Goal: Information Seeking & Learning: Check status

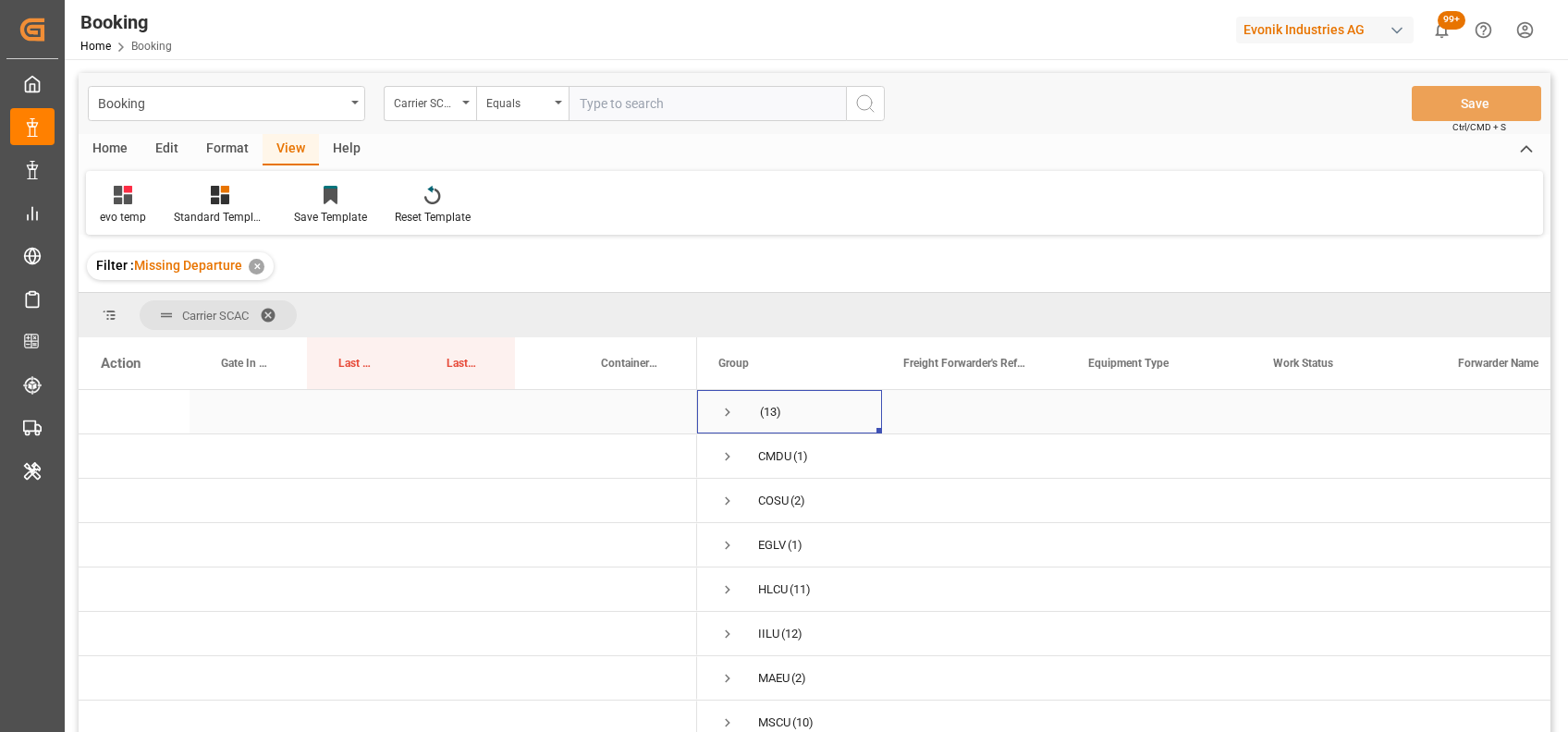
click at [724, 404] on span "Press SPACE to select this row." at bounding box center [726, 412] width 16 height 16
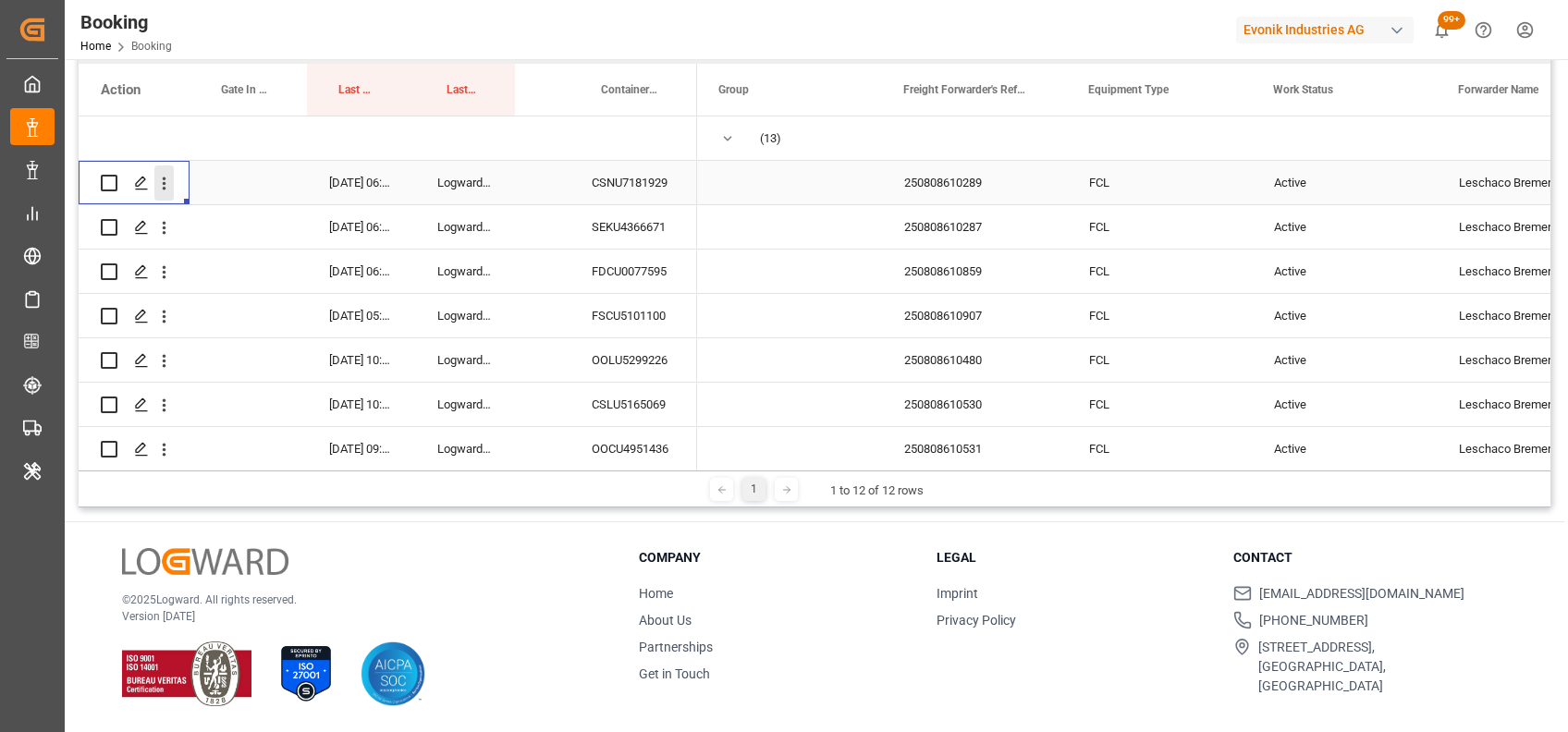
click at [162, 185] on icon "open menu" at bounding box center [164, 183] width 19 height 19
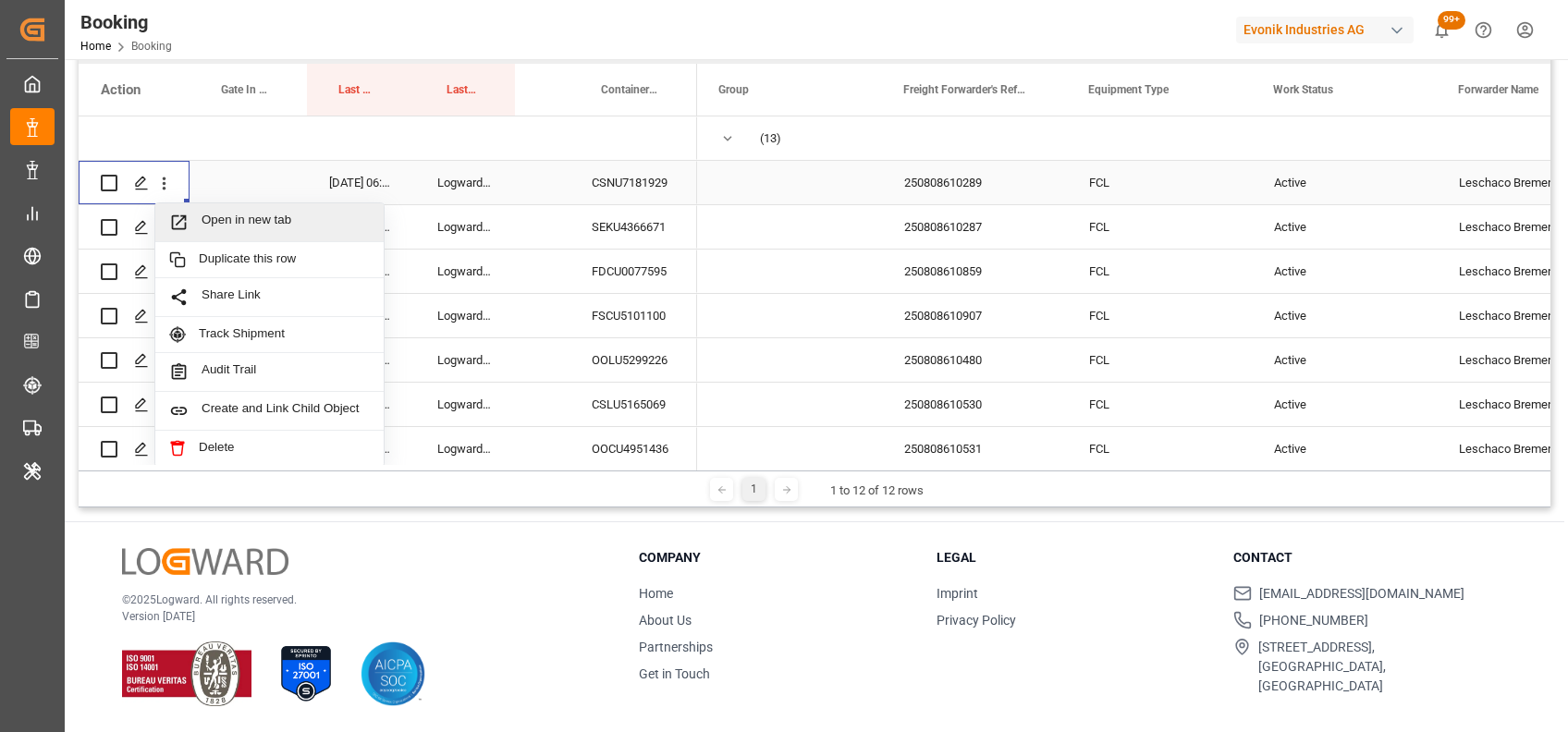
click at [230, 212] on div "Open in new tab" at bounding box center [270, 222] width 229 height 39
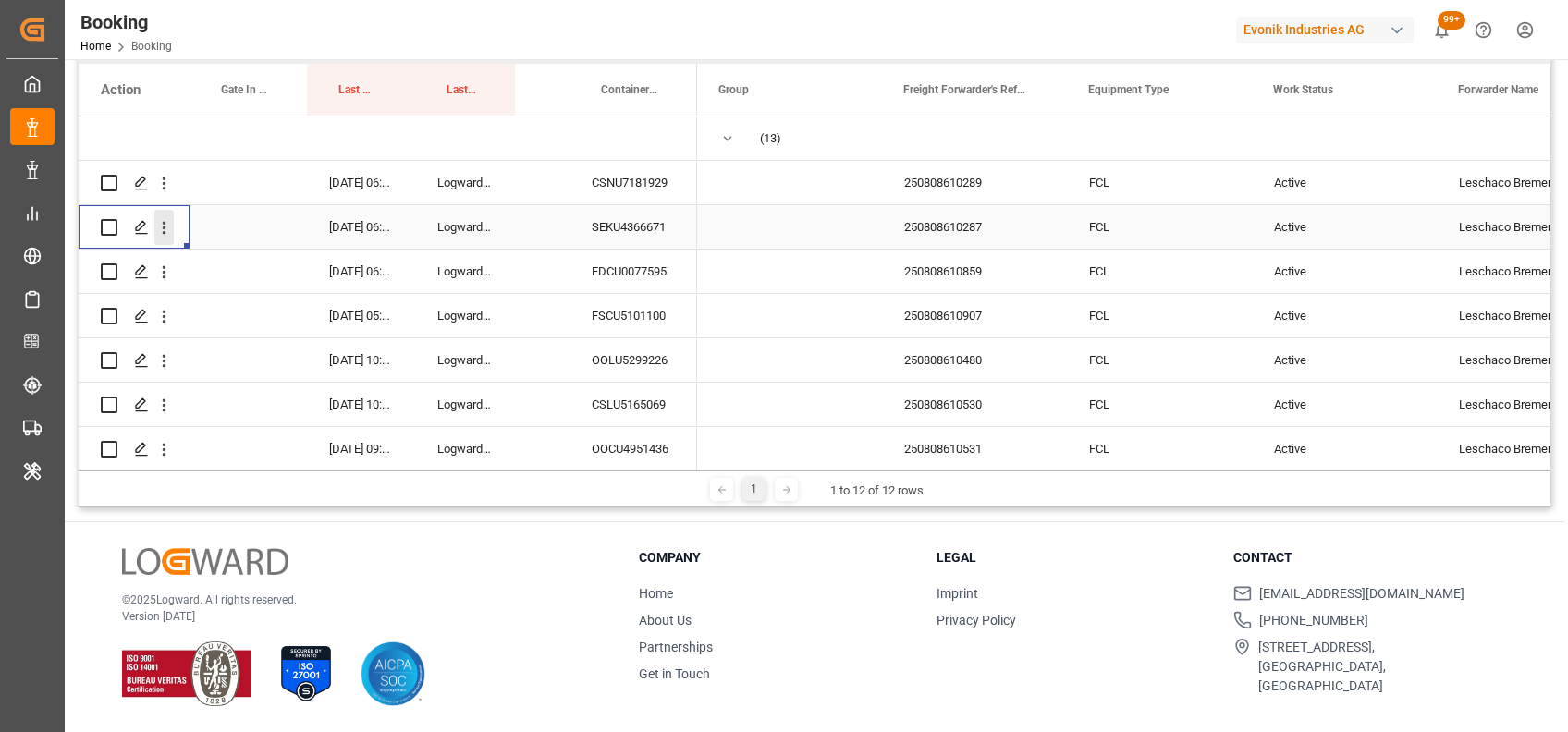
click at [159, 227] on icon "open menu" at bounding box center [164, 228] width 19 height 19
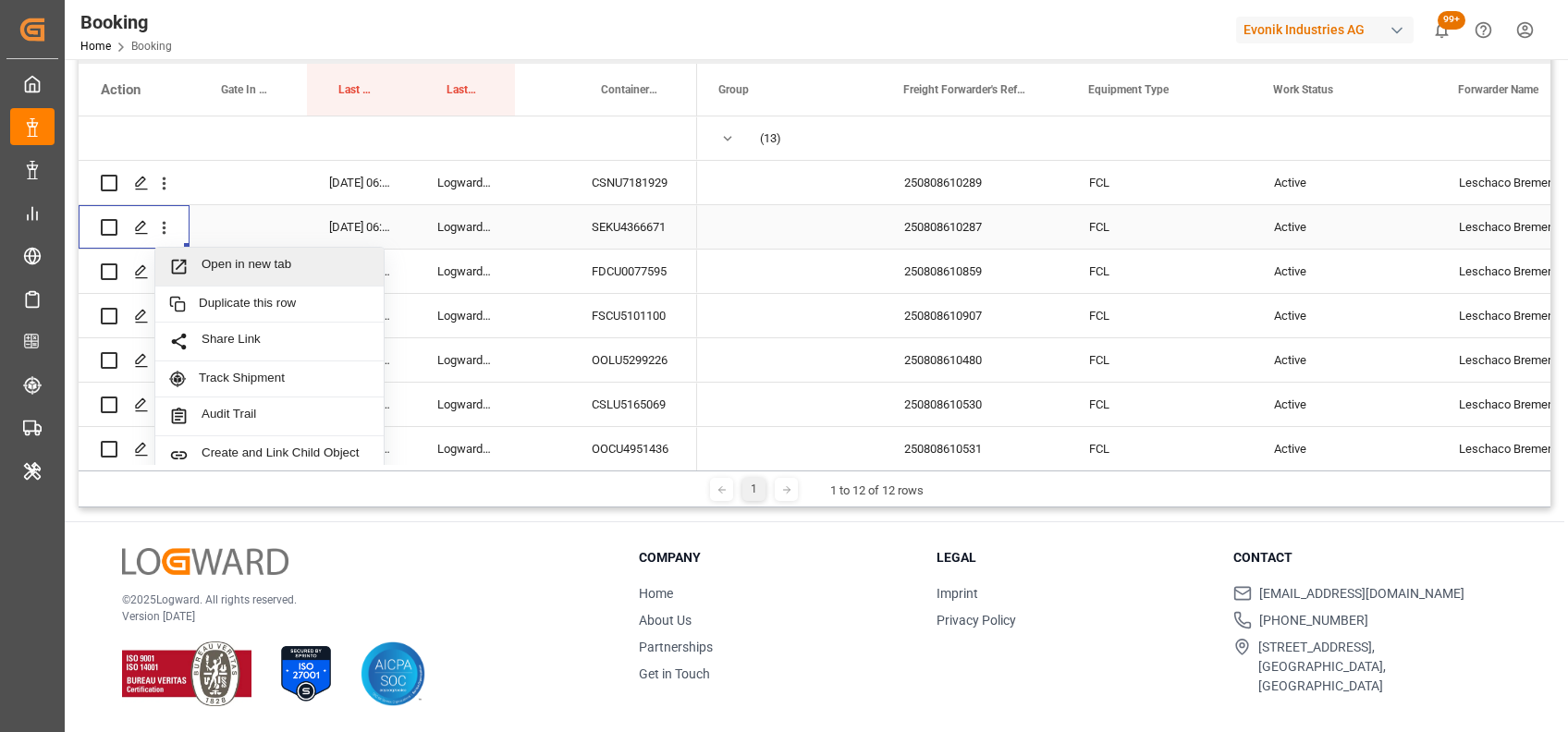
click at [230, 274] on span "Open in new tab" at bounding box center [285, 267] width 168 height 19
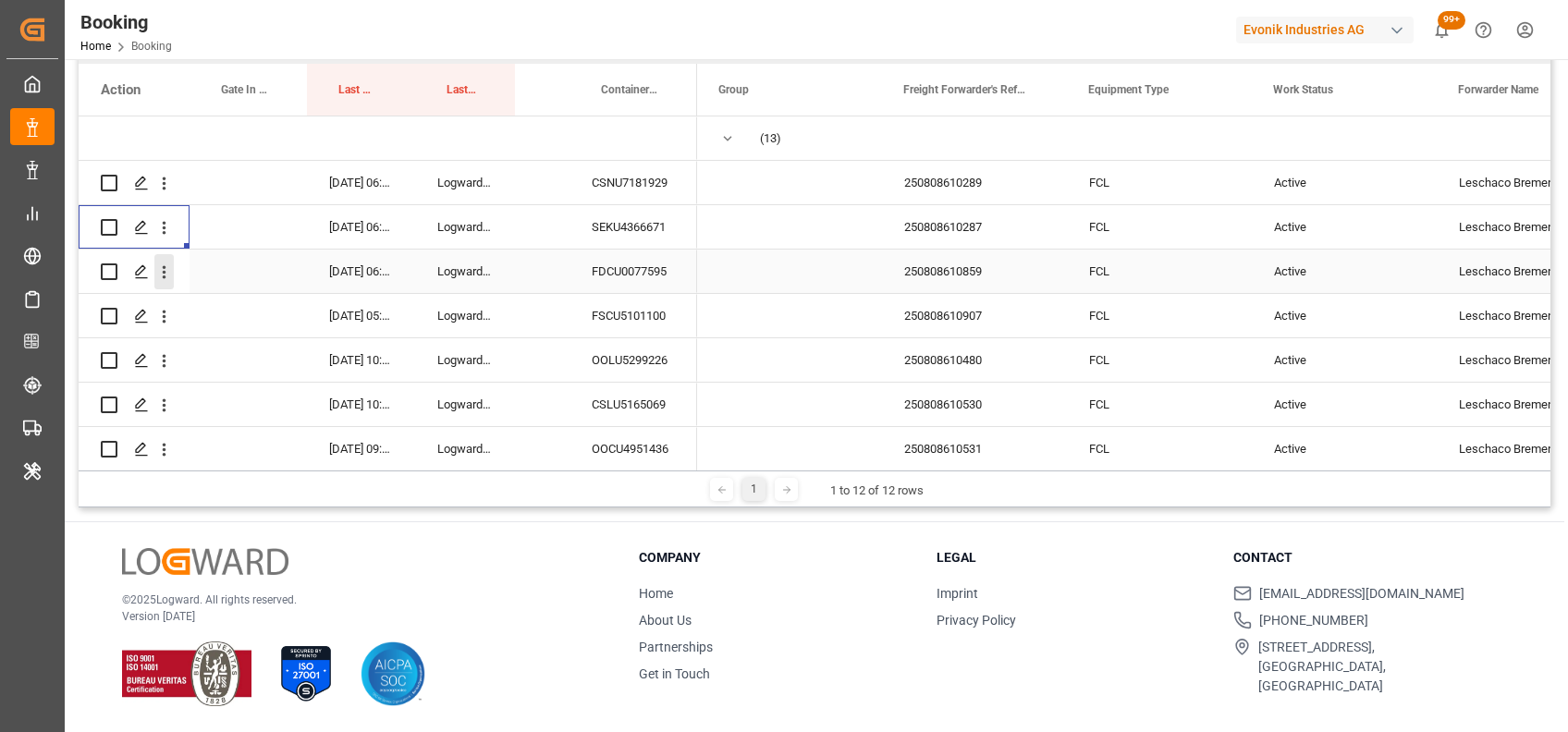
click at [166, 280] on icon "open menu" at bounding box center [164, 272] width 19 height 19
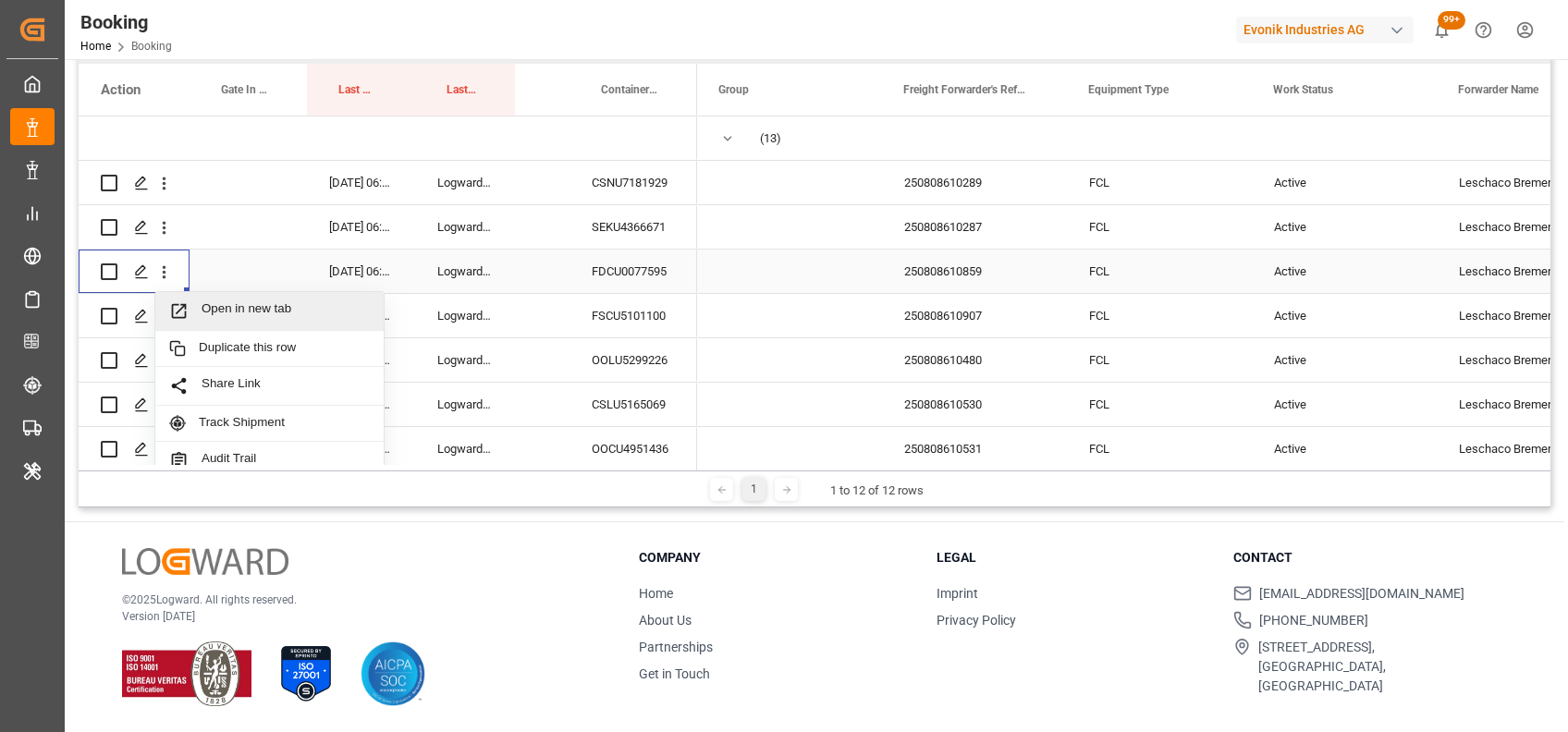
click at [232, 315] on span "Open in new tab" at bounding box center [285, 311] width 168 height 19
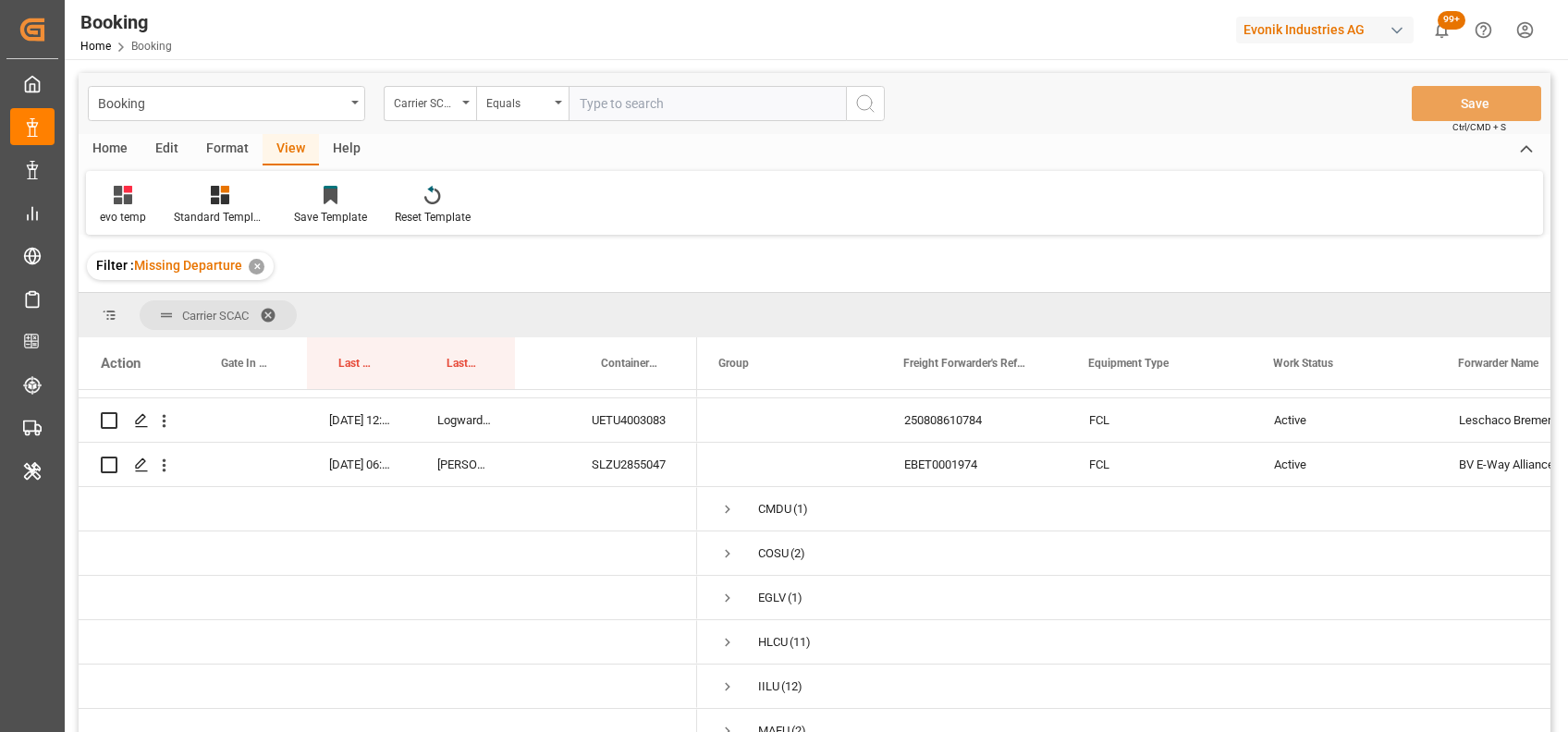
click at [273, 308] on span at bounding box center [275, 315] width 30 height 16
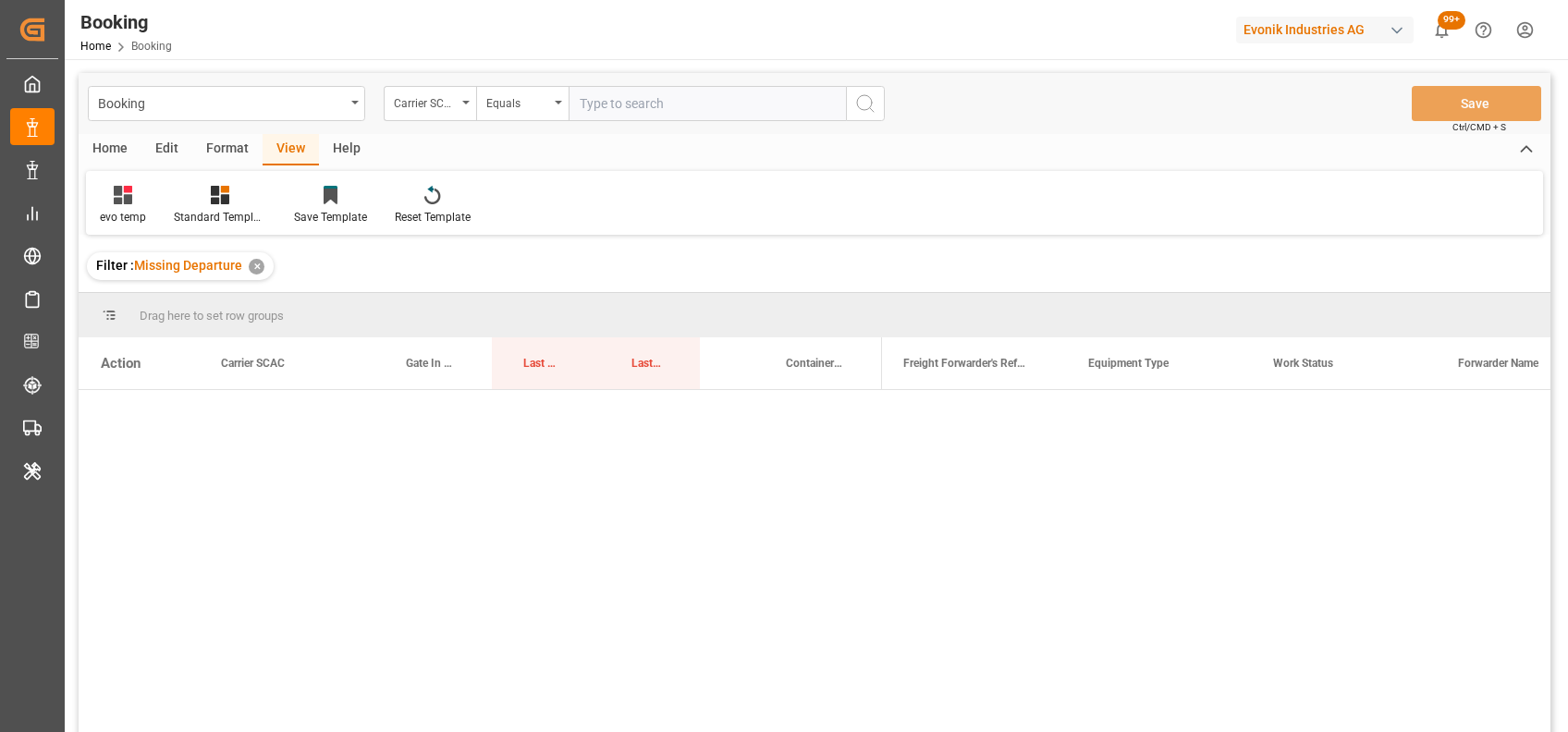
click at [1164, 432] on div at bounding box center [1215, 566] width 668 height 354
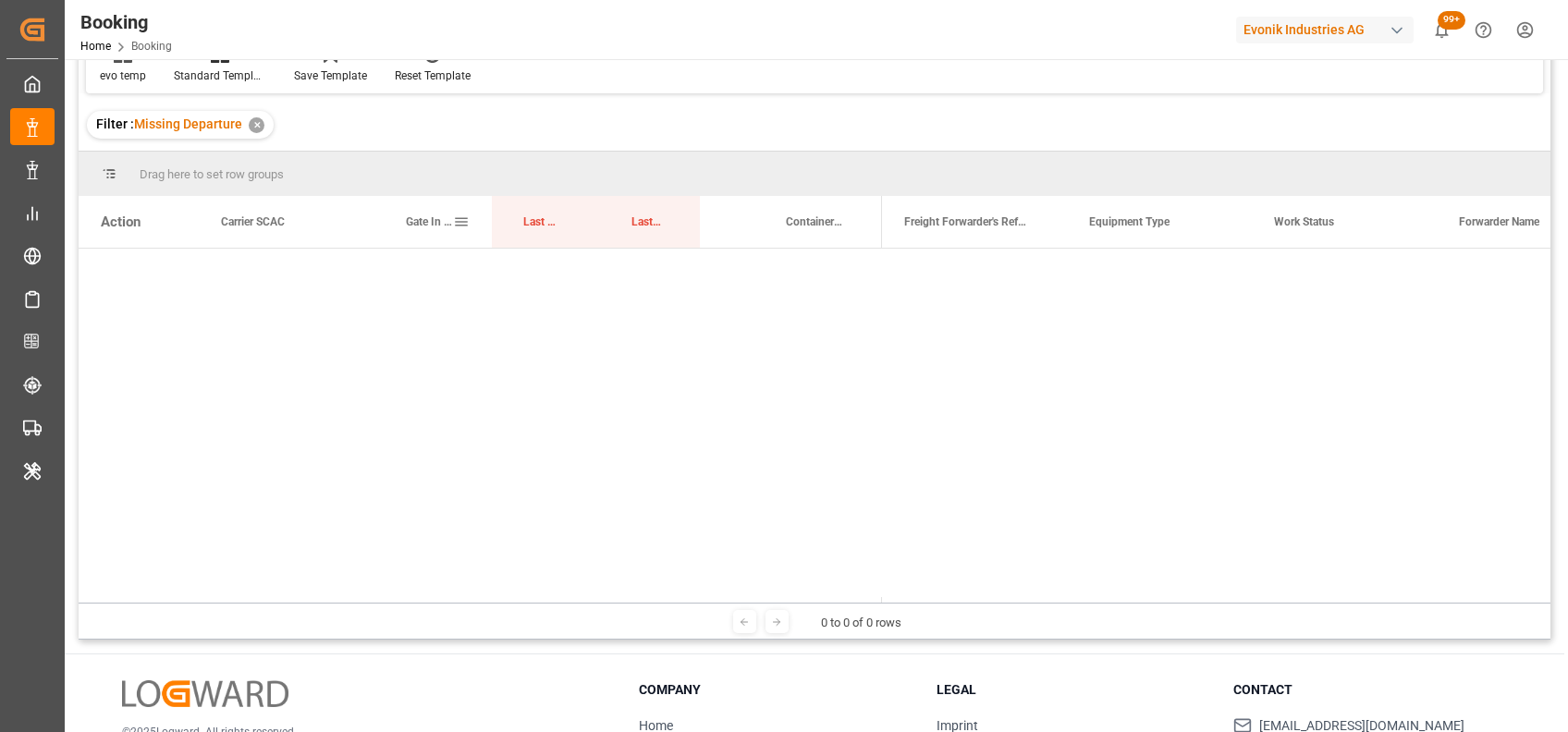
scroll to position [8, 0]
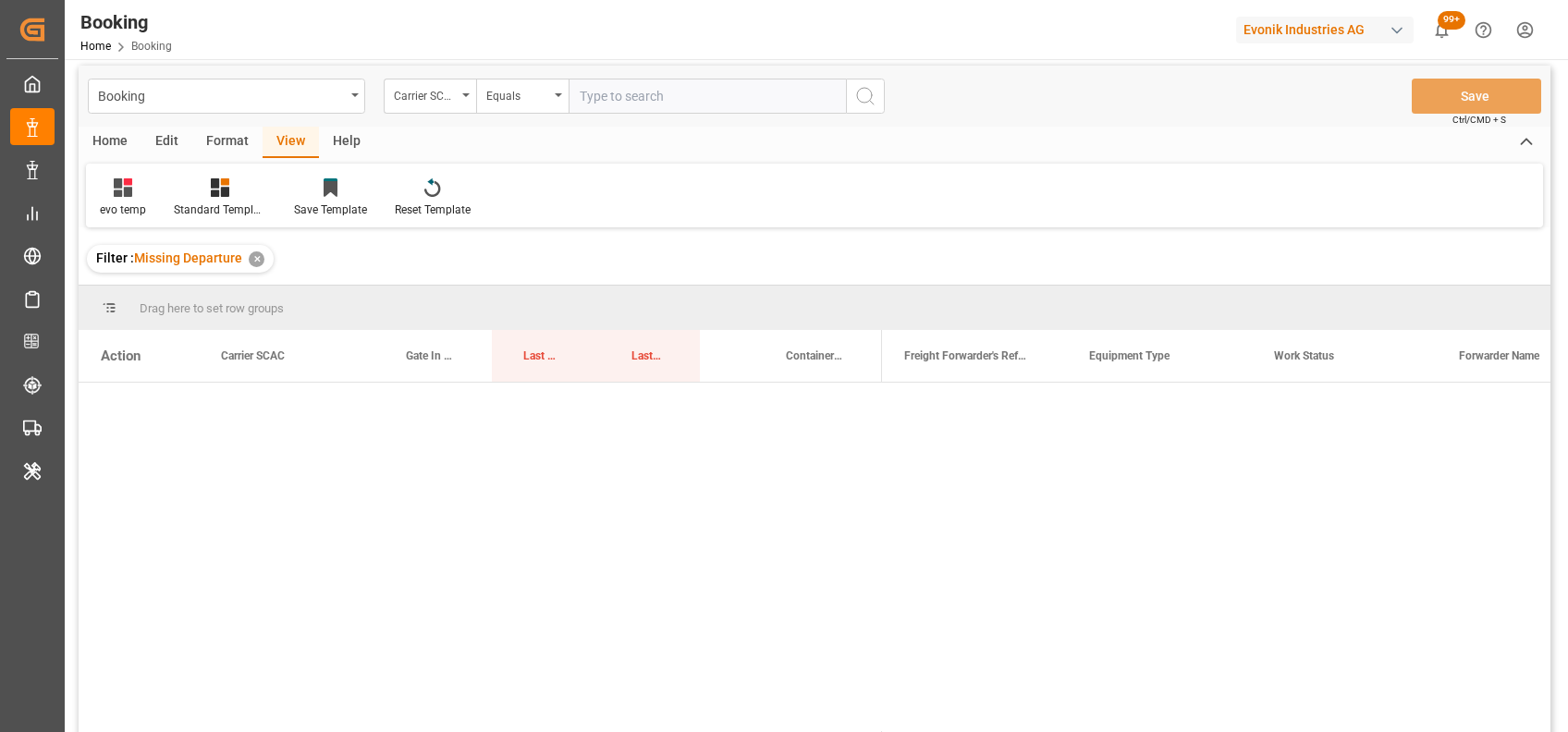
drag, startPoint x: 511, startPoint y: 352, endPoint x: 489, endPoint y: 317, distance: 41.3
click at [489, 317] on div "Drag here to set row groups Drag here to set column labels Action Gate In POL L…" at bounding box center [814, 511] width 1472 height 451
drag, startPoint x: 533, startPoint y: 360, endPoint x: 494, endPoint y: 315, distance: 59.5
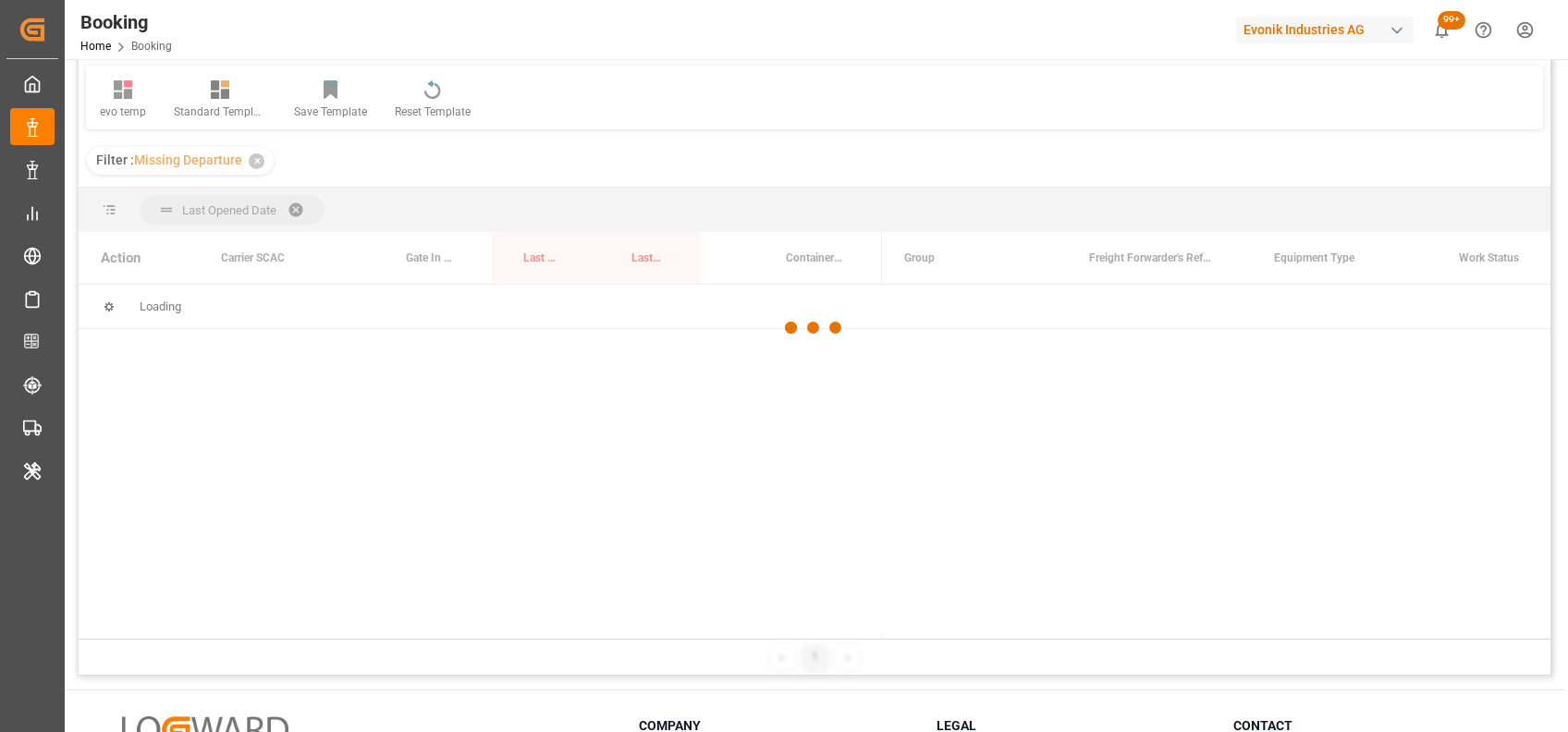
scroll to position [107, 0]
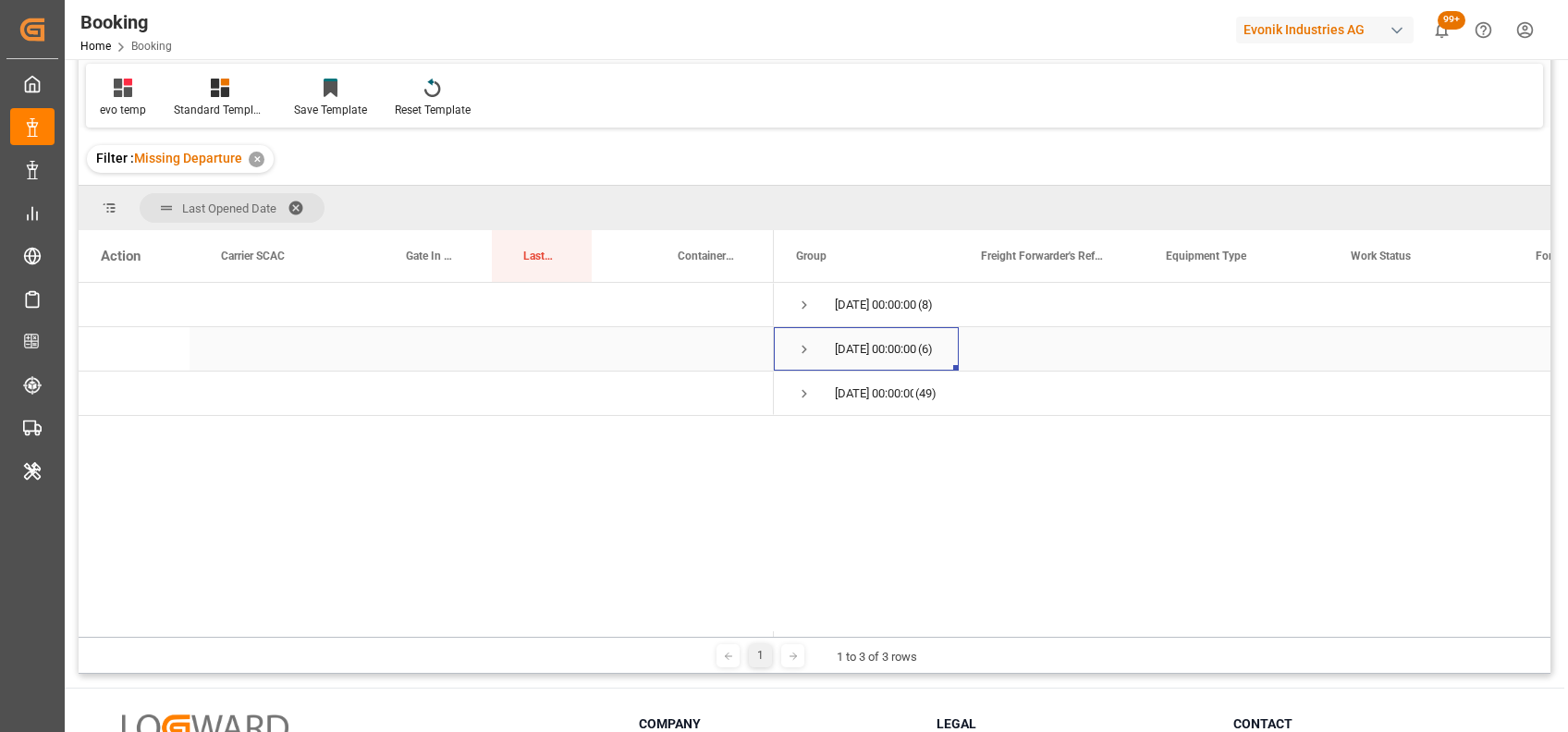
click at [796, 351] on span "Press SPACE to select this row." at bounding box center [804, 349] width 16 height 16
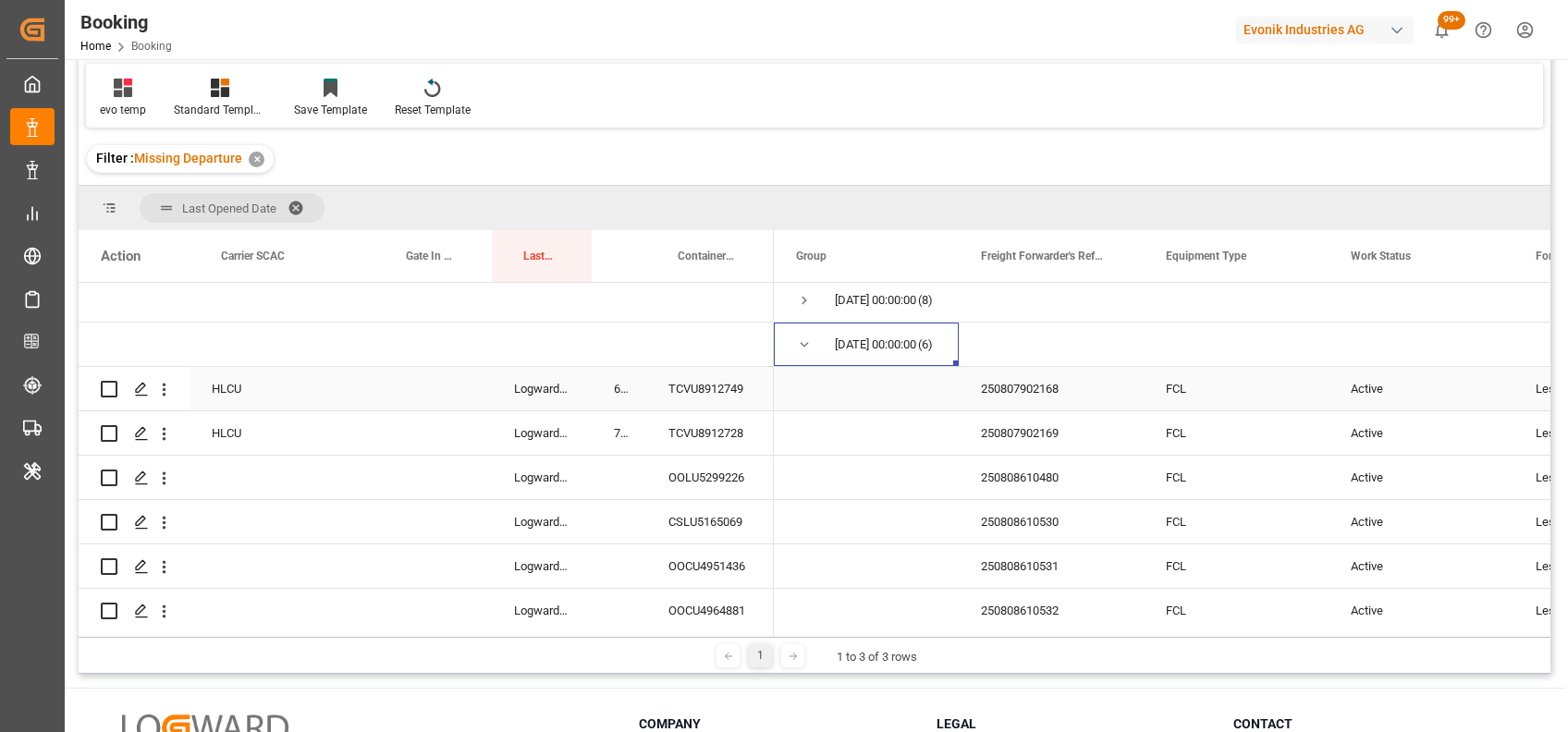
scroll to position [0, 0]
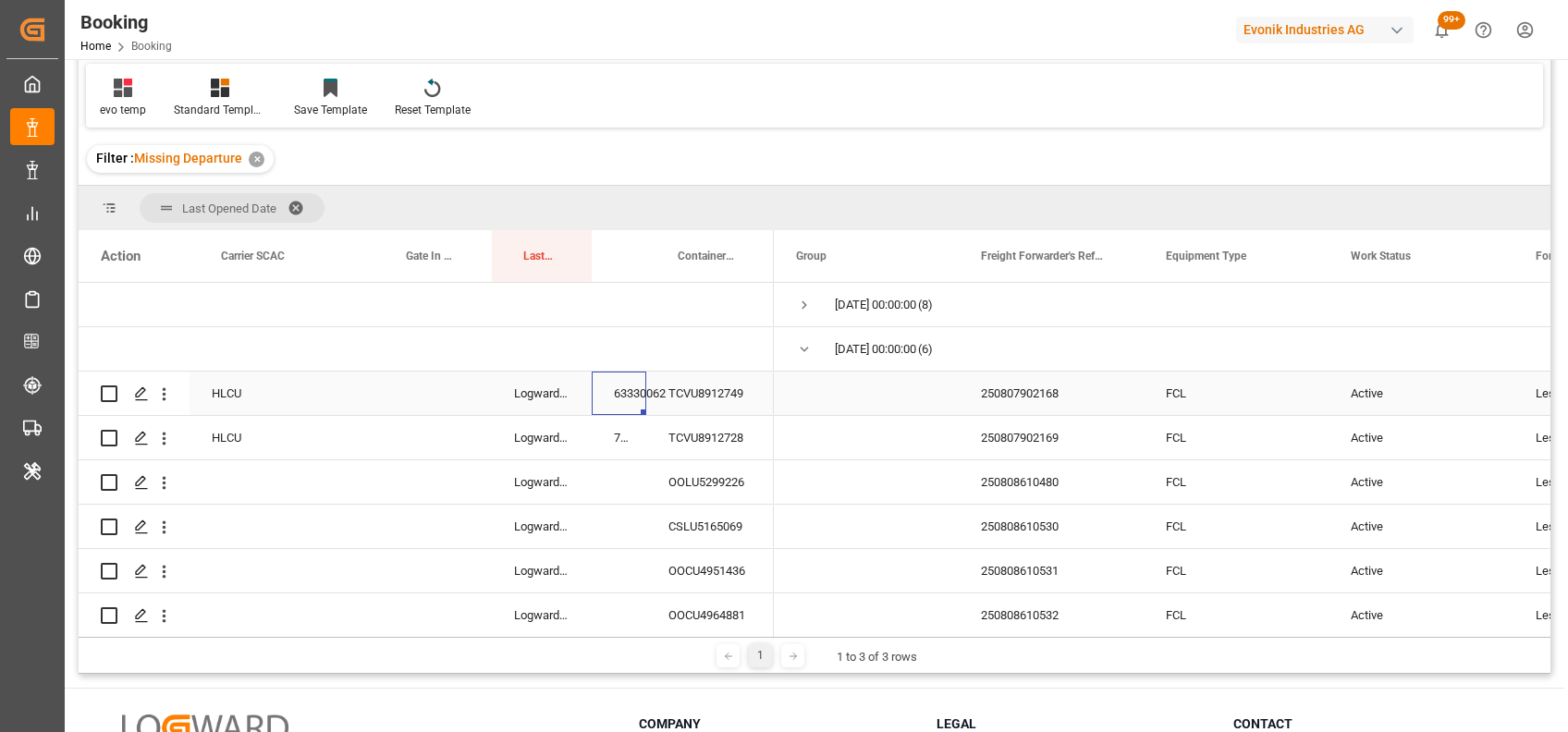
click at [617, 405] on div "63330062" at bounding box center [619, 394] width 54 height 44
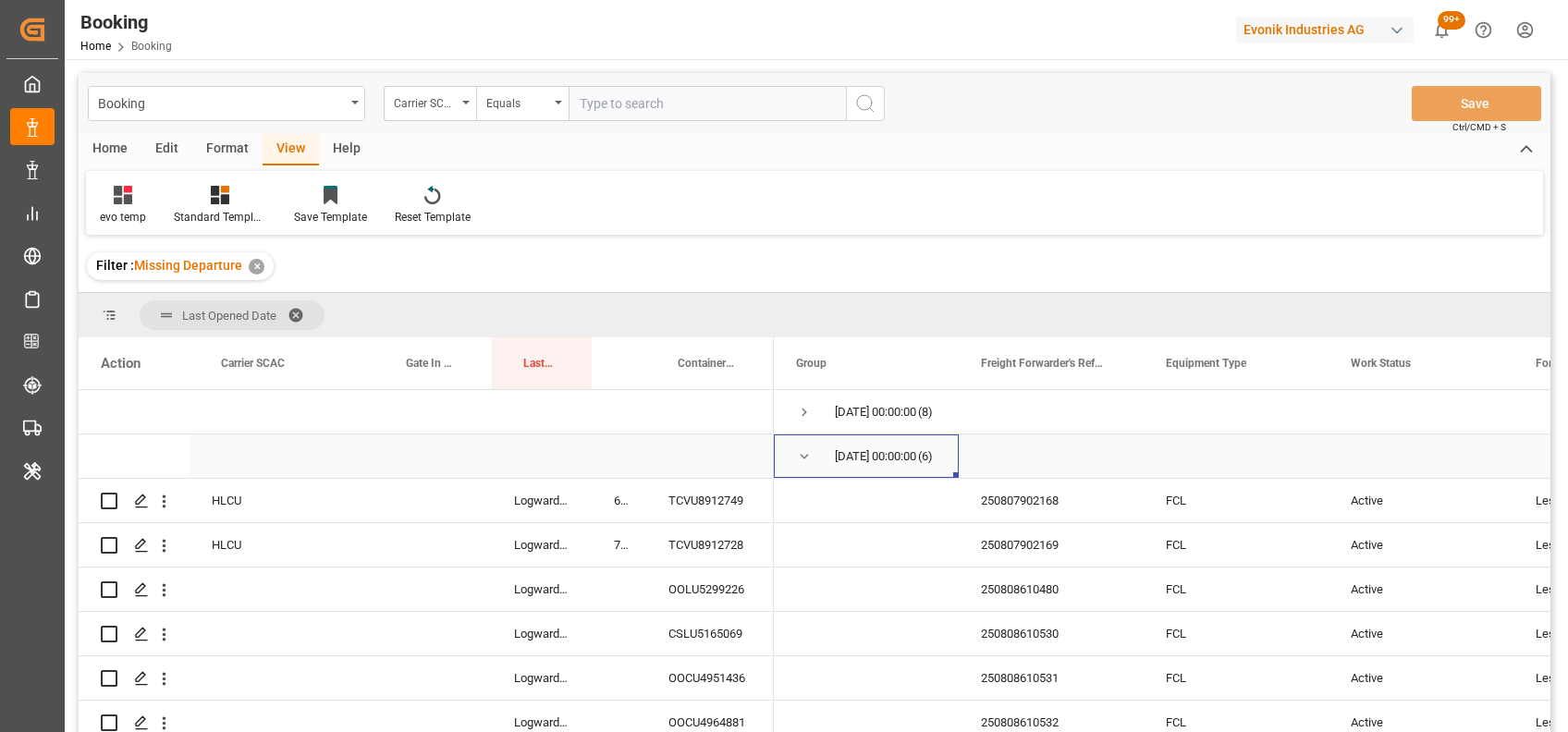
click at [804, 456] on span "Press SPACE to select this row." at bounding box center [804, 456] width 16 height 16
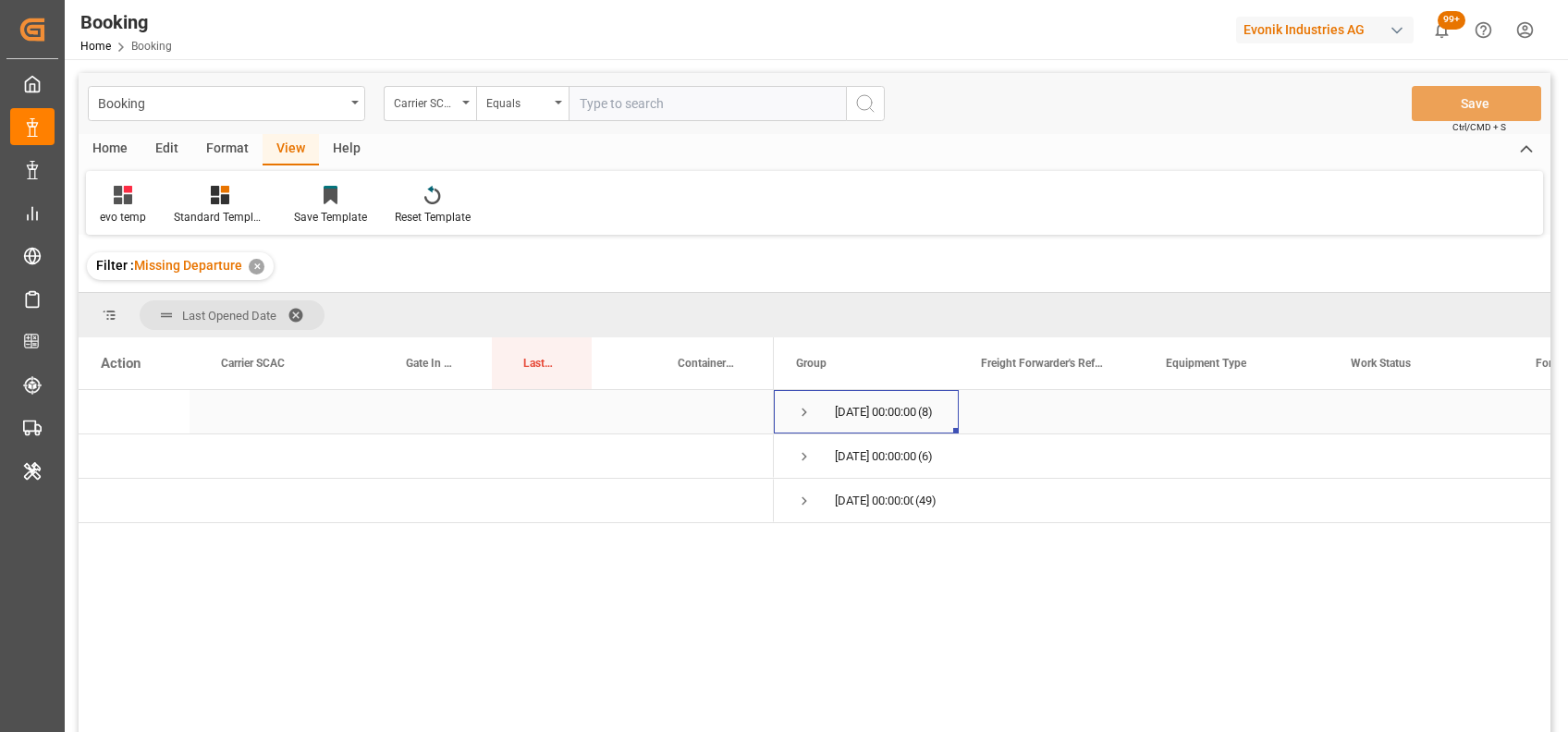
click at [802, 413] on span "Press SPACE to select this row." at bounding box center [804, 412] width 16 height 16
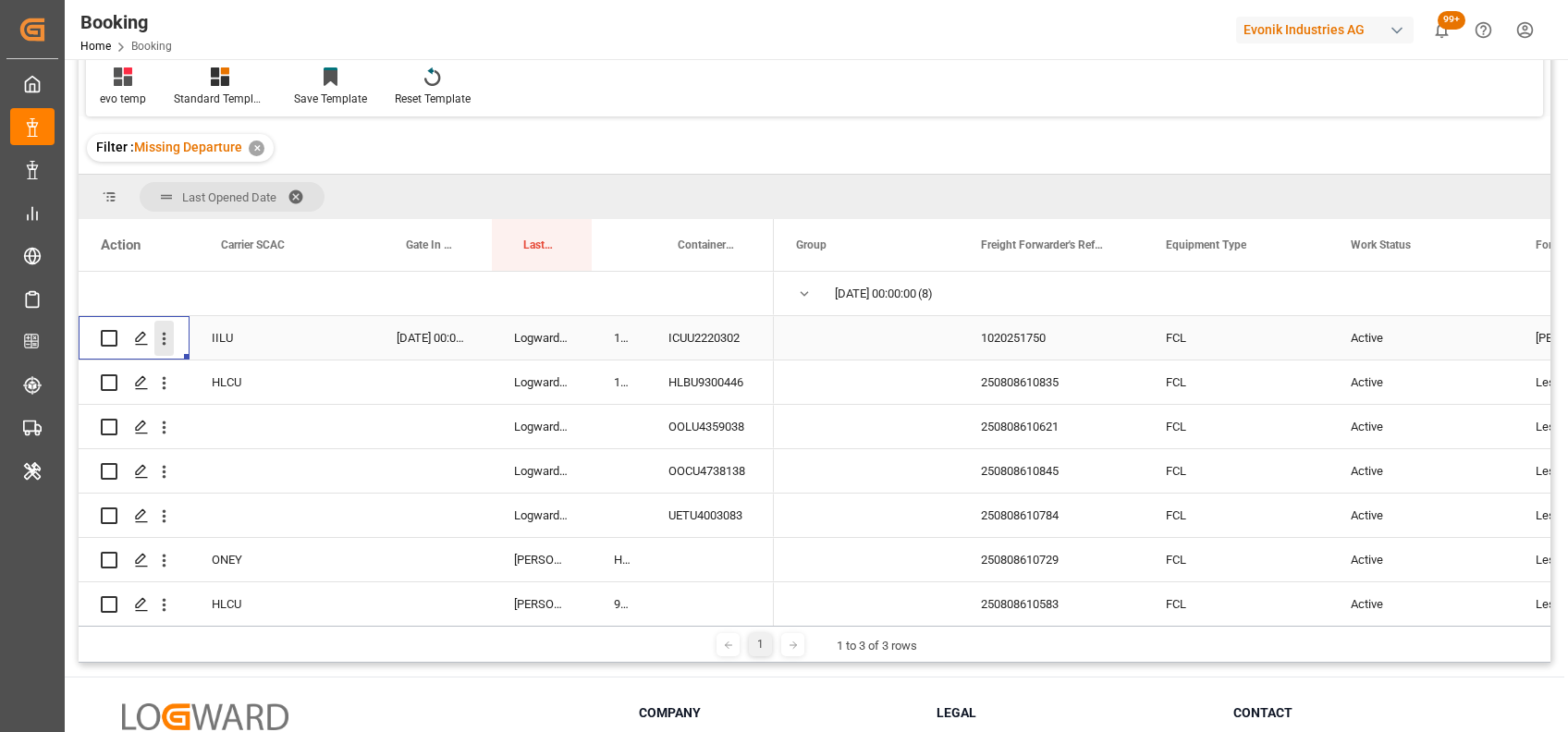
click at [169, 345] on icon "open menu" at bounding box center [164, 338] width 19 height 19
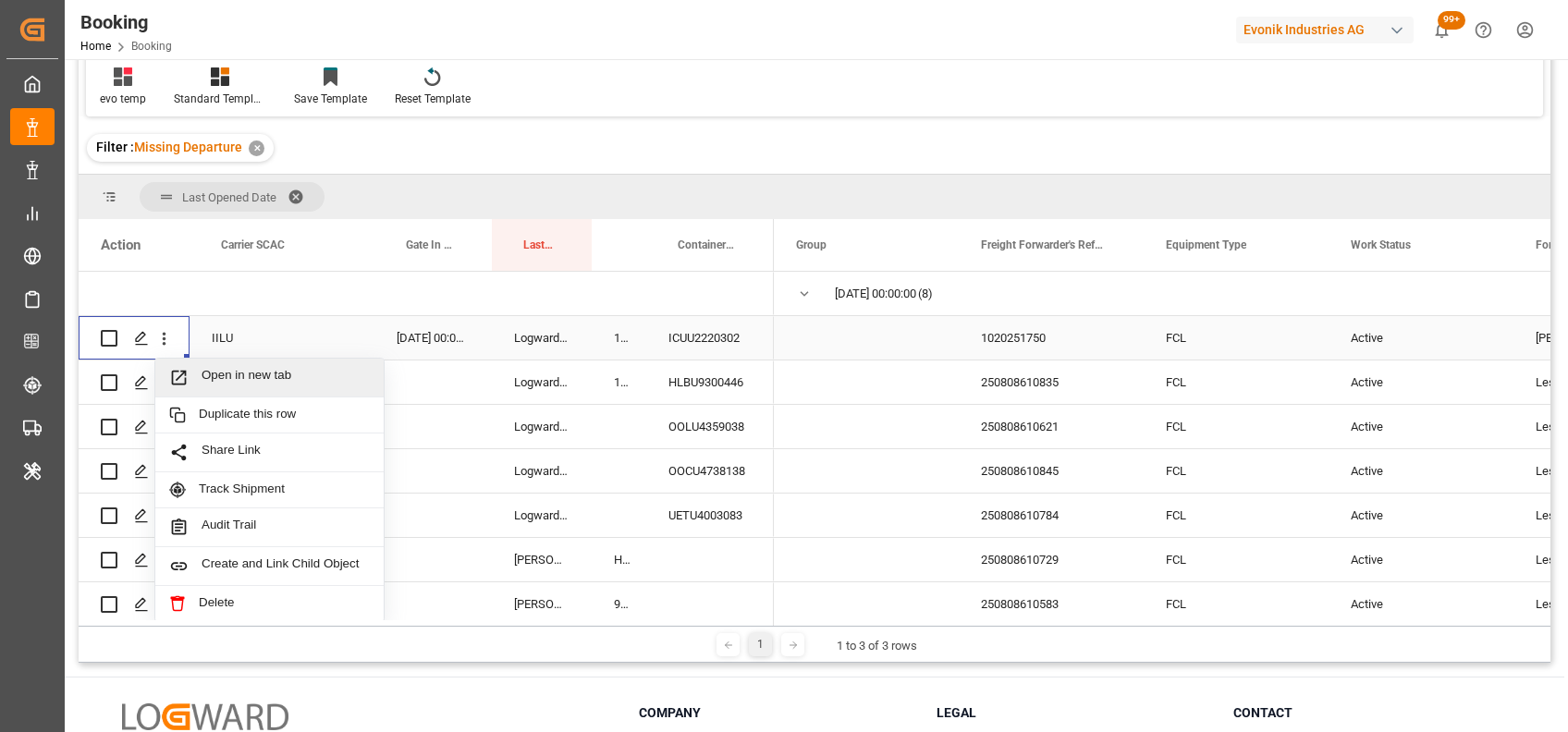
click at [210, 374] on span "Open in new tab" at bounding box center [285, 377] width 168 height 19
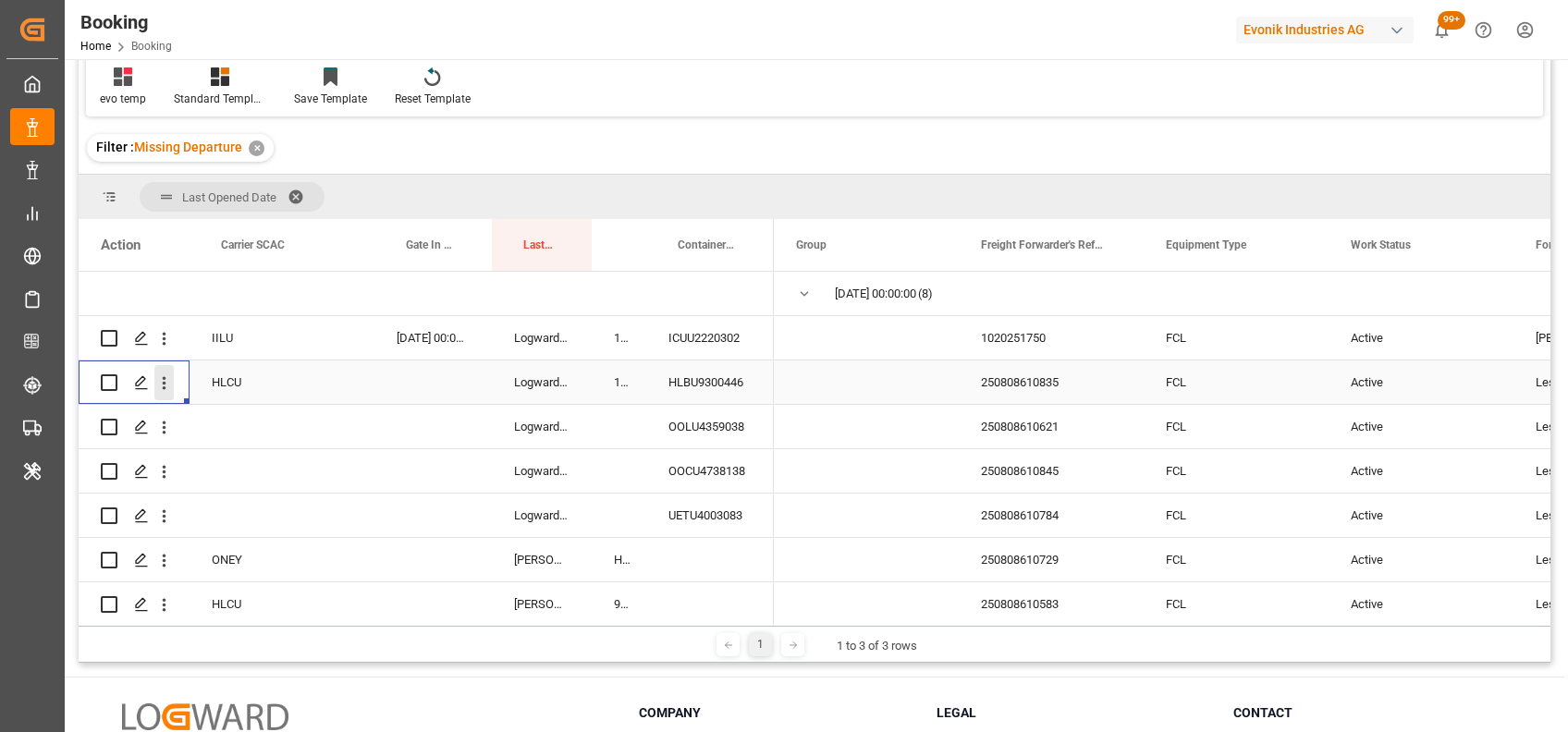
click at [163, 382] on icon "open menu" at bounding box center [164, 383] width 19 height 19
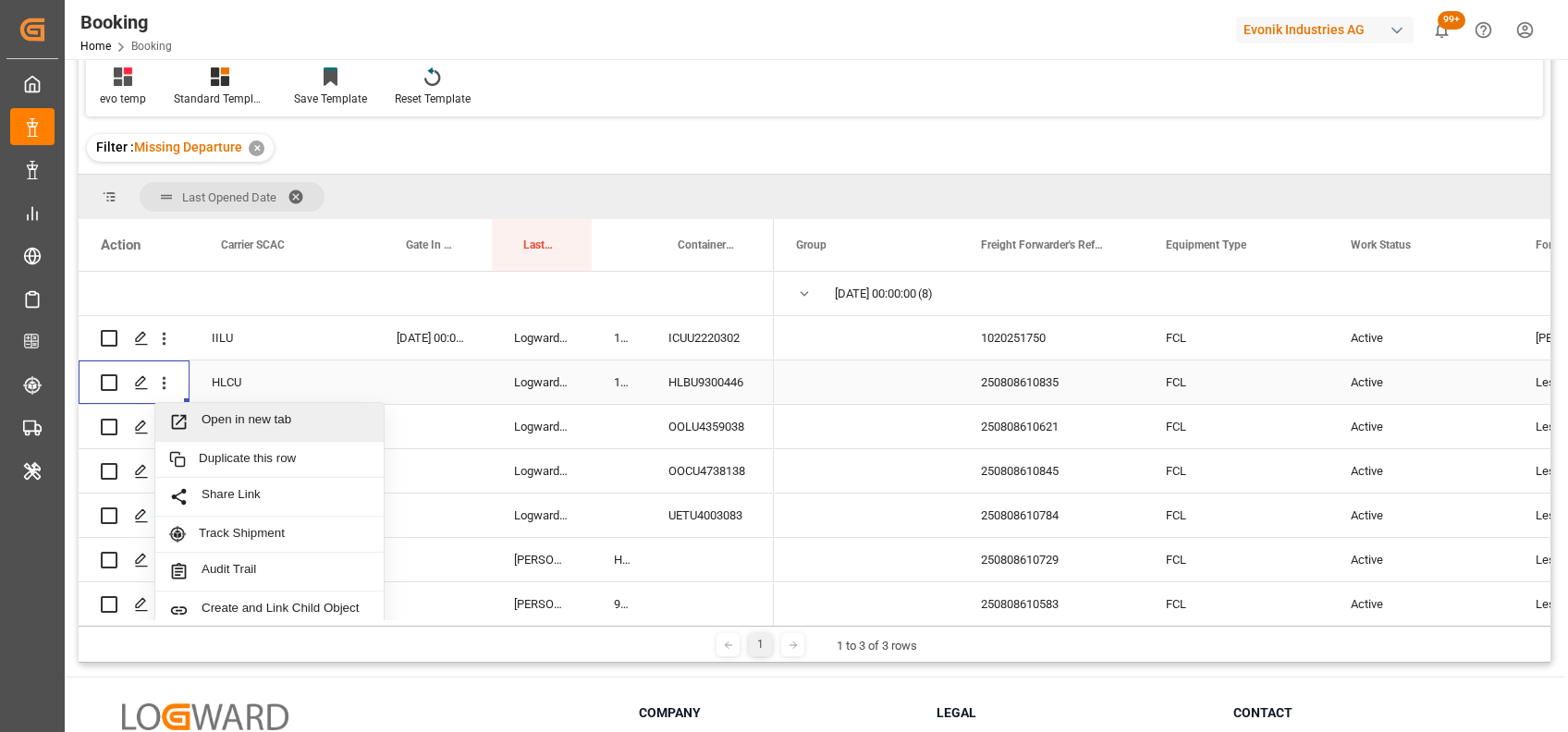
click at [252, 422] on span "Open in new tab" at bounding box center [285, 422] width 168 height 19
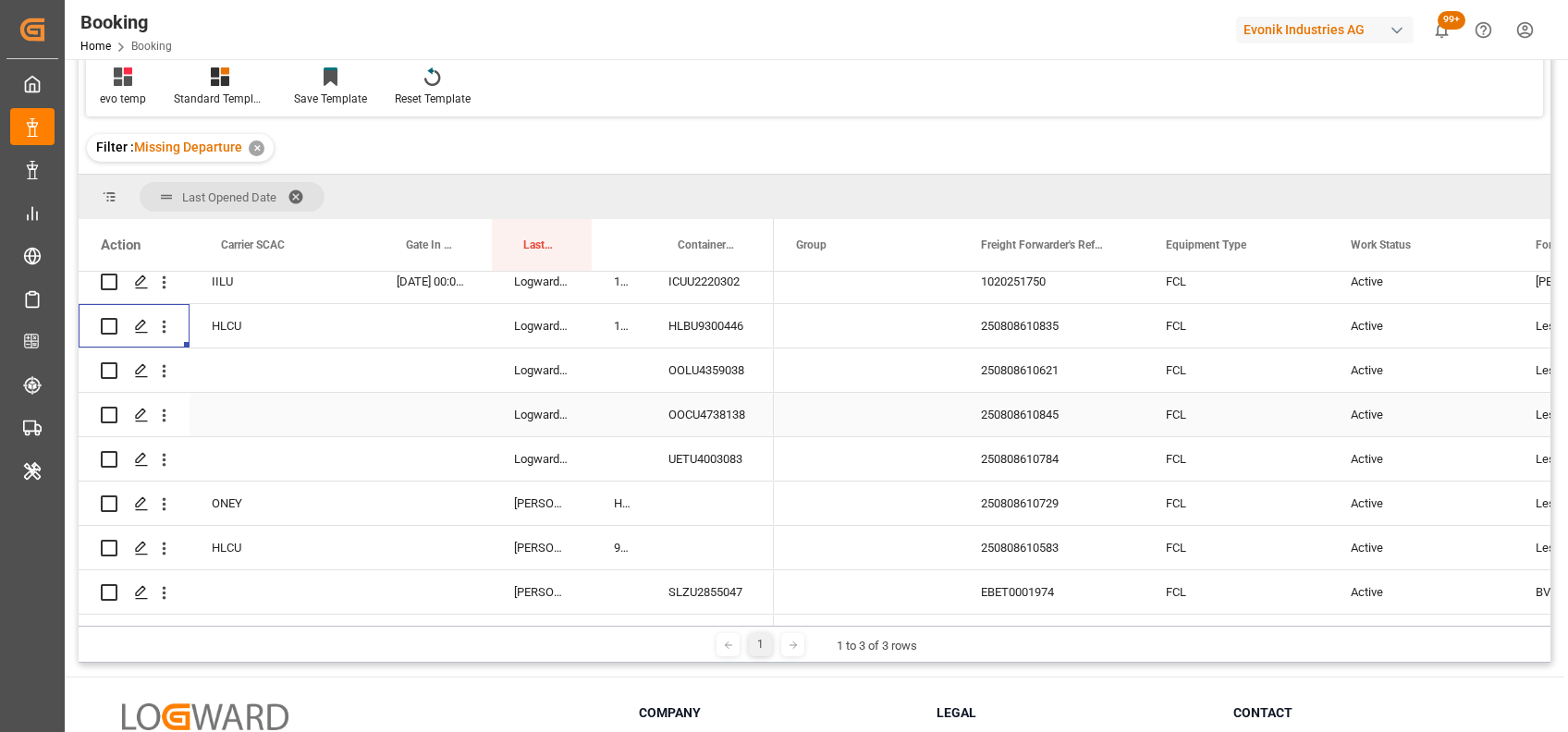
scroll to position [67, 0]
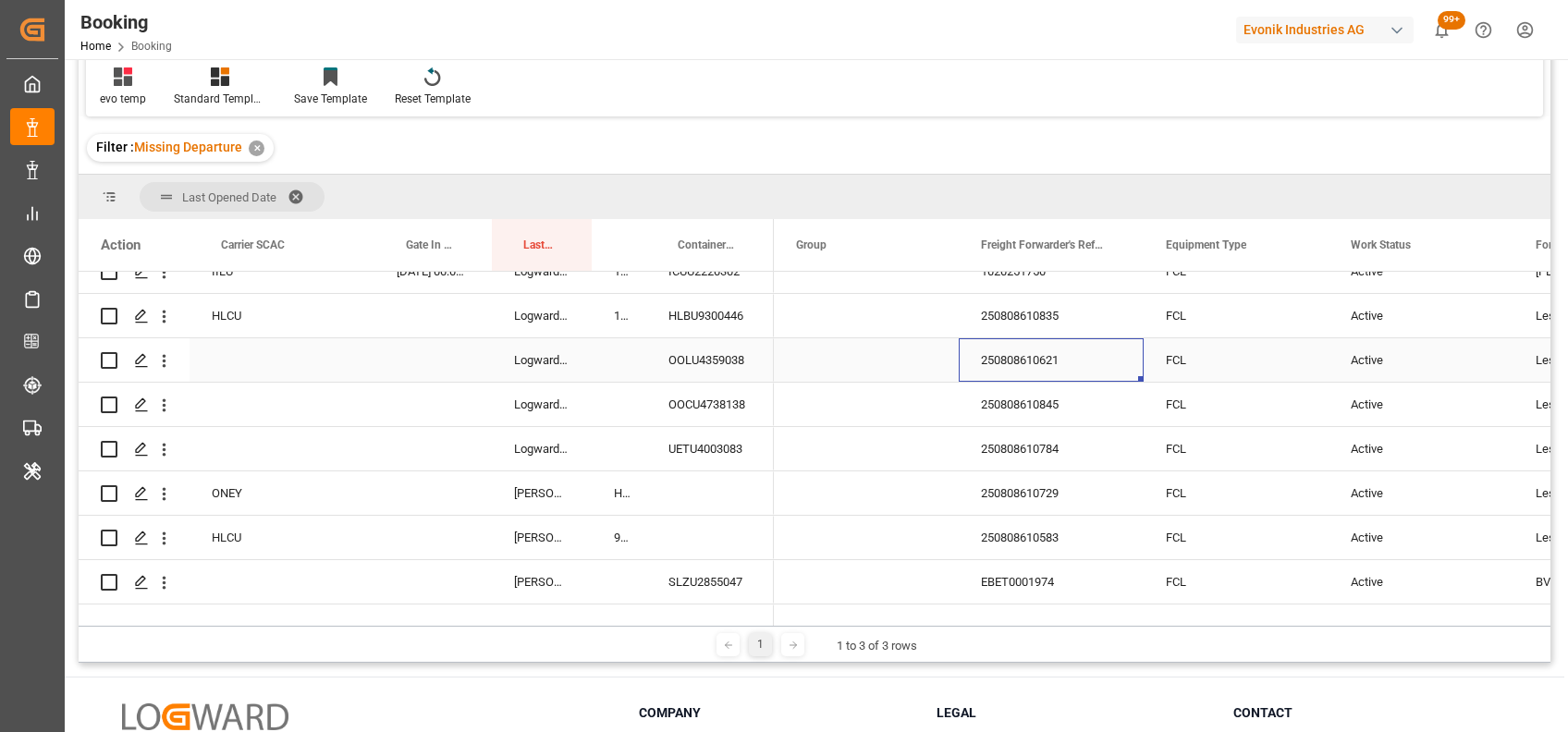
click at [990, 360] on div "250808610621" at bounding box center [1051, 360] width 185 height 44
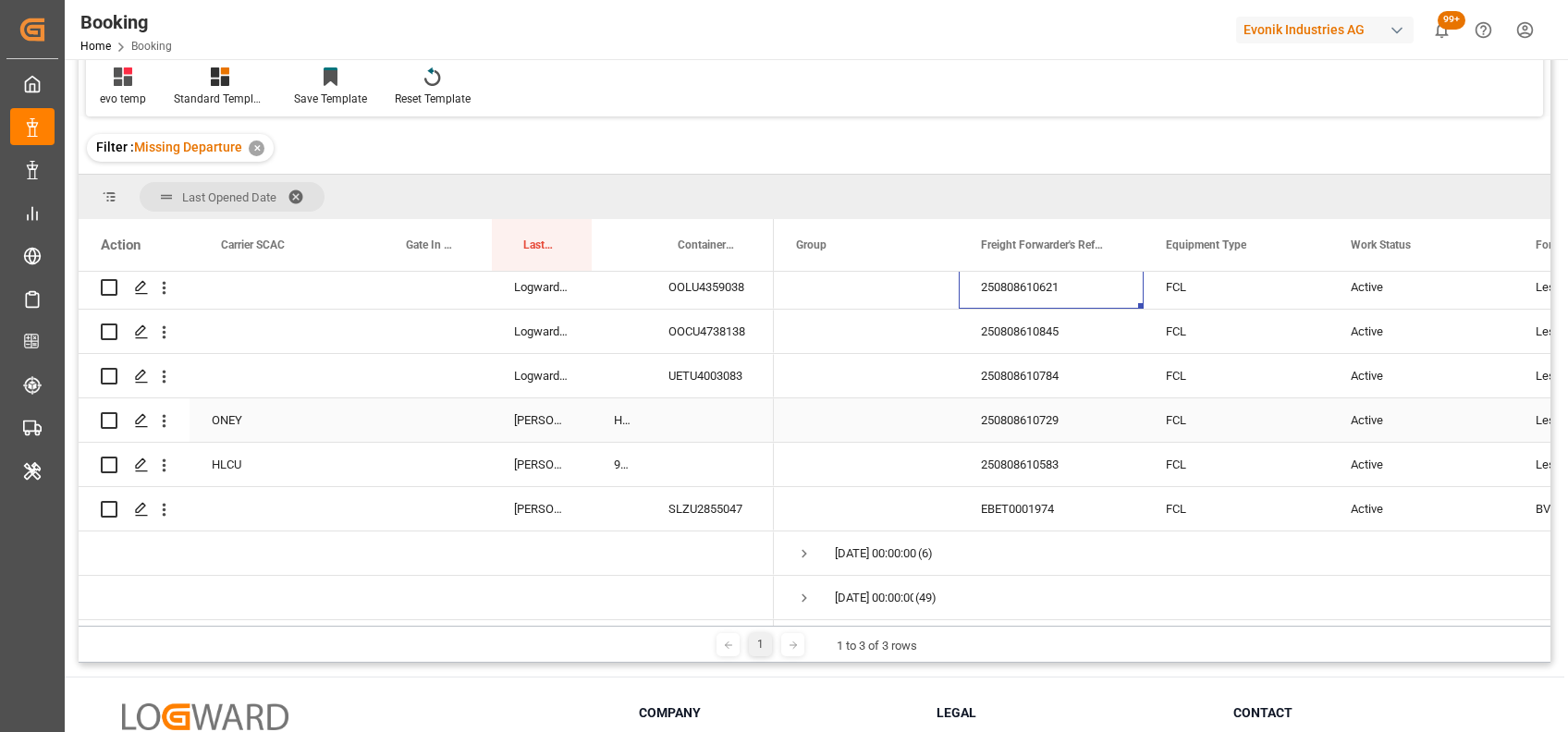
scroll to position [0, 0]
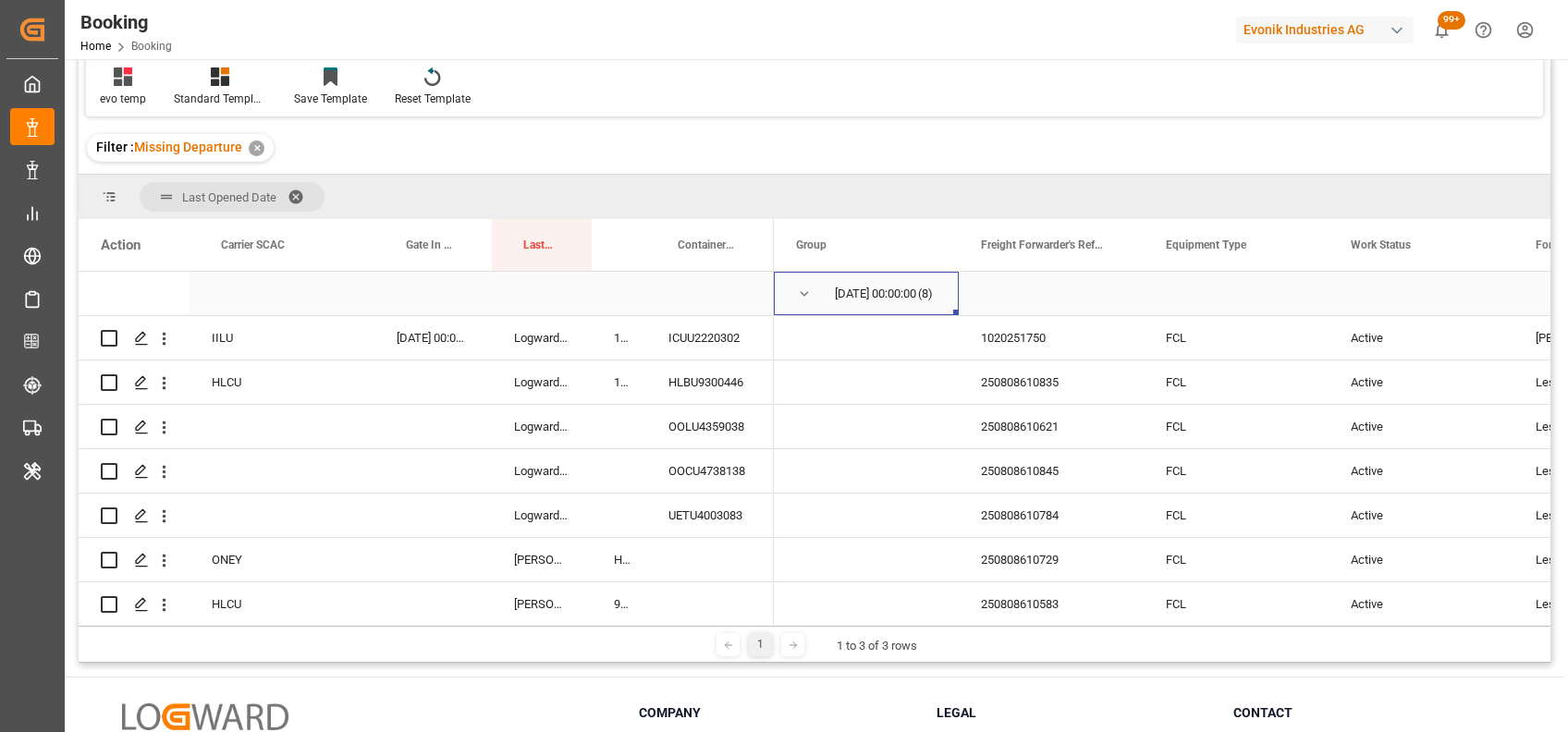
click at [799, 295] on span "Press SPACE to select this row." at bounding box center [804, 294] width 16 height 16
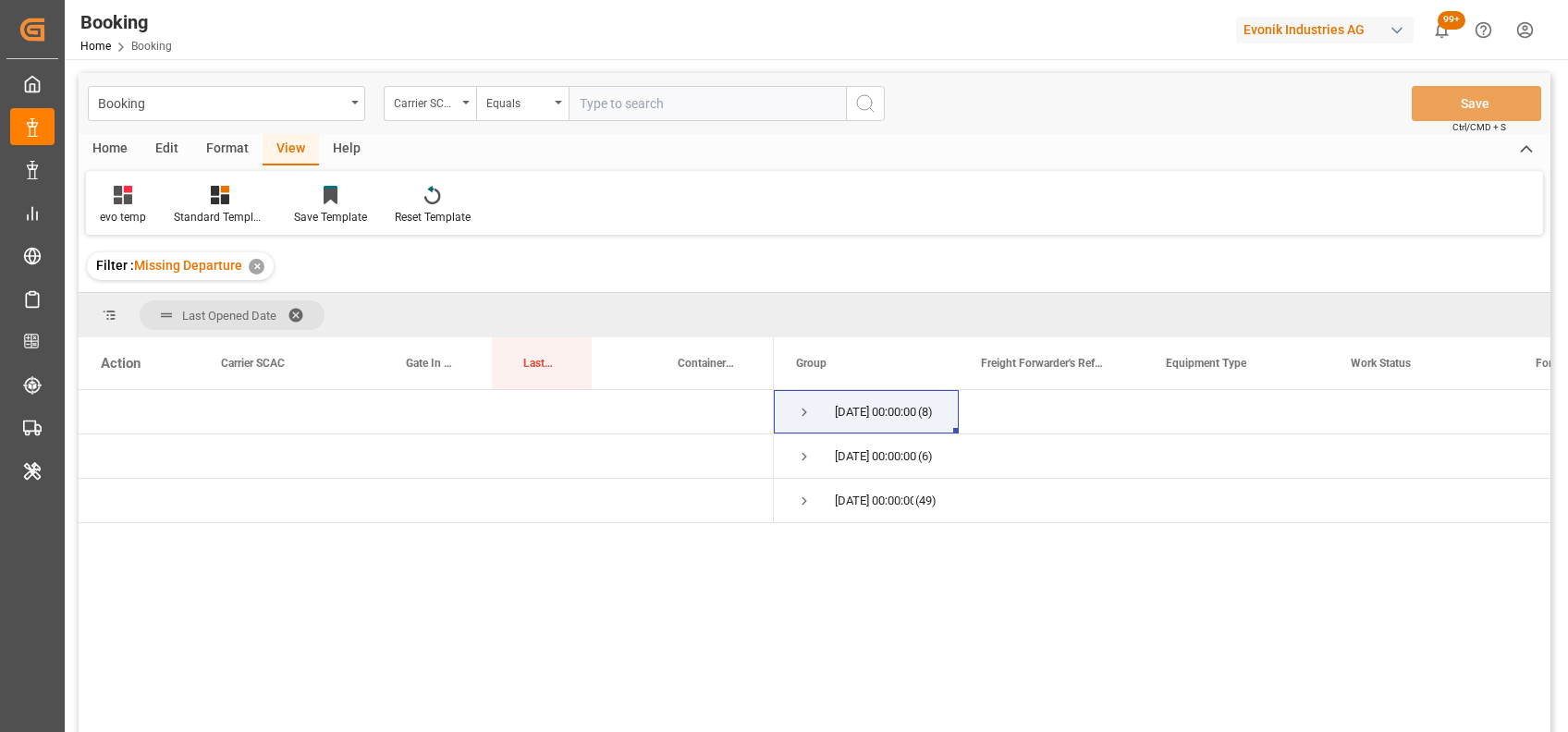
click at [217, 153] on div "Format" at bounding box center [228, 150] width 71 height 31
click at [119, 192] on icon at bounding box center [126, 194] width 16 height 18
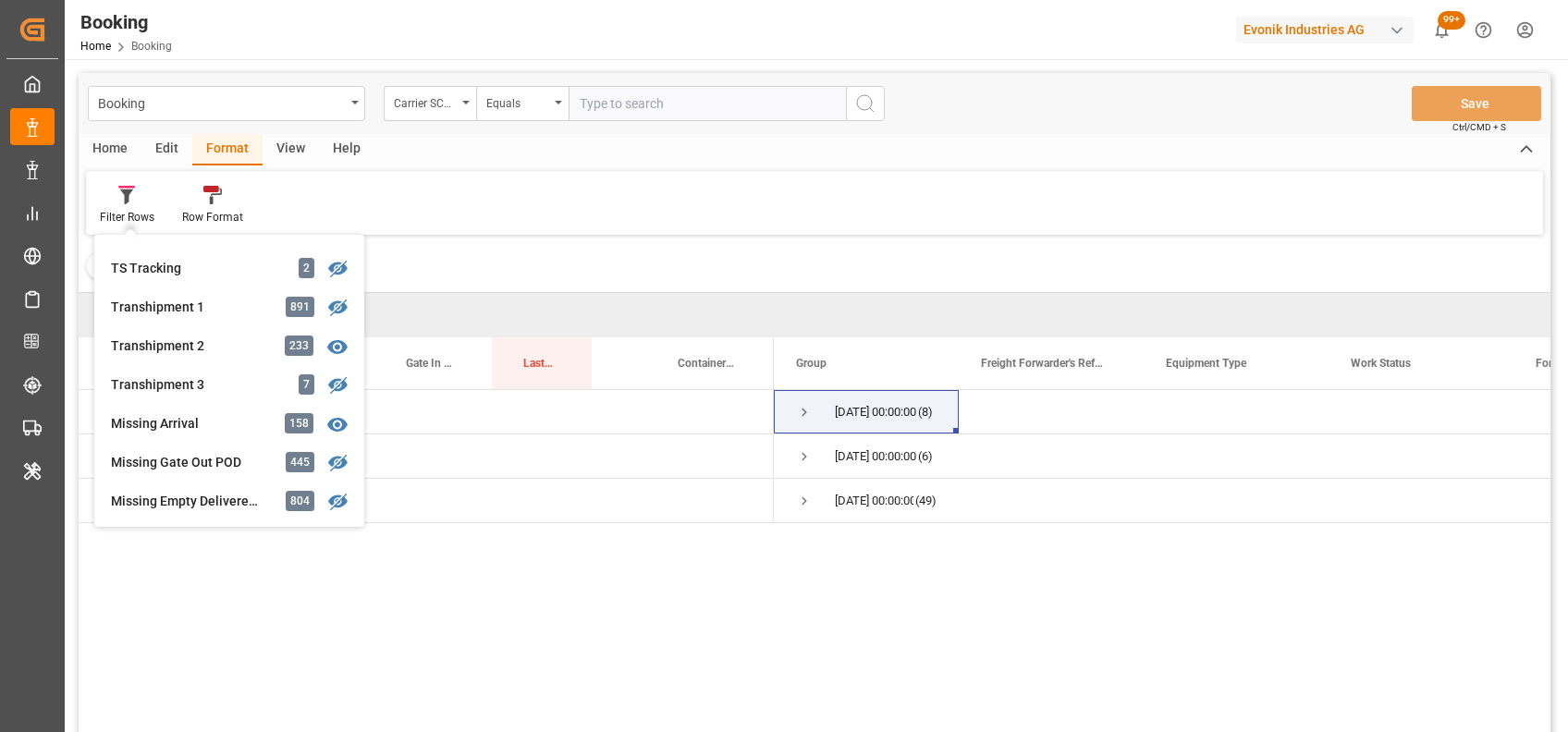
scroll to position [577, 0]
click at [298, 350] on div "Booking Carrier SCAC Equals Save Ctrl/CMD + S Home Edit Format View Help Filter…" at bounding box center [814, 427] width 1472 height 708
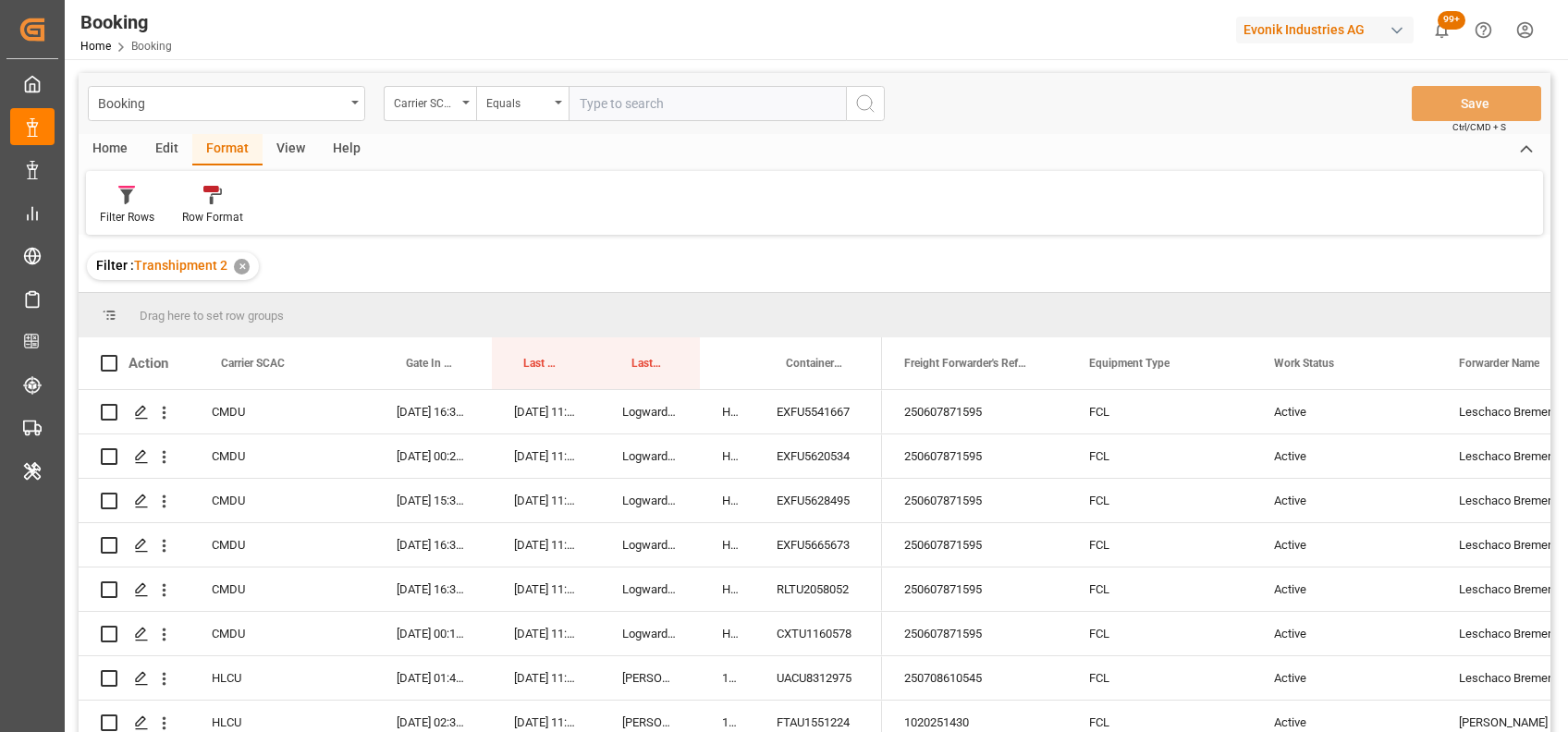
click at [287, 147] on div "View" at bounding box center [290, 150] width 56 height 31
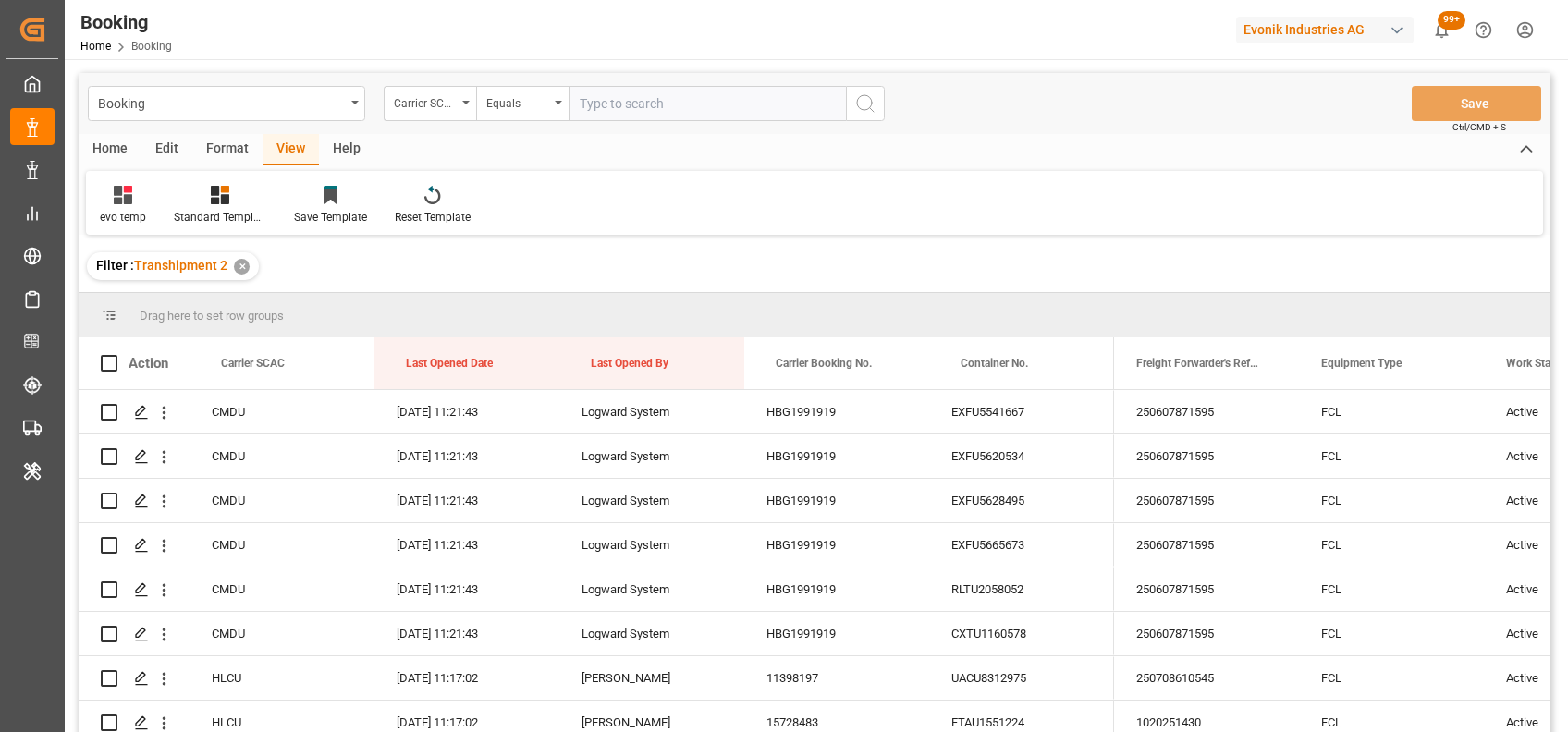
click at [225, 146] on div "Format" at bounding box center [228, 150] width 71 height 31
click at [99, 205] on div "Filter Rows" at bounding box center [127, 205] width 82 height 41
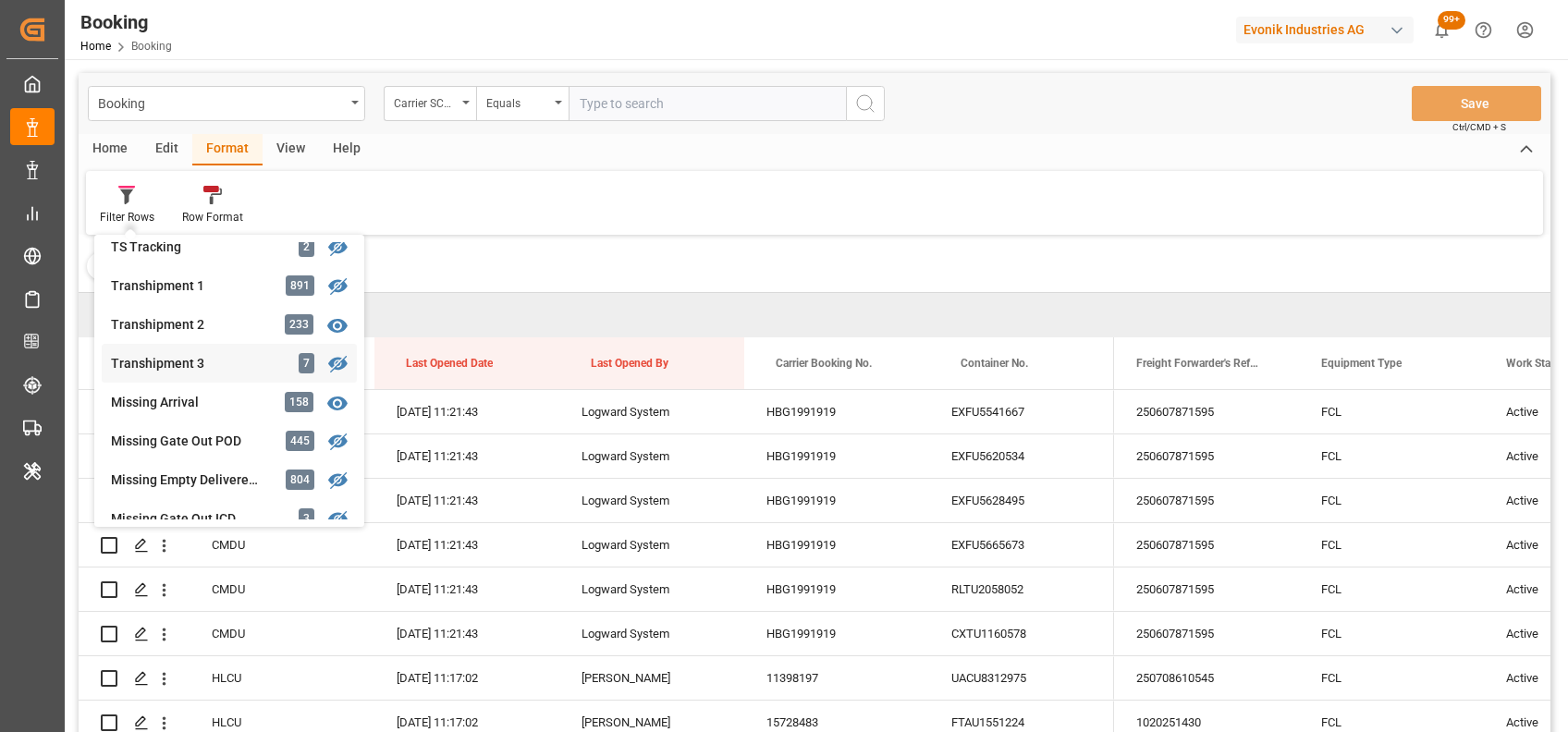
scroll to position [598, 0]
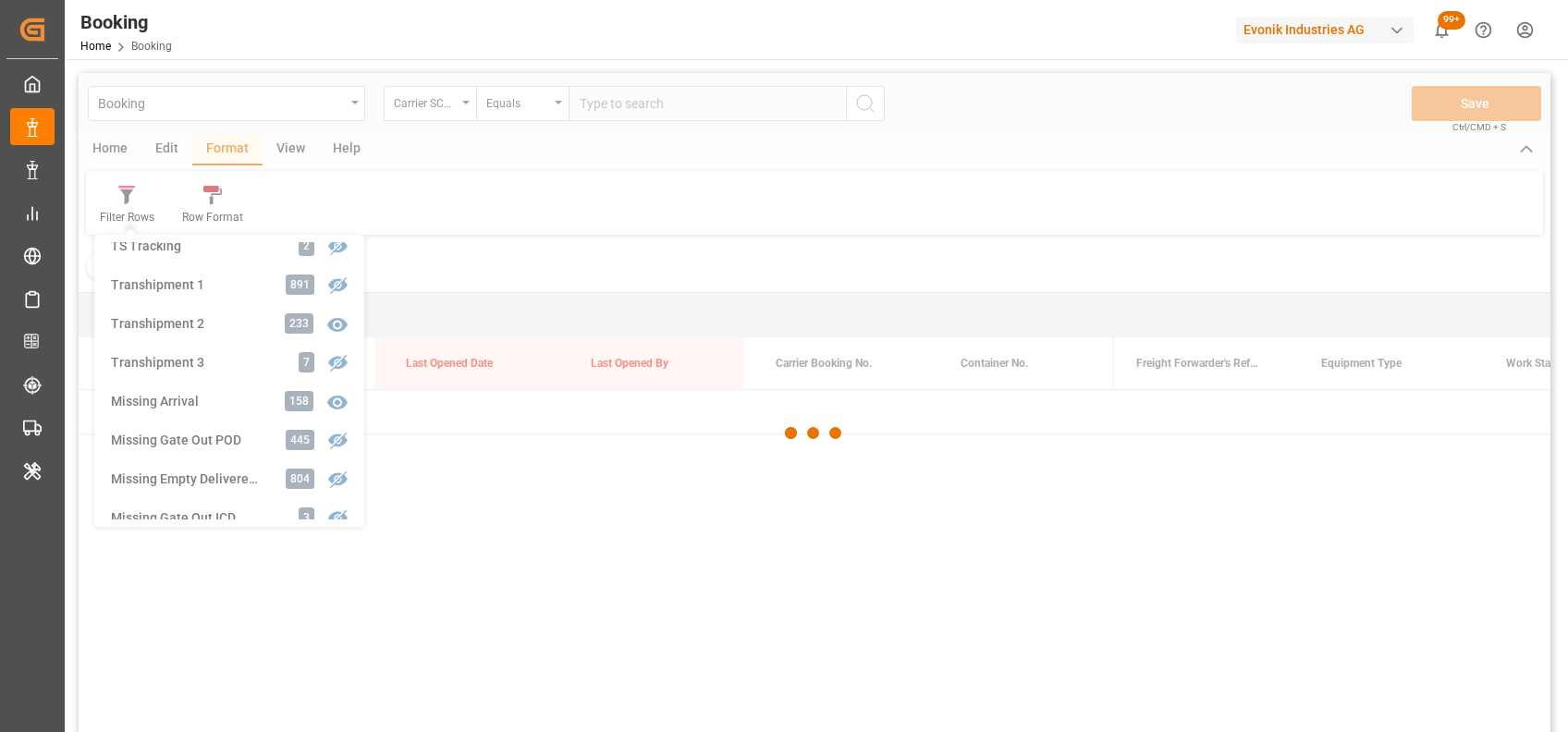
drag, startPoint x: 173, startPoint y: 453, endPoint x: 214, endPoint y: 477, distance: 47.5
click at [214, 477] on div "Booking Carrier SCAC Equals Save Ctrl/CMD + S Home Edit Format View Help Filter…" at bounding box center [814, 427] width 1472 height 708
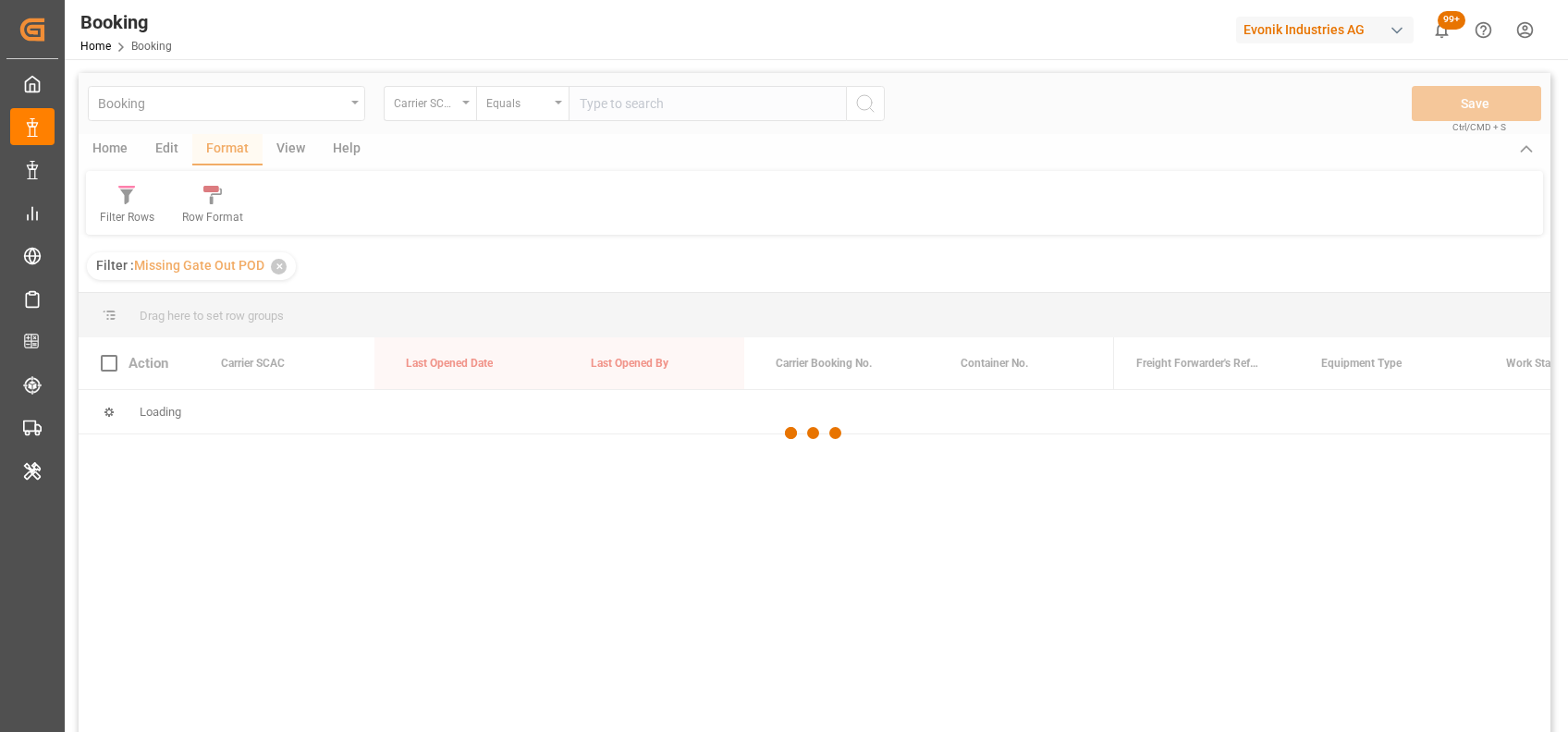
click at [131, 219] on div at bounding box center [814, 434] width 1472 height 721
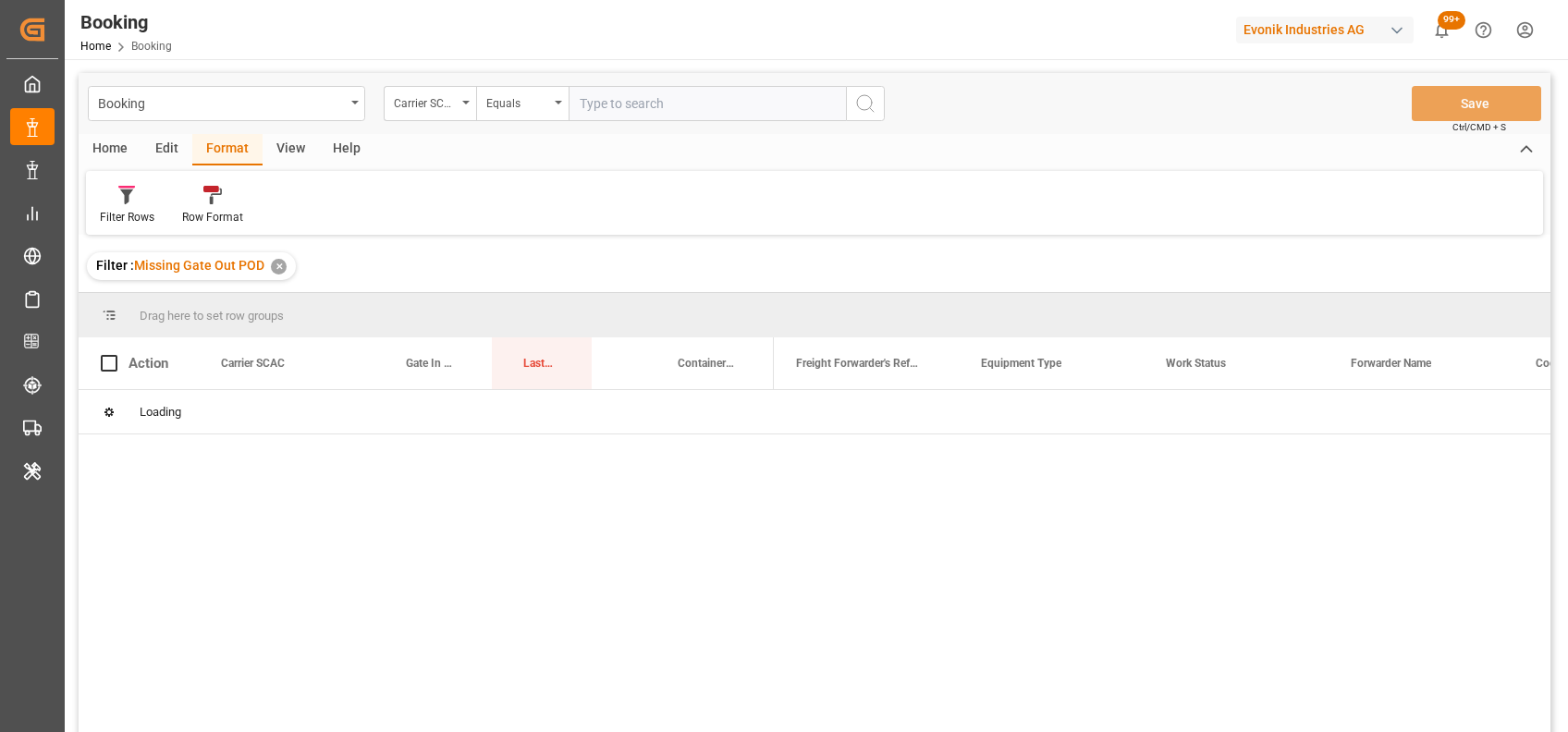
click at [126, 213] on div "Filter Rows" at bounding box center [127, 216] width 54 height 16
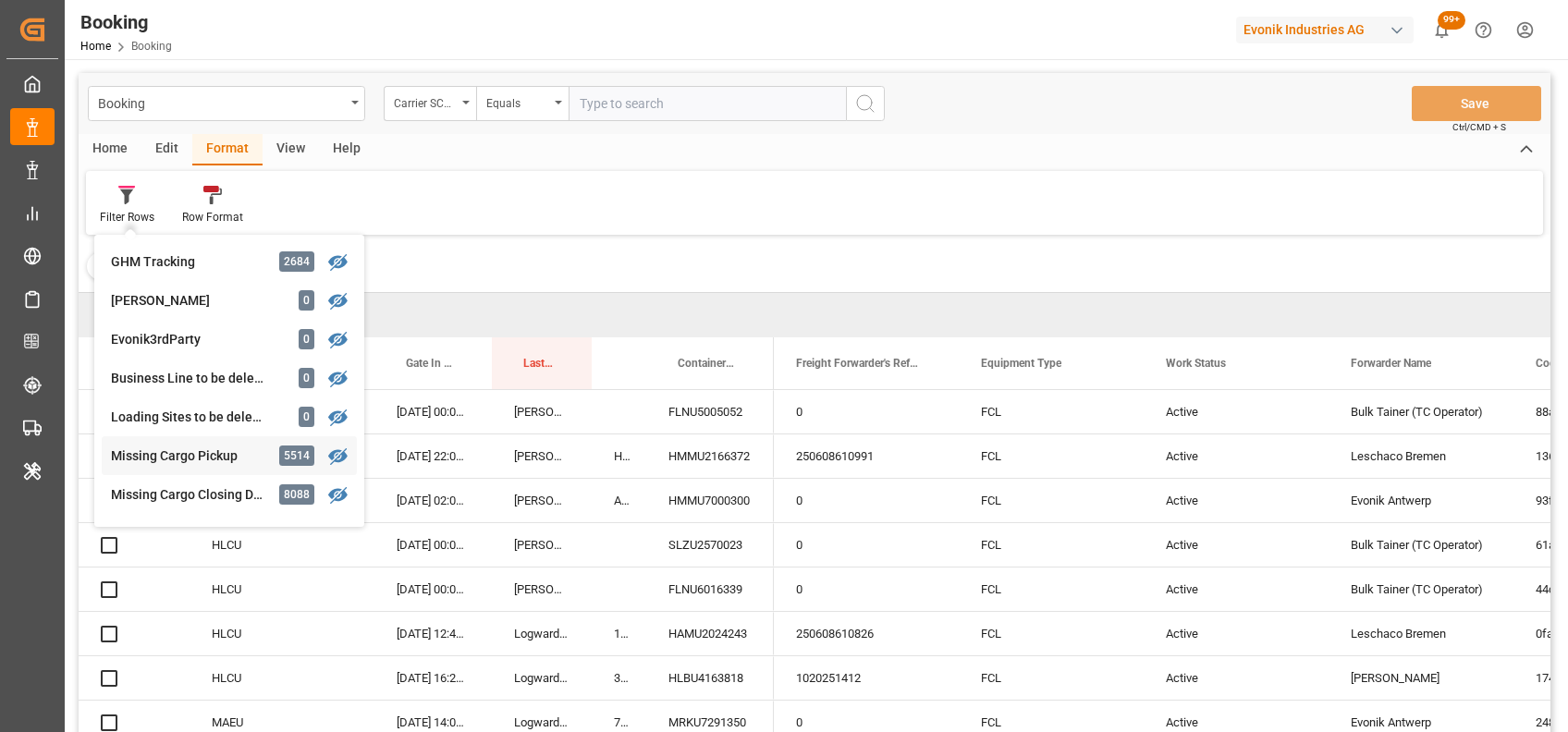
scroll to position [813, 0]
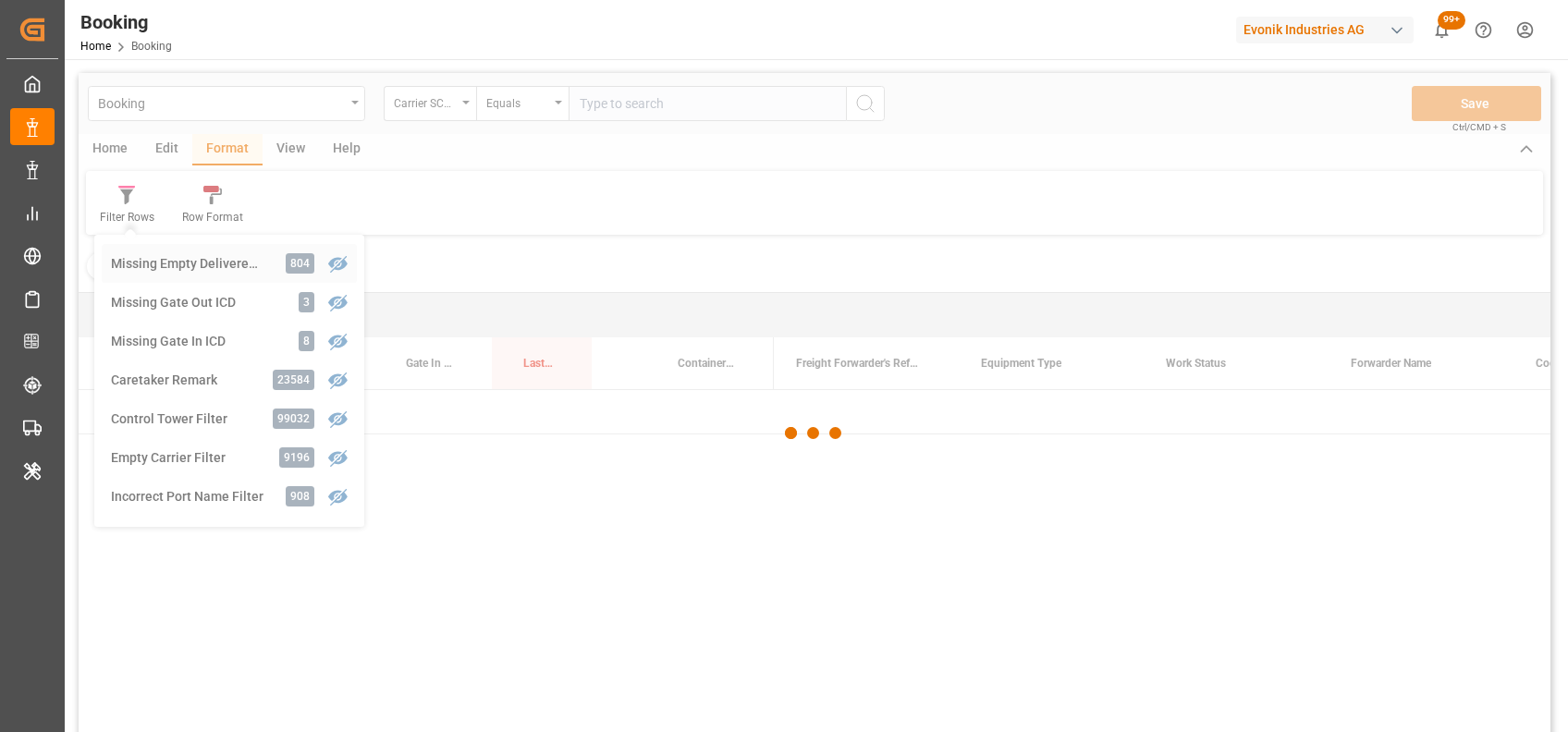
click at [146, 266] on div "Booking Carrier SCAC Equals Save Ctrl/CMD + S Home Edit Format View Help Filter…" at bounding box center [814, 427] width 1472 height 708
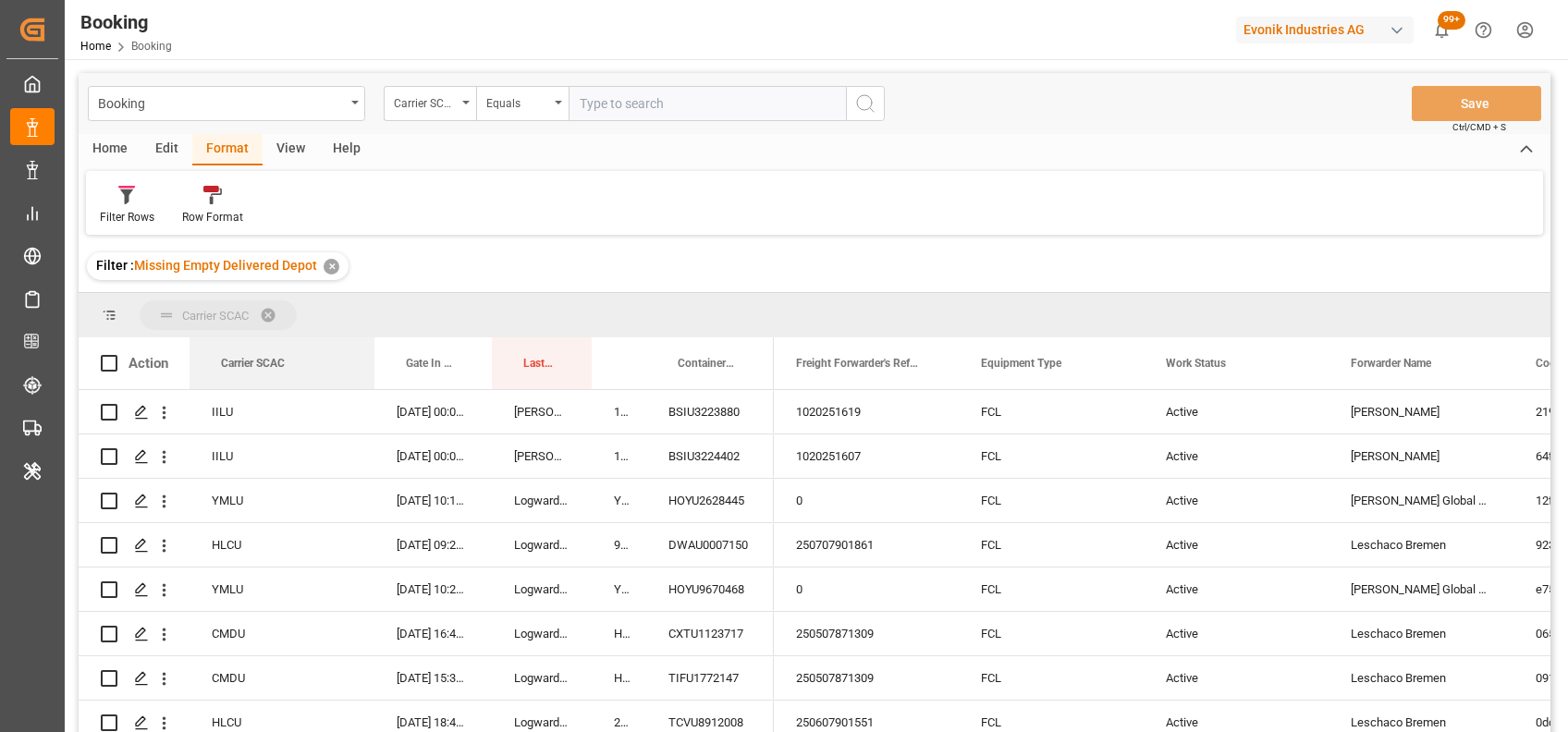
drag, startPoint x: 259, startPoint y: 358, endPoint x: 232, endPoint y: 322, distance: 45.0
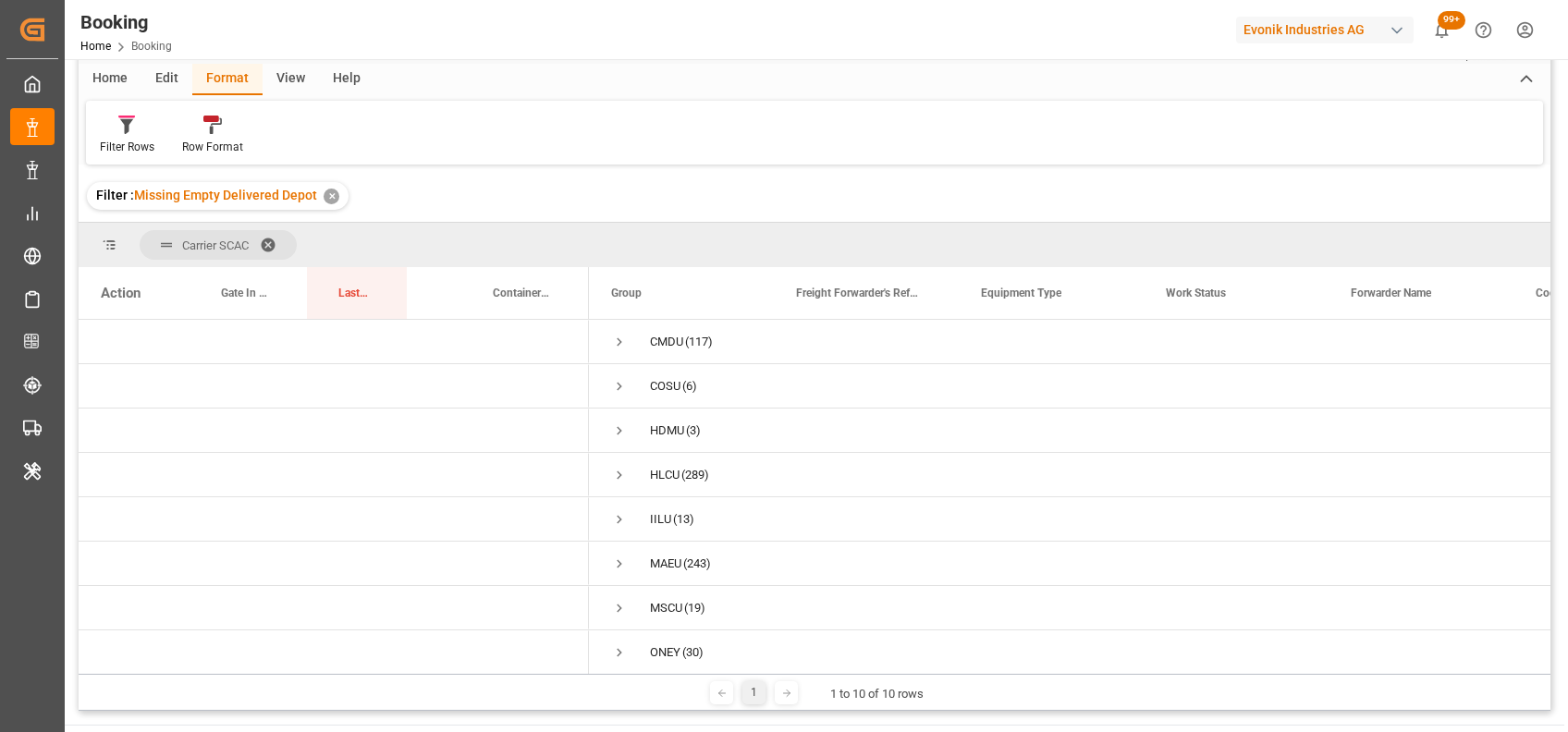
scroll to position [64, 0]
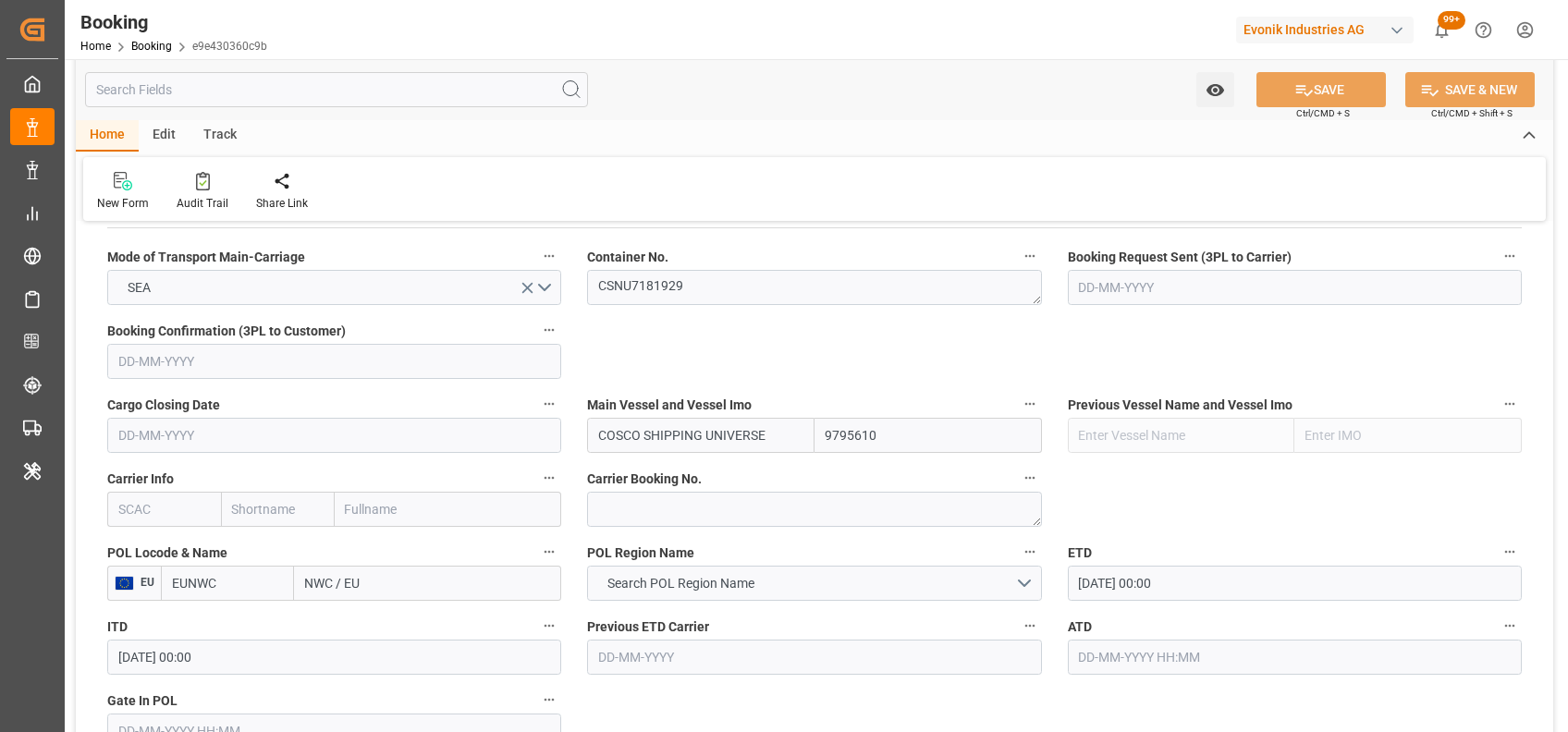
scroll to position [1180, 0]
click at [676, 292] on textarea "CSNU7181929" at bounding box center [814, 286] width 454 height 35
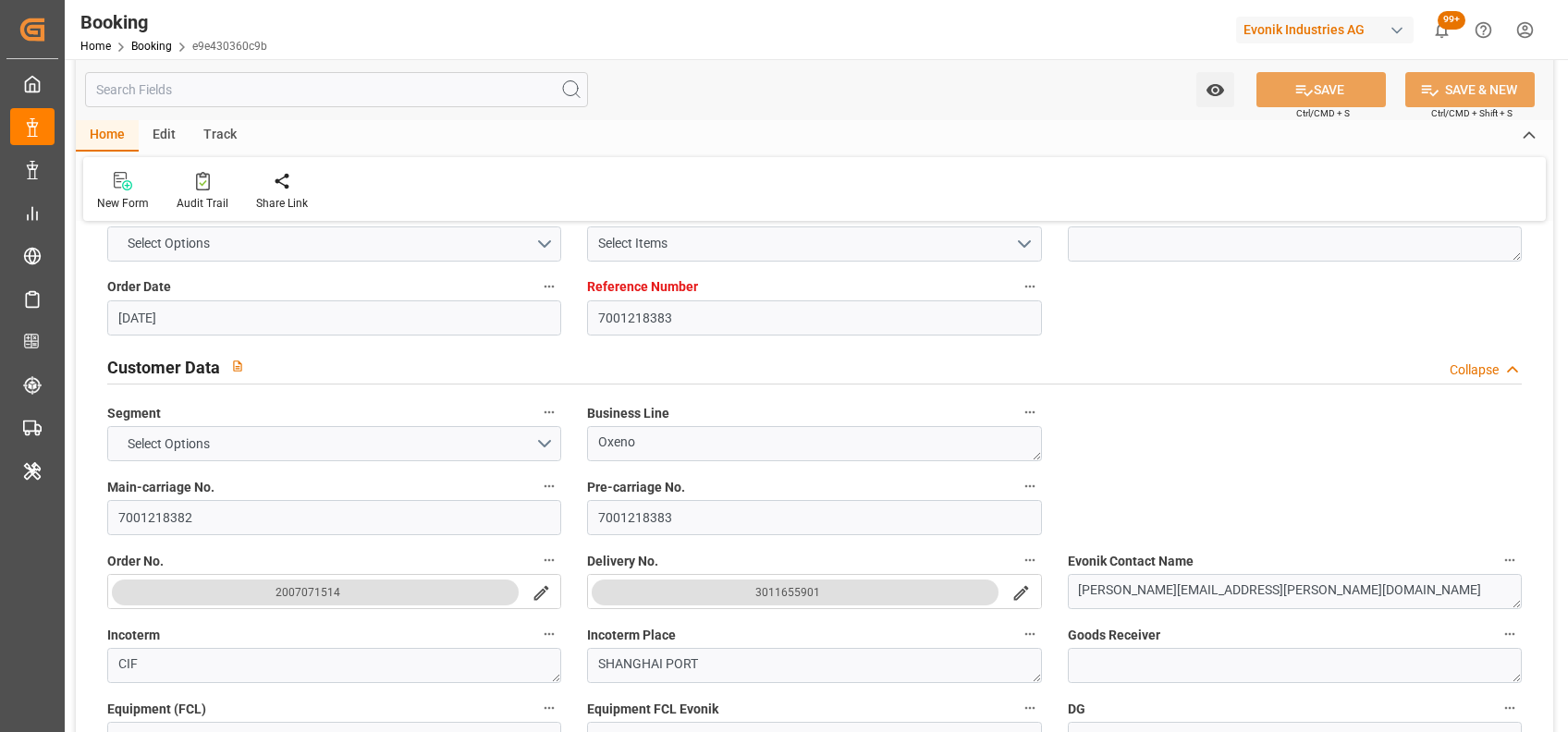
scroll to position [0, 0]
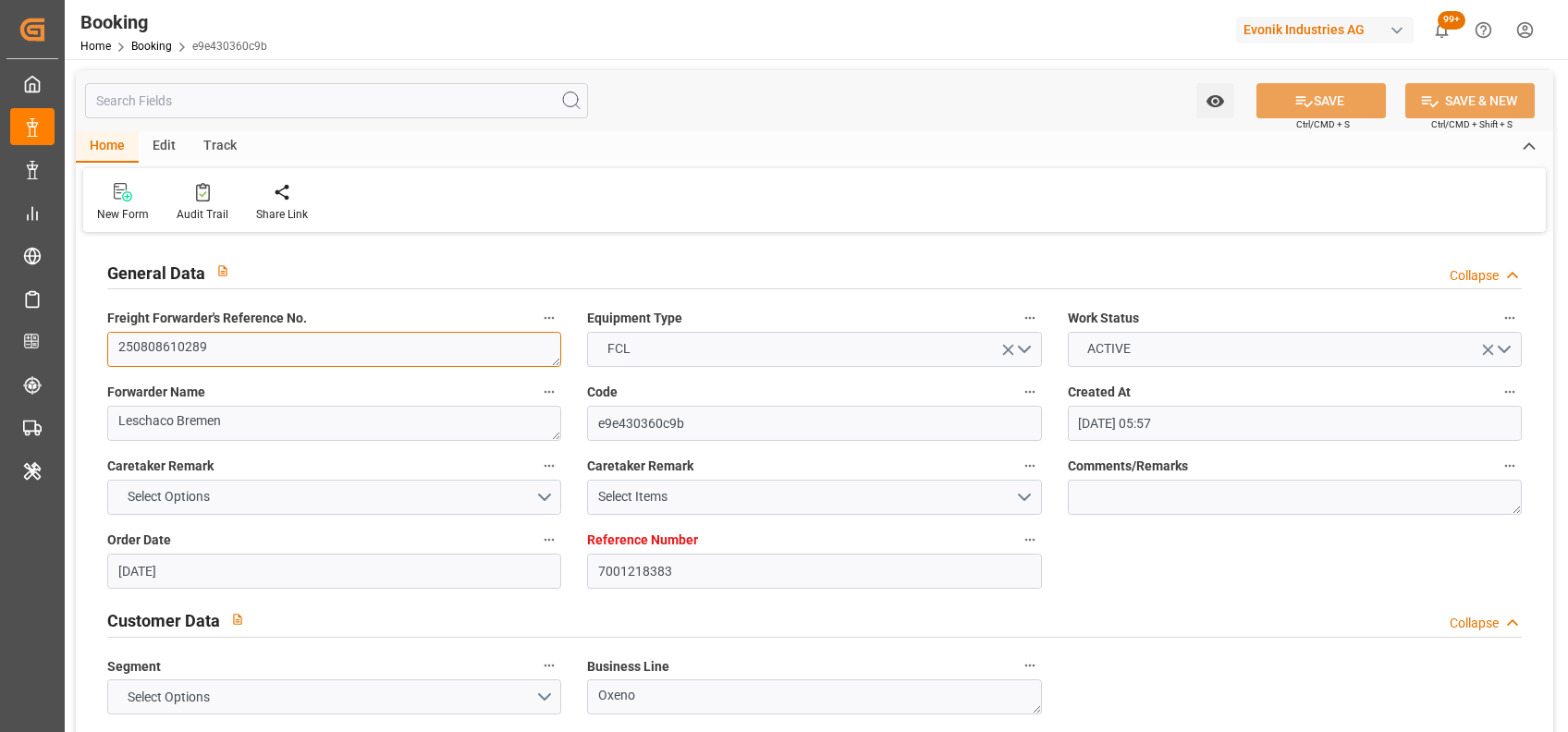
click at [406, 343] on textarea "250808610289" at bounding box center [334, 349] width 454 height 35
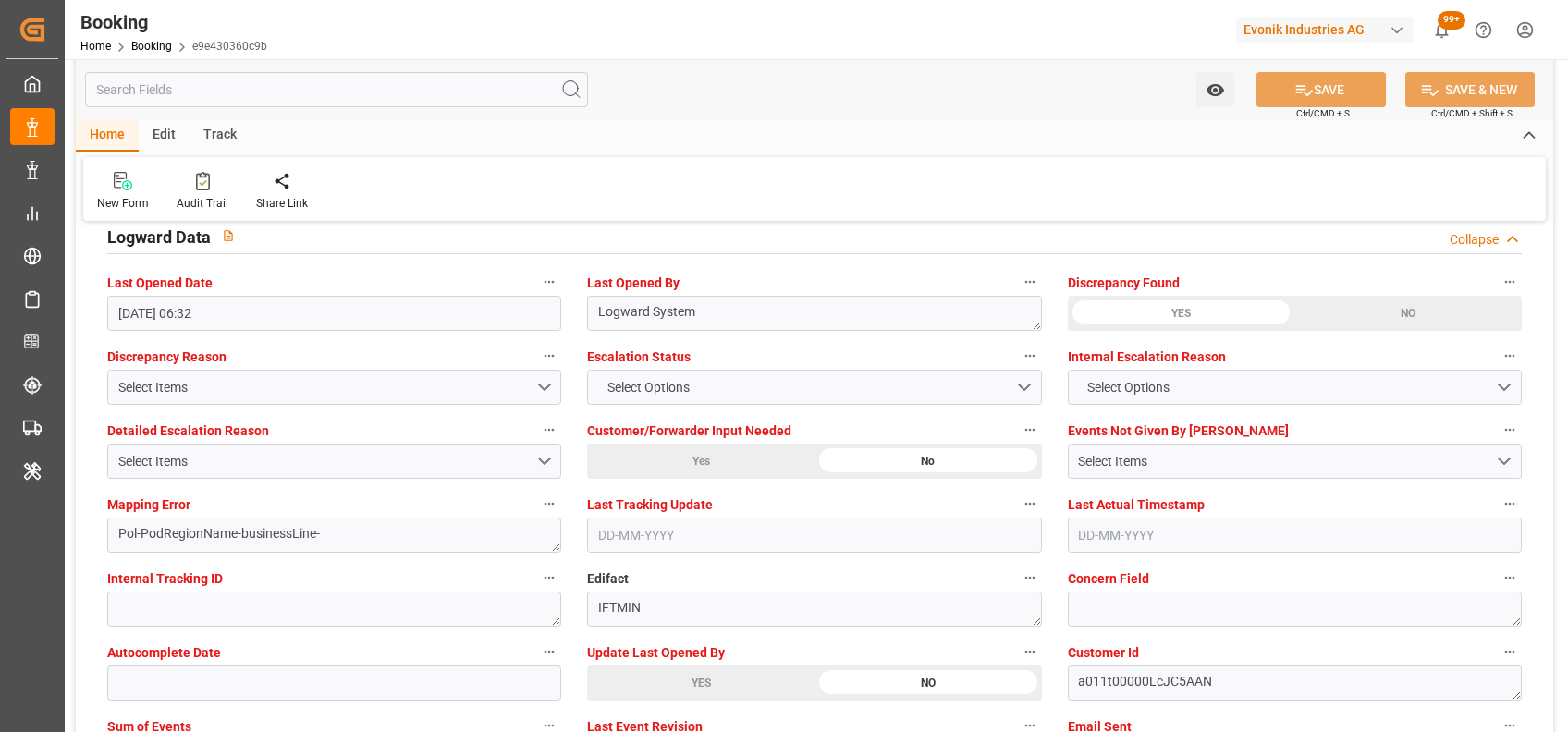
scroll to position [3354, 0]
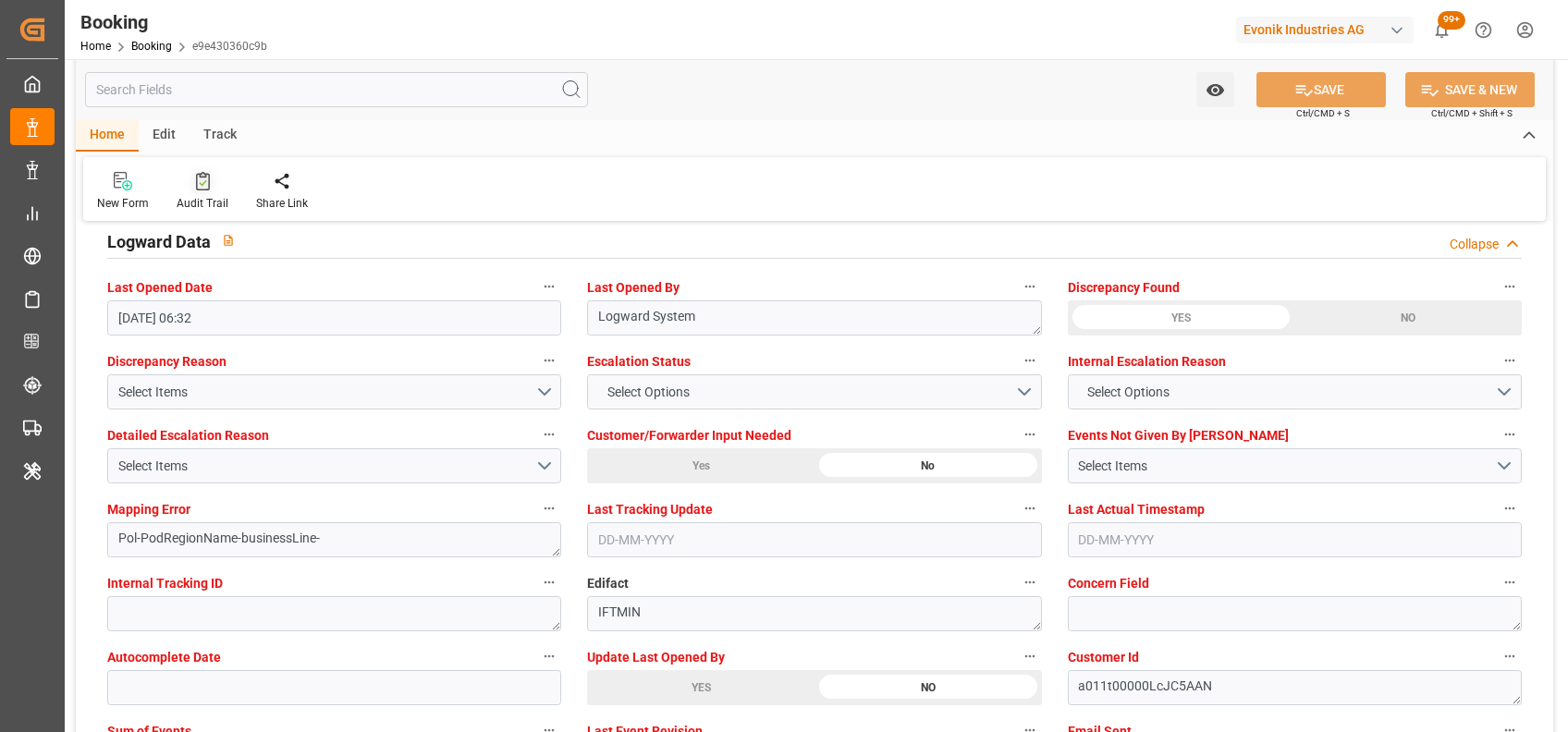
click at [193, 193] on div "Audit Trail" at bounding box center [202, 191] width 79 height 41
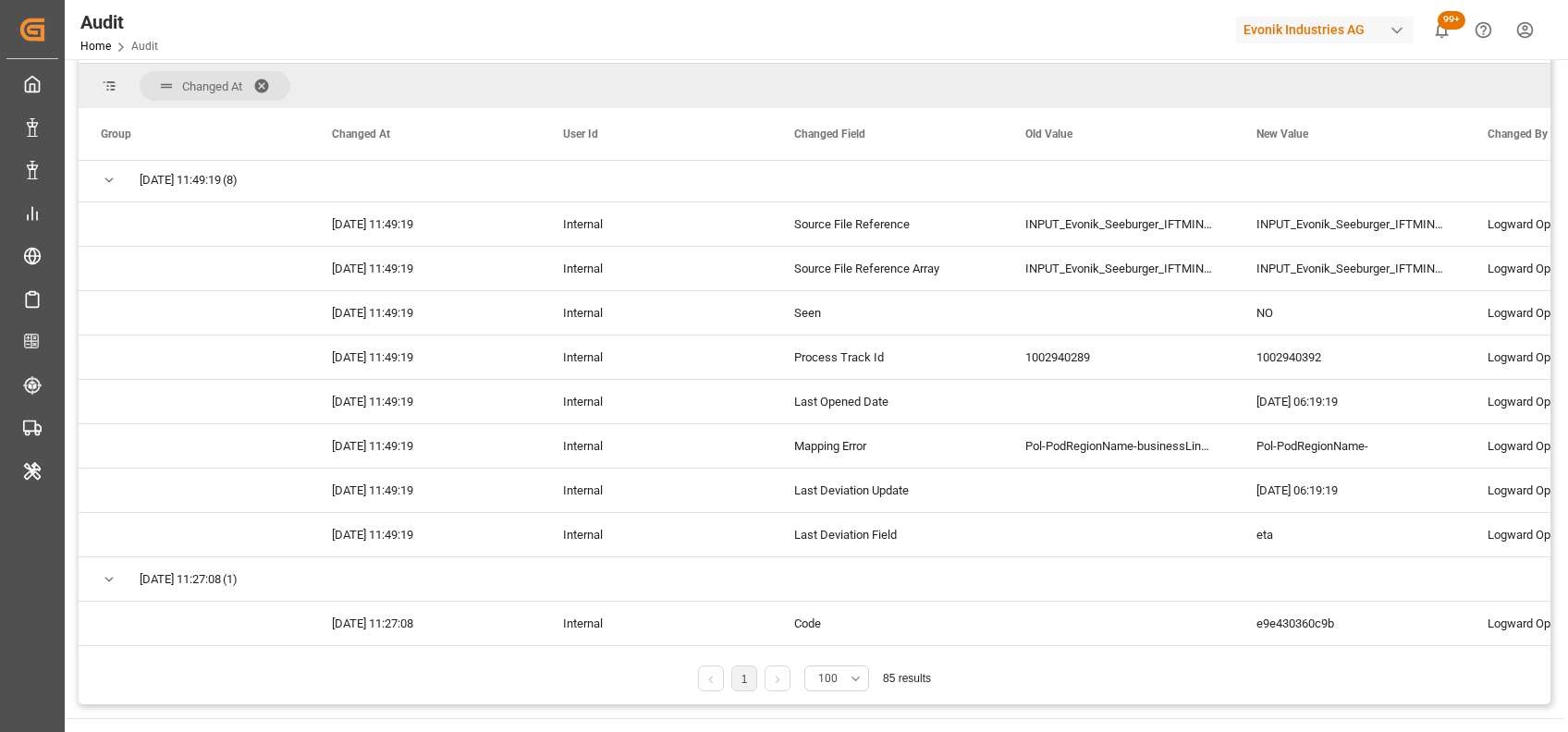
scroll to position [103, 0]
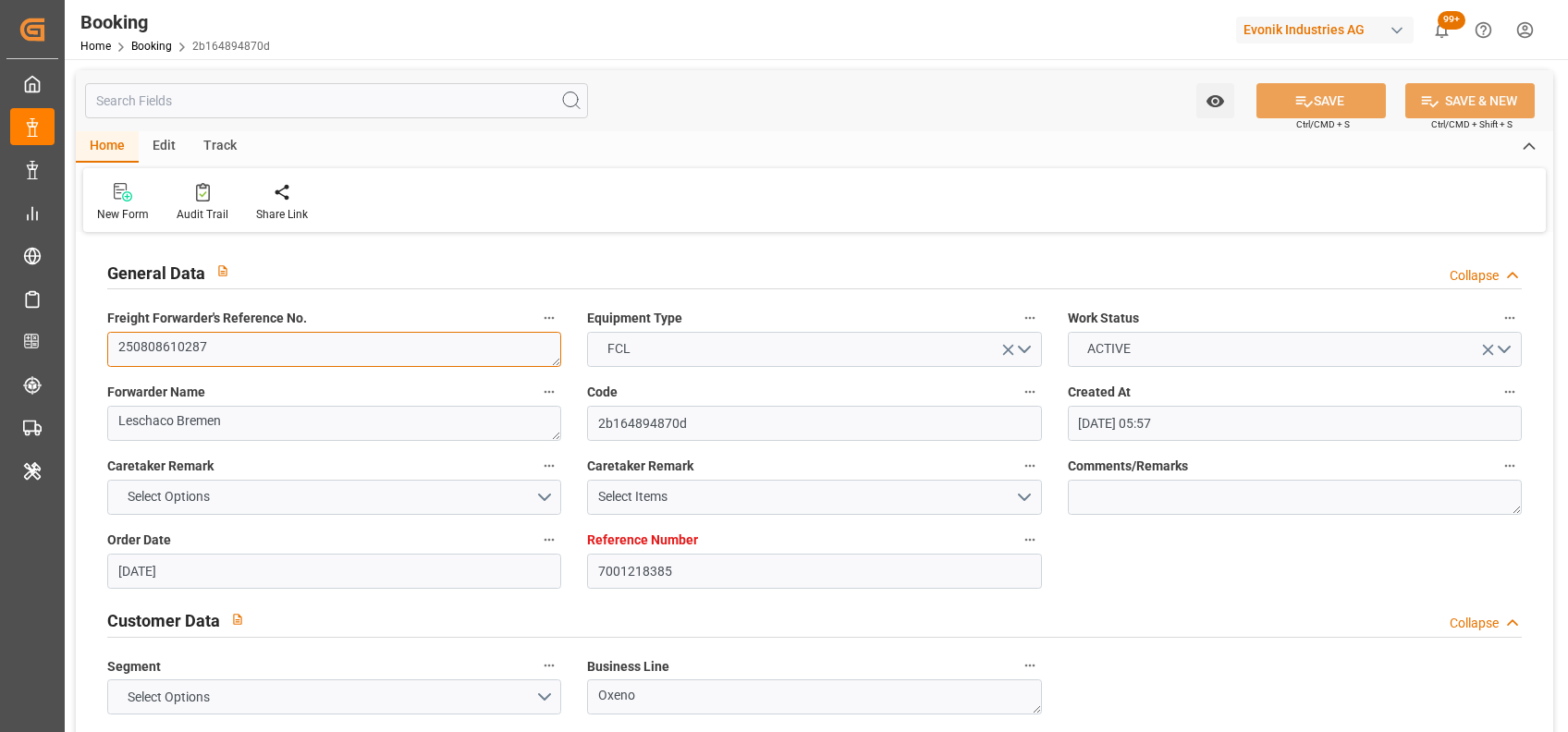
click at [252, 343] on textarea "250808610287" at bounding box center [334, 349] width 454 height 35
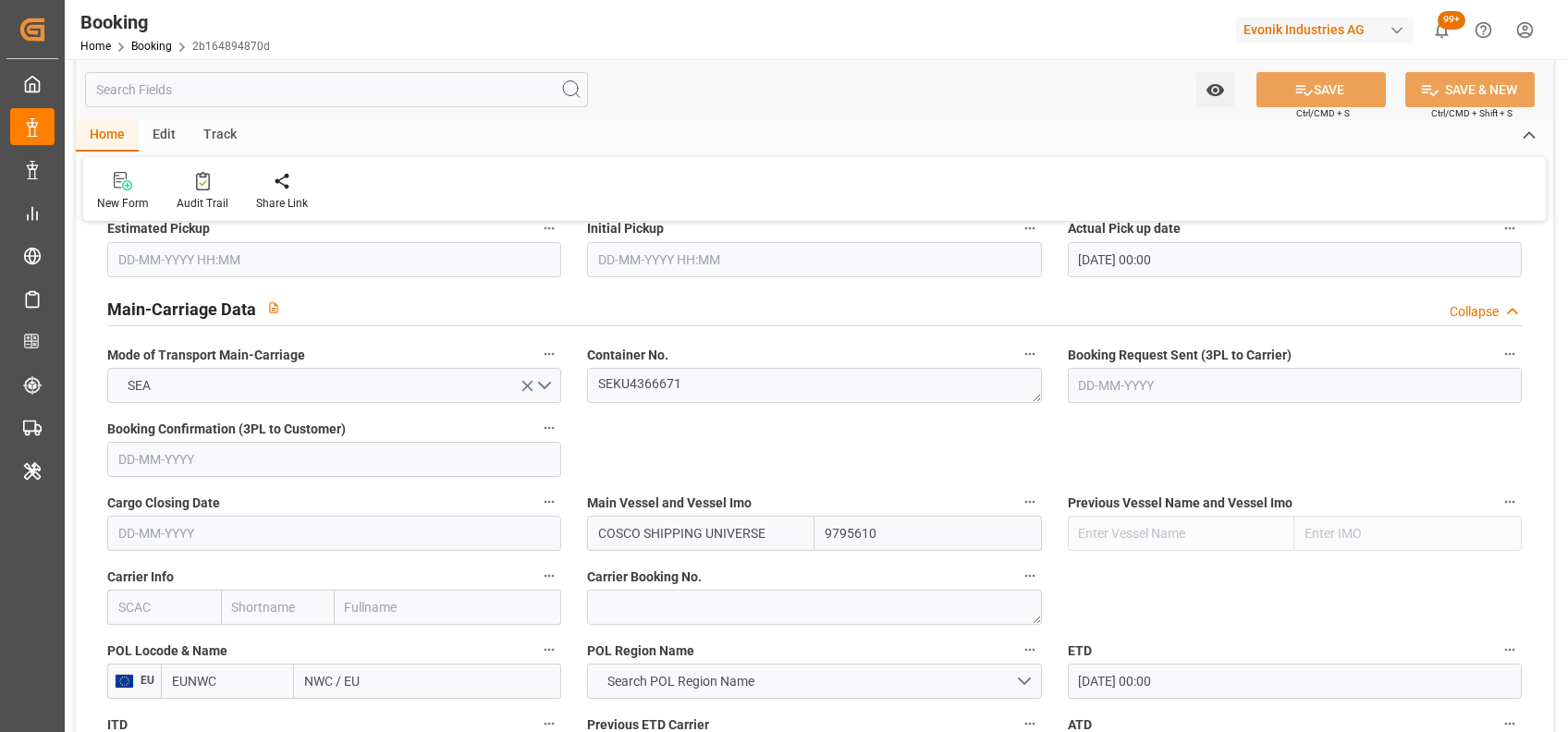
scroll to position [1081, 0]
click at [645, 394] on textarea "SEKU4366671" at bounding box center [814, 386] width 454 height 35
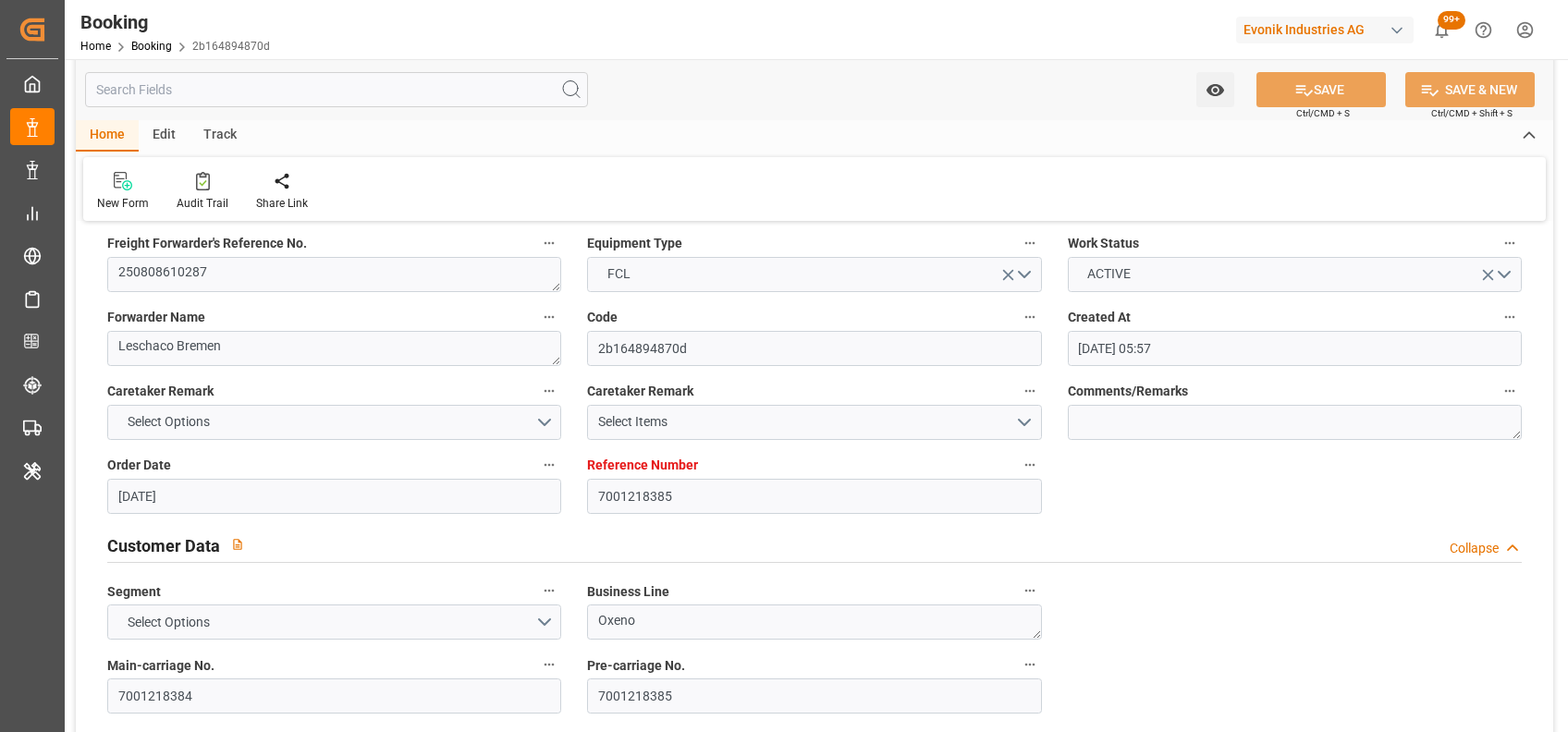
scroll to position [0, 0]
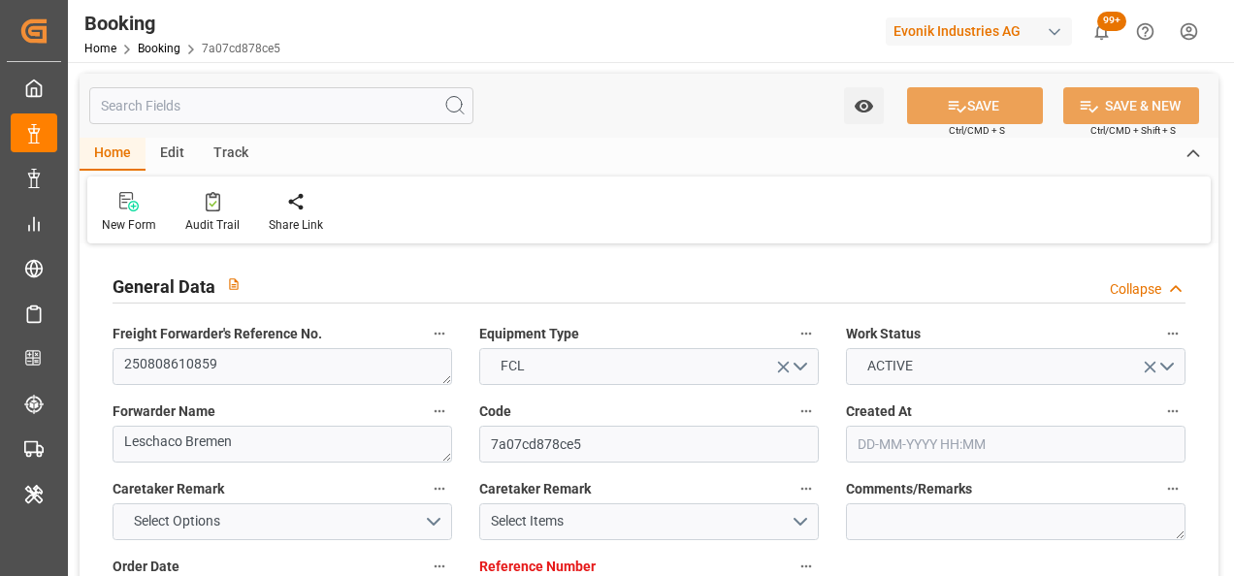
type input "[DATE] 07:09"
type input "[DATE]"
type input "[DATE] 00:00"
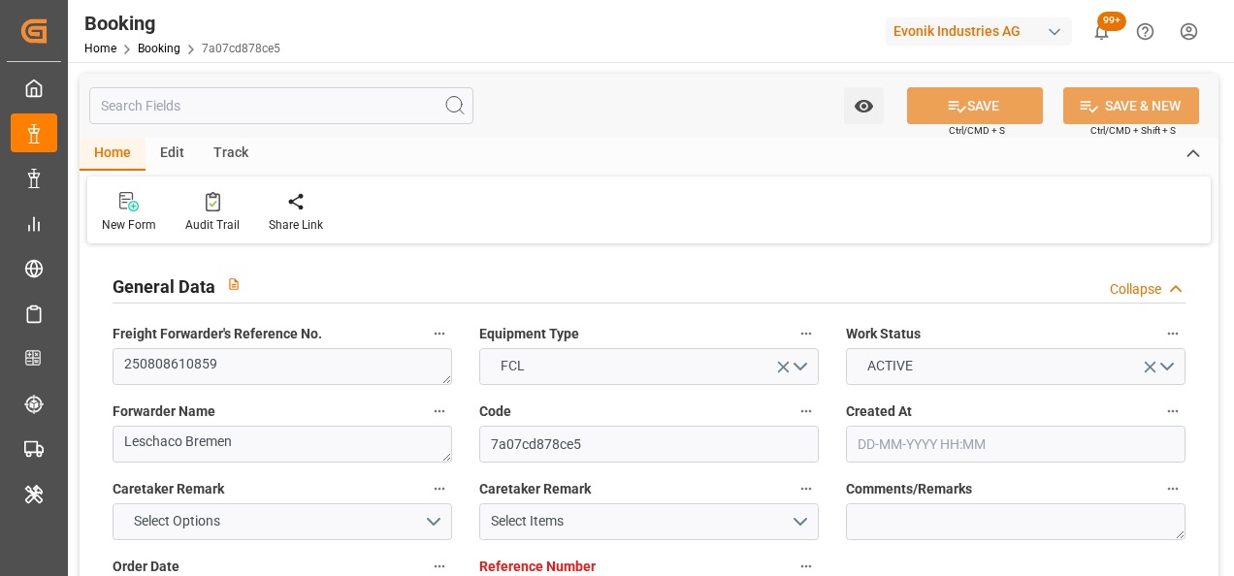
type input "[DATE] 00:00"
type input "09-09-2025 00:00"
type input "14-08-2025"
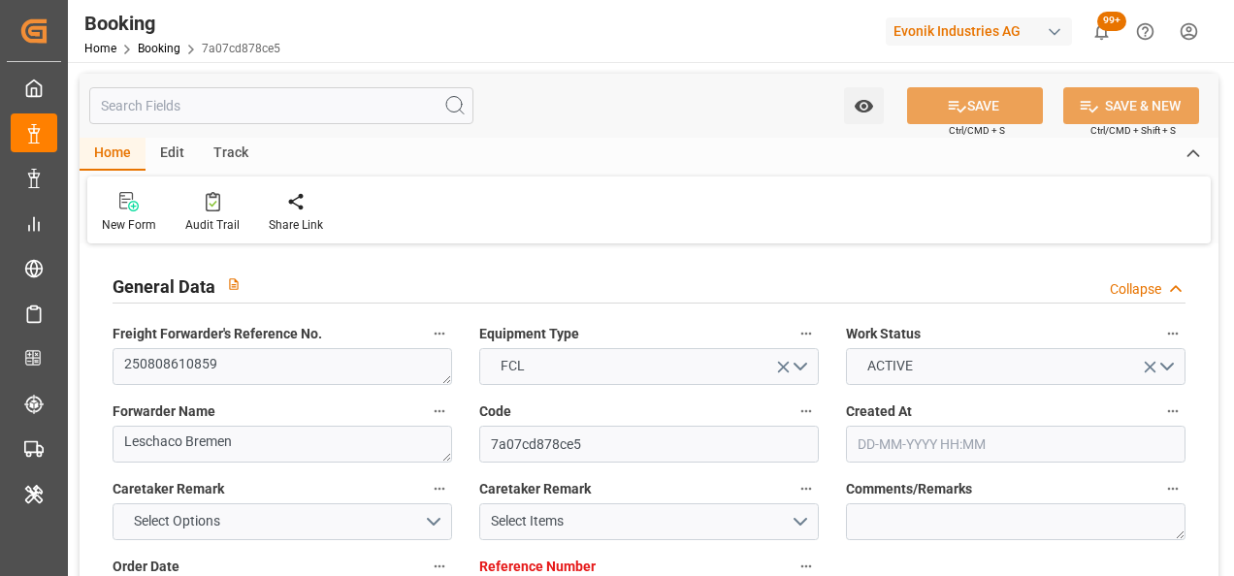
type input "28-08-2025 06:26"
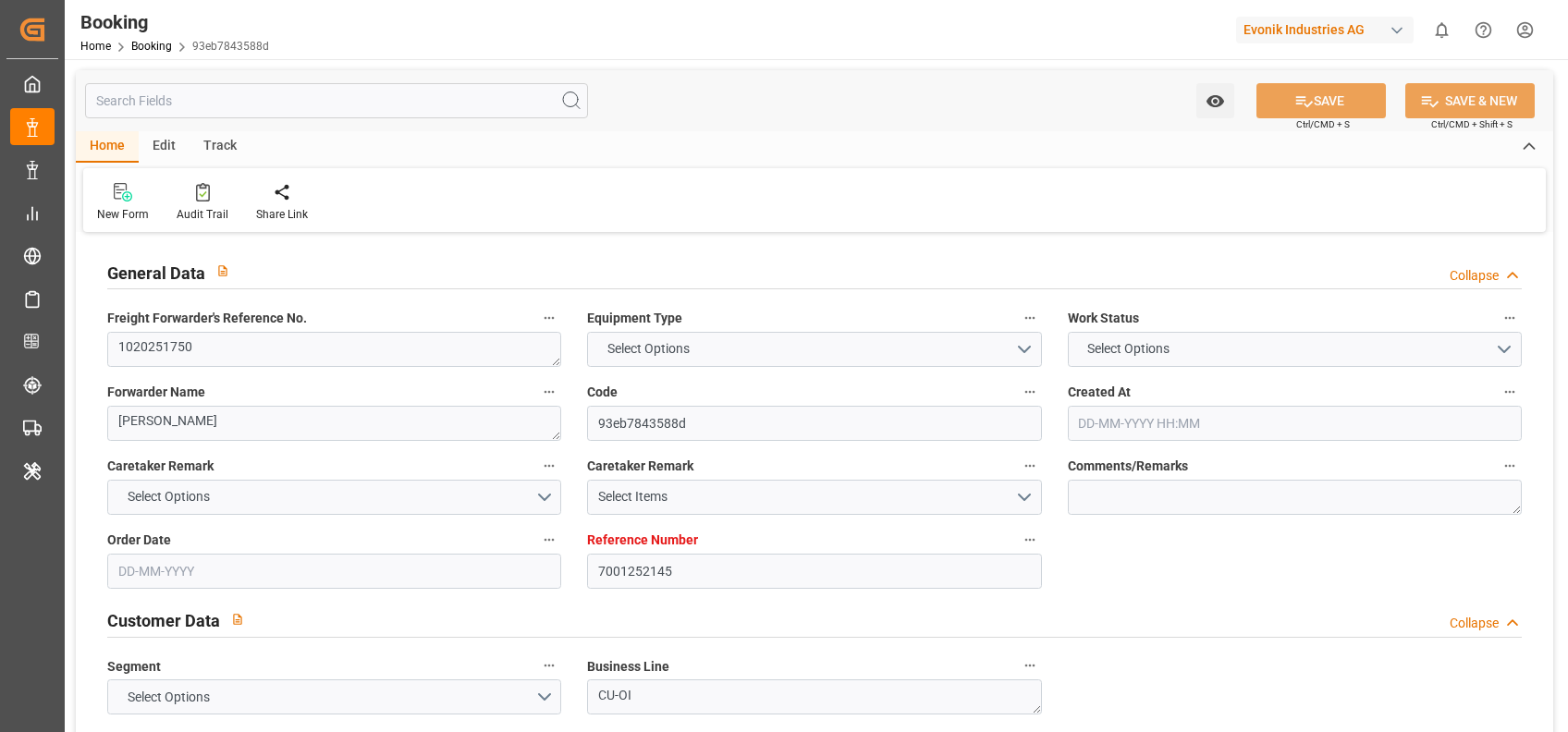
type input "7001252145"
type input "9334375"
type input "ICL"
type input "Independent Container Line Limited"
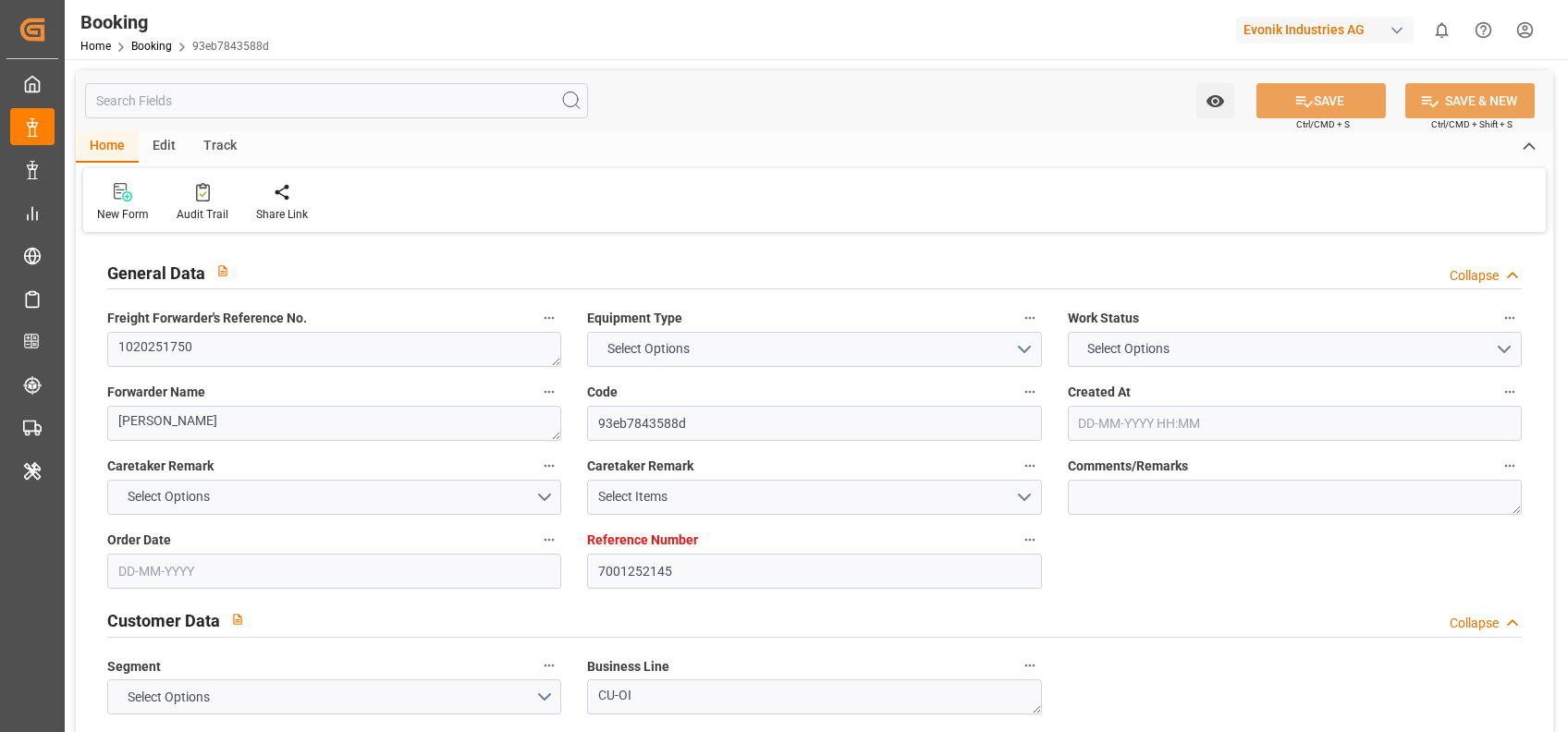
type input "BEANR"
type input "USILM"
type input "0"
type input "19-08-2025 08:34"
type input "[DATE]"
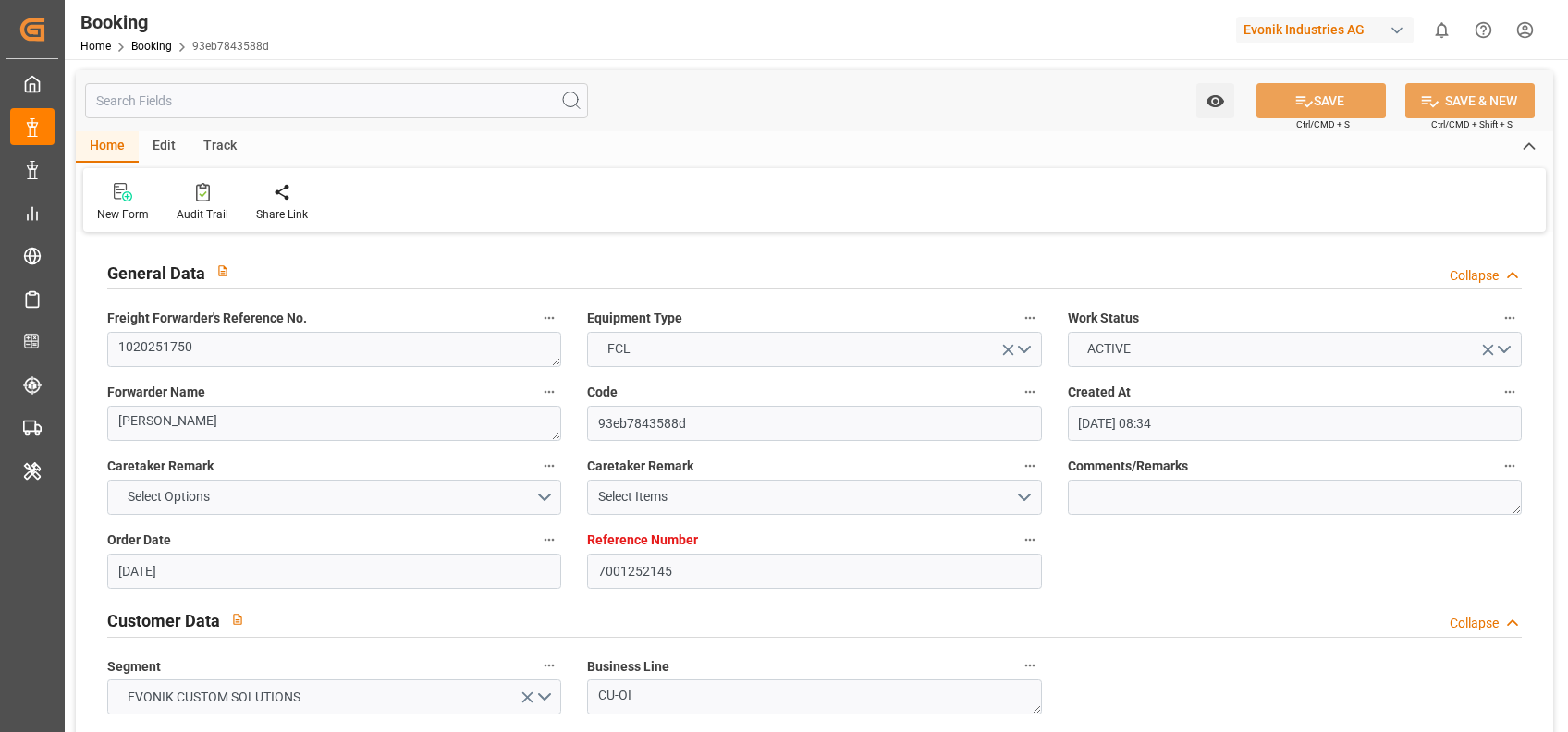
type input "16-09-2025"
type input "25-08-2025"
type input "21-08-2025 00:00"
type input "27-08-2025 00:00"
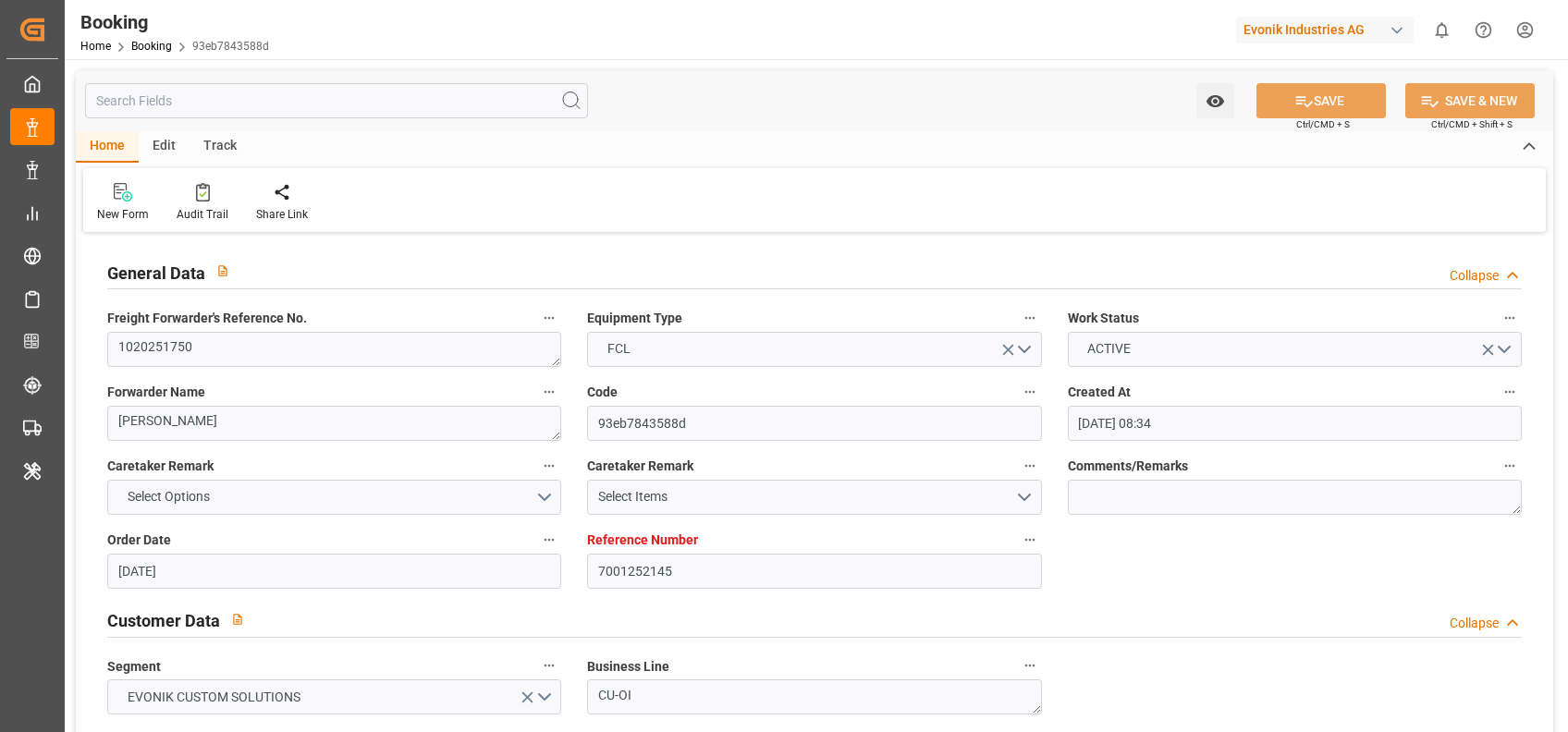
type input "25-08-2025 00:00"
type input "10-09-2025 00:00"
type input "22-08-2025"
type input "26-08-2025 18:18"
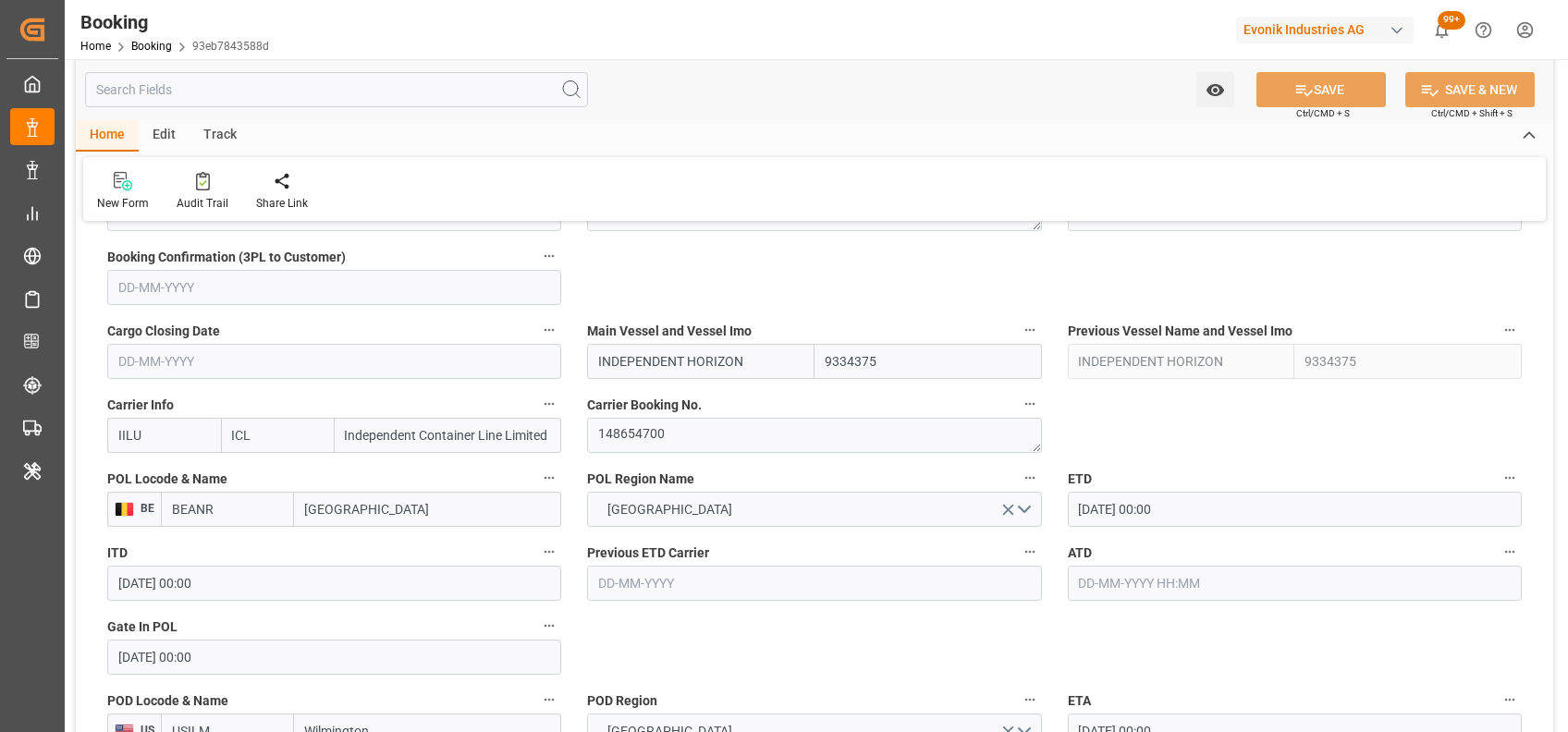
scroll to position [1257, 0]
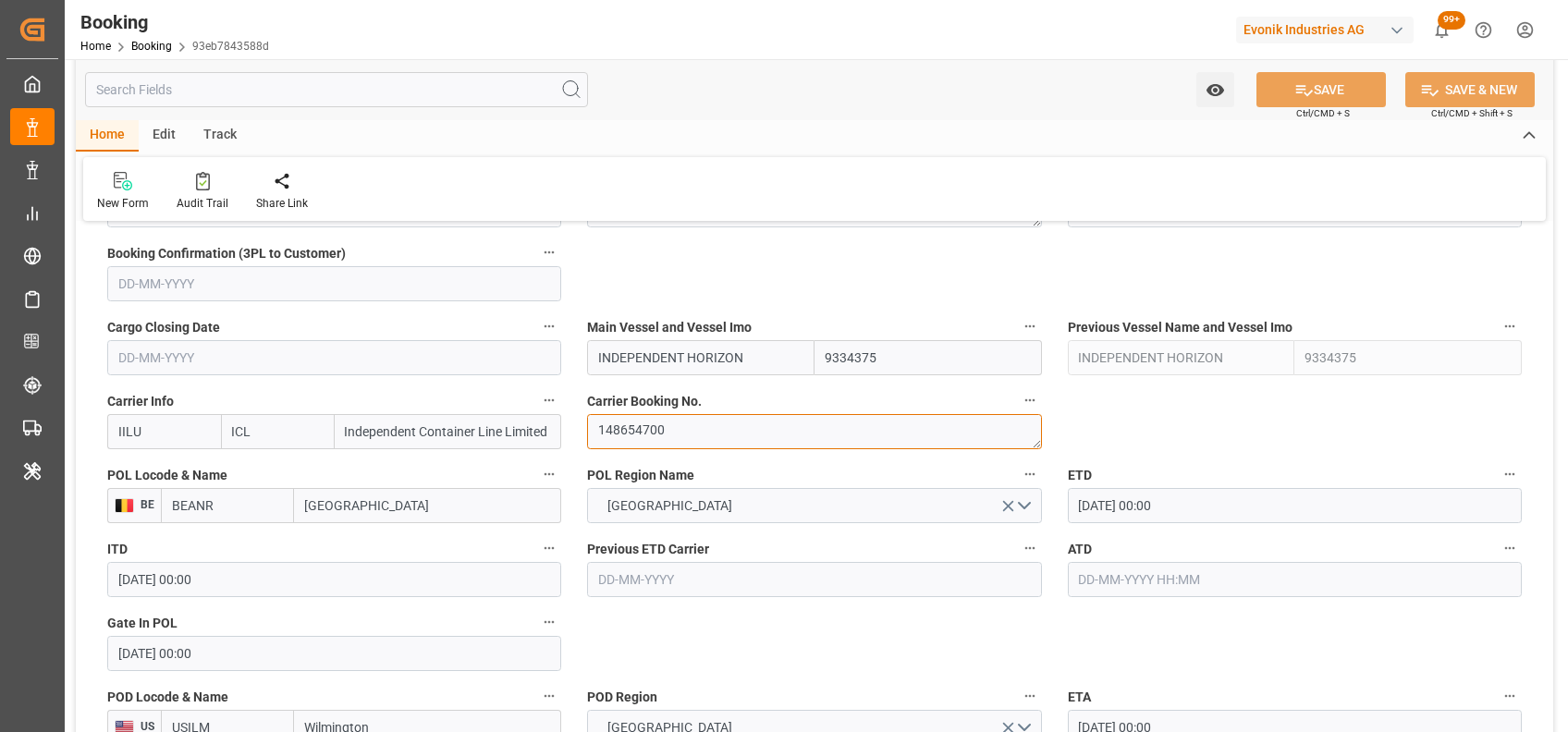
click at [652, 443] on textarea "148654700" at bounding box center [814, 431] width 454 height 35
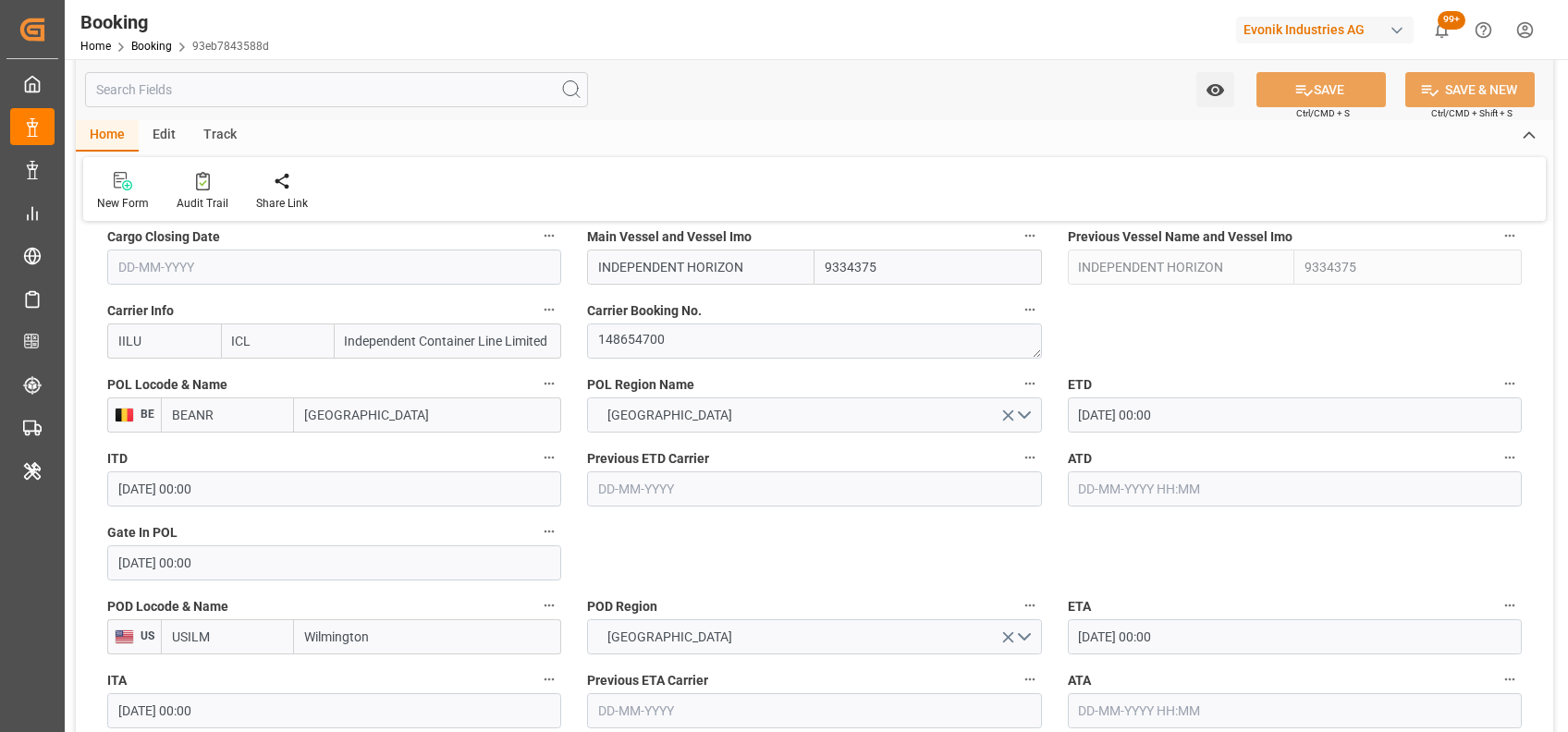
click at [1169, 472] on input "text" at bounding box center [1294, 489] width 454 height 35
type input "27-08-2025 00:00"
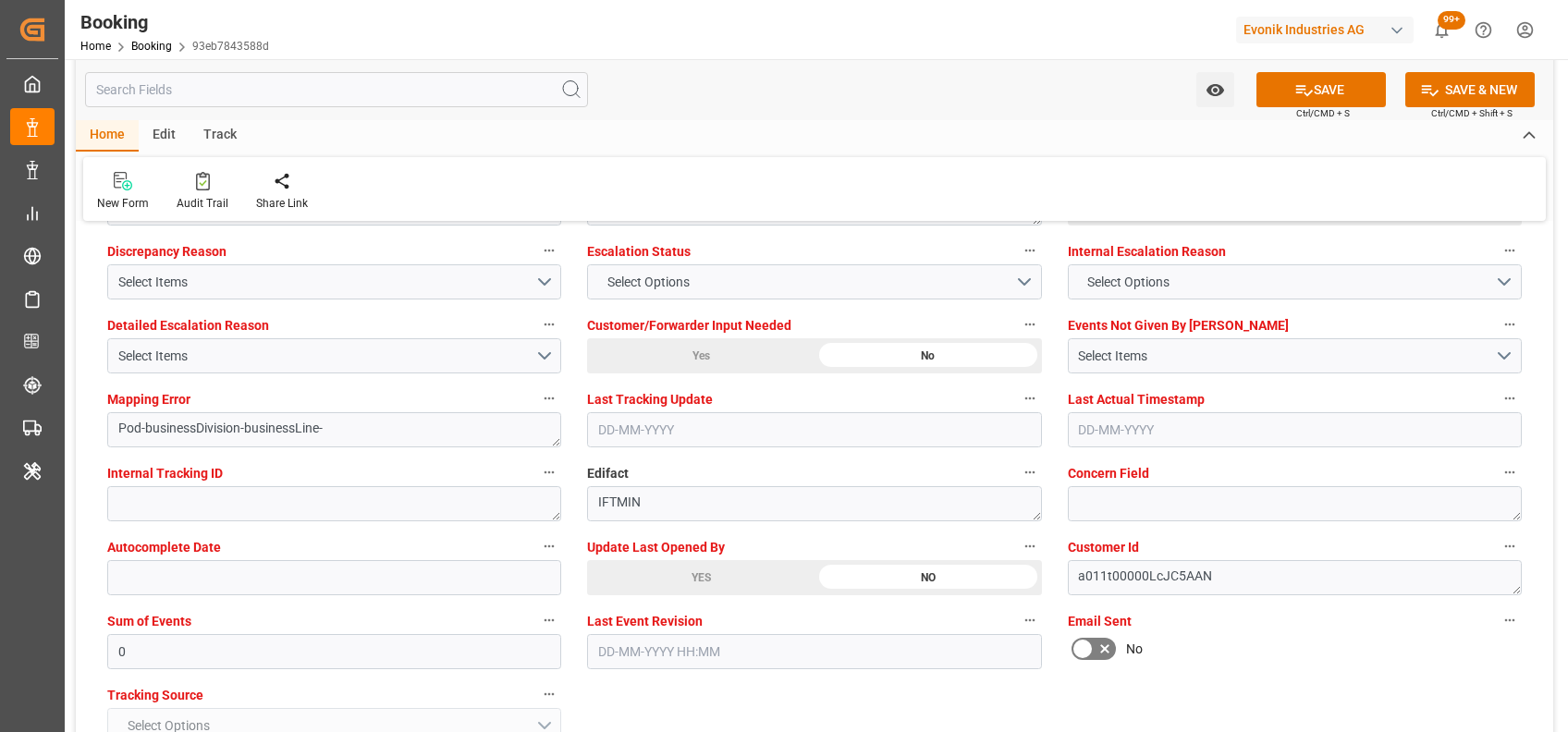
scroll to position [3508, 0]
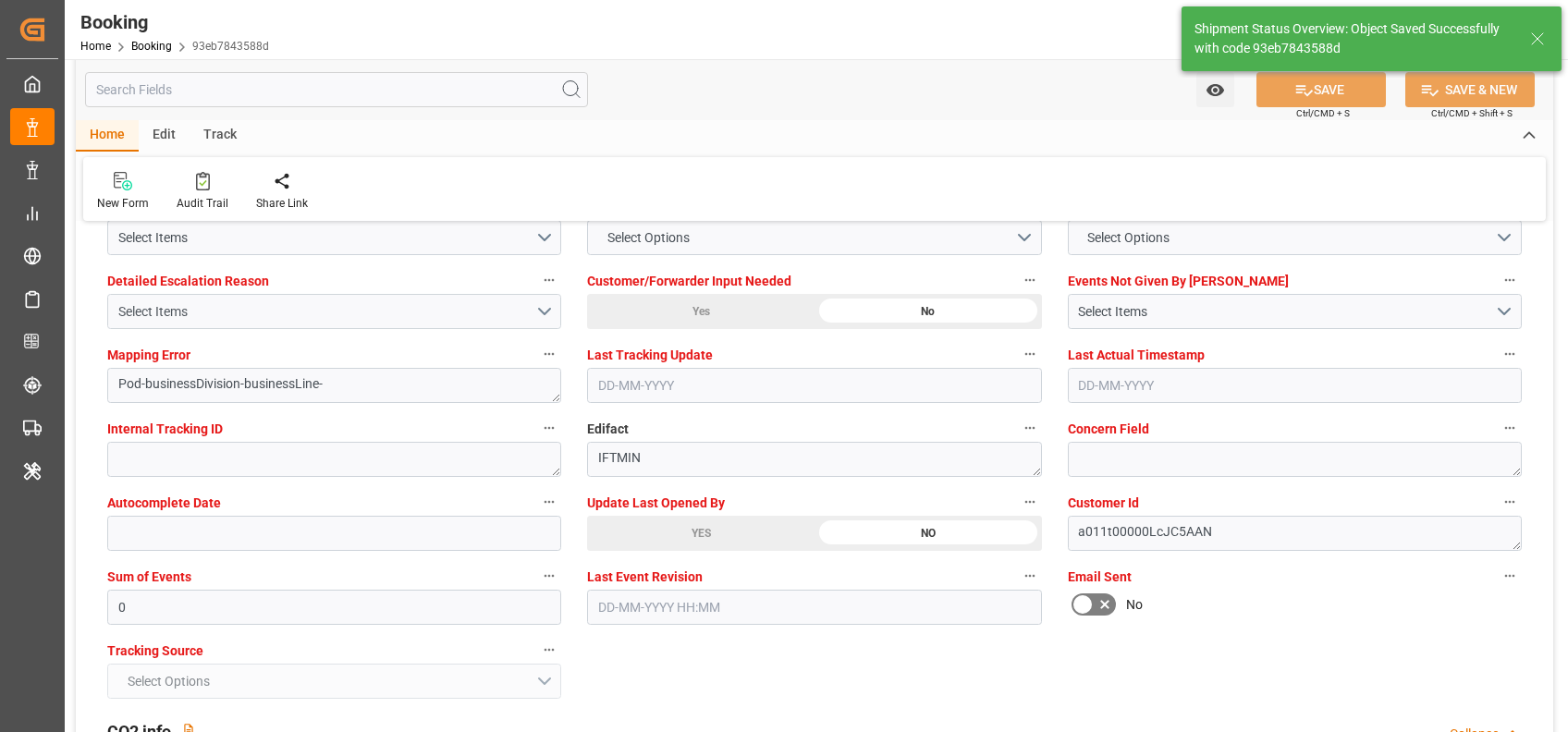
type textarea "shaini ghorai"
type input "28-08-2025 11:07"
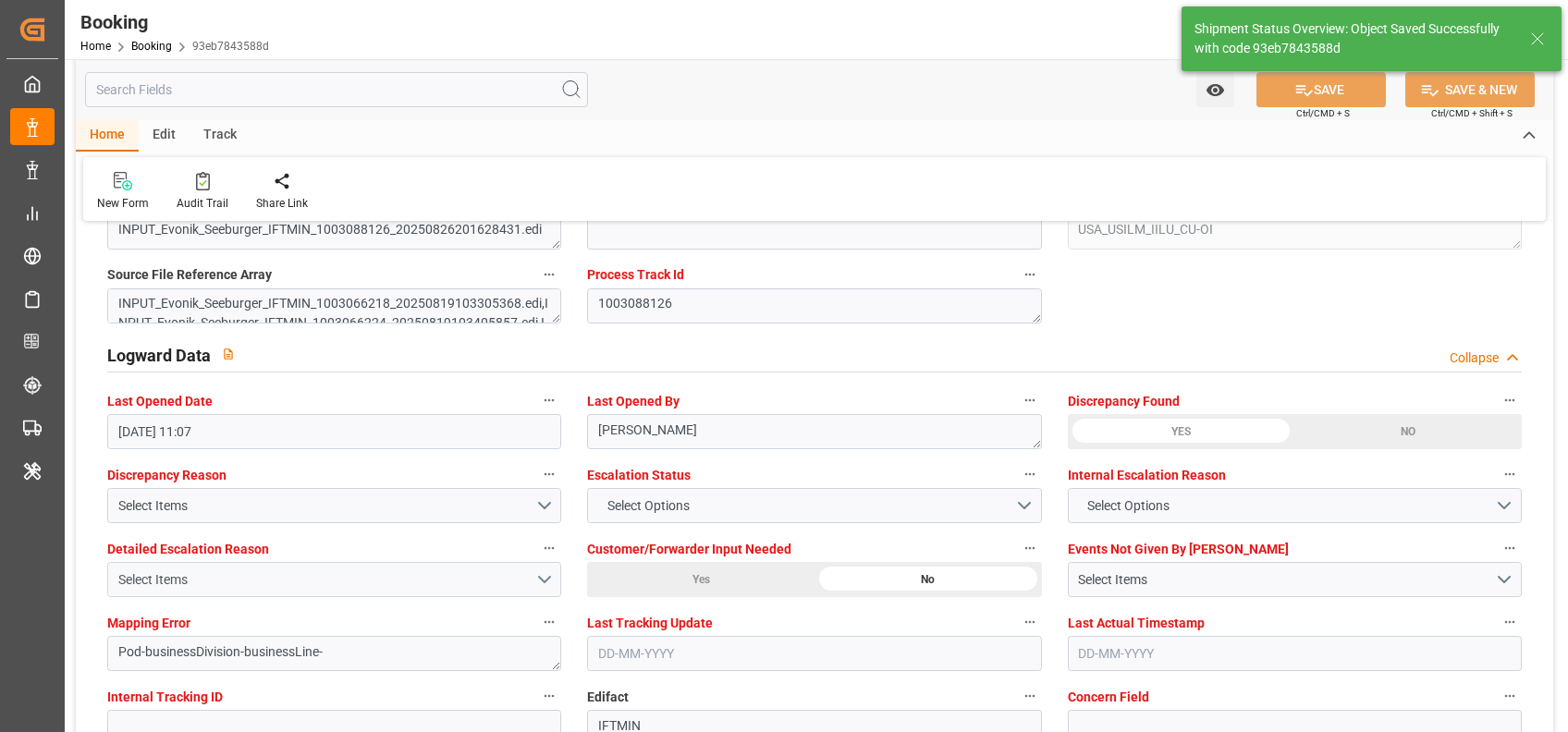
scroll to position [3235, 0]
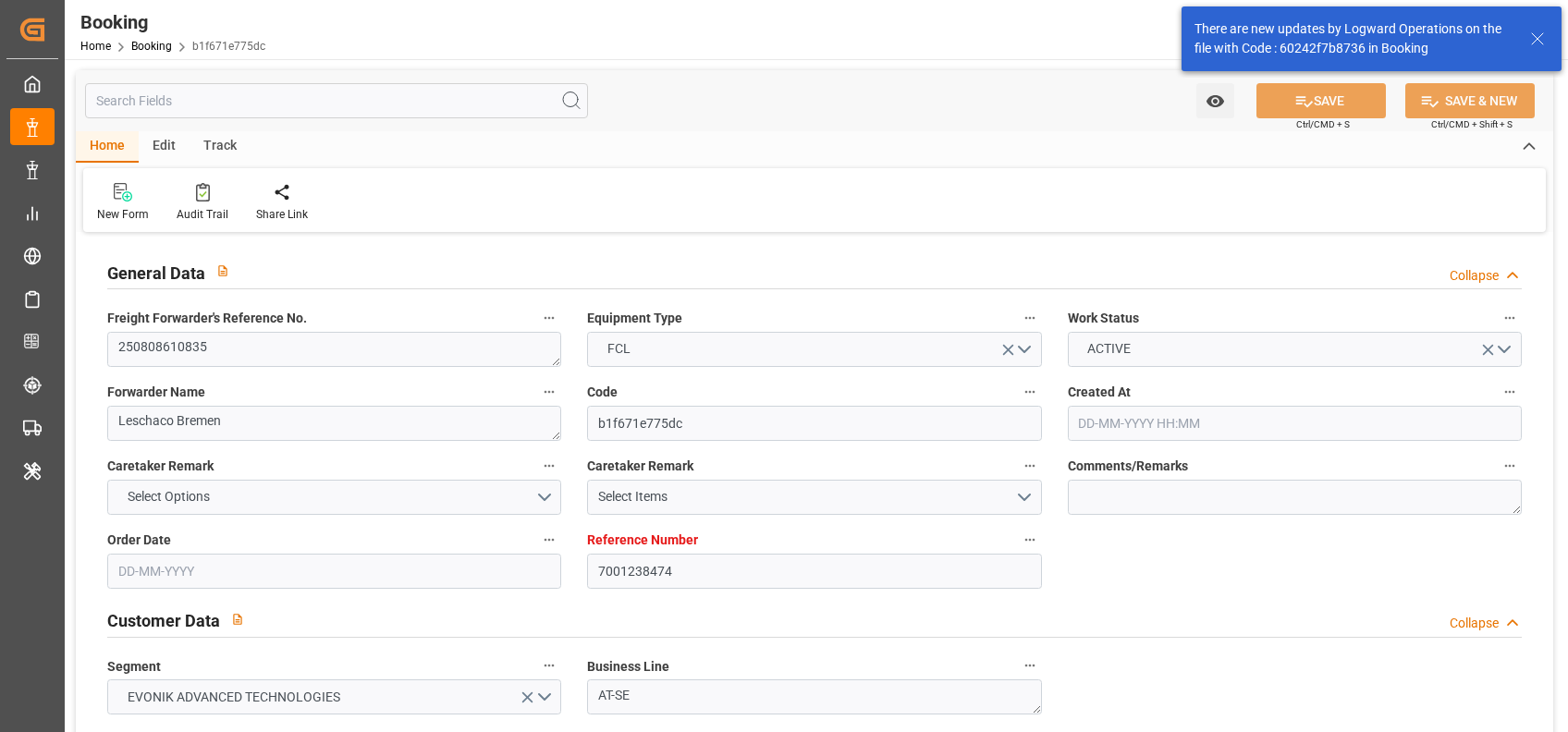
type input "7001238474"
type input "9943891"
type input "Hapag Lloyd"
type input "Hapag Lloyd Aktiengesellschaft"
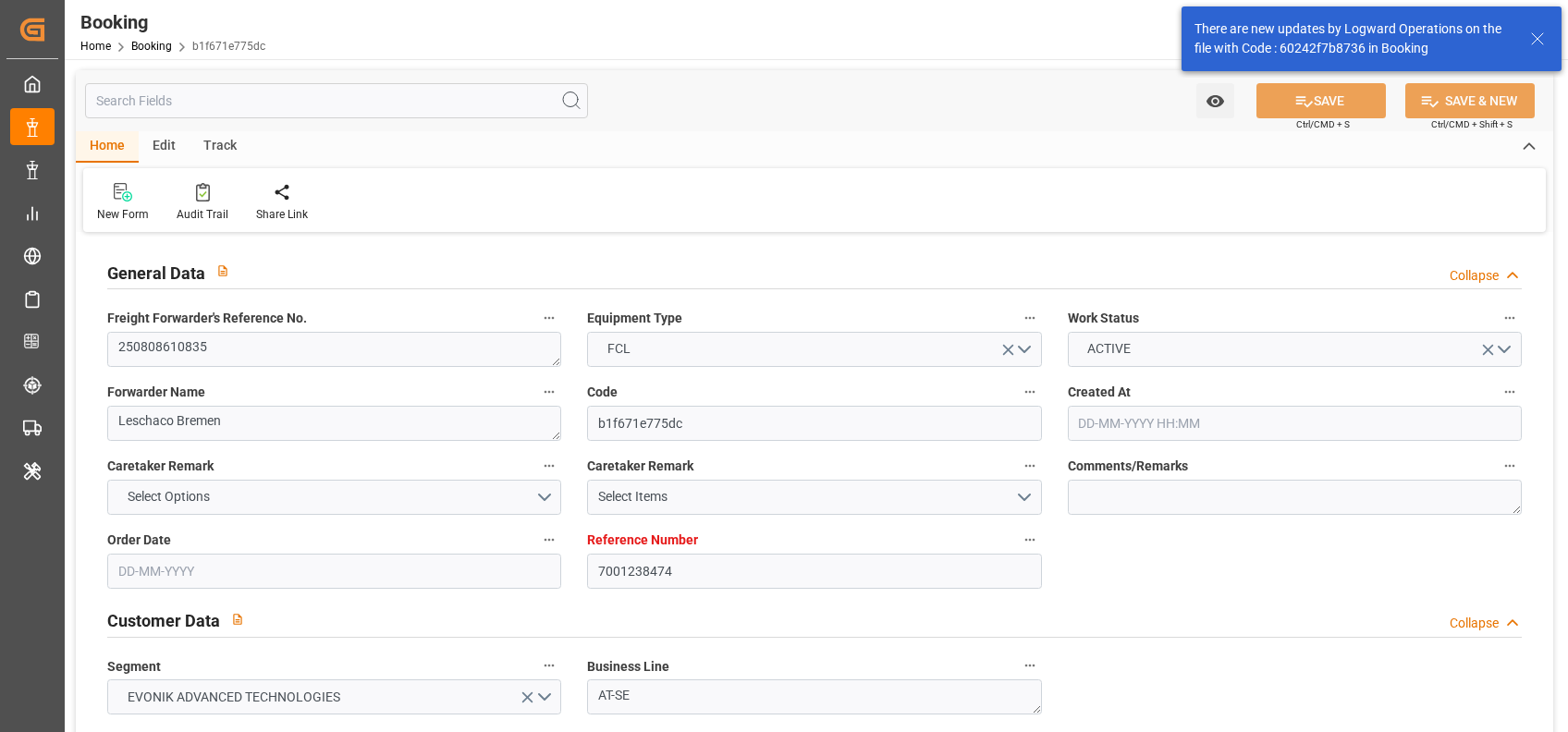
type input "DEBRV"
type input "KRPUS"
type input "CNSHG"
type input "DEBRV"
type input "KRPUS"
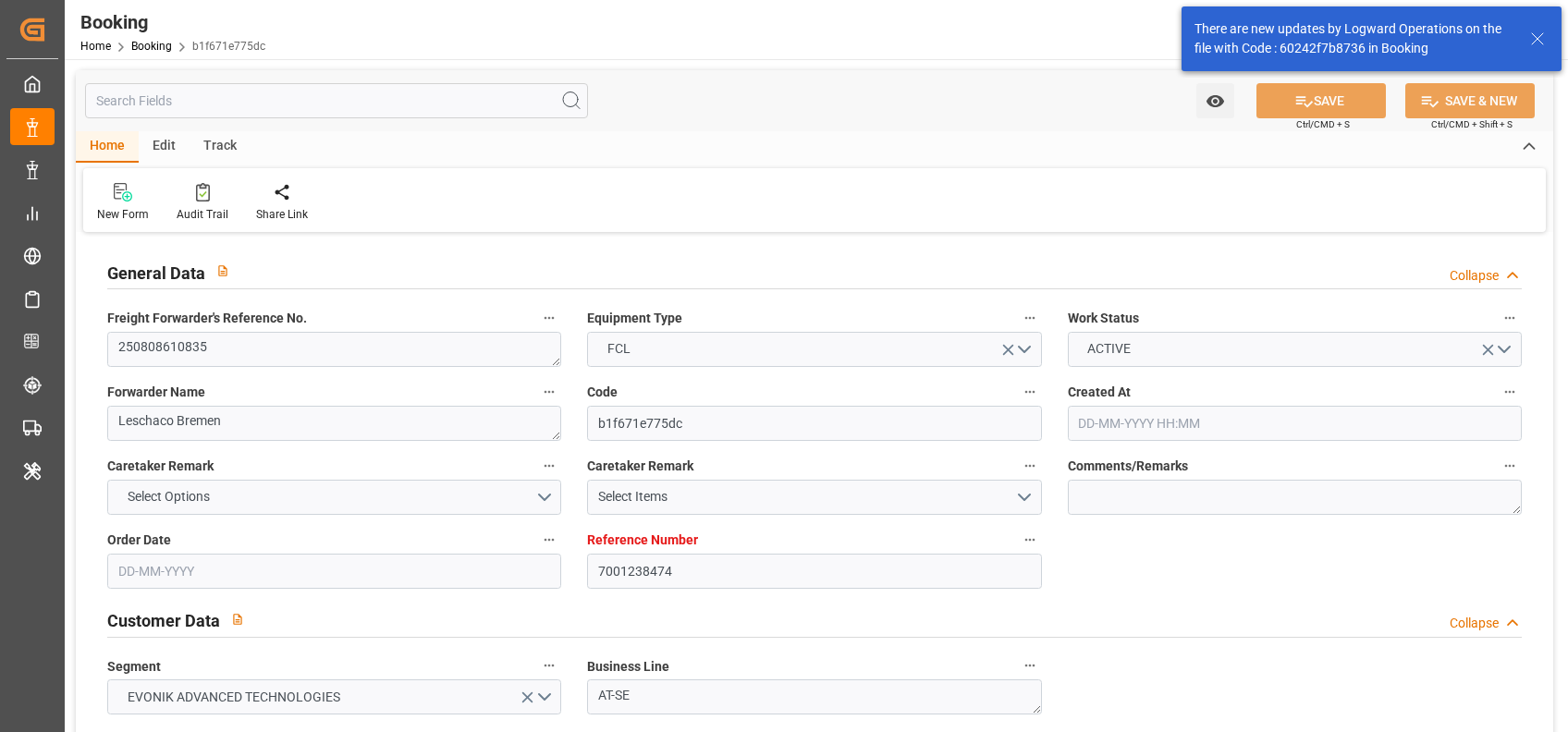
type input "9508902"
type input "01-08-2025 10:10"
type input "01-08-2025"
type input "05-10-2025"
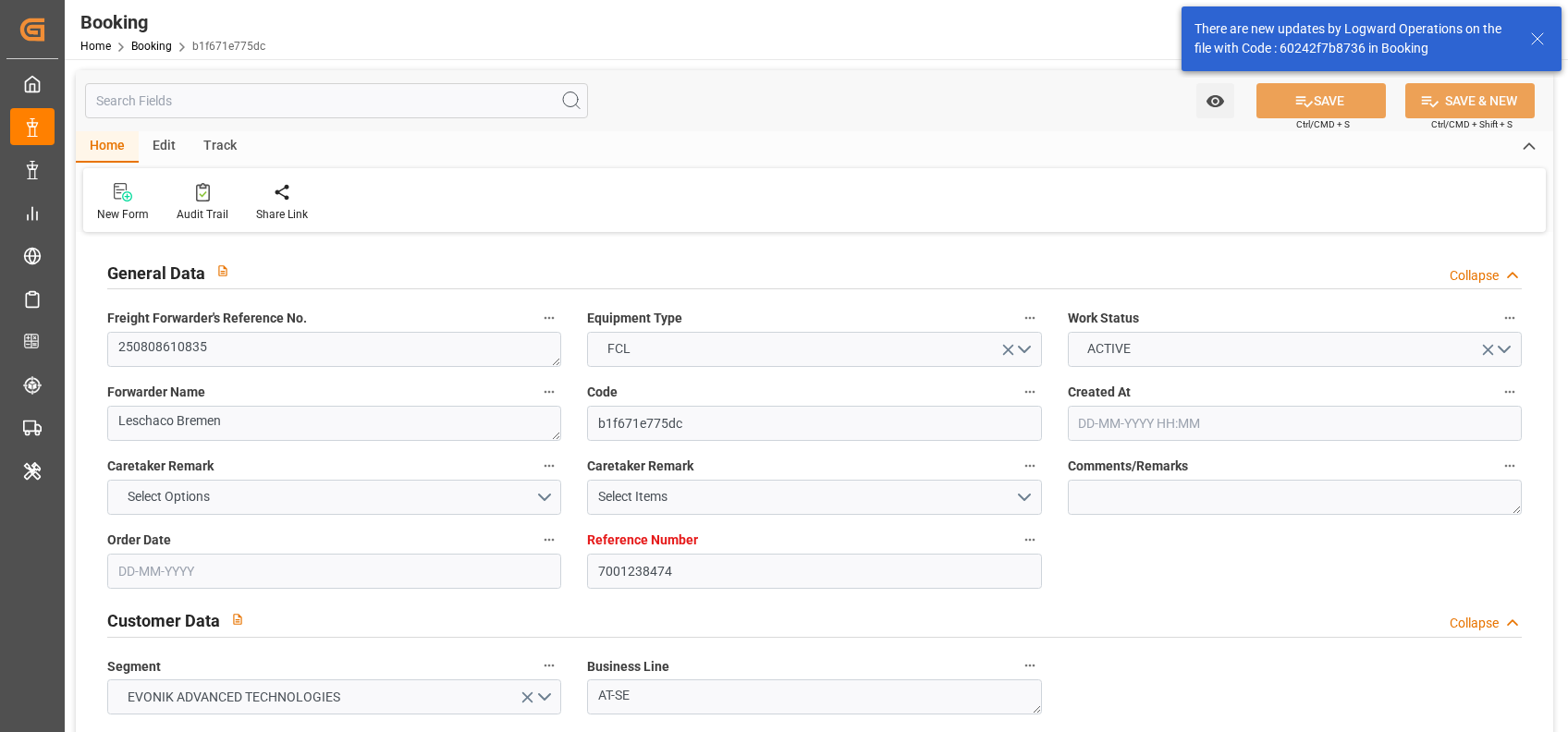
type input "11-08-2025"
type input "[DATE]"
type input "26-08-2025 21:30"
type input "26-08-2025 00:00"
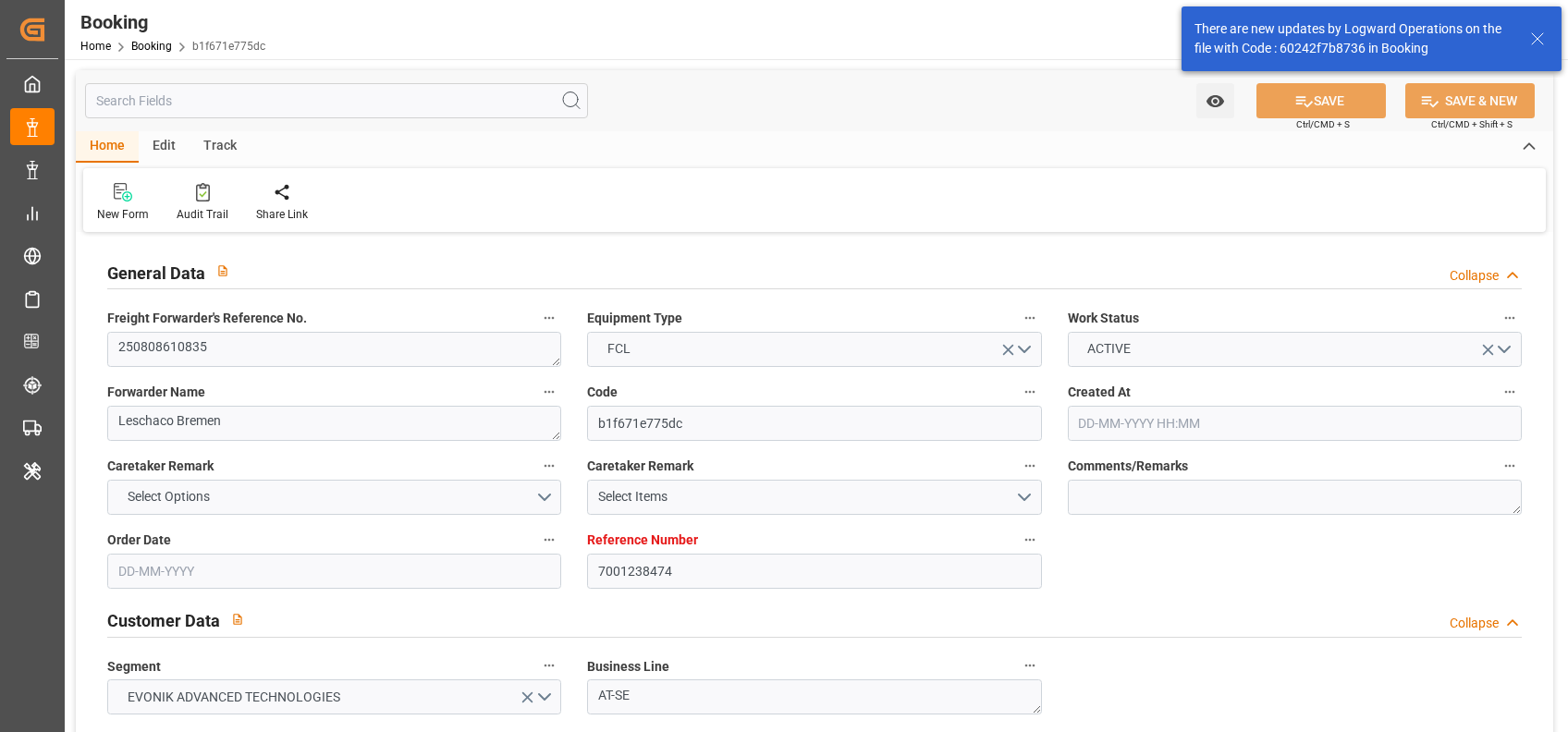
type input "20-10-2025 16:00"
type input "25-10-2025 00:00"
type input "14-10-2025 00:00"
type input "17-10-2025 05:00"
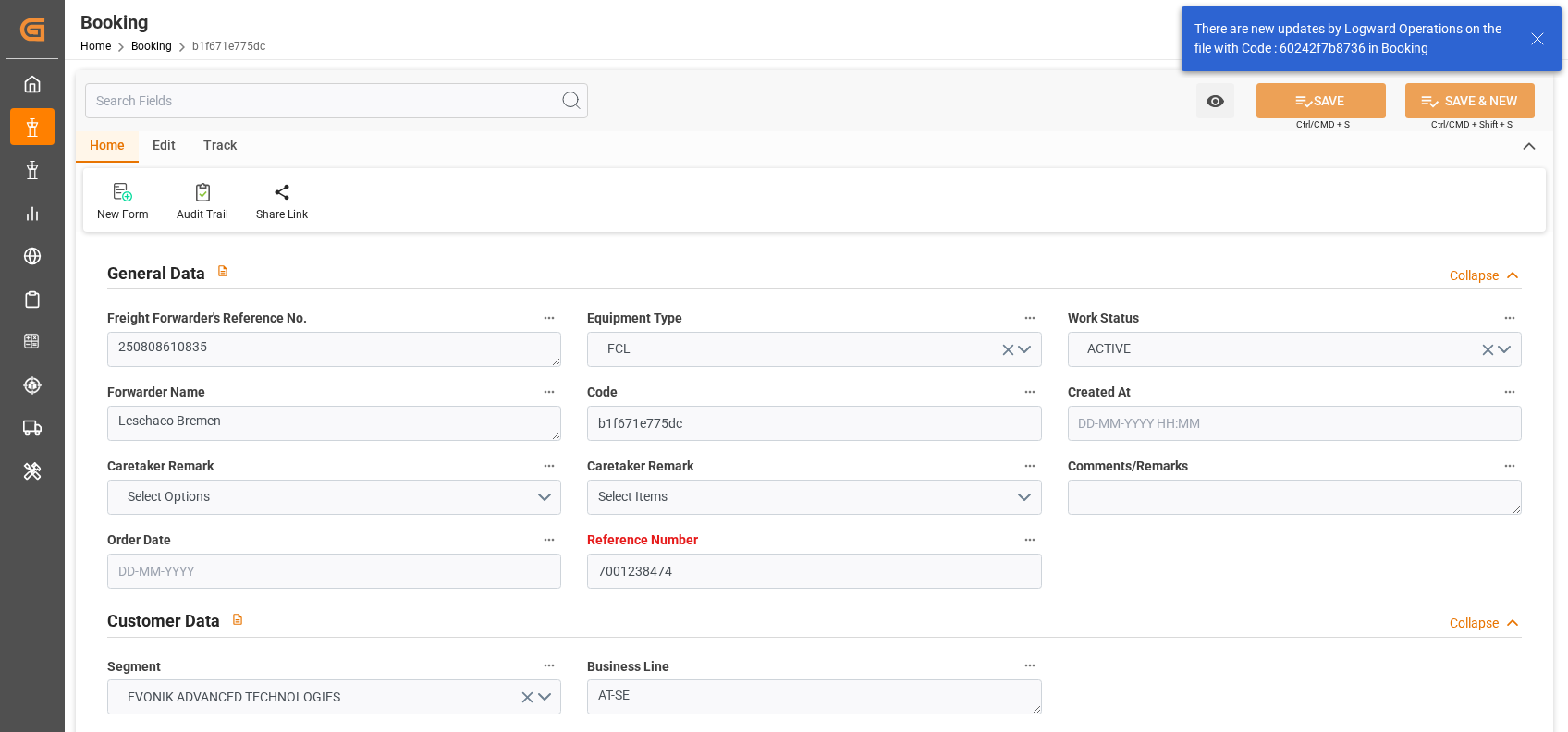
type input "23-10-2025 00:00"
type input "[DATE]"
type input "26-08-2025 13:03"
type input "[DATE]"
type input "20-08-2025 16:11"
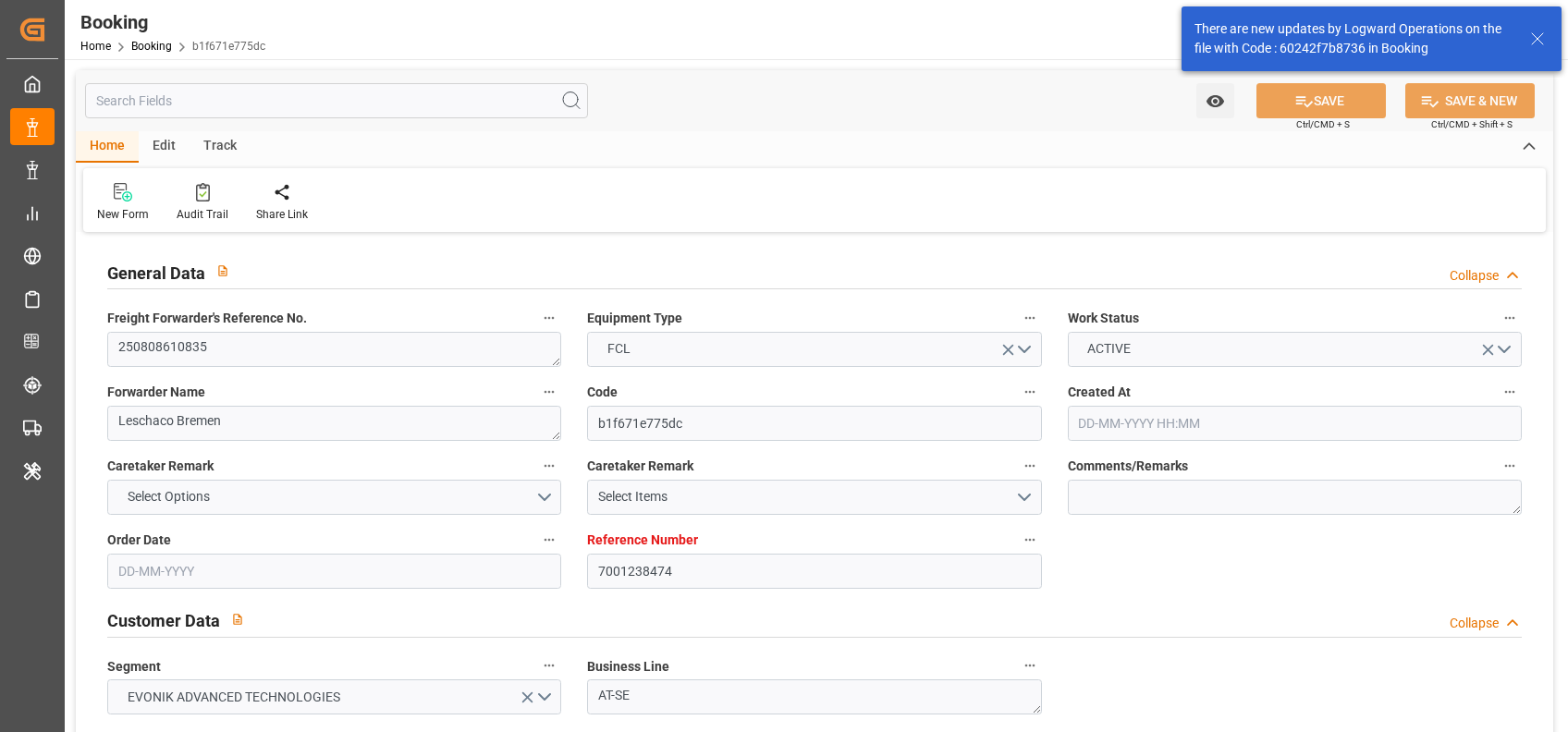
type input "26-08-2025 21:30"
type input "13-10-2025 14:00"
type input "13-10-2025 22:57"
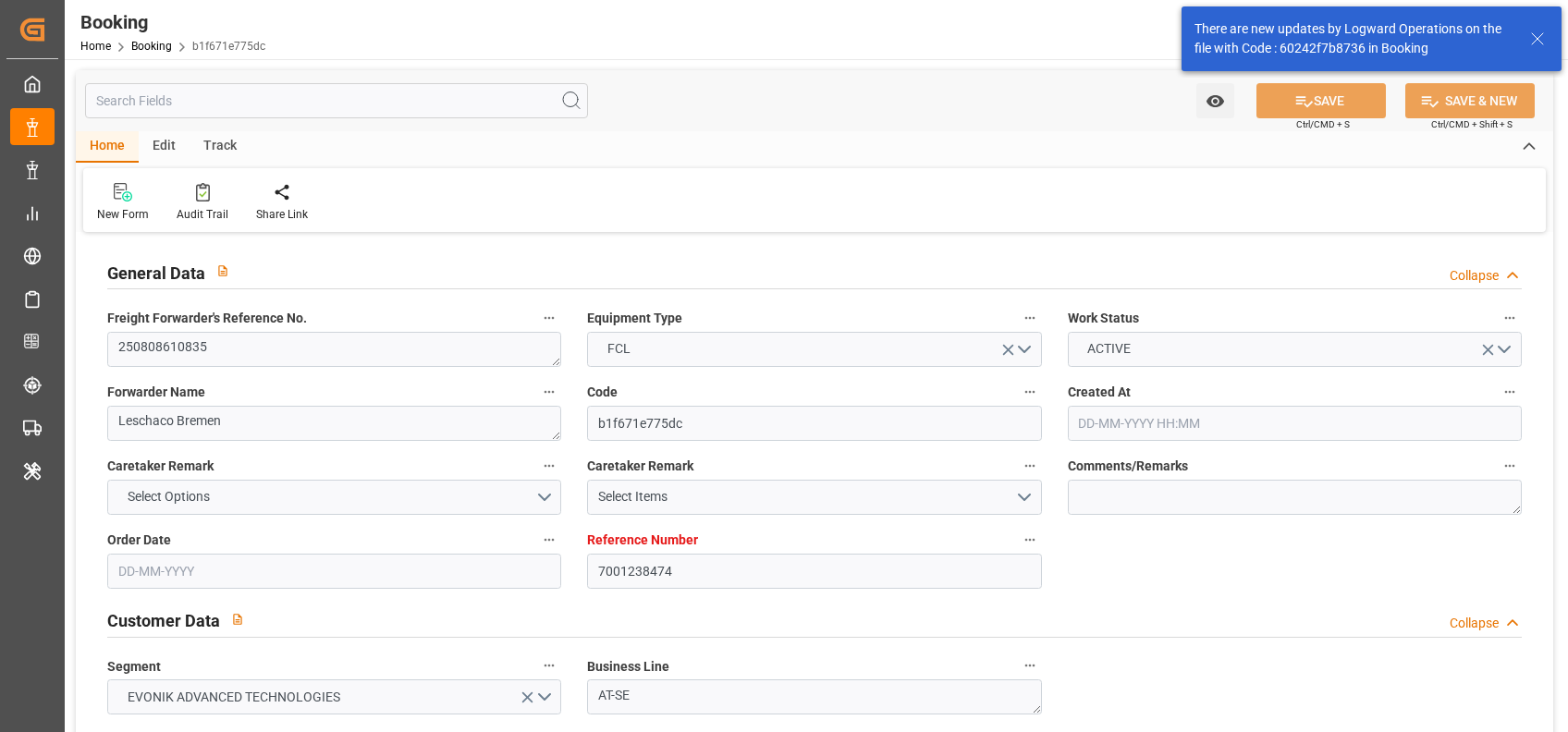
type input "17-10-2025 05:00"
type input "20-10-2025 16:00"
type input "21-10-2025 05:33"
type input "25-10-2025 05:33"
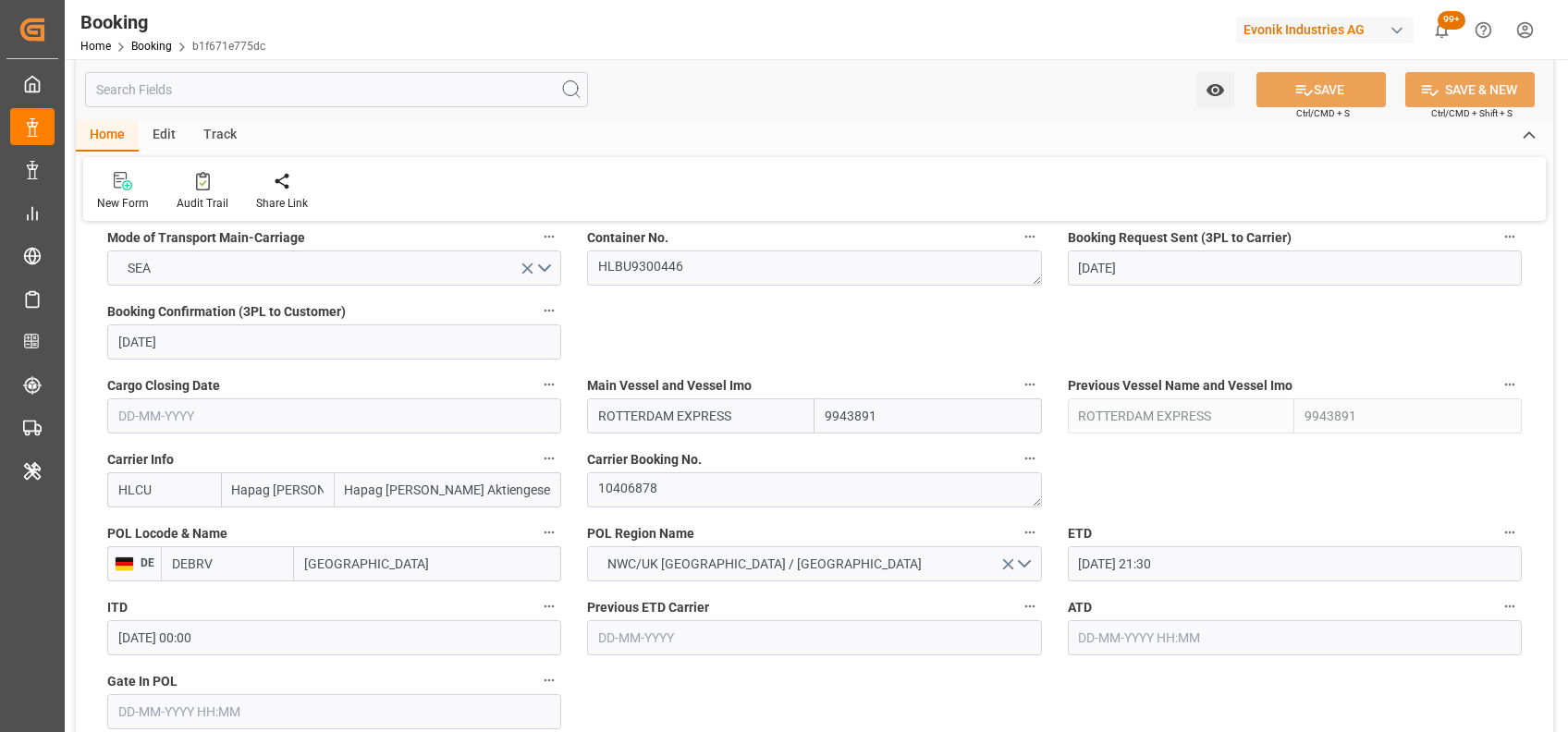
scroll to position [1203, 0]
click at [665, 491] on textarea "10406878" at bounding box center [814, 486] width 454 height 35
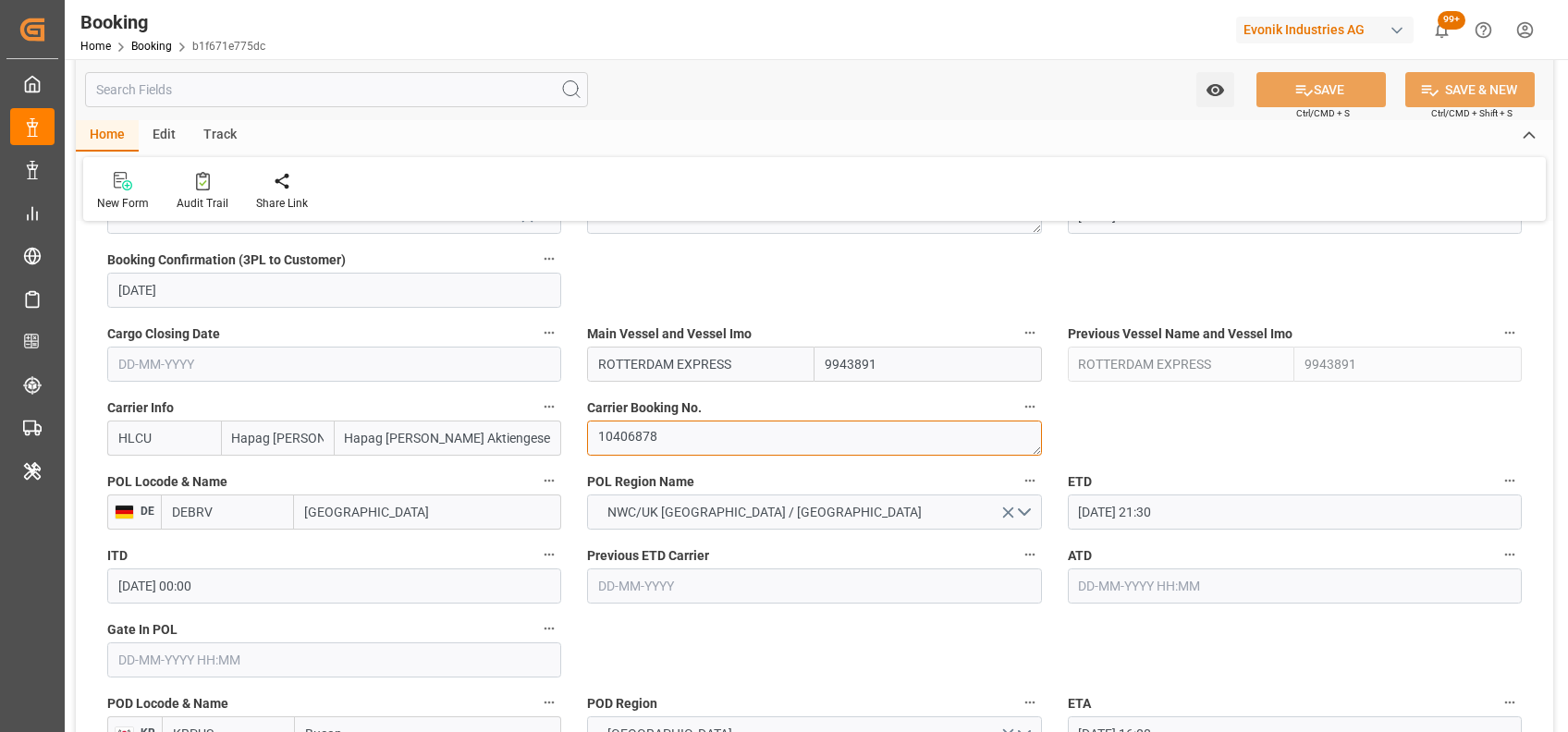
scroll to position [1250, 0]
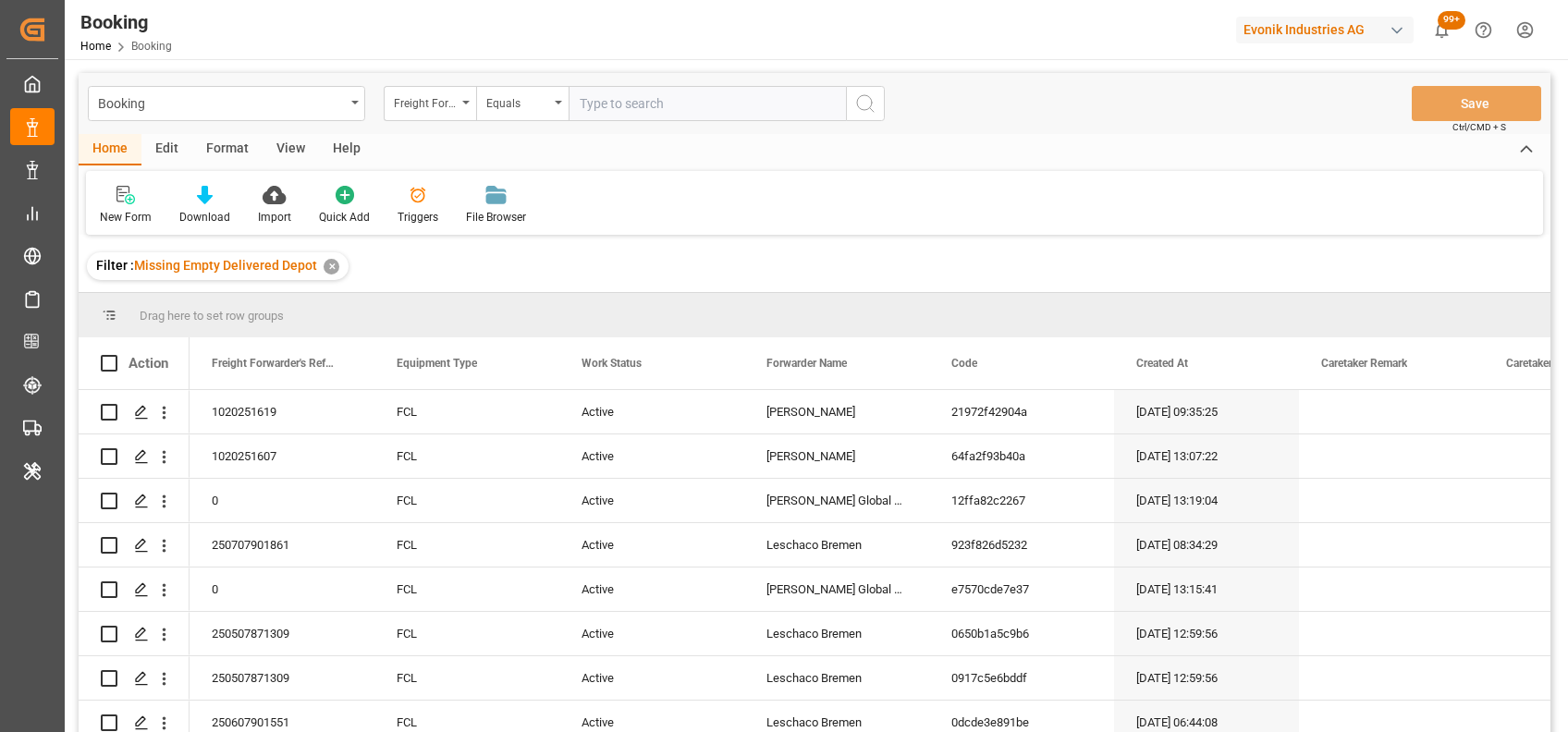
click at [282, 153] on div "View" at bounding box center [290, 150] width 56 height 31
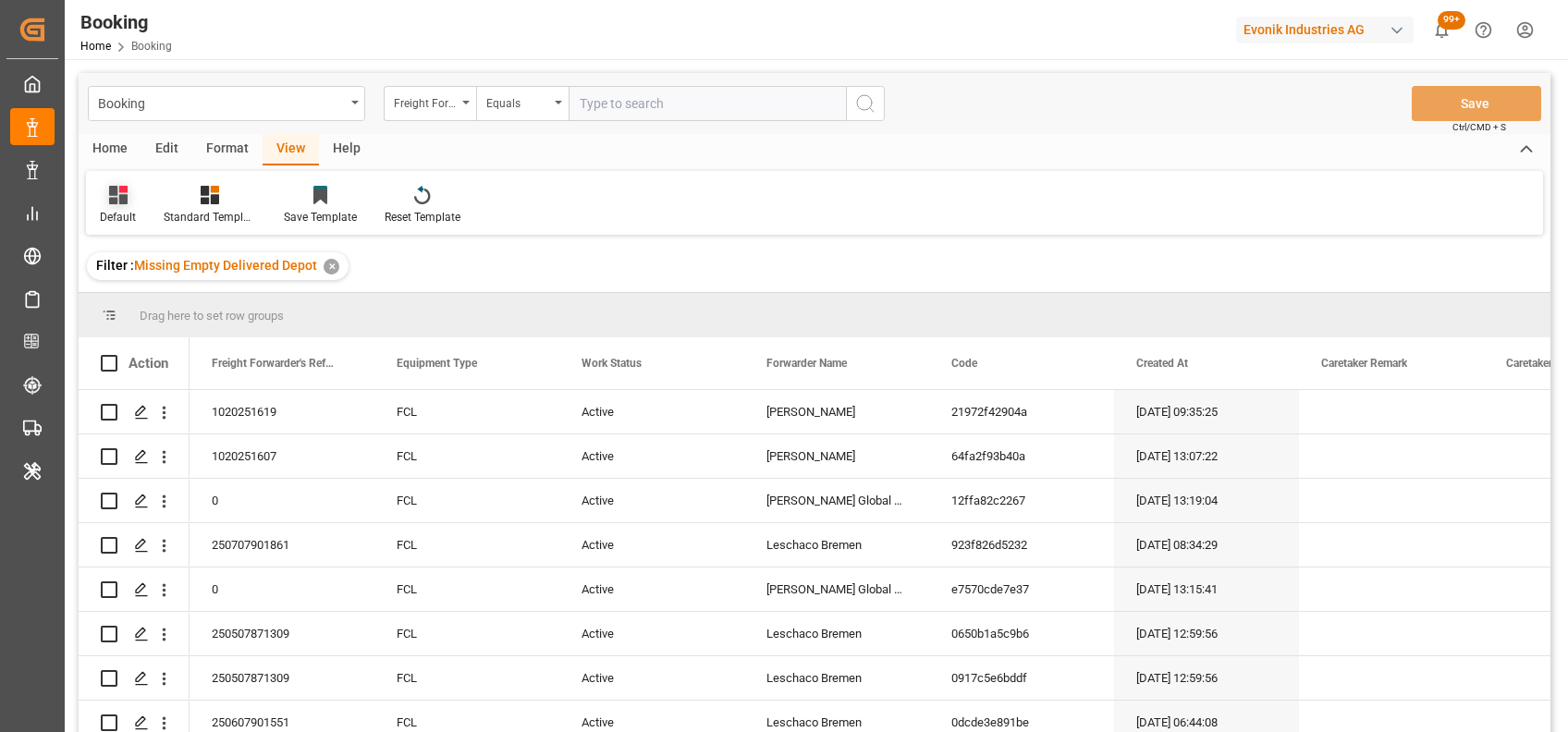
click at [114, 195] on icon at bounding box center [117, 194] width 18 height 18
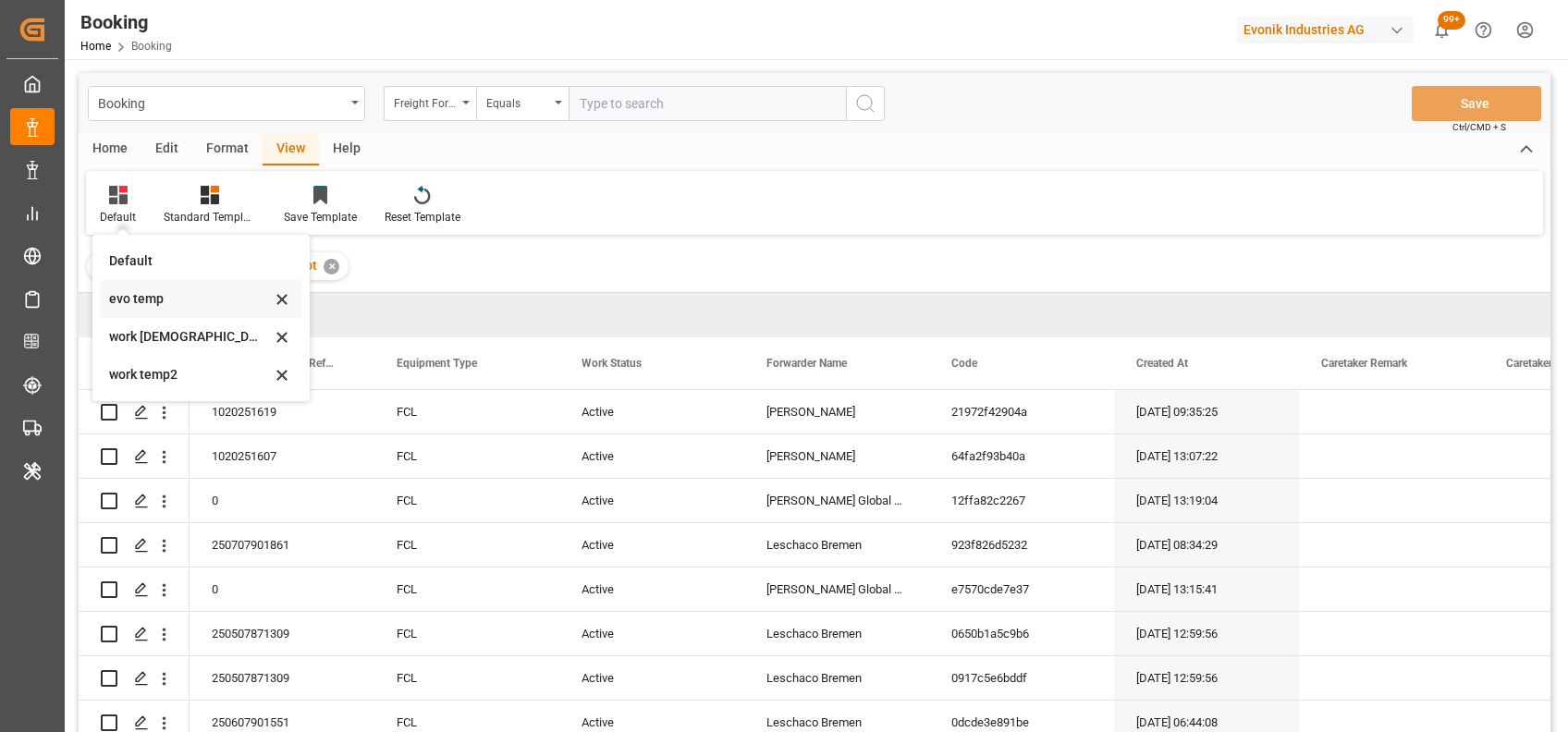
click at [111, 295] on div "evo temp" at bounding box center [190, 299] width 162 height 19
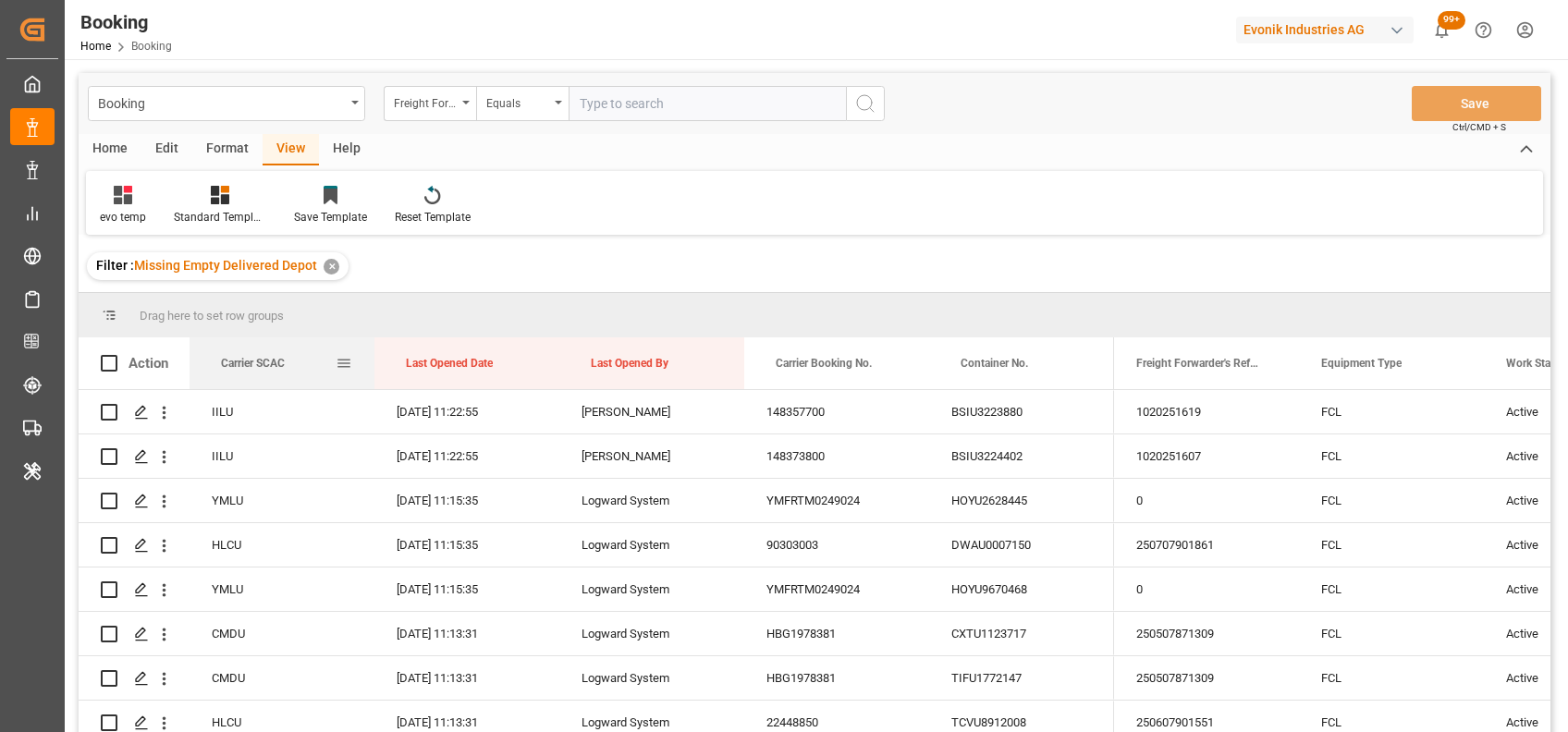
drag, startPoint x: 247, startPoint y: 368, endPoint x: 225, endPoint y: 355, distance: 25.6
click at [225, 355] on div "Carrier SCAC" at bounding box center [278, 363] width 114 height 51
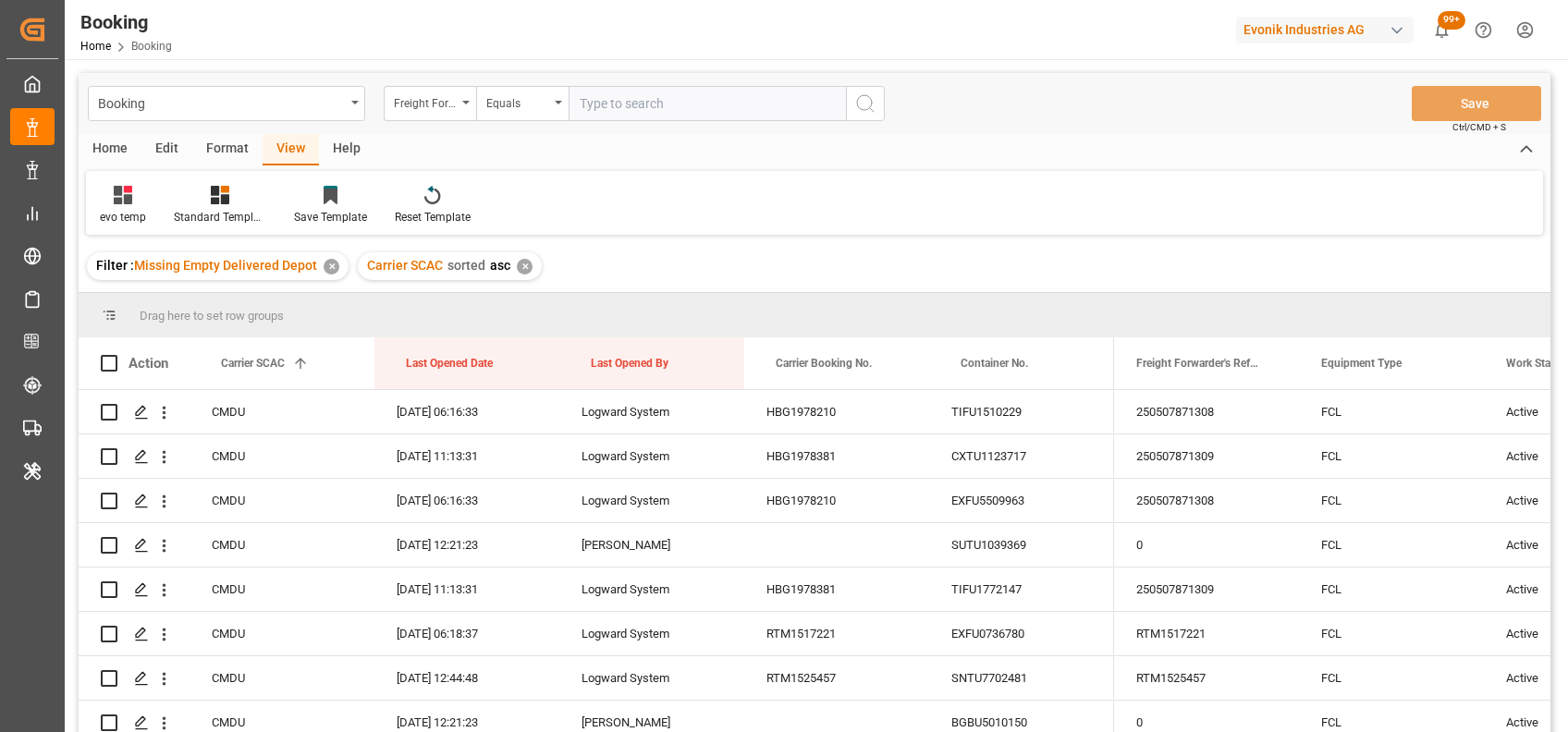
click at [520, 258] on div "Carrier SCAC sorted asc ✕" at bounding box center [449, 266] width 184 height 28
click at [525, 266] on div "✕" at bounding box center [524, 267] width 15 height 15
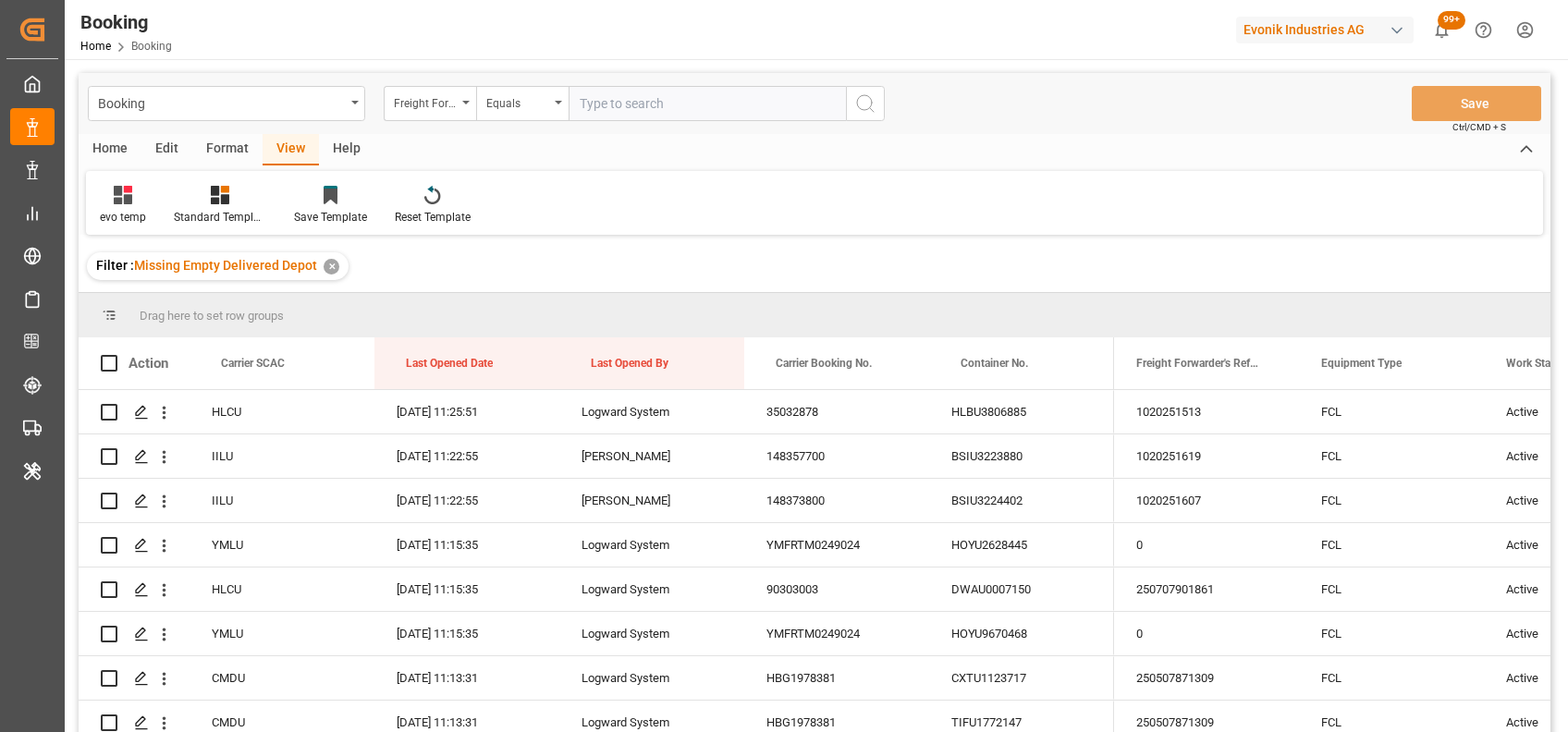
click at [592, 103] on input "text" at bounding box center [706, 103] width 277 height 35
click at [462, 101] on icon "open menu" at bounding box center [466, 103] width 8 height 4
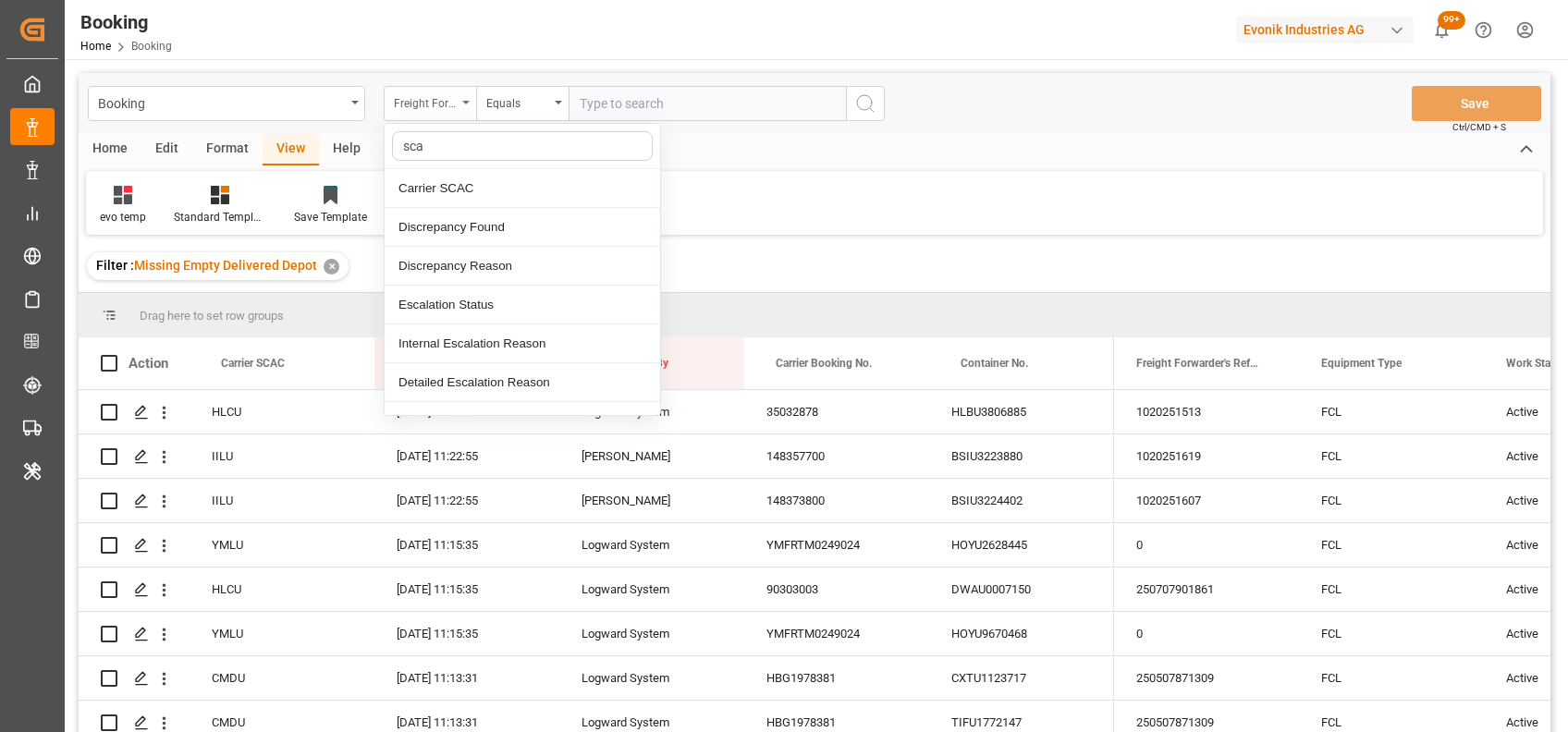
type input "scac"
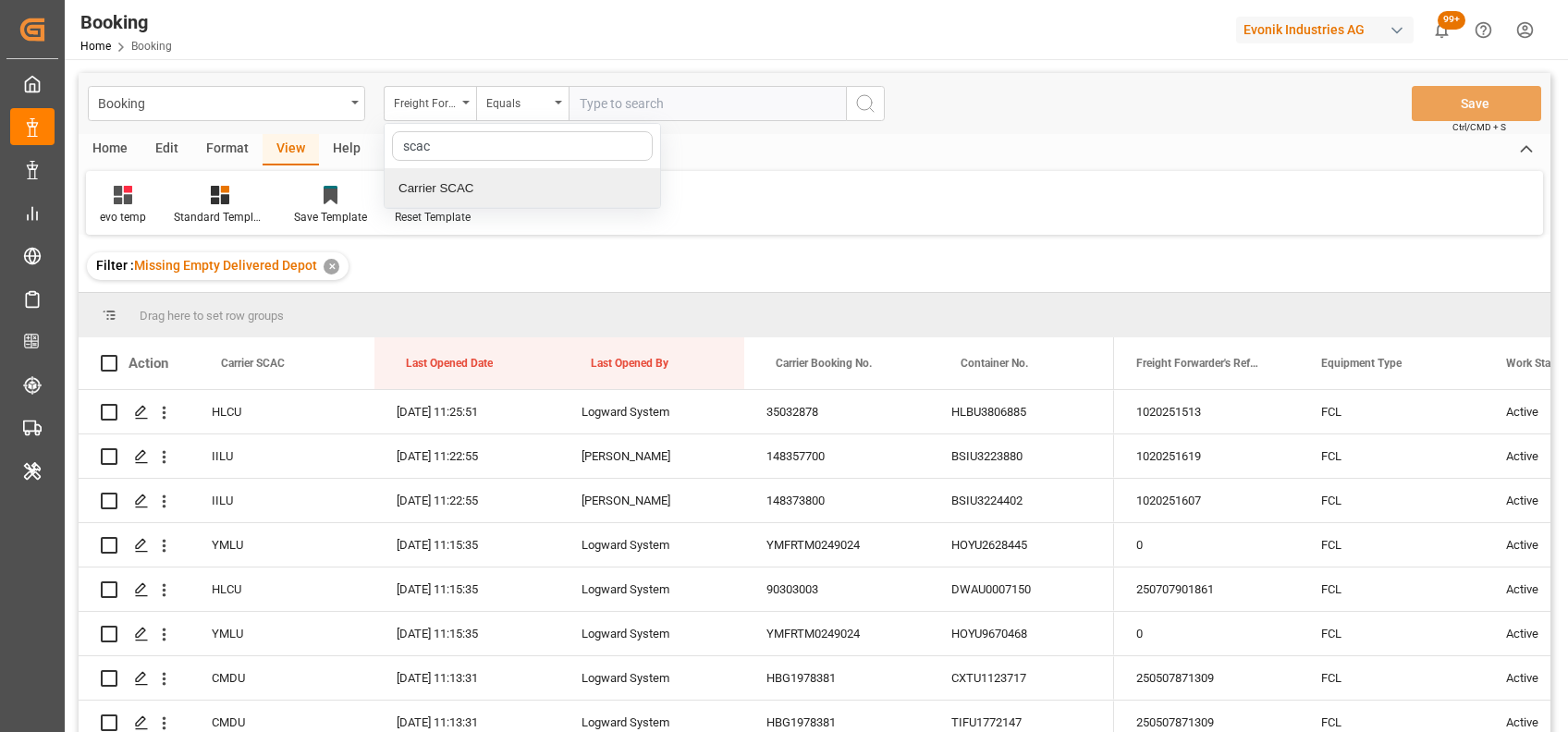
click at [443, 178] on div "Carrier SCAC" at bounding box center [521, 188] width 275 height 39
click at [615, 102] on input "text" at bounding box center [706, 103] width 277 height 35
type input "maeu"
click at [875, 104] on icon "search button" at bounding box center [865, 103] width 22 height 22
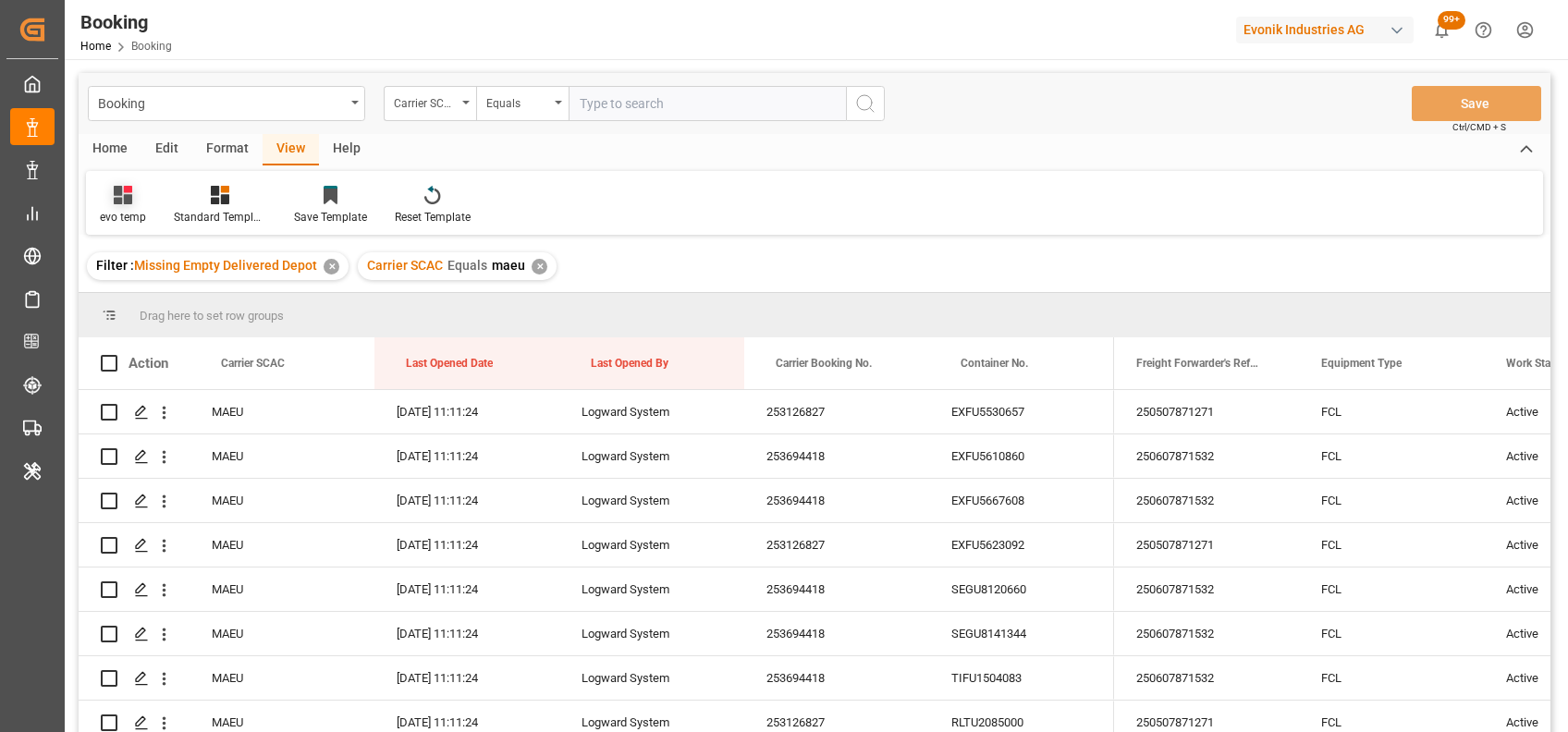
click at [130, 210] on div "evo temp" at bounding box center [123, 216] width 46 height 16
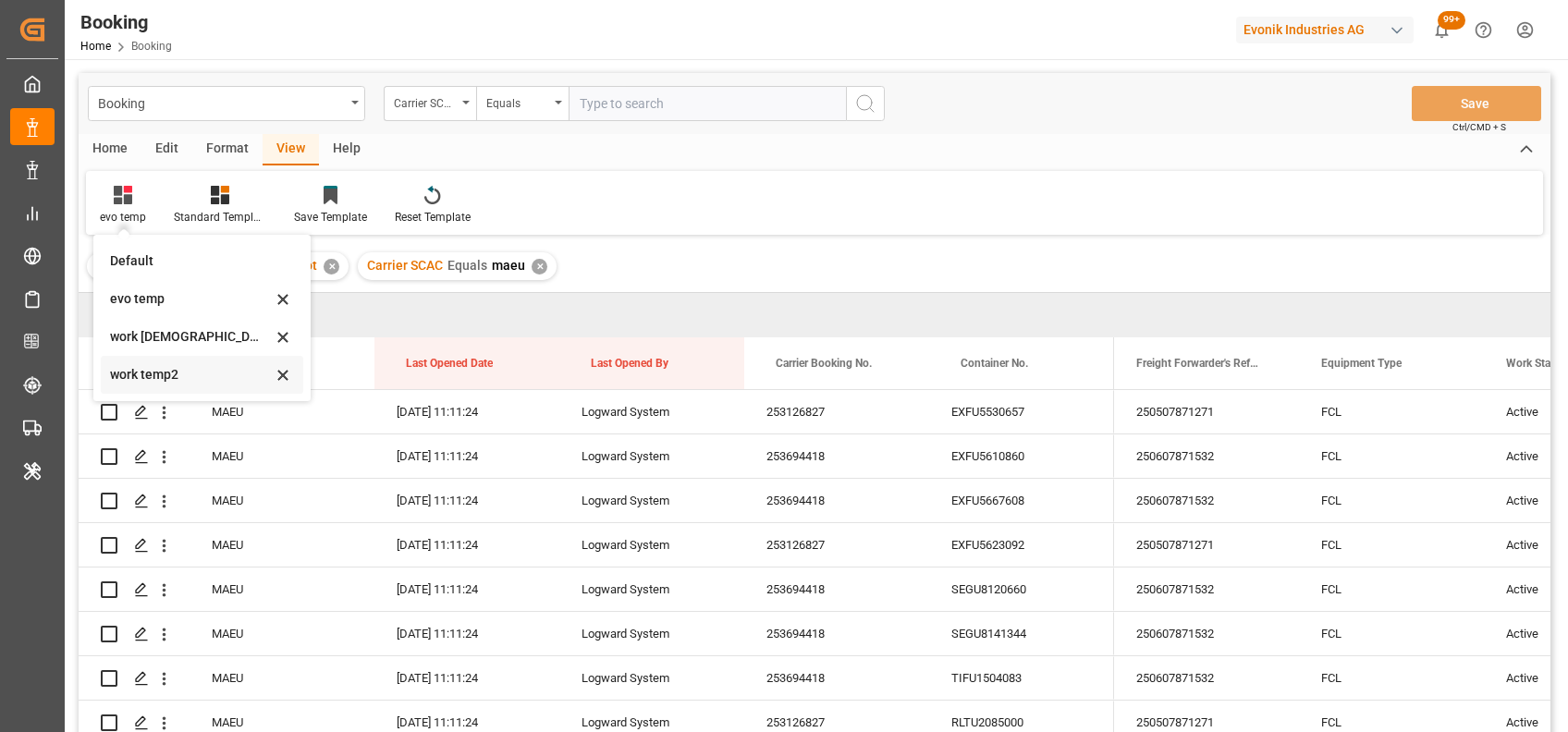
click at [144, 373] on div "work temp2" at bounding box center [191, 375] width 162 height 19
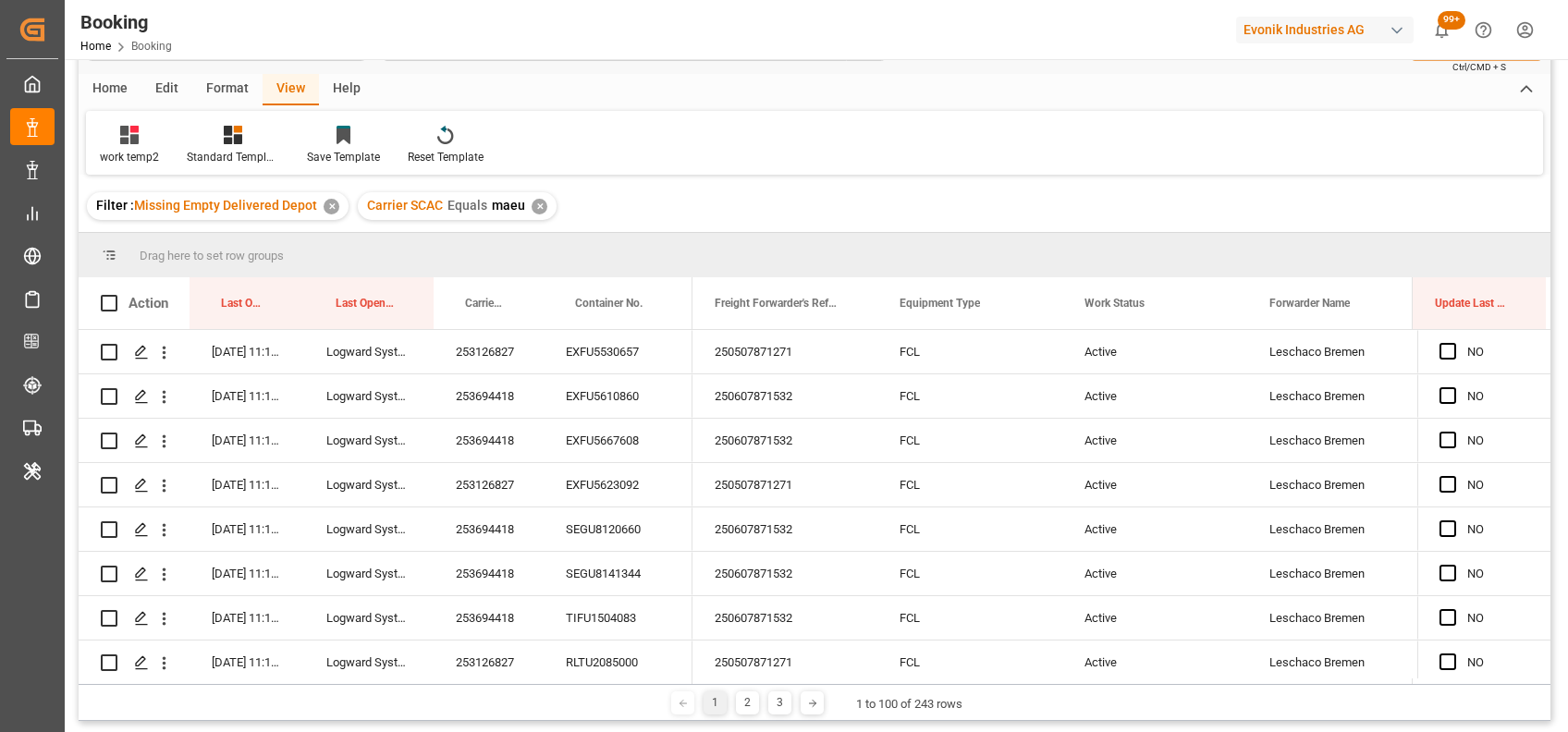
scroll to position [61, 0]
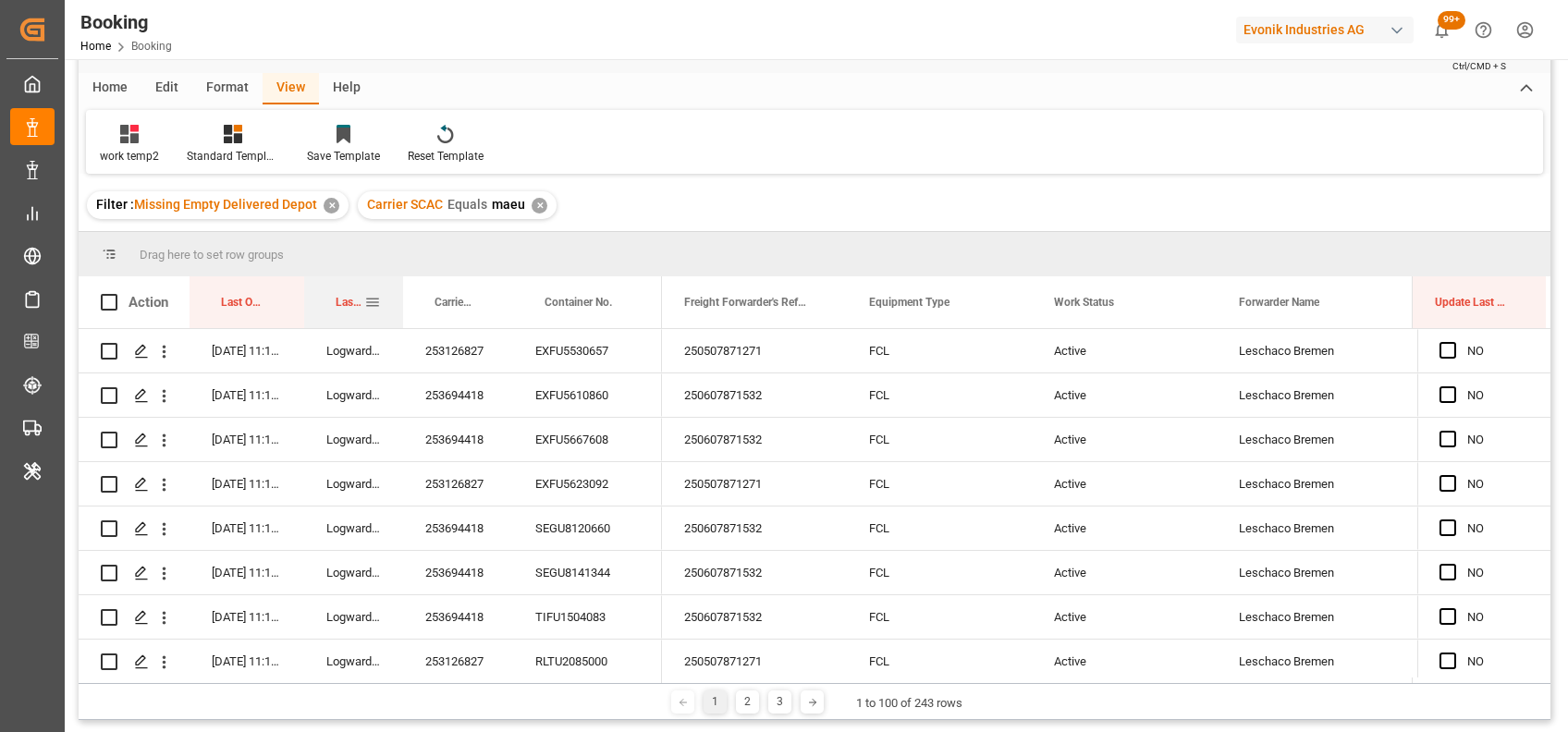
drag, startPoint x: 432, startPoint y: 303, endPoint x: 399, endPoint y: 303, distance: 33.0
click at [399, 303] on div at bounding box center [403, 302] width 8 height 51
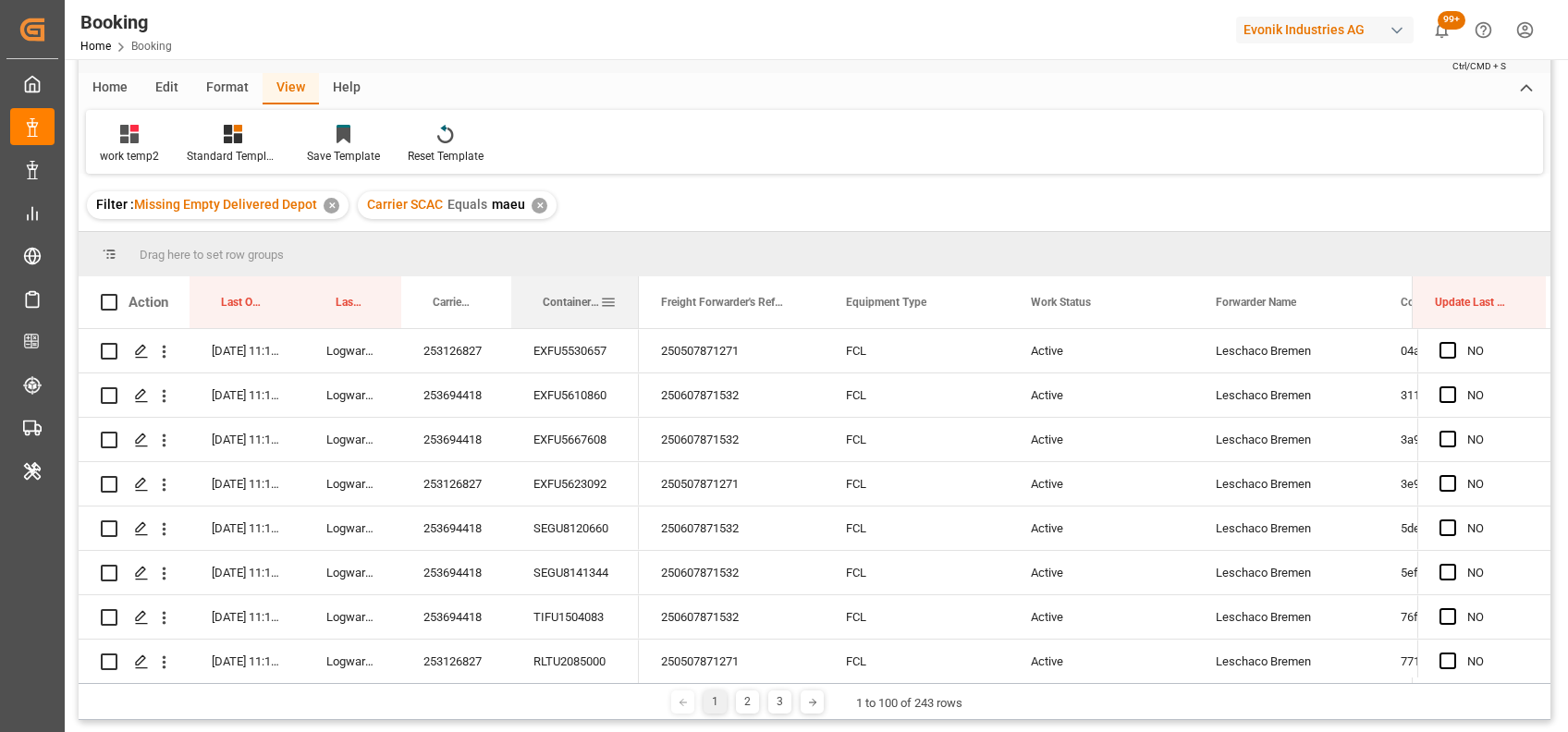
drag, startPoint x: 658, startPoint y: 304, endPoint x: 637, endPoint y: 304, distance: 21.0
click at [637, 304] on div at bounding box center [639, 302] width 8 height 51
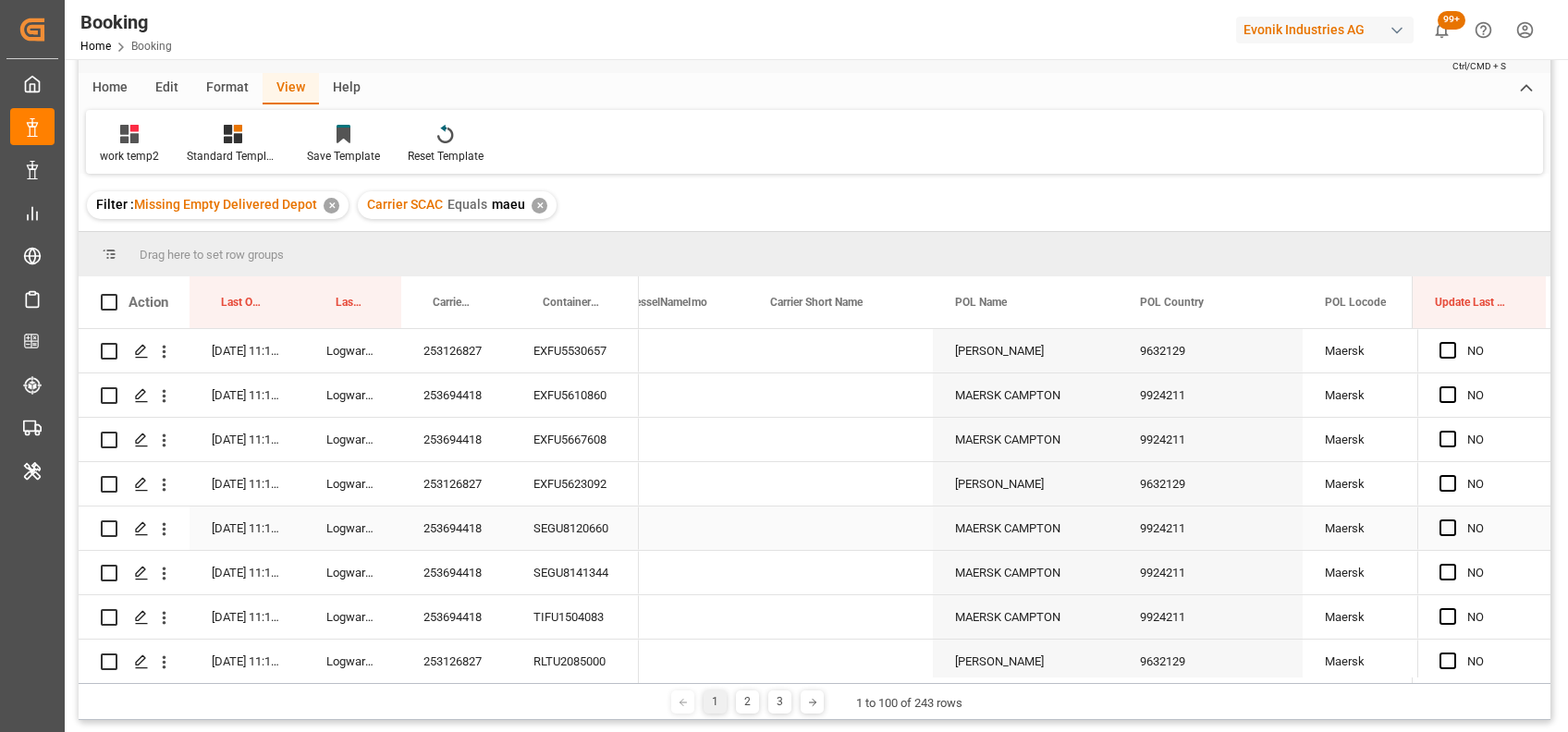
scroll to position [0, 6775]
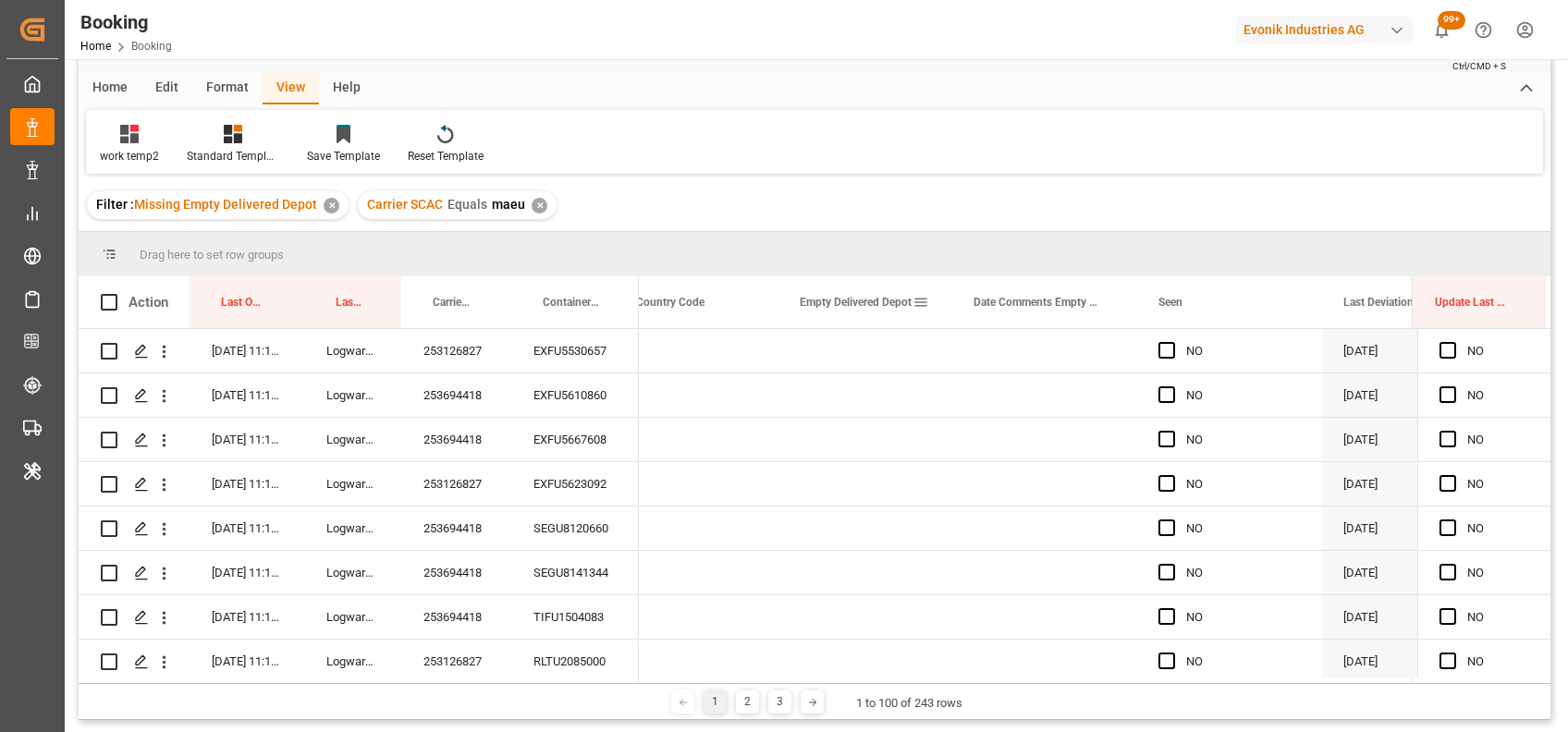
click at [922, 299] on span at bounding box center [920, 301] width 16 height 16
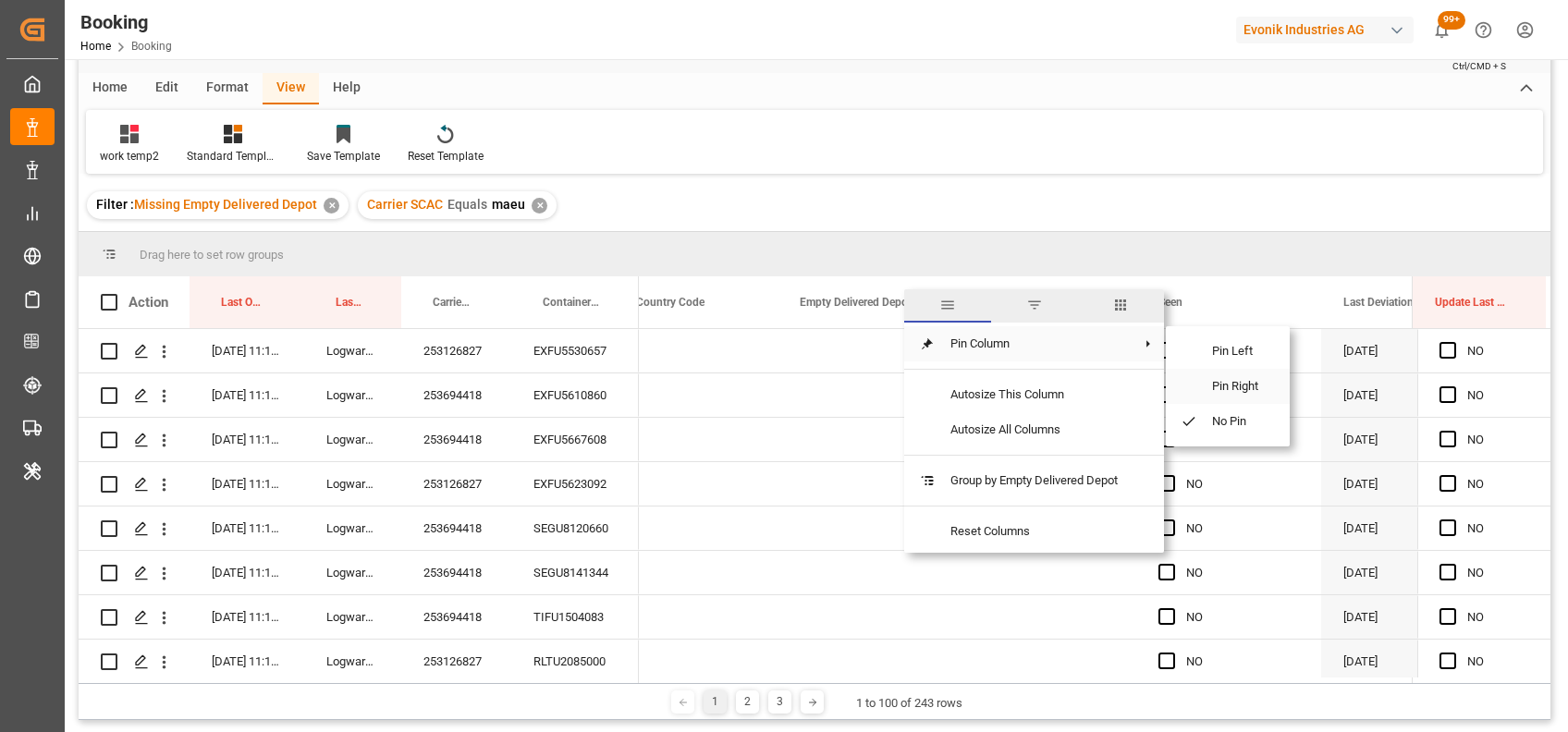
click at [1197, 377] on span "Pin Right" at bounding box center [1235, 386] width 77 height 35
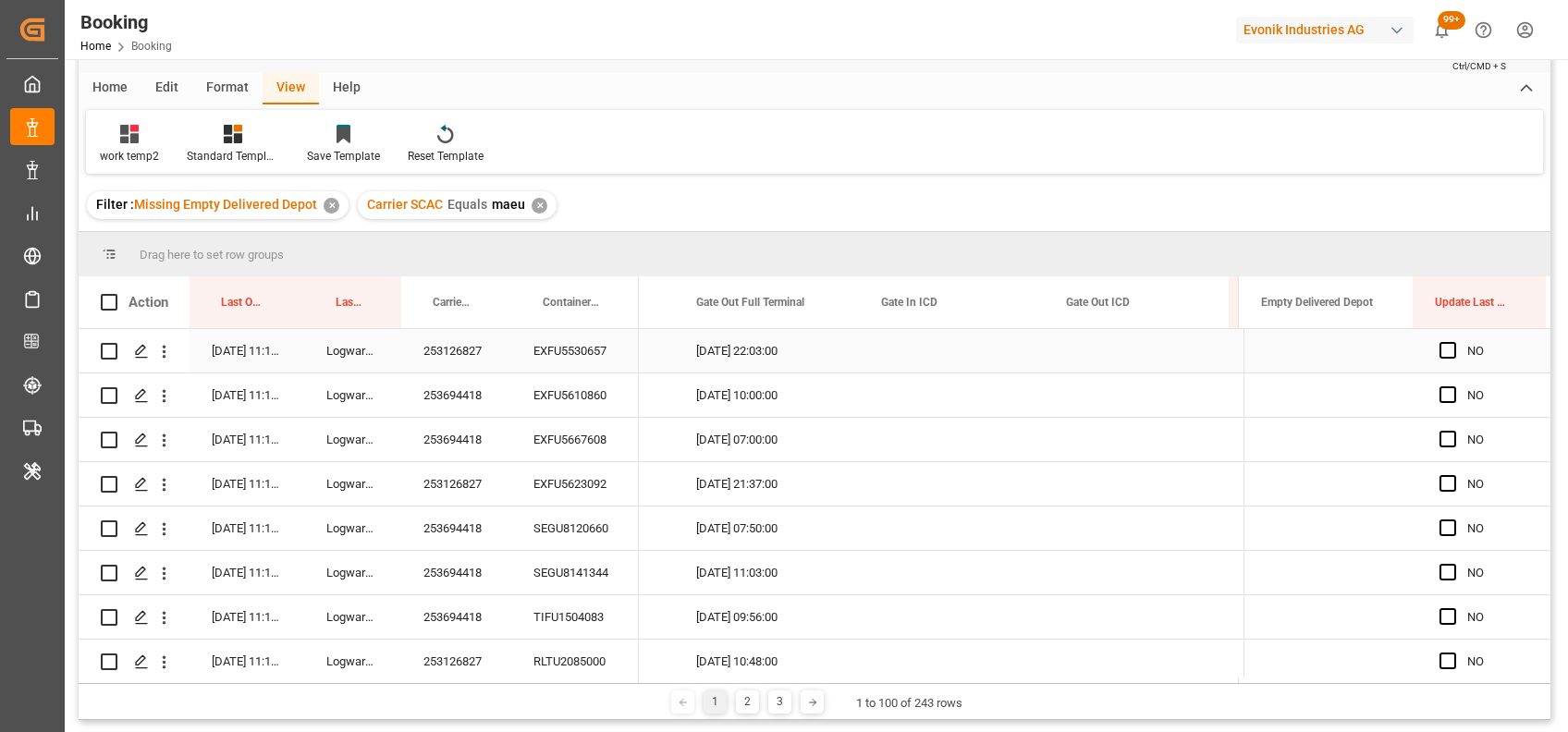
click at [481, 348] on div "253126827" at bounding box center [456, 351] width 110 height 44
click at [1439, 348] on span "Press SPACE to select this row." at bounding box center [1447, 350] width 16 height 16
click at [1453, 342] on input "Press SPACE to select this row." at bounding box center [1453, 342] width 0 height 0
click at [451, 352] on div "253126827" at bounding box center [456, 351] width 110 height 44
click at [478, 397] on div "253694418" at bounding box center [456, 396] width 110 height 44
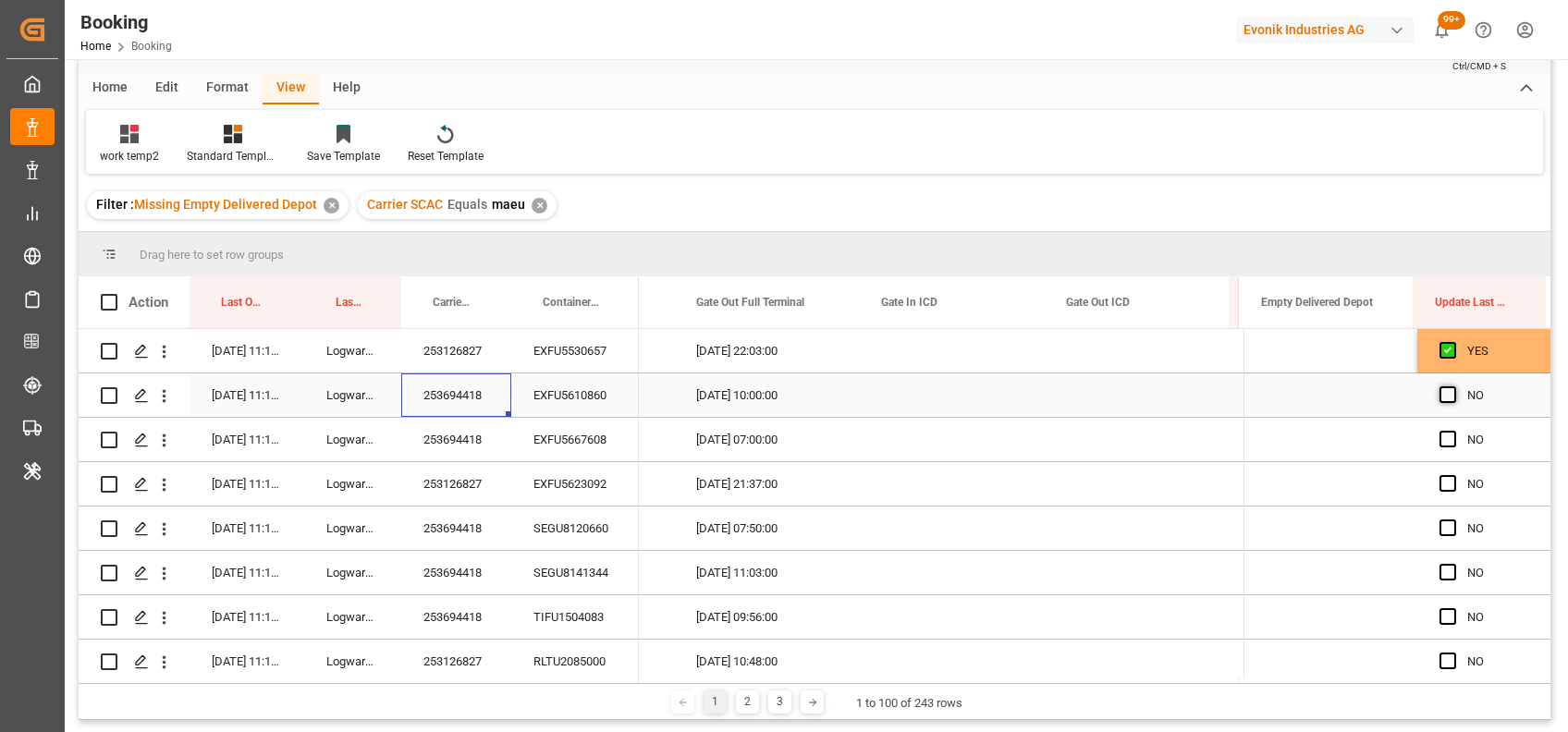
click at [1445, 399] on span "Press SPACE to select this row." at bounding box center [1447, 394] width 16 height 16
click at [1453, 386] on input "Press SPACE to select this row." at bounding box center [1453, 386] width 0 height 0
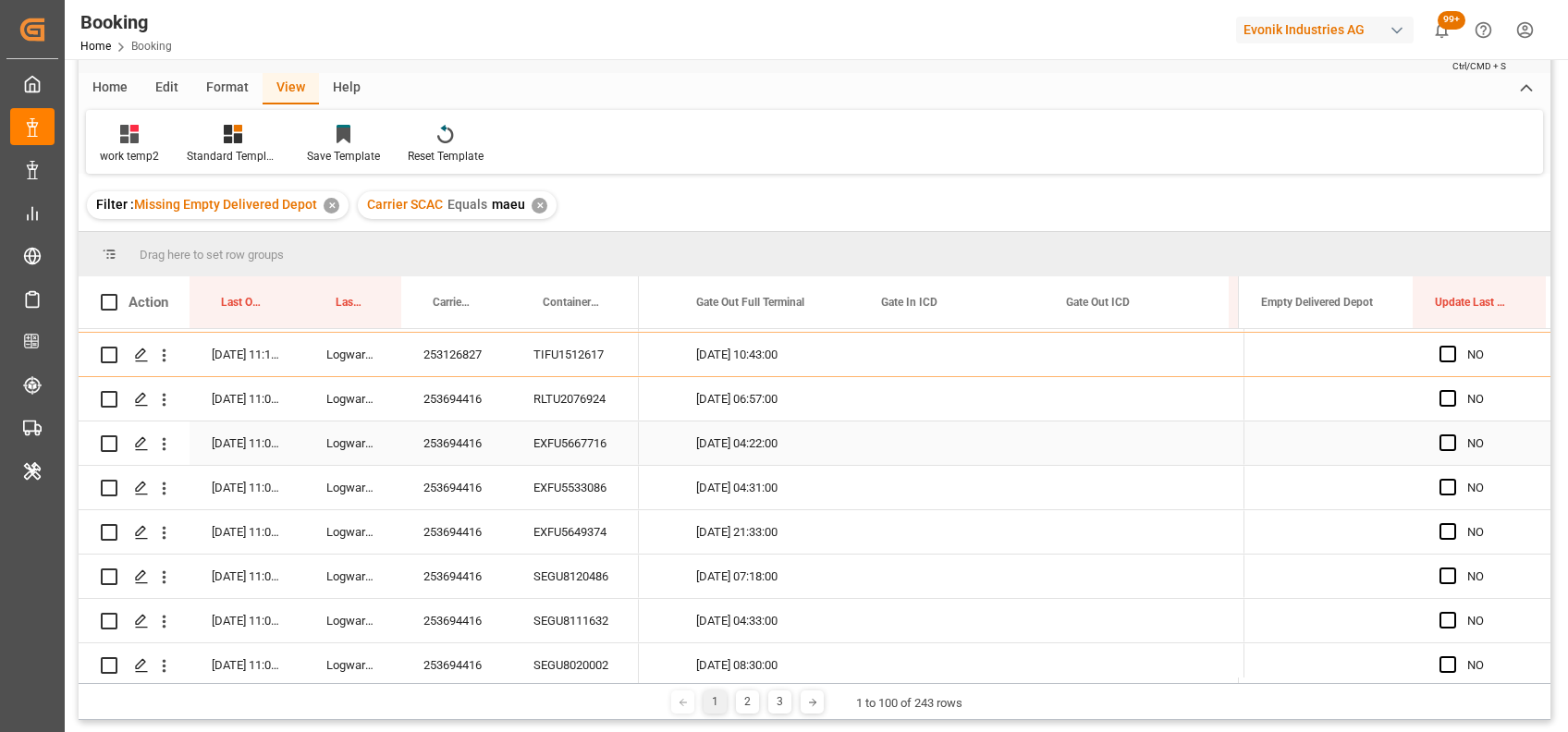
scroll to position [485, 0]
click at [439, 396] on div "253694416" at bounding box center [456, 398] width 110 height 44
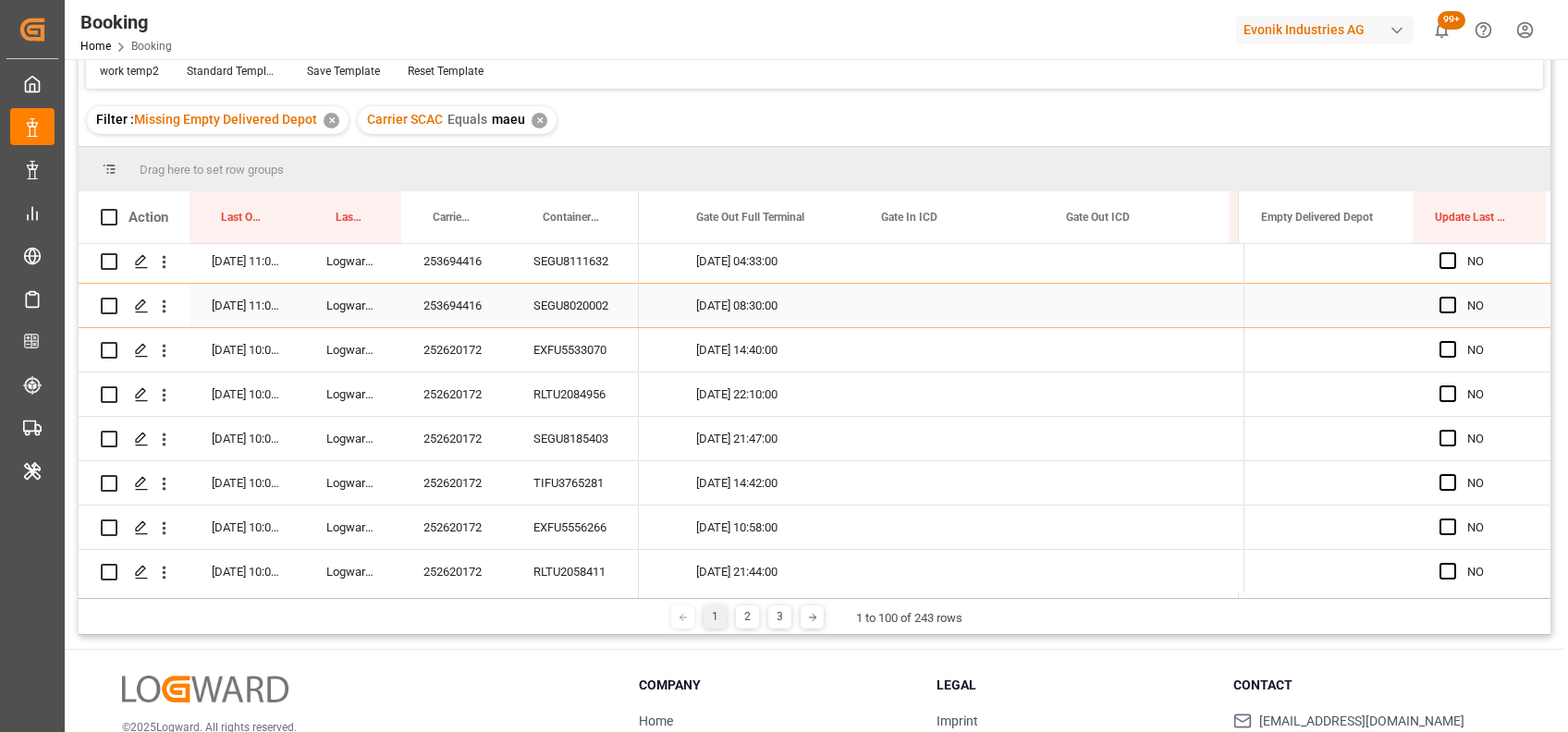
scroll to position [761, 0]
click at [472, 336] on div "252620172" at bounding box center [456, 348] width 110 height 44
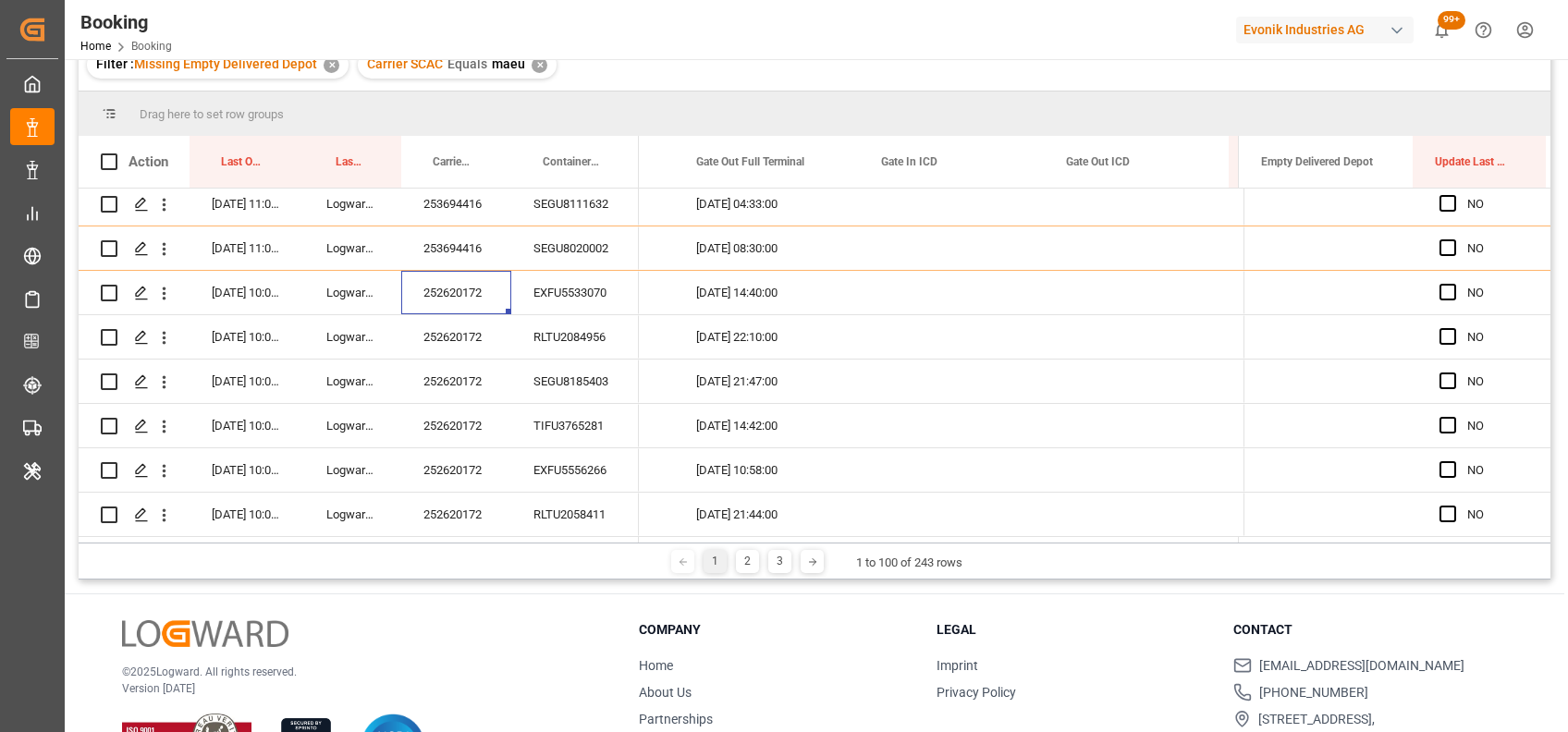
scroll to position [147, 0]
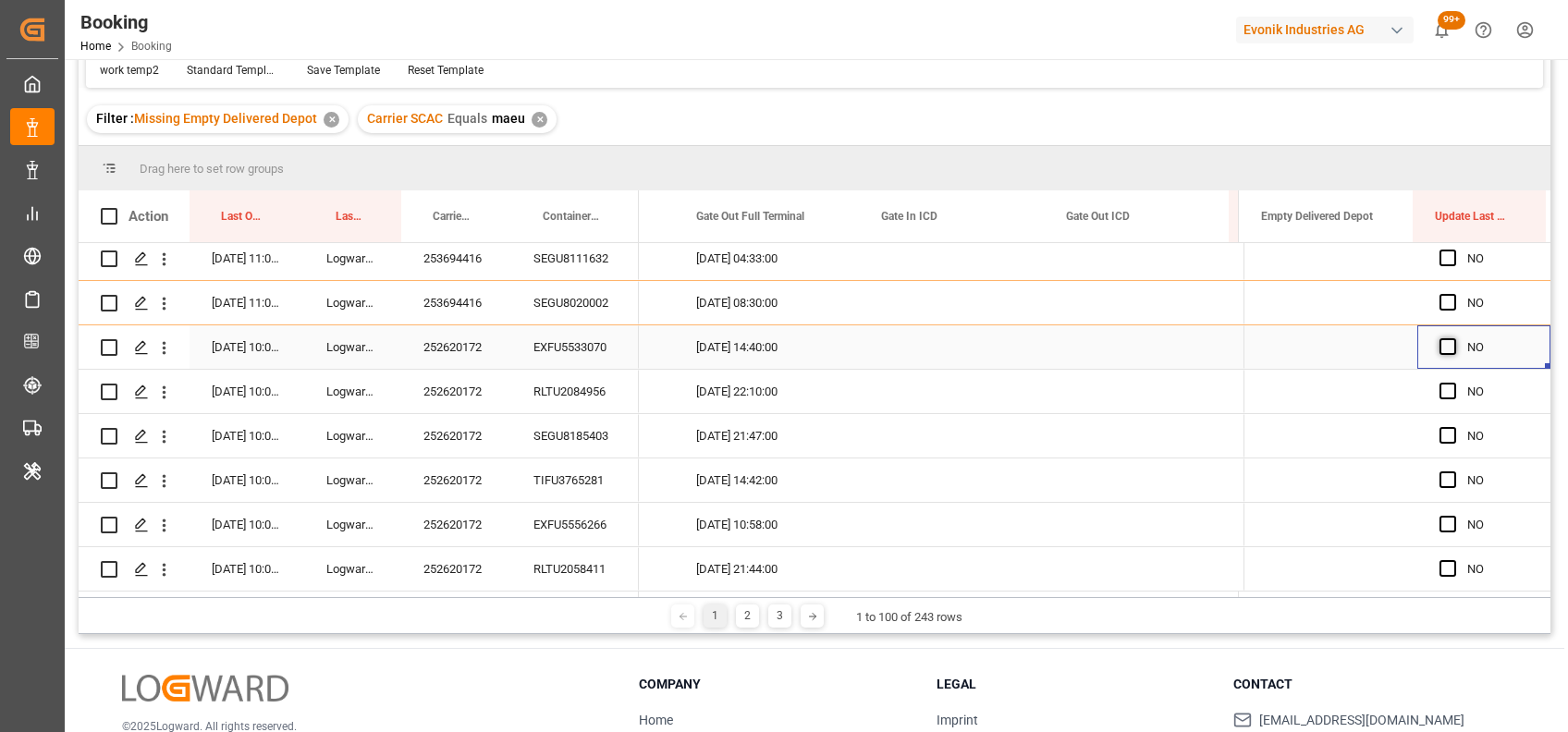
click at [1440, 349] on span "Press SPACE to select this row." at bounding box center [1447, 346] width 16 height 16
click at [1453, 338] on input "Press SPACE to select this row." at bounding box center [1453, 338] width 0 height 0
click at [1440, 386] on span "Press SPACE to select this row." at bounding box center [1447, 390] width 16 height 16
click at [1453, 382] on input "Press SPACE to select this row." at bounding box center [1453, 382] width 0 height 0
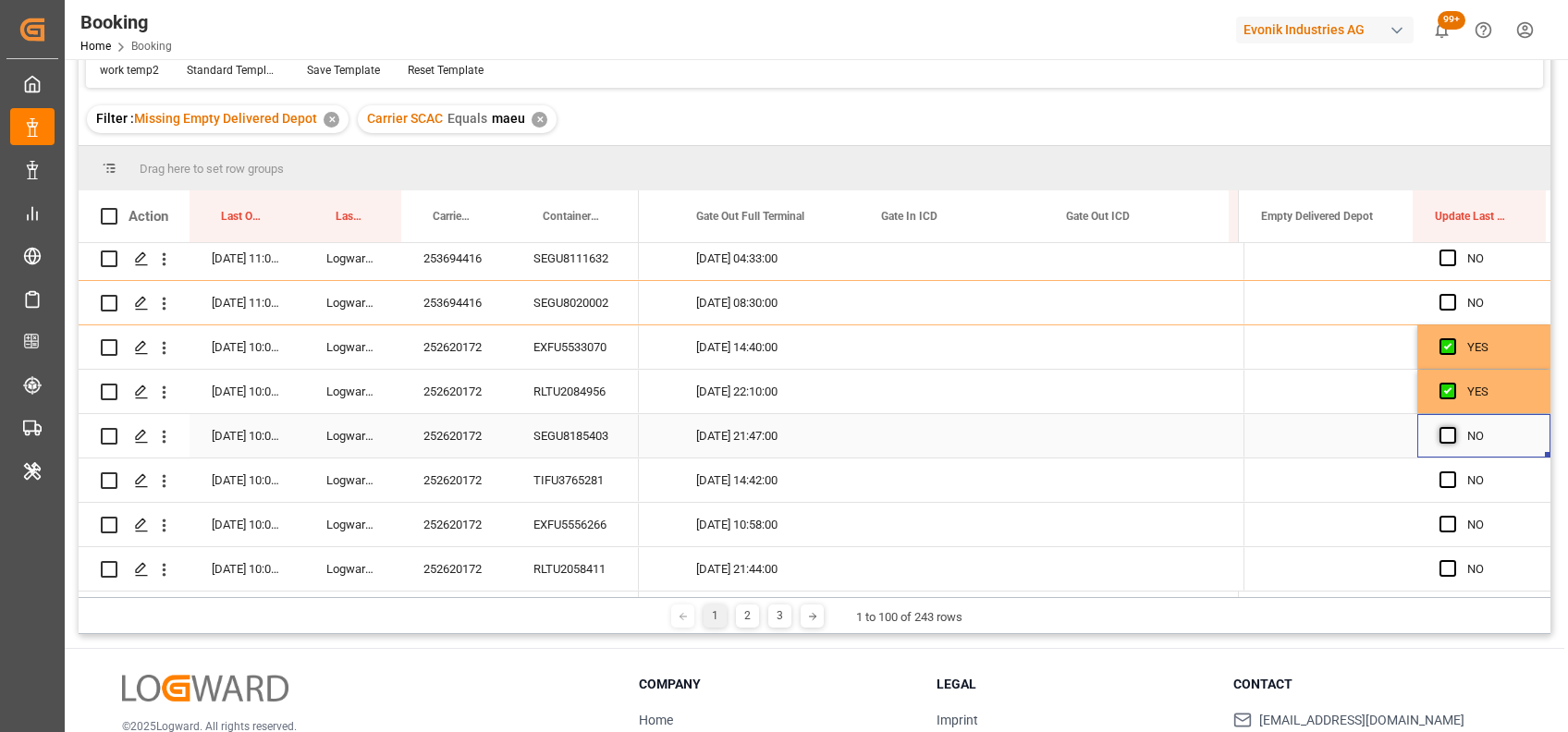
click at [1444, 439] on span "Press SPACE to select this row." at bounding box center [1447, 435] width 16 height 16
click at [1453, 427] on input "Press SPACE to select this row." at bounding box center [1453, 427] width 0 height 0
click at [1445, 479] on span "Press SPACE to select this row." at bounding box center [1447, 479] width 16 height 16
click at [1453, 472] on input "Press SPACE to select this row." at bounding box center [1453, 472] width 0 height 0
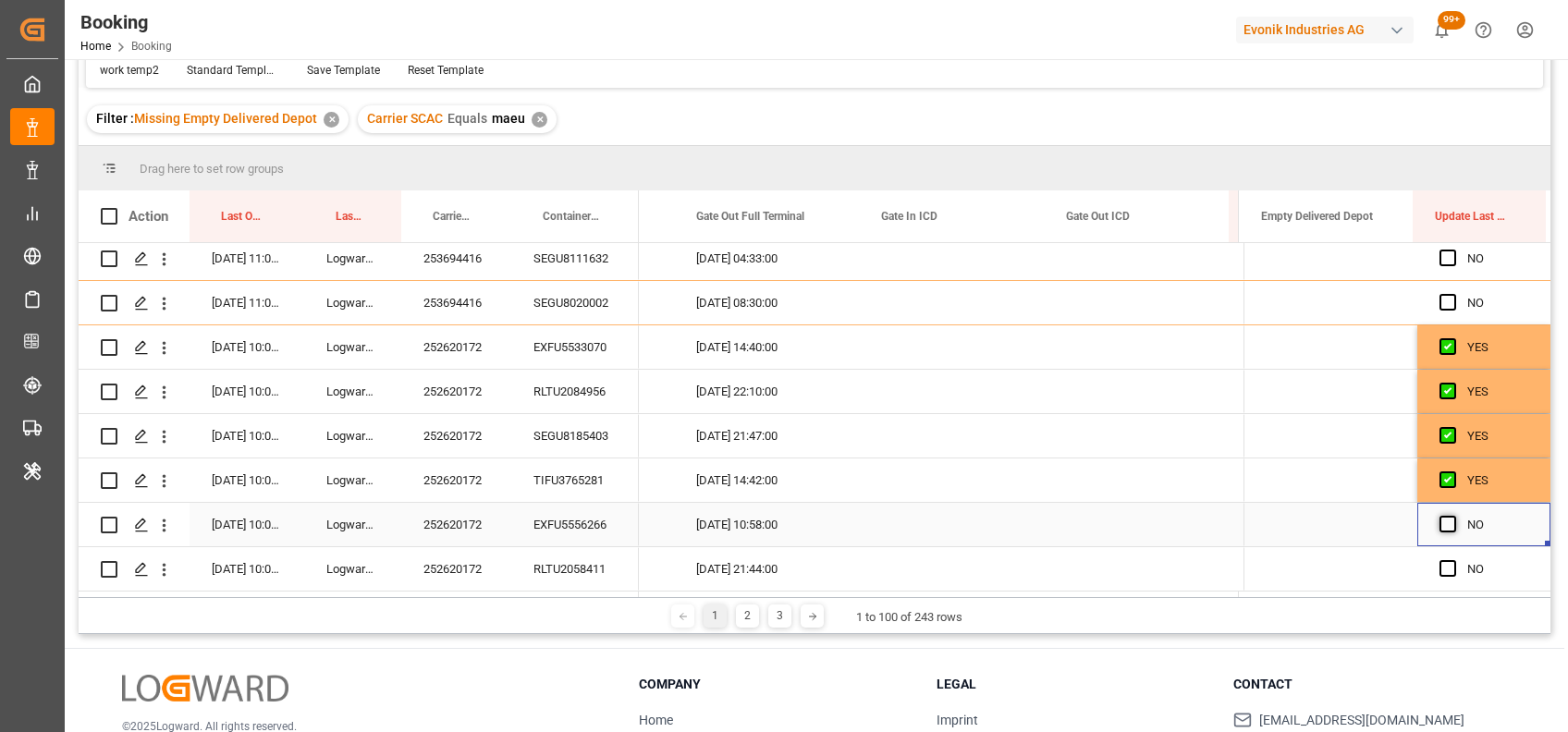
click at [1443, 525] on span "Press SPACE to select this row." at bounding box center [1447, 523] width 16 height 16
click at [1453, 516] on input "Press SPACE to select this row." at bounding box center [1453, 516] width 0 height 0
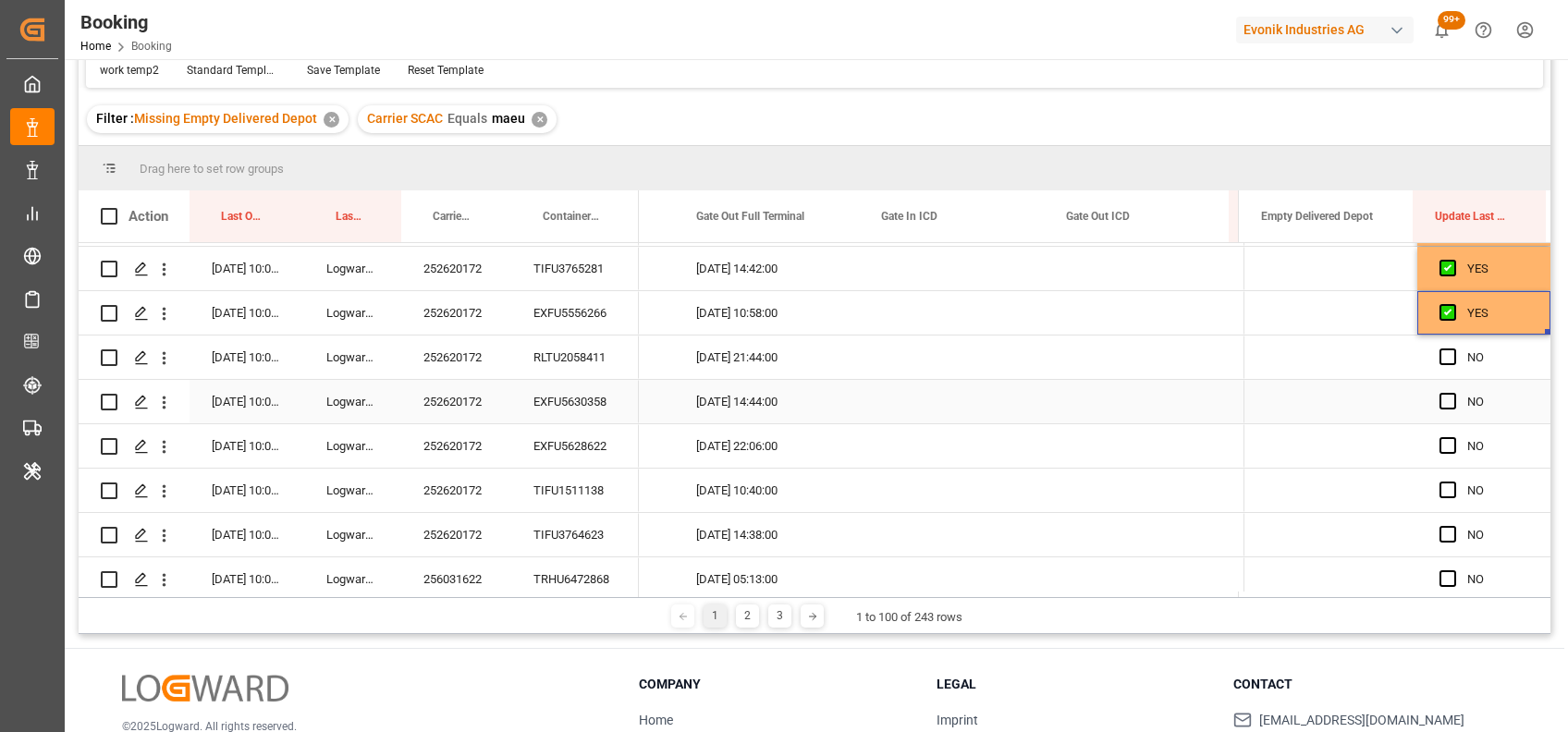
scroll to position [973, 0]
click at [1443, 536] on span "Press SPACE to select this row." at bounding box center [1447, 533] width 16 height 16
click at [1453, 525] on input "Press SPACE to select this row." at bounding box center [1453, 525] width 0 height 0
click at [1441, 347] on div "Press SPACE to select this row." at bounding box center [1453, 356] width 28 height 43
click at [1441, 356] on span "Press SPACE to select this row." at bounding box center [1447, 356] width 16 height 16
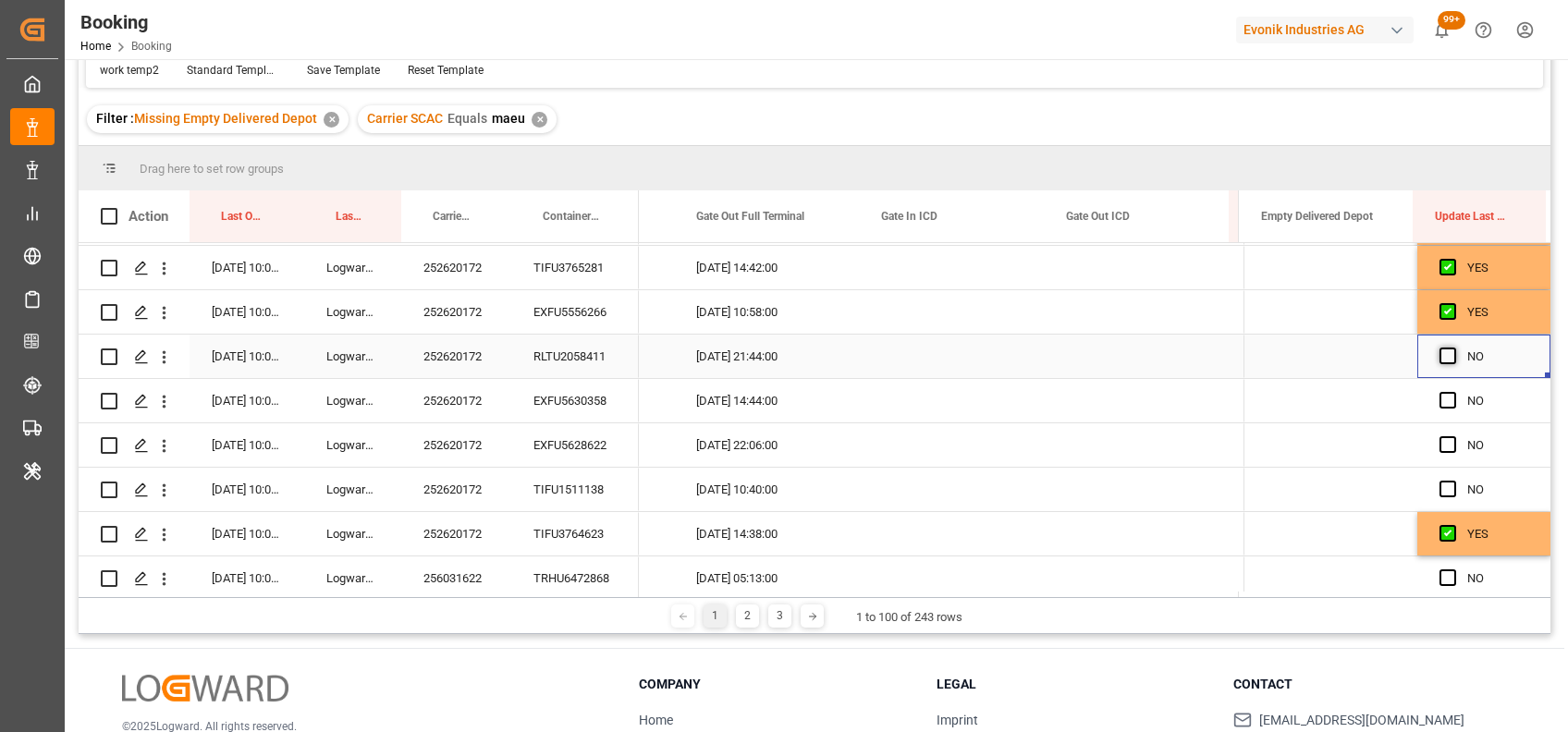
click at [1453, 348] on input "Press SPACE to select this row." at bounding box center [1453, 348] width 0 height 0
click at [1439, 396] on span "Press SPACE to select this row." at bounding box center [1447, 399] width 16 height 16
click at [1453, 392] on input "Press SPACE to select this row." at bounding box center [1453, 392] width 0 height 0
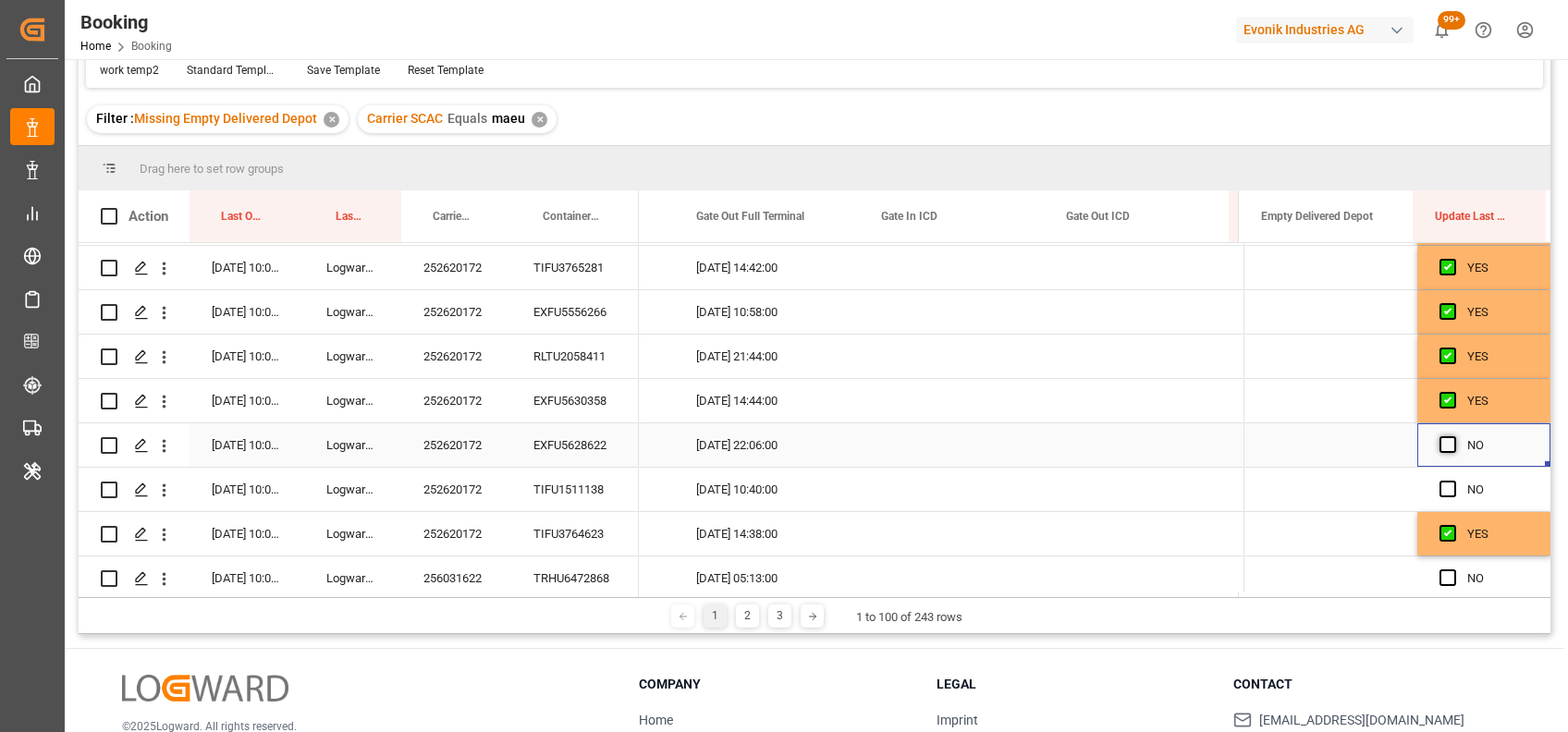
click at [1442, 445] on span "Press SPACE to select this row." at bounding box center [1447, 444] width 16 height 16
click at [1453, 437] on input "Press SPACE to select this row." at bounding box center [1453, 437] width 0 height 0
click at [1440, 495] on span "Press SPACE to select this row." at bounding box center [1447, 488] width 16 height 16
click at [1453, 480] on input "Press SPACE to select this row." at bounding box center [1453, 480] width 0 height 0
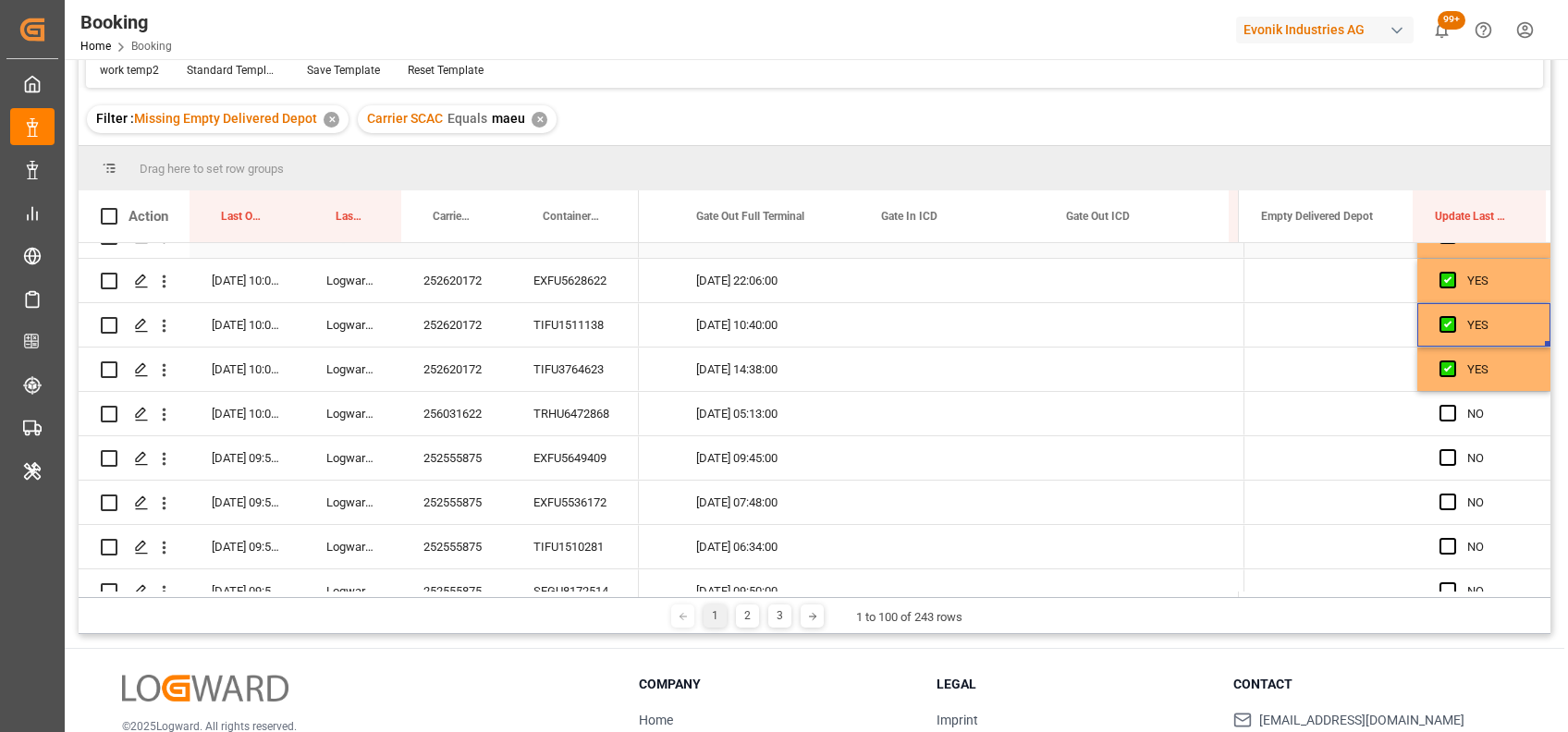
scroll to position [1143, 0]
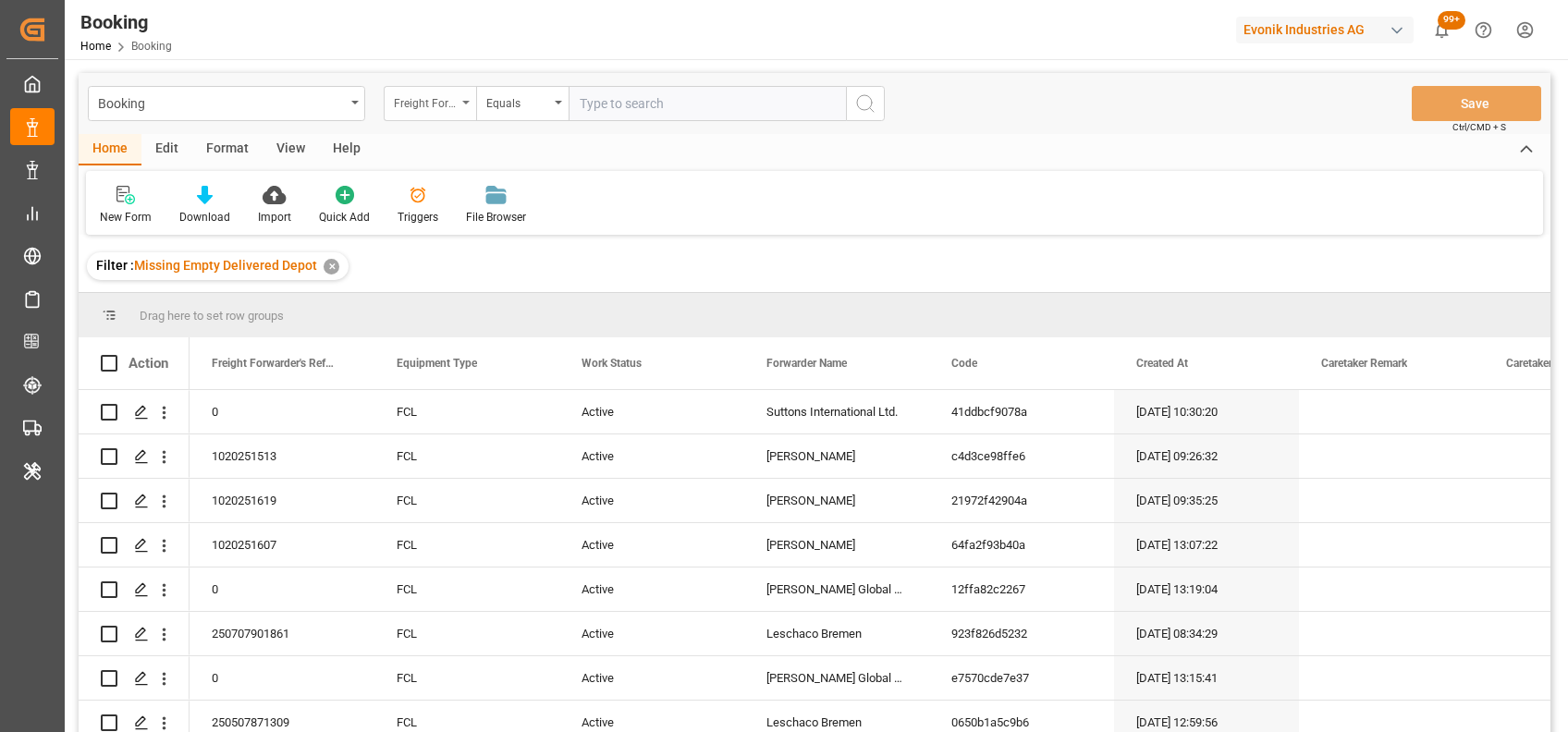
click at [458, 107] on div "Freight Forwarder's Reference No." at bounding box center [429, 103] width 92 height 35
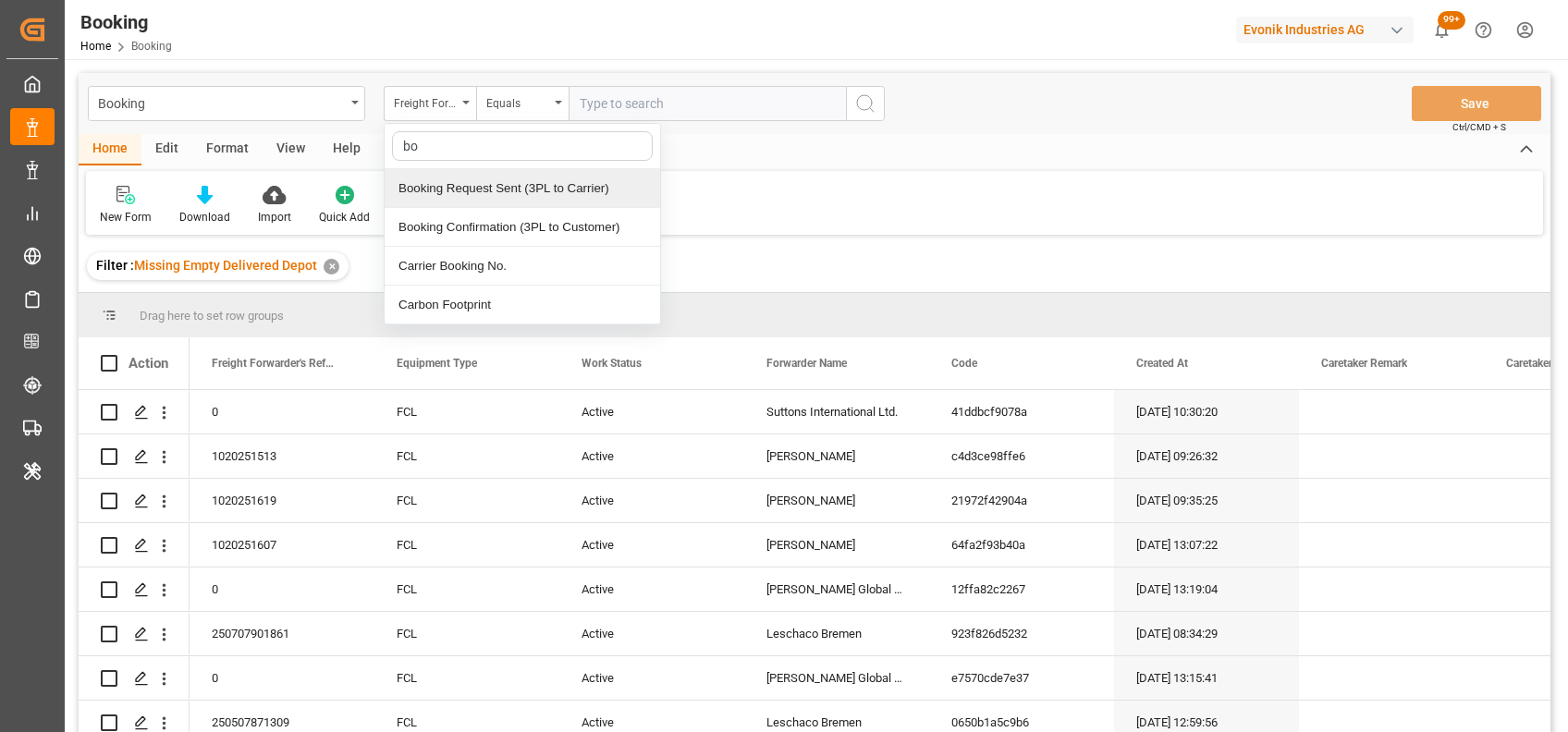
type input "boo"
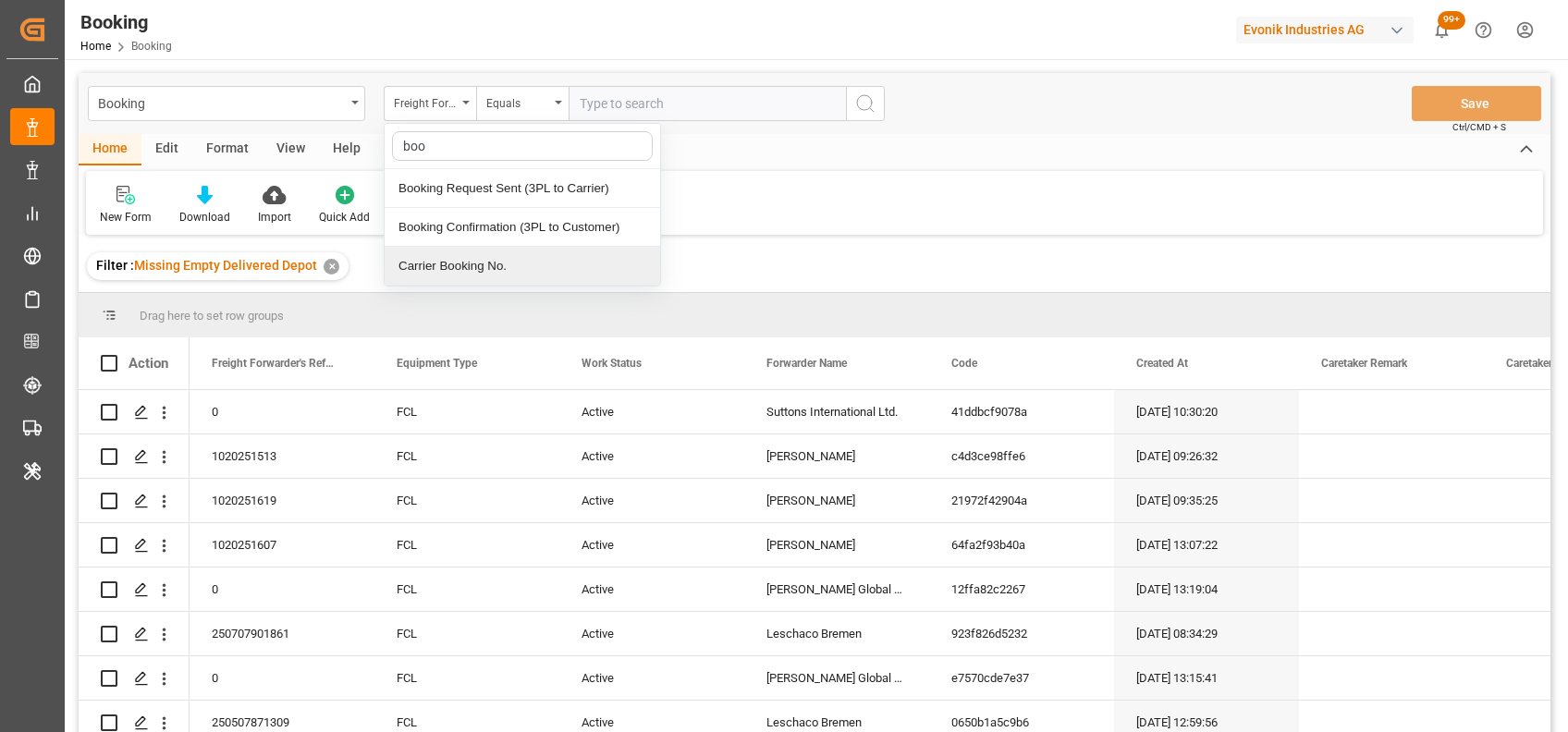
click at [456, 260] on div "Carrier Booking No." at bounding box center [521, 266] width 275 height 39
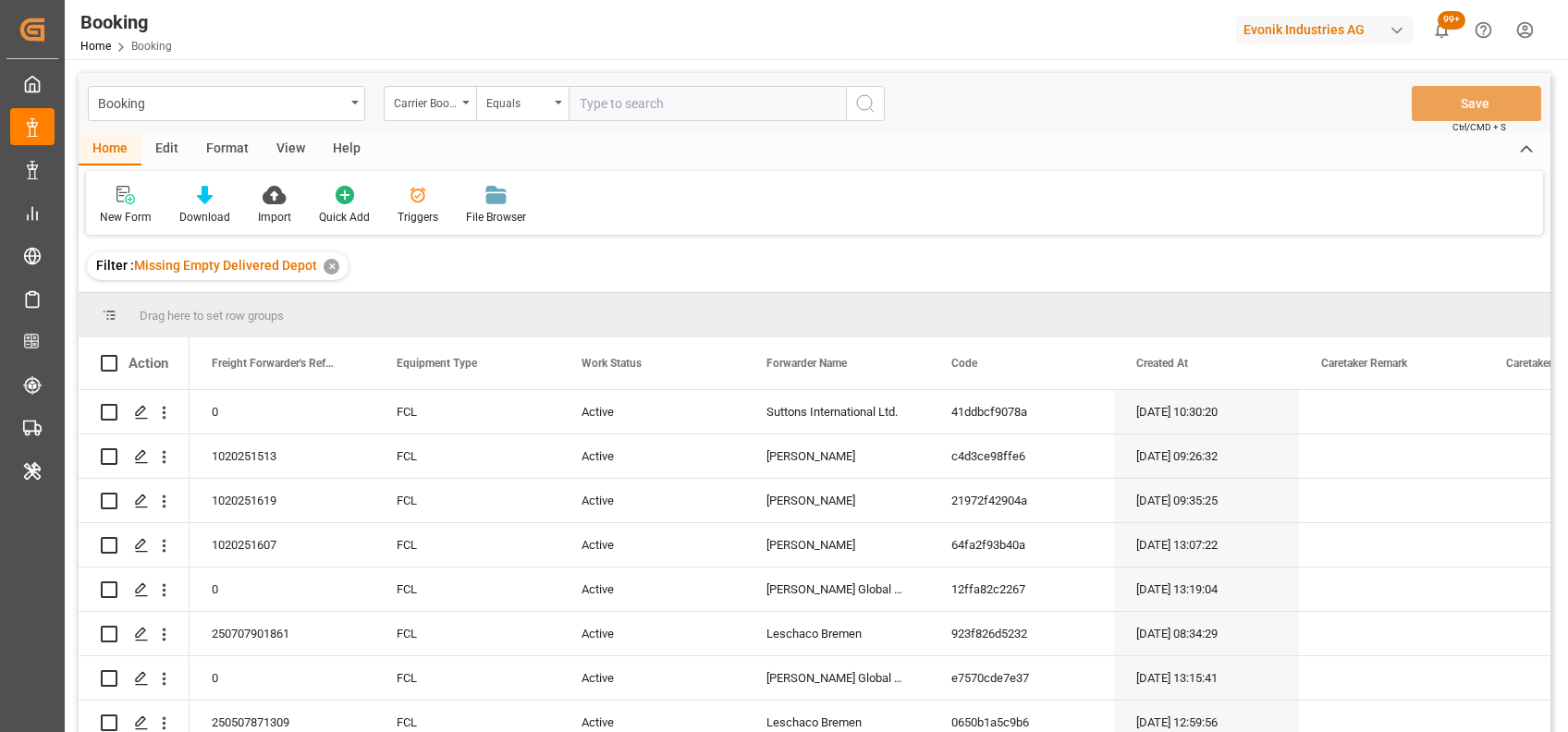
click at [596, 109] on input "text" at bounding box center [706, 103] width 277 height 35
paste input "253126827"
type input "253126827"
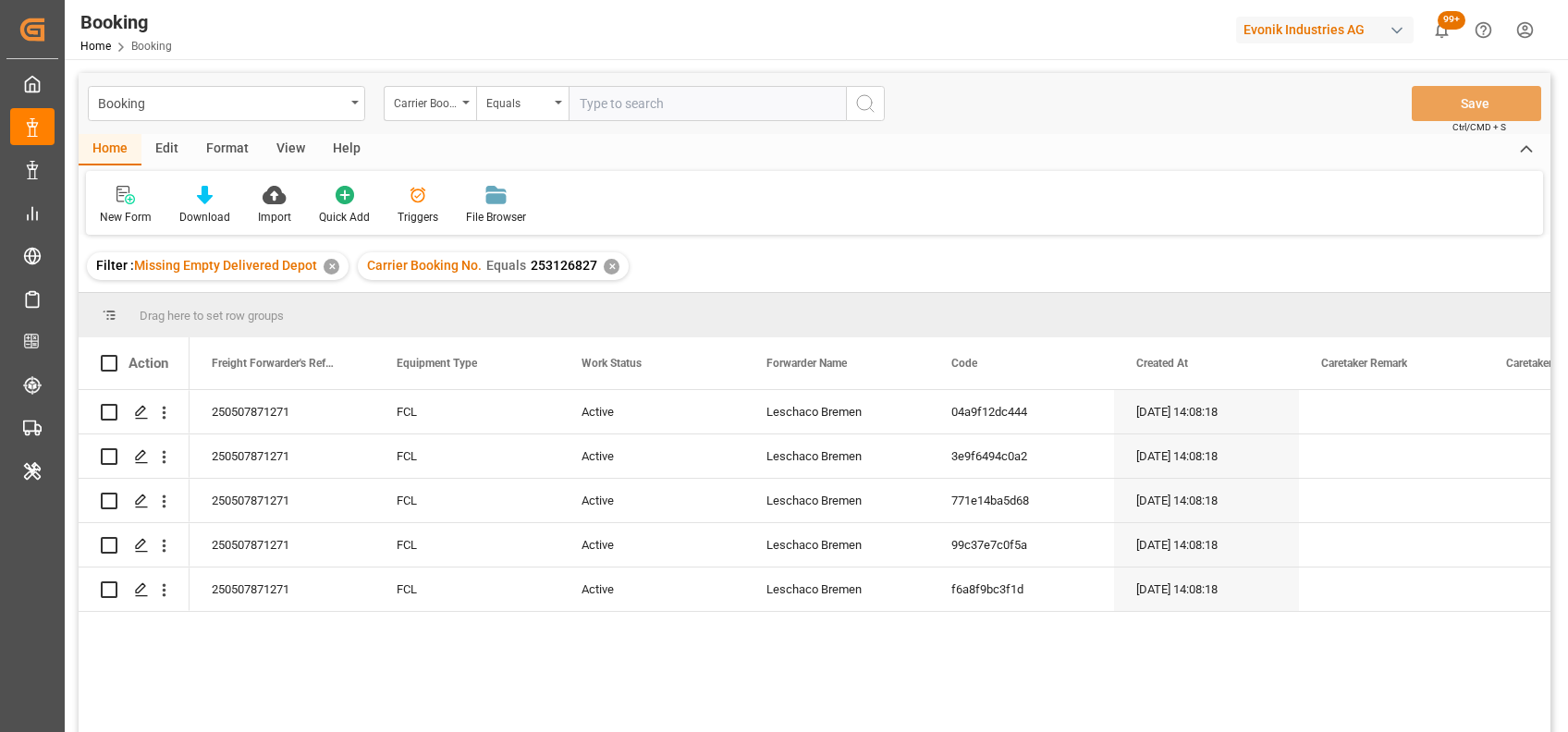
click at [330, 267] on div "✕" at bounding box center [331, 267] width 15 height 15
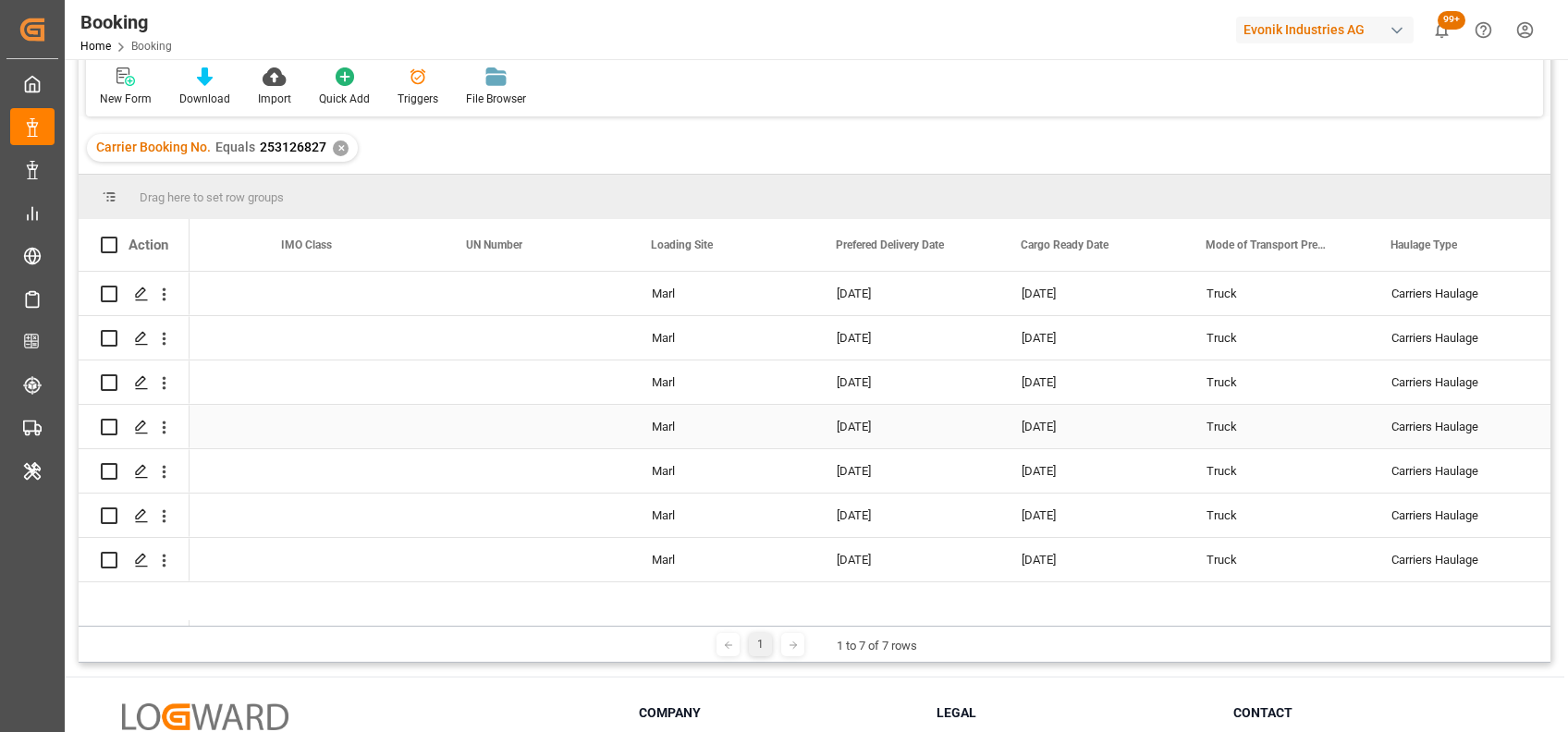
scroll to position [0, 4372]
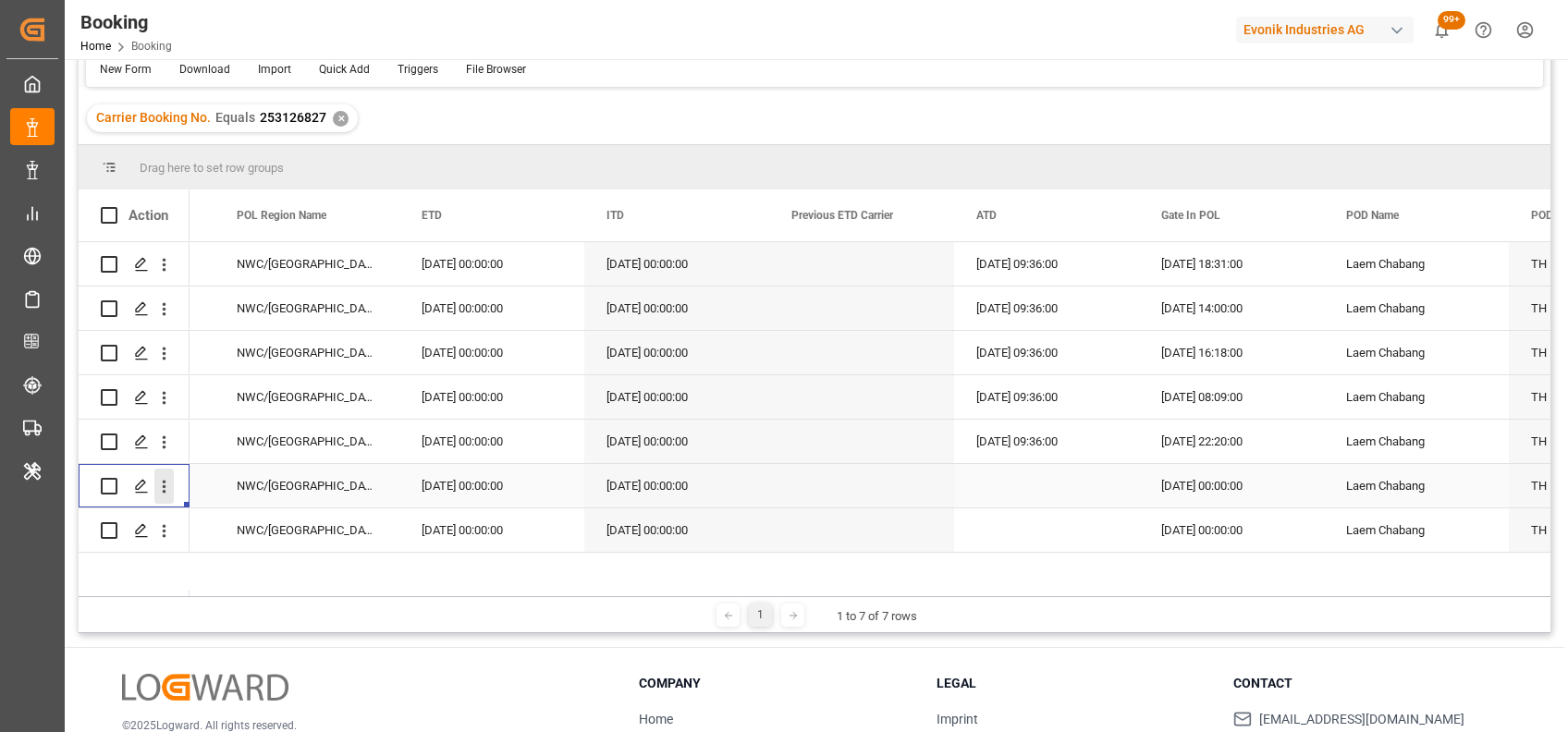
click at [163, 493] on icon "open menu" at bounding box center [164, 486] width 19 height 19
click at [229, 510] on div "Open in new tab" at bounding box center [270, 525] width 229 height 39
click at [166, 531] on icon "open menu" at bounding box center [164, 531] width 19 height 19
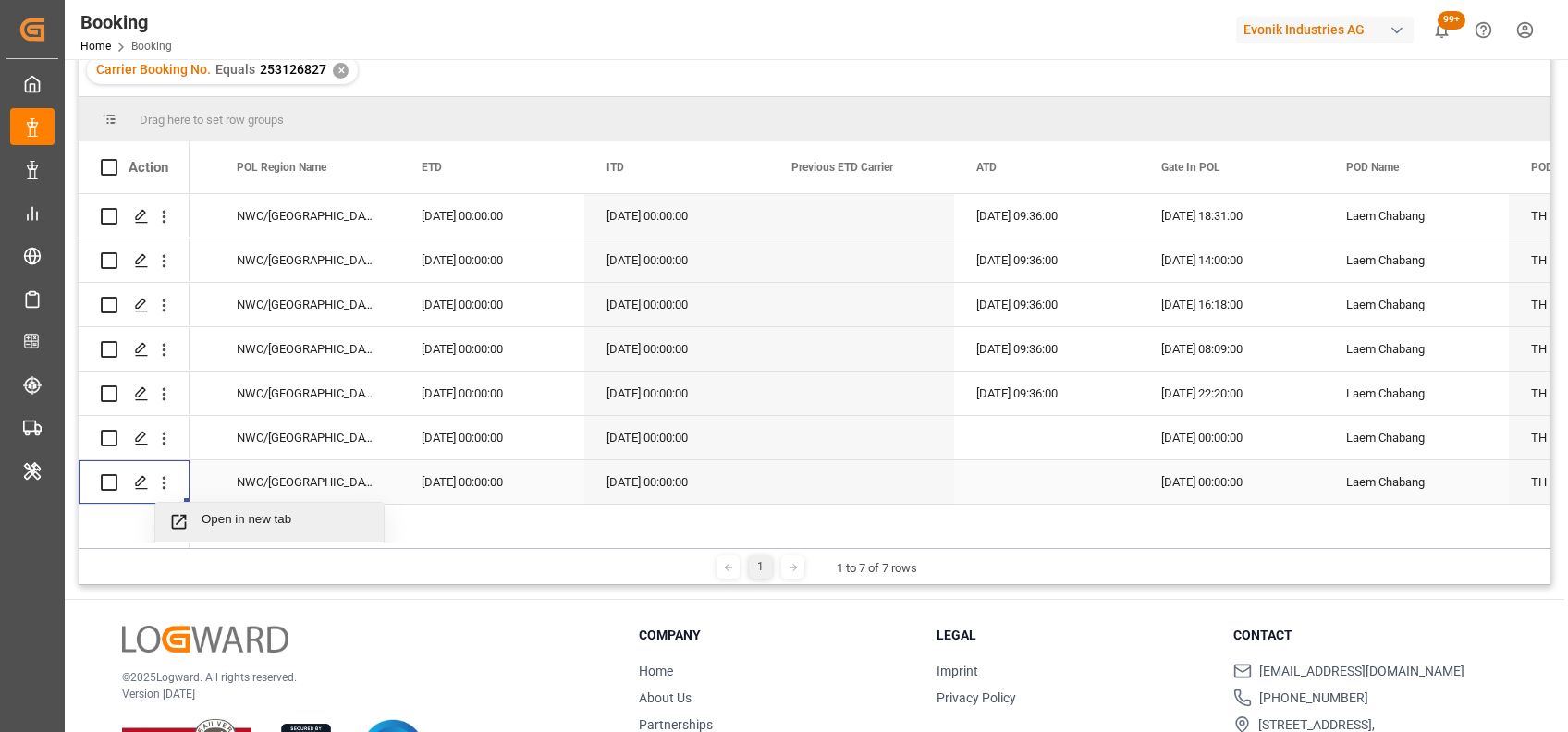
click at [201, 517] on span "Open in new tab" at bounding box center [285, 521] width 168 height 19
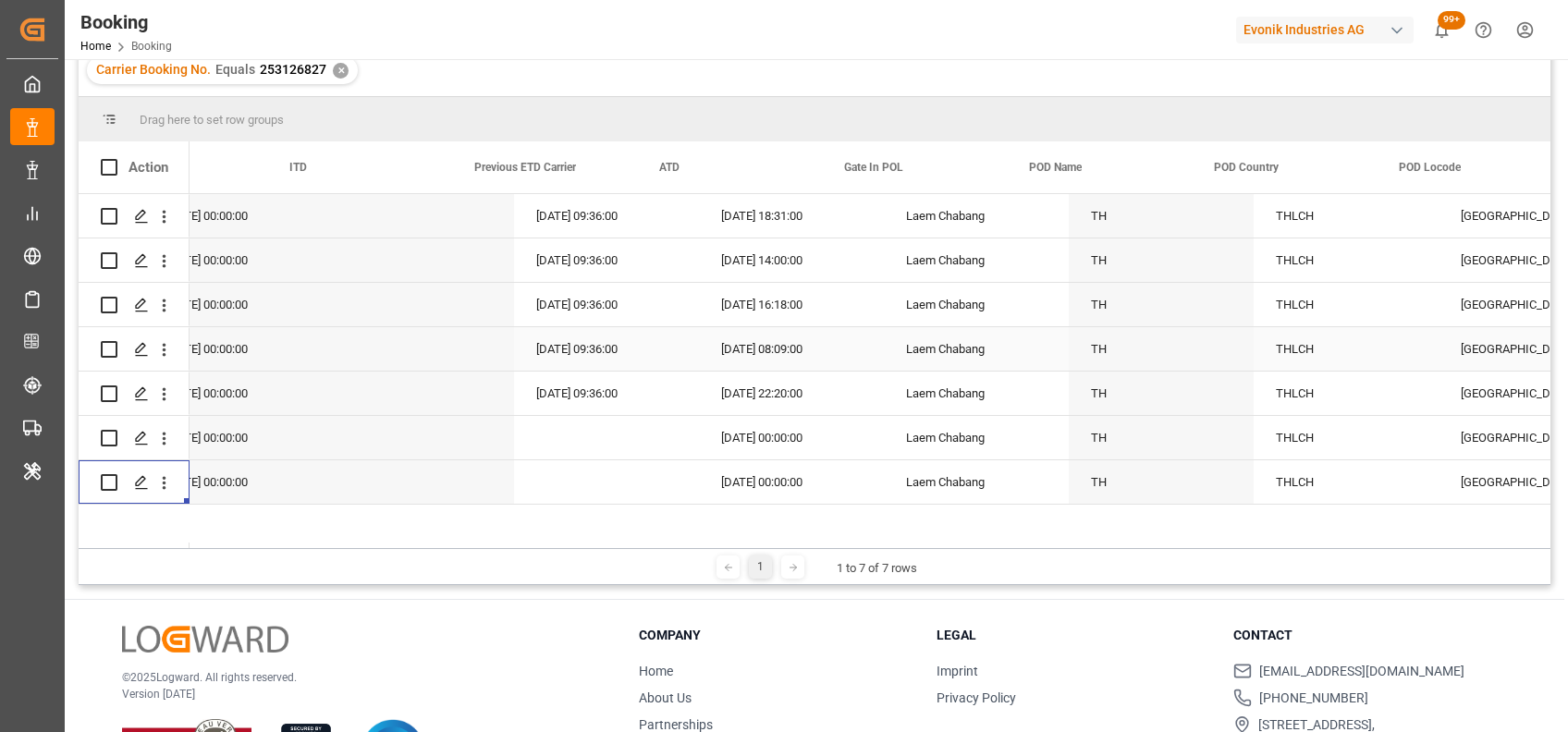
scroll to position [0, 9733]
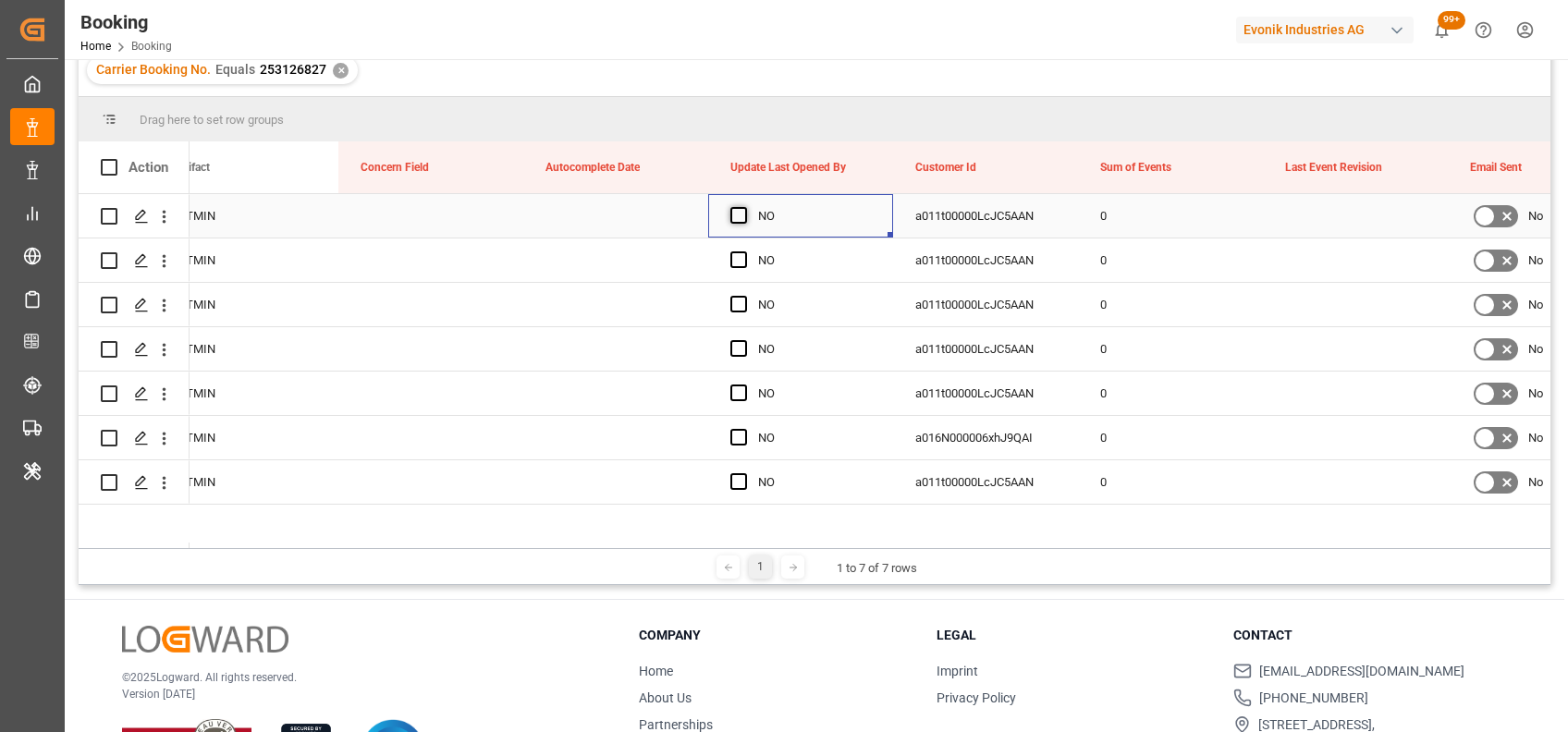
click at [734, 216] on span "Press SPACE to select this row." at bounding box center [738, 214] width 16 height 16
click at [744, 207] on input "Press SPACE to select this row." at bounding box center [744, 207] width 0 height 0
drag, startPoint x: 890, startPoint y: 231, endPoint x: 882, endPoint y: 393, distance: 162.2
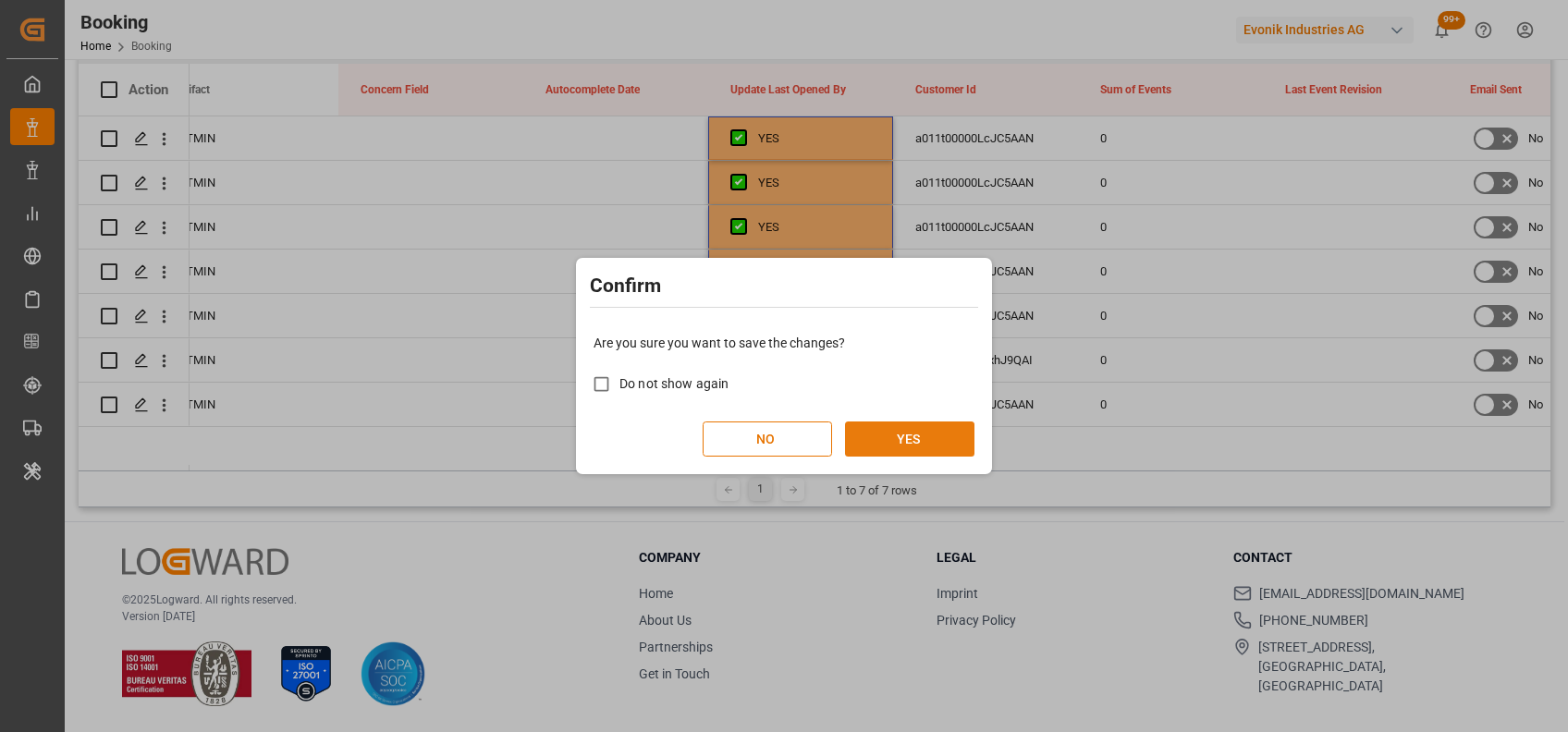
click at [895, 440] on button "YES" at bounding box center [909, 438] width 130 height 35
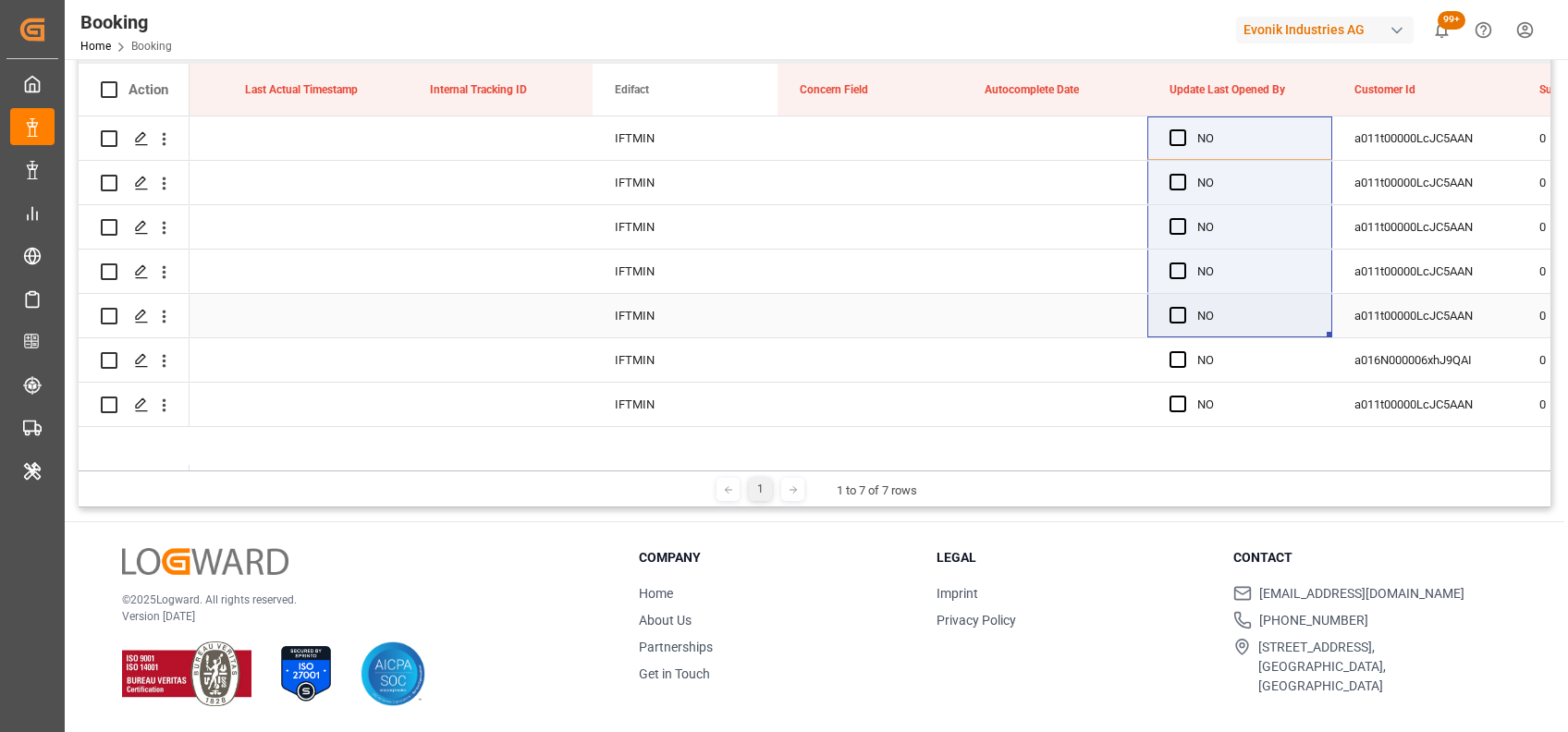
scroll to position [0, 0]
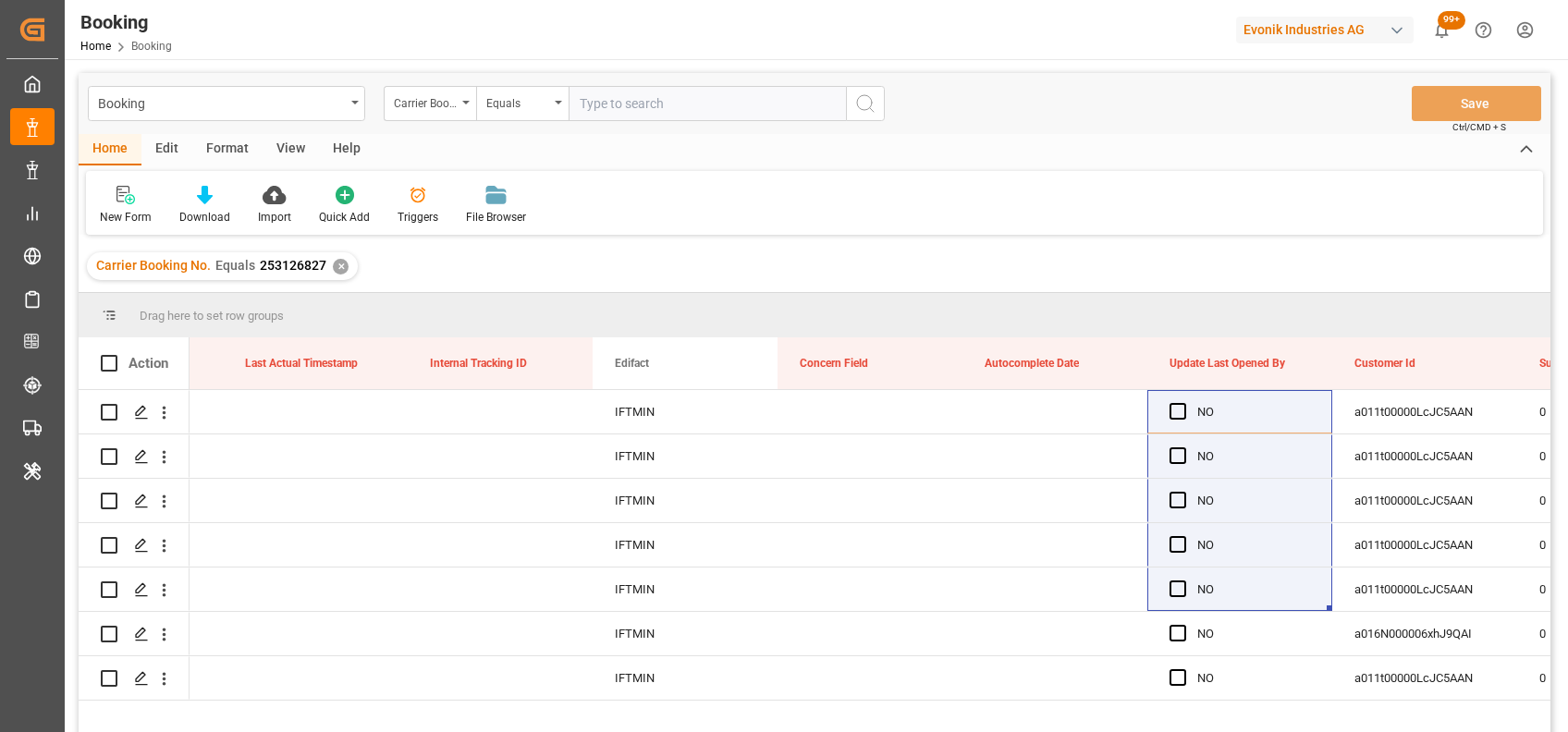
click at [347, 263] on div "Carrier Booking No. Equals 253126827 ✕" at bounding box center [222, 266] width 271 height 28
click at [637, 110] on input "text" at bounding box center [706, 103] width 277 height 35
paste input "253694418"
type input "253694418"
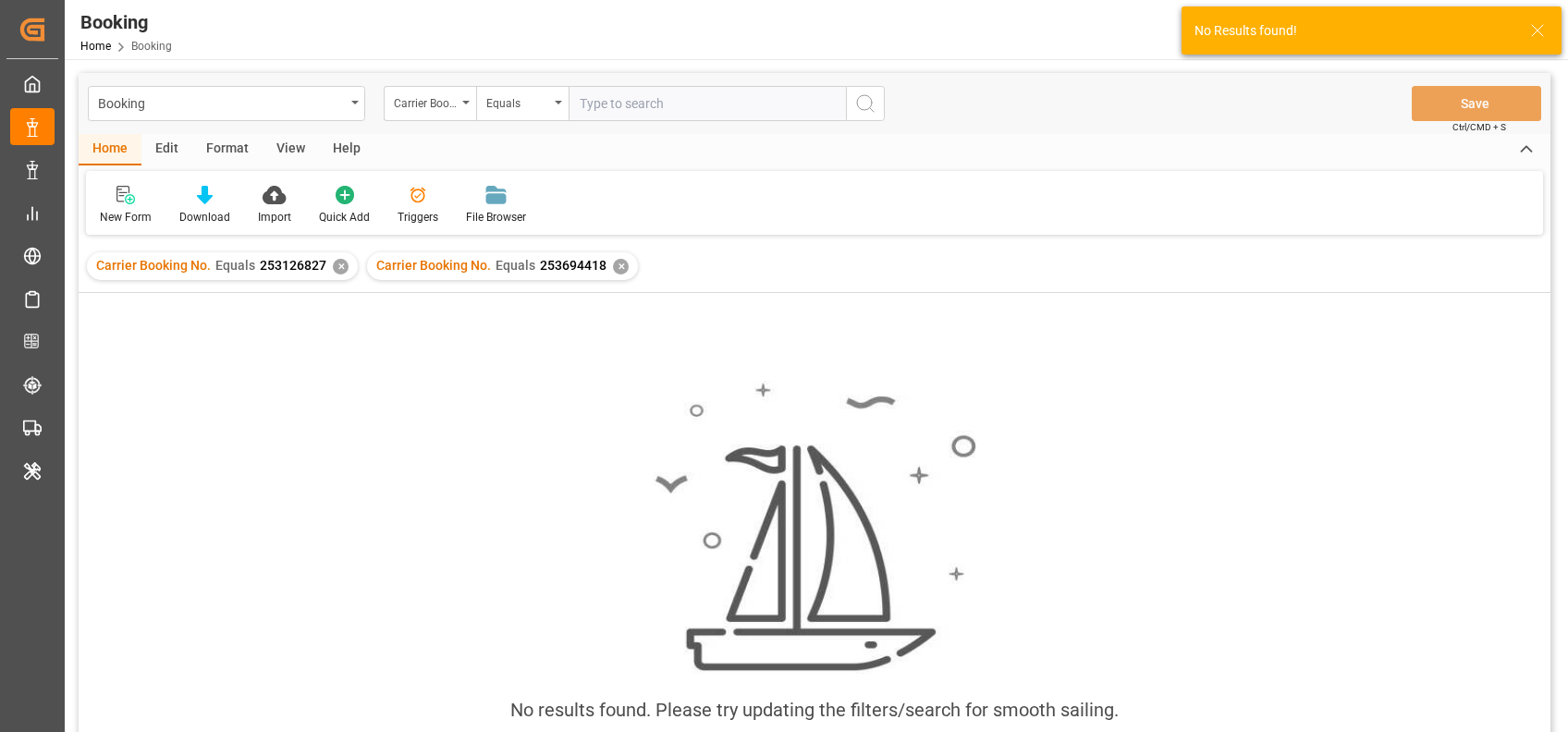
click at [329, 272] on div "Carrier Booking No. Equals 253126827 ✕" at bounding box center [222, 266] width 271 height 28
click at [336, 272] on div "✕" at bounding box center [340, 267] width 15 height 15
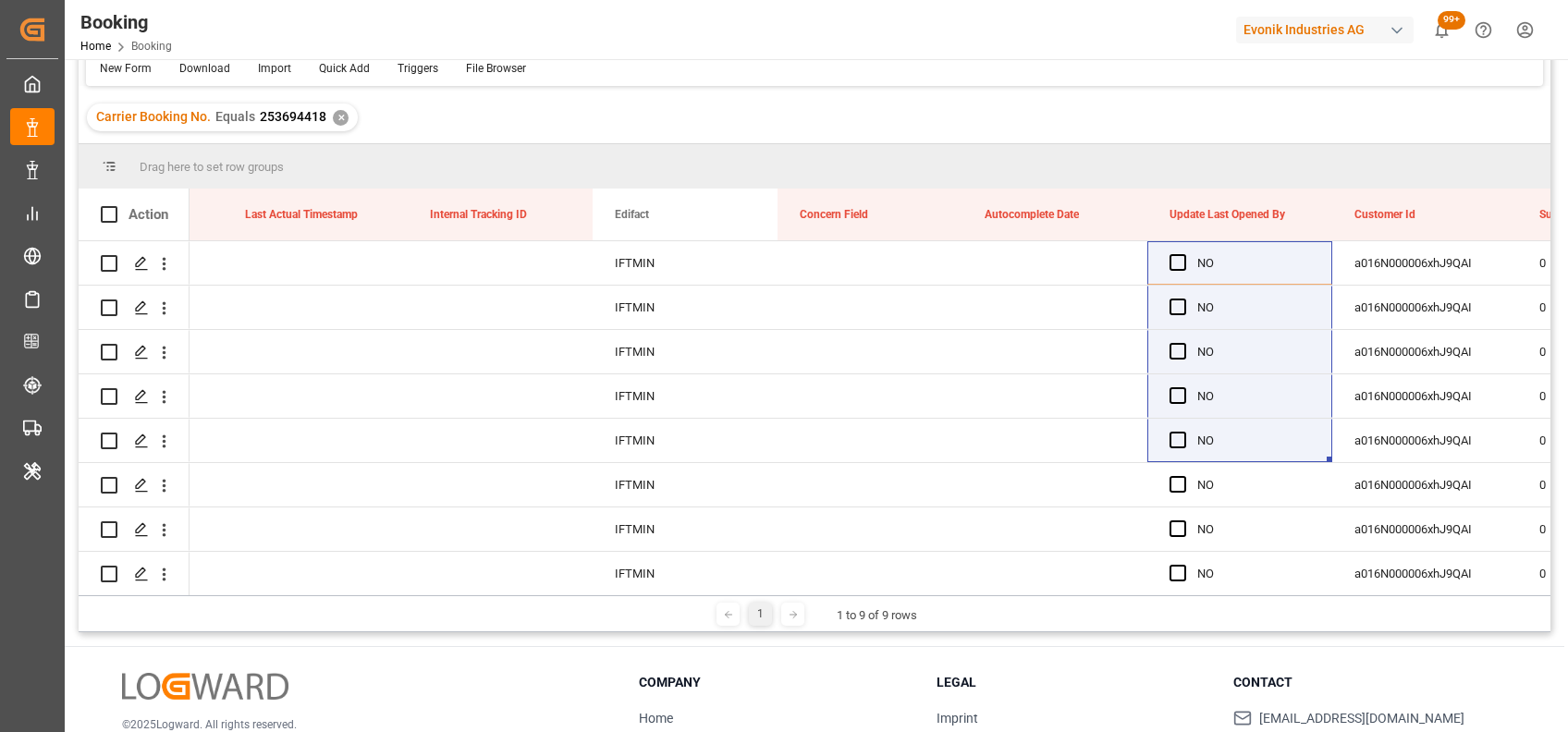
scroll to position [157, 0]
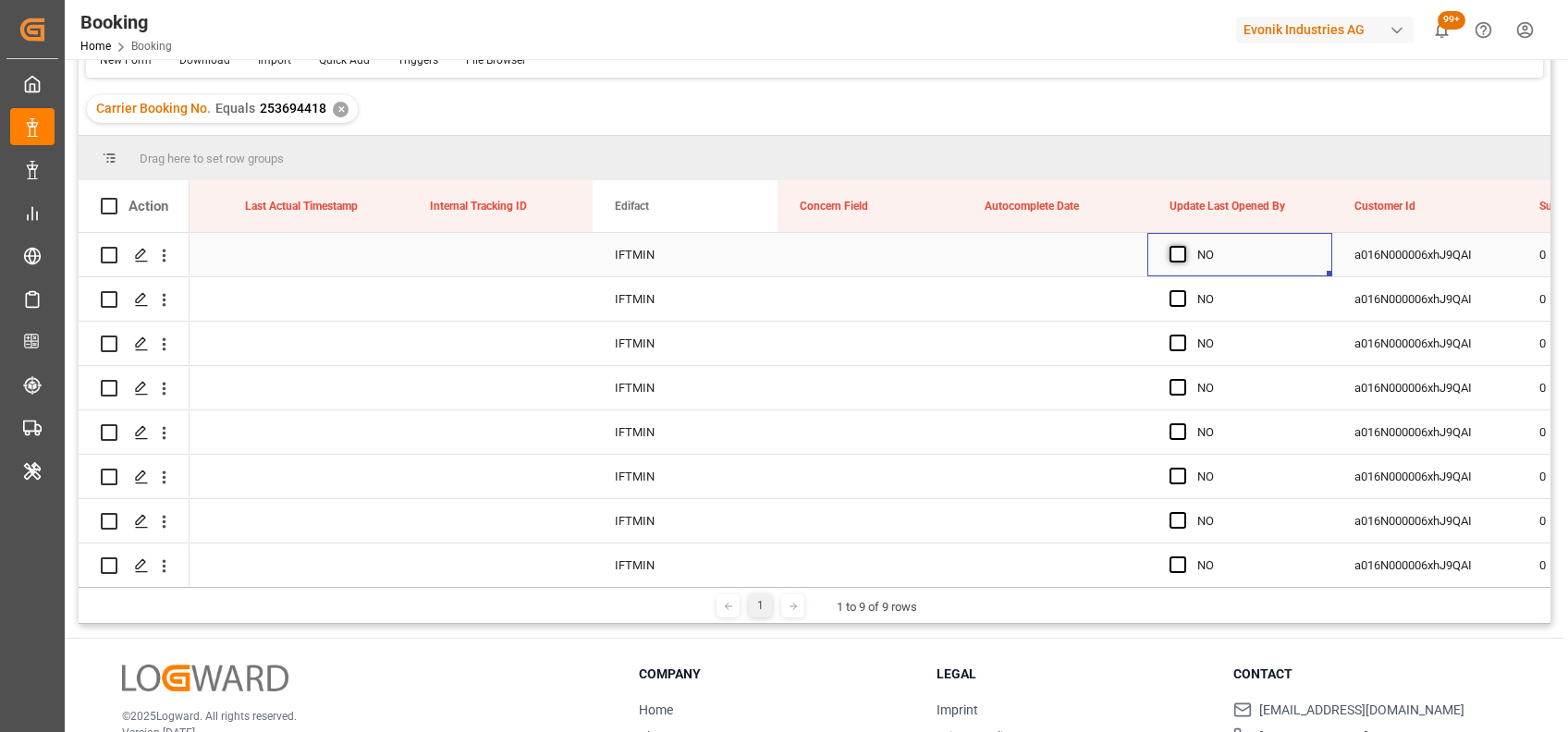
click at [1177, 254] on span "Press SPACE to select this row." at bounding box center [1177, 254] width 16 height 16
click at [1183, 246] on input "Press SPACE to select this row." at bounding box center [1183, 246] width 0 height 0
drag, startPoint x: 1327, startPoint y: 272, endPoint x: 1316, endPoint y: 558, distance: 286.2
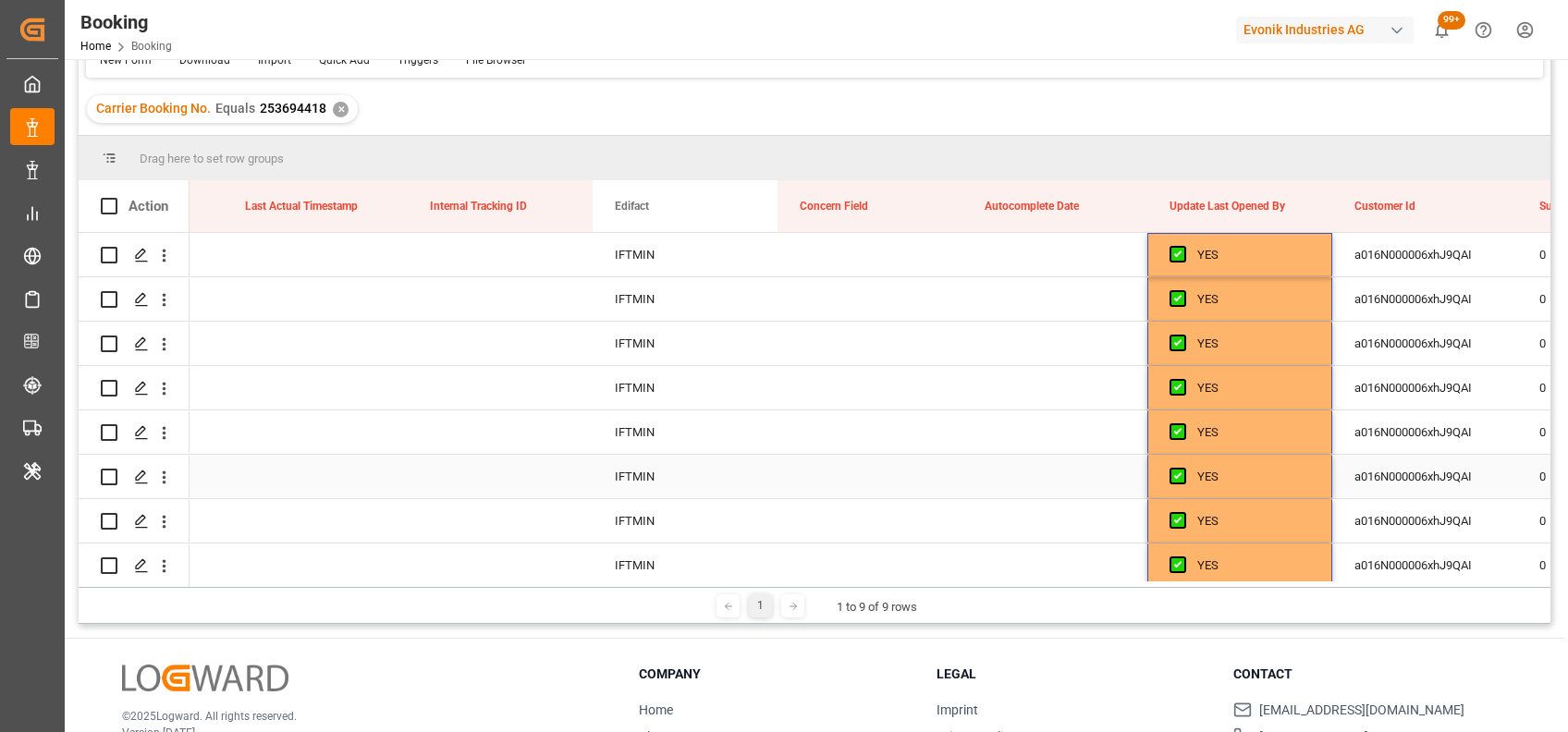
scroll to position [56, 0]
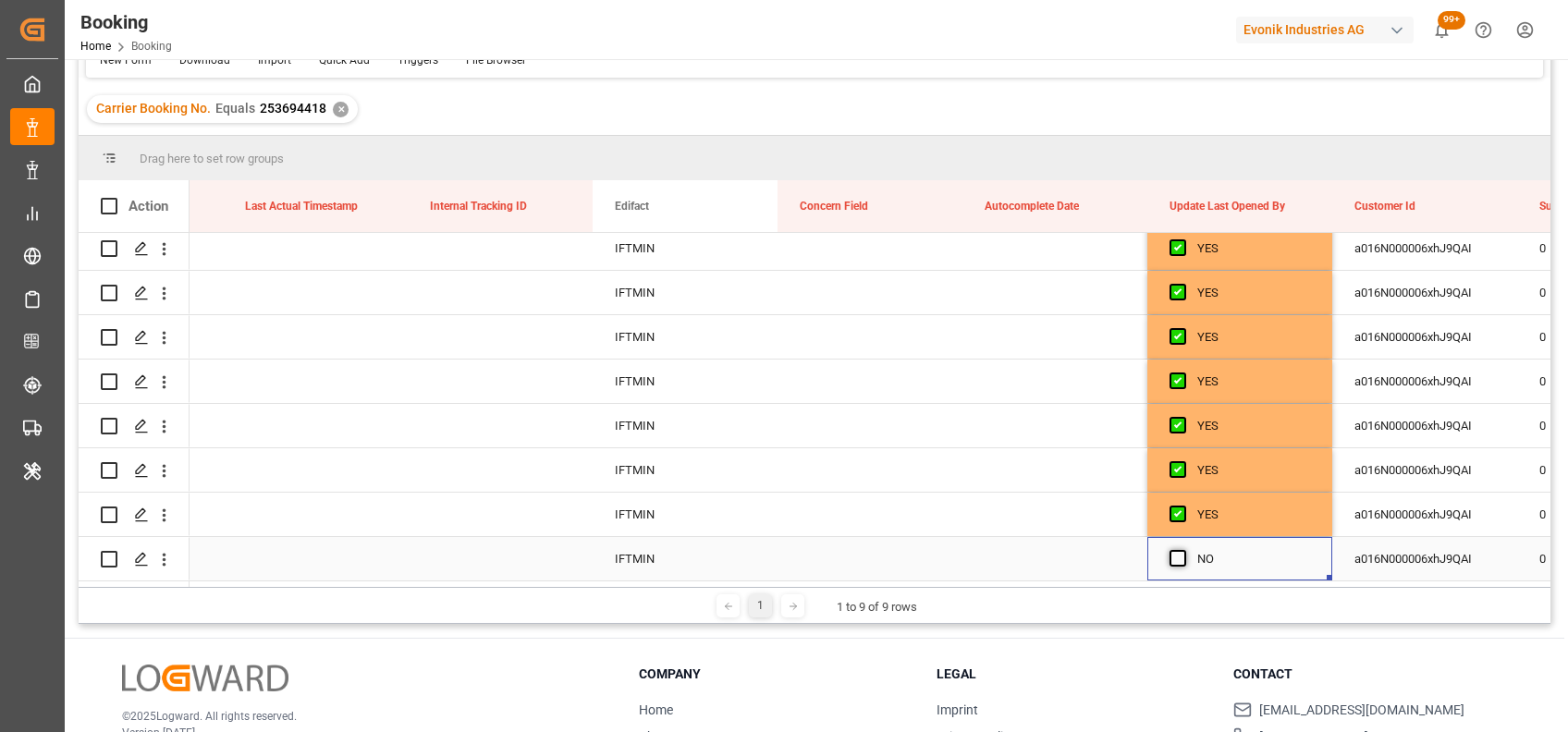
click at [1183, 555] on span "Press SPACE to select this row." at bounding box center [1177, 558] width 16 height 16
click at [1183, 550] on input "Press SPACE to select this row." at bounding box center [1183, 550] width 0 height 0
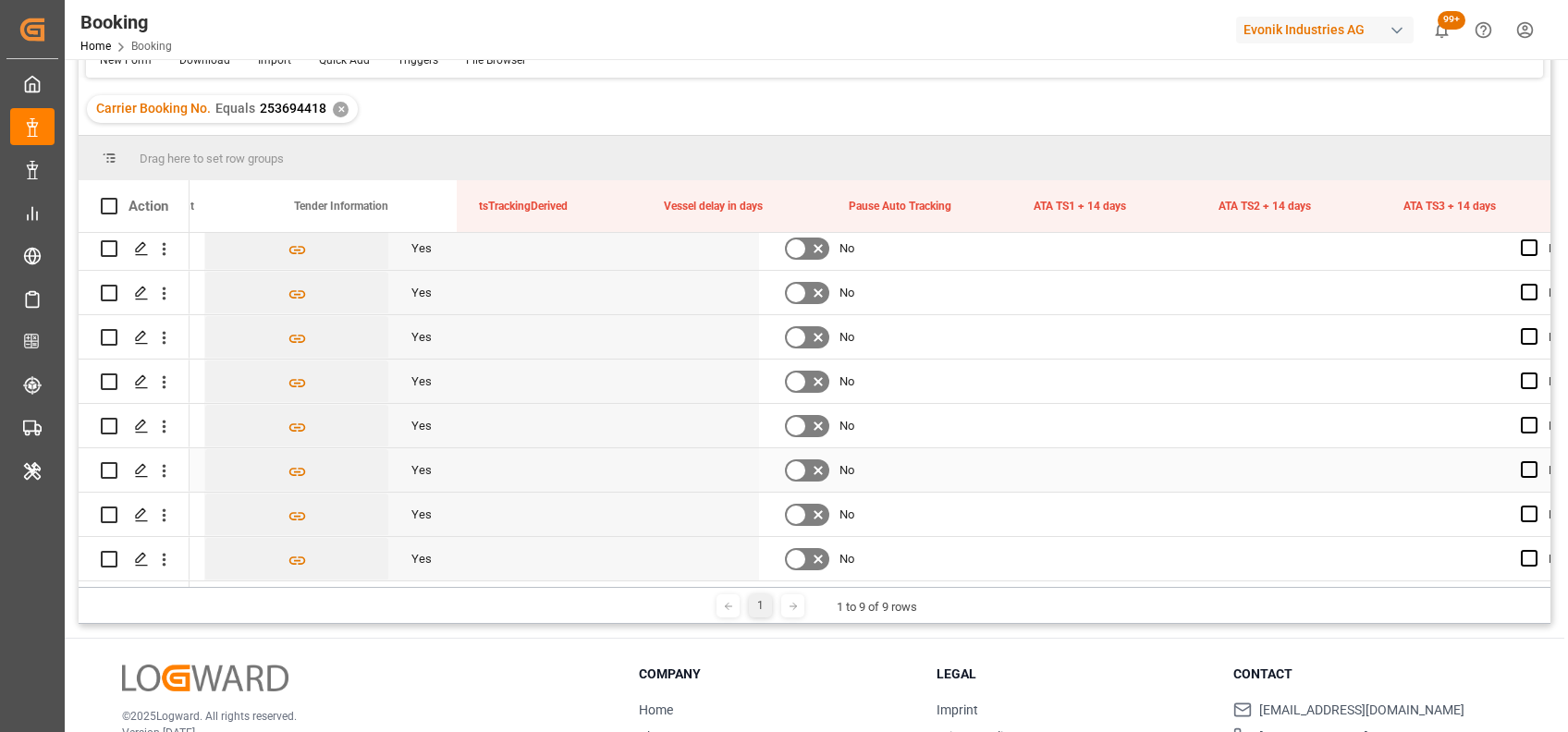
scroll to position [0, 25143]
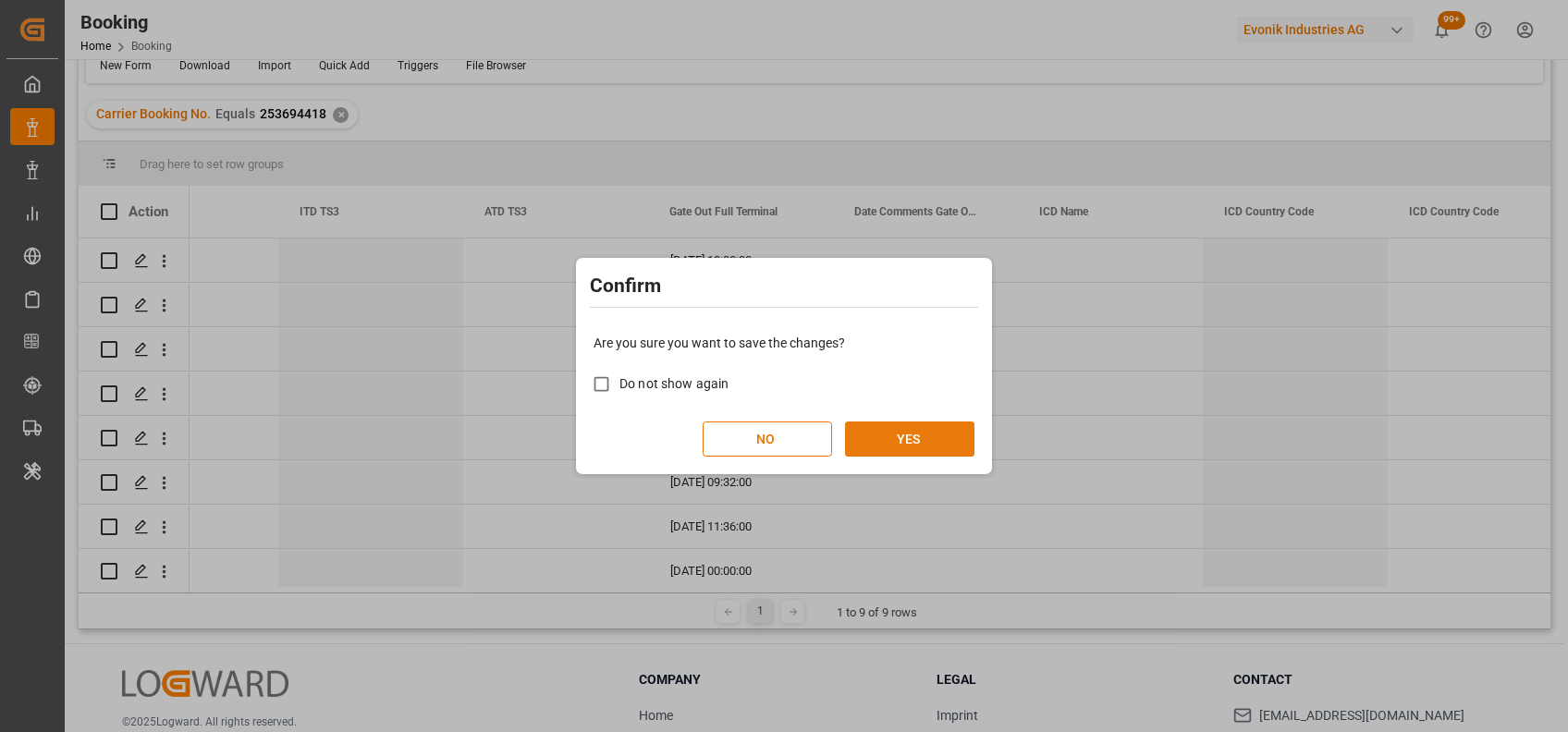
click at [906, 450] on button "YES" at bounding box center [909, 438] width 130 height 35
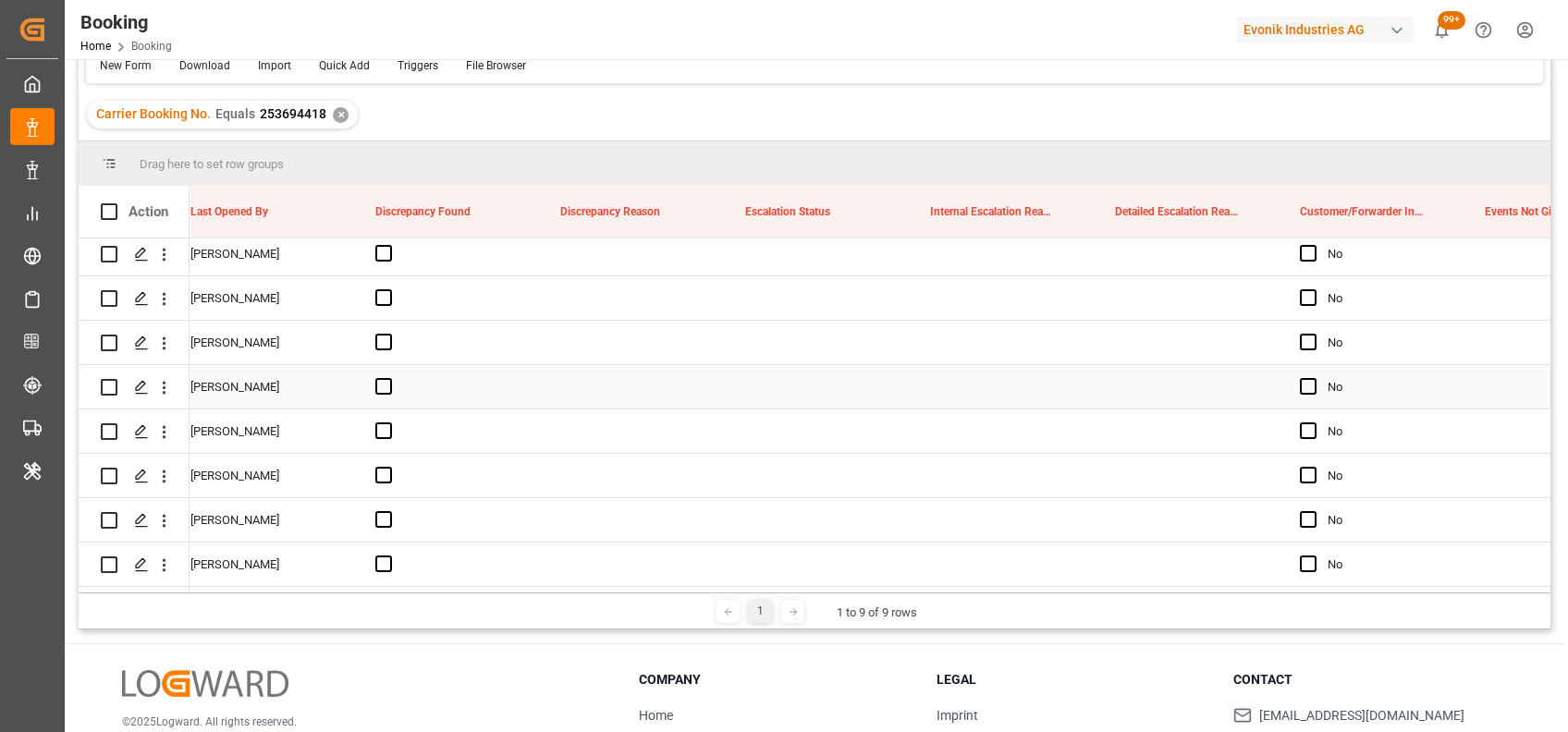
scroll to position [0, 20211]
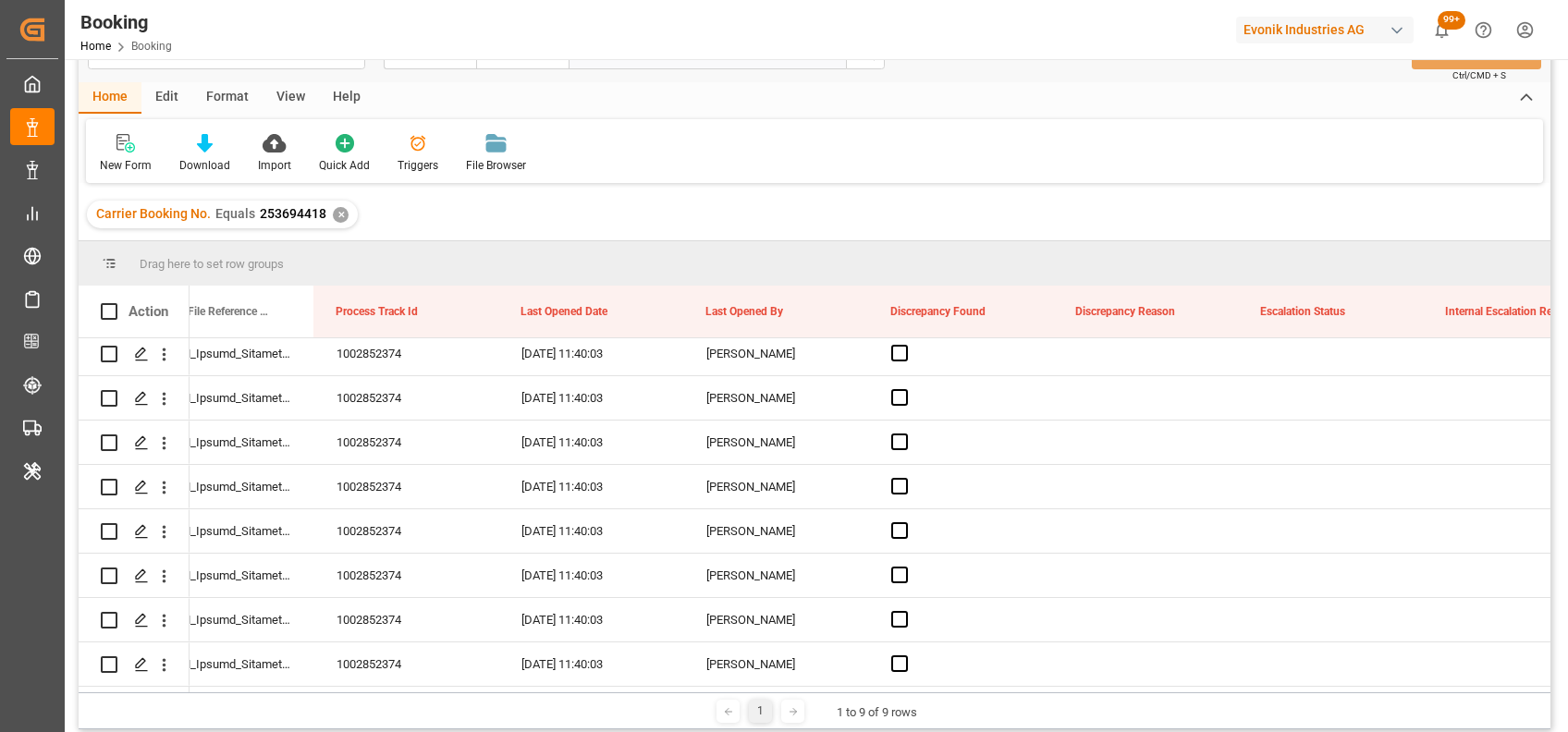
click at [333, 213] on div "✕" at bounding box center [340, 214] width 15 height 15
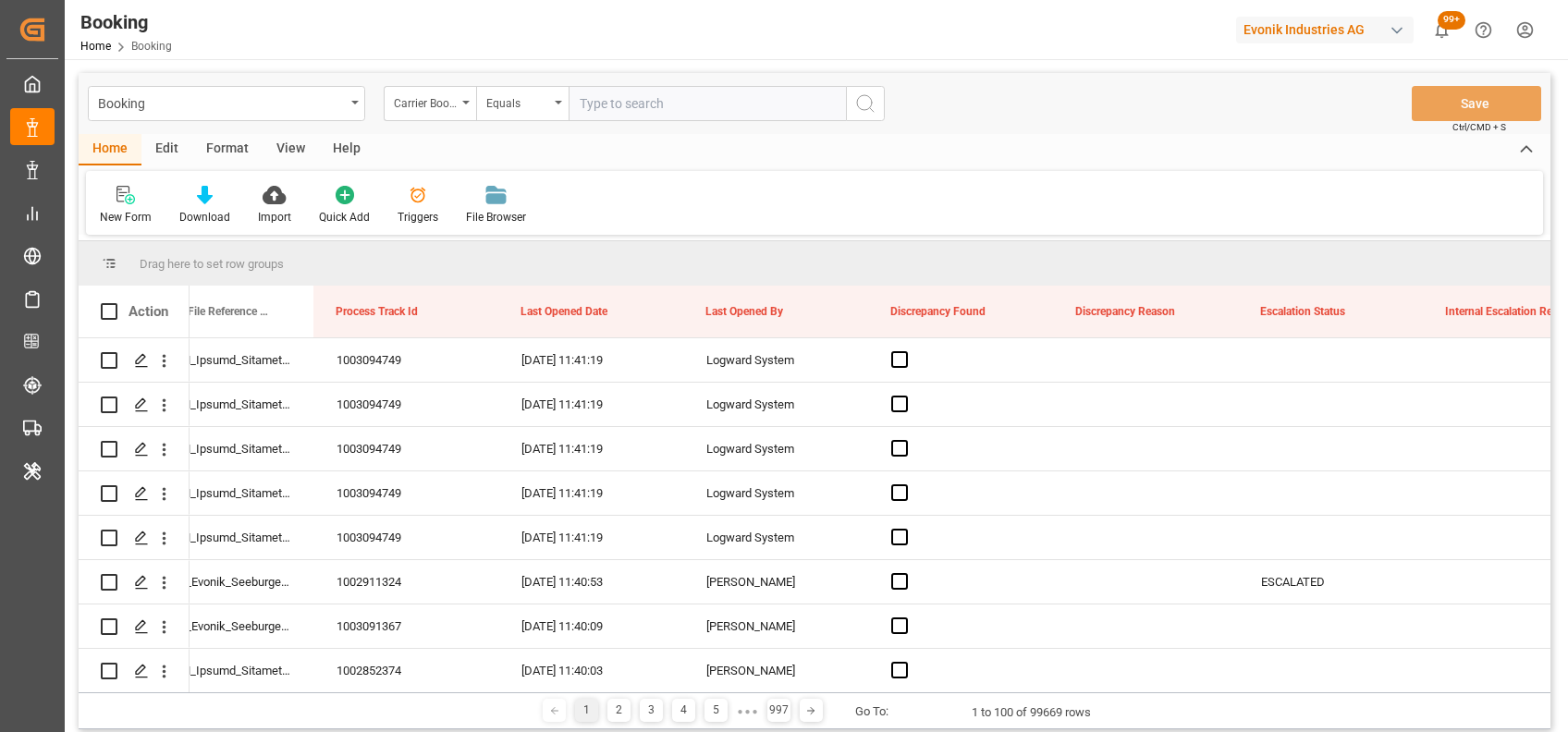
click at [649, 104] on input "text" at bounding box center [706, 103] width 277 height 35
paste input "253694416"
type input "253694416"
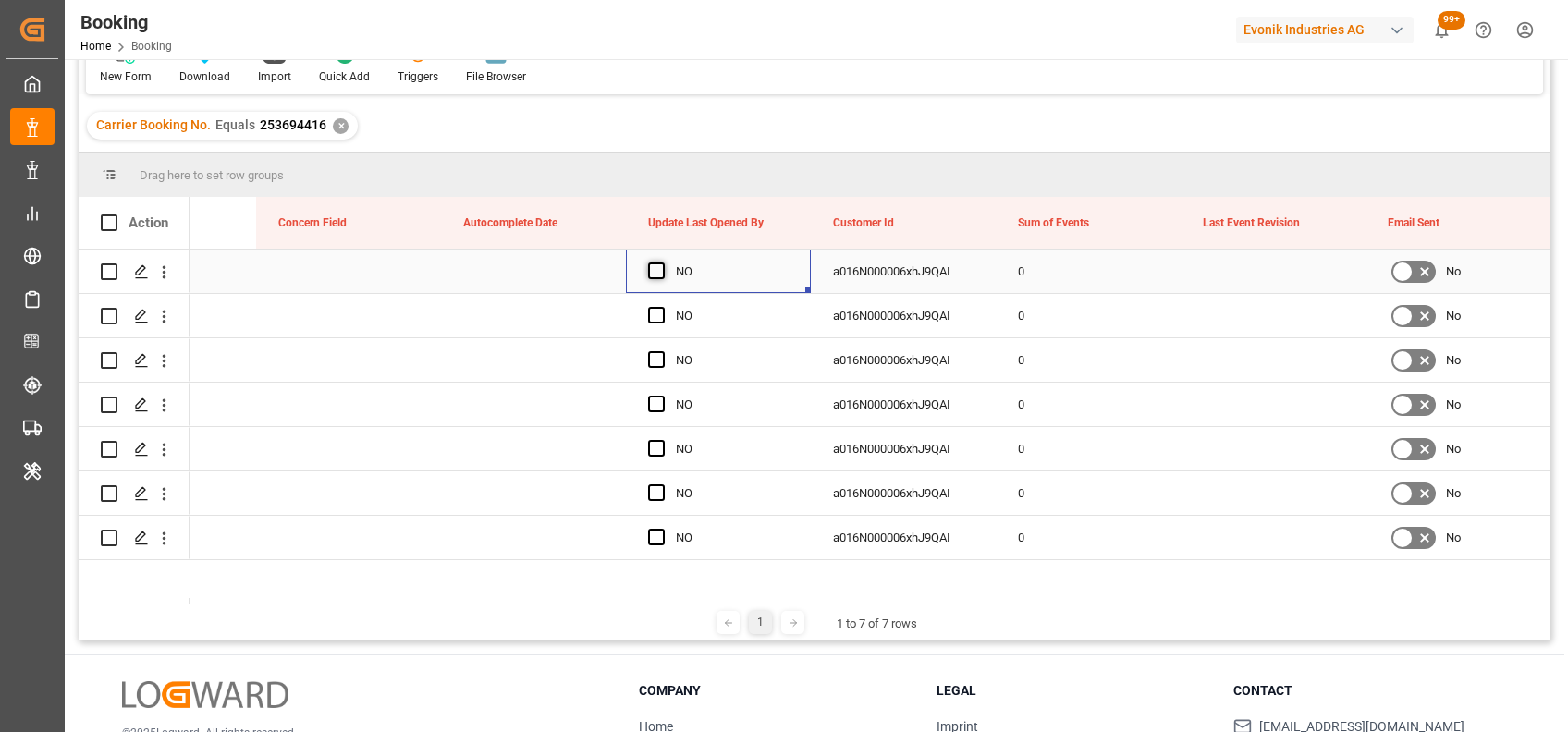
click at [657, 272] on span "Press SPACE to select this row." at bounding box center [656, 270] width 16 height 16
click at [662, 262] on input "Press SPACE to select this row." at bounding box center [662, 262] width 0 height 0
drag, startPoint x: 806, startPoint y: 288, endPoint x: 775, endPoint y: 527, distance: 241.0
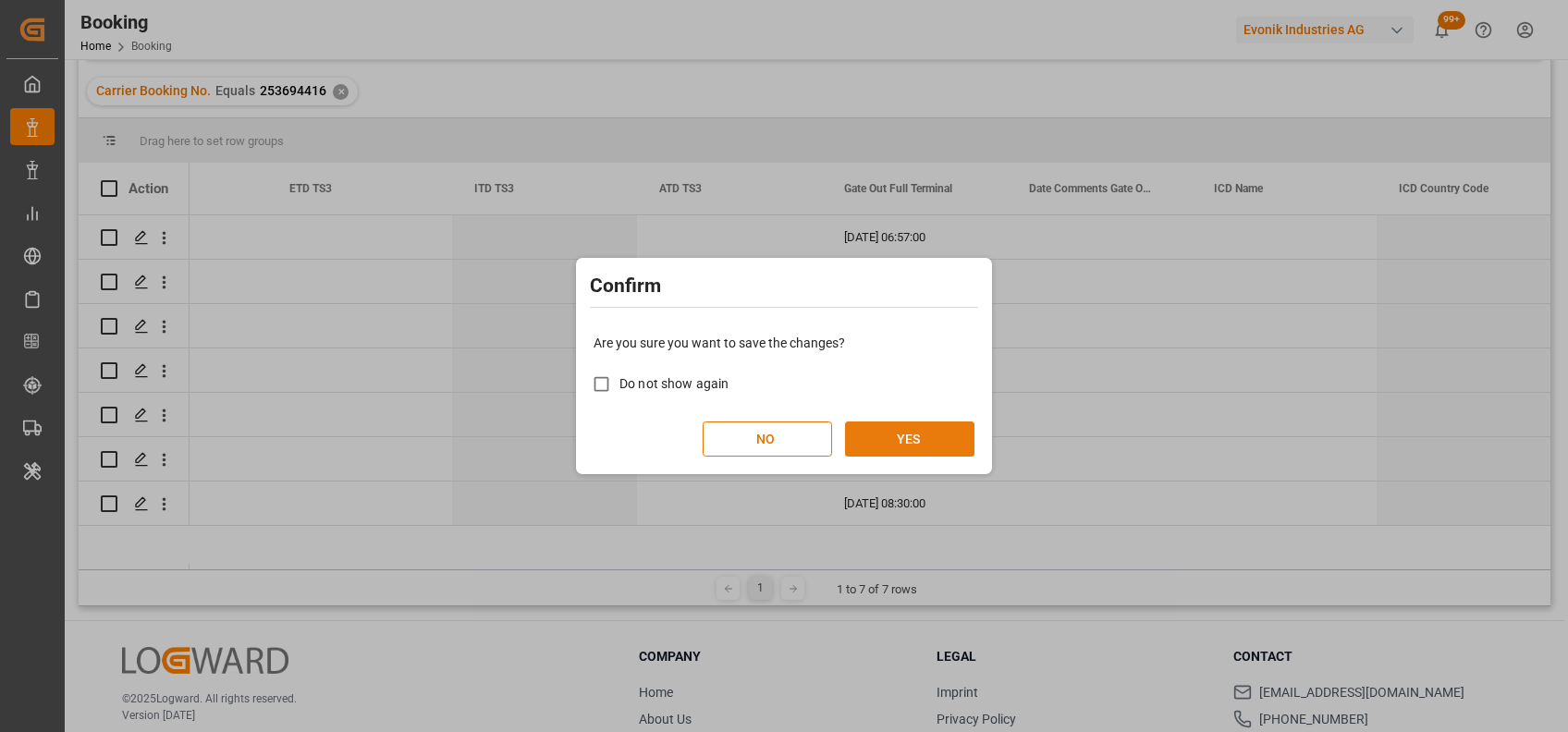
click at [873, 443] on button "YES" at bounding box center [909, 438] width 130 height 35
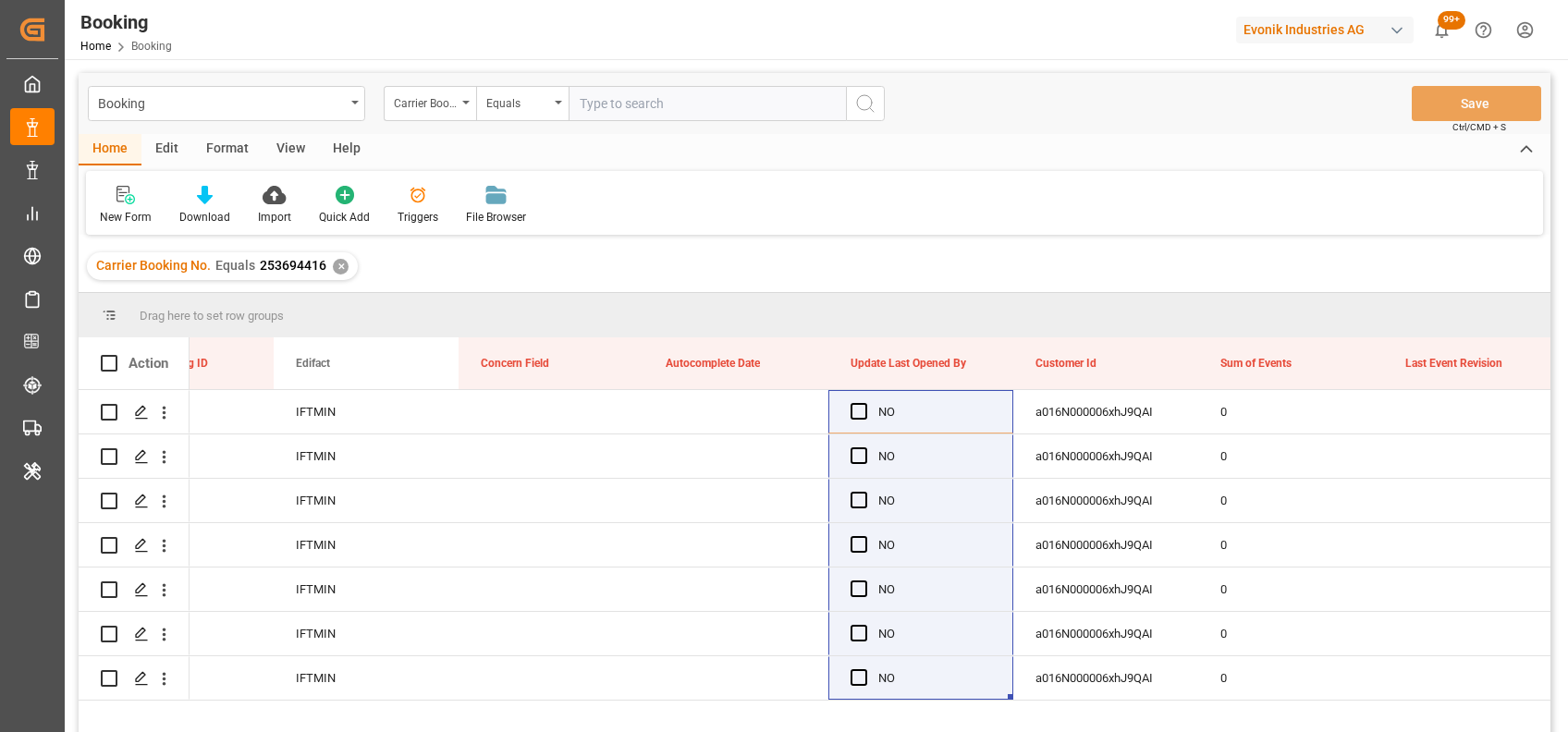
click at [599, 111] on input "text" at bounding box center [706, 103] width 277 height 35
paste input "256591579"
type input "256591579"
click at [340, 266] on div "✕" at bounding box center [340, 267] width 15 height 15
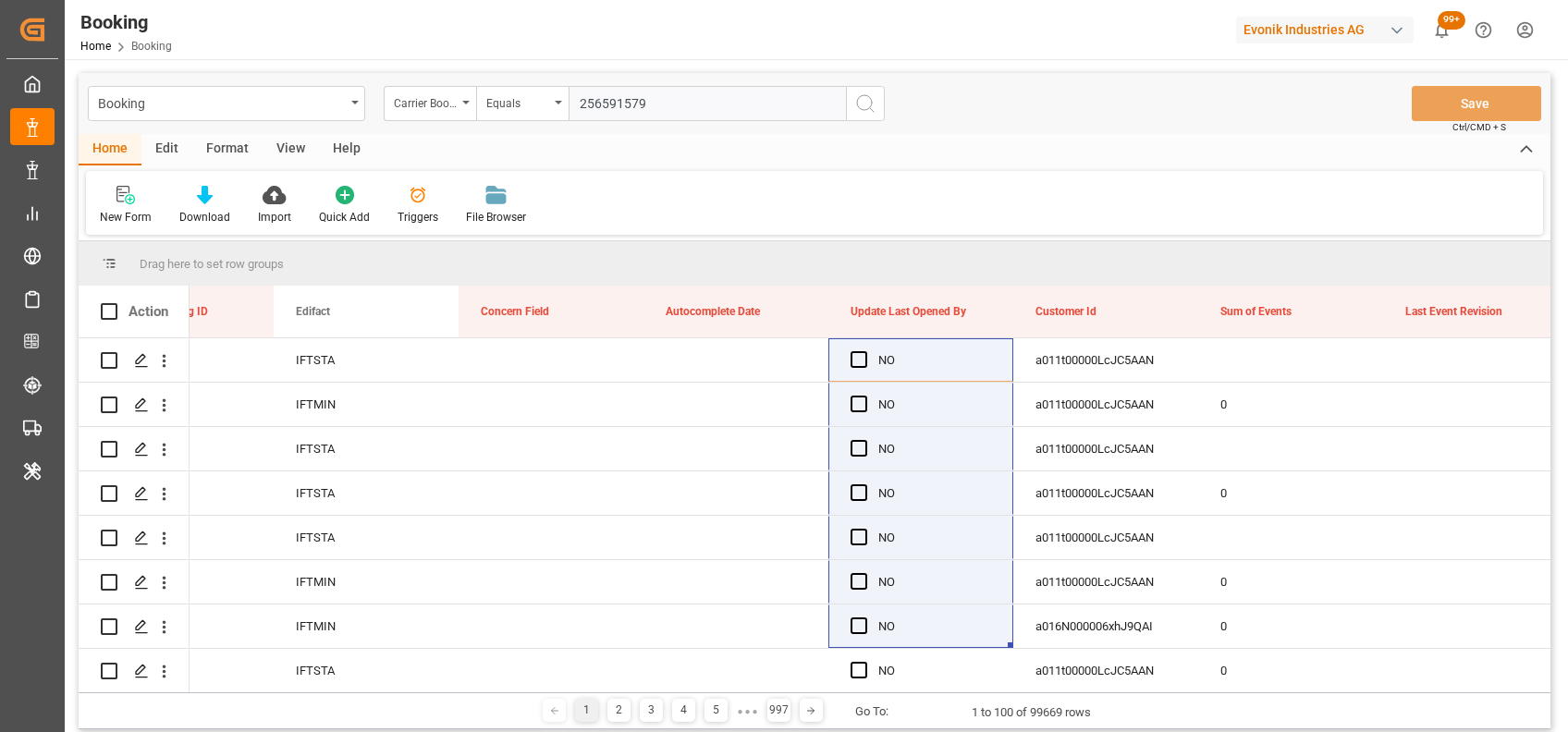
click at [866, 102] on icon "search button" at bounding box center [865, 103] width 22 height 22
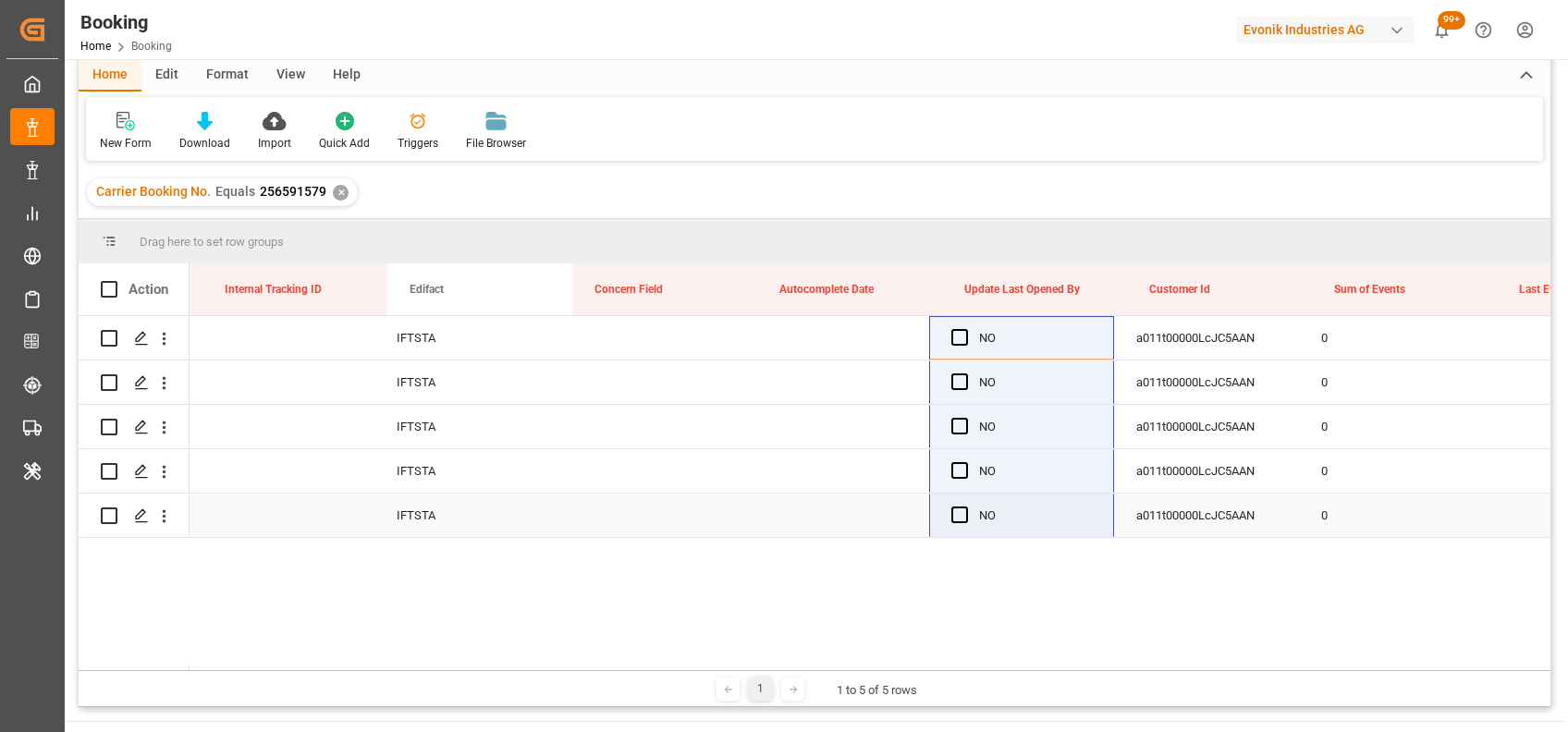
scroll to position [0, 22725]
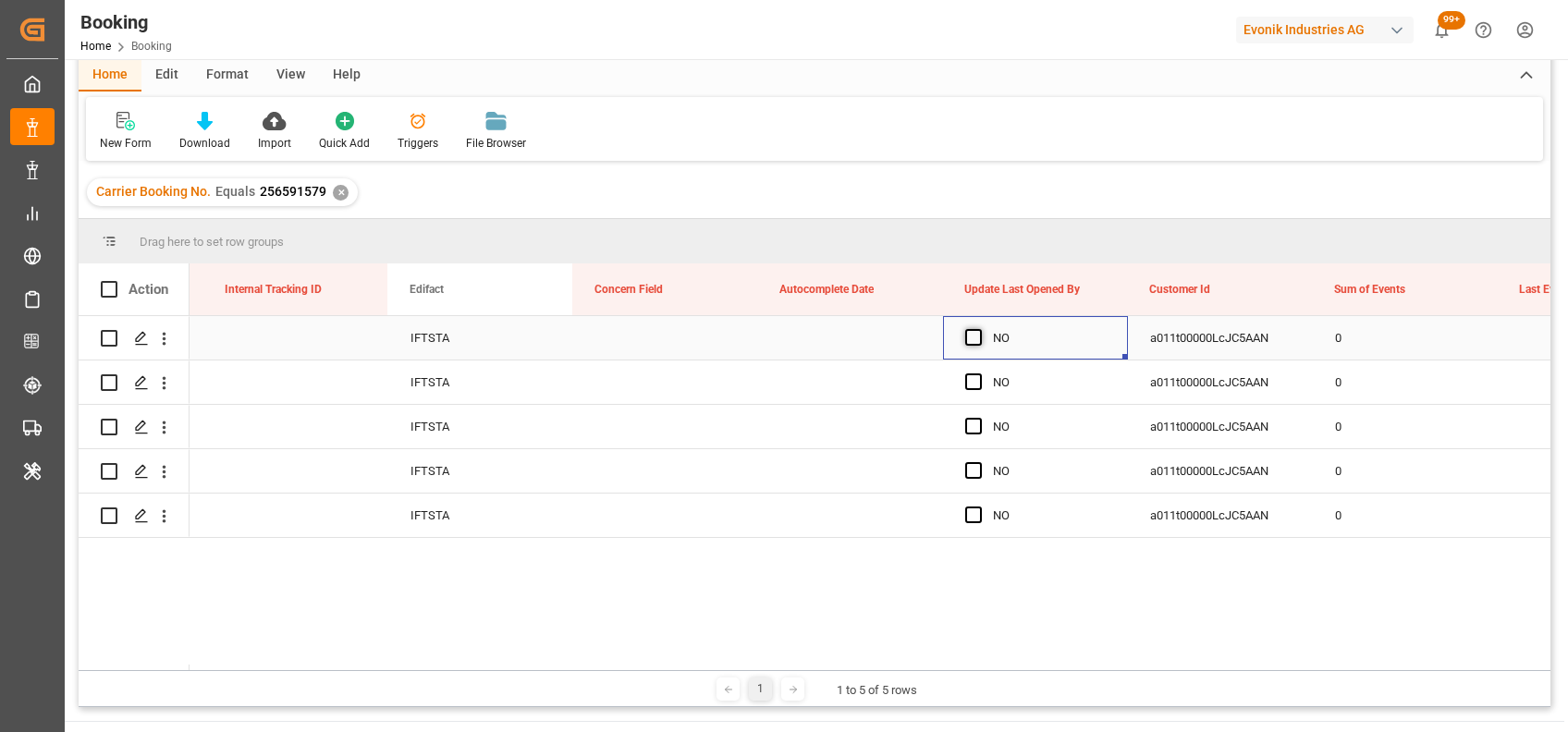
click at [973, 340] on span "Press SPACE to select this row." at bounding box center [972, 336] width 16 height 16
click at [979, 329] on input "Press SPACE to select this row." at bounding box center [979, 329] width 0 height 0
drag, startPoint x: 1121, startPoint y: 358, endPoint x: 1112, endPoint y: 518, distance: 160.3
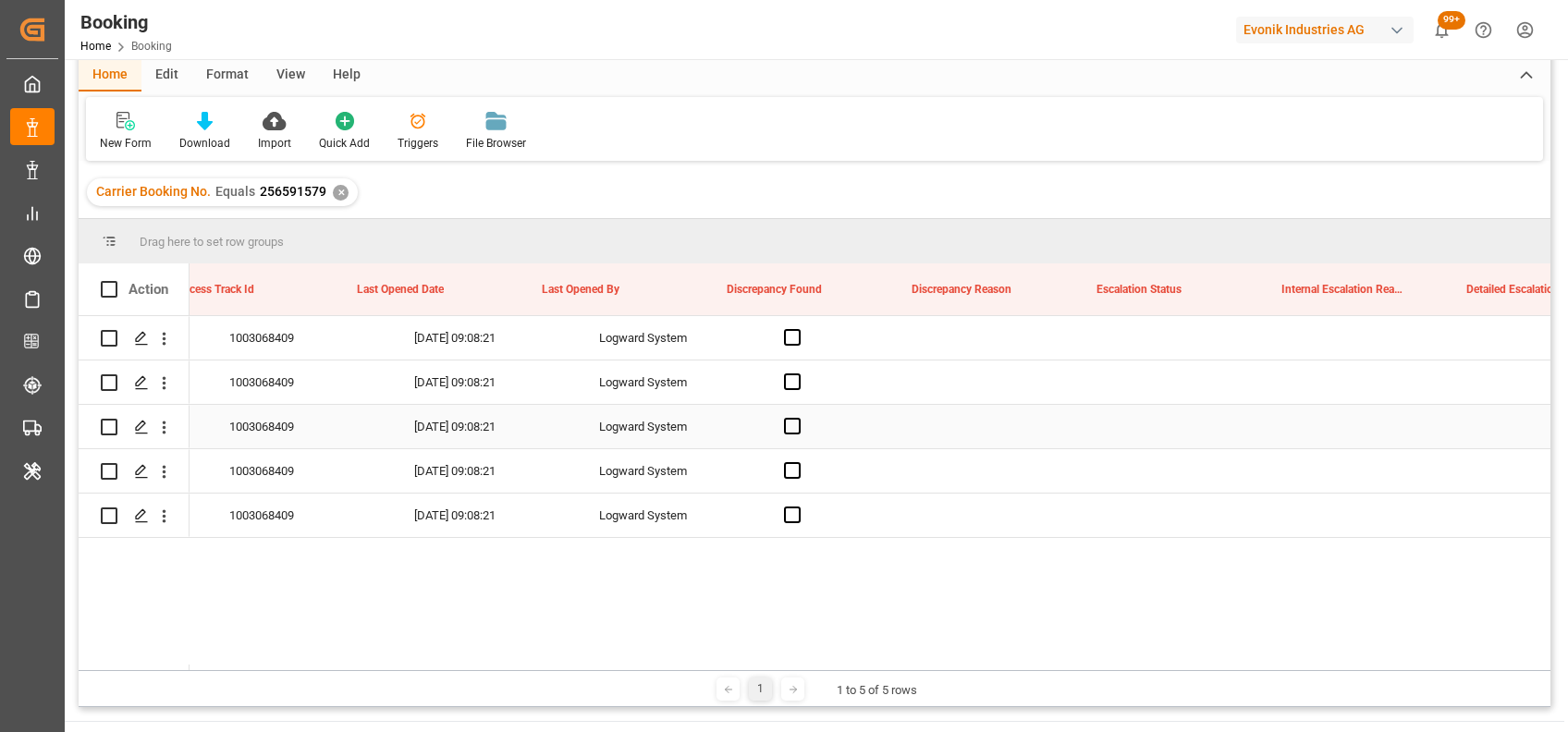
scroll to position [0, 20254]
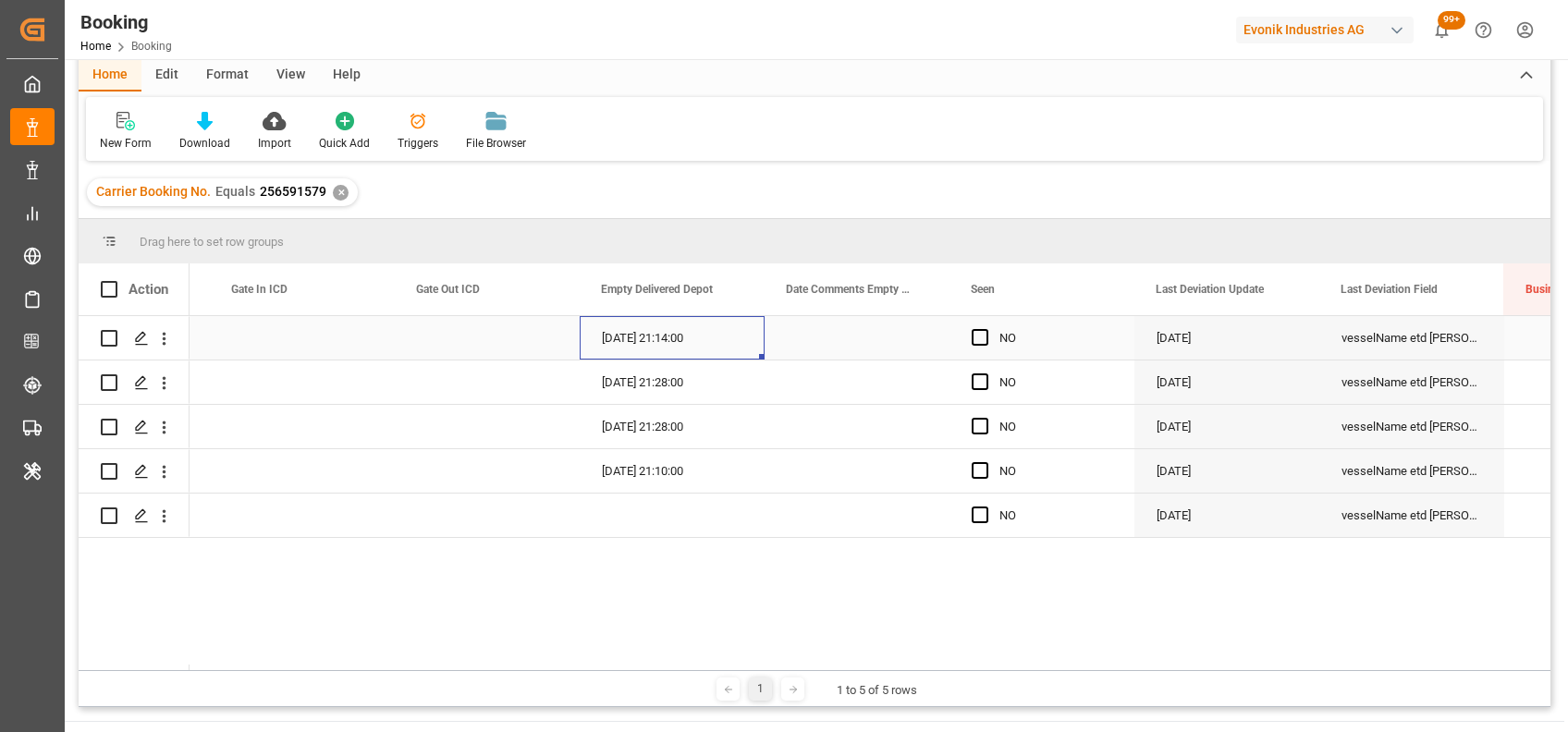
click at [636, 325] on div "27-08-2025 21:14:00" at bounding box center [672, 338] width 185 height 44
click at [543, 369] on div "Press SPACE to select this row." at bounding box center [487, 382] width 185 height 44
click at [607, 339] on div "Press SPACE to select this row." at bounding box center [672, 338] width 185 height 44
drag, startPoint x: 761, startPoint y: 355, endPoint x: 753, endPoint y: 476, distance: 121.3
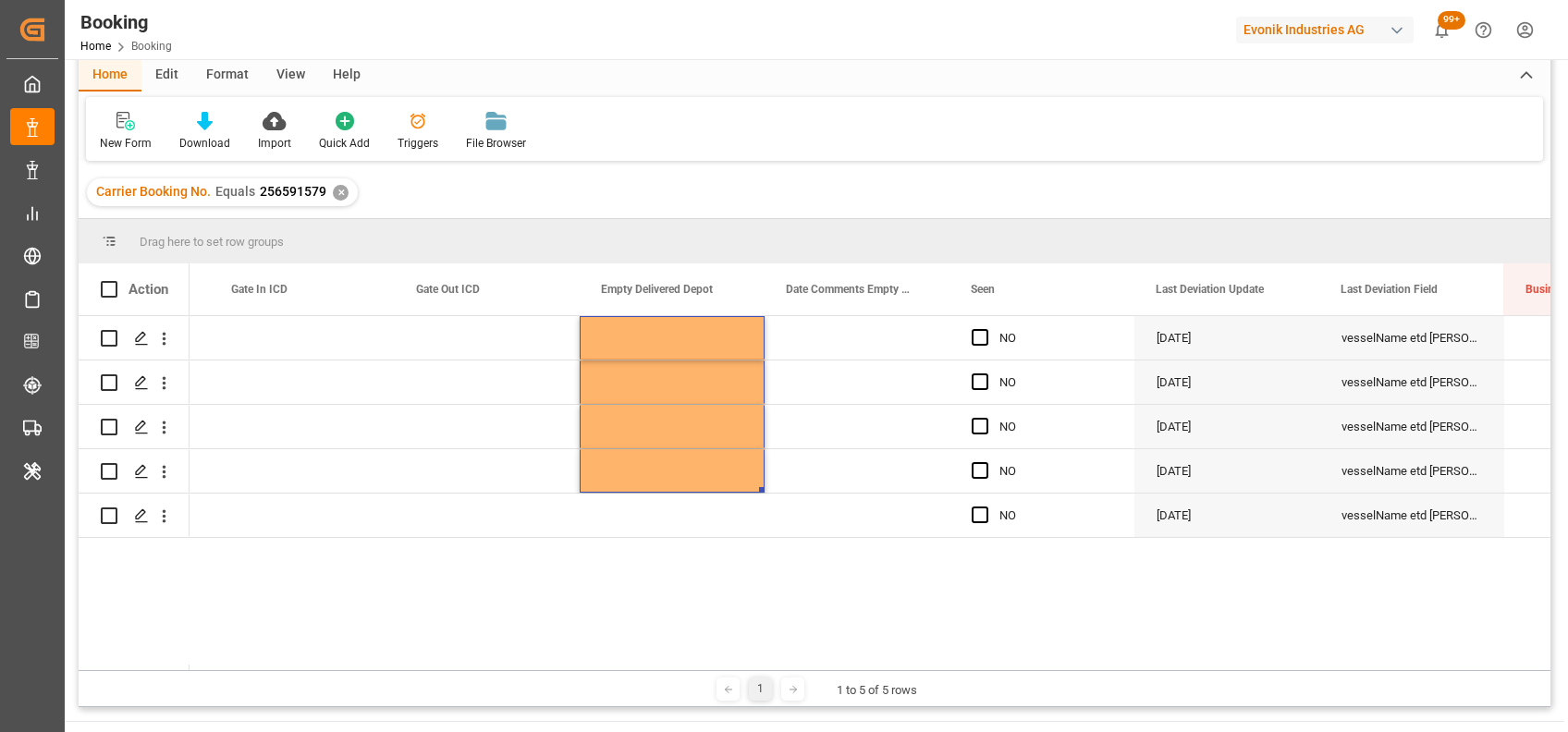
click at [384, 603] on div "YES INPUT_Evonik_Seeburger_IFTMIN_1003068409_20250819220632323.edi vesselName e…" at bounding box center [869, 493] width 1360 height 354
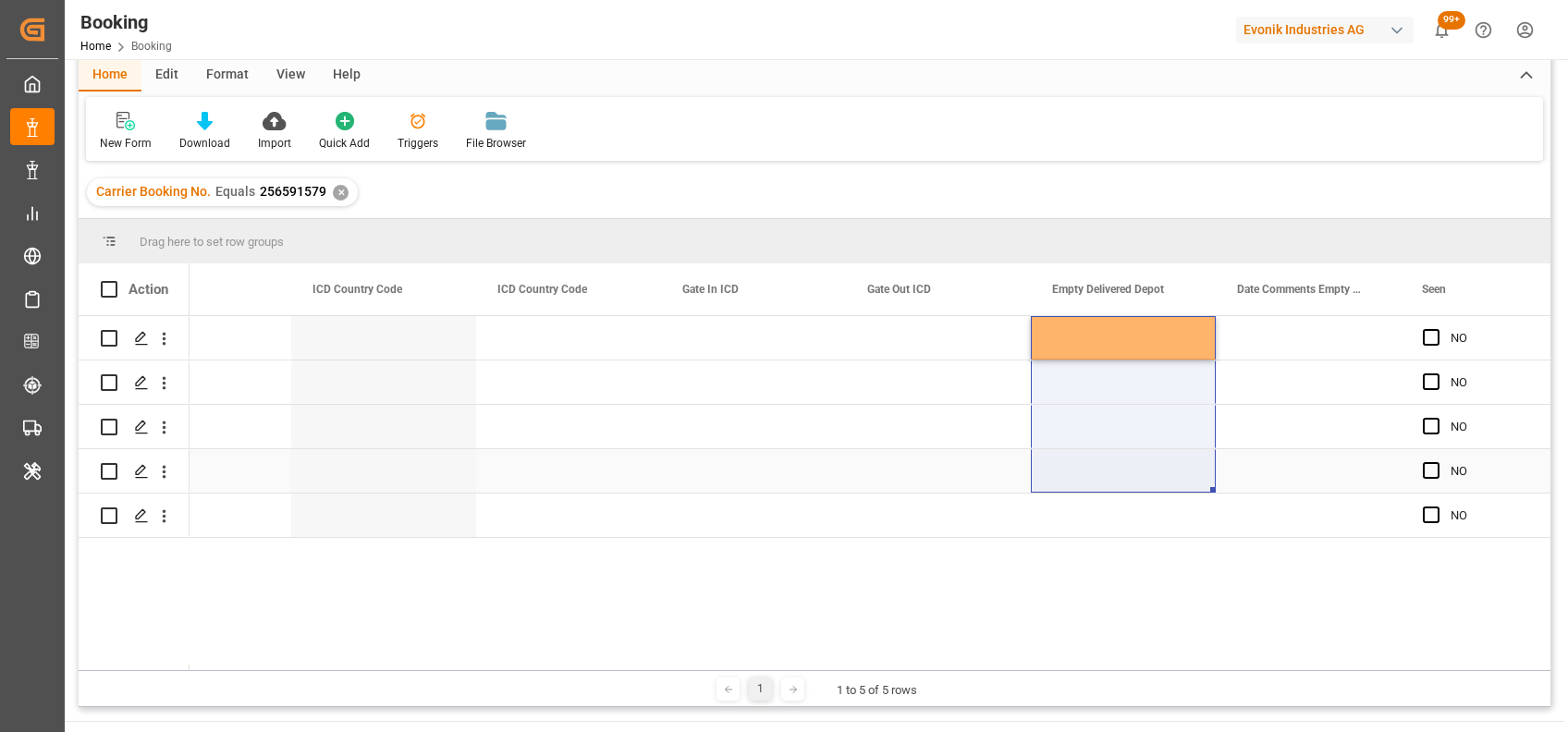
scroll to position [0, 18152]
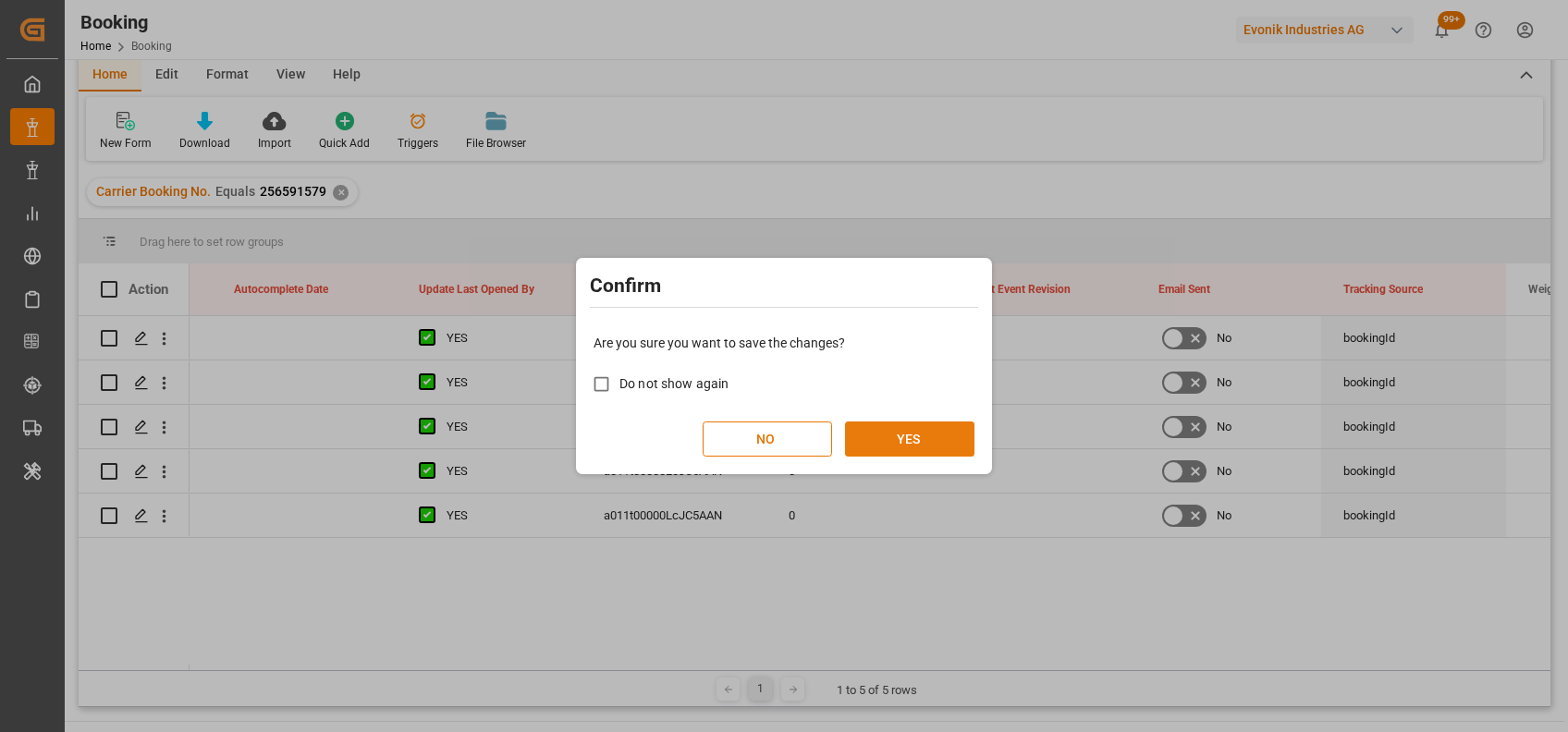
click at [898, 436] on button "YES" at bounding box center [909, 438] width 130 height 35
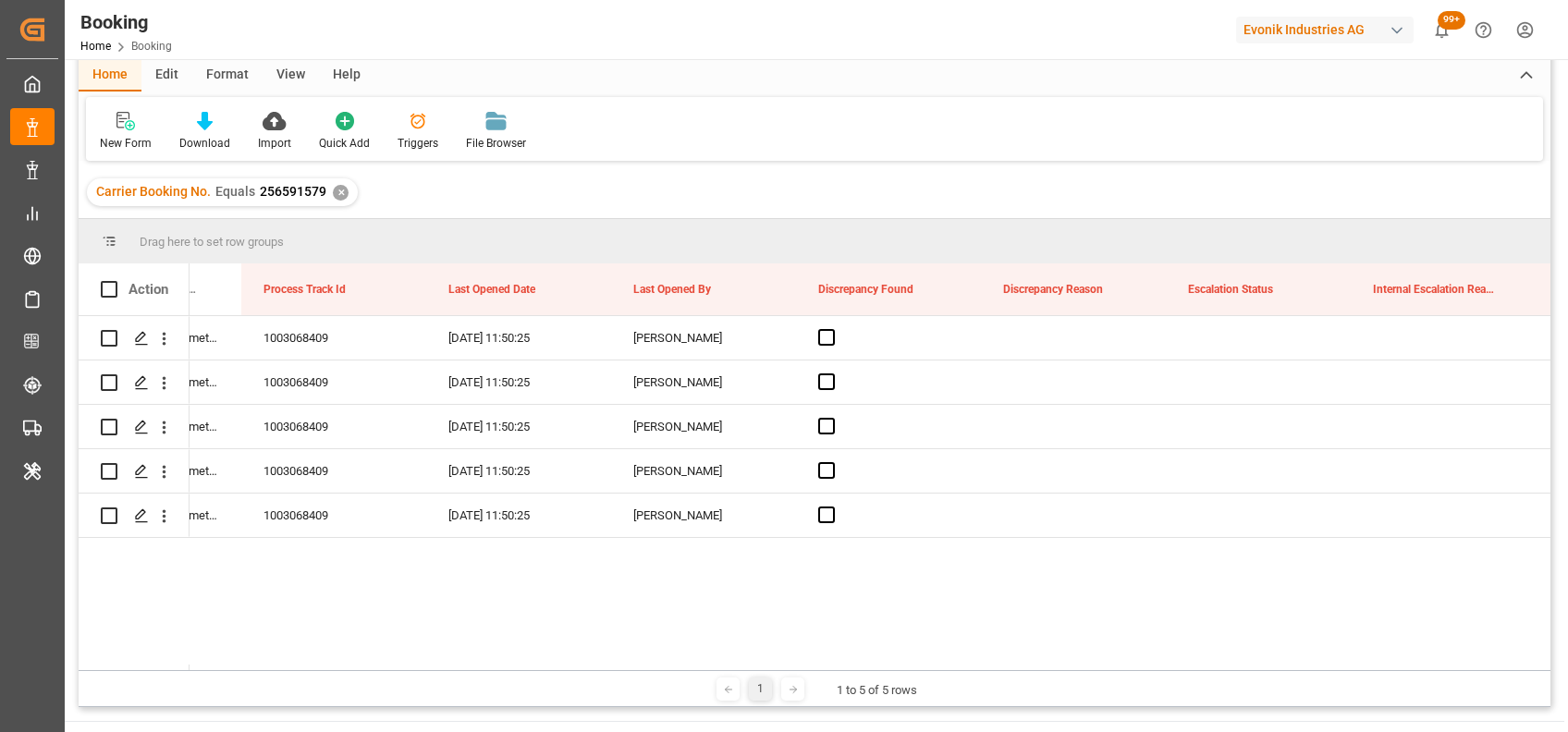
scroll to position [0, 0]
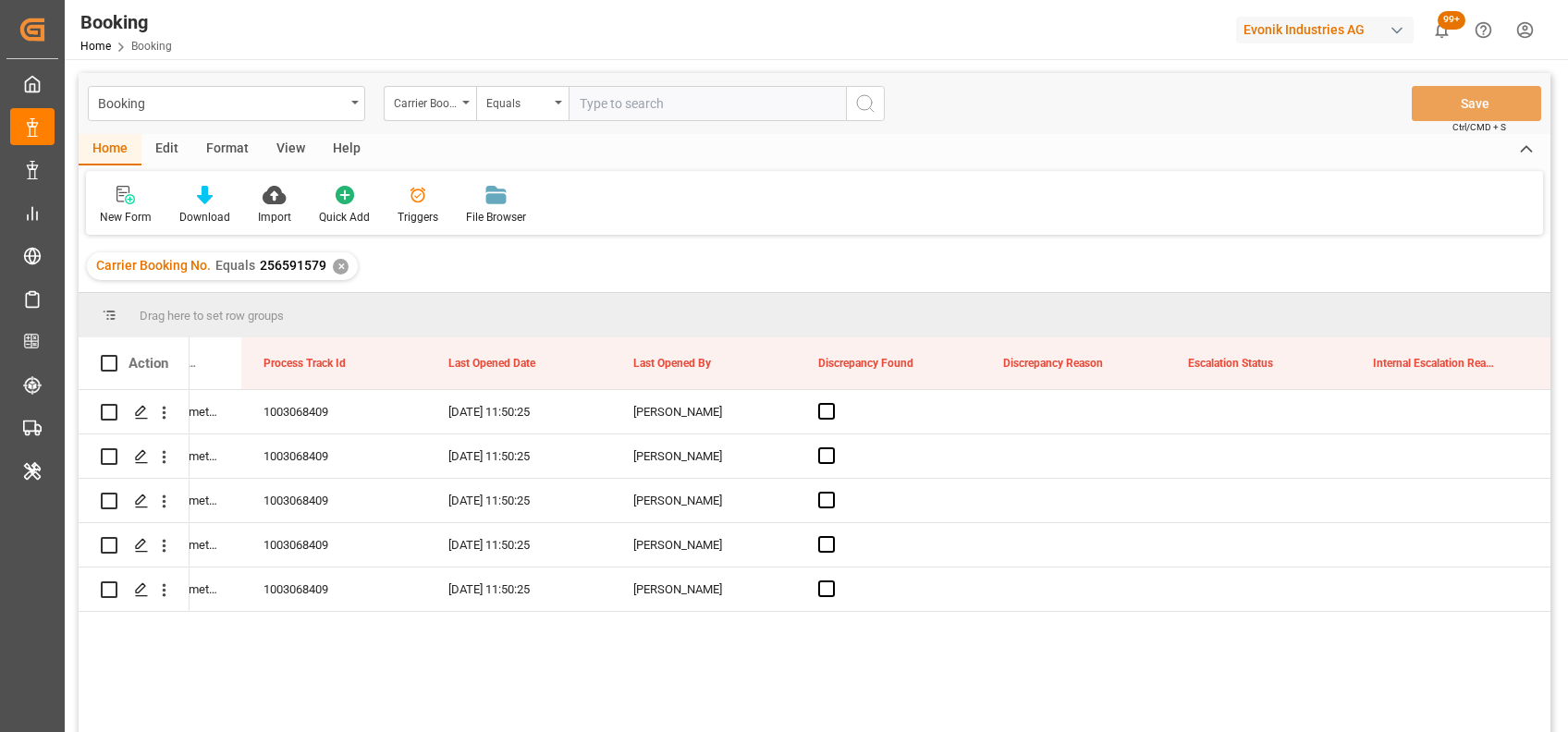
click at [336, 264] on div "✕" at bounding box center [340, 267] width 15 height 15
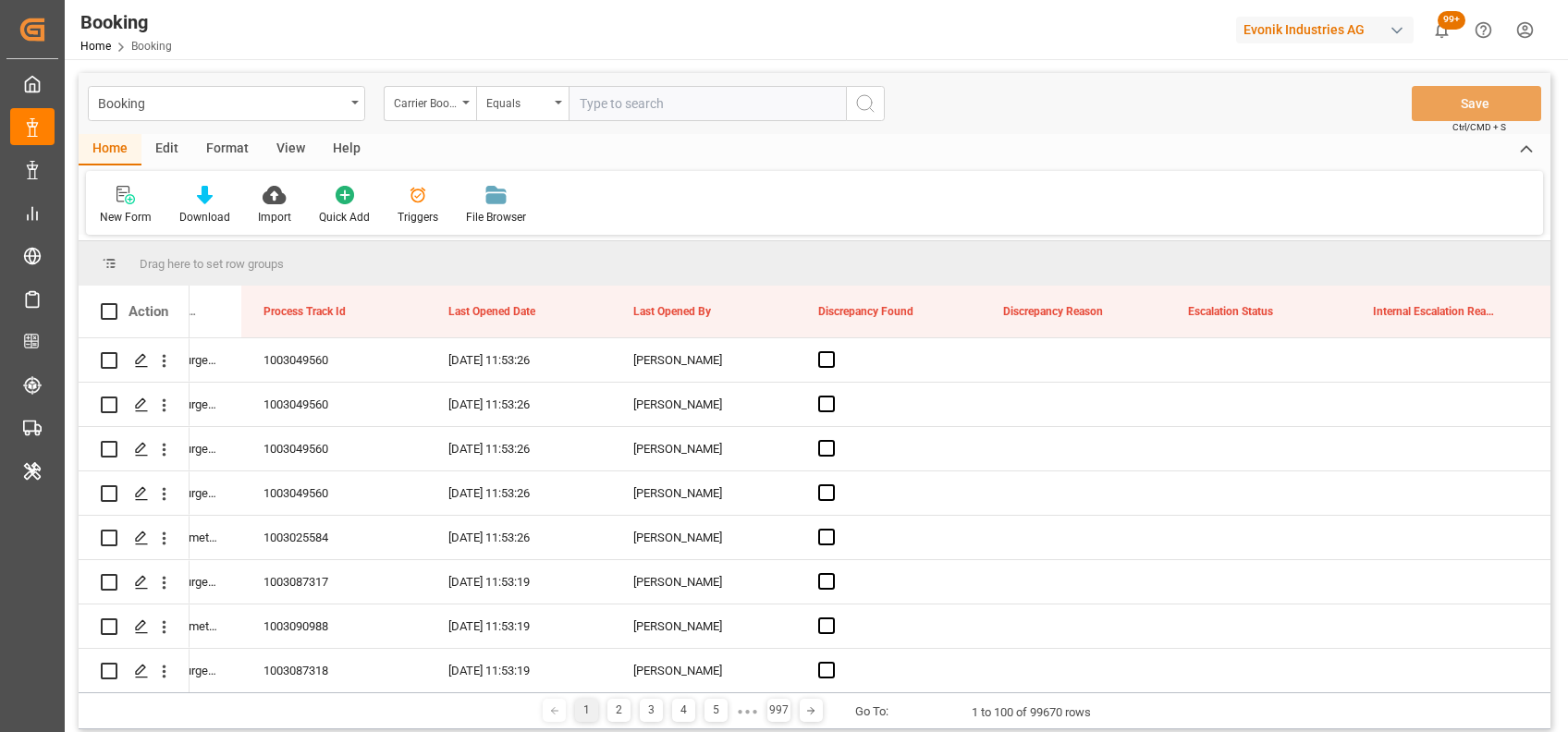
click at [610, 110] on input "text" at bounding box center [706, 103] width 277 height 35
paste input "251244152"
type input "251244152"
click at [857, 101] on circle "search button" at bounding box center [865, 103] width 15 height 15
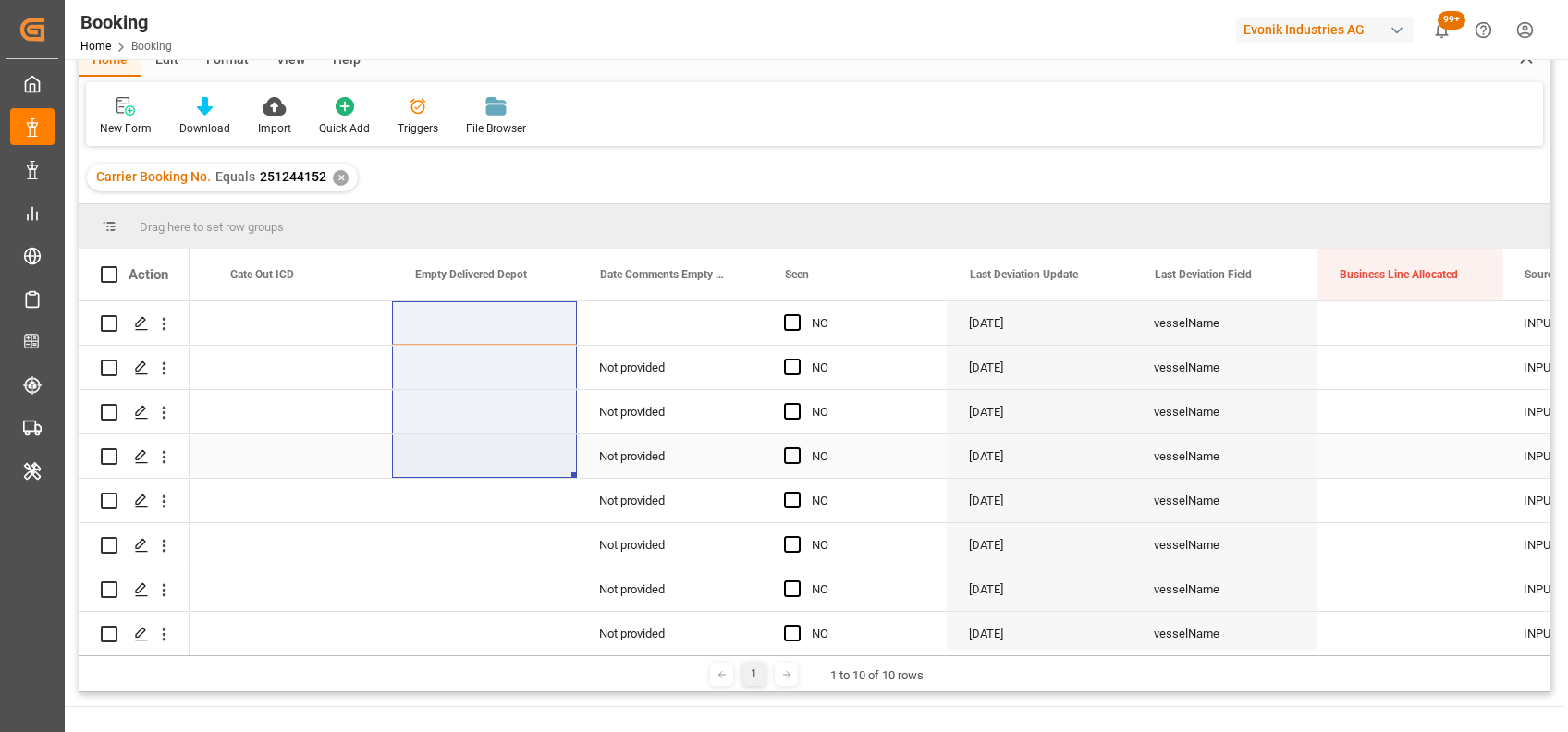
scroll to position [0, 18283]
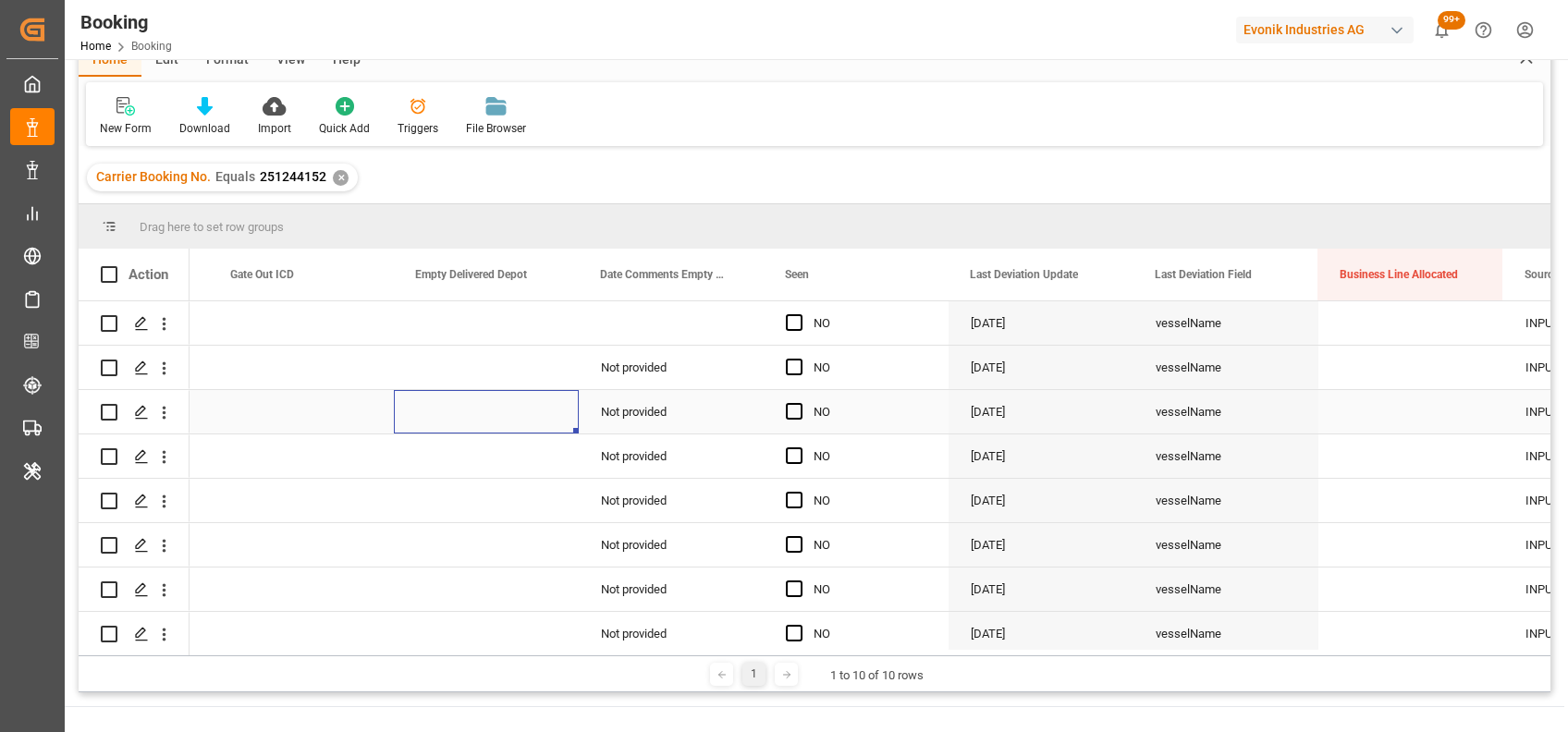
click at [522, 424] on div "Press SPACE to select this row." at bounding box center [486, 412] width 185 height 44
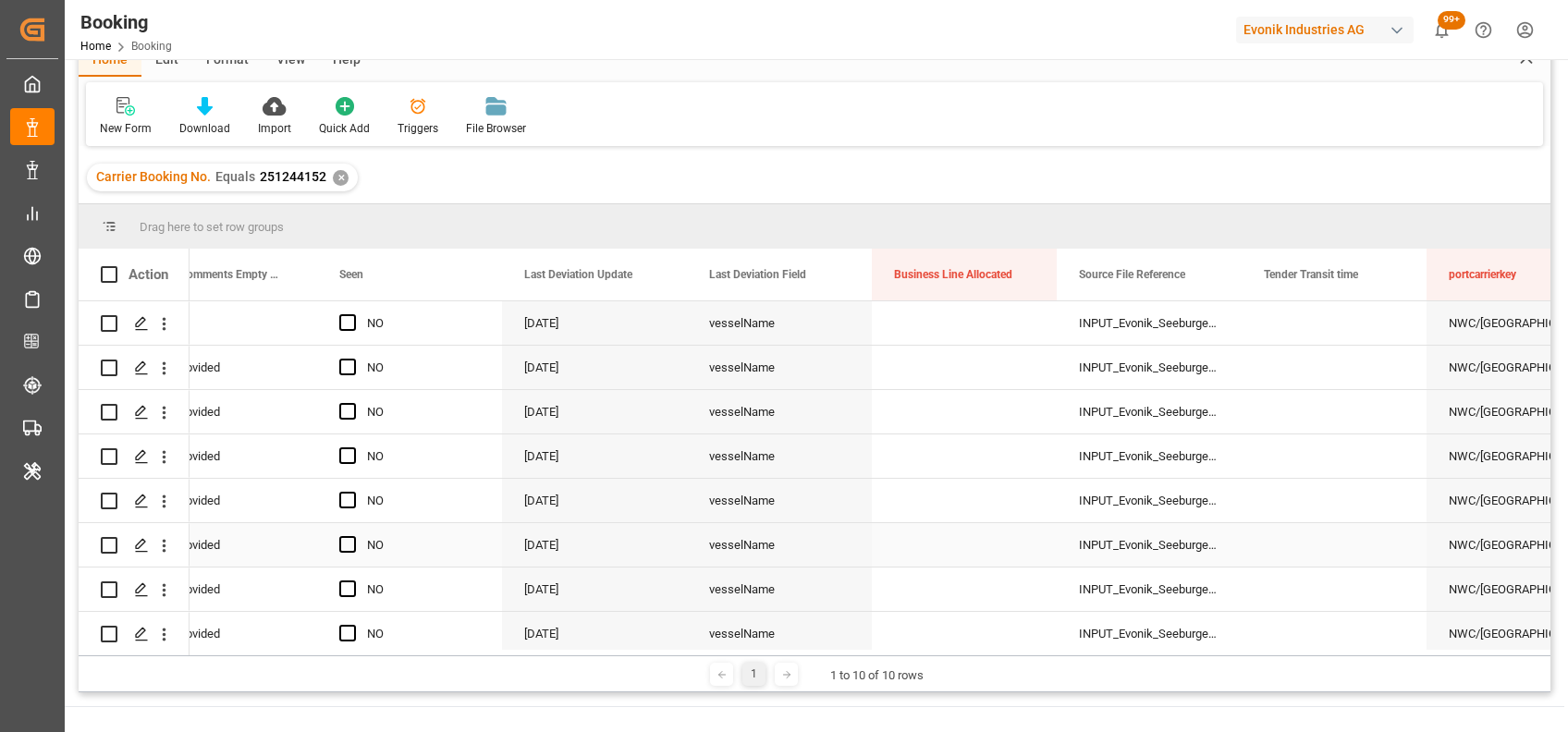
scroll to position [0, 18746]
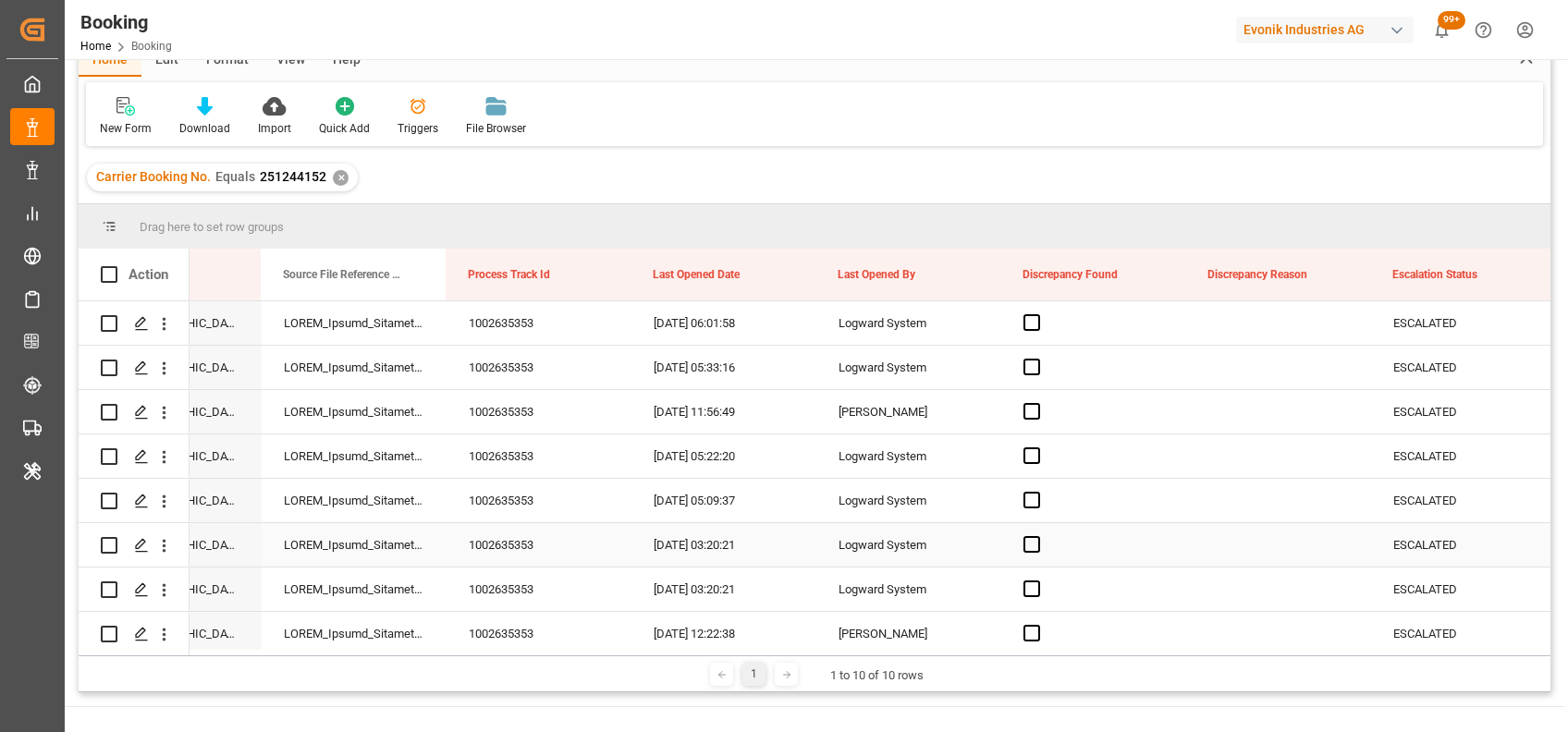
click at [1245, 530] on div "Press SPACE to select this row." at bounding box center [1278, 545] width 185 height 44
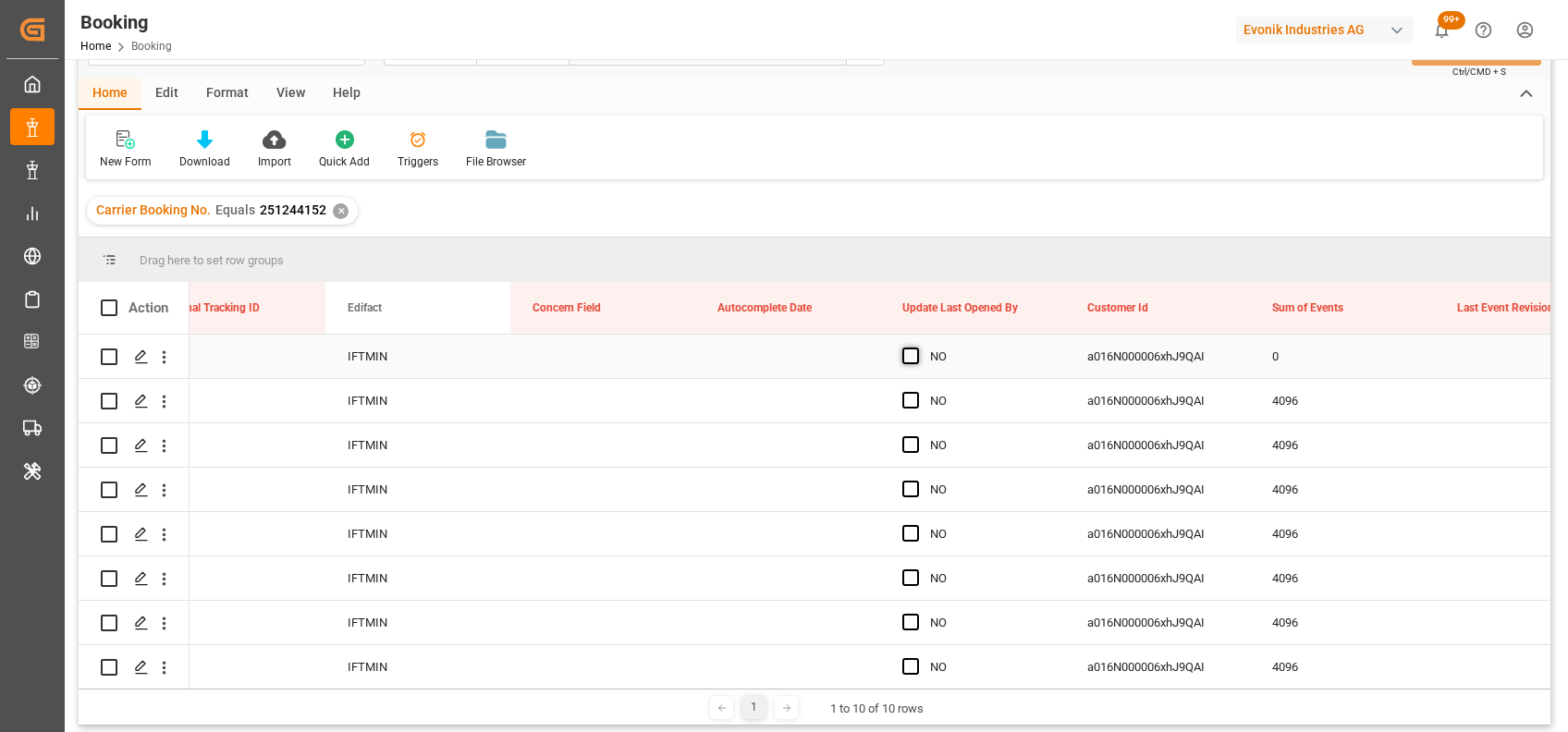
click at [904, 349] on span "Press SPACE to select this row." at bounding box center [909, 356] width 16 height 16
click at [916, 348] on input "Press SPACE to select this row." at bounding box center [916, 348] width 0 height 0
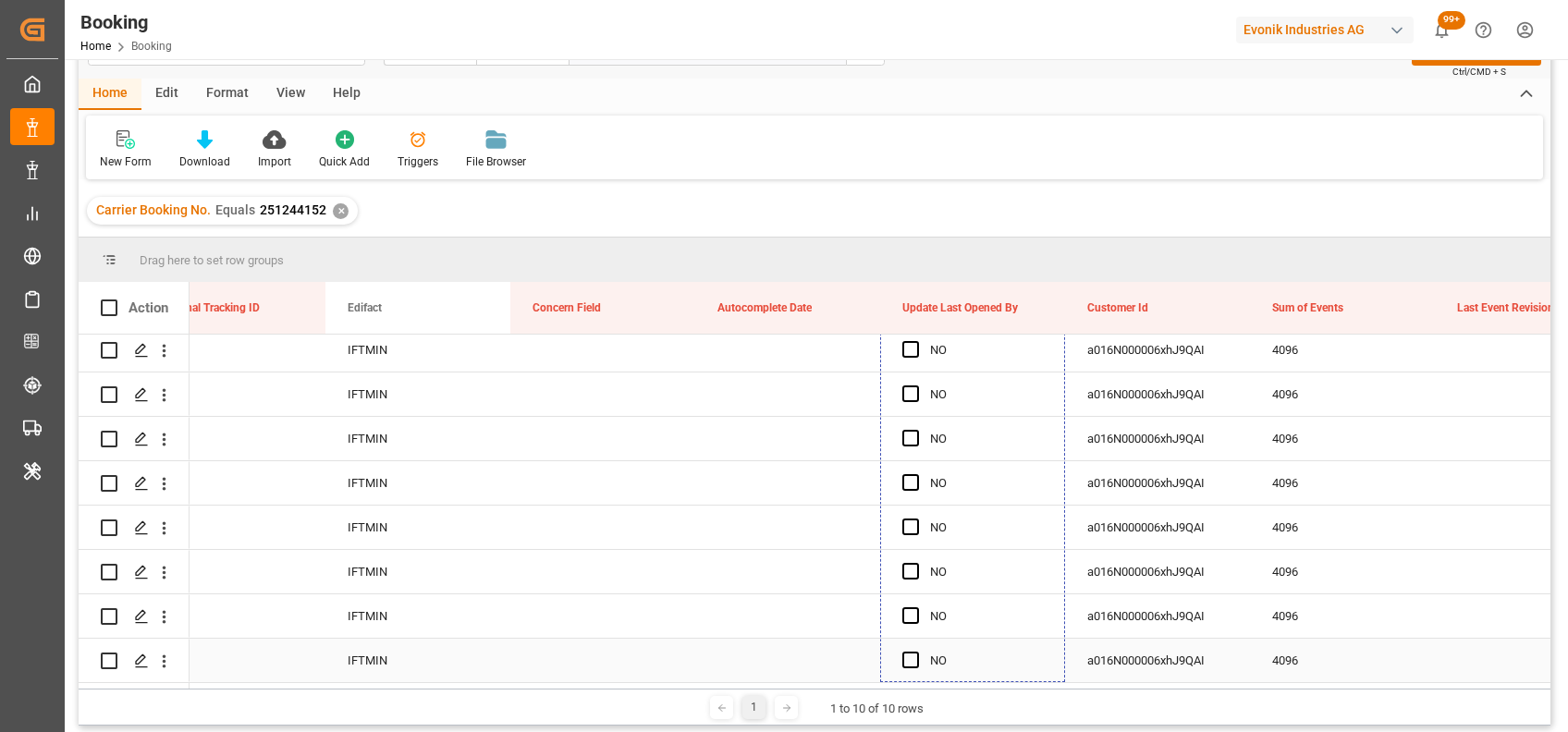
drag, startPoint x: 1059, startPoint y: 374, endPoint x: 923, endPoint y: 643, distance: 301.4
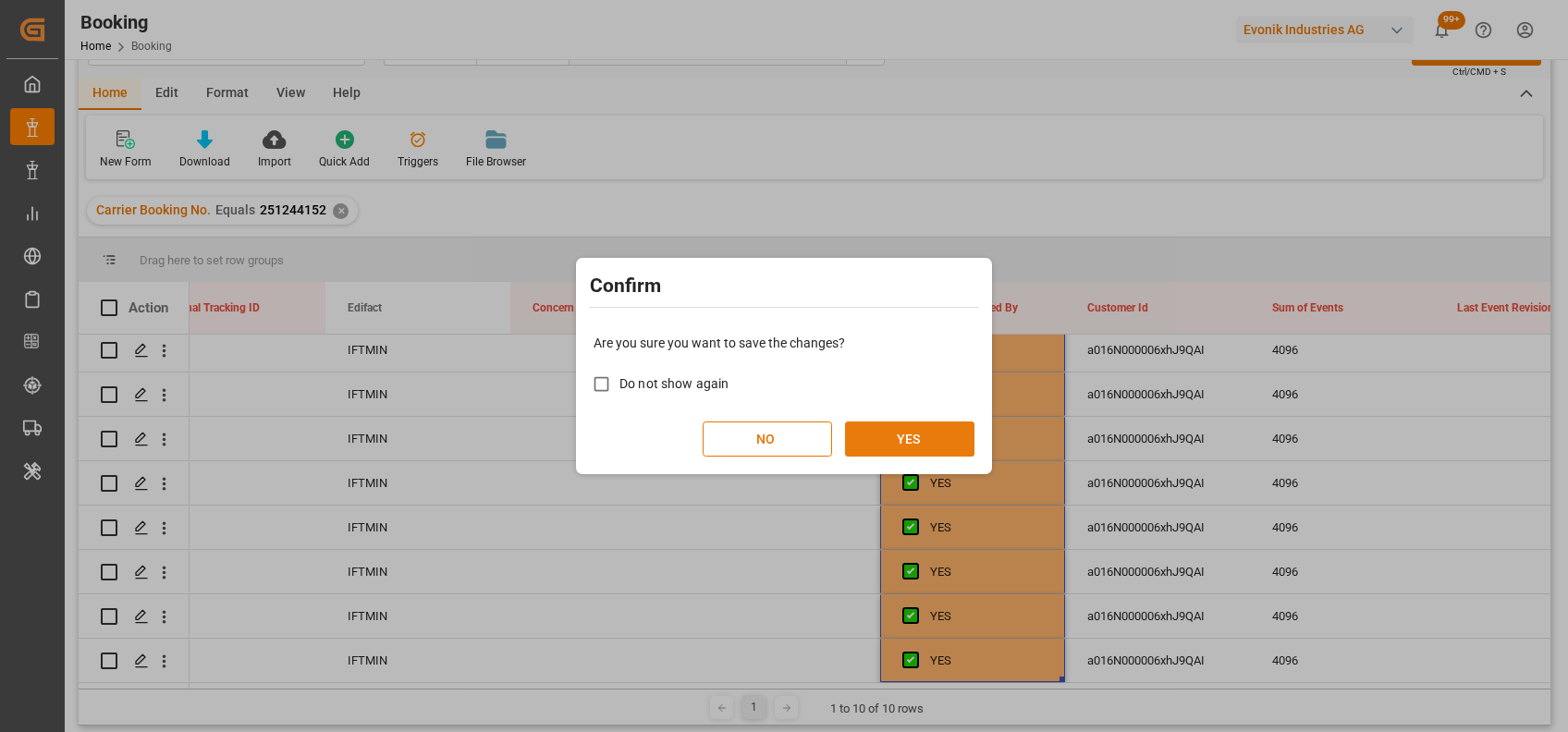
click at [893, 446] on button "YES" at bounding box center [909, 438] width 130 height 35
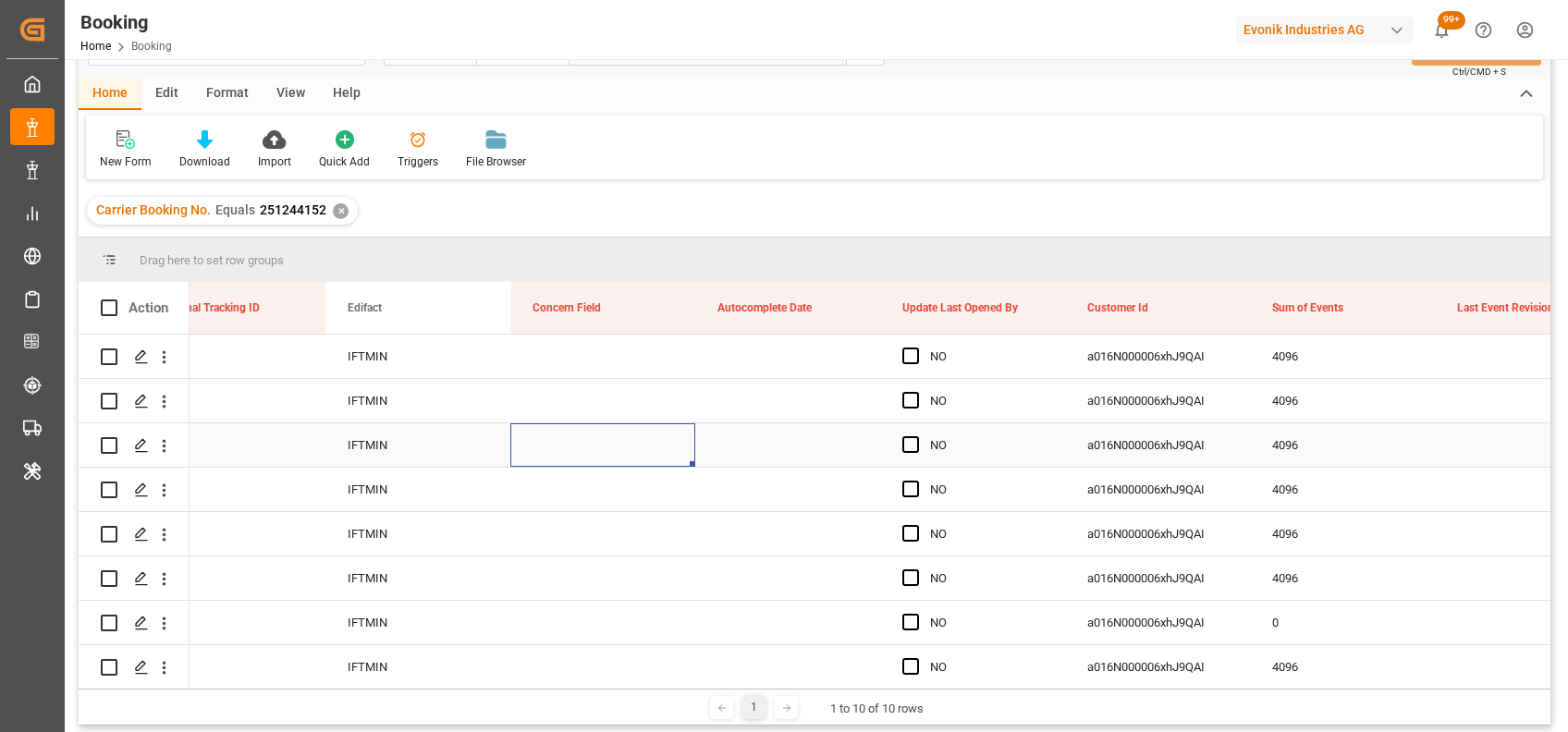
click at [620, 444] on div "Press SPACE to select this row." at bounding box center [602, 445] width 185 height 44
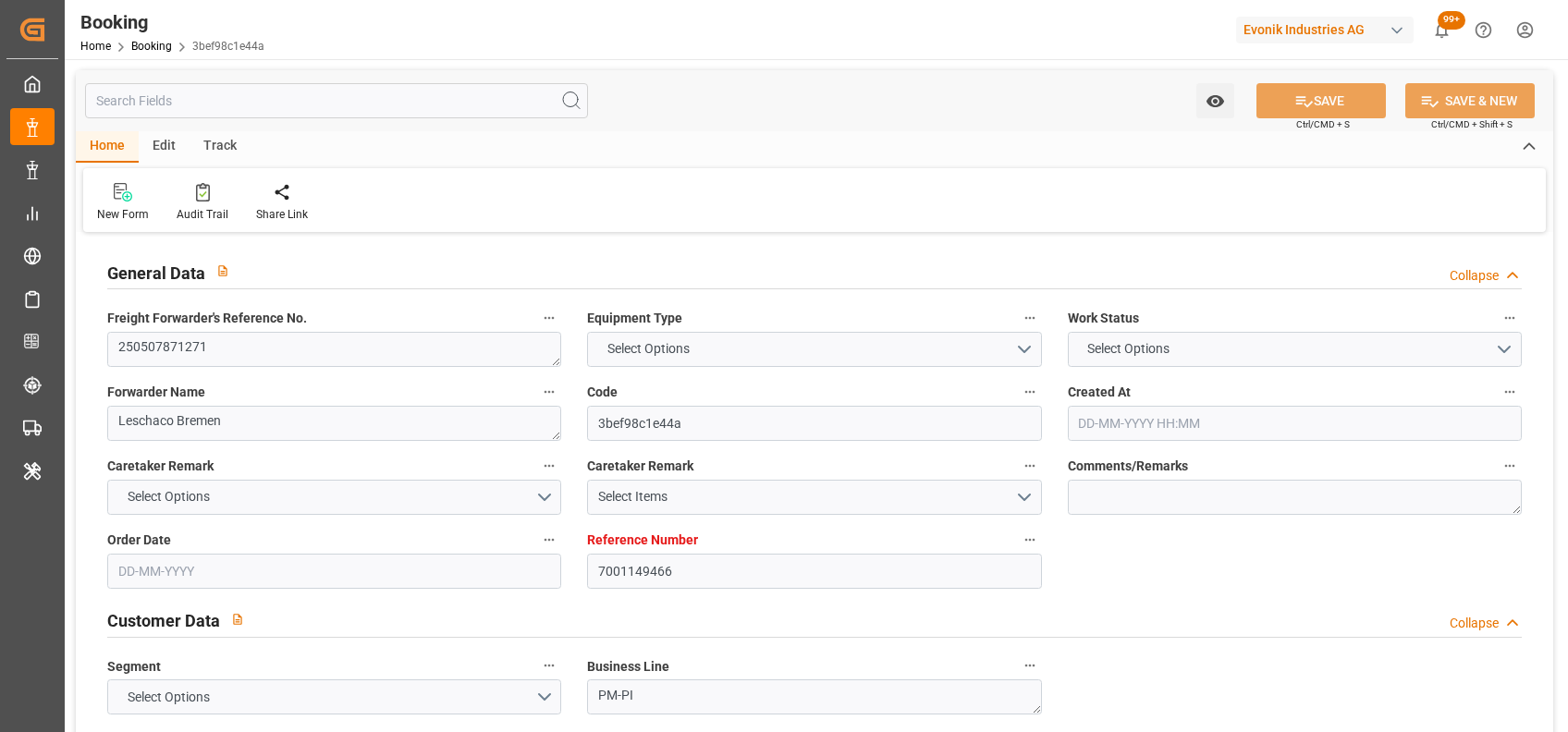
type input "7001149466"
type input "9632129"
type input "Maersk"
type input "Maersk Line AS"
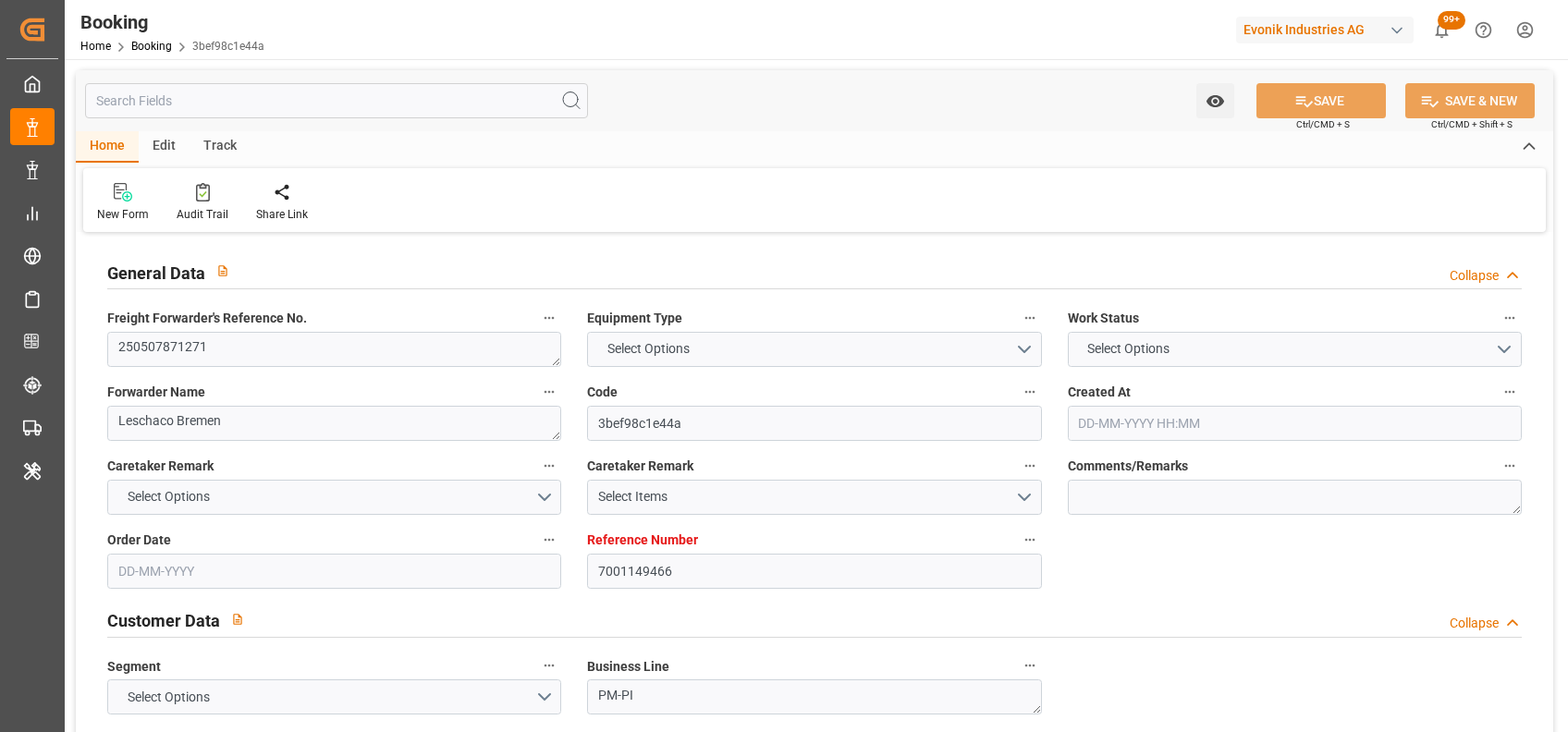
type input "NLRTM"
type input "THLCH"
type input "MYTPP"
type input "0"
type input "[DATE] 14:08"
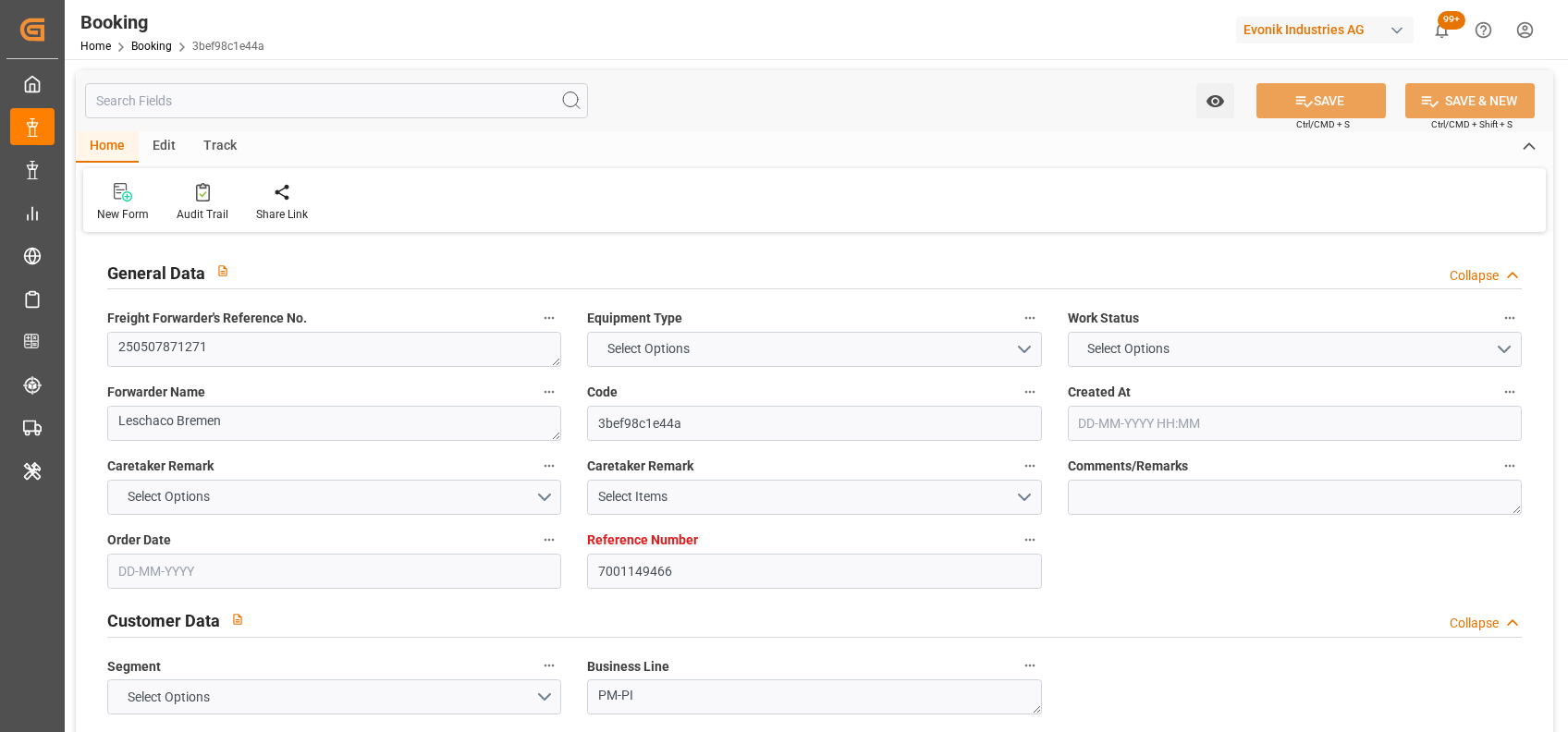
type input "[DATE]"
type input "[DATE] 00:00"
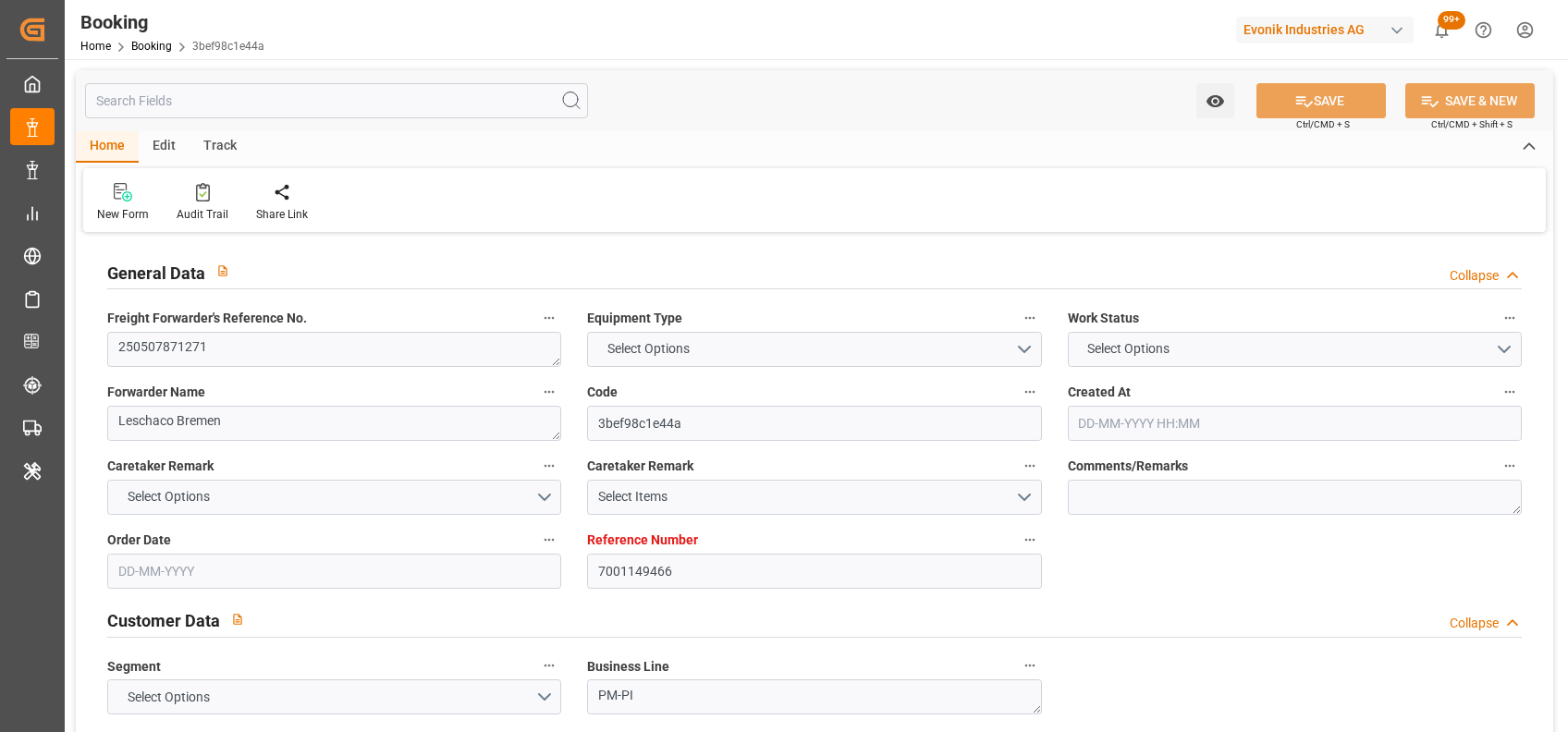
type input "[DATE] 00:00"
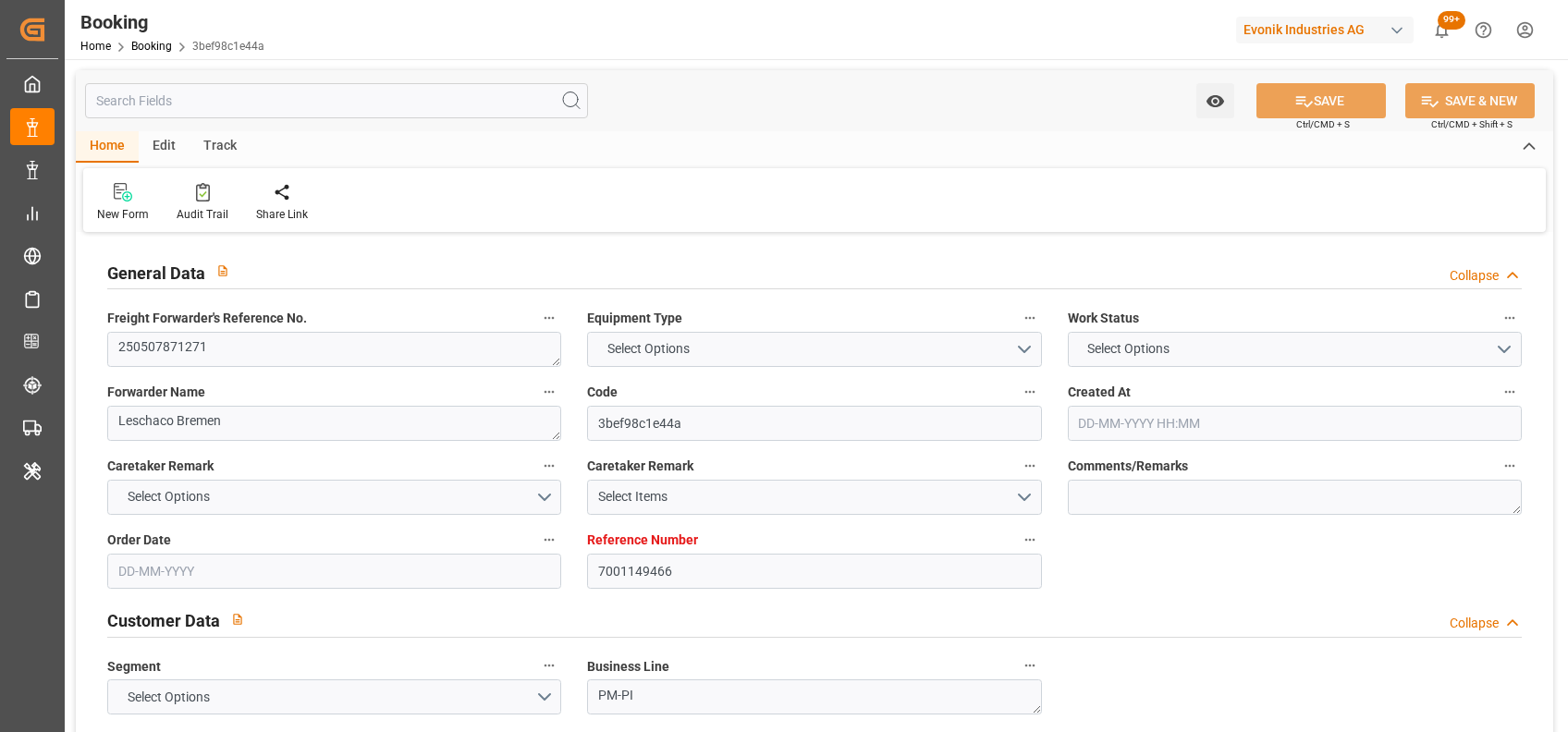
type input "[DATE] 00:00"
type input "16-06-2025 00:00"
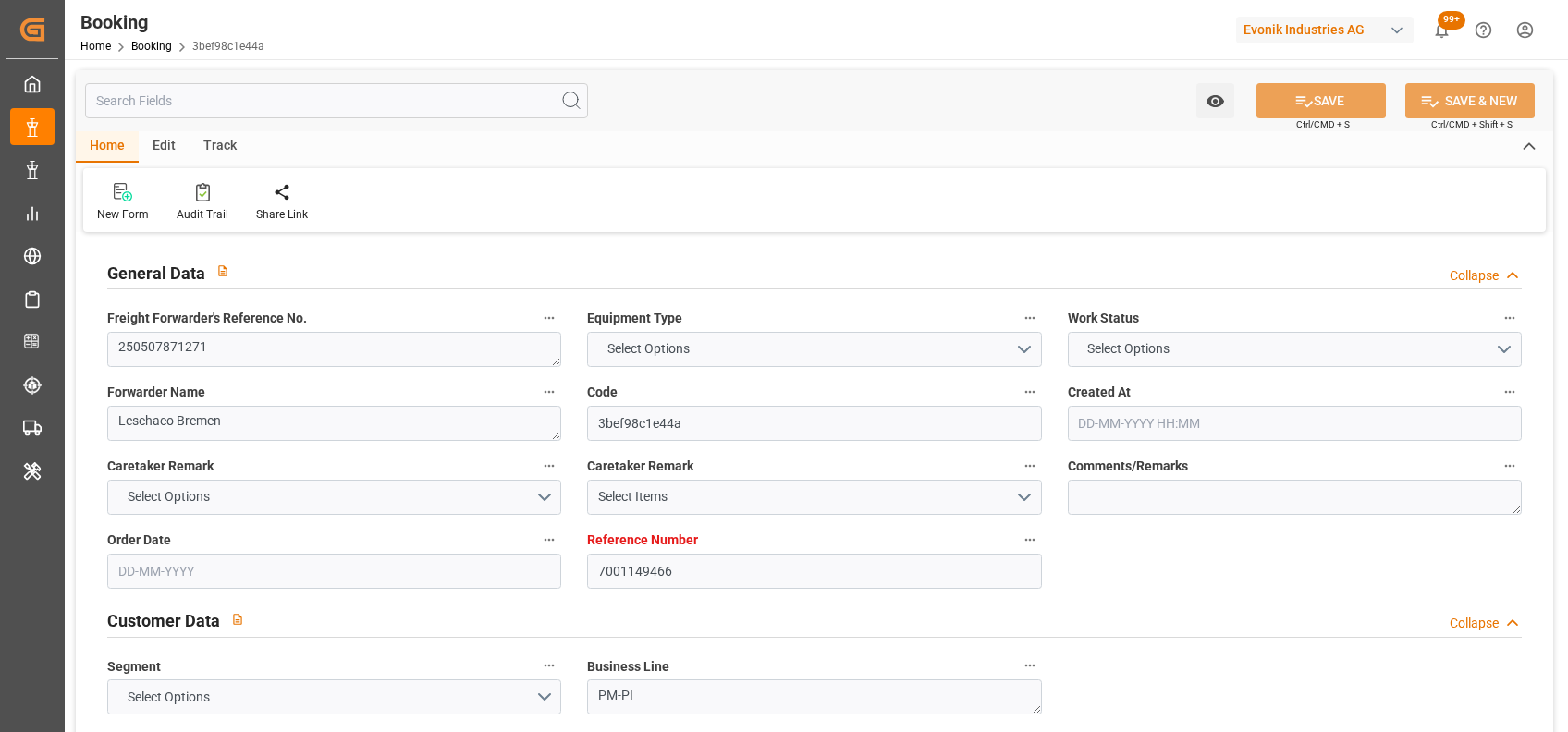
type input "08-05-2025"
type input "21-08-2025 11:42"
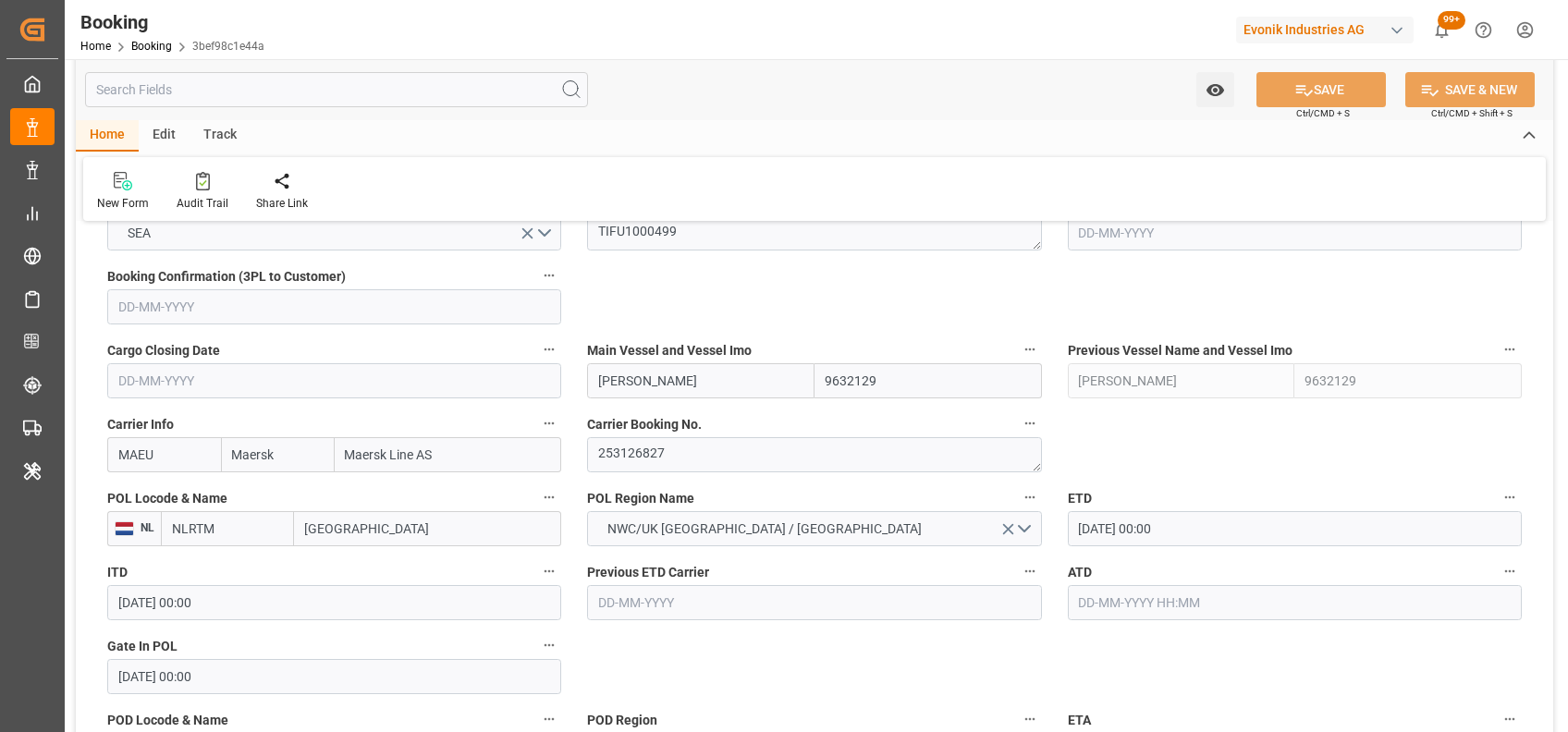
scroll to position [1230, 0]
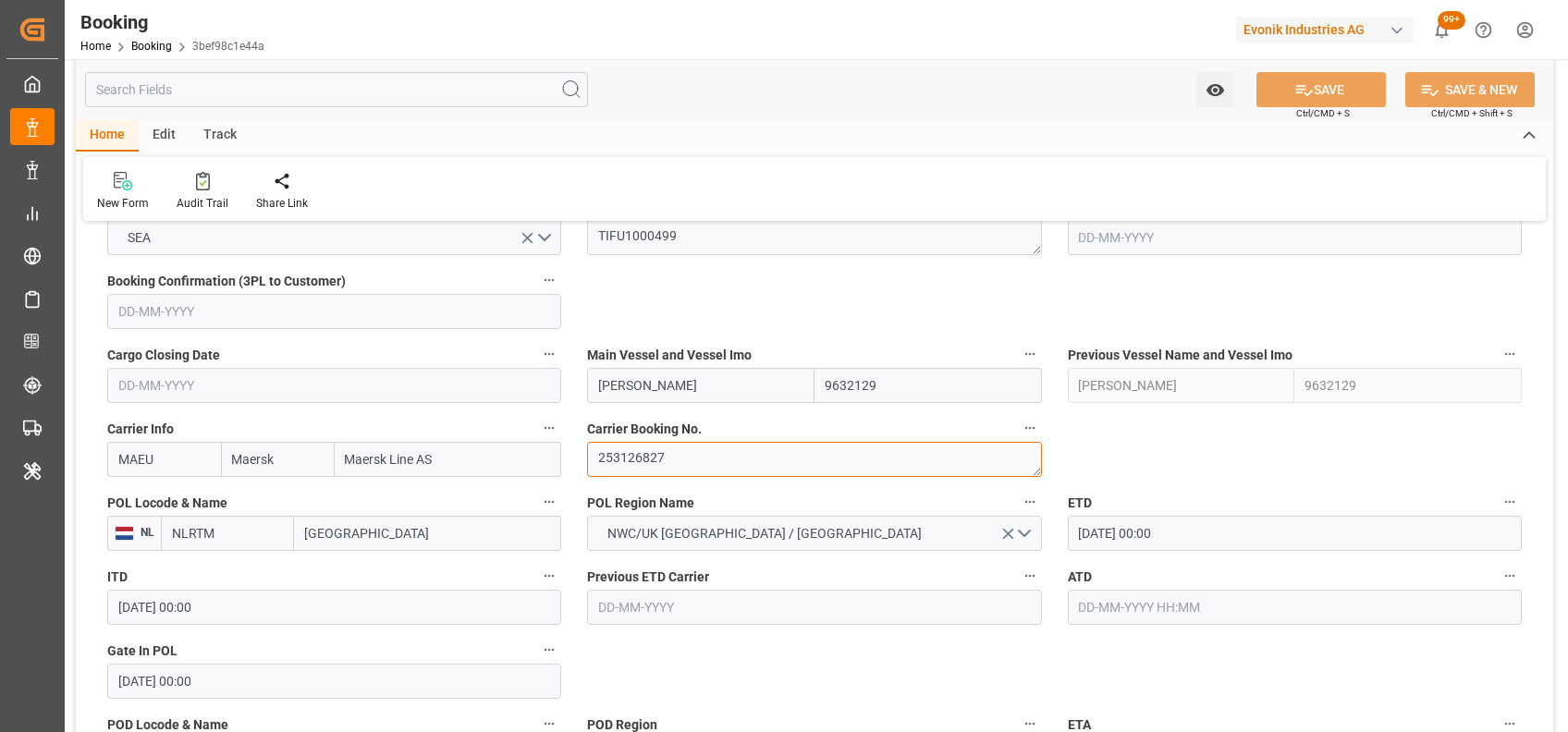
click at [682, 466] on textarea "253126827" at bounding box center [814, 459] width 454 height 35
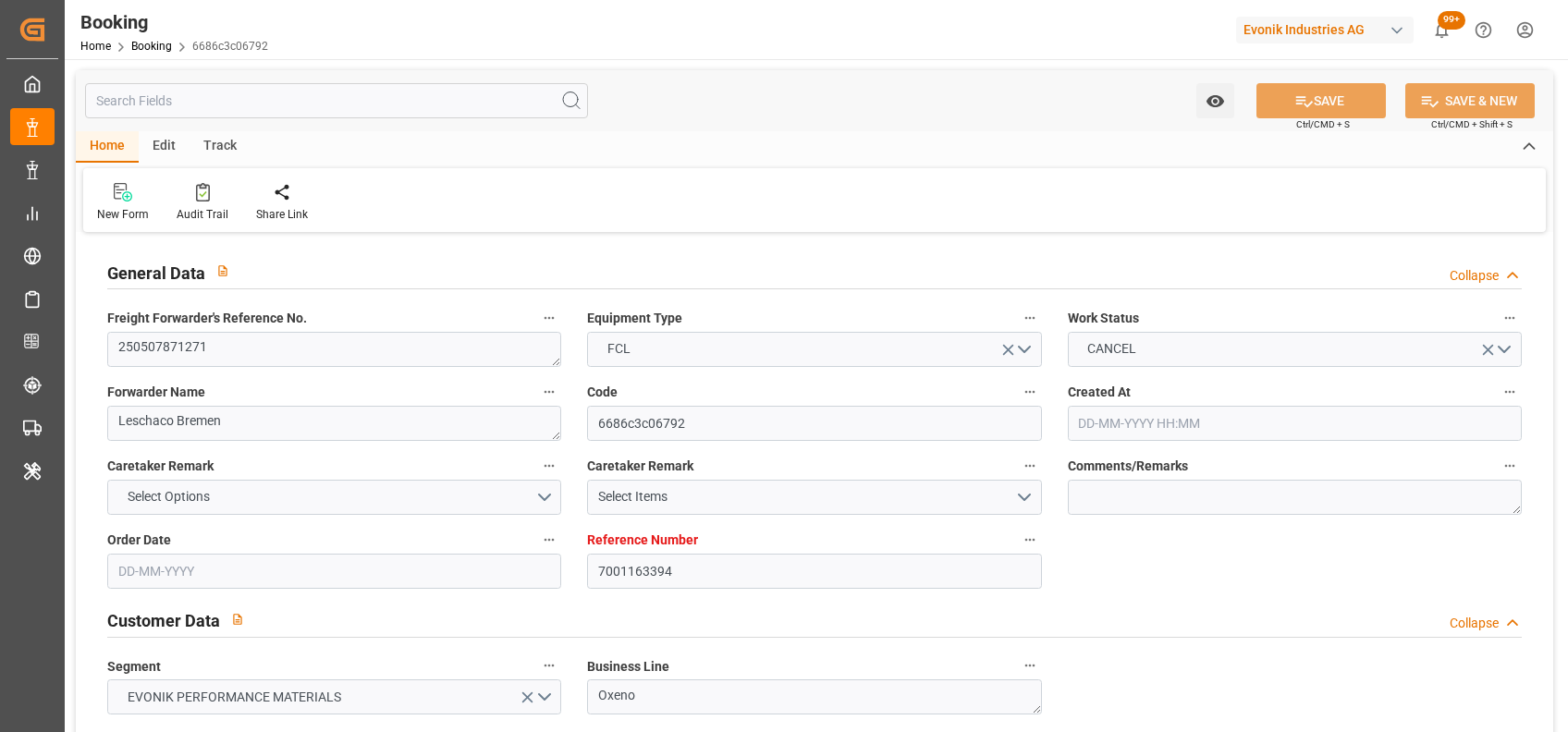
type input "[DATE] 14:01"
type input "[DATE]"
type input "[DATE] 00:00"
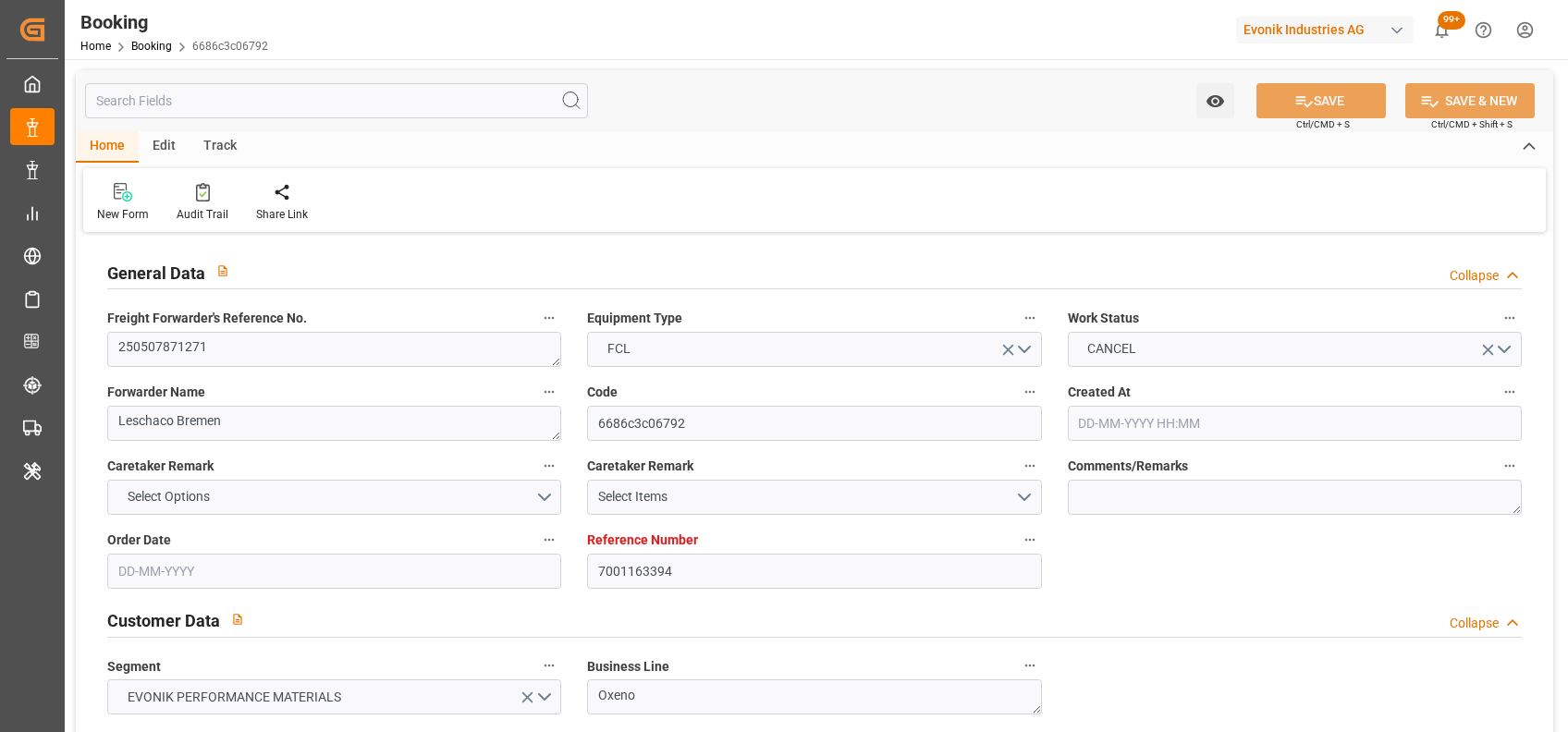
type input "[DATE] 00:00"
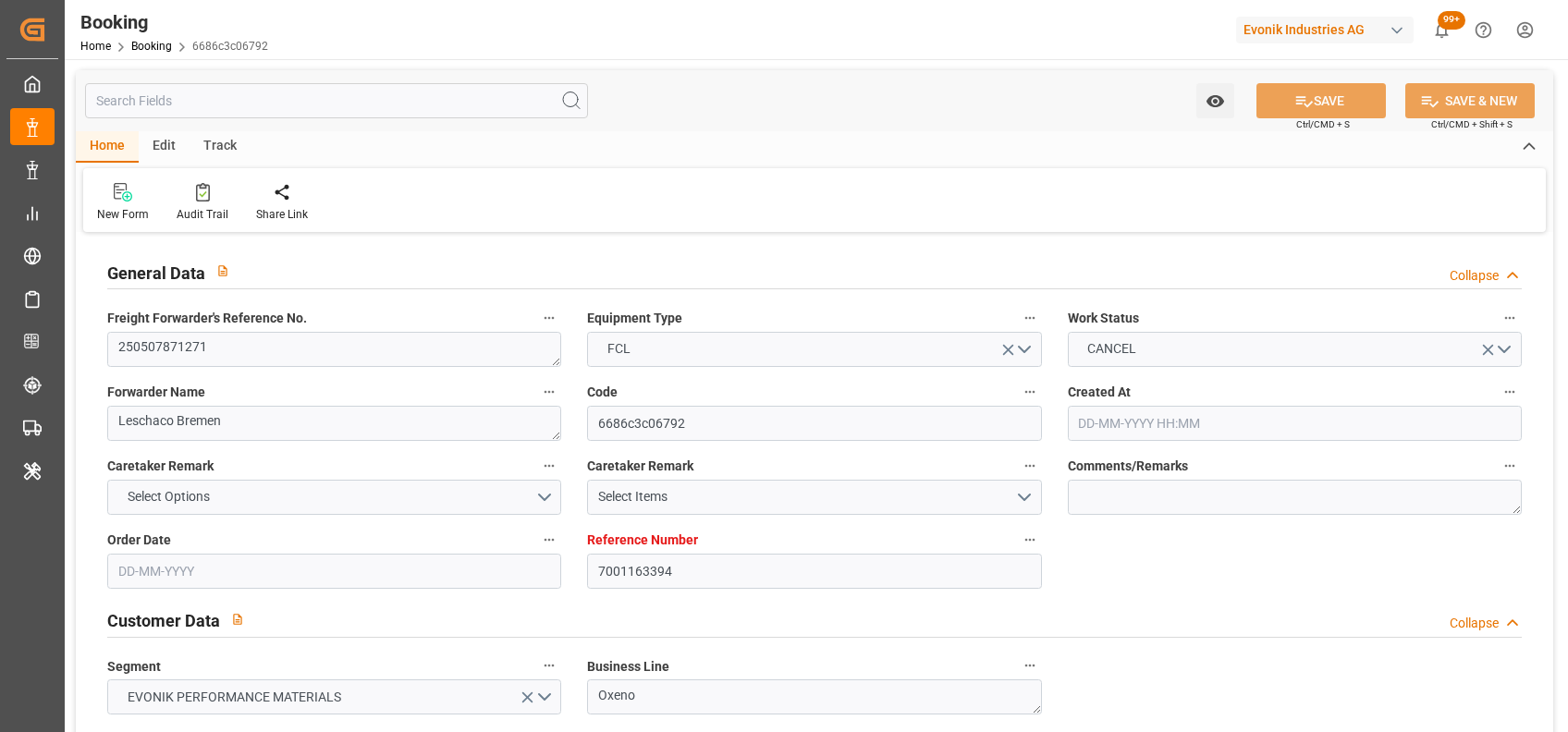
type input "[DATE] 00:00"
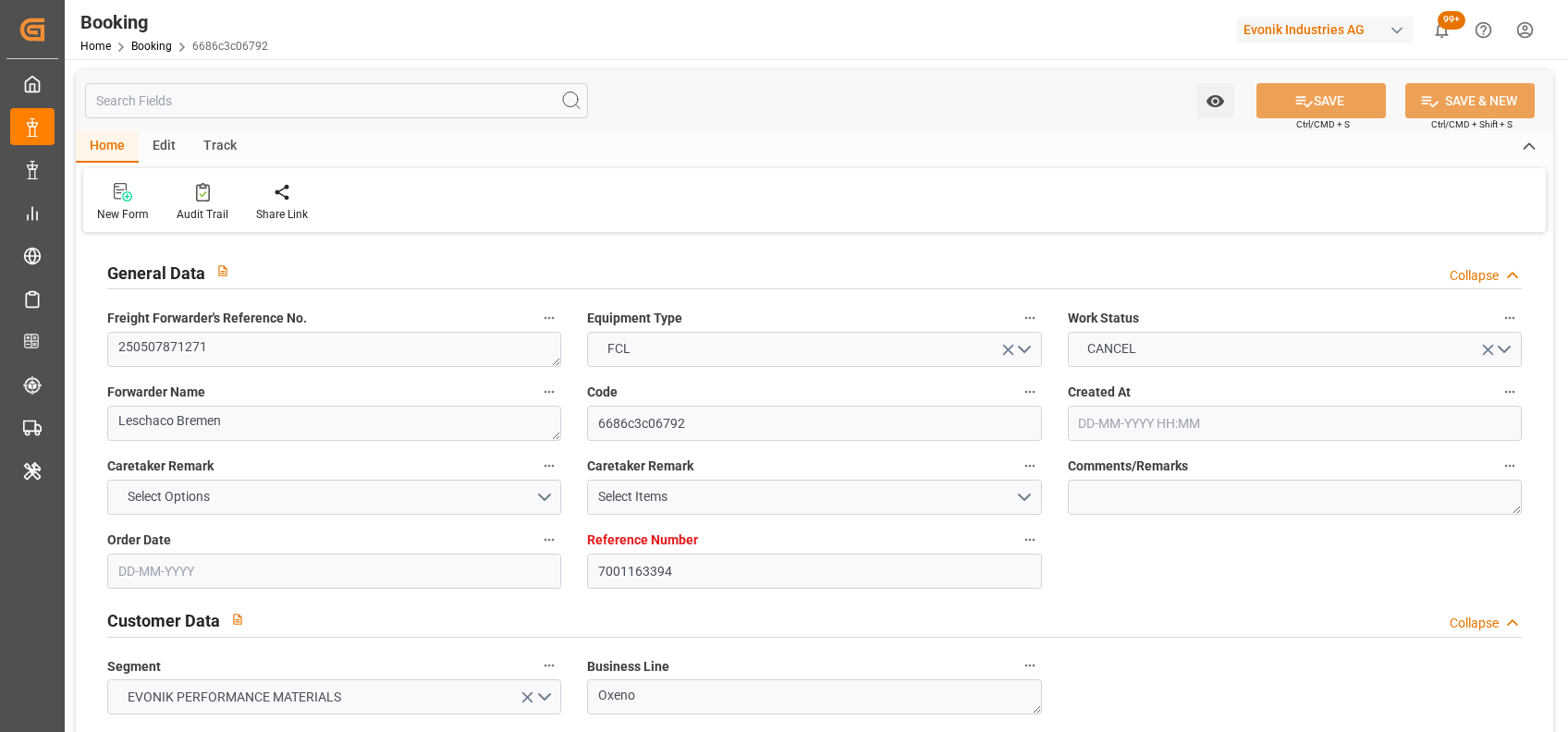
type input "[DATE]"
type input "[DATE] 11:42"
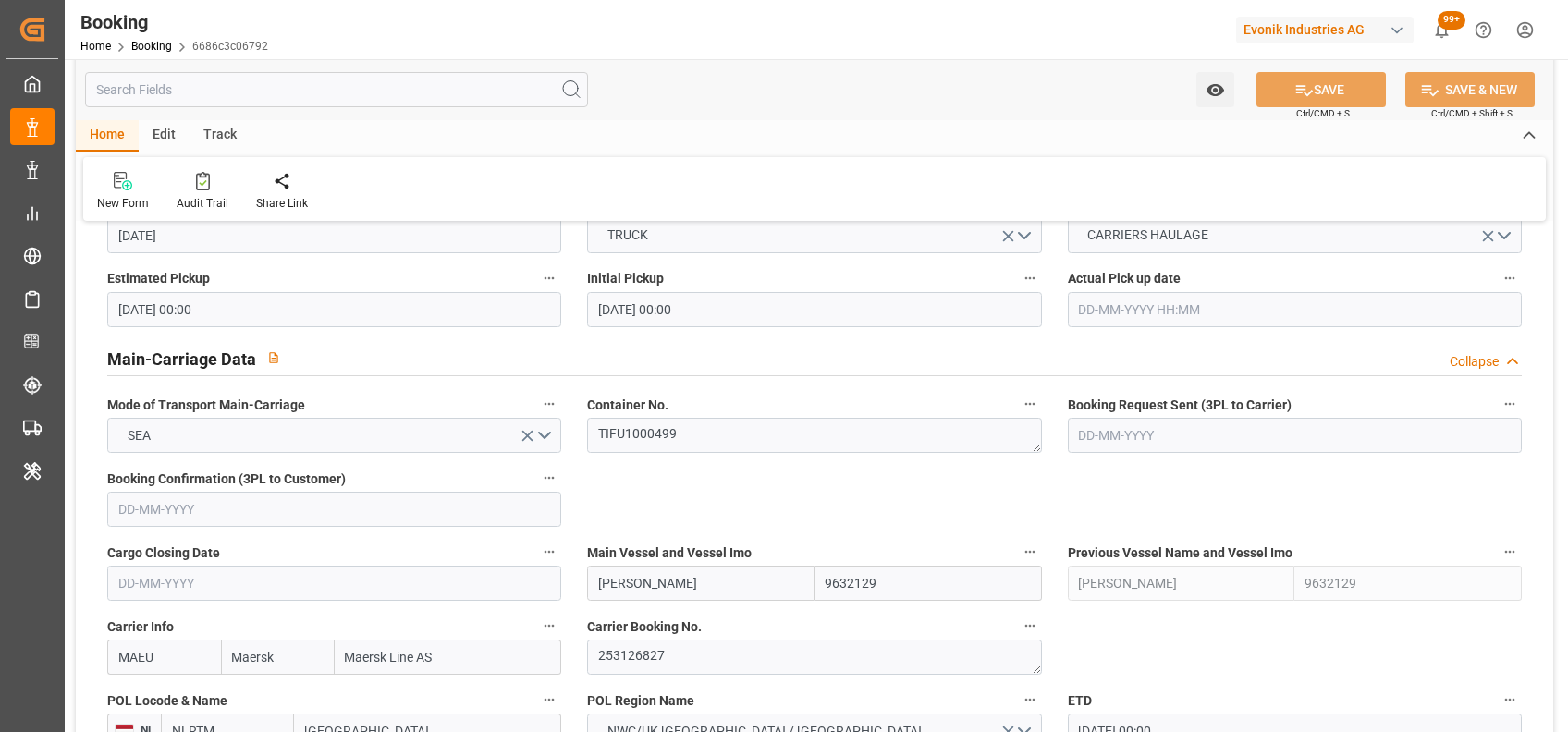
scroll to position [1115, 0]
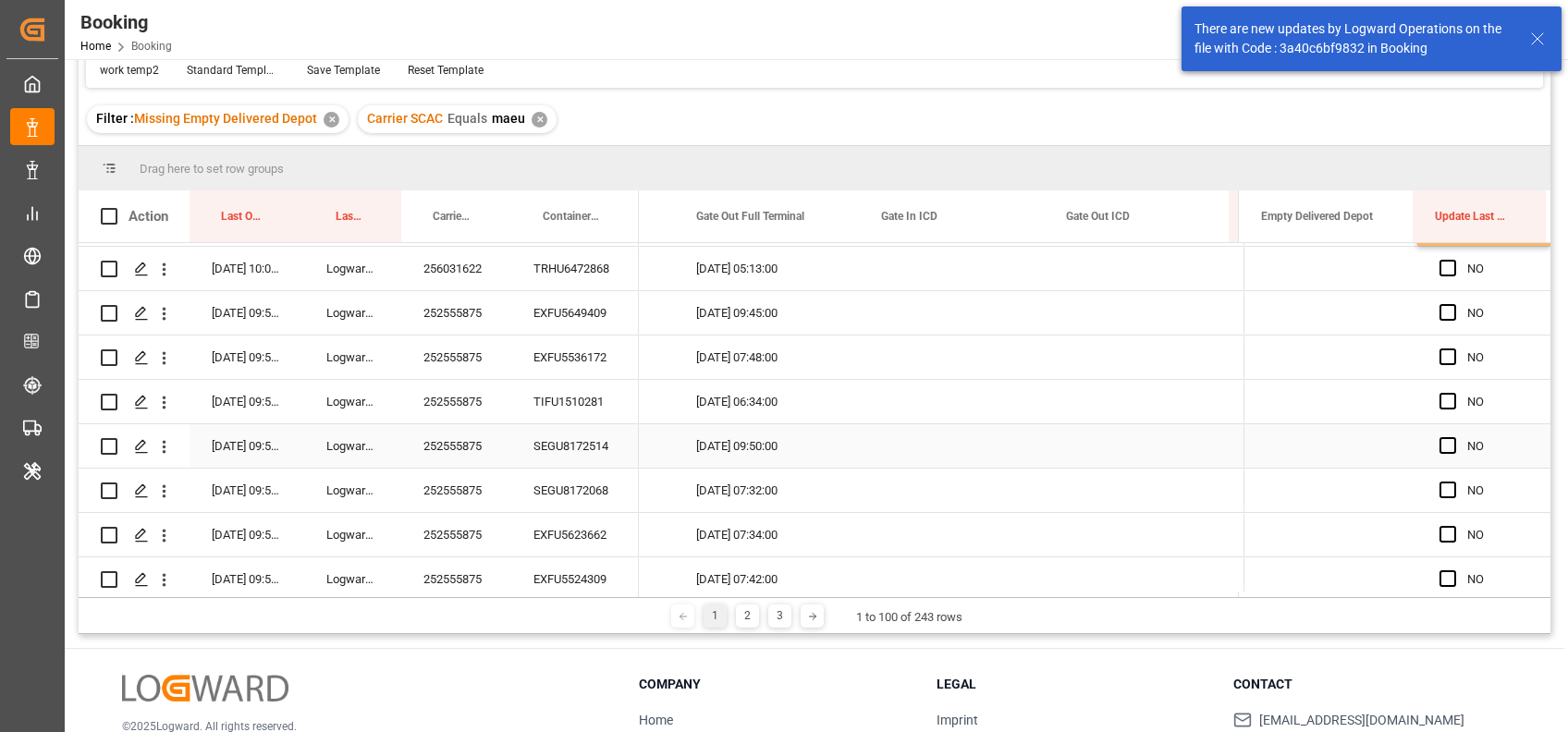
scroll to position [1284, 0]
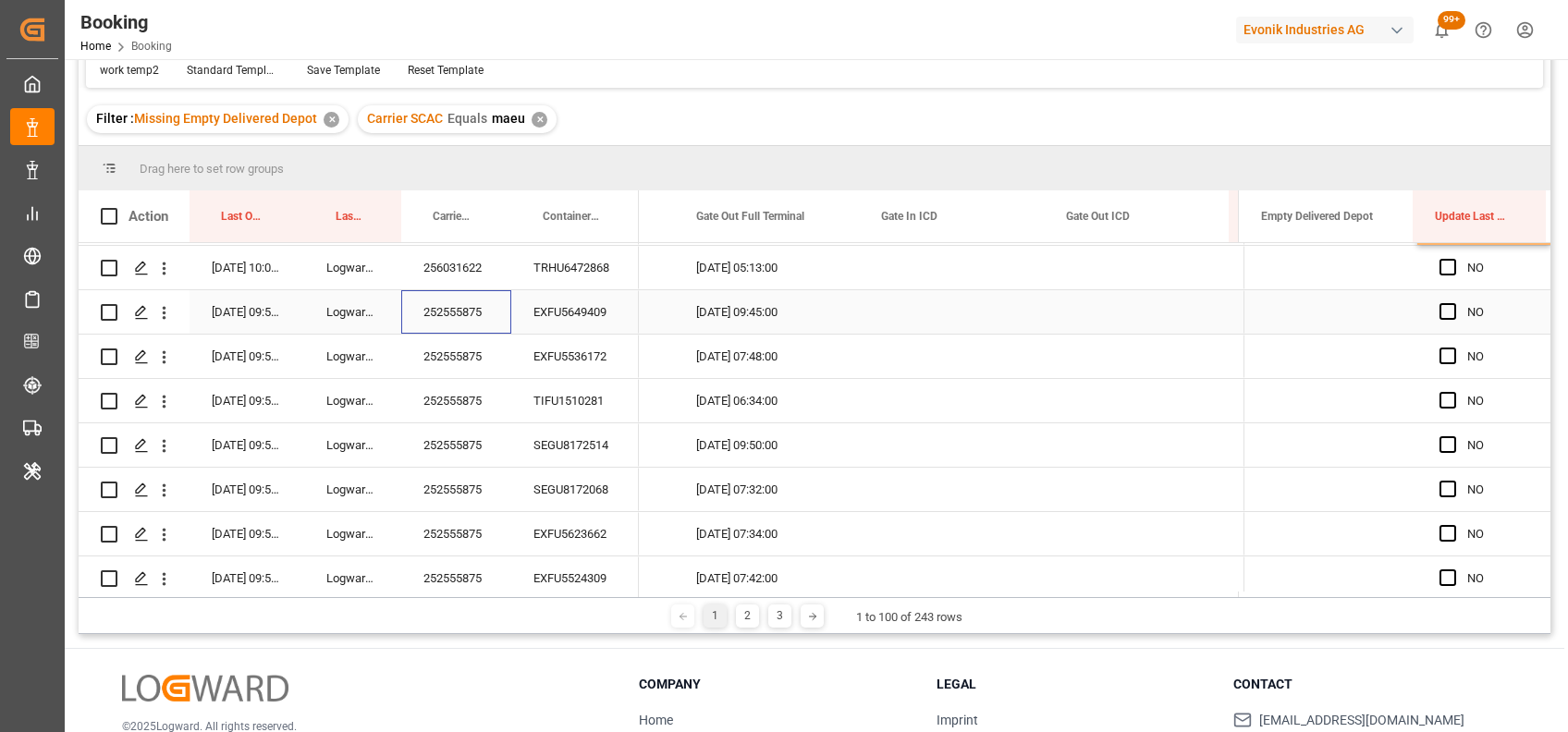
click at [458, 321] on div "252555875" at bounding box center [456, 313] width 110 height 44
click at [1439, 308] on span "Press SPACE to select this row." at bounding box center [1447, 311] width 16 height 16
click at [1453, 303] on input "Press SPACE to select this row." at bounding box center [1453, 303] width 0 height 0
drag, startPoint x: 1540, startPoint y: 329, endPoint x: 1517, endPoint y: 592, distance: 264.0
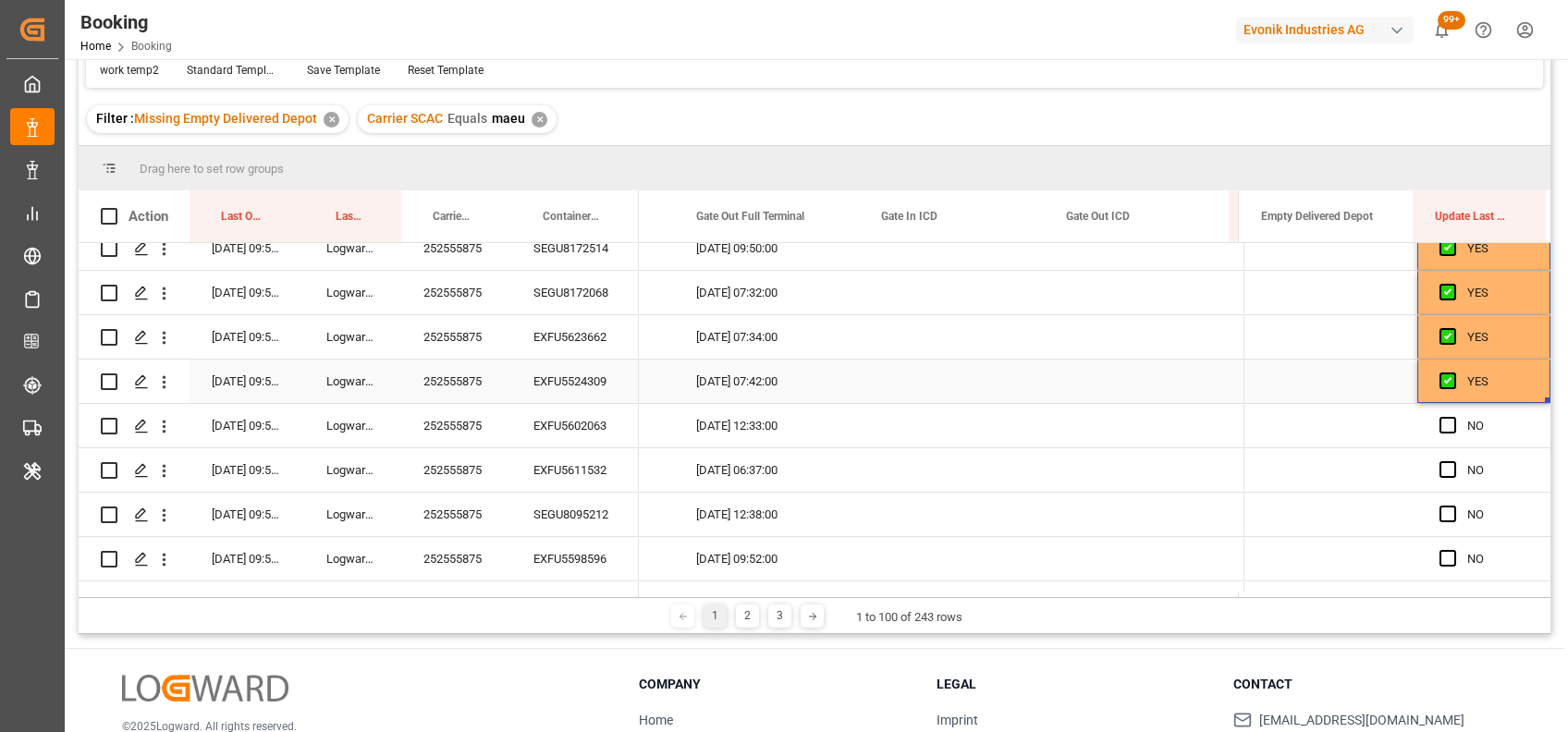
scroll to position [1560, 0]
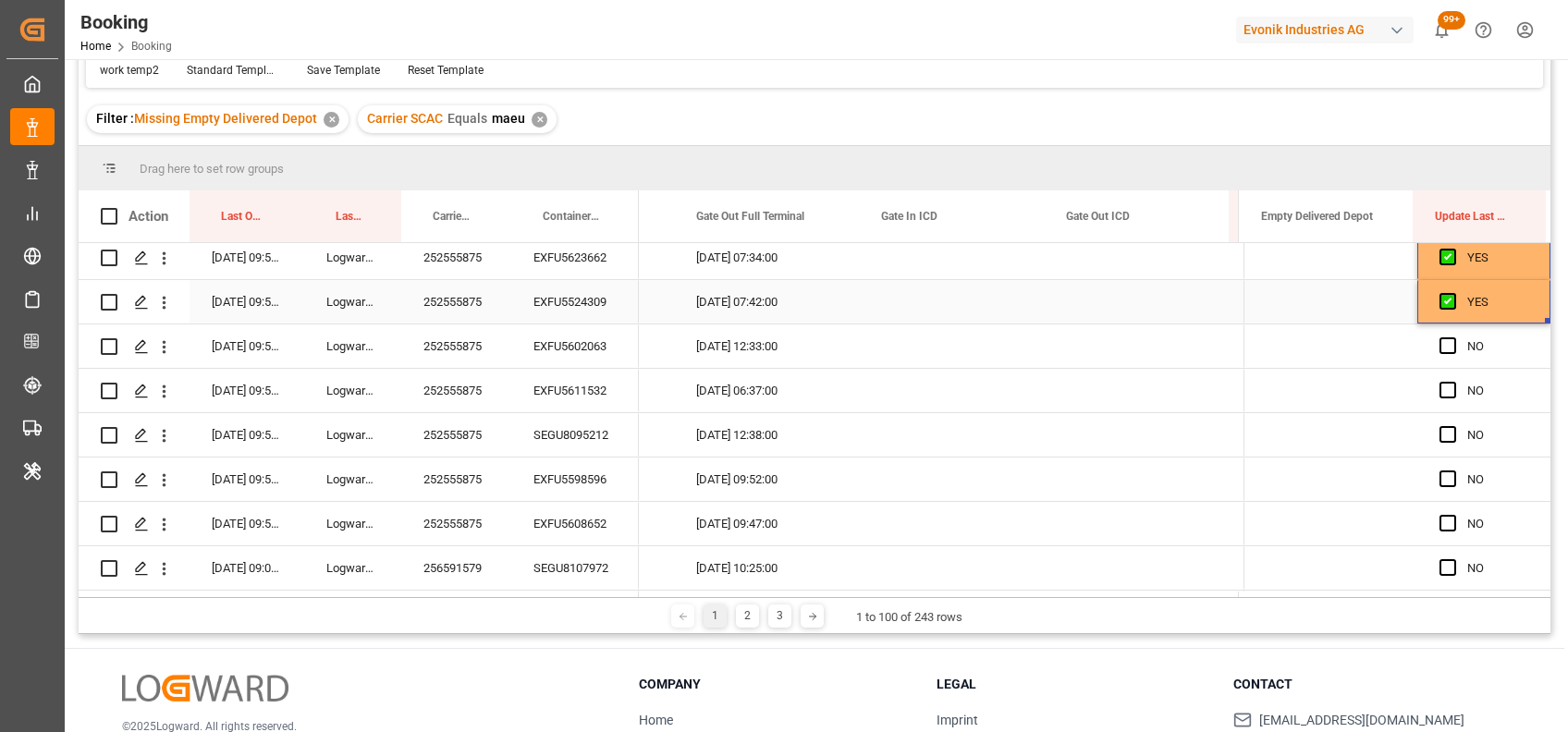
drag, startPoint x: 1542, startPoint y: 318, endPoint x: 1517, endPoint y: 485, distance: 168.9
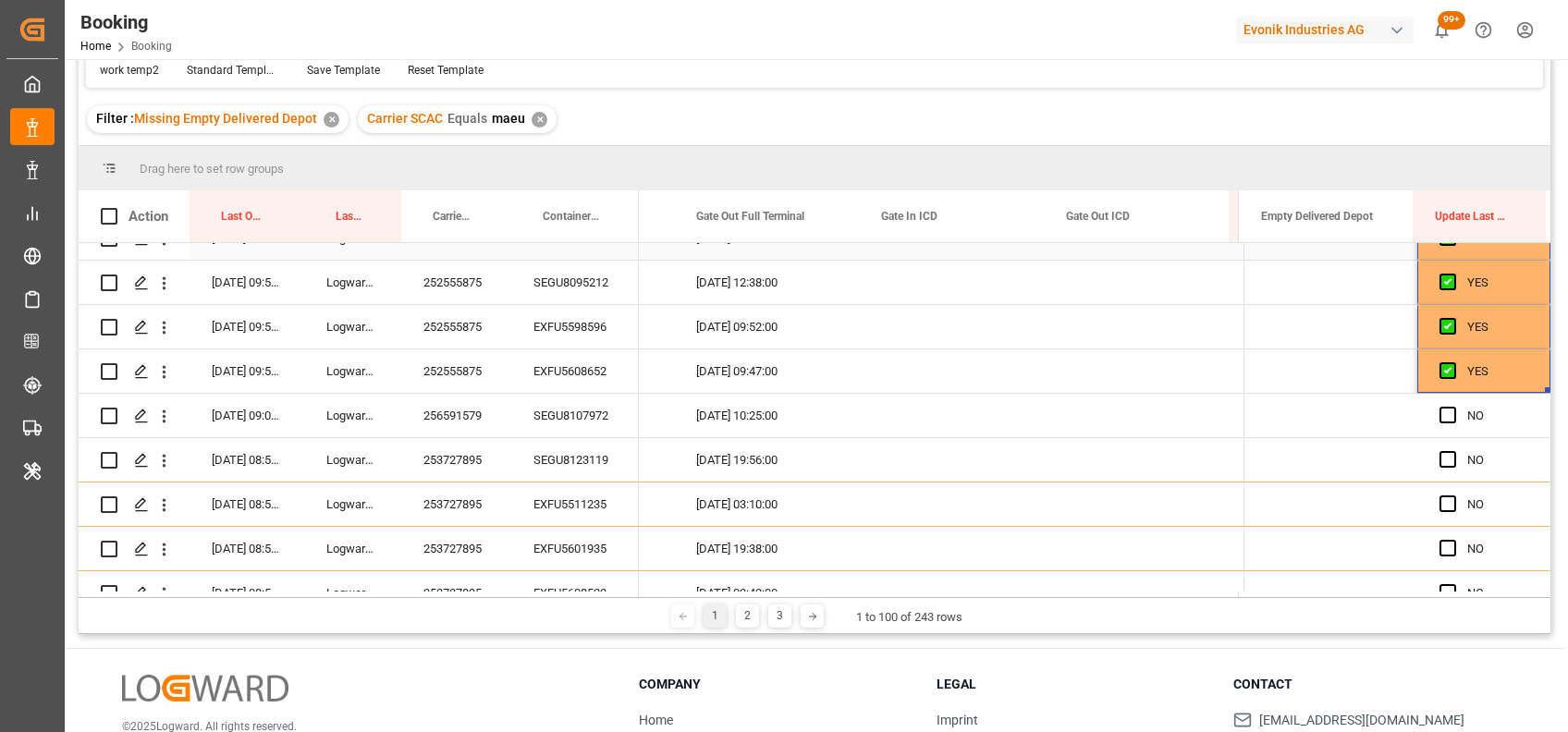
scroll to position [1715, 0]
click at [451, 416] on div "256591579" at bounding box center [456, 414] width 110 height 44
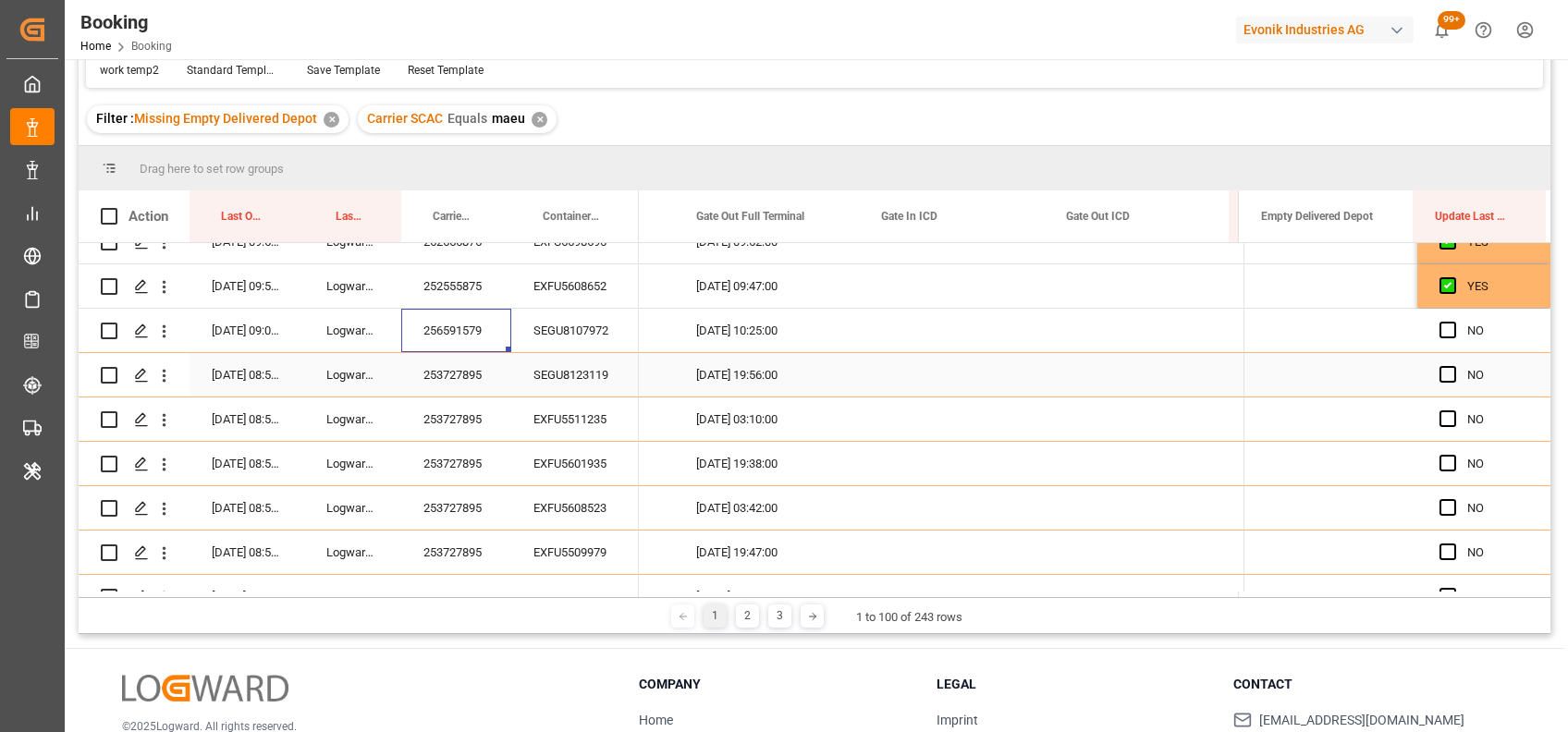
scroll to position [1800, 0]
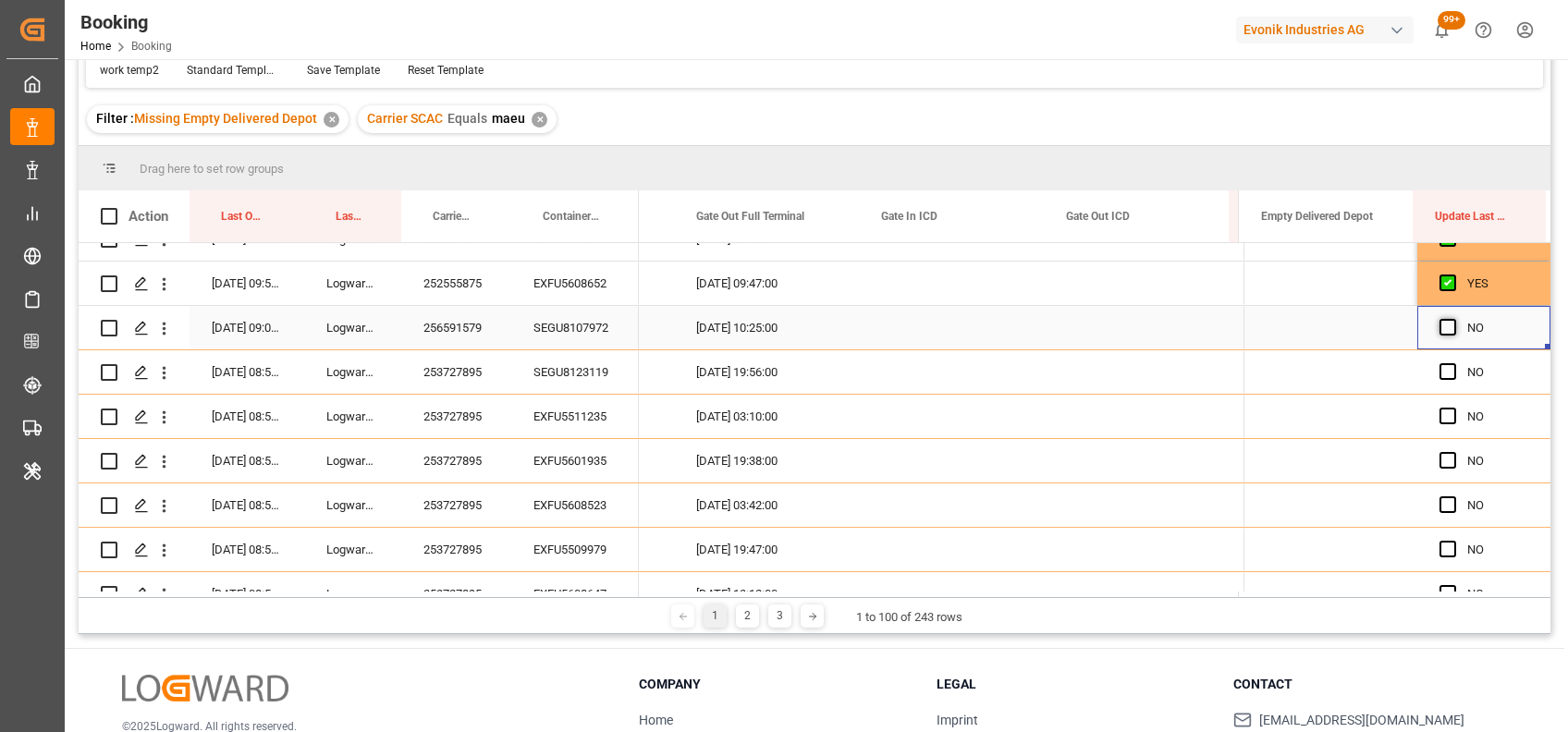
click at [1441, 329] on span "Press SPACE to select this row." at bounding box center [1447, 327] width 16 height 16
click at [1453, 319] on input "Press SPACE to select this row." at bounding box center [1453, 319] width 0 height 0
click at [1444, 376] on span "Press SPACE to select this row." at bounding box center [1447, 371] width 16 height 16
click at [1453, 363] on input "Press SPACE to select this row." at bounding box center [1453, 363] width 0 height 0
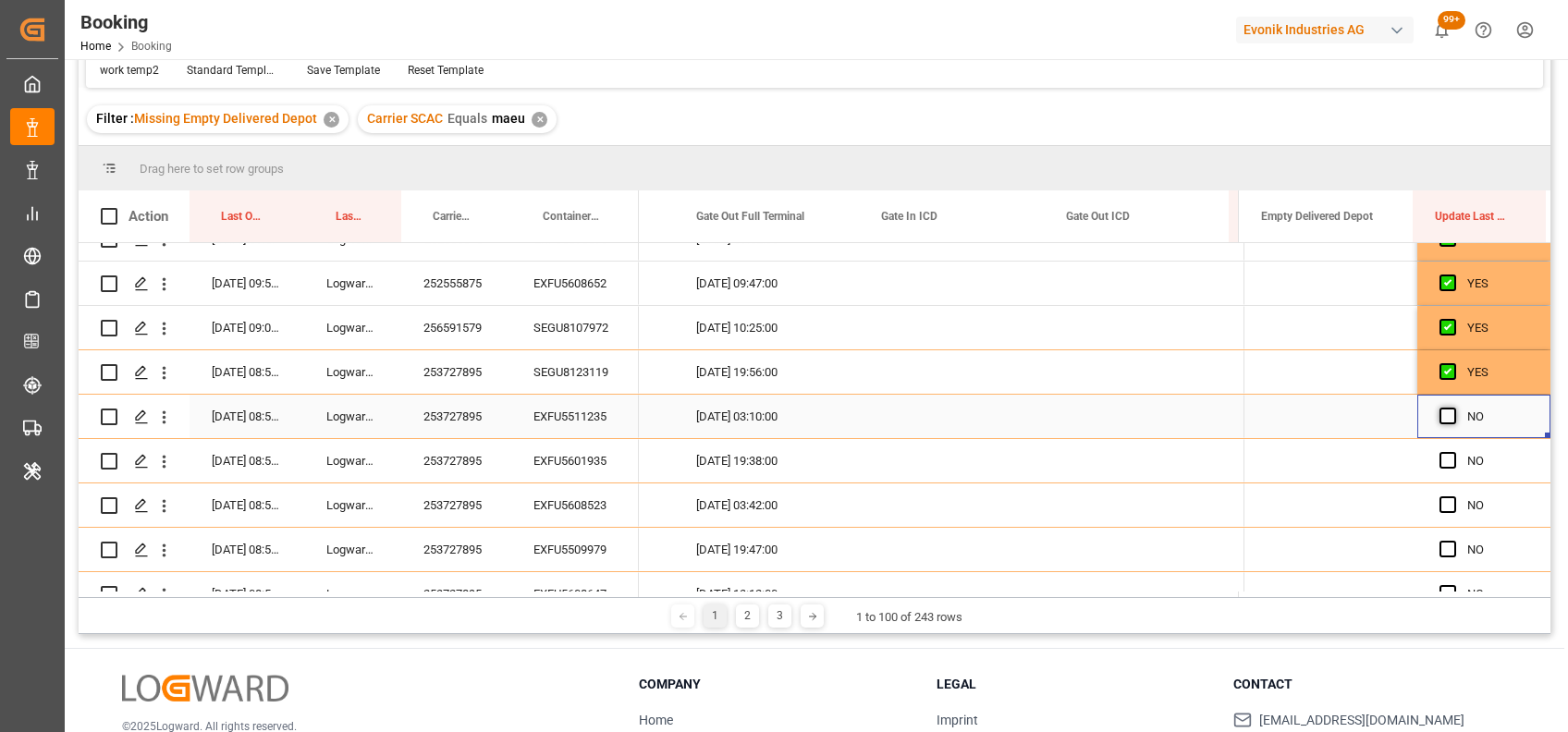
click at [1439, 418] on span "Press SPACE to select this row." at bounding box center [1447, 416] width 16 height 16
click at [1453, 408] on input "Press SPACE to select this row." at bounding box center [1453, 408] width 0 height 0
click at [1443, 466] on span "Press SPACE to select this row." at bounding box center [1447, 459] width 16 height 16
click at [1453, 452] on input "Press SPACE to select this row." at bounding box center [1453, 452] width 0 height 0
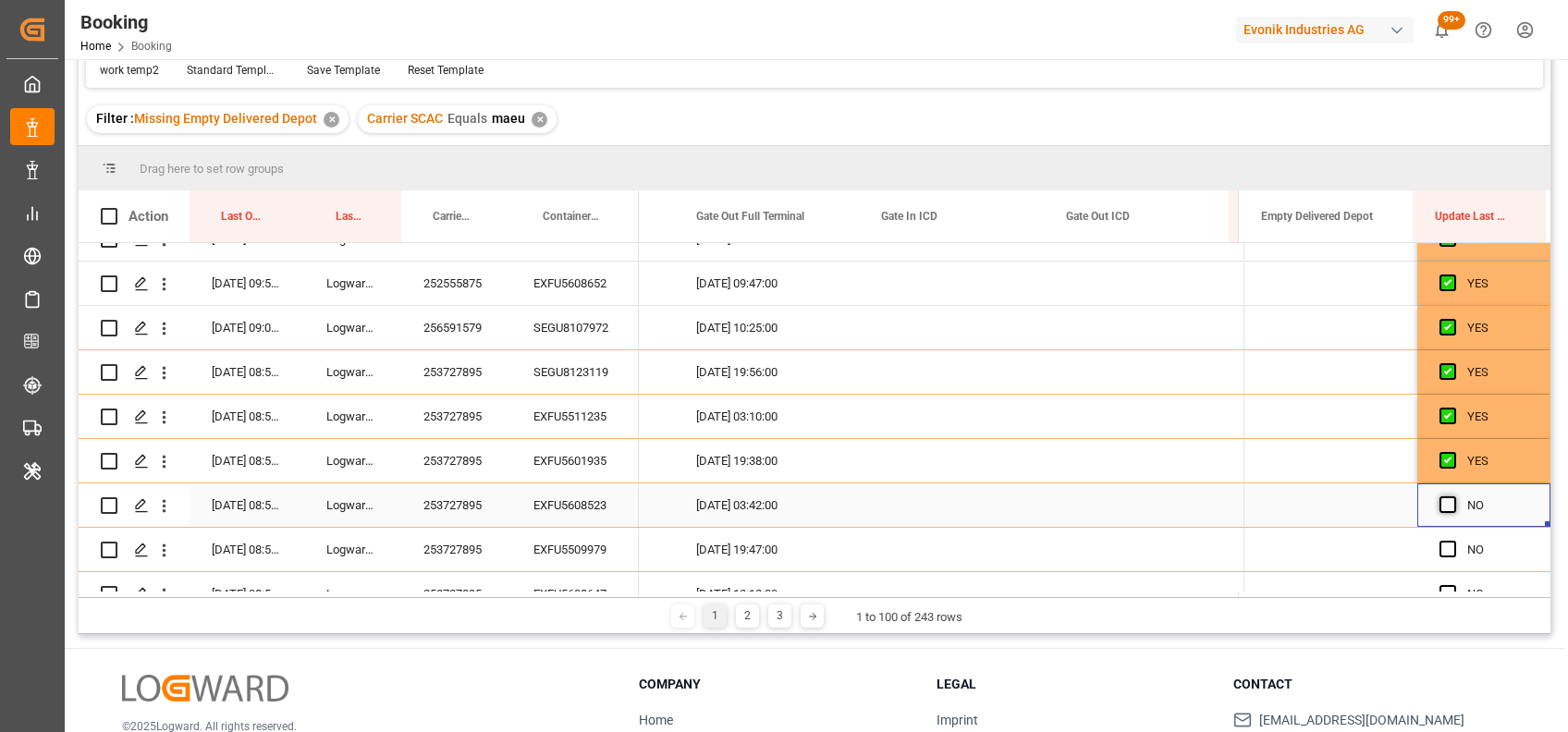
click at [1441, 508] on span "Press SPACE to select this row." at bounding box center [1447, 504] width 16 height 16
click at [1453, 497] on input "Press SPACE to select this row." at bounding box center [1453, 497] width 0 height 0
click at [1446, 545] on span "Press SPACE to select this row." at bounding box center [1447, 548] width 16 height 16
click at [1453, 540] on input "Press SPACE to select this row." at bounding box center [1453, 540] width 0 height 0
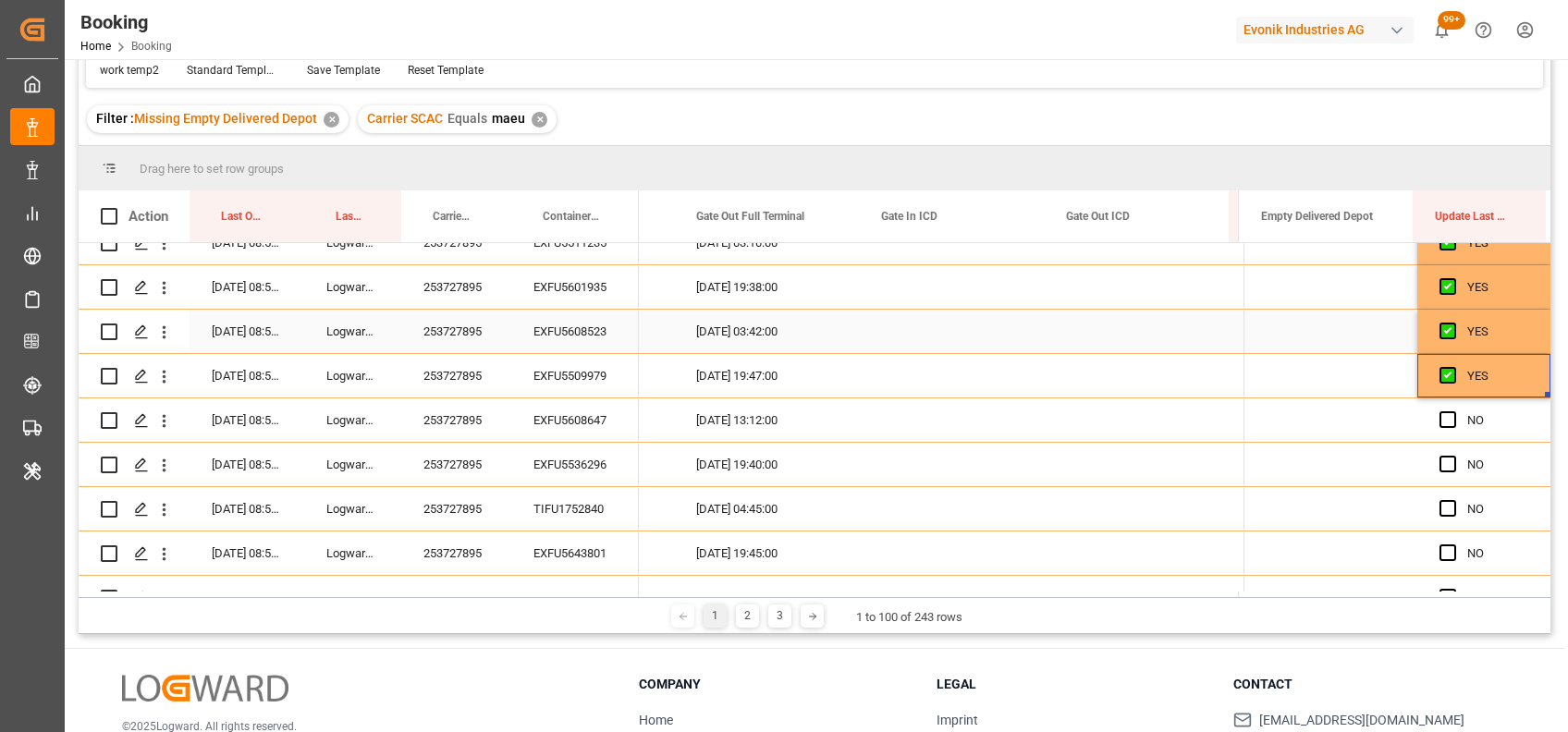
scroll to position [2008, 0]
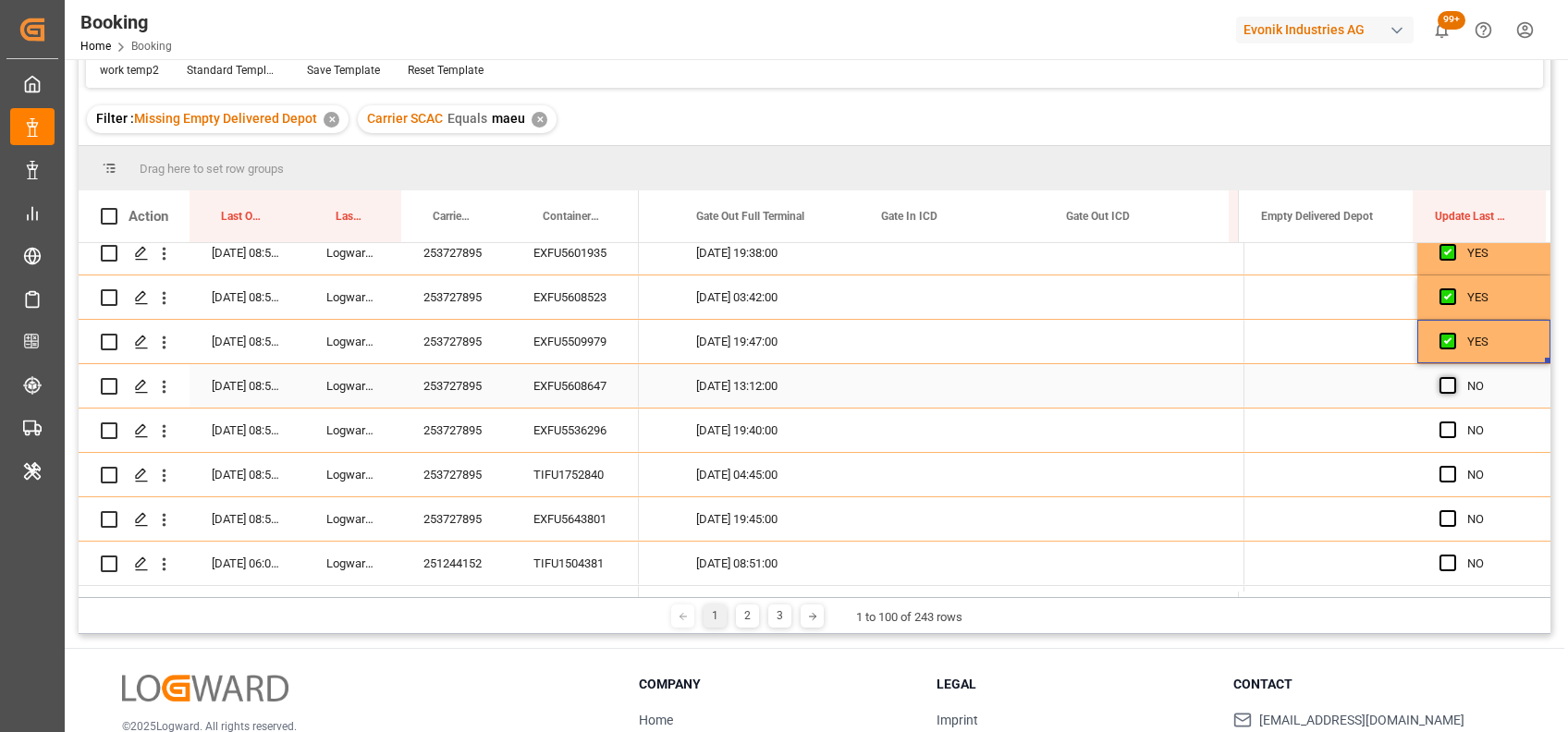
click at [1442, 385] on span "Press SPACE to select this row." at bounding box center [1447, 385] width 16 height 16
click at [1453, 377] on input "Press SPACE to select this row." at bounding box center [1453, 377] width 0 height 0
click at [1439, 431] on span "Press SPACE to select this row." at bounding box center [1447, 429] width 16 height 16
click at [1453, 421] on input "Press SPACE to select this row." at bounding box center [1453, 421] width 0 height 0
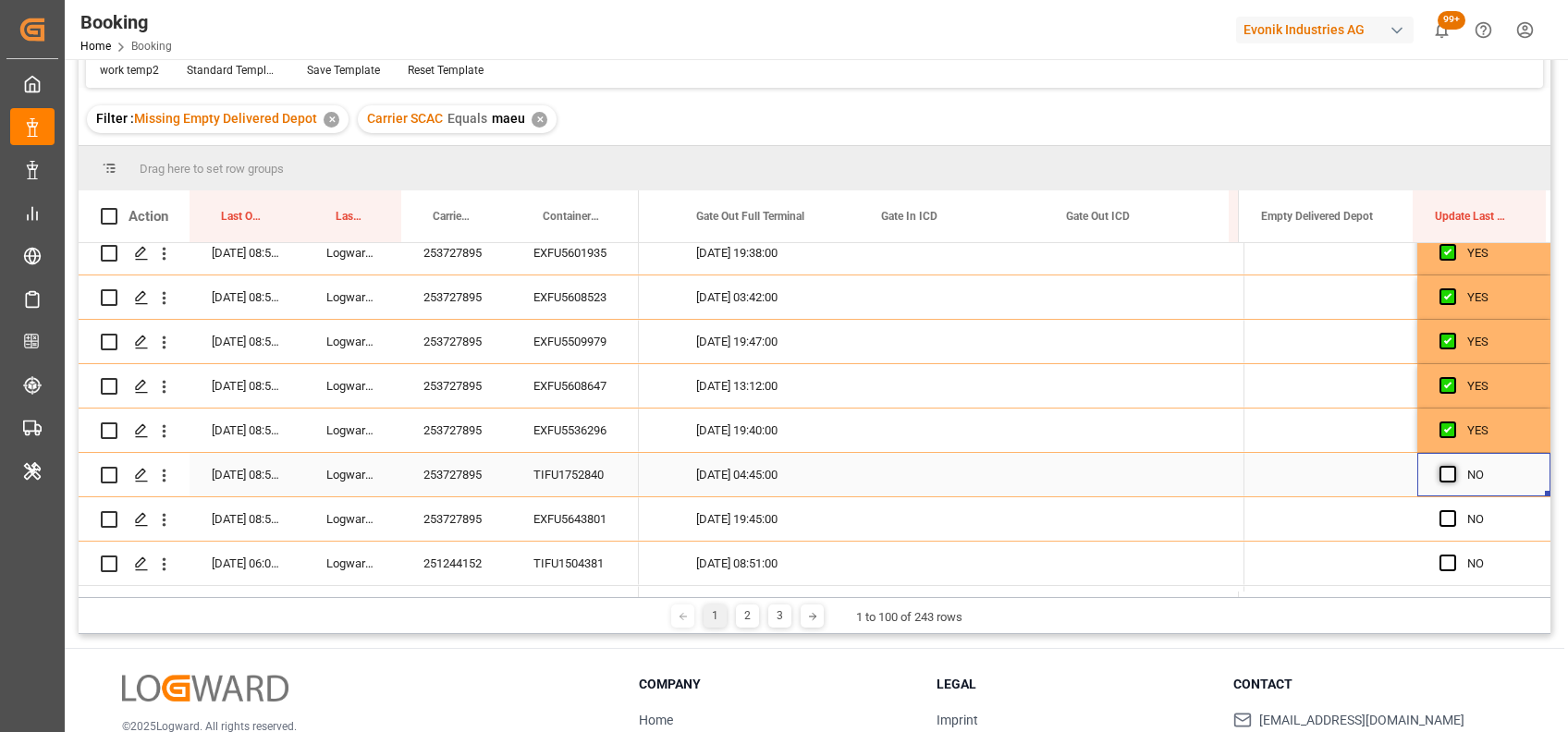
click at [1439, 469] on span "Press SPACE to select this row." at bounding box center [1447, 474] width 16 height 16
click at [1453, 466] on input "Press SPACE to select this row." at bounding box center [1453, 466] width 0 height 0
click at [1439, 518] on span "Press SPACE to select this row." at bounding box center [1447, 518] width 16 height 16
click at [1453, 510] on input "Press SPACE to select this row." at bounding box center [1453, 510] width 0 height 0
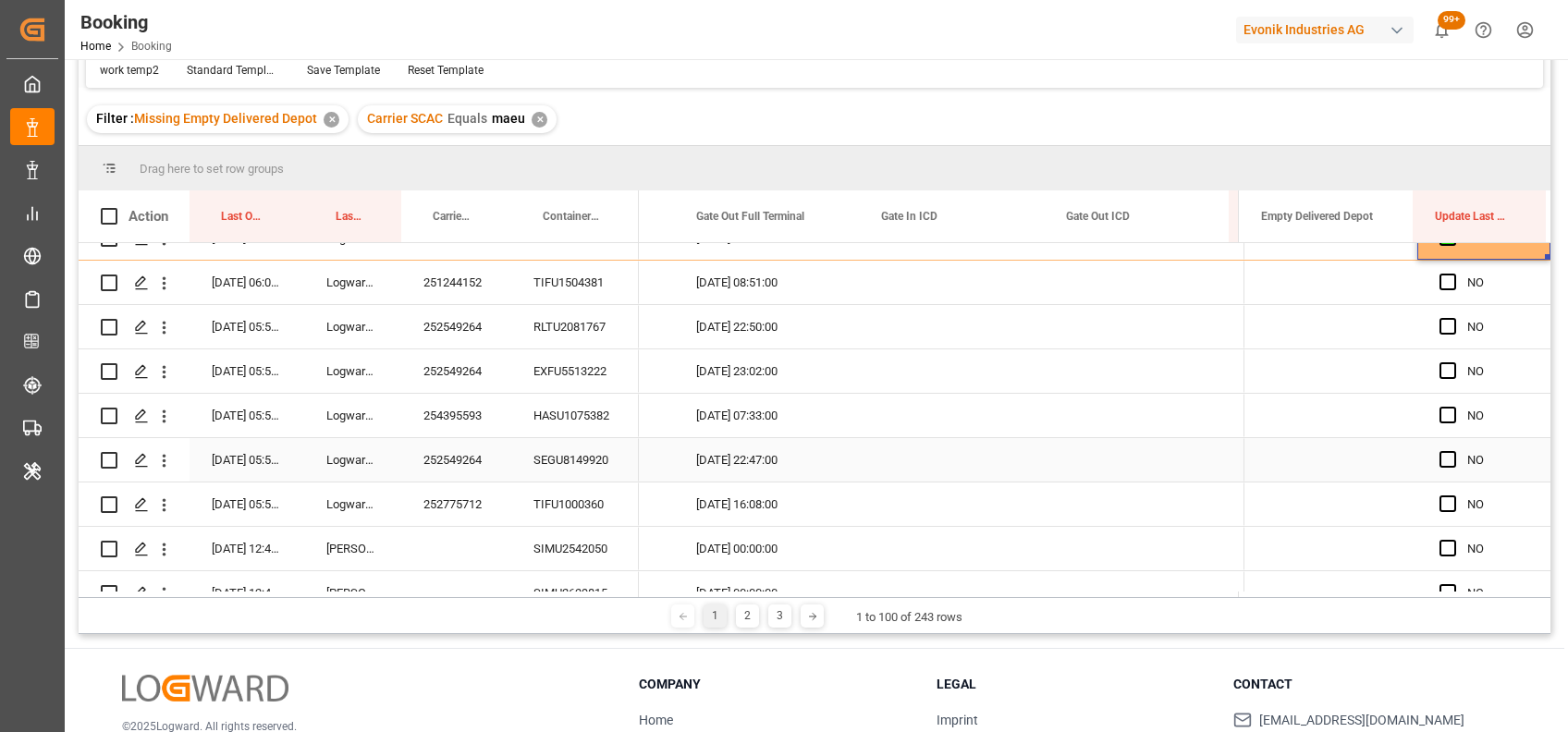
scroll to position [2251, 0]
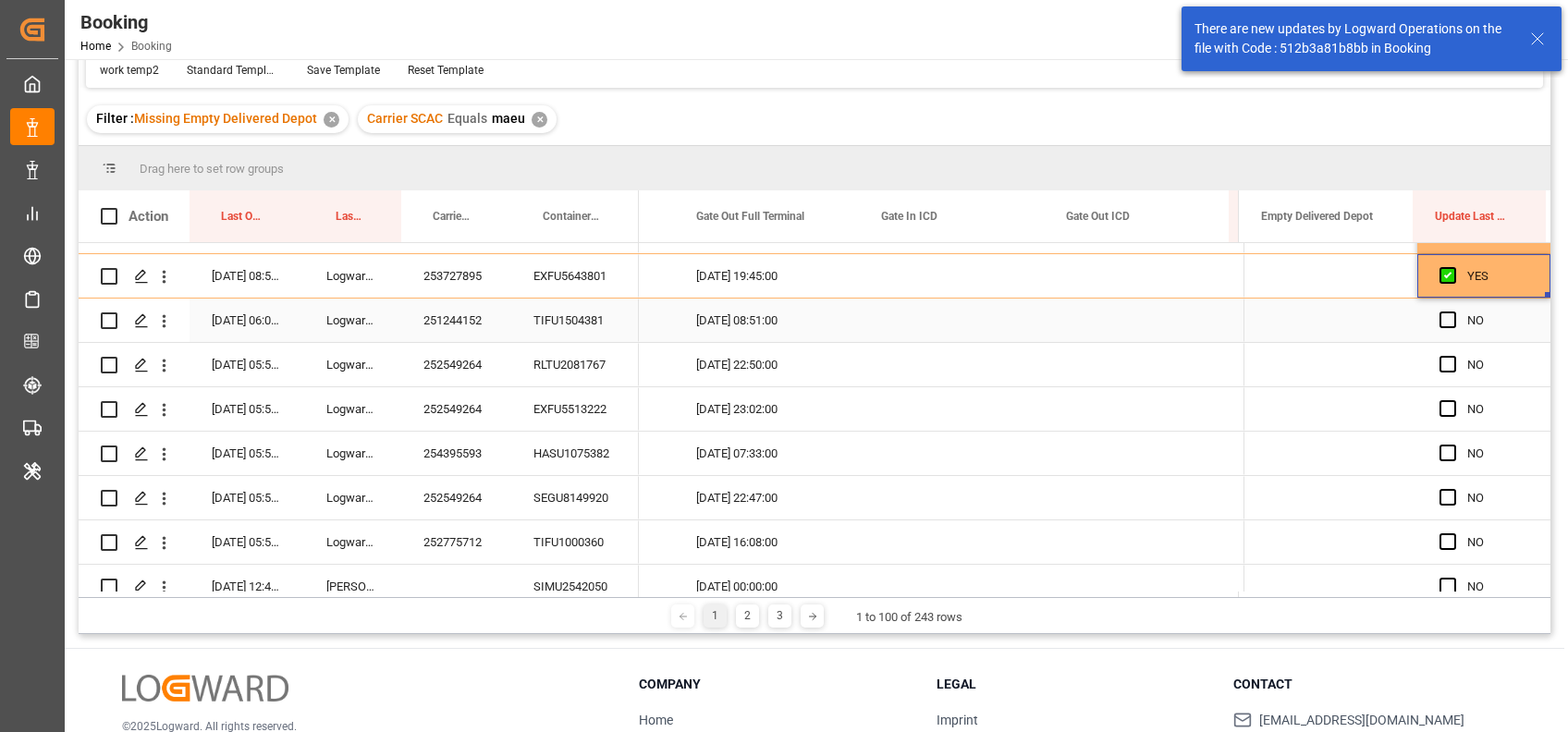
click at [473, 321] on div "251244152" at bounding box center [456, 320] width 110 height 44
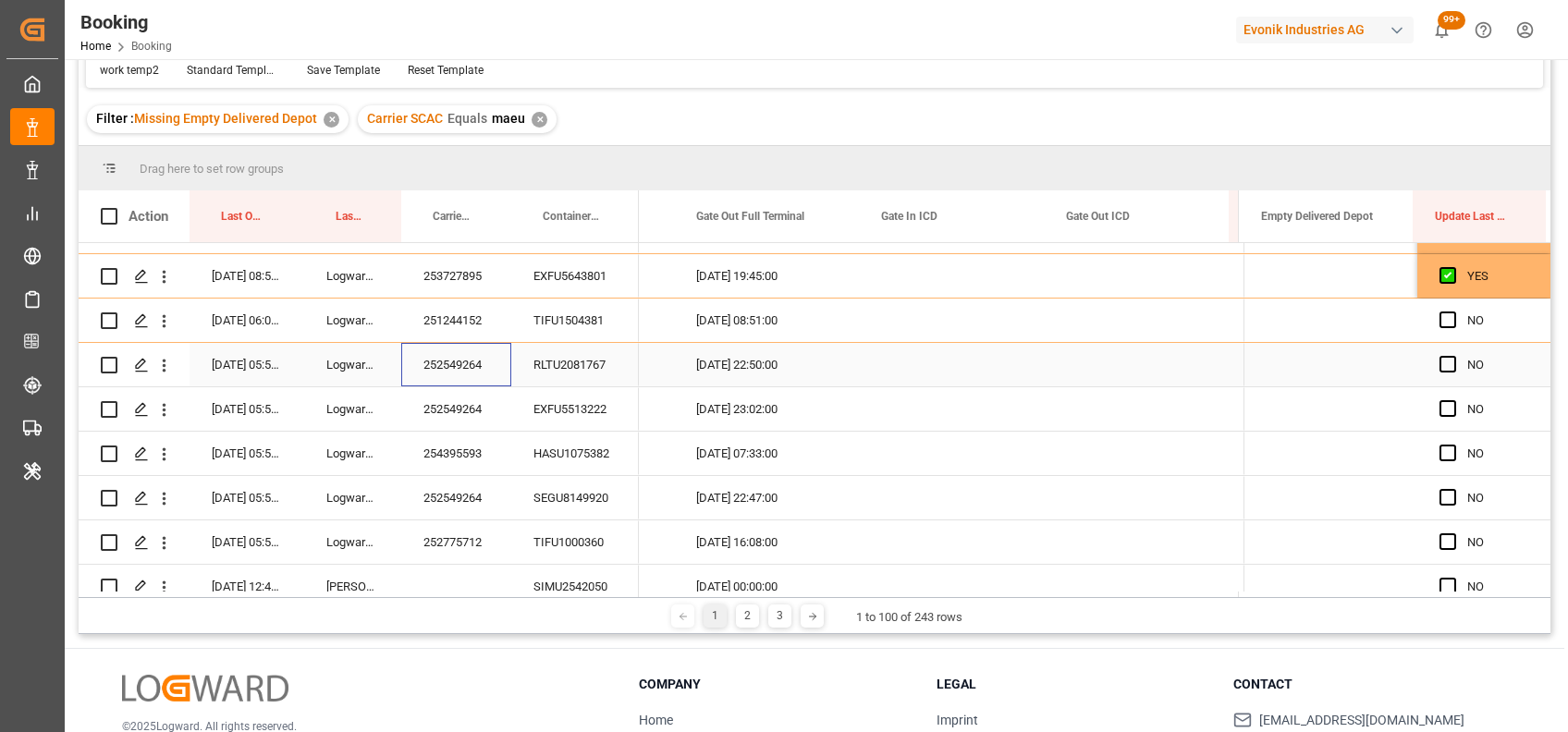
click at [459, 373] on div "252549264" at bounding box center [456, 365] width 110 height 44
click at [1440, 358] on span "Press SPACE to select this row." at bounding box center [1447, 363] width 16 height 16
click at [1453, 356] on input "Press SPACE to select this row." at bounding box center [1453, 356] width 0 height 0
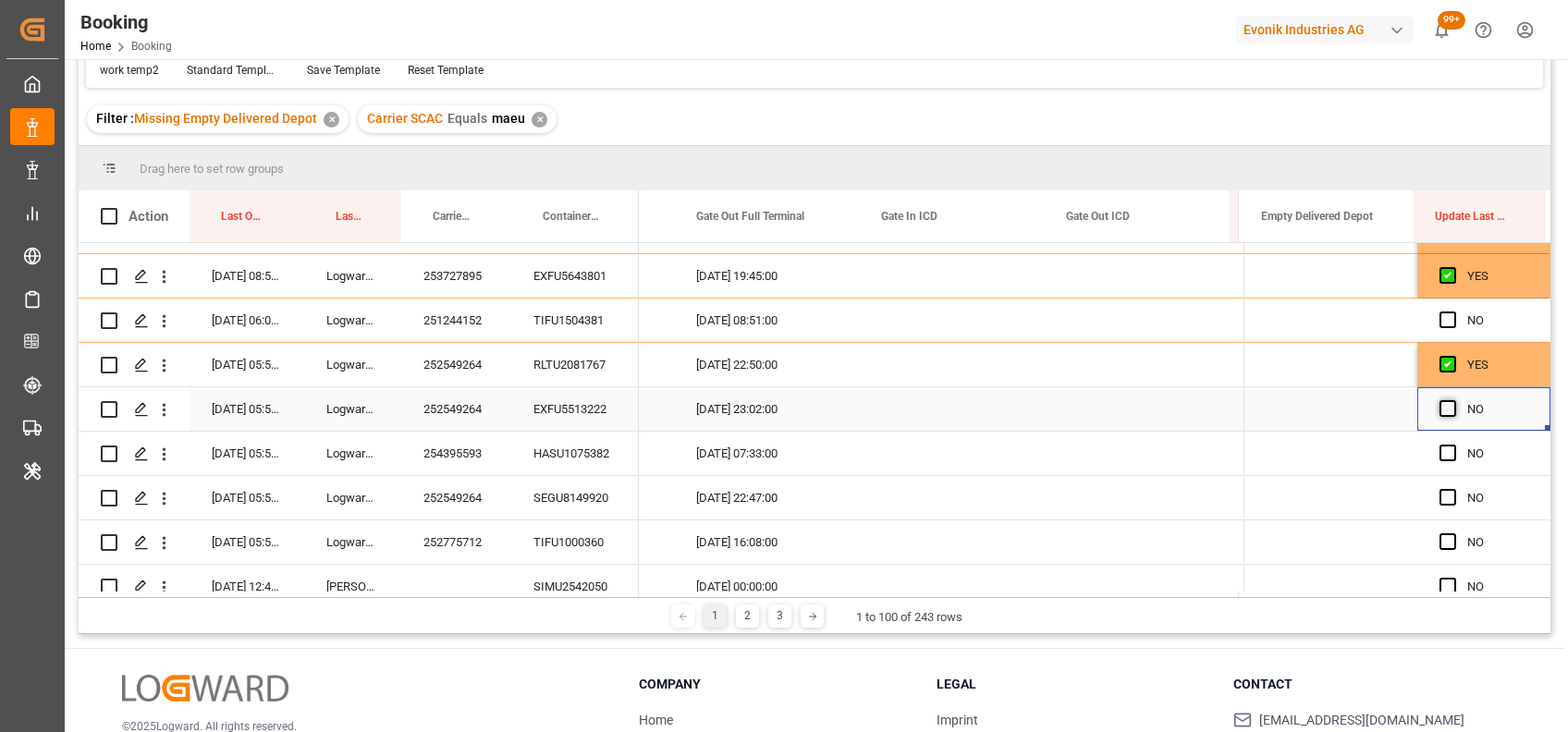
click at [1441, 408] on span "Press SPACE to select this row." at bounding box center [1447, 408] width 16 height 16
click at [1453, 400] on input "Press SPACE to select this row." at bounding box center [1453, 400] width 0 height 0
click at [1439, 322] on span "Press SPACE to select this row." at bounding box center [1447, 319] width 16 height 16
click at [1453, 312] on input "Press SPACE to select this row." at bounding box center [1453, 312] width 0 height 0
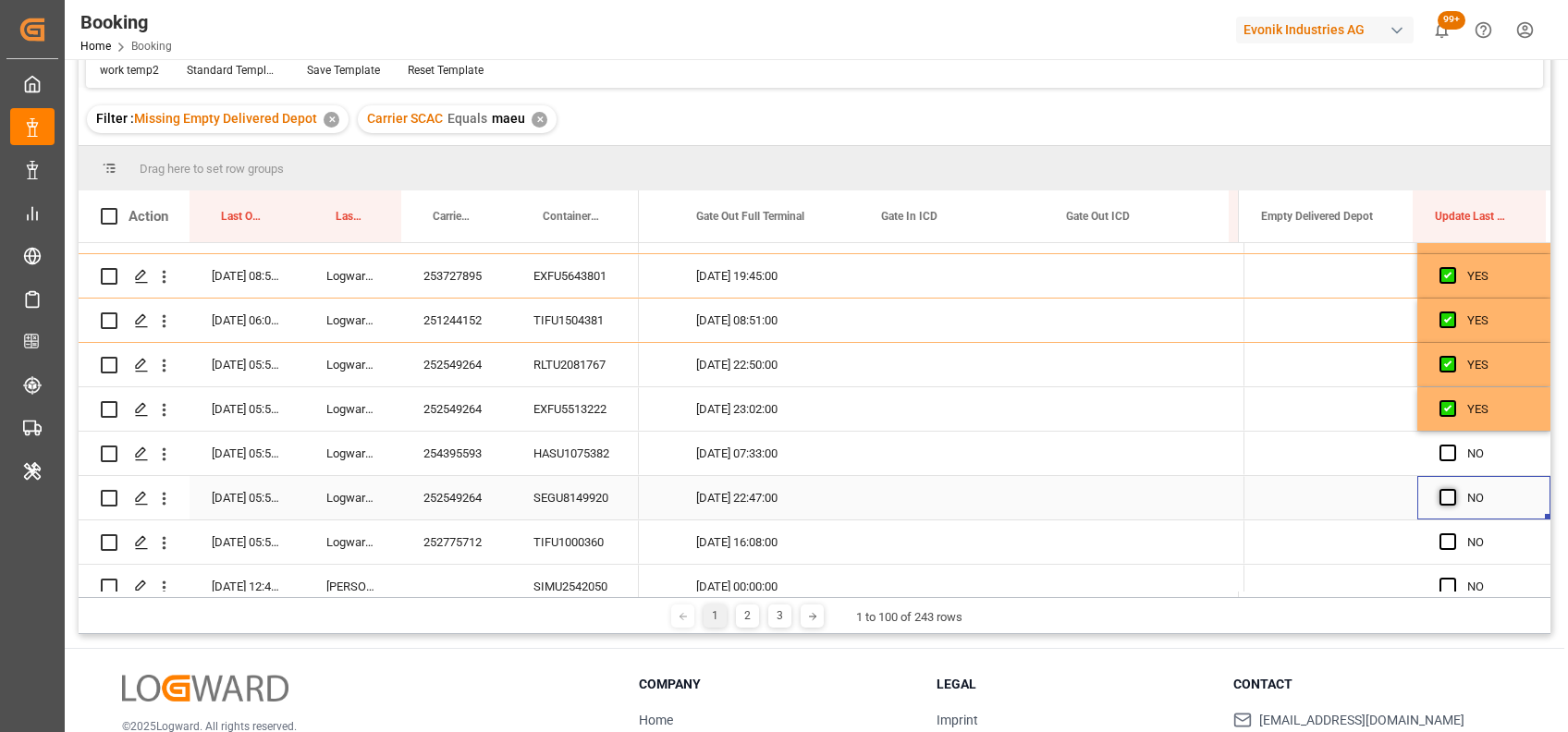
click at [1443, 498] on span "Press SPACE to select this row." at bounding box center [1447, 497] width 16 height 16
click at [1453, 489] on input "Press SPACE to select this row." at bounding box center [1453, 489] width 0 height 0
click at [457, 452] on div "254395593" at bounding box center [456, 454] width 110 height 44
click at [1445, 446] on span "Press SPACE to select this row." at bounding box center [1447, 452] width 16 height 16
click at [1453, 444] on input "Press SPACE to select this row." at bounding box center [1453, 444] width 0 height 0
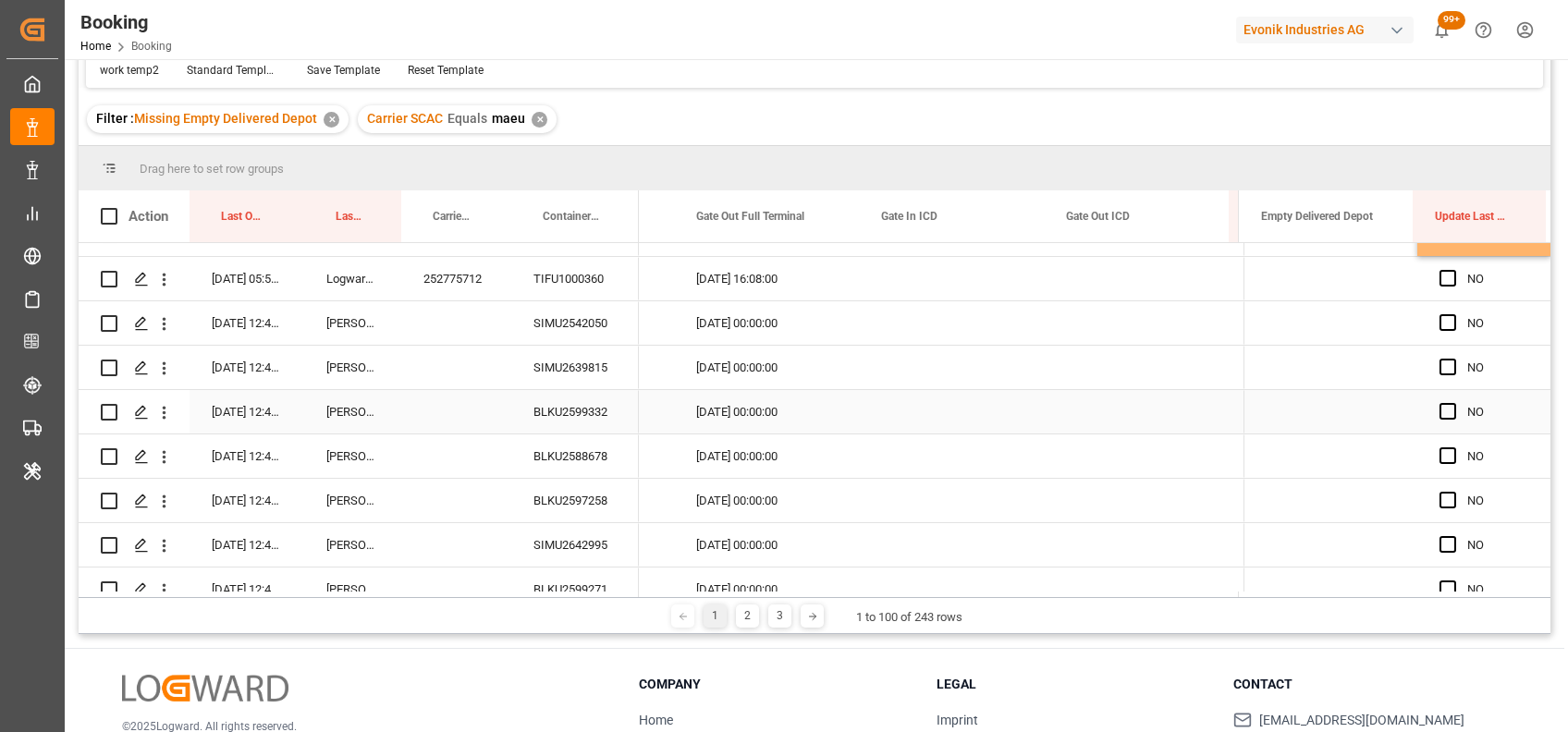
scroll to position [2518, 0]
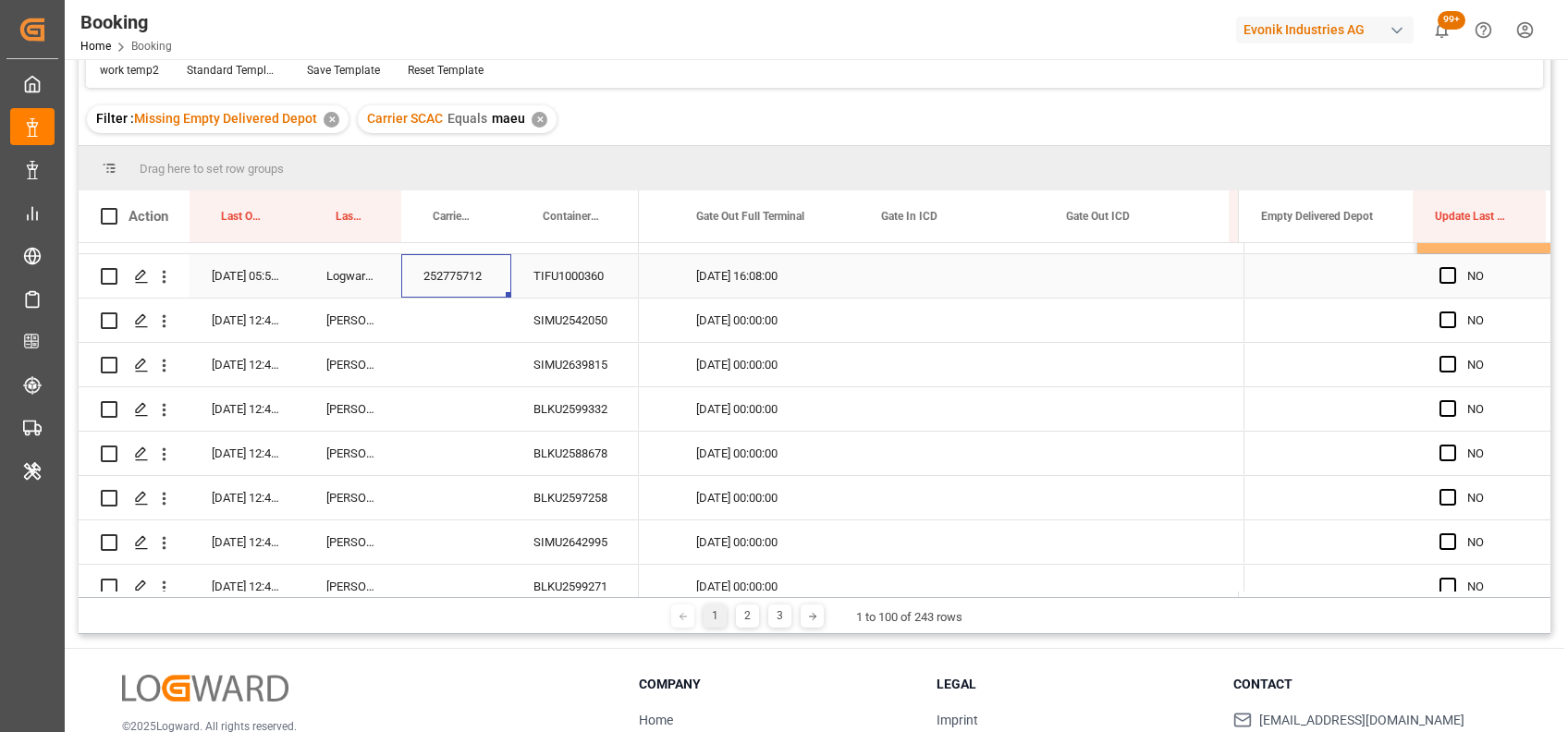
click at [469, 279] on div "252775712" at bounding box center [456, 276] width 110 height 44
click at [1441, 274] on span "Press SPACE to select this row." at bounding box center [1447, 274] width 16 height 16
click at [1453, 267] on input "Press SPACE to select this row." at bounding box center [1453, 267] width 0 height 0
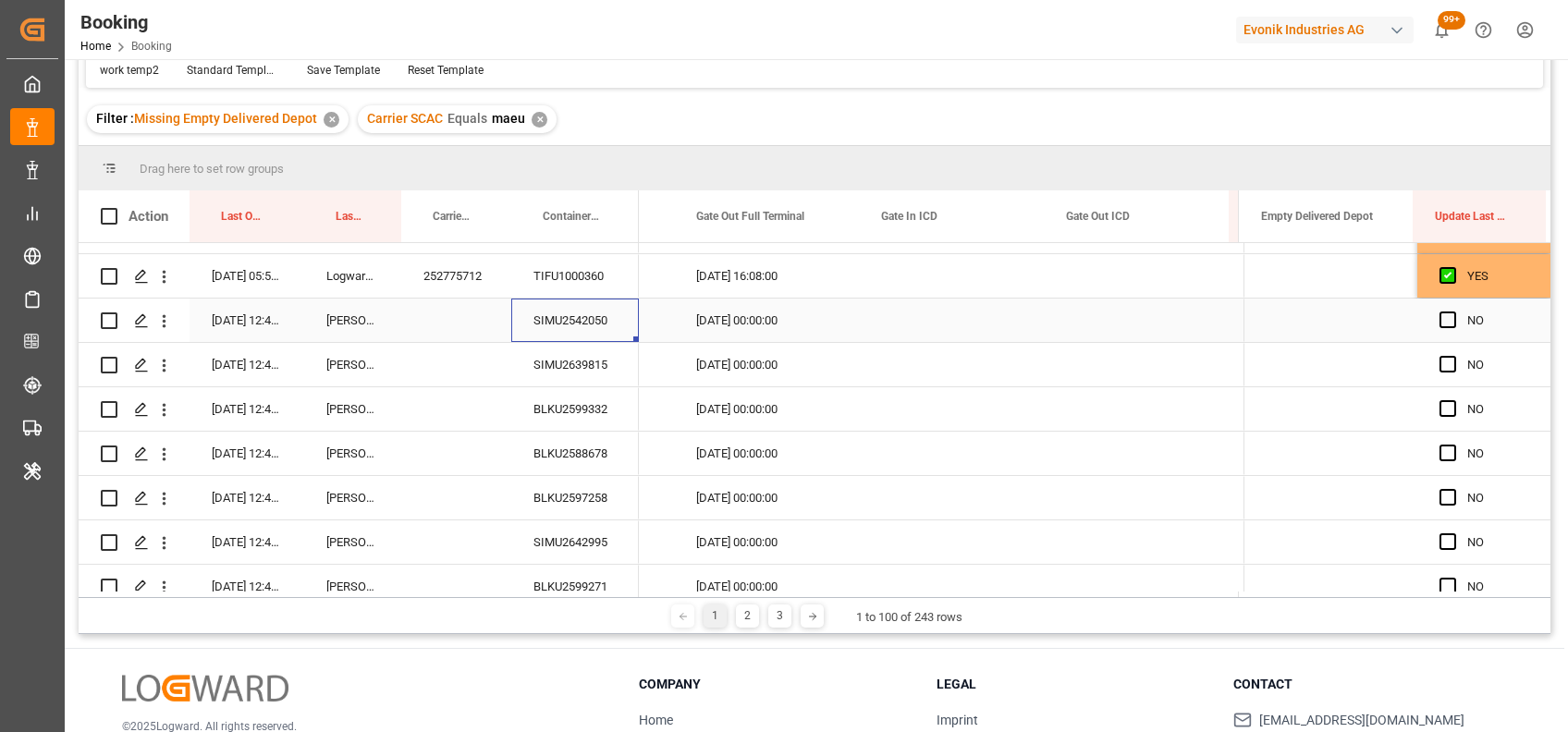
click at [577, 312] on div "SIMU2542050" at bounding box center [575, 320] width 128 height 44
click at [1439, 320] on span "Press SPACE to select this row." at bounding box center [1447, 319] width 16 height 16
click at [1453, 312] on input "Press SPACE to select this row." at bounding box center [1453, 312] width 0 height 0
drag, startPoint x: 1538, startPoint y: 338, endPoint x: 1541, endPoint y: 483, distance: 145.0
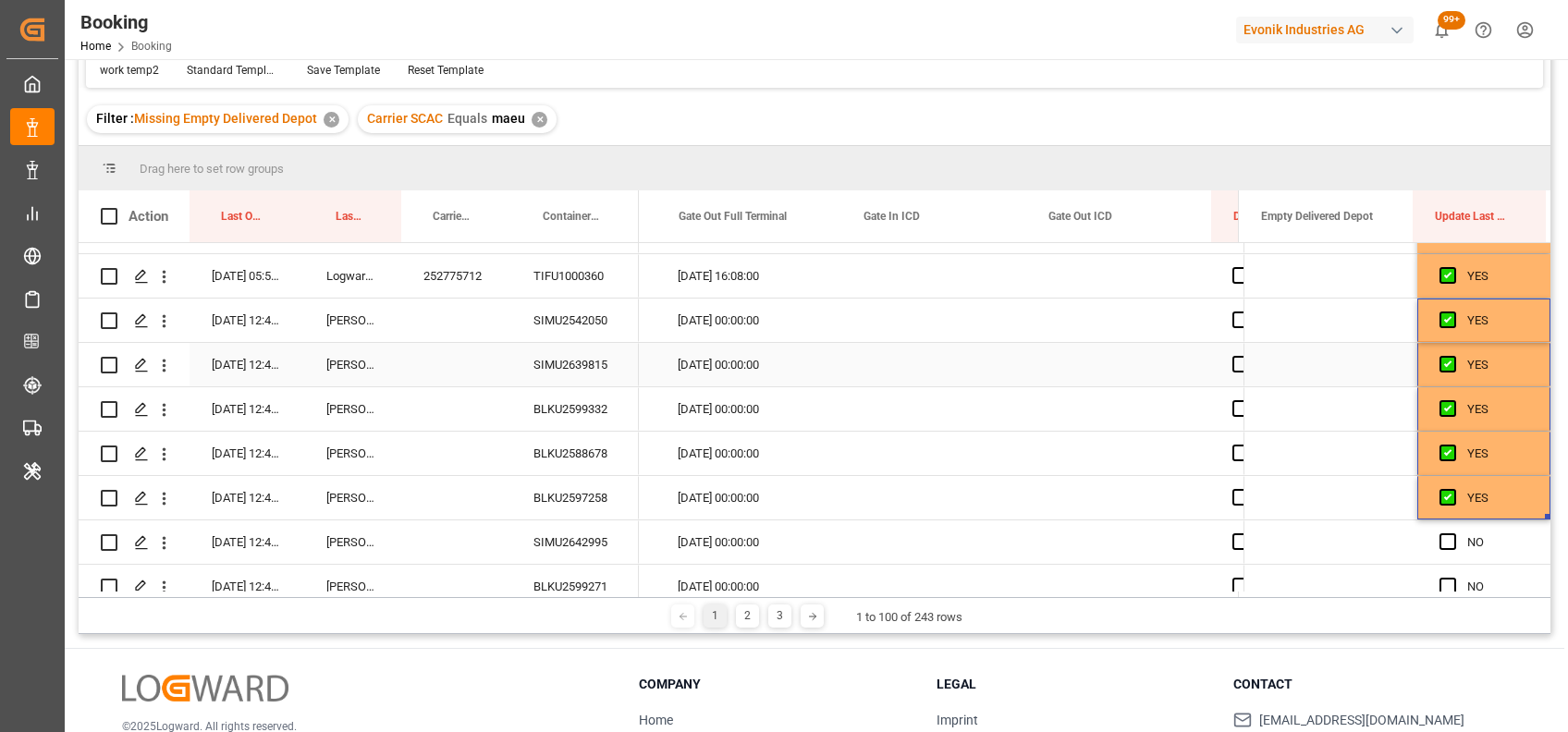
scroll to position [0, 23323]
click at [590, 376] on div "SIMU2639815" at bounding box center [575, 365] width 128 height 44
click at [1439, 541] on span "Press SPACE to select this row." at bounding box center [1447, 541] width 16 height 16
click at [1453, 534] on input "Press SPACE to select this row." at bounding box center [1453, 534] width 0 height 0
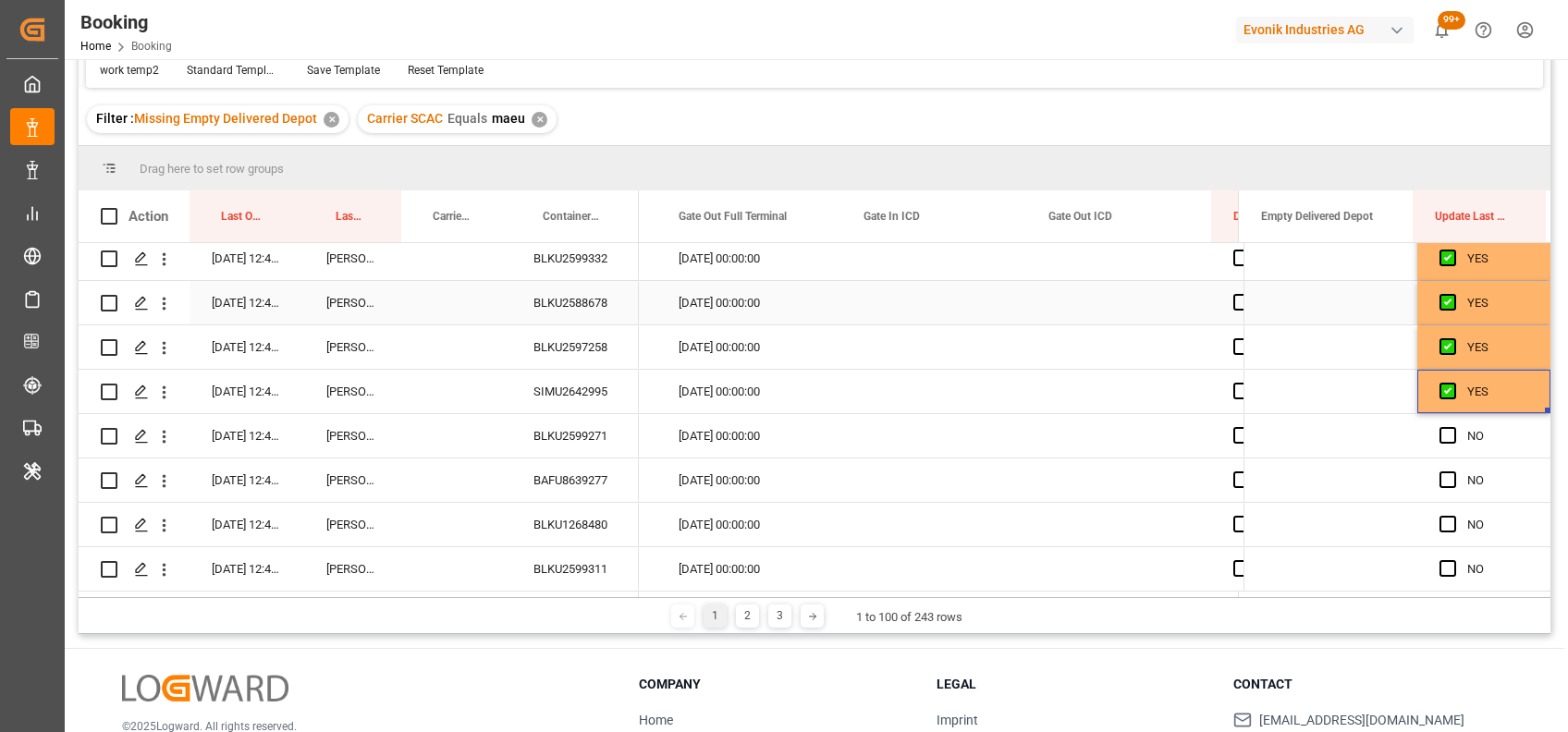
scroll to position [2672, 0]
click at [540, 397] on div "SIMU2642995" at bounding box center [575, 389] width 128 height 44
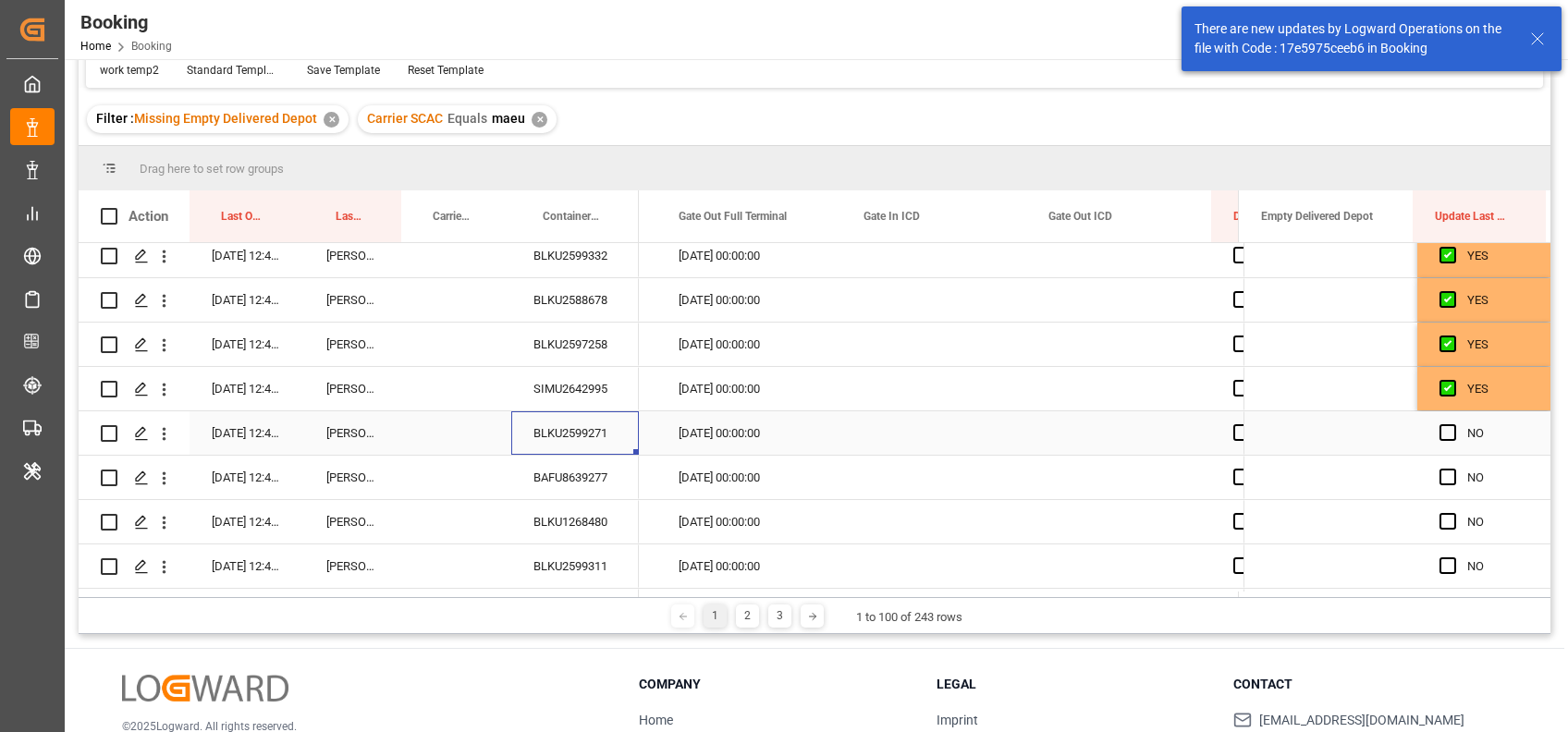
click at [559, 443] on div "BLKU2599271" at bounding box center [575, 434] width 128 height 44
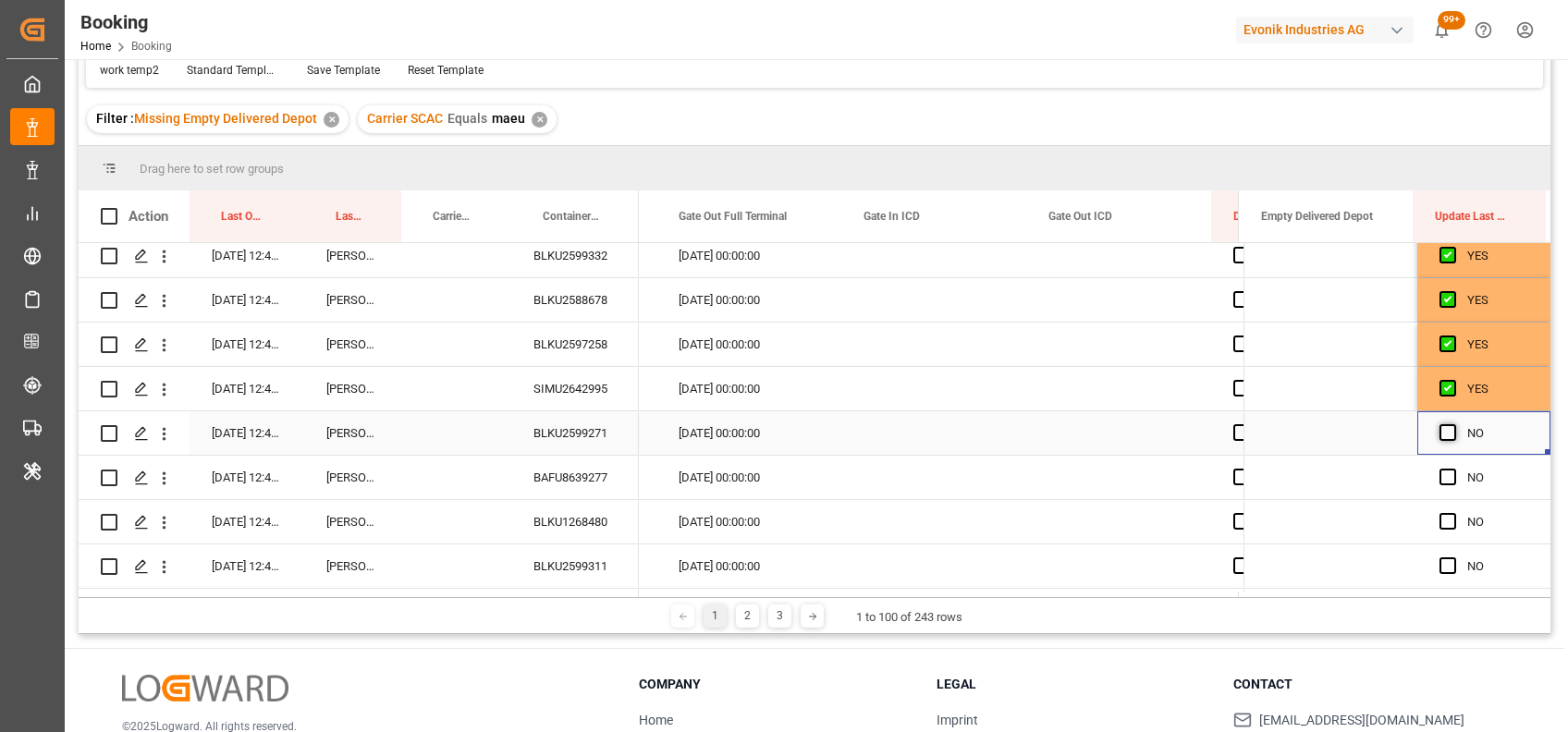
click at [1449, 428] on span "Press SPACE to select this row." at bounding box center [1447, 432] width 16 height 16
click at [1453, 424] on input "Press SPACE to select this row." at bounding box center [1453, 424] width 0 height 0
click at [1442, 478] on span "Press SPACE to select this row." at bounding box center [1447, 477] width 16 height 16
click at [1453, 469] on input "Press SPACE to select this row." at bounding box center [1453, 469] width 0 height 0
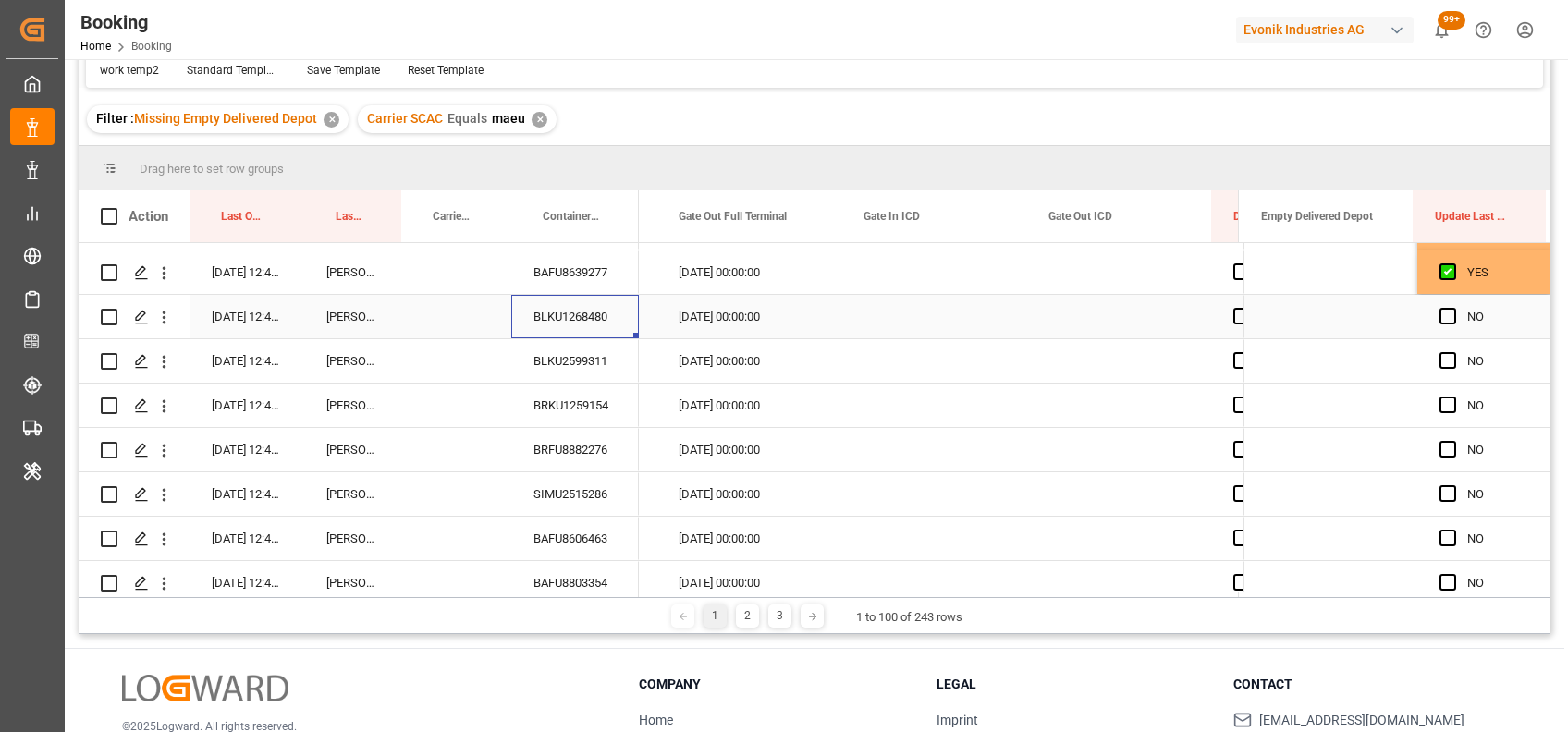
click at [597, 311] on div "BLKU1268480" at bounding box center [575, 316] width 128 height 44
click at [1439, 313] on span "Press SPACE to select this row." at bounding box center [1447, 315] width 16 height 16
click at [1453, 308] on input "Press SPACE to select this row." at bounding box center [1453, 308] width 0 height 0
click at [1538, 332] on div "YES" at bounding box center [1484, 316] width 133 height 44
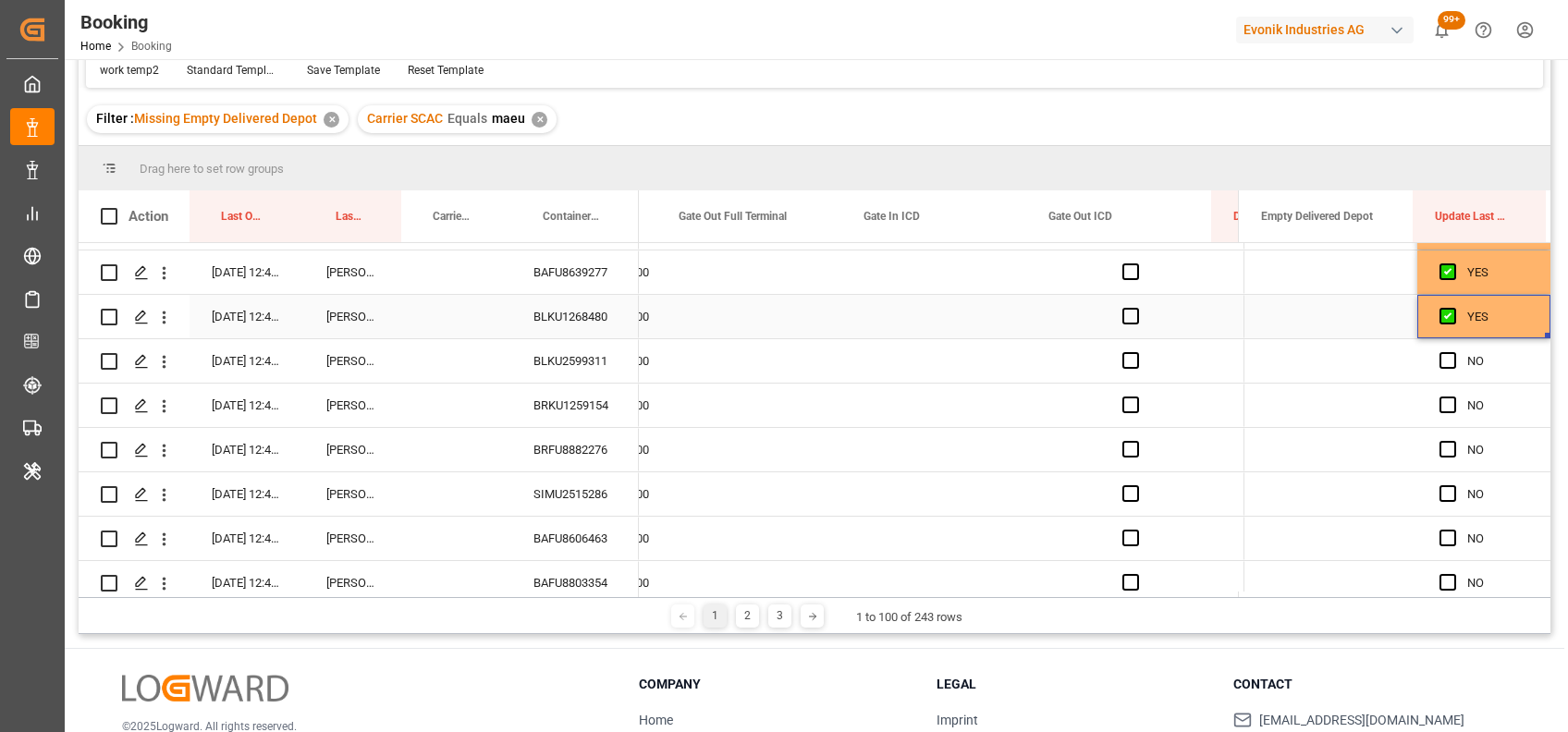
scroll to position [0, 23433]
drag, startPoint x: 1539, startPoint y: 333, endPoint x: 1545, endPoint y: 562, distance: 229.1
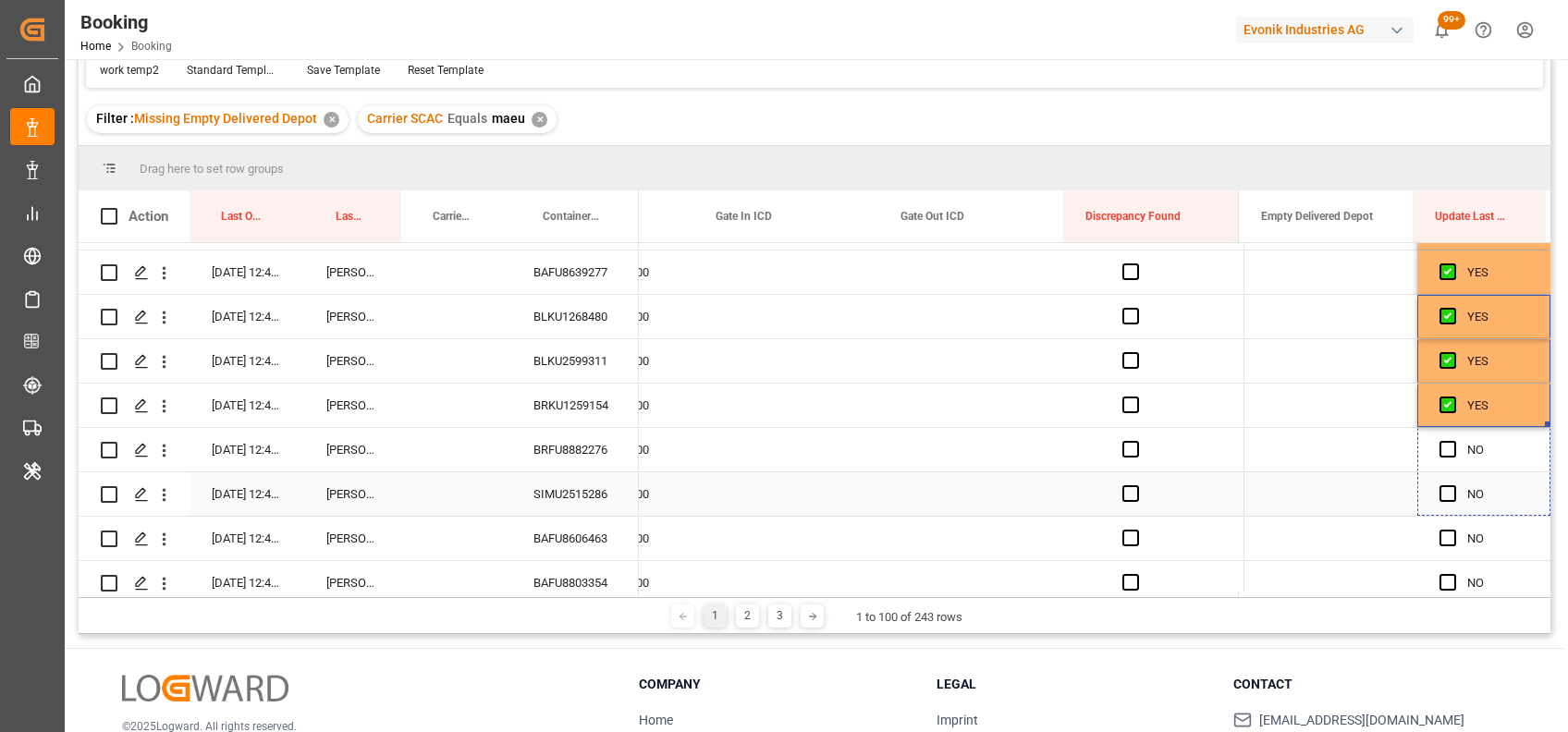
drag, startPoint x: 1541, startPoint y: 421, endPoint x: 1528, endPoint y: 627, distance: 206.4
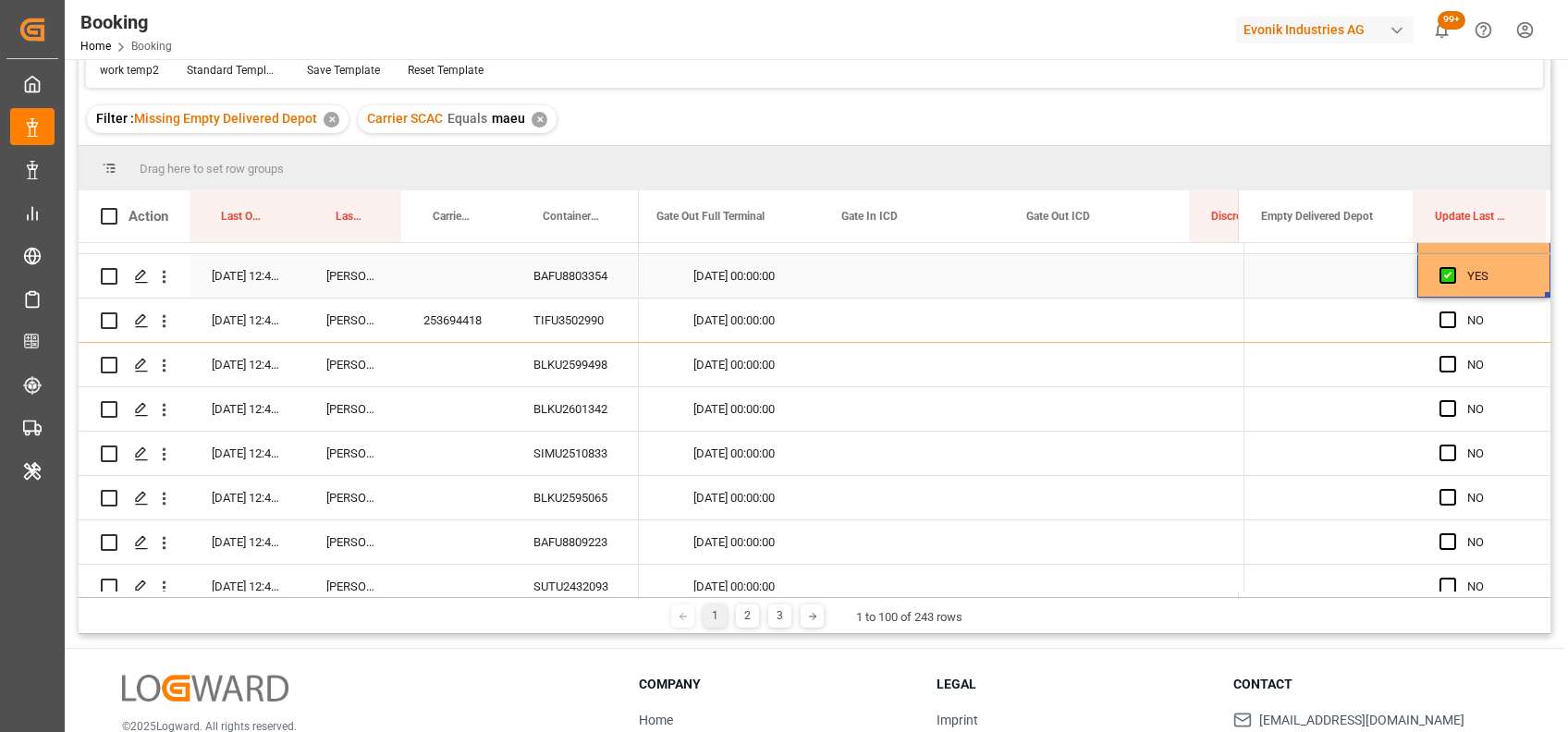
scroll to position [0, 23382]
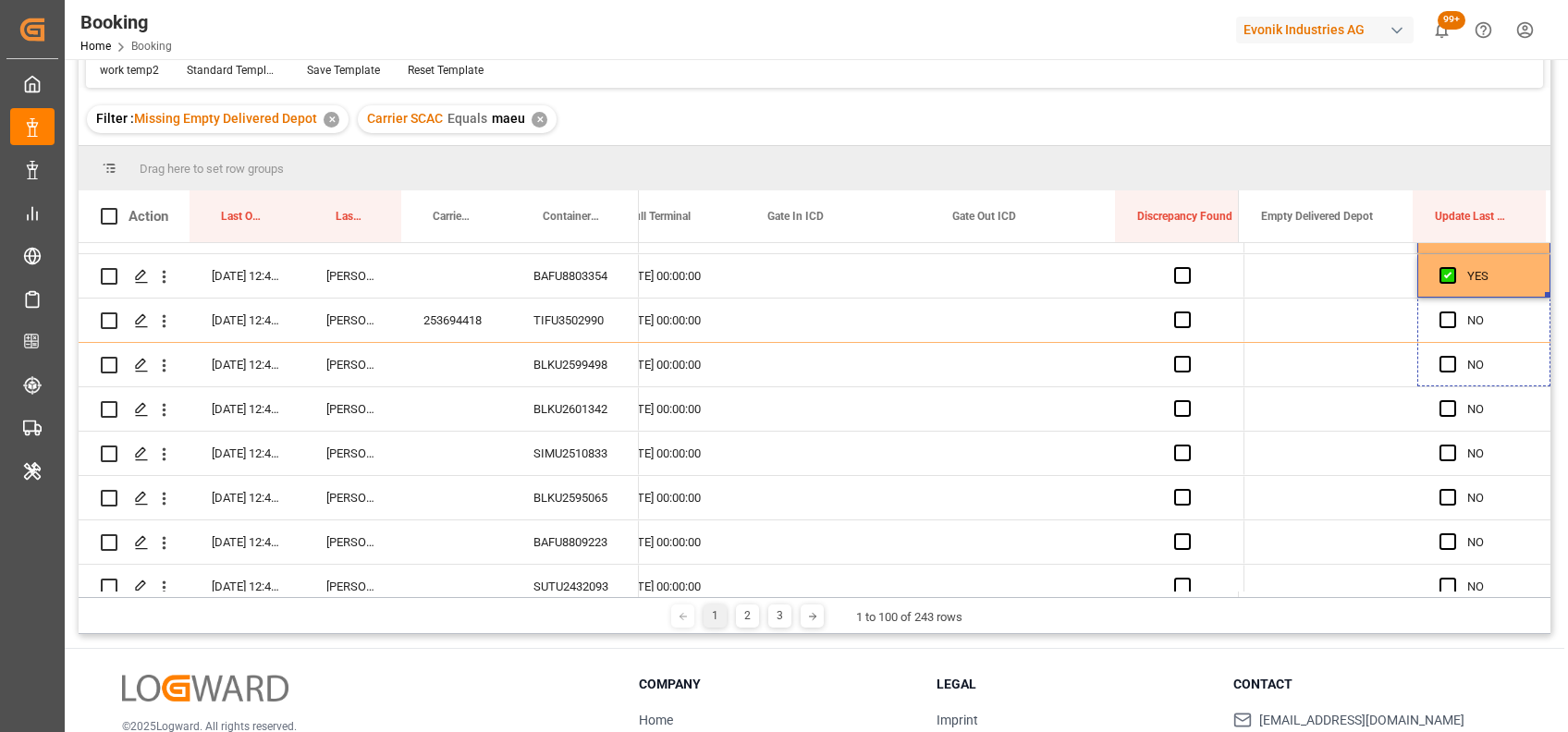
drag, startPoint x: 1541, startPoint y: 291, endPoint x: 1544, endPoint y: 624, distance: 333.0
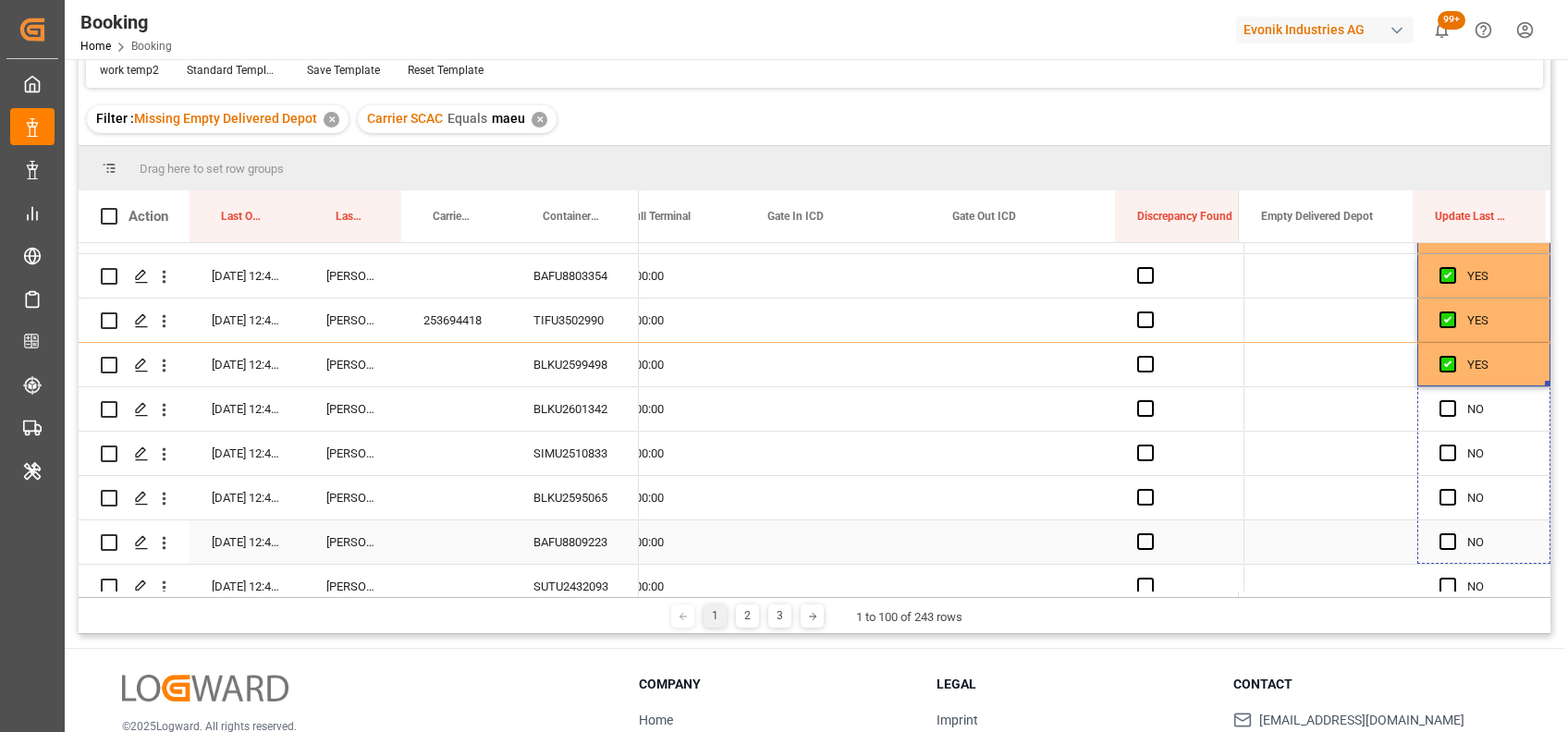
drag, startPoint x: 1543, startPoint y: 384, endPoint x: 1531, endPoint y: 580, distance: 196.4
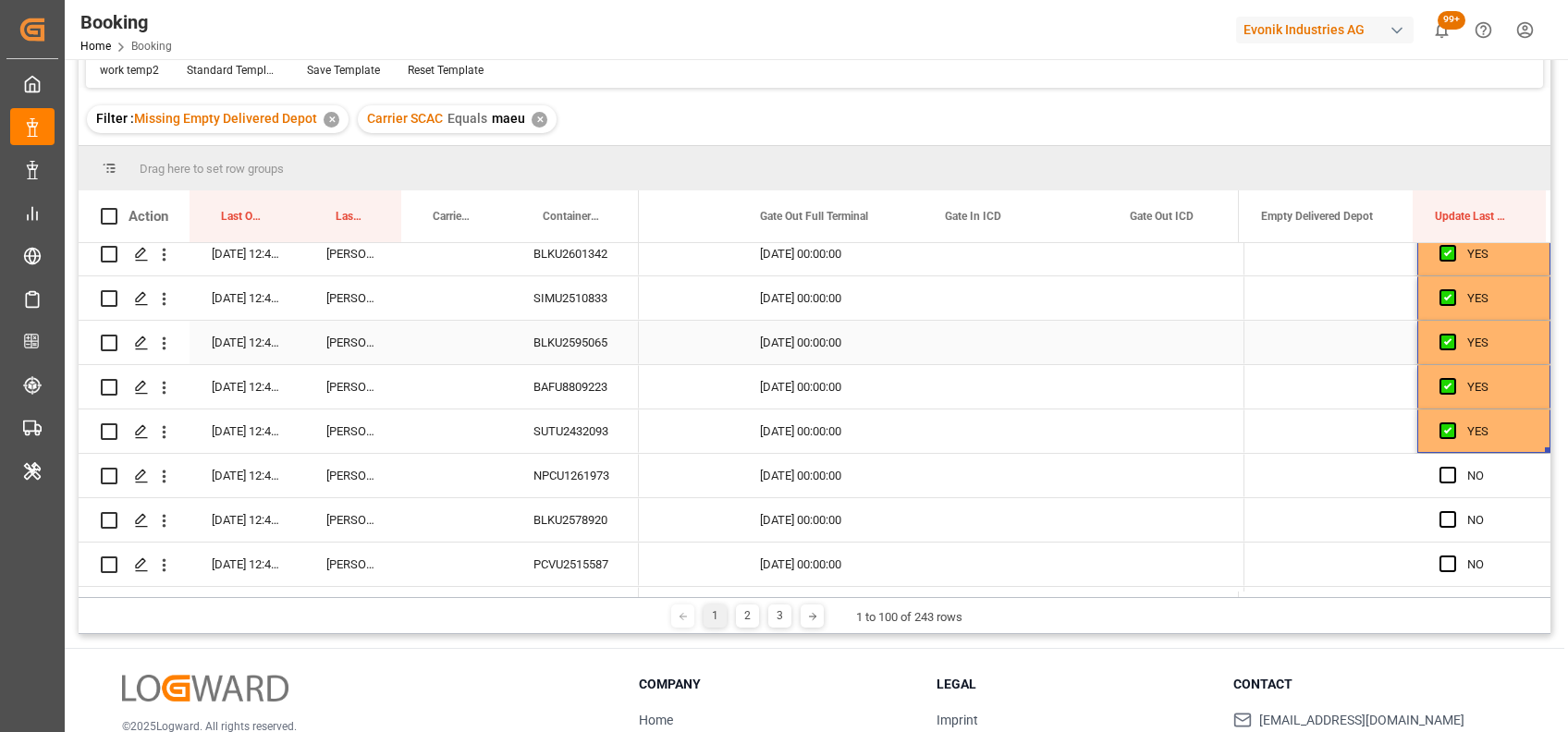
scroll to position [3340, 0]
click at [593, 304] on div "SIMU2510833" at bounding box center [575, 297] width 128 height 44
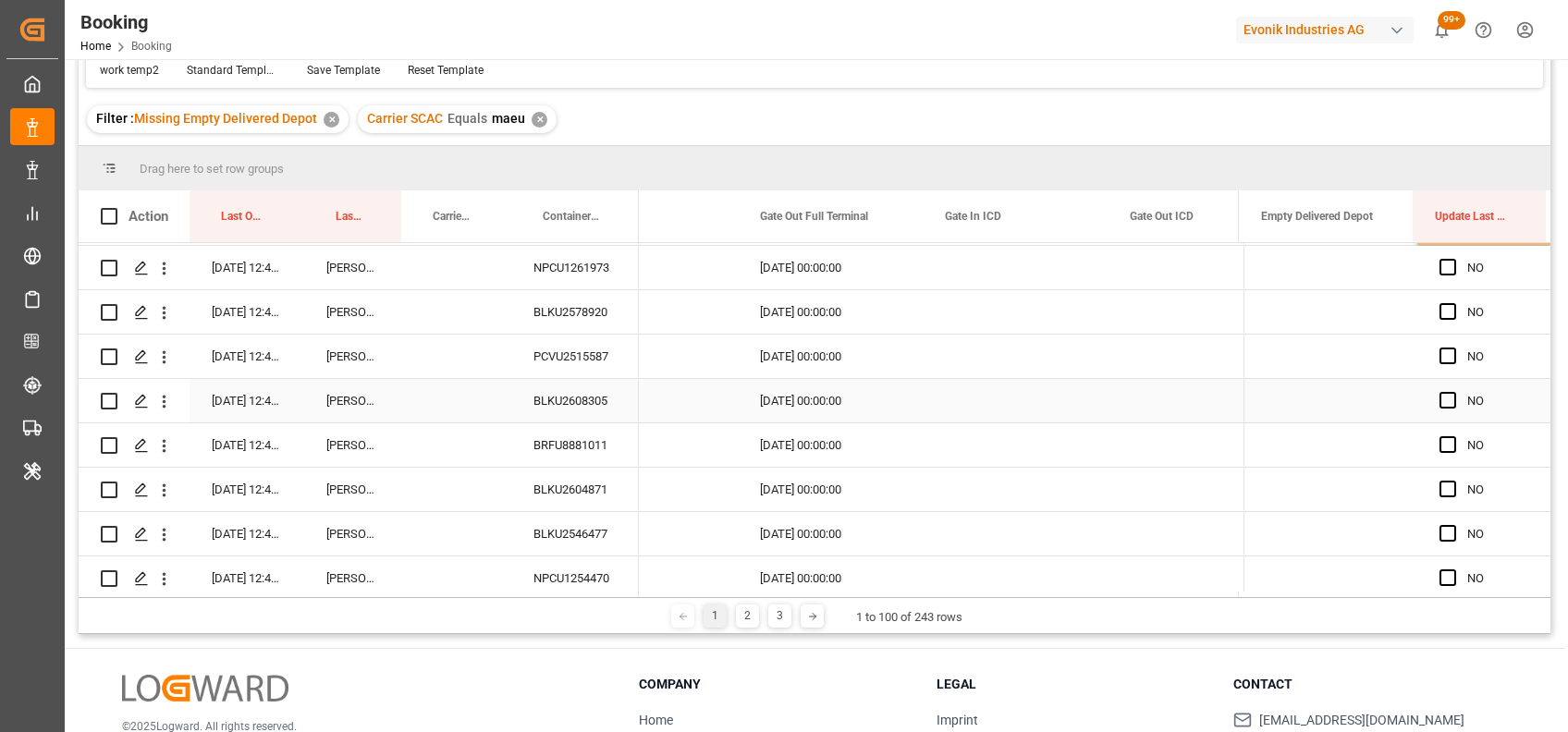
scroll to position [3521, 0]
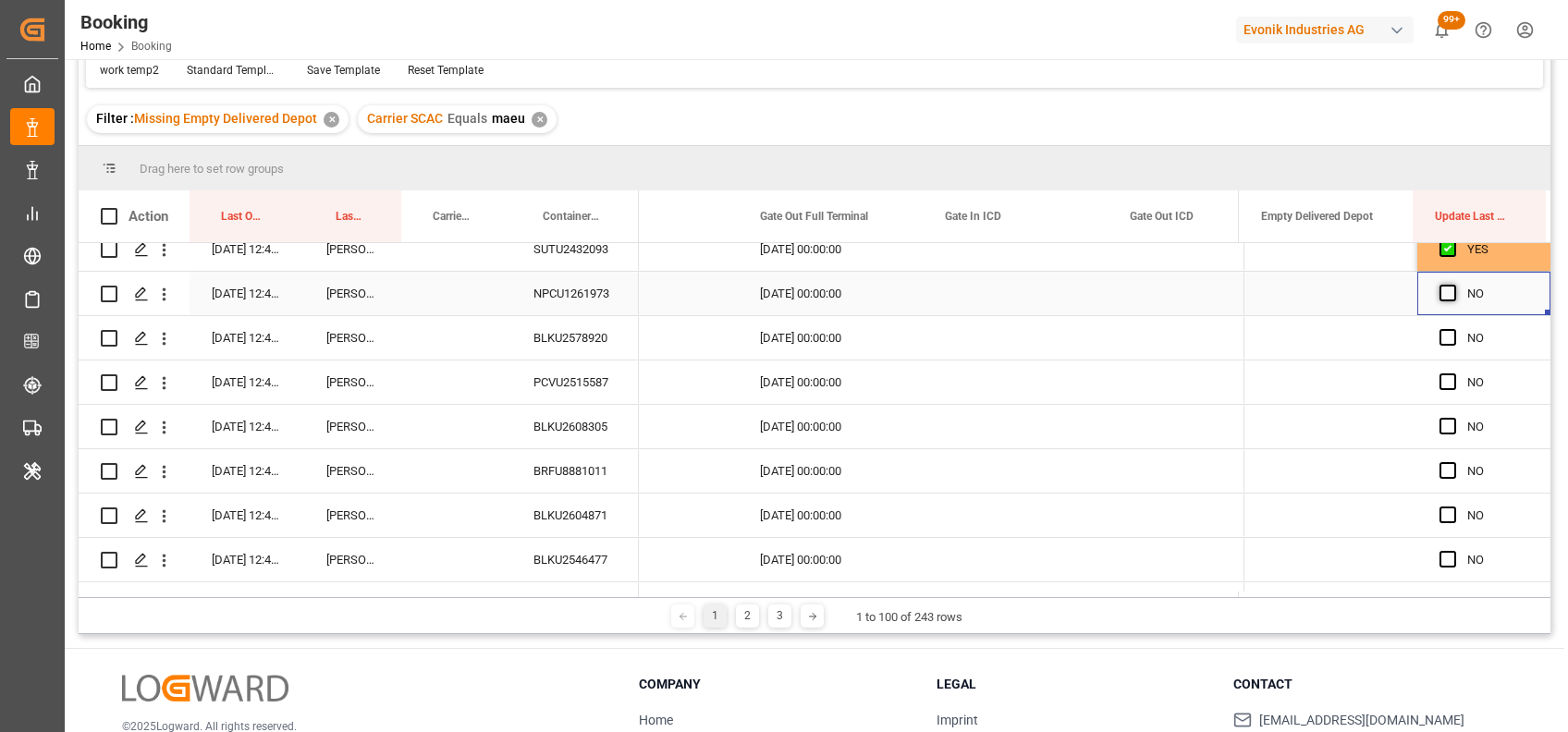
click at [1441, 291] on span "Press SPACE to select this row." at bounding box center [1447, 293] width 16 height 16
click at [1453, 285] on input "Press SPACE to select this row." at bounding box center [1453, 285] width 0 height 0
click at [1439, 342] on span "Press SPACE to select this row." at bounding box center [1447, 336] width 16 height 16
click at [1453, 329] on input "Press SPACE to select this row." at bounding box center [1453, 329] width 0 height 0
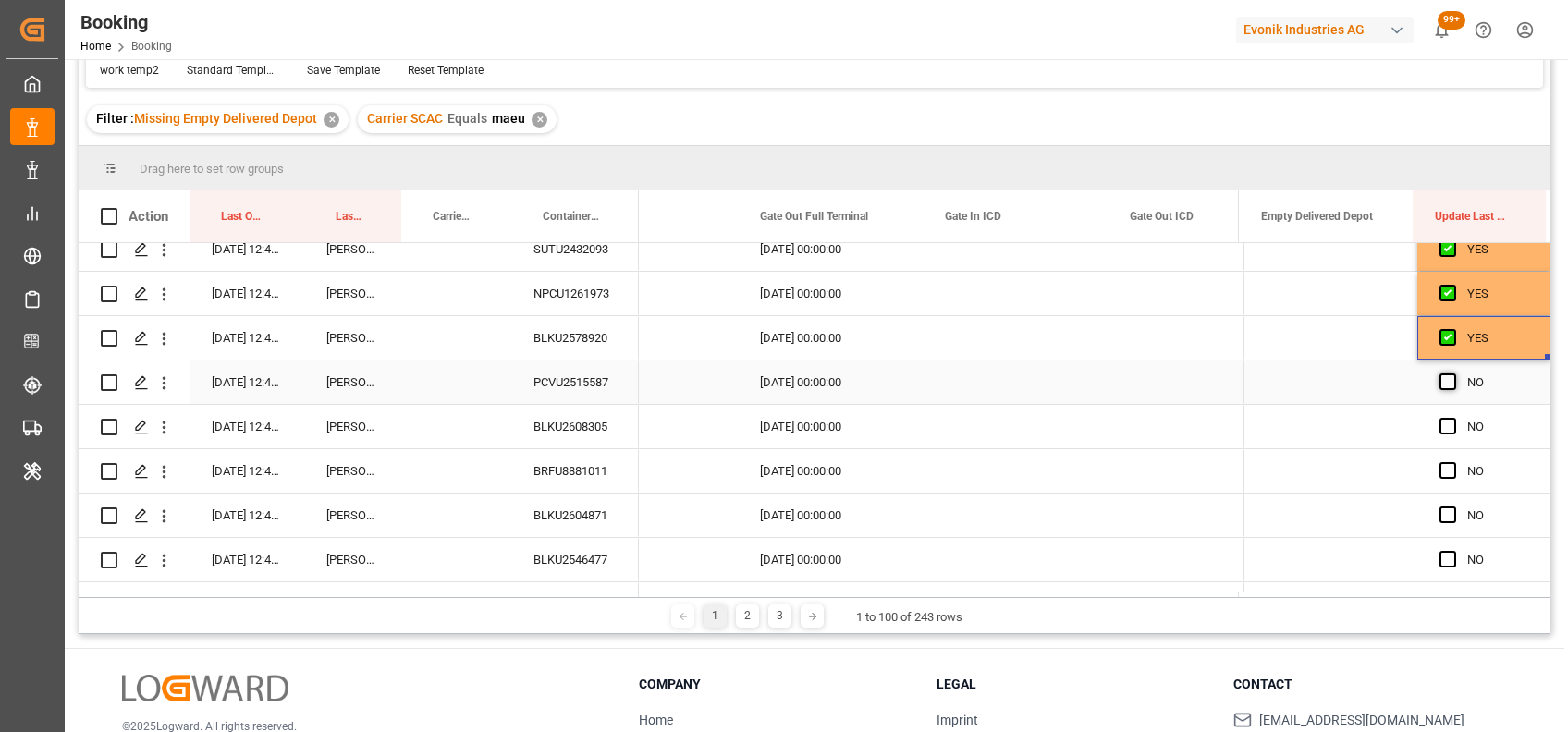
click at [1446, 385] on span "Press SPACE to select this row." at bounding box center [1447, 381] width 16 height 16
click at [1453, 374] on input "Press SPACE to select this row." at bounding box center [1453, 374] width 0 height 0
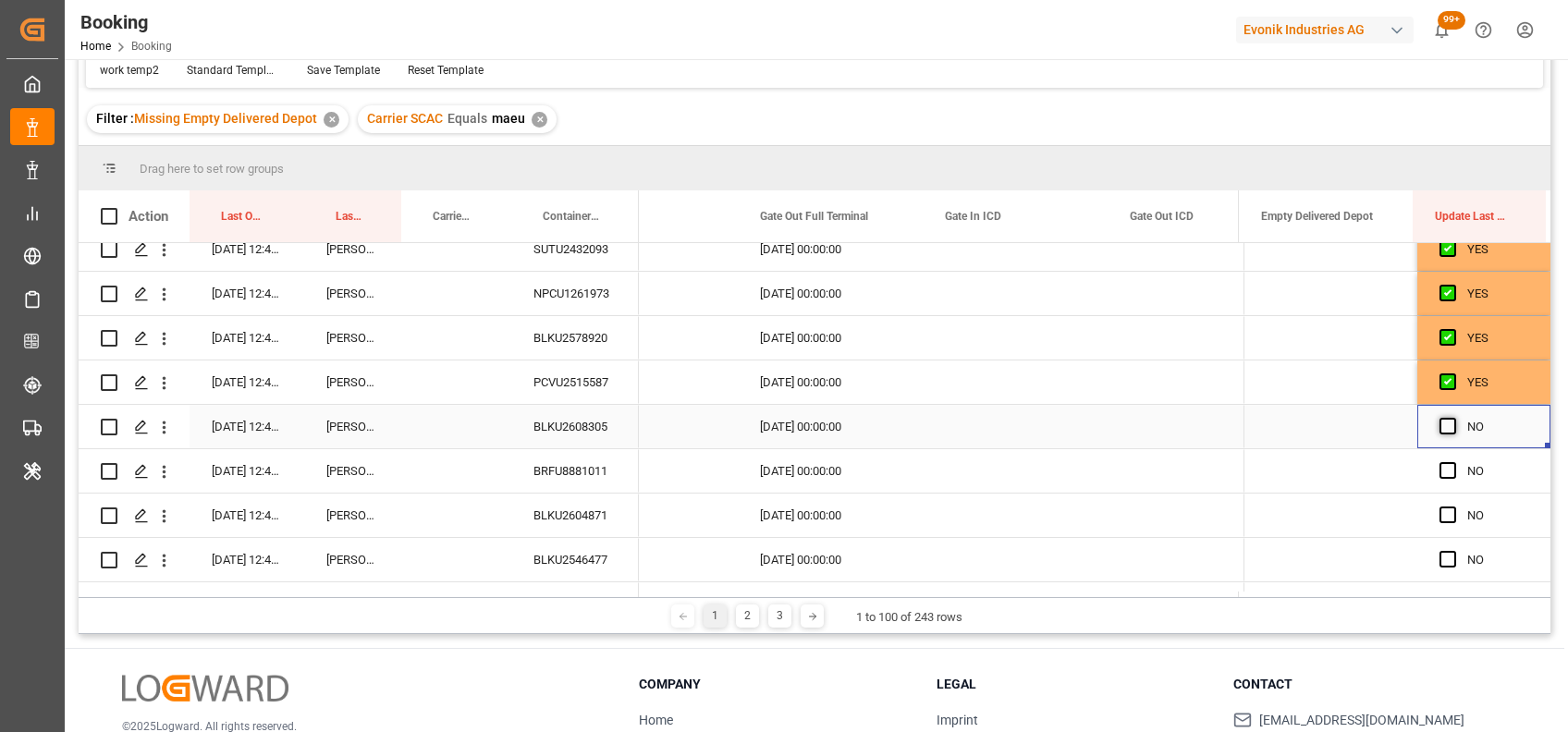
click at [1442, 430] on span "Press SPACE to select this row." at bounding box center [1447, 425] width 16 height 16
click at [1453, 417] on input "Press SPACE to select this row." at bounding box center [1453, 417] width 0 height 0
click at [1439, 465] on span "Press SPACE to select this row." at bounding box center [1447, 470] width 16 height 16
click at [1453, 462] on input "Press SPACE to select this row." at bounding box center [1453, 462] width 0 height 0
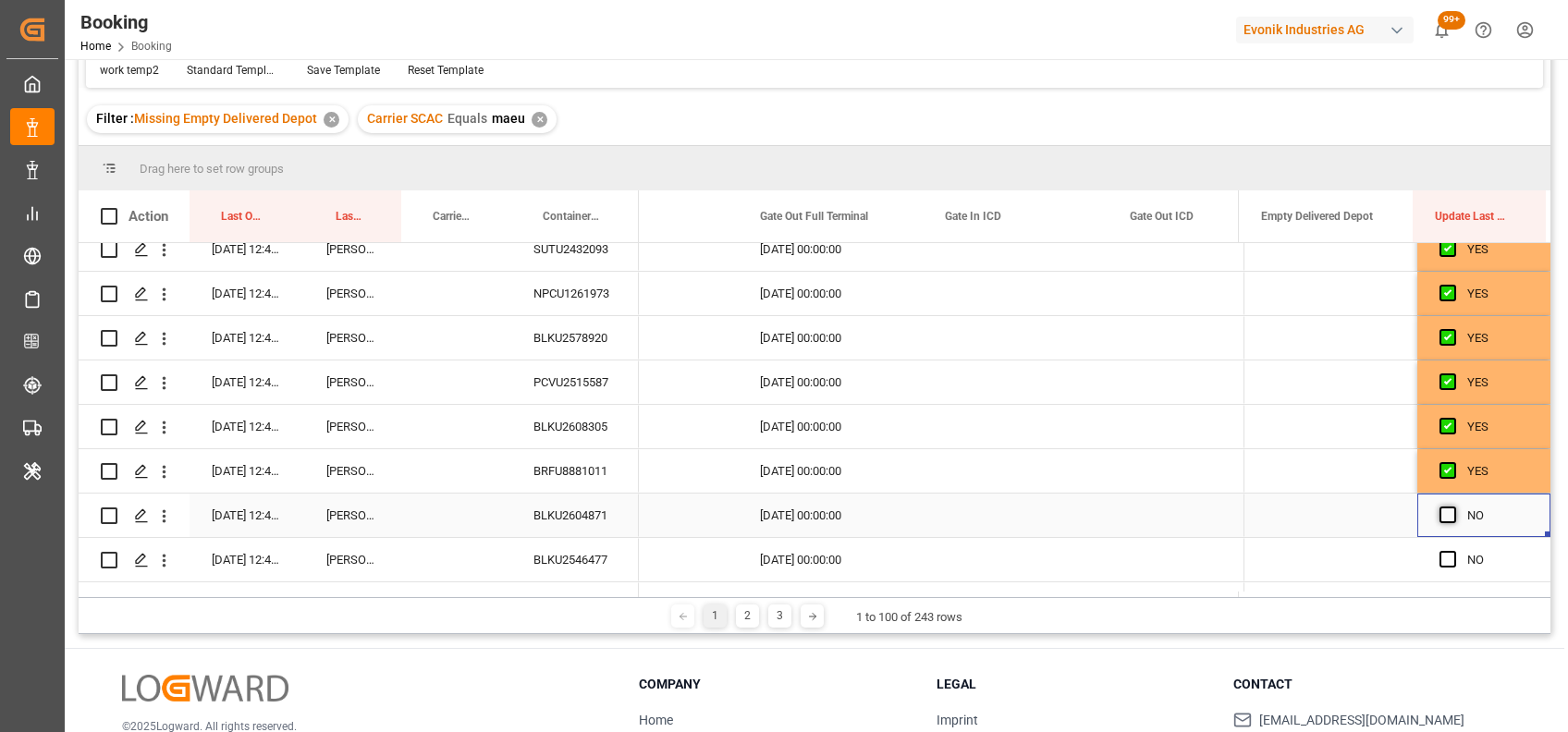
click at [1442, 514] on span "Press SPACE to select this row." at bounding box center [1447, 514] width 16 height 16
click at [1453, 506] on input "Press SPACE to select this row." at bounding box center [1453, 506] width 0 height 0
click at [1445, 559] on span "Press SPACE to select this row." at bounding box center [1447, 559] width 16 height 16
click at [1453, 551] on input "Press SPACE to select this row." at bounding box center [1453, 551] width 0 height 0
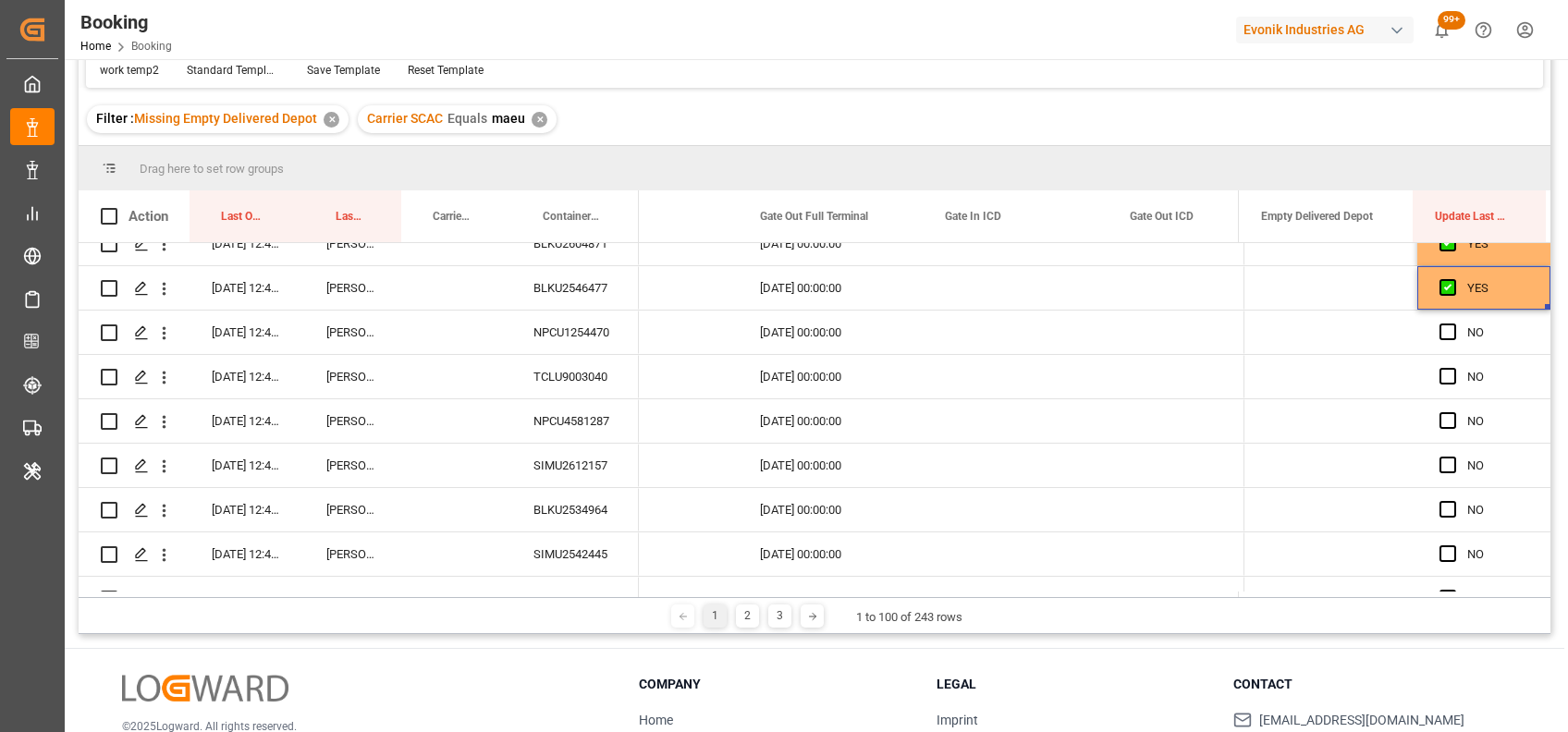
scroll to position [3803, 0]
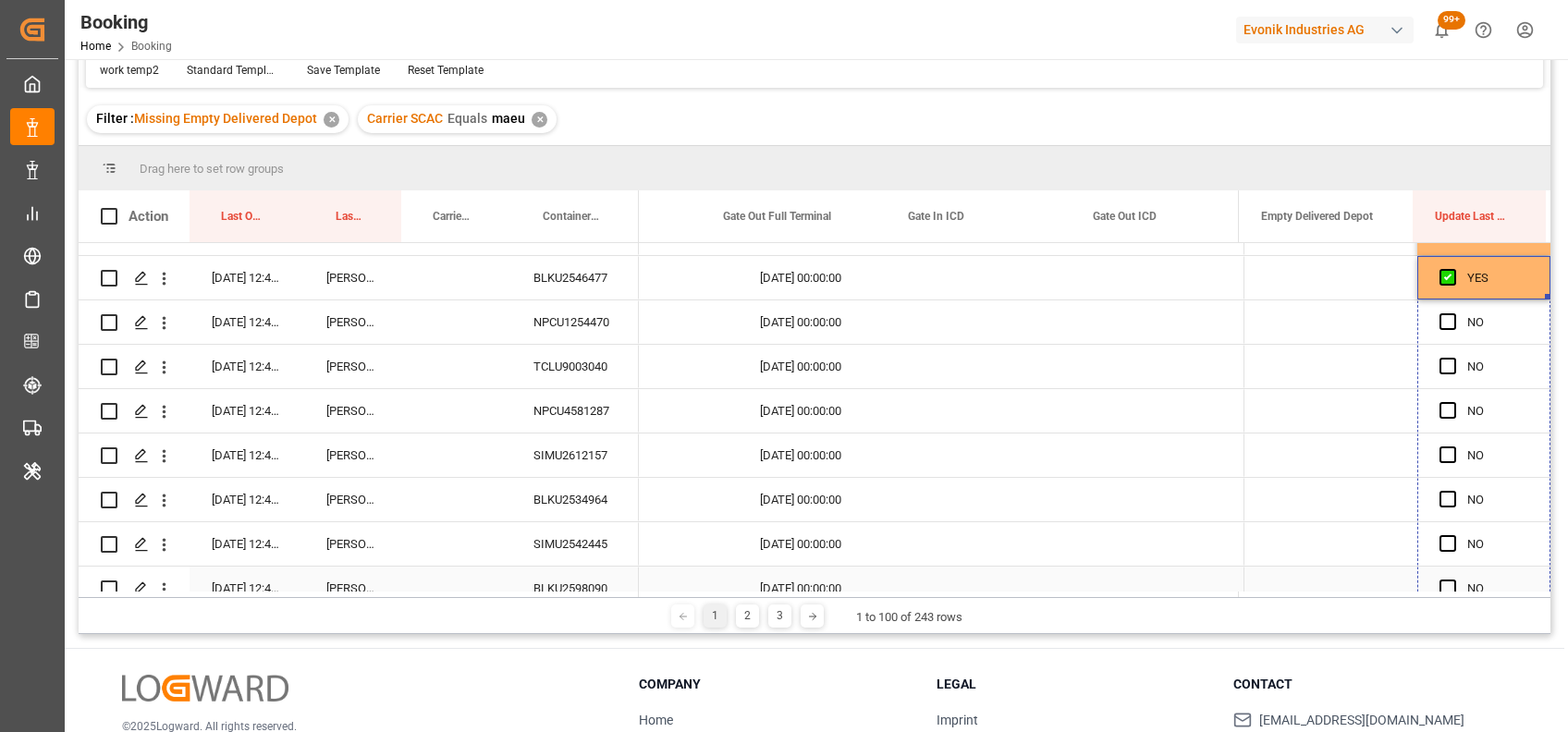
drag, startPoint x: 1541, startPoint y: 295, endPoint x: 1544, endPoint y: 596, distance: 301.0
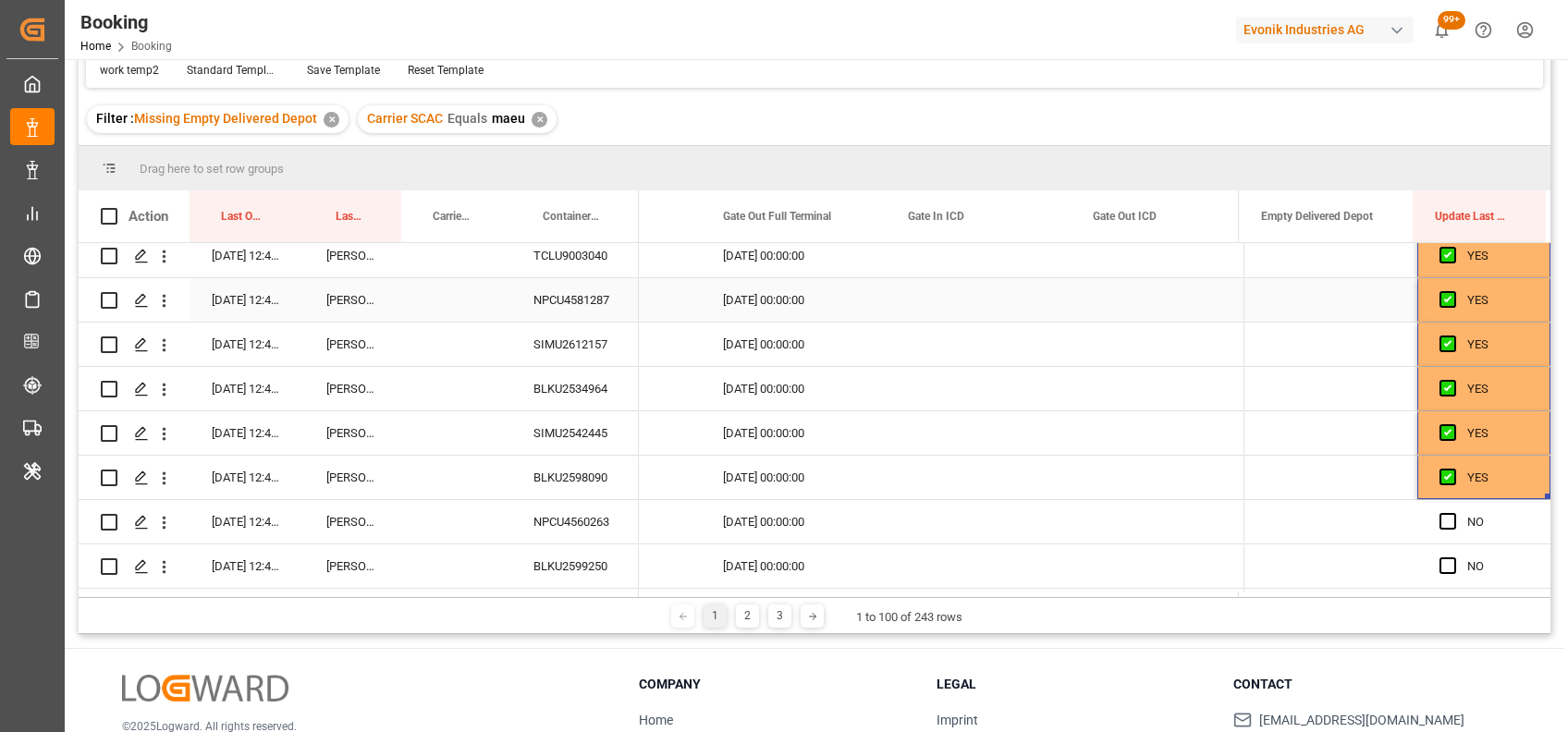
scroll to position [3913, 0]
click at [540, 520] on div "NPCU4560263" at bounding box center [575, 523] width 128 height 44
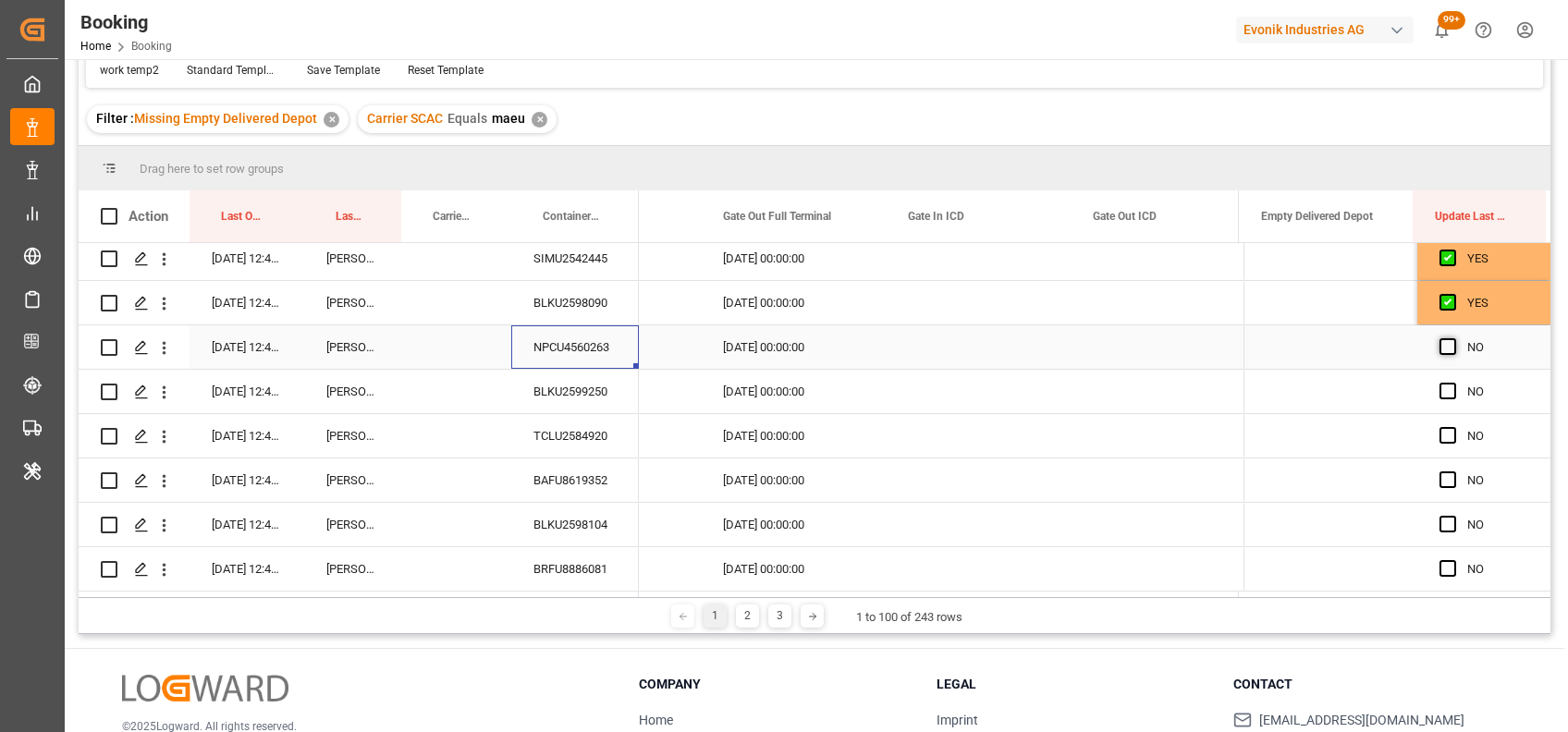
click at [1443, 341] on span "Press SPACE to select this row." at bounding box center [1447, 346] width 16 height 16
click at [1453, 338] on input "Press SPACE to select this row." at bounding box center [1453, 338] width 0 height 0
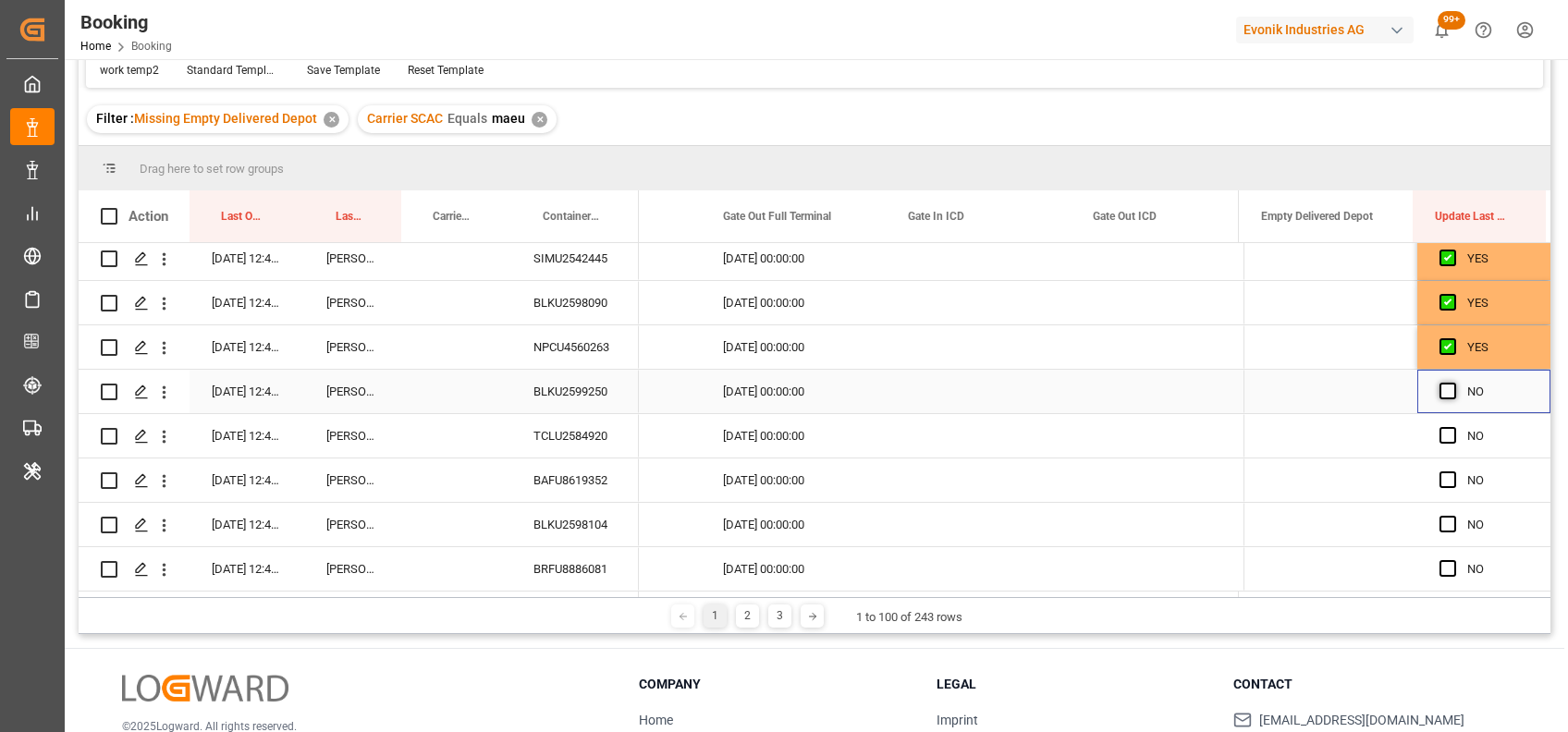
click at [1441, 384] on span "Press SPACE to select this row." at bounding box center [1447, 390] width 16 height 16
click at [1453, 382] on input "Press SPACE to select this row." at bounding box center [1453, 382] width 0 height 0
click at [1439, 433] on span "Press SPACE to select this row." at bounding box center [1447, 435] width 16 height 16
click at [1453, 427] on input "Press SPACE to select this row." at bounding box center [1453, 427] width 0 height 0
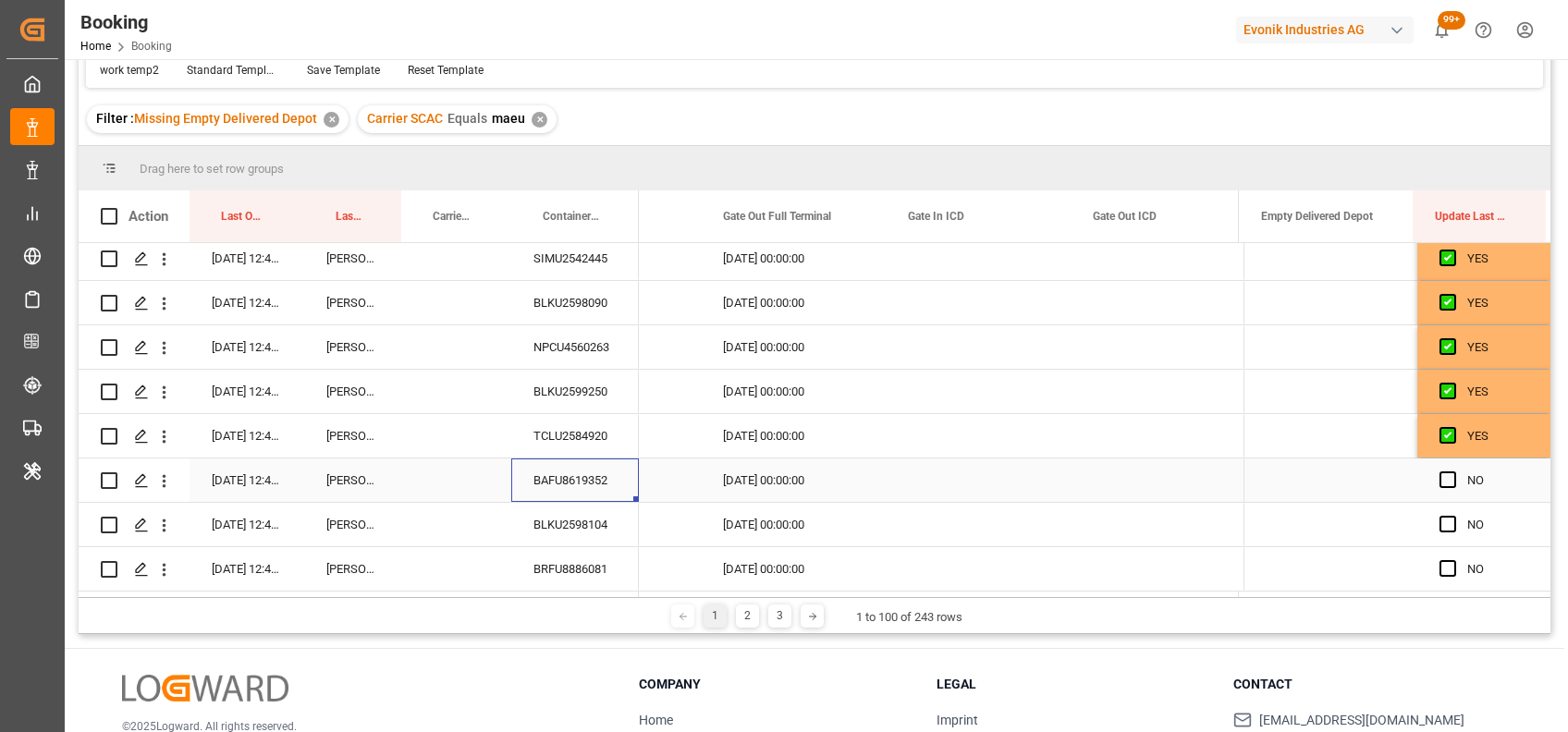
click at [562, 468] on div "BAFU8619352" at bounding box center [575, 480] width 128 height 44
click at [1444, 474] on span "Press SPACE to select this row." at bounding box center [1447, 479] width 16 height 16
click at [1453, 472] on input "Press SPACE to select this row." at bounding box center [1453, 472] width 0 height 0
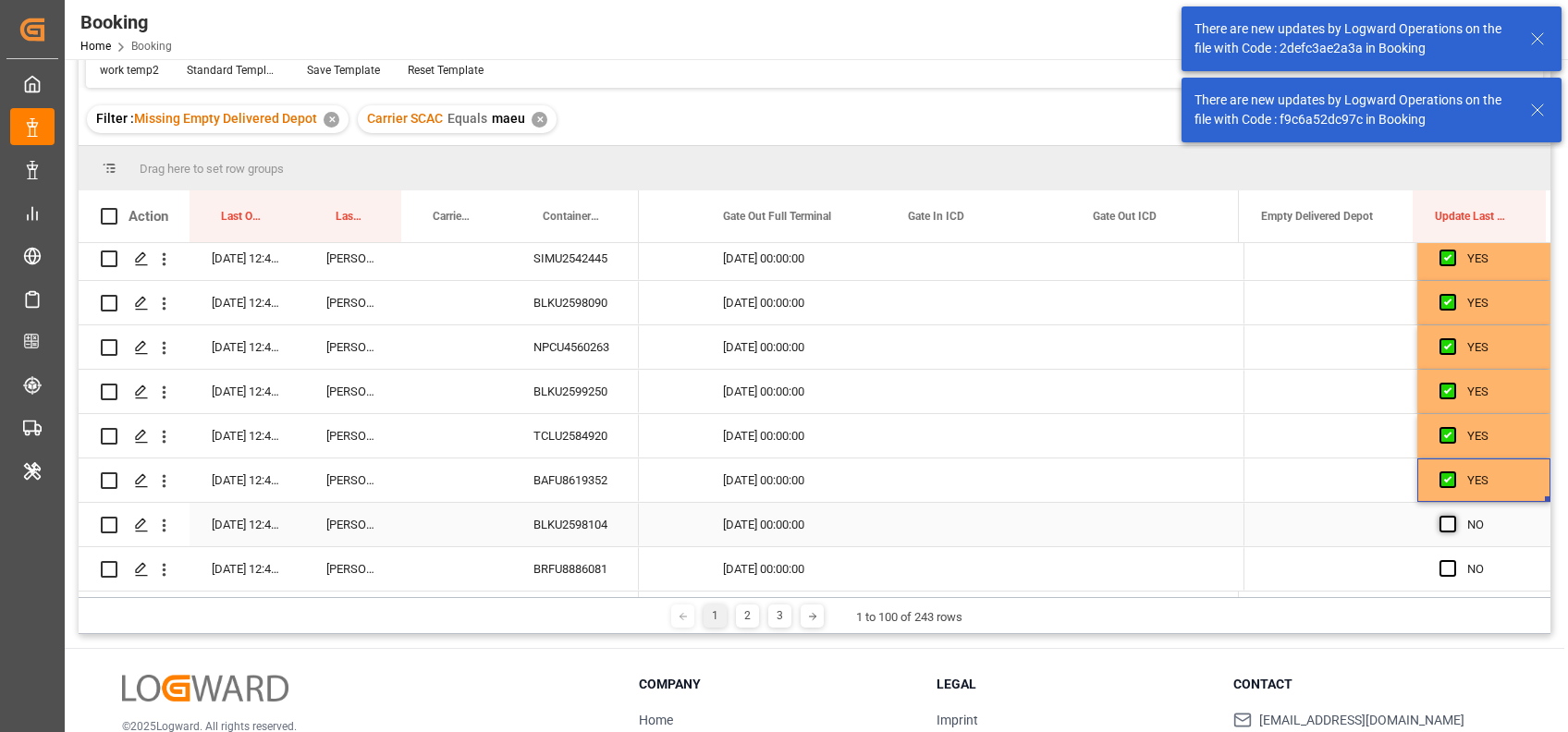
click at [1439, 517] on span "Press SPACE to select this row." at bounding box center [1447, 523] width 16 height 16
click at [1453, 516] on input "Press SPACE to select this row." at bounding box center [1453, 516] width 0 height 0
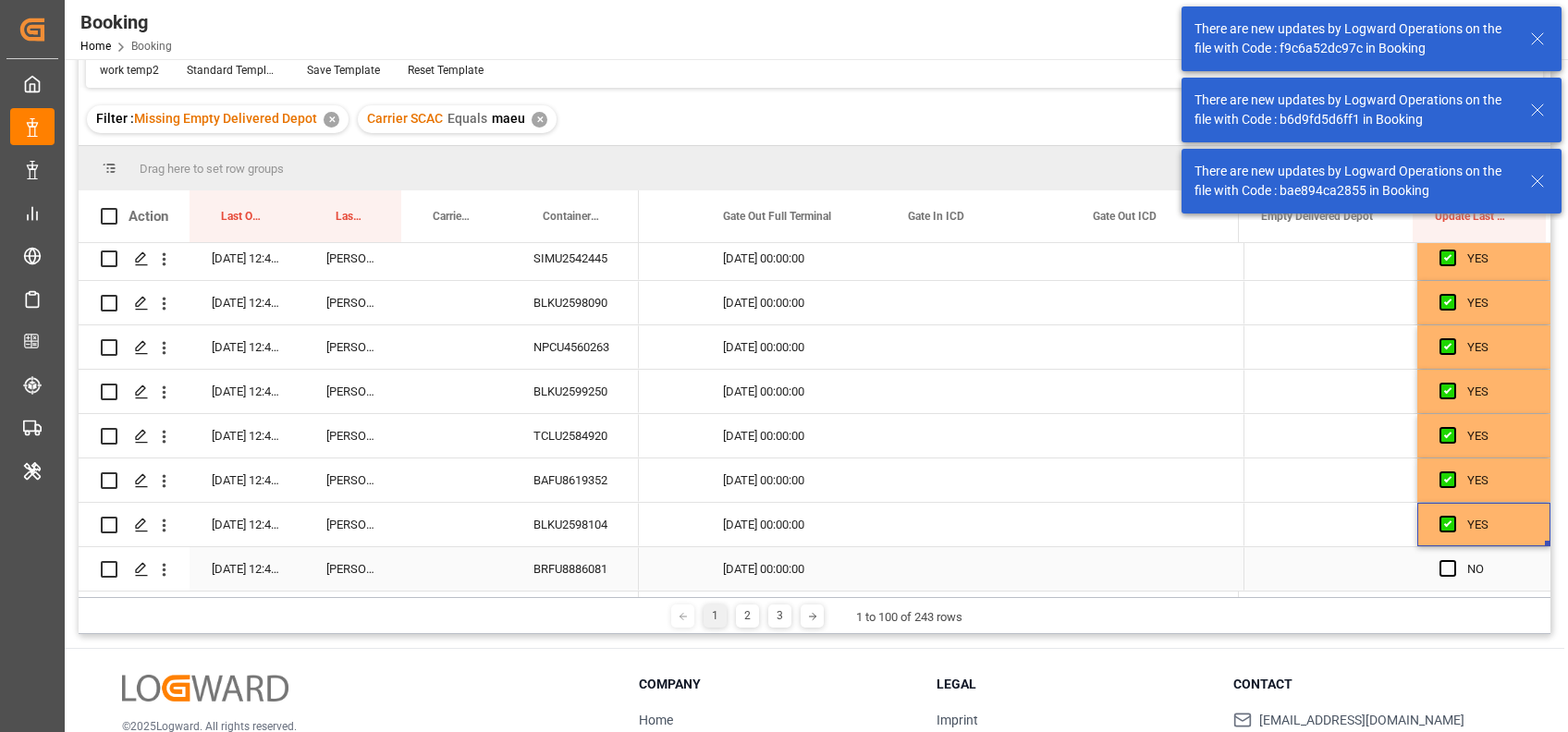
click at [1450, 562] on div "Press SPACE to select this row." at bounding box center [1453, 569] width 28 height 43
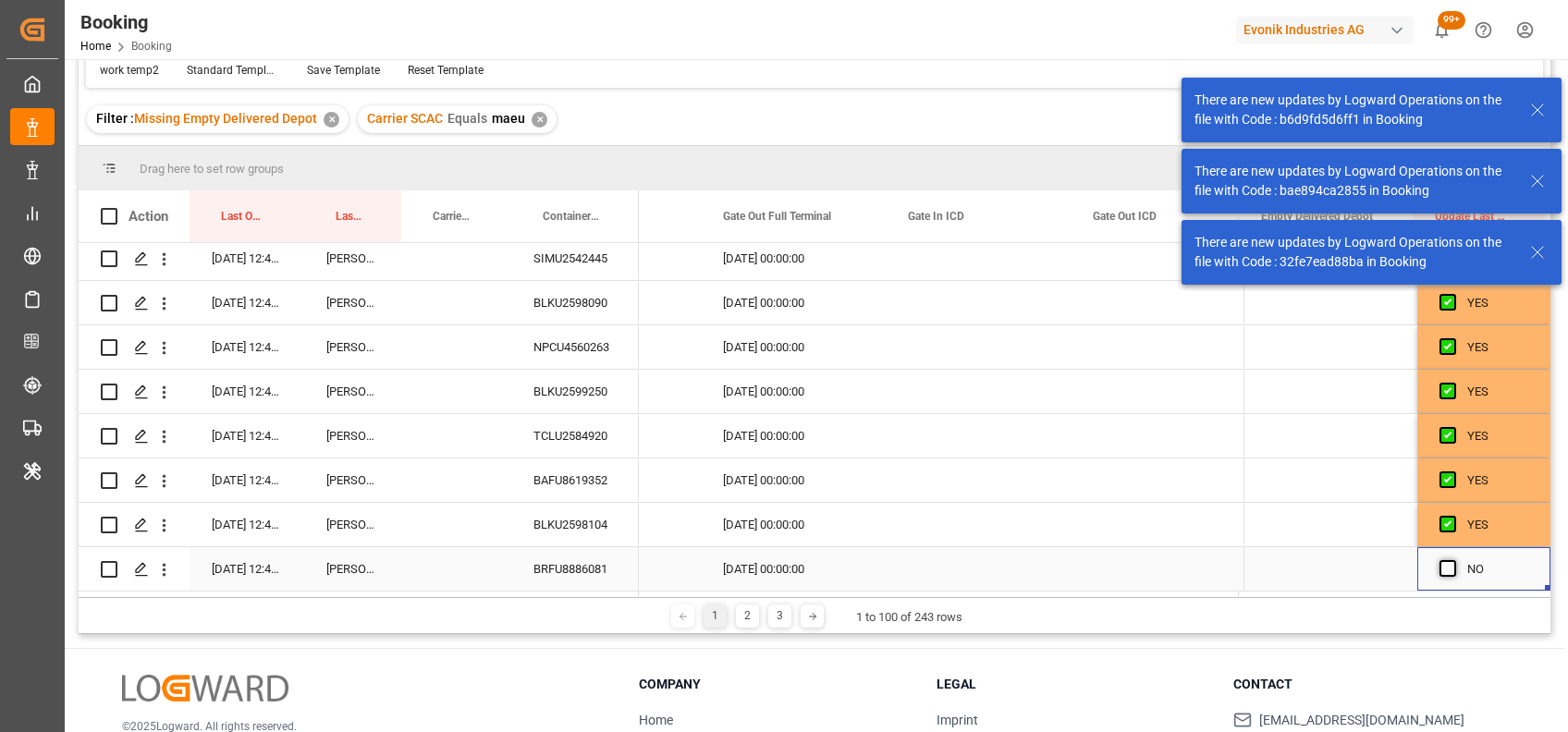
click at [1440, 562] on span "Press SPACE to select this row." at bounding box center [1447, 568] width 16 height 16
click at [1453, 560] on input "Press SPACE to select this row." at bounding box center [1453, 560] width 0 height 0
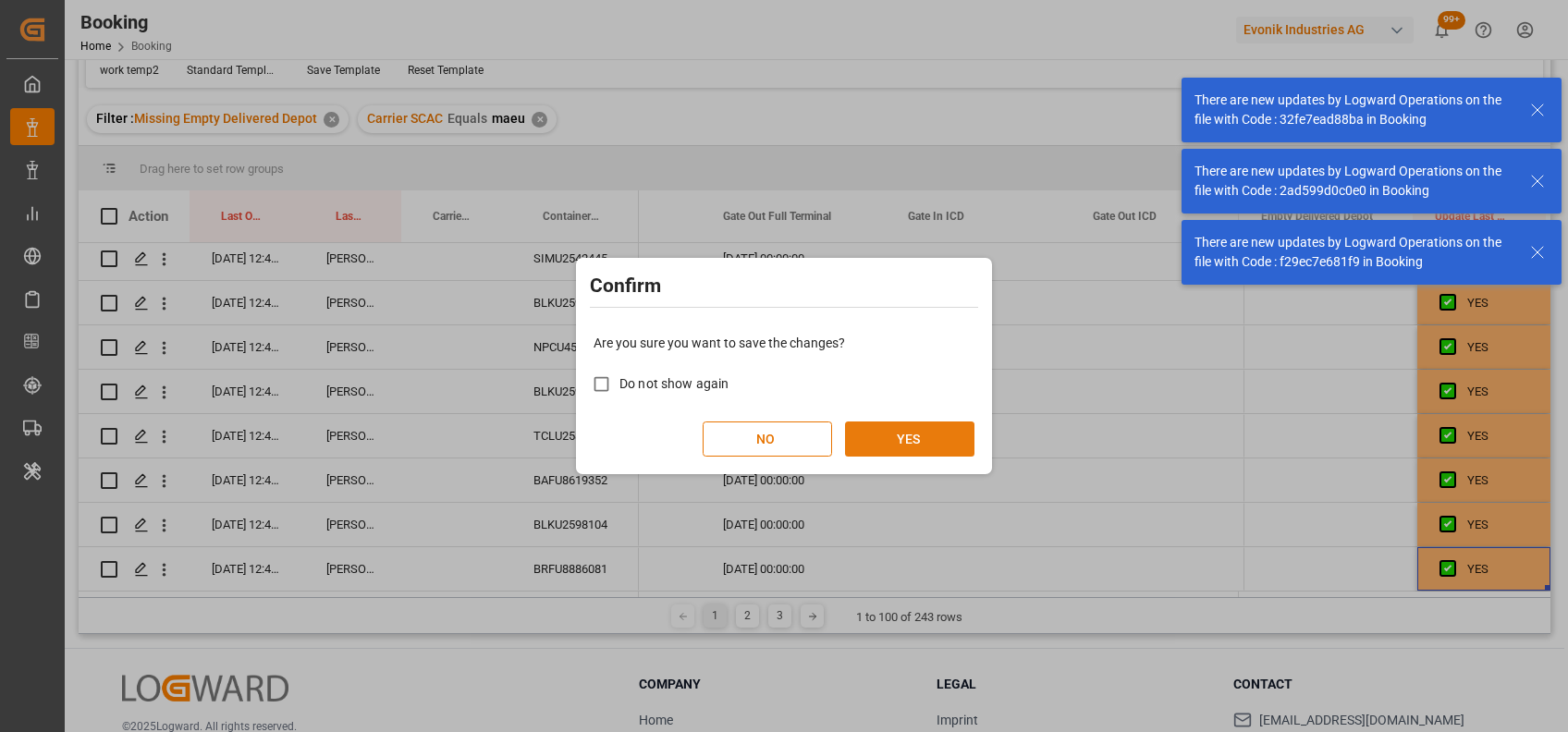
click at [927, 430] on button "YES" at bounding box center [909, 438] width 130 height 35
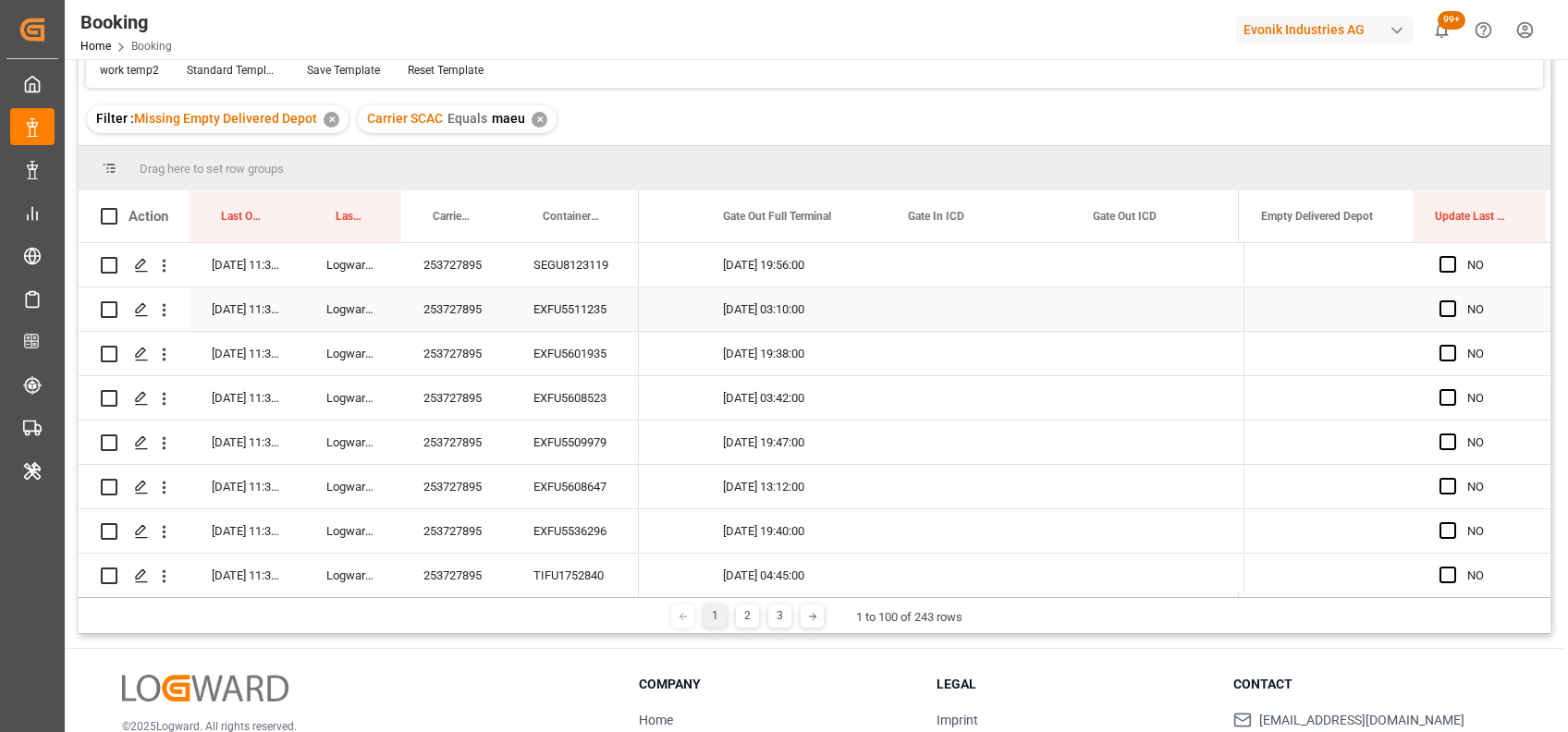
scroll to position [4038, 0]
click at [1441, 265] on span "Press SPACE to select this row." at bounding box center [1447, 263] width 16 height 16
click at [1453, 255] on input "Press SPACE to select this row." at bounding box center [1453, 255] width 0 height 0
click at [1442, 306] on span "Press SPACE to select this row." at bounding box center [1447, 307] width 16 height 16
click at [1453, 299] on input "Press SPACE to select this row." at bounding box center [1453, 299] width 0 height 0
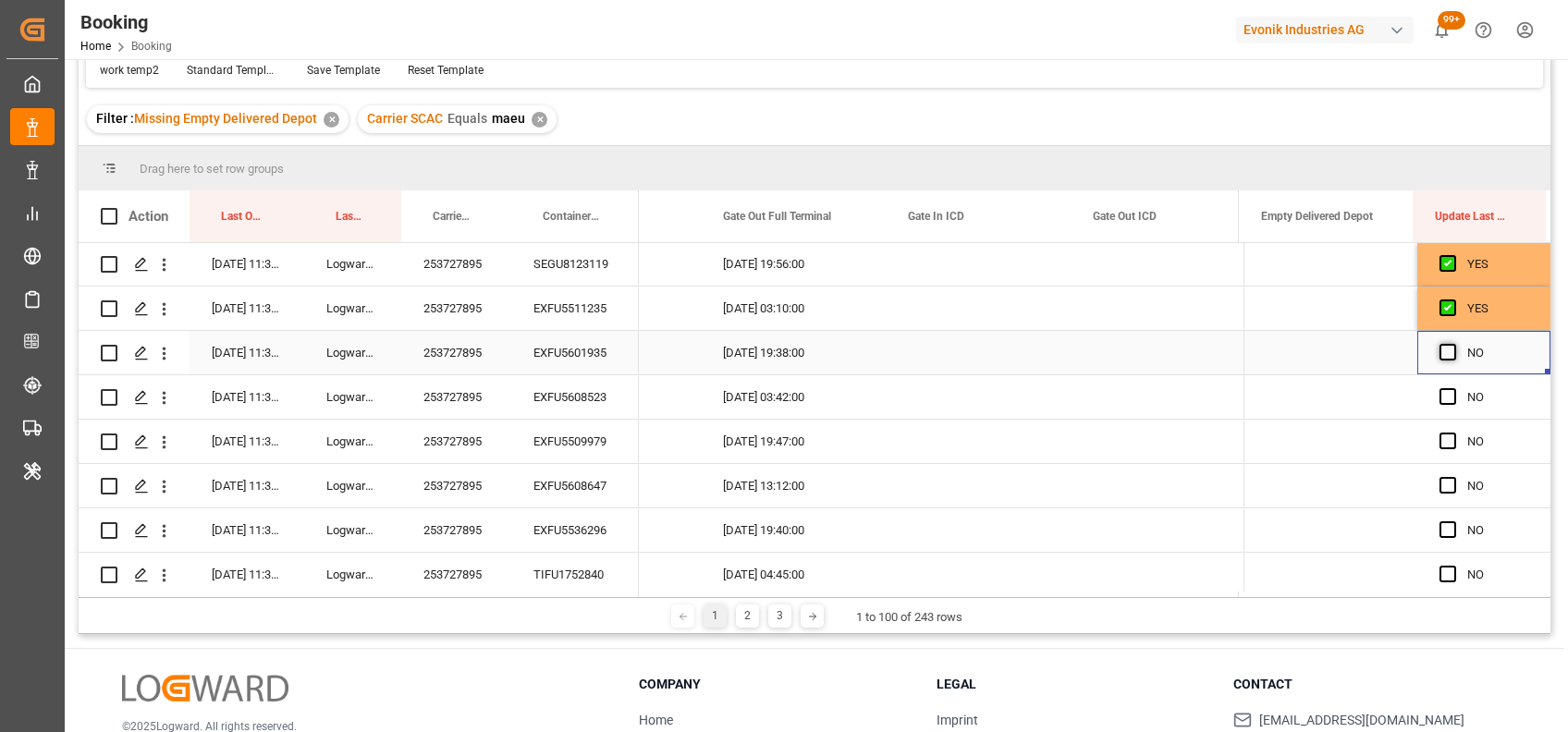
click at [1448, 351] on span "Press SPACE to select this row." at bounding box center [1447, 352] width 16 height 16
click at [1453, 344] on input "Press SPACE to select this row." at bounding box center [1453, 344] width 0 height 0
click at [1448, 398] on span "Press SPACE to select this row." at bounding box center [1447, 396] width 16 height 16
click at [1453, 388] on input "Press SPACE to select this row." at bounding box center [1453, 388] width 0 height 0
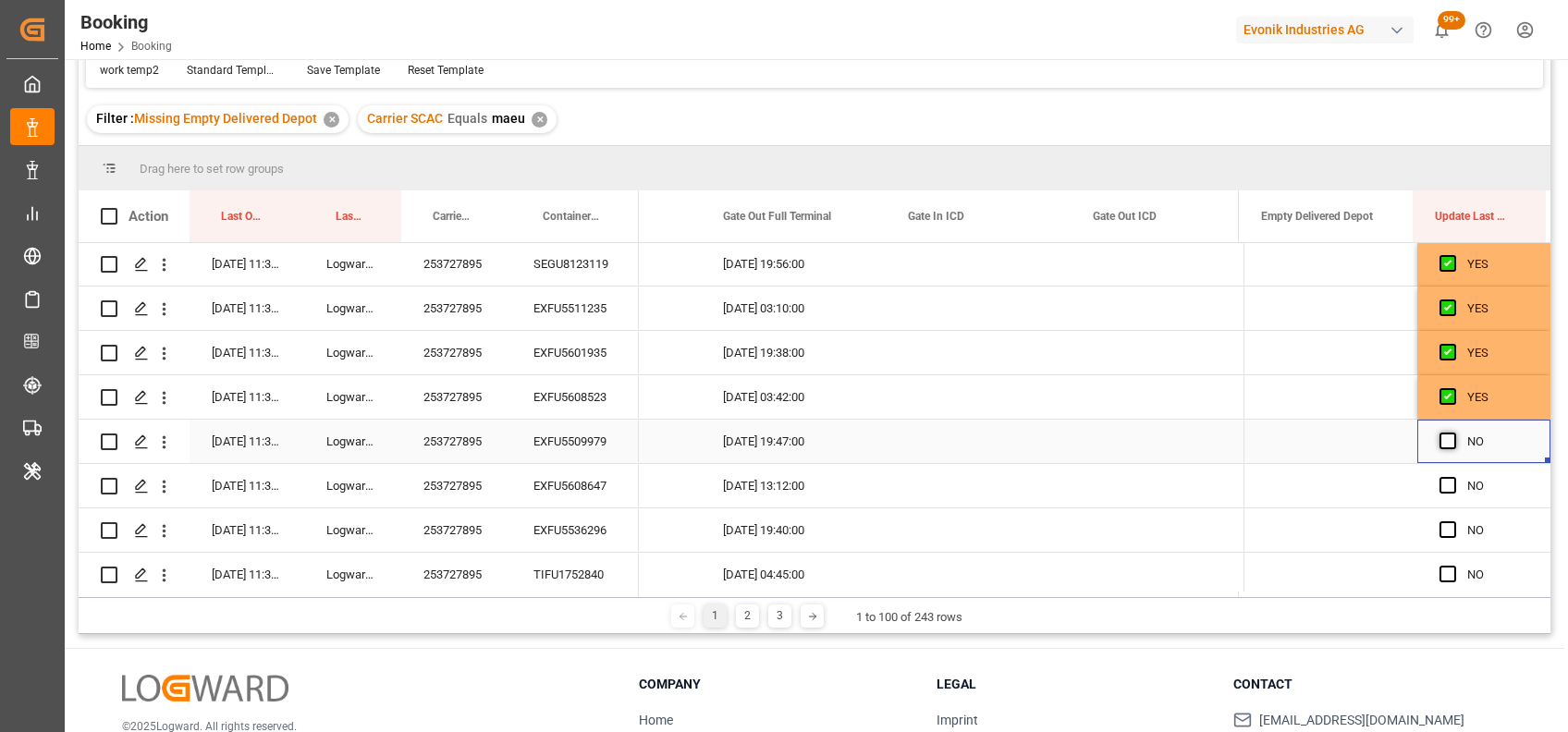
click at [1439, 443] on span "Press SPACE to select this row." at bounding box center [1447, 440] width 16 height 16
click at [1453, 433] on input "Press SPACE to select this row." at bounding box center [1453, 433] width 0 height 0
click at [1441, 483] on span "Press SPACE to select this row." at bounding box center [1447, 484] width 16 height 16
click at [1453, 477] on input "Press SPACE to select this row." at bounding box center [1453, 477] width 0 height 0
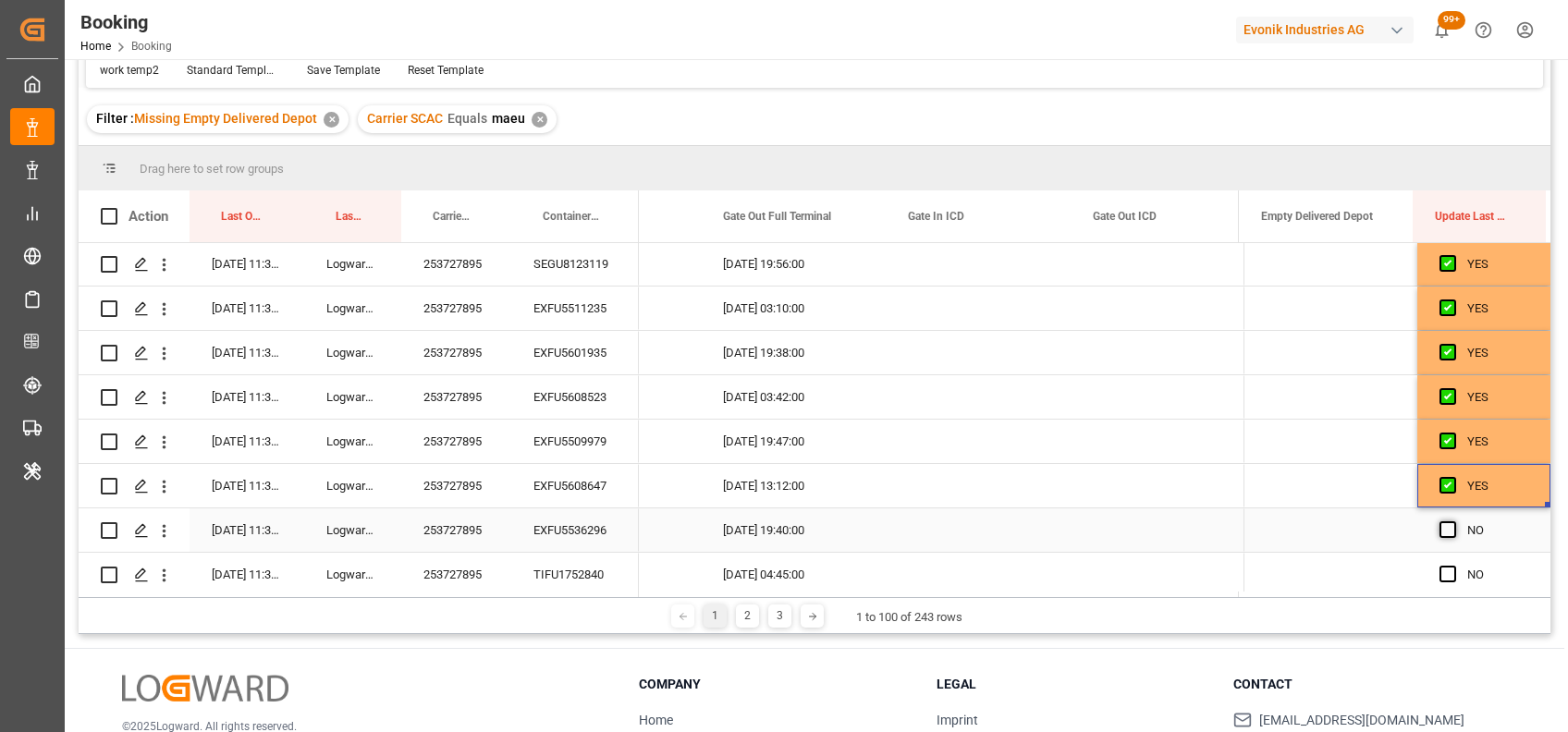
click at [1445, 533] on span "Press SPACE to select this row." at bounding box center [1447, 529] width 16 height 16
click at [1453, 521] on input "Press SPACE to select this row." at bounding box center [1453, 521] width 0 height 0
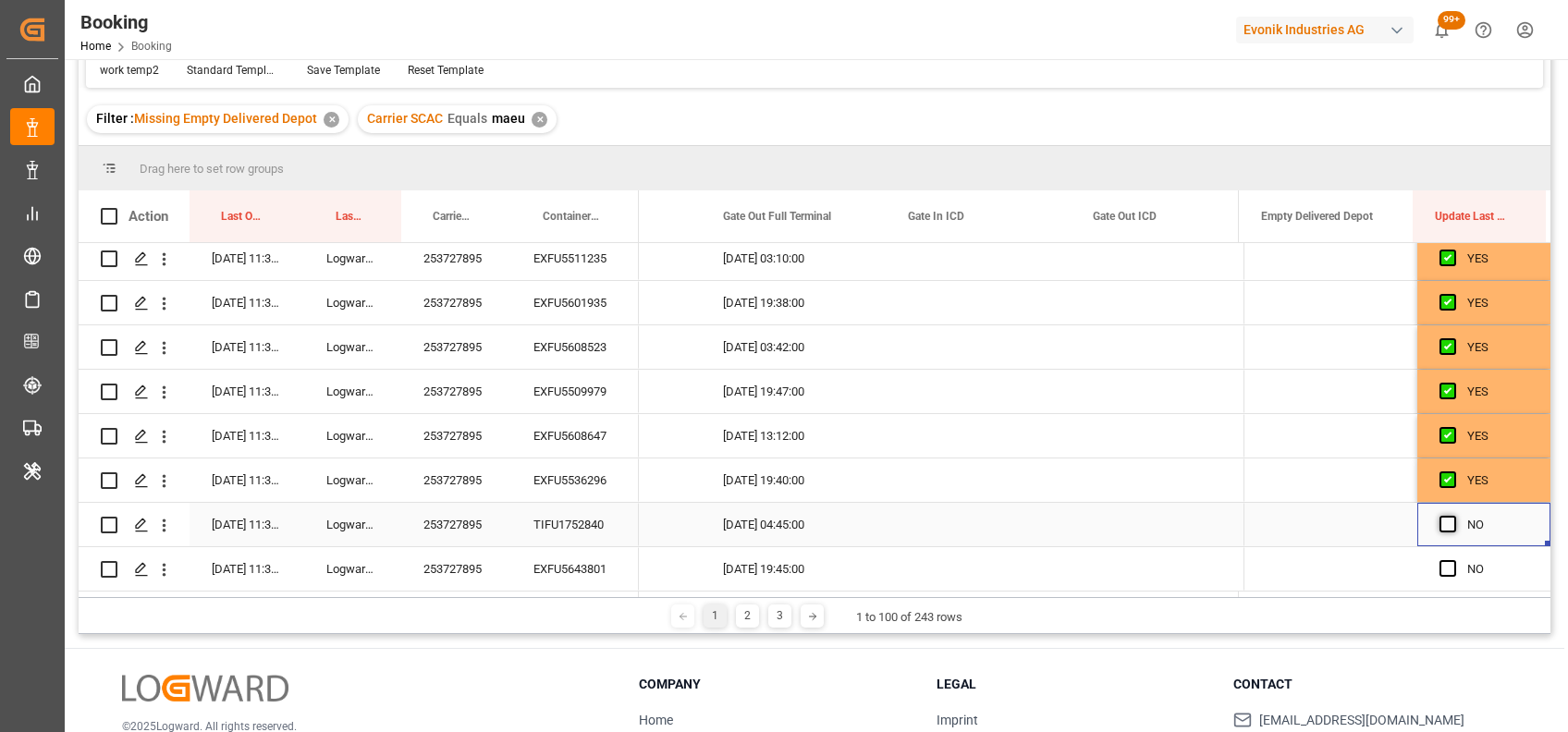
click at [1440, 518] on span "Press SPACE to select this row." at bounding box center [1447, 523] width 16 height 16
click at [1453, 516] on input "Press SPACE to select this row." at bounding box center [1453, 516] width 0 height 0
click at [1441, 560] on span "Press SPACE to select this row." at bounding box center [1447, 568] width 16 height 16
click at [1453, 560] on input "Press SPACE to select this row." at bounding box center [1453, 560] width 0 height 0
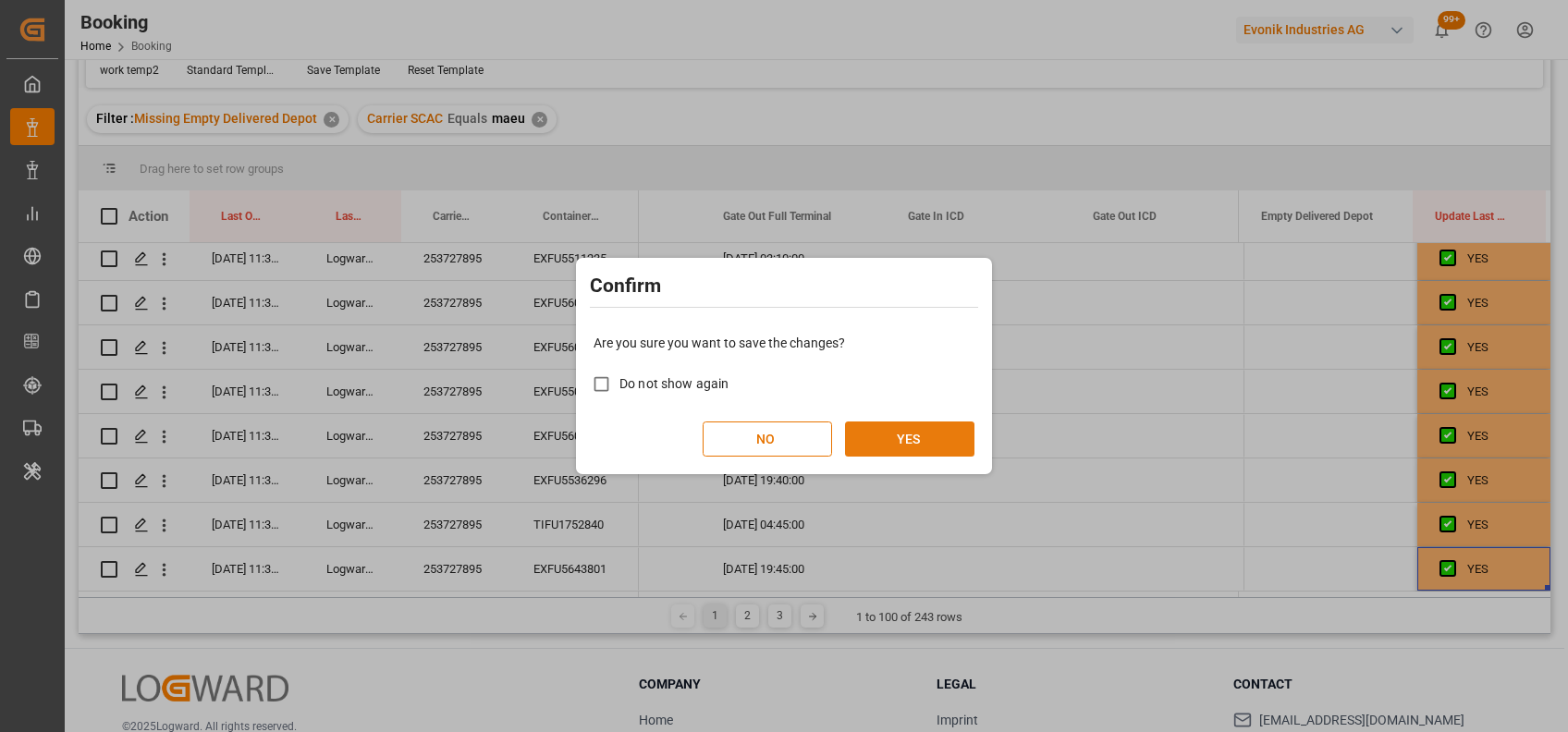
click at [891, 430] on button "YES" at bounding box center [909, 438] width 130 height 35
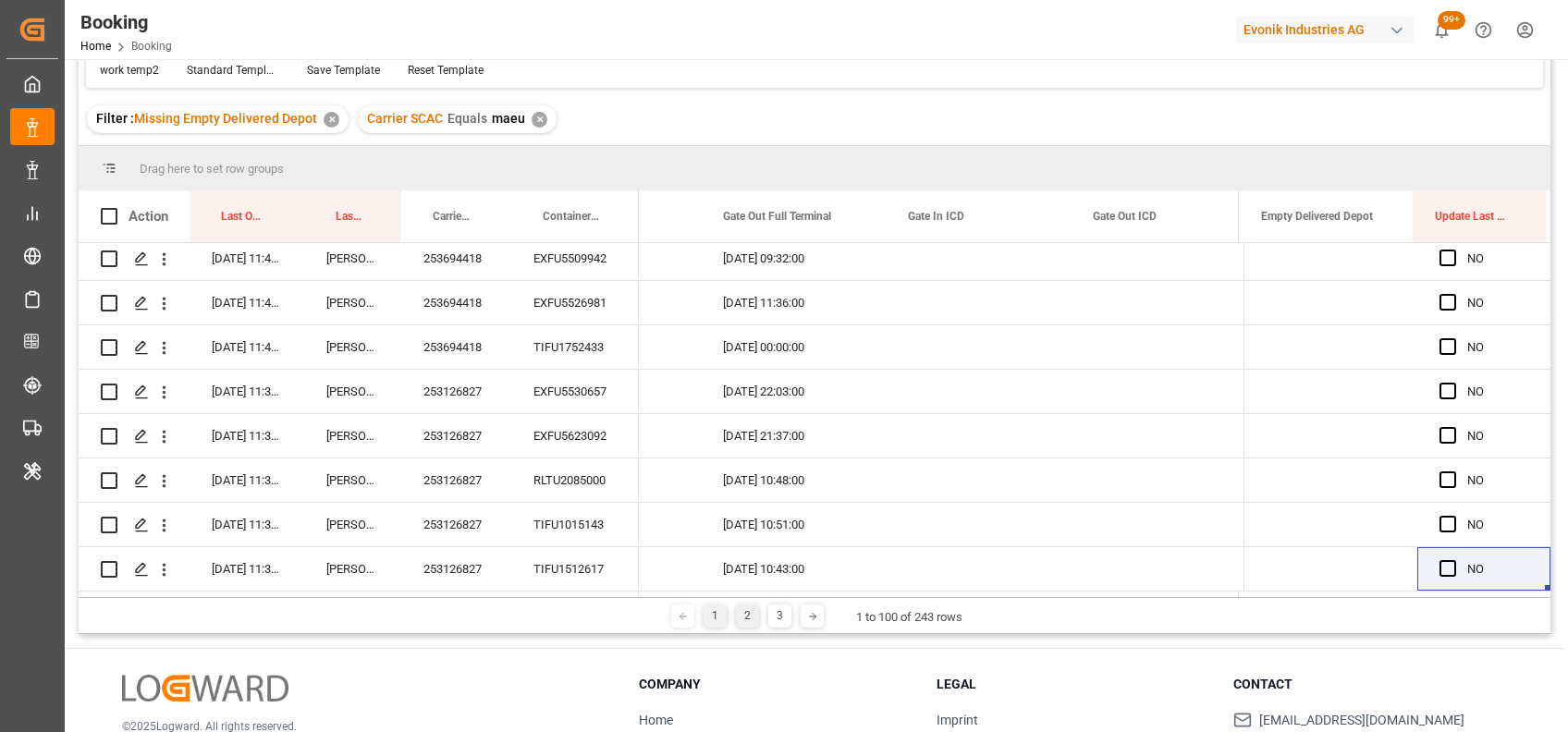
click at [747, 617] on div "2" at bounding box center [747, 616] width 23 height 23
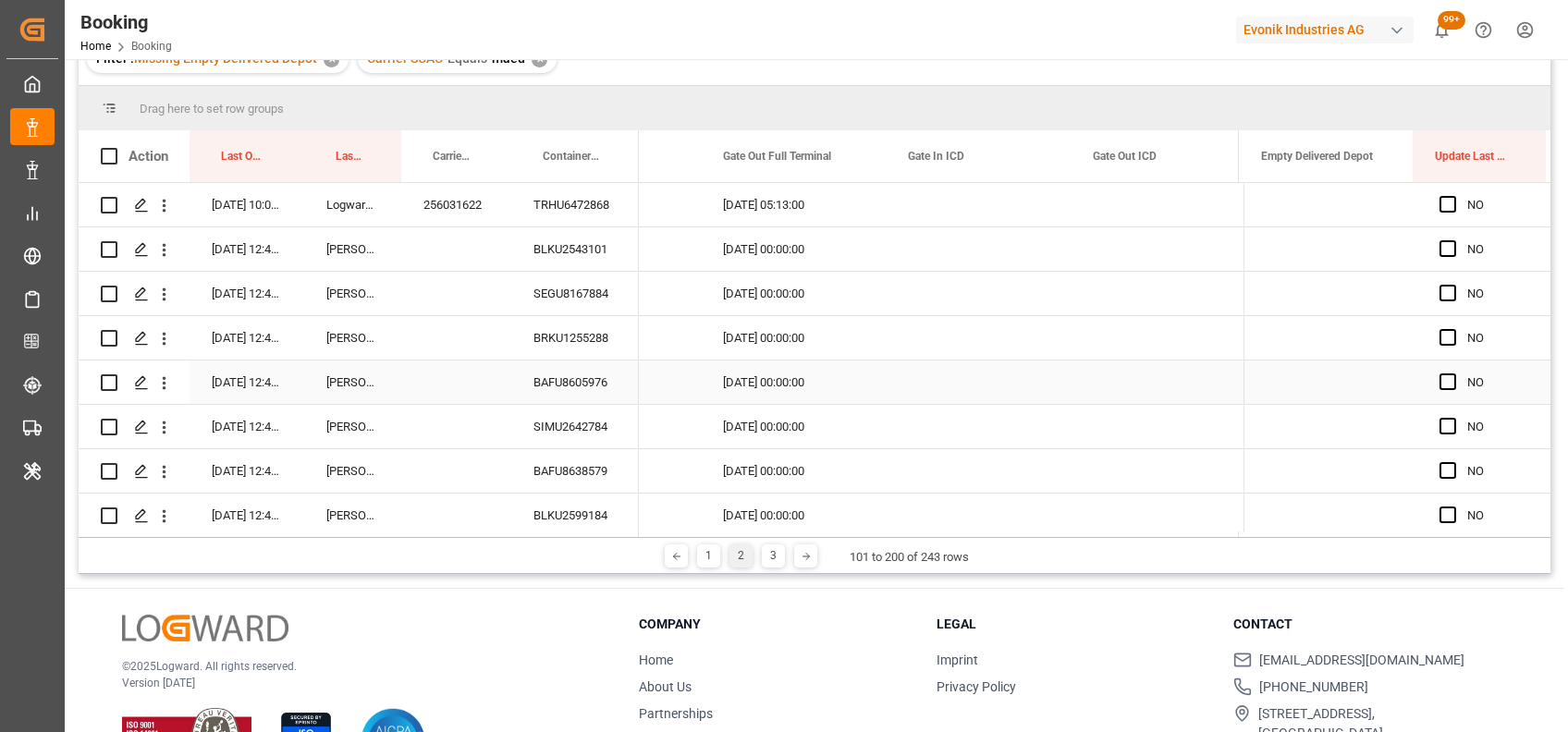
scroll to position [208, 0]
click at [550, 199] on div "TRHU6472868" at bounding box center [575, 204] width 128 height 44
click at [1291, 201] on div "Press SPACE to select this row." at bounding box center [1330, 204] width 173 height 44
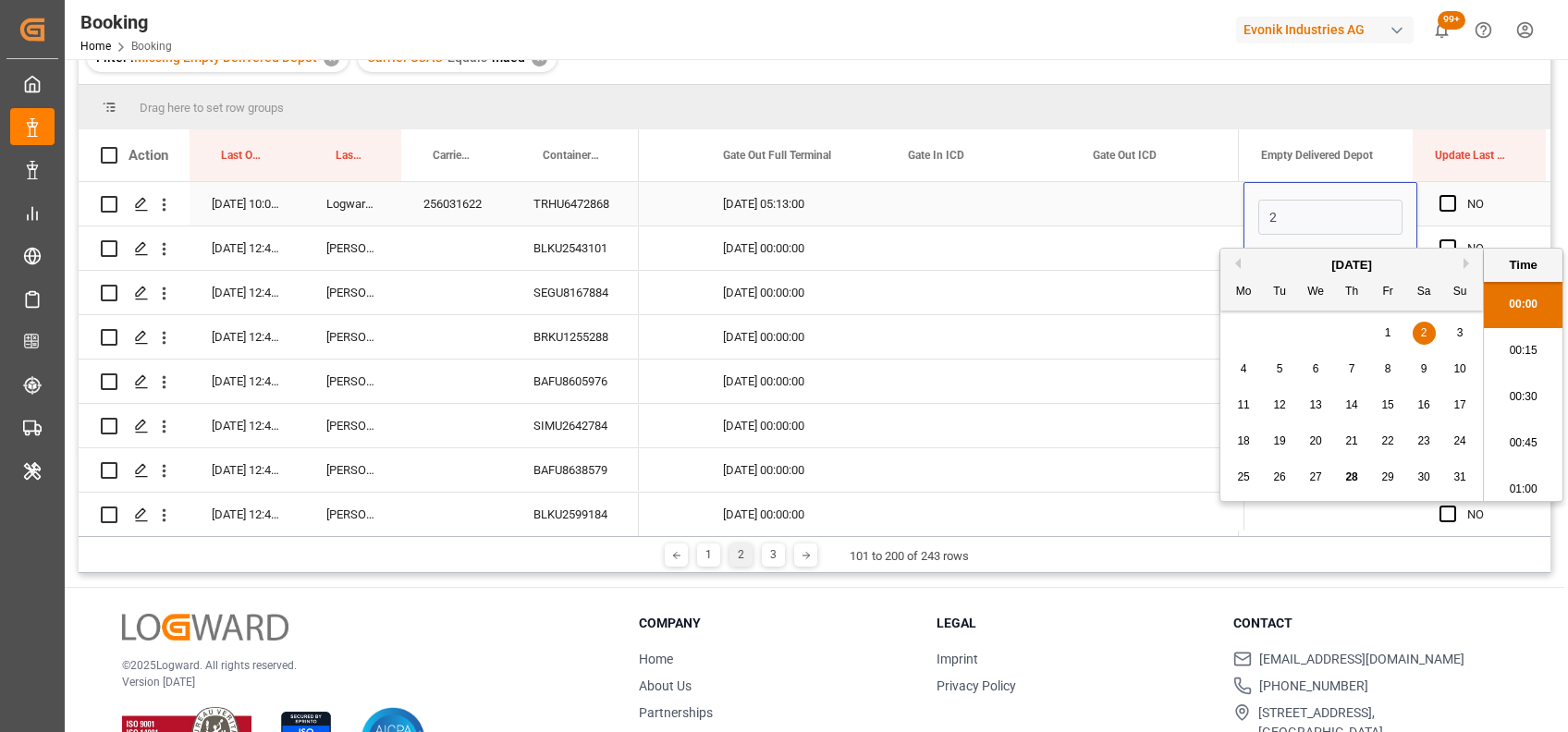
scroll to position [3148, 0]
type input "27-08-2025 00:00"
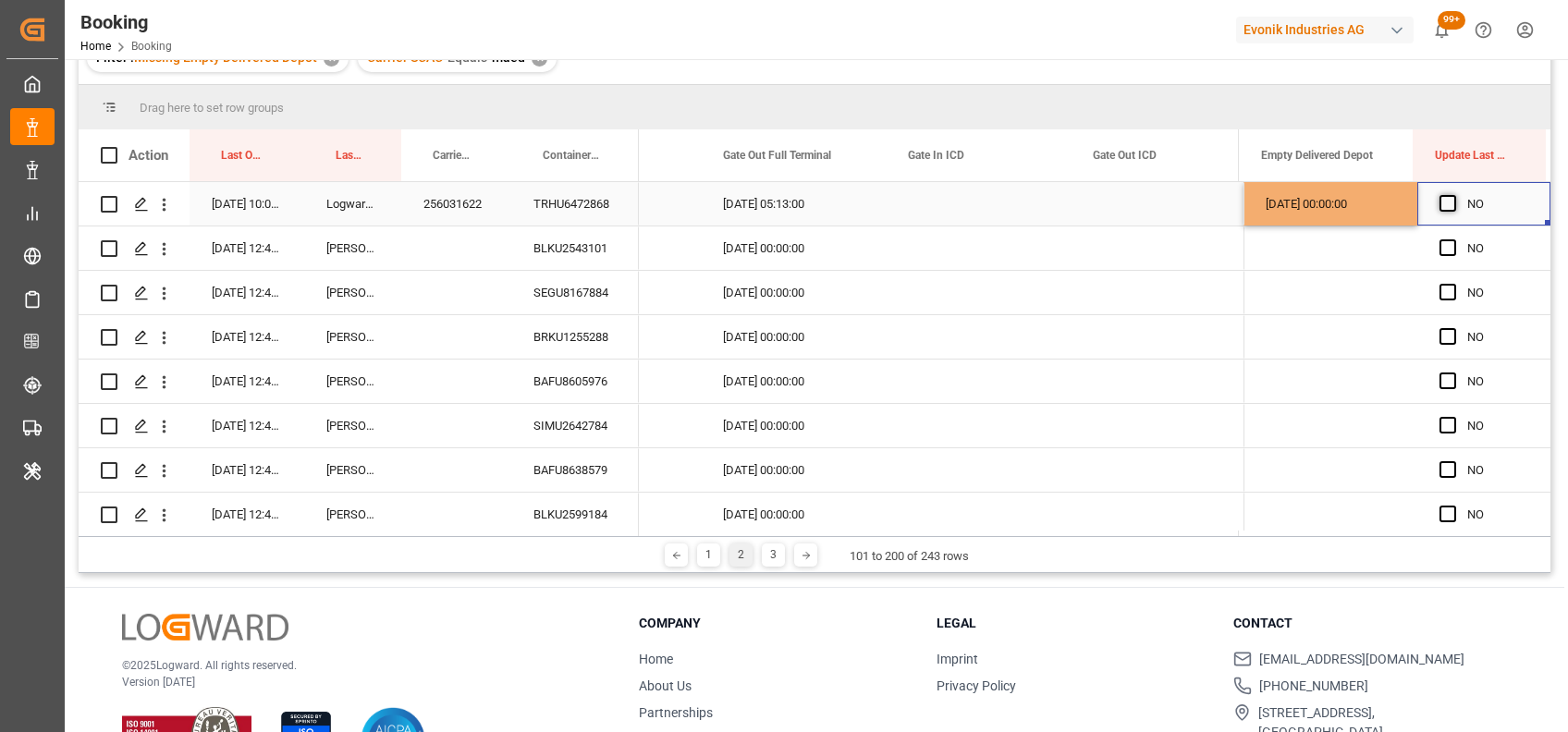
click at [1442, 205] on span "Press SPACE to select this row." at bounding box center [1447, 203] width 16 height 16
click at [1453, 195] on input "Press SPACE to select this row." at bounding box center [1453, 195] width 0 height 0
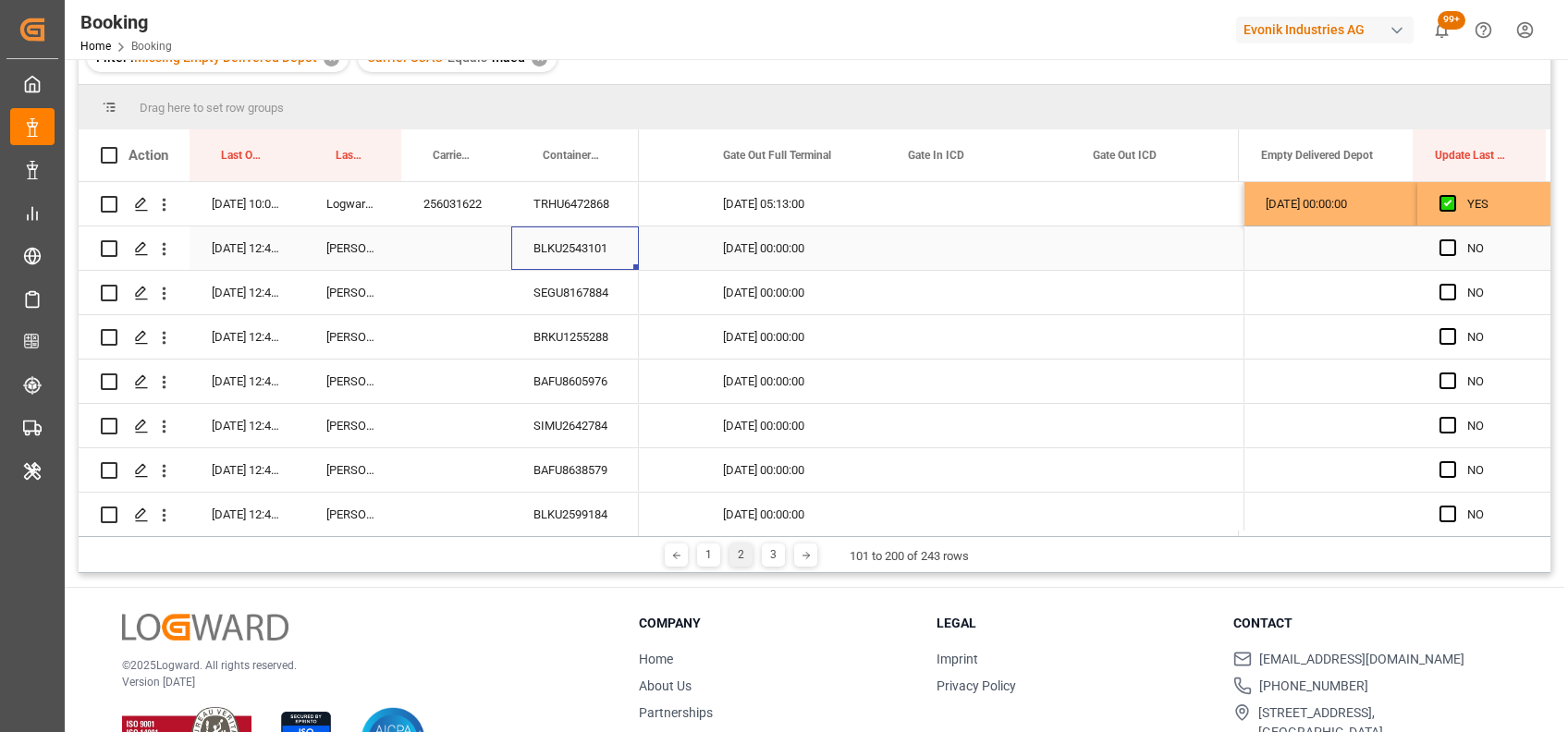
click at [592, 240] on div "BLKU2543101" at bounding box center [575, 249] width 128 height 44
click at [1439, 251] on span "Press SPACE to select this row." at bounding box center [1447, 247] width 16 height 16
click at [1453, 239] on input "Press SPACE to select this row." at bounding box center [1453, 239] width 0 height 0
click at [542, 280] on div "SEGU8167884" at bounding box center [575, 293] width 128 height 44
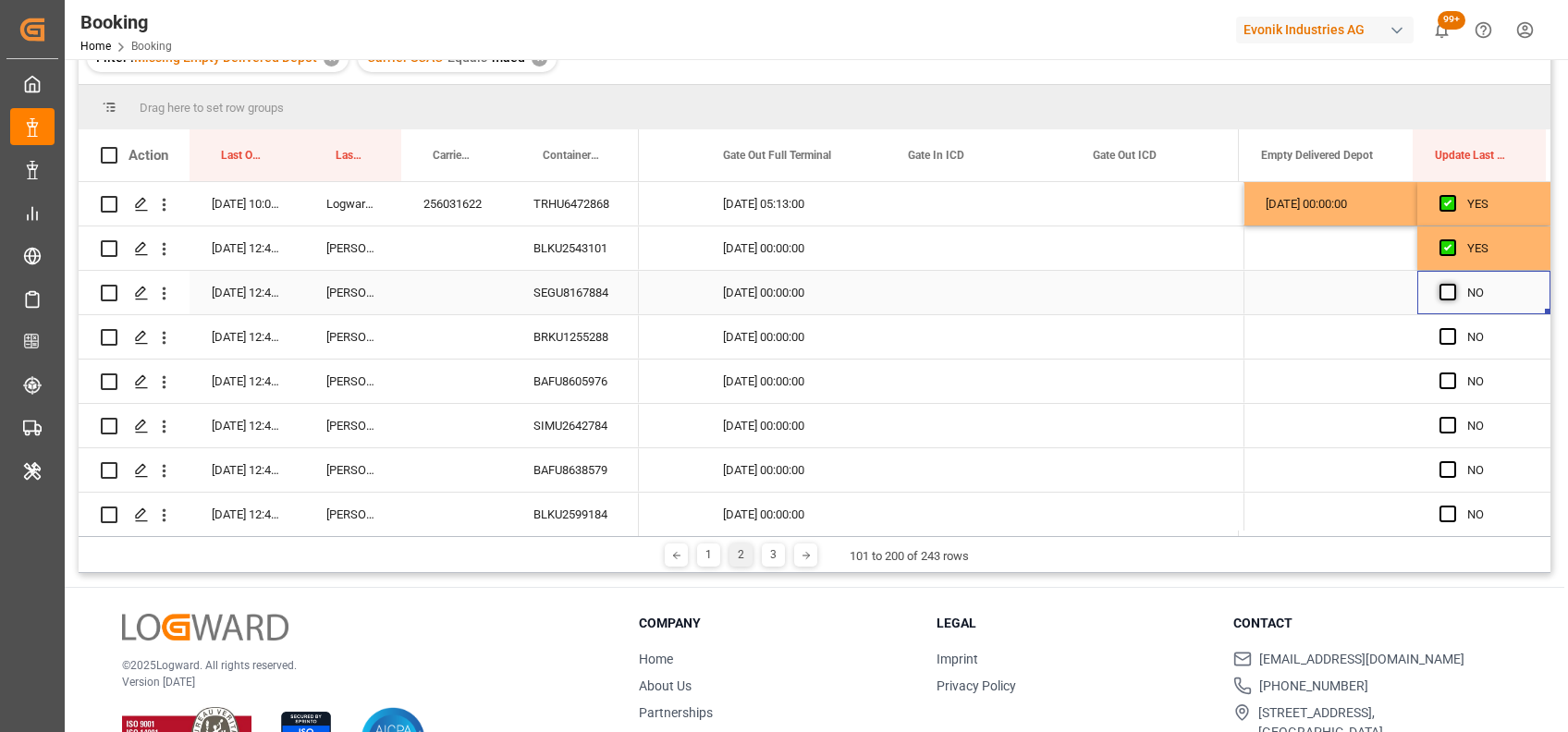
click at [1439, 289] on span "Press SPACE to select this row." at bounding box center [1447, 292] width 16 height 16
click at [1453, 284] on input "Press SPACE to select this row." at bounding box center [1453, 284] width 0 height 0
click at [1440, 340] on span "Press SPACE to select this row." at bounding box center [1447, 336] width 16 height 16
click at [1453, 328] on input "Press SPACE to select this row." at bounding box center [1453, 328] width 0 height 0
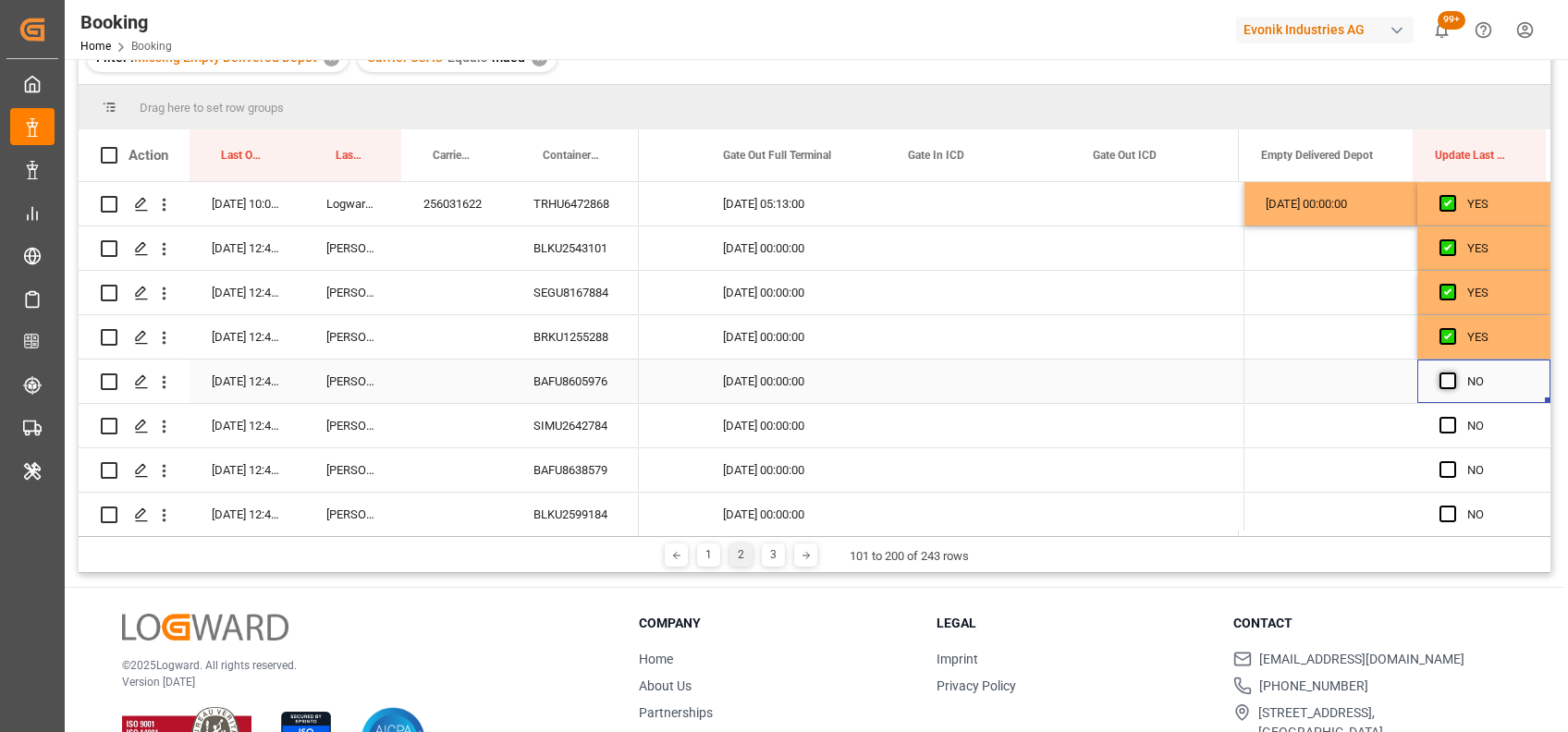
click at [1442, 383] on span "Press SPACE to select this row." at bounding box center [1447, 380] width 16 height 16
click at [1453, 373] on input "Press SPACE to select this row." at bounding box center [1453, 373] width 0 height 0
click at [596, 421] on div "SIMU2642784" at bounding box center [575, 426] width 128 height 44
click at [1444, 418] on span "Press SPACE to select this row." at bounding box center [1447, 424] width 16 height 16
click at [1453, 417] on input "Press SPACE to select this row." at bounding box center [1453, 417] width 0 height 0
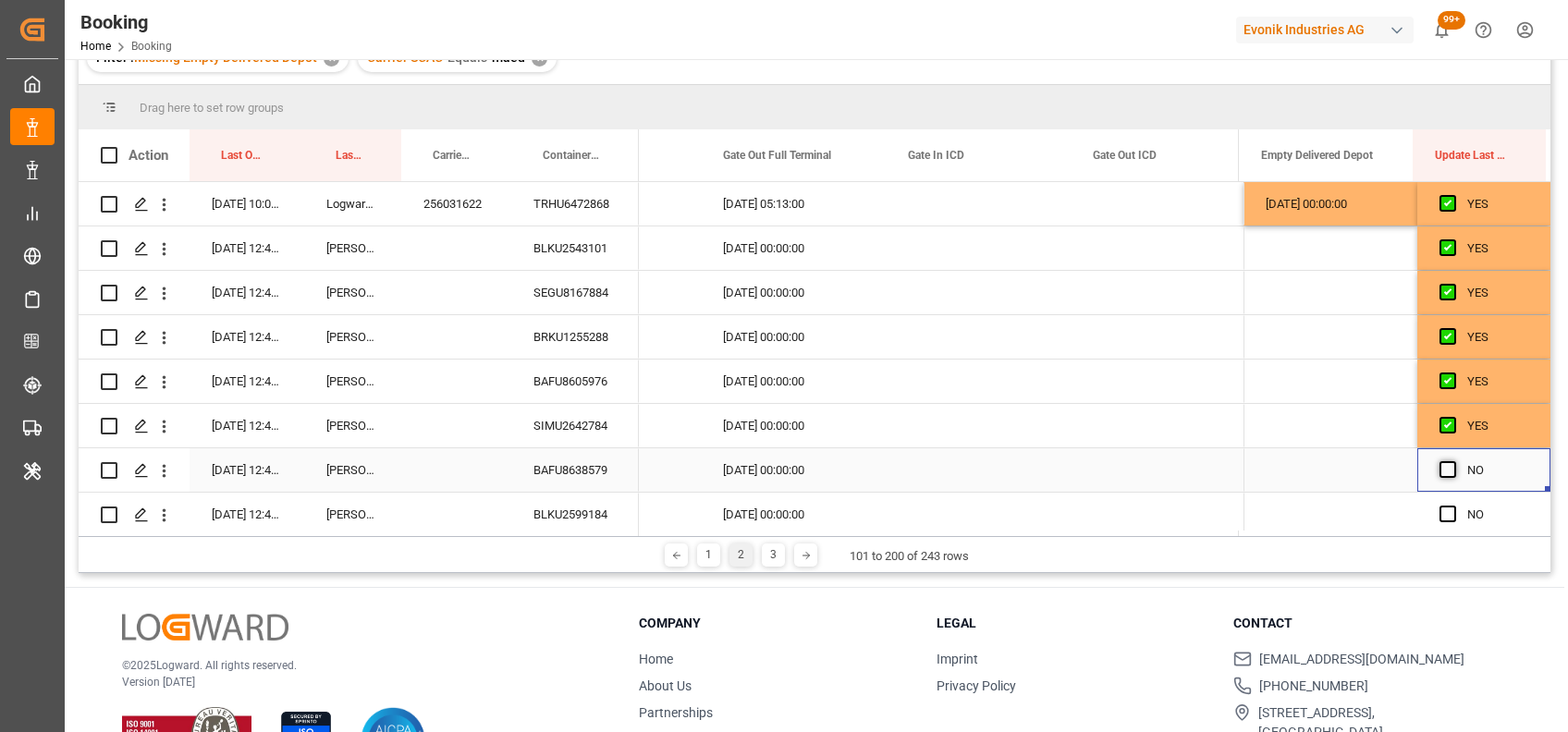
click at [1448, 471] on span "Press SPACE to select this row." at bounding box center [1447, 469] width 16 height 16
click at [1453, 461] on input "Press SPACE to select this row." at bounding box center [1453, 461] width 0 height 0
click at [1439, 518] on span "Press SPACE to select this row." at bounding box center [1447, 513] width 16 height 16
click at [1453, 505] on input "Press SPACE to select this row." at bounding box center [1453, 505] width 0 height 0
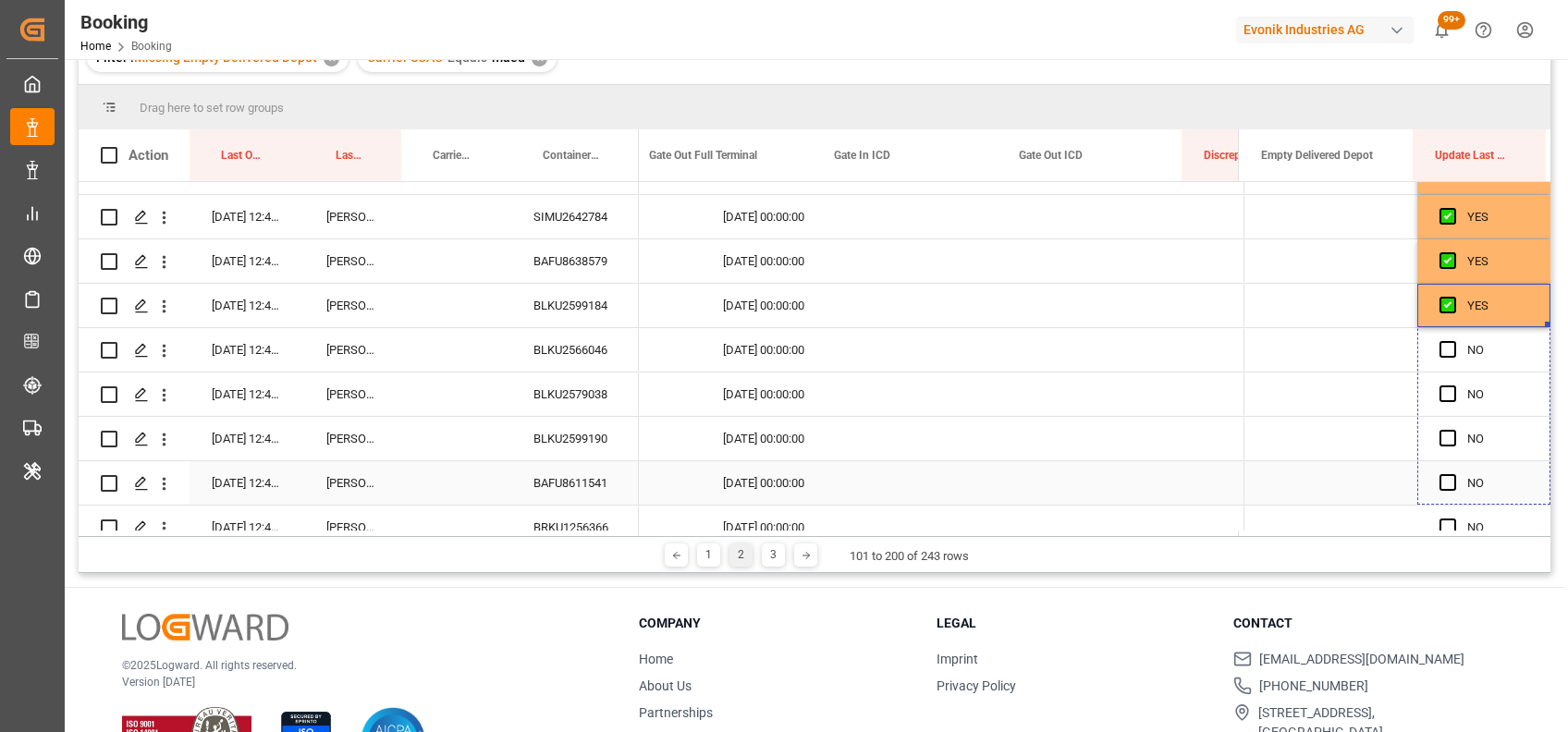
scroll to position [0, 23352]
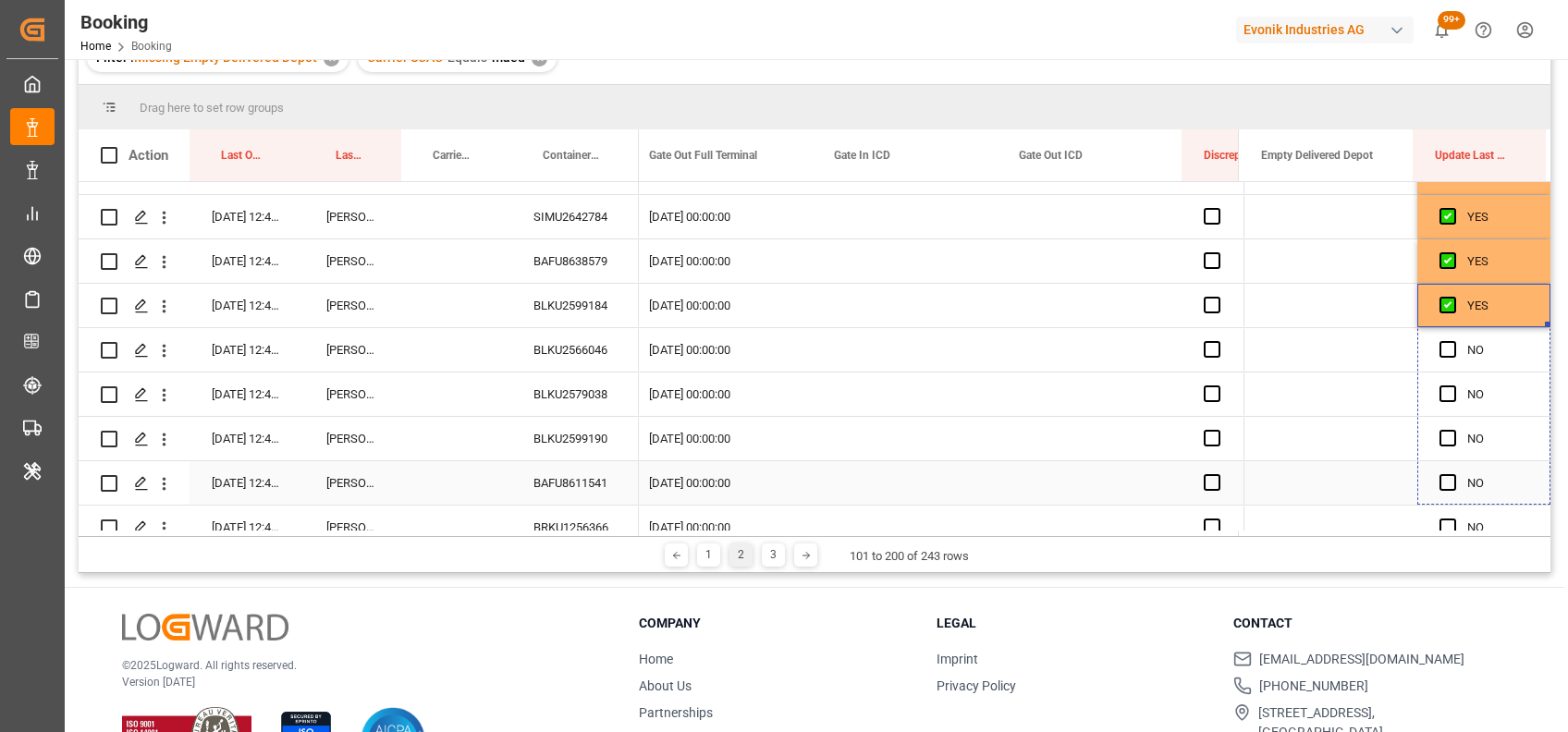
drag, startPoint x: 1539, startPoint y: 320, endPoint x: 1534, endPoint y: 501, distance: 181.1
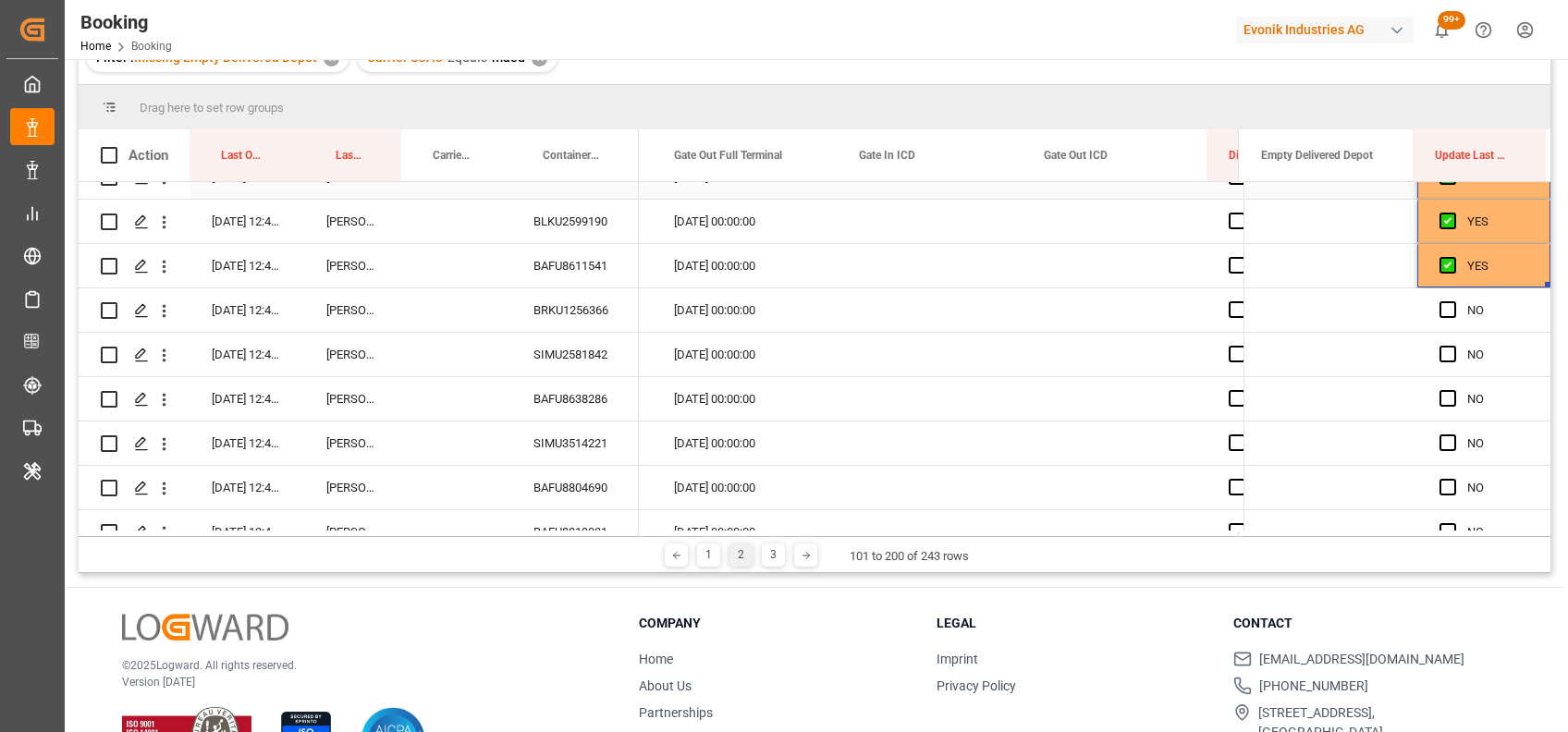
scroll to position [428, 0]
click at [1439, 306] on span "Press SPACE to select this row." at bounding box center [1447, 307] width 16 height 16
click at [1453, 299] on input "Press SPACE to select this row." at bounding box center [1453, 299] width 0 height 0
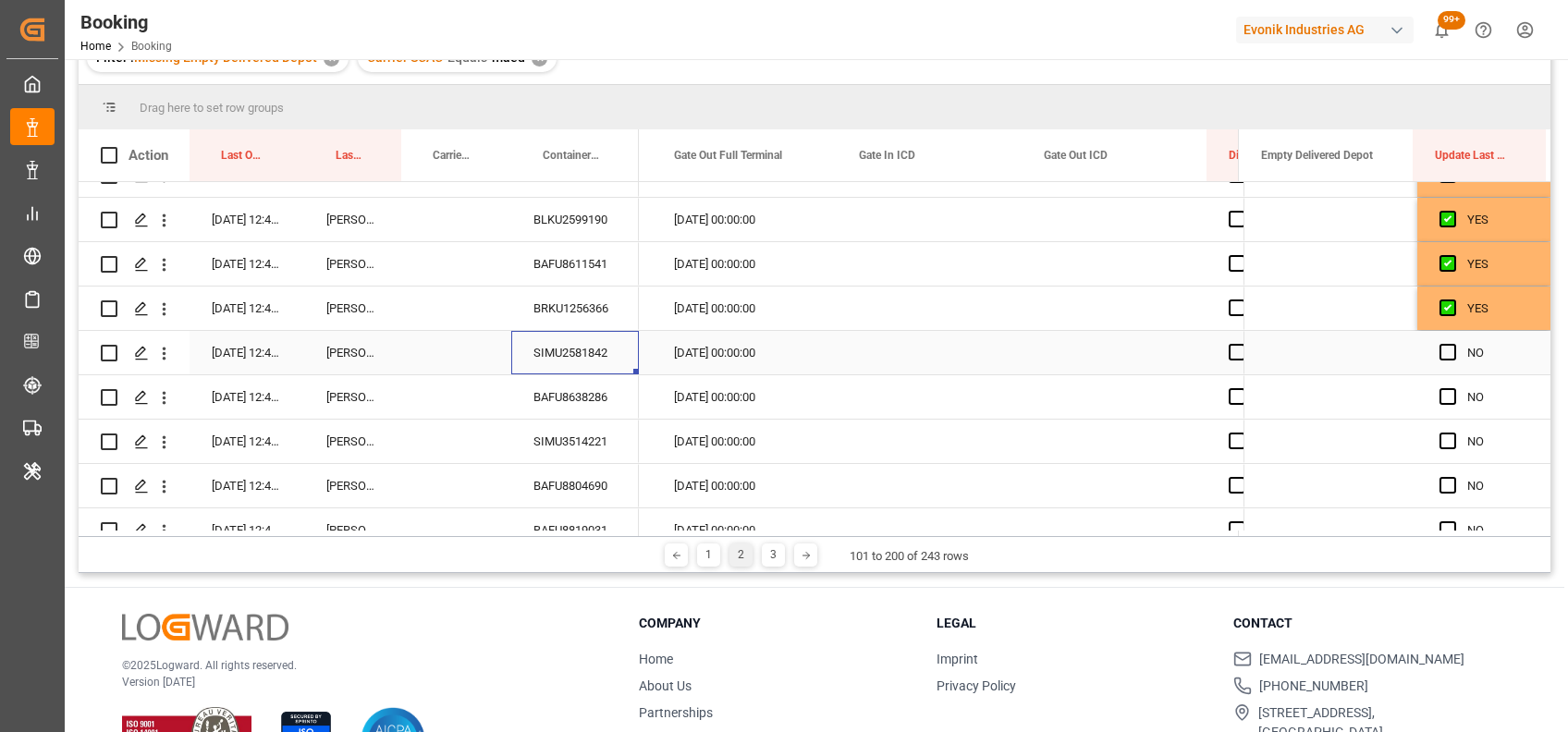
click at [556, 348] on div "SIMU2581842" at bounding box center [575, 353] width 128 height 44
click at [1439, 348] on span "Press SPACE to select this row." at bounding box center [1447, 352] width 16 height 16
click at [1453, 344] on input "Press SPACE to select this row." at bounding box center [1453, 344] width 0 height 0
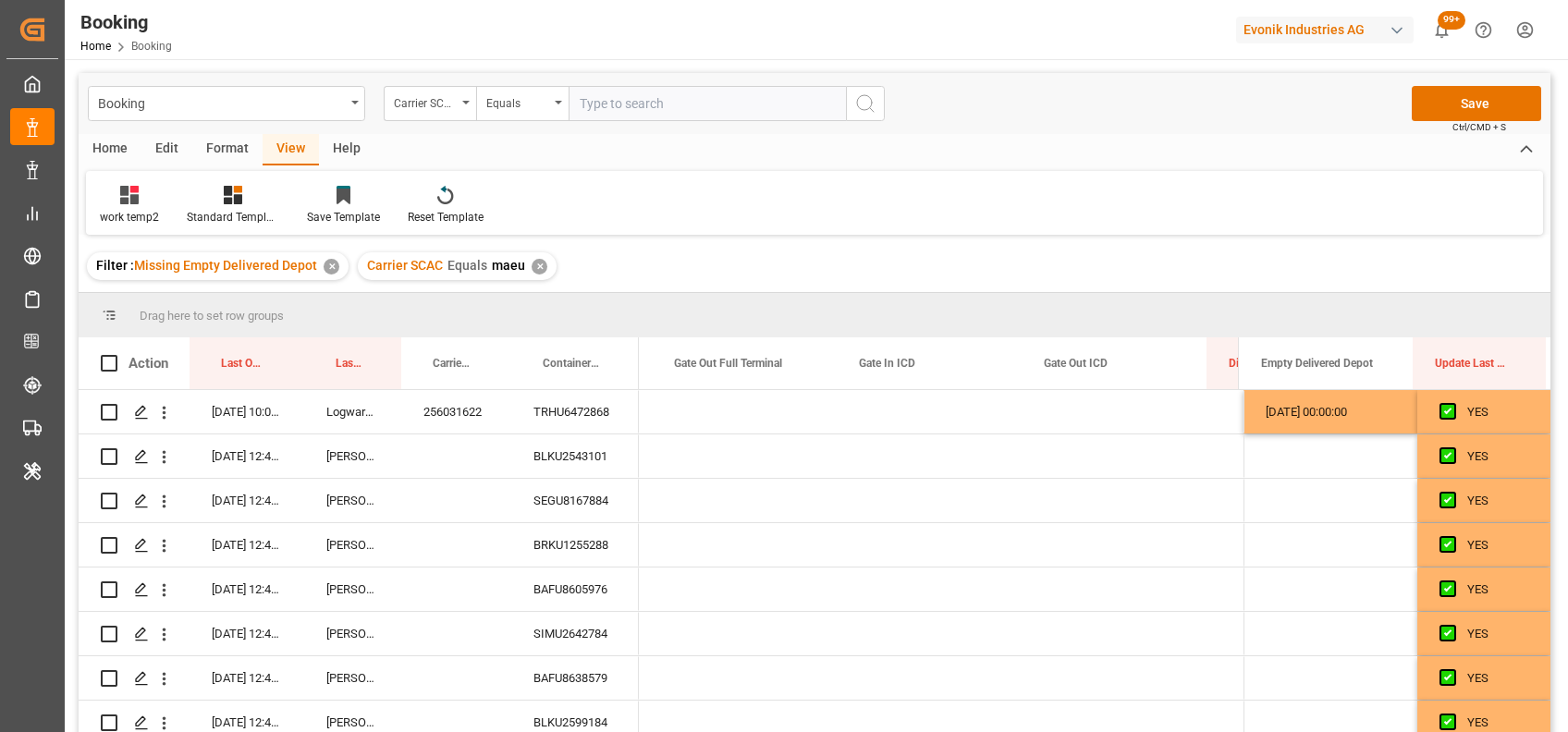
scroll to position [0, 23327]
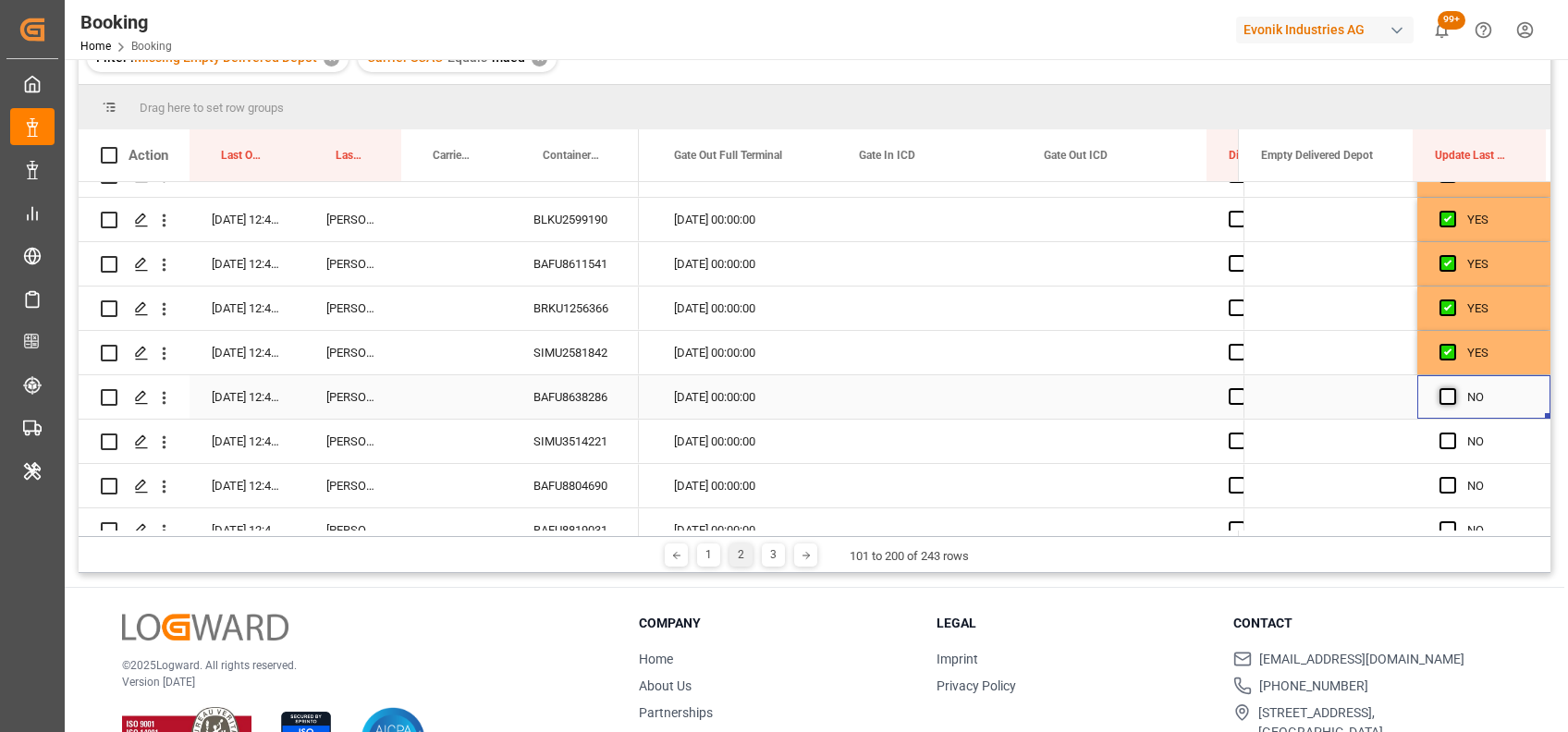
click at [1441, 396] on span "Press SPACE to select this row." at bounding box center [1447, 396] width 16 height 16
click at [1453, 388] on input "Press SPACE to select this row." at bounding box center [1453, 388] width 0 height 0
click at [1442, 442] on span "Press SPACE to select this row." at bounding box center [1447, 440] width 16 height 16
click at [1453, 433] on input "Press SPACE to select this row." at bounding box center [1453, 433] width 0 height 0
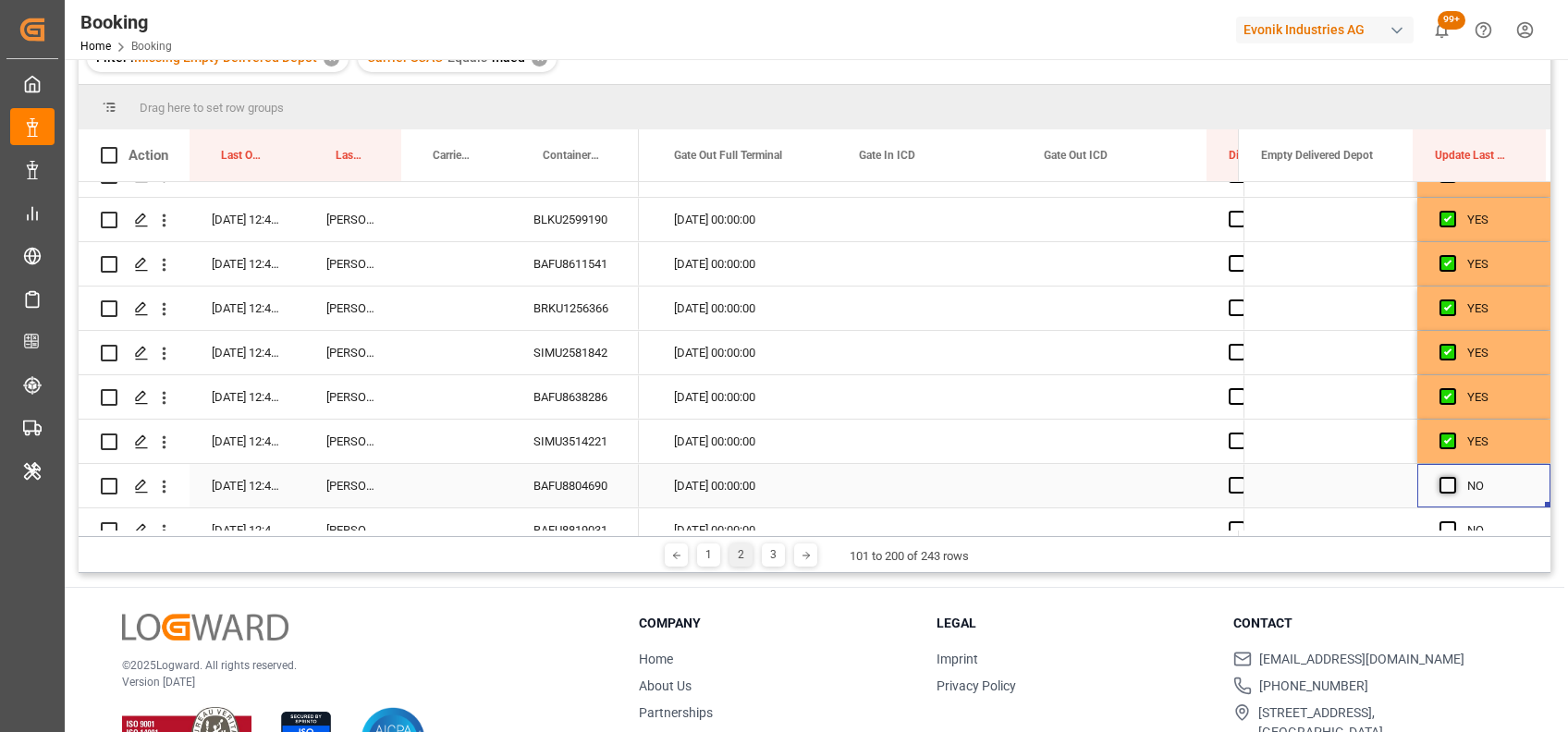
click at [1442, 481] on span "Press SPACE to select this row." at bounding box center [1447, 484] width 16 height 16
click at [1453, 477] on input "Press SPACE to select this row." at bounding box center [1453, 477] width 0 height 0
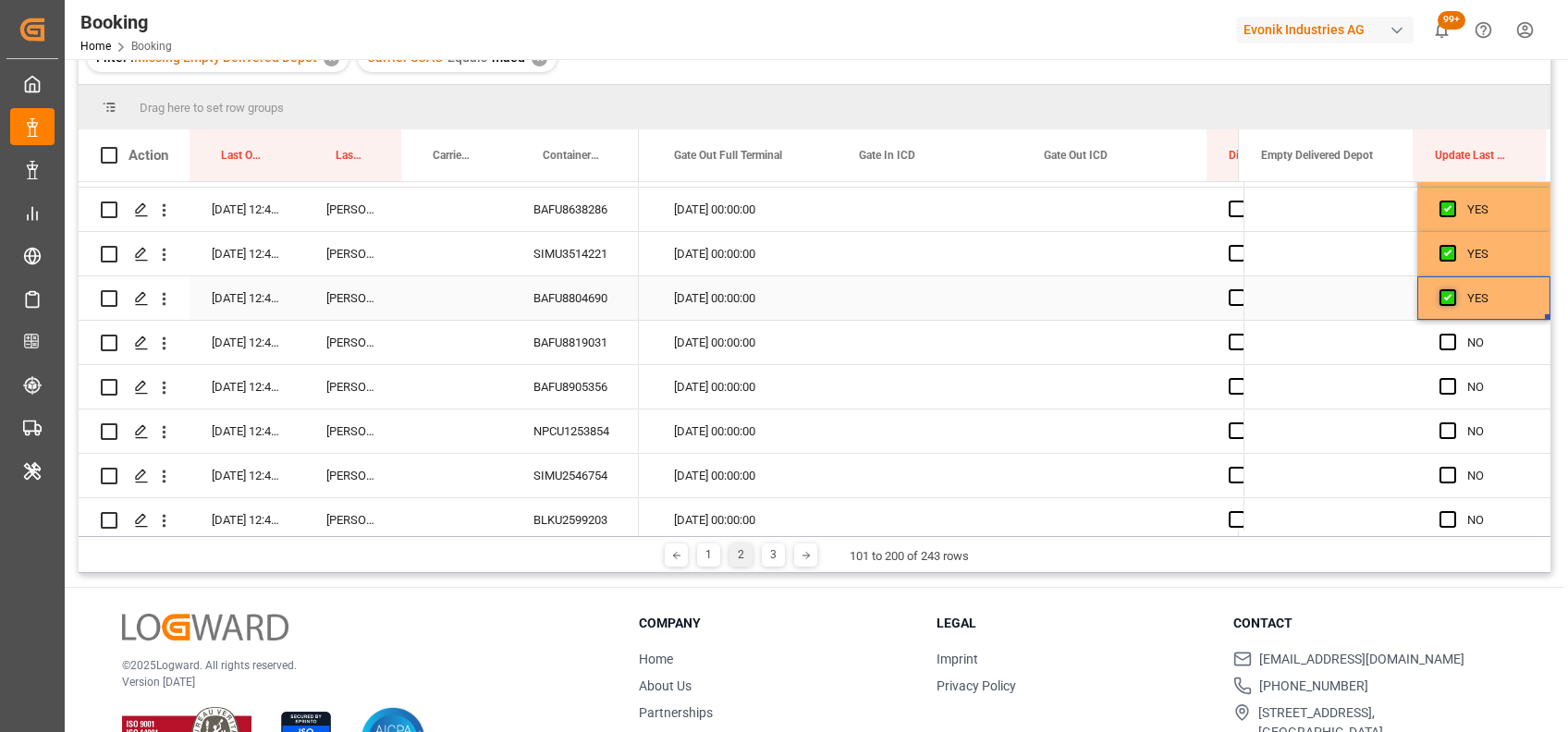
scroll to position [619, 0]
click at [1439, 344] on span "Press SPACE to select this row." at bounding box center [1447, 338] width 16 height 16
click at [1453, 331] on input "Press SPACE to select this row." at bounding box center [1453, 331] width 0 height 0
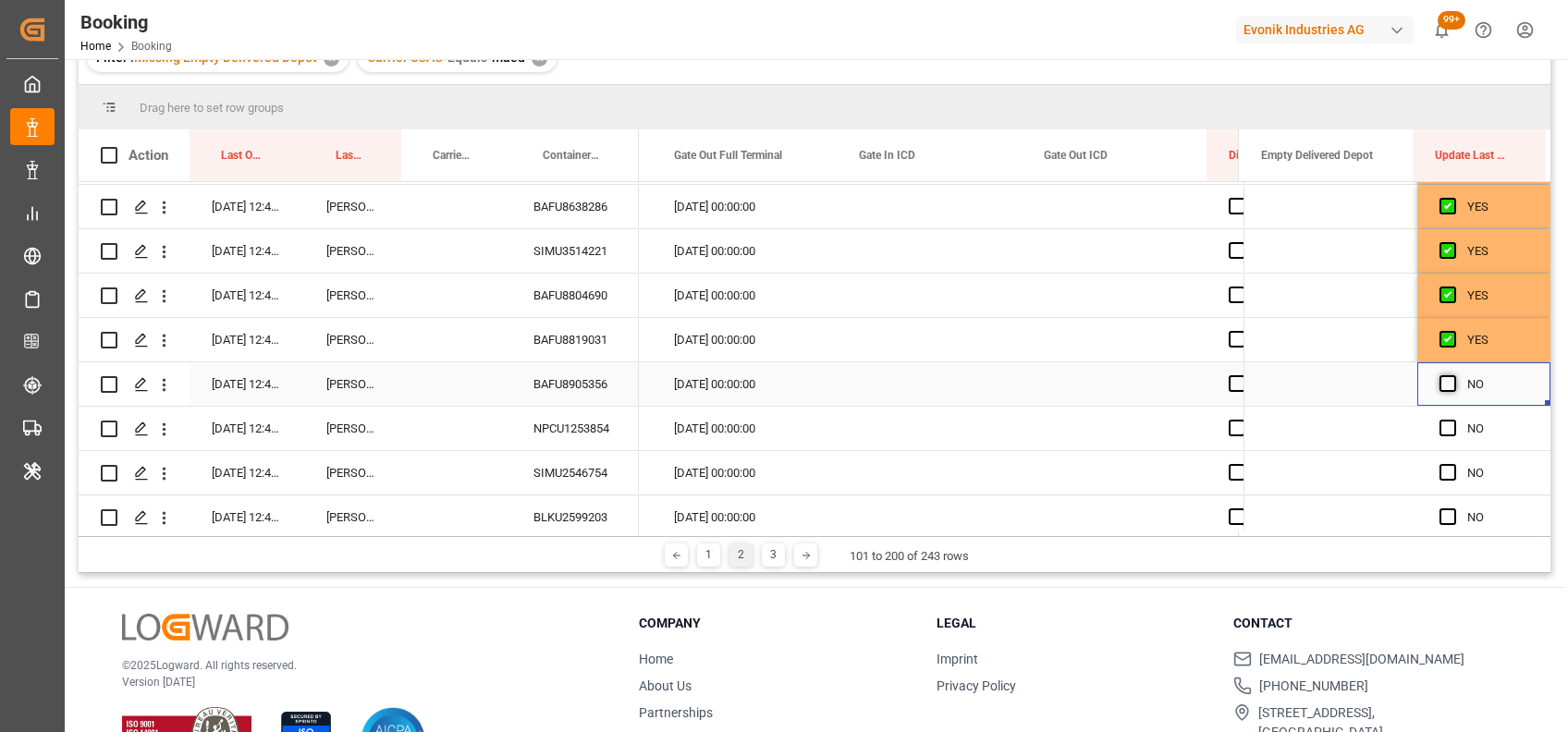
click at [1441, 380] on span "Press SPACE to select this row." at bounding box center [1447, 383] width 16 height 16
click at [1453, 376] on input "Press SPACE to select this row." at bounding box center [1453, 376] width 0 height 0
click at [604, 348] on div "BAFU8819031" at bounding box center [575, 340] width 128 height 44
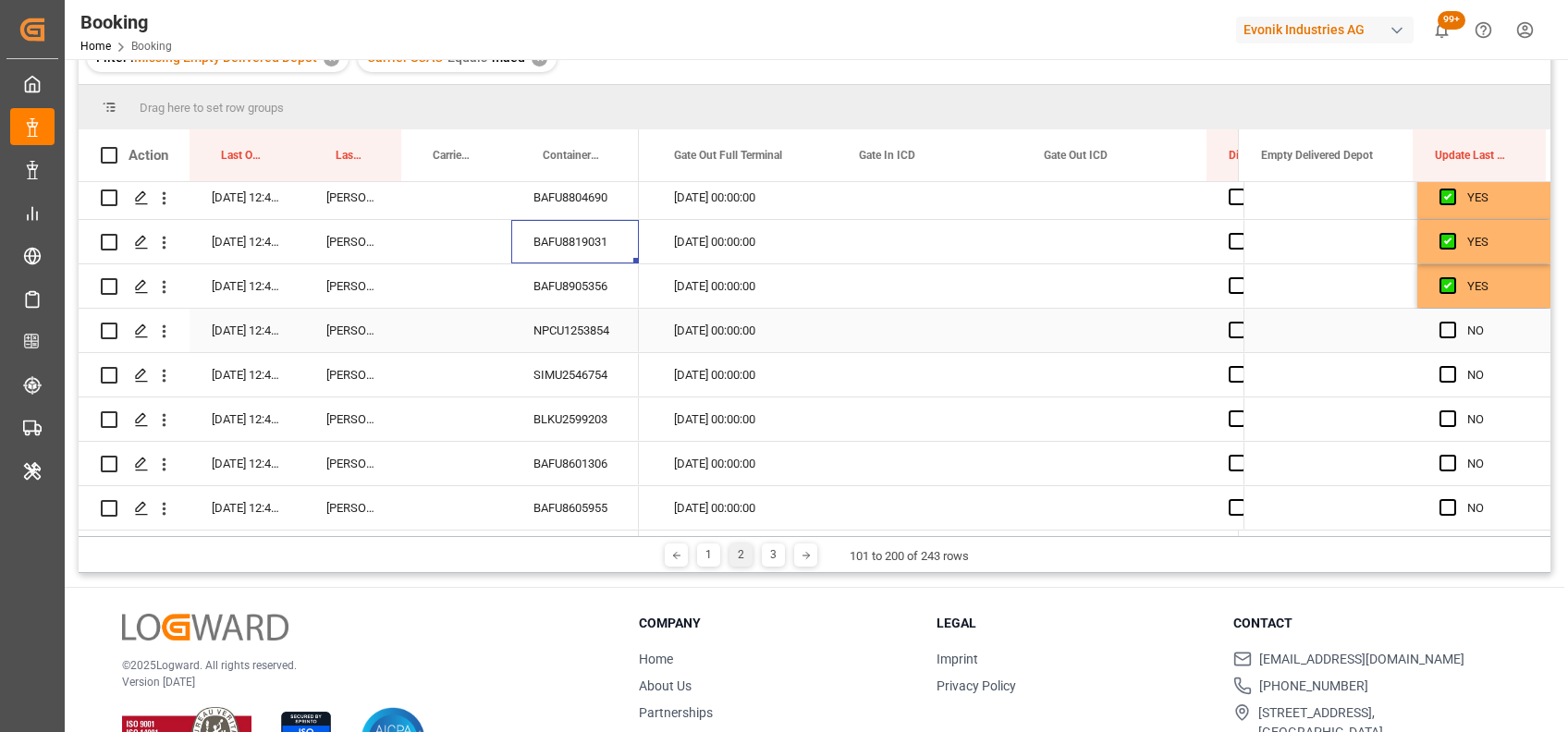
scroll to position [718, 0]
click at [579, 330] on div "NPCU1253854" at bounding box center [575, 330] width 128 height 44
click at [1441, 323] on span "Press SPACE to select this row." at bounding box center [1447, 329] width 16 height 16
click at [1453, 321] on input "Press SPACE to select this row." at bounding box center [1453, 321] width 0 height 0
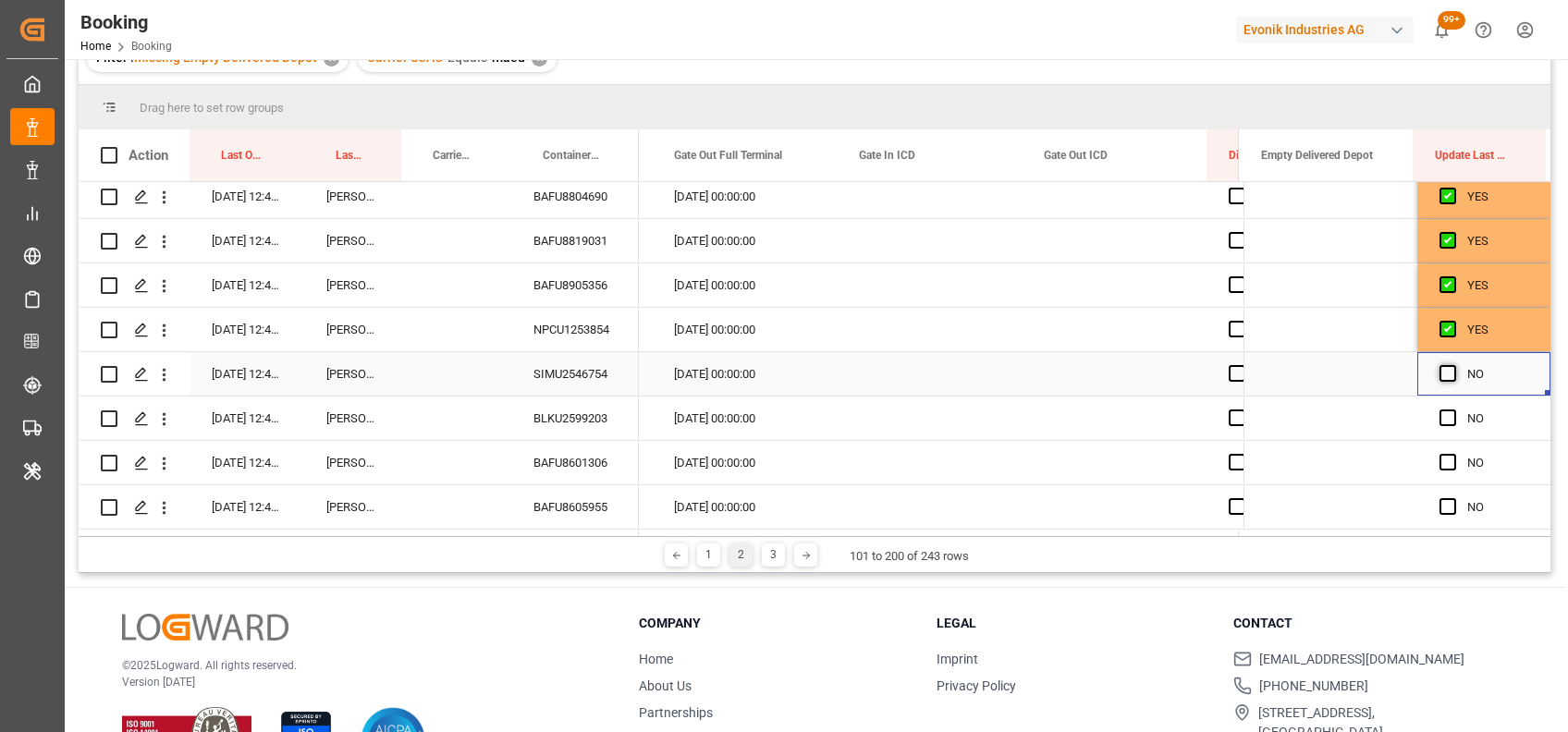
click at [1443, 370] on span "Press SPACE to select this row." at bounding box center [1447, 373] width 16 height 16
click at [1453, 365] on input "Press SPACE to select this row." at bounding box center [1453, 365] width 0 height 0
click at [1439, 411] on span "Press SPACE to select this row." at bounding box center [1447, 417] width 16 height 16
click at [1453, 410] on input "Press SPACE to select this row." at bounding box center [1453, 410] width 0 height 0
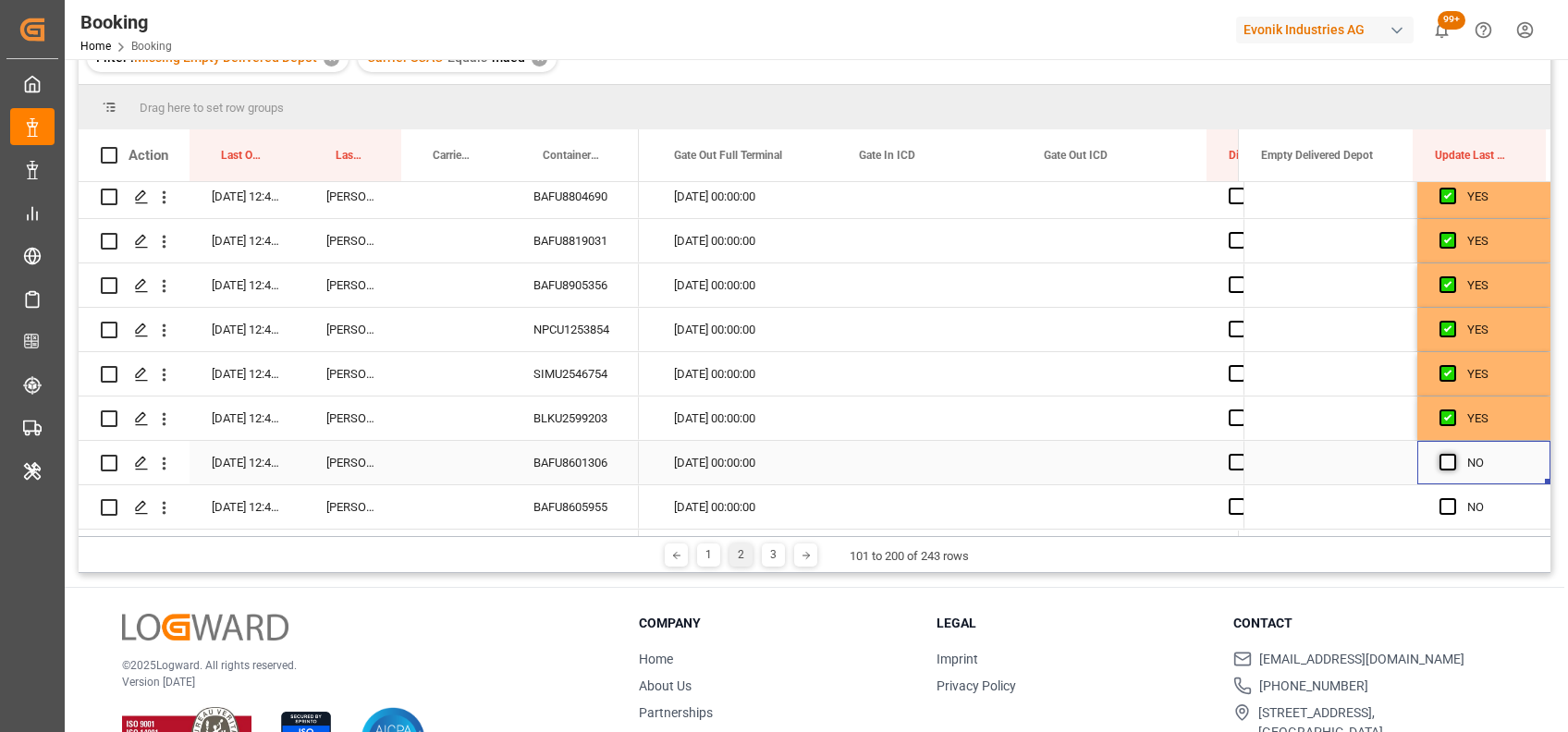
click at [1439, 458] on span "Press SPACE to select this row." at bounding box center [1447, 461] width 16 height 16
click at [1453, 454] on input "Press SPACE to select this row." at bounding box center [1453, 454] width 0 height 0
click at [1439, 505] on span "Press SPACE to select this row." at bounding box center [1447, 506] width 16 height 16
click at [1453, 498] on input "Press SPACE to select this row." at bounding box center [1453, 498] width 0 height 0
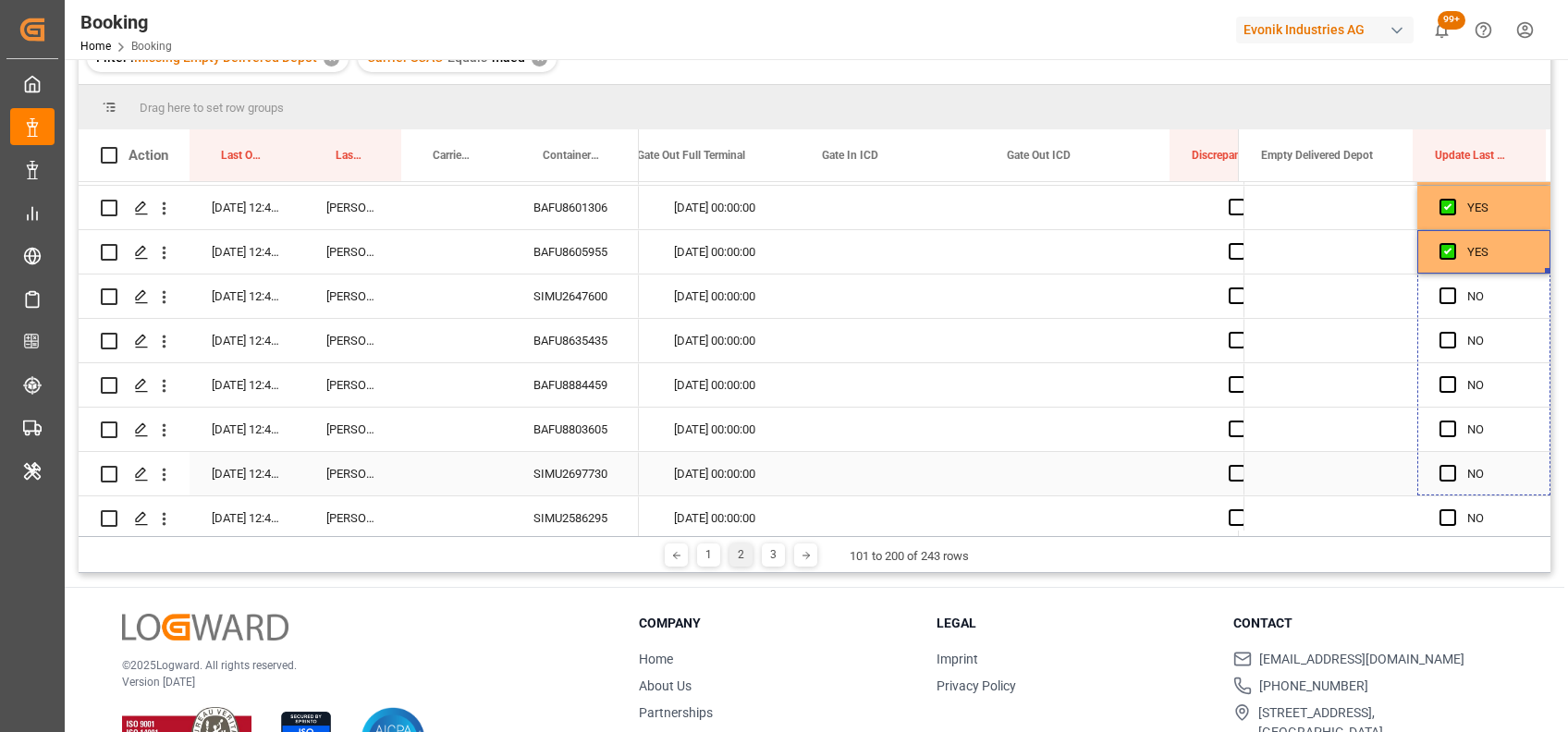
scroll to position [0, 23401]
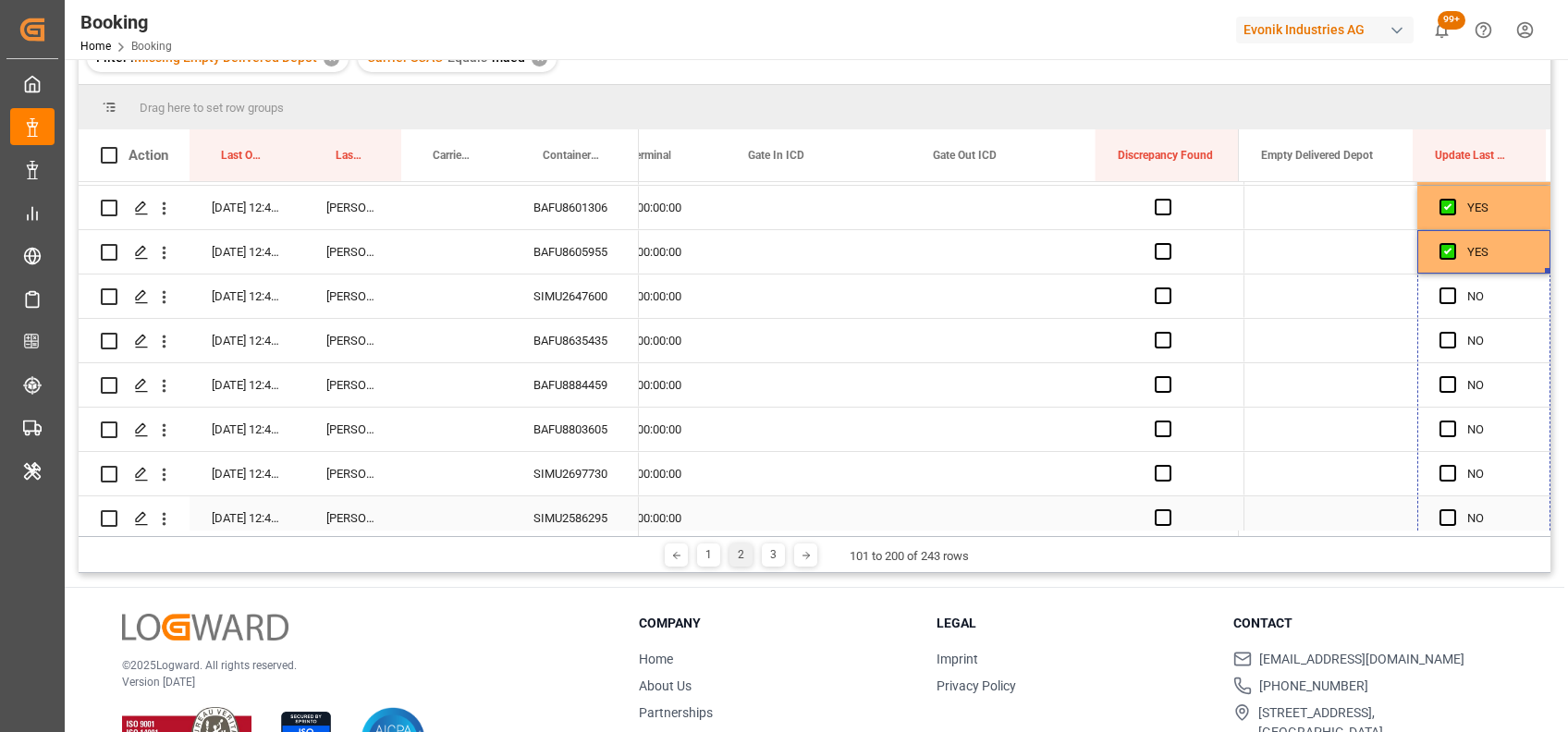
drag, startPoint x: 1542, startPoint y: 272, endPoint x: 1543, endPoint y: 524, distance: 252.0
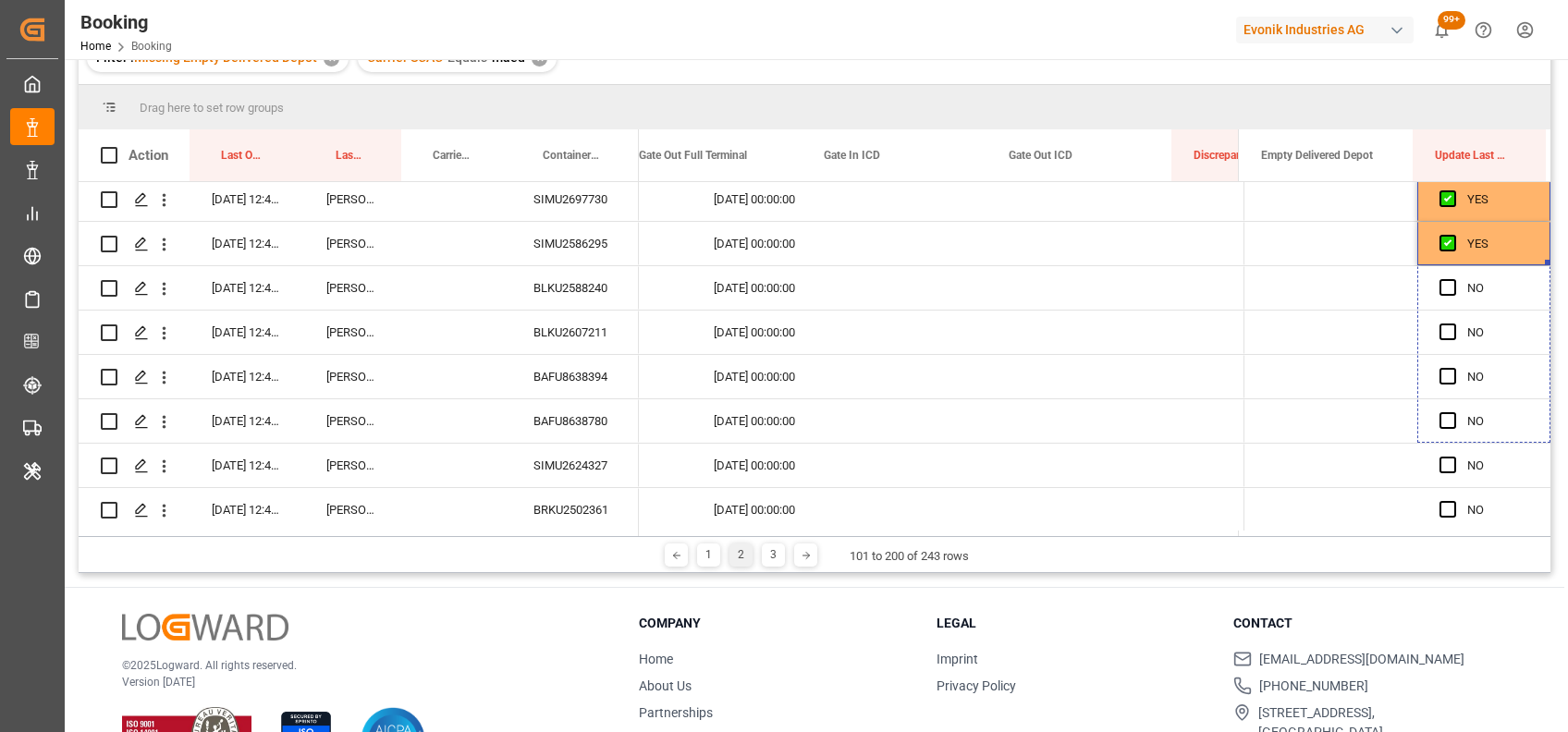
scroll to position [0, 23362]
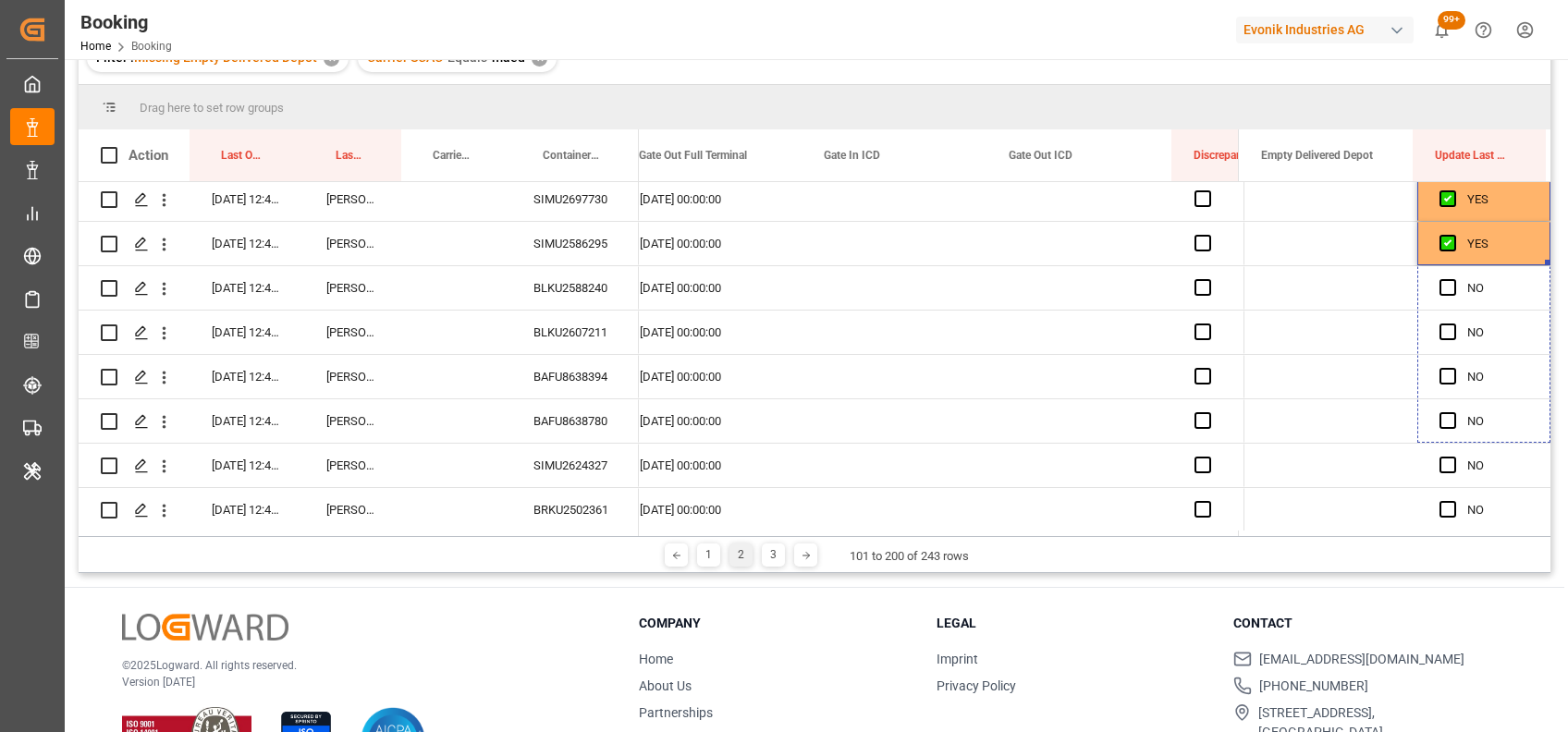
drag, startPoint x: 1541, startPoint y: 259, endPoint x: 1552, endPoint y: 522, distance: 263.2
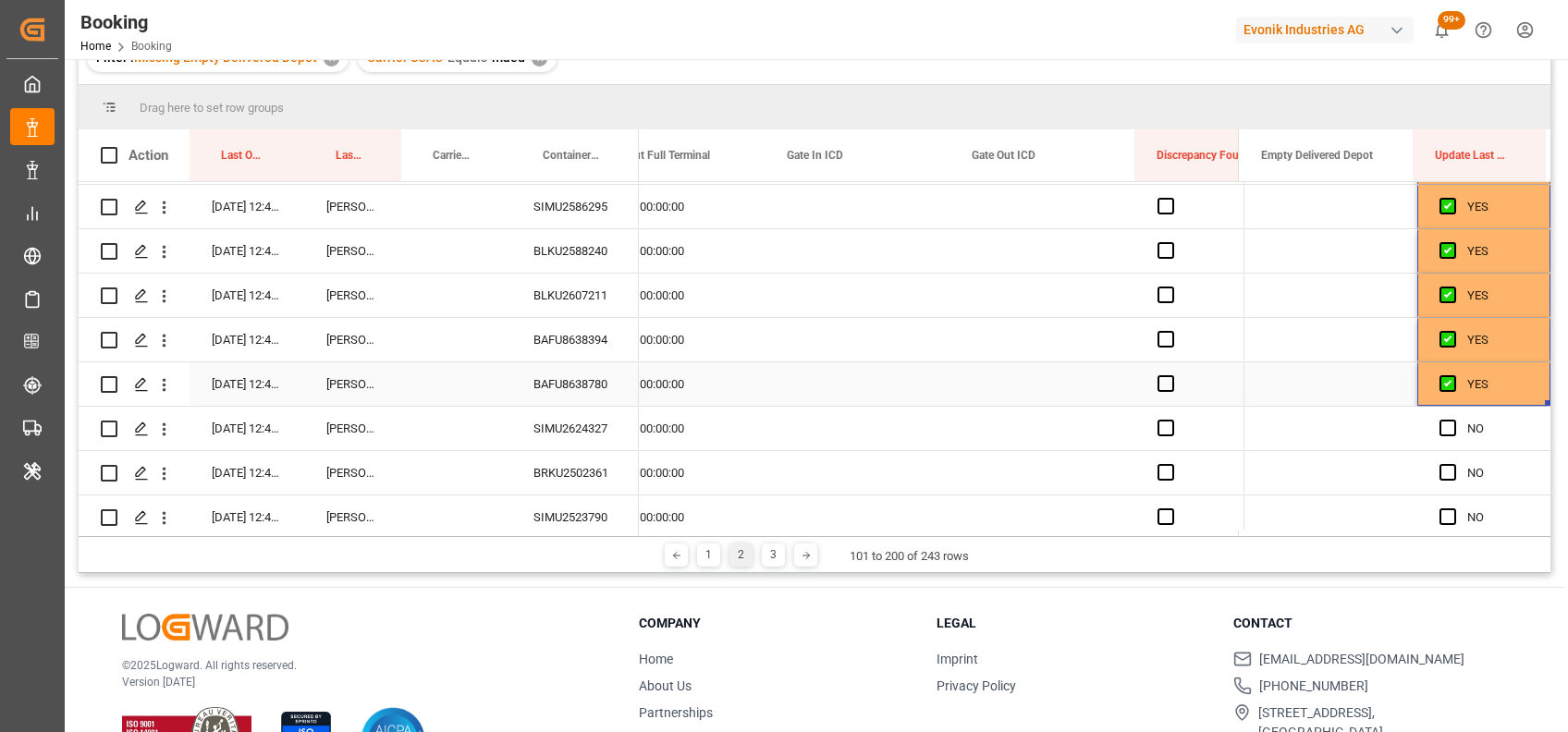
drag, startPoint x: 1538, startPoint y: 400, endPoint x: 1538, endPoint y: 596, distance: 196.0
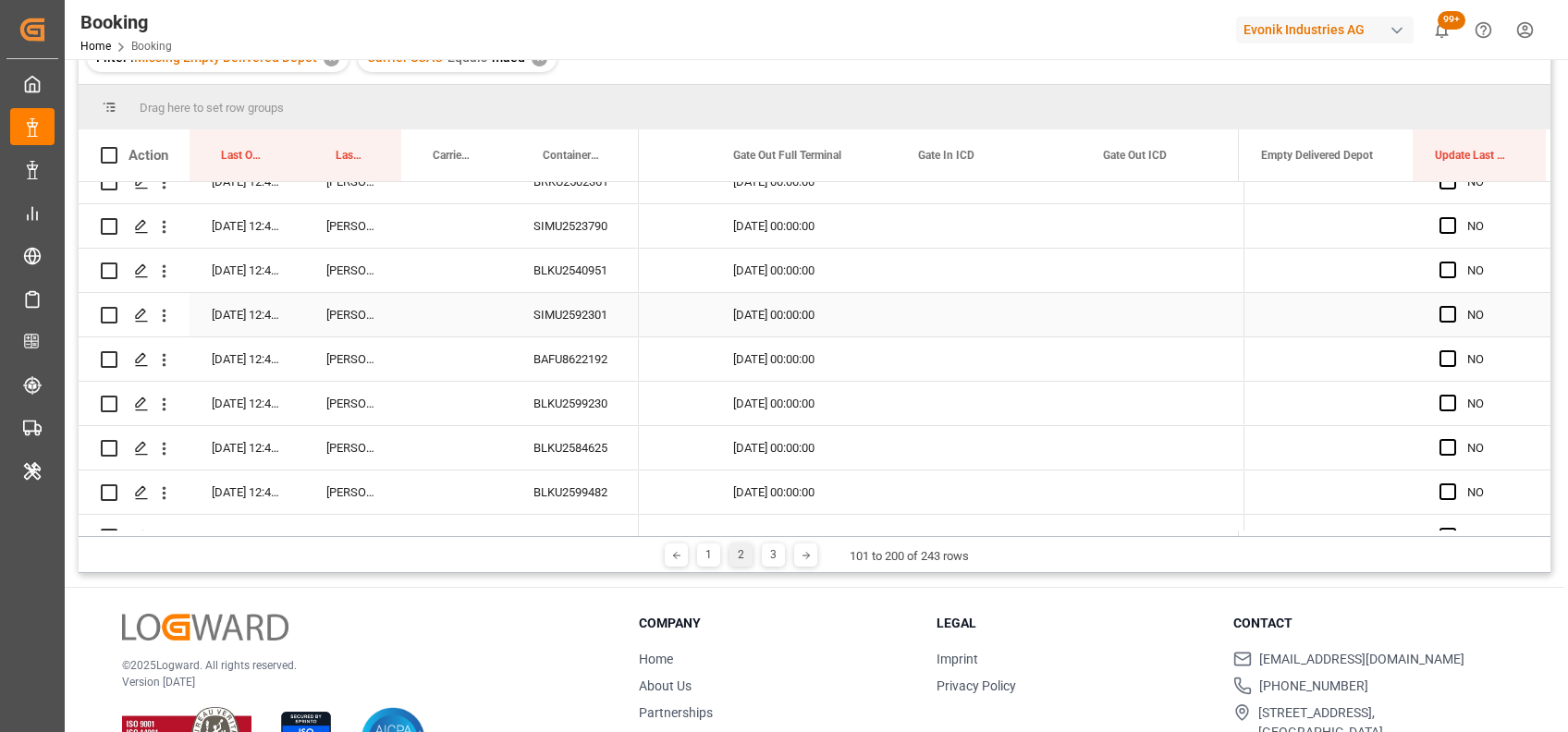
scroll to position [1523, 0]
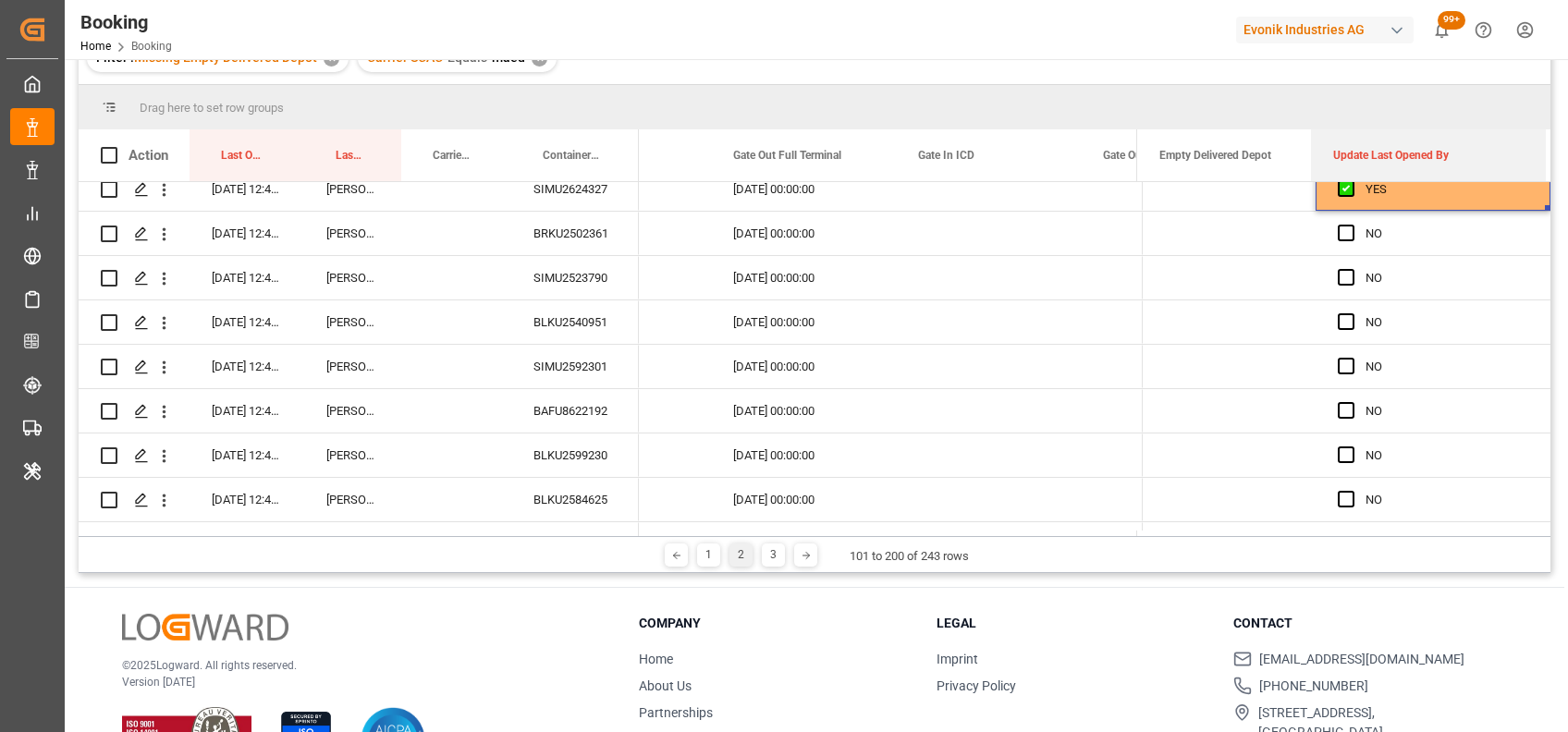
drag, startPoint x: 1415, startPoint y: 159, endPoint x: 1305, endPoint y: 178, distance: 111.6
click at [1307, 178] on div at bounding box center [1311, 155] width 8 height 51
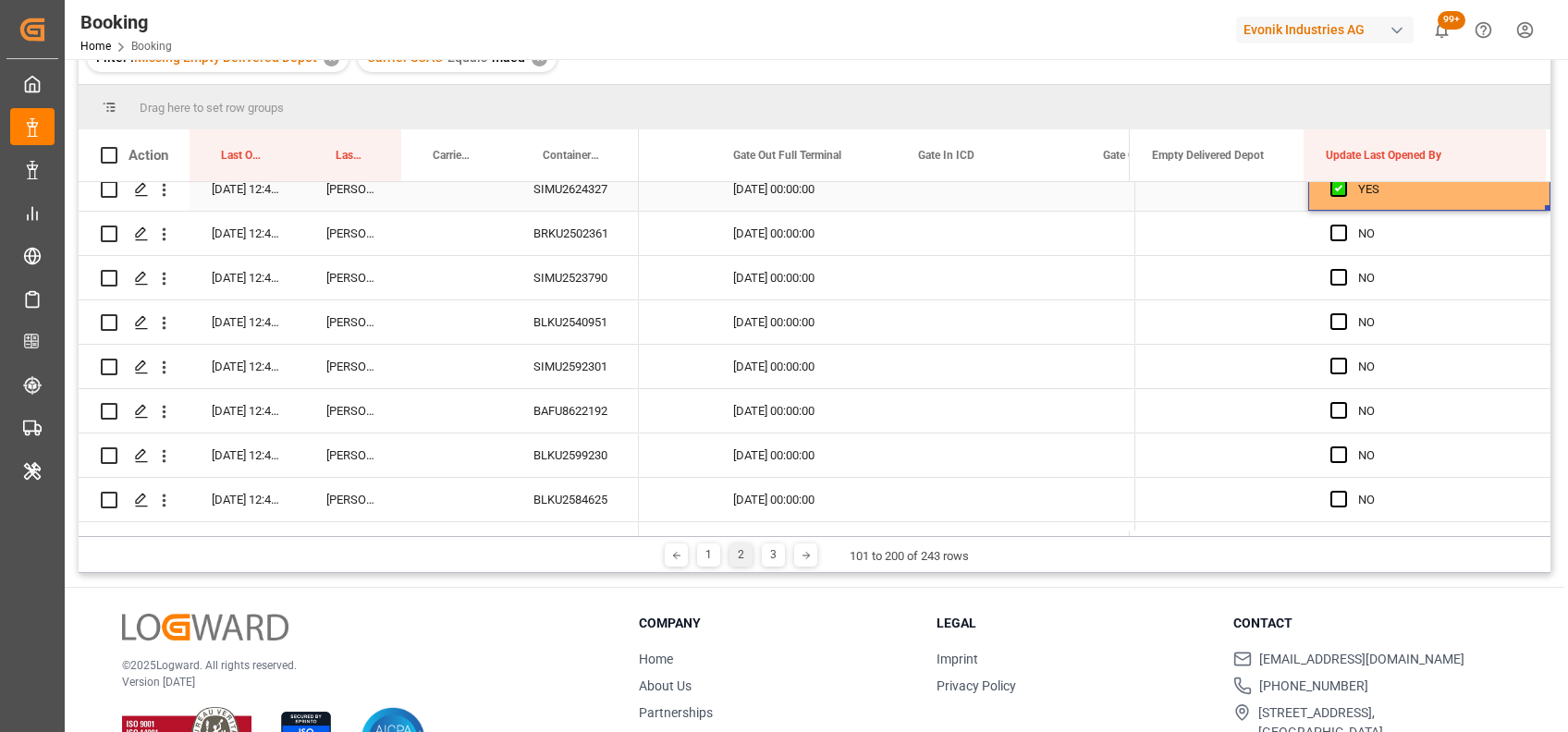
scroll to position [0, 23342]
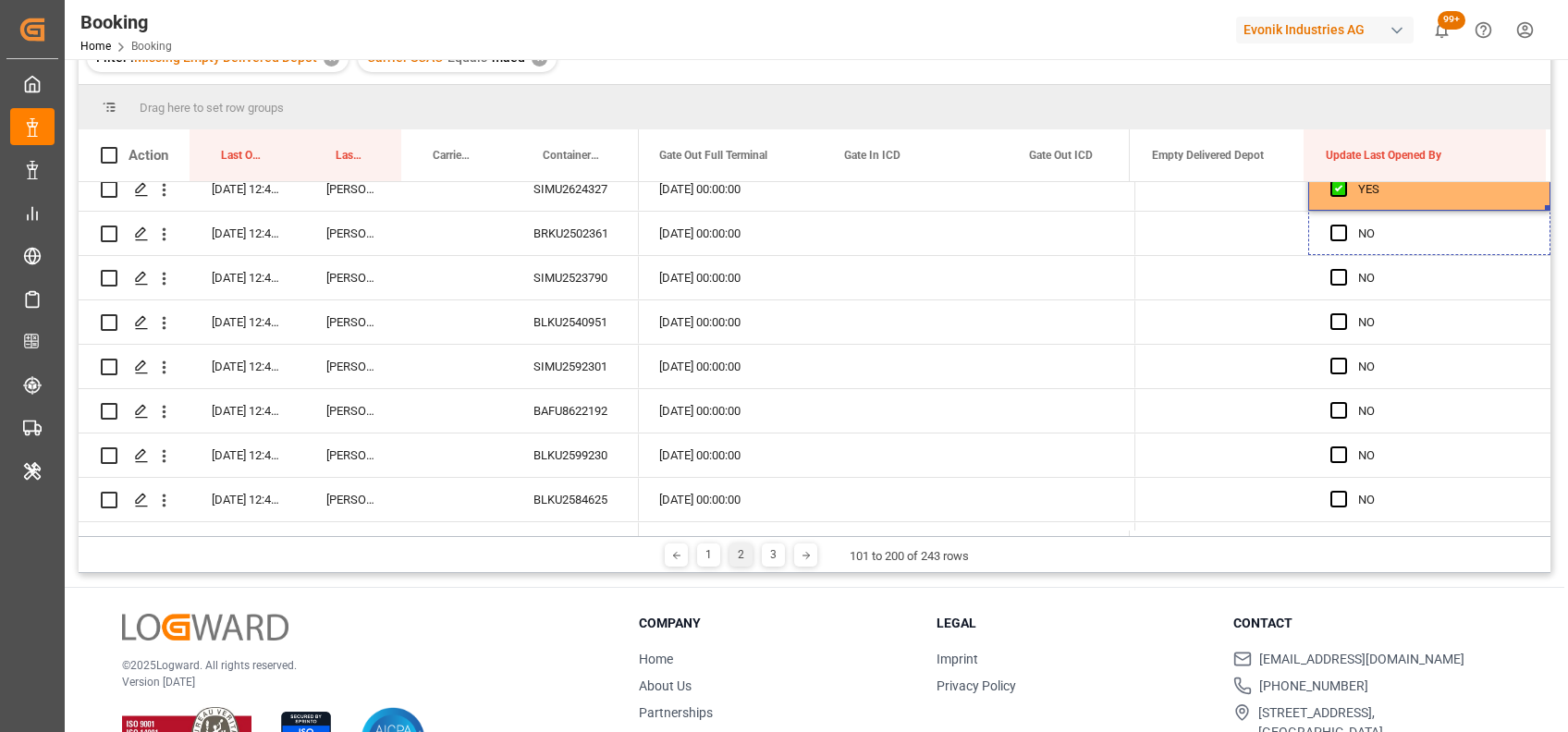
drag, startPoint x: 1538, startPoint y: 207, endPoint x: 1566, endPoint y: 506, distance: 300.3
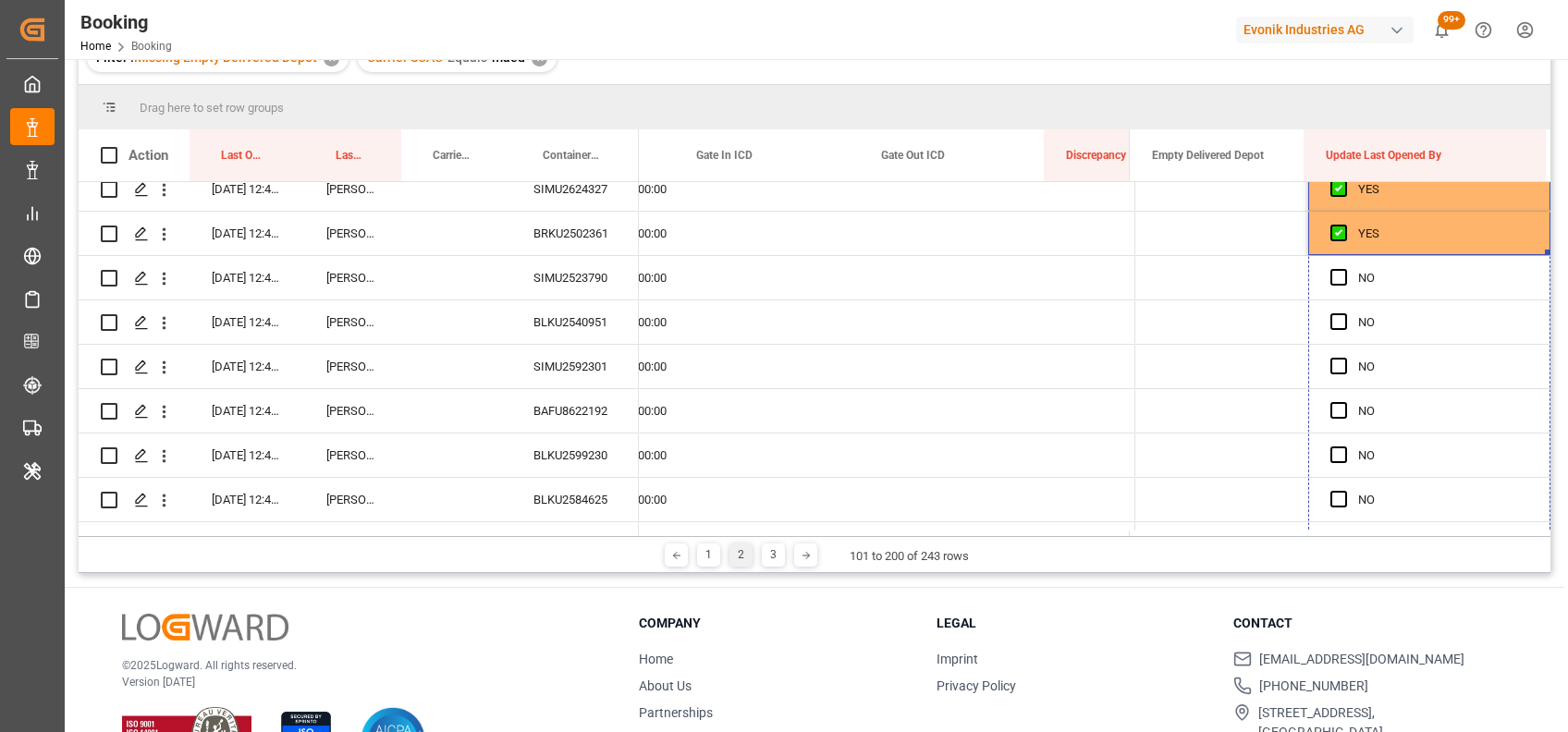
scroll to position [0, 23527]
drag, startPoint x: 1538, startPoint y: 252, endPoint x: 1539, endPoint y: 539, distance: 287.0
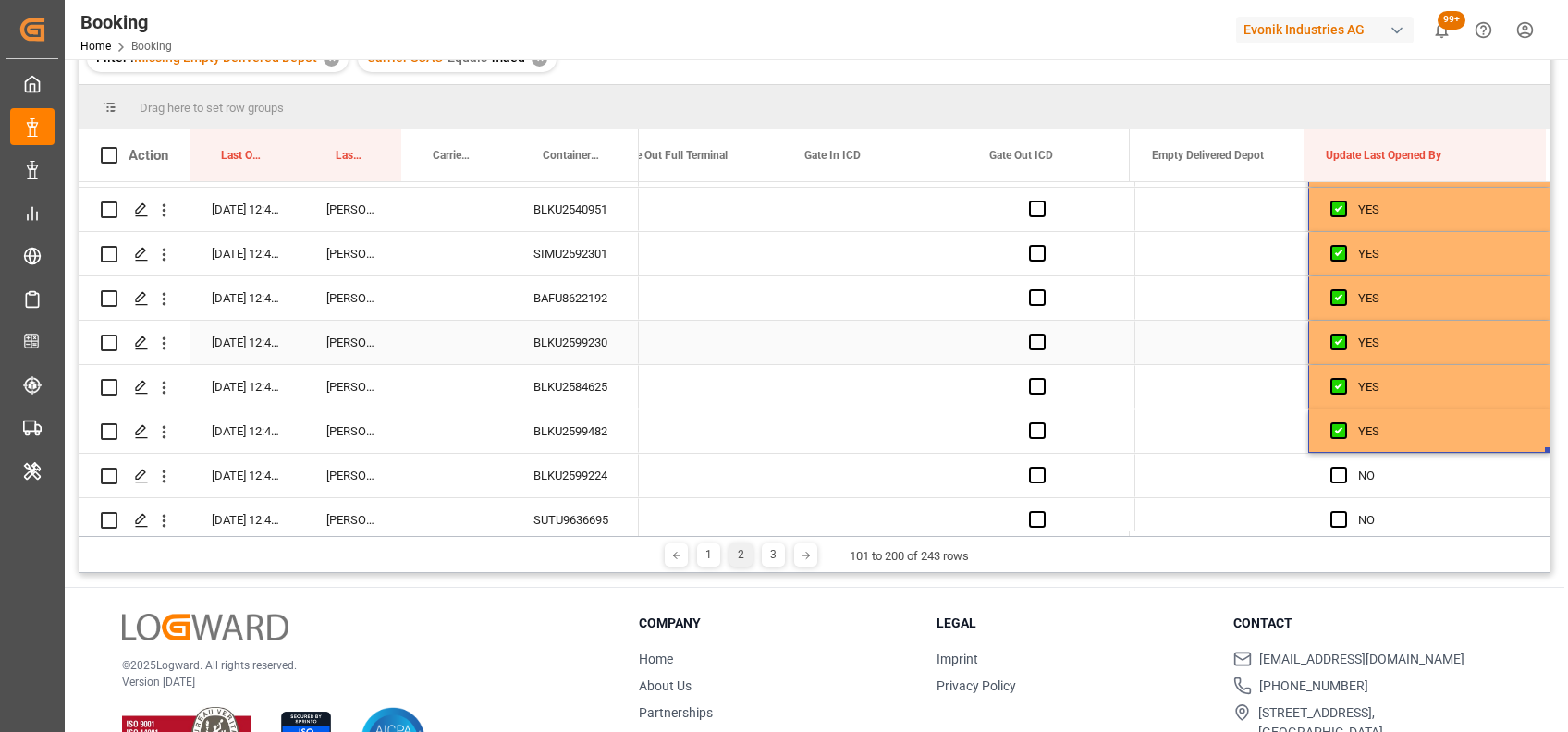
scroll to position [0, 0]
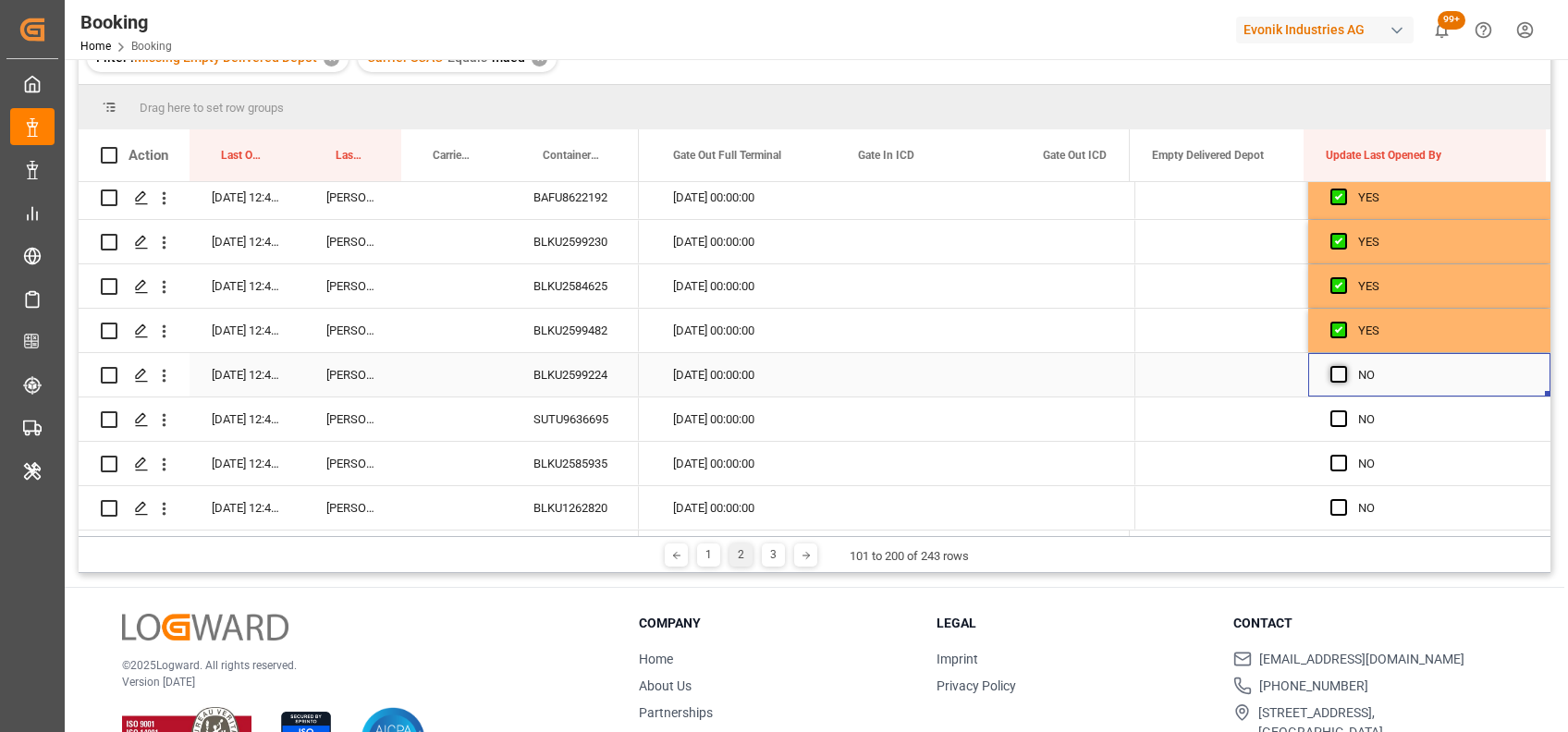
click at [1331, 372] on span "Press SPACE to select this row." at bounding box center [1337, 374] width 16 height 16
click at [1344, 366] on input "Press SPACE to select this row." at bounding box center [1344, 366] width 0 height 0
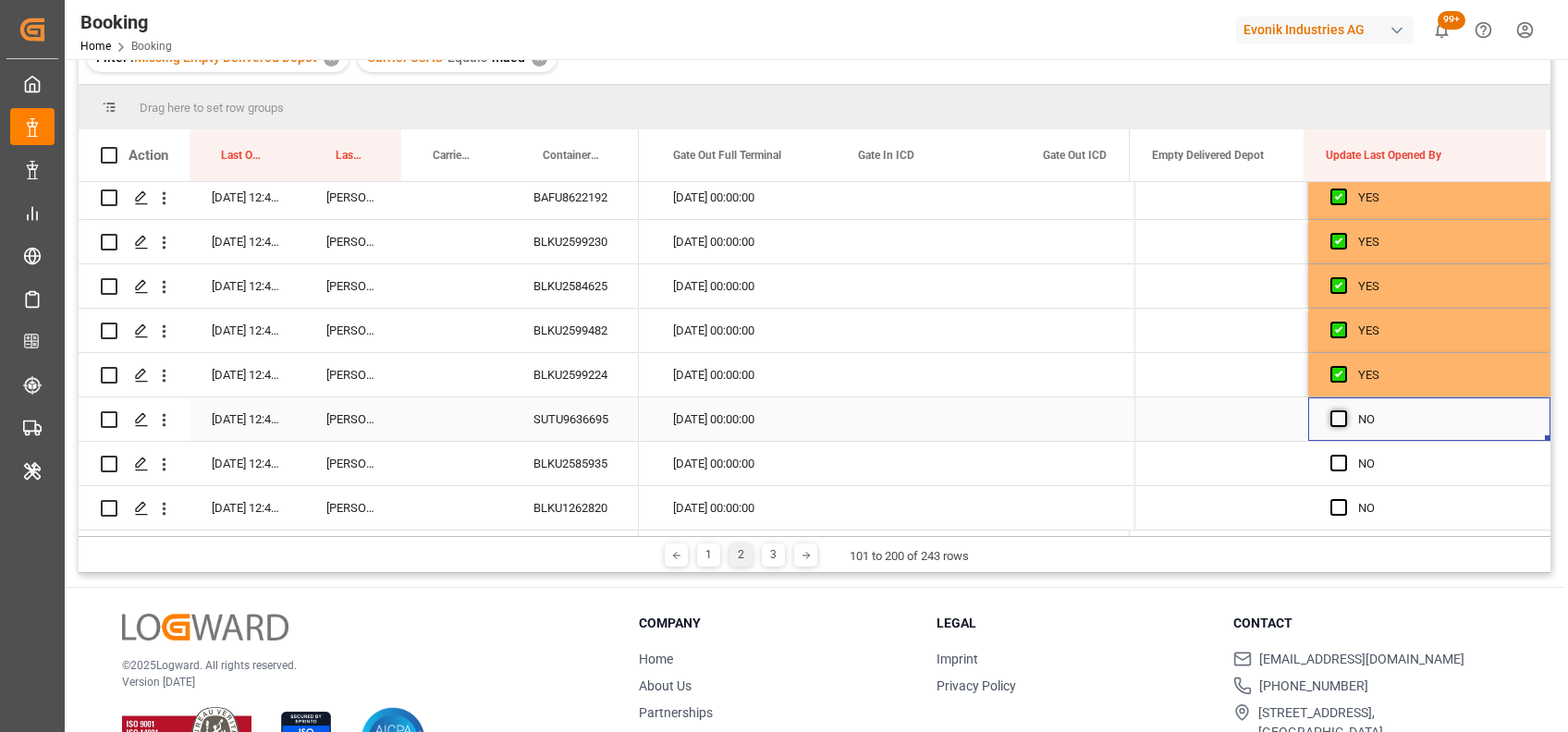
click at [1330, 416] on span "Press SPACE to select this row." at bounding box center [1337, 418] width 16 height 16
click at [1344, 411] on input "Press SPACE to select this row." at bounding box center [1344, 411] width 0 height 0
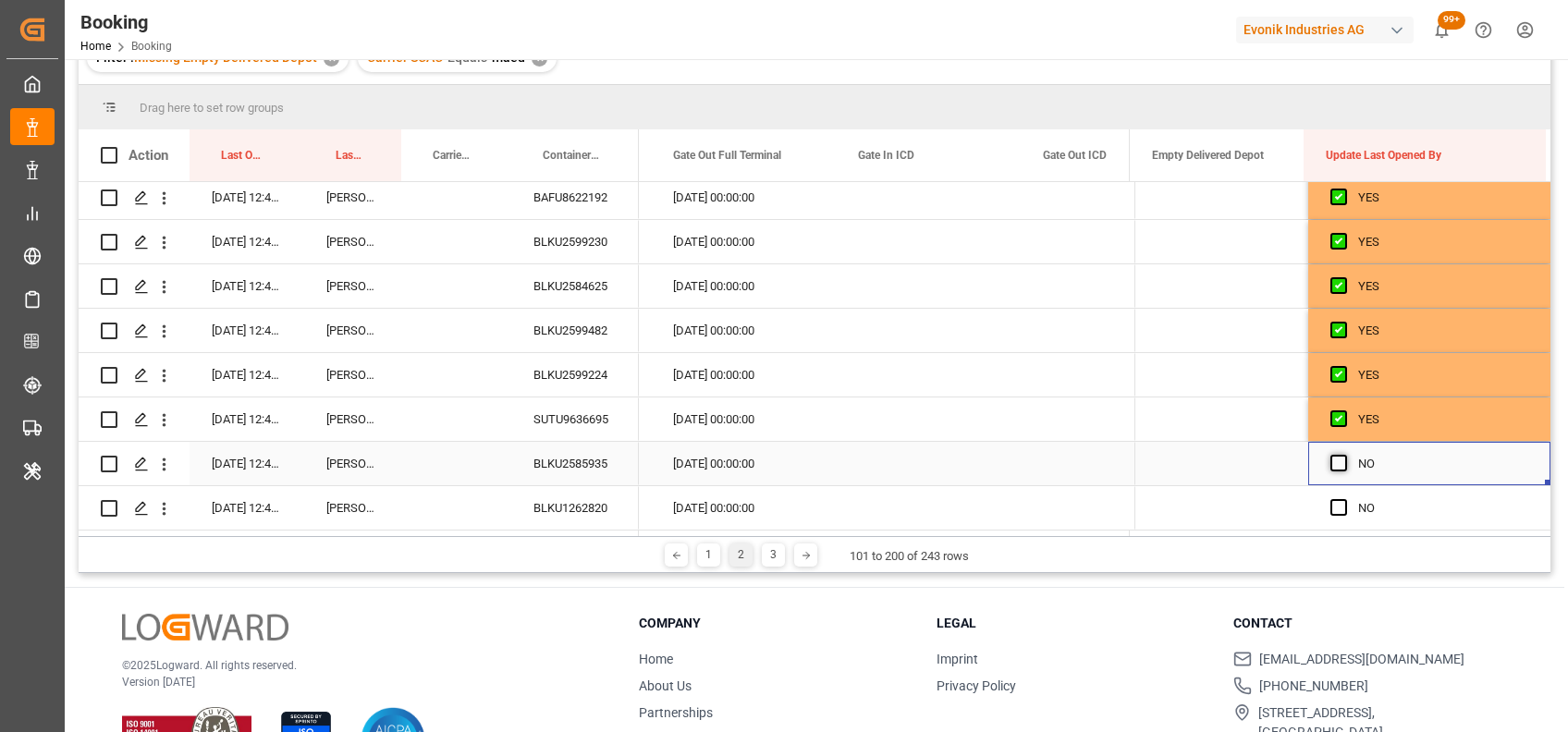
click at [1330, 458] on span "Press SPACE to select this row." at bounding box center [1337, 462] width 16 height 16
click at [1344, 455] on input "Press SPACE to select this row." at bounding box center [1344, 455] width 0 height 0
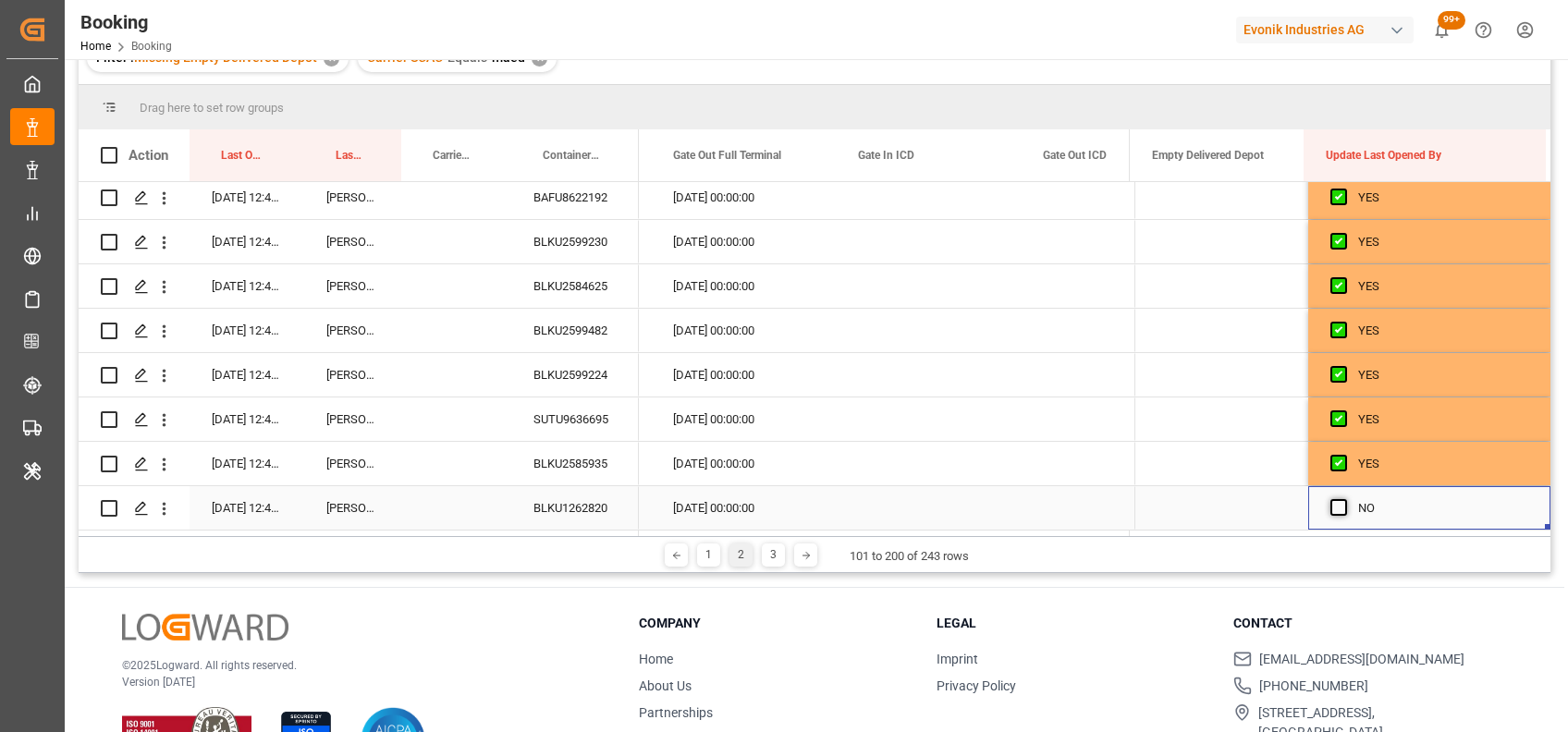
click at [1331, 504] on span "Press SPACE to select this row." at bounding box center [1337, 507] width 16 height 16
click at [1344, 499] on input "Press SPACE to select this row." at bounding box center [1344, 499] width 0 height 0
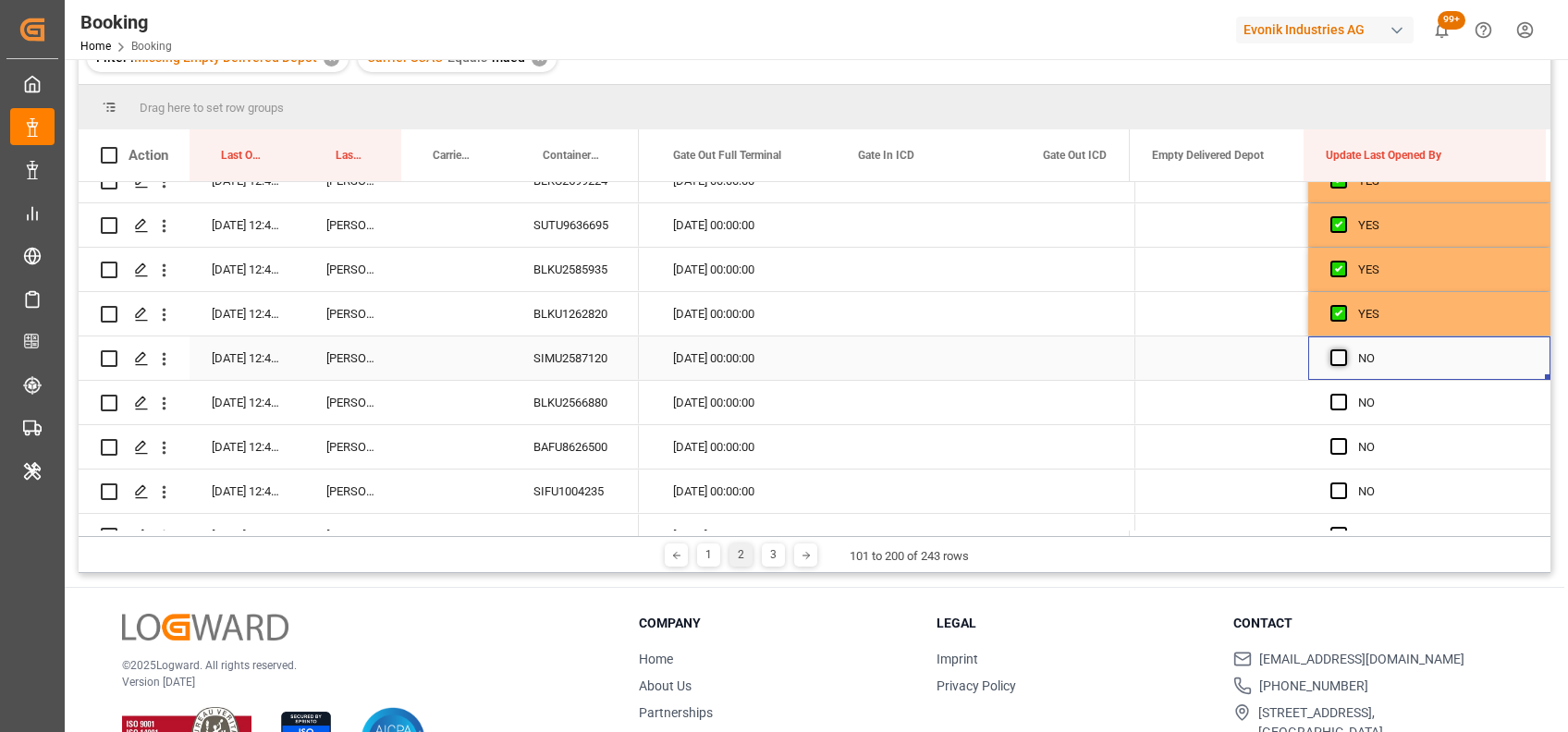
click at [1330, 356] on span "Press SPACE to select this row." at bounding box center [1337, 357] width 16 height 16
click at [1344, 350] on input "Press SPACE to select this row." at bounding box center [1344, 350] width 0 height 0
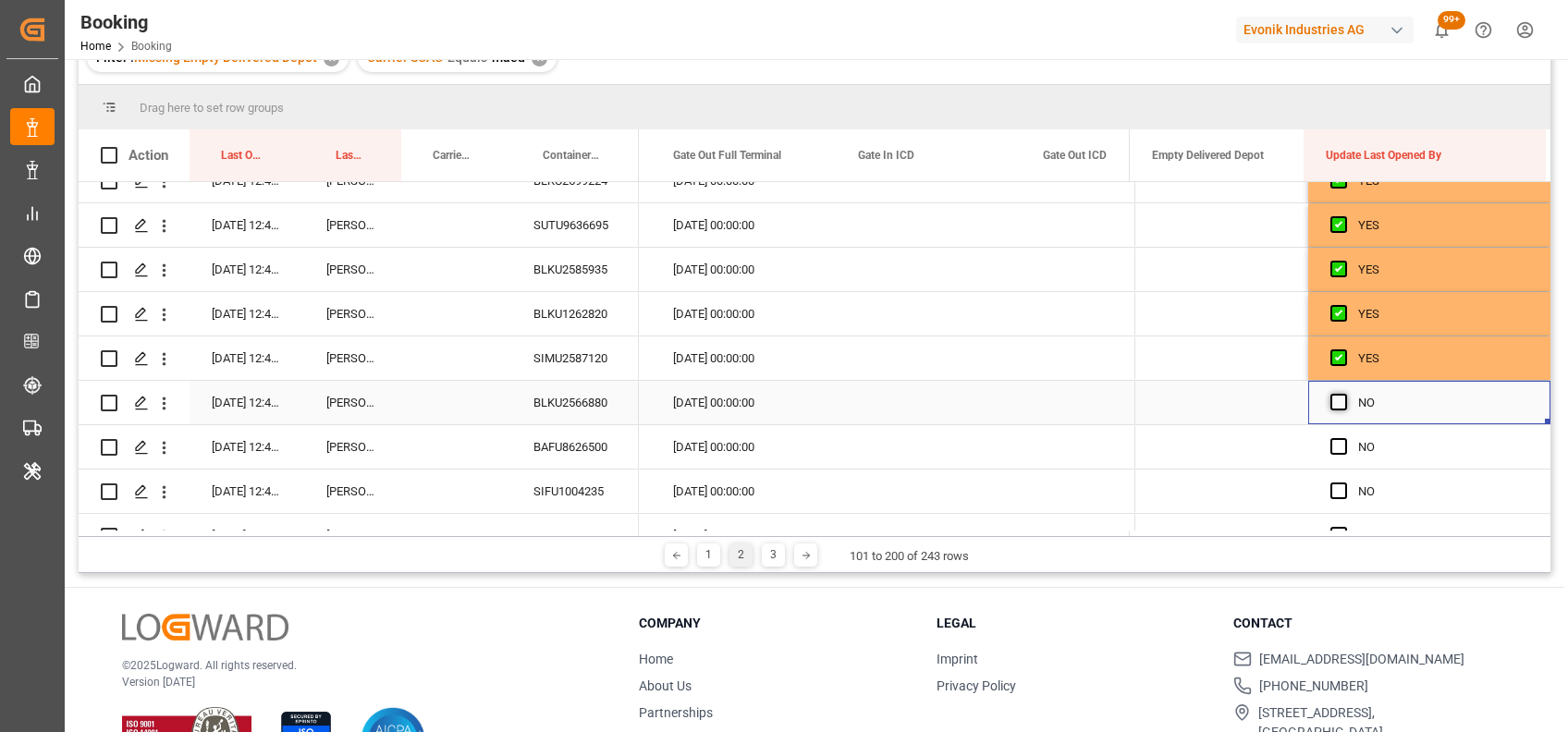
click at [1336, 395] on span "Press SPACE to select this row." at bounding box center [1337, 401] width 16 height 16
click at [1344, 394] on input "Press SPACE to select this row." at bounding box center [1344, 394] width 0 height 0
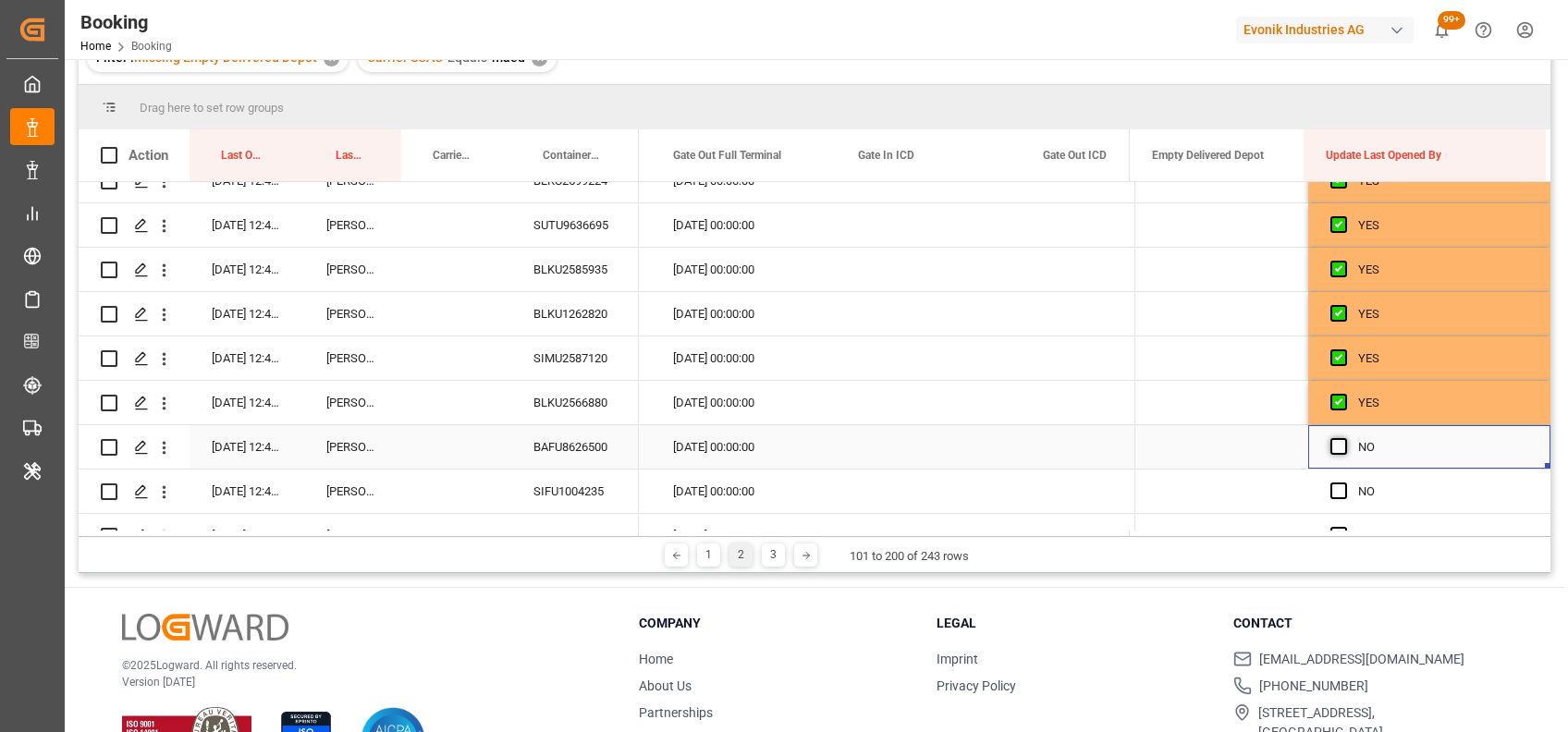
click at [1334, 442] on span "Press SPACE to select this row." at bounding box center [1337, 446] width 16 height 16
click at [1344, 438] on input "Press SPACE to select this row." at bounding box center [1344, 438] width 0 height 0
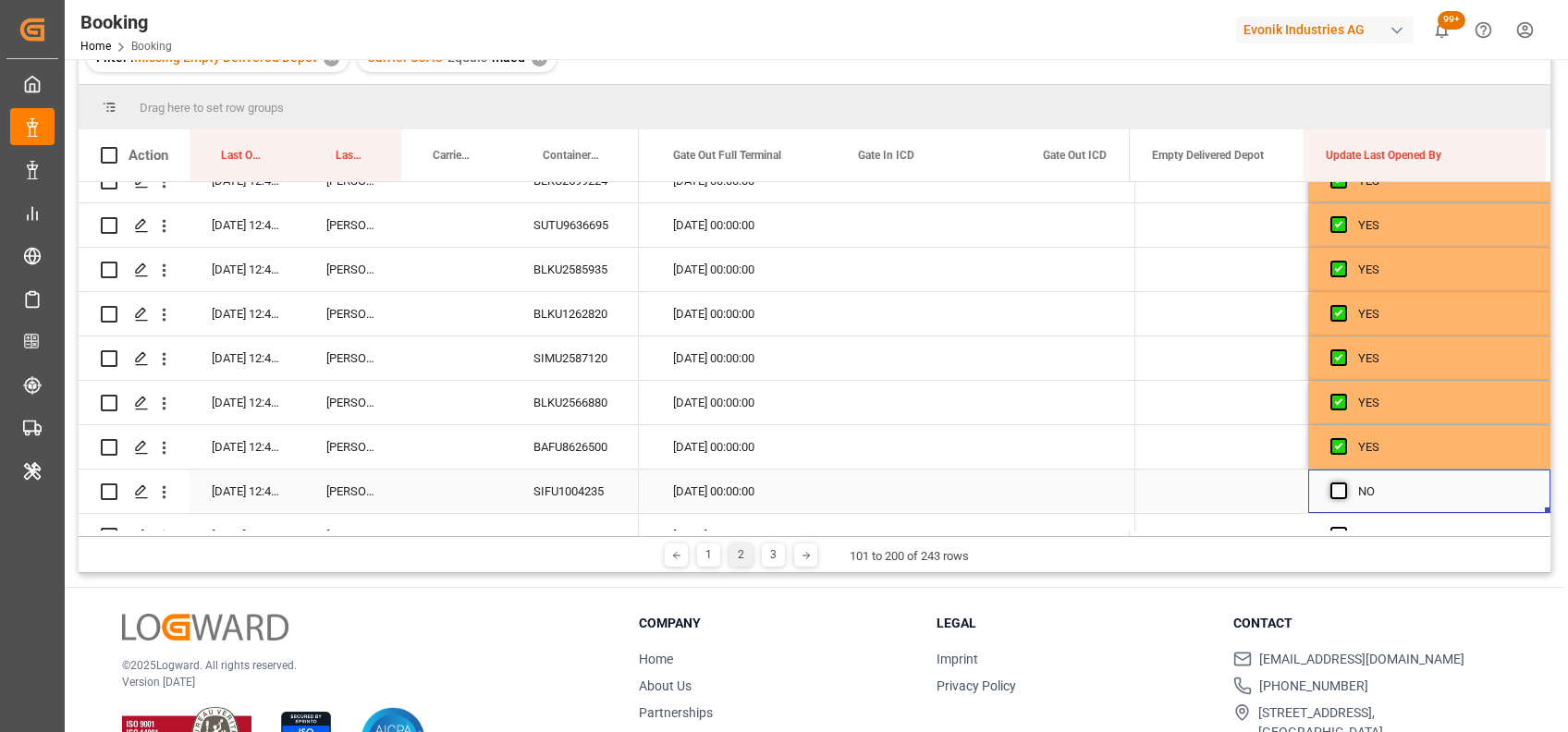
click at [1334, 488] on span "Press SPACE to select this row." at bounding box center [1337, 490] width 16 height 16
click at [1344, 482] on input "Press SPACE to select this row." at bounding box center [1344, 482] width 0 height 0
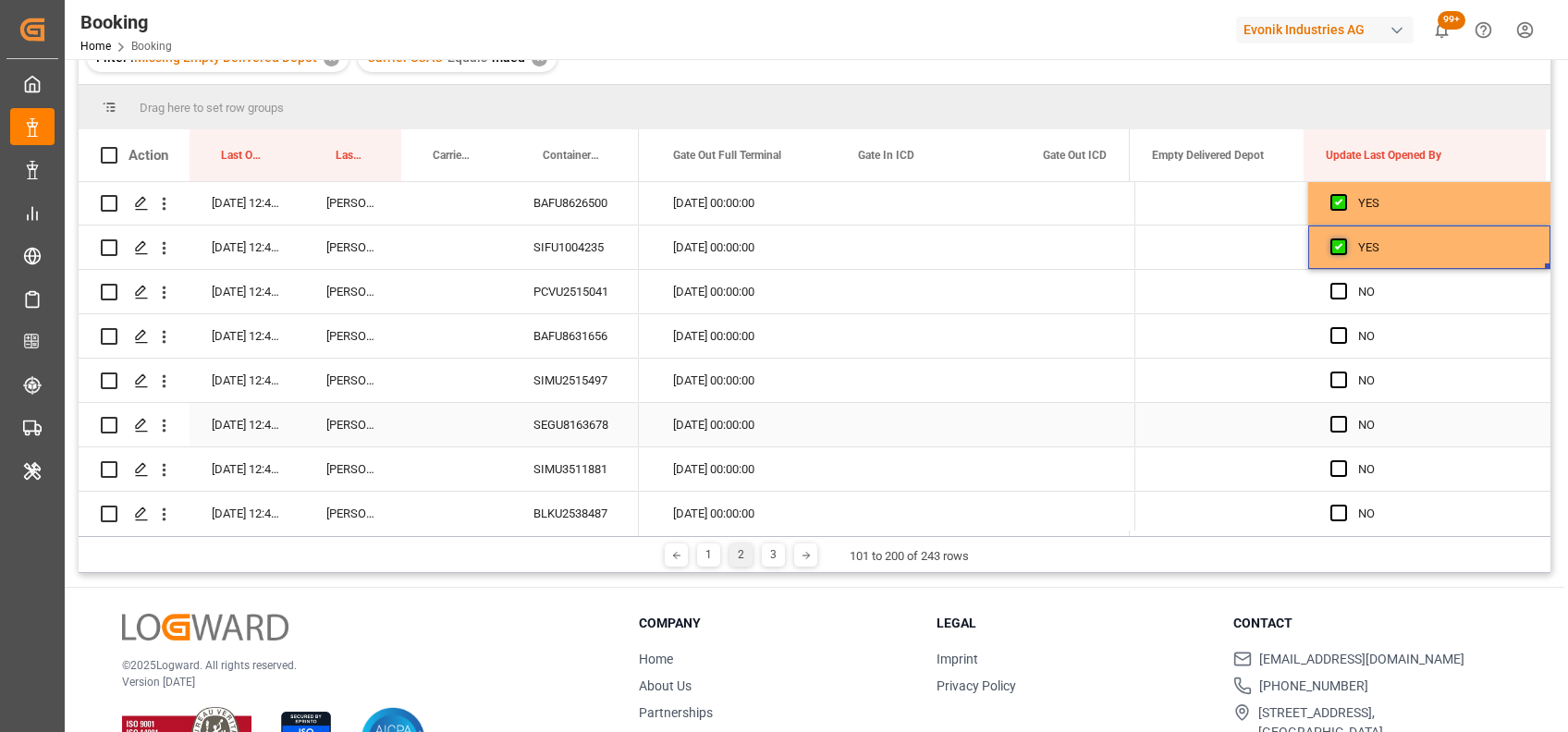
scroll to position [2185, 0]
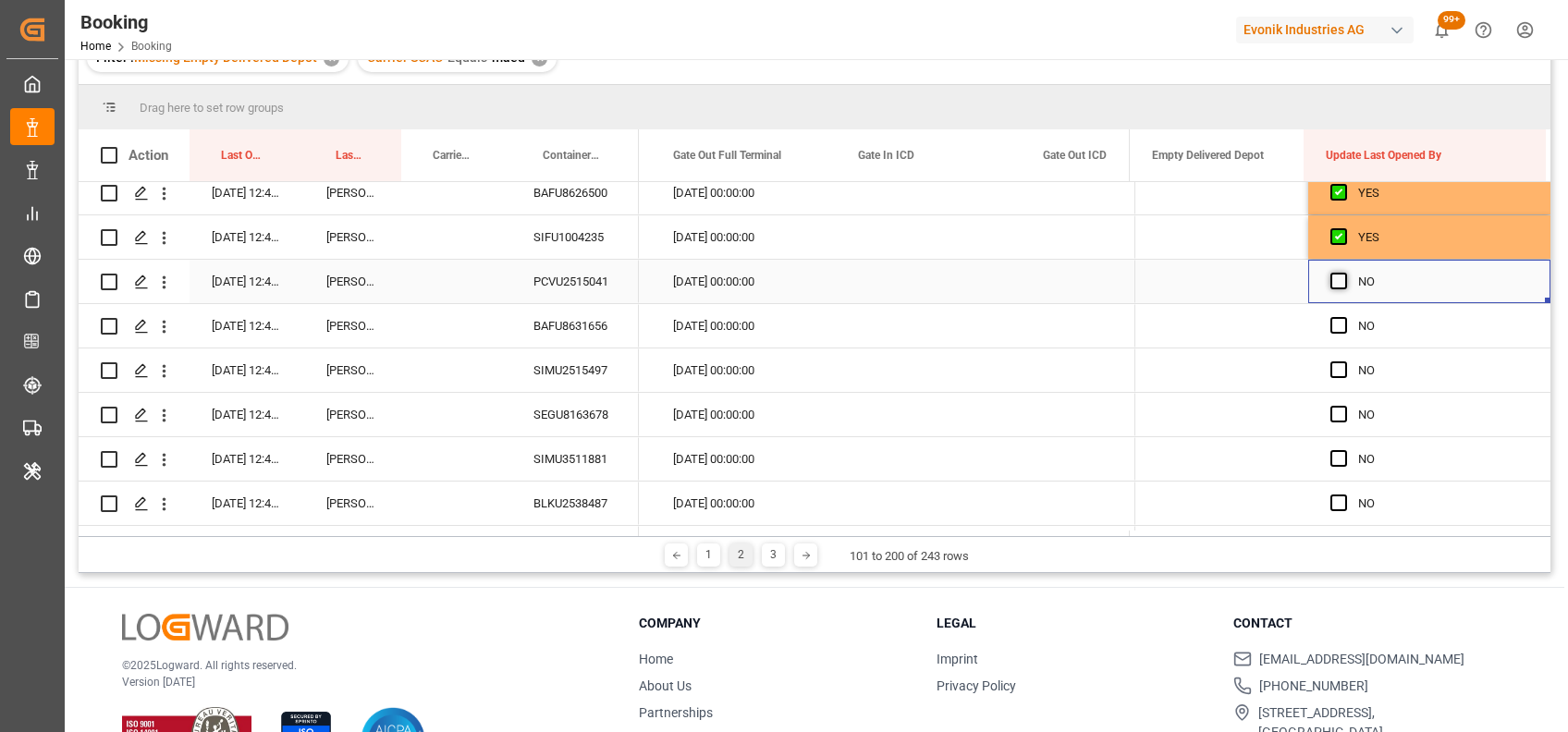
click at [1330, 282] on span "Press SPACE to select this row." at bounding box center [1337, 280] width 16 height 16
click at [1344, 273] on input "Press SPACE to select this row." at bounding box center [1344, 273] width 0 height 0
drag, startPoint x: 1540, startPoint y: 301, endPoint x: 1540, endPoint y: 555, distance: 254.0
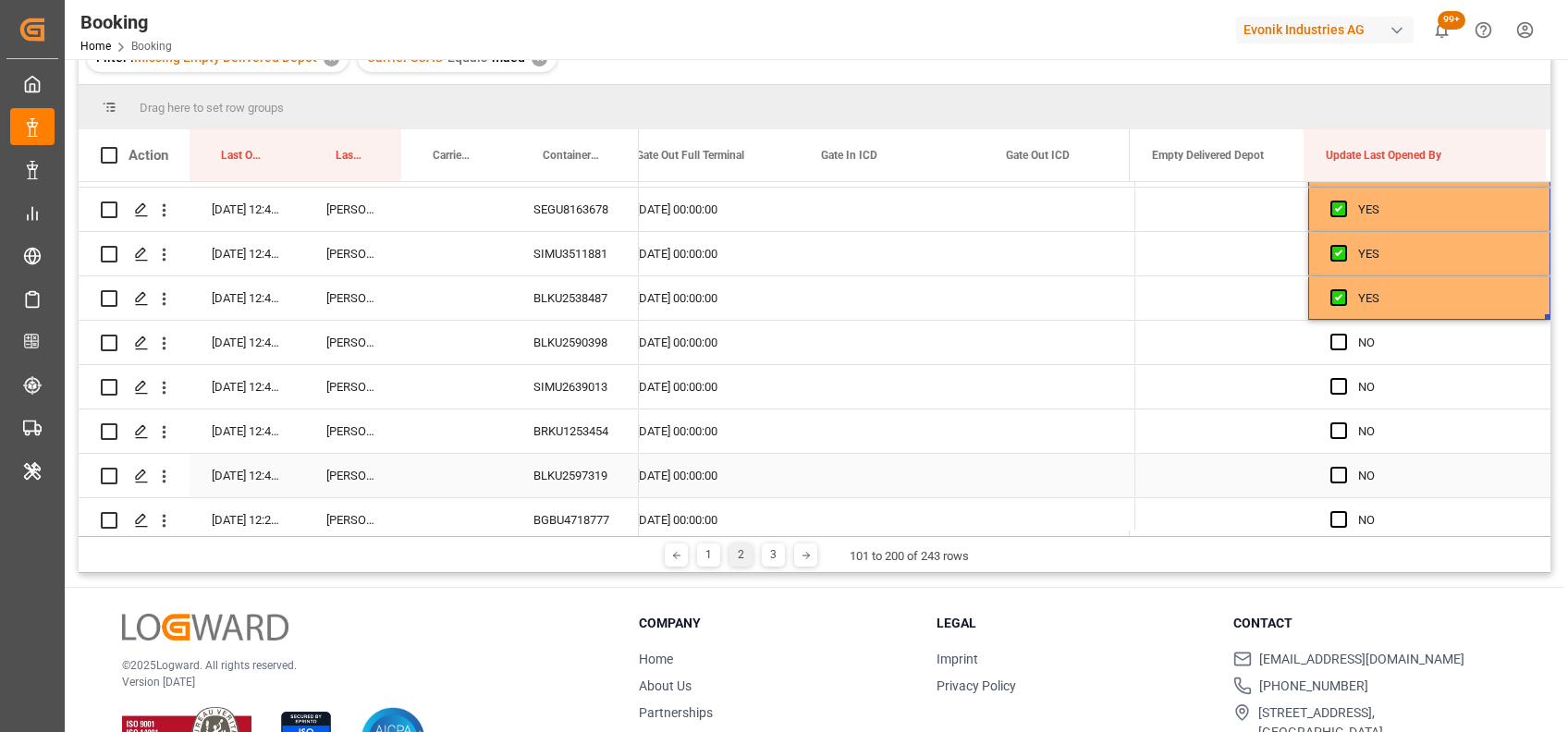
scroll to position [2388, 0]
drag, startPoint x: 1539, startPoint y: 316, endPoint x: 1524, endPoint y: 558, distance: 242.5
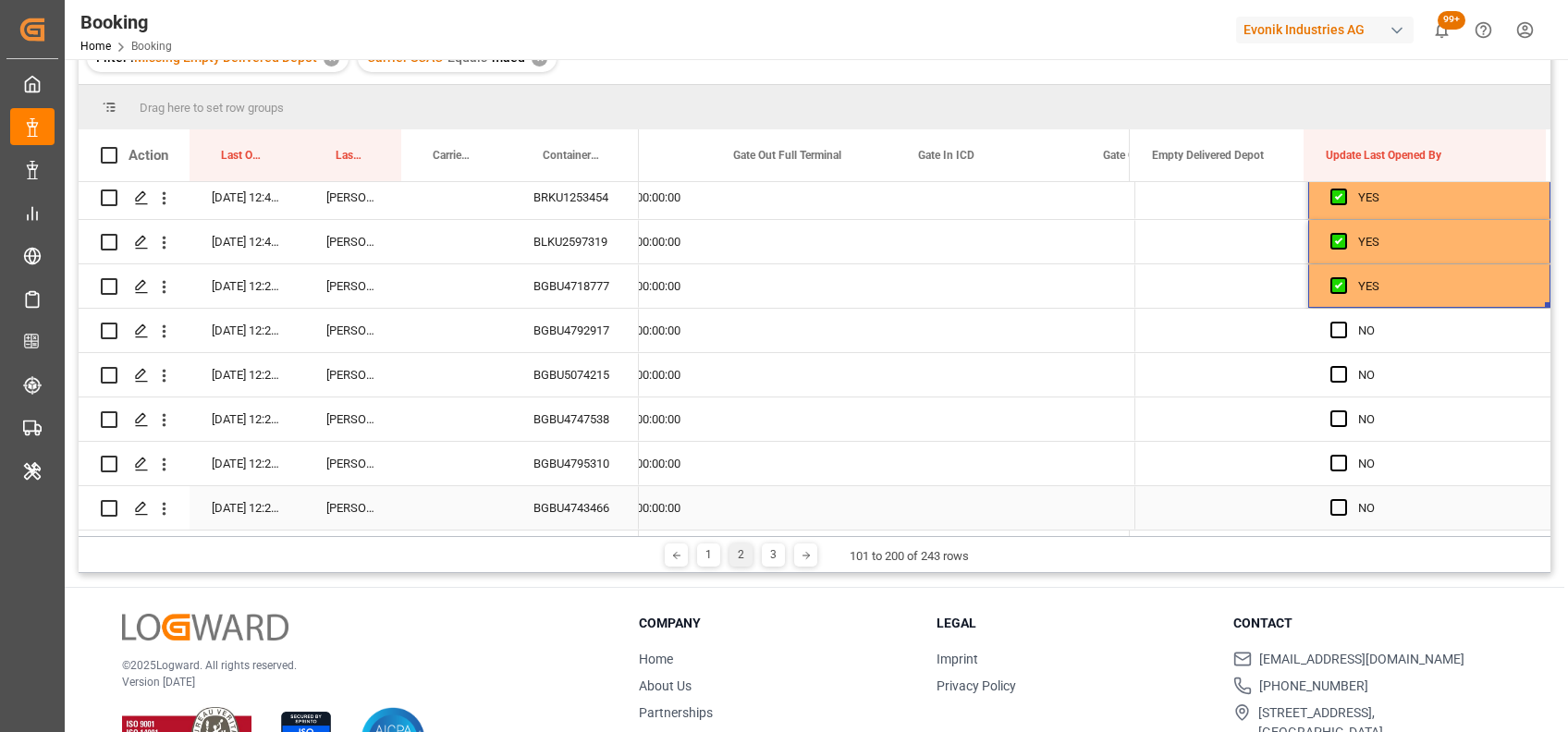
scroll to position [0, 23266]
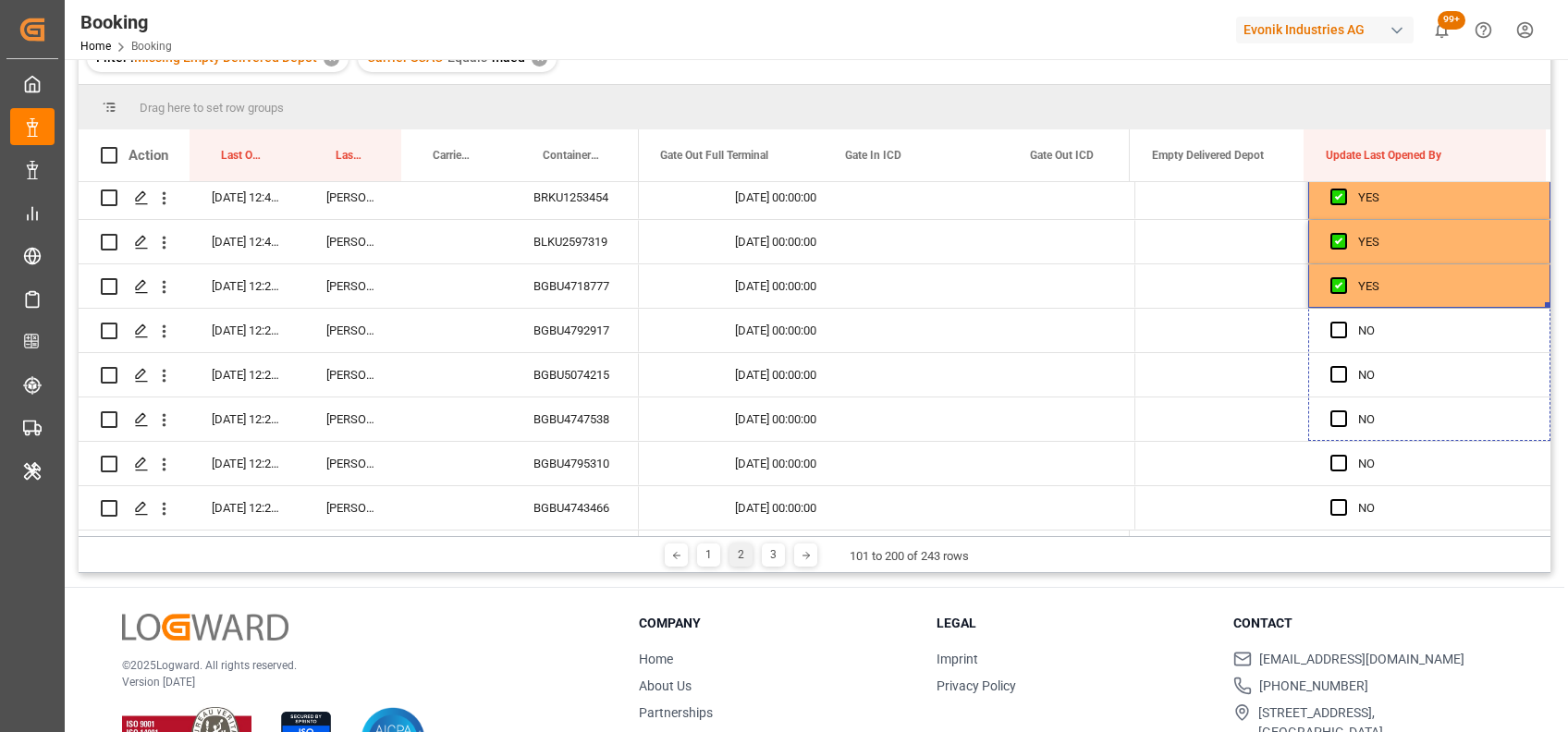
drag, startPoint x: 1539, startPoint y: 304, endPoint x: 1554, endPoint y: 554, distance: 250.4
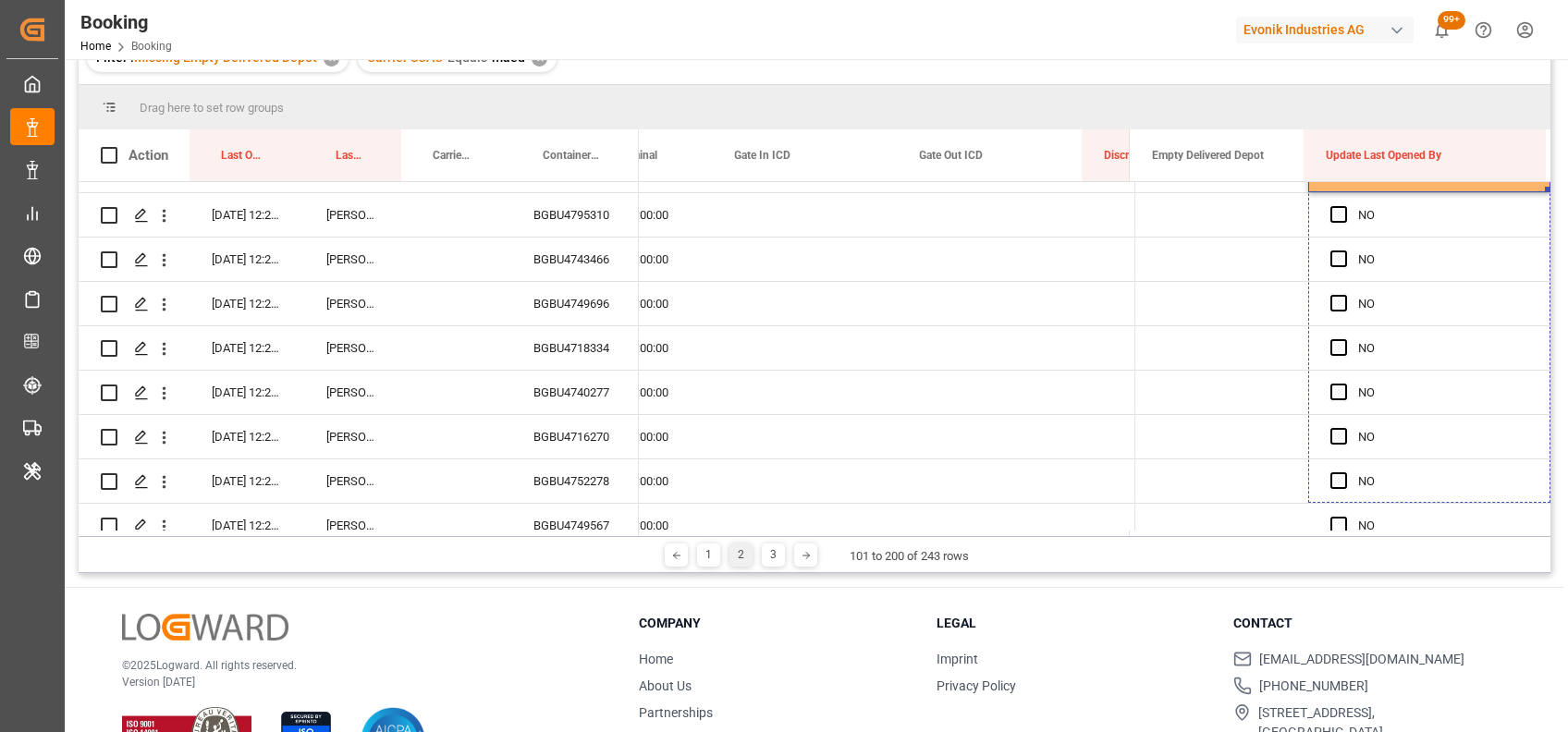
drag, startPoint x: 1538, startPoint y: 225, endPoint x: 1542, endPoint y: 583, distance: 358.0
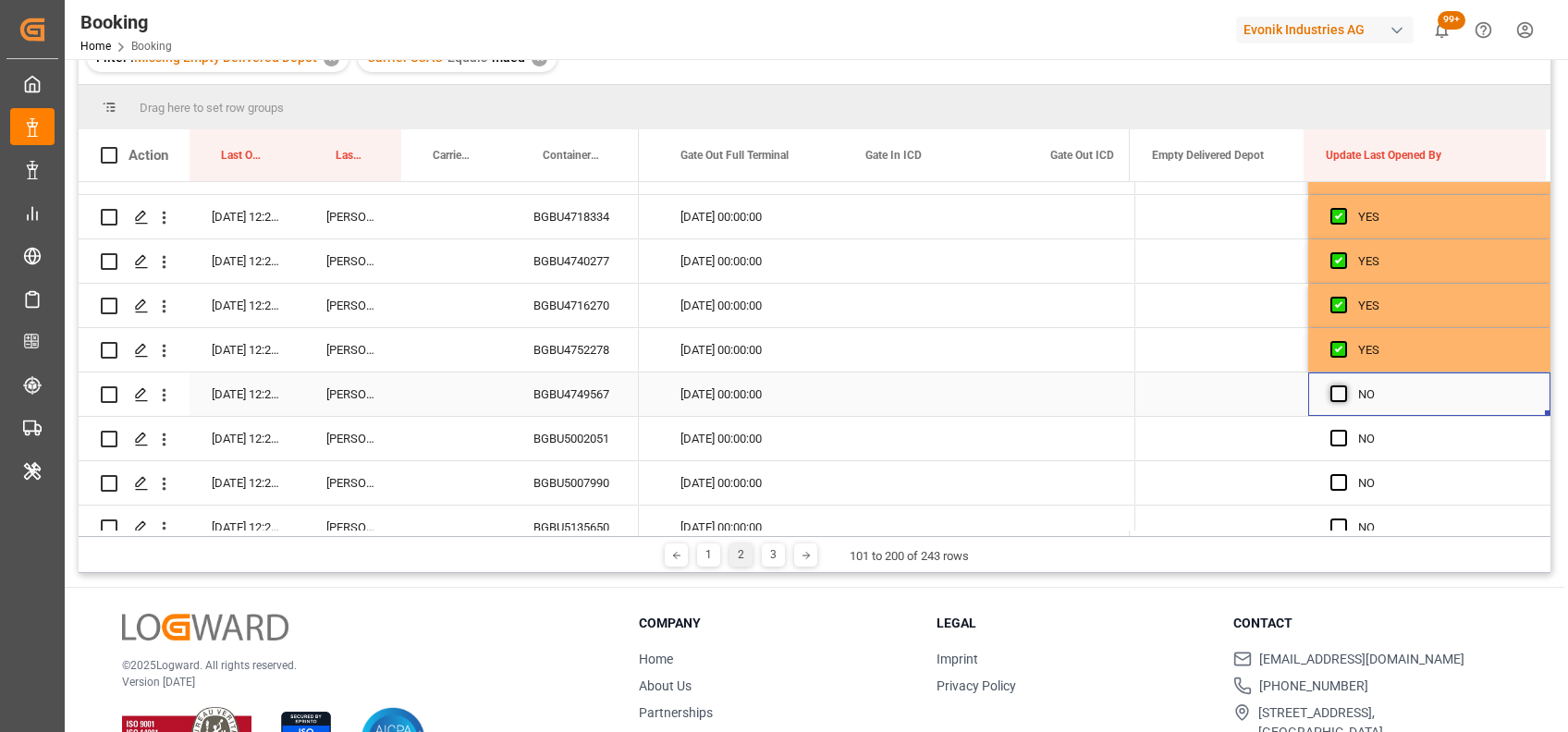
click at [1330, 385] on span "Press SPACE to select this row." at bounding box center [1337, 393] width 16 height 16
click at [1344, 385] on input "Press SPACE to select this row." at bounding box center [1344, 385] width 0 height 0
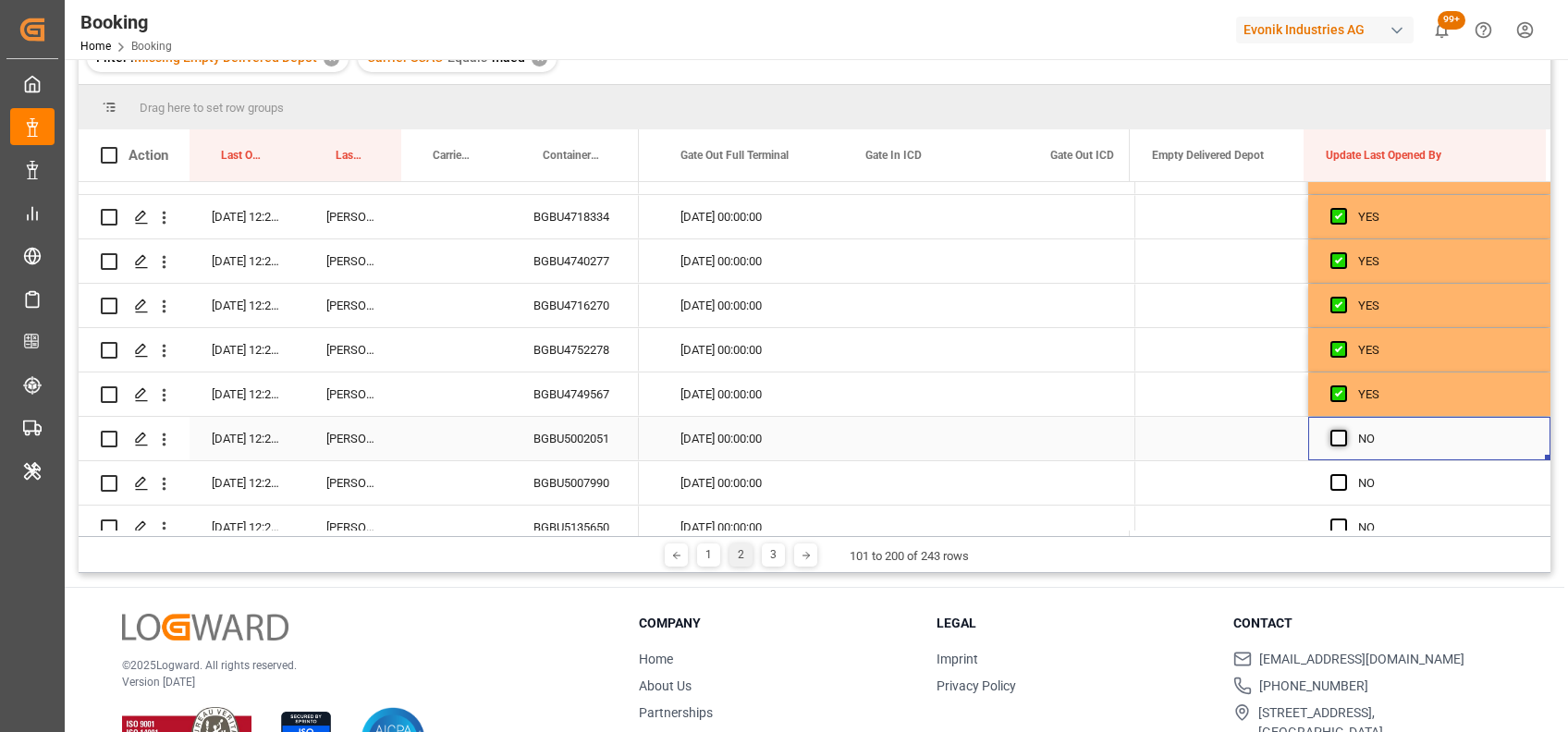
click at [1330, 437] on span "Press SPACE to select this row." at bounding box center [1337, 437] width 16 height 16
click at [1344, 430] on input "Press SPACE to select this row." at bounding box center [1344, 430] width 0 height 0
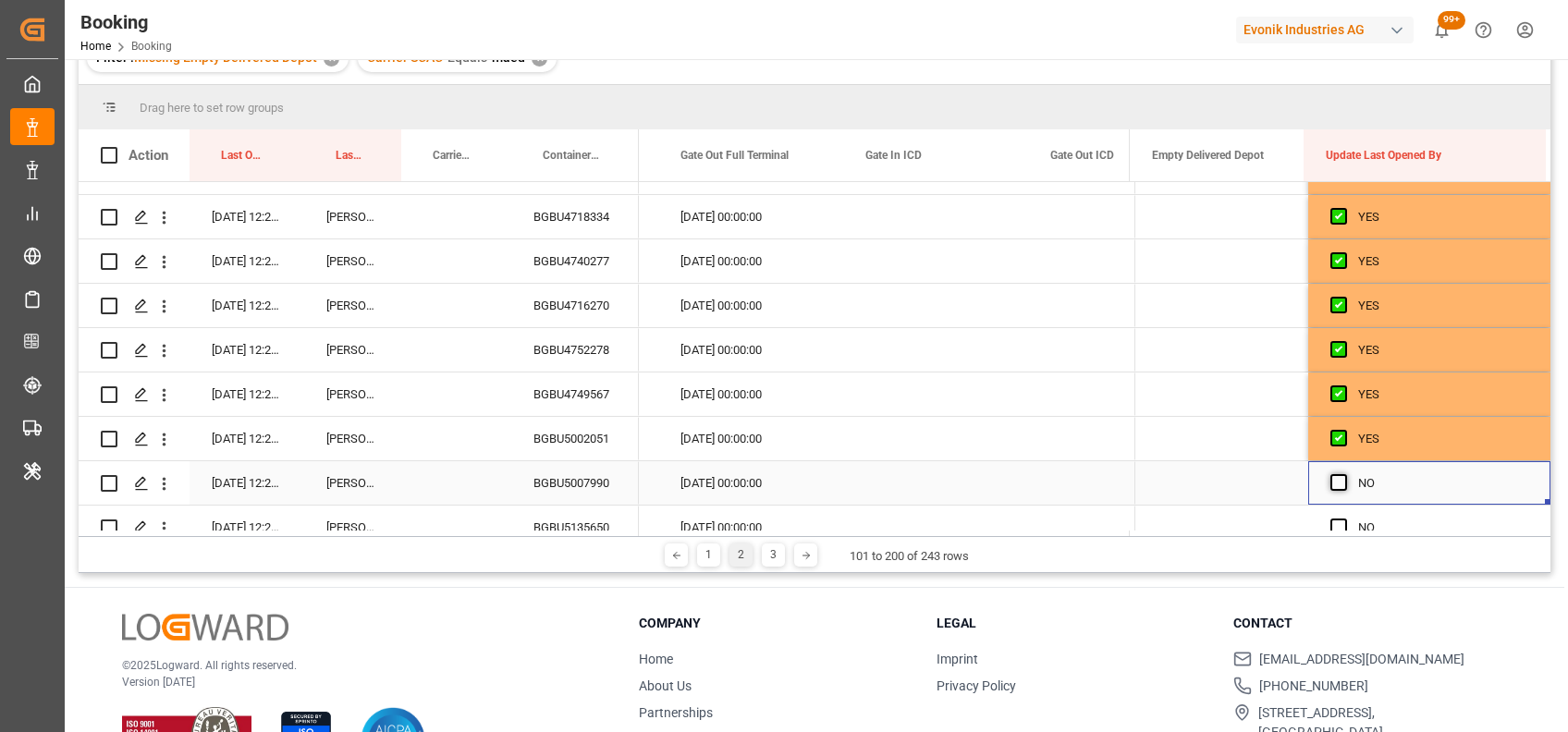
click at [1332, 480] on span "Press SPACE to select this row." at bounding box center [1337, 481] width 16 height 16
click at [1344, 474] on input "Press SPACE to select this row." at bounding box center [1344, 474] width 0 height 0
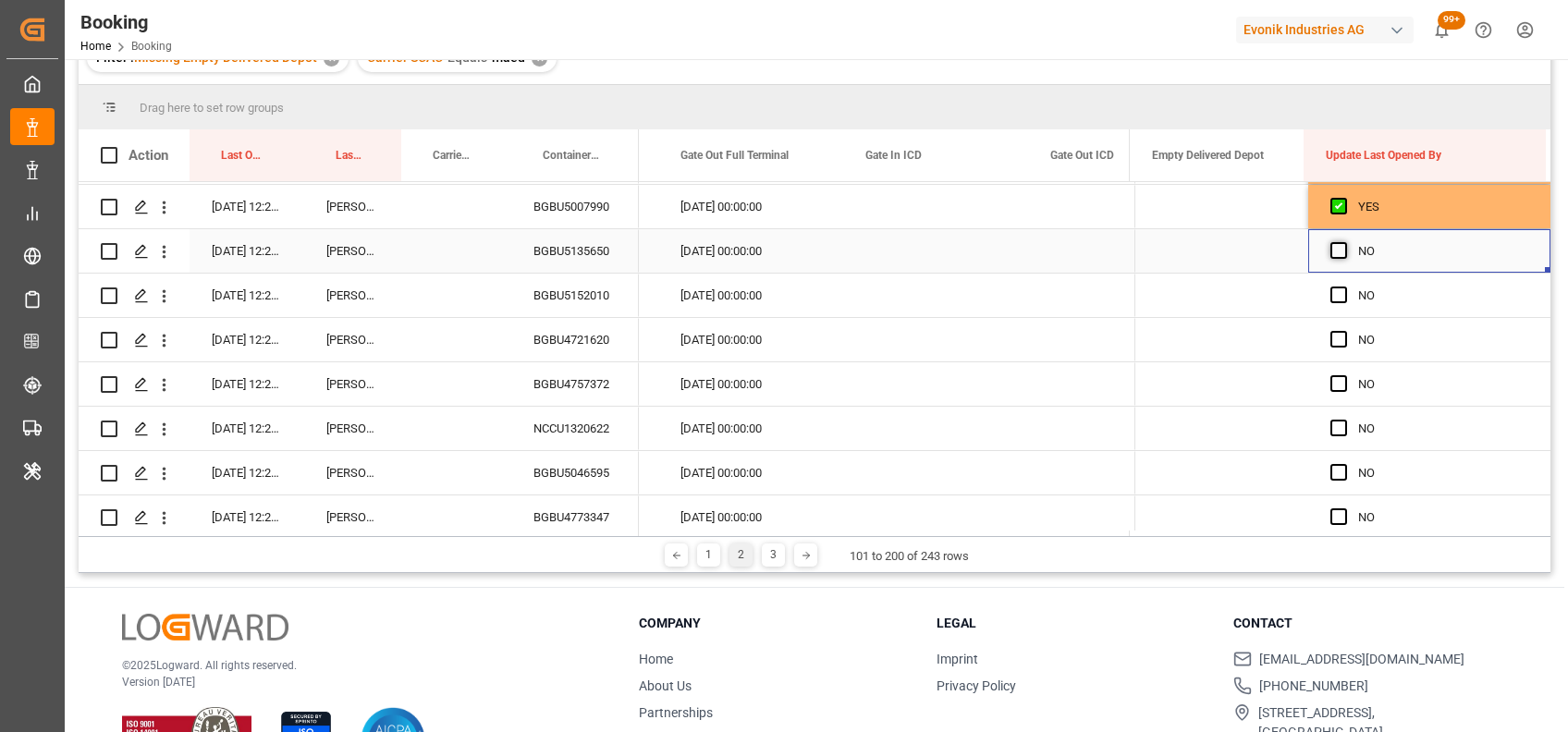
click at [1330, 247] on span "Press SPACE to select this row." at bounding box center [1337, 250] width 16 height 16
click at [1344, 242] on input "Press SPACE to select this row." at bounding box center [1344, 242] width 0 height 0
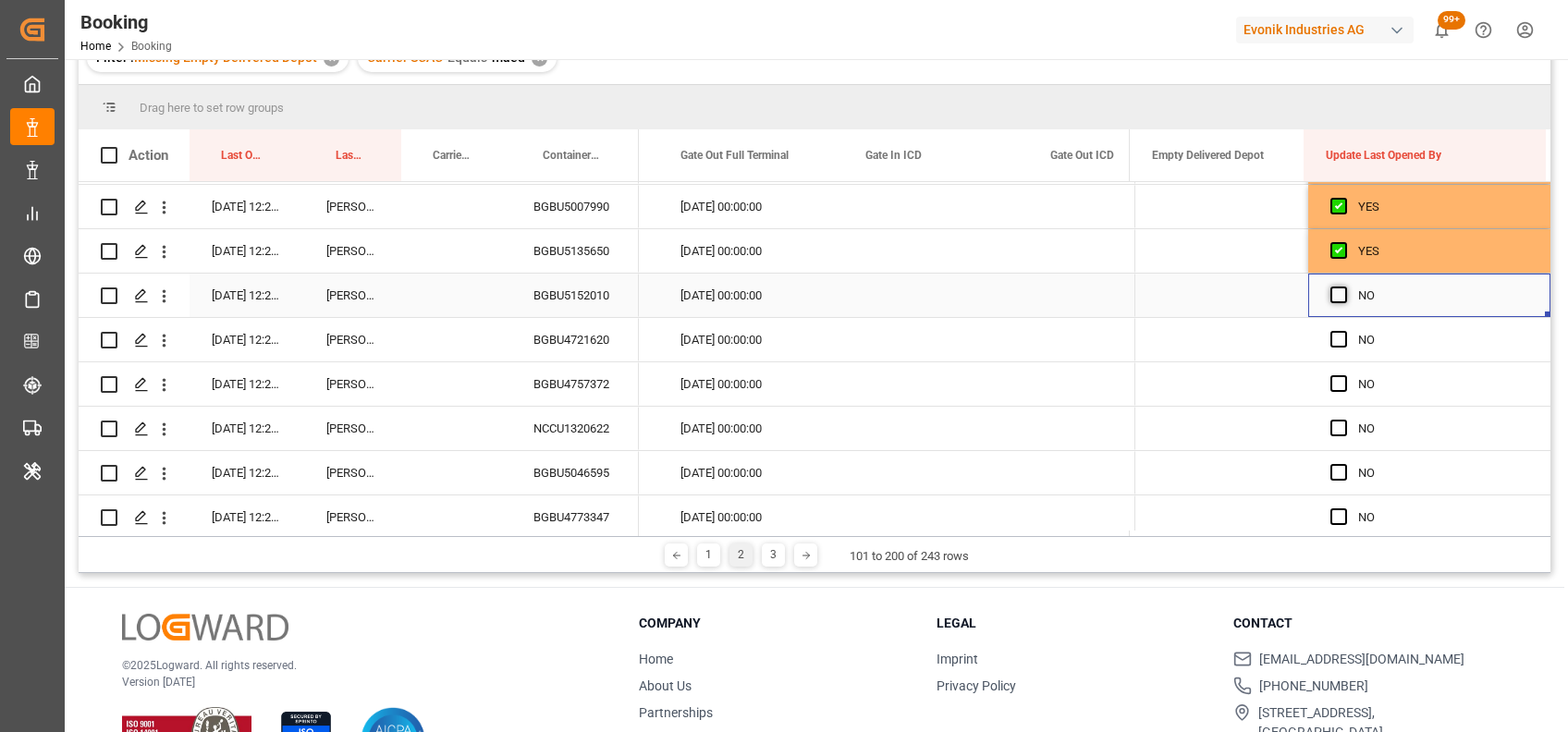
click at [1334, 296] on span "Press SPACE to select this row." at bounding box center [1337, 295] width 16 height 16
click at [1344, 287] on input "Press SPACE to select this row." at bounding box center [1344, 287] width 0 height 0
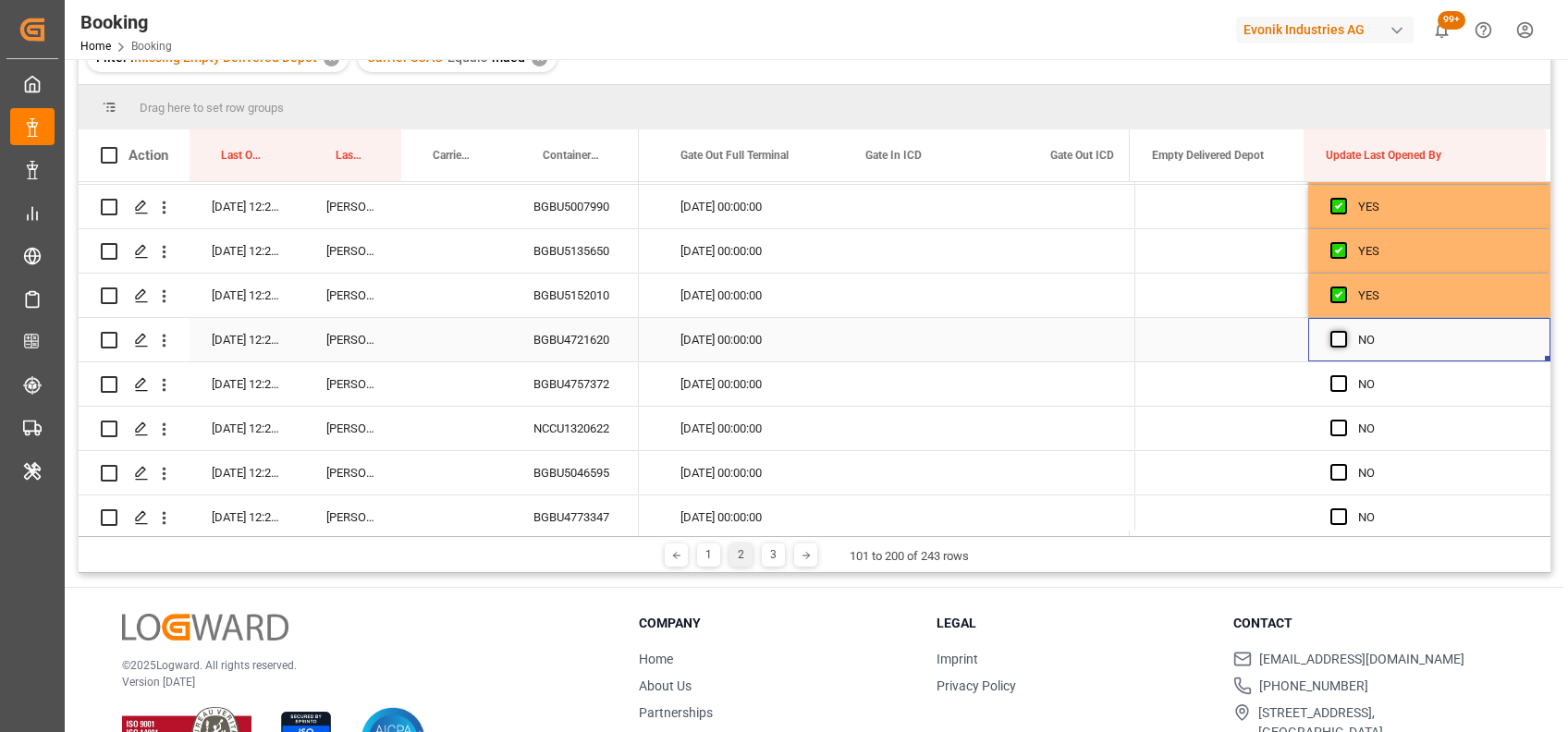
click at [1334, 340] on span "Press SPACE to select this row." at bounding box center [1337, 338] width 16 height 16
click at [1344, 331] on input "Press SPACE to select this row." at bounding box center [1344, 331] width 0 height 0
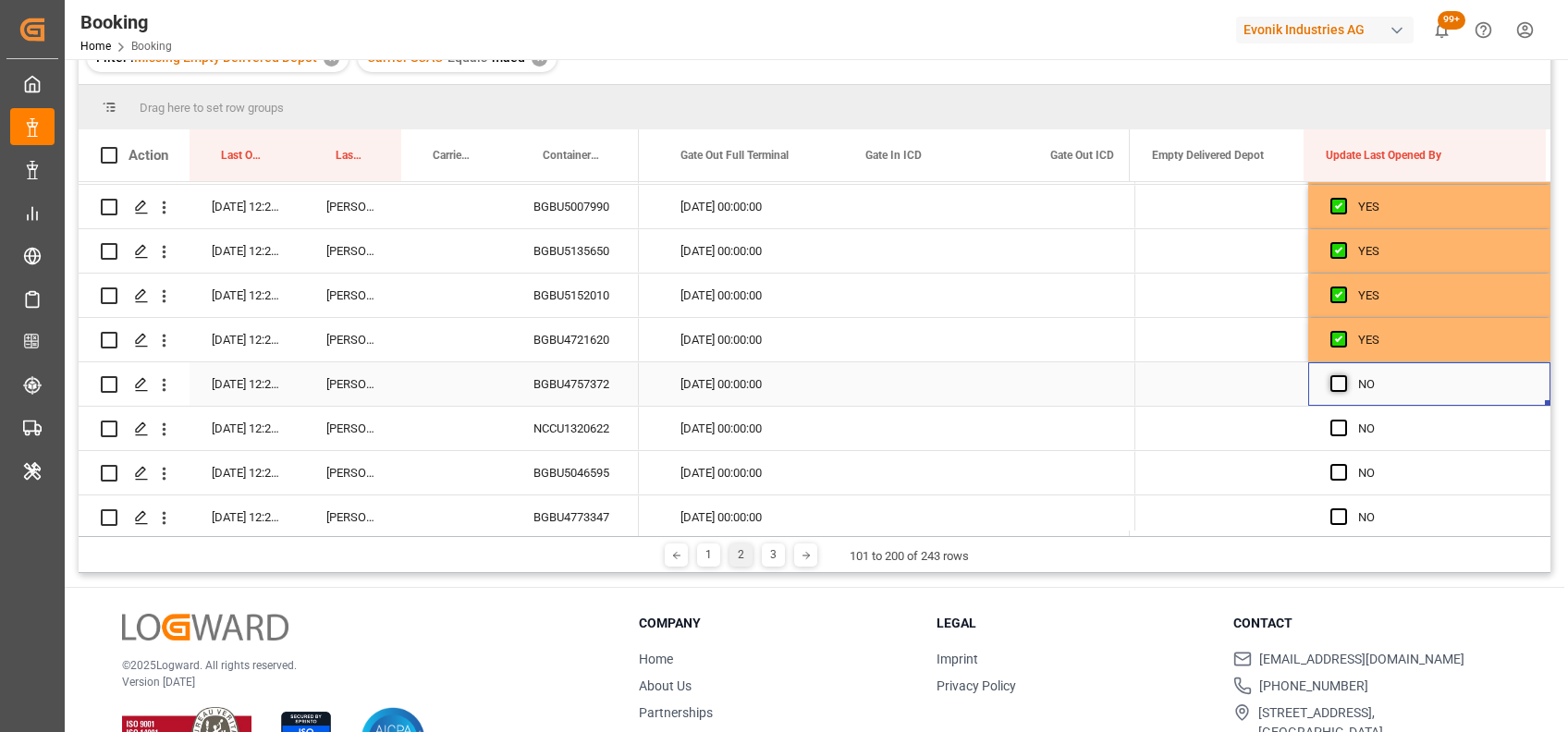
click at [1330, 387] on span "Press SPACE to select this row." at bounding box center [1337, 383] width 16 height 16
click at [1344, 376] on input "Press SPACE to select this row." at bounding box center [1344, 376] width 0 height 0
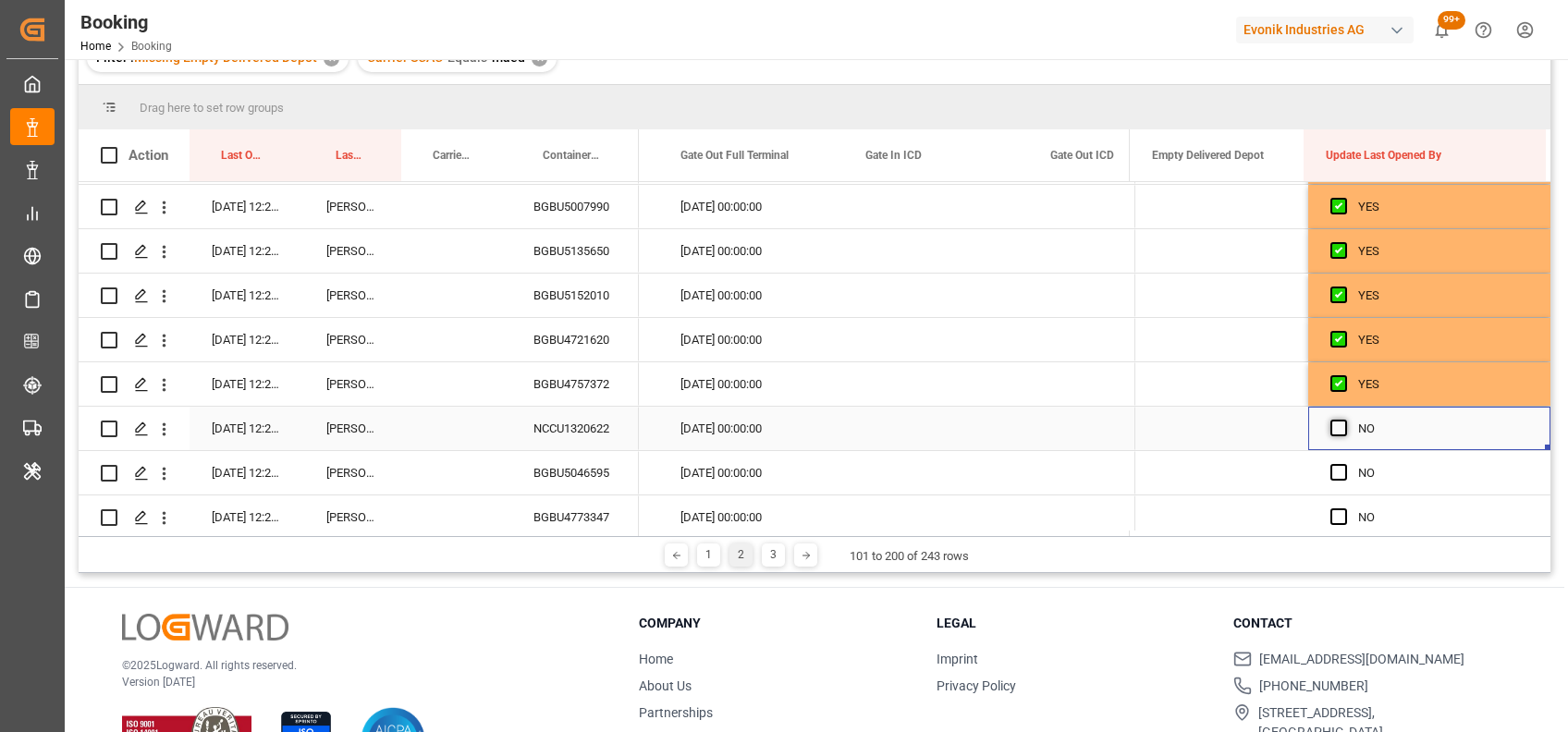
click at [1333, 430] on span "Press SPACE to select this row." at bounding box center [1337, 427] width 16 height 16
click at [1344, 419] on input "Press SPACE to select this row." at bounding box center [1344, 419] width 0 height 0
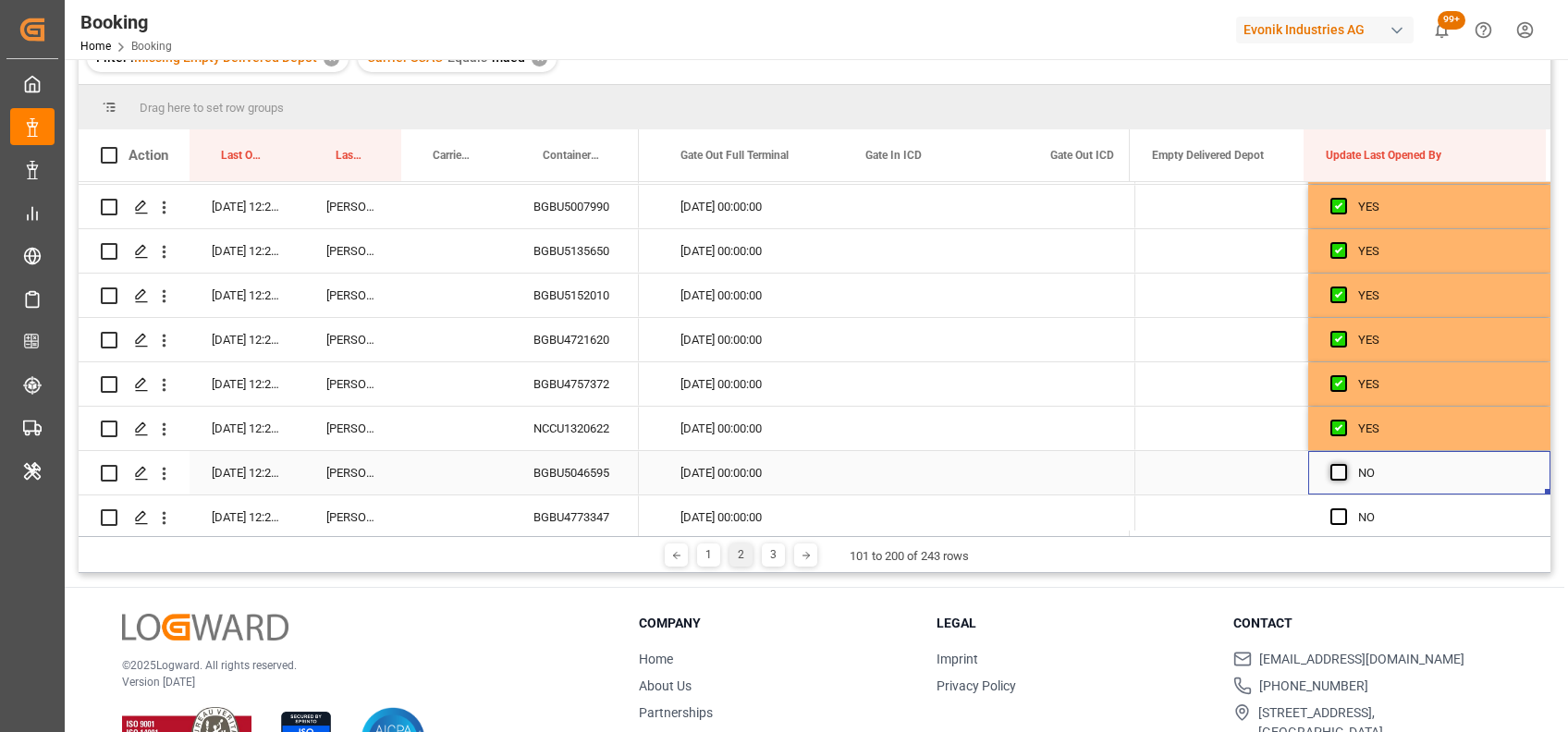
click at [1333, 465] on span "Press SPACE to select this row." at bounding box center [1337, 472] width 16 height 16
click at [1344, 464] on input "Press SPACE to select this row." at bounding box center [1344, 464] width 0 height 0
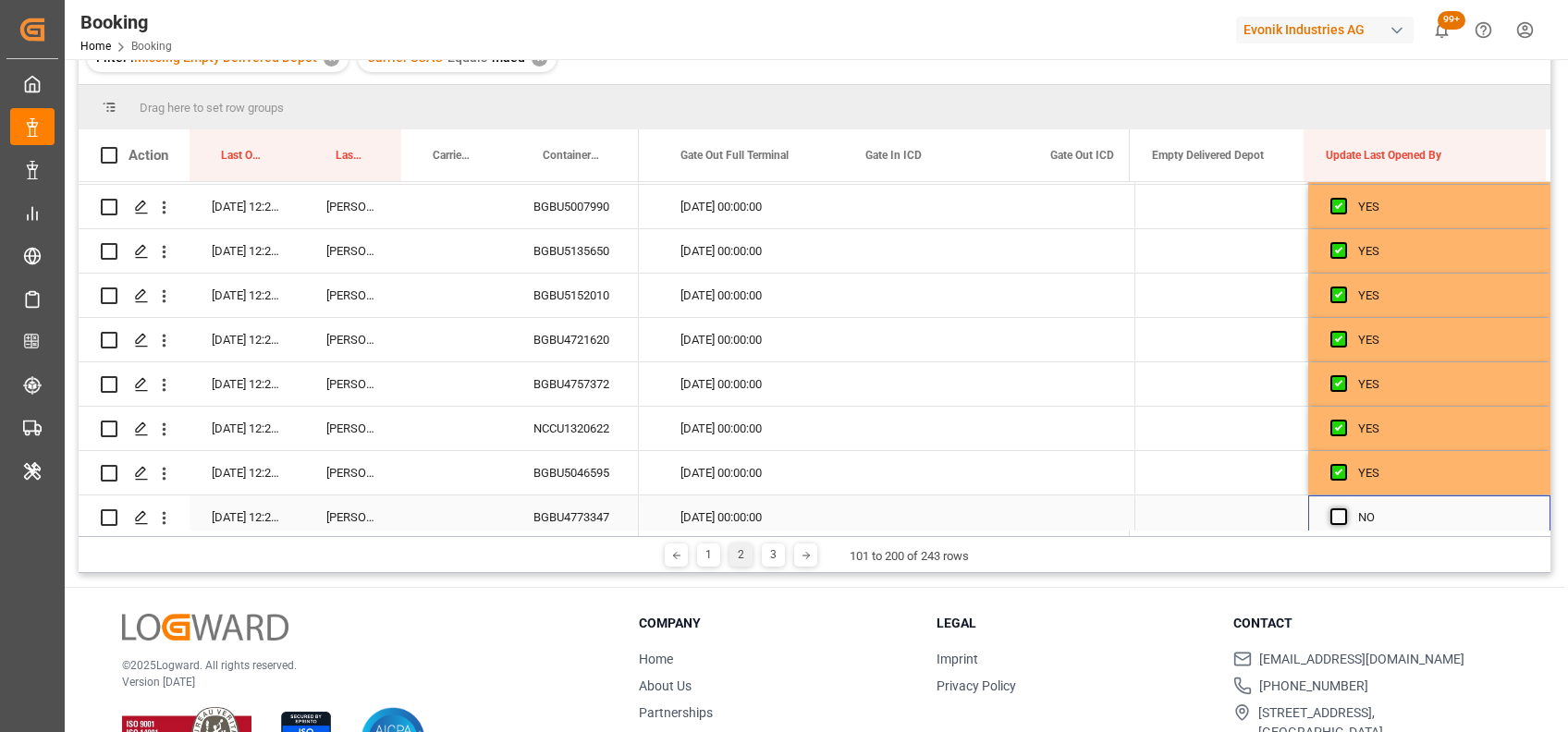
click at [1334, 515] on span "Press SPACE to select this row." at bounding box center [1337, 516] width 16 height 16
click at [1344, 508] on input "Press SPACE to select this row." at bounding box center [1344, 508] width 0 height 0
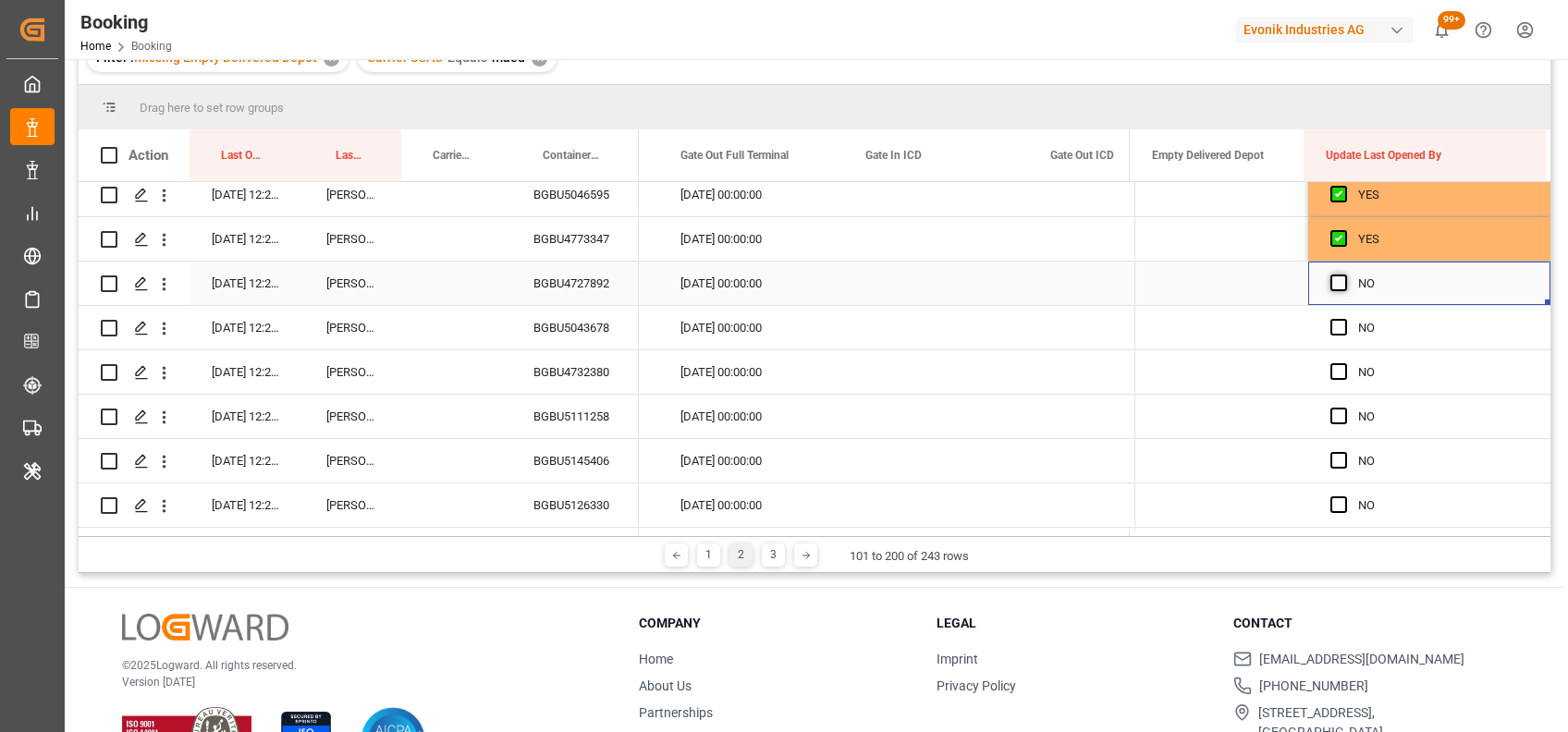
click at [1330, 281] on span "Press SPACE to select this row." at bounding box center [1337, 282] width 16 height 16
click at [1344, 274] on input "Press SPACE to select this row." at bounding box center [1344, 274] width 0 height 0
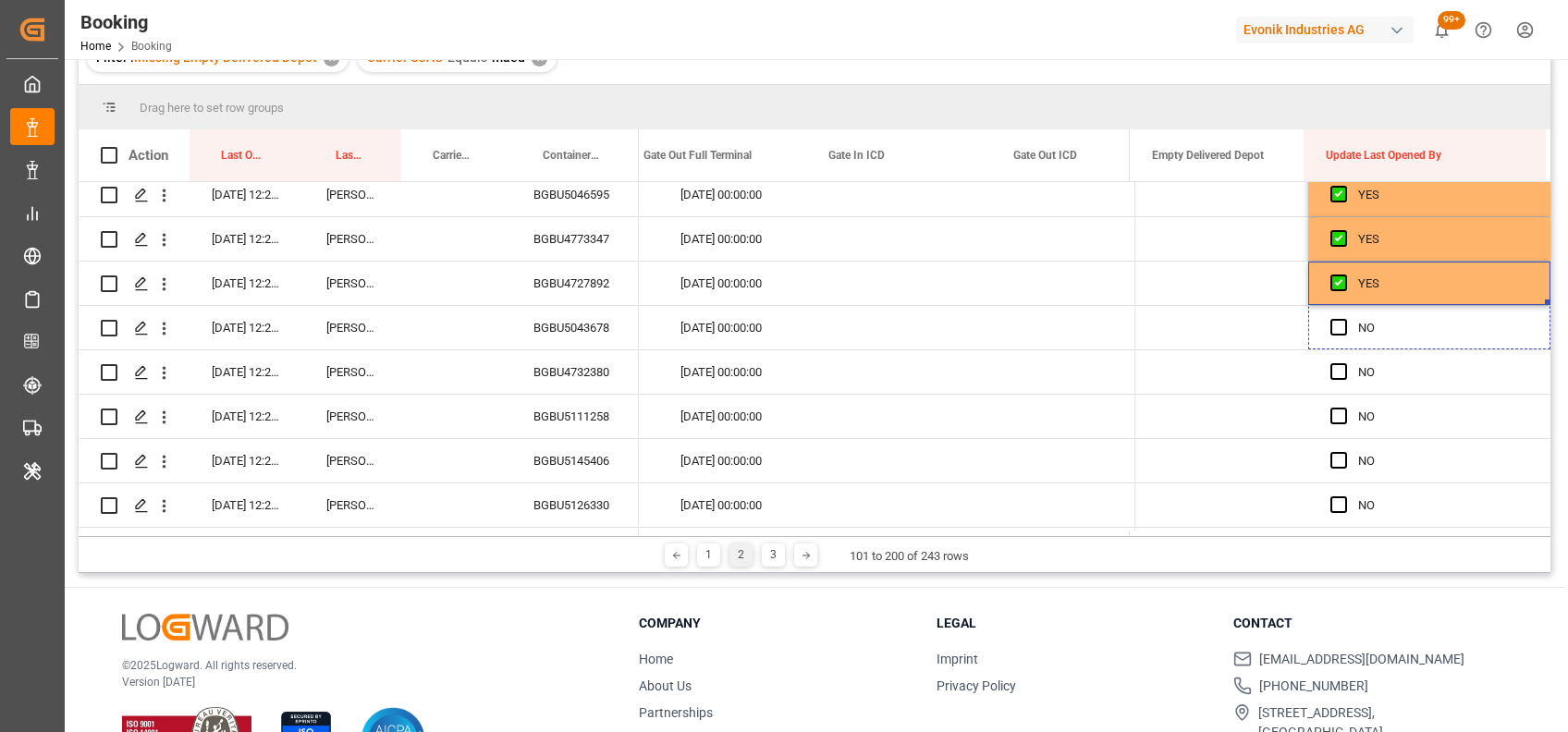
drag, startPoint x: 1538, startPoint y: 302, endPoint x: 1541, endPoint y: 554, distance: 252.0
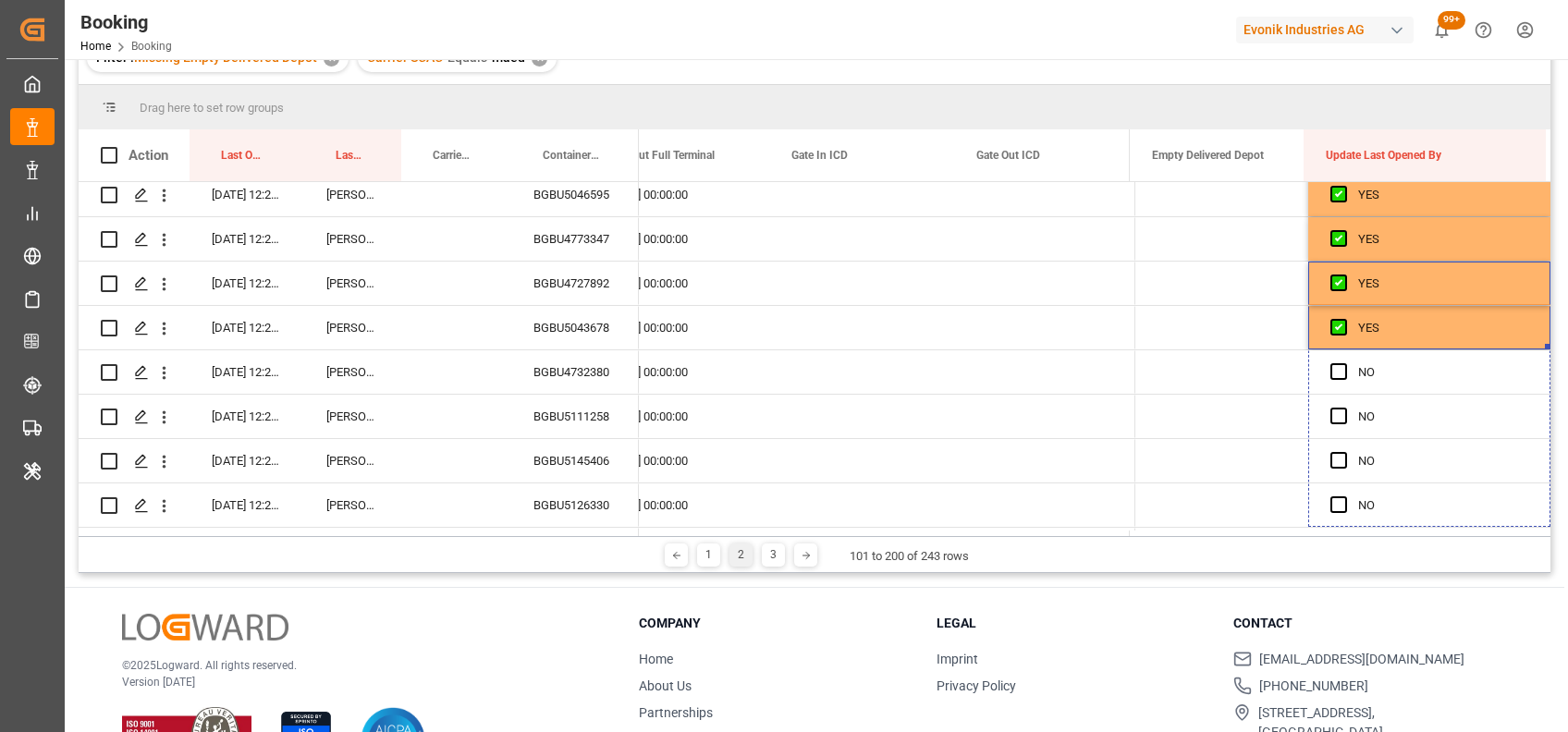
drag, startPoint x: 1540, startPoint y: 346, endPoint x: 1522, endPoint y: 579, distance: 233.7
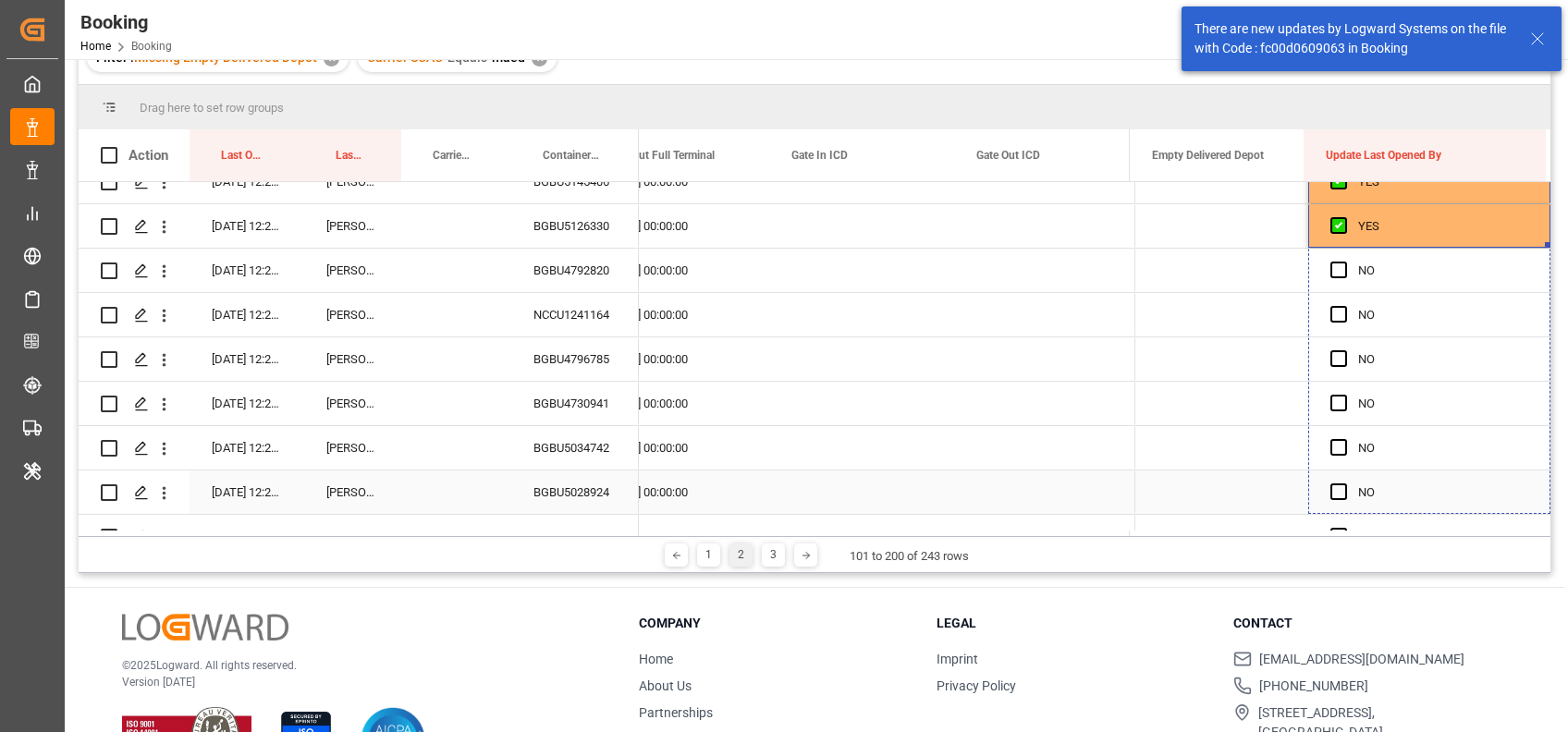
drag, startPoint x: 1540, startPoint y: 242, endPoint x: 1447, endPoint y: 448, distance: 226.0
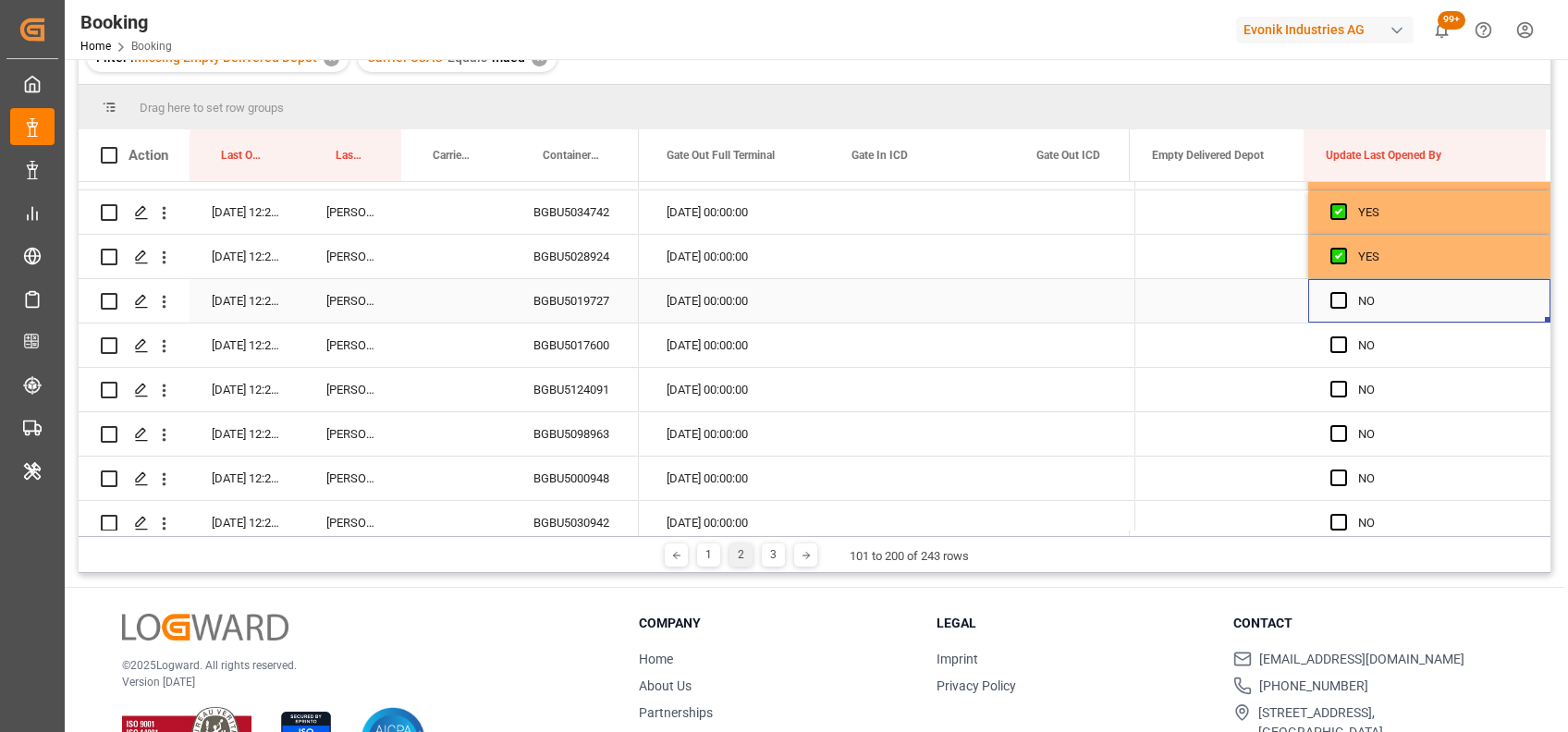
click at [1331, 290] on div "Press SPACE to select this row." at bounding box center [1343, 301] width 28 height 43
click at [1330, 303] on span "Press SPACE to select this row." at bounding box center [1337, 299] width 16 height 16
click at [1344, 292] on input "Press SPACE to select this row." at bounding box center [1344, 292] width 0 height 0
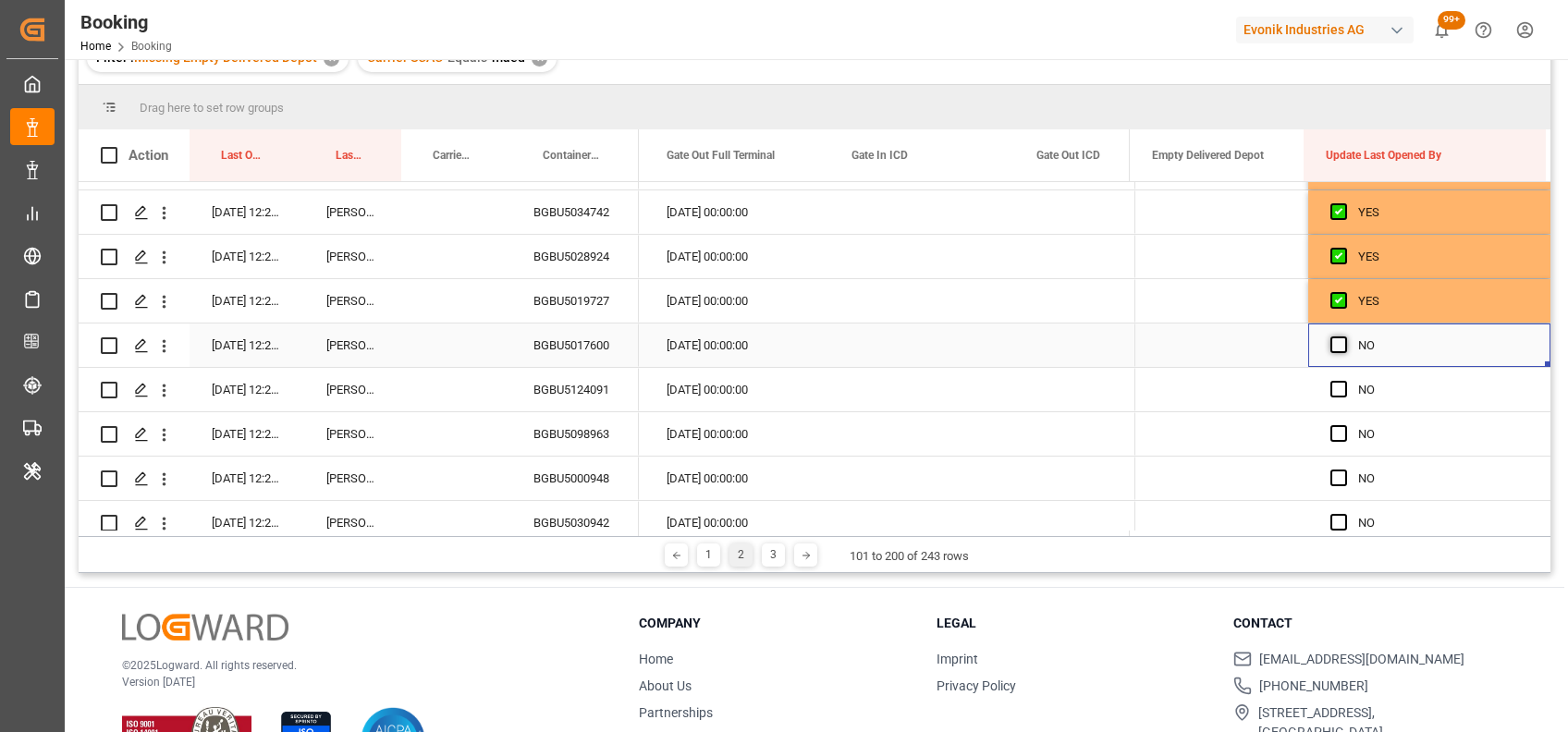
click at [1331, 348] on span "Press SPACE to select this row." at bounding box center [1337, 344] width 16 height 16
click at [1344, 336] on input "Press SPACE to select this row." at bounding box center [1344, 336] width 0 height 0
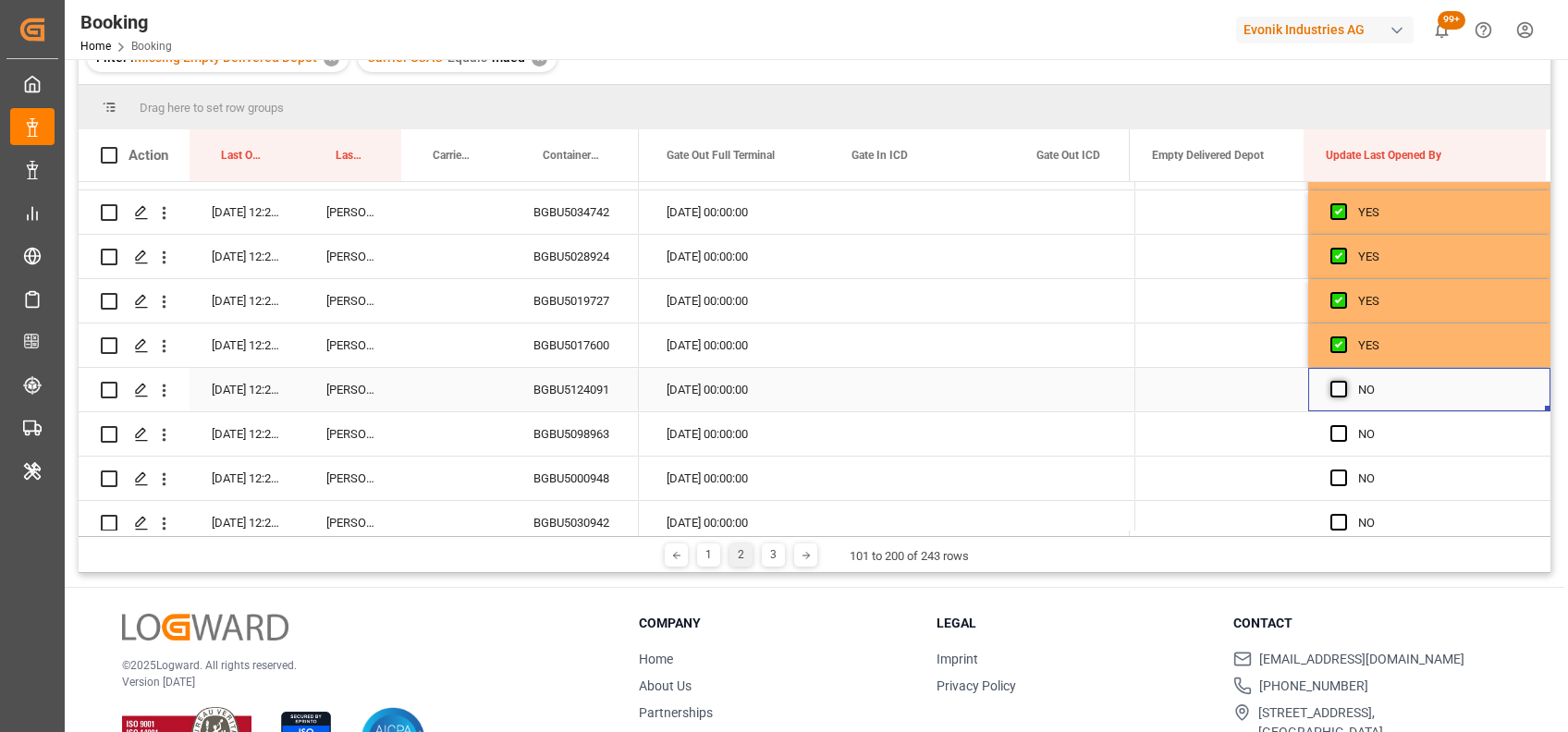
click at [1333, 386] on span "Press SPACE to select this row." at bounding box center [1337, 389] width 16 height 16
click at [1344, 381] on input "Press SPACE to select this row." at bounding box center [1344, 381] width 0 height 0
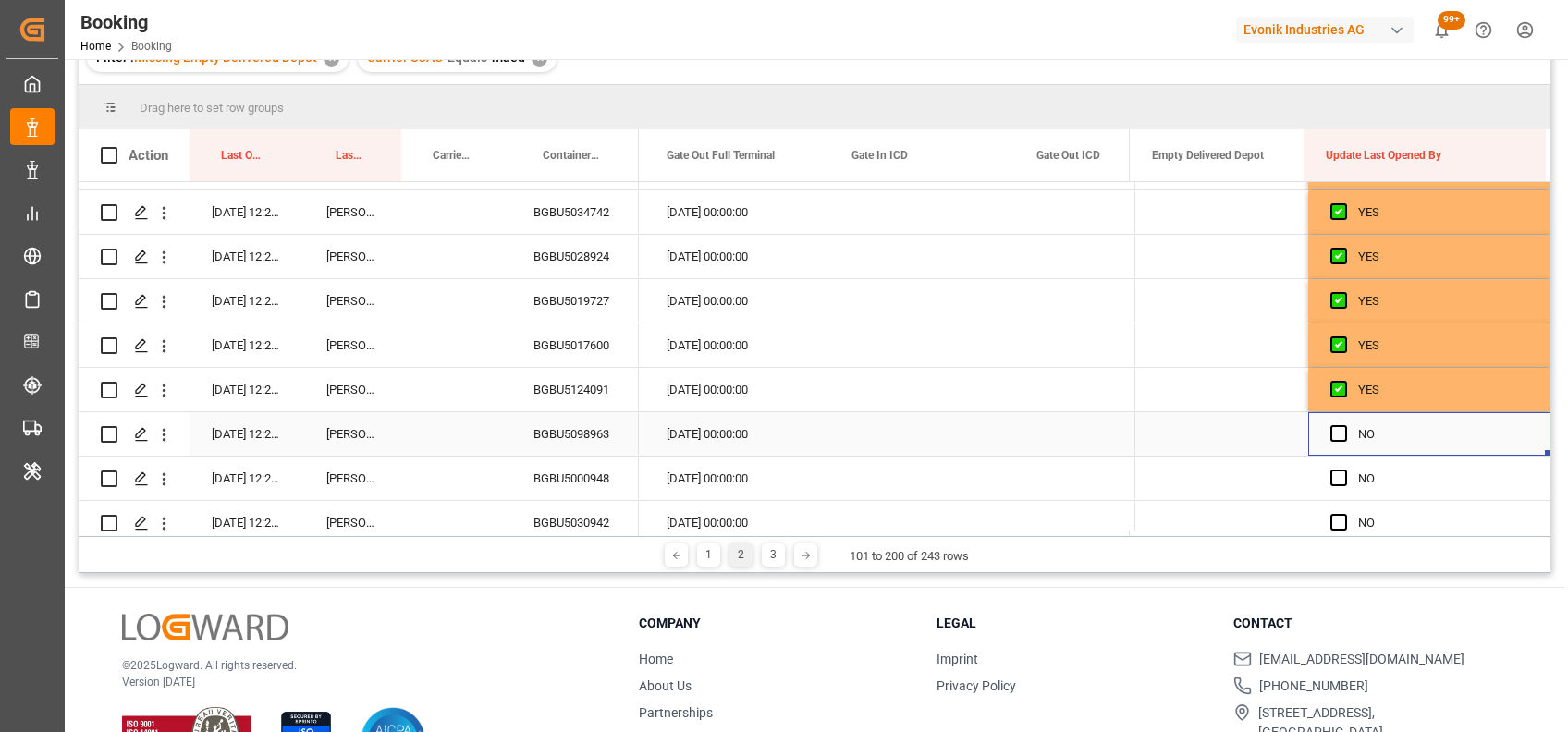
click at [1334, 442] on div "Press SPACE to select this row." at bounding box center [1343, 434] width 28 height 43
click at [1336, 480] on span "Press SPACE to select this row." at bounding box center [1337, 478] width 16 height 16
click at [1344, 470] on input "Press SPACE to select this row." at bounding box center [1344, 470] width 0 height 0
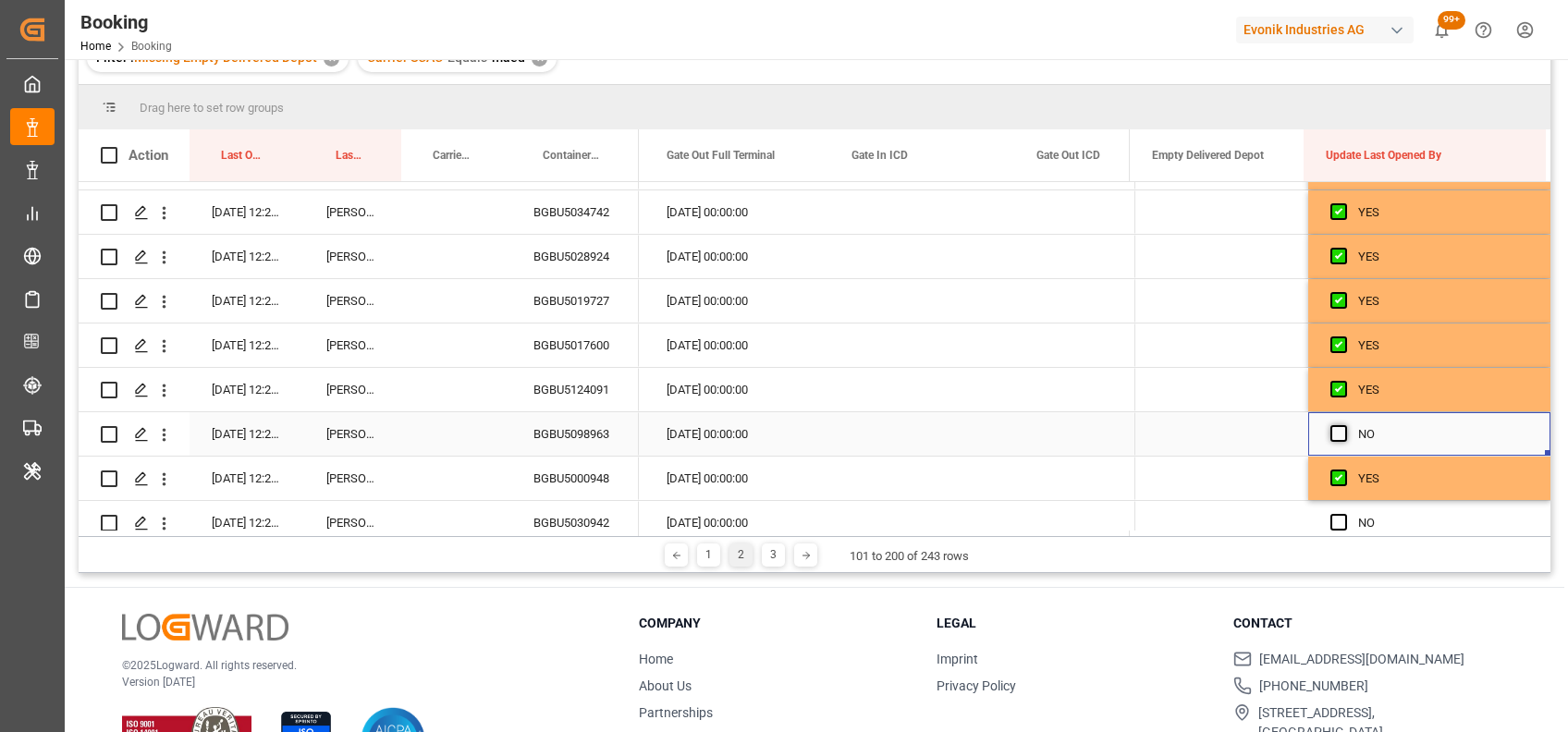
click at [1330, 432] on span "Press SPACE to select this row." at bounding box center [1337, 433] width 16 height 16
click at [1344, 425] on input "Press SPACE to select this row." at bounding box center [1344, 425] width 0 height 0
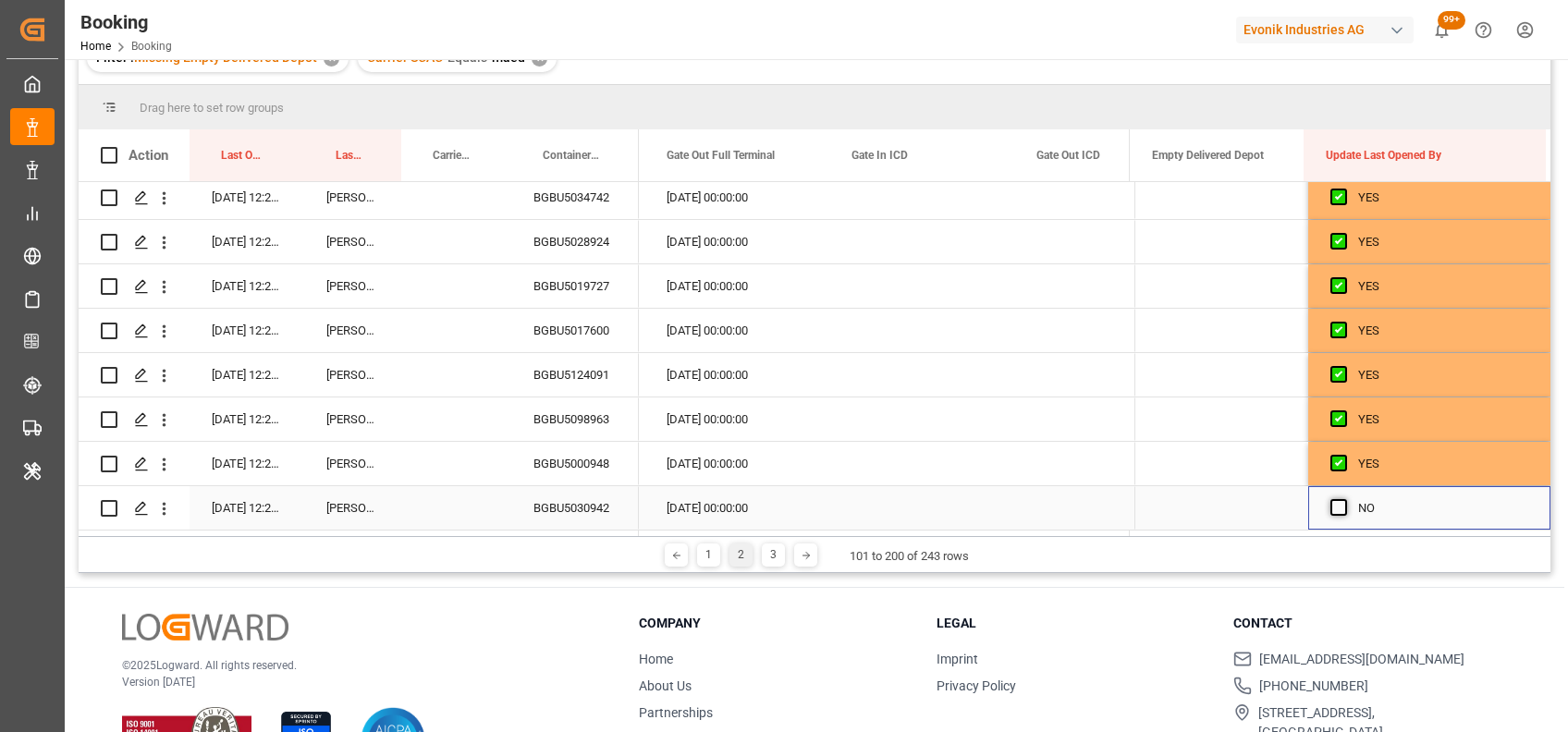
click at [1330, 500] on span "Press SPACE to select this row." at bounding box center [1337, 507] width 16 height 16
click at [1344, 499] on input "Press SPACE to select this row." at bounding box center [1344, 499] width 0 height 0
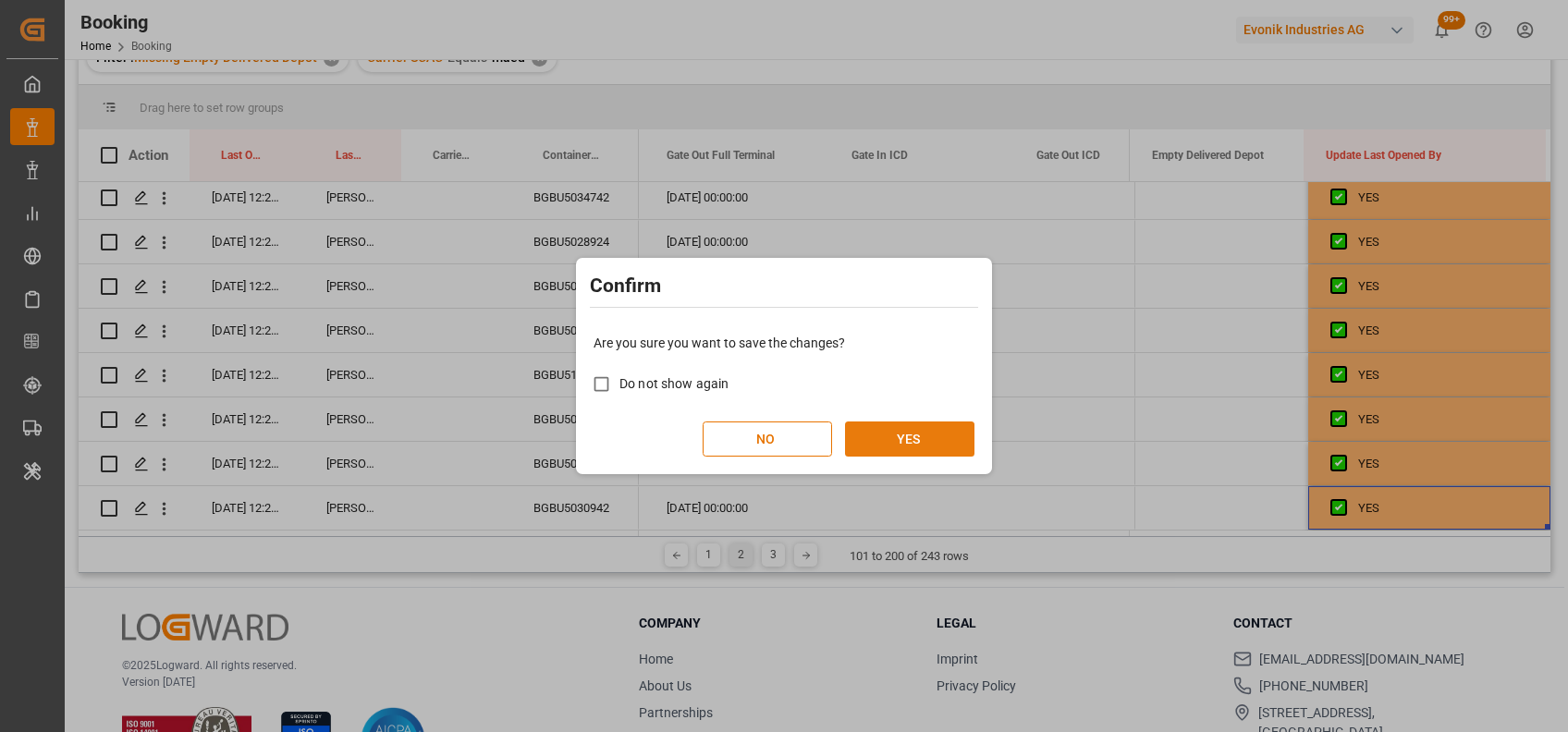
click at [881, 439] on button "YES" at bounding box center [909, 438] width 130 height 35
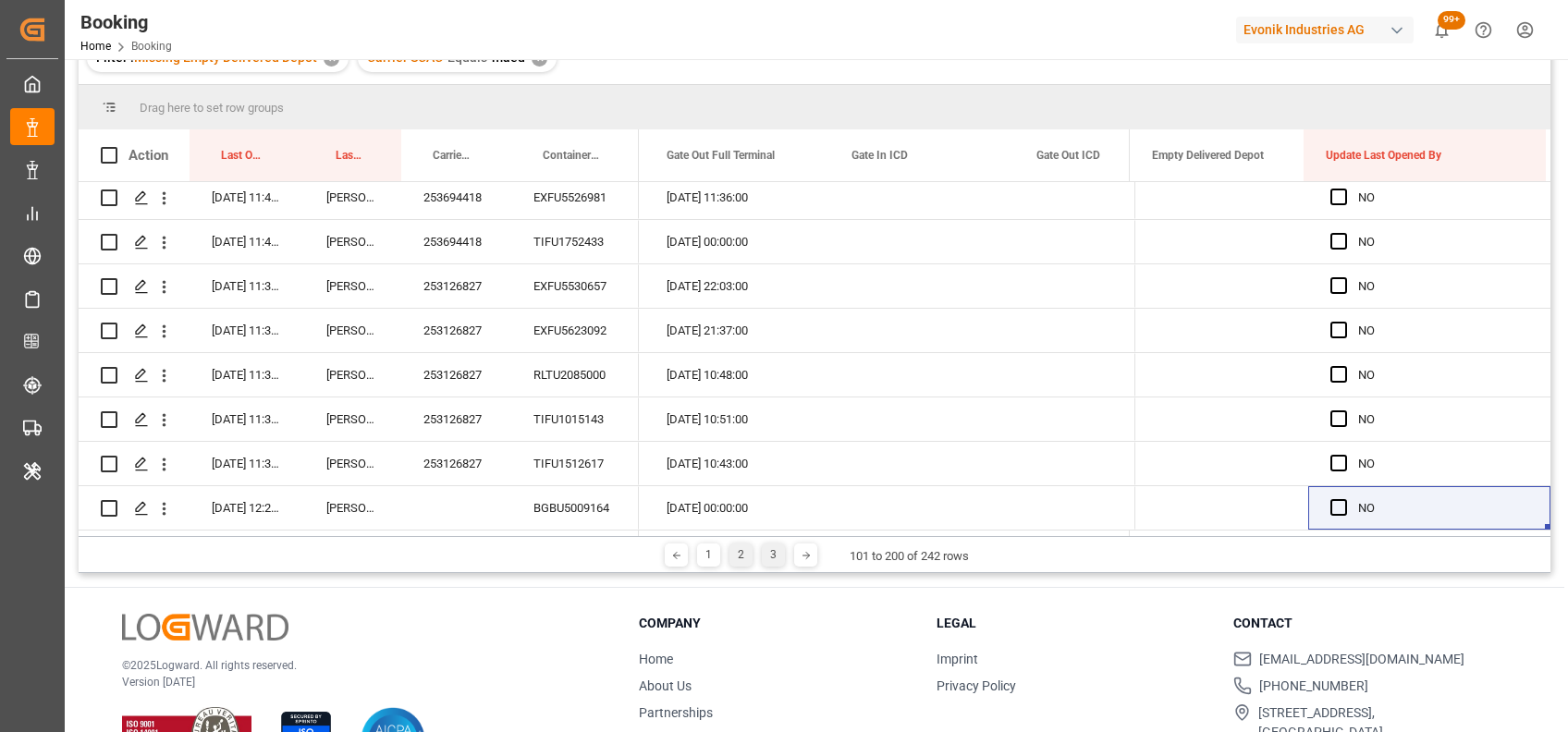
click at [777, 548] on div "3" at bounding box center [773, 555] width 23 height 23
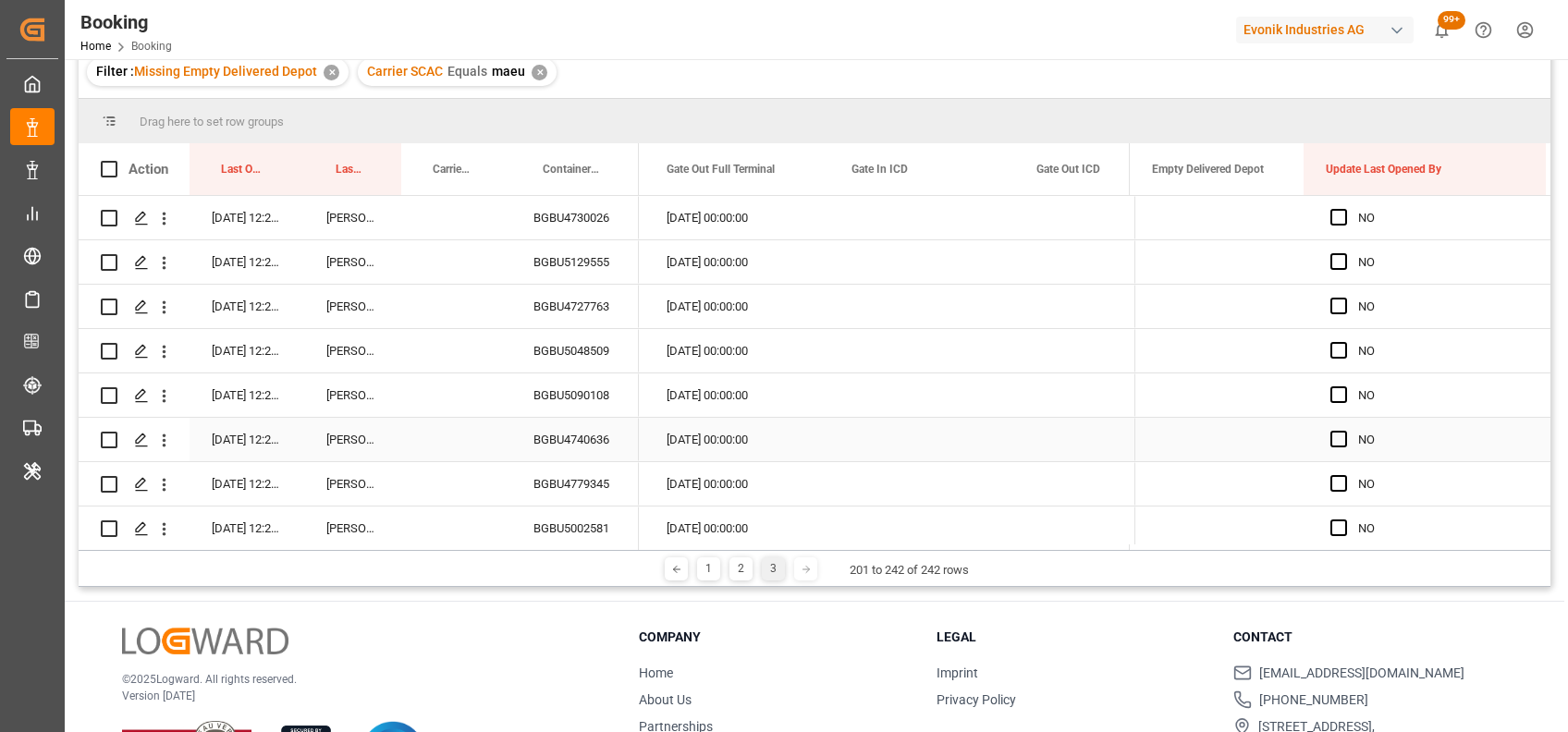
scroll to position [193, 0]
click at [569, 220] on div "BGBU4730026" at bounding box center [575, 219] width 128 height 44
click at [1330, 222] on span "Press SPACE to select this row." at bounding box center [1337, 217] width 16 height 16
click at [1344, 210] on input "Press SPACE to select this row." at bounding box center [1344, 210] width 0 height 0
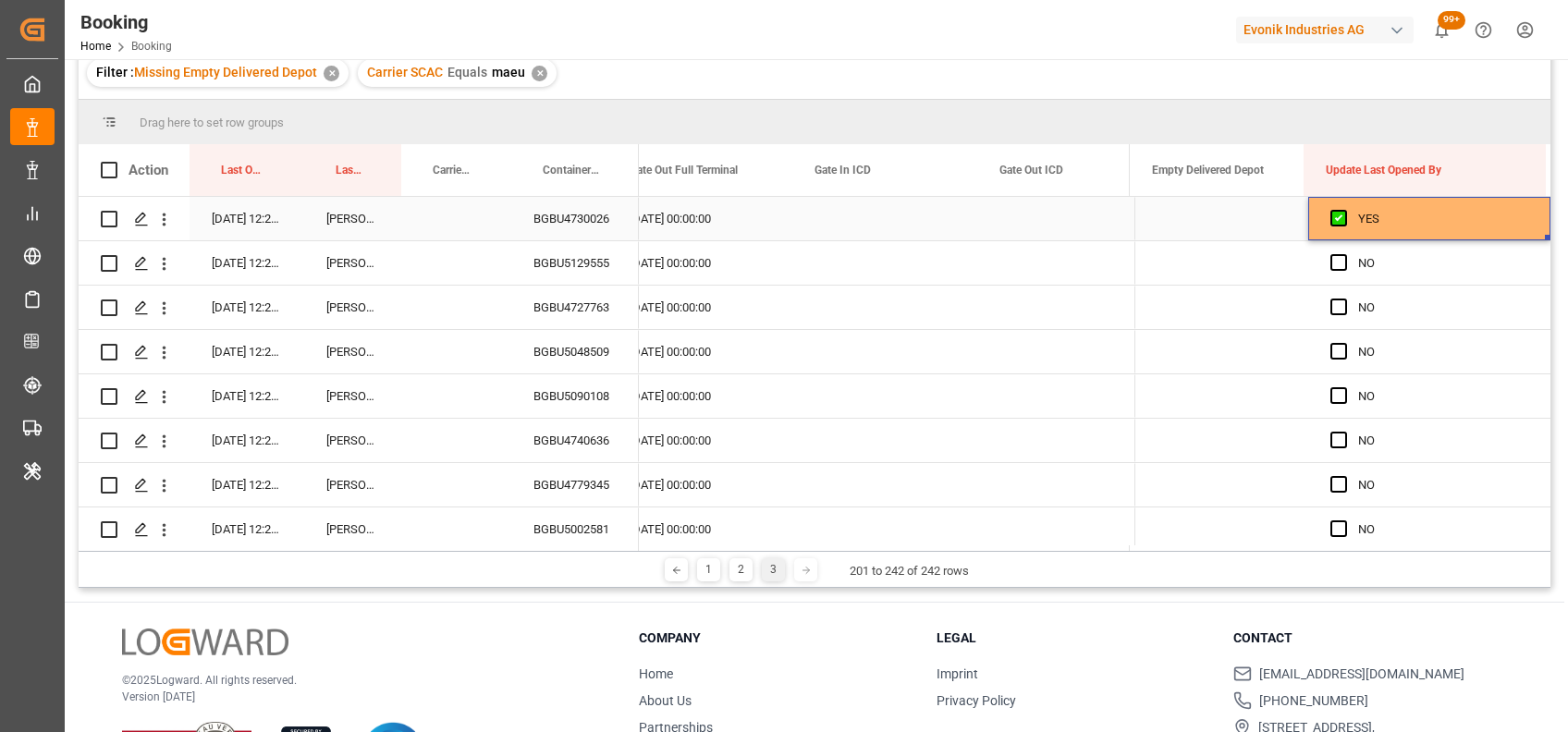
scroll to position [0, 23446]
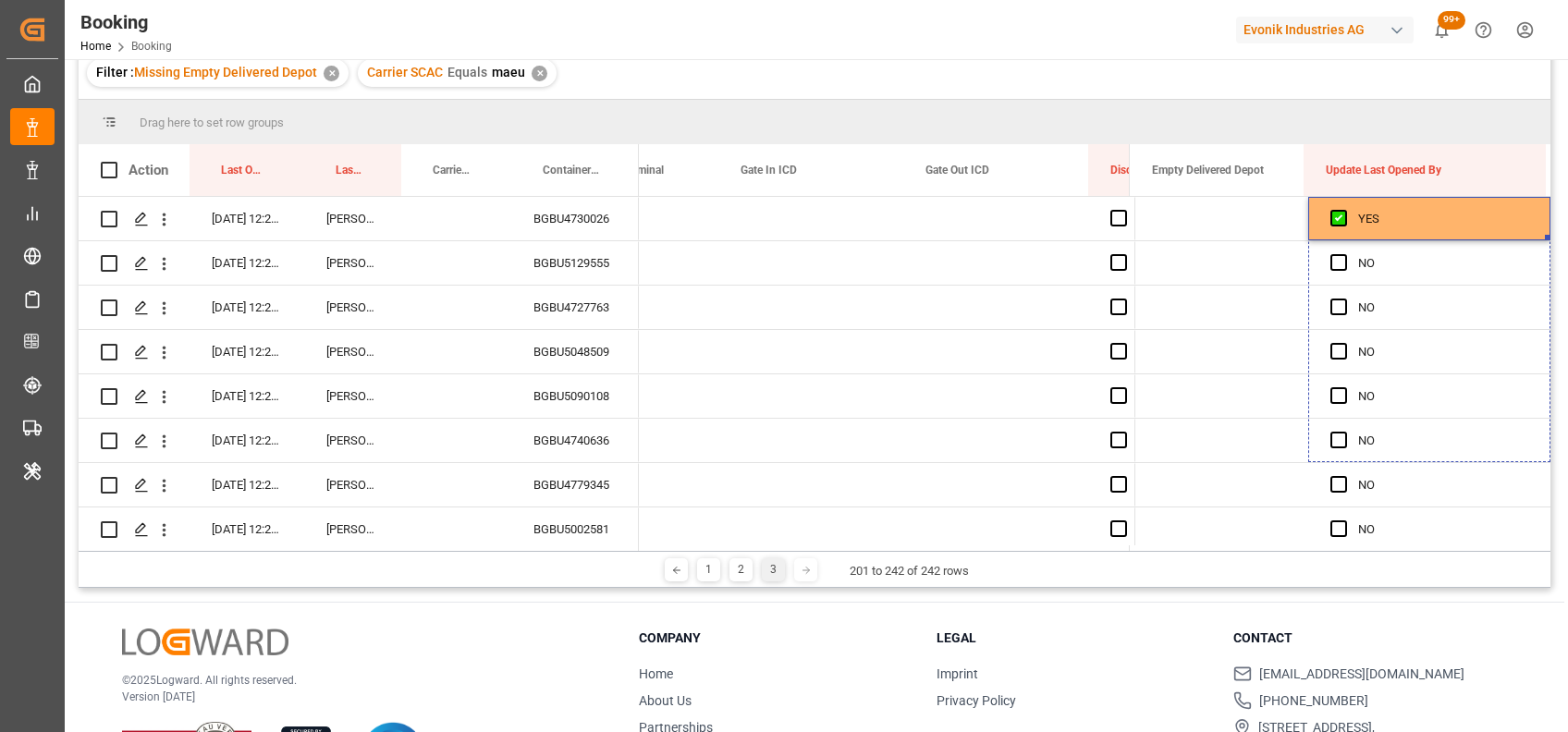
drag, startPoint x: 1542, startPoint y: 237, endPoint x: 1543, endPoint y: 539, distance: 302.0
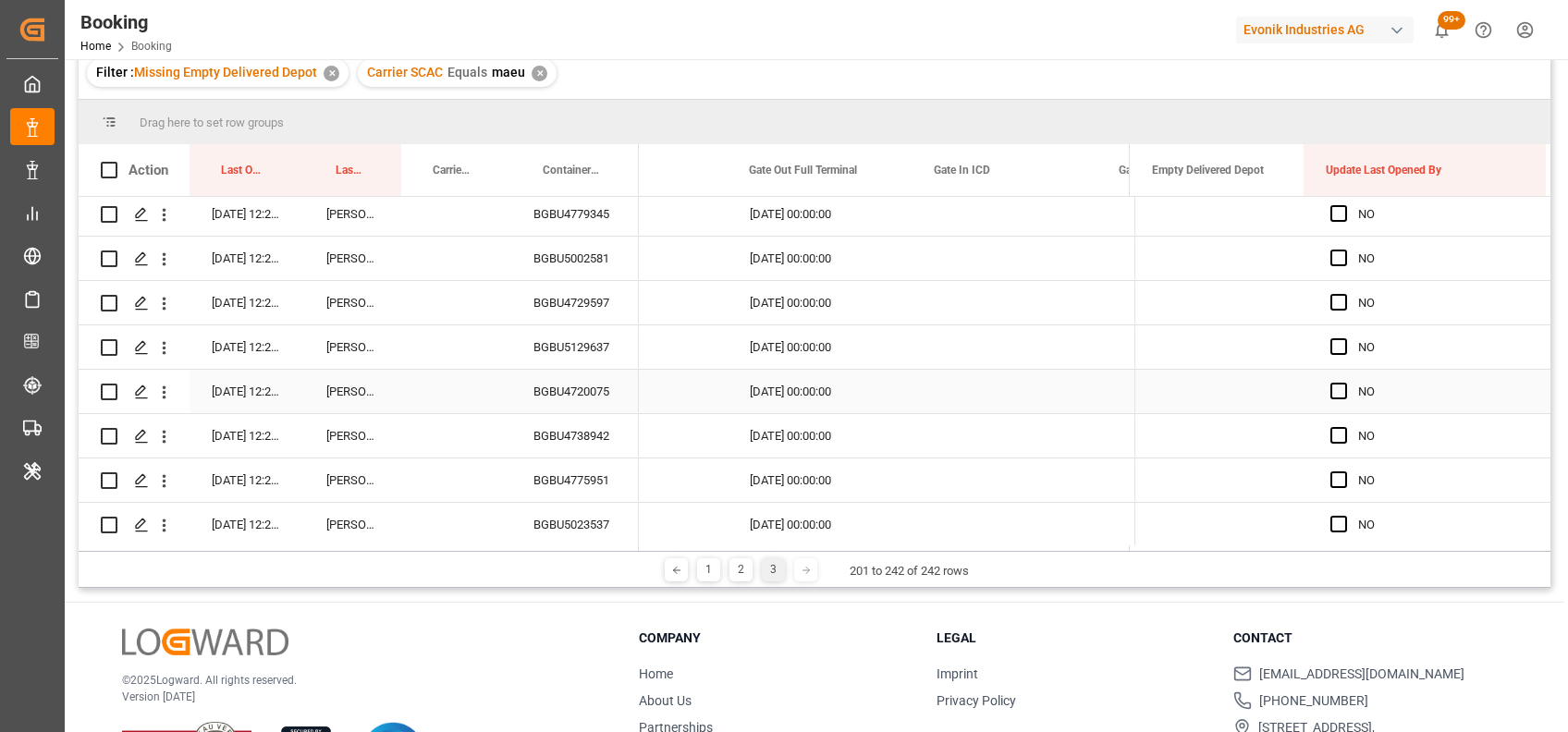
scroll to position [190, 0]
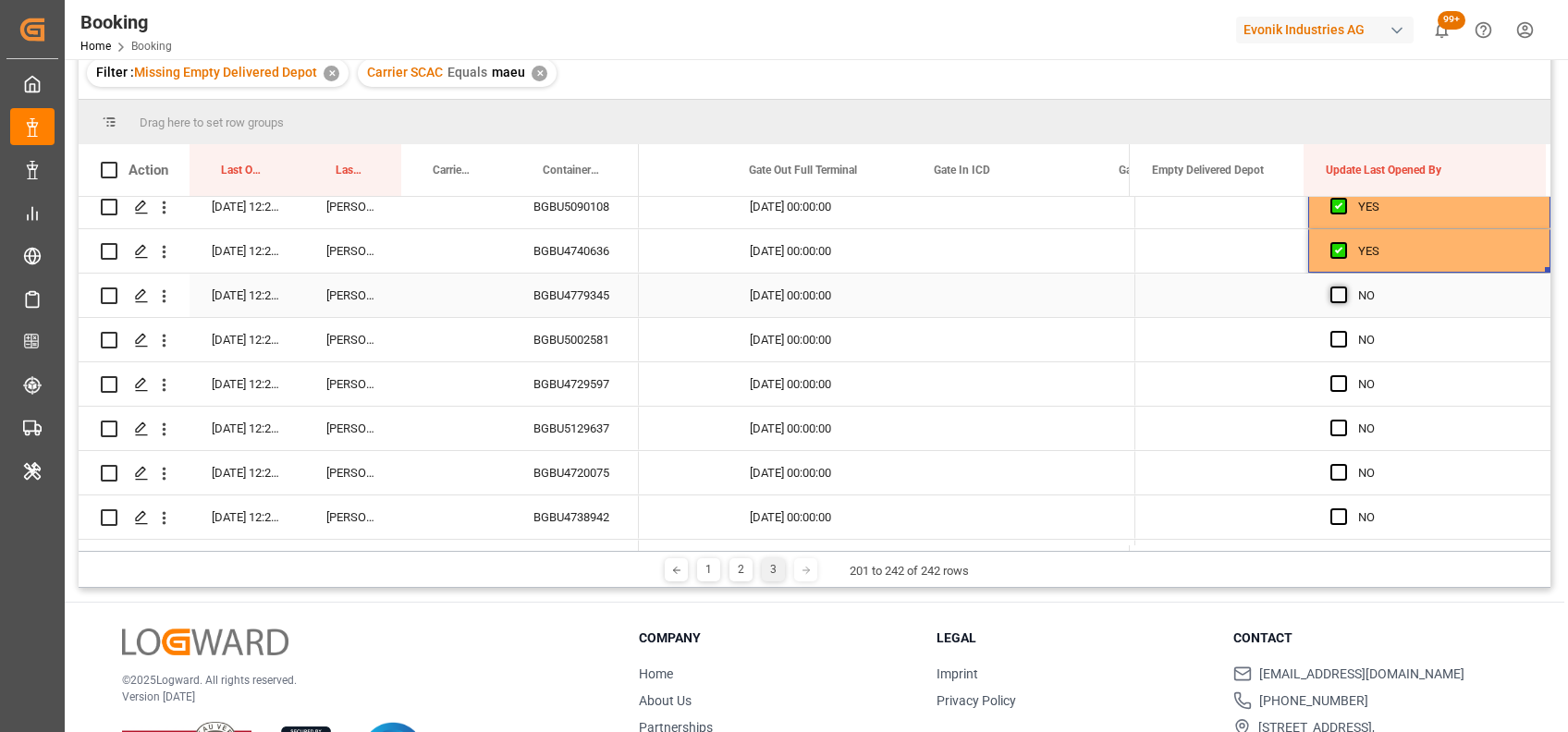
click at [1332, 293] on span "Press SPACE to select this row." at bounding box center [1337, 295] width 16 height 16
click at [1344, 287] on input "Press SPACE to select this row." at bounding box center [1344, 287] width 0 height 0
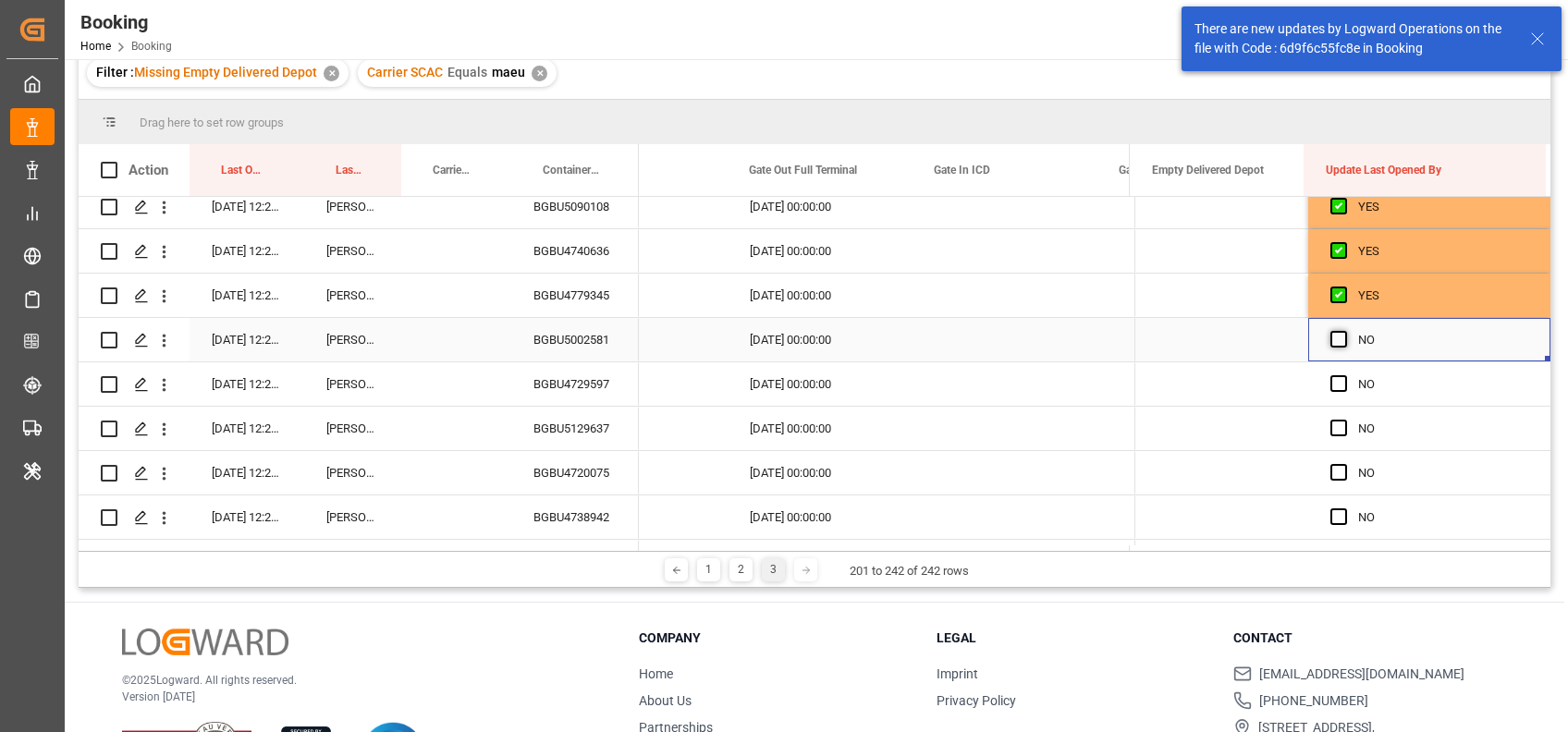
click at [1331, 337] on span "Press SPACE to select this row." at bounding box center [1337, 338] width 16 height 16
click at [1344, 331] on input "Press SPACE to select this row." at bounding box center [1344, 331] width 0 height 0
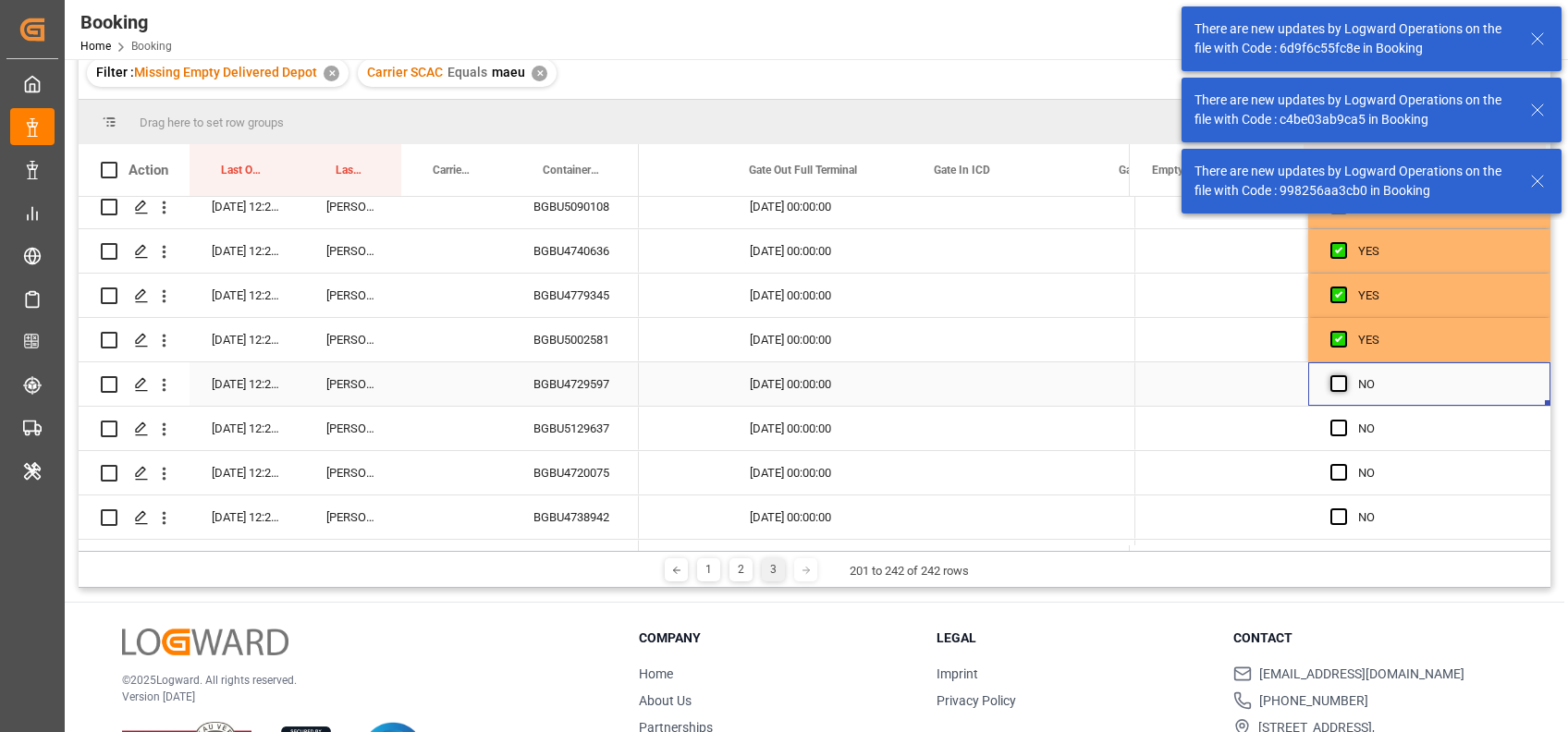
click at [1330, 385] on span "Press SPACE to select this row." at bounding box center [1337, 383] width 16 height 16
click at [1344, 376] on input "Press SPACE to select this row." at bounding box center [1344, 376] width 0 height 0
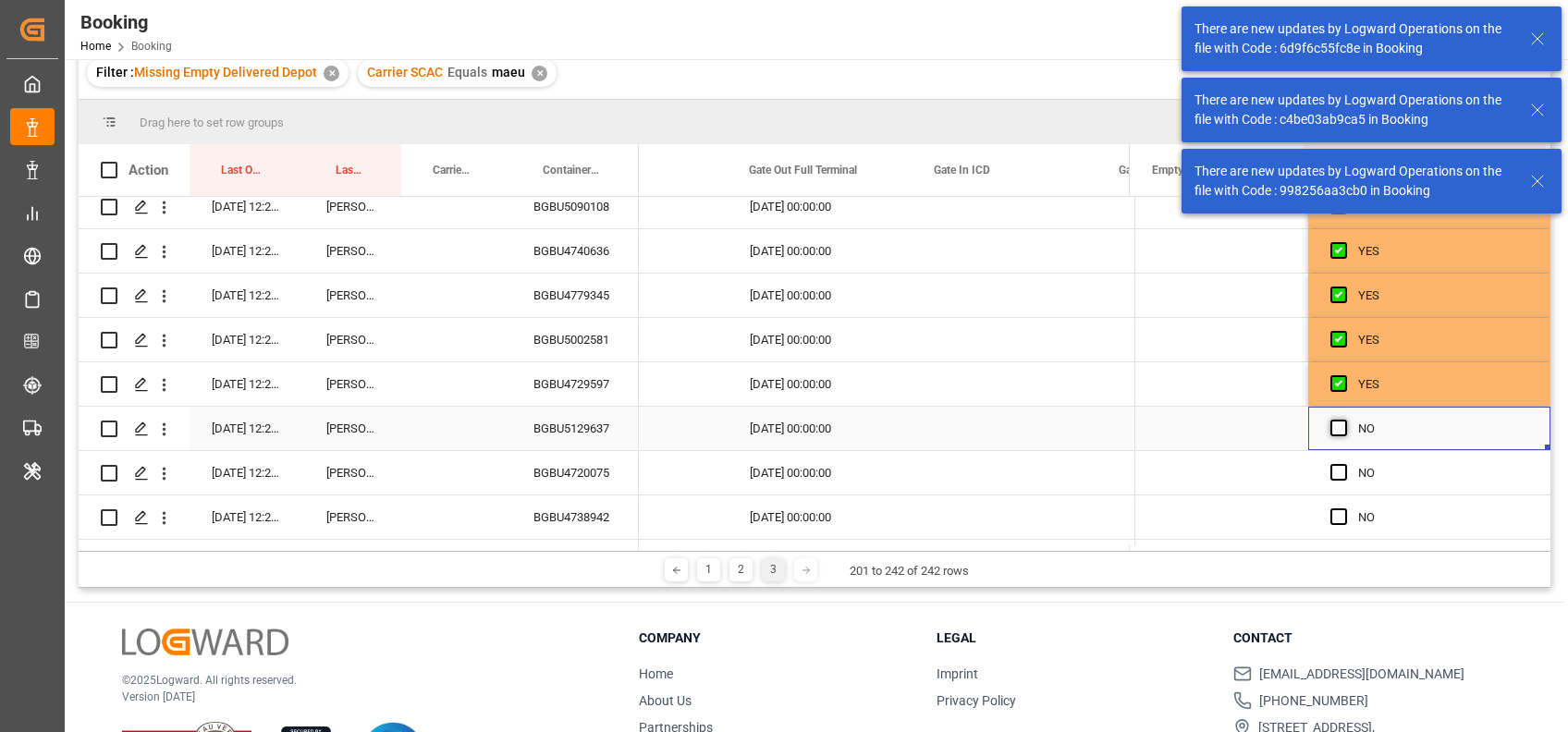
click at [1331, 419] on span "Press SPACE to select this row." at bounding box center [1337, 427] width 16 height 16
click at [1344, 419] on input "Press SPACE to select this row." at bounding box center [1344, 419] width 0 height 0
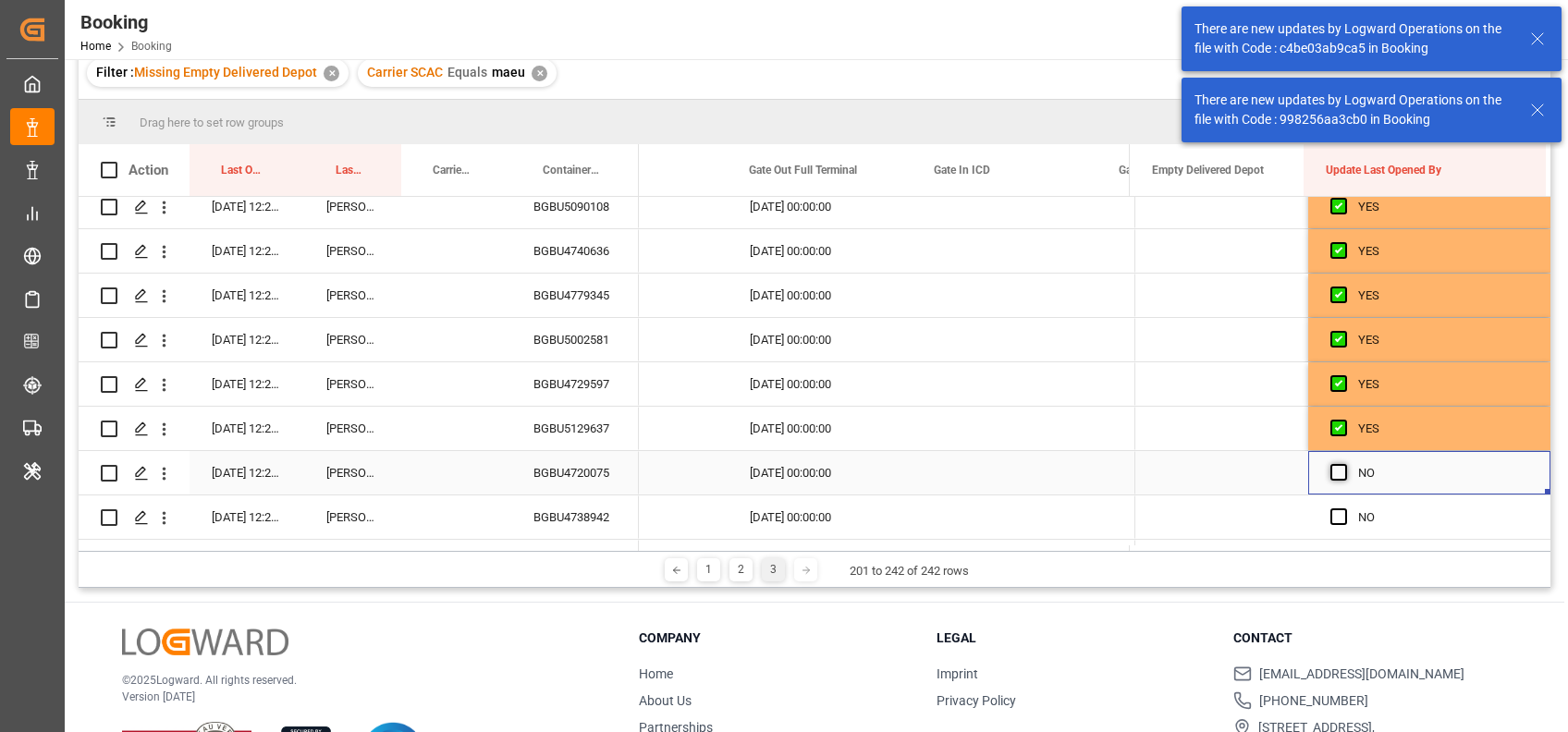
click at [1330, 465] on span "Press SPACE to select this row." at bounding box center [1337, 472] width 16 height 16
click at [1344, 464] on input "Press SPACE to select this row." at bounding box center [1344, 464] width 0 height 0
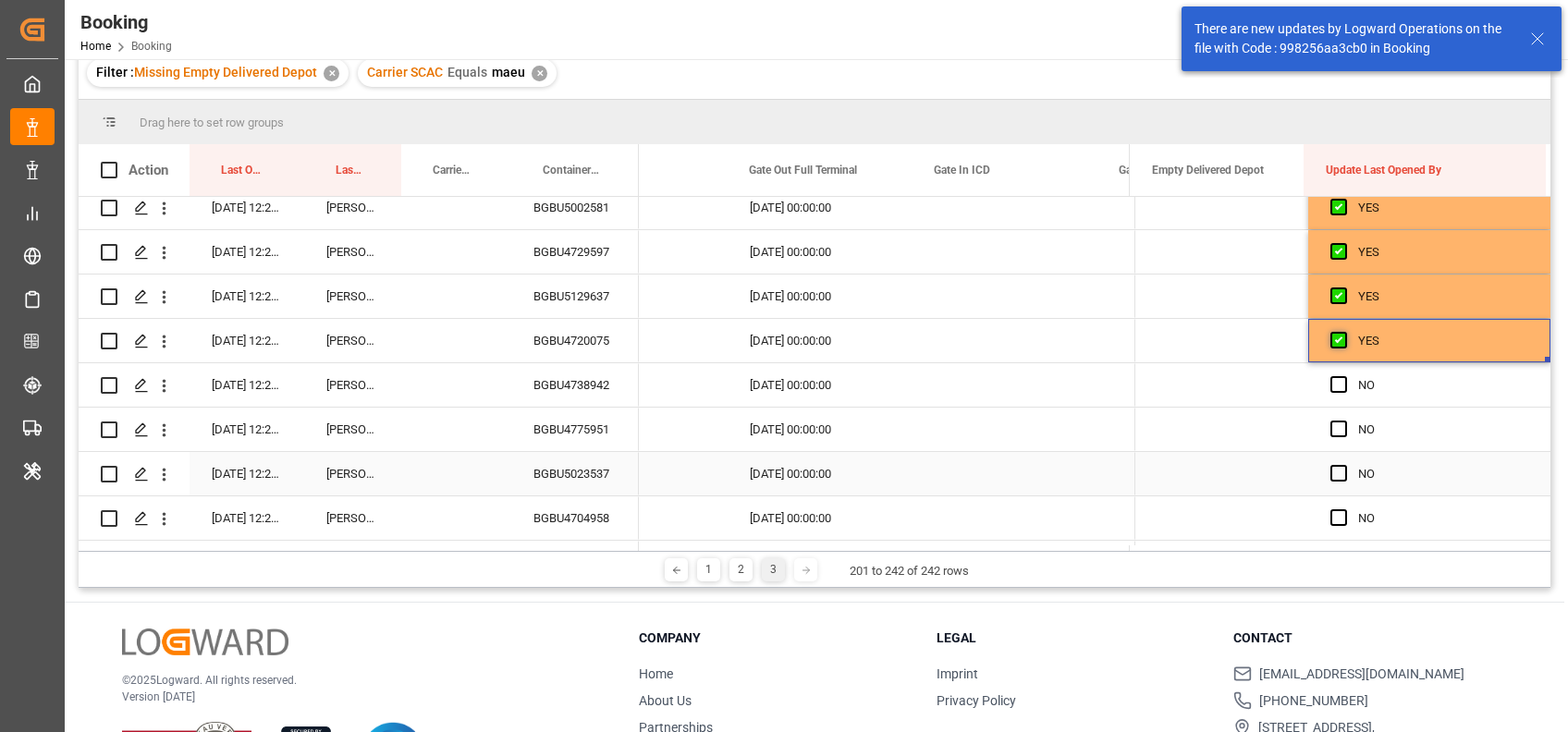
scroll to position [324, 0]
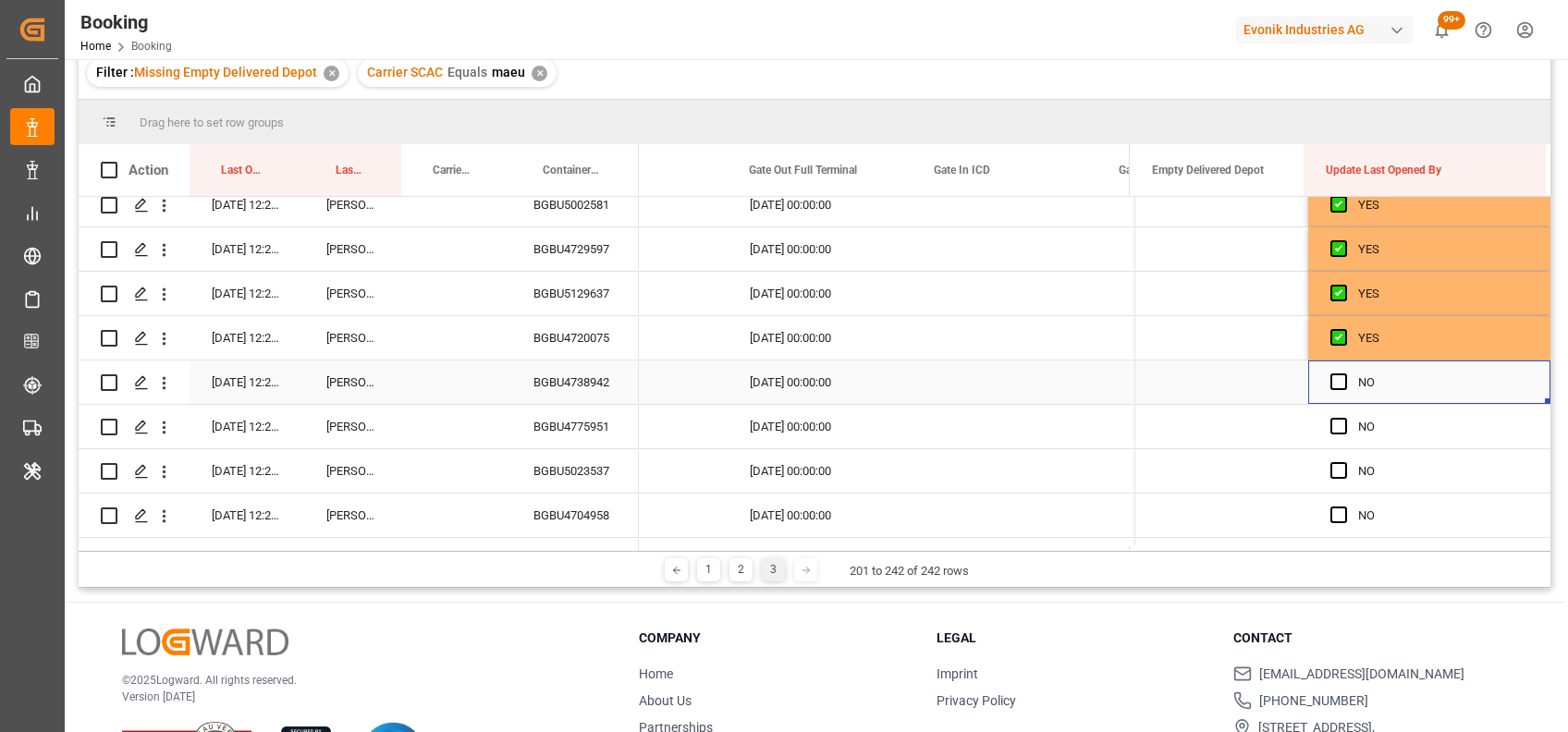
click at [1331, 391] on div "Press SPACE to select this row." at bounding box center [1343, 382] width 28 height 43
click at [1335, 429] on span "Press SPACE to select this row." at bounding box center [1337, 425] width 16 height 16
click at [1344, 417] on input "Press SPACE to select this row." at bounding box center [1344, 417] width 0 height 0
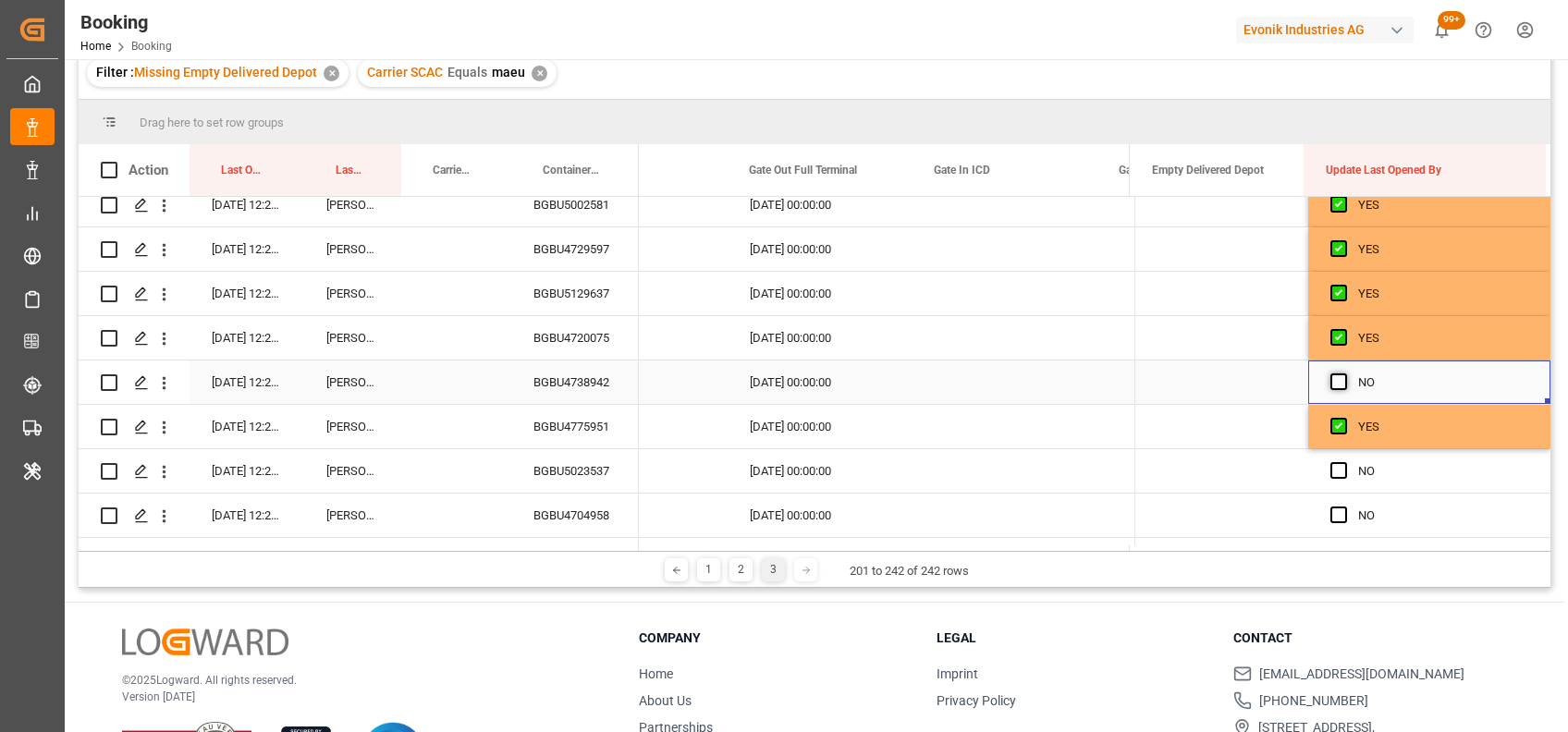
click at [1330, 380] on span "Press SPACE to select this row." at bounding box center [1337, 381] width 16 height 16
click at [1344, 374] on input "Press SPACE to select this row." at bounding box center [1344, 374] width 0 height 0
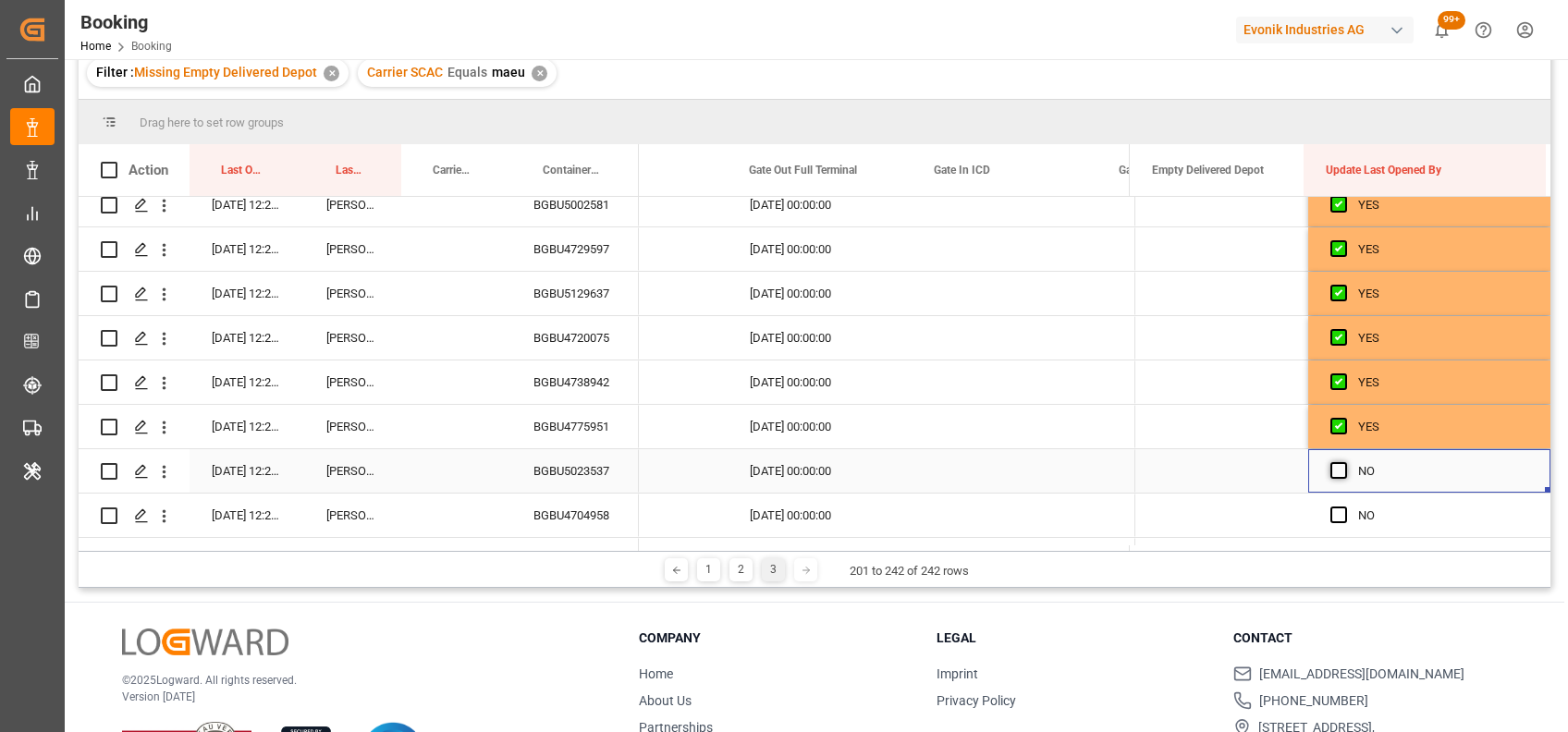
click at [1336, 468] on span "Press SPACE to select this row." at bounding box center [1337, 470] width 16 height 16
click at [1344, 462] on input "Press SPACE to select this row." at bounding box center [1344, 462] width 0 height 0
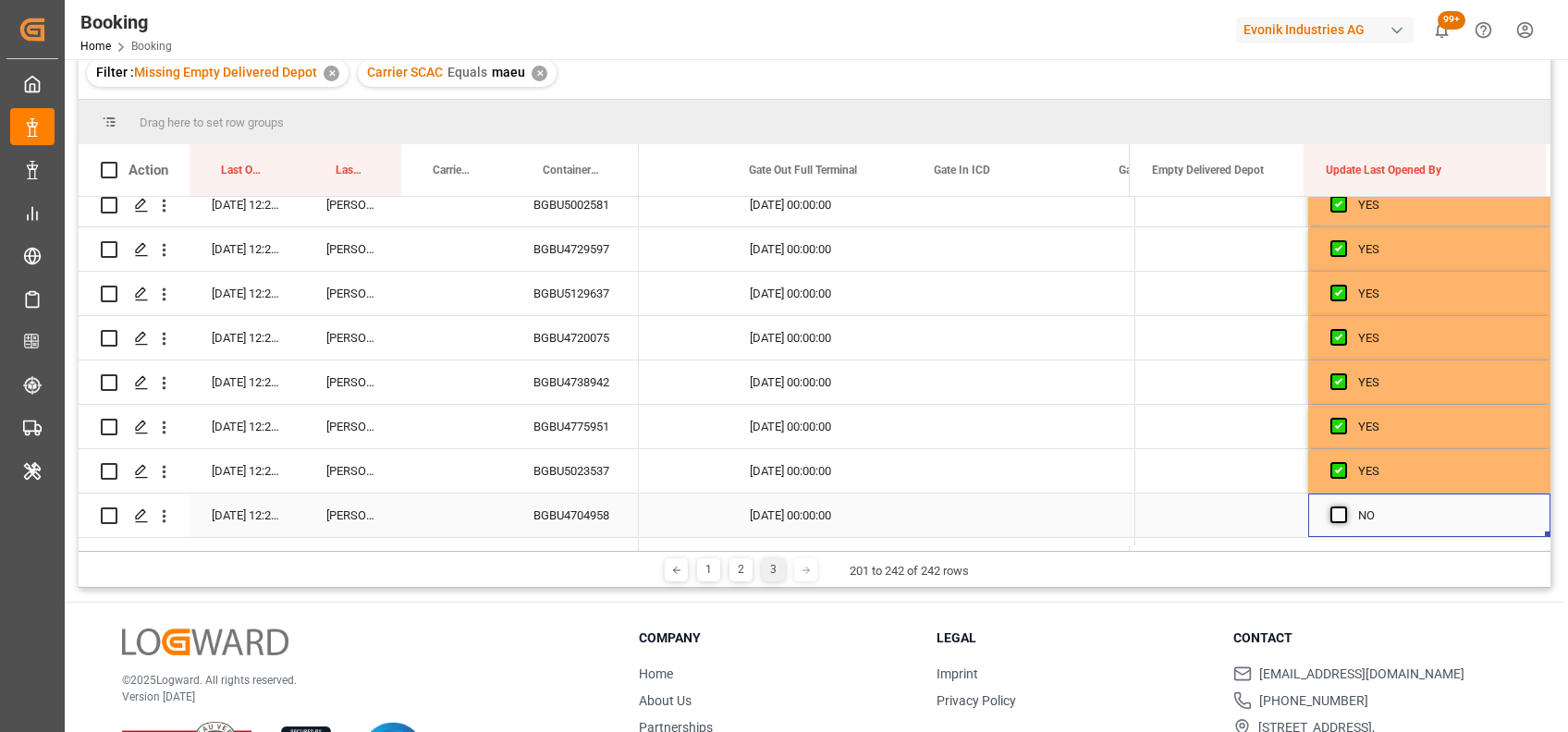
click at [1333, 514] on span "Press SPACE to select this row." at bounding box center [1337, 514] width 16 height 16
click at [1344, 506] on input "Press SPACE to select this row." at bounding box center [1344, 506] width 0 height 0
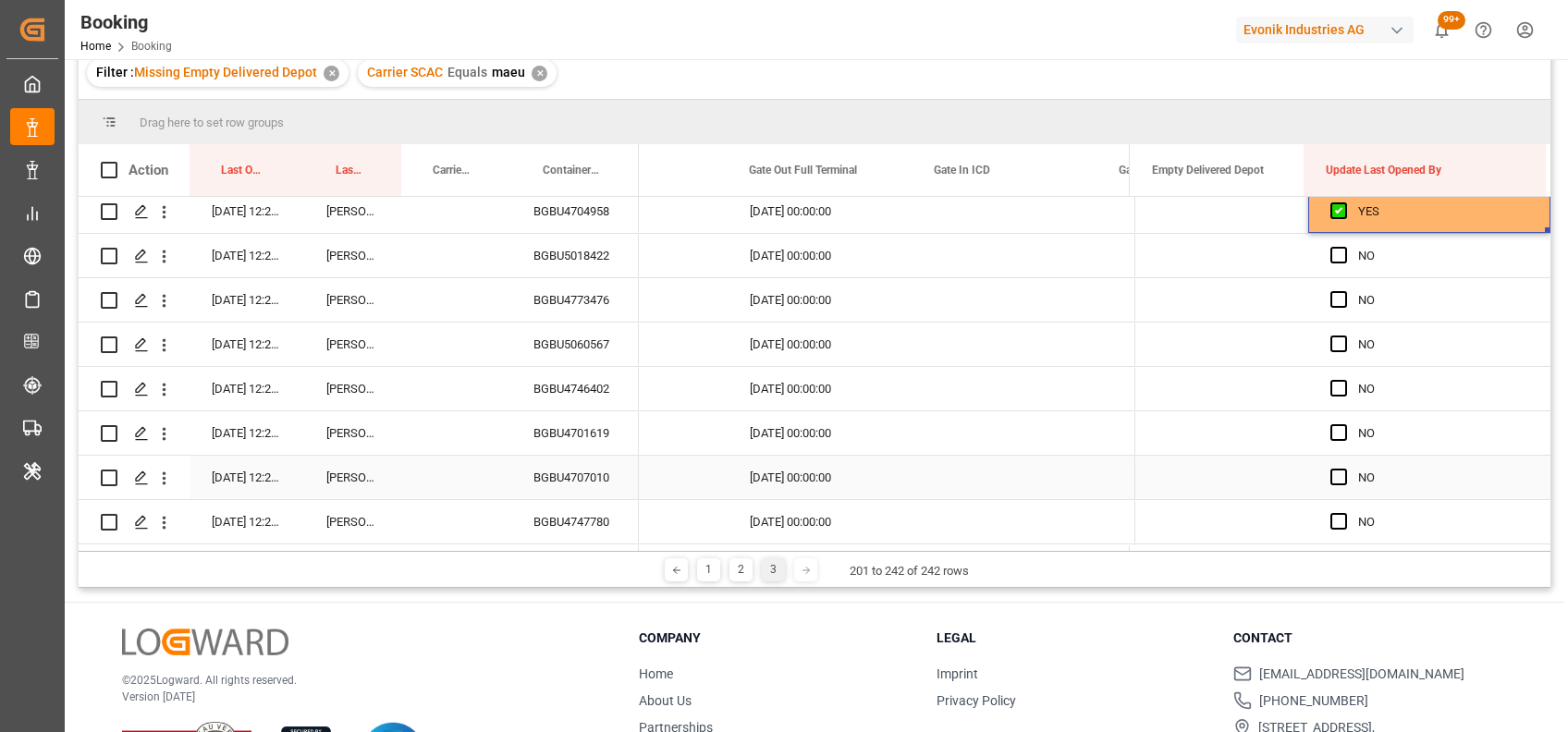
scroll to position [629, 0]
drag, startPoint x: 1538, startPoint y: 226, endPoint x: 1531, endPoint y: 559, distance: 333.1
click at [1531, 559] on div "Drag here to set row groups Drag here to set column labels Action Last Opened D…" at bounding box center [814, 344] width 1472 height 488
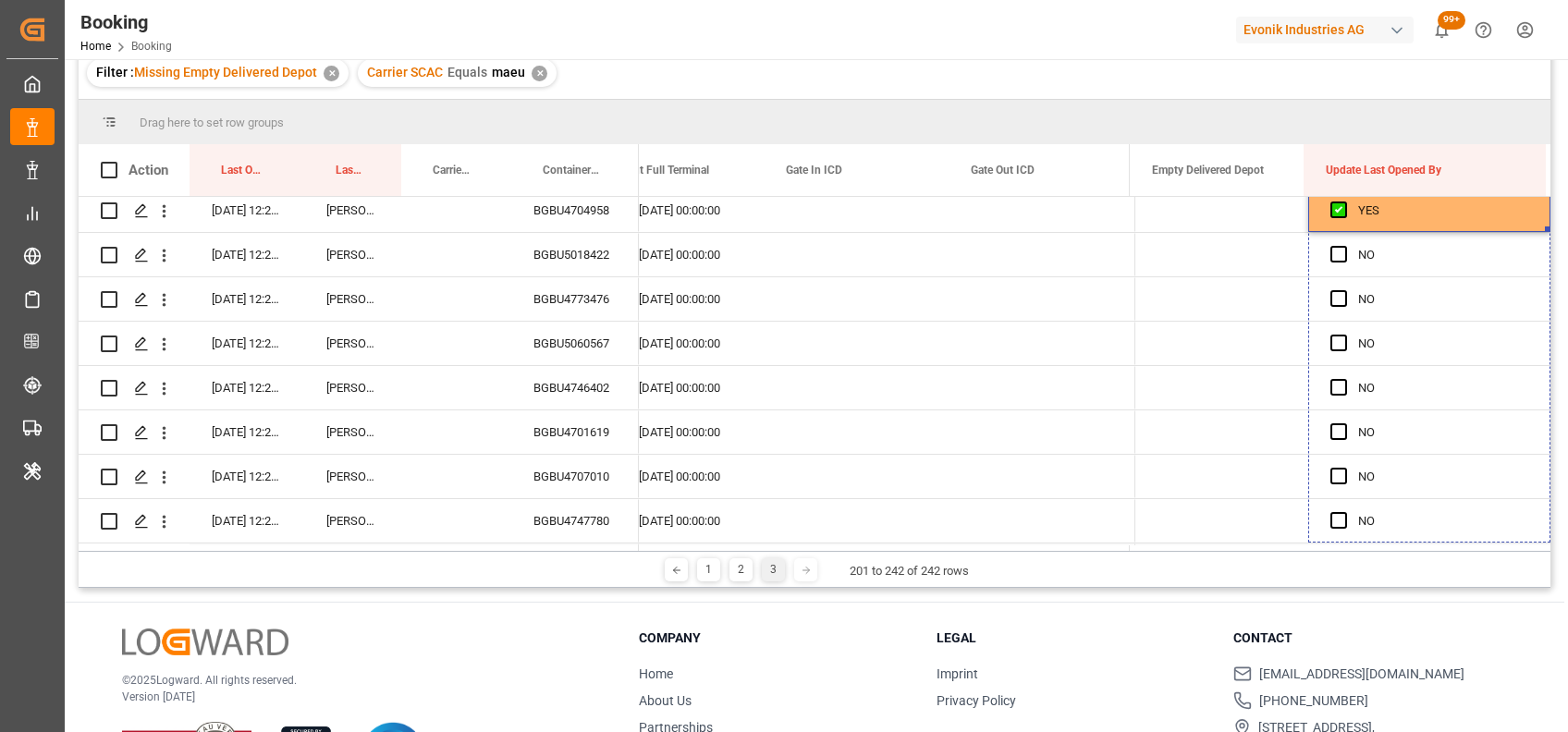
scroll to position [0, 23399]
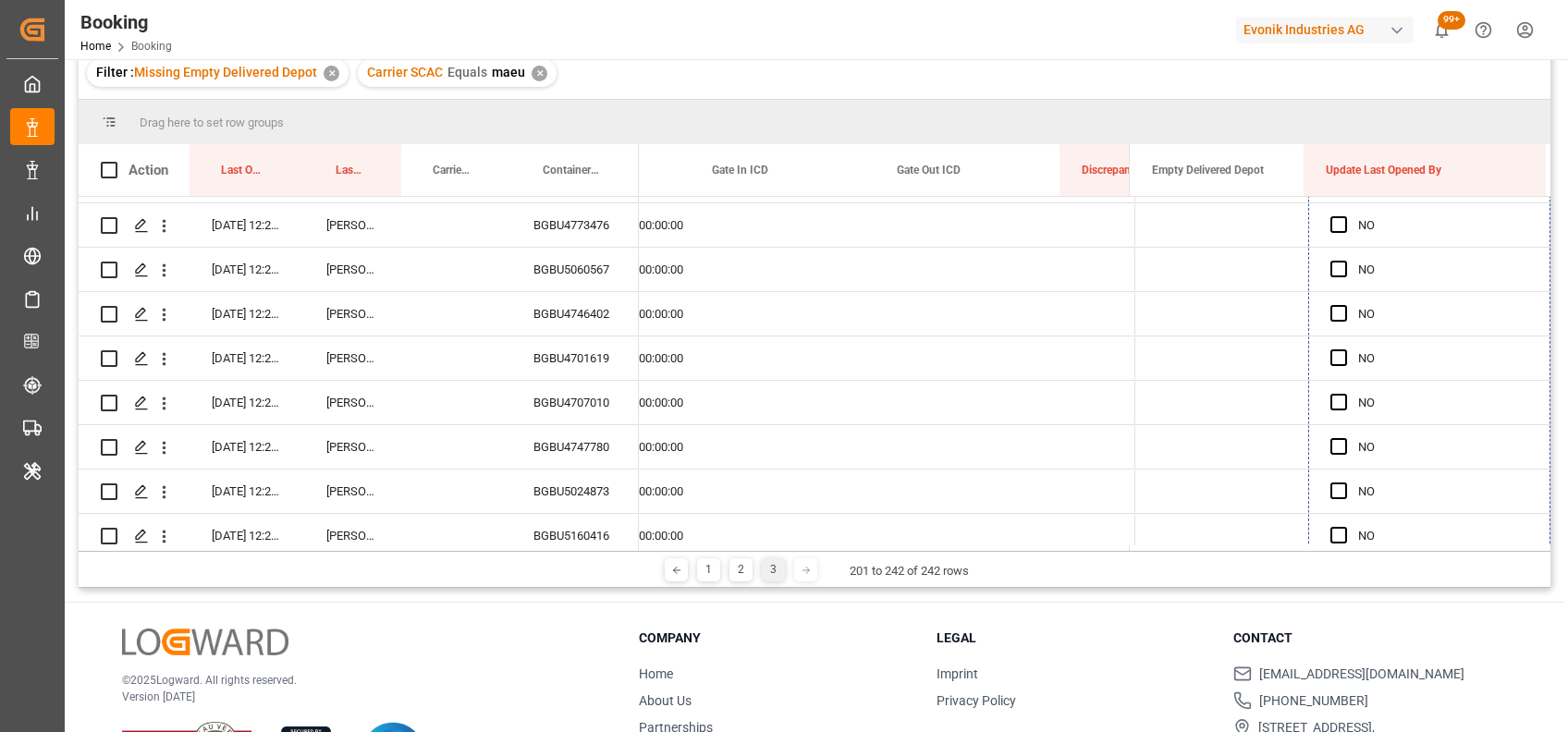
drag, startPoint x: 1542, startPoint y: 229, endPoint x: 1541, endPoint y: 547, distance: 318.0
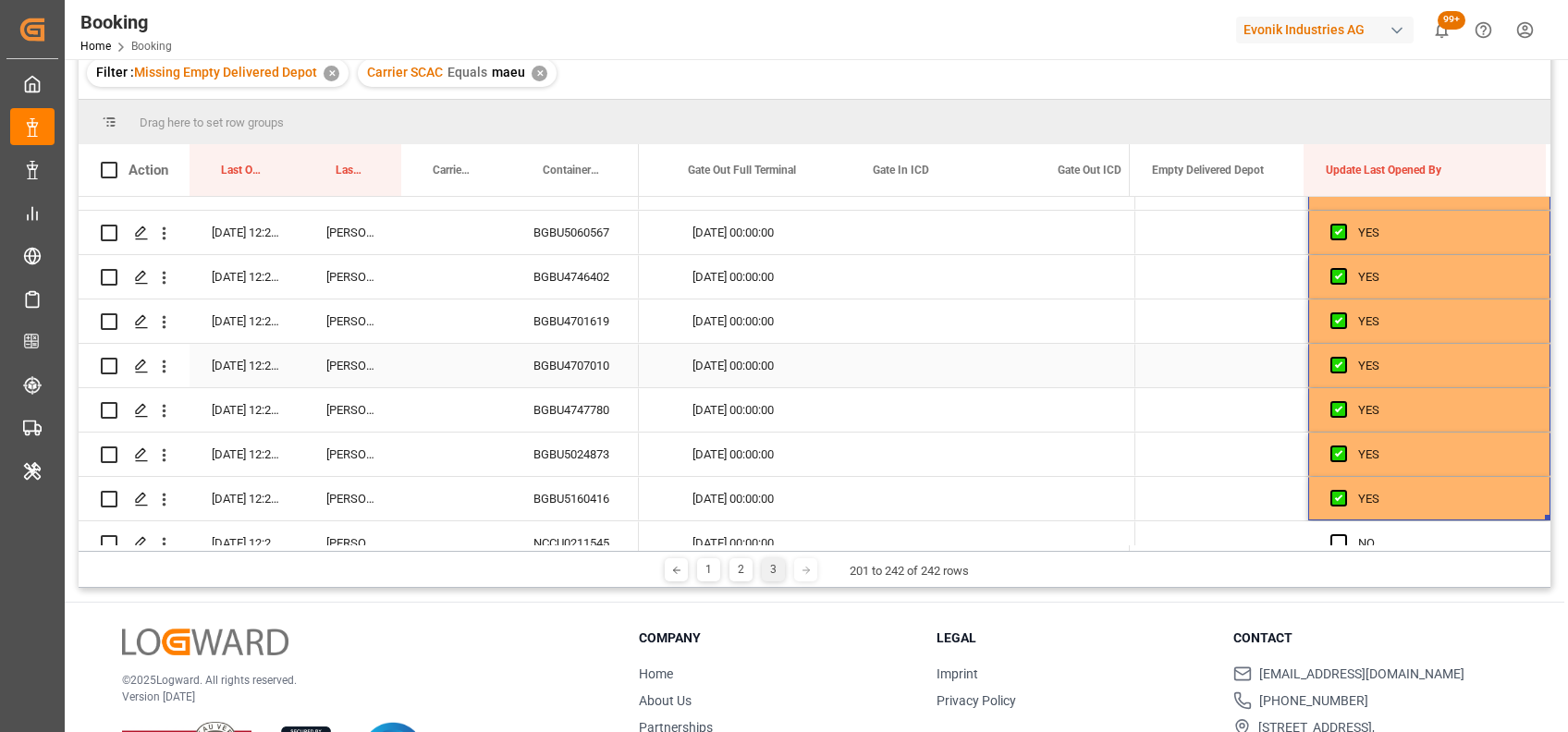
scroll to position [0, 23302]
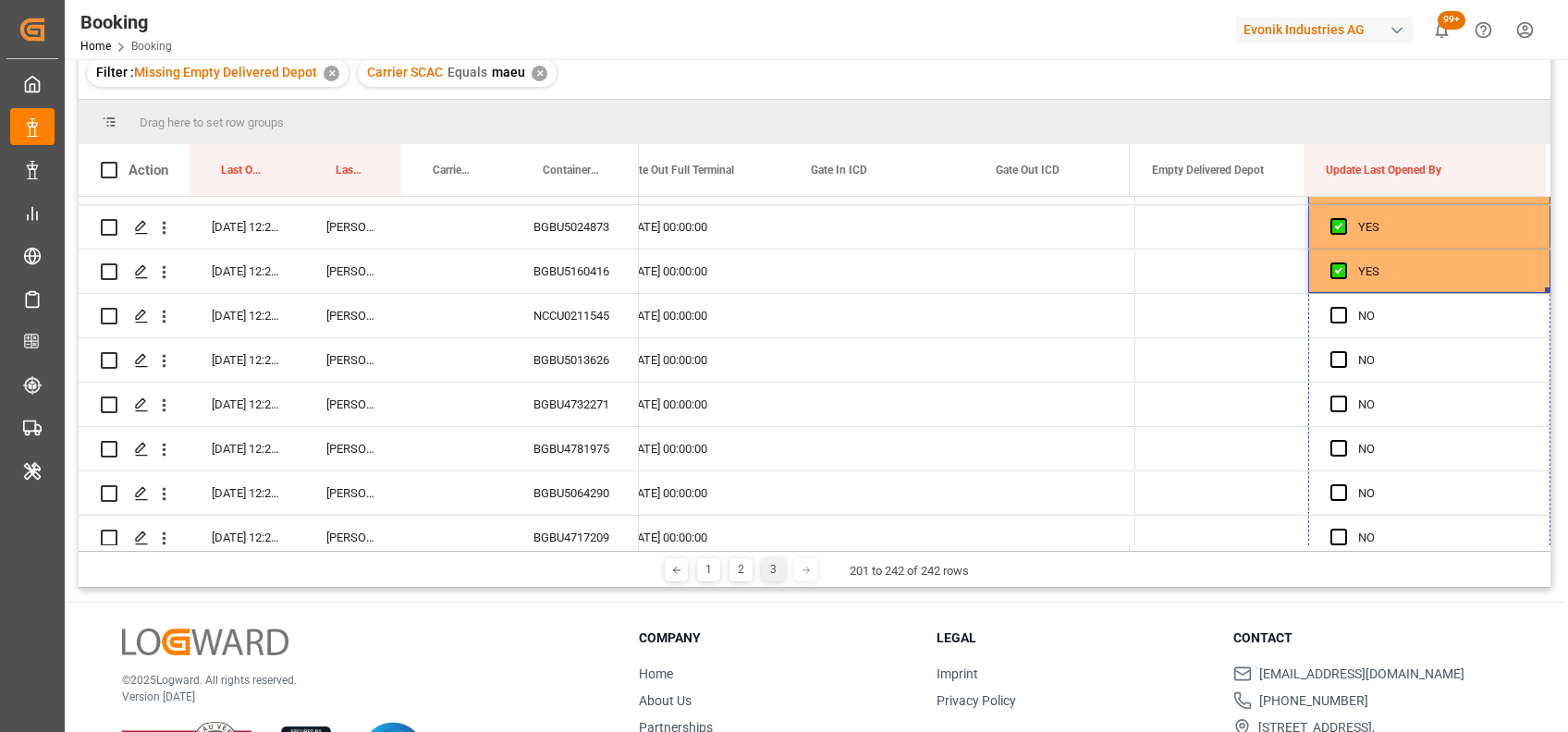
drag, startPoint x: 1541, startPoint y: 290, endPoint x: 1538, endPoint y: 609, distance: 319.0
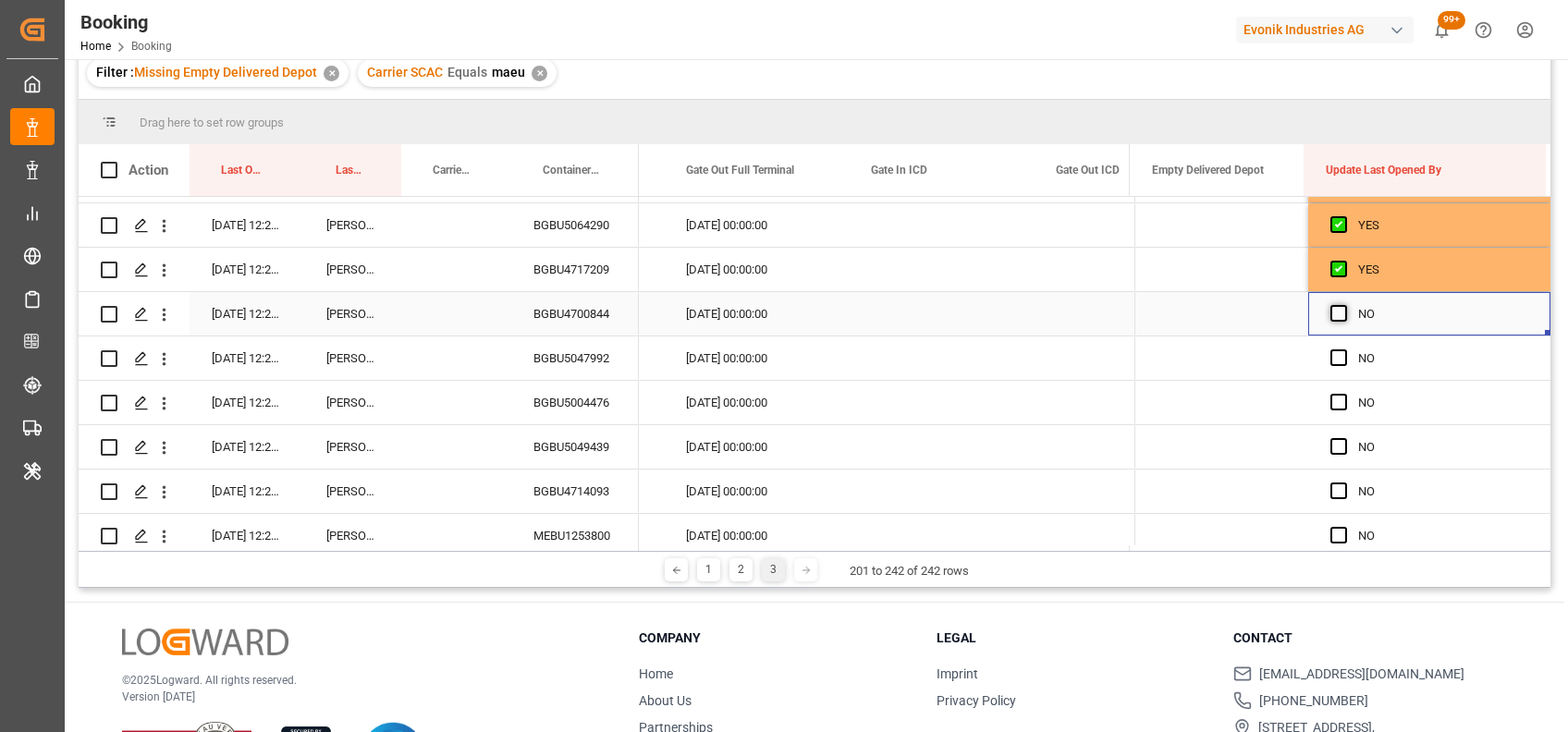
click at [1330, 306] on span "Press SPACE to select this row." at bounding box center [1337, 313] width 16 height 16
click at [1344, 305] on input "Press SPACE to select this row." at bounding box center [1344, 305] width 0 height 0
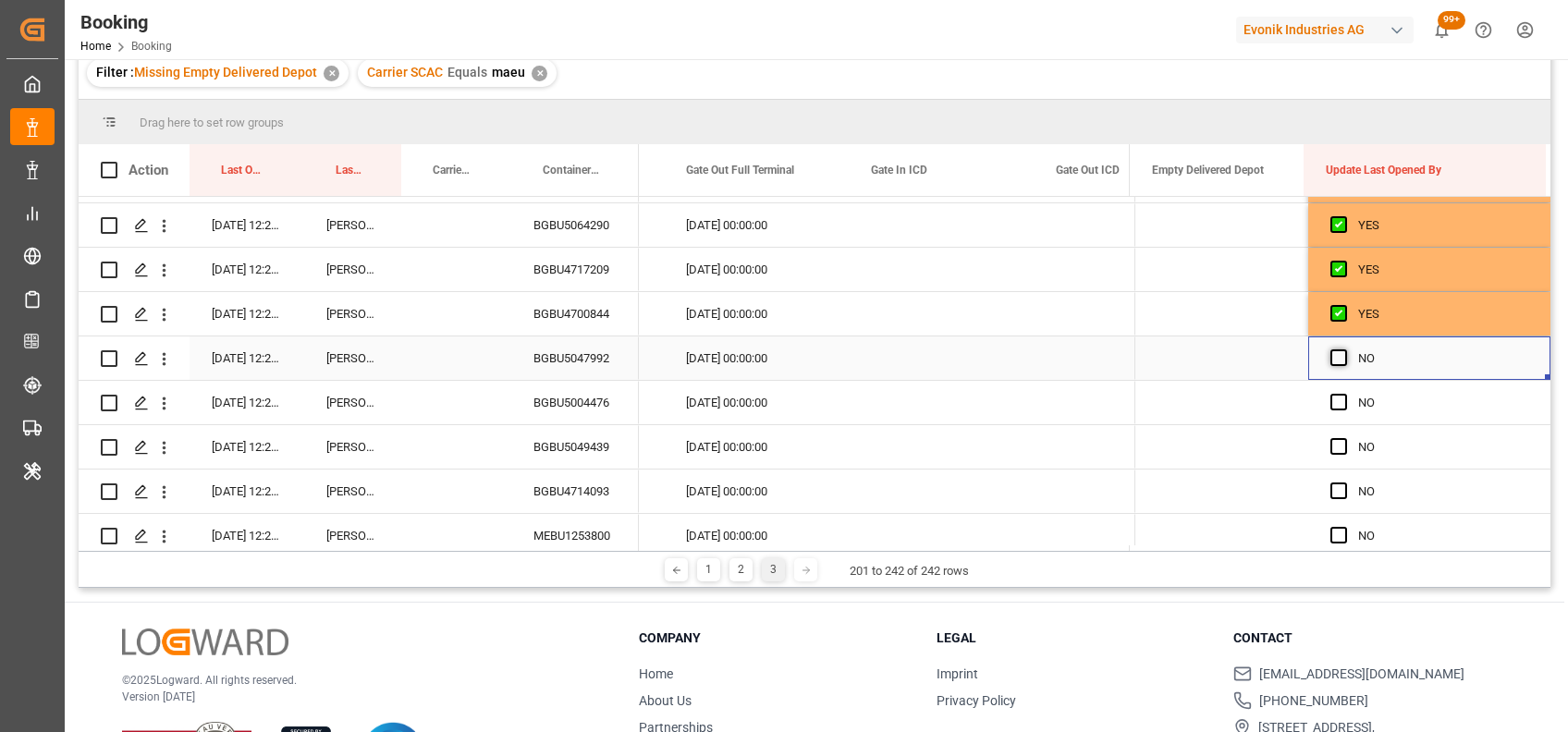
click at [1337, 352] on span "Press SPACE to select this row." at bounding box center [1337, 357] width 16 height 16
click at [1344, 350] on input "Press SPACE to select this row." at bounding box center [1344, 350] width 0 height 0
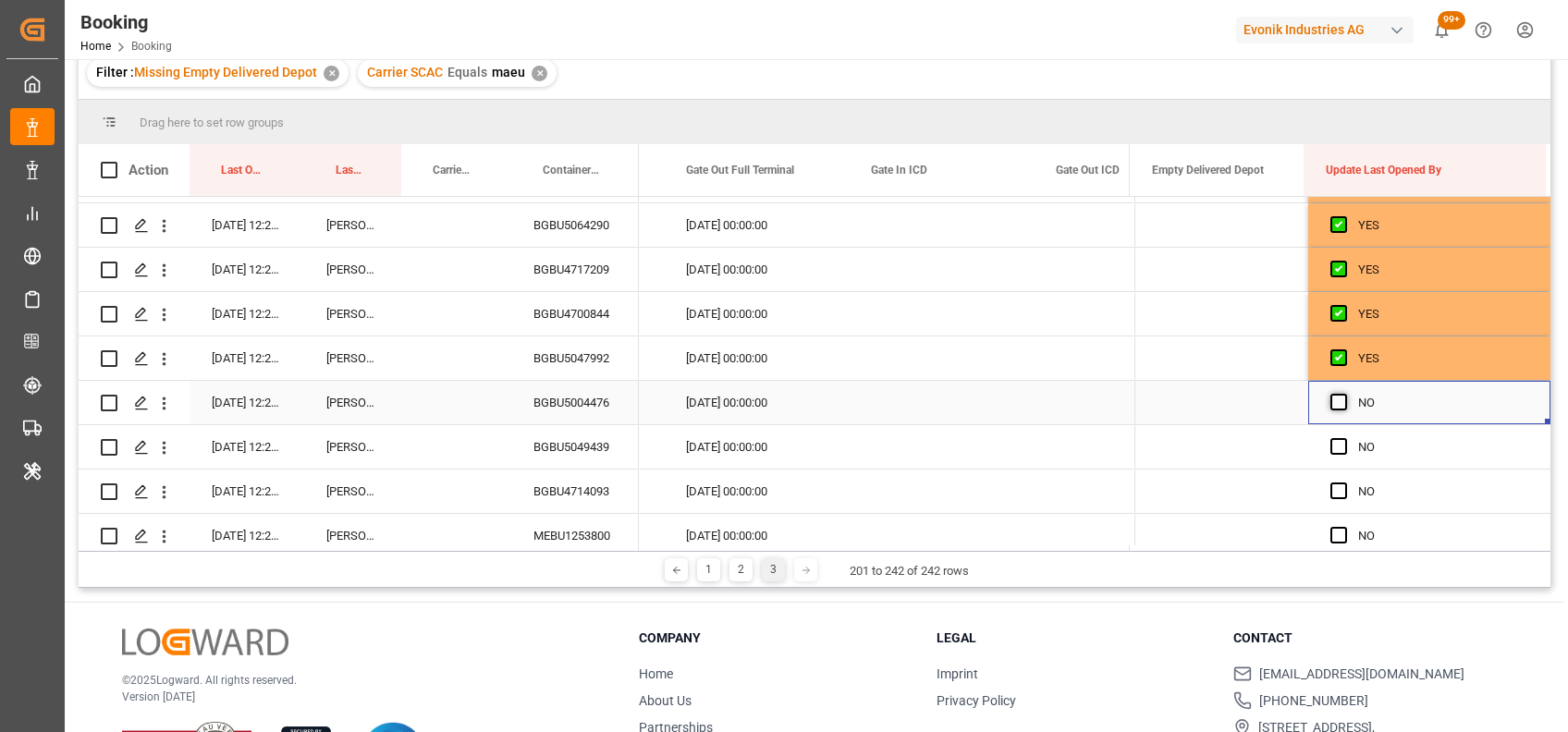
click at [1332, 407] on span "Press SPACE to select this row." at bounding box center [1337, 401] width 16 height 16
click at [1344, 394] on input "Press SPACE to select this row." at bounding box center [1344, 394] width 0 height 0
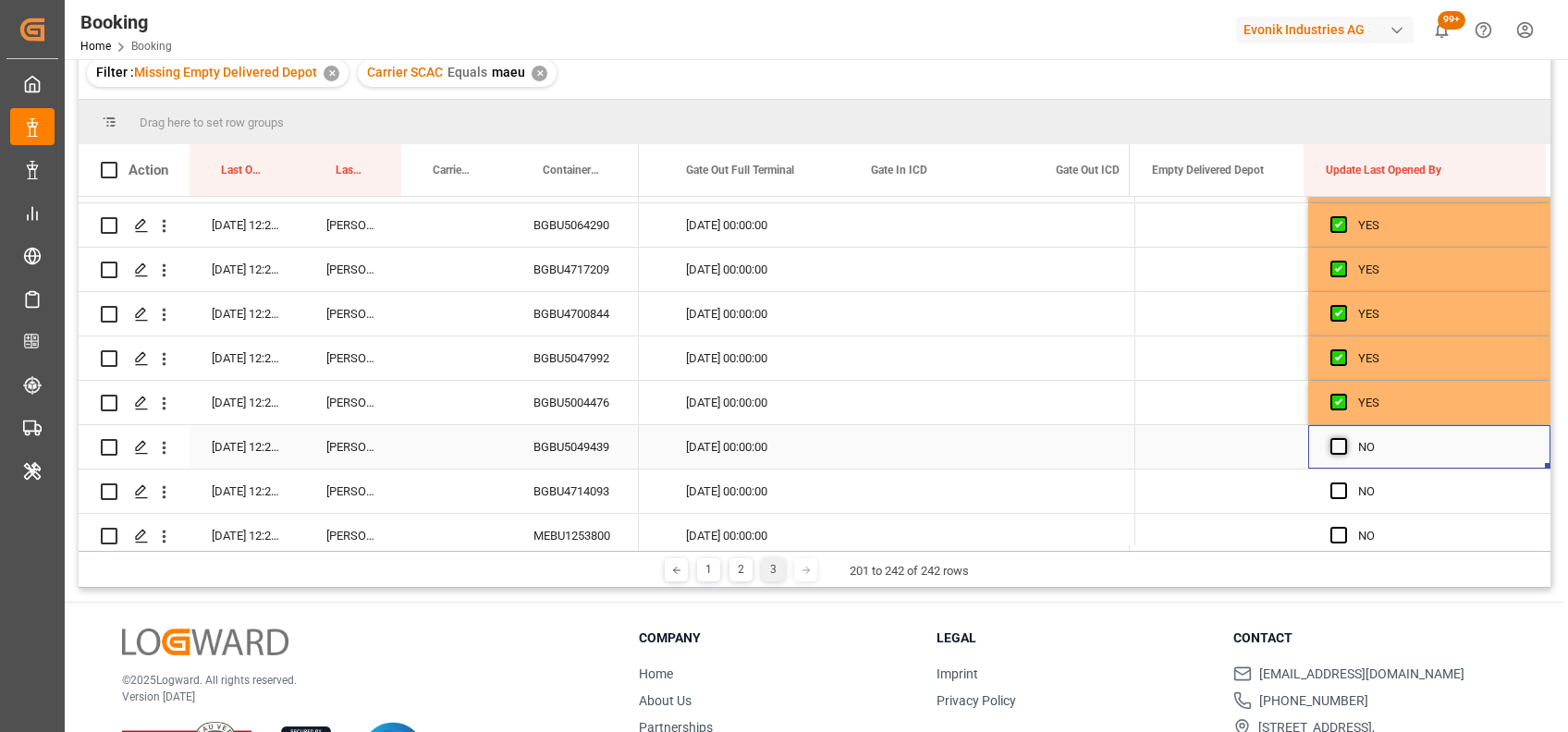
click at [1334, 446] on span "Press SPACE to select this row." at bounding box center [1337, 446] width 16 height 16
click at [1344, 438] on input "Press SPACE to select this row." at bounding box center [1344, 438] width 0 height 0
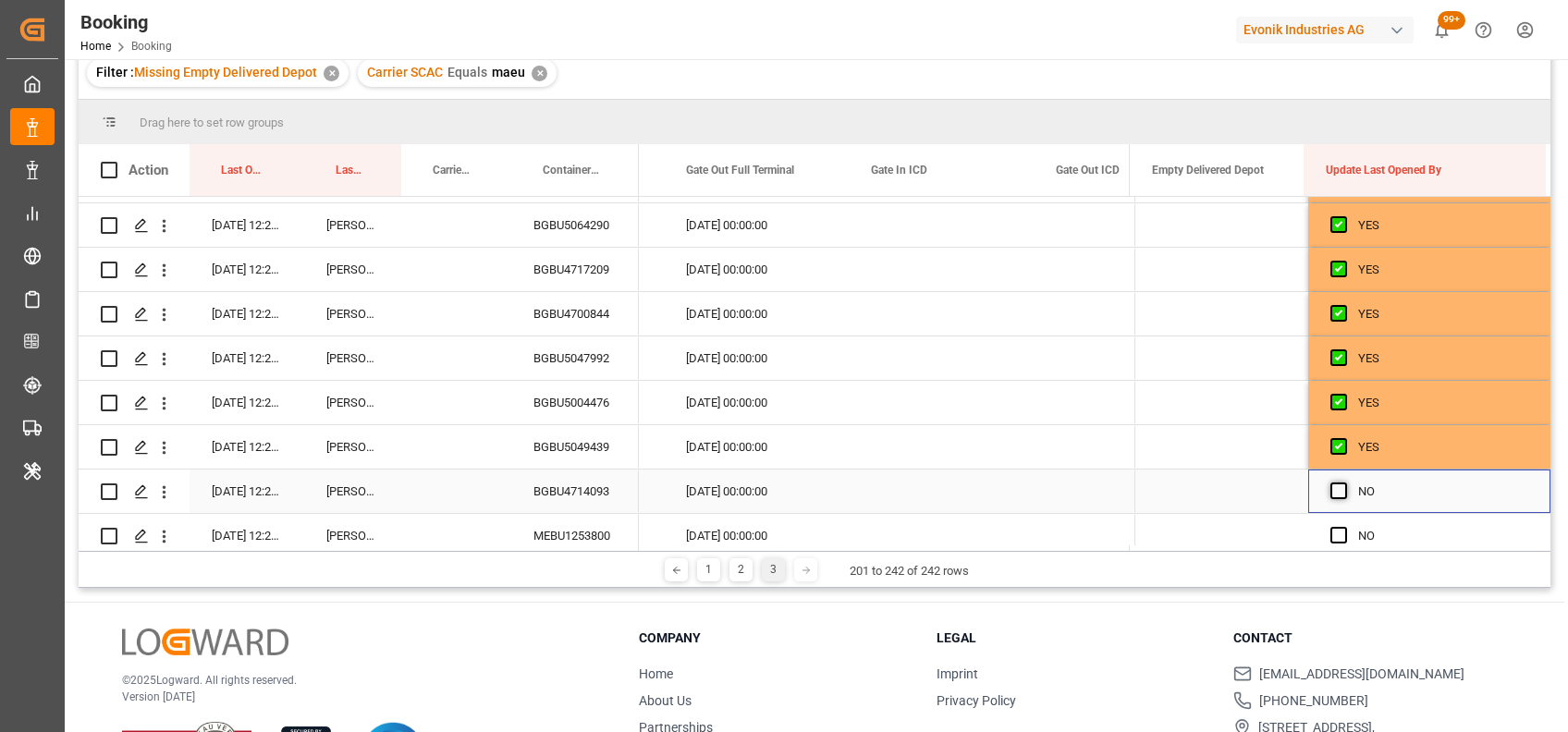
click at [1330, 480] on div "Press SPACE to select this row." at bounding box center [1343, 492] width 28 height 43
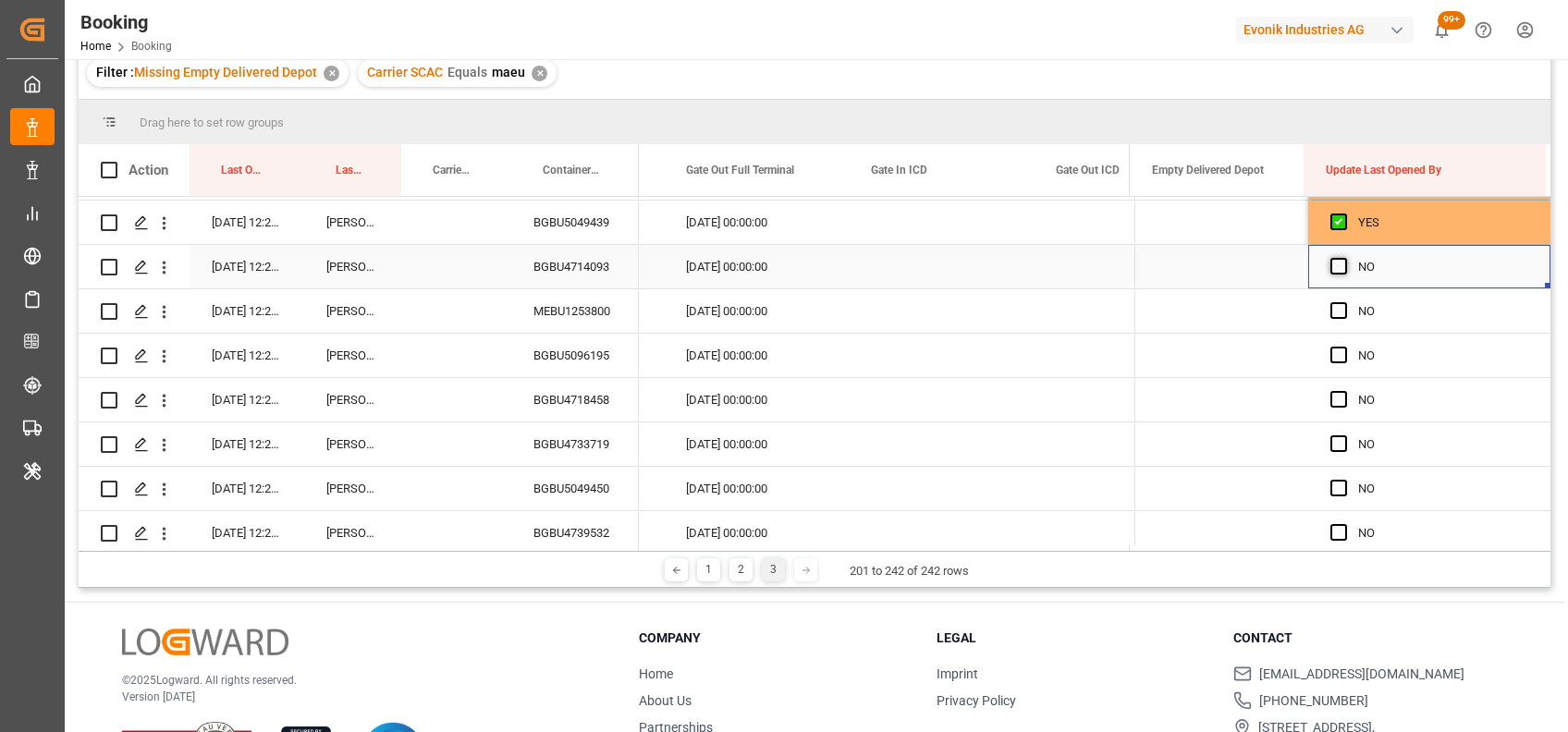
click at [1331, 269] on span "Press SPACE to select this row." at bounding box center [1337, 266] width 16 height 16
click at [1344, 258] on input "Press SPACE to select this row." at bounding box center [1344, 258] width 0 height 0
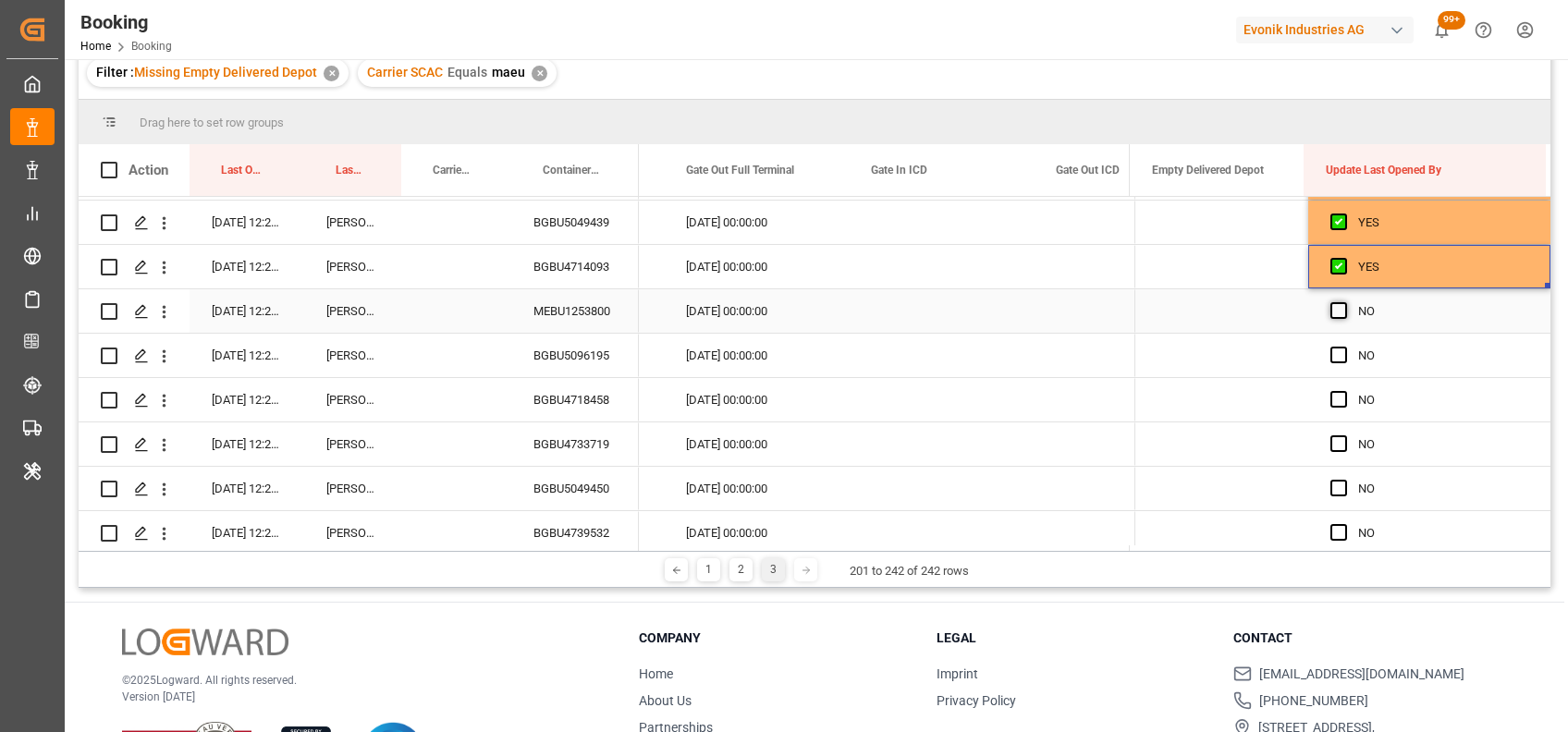
click at [1330, 310] on span "Press SPACE to select this row." at bounding box center [1337, 310] width 16 height 16
click at [1344, 302] on input "Press SPACE to select this row." at bounding box center [1344, 302] width 0 height 0
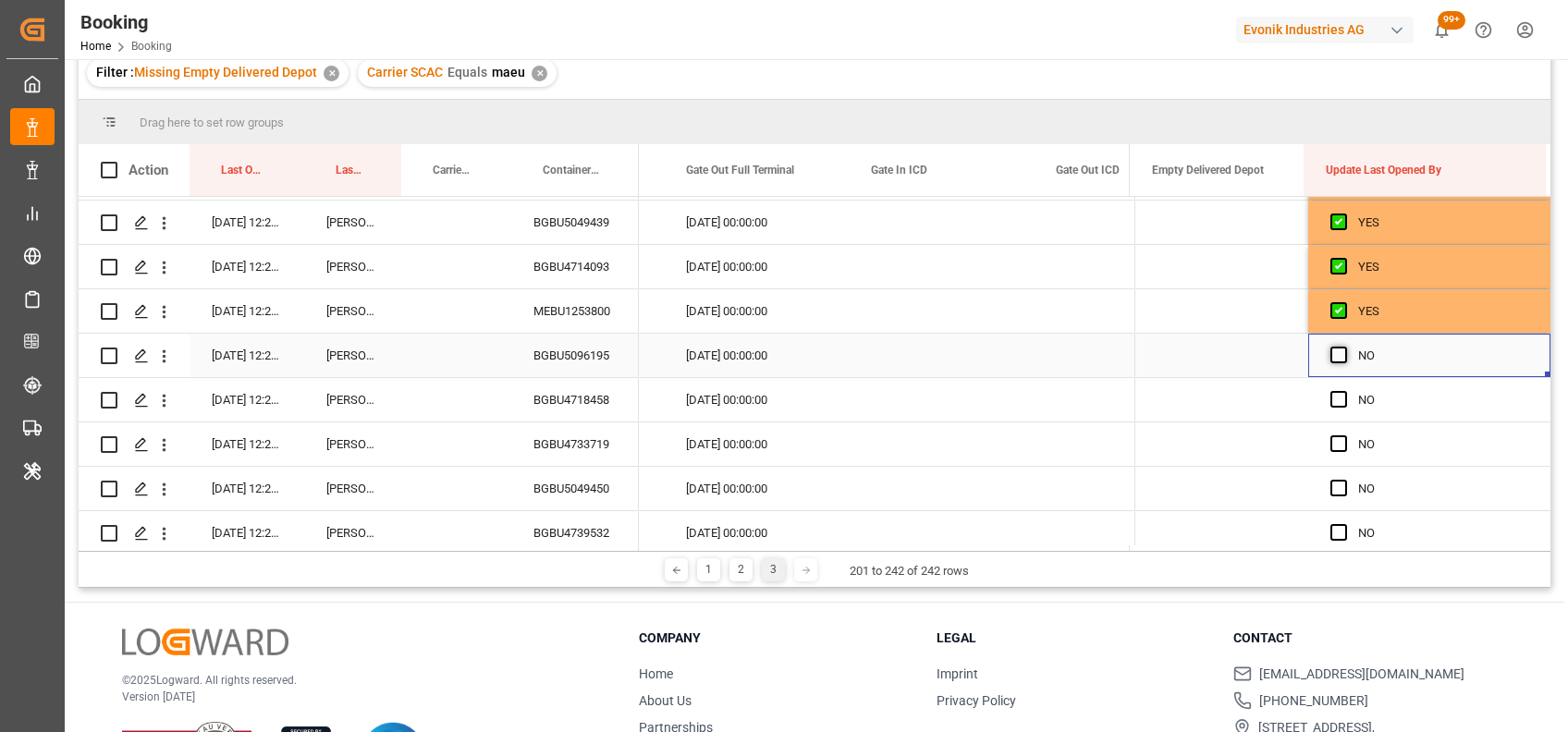
click at [1330, 356] on span "Press SPACE to select this row." at bounding box center [1337, 355] width 16 height 16
click at [1344, 347] on input "Press SPACE to select this row." at bounding box center [1344, 347] width 0 height 0
click at [1338, 398] on span "Press SPACE to select this row." at bounding box center [1337, 398] width 16 height 16
click at [1344, 391] on input "Press SPACE to select this row." at bounding box center [1344, 391] width 0 height 0
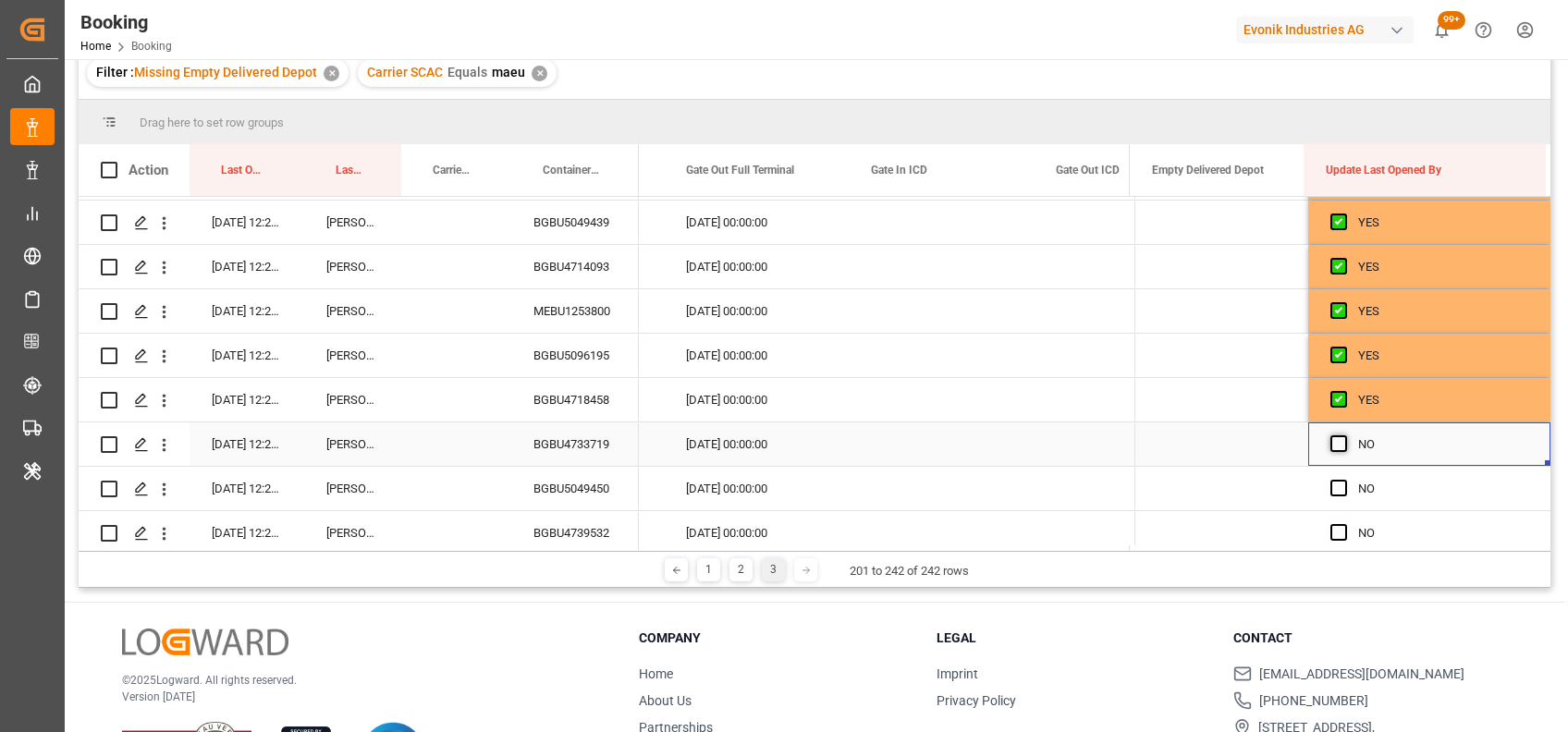
click at [1330, 442] on span "Press SPACE to select this row." at bounding box center [1337, 443] width 16 height 16
click at [1344, 436] on input "Press SPACE to select this row." at bounding box center [1344, 436] width 0 height 0
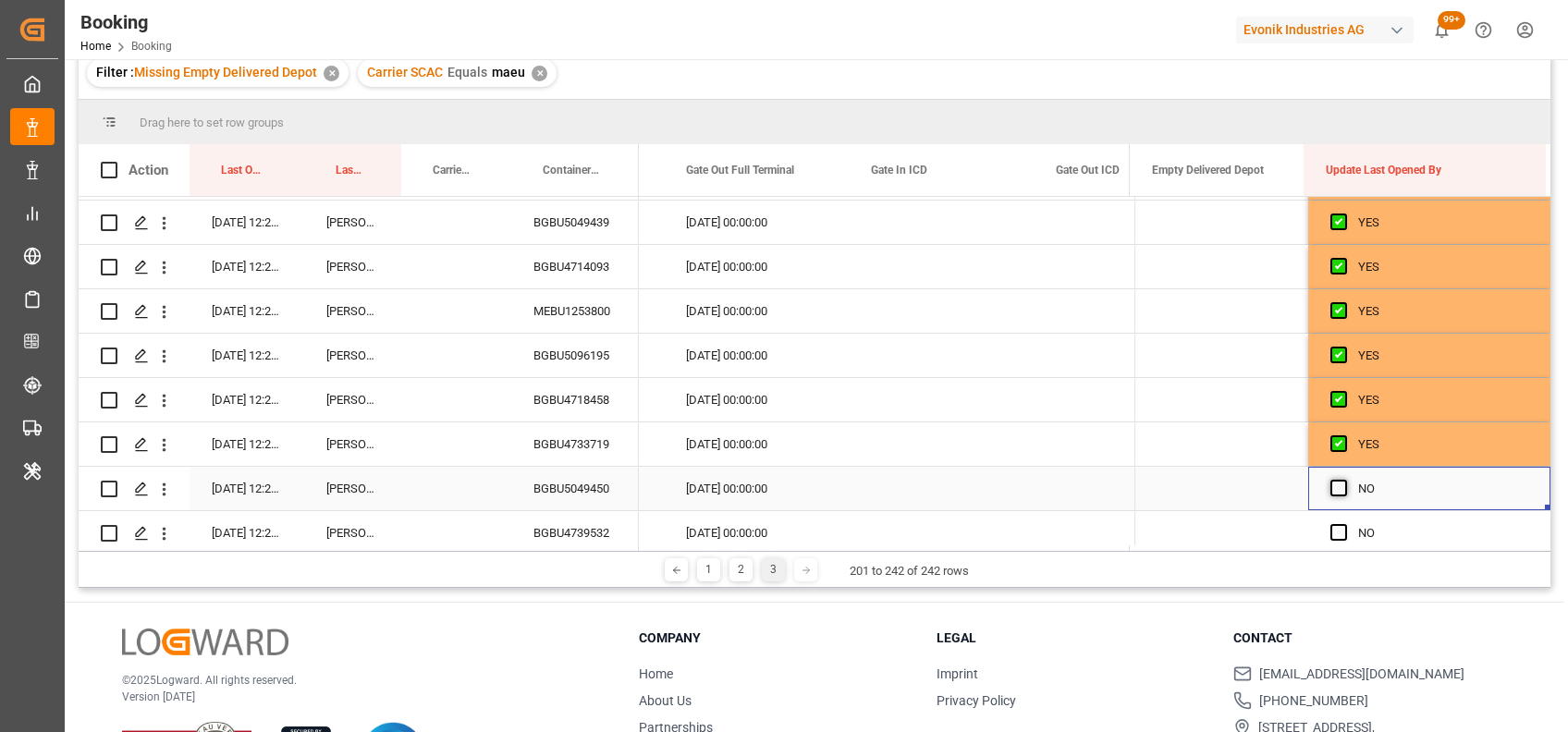
click at [1331, 483] on span "Press SPACE to select this row." at bounding box center [1337, 487] width 16 height 16
click at [1344, 479] on input "Press SPACE to select this row." at bounding box center [1344, 479] width 0 height 0
click at [1334, 527] on span "Press SPACE to select this row." at bounding box center [1337, 532] width 16 height 16
click at [1344, 524] on input "Press SPACE to select this row." at bounding box center [1344, 524] width 0 height 0
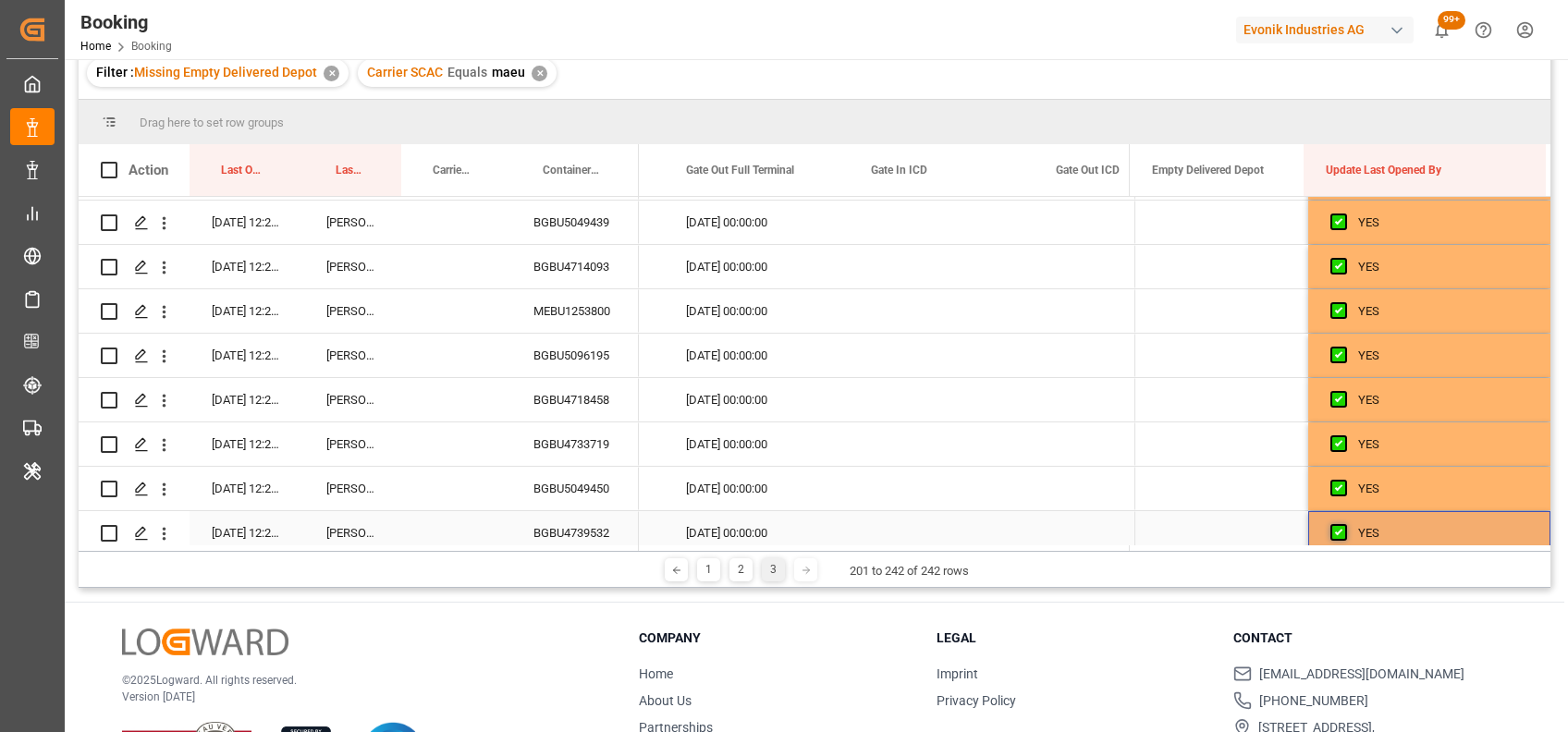
scroll to position [1520, 0]
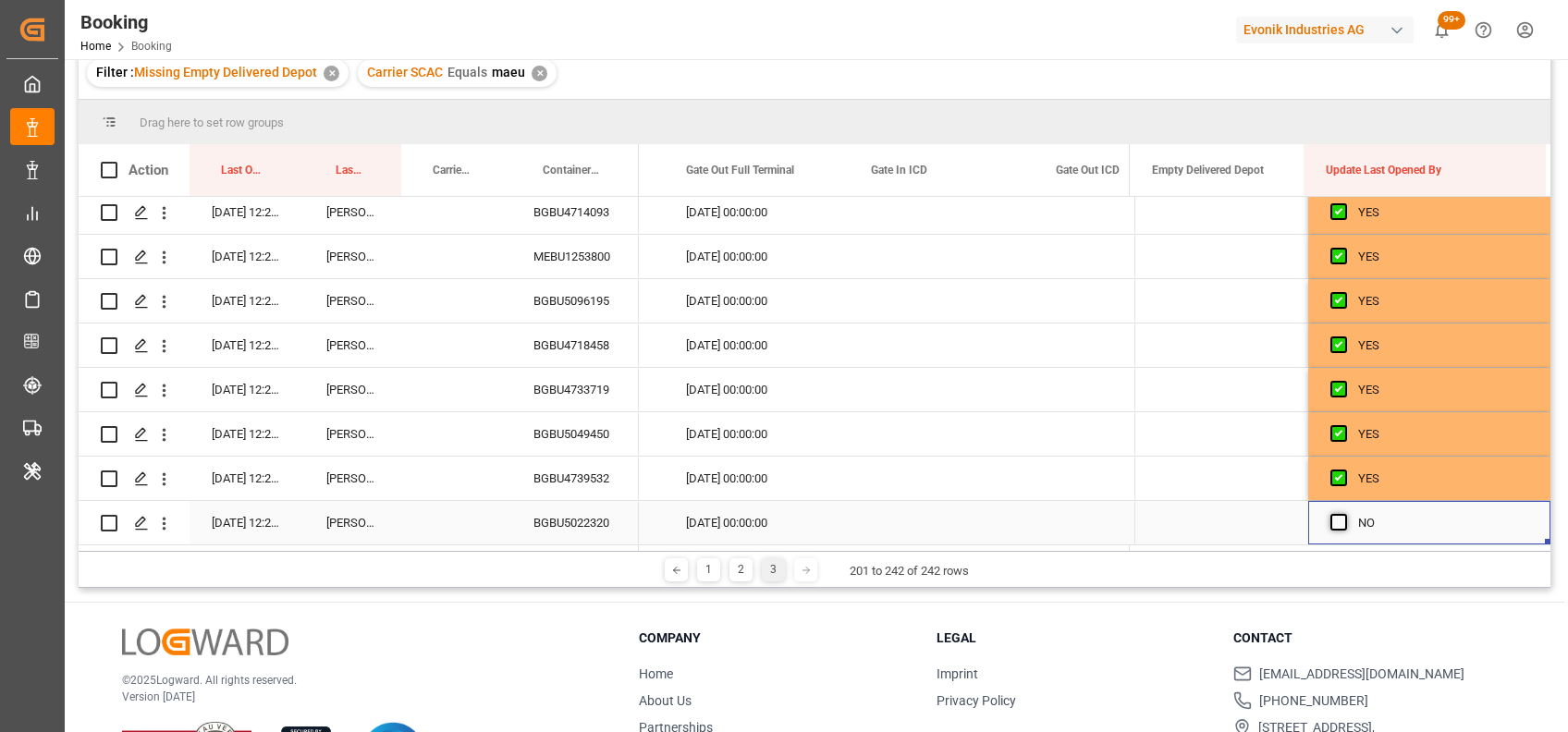
click at [1331, 519] on span "Press SPACE to select this row." at bounding box center [1337, 521] width 16 height 16
click at [1344, 514] on input "Press SPACE to select this row." at bounding box center [1344, 514] width 0 height 0
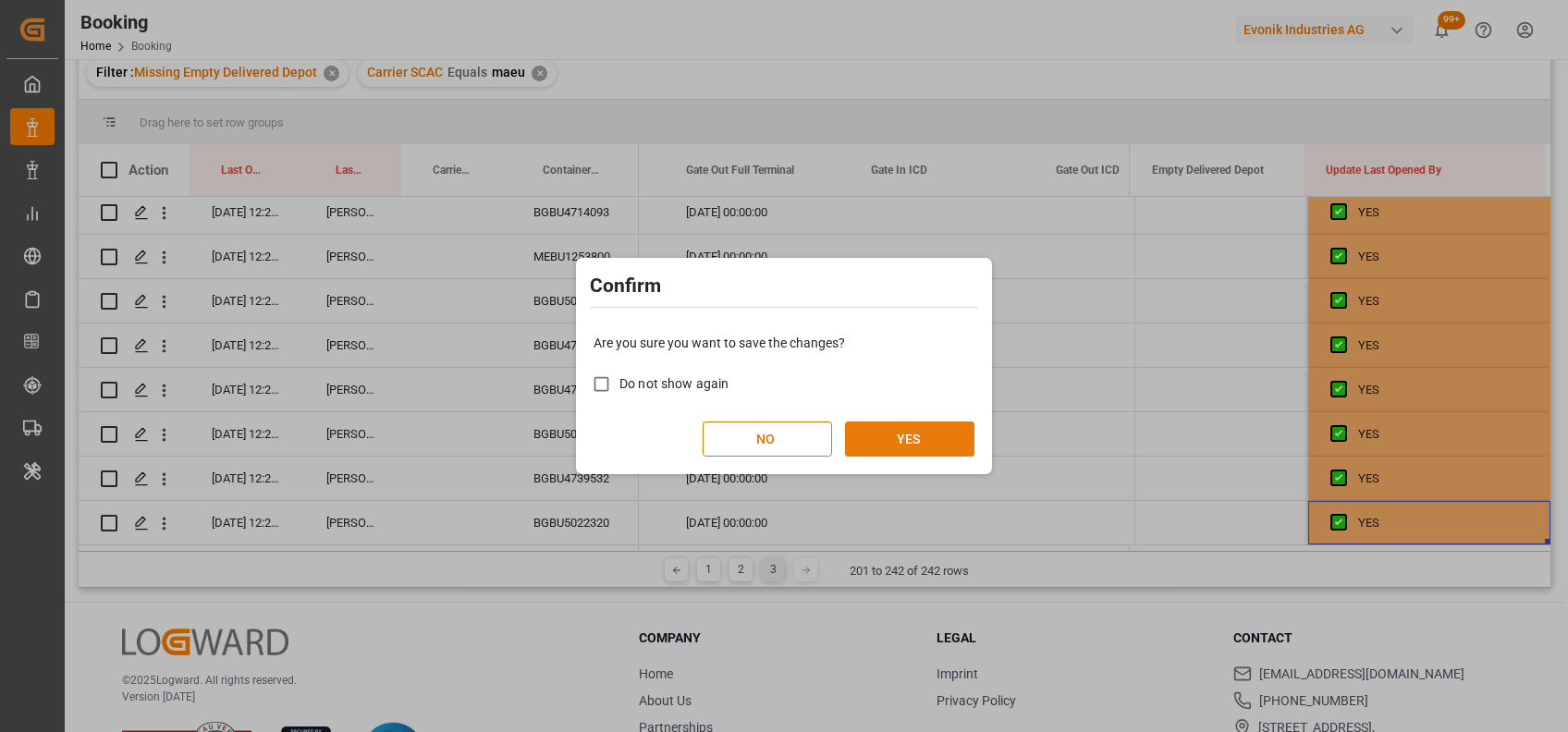
click at [900, 441] on button "YES" at bounding box center [909, 438] width 130 height 35
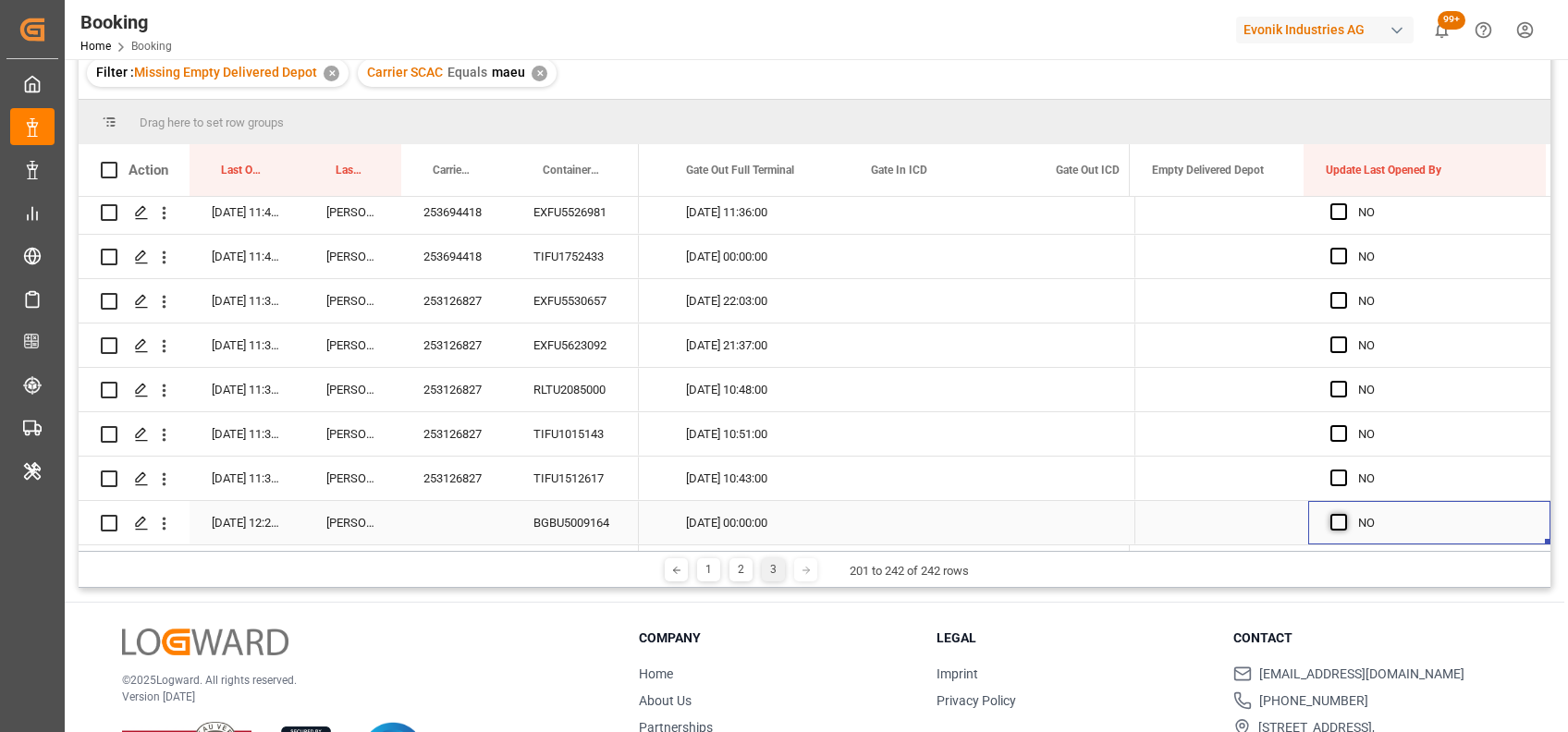
click at [1333, 514] on span "Press SPACE to select this row." at bounding box center [1337, 521] width 16 height 16
click at [1344, 514] on input "Press SPACE to select this row." at bounding box center [1344, 514] width 0 height 0
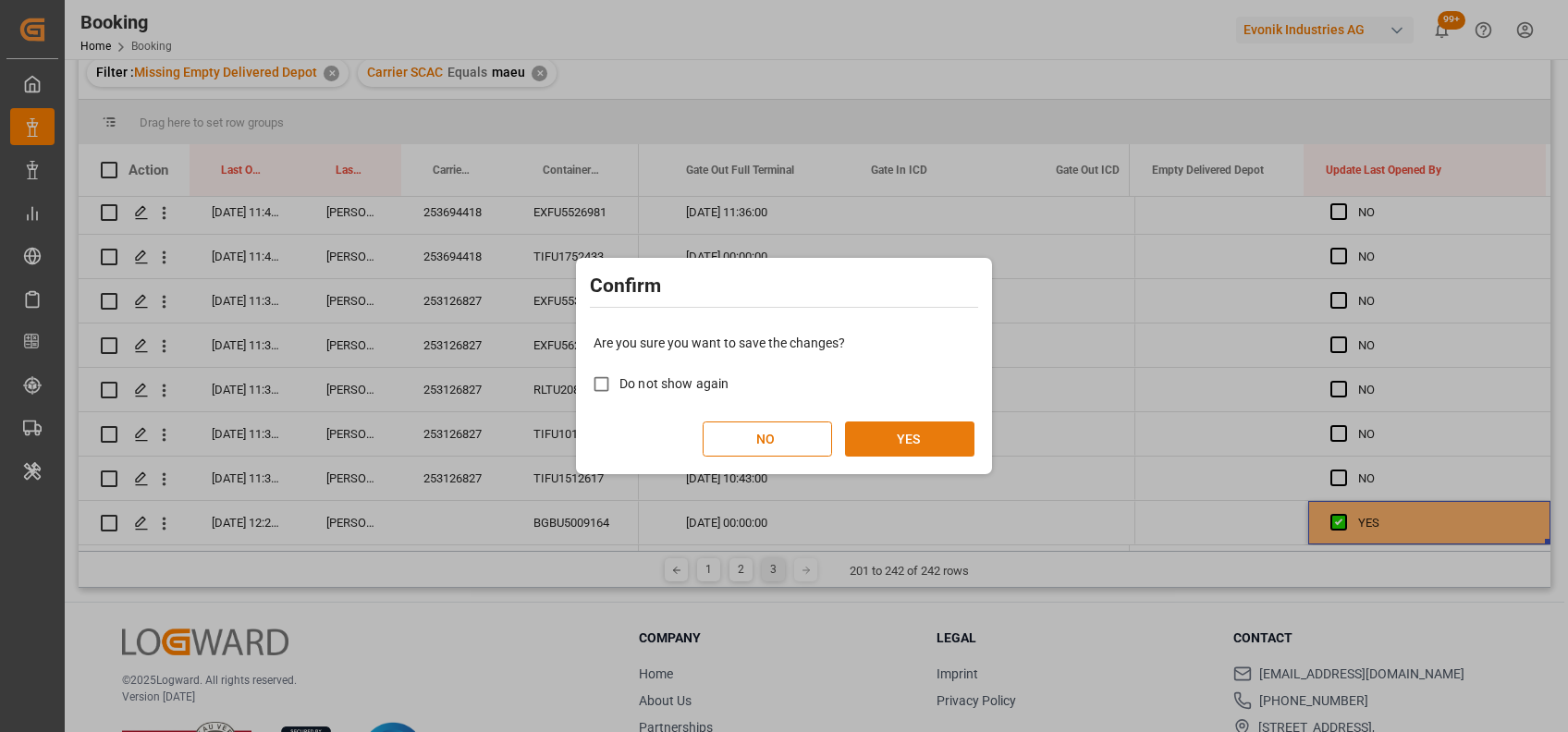
click at [914, 429] on button "YES" at bounding box center [909, 438] width 130 height 35
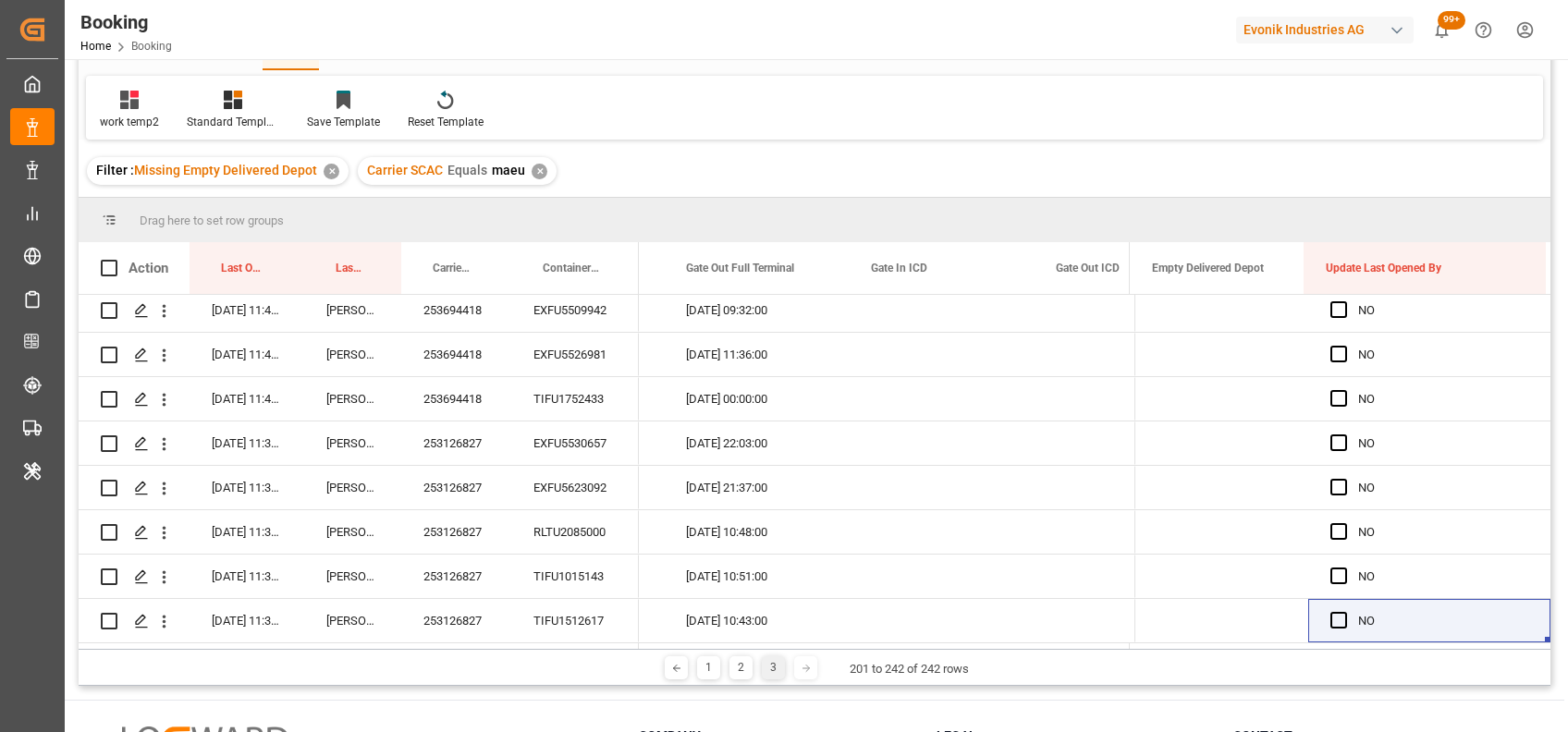
scroll to position [85, 0]
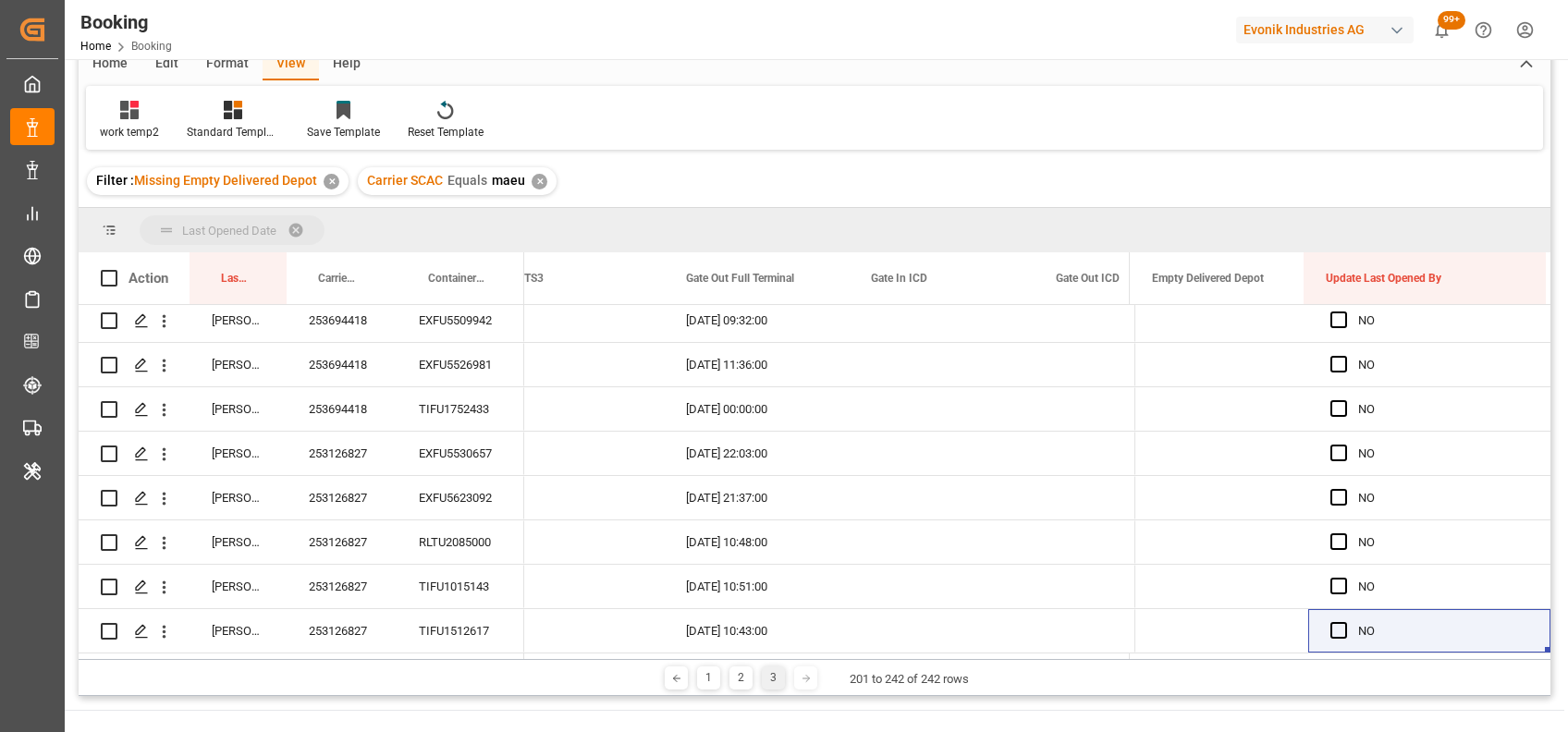
drag, startPoint x: 236, startPoint y: 275, endPoint x: 295, endPoint y: 230, distance: 74.2
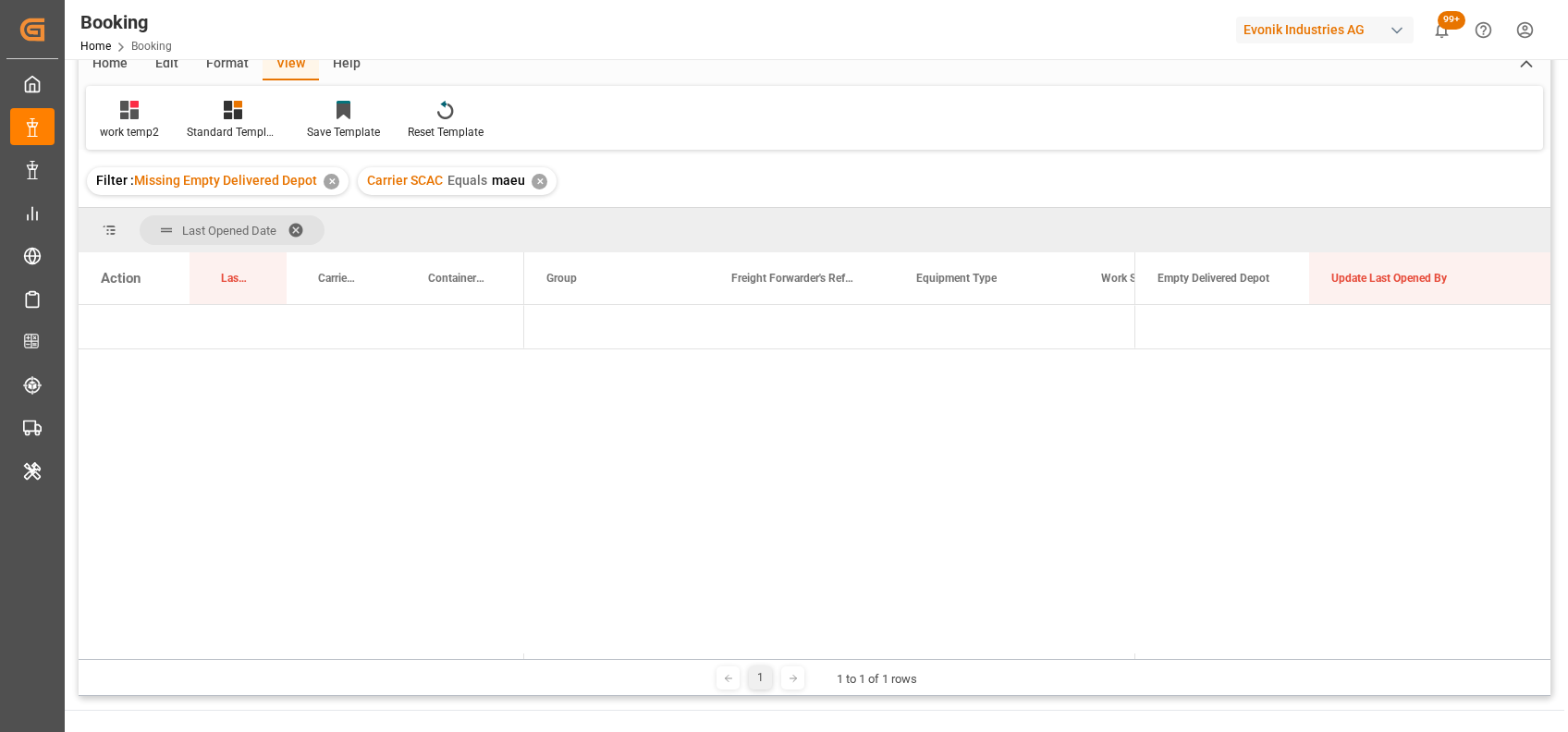
scroll to position [0, 0]
drag, startPoint x: 220, startPoint y: 277, endPoint x: 292, endPoint y: 242, distance: 80.1
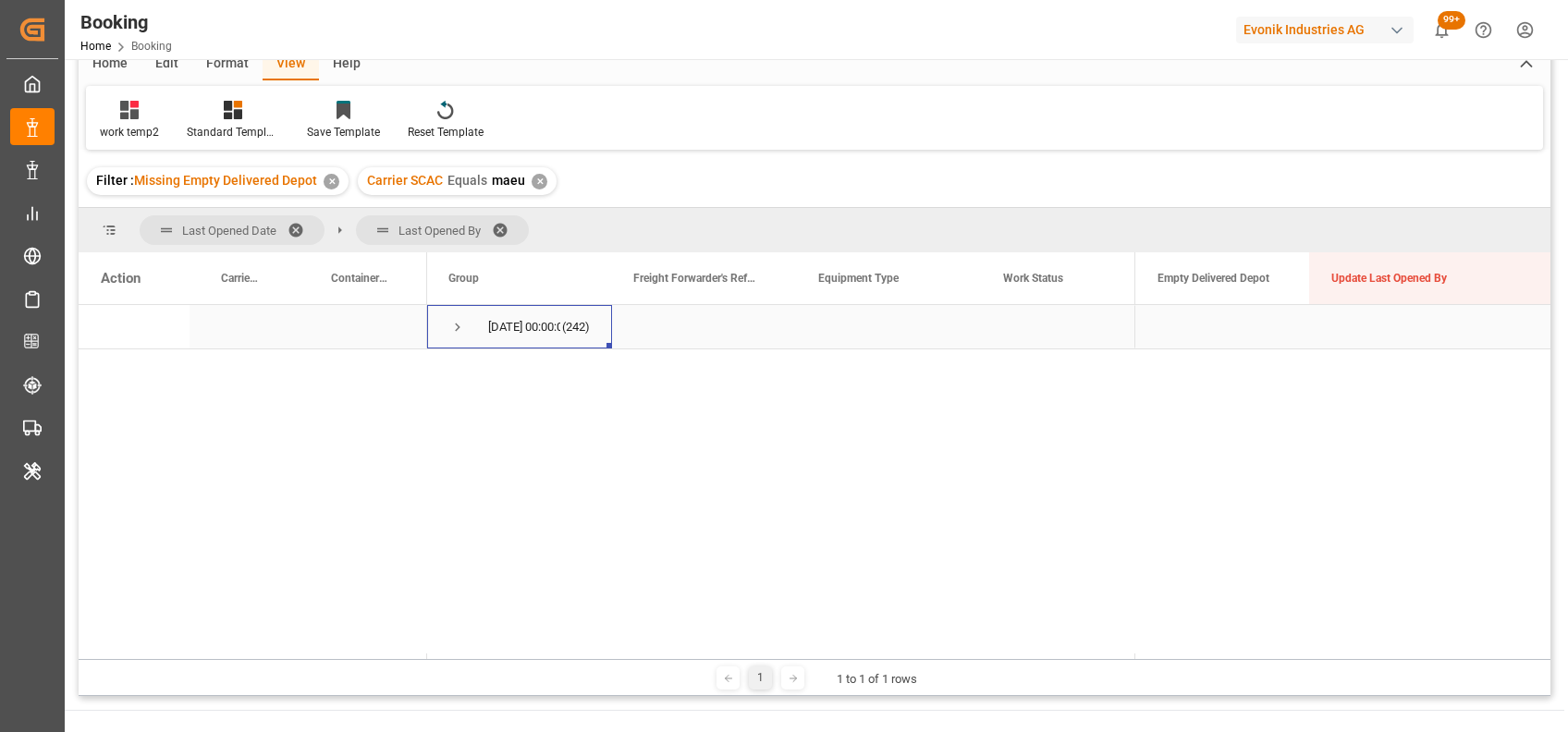
click at [454, 323] on span "Press SPACE to select this row." at bounding box center [457, 327] width 16 height 16
click at [490, 368] on span "Press SPACE to select this row." at bounding box center [496, 371] width 16 height 16
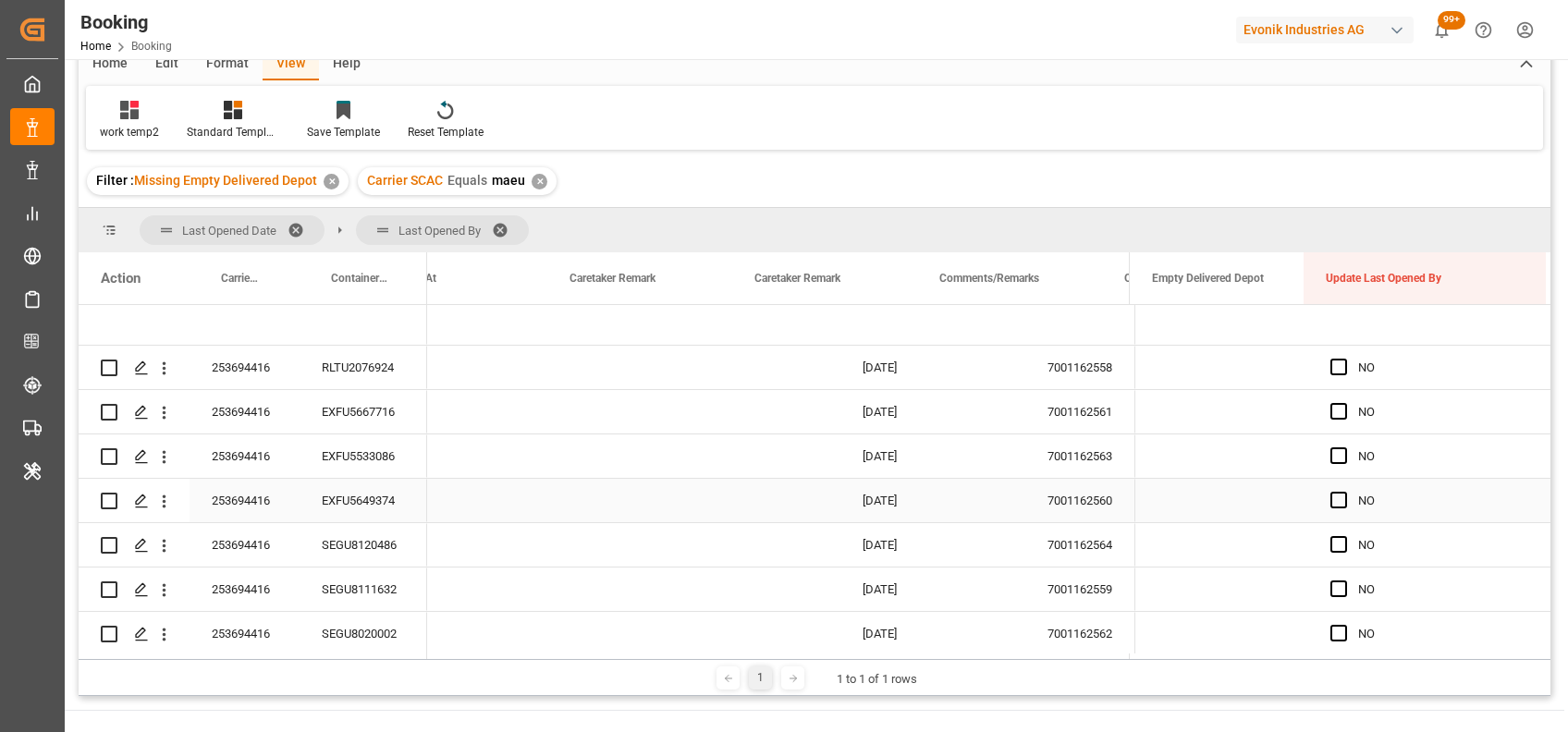
scroll to position [0, 1583]
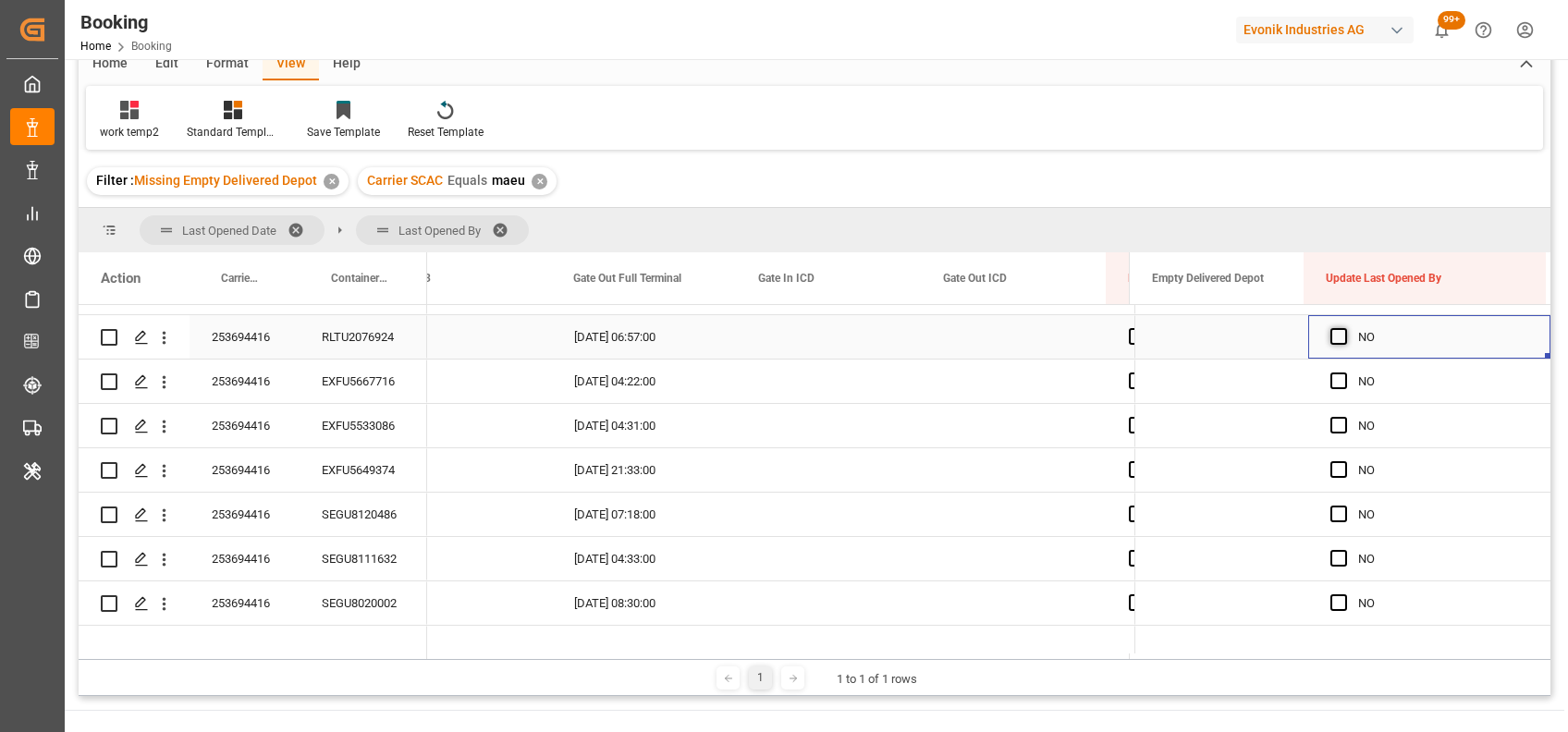
click at [1334, 333] on span "Press SPACE to select this row." at bounding box center [1337, 336] width 16 height 16
click at [1344, 328] on input "Press SPACE to select this row." at bounding box center [1344, 328] width 0 height 0
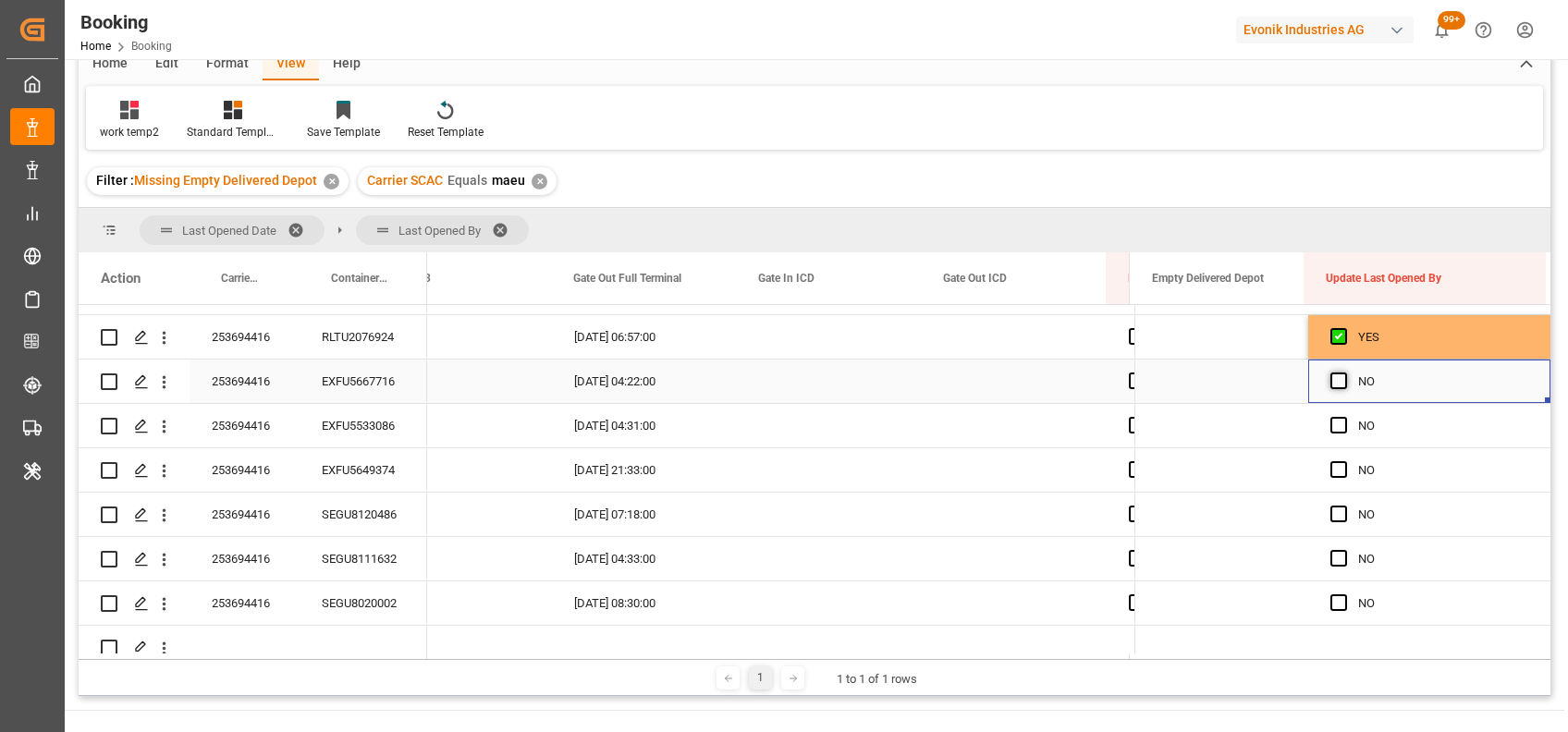
click at [1332, 377] on span "Press SPACE to select this row." at bounding box center [1337, 380] width 16 height 16
click at [1344, 373] on input "Press SPACE to select this row." at bounding box center [1344, 373] width 0 height 0
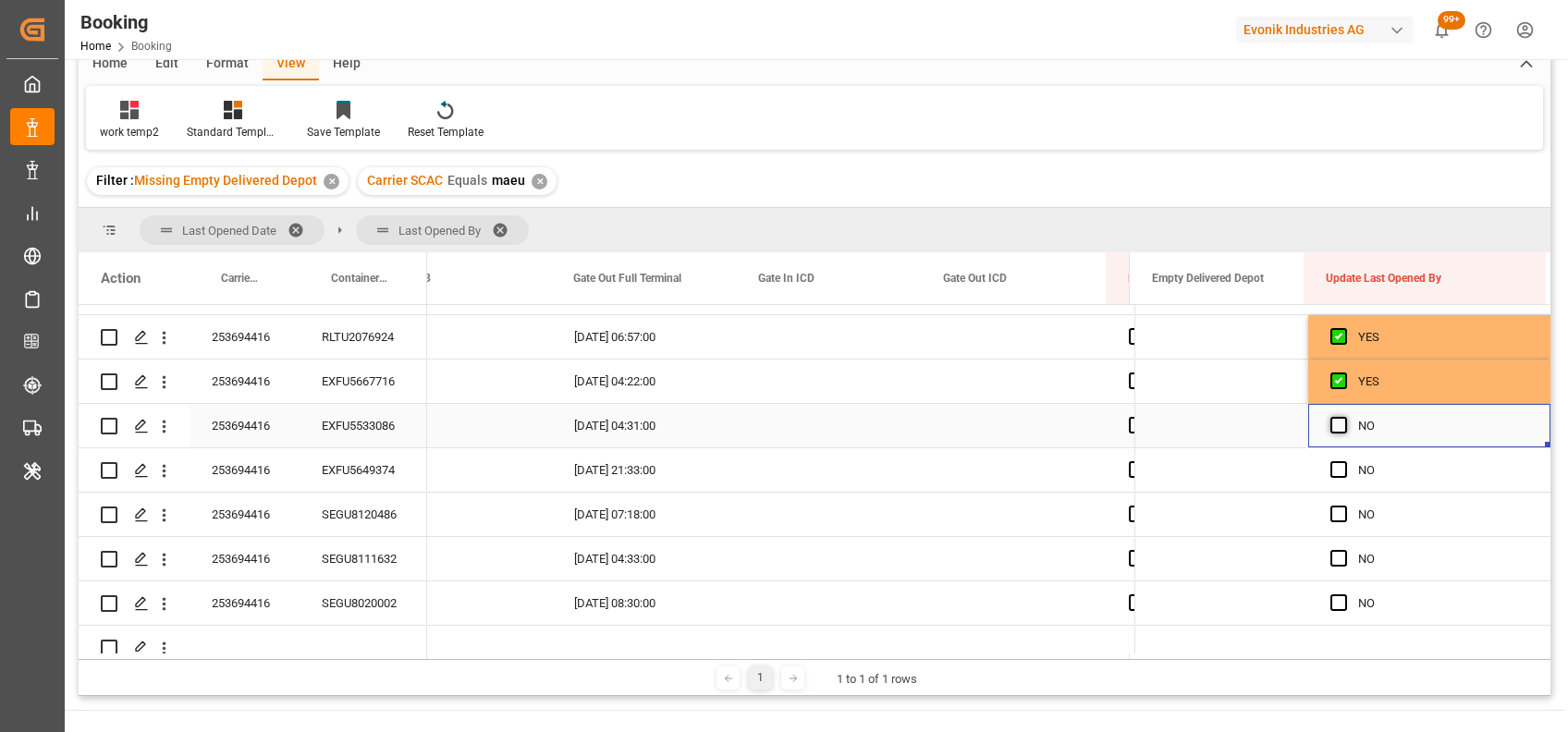
click at [1331, 427] on span "Press SPACE to select this row." at bounding box center [1337, 424] width 16 height 16
click at [1344, 417] on input "Press SPACE to select this row." at bounding box center [1344, 417] width 0 height 0
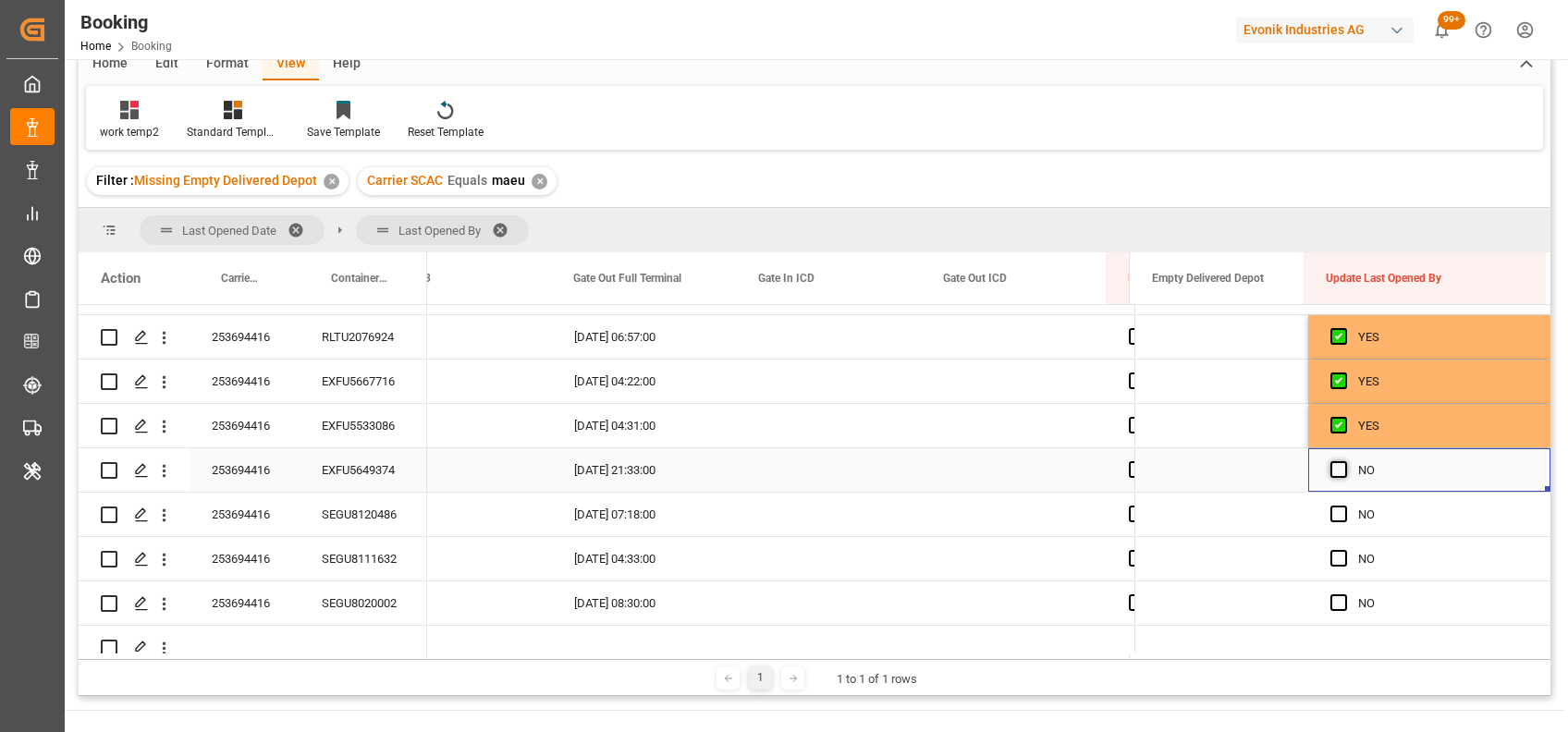
click at [1333, 471] on span "Press SPACE to select this row." at bounding box center [1337, 469] width 16 height 16
click at [1344, 461] on input "Press SPACE to select this row." at bounding box center [1344, 461] width 0 height 0
click at [1330, 513] on span "Press SPACE to select this row." at bounding box center [1337, 513] width 16 height 16
click at [1344, 505] on input "Press SPACE to select this row." at bounding box center [1344, 505] width 0 height 0
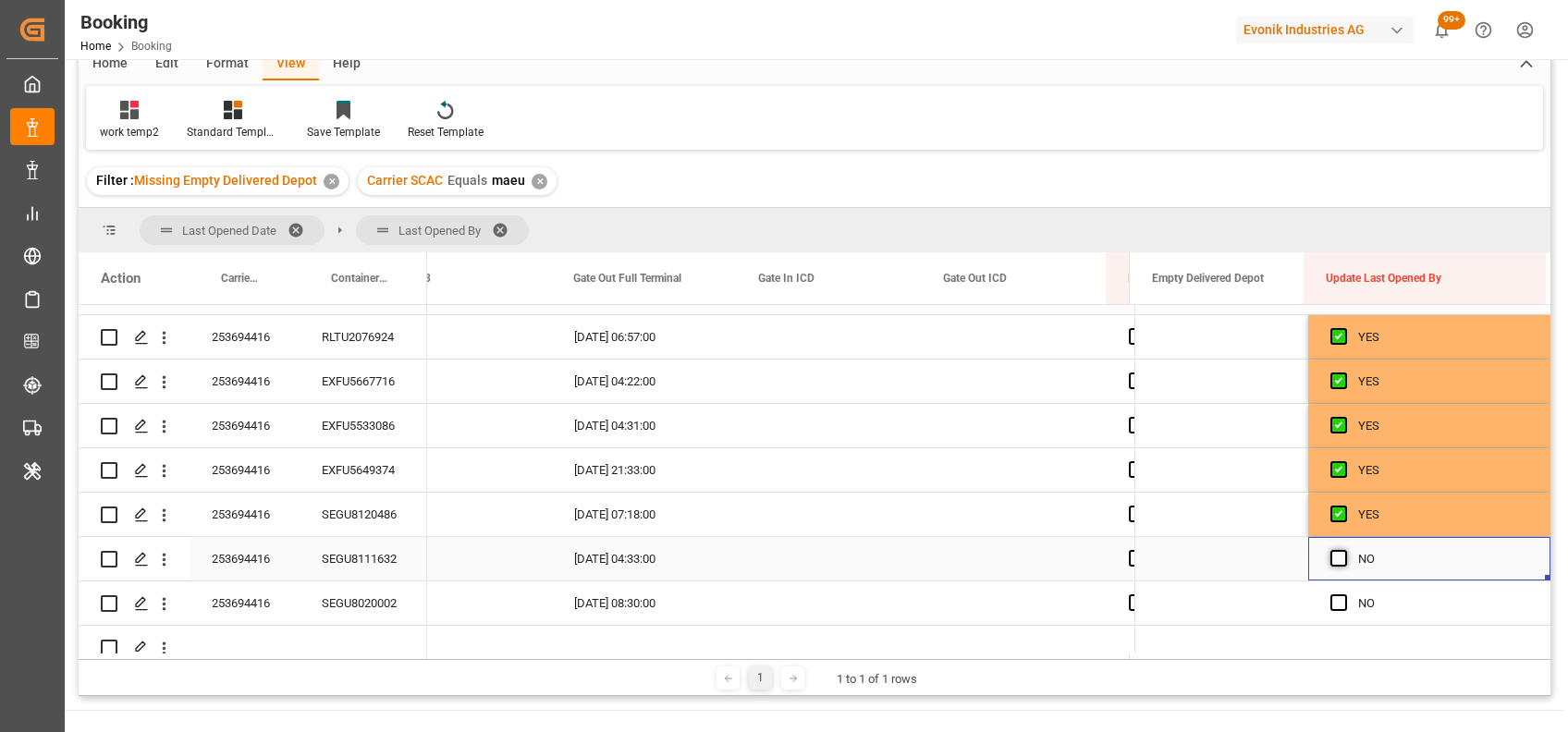
click at [1331, 558] on span "Press SPACE to select this row." at bounding box center [1337, 558] width 16 height 16
click at [1344, 550] on input "Press SPACE to select this row." at bounding box center [1344, 550] width 0 height 0
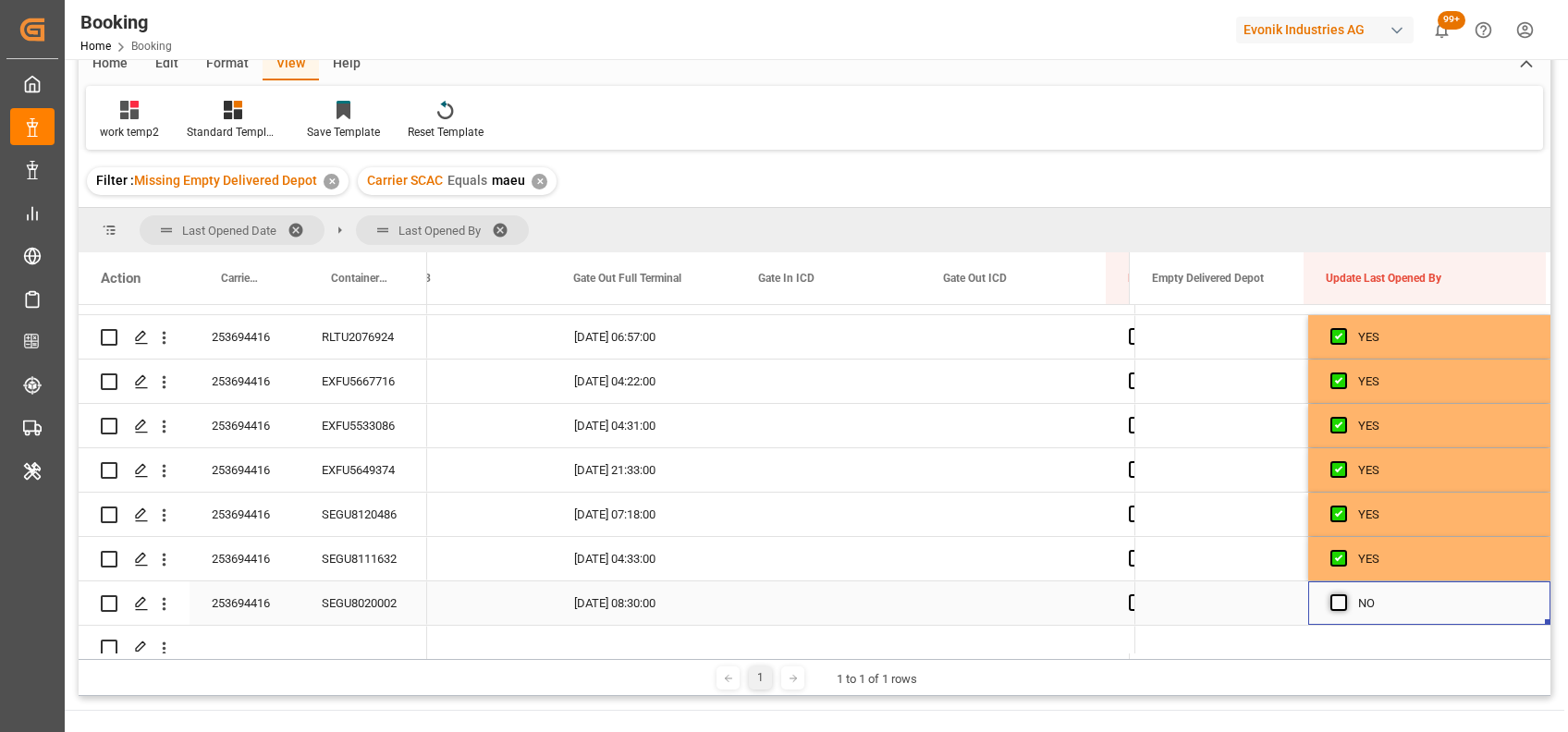
click at [1335, 606] on span "Press SPACE to select this row." at bounding box center [1337, 602] width 16 height 16
click at [1344, 595] on input "Press SPACE to select this row." at bounding box center [1344, 595] width 0 height 0
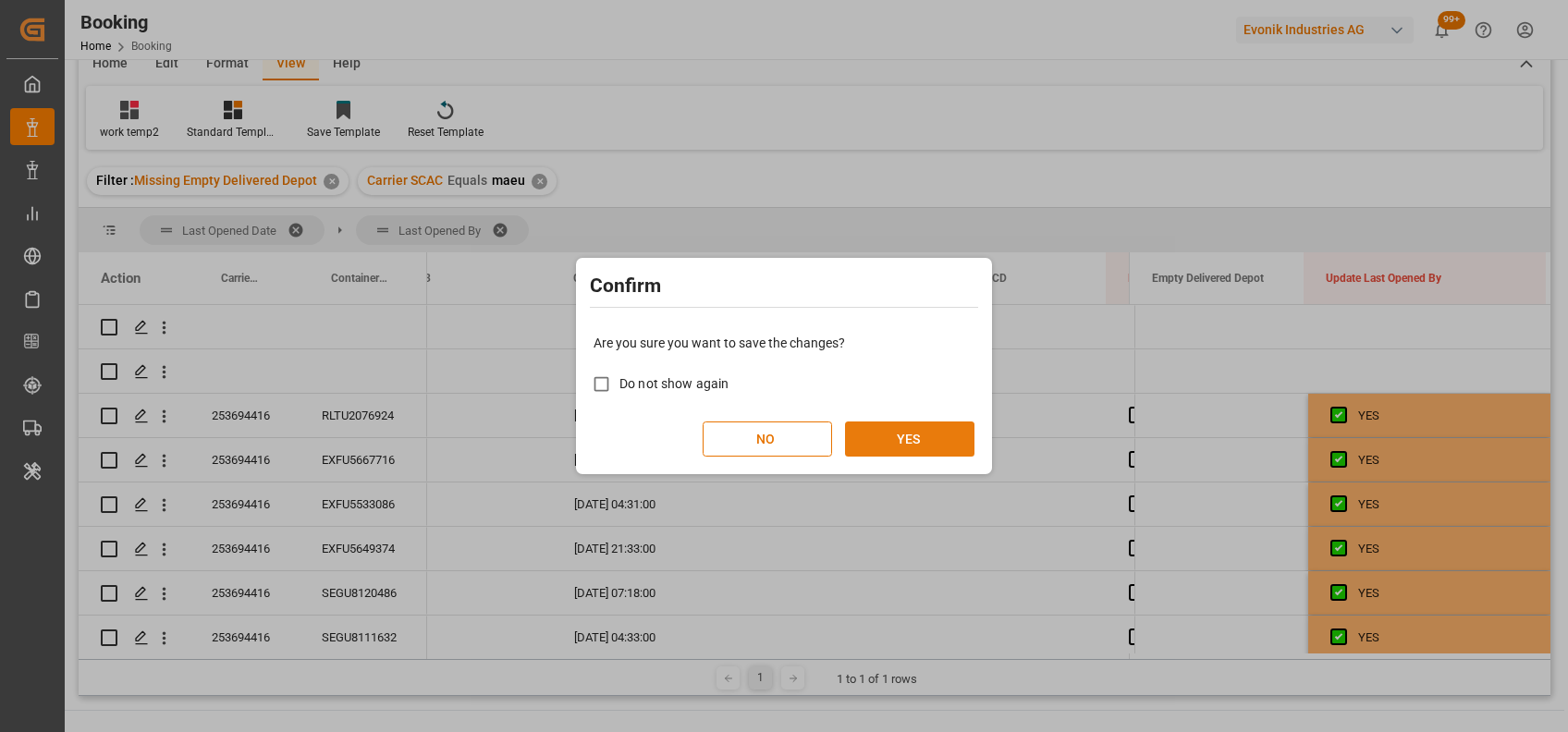
click at [929, 438] on button "YES" at bounding box center [909, 438] width 130 height 35
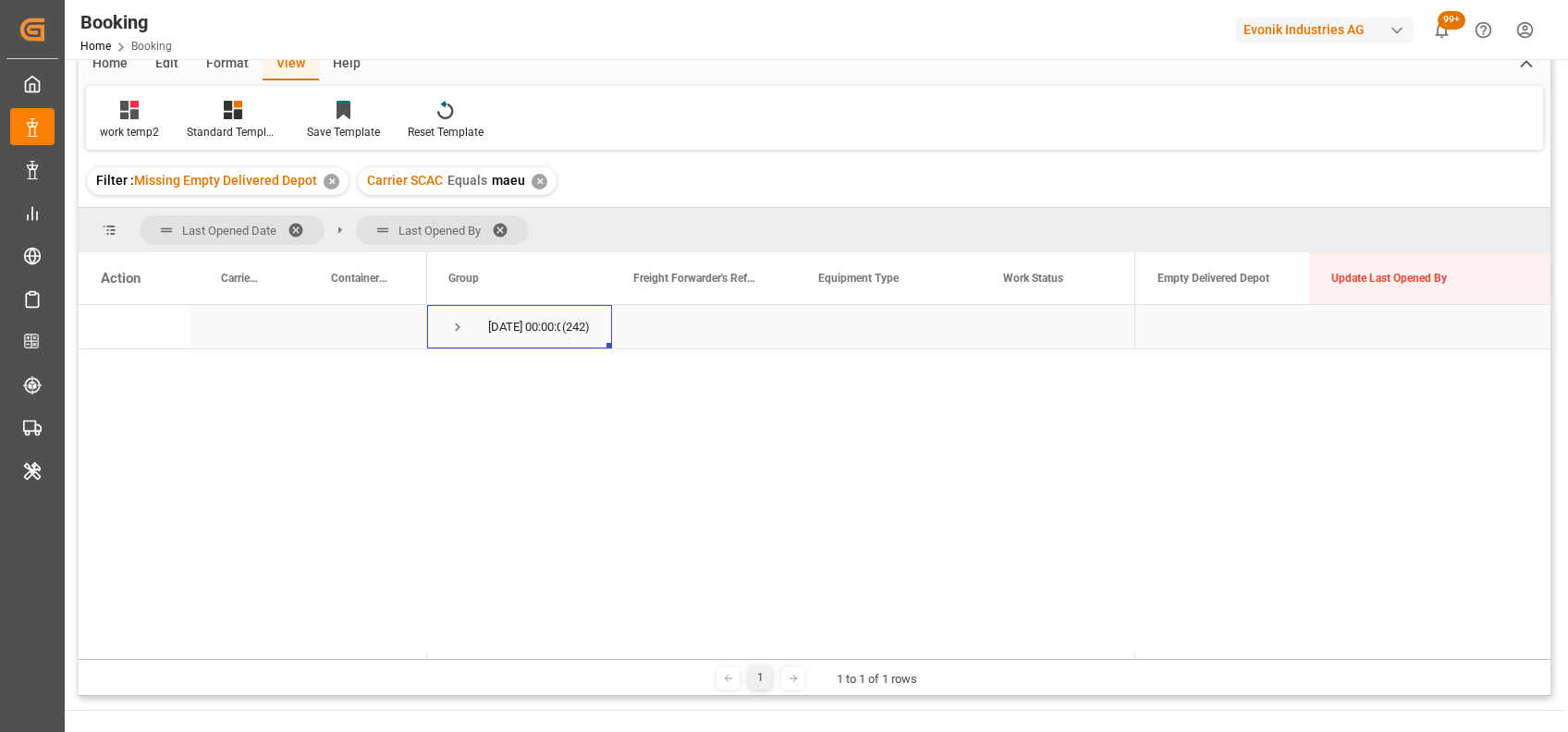
click at [458, 324] on span "Press SPACE to select this row." at bounding box center [457, 327] width 16 height 16
click at [295, 226] on span at bounding box center [302, 230] width 30 height 16
click at [287, 229] on span at bounding box center [290, 230] width 30 height 16
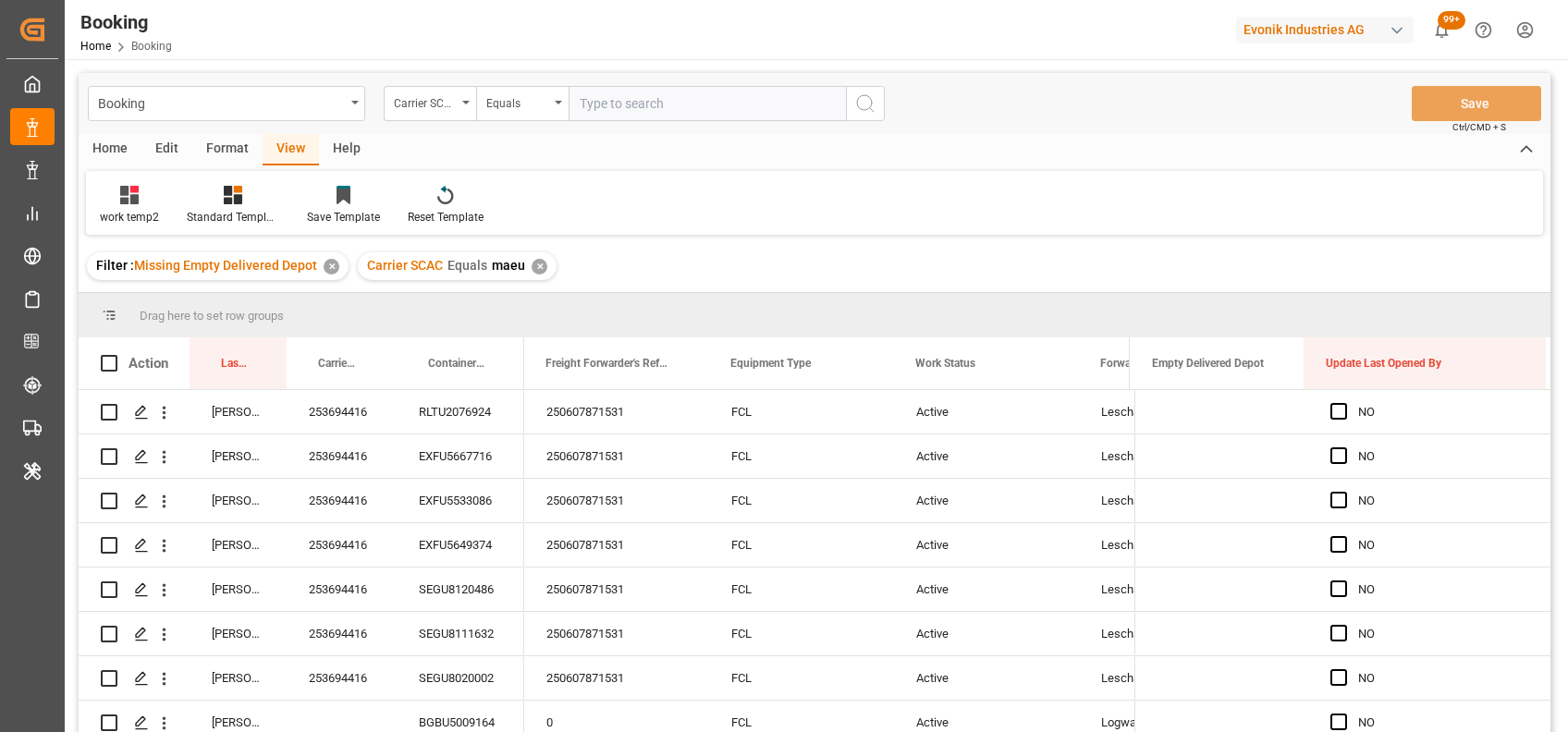
click at [532, 263] on div "✕" at bounding box center [540, 267] width 15 height 15
click at [605, 119] on input "text" at bounding box center [706, 103] width 277 height 35
type input "cmdu"
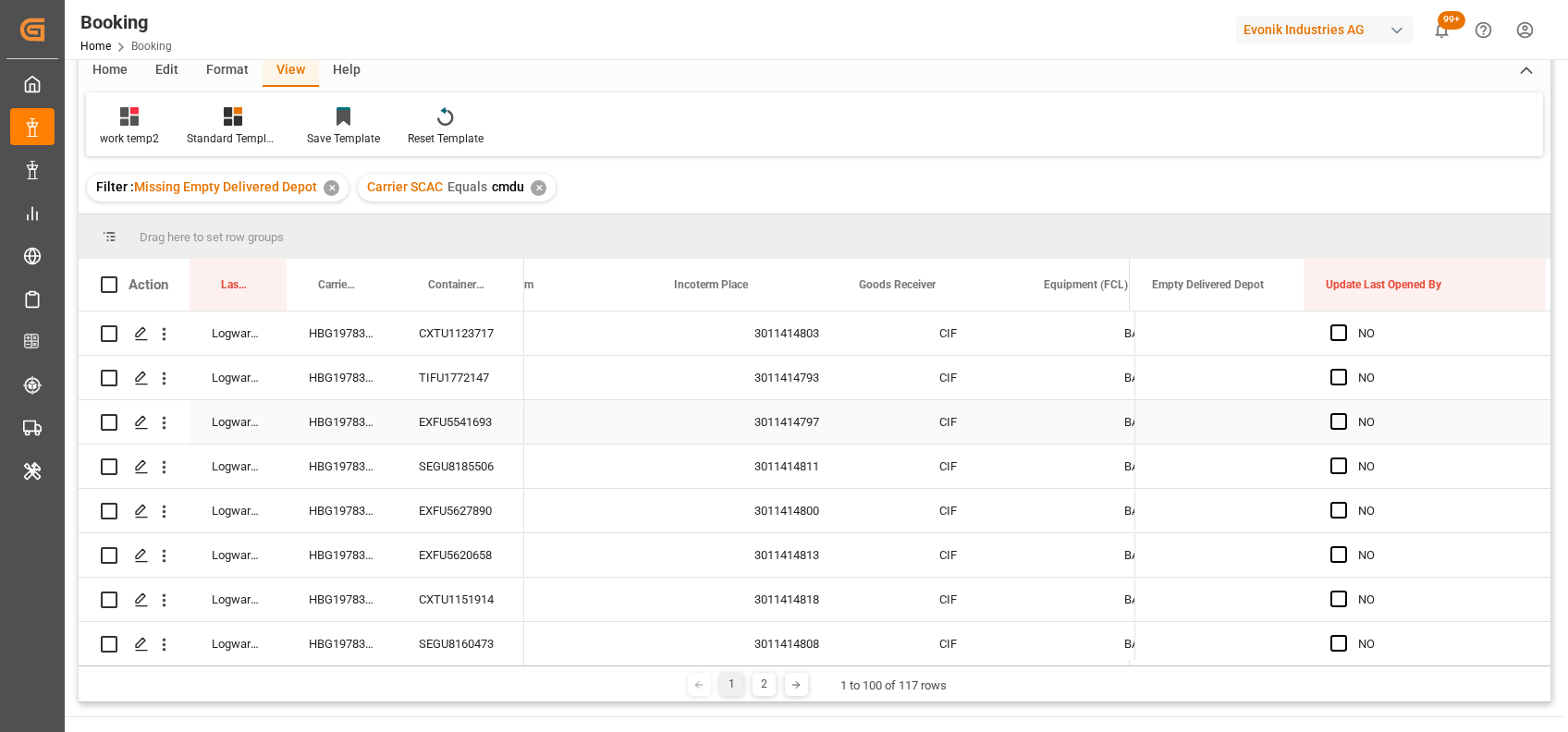
scroll to position [0, 3200]
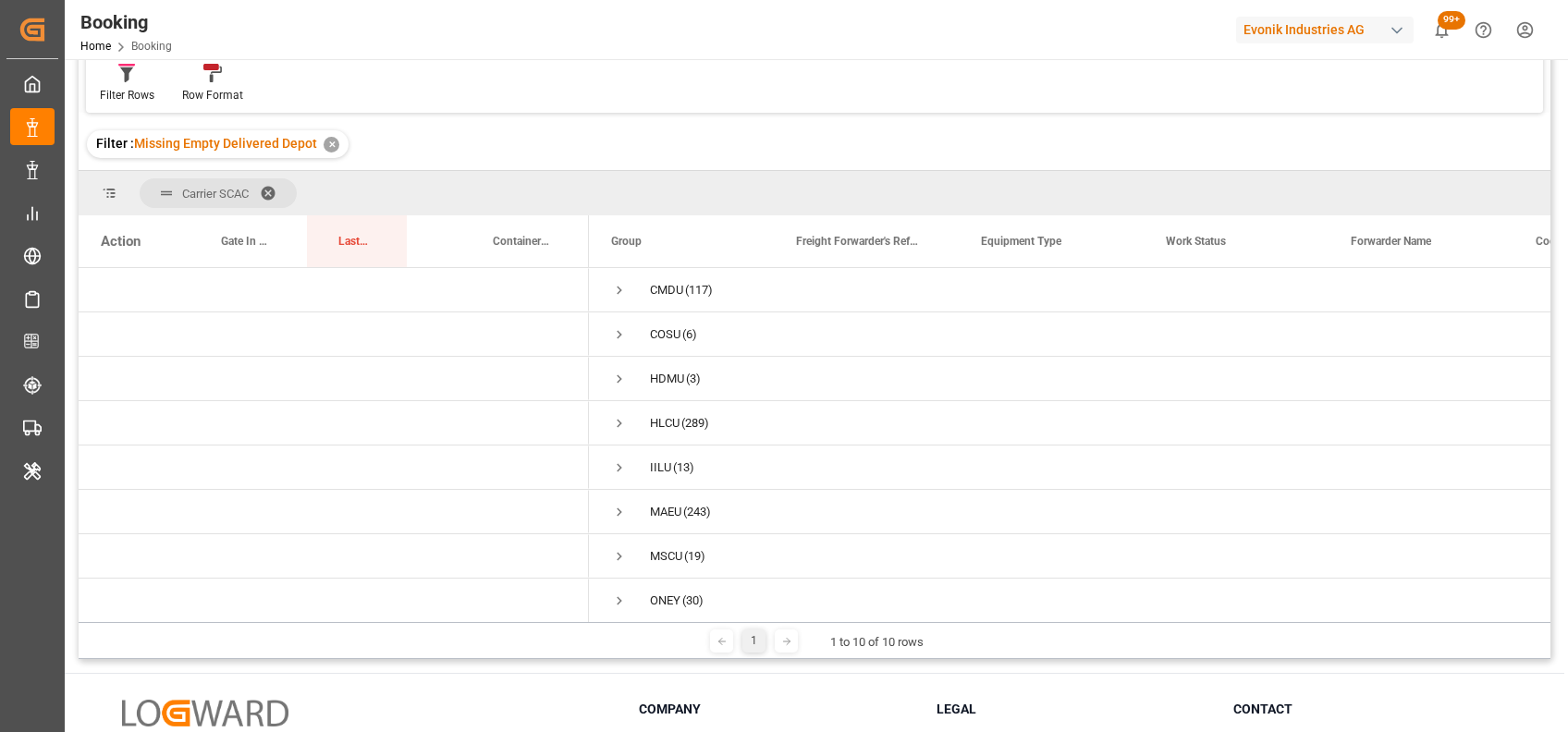
scroll to position [123, 0]
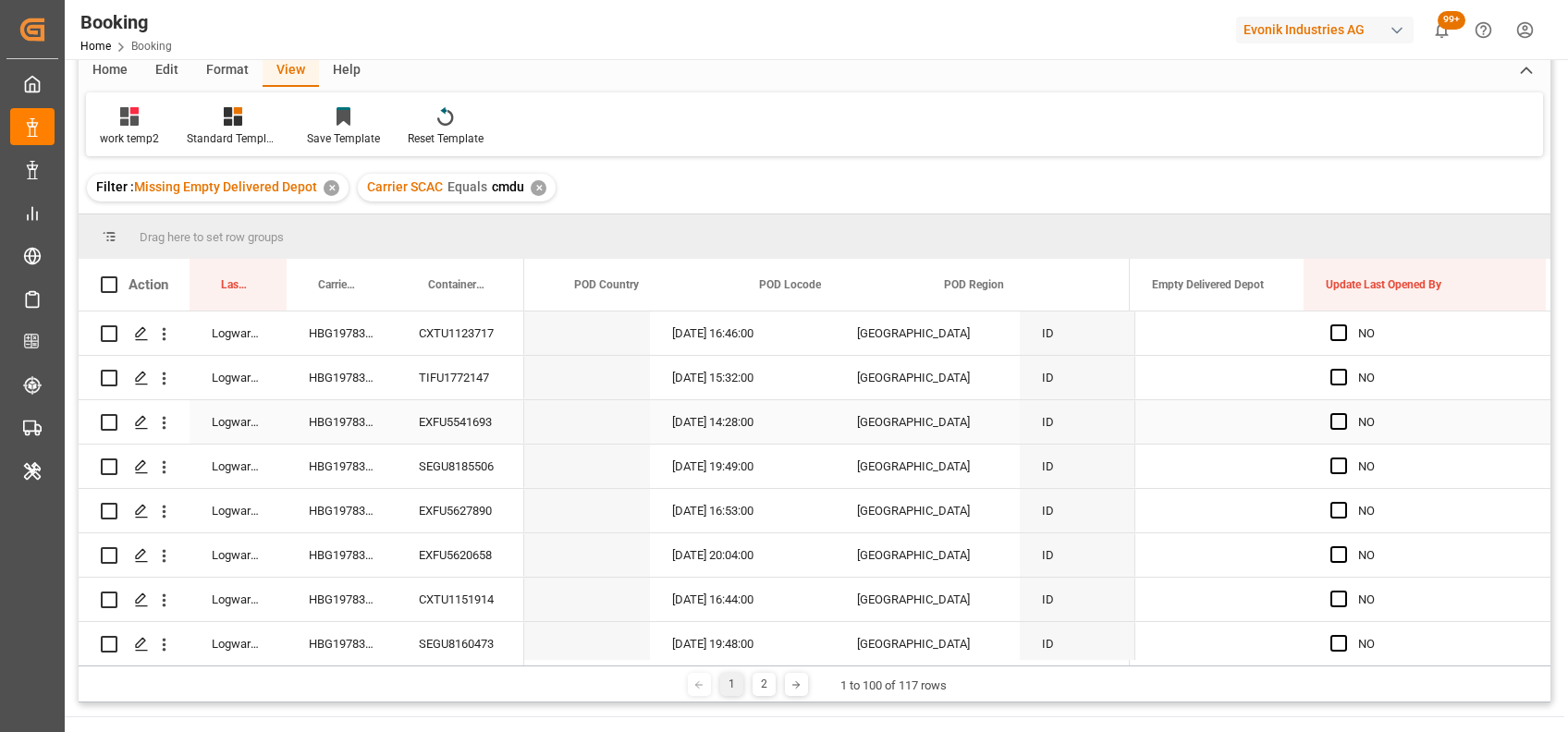
scroll to position [0, 8216]
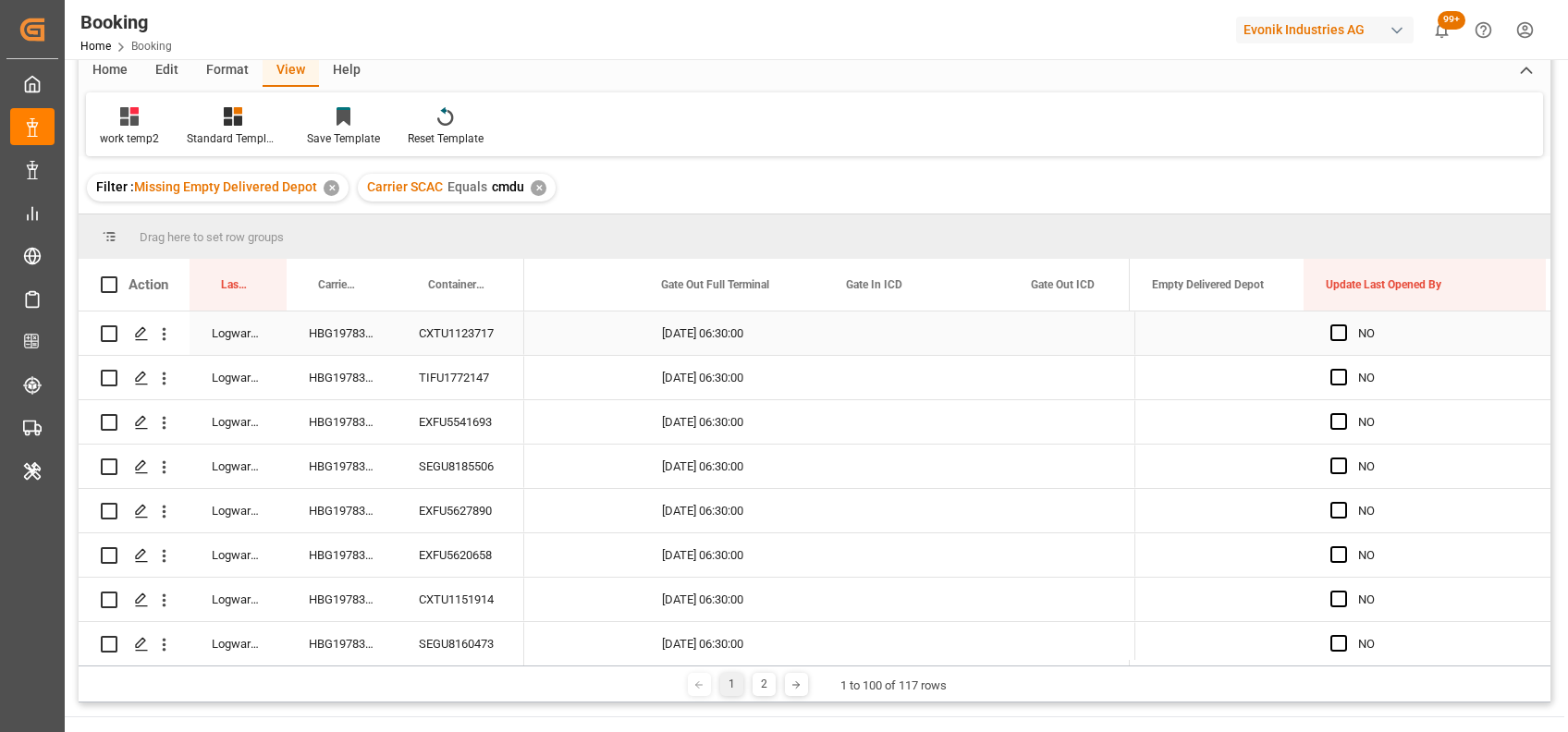
click at [348, 333] on div "HBG1978381" at bounding box center [341, 334] width 110 height 44
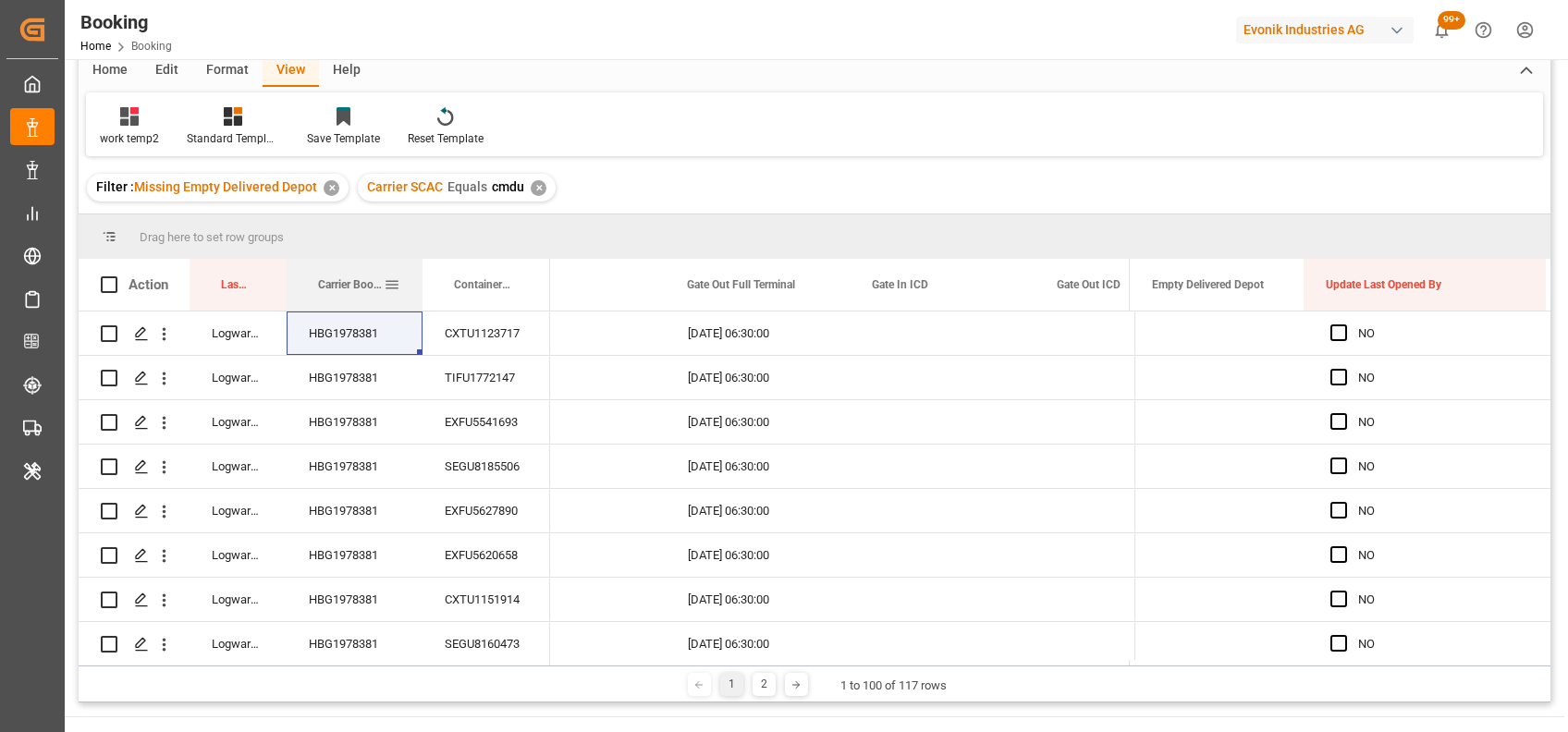
drag, startPoint x: 393, startPoint y: 273, endPoint x: 418, endPoint y: 274, distance: 25.0
click at [418, 274] on div at bounding box center [422, 285] width 8 height 51
click at [379, 327] on div "HBG1978381" at bounding box center [355, 334] width 136 height 44
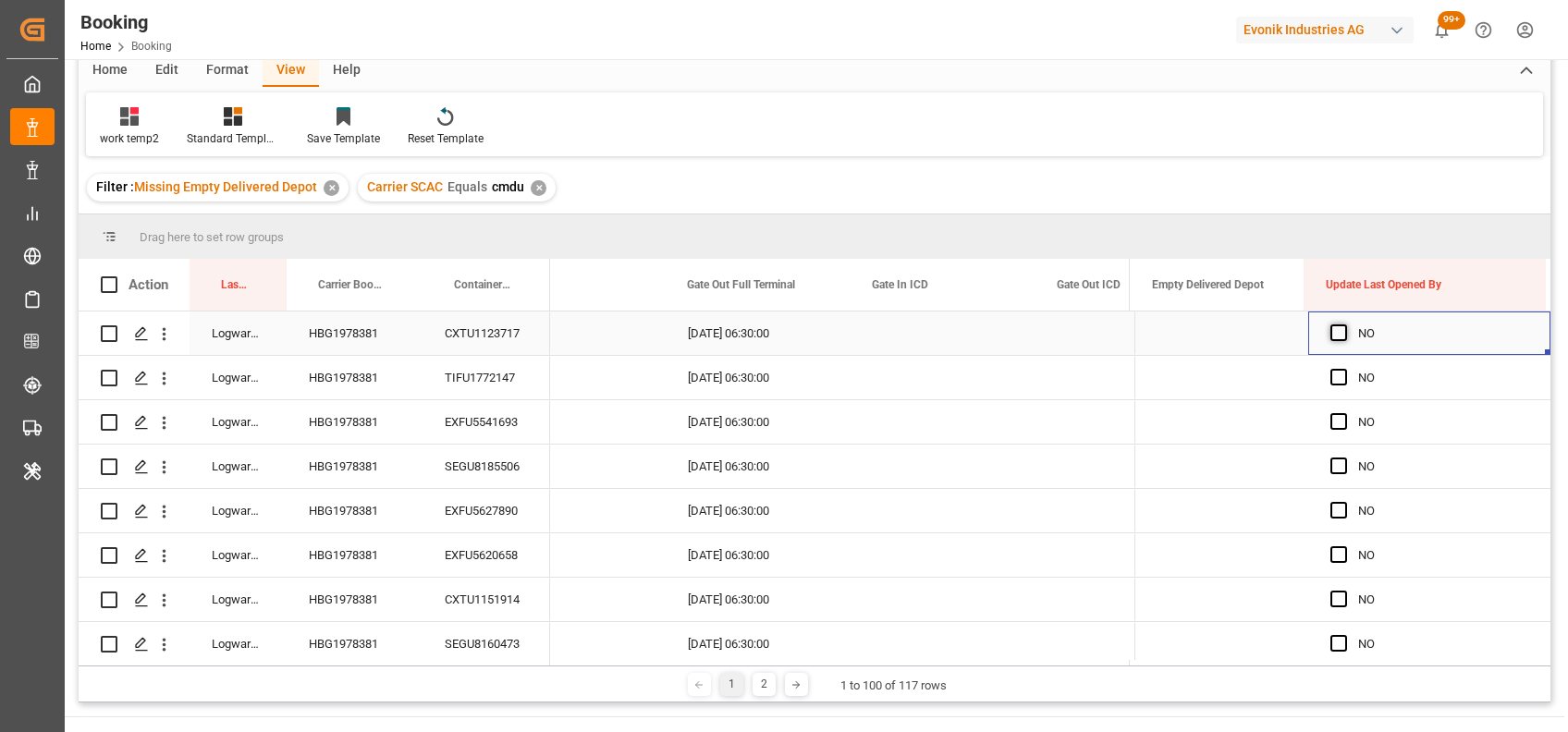
click at [1333, 333] on span "Press SPACE to select this row." at bounding box center [1337, 332] width 16 height 16
click at [1344, 324] on input "Press SPACE to select this row." at bounding box center [1344, 324] width 0 height 0
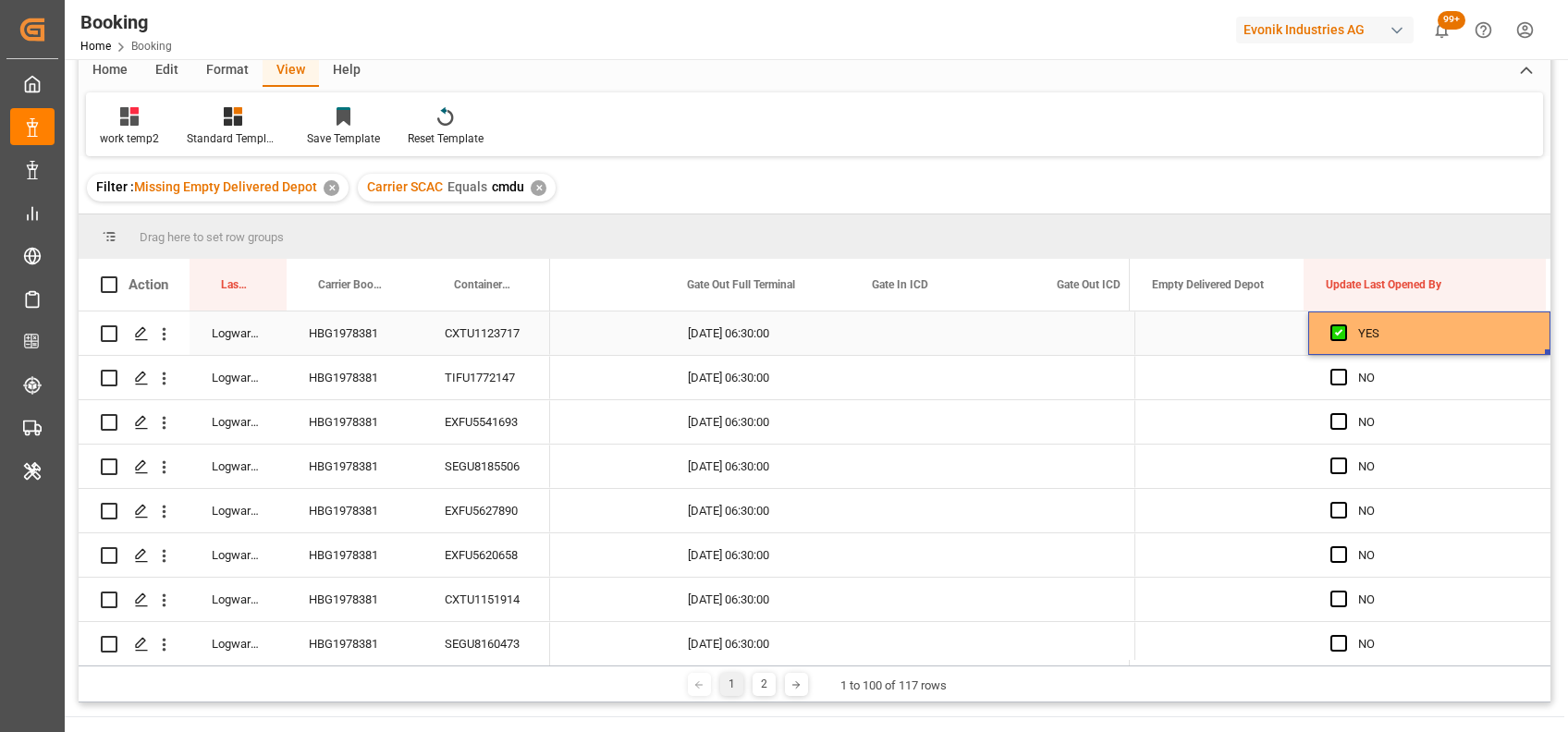
drag, startPoint x: 1543, startPoint y: 353, endPoint x: 1557, endPoint y: 710, distance: 357.3
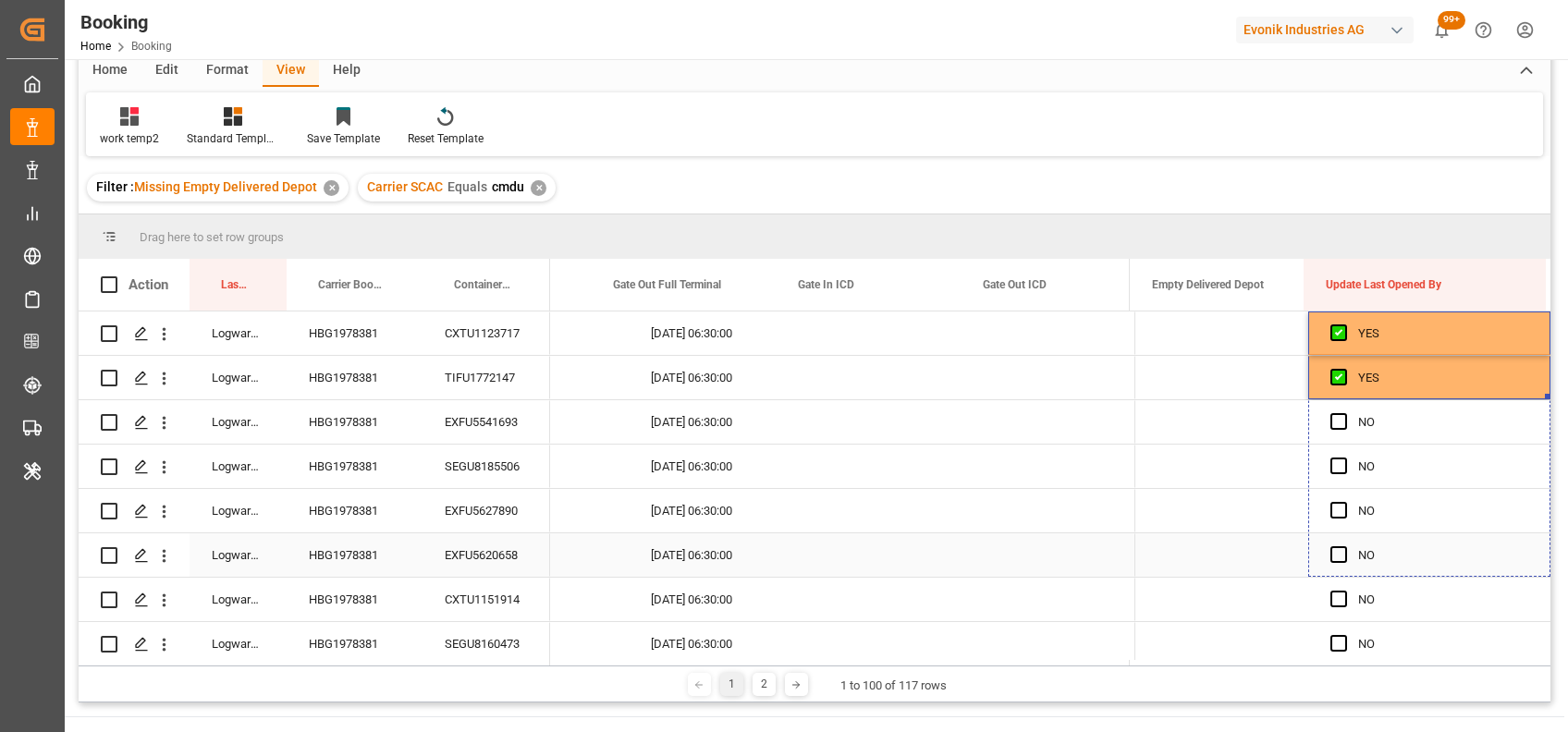
scroll to position [0, 23487]
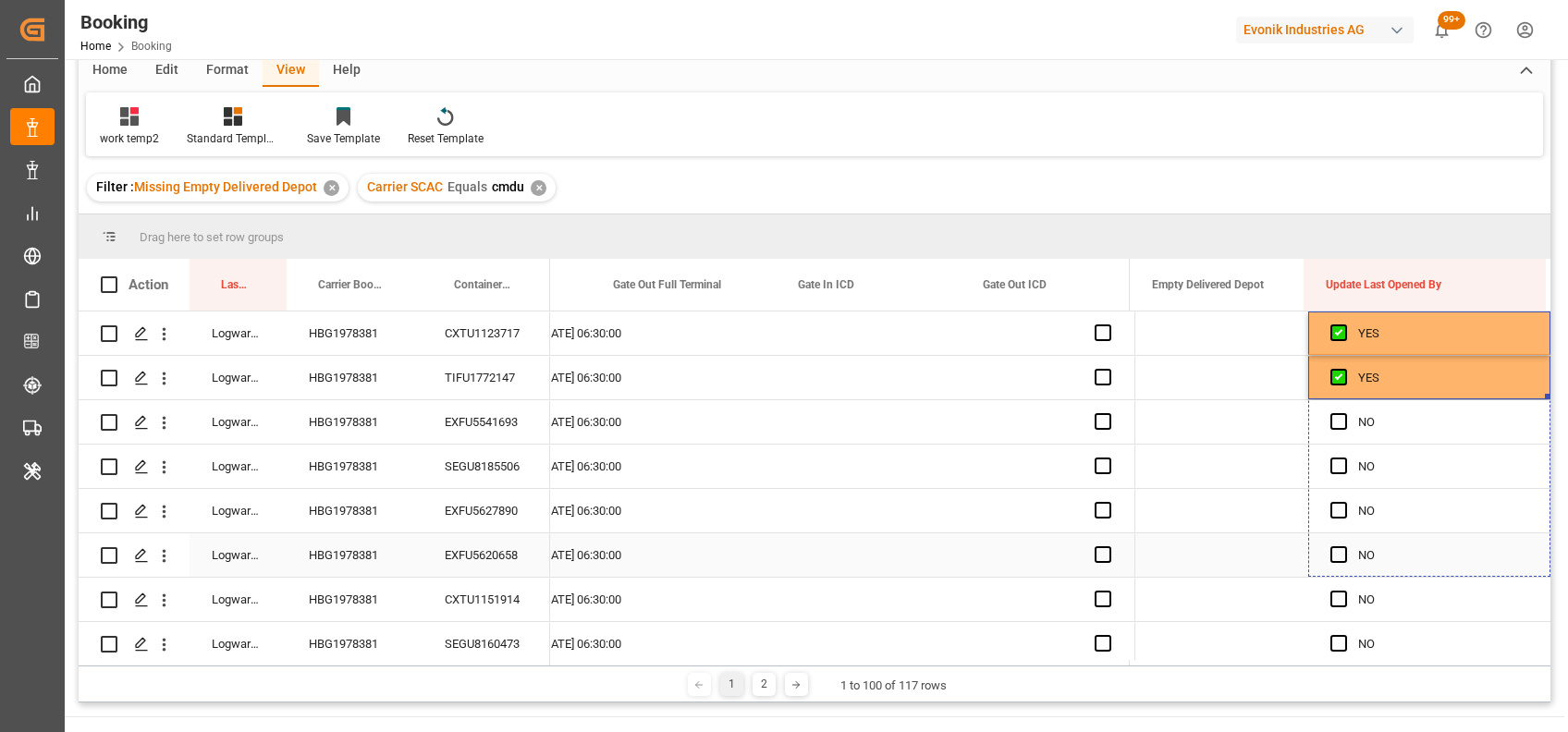
drag, startPoint x: 1540, startPoint y: 394, endPoint x: 1533, endPoint y: 702, distance: 308.1
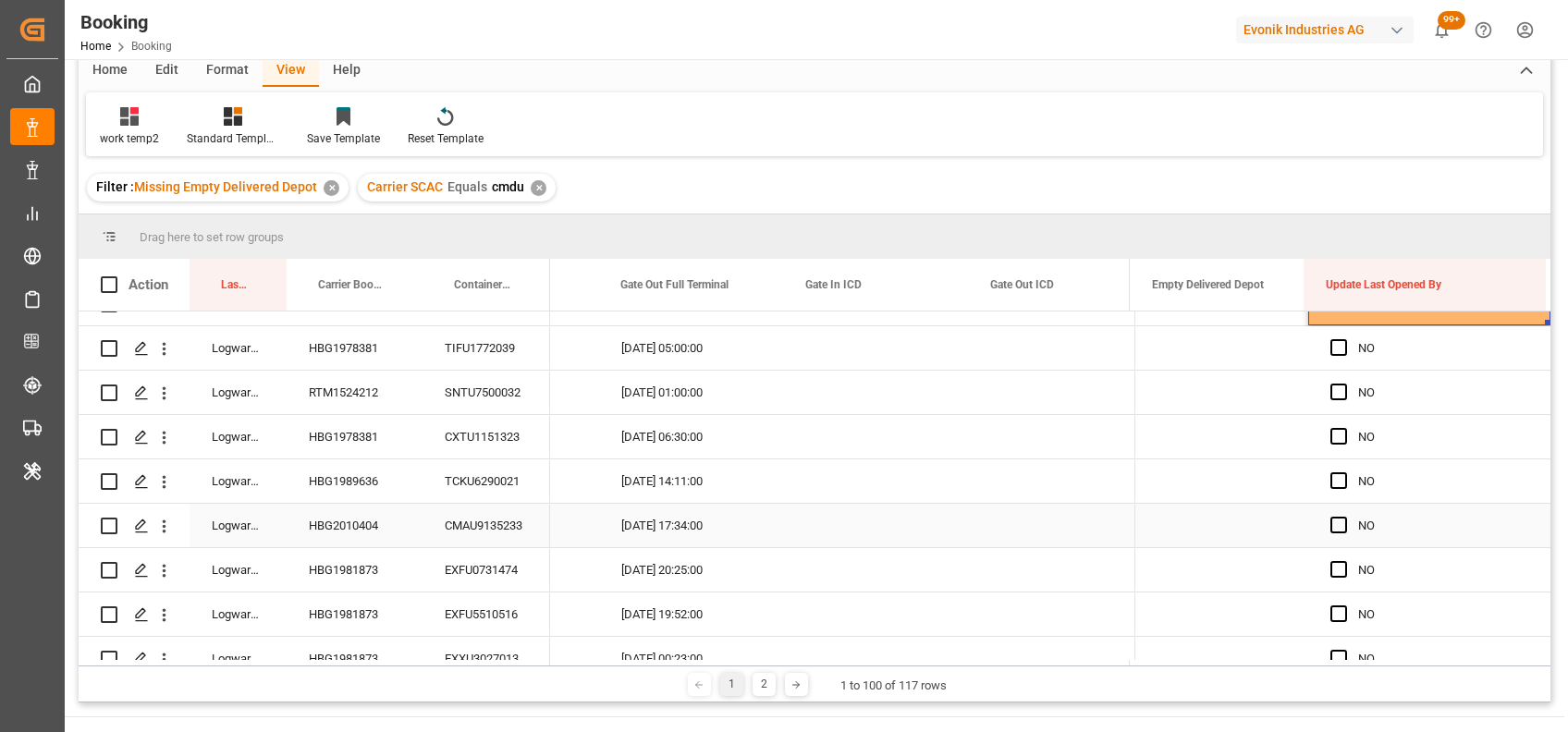
scroll to position [278, 0]
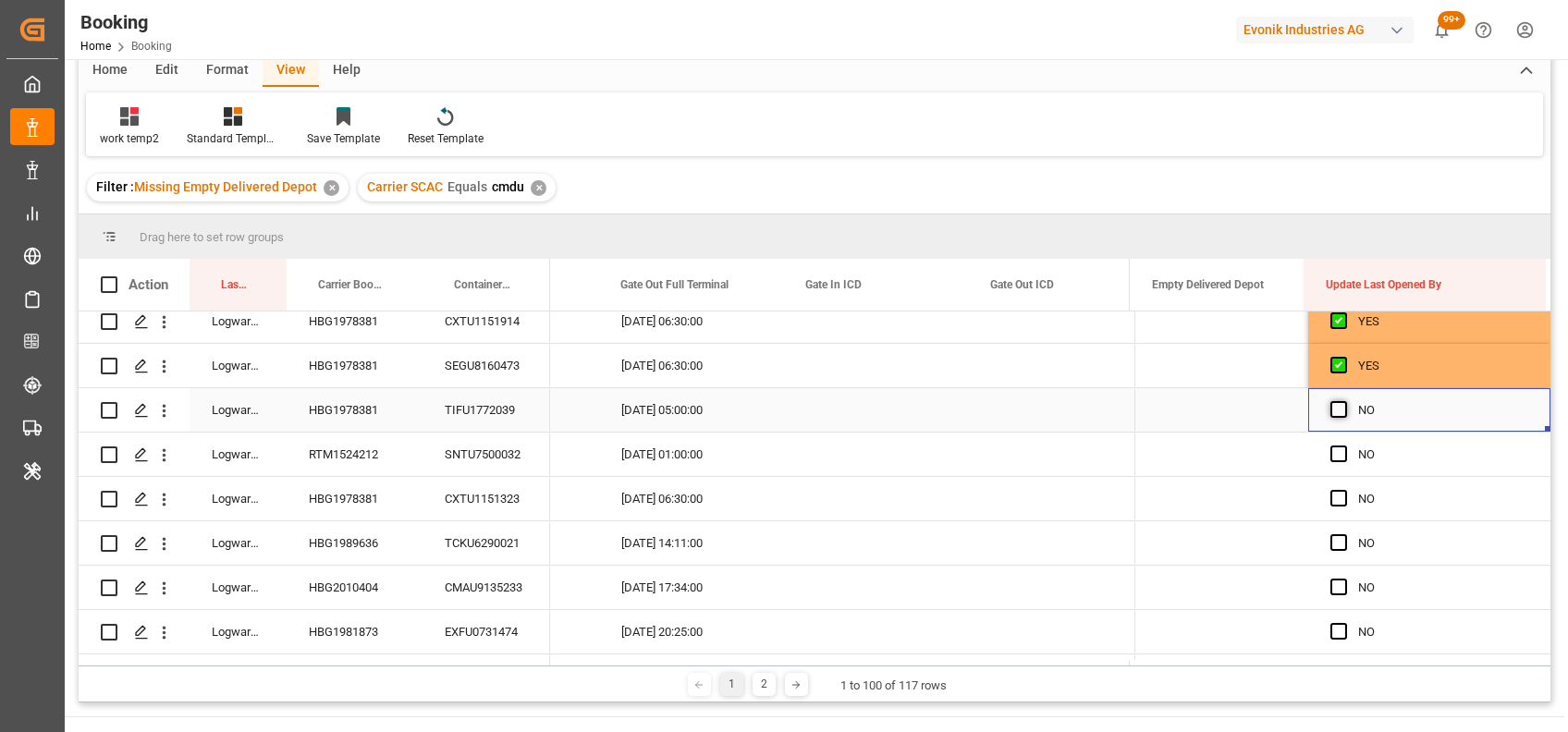
click at [1332, 406] on span "Press SPACE to select this row." at bounding box center [1337, 409] width 16 height 16
click at [1344, 401] on input "Press SPACE to select this row." at bounding box center [1344, 401] width 0 height 0
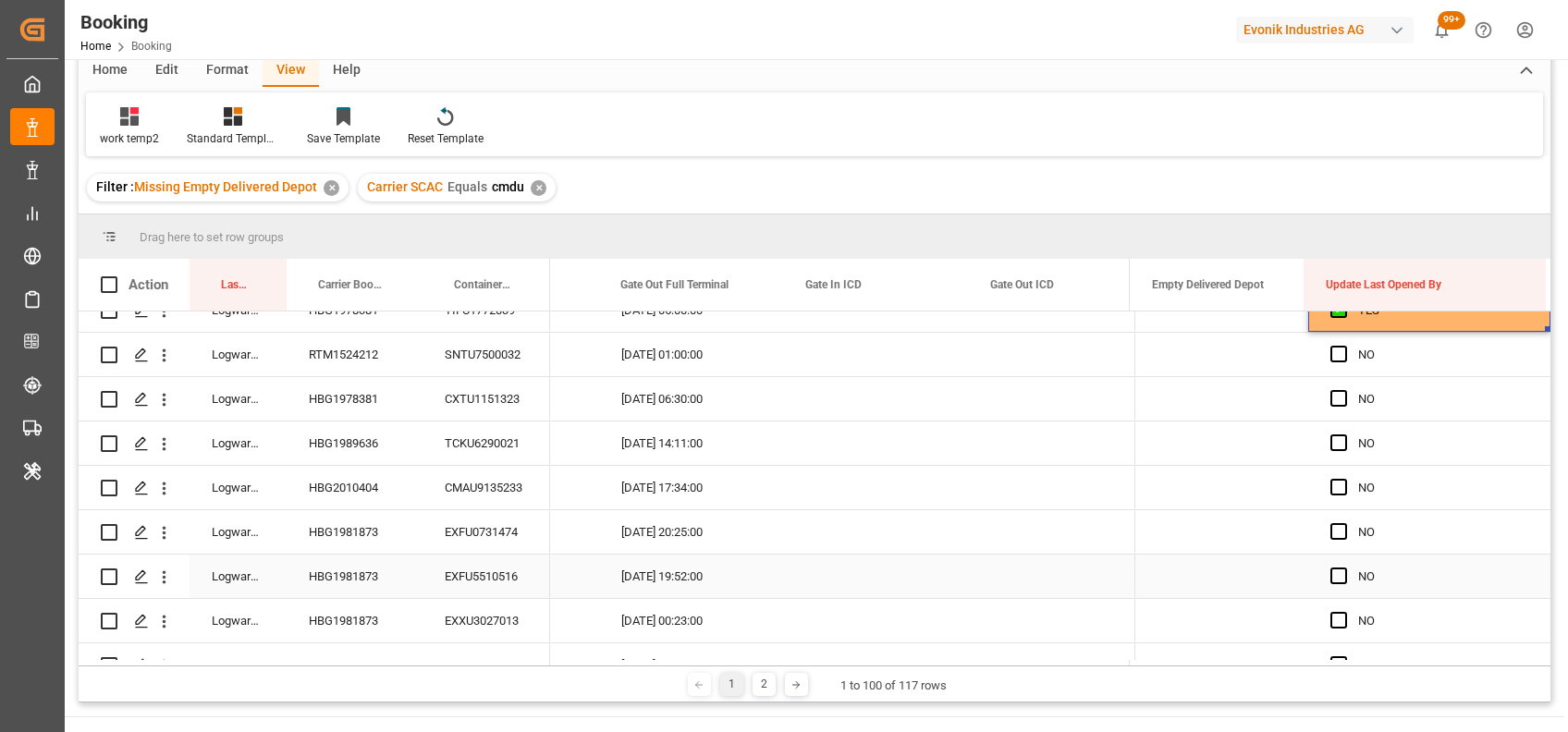
scroll to position [381, 0]
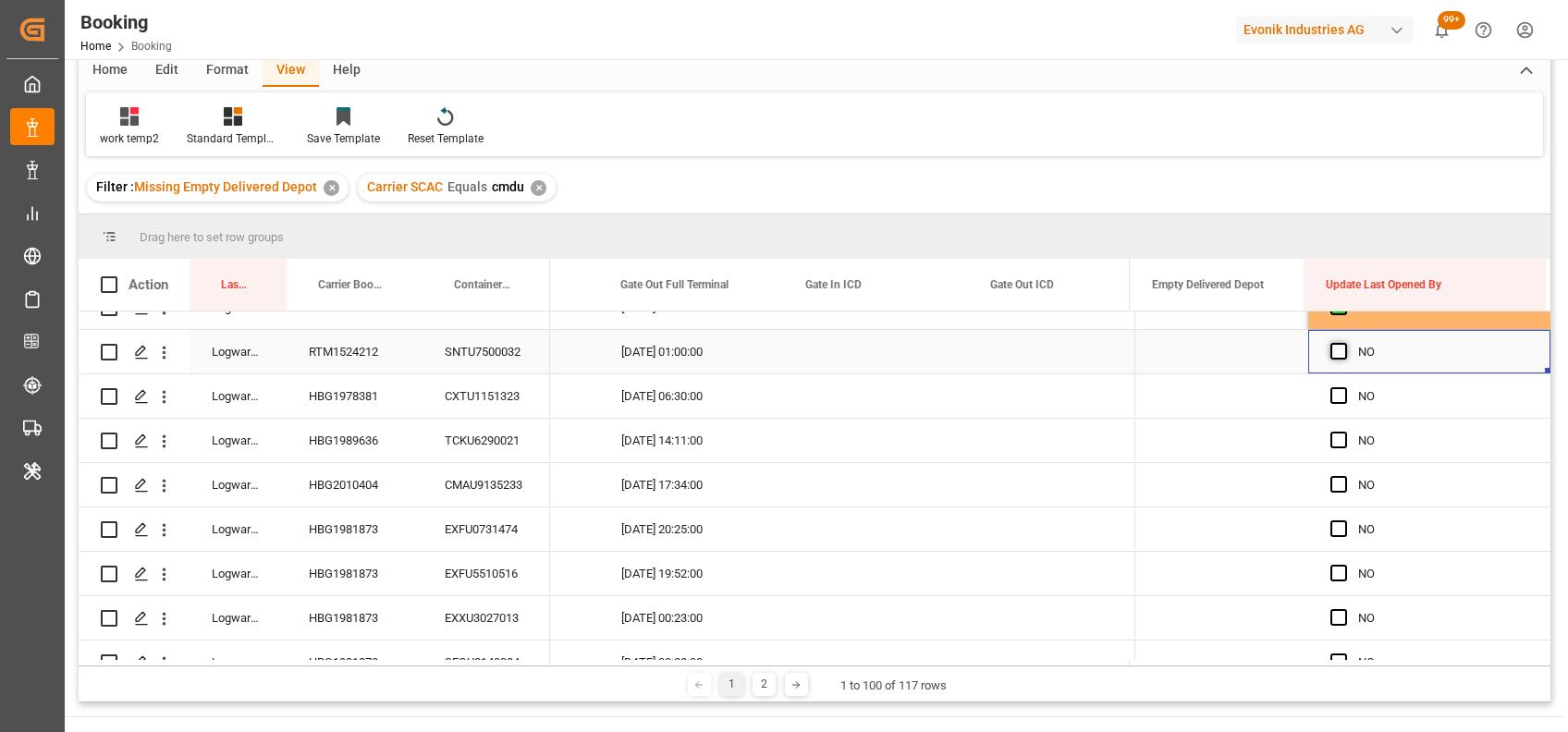
click at [1331, 350] on span "Press SPACE to select this row." at bounding box center [1337, 351] width 16 height 16
click at [1344, 343] on input "Press SPACE to select this row." at bounding box center [1344, 343] width 0 height 0
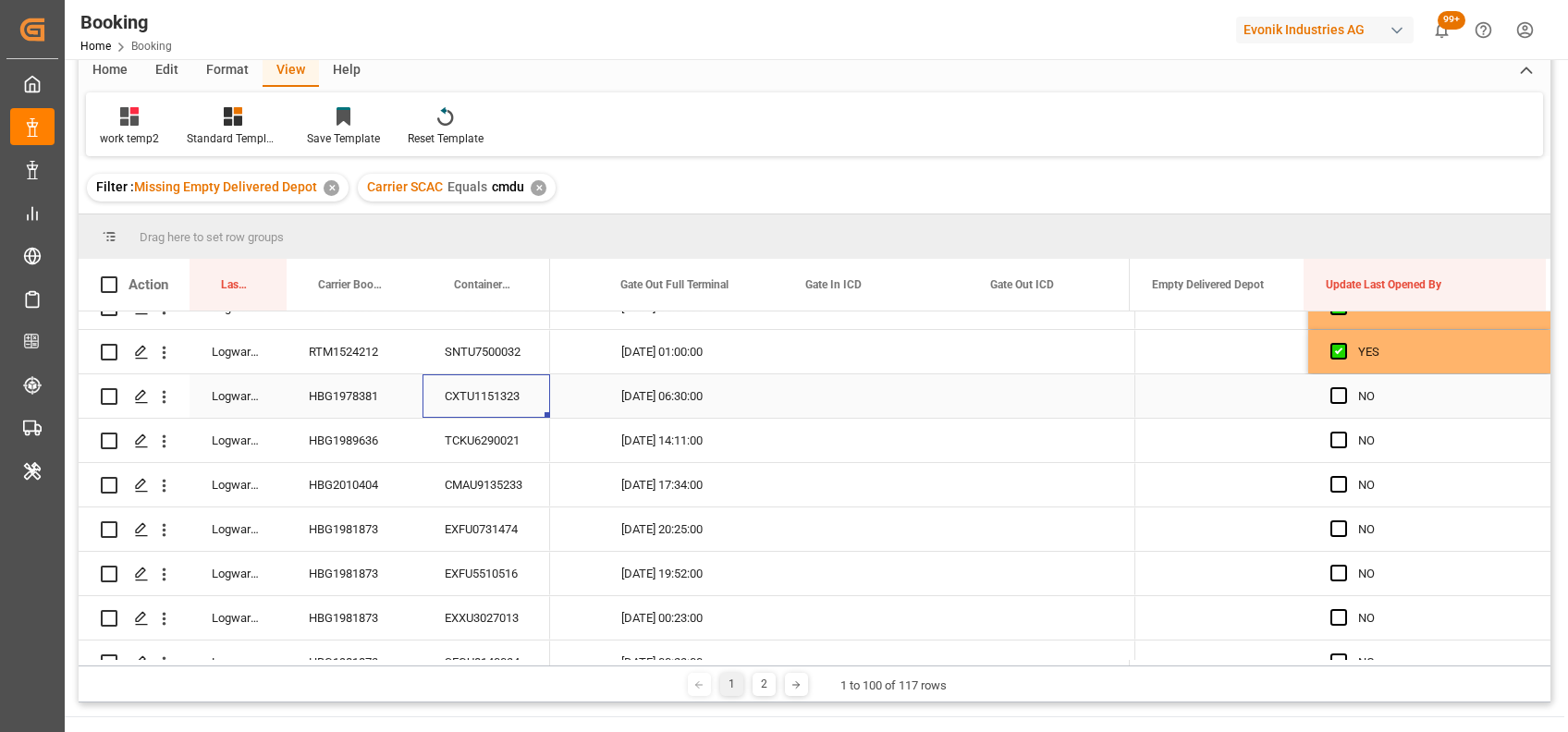
click at [465, 403] on div "CXTU1151323" at bounding box center [486, 396] width 128 height 44
click at [1330, 397] on span "Press SPACE to select this row." at bounding box center [1337, 395] width 16 height 16
click at [1344, 387] on input "Press SPACE to select this row." at bounding box center [1344, 387] width 0 height 0
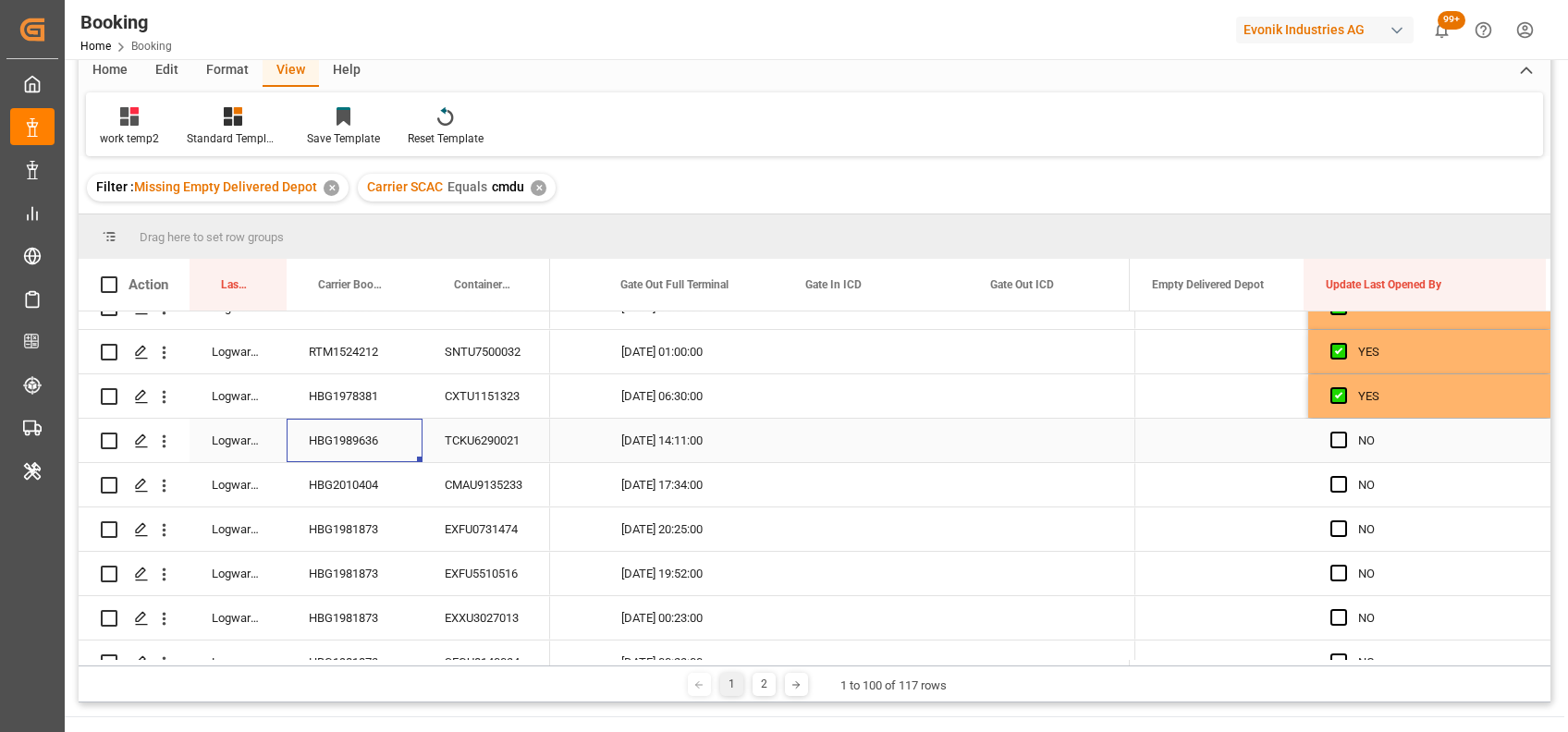
click at [327, 439] on div "HBG1989636" at bounding box center [355, 440] width 136 height 44
click at [1182, 439] on div "Press SPACE to select this row." at bounding box center [1221, 440] width 173 height 44
type input "[DATE] 00:00"
click at [1335, 435] on span "Press SPACE to select this row." at bounding box center [1337, 439] width 16 height 16
click at [1344, 432] on input "Press SPACE to select this row." at bounding box center [1344, 432] width 0 height 0
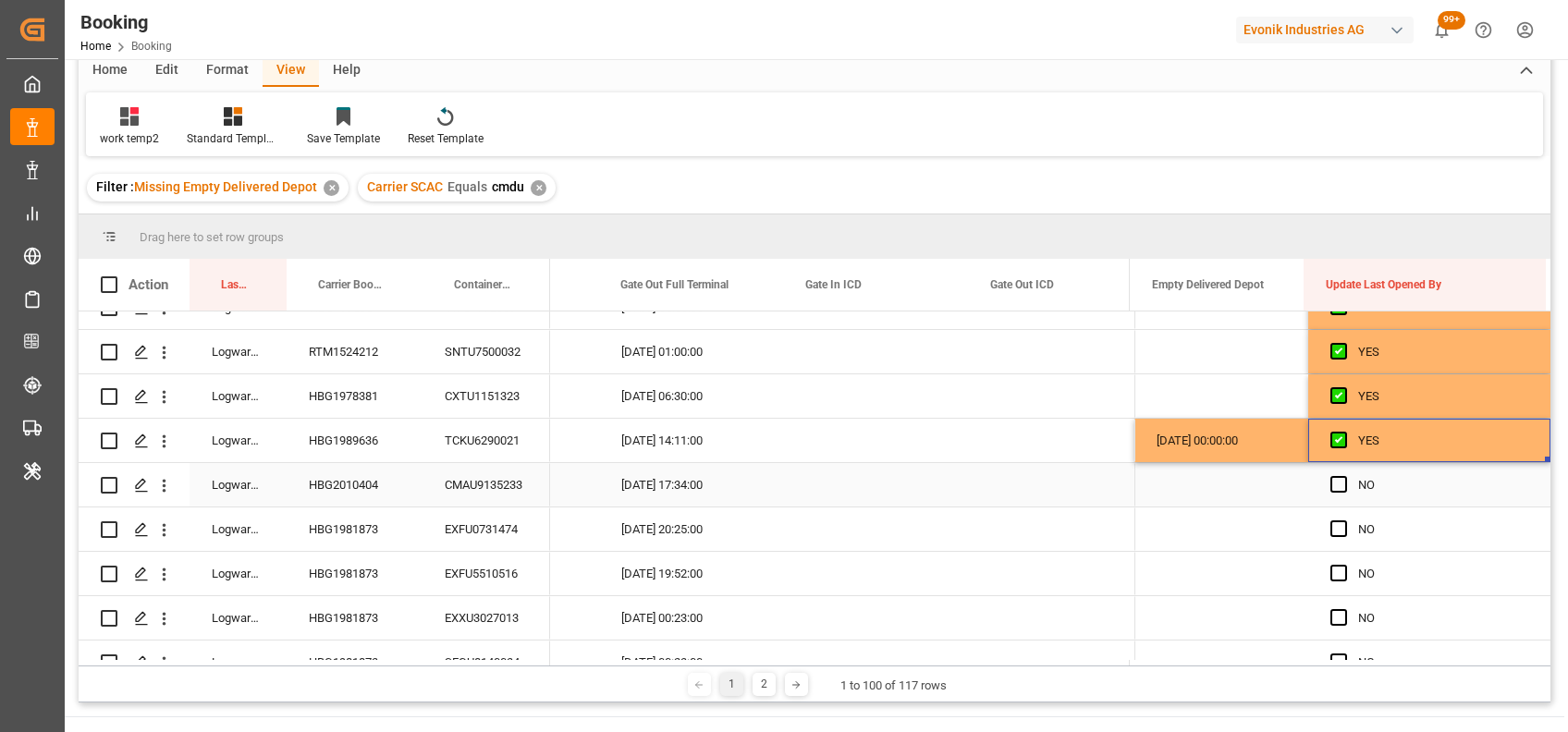
click at [489, 485] on div "CMAU9135233" at bounding box center [486, 485] width 128 height 44
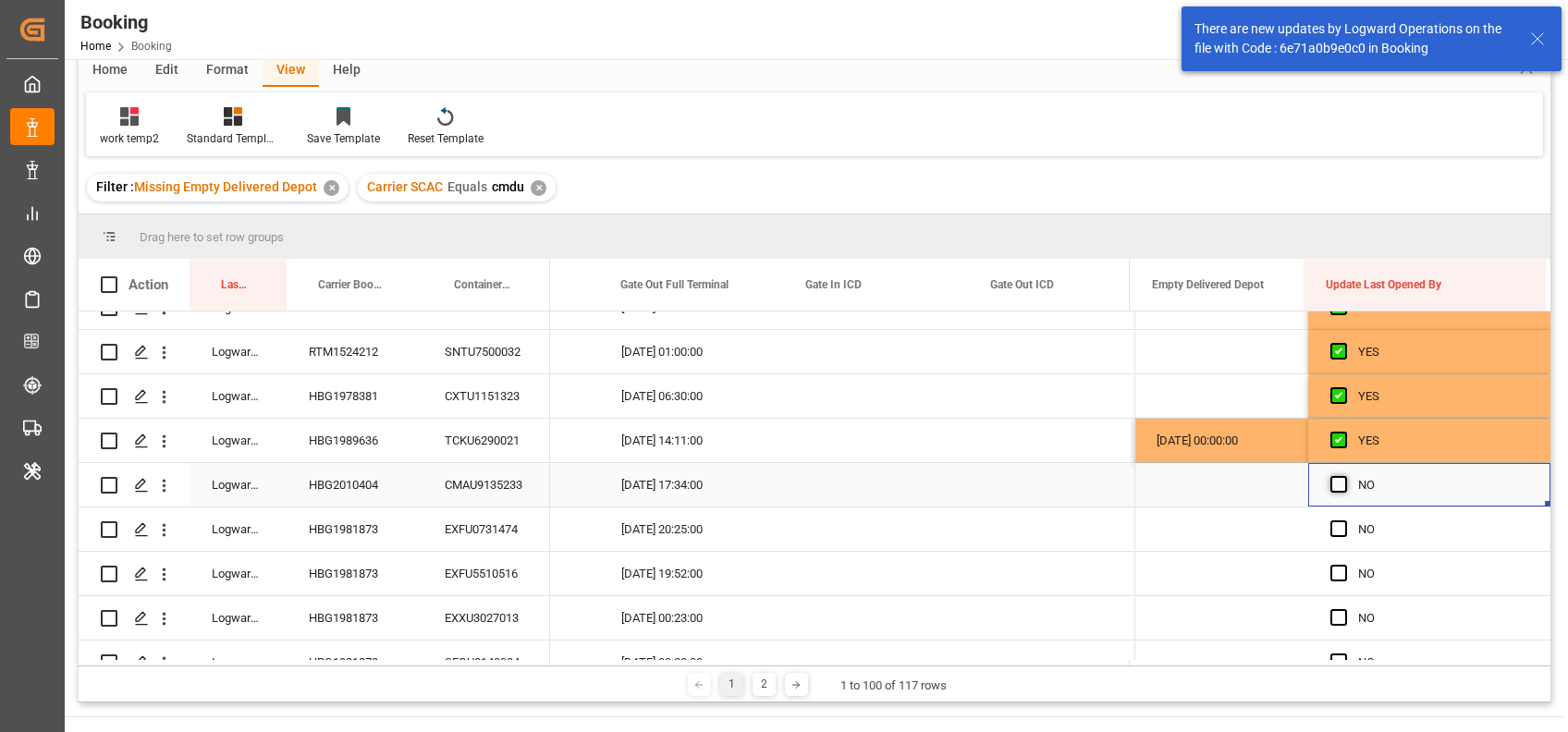
click at [1334, 485] on span "Press SPACE to select this row." at bounding box center [1337, 483] width 16 height 16
click at [1344, 476] on input "Press SPACE to select this row." at bounding box center [1344, 476] width 0 height 0
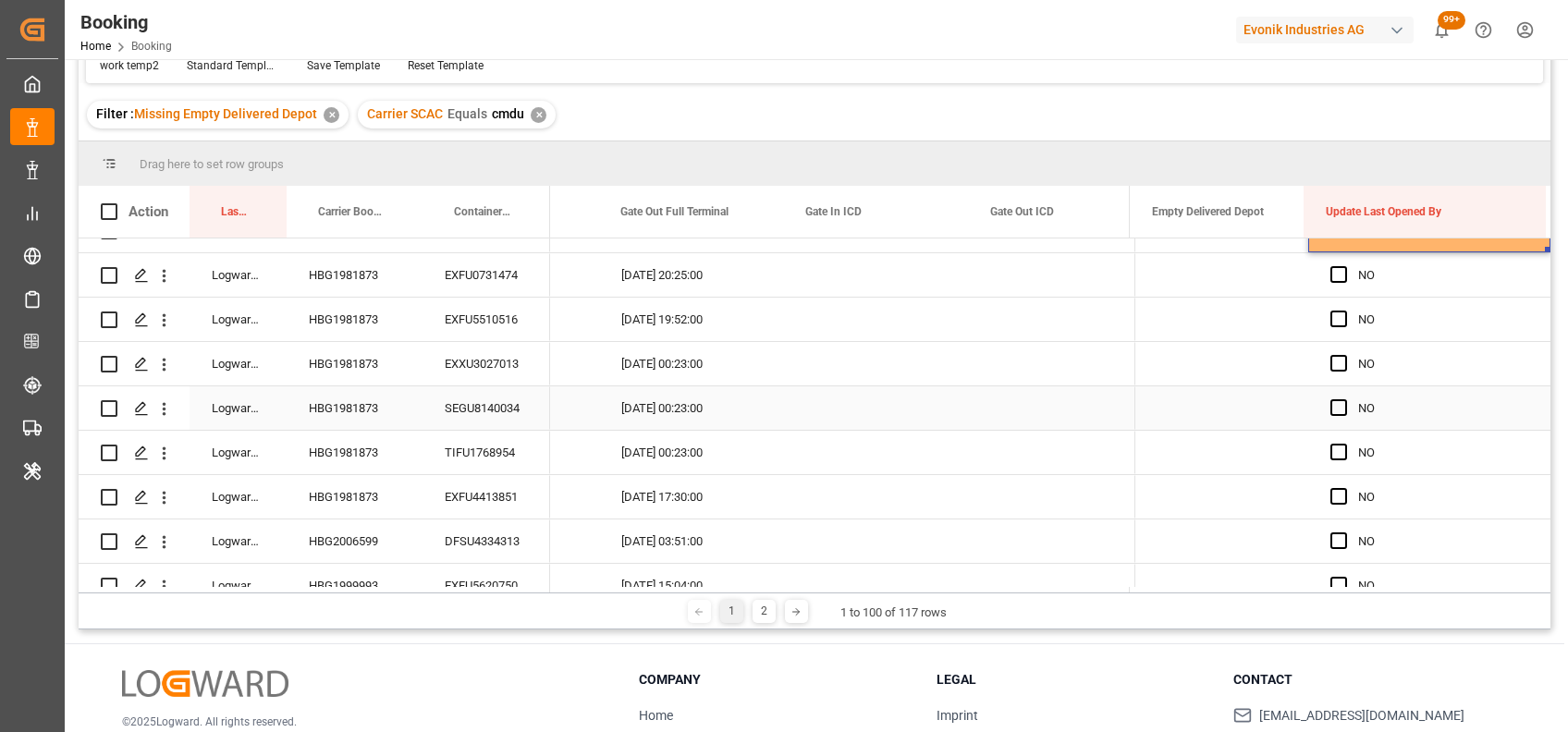
scroll to position [569, 0]
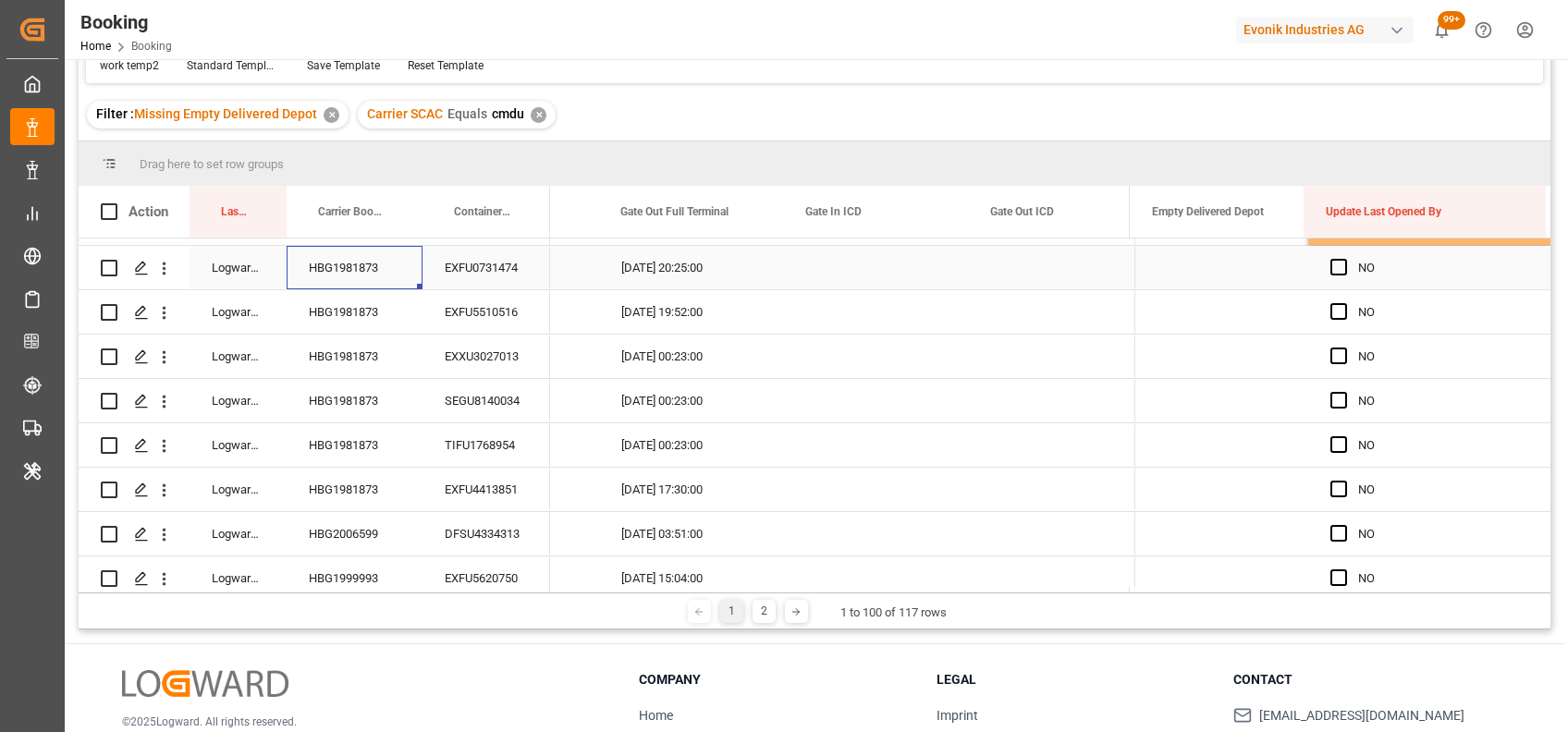
click at [352, 272] on div "HBG1981873" at bounding box center [355, 268] width 136 height 44
click at [1330, 267] on span "Press SPACE to select this row." at bounding box center [1337, 267] width 16 height 16
click at [1344, 259] on input "Press SPACE to select this row." at bounding box center [1344, 259] width 0 height 0
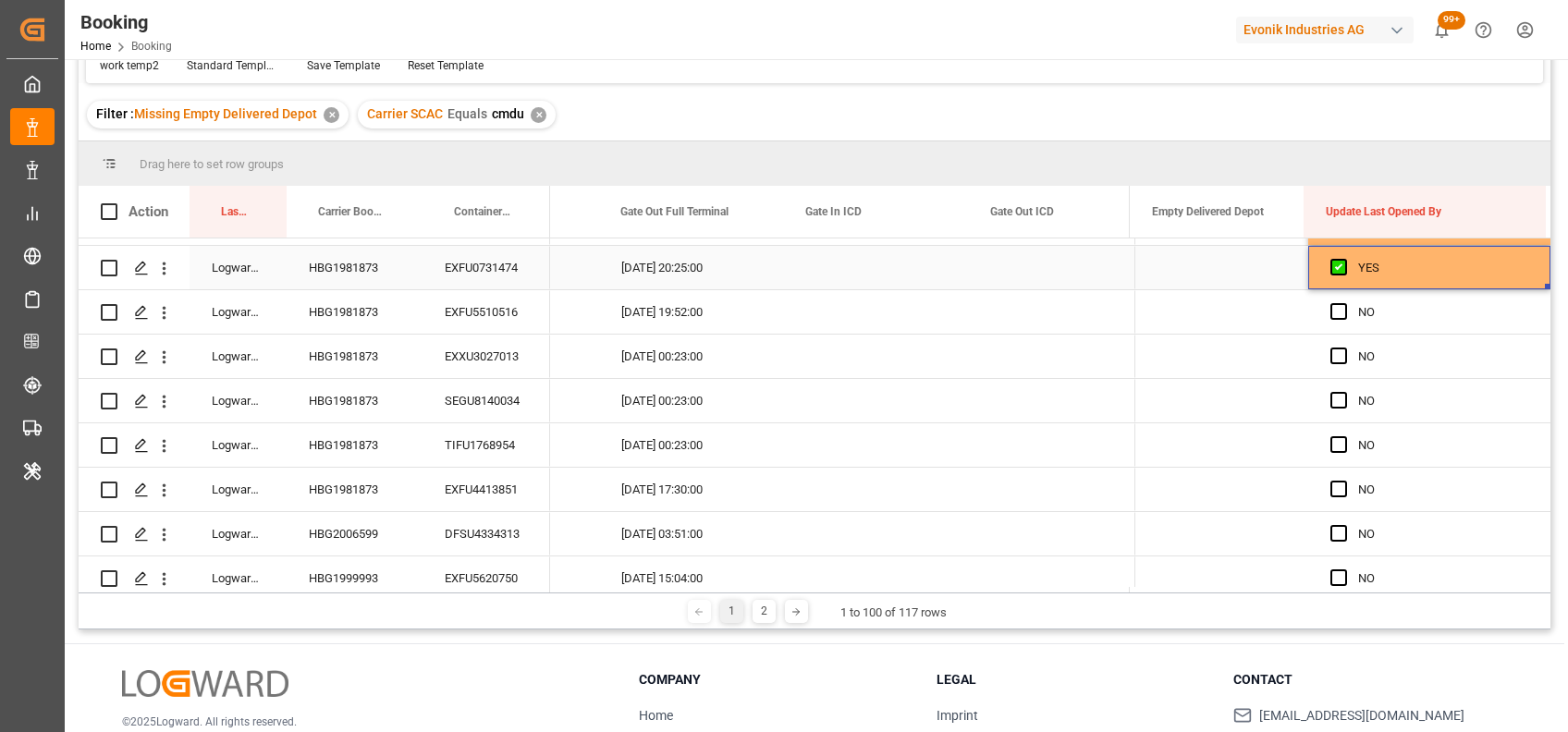
scroll to position [0, 23443]
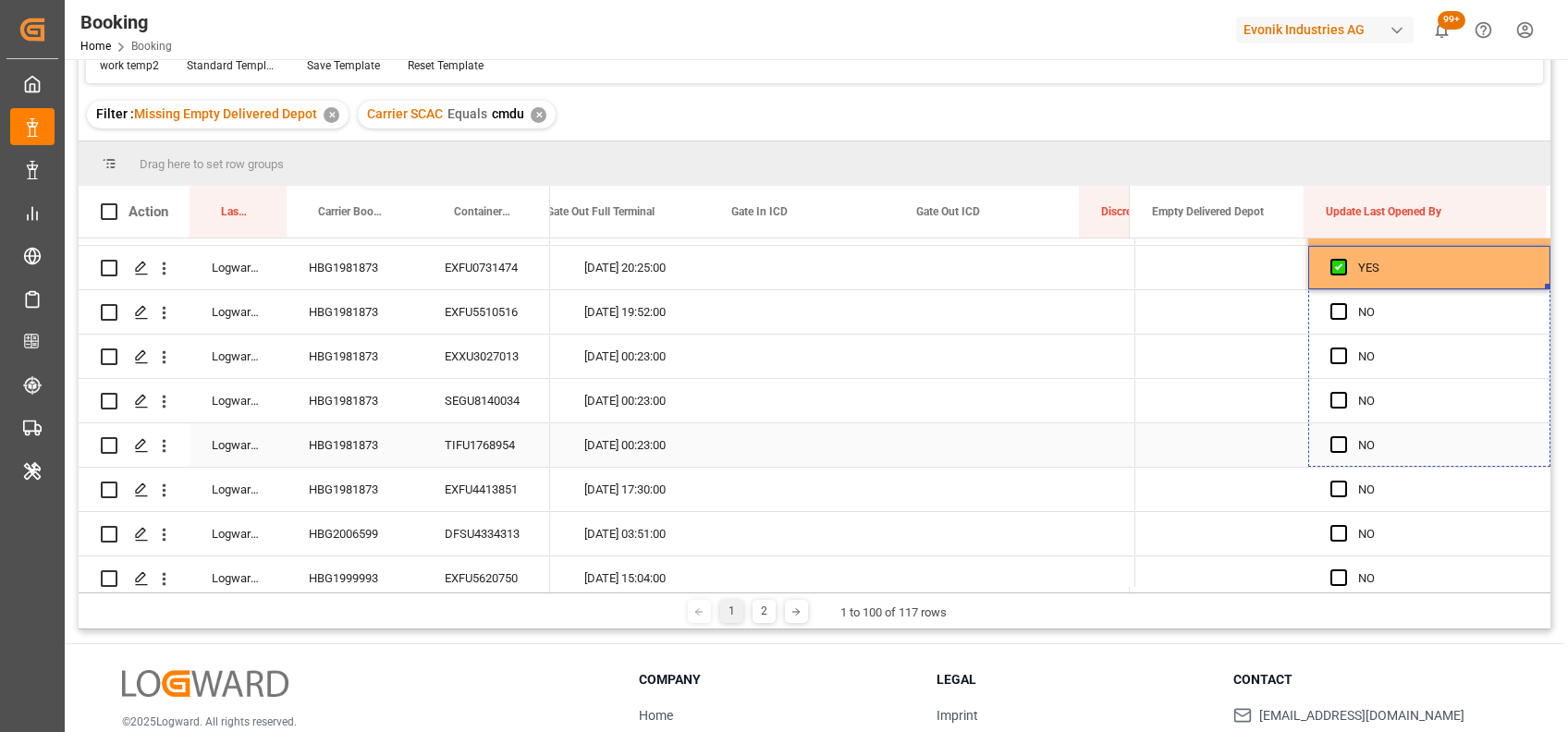
drag, startPoint x: 1541, startPoint y: 285, endPoint x: 1534, endPoint y: 460, distance: 175.1
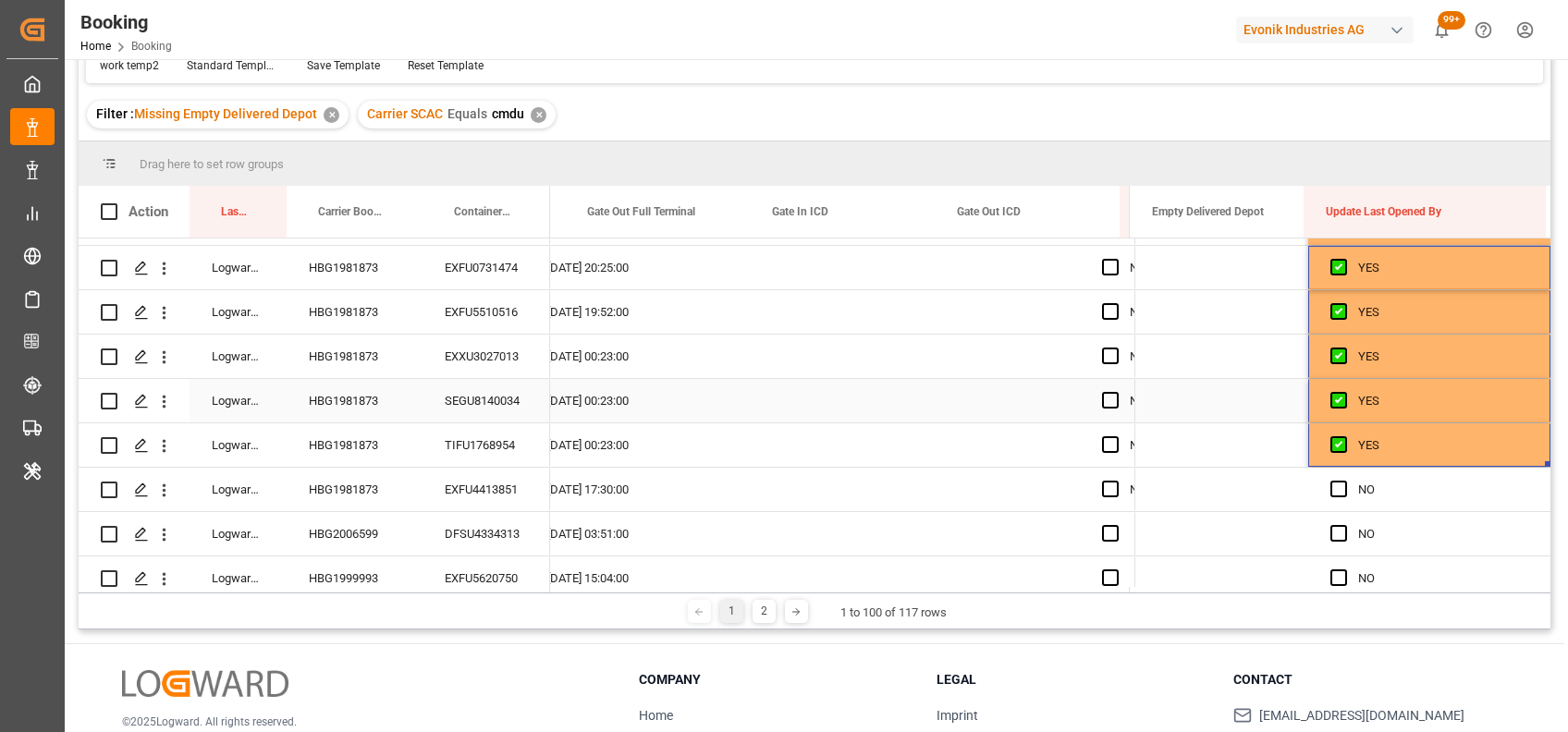
scroll to position [0, 23426]
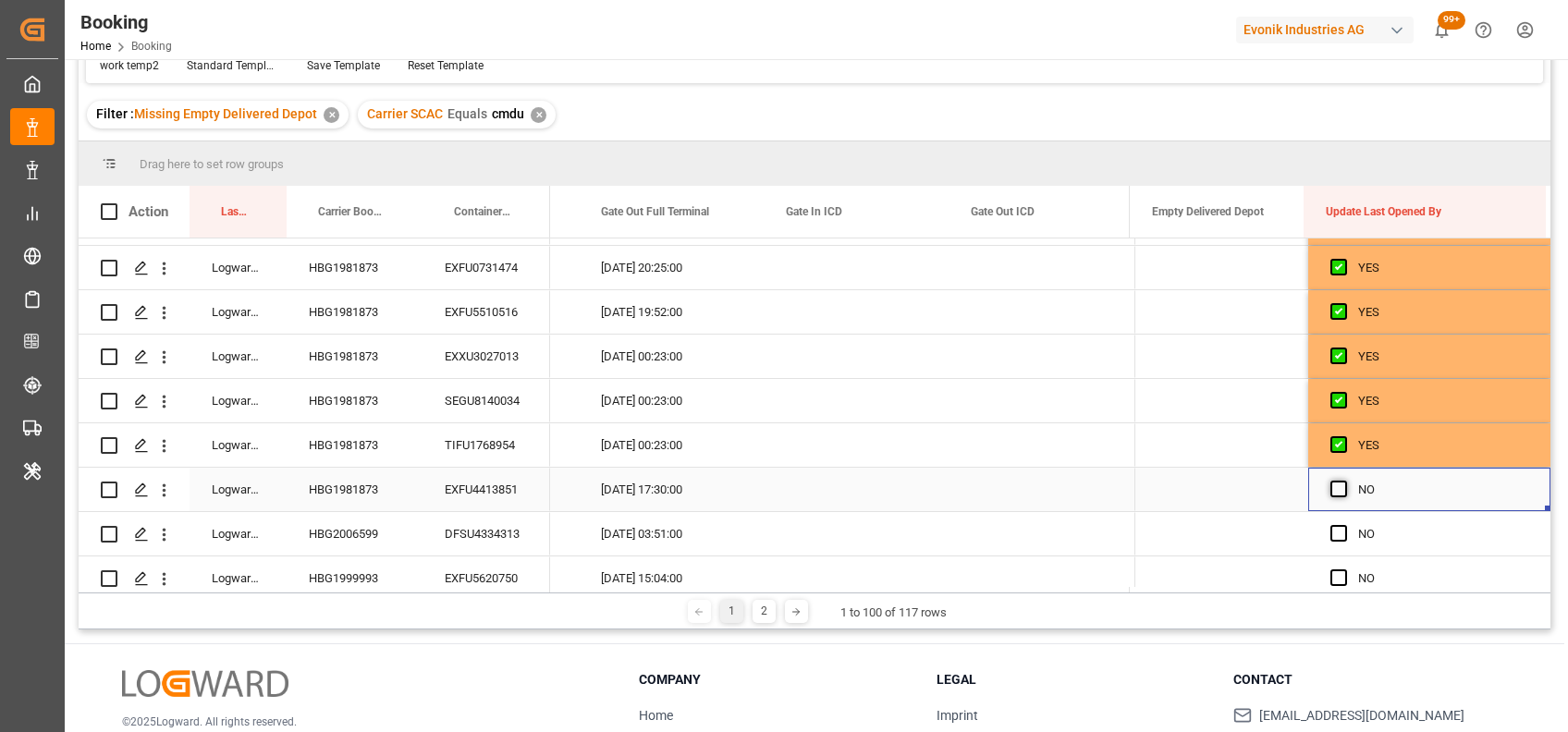
click at [1332, 487] on span "Press SPACE to select this row." at bounding box center [1337, 488] width 16 height 16
click at [1344, 480] on input "Press SPACE to select this row." at bounding box center [1344, 480] width 0 height 0
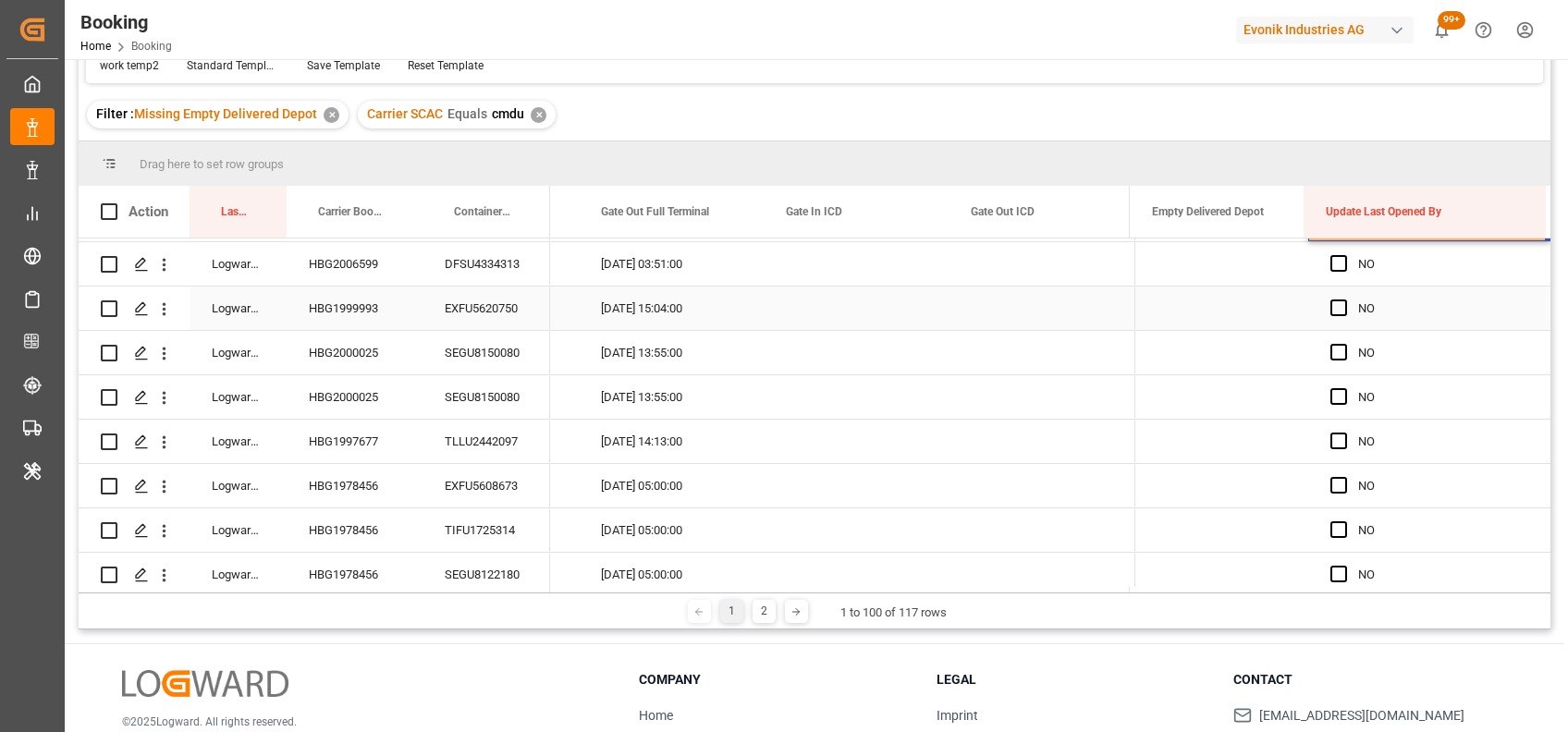
scroll to position [841, 0]
click at [498, 260] on div "DFSU4334313" at bounding box center [486, 263] width 128 height 44
click at [1330, 259] on span "Press SPACE to select this row." at bounding box center [1337, 262] width 16 height 16
click at [1344, 254] on input "Press SPACE to select this row." at bounding box center [1344, 254] width 0 height 0
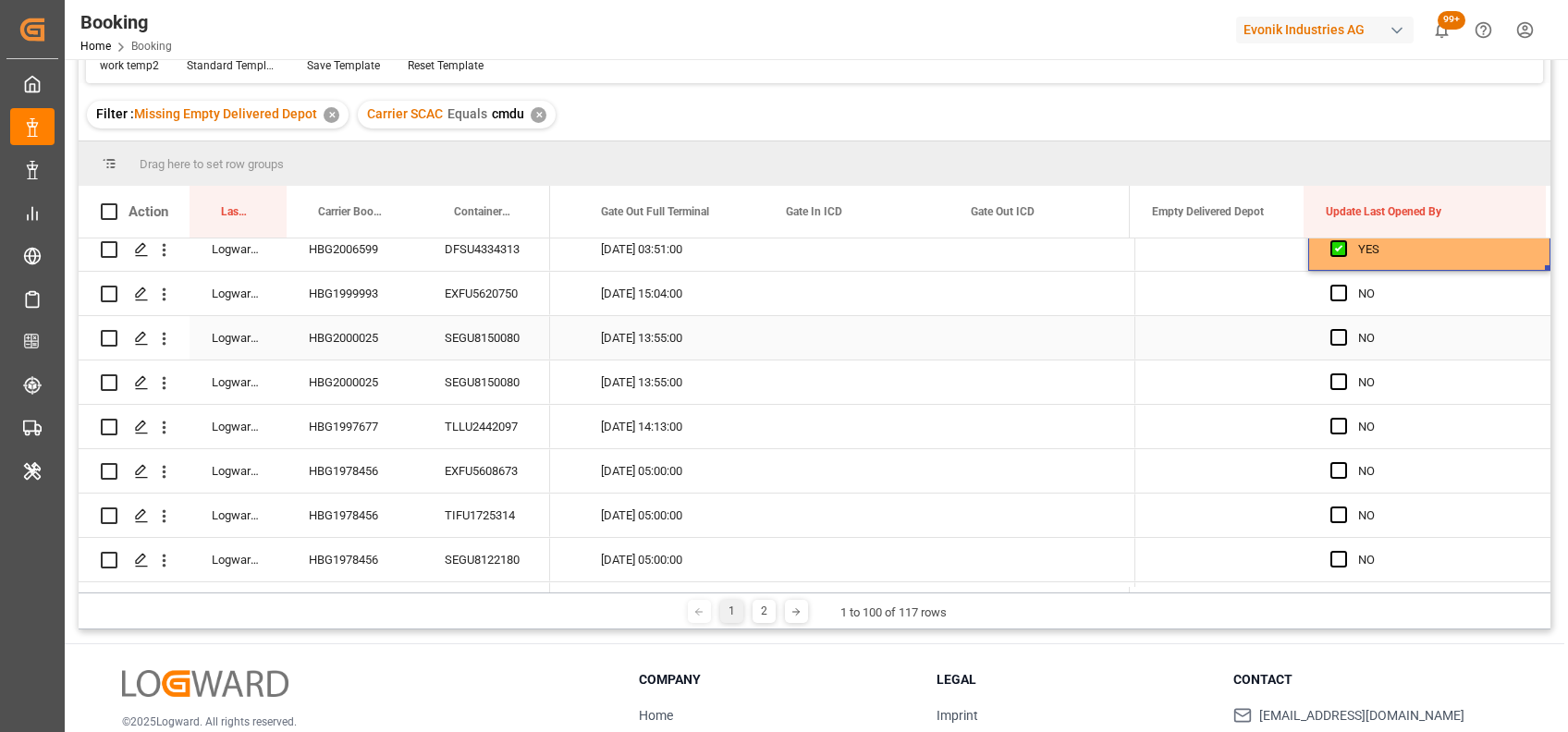
scroll to position [857, 0]
click at [482, 289] on div "EXFU5620750" at bounding box center [486, 291] width 128 height 44
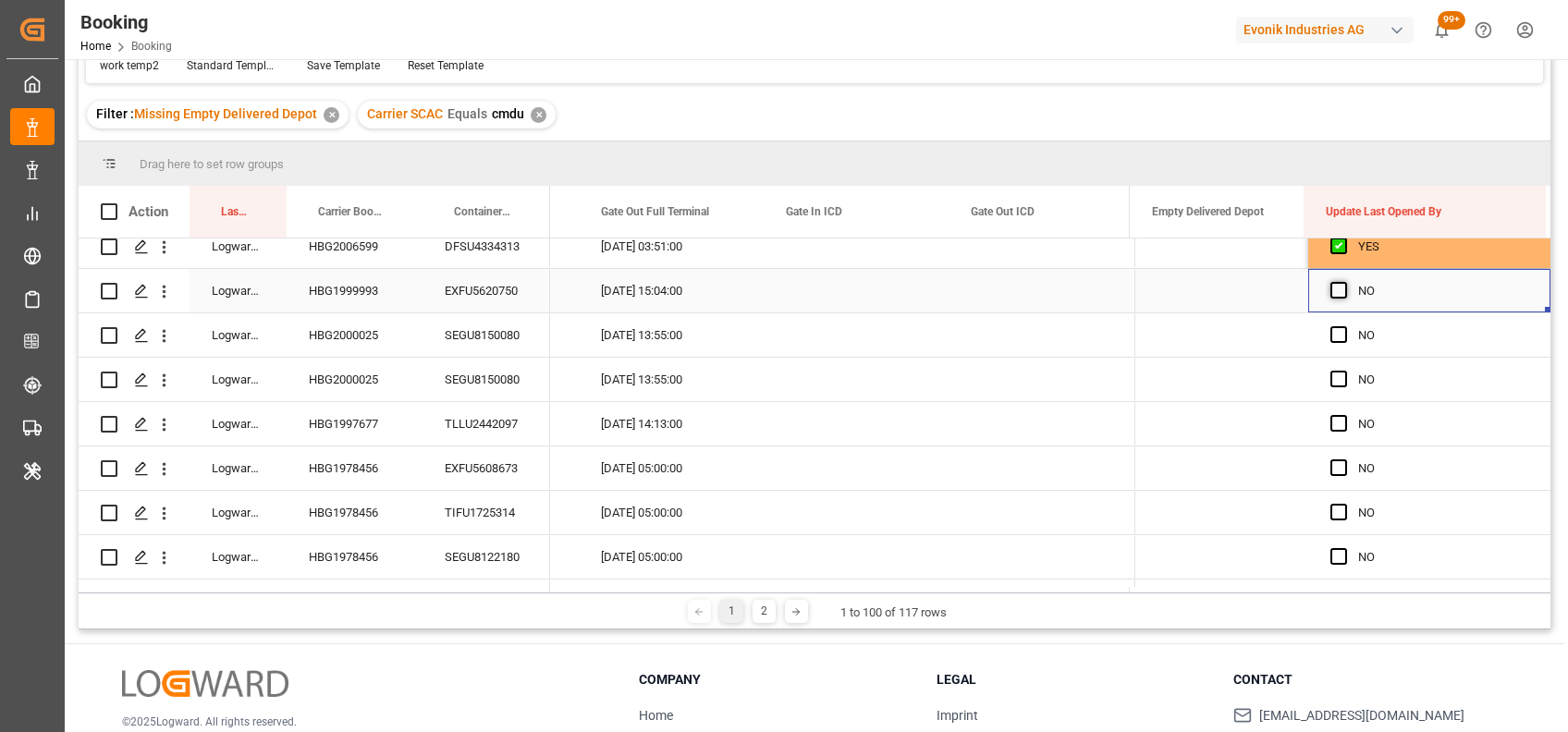
click at [1339, 284] on span "Press SPACE to select this row." at bounding box center [1337, 290] width 16 height 16
click at [1344, 282] on input "Press SPACE to select this row." at bounding box center [1344, 282] width 0 height 0
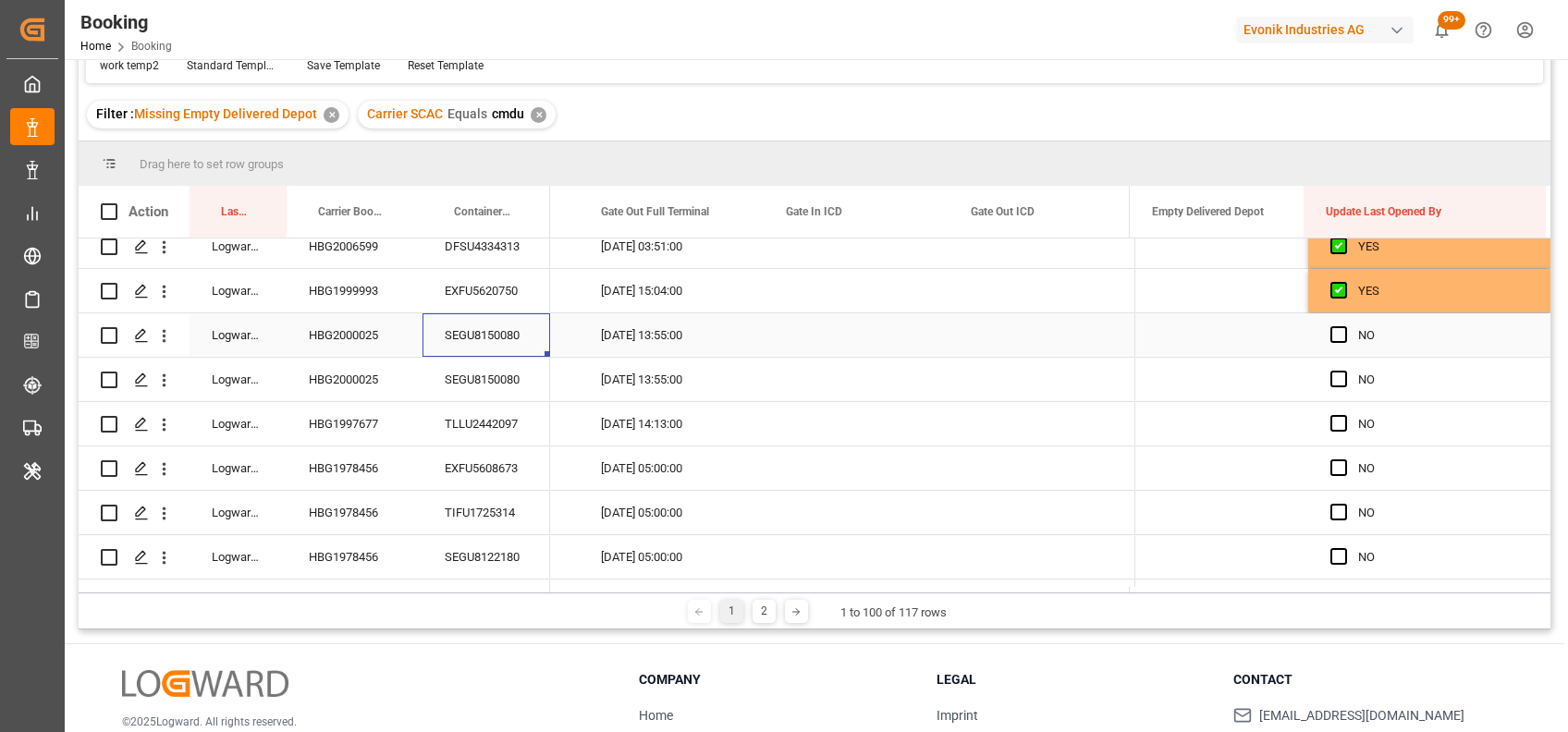
click at [466, 334] on div "SEGU8150080" at bounding box center [486, 336] width 128 height 44
click at [1332, 338] on span "Press SPACE to select this row." at bounding box center [1337, 334] width 16 height 16
click at [1344, 326] on input "Press SPACE to select this row." at bounding box center [1344, 326] width 0 height 0
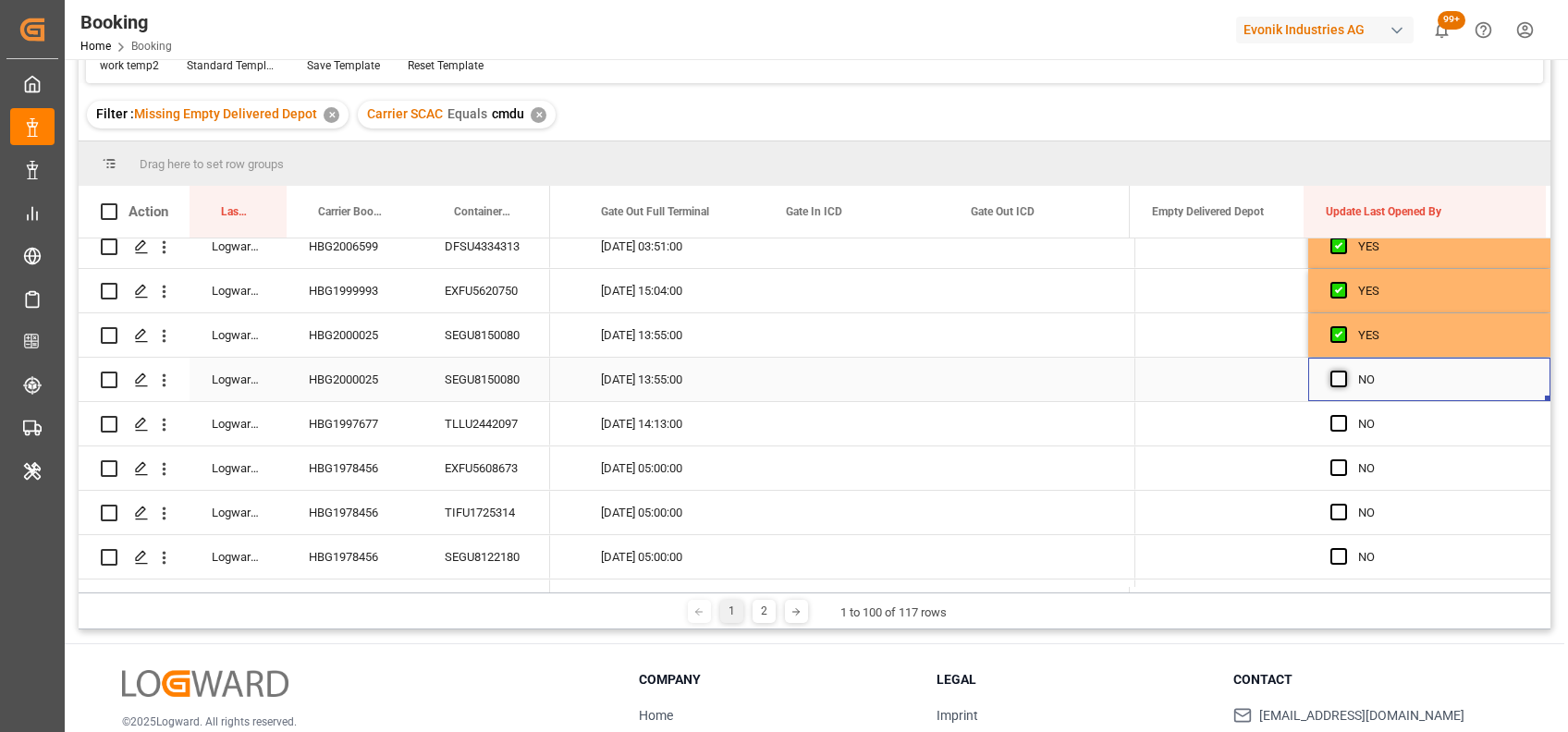
click at [1330, 379] on span "Press SPACE to select this row." at bounding box center [1337, 378] width 16 height 16
click at [1344, 371] on input "Press SPACE to select this row." at bounding box center [1344, 371] width 0 height 0
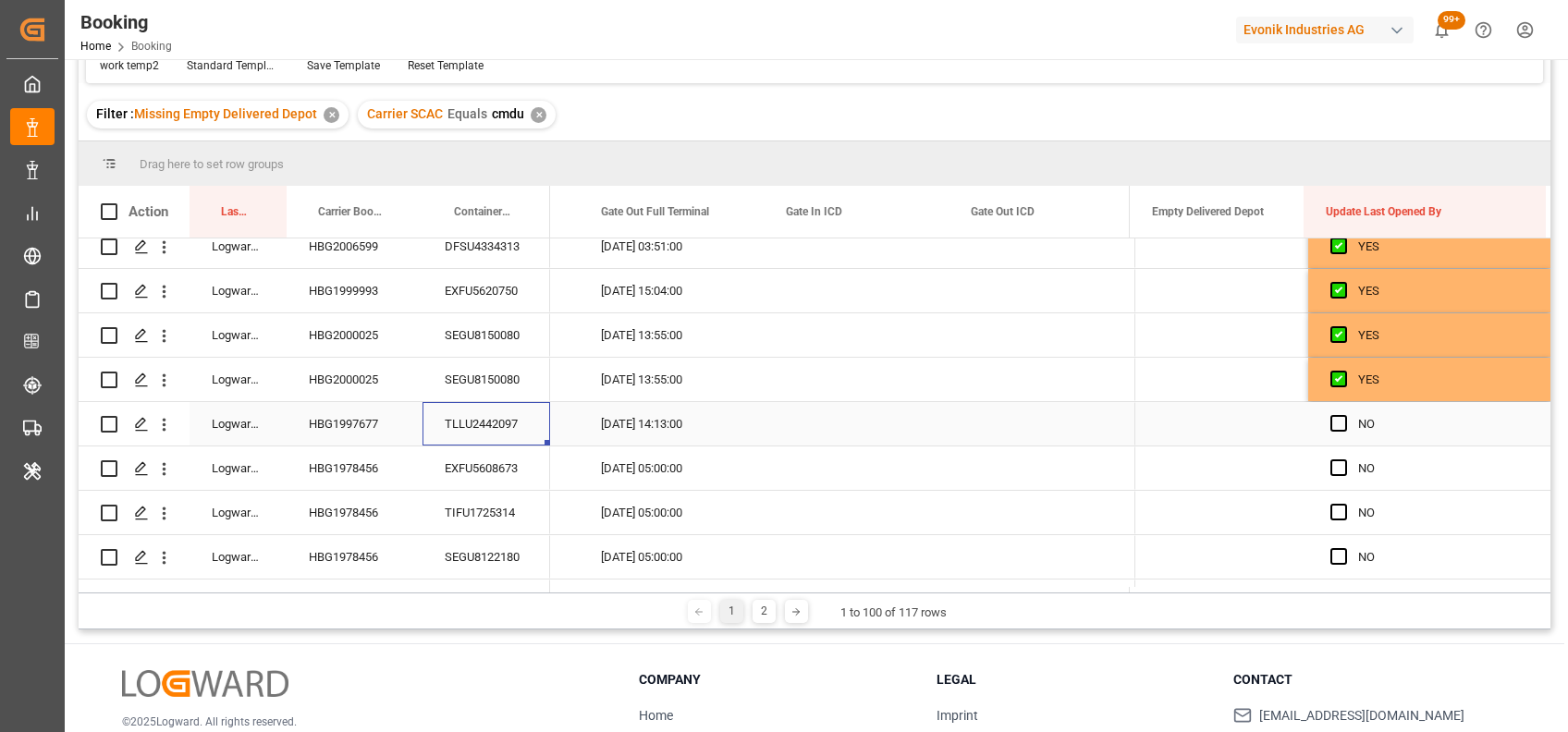
click at [478, 425] on div "TLLU2442097" at bounding box center [486, 424] width 128 height 44
click at [1330, 423] on span "Press SPACE to select this row." at bounding box center [1337, 422] width 16 height 16
click at [1344, 415] on input "Press SPACE to select this row." at bounding box center [1344, 415] width 0 height 0
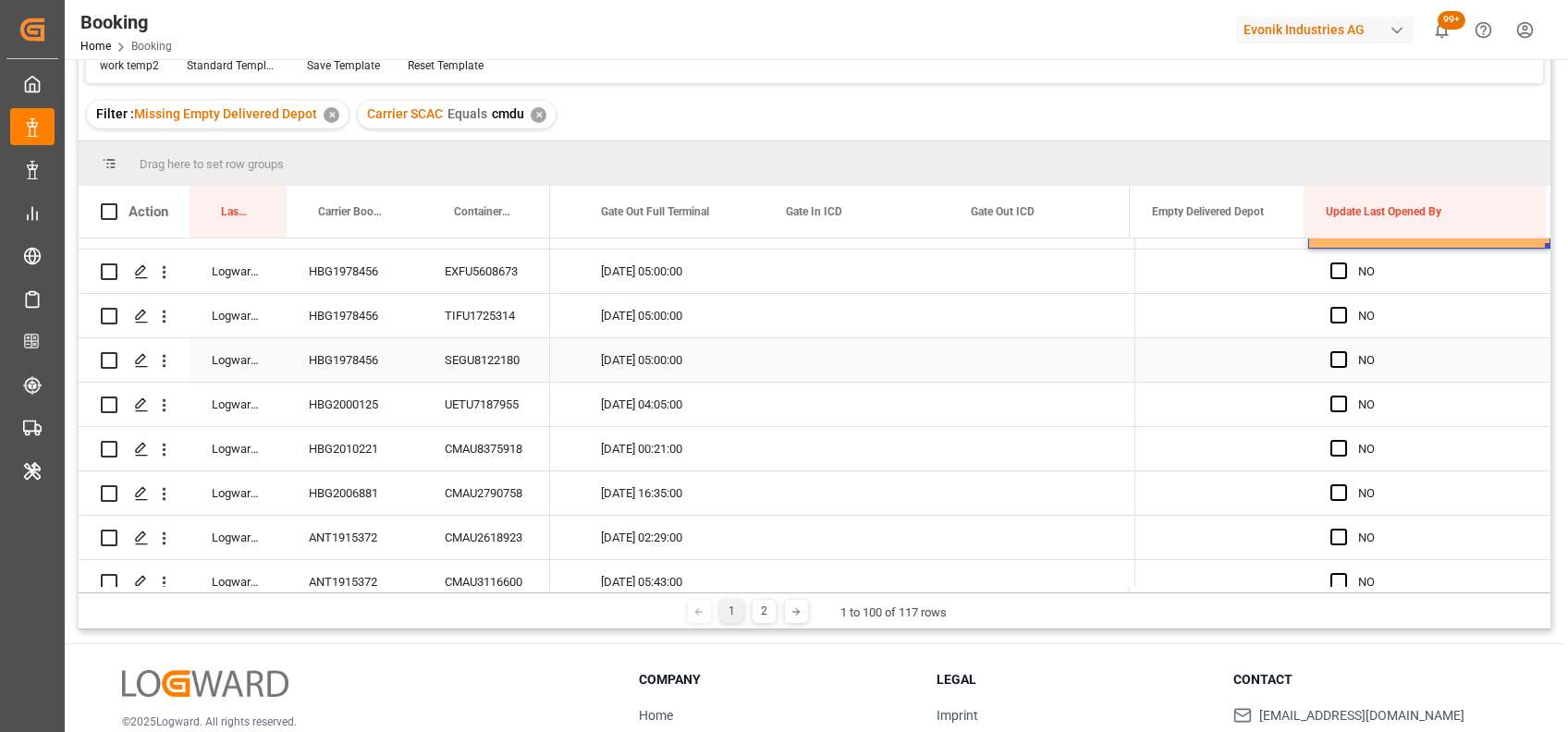
scroll to position [1061, 0]
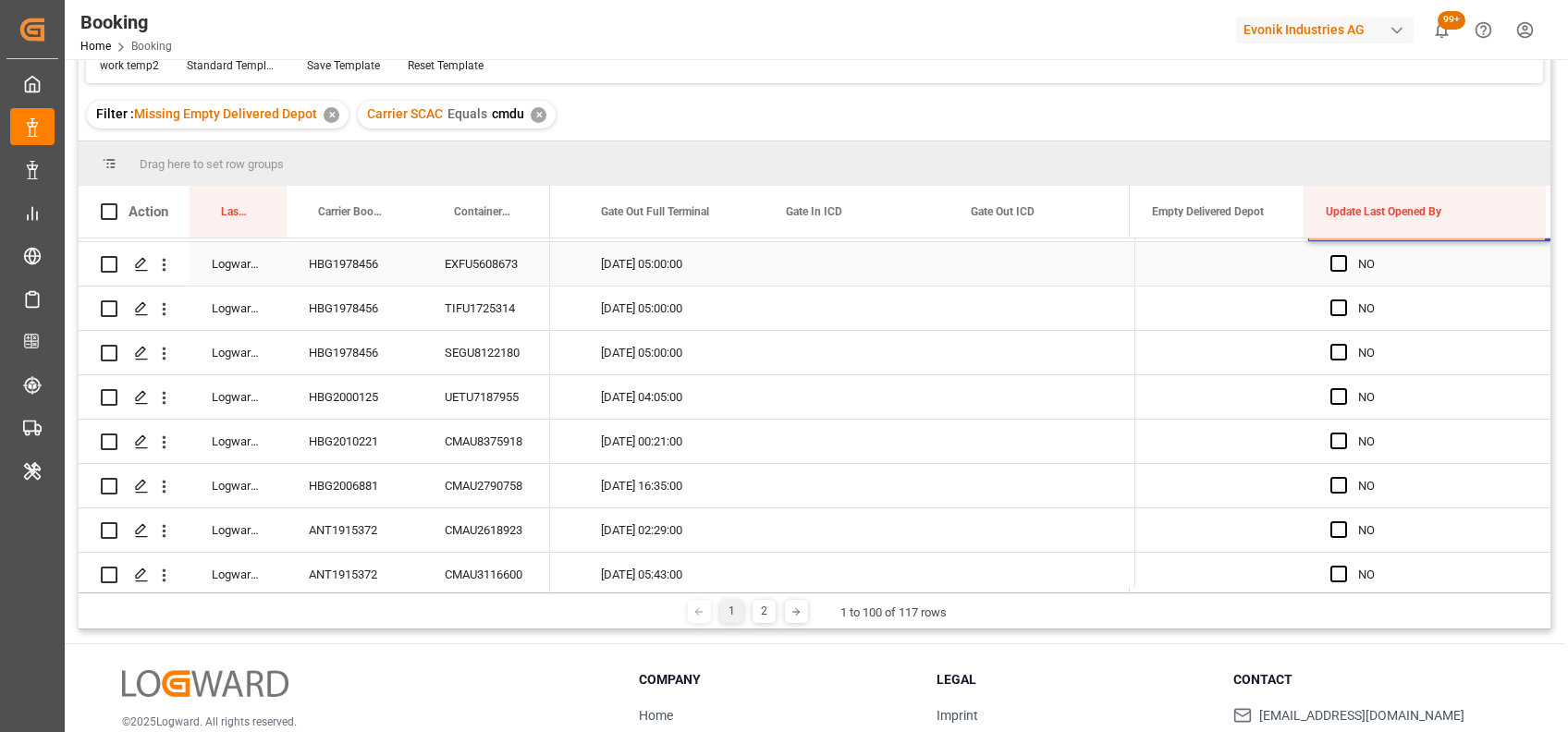
click at [473, 266] on div "EXFU5608673" at bounding box center [486, 264] width 128 height 44
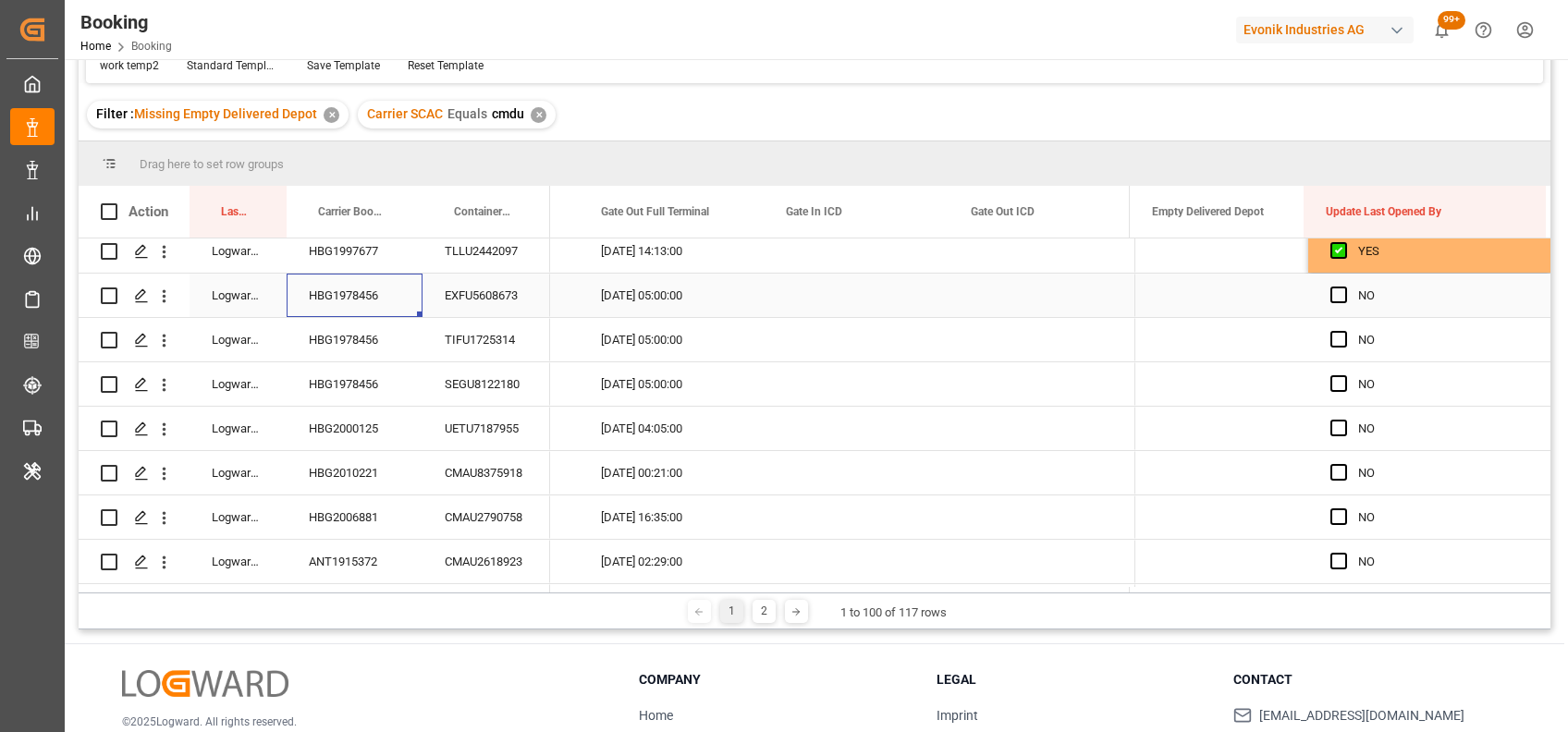
click at [341, 301] on div "HBG1978456" at bounding box center [355, 295] width 136 height 44
click at [480, 297] on div "EXFU5608673" at bounding box center [486, 295] width 128 height 44
click at [483, 354] on div "TIFU1725314" at bounding box center [486, 340] width 128 height 44
click at [168, 301] on icon "open menu" at bounding box center [164, 296] width 19 height 19
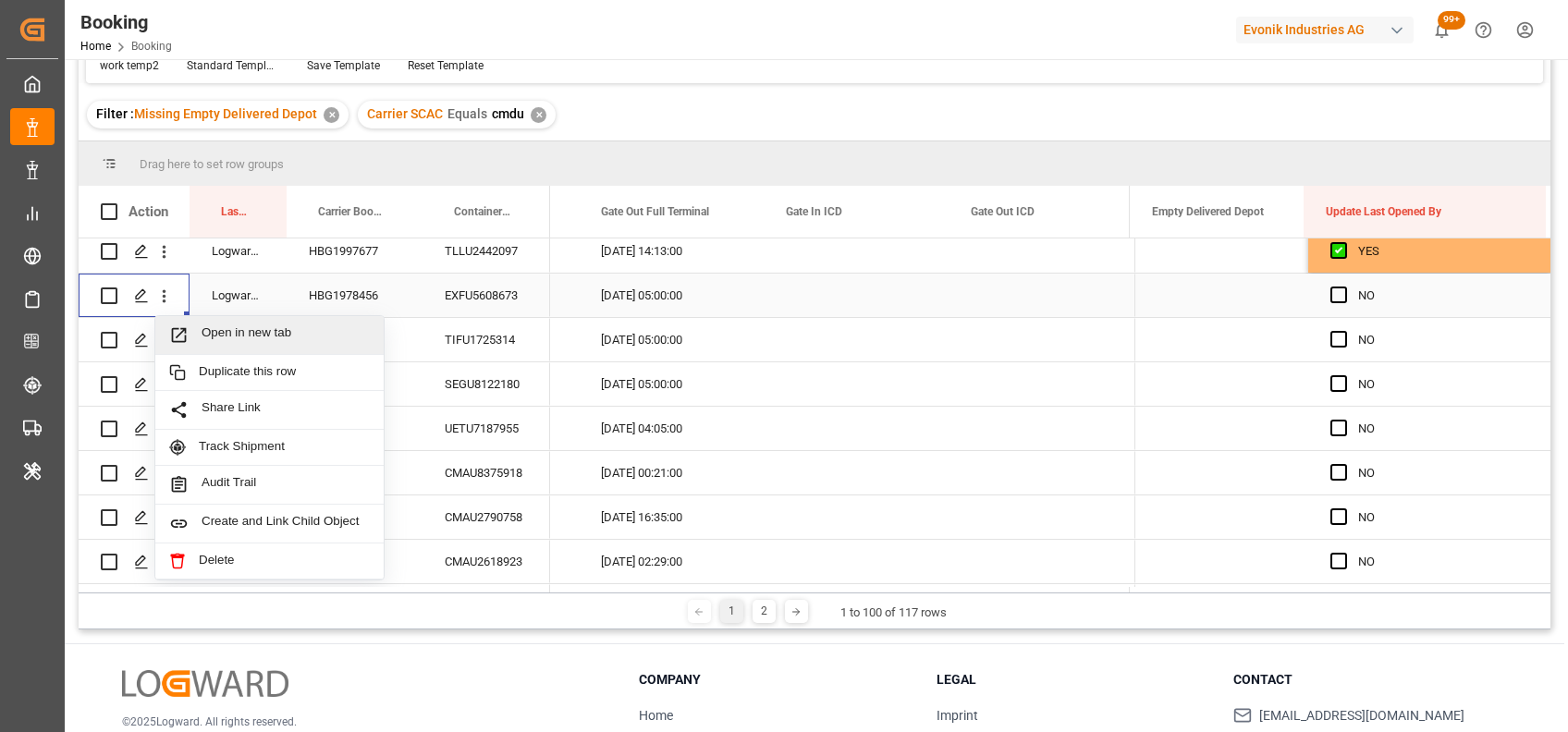
click at [230, 325] on span "Open in new tab" at bounding box center [285, 335] width 168 height 19
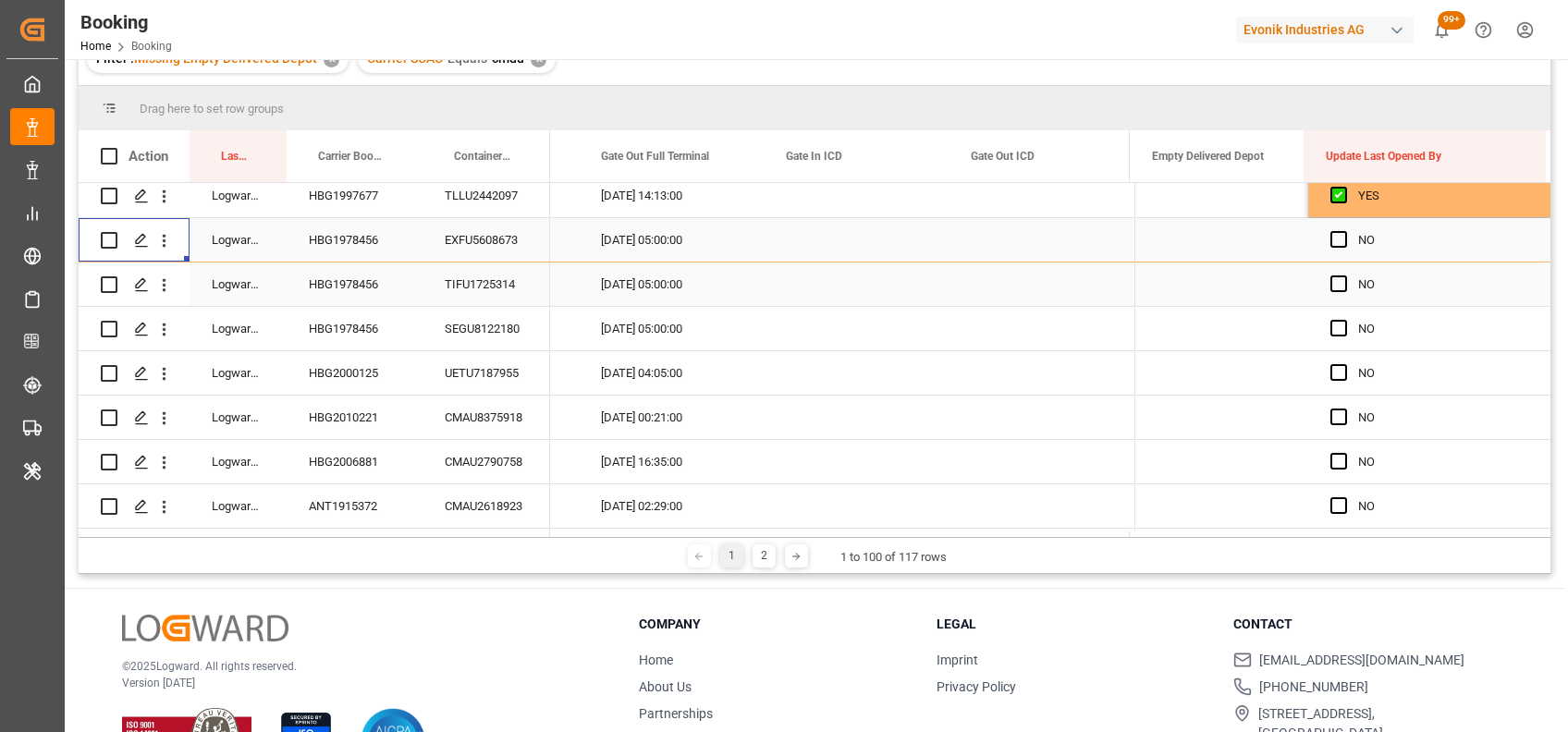
scroll to position [152, 0]
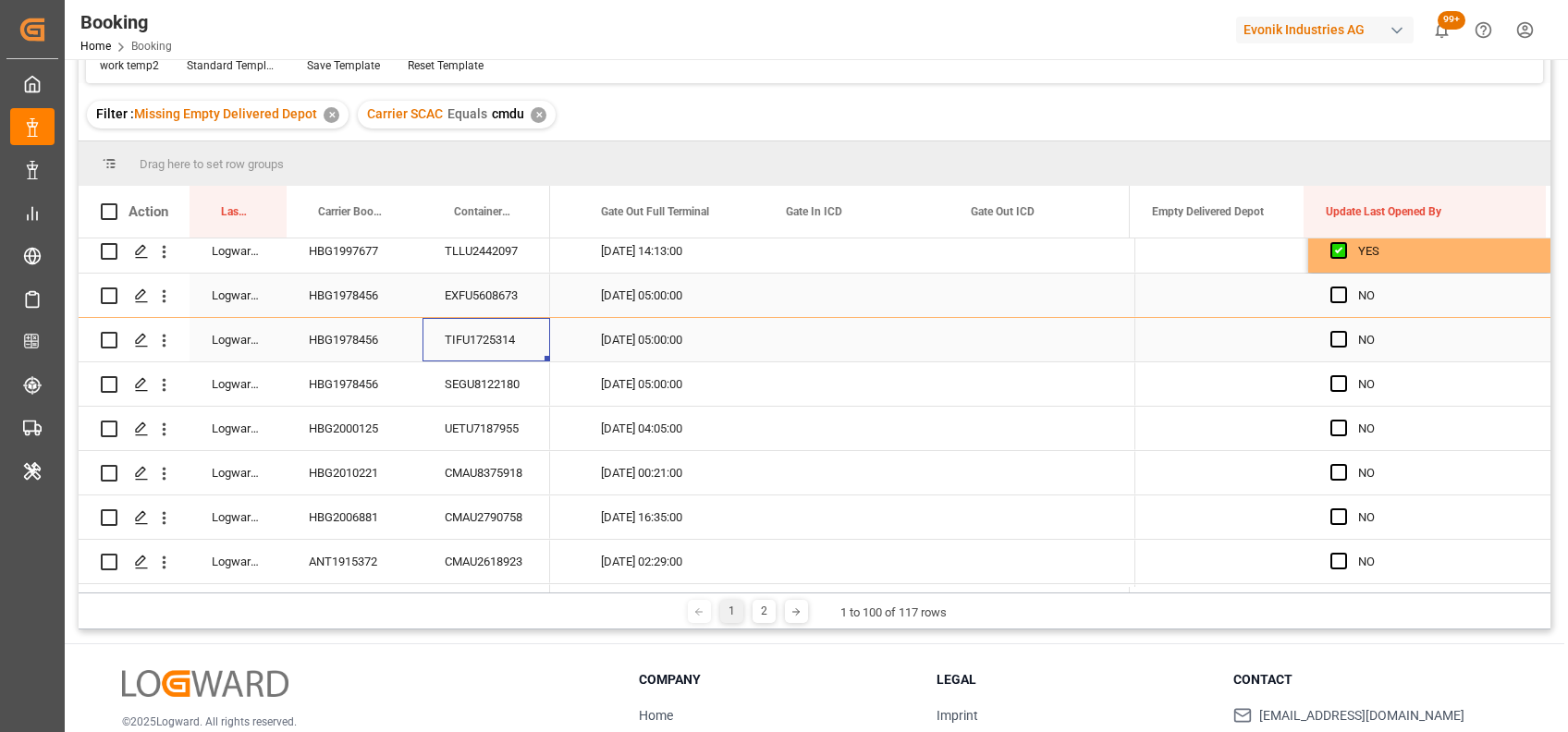
click at [477, 339] on div "TIFU1725314" at bounding box center [486, 340] width 128 height 44
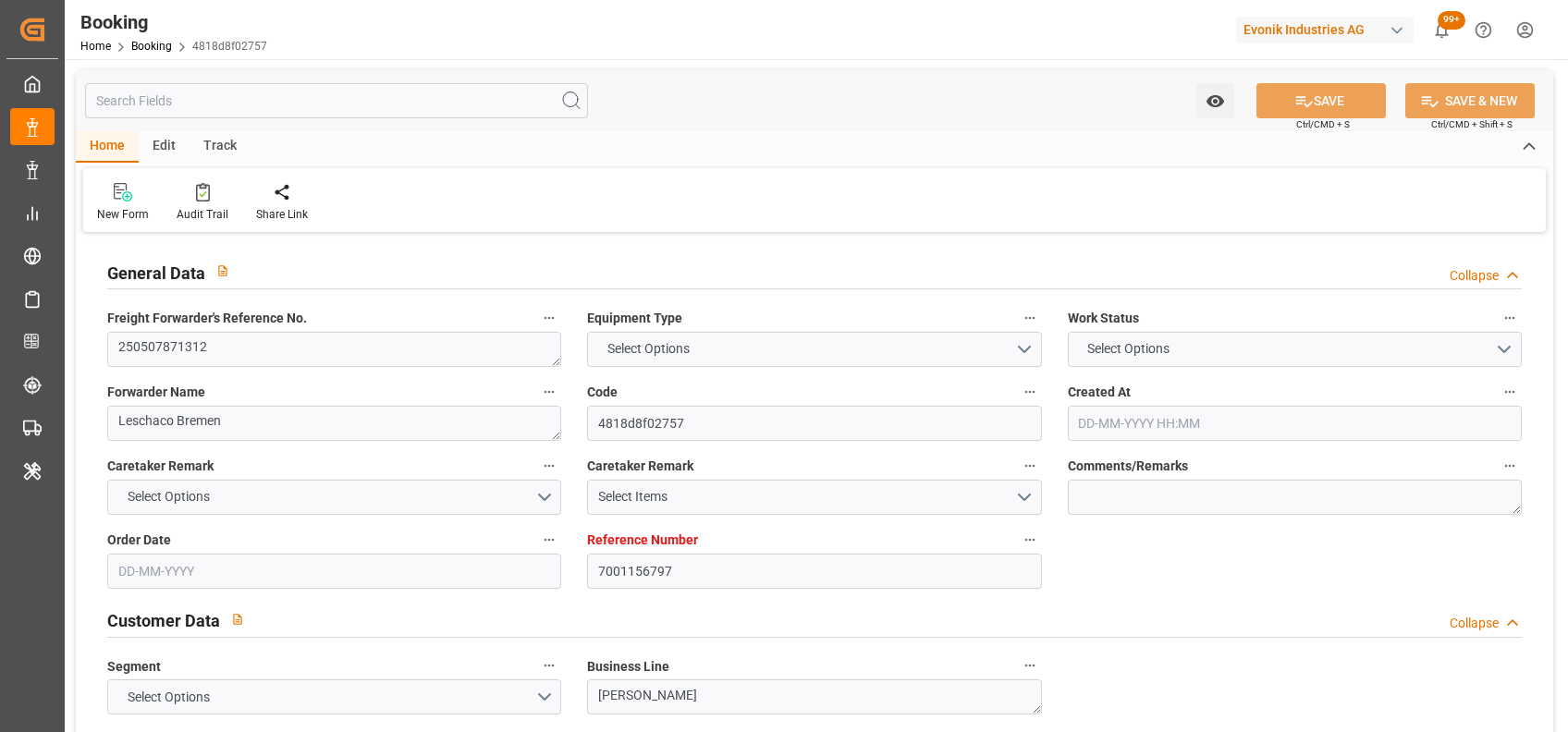
type input "7001156797"
type input "9839143"
type input "9776432"
type input "CMACGM"
type input "CMA CGM Group"
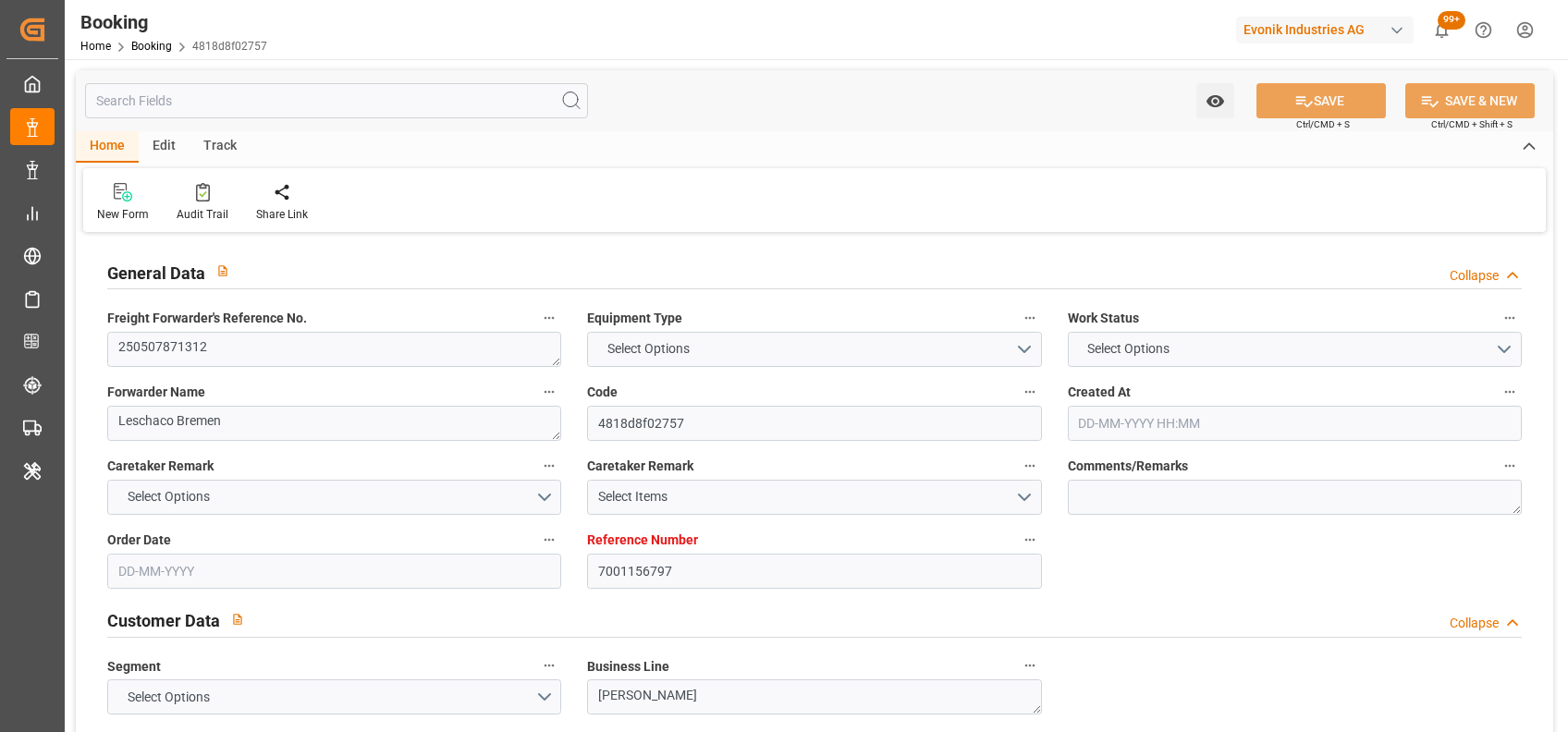
type input "NLRTM"
type input "IDBDJ"
type input "67"
type input "MYPKG"
type input "IDJKT"
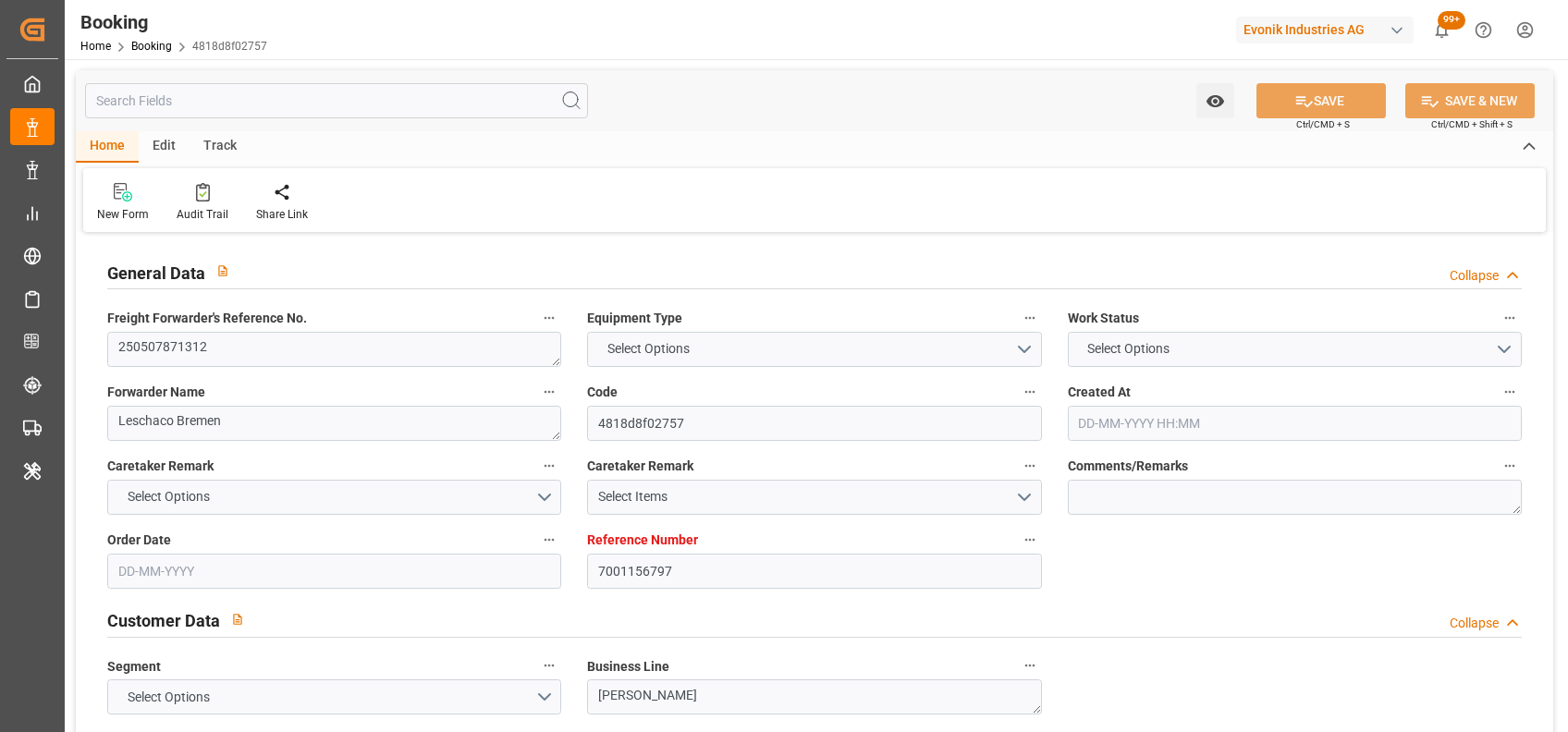
type input "49"
type input "0"
type input "-55"
type input "NLRTM"
type input "IDBDJ"
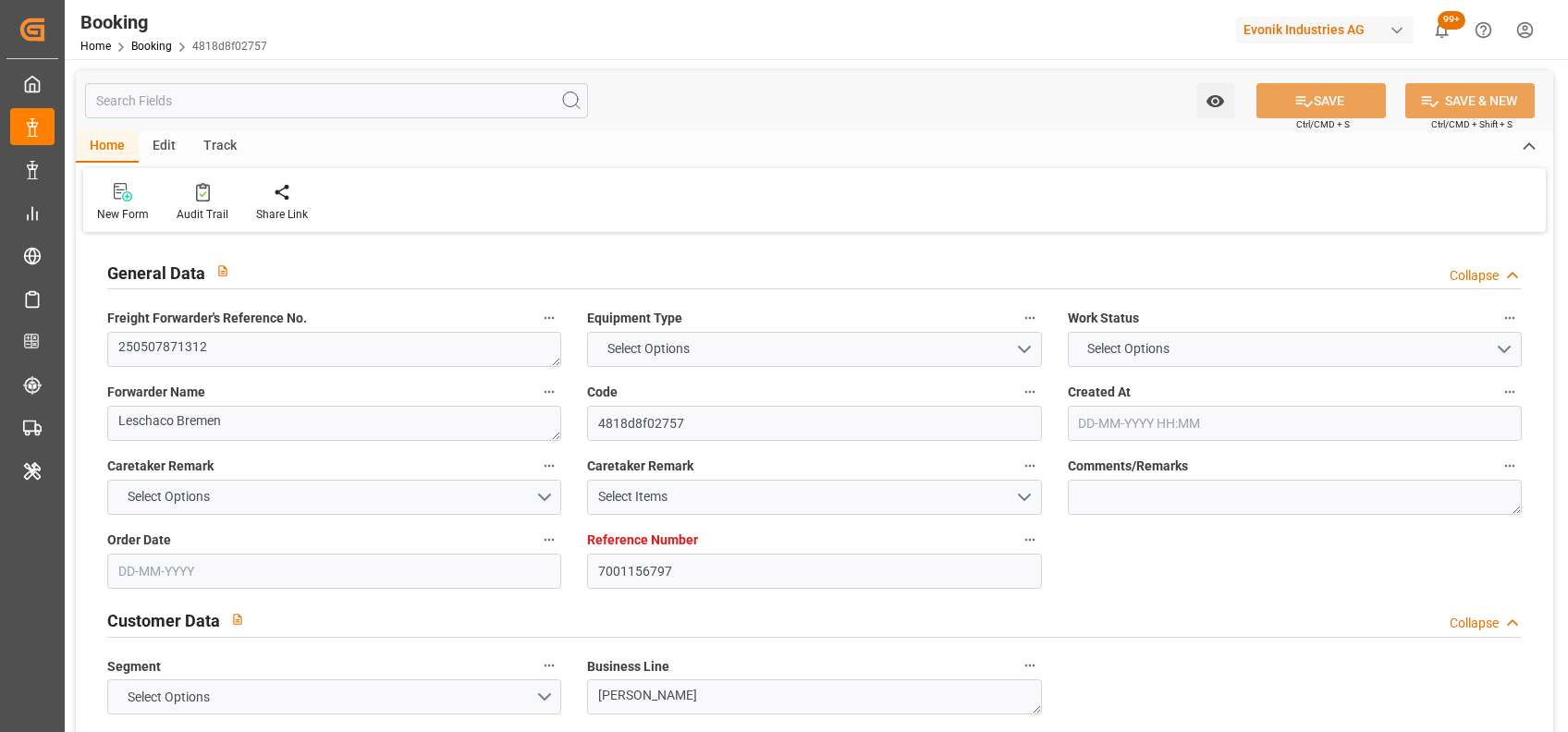
type input "9282962"
type input "9808493"
type input "[DATE] 06:16"
type input "[DATE]"
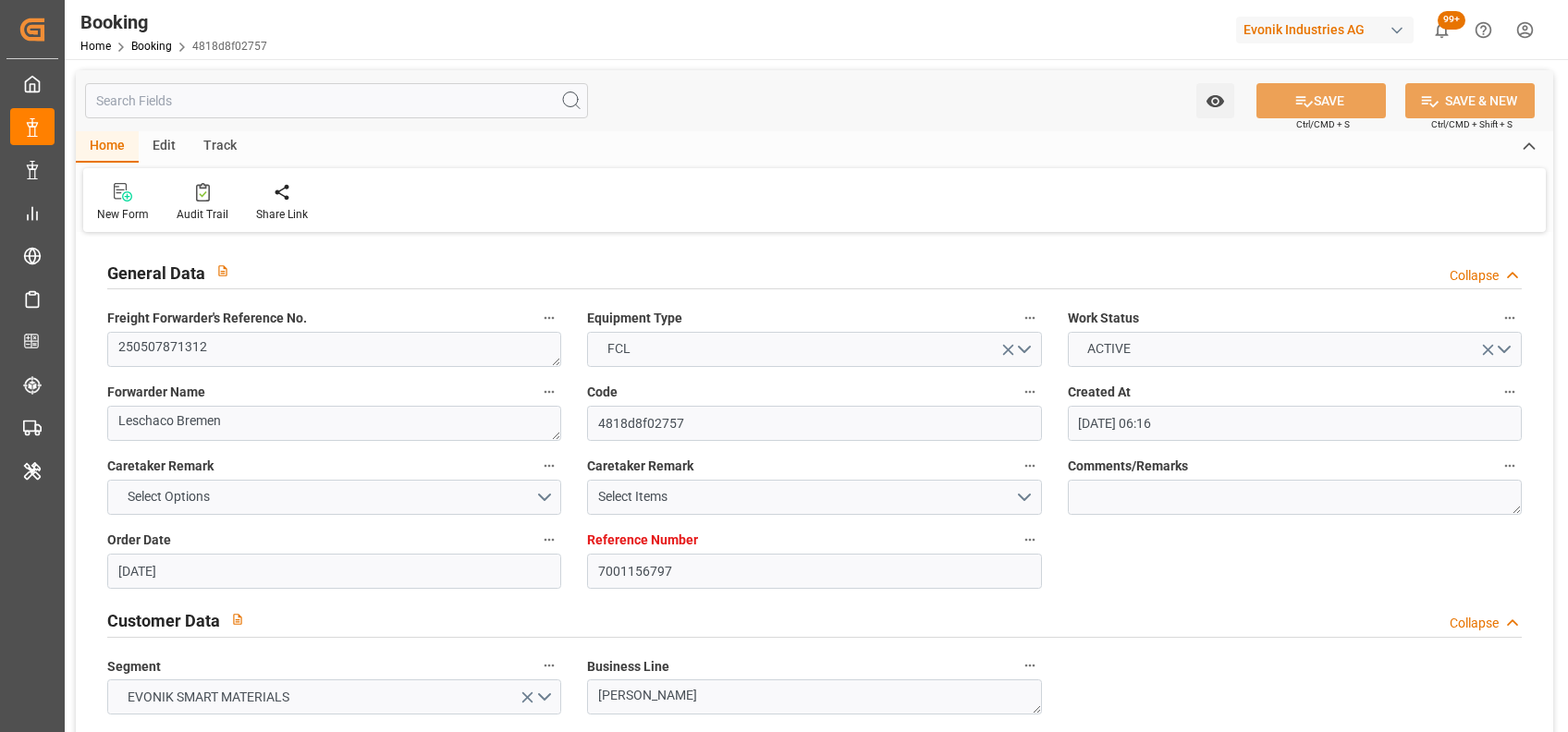
type input "[DATE]"
type input "[DATE] 00:00"
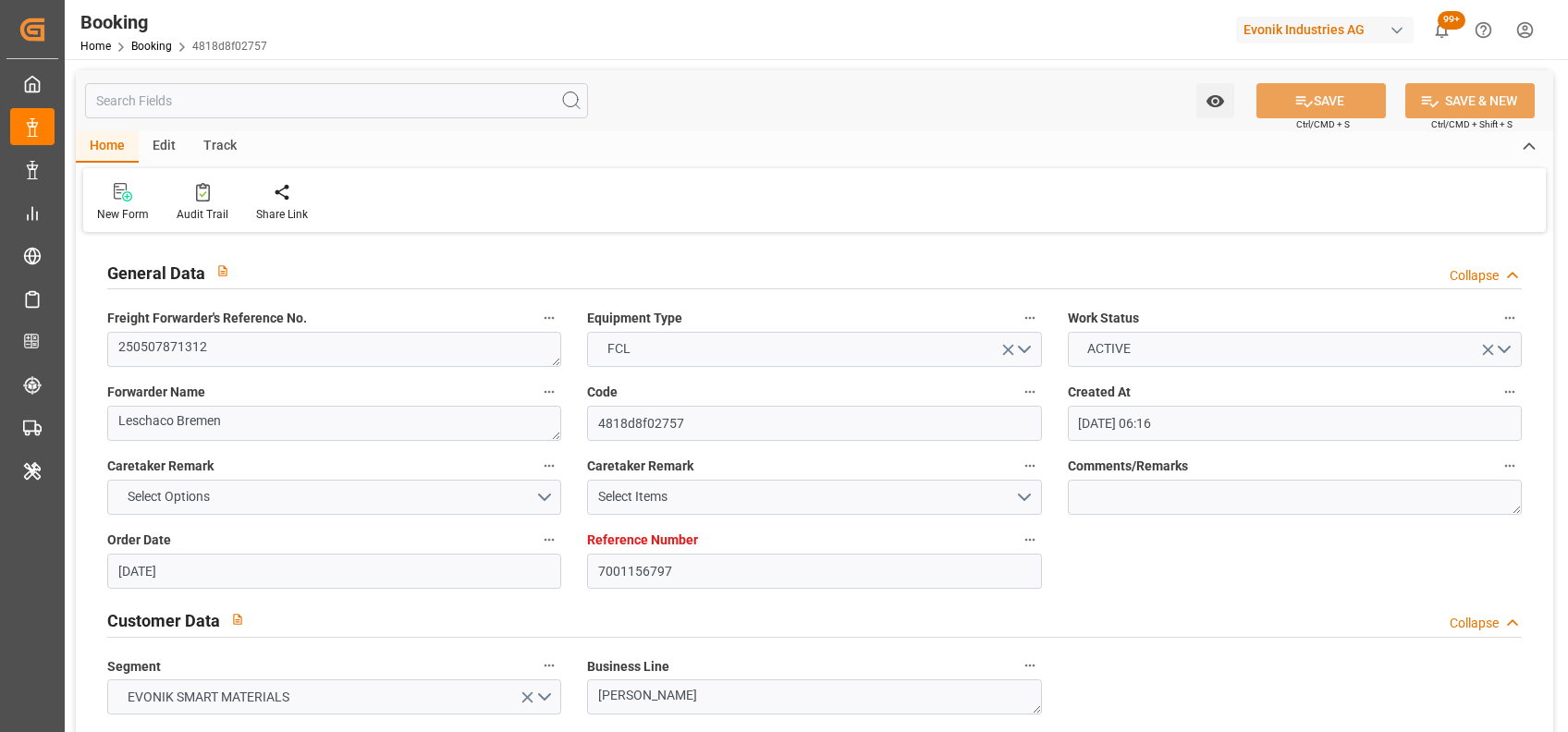
type input "[DATE]"
type input "[DATE] 00:00"
type input "[DATE]"
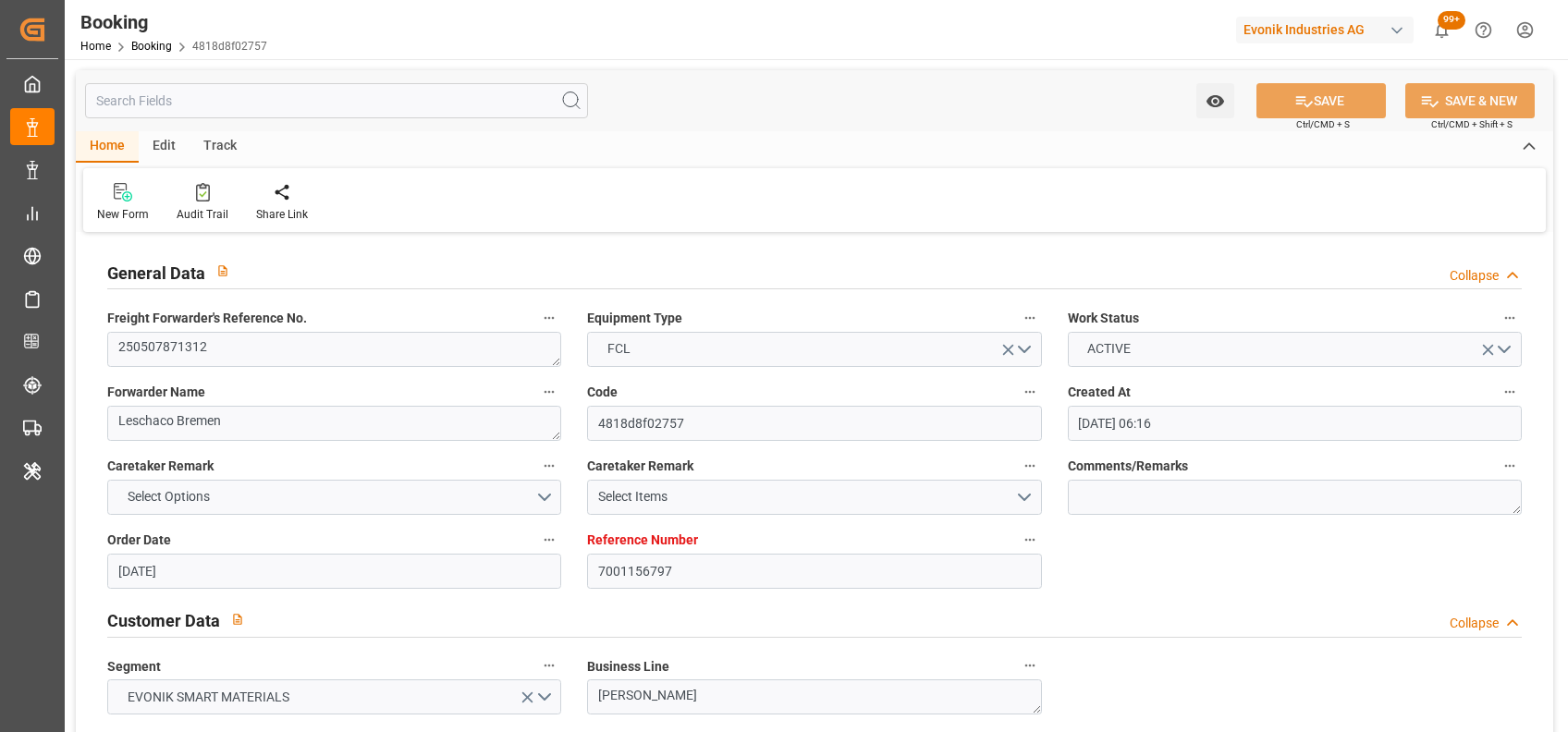
type input "[DATE] 22:20"
type input "[DATE] 15:15"
type input "[DATE] 09:00"
type input "03-07-2025 00:00"
type input "16-07-2025"
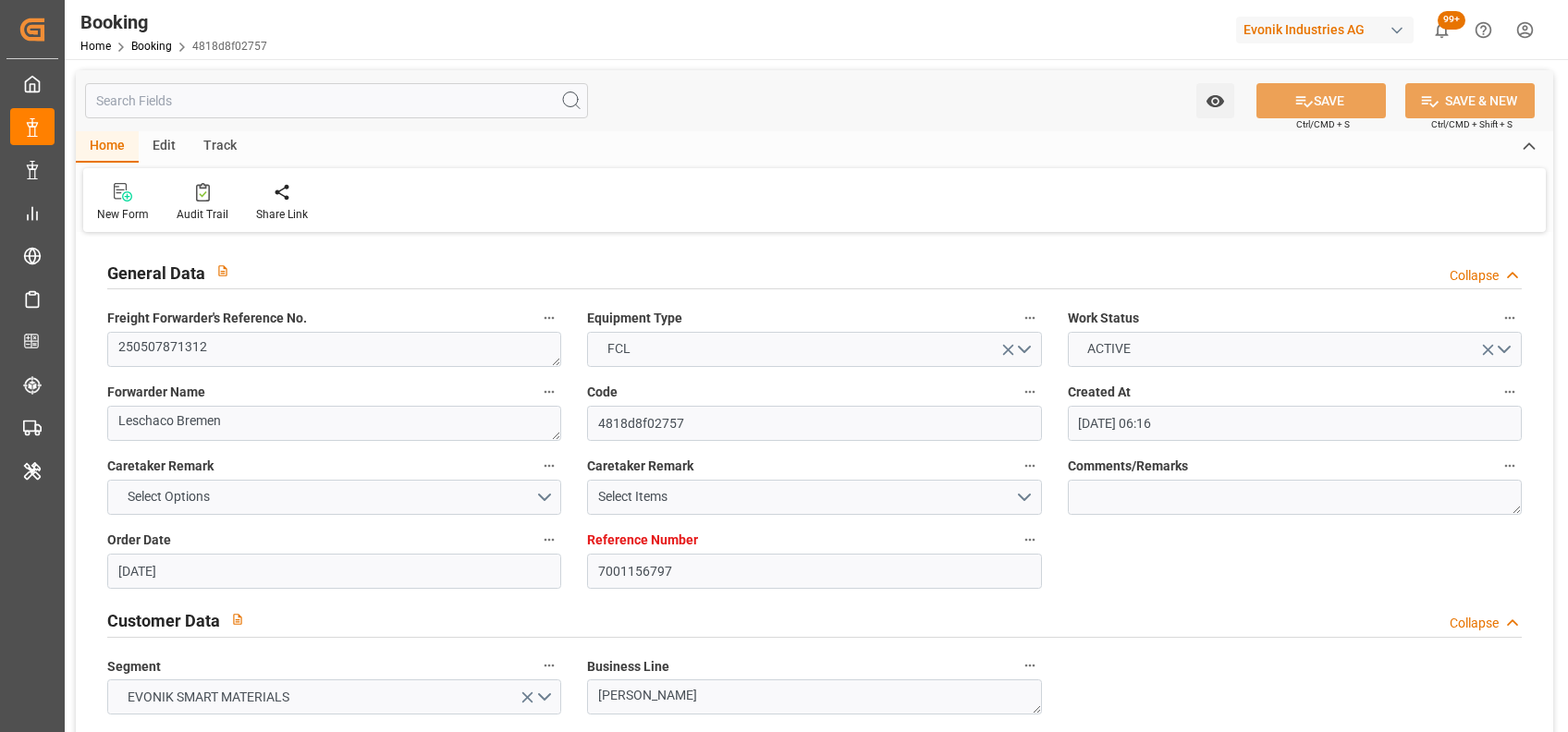
type input "28-07-2025 09:00"
type input "05-07-2025 16:00"
type input "03-07-2025 00:00"
type input "06-07-2025 01:04"
type input "17-07-2025 03:00"
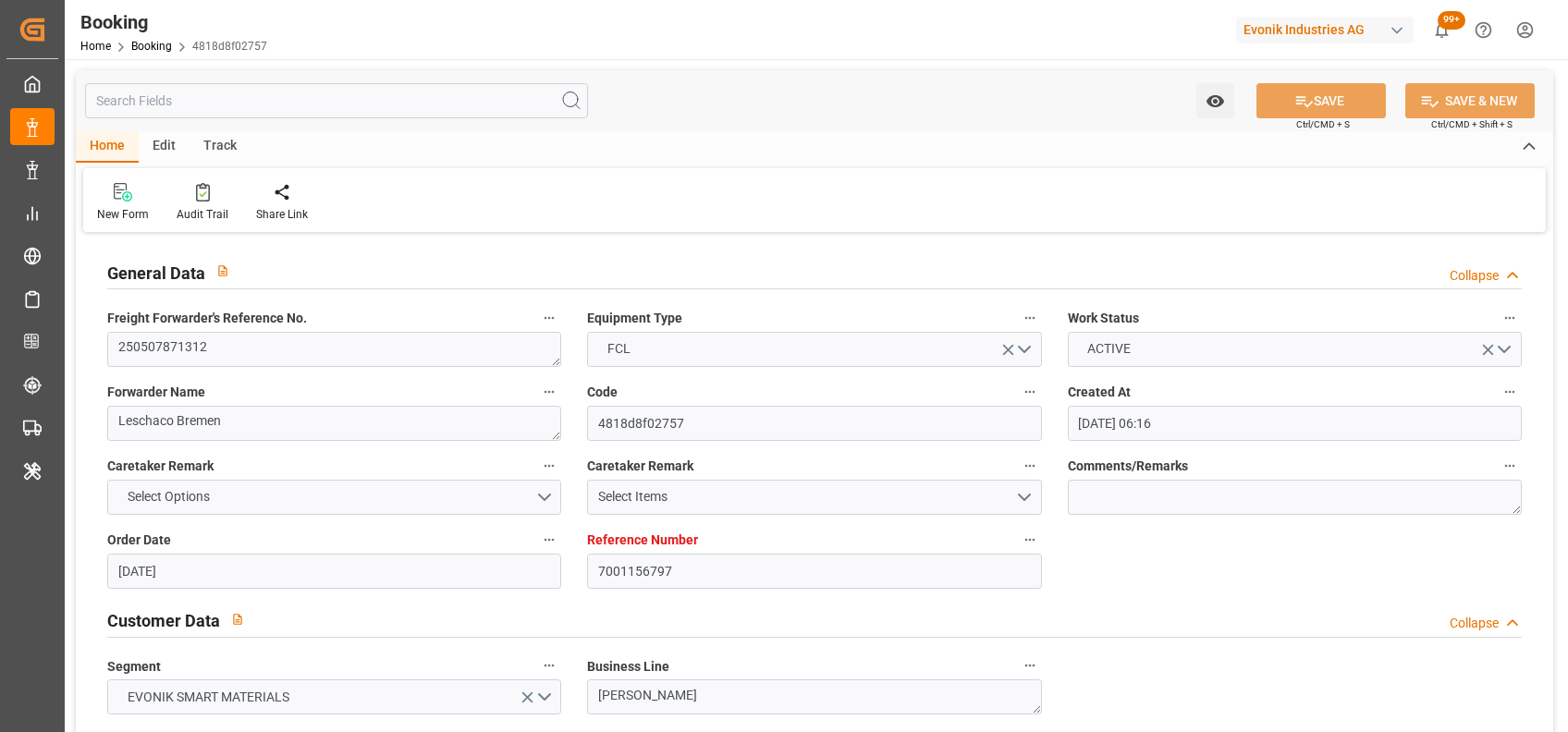
type input "07-07-2025 00:00"
type input "17-07-2025 12:24"
type input "20-07-2025 07:00"
type input "09-07-2025 00:00"
type input "20-07-2025 13:36"
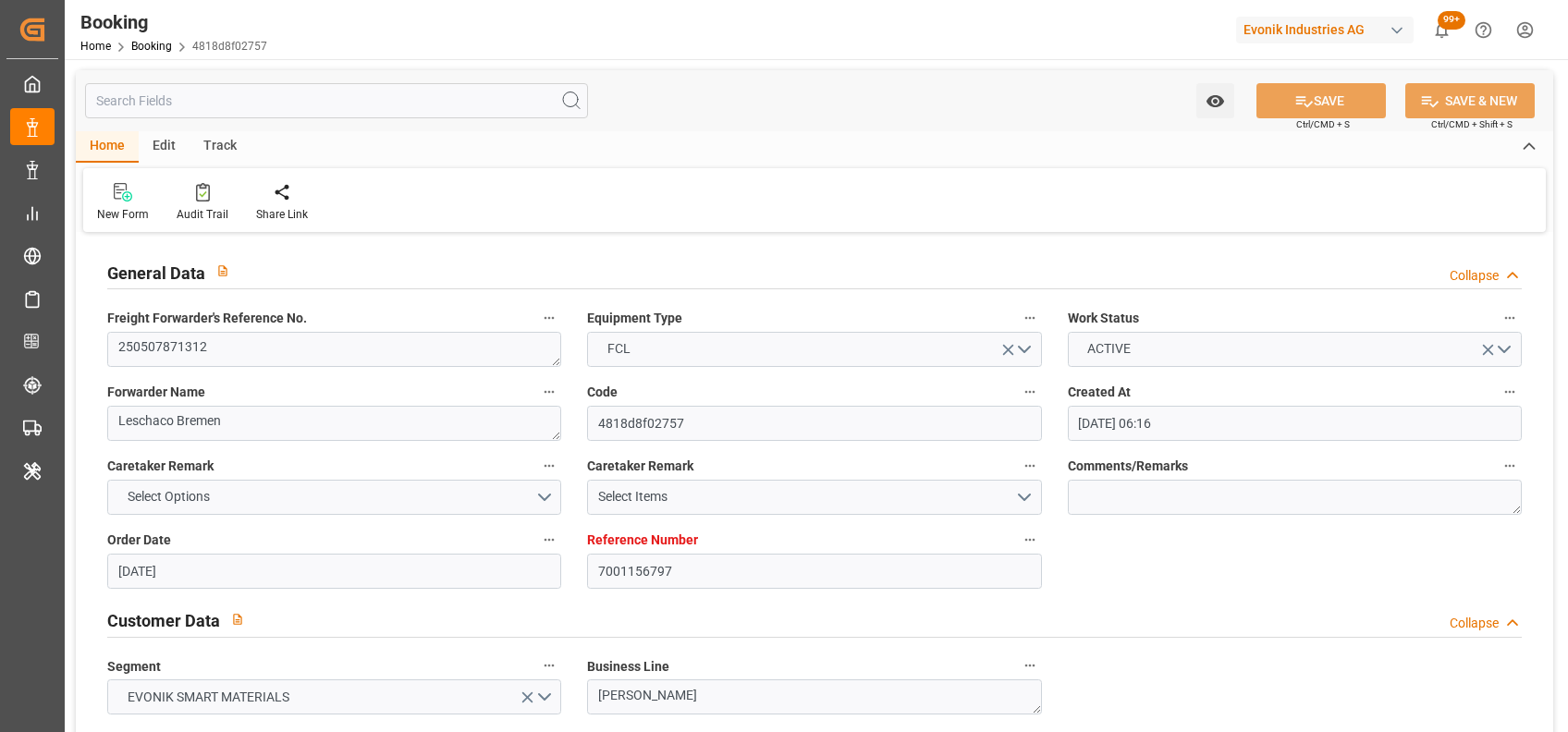
type input "25-07-2025 15:00"
type input "13-07-2025 00:00"
type input "25-07-2025 15:00"
type input "09-07-2025 08:00"
type input "16-08-2025 05:00"
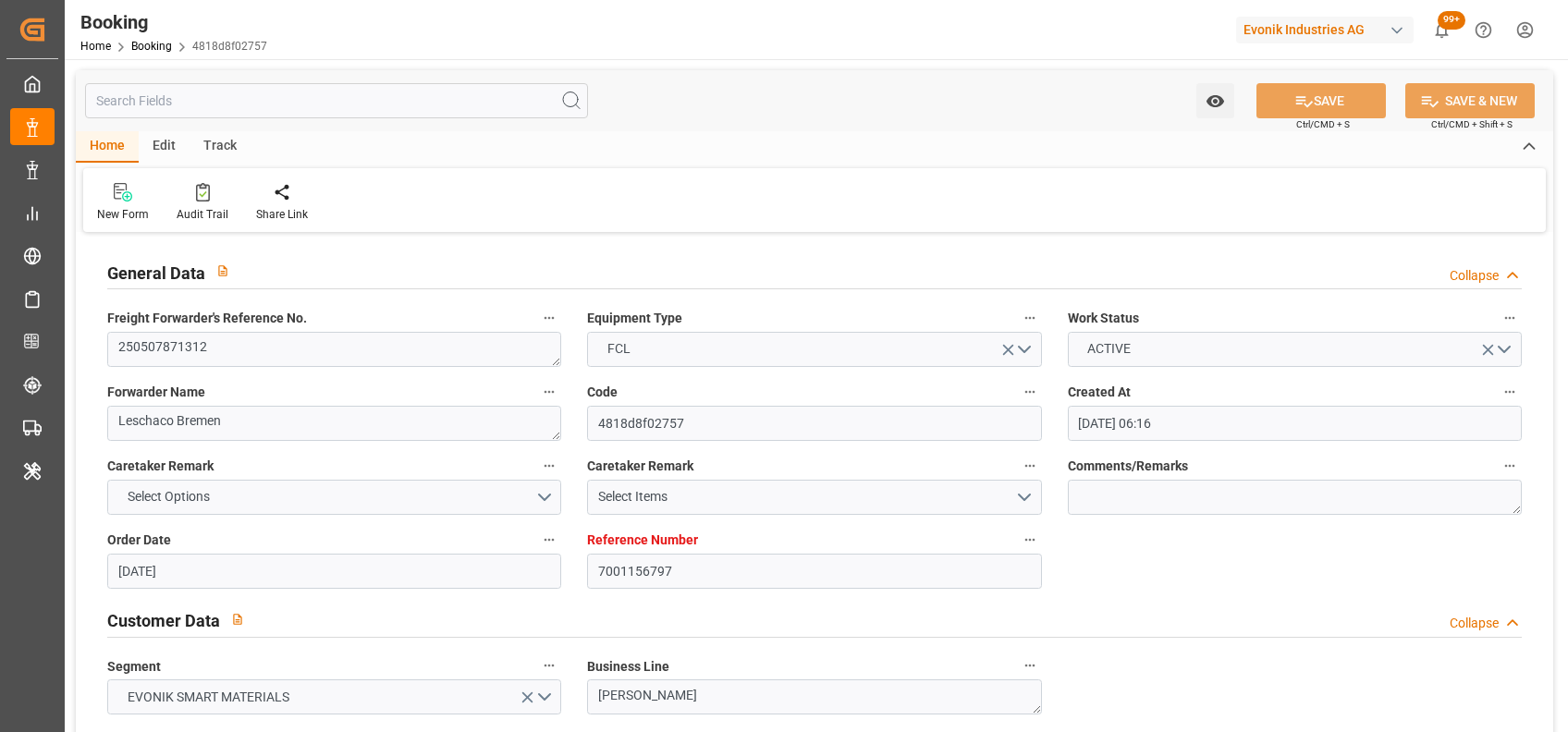
type input "23-05-2025"
type input "28-08-2025 09:51"
type input "28-08-2025"
type input "22-05-2025 13:49"
type input "22-05-2025 23:44"
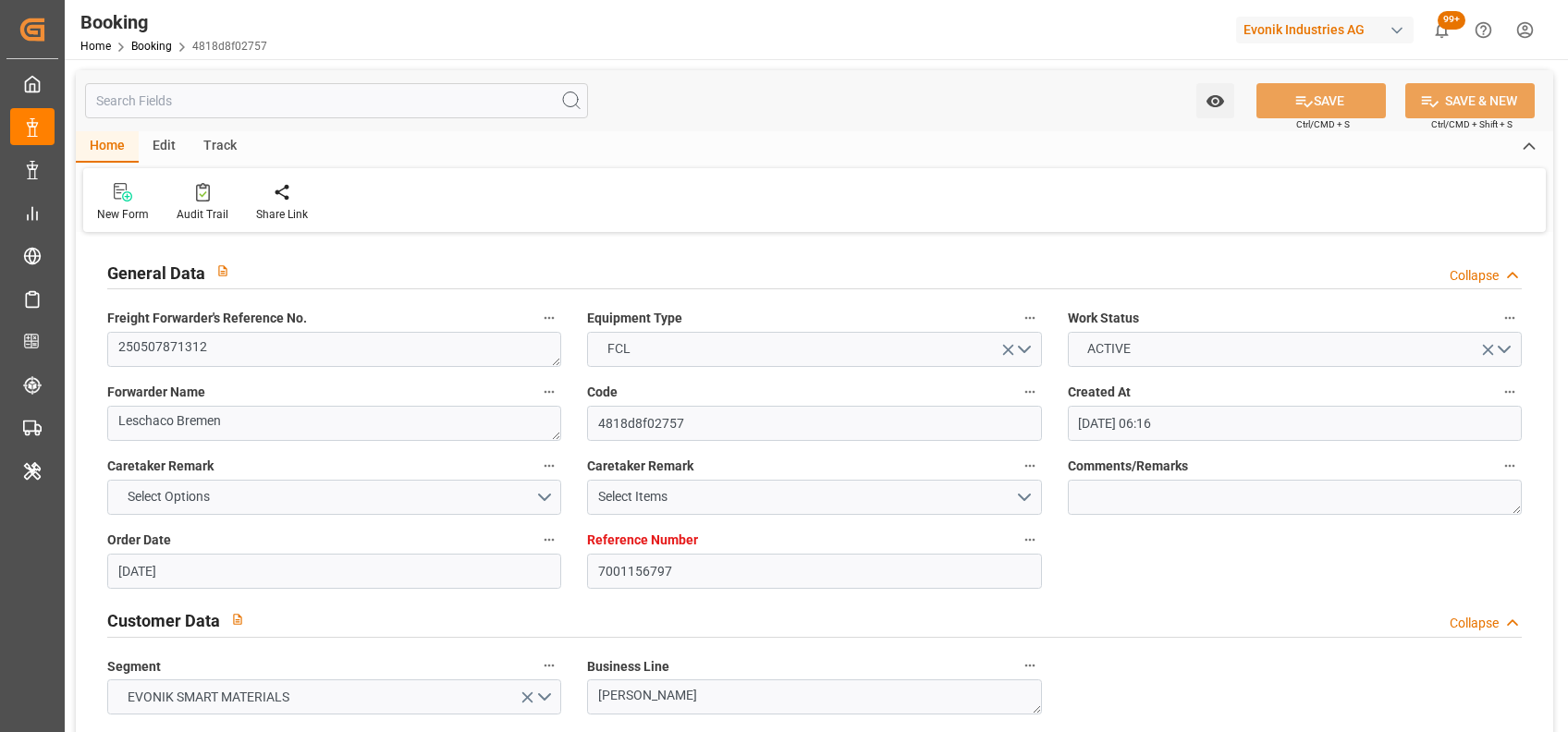
type input "05-07-2025 16:00"
type input "05-07-2025 16:46"
type input "06-07-2025 04:16"
type input "06-07-2025 20:09"
type input "16-07-2025 19:23"
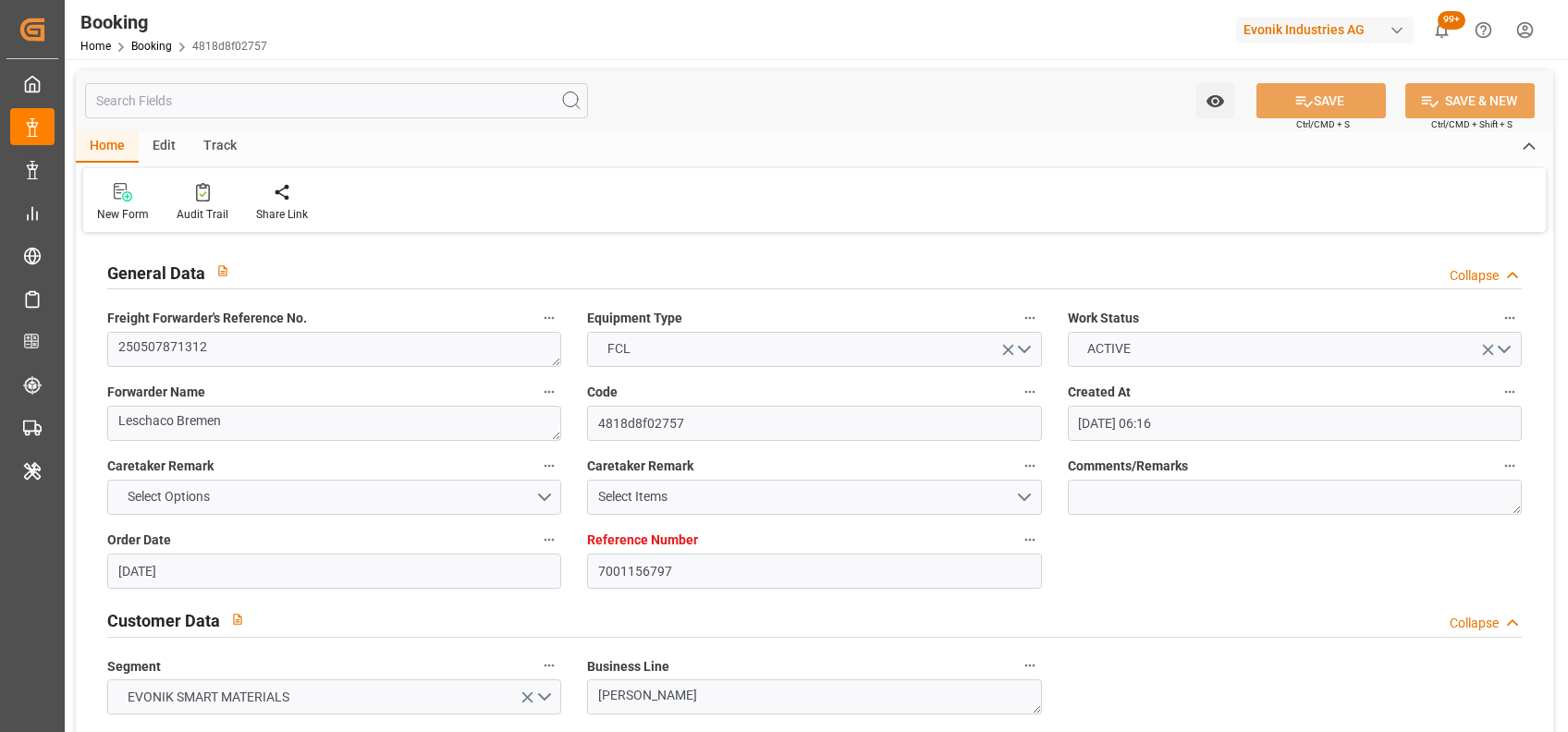
type input "17-07-2025 03:00"
type input "17-07-2025 04:25"
type input "20-07-2025 07:00"
type input "19-07-2025 07:51"
type input "[DATE] 18:37"
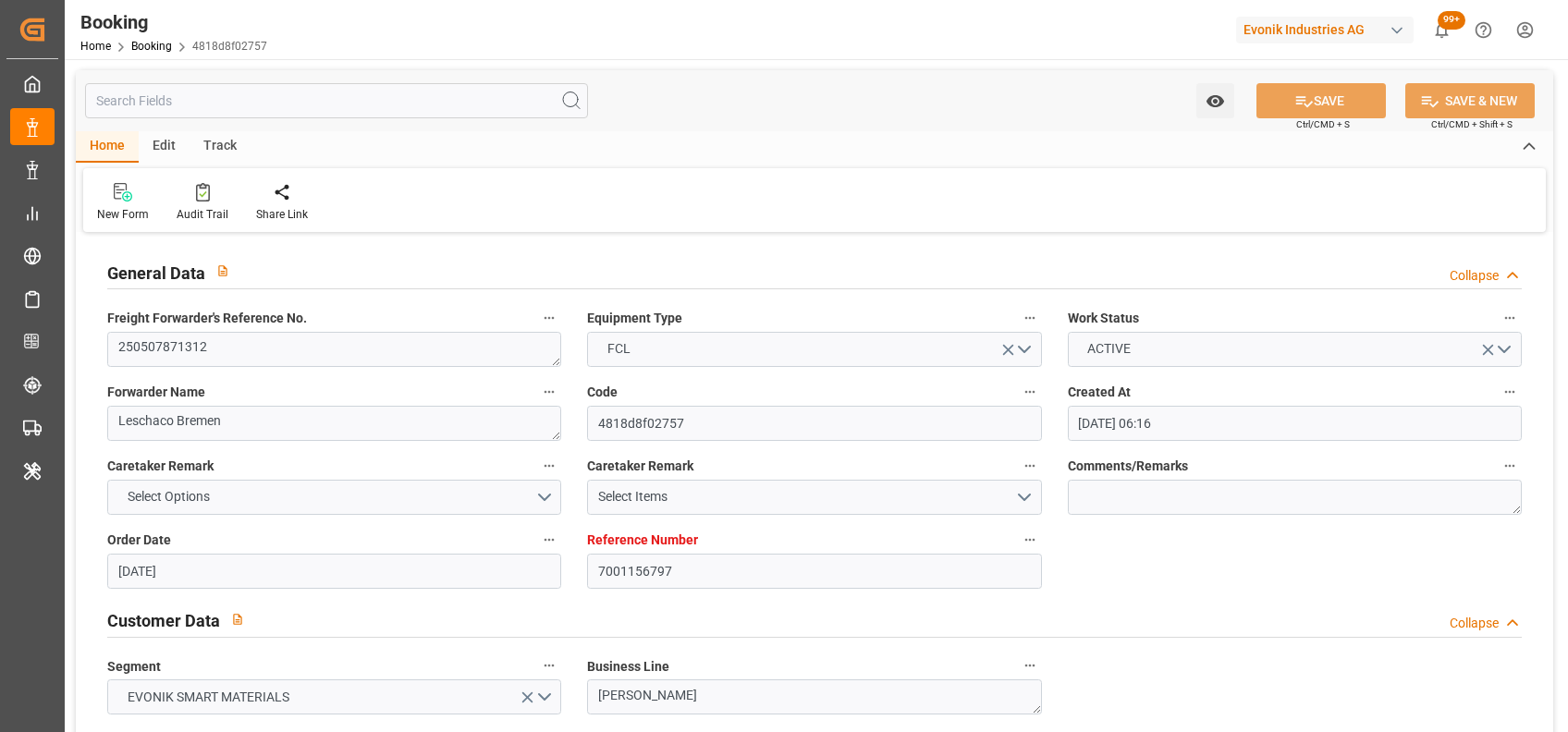
type input "19-07-2025 11:51"
type input "[DATE] 11:00"
type input "[DATE] 15:00"
type input "[DATE] 08:00"
type input "[DATE] 16:32"
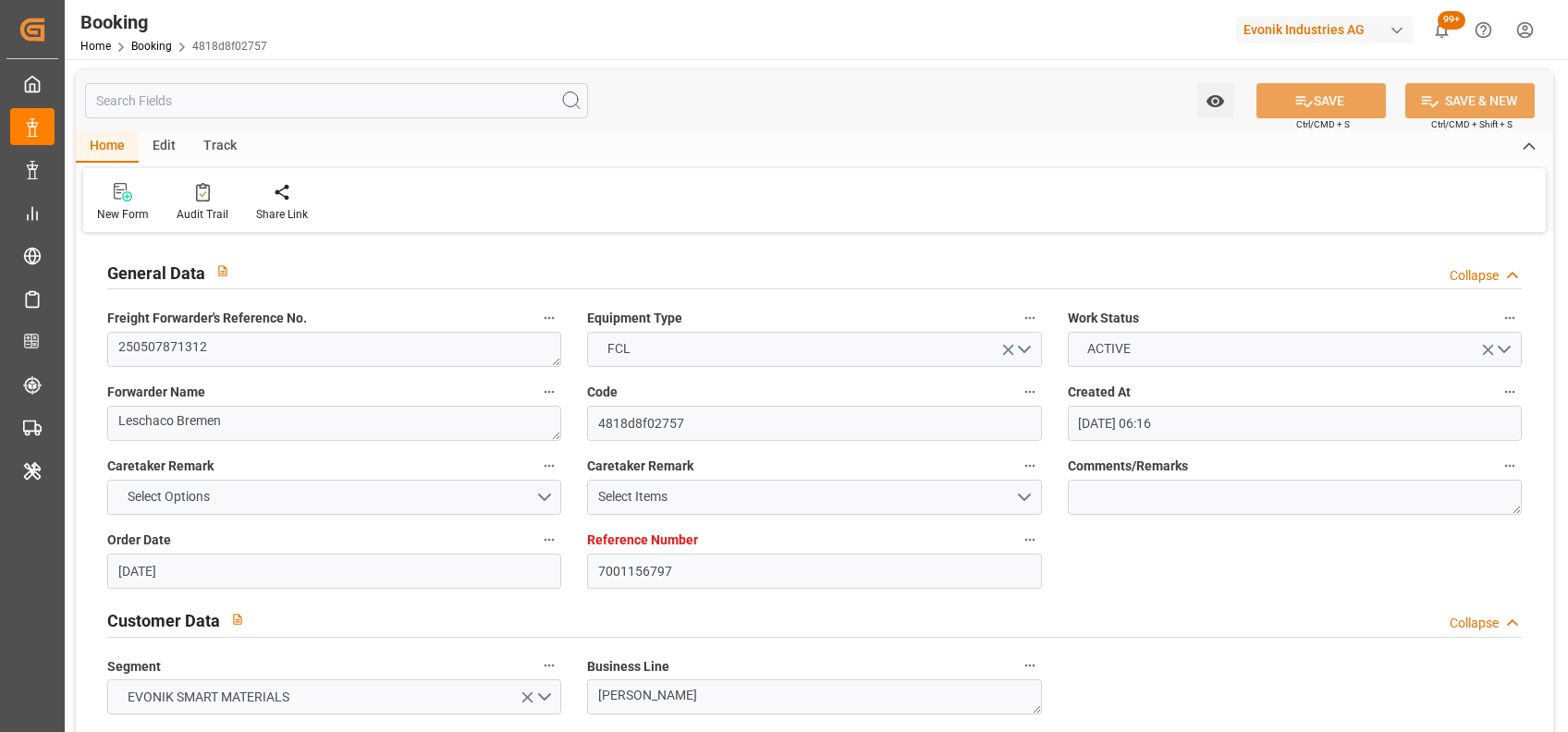
type input "[DATE] 09:00"
type input "[DATE] 12:17"
type input "[DATE] 13:06"
type input "[DATE] 20:20"
type input "[DATE] 13:06"
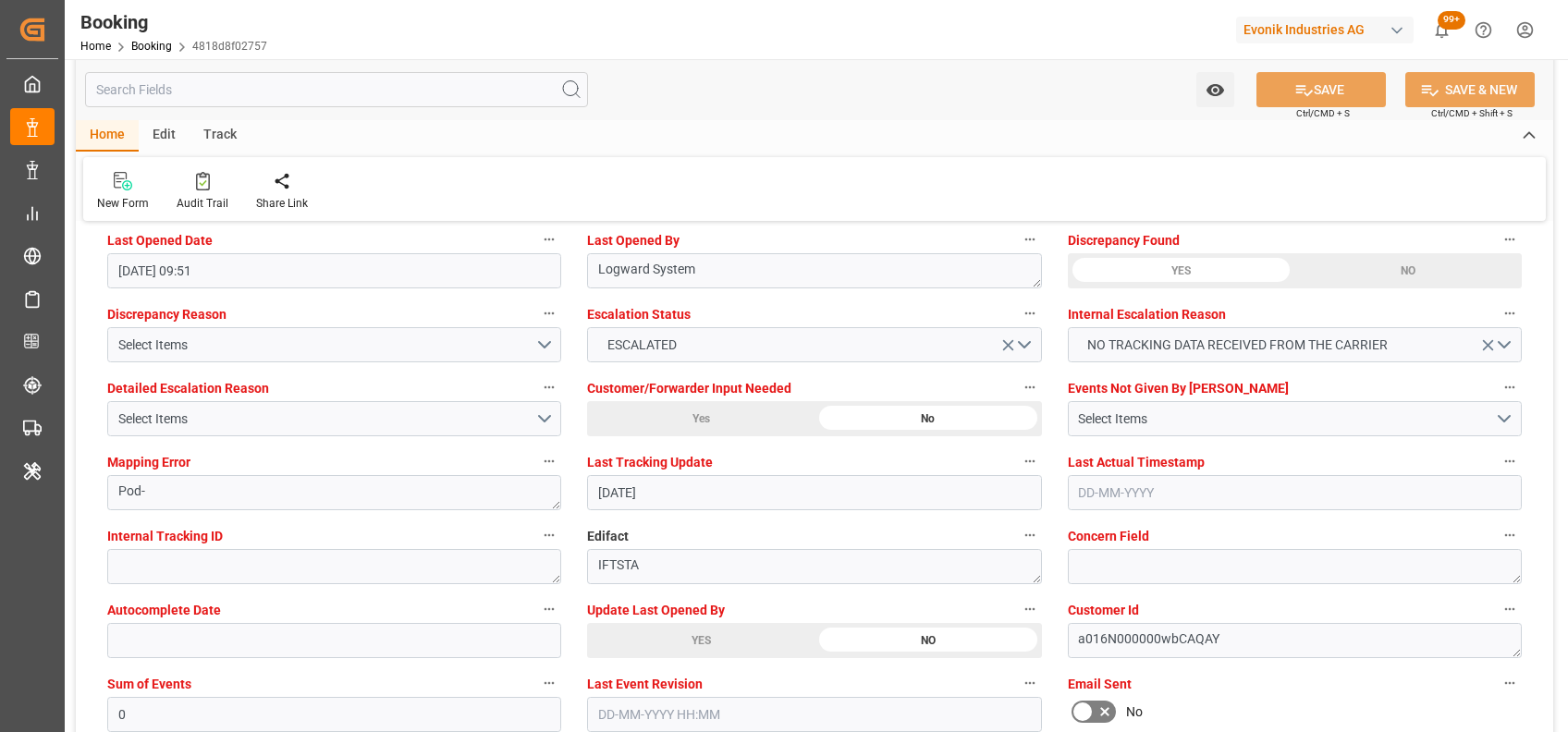
scroll to position [3410, 0]
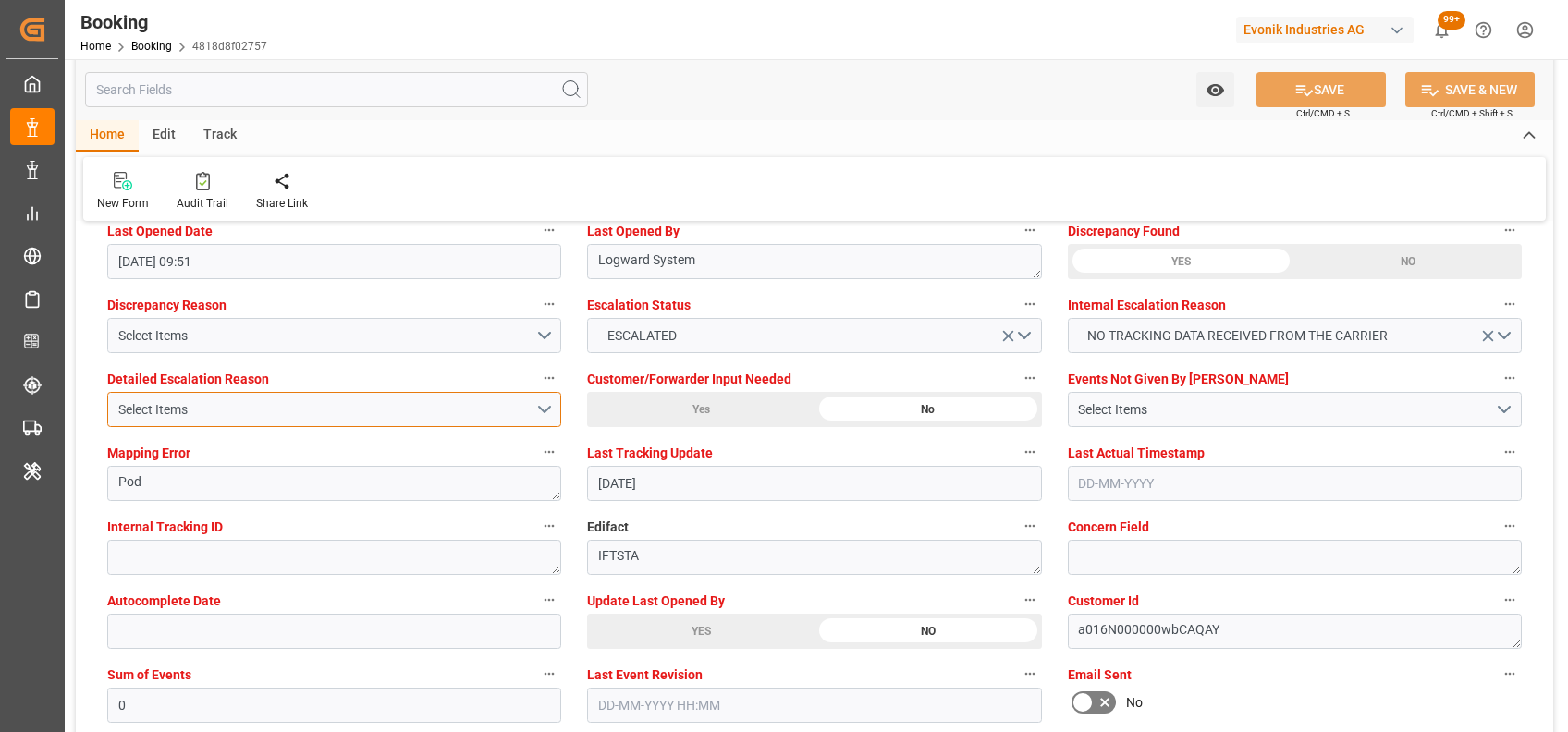
click at [407, 407] on div "Select Items" at bounding box center [326, 410] width 417 height 19
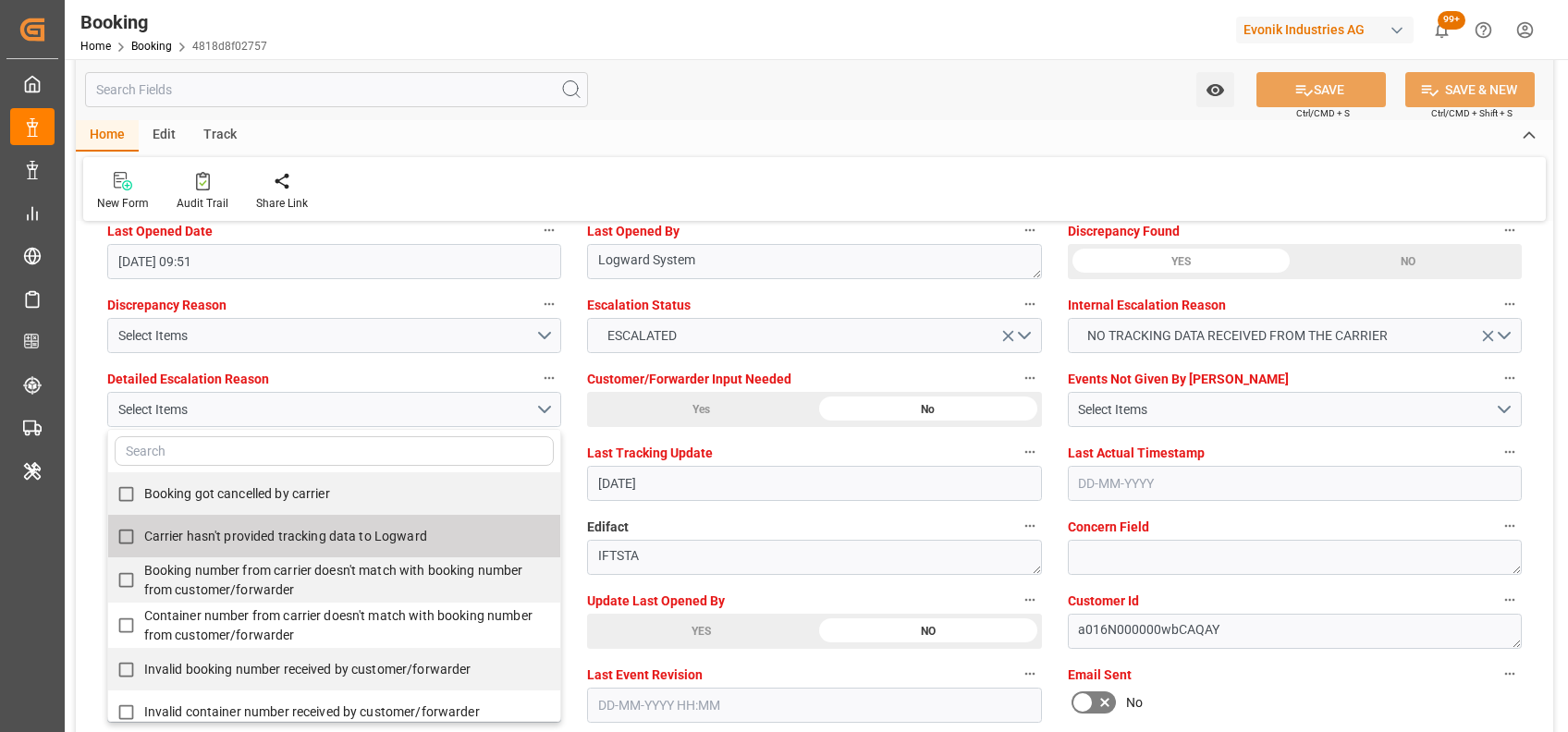
click at [362, 529] on span "Carrier hasn't provided tracking data to Logward" at bounding box center [285, 537] width 283 height 15
checkbox input "true"
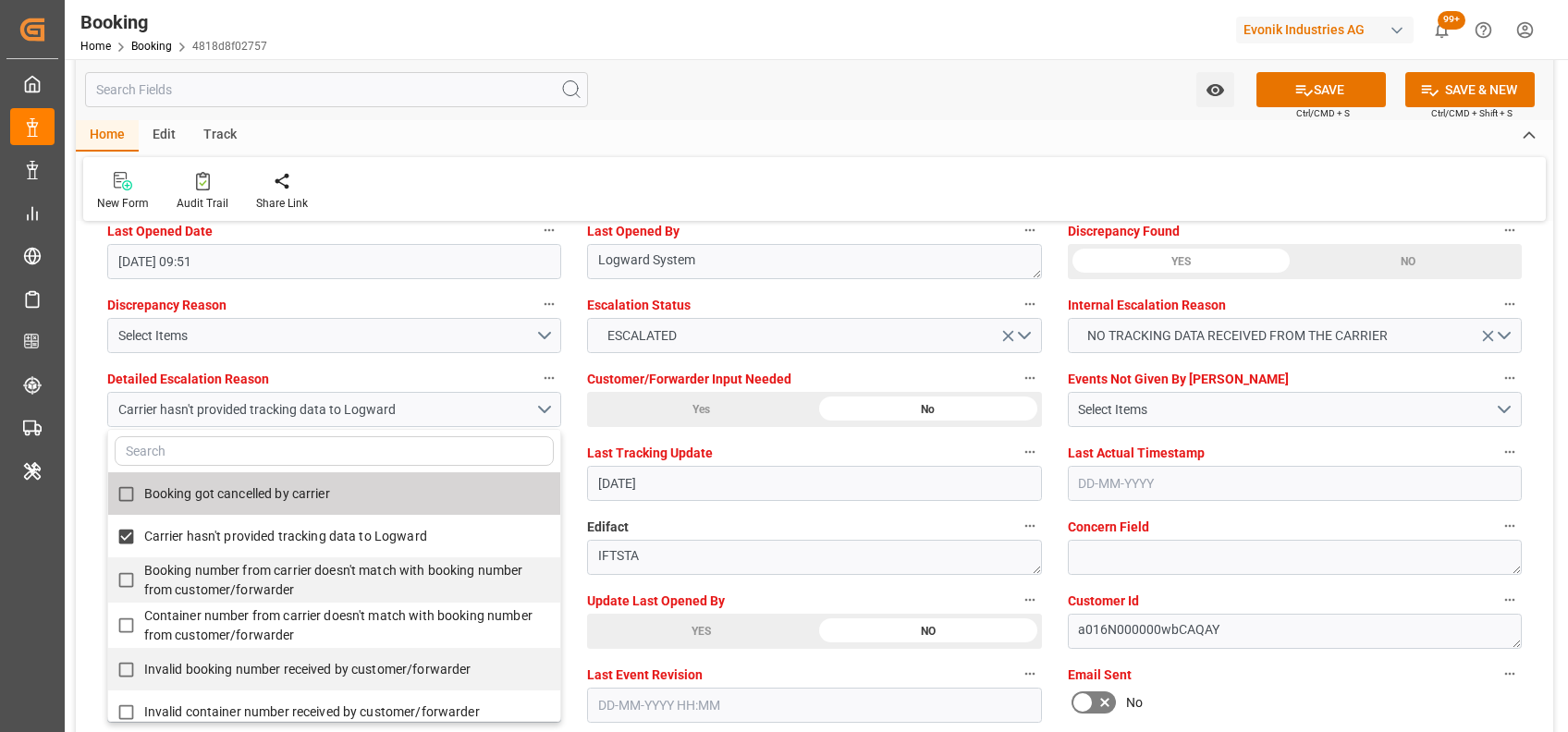
click at [728, 157] on div "New Form Audit Trail Share Link" at bounding box center [814, 189] width 1462 height 64
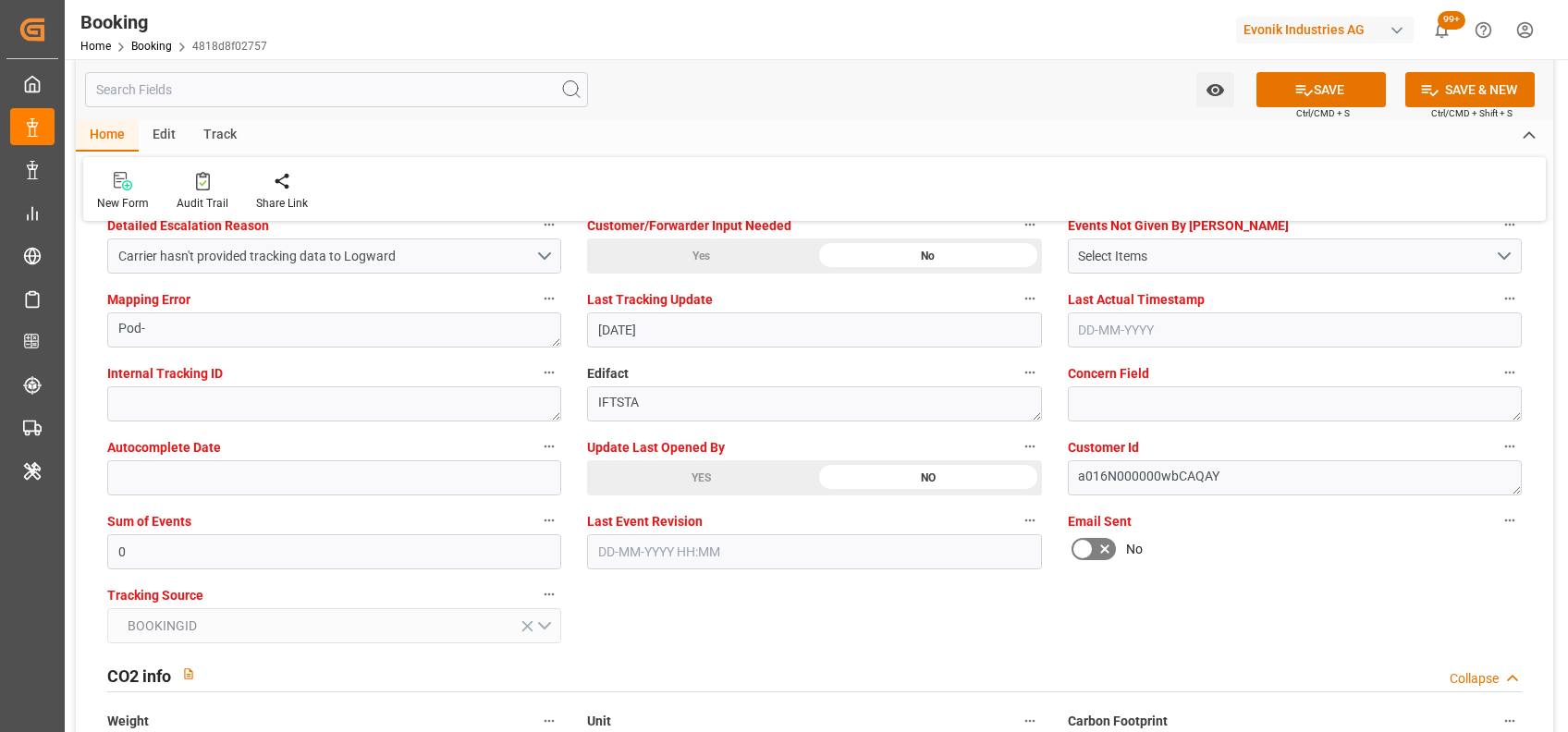
scroll to position [3566, 0]
click at [438, 556] on input "0" at bounding box center [334, 550] width 454 height 35
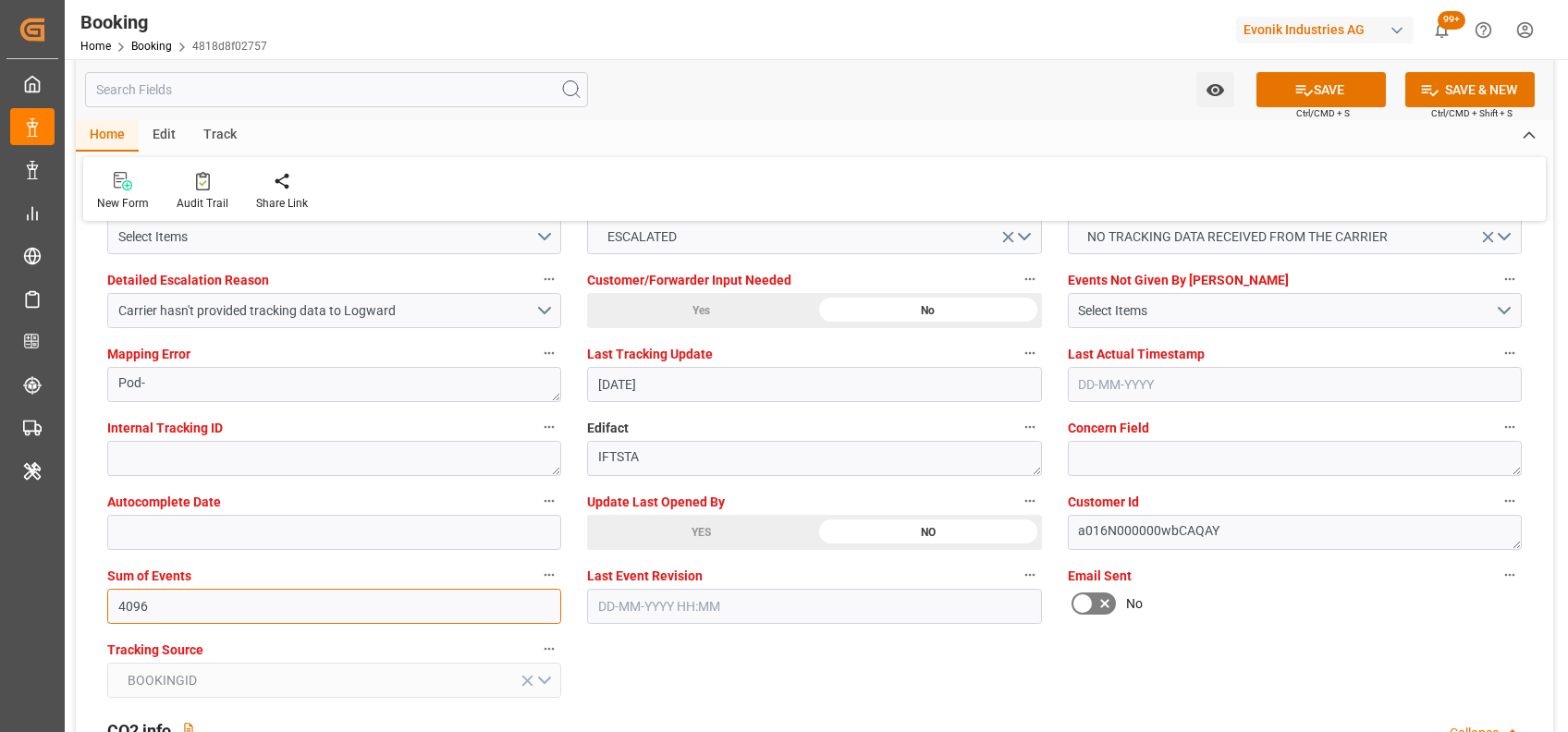
scroll to position [3506, 0]
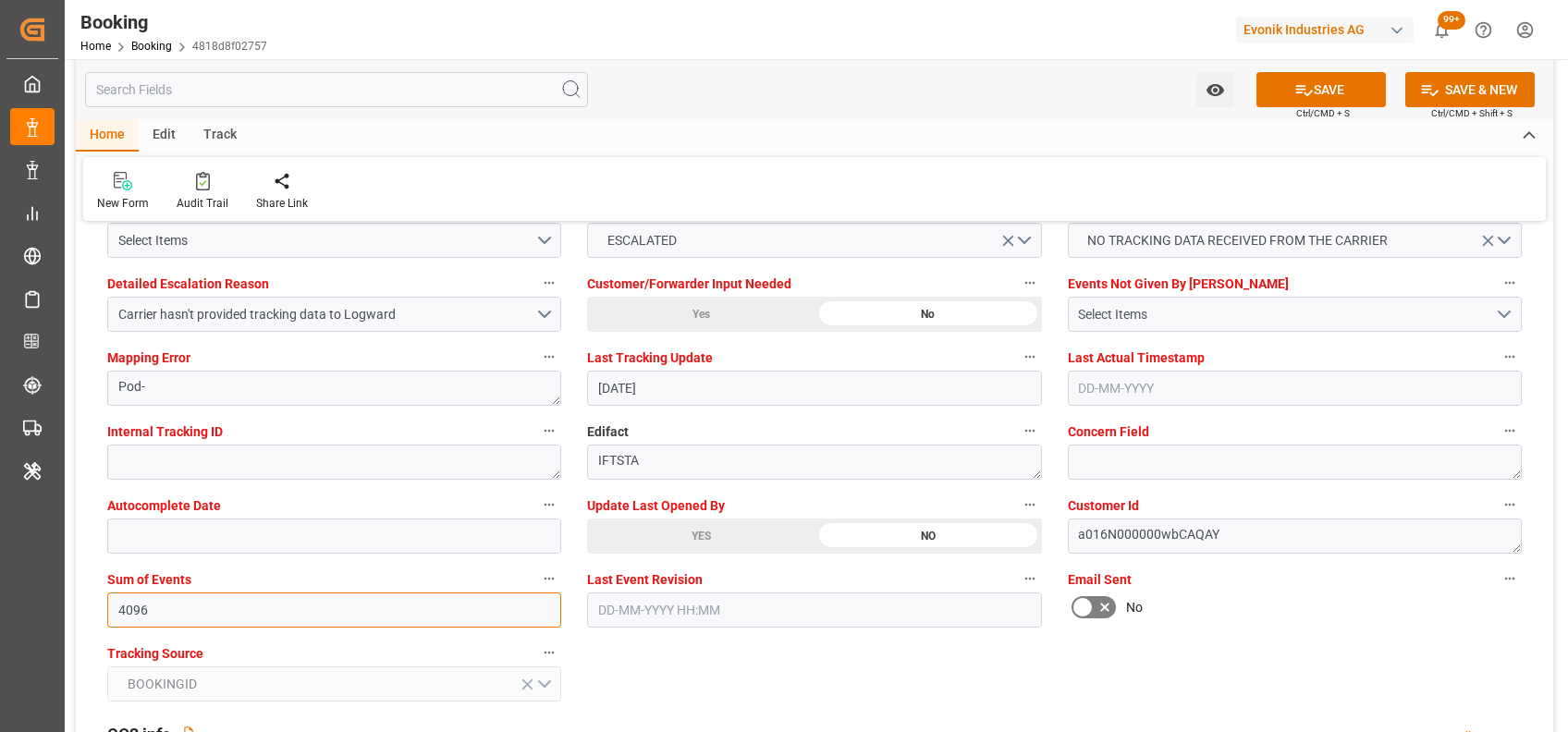
type input "4096"
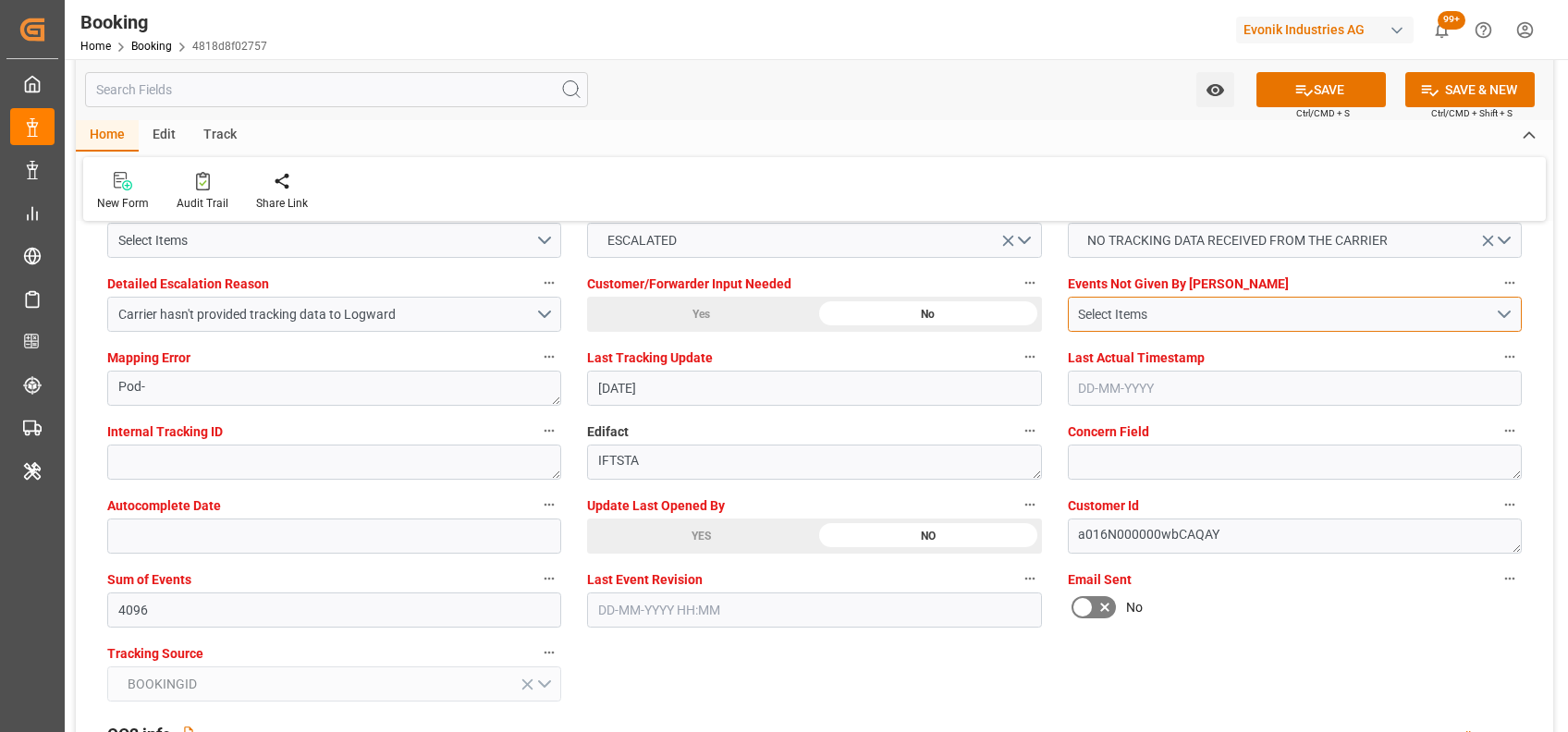
click at [1186, 305] on div "Select Items" at bounding box center [1286, 315] width 417 height 19
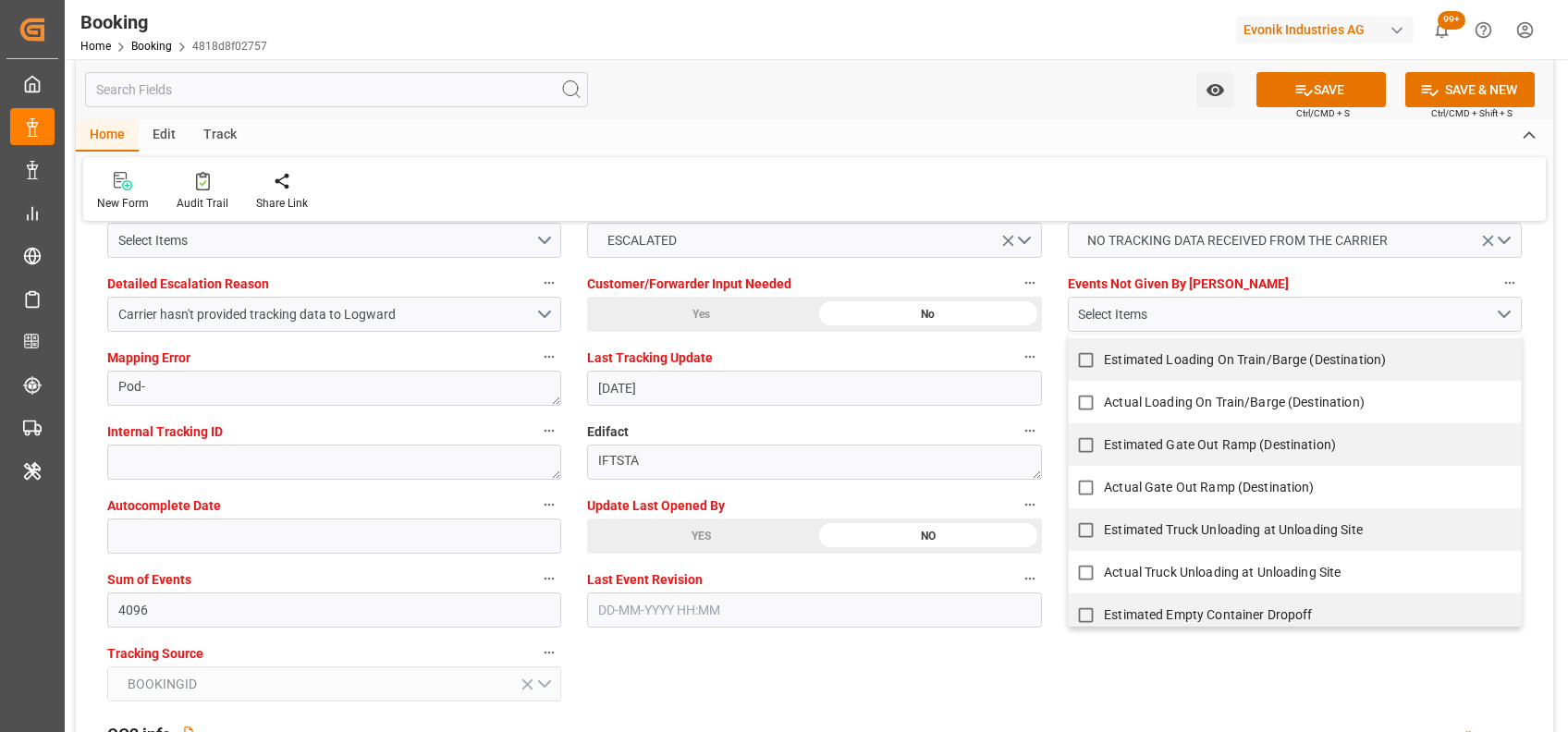
scroll to position [1537, 0]
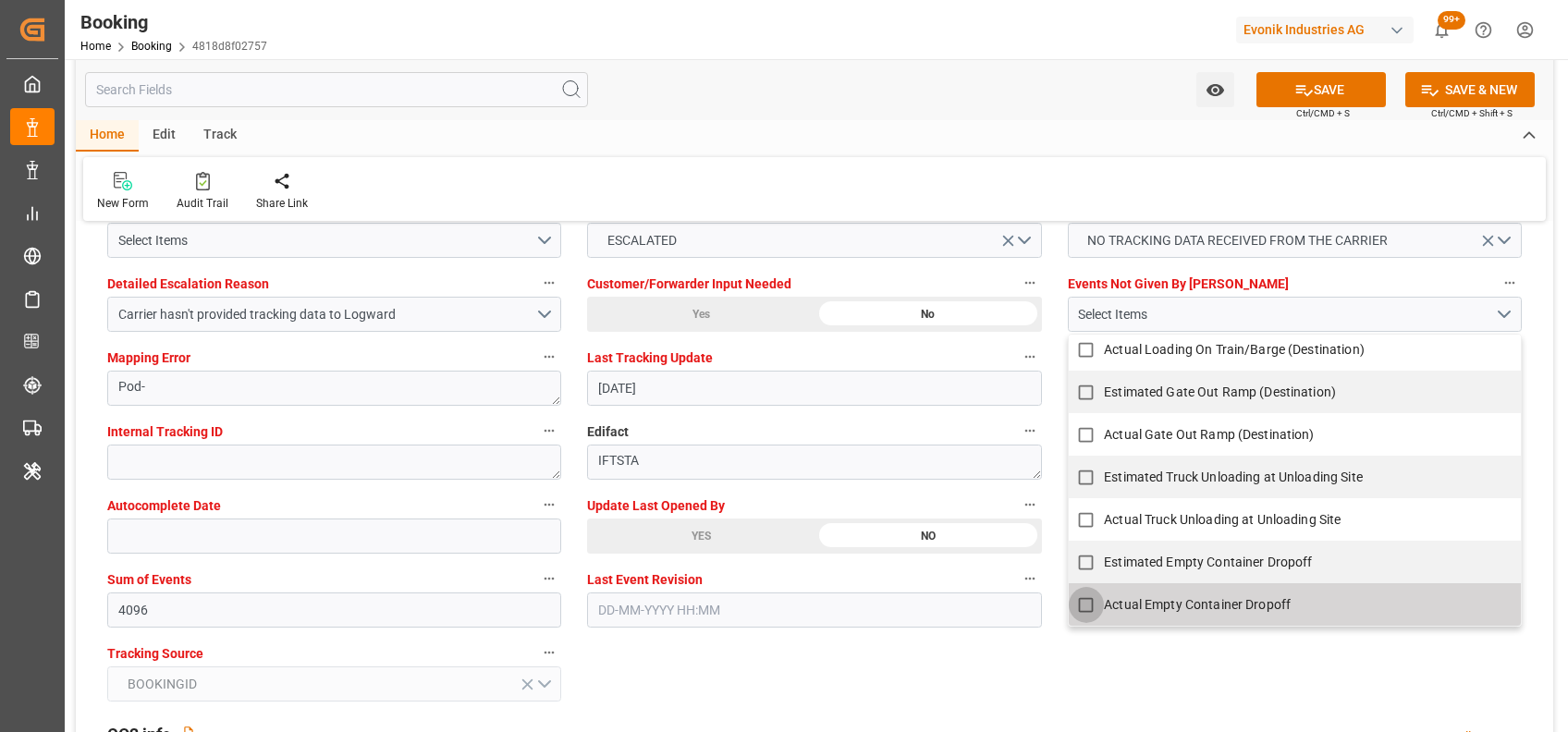
click at [1097, 596] on input "Actual Empty Container Dropoff" at bounding box center [1086, 605] width 36 height 36
checkbox input "false"
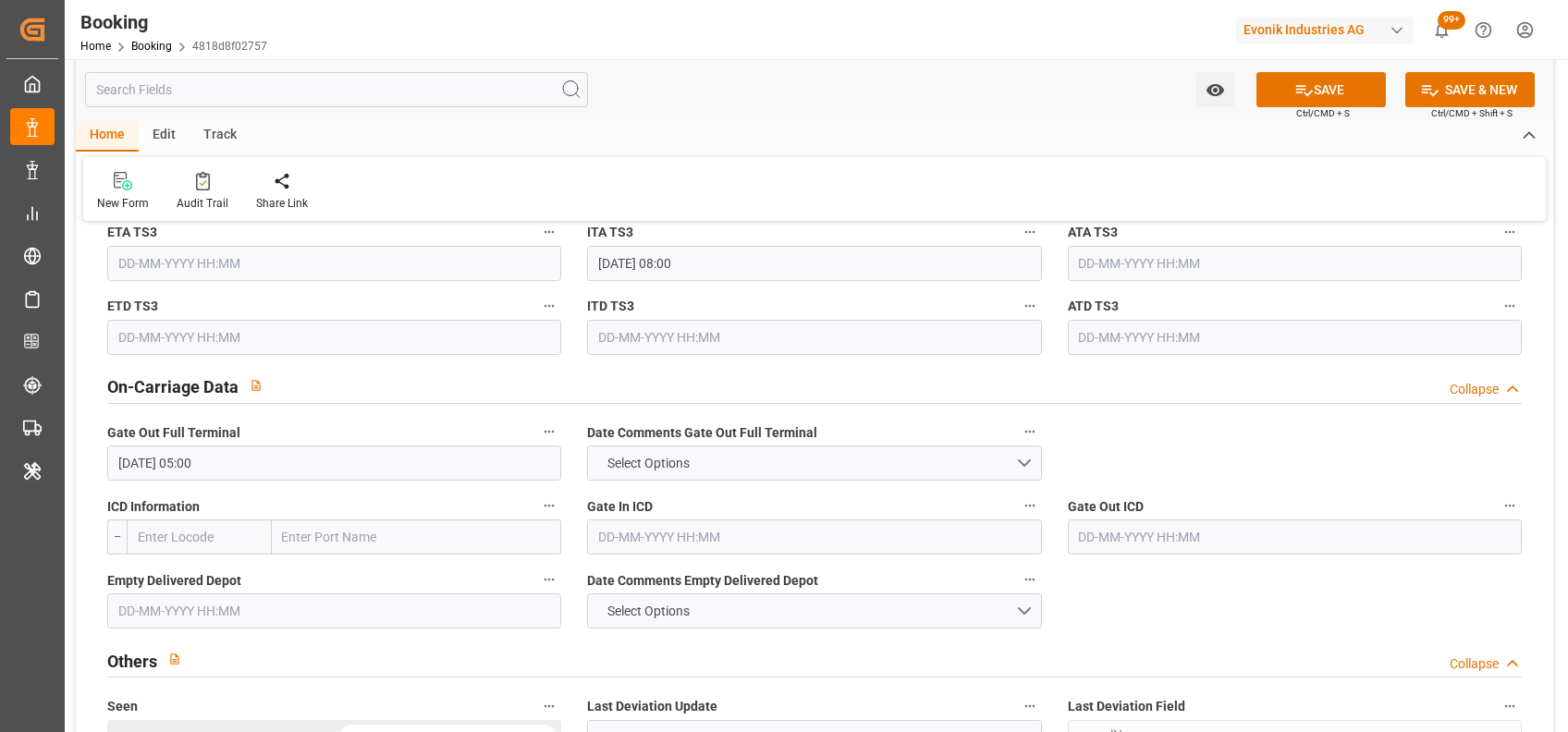
scroll to position [2585, 0]
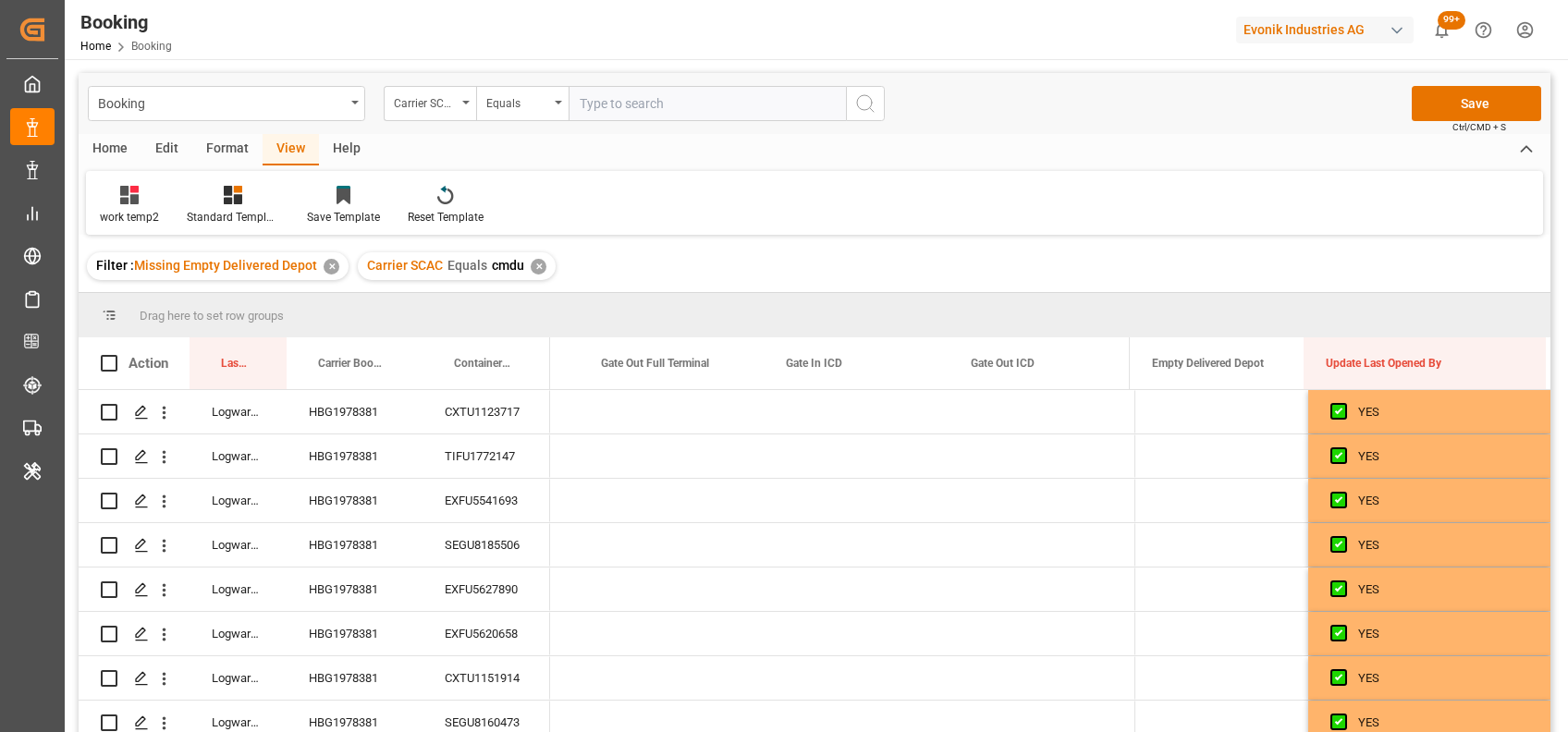
scroll to position [0, 23426]
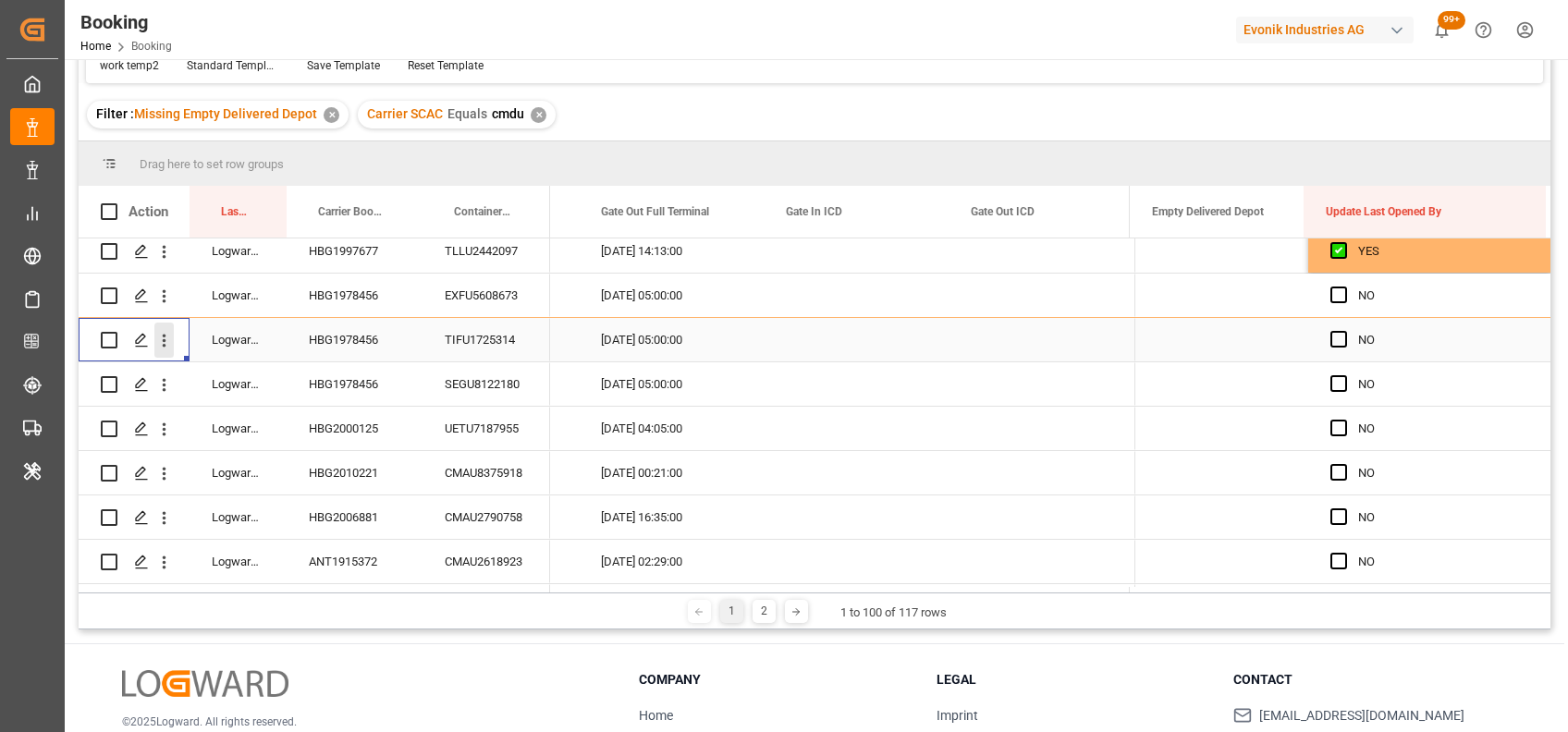
click at [165, 351] on button "open menu" at bounding box center [164, 339] width 19 height 35
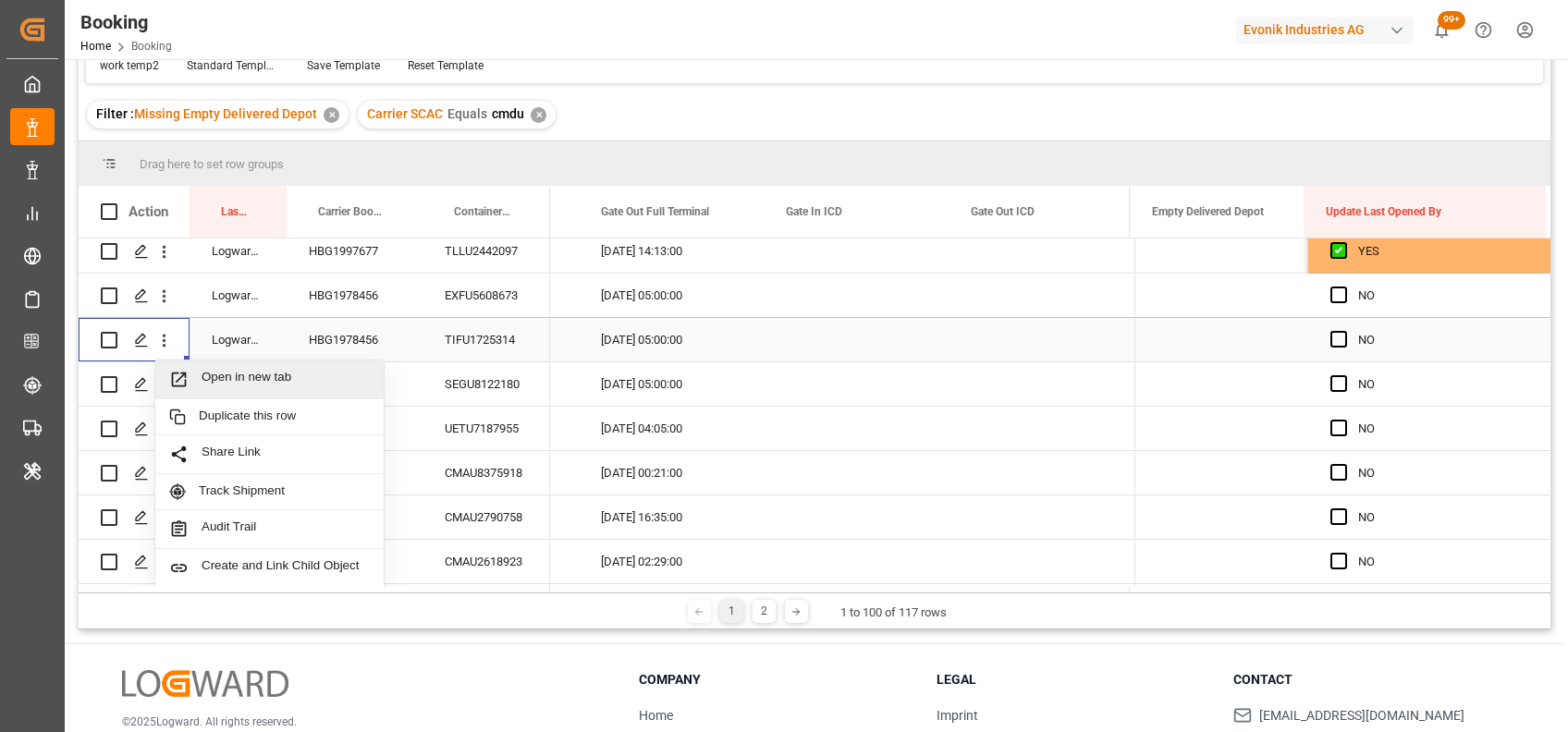
click at [214, 372] on span "Open in new tab" at bounding box center [285, 379] width 168 height 19
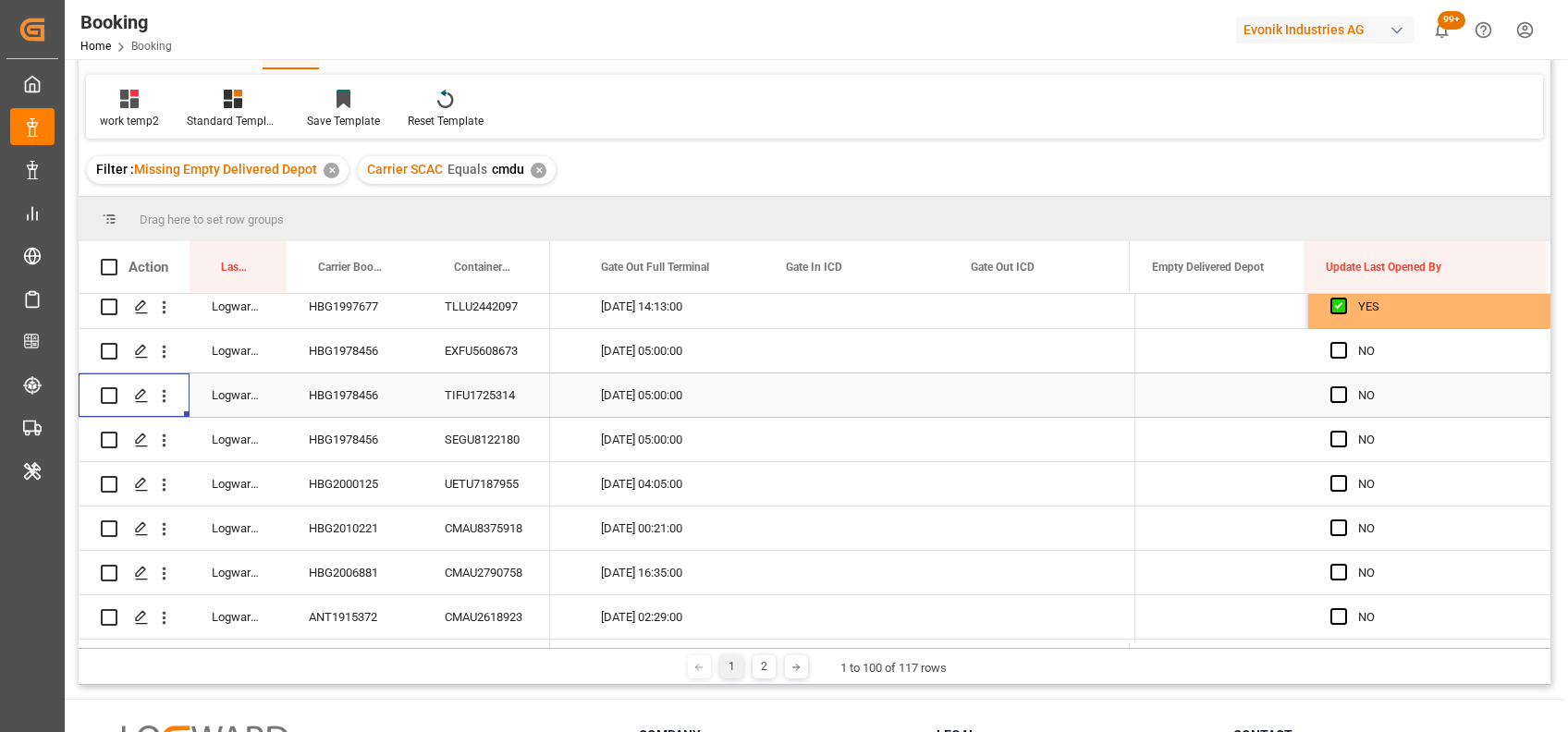
scroll to position [207, 0]
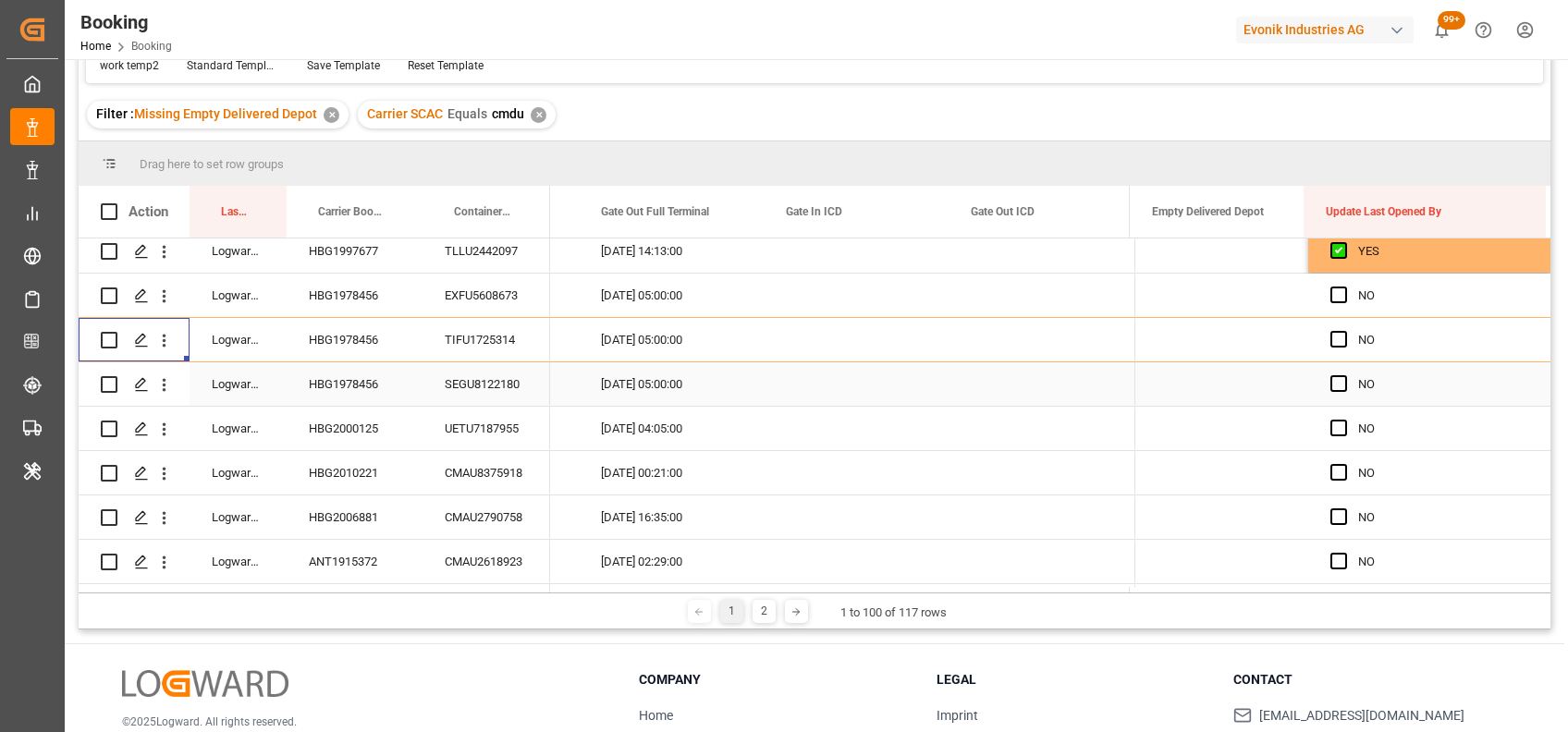
click at [477, 385] on div "SEGU8122180" at bounding box center [486, 384] width 128 height 44
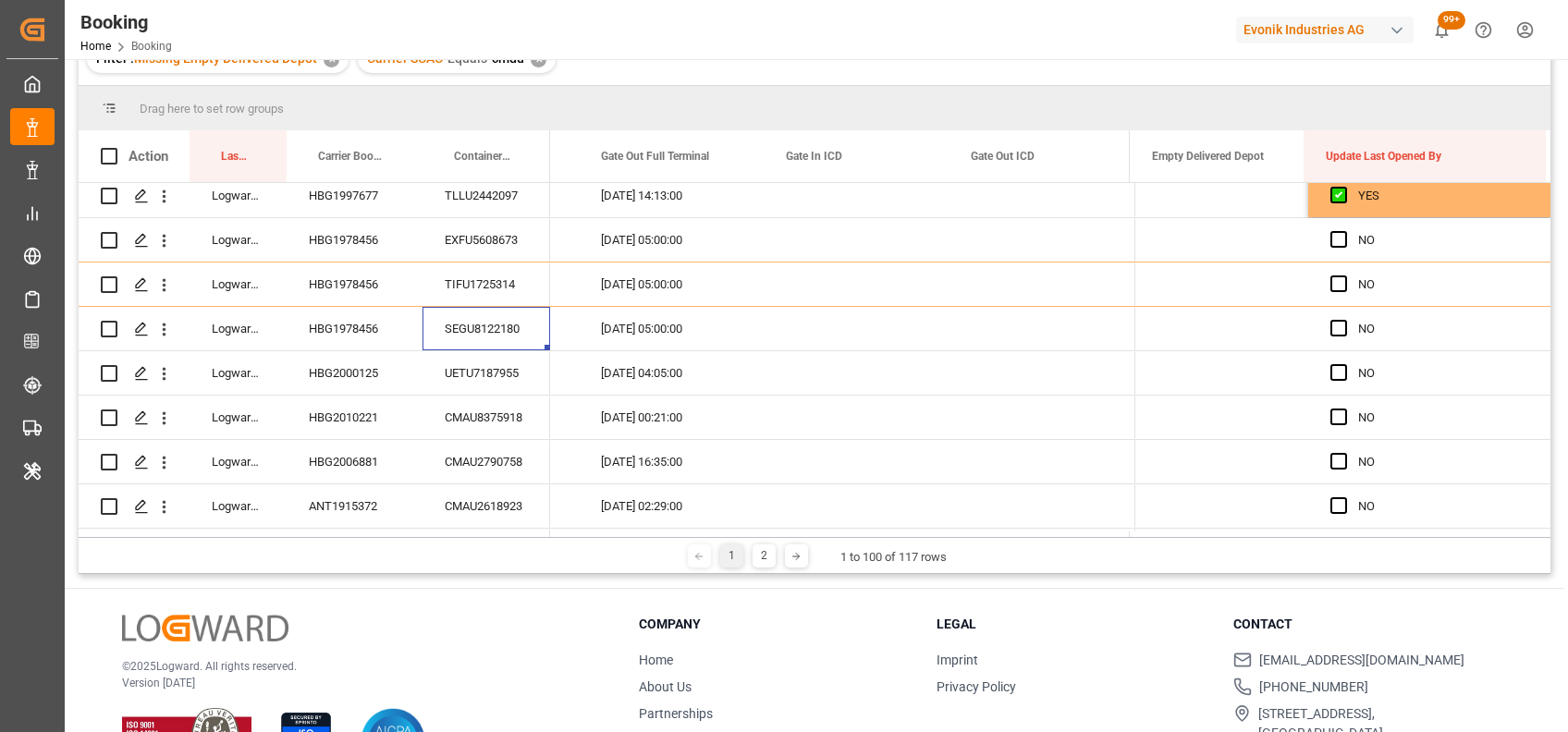
scroll to position [152, 0]
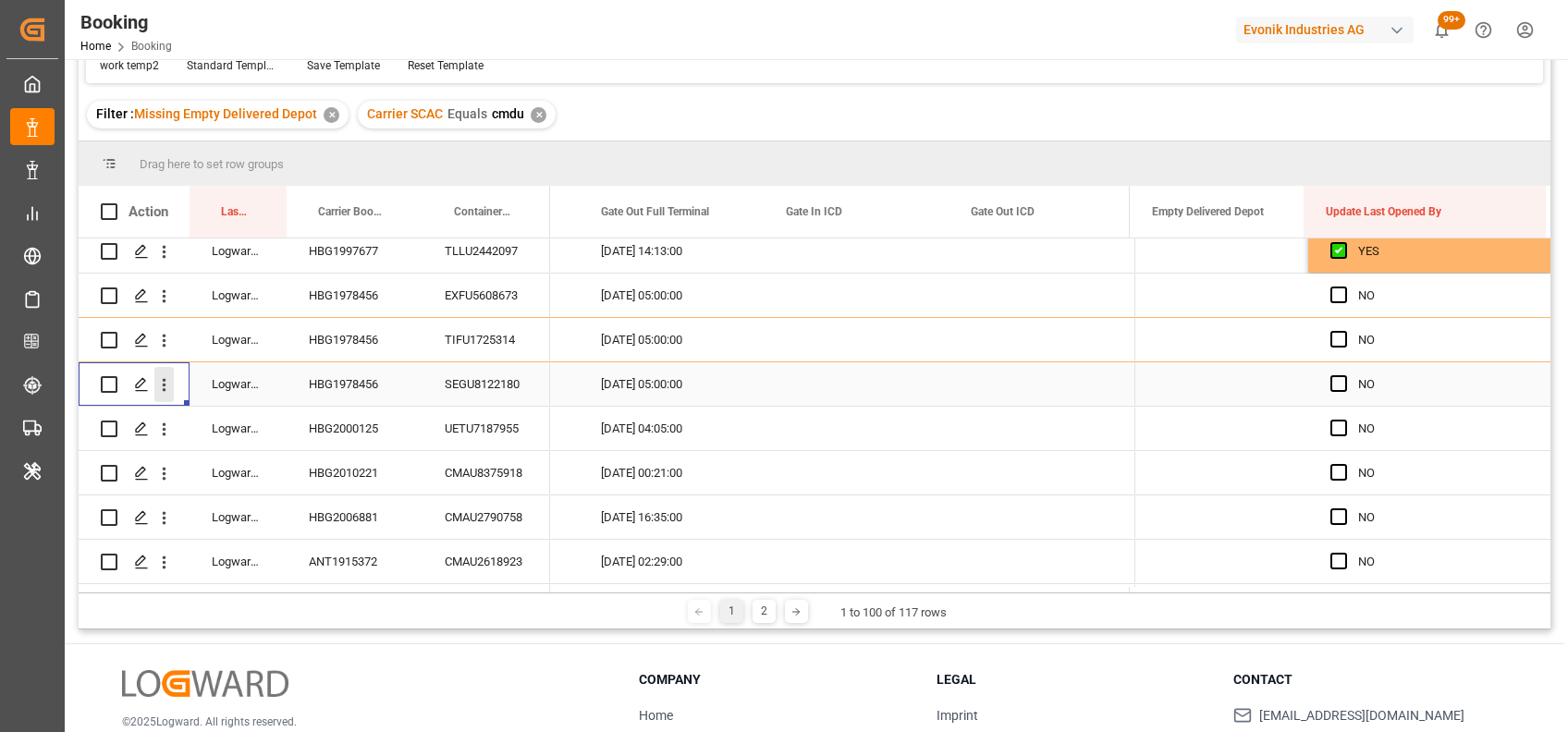
click at [168, 393] on icon "open menu" at bounding box center [164, 385] width 19 height 19
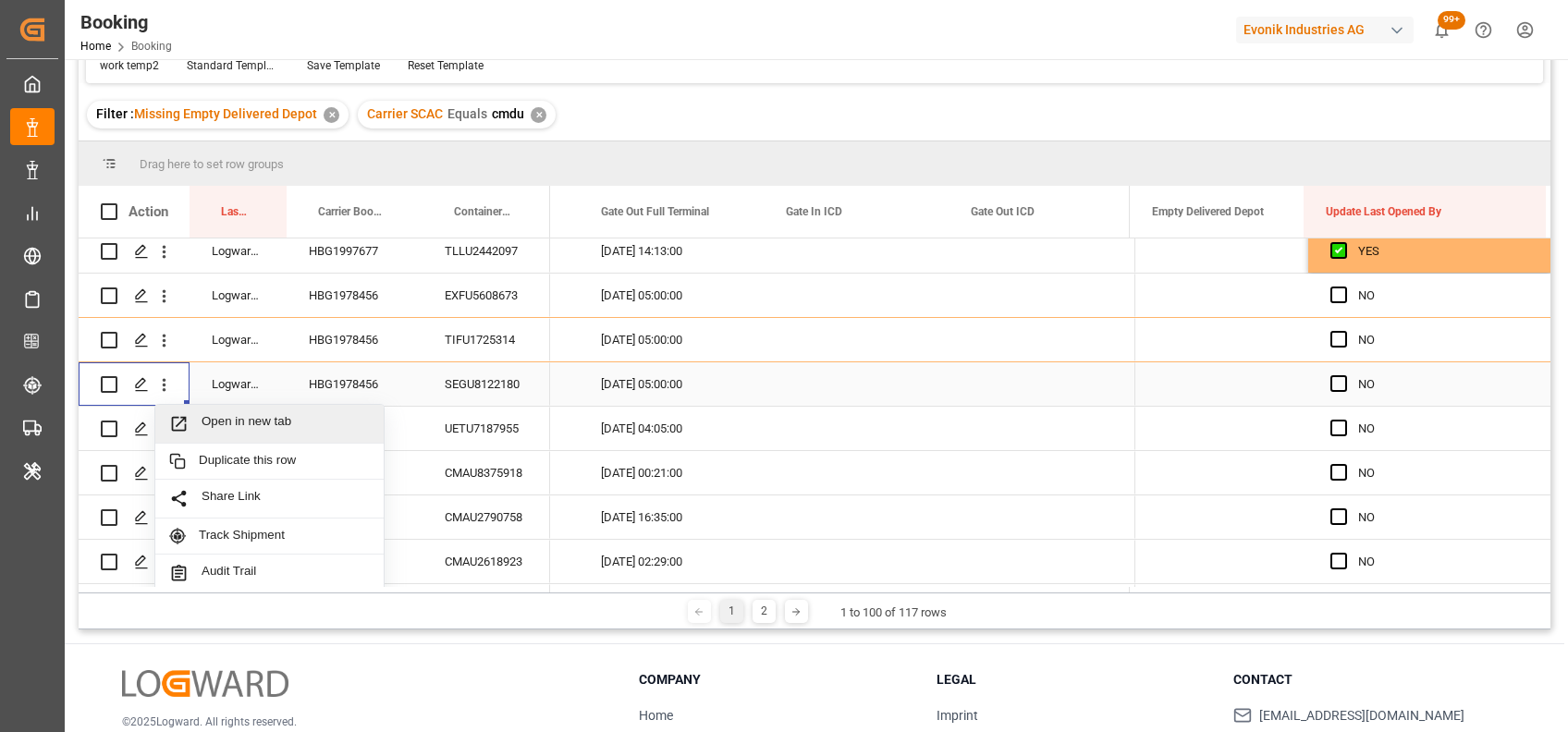
click at [219, 414] on span "Open in new tab" at bounding box center [285, 423] width 168 height 19
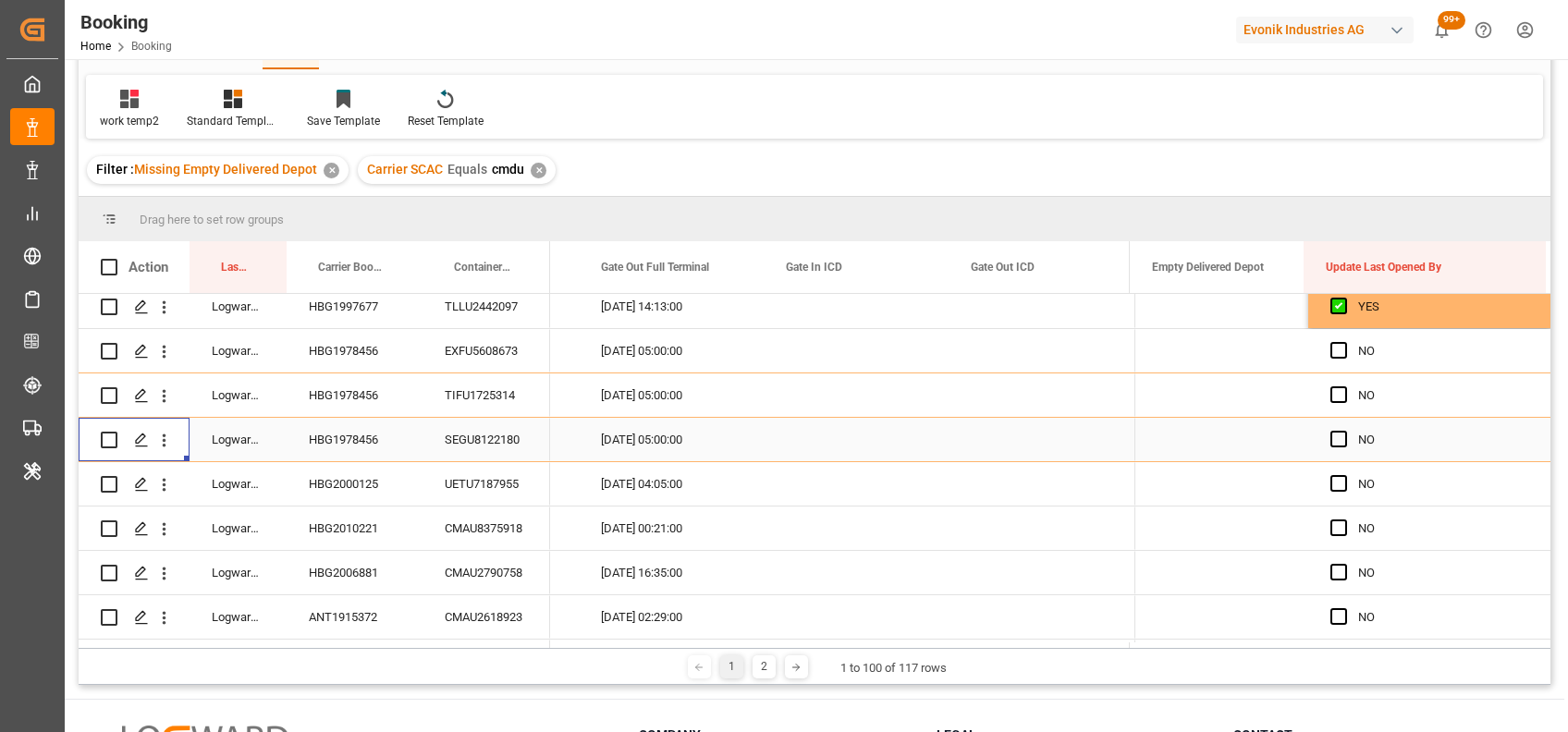
scroll to position [207, 0]
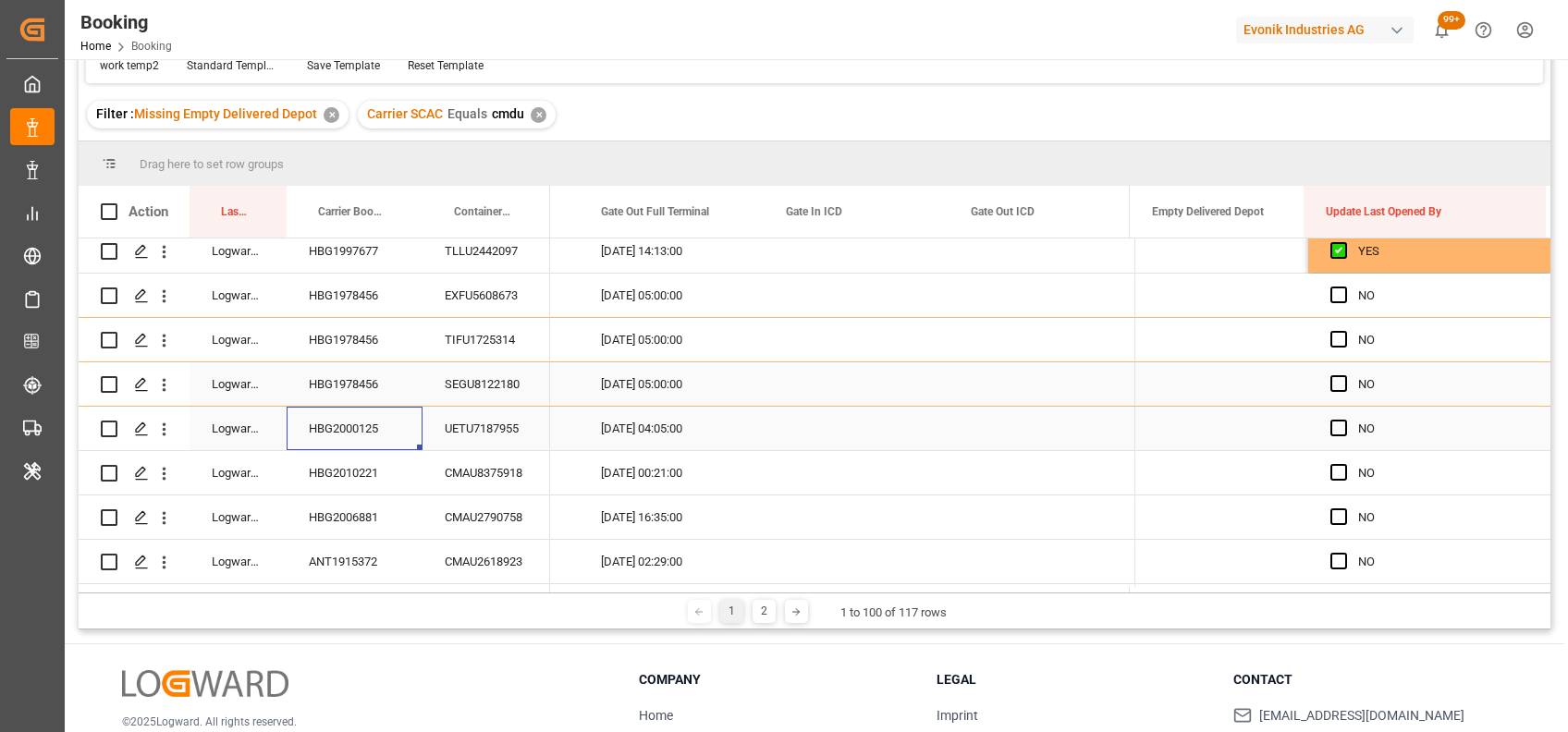
click at [370, 420] on div "HBG2000125" at bounding box center [355, 429] width 136 height 44
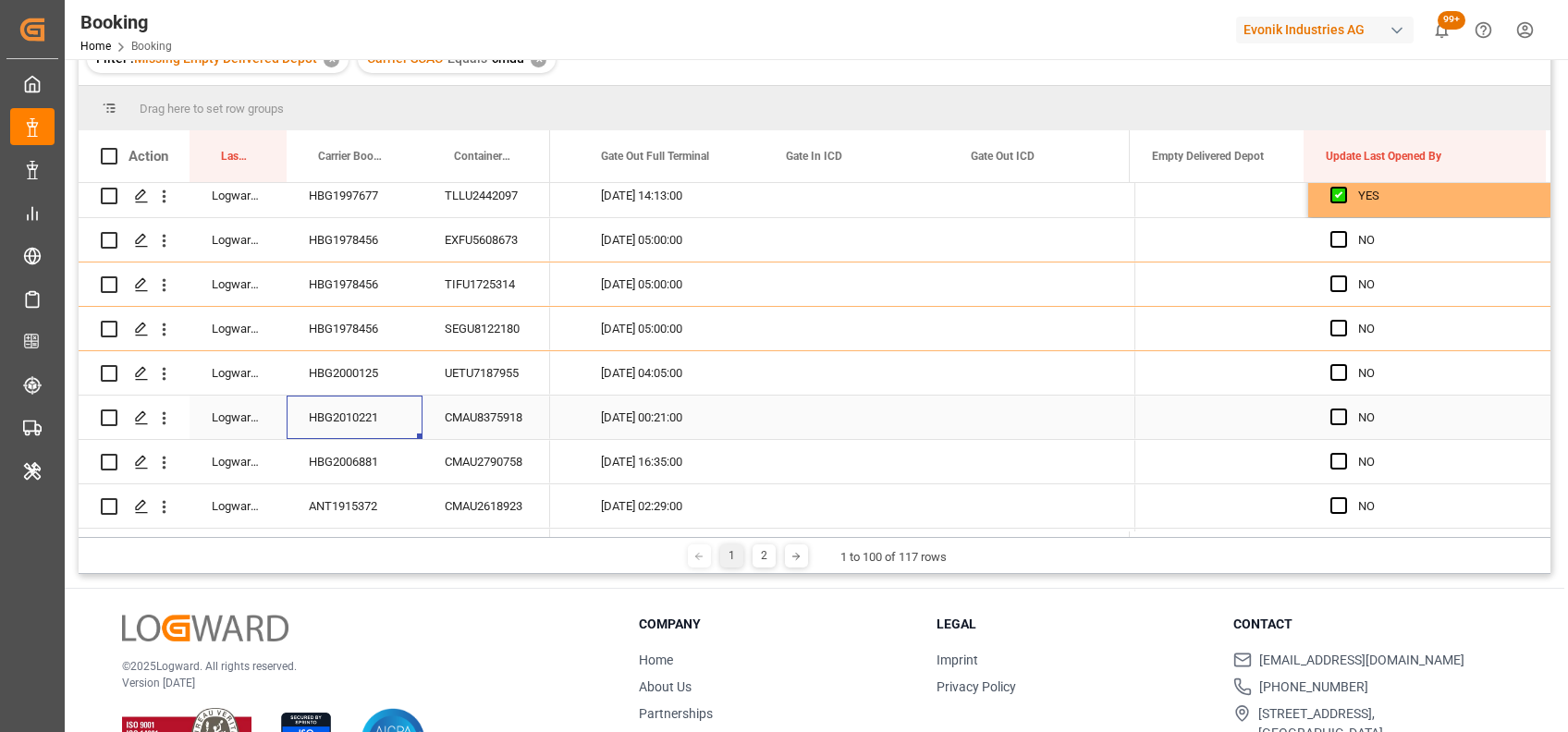
click at [338, 439] on div "HBG2010221" at bounding box center [355, 417] width 136 height 44
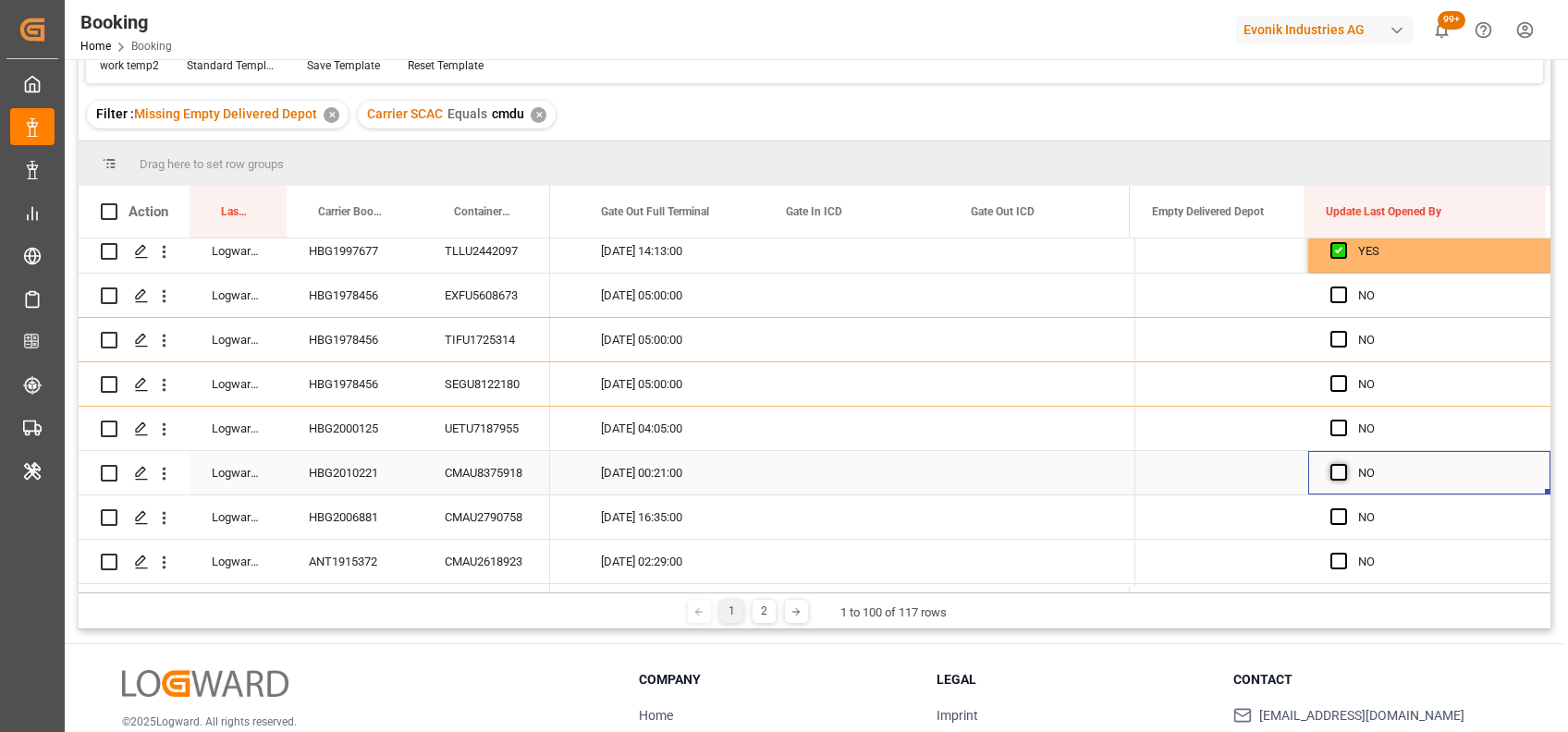
click at [1332, 466] on span "Press SPACE to select this row." at bounding box center [1337, 472] width 16 height 16
click at [1344, 464] on input "Press SPACE to select this row." at bounding box center [1344, 464] width 0 height 0
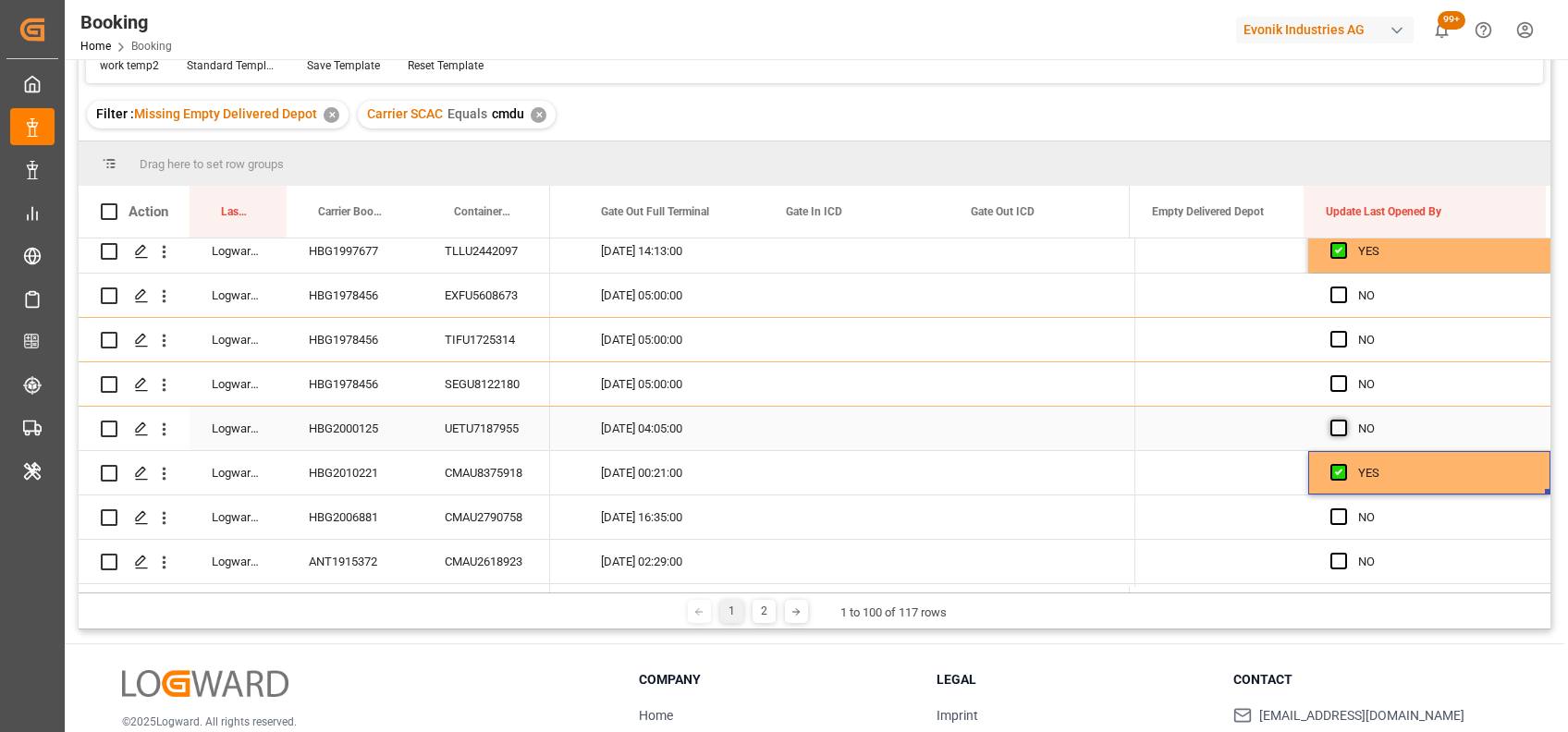
click at [1330, 429] on span "Press SPACE to select this row." at bounding box center [1337, 427] width 16 height 16
click at [1344, 419] on input "Press SPACE to select this row." at bounding box center [1344, 419] width 0 height 0
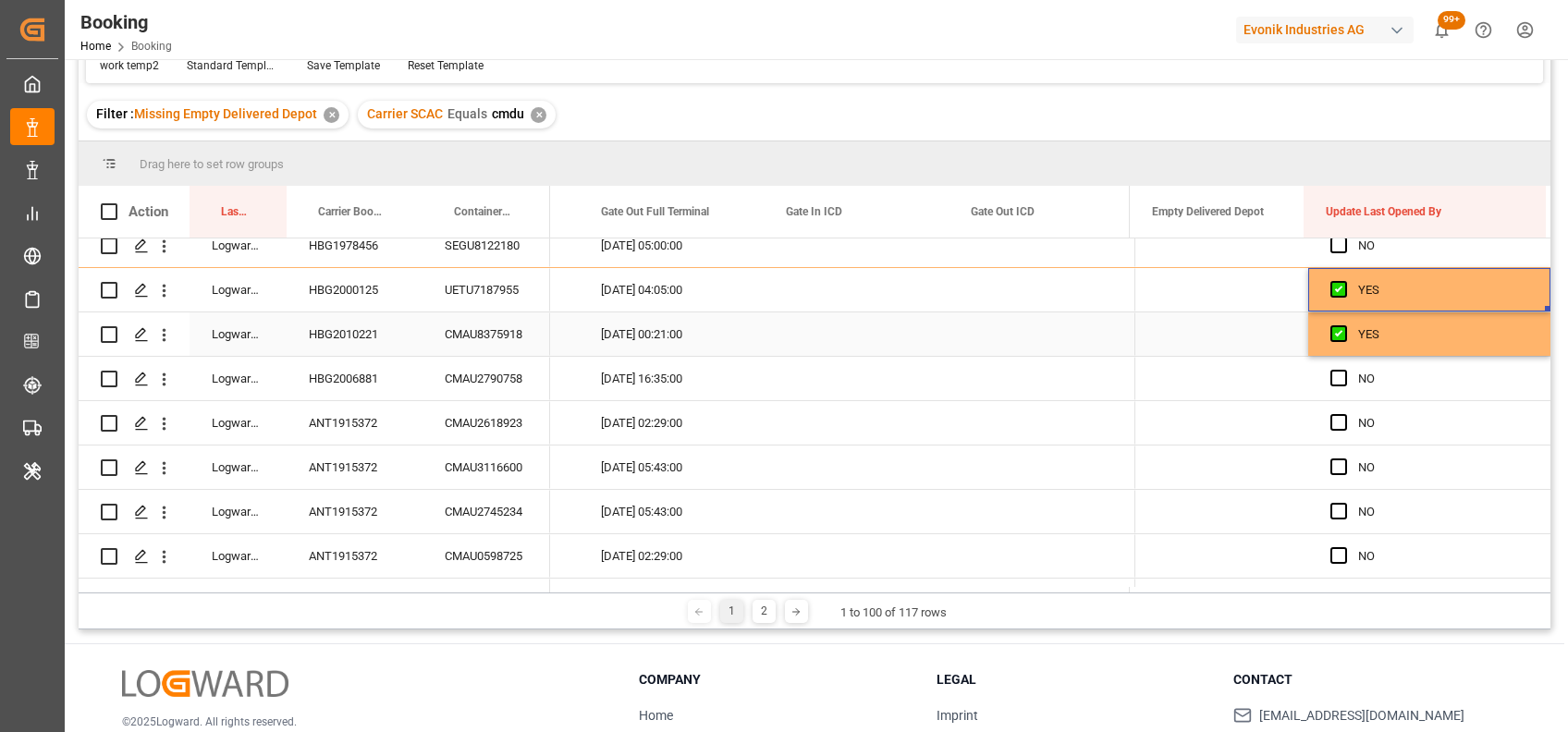
scroll to position [1172, 0]
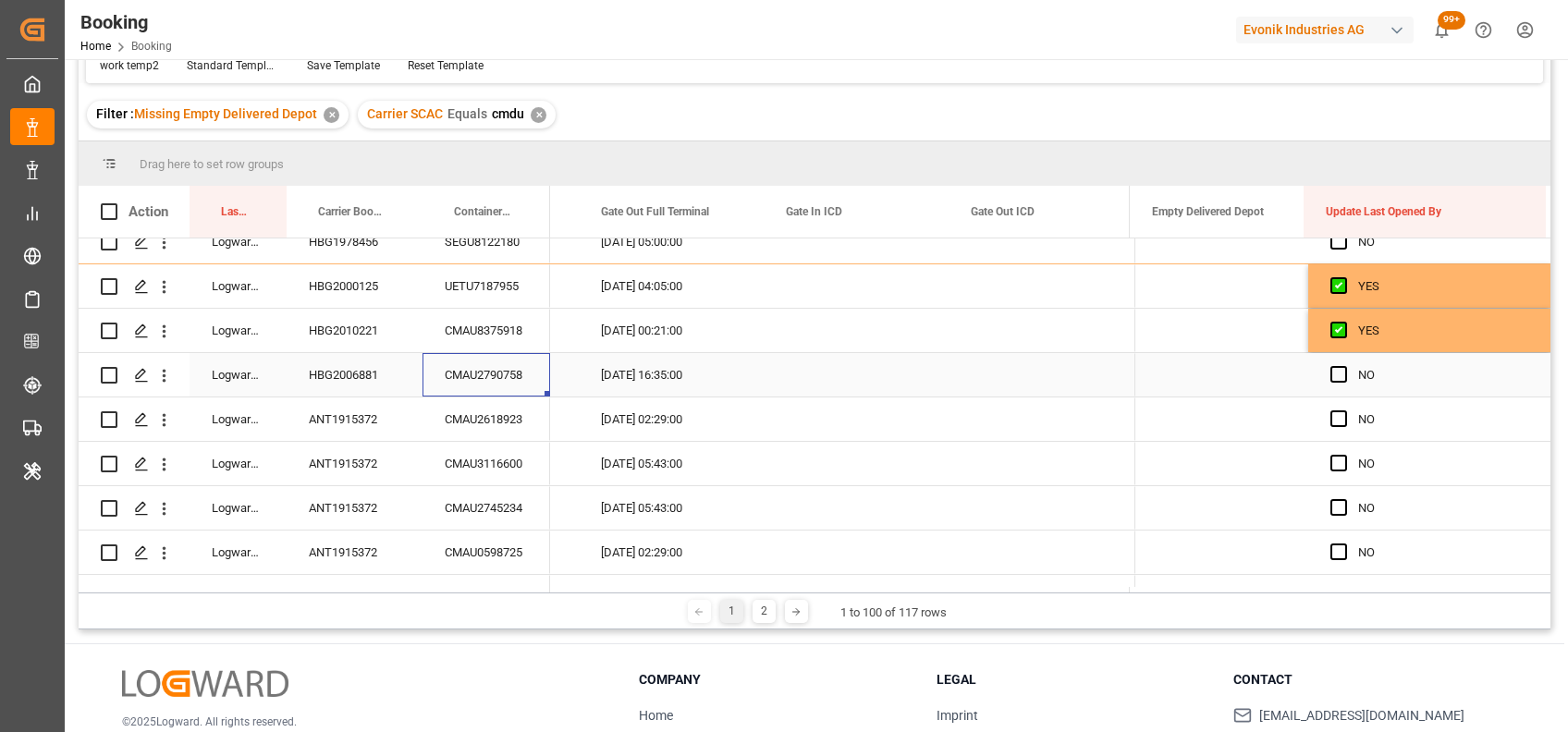
click at [477, 370] on div "CMAU2790758" at bounding box center [486, 375] width 128 height 44
click at [1338, 374] on span "Press SPACE to select this row." at bounding box center [1337, 374] width 16 height 16
click at [1344, 366] on input "Press SPACE to select this row." at bounding box center [1344, 366] width 0 height 0
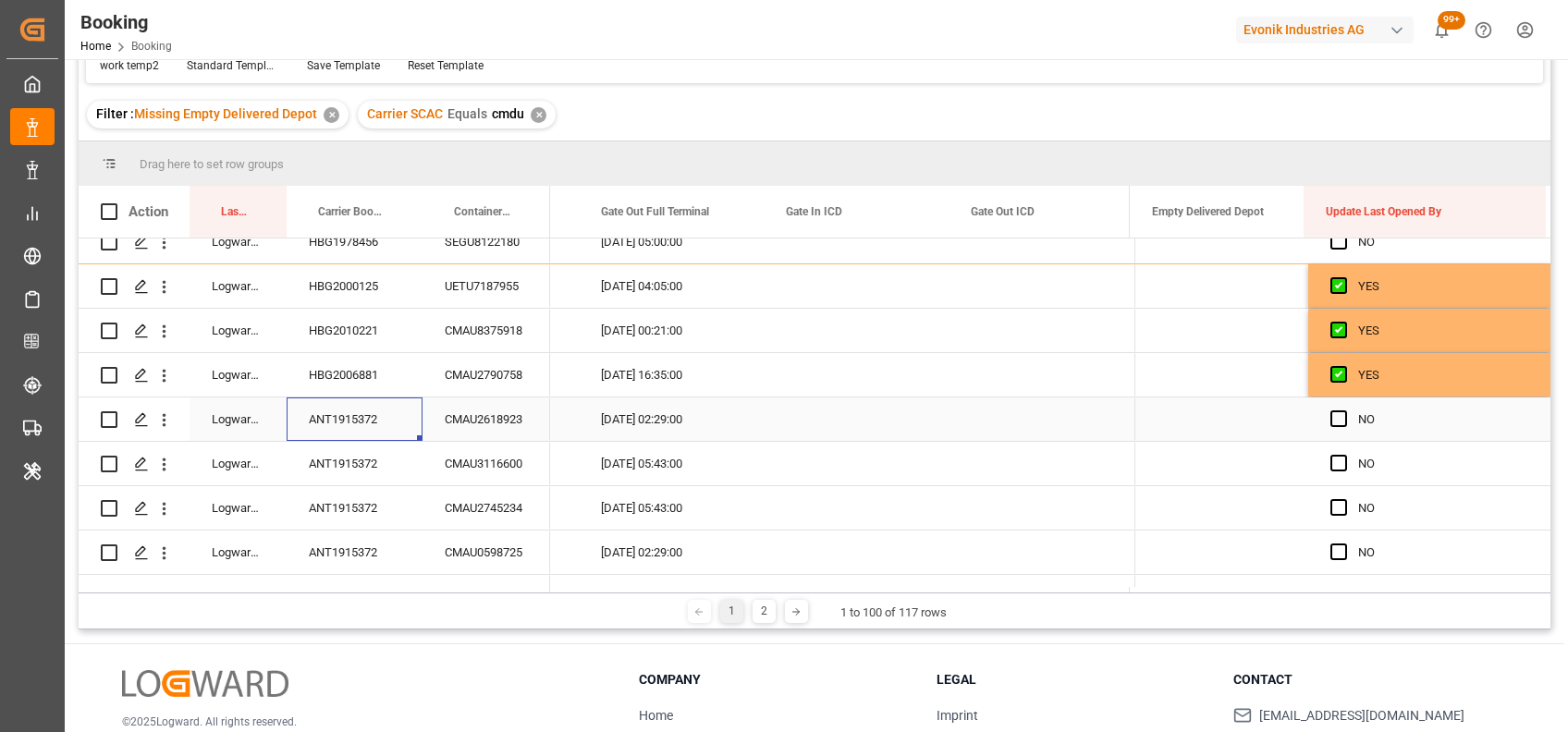
click at [356, 436] on div "ANT1915372" at bounding box center [355, 419] width 136 height 44
click at [1332, 413] on span "Press SPACE to select this row." at bounding box center [1337, 418] width 16 height 16
click at [1344, 411] on input "Press SPACE to select this row." at bounding box center [1344, 411] width 0 height 0
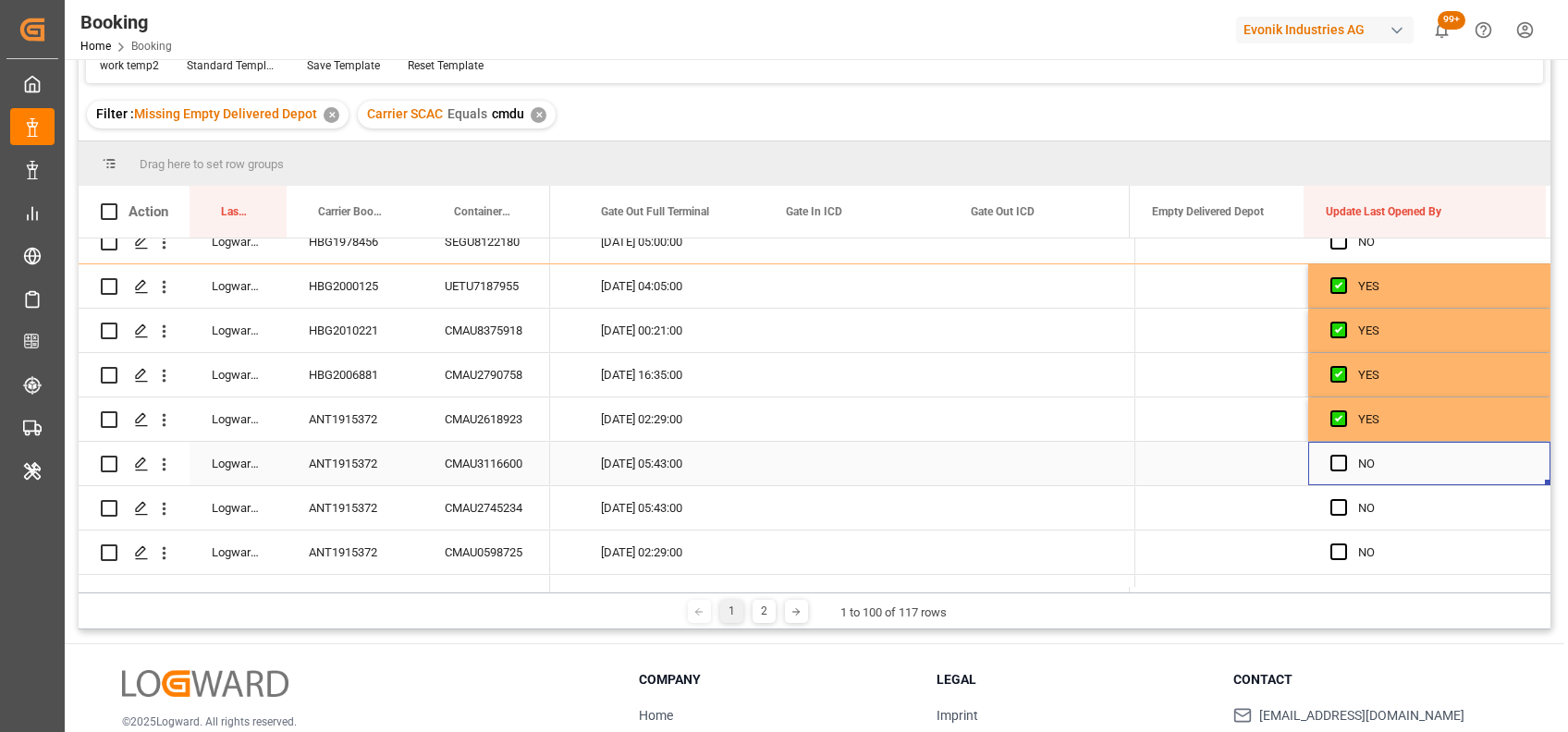
click at [1323, 465] on div "NO" at bounding box center [1429, 464] width 242 height 44
click at [1330, 465] on span "Press SPACE to select this row." at bounding box center [1337, 462] width 16 height 16
click at [1344, 455] on input "Press SPACE to select this row." at bounding box center [1344, 455] width 0 height 0
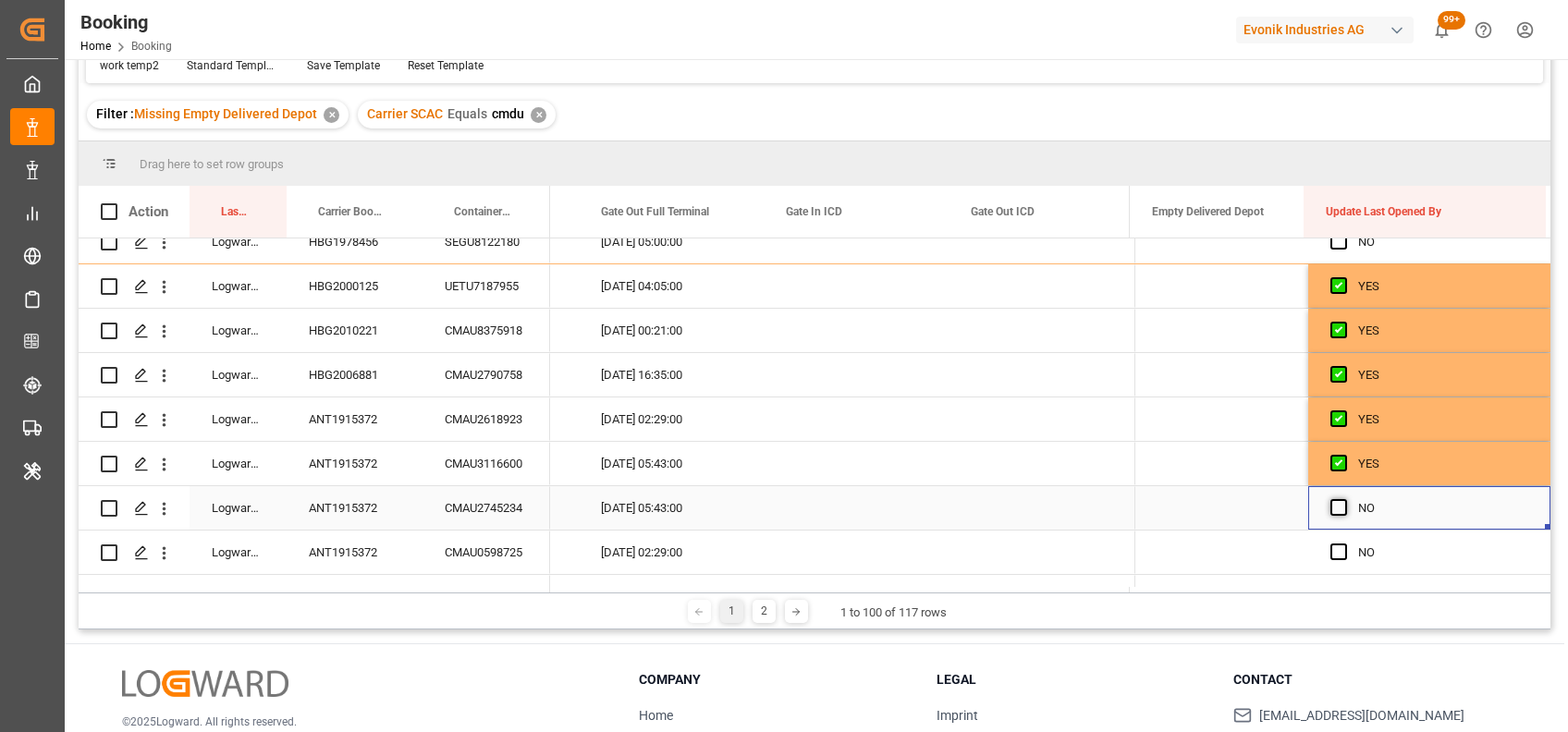
click at [1330, 501] on span "Press SPACE to select this row." at bounding box center [1337, 507] width 16 height 16
click at [1344, 499] on input "Press SPACE to select this row." at bounding box center [1344, 499] width 0 height 0
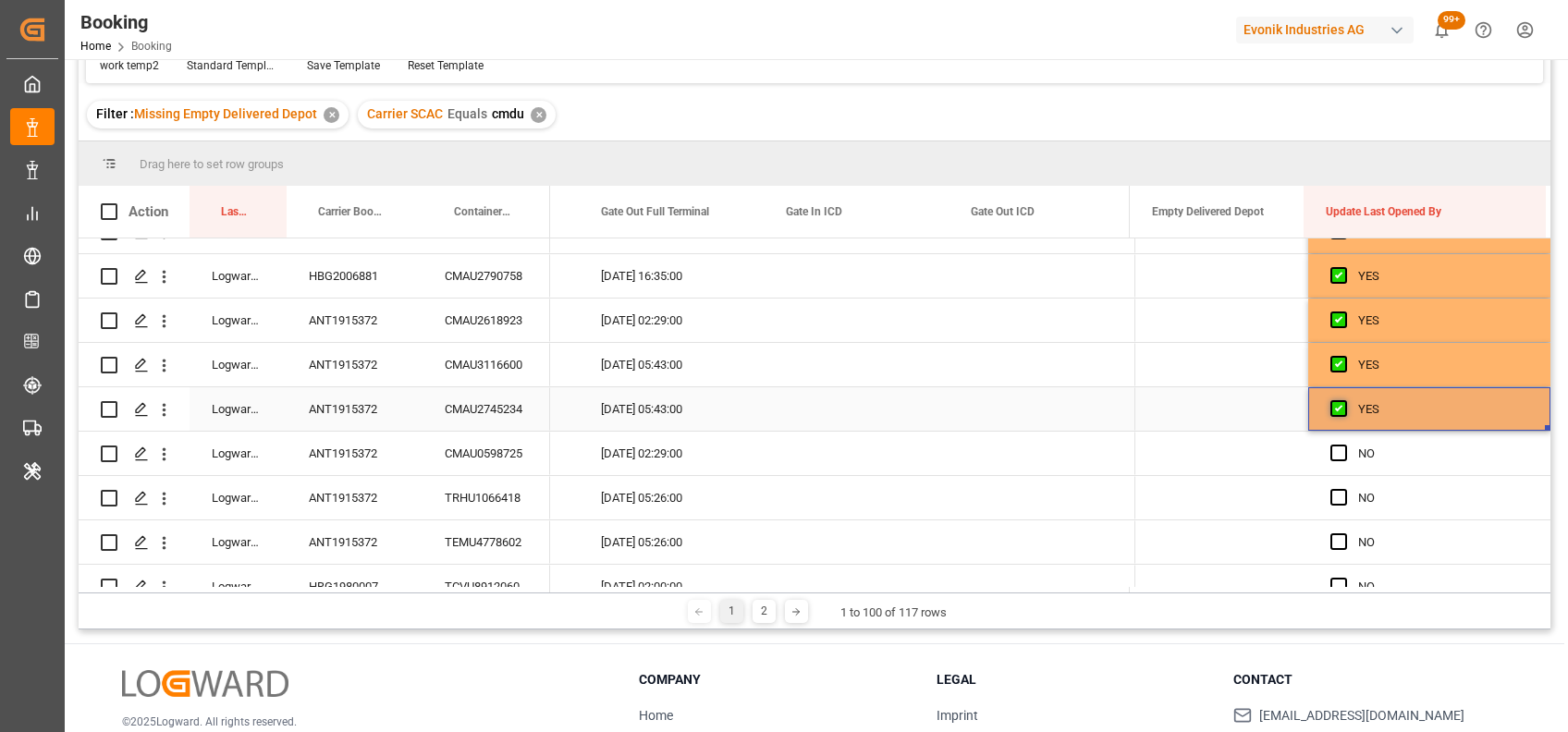
scroll to position [1271, 0]
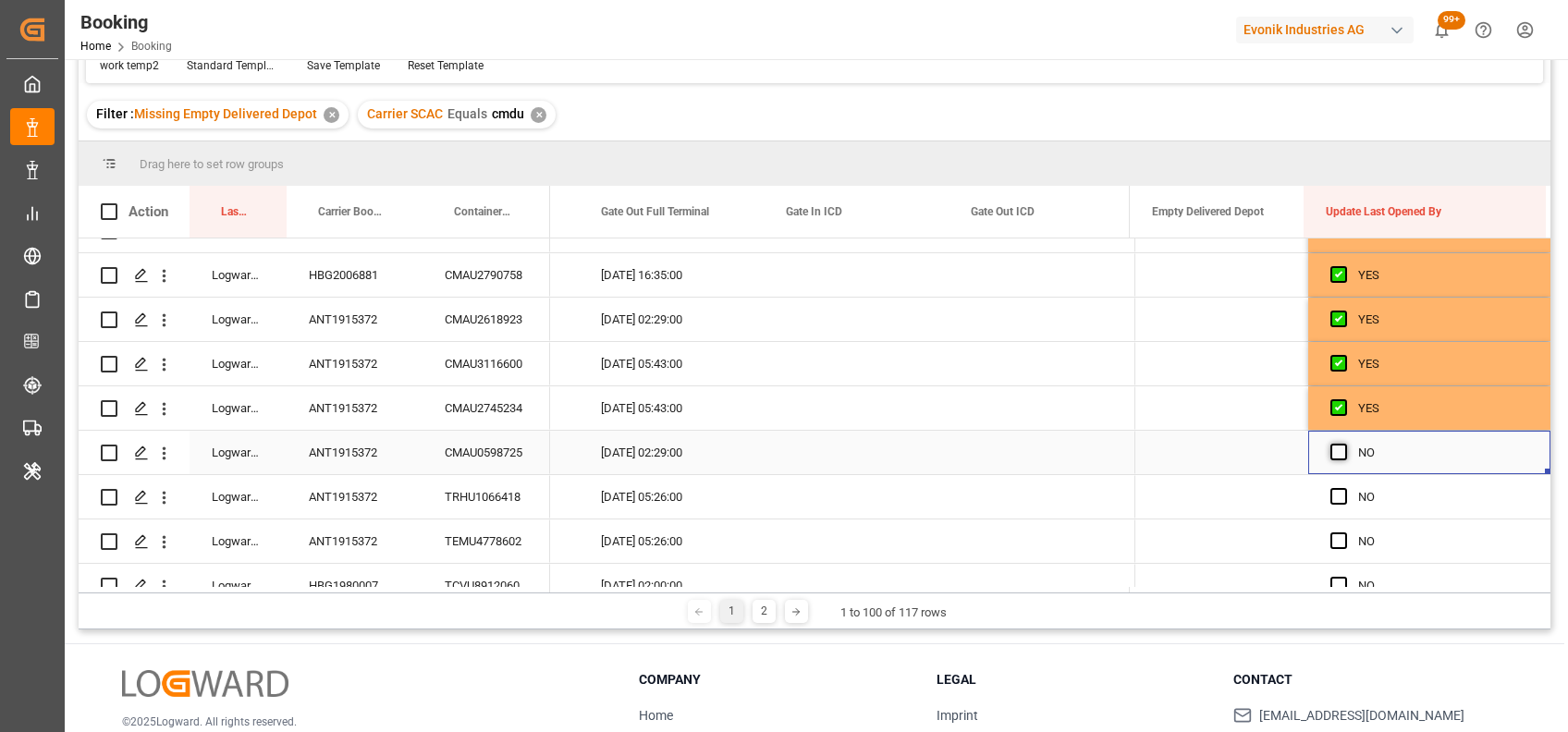
click at [1330, 449] on span "Press SPACE to select this row." at bounding box center [1337, 451] width 16 height 16
click at [1344, 443] on input "Press SPACE to select this row." at bounding box center [1344, 443] width 0 height 0
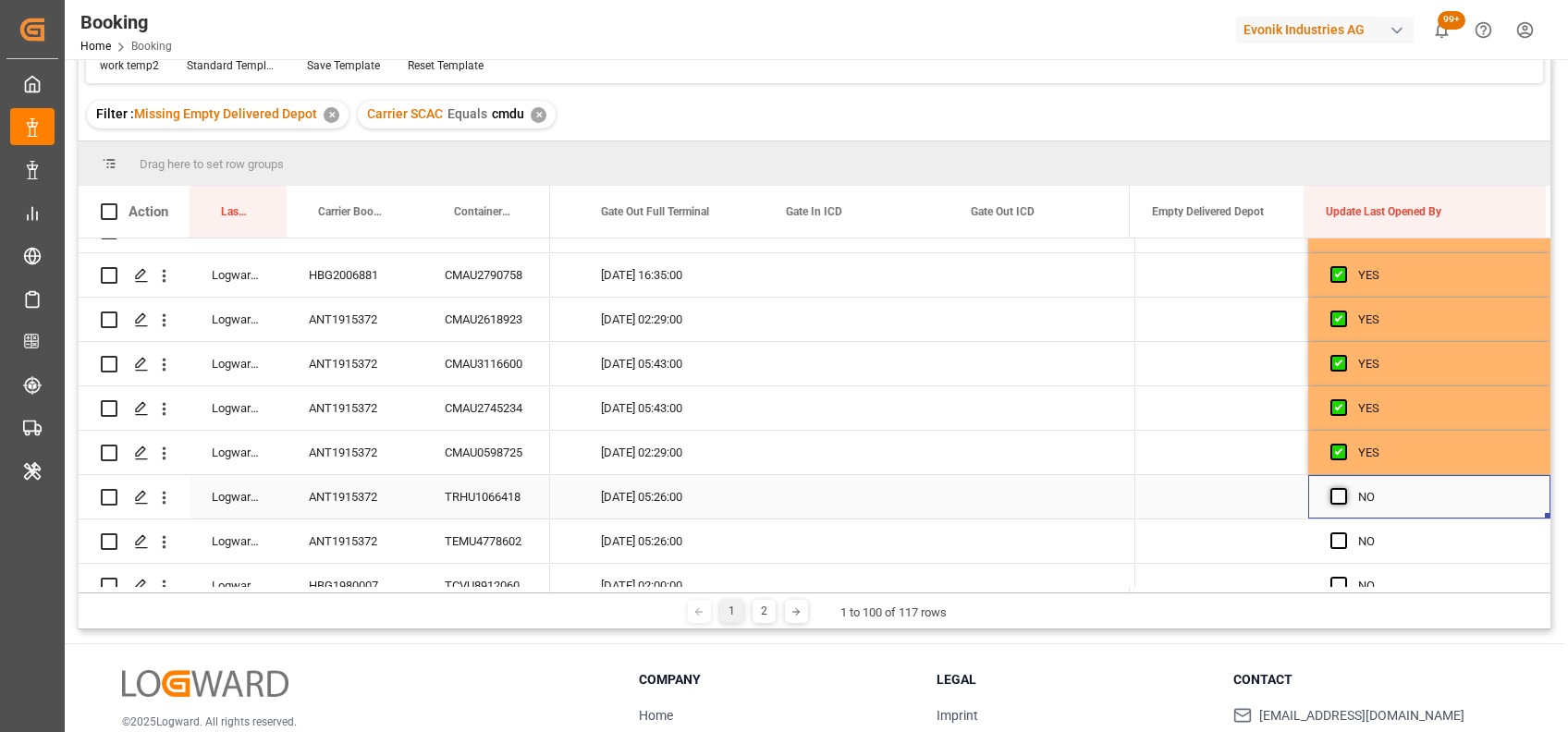
click at [1330, 492] on span "Press SPACE to select this row." at bounding box center [1337, 496] width 16 height 16
click at [1344, 488] on input "Press SPACE to select this row." at bounding box center [1344, 488] width 0 height 0
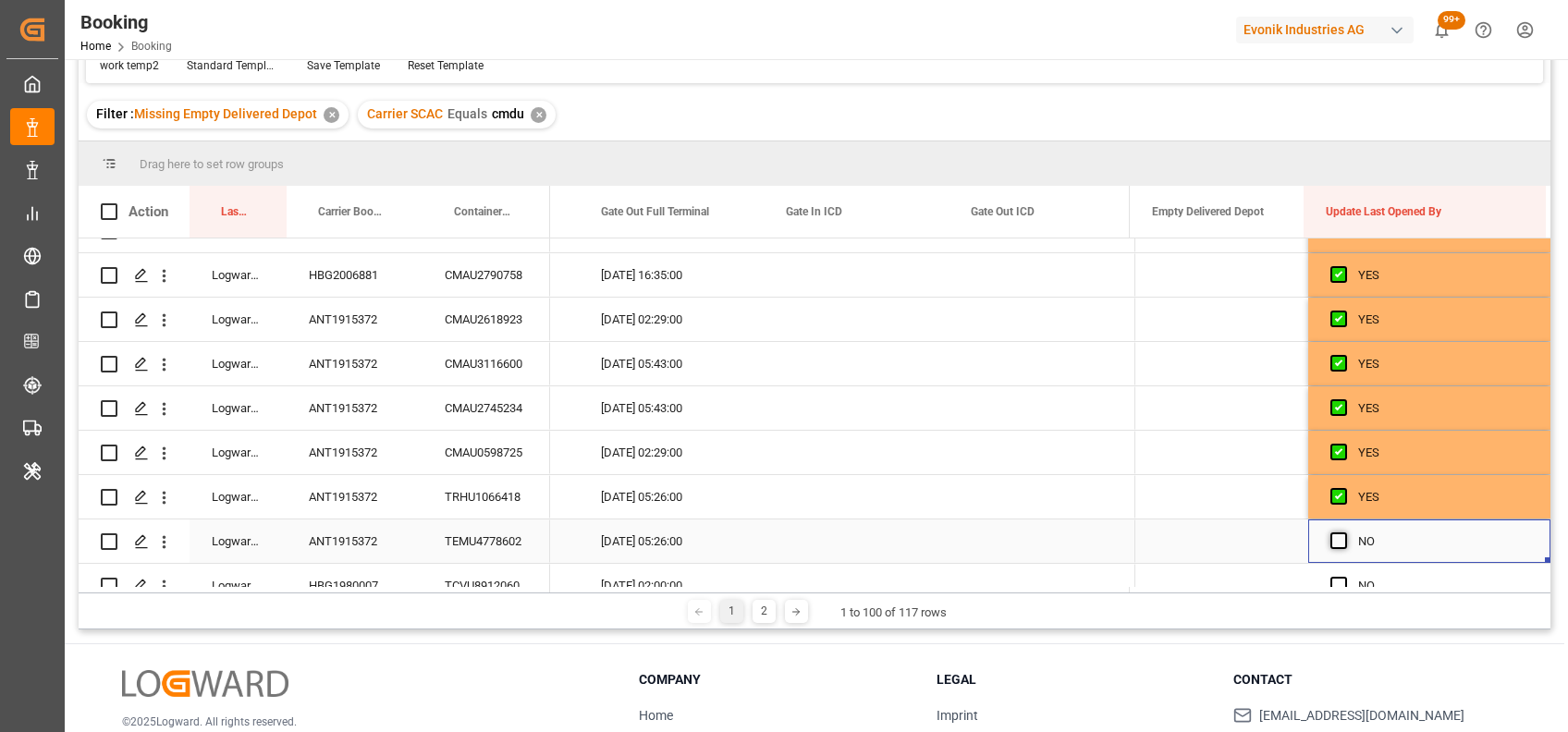
click at [1335, 539] on span "Press SPACE to select this row." at bounding box center [1337, 540] width 16 height 16
click at [1344, 533] on input "Press SPACE to select this row." at bounding box center [1344, 533] width 0 height 0
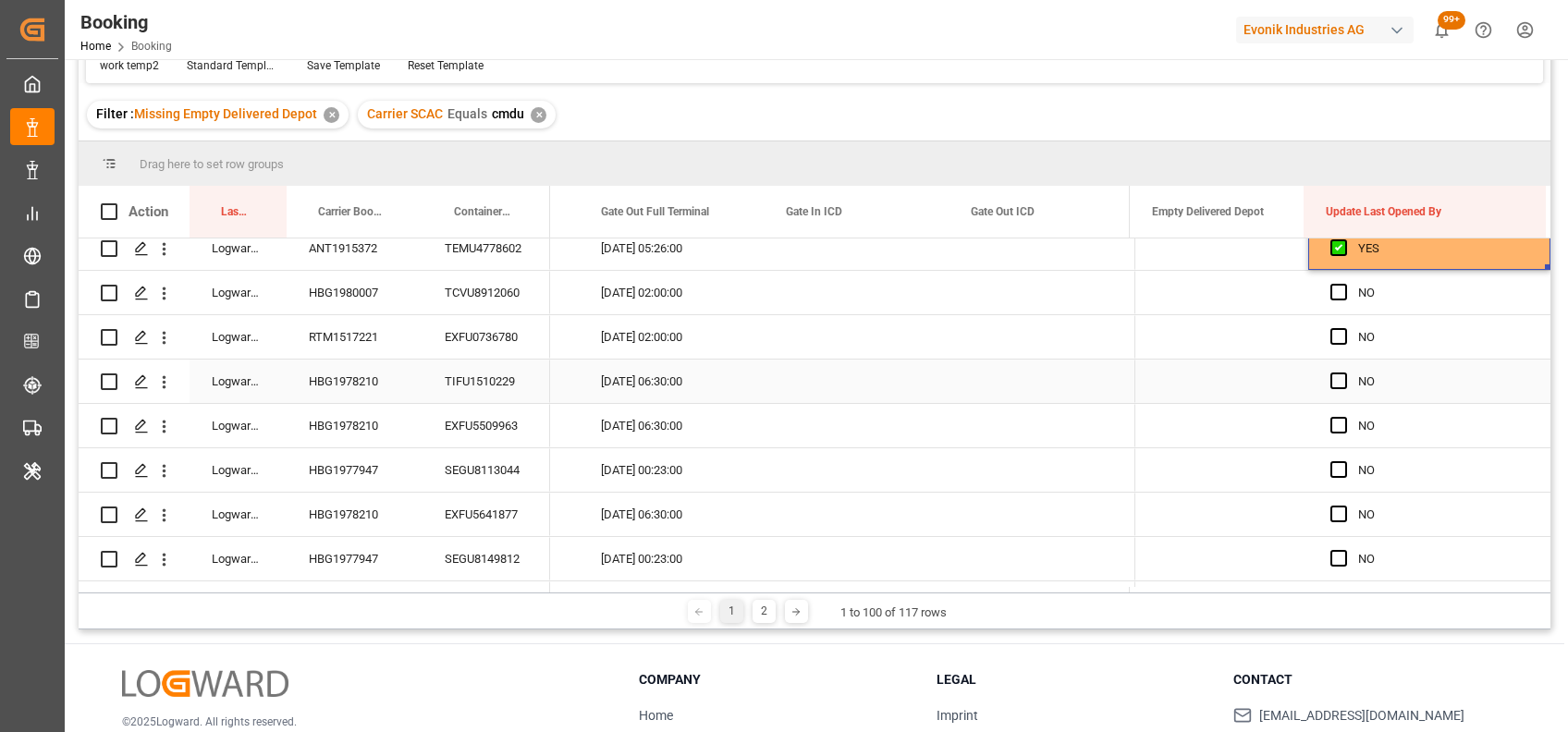
scroll to position [1573, 0]
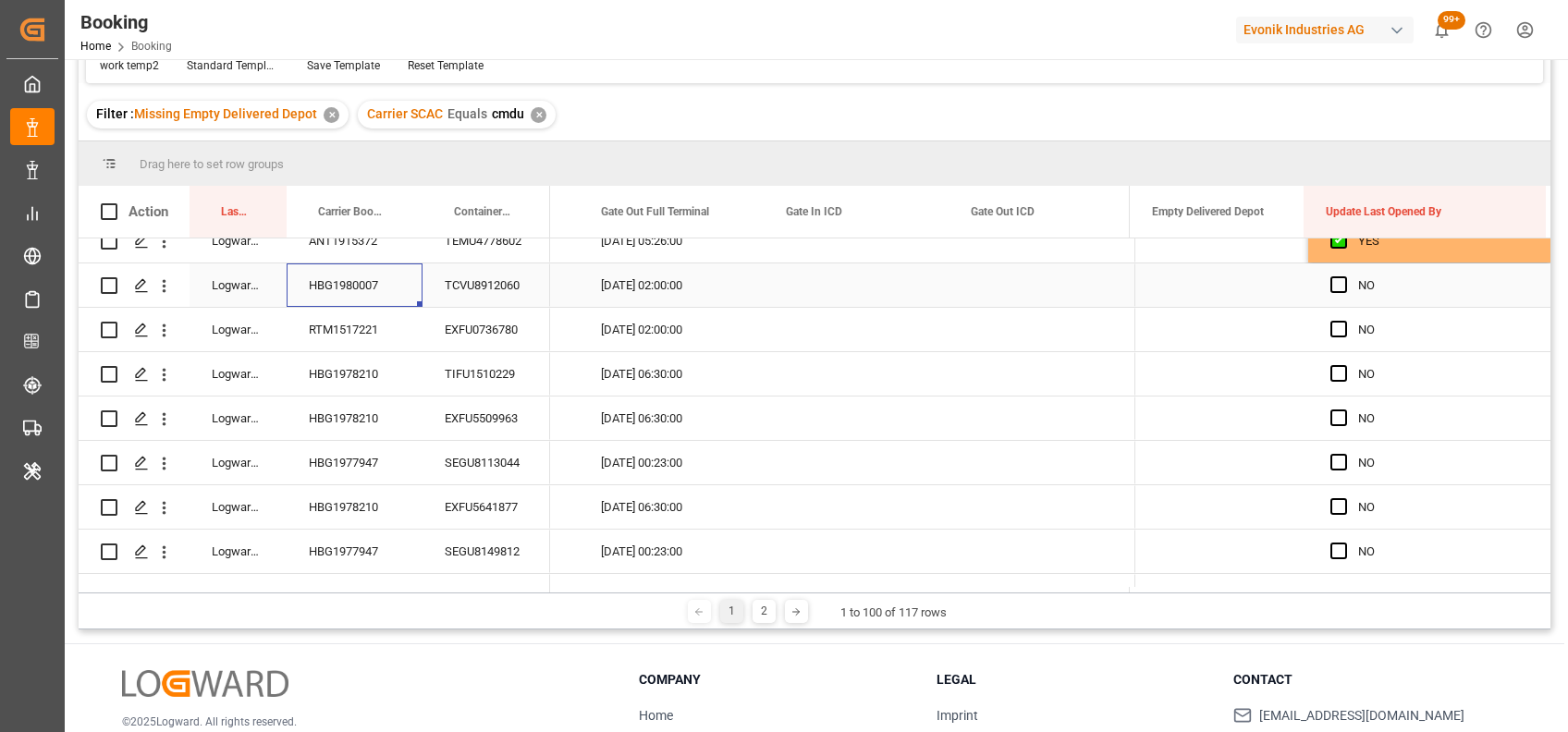
click at [321, 287] on div "HBG1980007" at bounding box center [355, 285] width 136 height 44
click at [1330, 286] on span "Press SPACE to select this row." at bounding box center [1337, 284] width 16 height 16
click at [1344, 276] on input "Press SPACE to select this row." at bounding box center [1344, 276] width 0 height 0
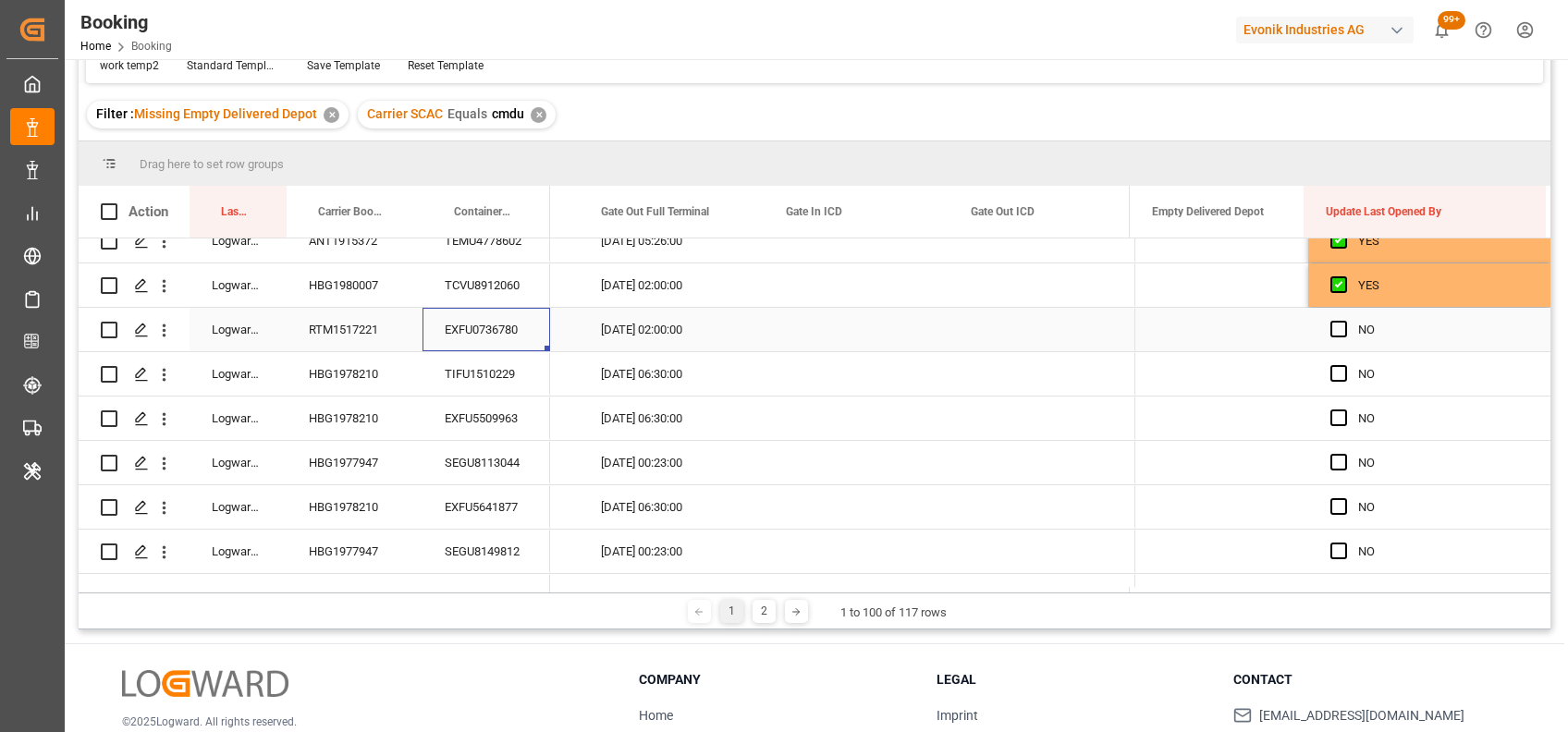
click at [461, 325] on div "EXFU0736780" at bounding box center [486, 330] width 128 height 44
click at [1334, 328] on span "Press SPACE to select this row." at bounding box center [1337, 329] width 16 height 16
click at [1344, 321] on input "Press SPACE to select this row." at bounding box center [1344, 321] width 0 height 0
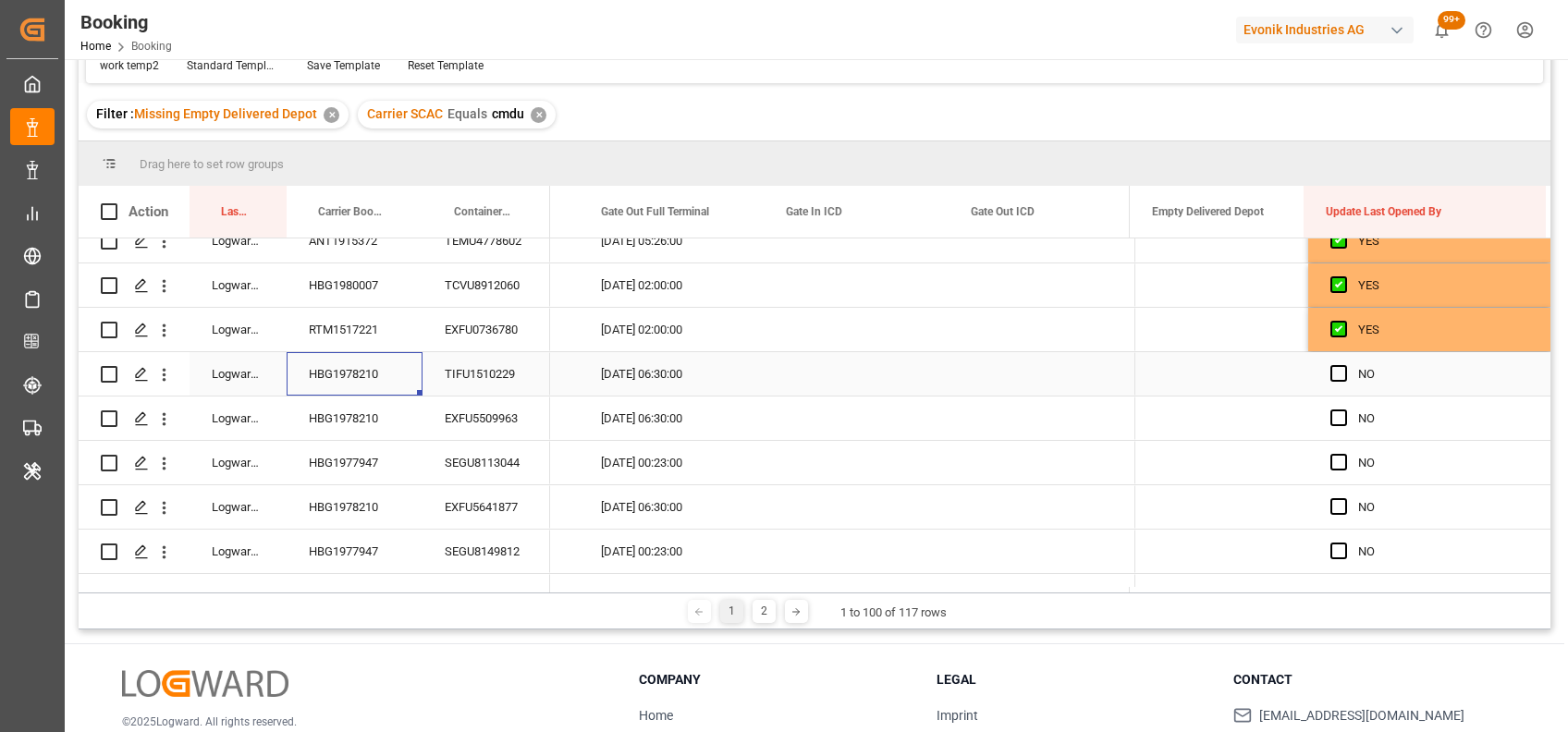
click at [367, 383] on div "HBG1978210" at bounding box center [355, 374] width 136 height 44
click at [1330, 369] on span "Press SPACE to select this row." at bounding box center [1337, 373] width 16 height 16
click at [1344, 365] on input "Press SPACE to select this row." at bounding box center [1344, 365] width 0 height 0
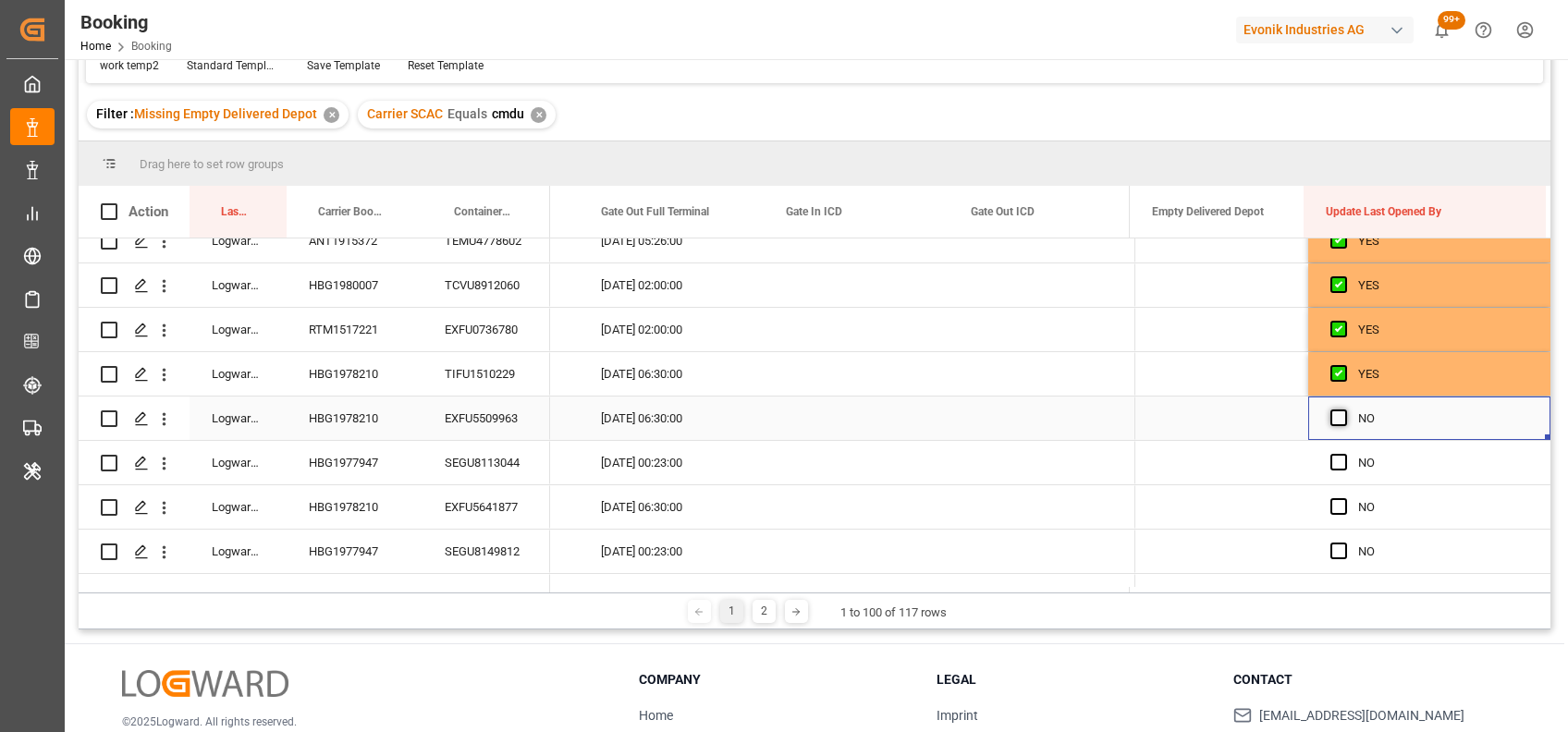
click at [1330, 414] on span "Press SPACE to select this row." at bounding box center [1337, 417] width 16 height 16
click at [1344, 410] on input "Press SPACE to select this row." at bounding box center [1344, 410] width 0 height 0
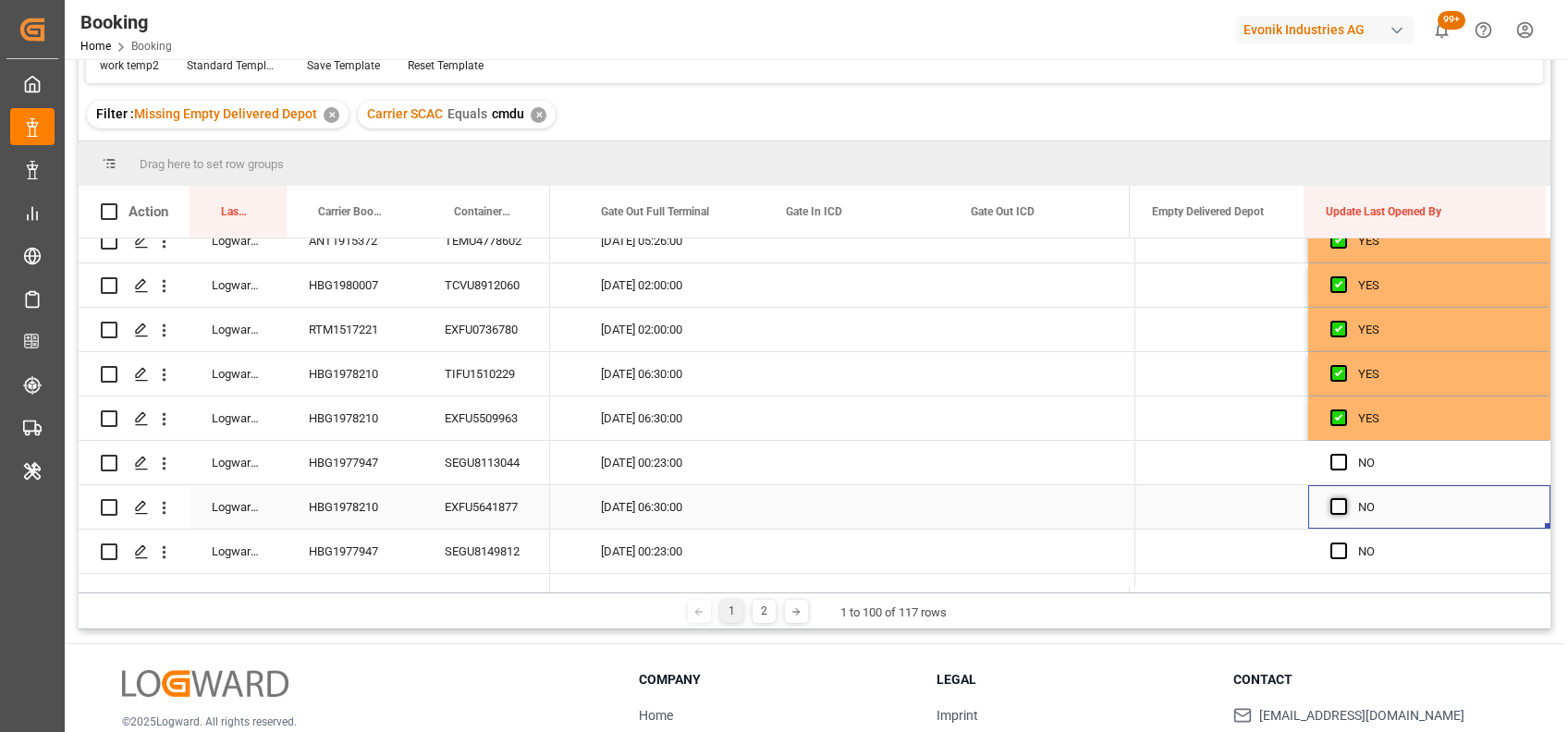
click at [1334, 504] on span "Press SPACE to select this row." at bounding box center [1337, 506] width 16 height 16
click at [1344, 498] on input "Press SPACE to select this row." at bounding box center [1344, 498] width 0 height 0
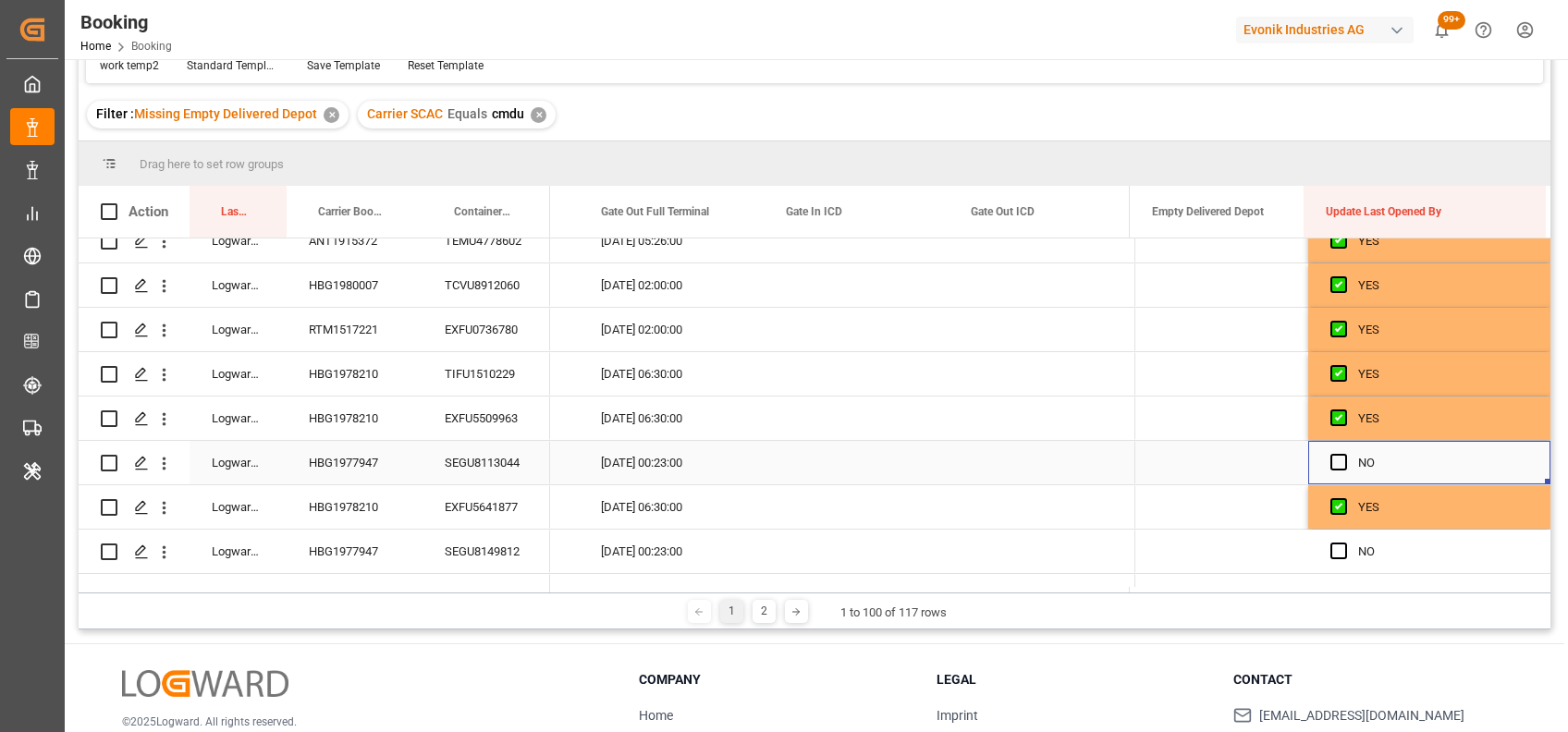
click at [1332, 450] on div "Press SPACE to select this row." at bounding box center [1343, 463] width 28 height 43
click at [477, 466] on div "SEGU8113044" at bounding box center [486, 463] width 128 height 44
click at [1330, 466] on span "Press SPACE to select this row." at bounding box center [1337, 461] width 16 height 16
click at [1344, 454] on input "Press SPACE to select this row." at bounding box center [1344, 454] width 0 height 0
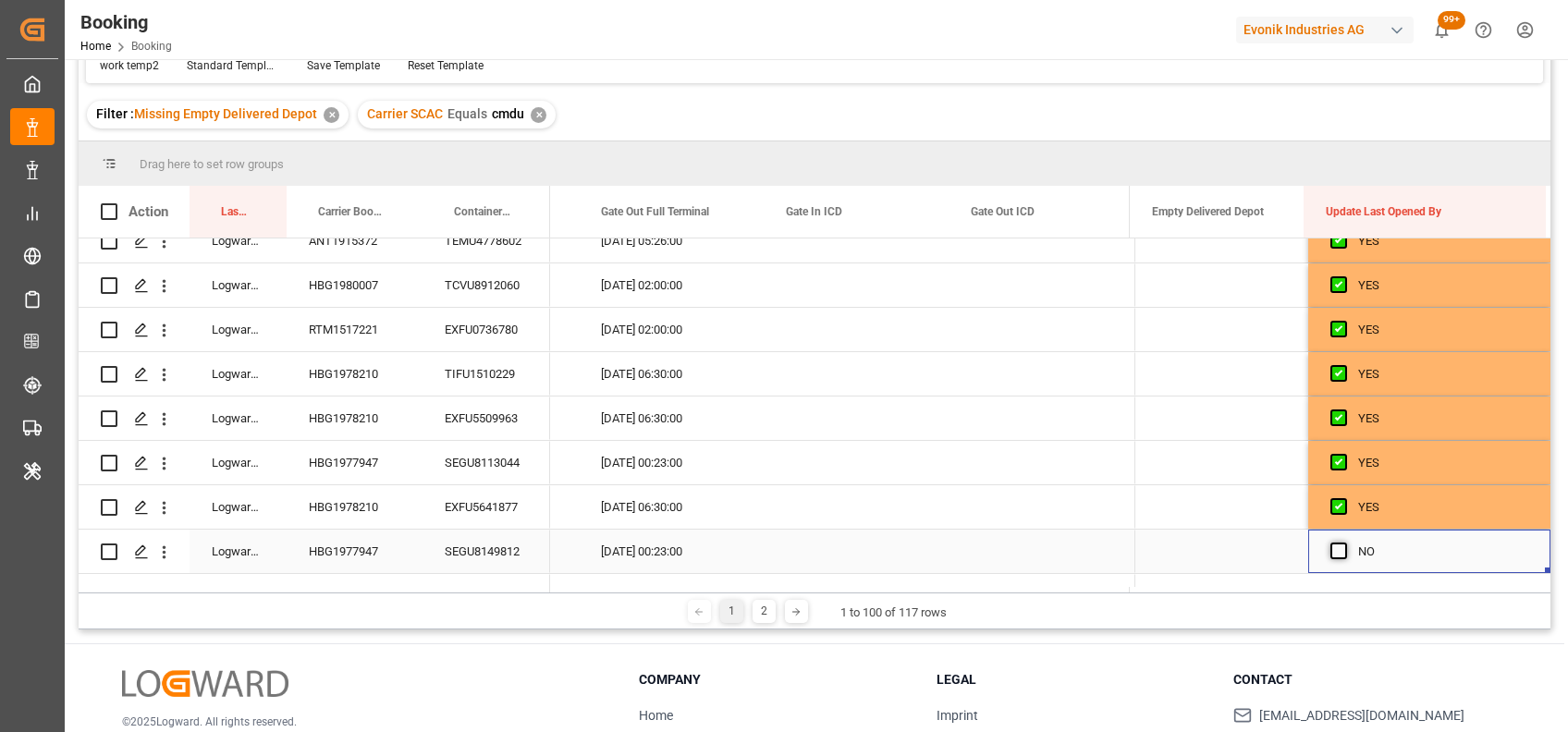
click at [1330, 552] on span "Press SPACE to select this row." at bounding box center [1337, 550] width 16 height 16
click at [1344, 542] on input "Press SPACE to select this row." at bounding box center [1344, 542] width 0 height 0
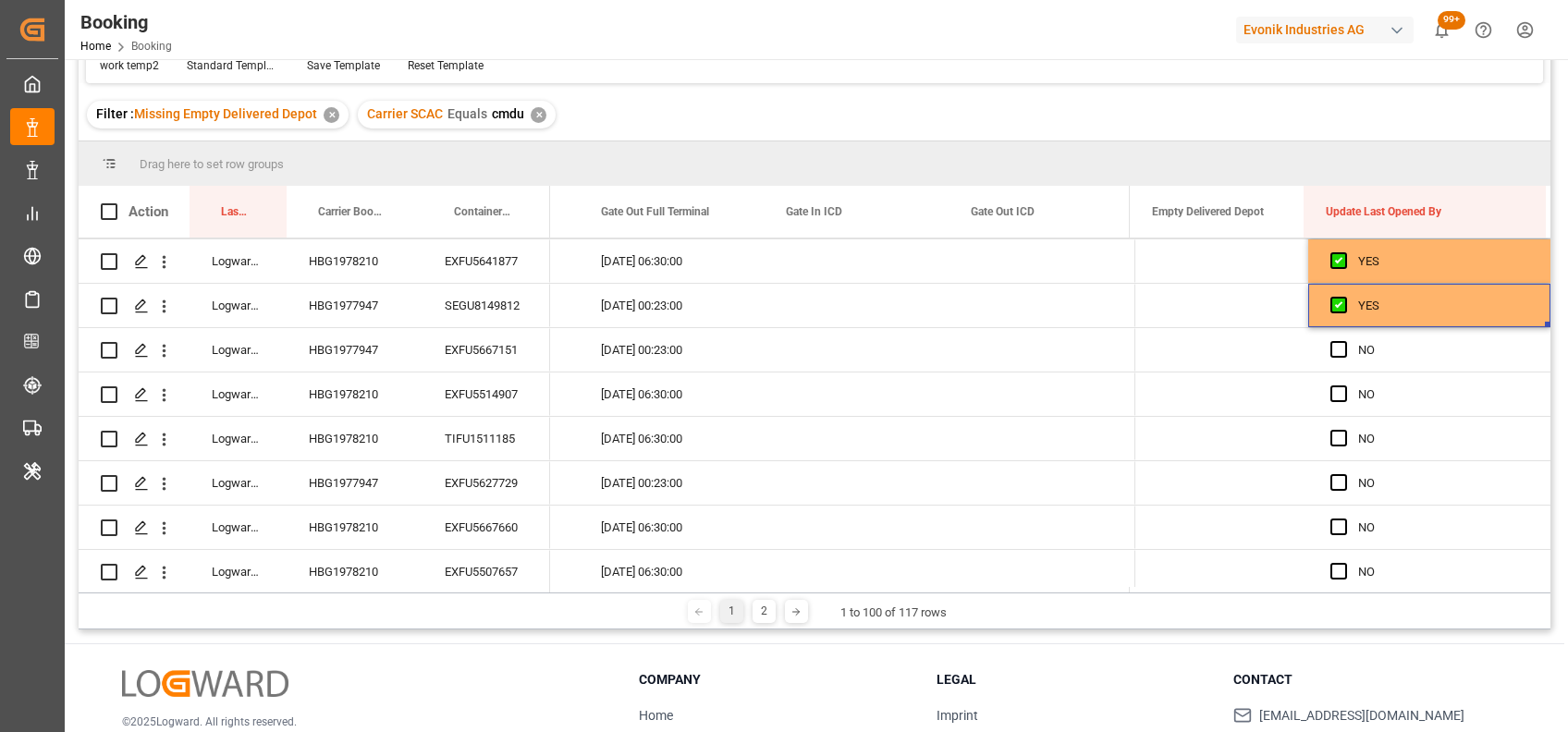
scroll to position [1820, 0]
click at [1330, 343] on span "Press SPACE to select this row." at bounding box center [1337, 346] width 16 height 16
click at [1344, 338] on input "Press SPACE to select this row." at bounding box center [1344, 338] width 0 height 0
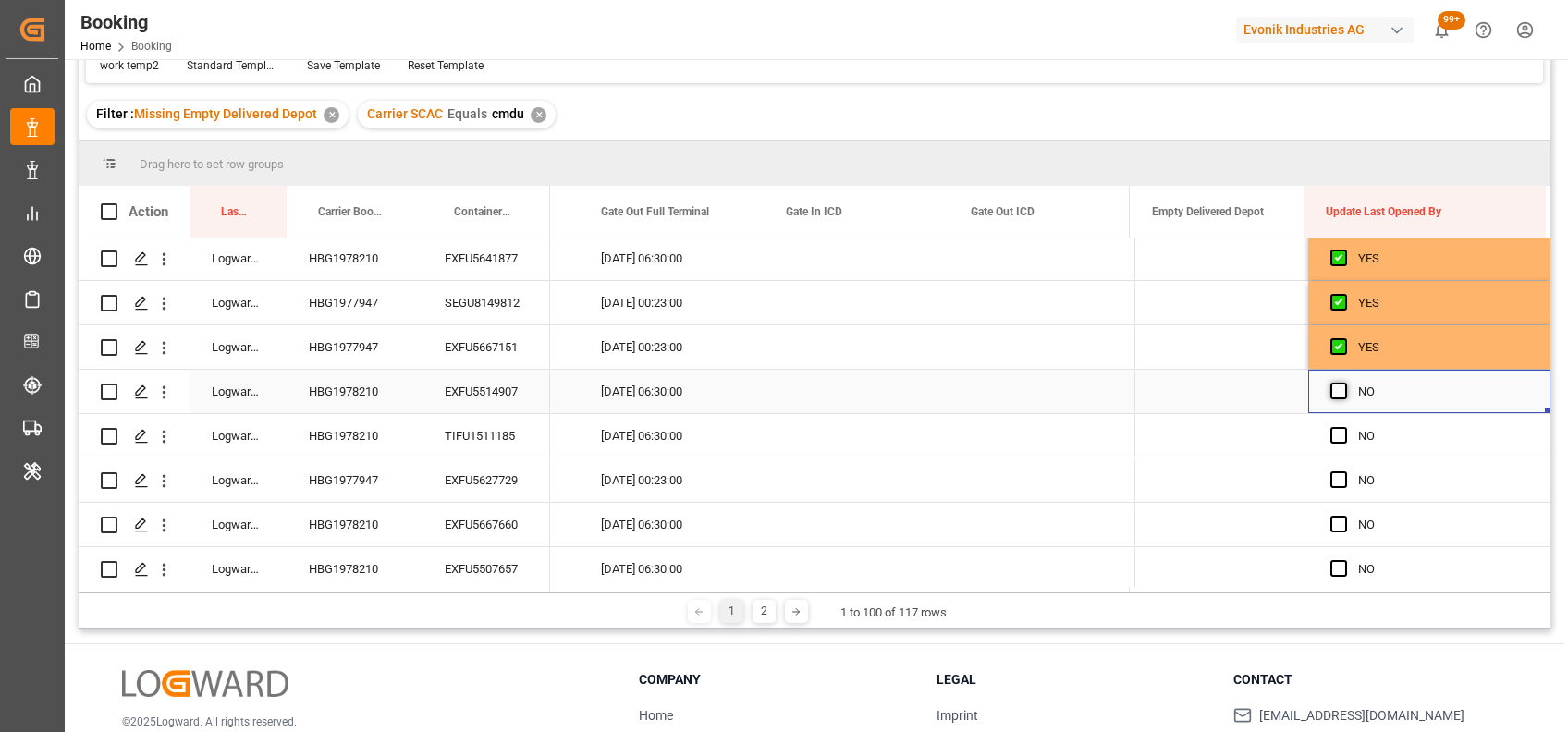
click at [1331, 392] on span "Press SPACE to select this row." at bounding box center [1337, 390] width 16 height 16
click at [1344, 382] on input "Press SPACE to select this row." at bounding box center [1344, 382] width 0 height 0
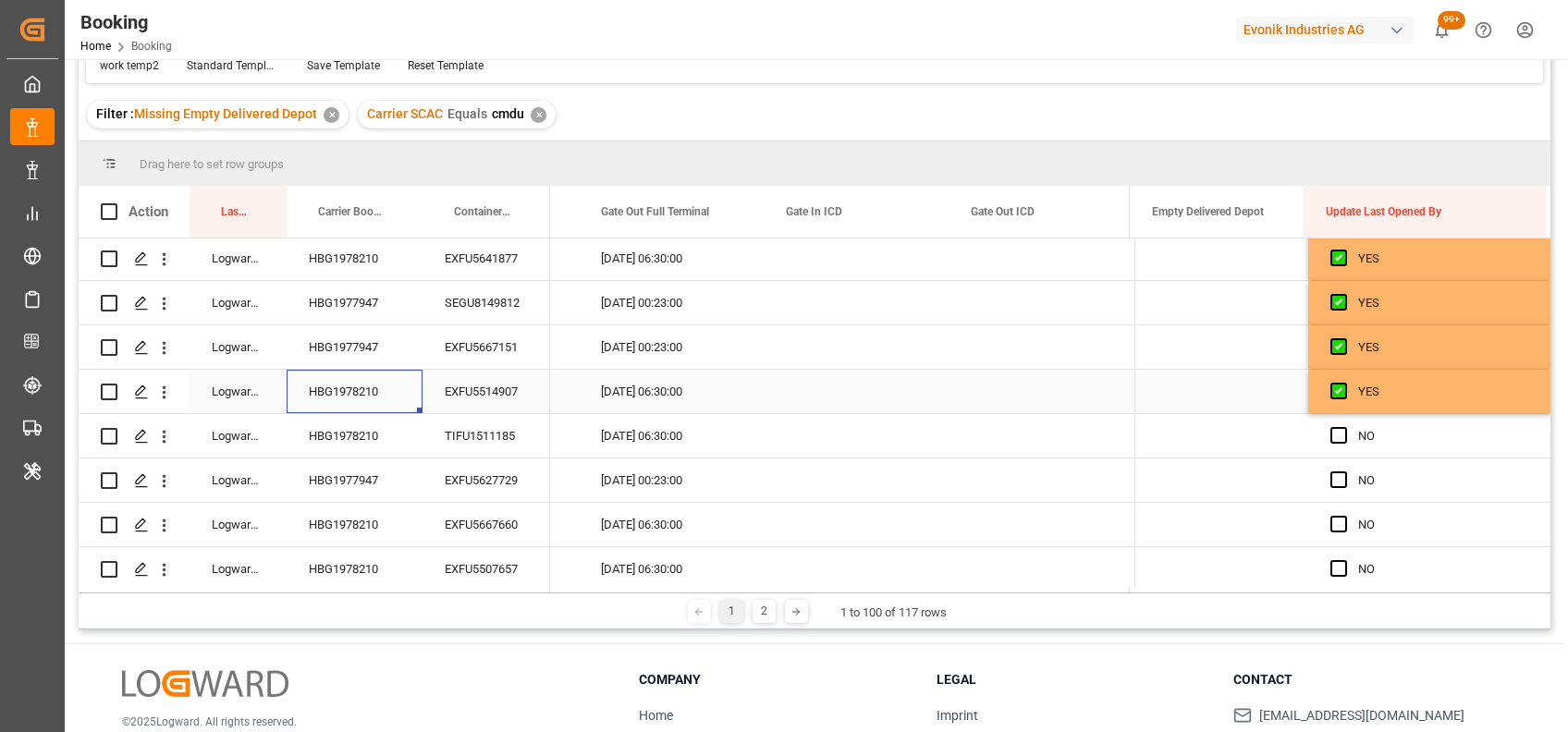
click at [377, 396] on div "HBG1978210" at bounding box center [355, 392] width 136 height 44
click at [1334, 433] on span "Press SPACE to select this row." at bounding box center [1337, 435] width 16 height 16
click at [1344, 427] on input "Press SPACE to select this row." at bounding box center [1344, 427] width 0 height 0
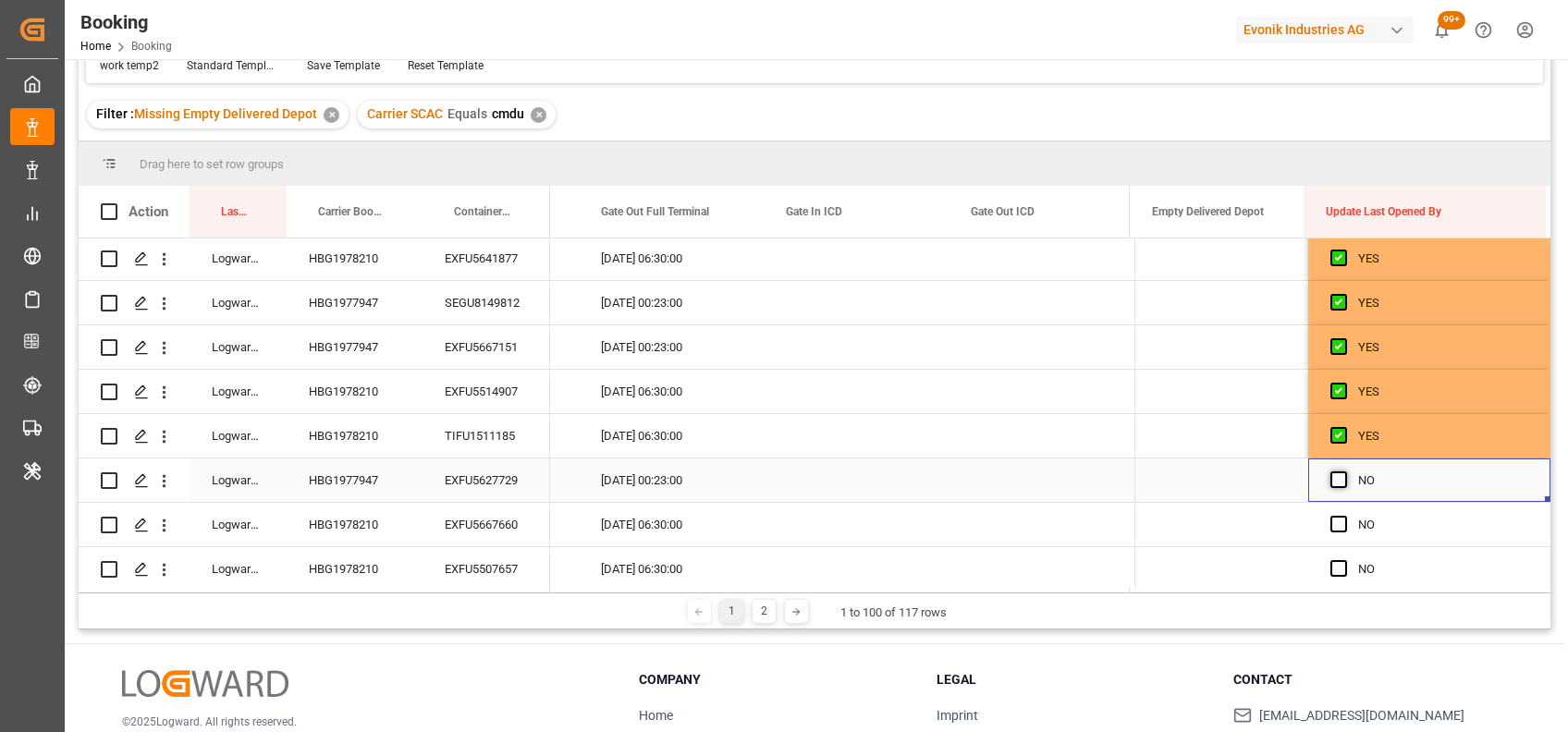
click at [1334, 477] on span "Press SPACE to select this row." at bounding box center [1337, 479] width 16 height 16
click at [1344, 472] on input "Press SPACE to select this row." at bounding box center [1344, 472] width 0 height 0
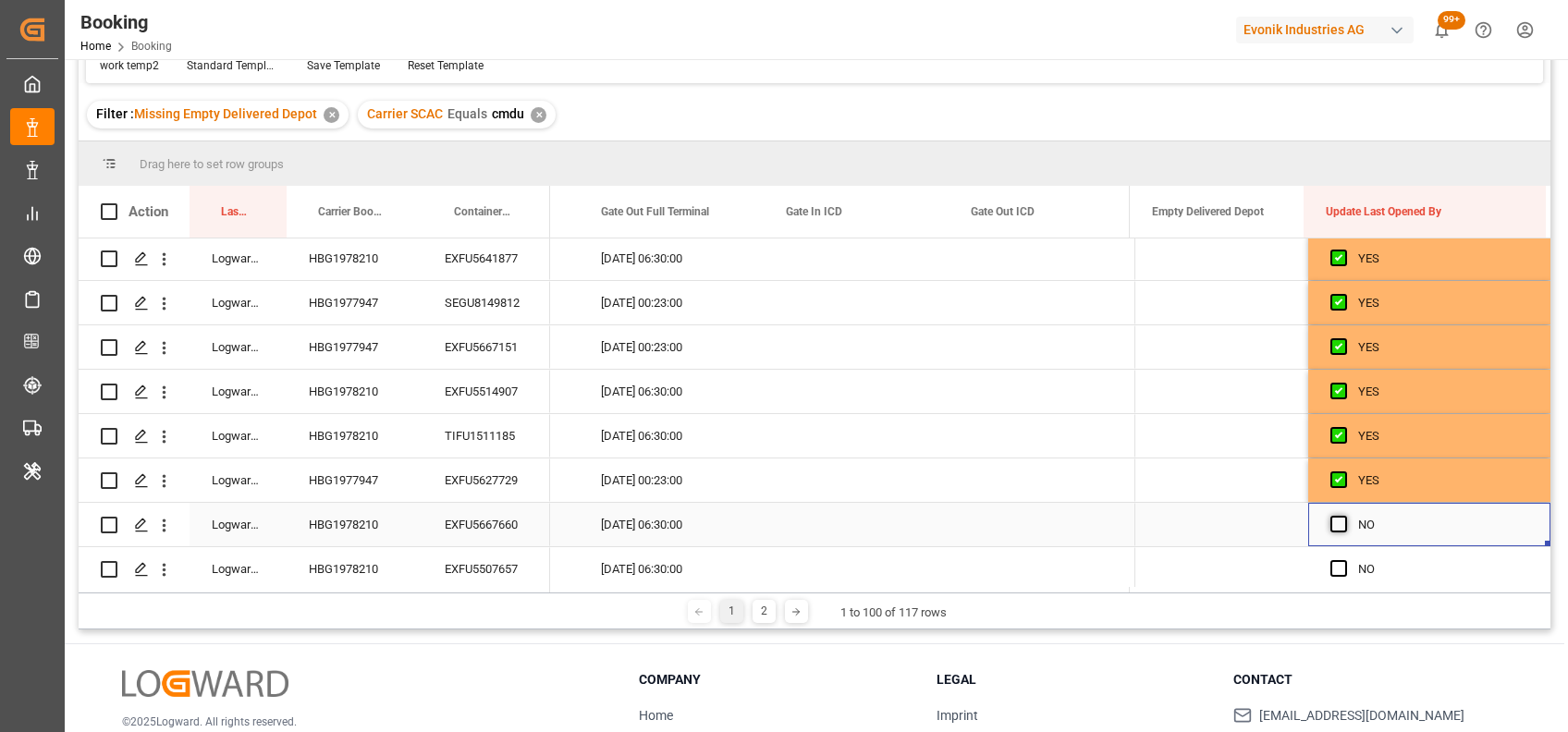
click at [1334, 518] on span "Press SPACE to select this row." at bounding box center [1337, 523] width 16 height 16
click at [1344, 516] on input "Press SPACE to select this row." at bounding box center [1344, 516] width 0 height 0
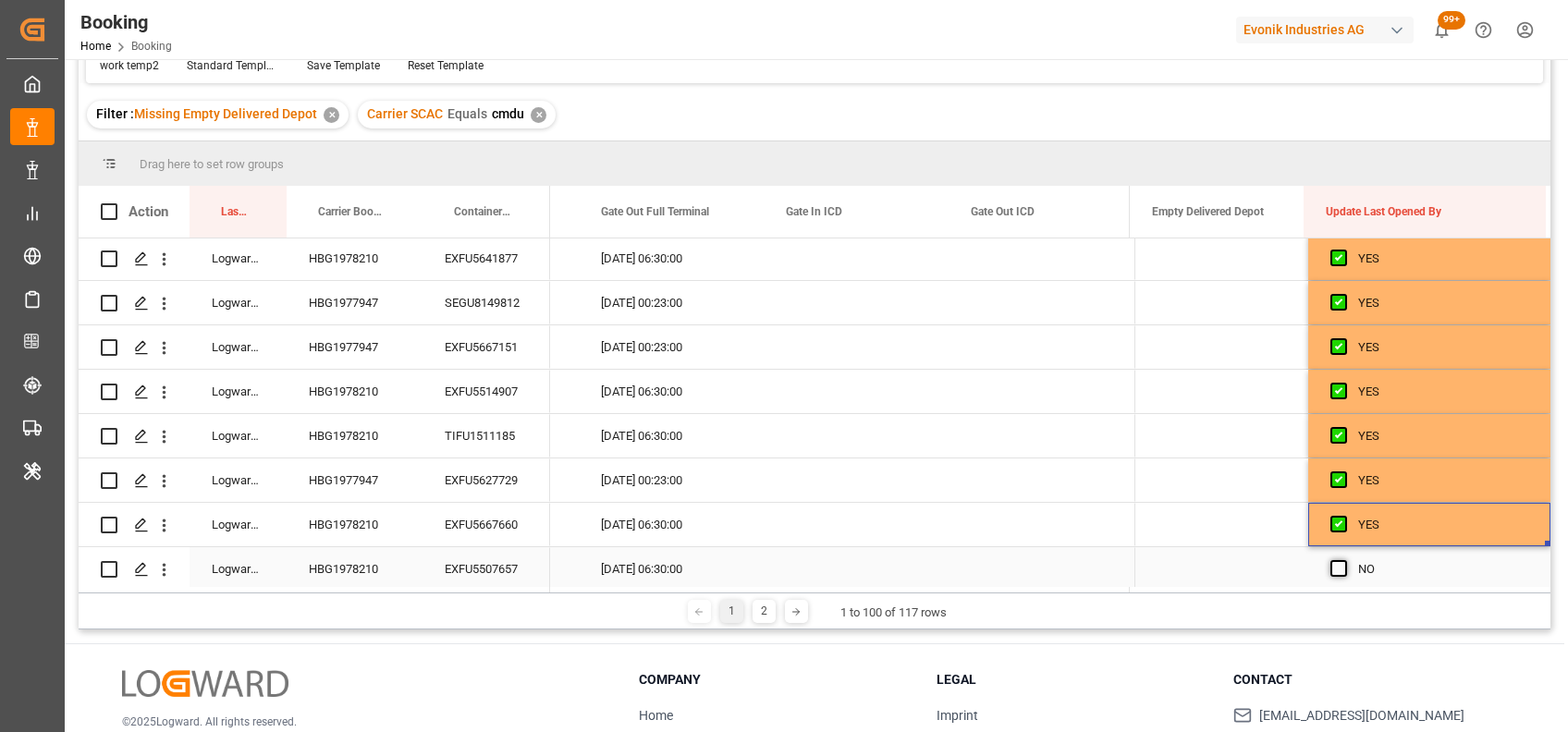
click at [1331, 561] on span "Press SPACE to select this row." at bounding box center [1337, 568] width 16 height 16
click at [1344, 560] on input "Press SPACE to select this row." at bounding box center [1344, 560] width 0 height 0
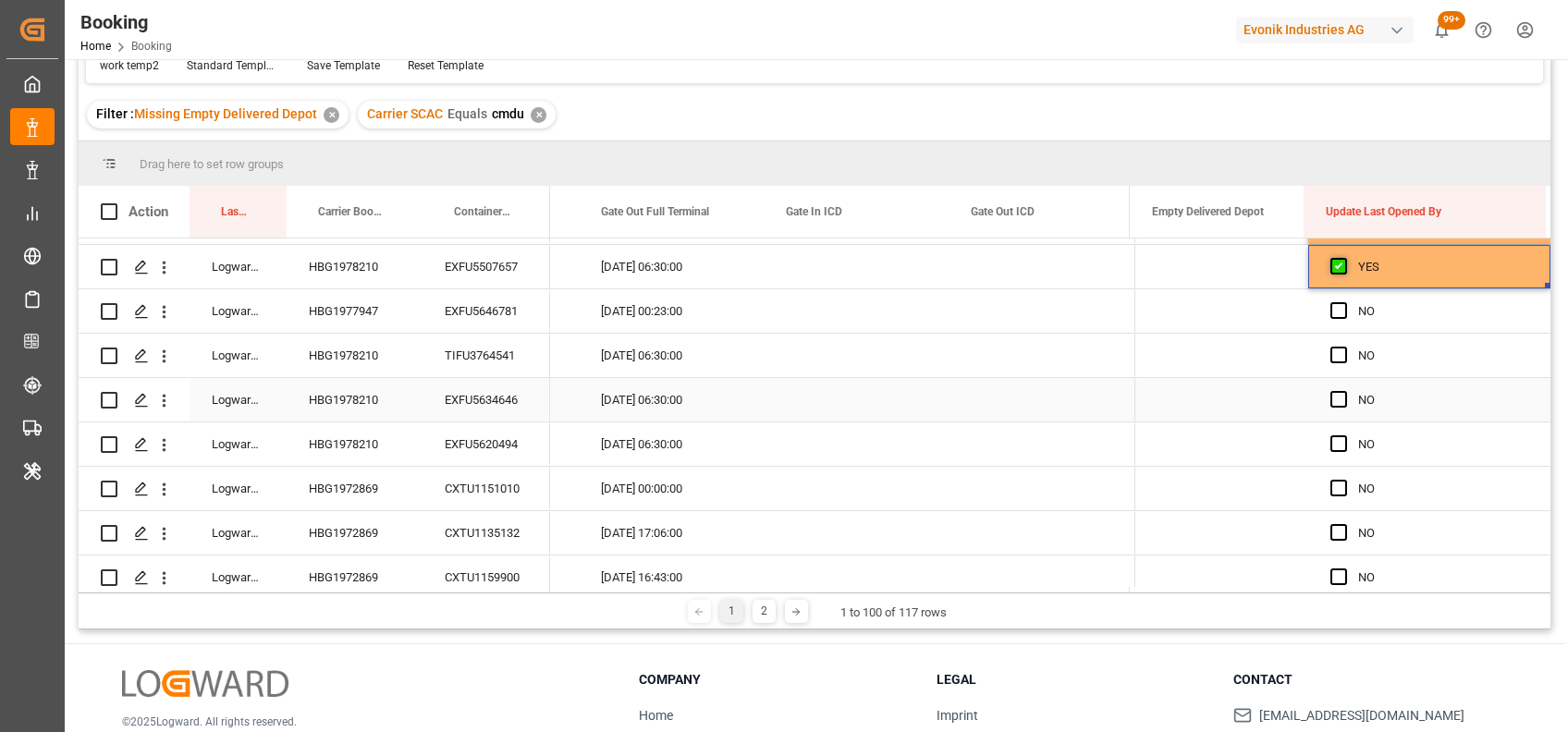
scroll to position [2124, 0]
click at [1330, 306] on span "Press SPACE to select this row." at bounding box center [1337, 309] width 16 height 16
click at [1344, 301] on input "Press SPACE to select this row." at bounding box center [1344, 301] width 0 height 0
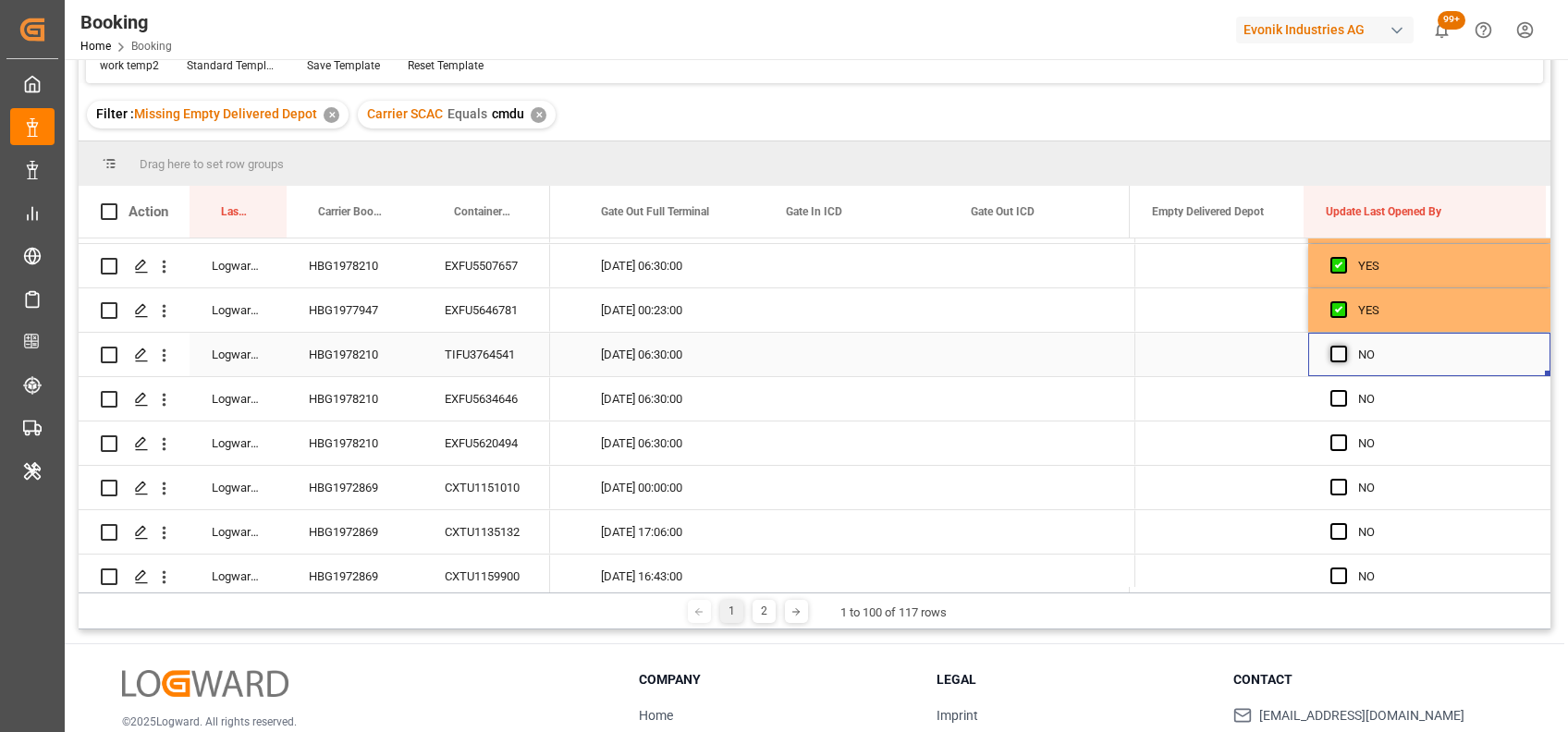
click at [1331, 349] on span "Press SPACE to select this row." at bounding box center [1337, 354] width 16 height 16
click at [1344, 346] on input "Press SPACE to select this row." at bounding box center [1344, 346] width 0 height 0
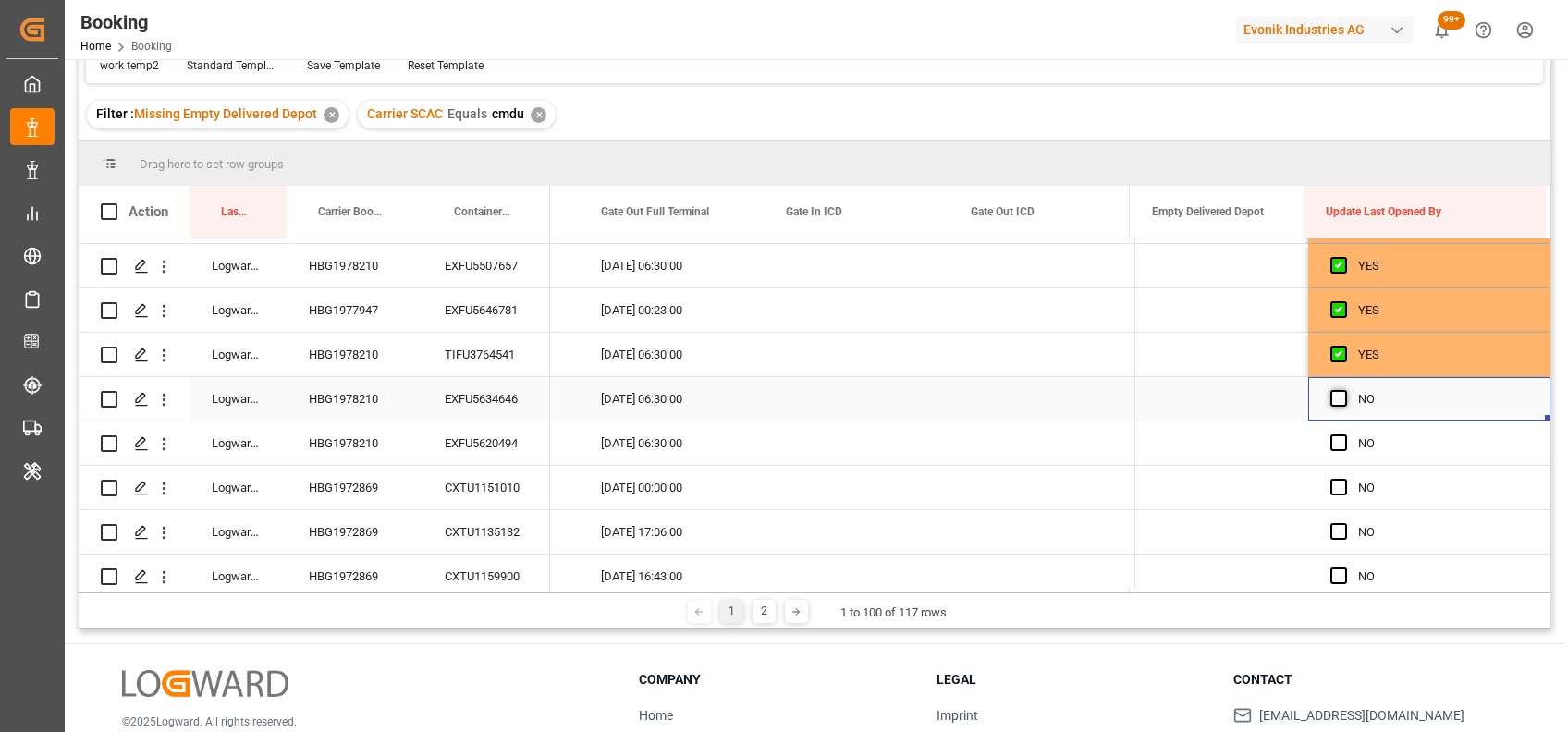
click at [1330, 392] on span "Press SPACE to select this row." at bounding box center [1337, 397] width 16 height 16
click at [1344, 390] on input "Press SPACE to select this row." at bounding box center [1344, 390] width 0 height 0
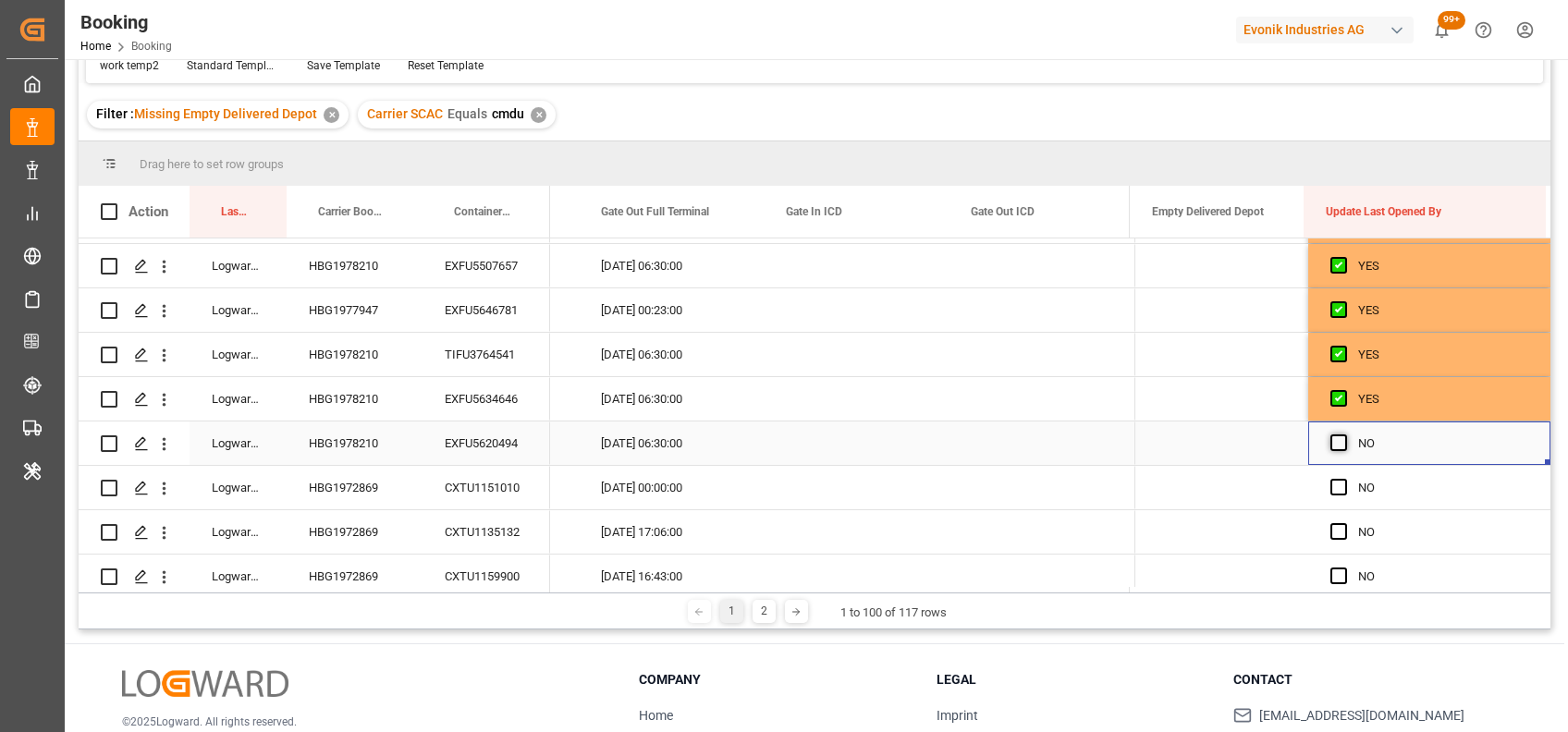
click at [1330, 437] on span "Press SPACE to select this row." at bounding box center [1337, 442] width 16 height 16
click at [1344, 435] on input "Press SPACE to select this row." at bounding box center [1344, 435] width 0 height 0
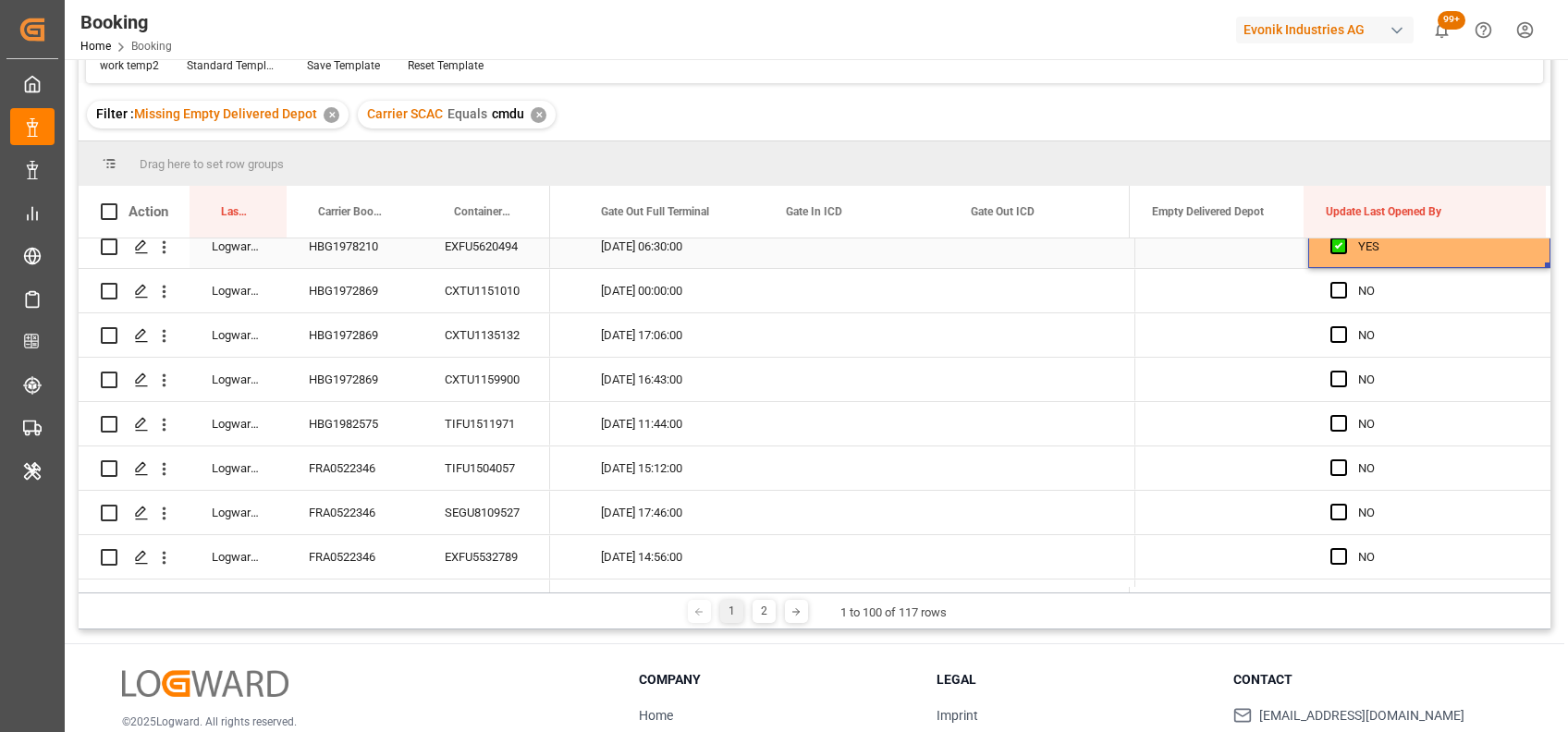
scroll to position [2323, 0]
click at [355, 297] on div "HBG1972869" at bounding box center [355, 289] width 136 height 44
click at [1330, 293] on span "Press SPACE to select this row." at bounding box center [1337, 288] width 16 height 16
click at [1344, 280] on input "Press SPACE to select this row." at bounding box center [1344, 280] width 0 height 0
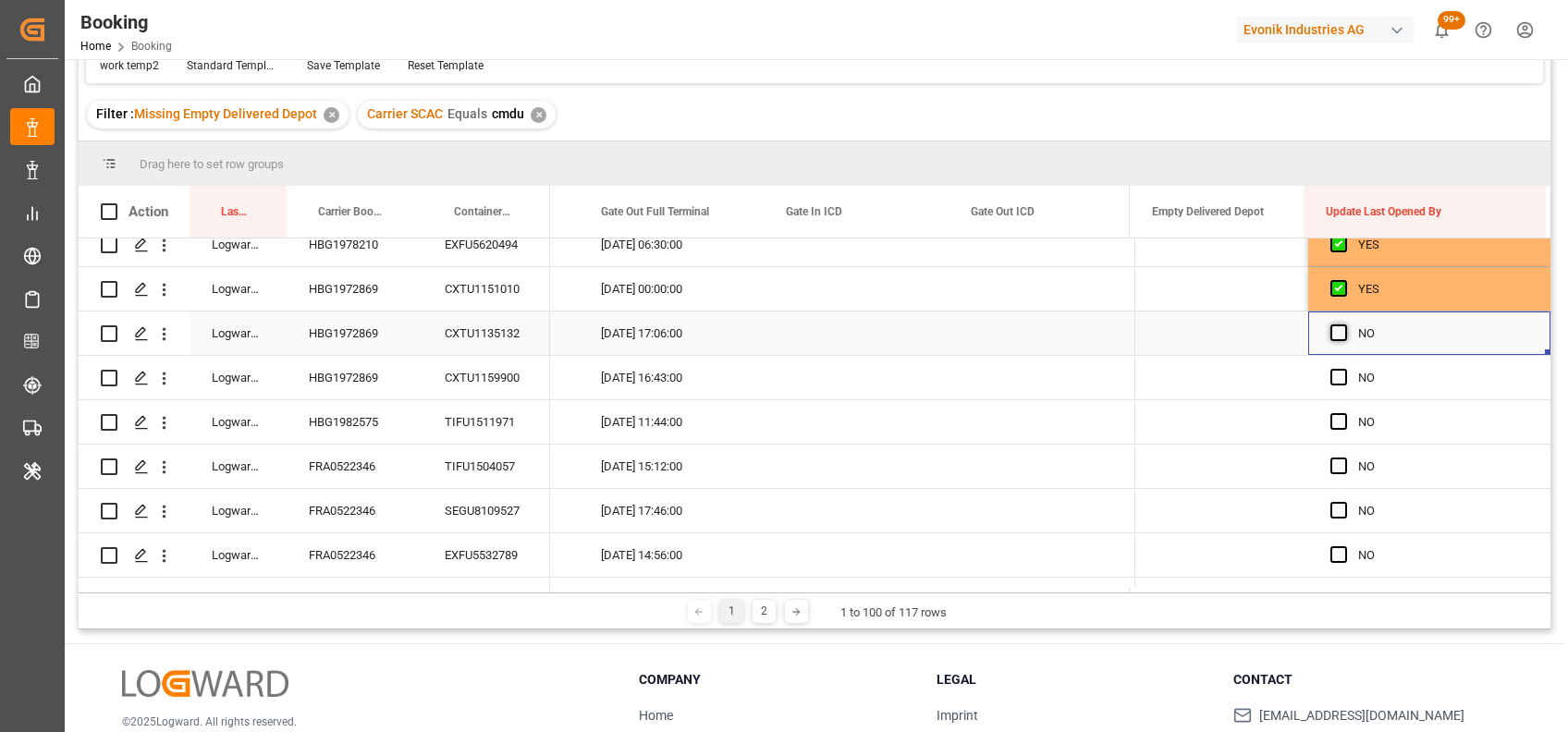
click at [1331, 333] on span "Press SPACE to select this row." at bounding box center [1337, 332] width 16 height 16
click at [1344, 324] on input "Press SPACE to select this row." at bounding box center [1344, 324] width 0 height 0
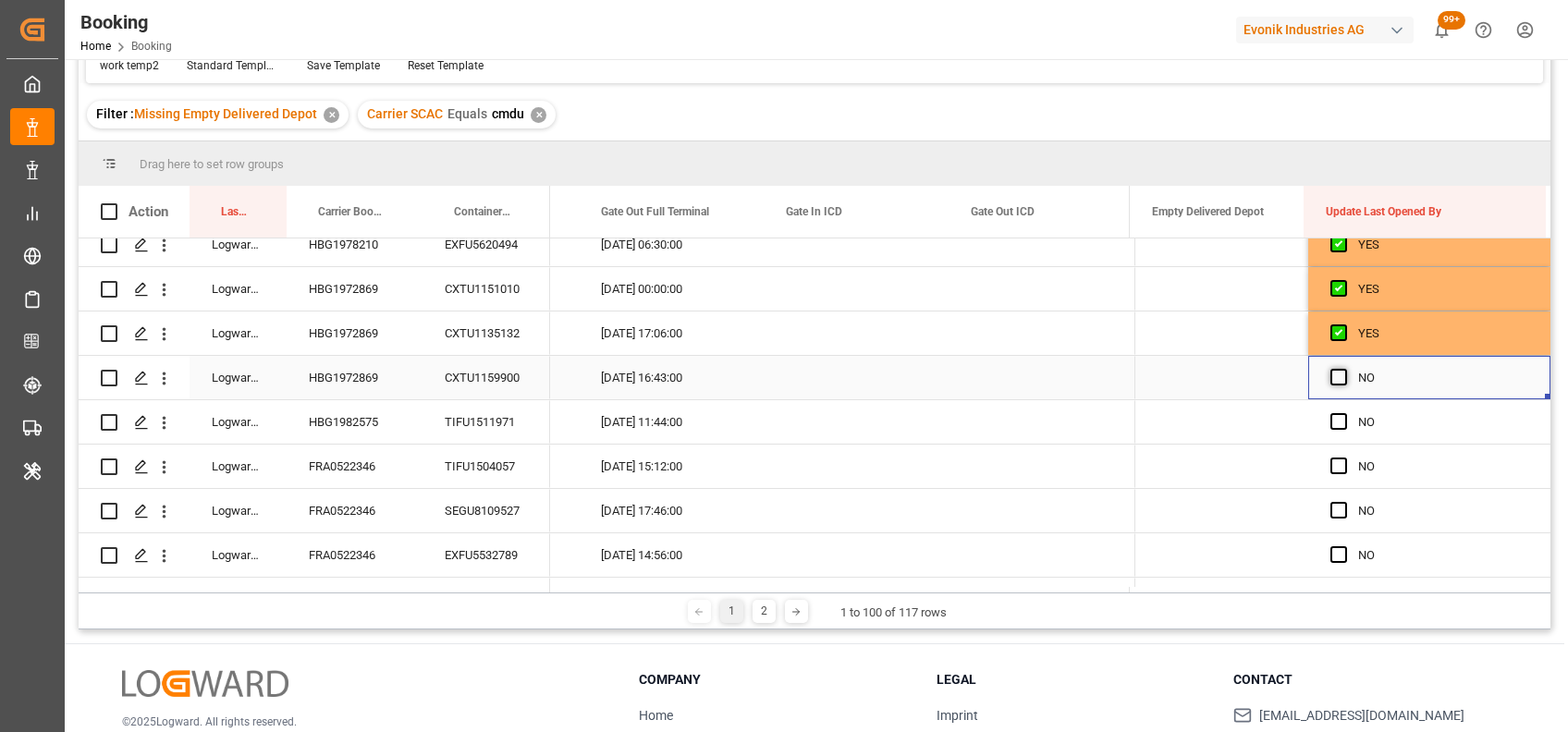
click at [1333, 373] on span "Press SPACE to select this row." at bounding box center [1337, 376] width 16 height 16
click at [1344, 369] on input "Press SPACE to select this row." at bounding box center [1344, 369] width 0 height 0
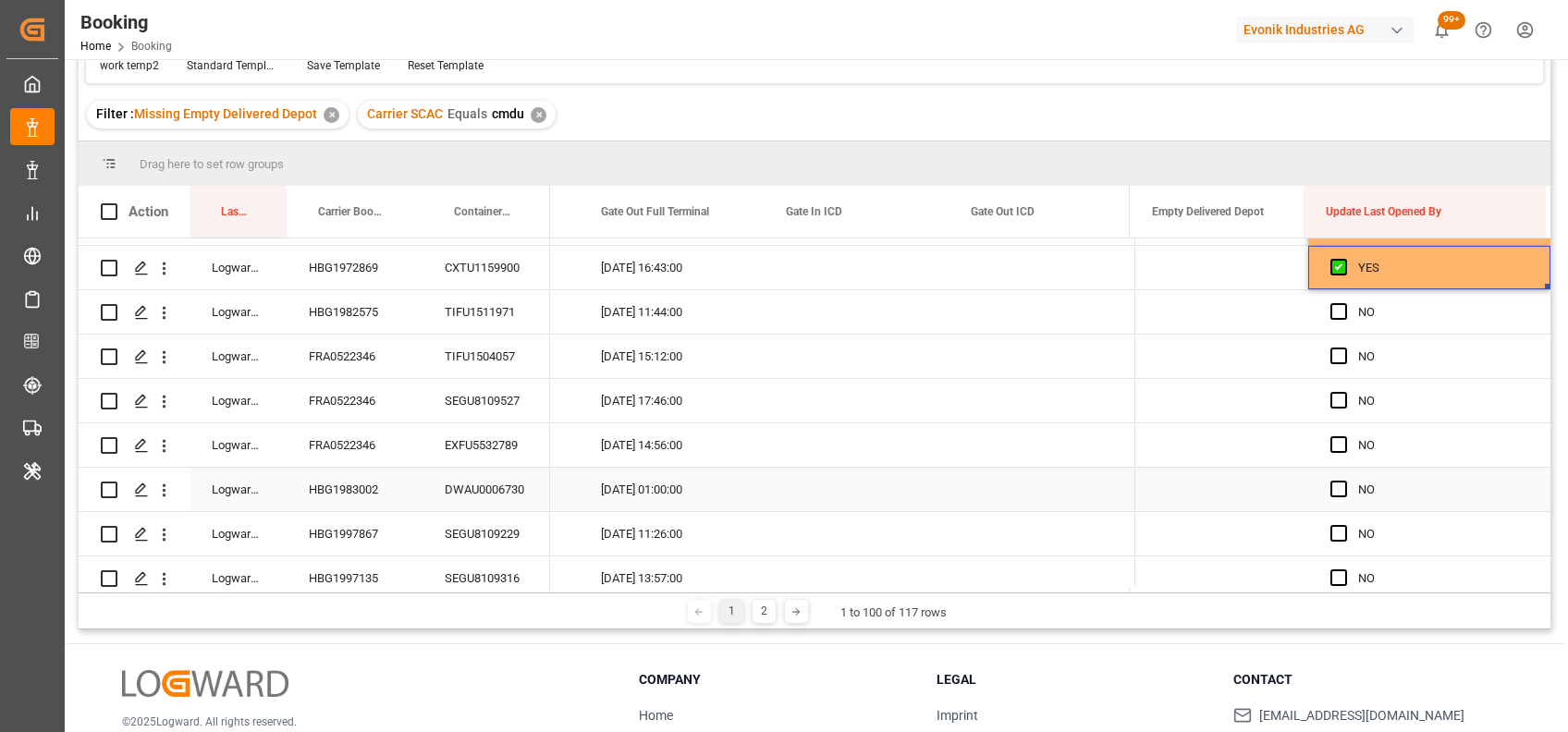
scroll to position [2431, 0]
click at [474, 354] on div "TIFU1504057" at bounding box center [486, 357] width 128 height 44
click at [1334, 356] on span "Press SPACE to select this row." at bounding box center [1337, 356] width 16 height 16
click at [1344, 349] on input "Press SPACE to select this row." at bounding box center [1344, 349] width 0 height 0
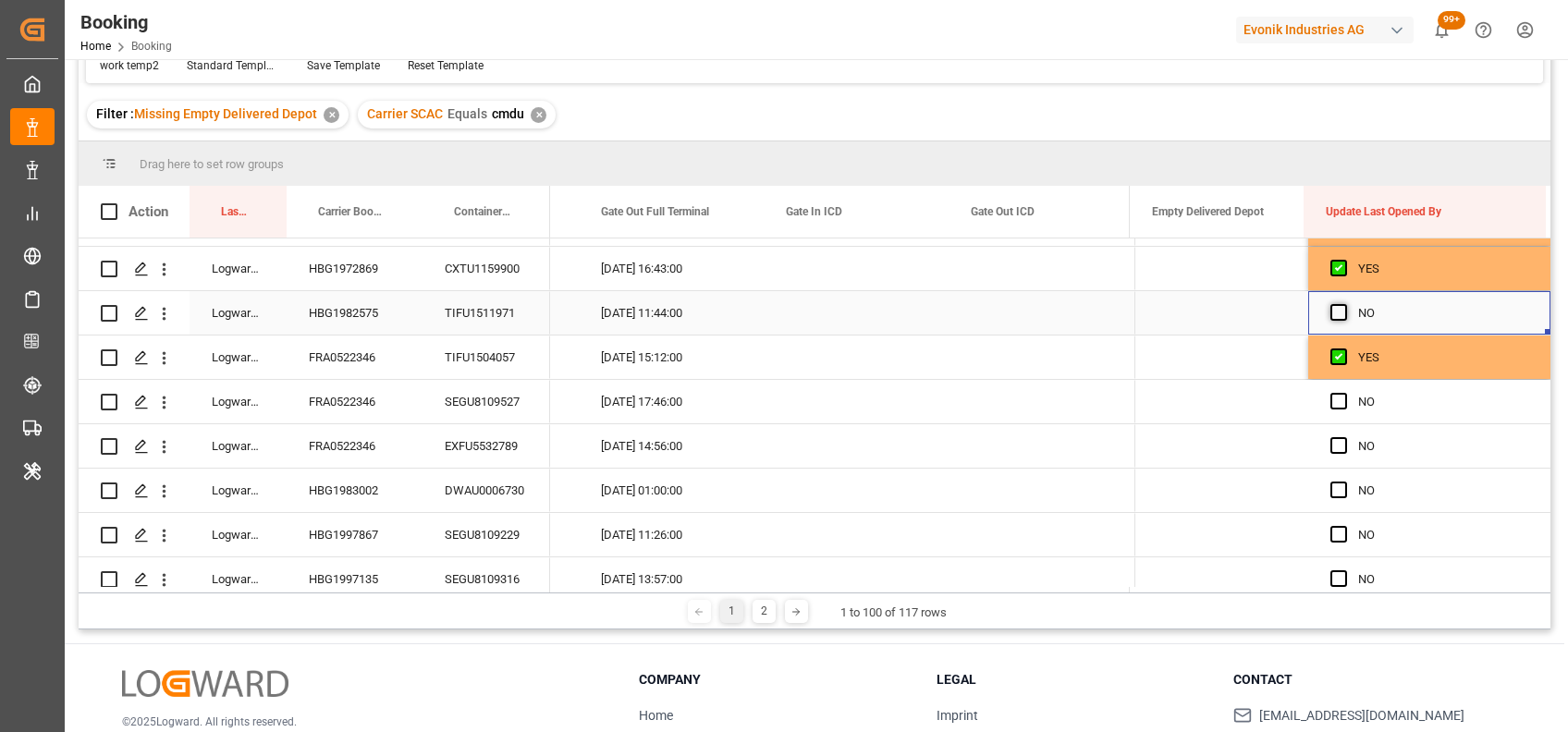
click at [1333, 312] on span "Press SPACE to select this row." at bounding box center [1337, 312] width 16 height 16
click at [1344, 304] on input "Press SPACE to select this row." at bounding box center [1344, 304] width 0 height 0
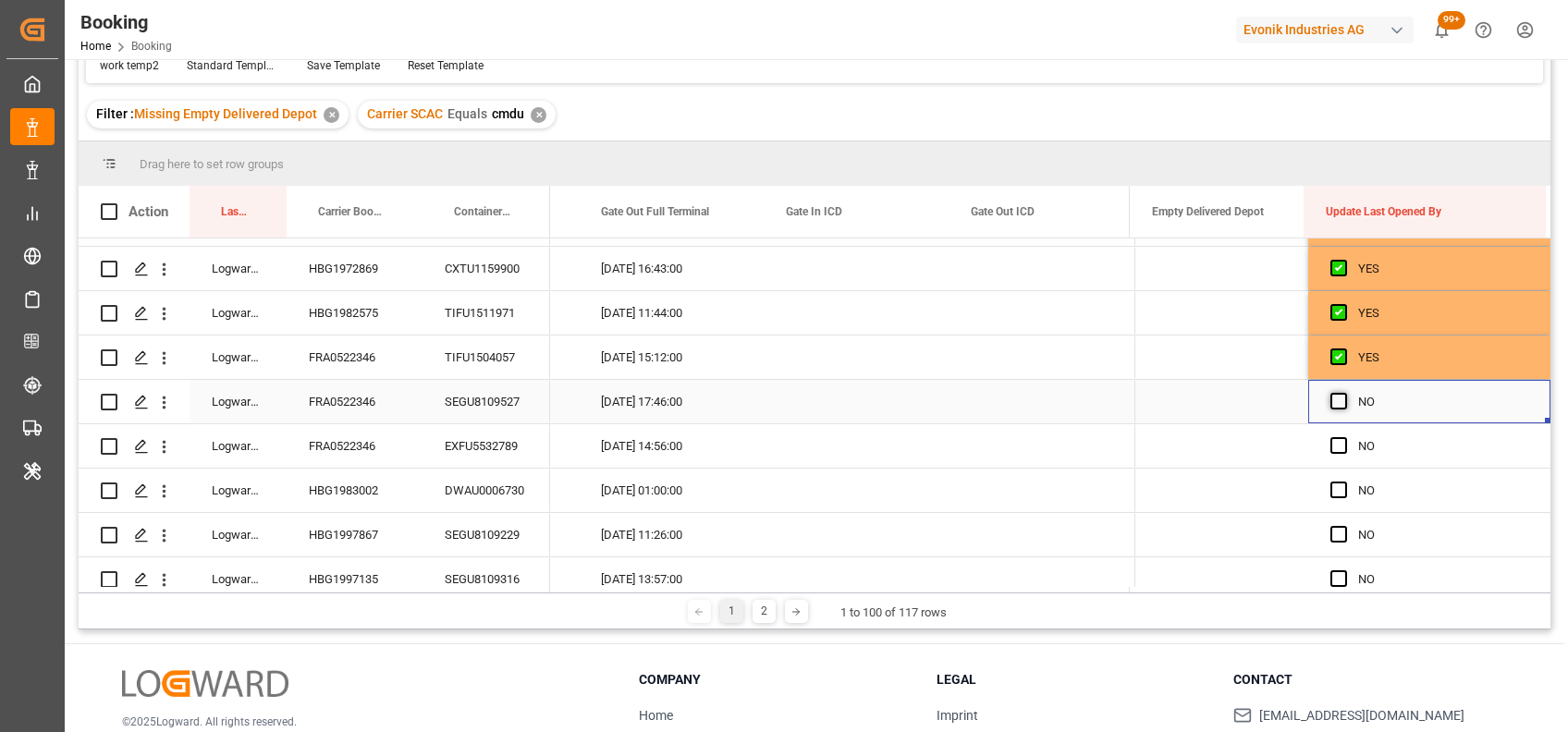
click at [1331, 400] on span "Press SPACE to select this row." at bounding box center [1337, 400] width 16 height 16
click at [1344, 393] on input "Press SPACE to select this row." at bounding box center [1344, 393] width 0 height 0
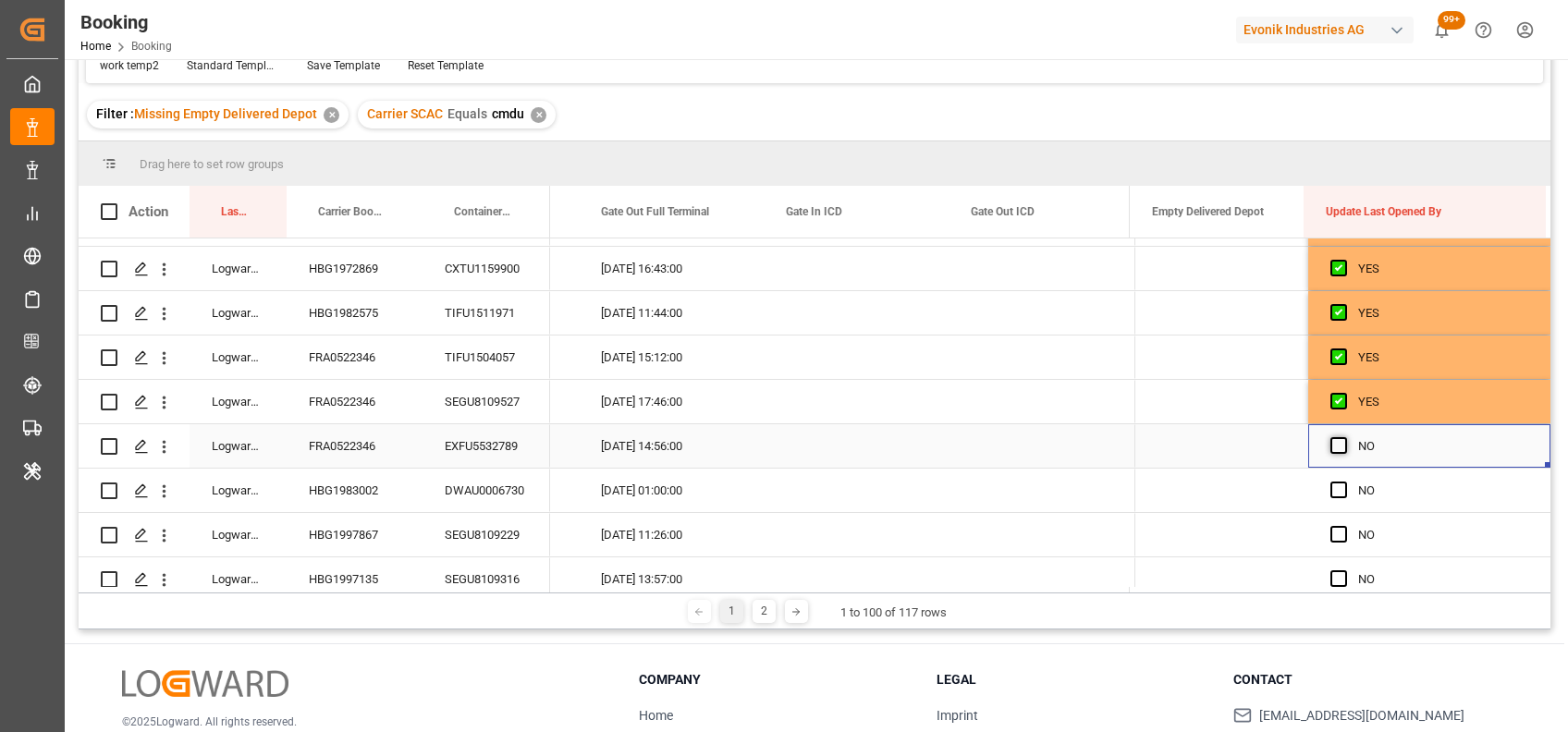
click at [1334, 445] on span "Press SPACE to select this row." at bounding box center [1337, 445] width 16 height 16
click at [1344, 437] on input "Press SPACE to select this row." at bounding box center [1344, 437] width 0 height 0
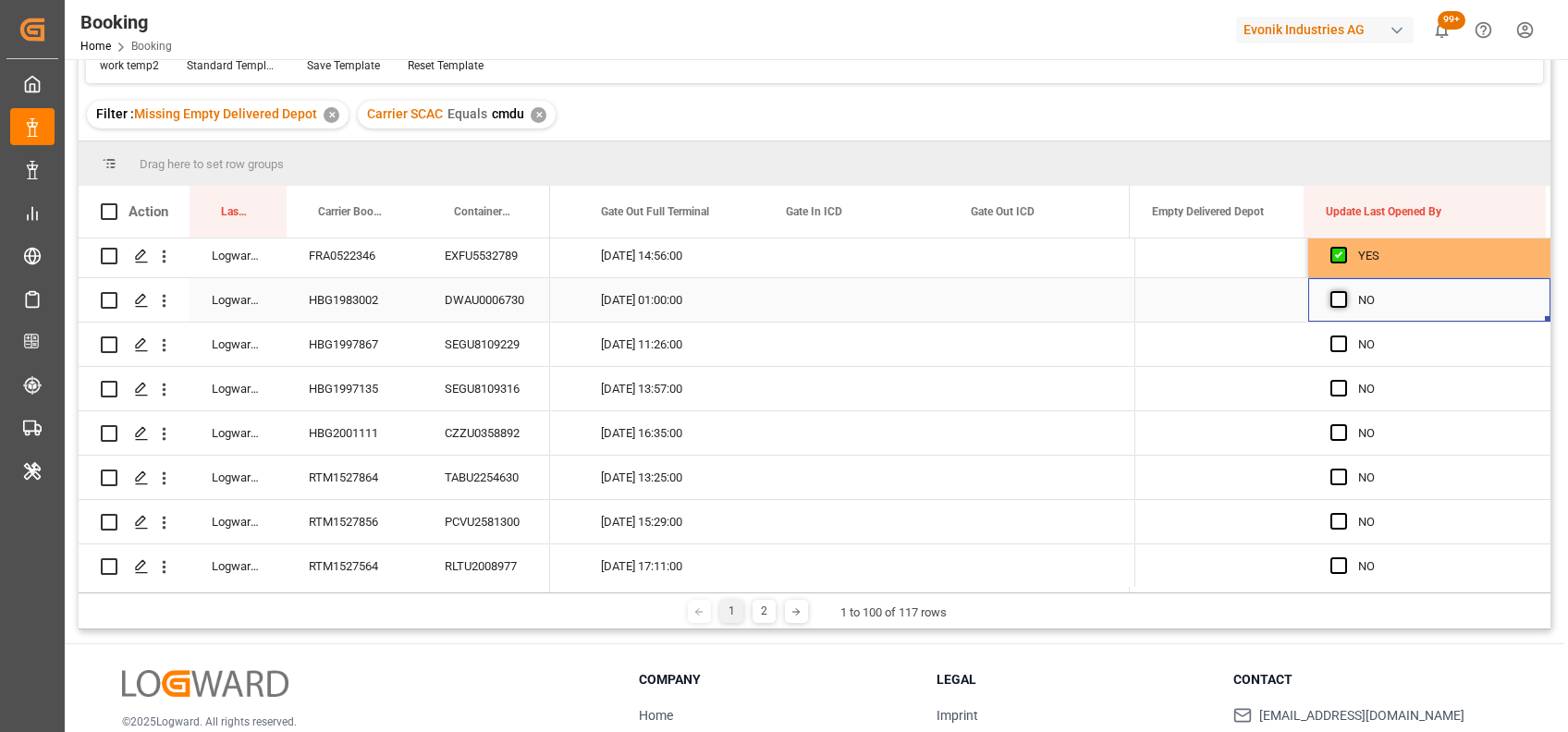
click at [1330, 299] on span "Press SPACE to select this row." at bounding box center [1337, 298] width 16 height 16
click at [1344, 291] on input "Press SPACE to select this row." at bounding box center [1344, 291] width 0 height 0
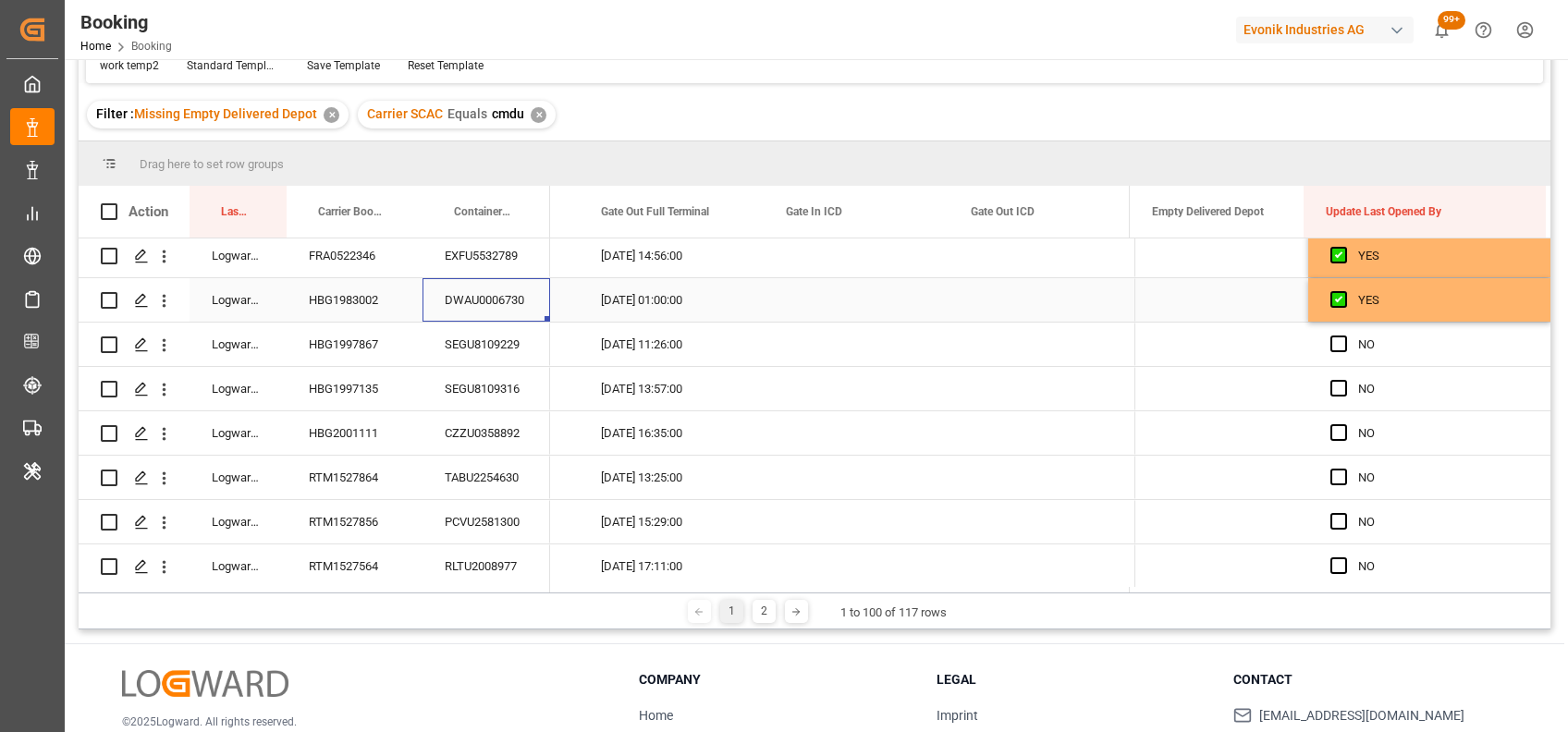
click at [475, 298] on div "DWAU0006730" at bounding box center [486, 300] width 128 height 44
click at [493, 343] on div "SEGU8109229" at bounding box center [486, 344] width 128 height 44
click at [1330, 338] on span "Press SPACE to select this row." at bounding box center [1337, 343] width 16 height 16
click at [1344, 336] on input "Press SPACE to select this row." at bounding box center [1344, 336] width 0 height 0
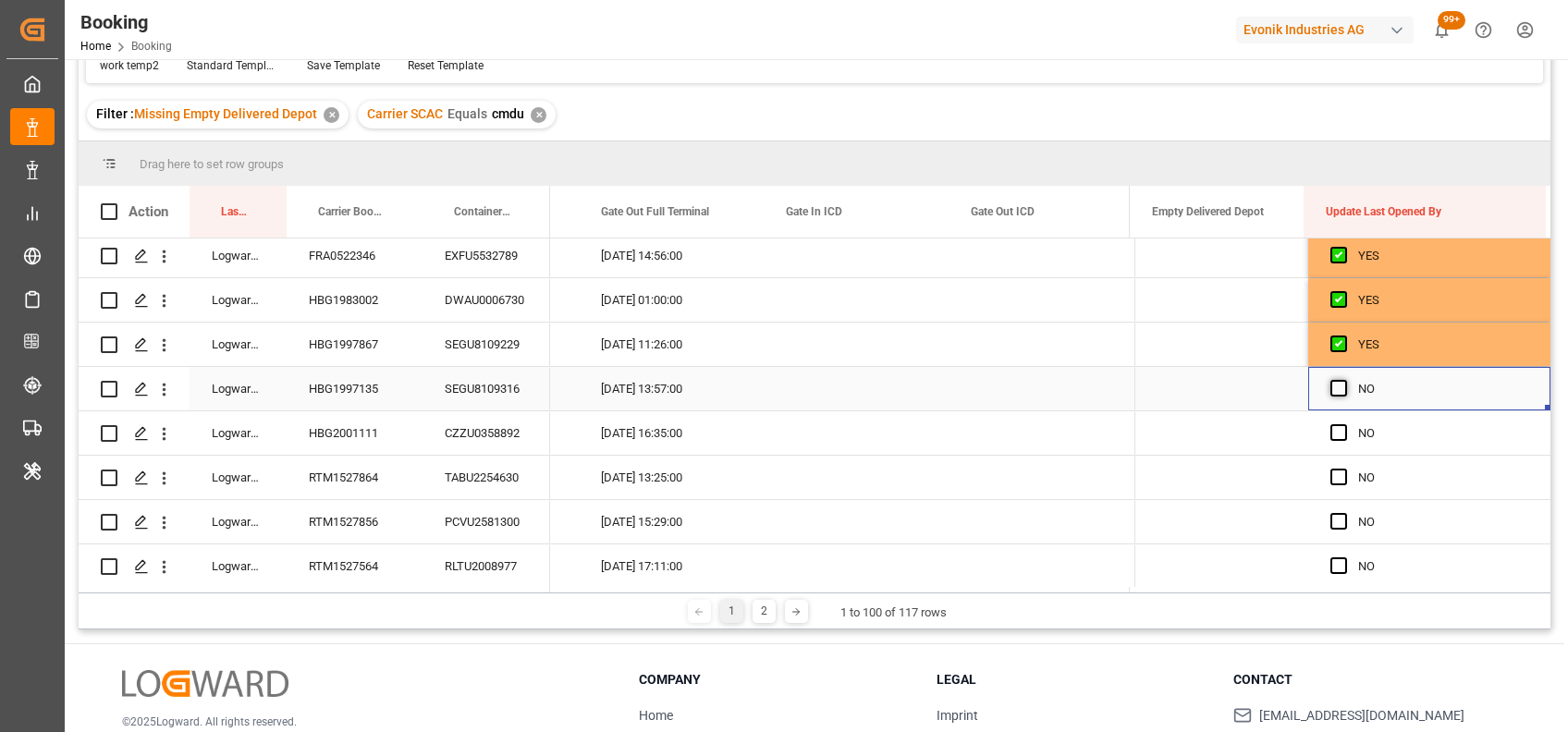
click at [1330, 386] on span "Press SPACE to select this row." at bounding box center [1337, 388] width 16 height 16
click at [1344, 380] on input "Press SPACE to select this row." at bounding box center [1344, 380] width 0 height 0
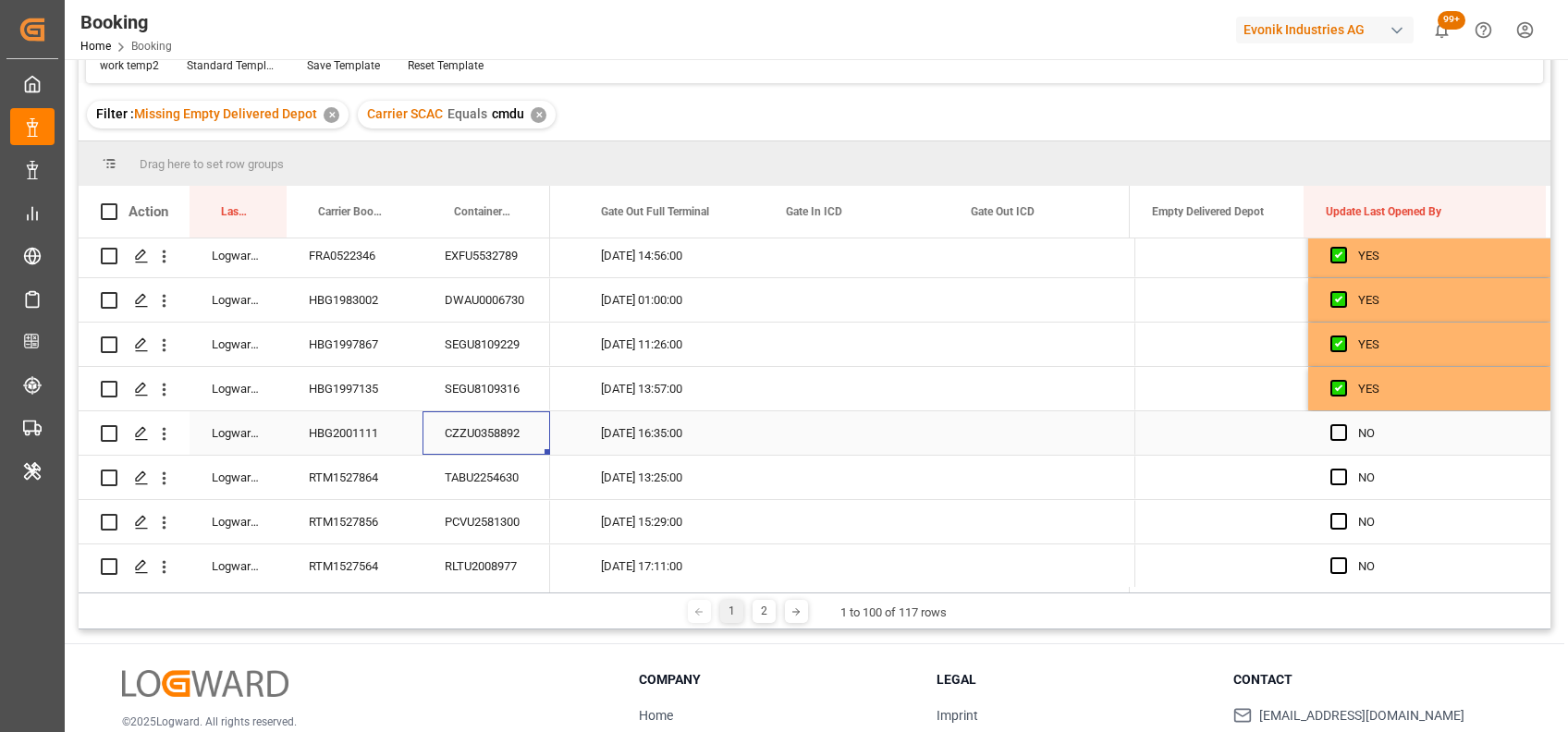
click at [461, 429] on div "CZZU0358892" at bounding box center [486, 434] width 128 height 44
click at [1331, 433] on span "Press SPACE to select this row." at bounding box center [1337, 432] width 16 height 16
click at [1344, 424] on input "Press SPACE to select this row." at bounding box center [1344, 424] width 0 height 0
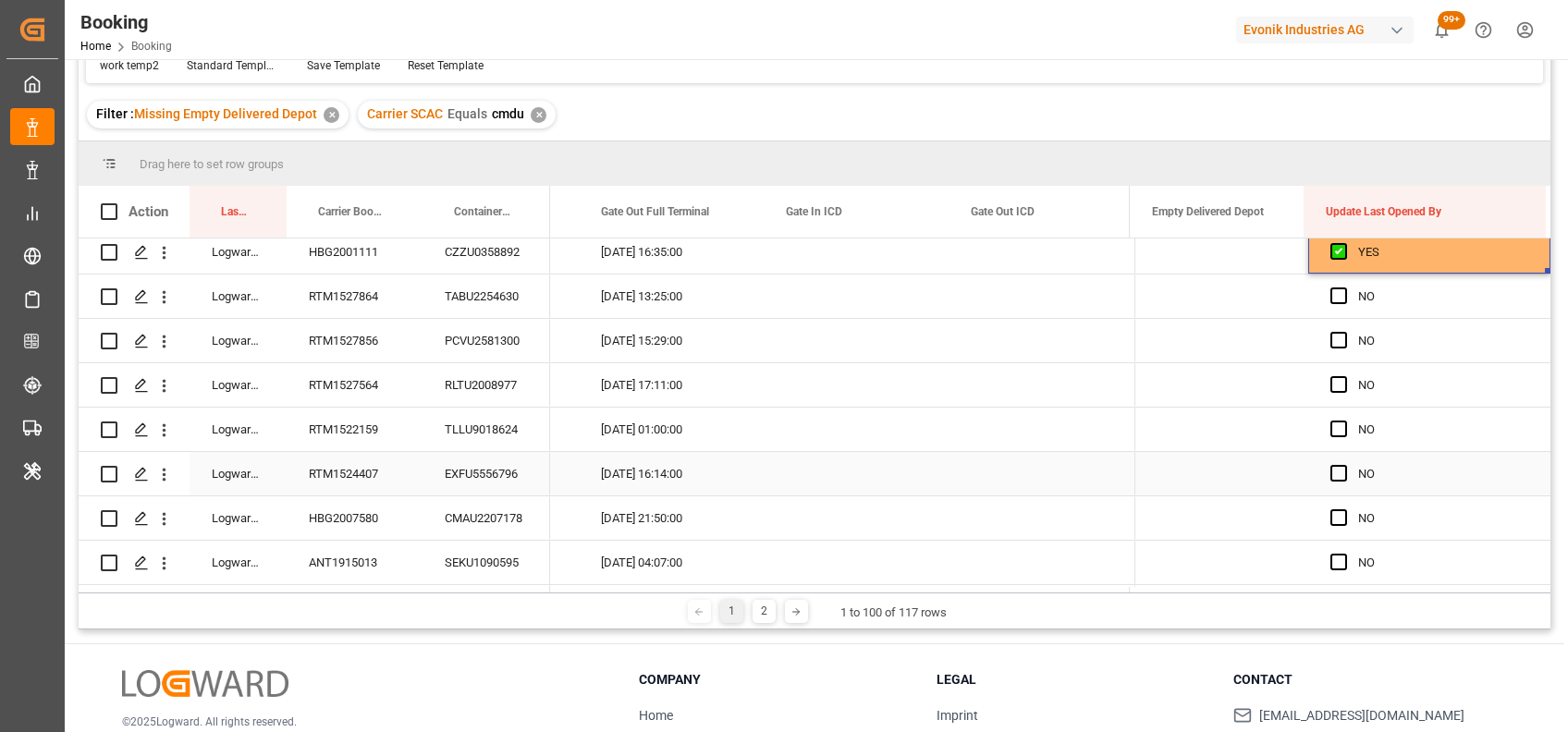
scroll to position [2801, 0]
click at [1334, 294] on span "Press SPACE to select this row." at bounding box center [1337, 297] width 16 height 16
click at [1344, 290] on input "Press SPACE to select this row." at bounding box center [1344, 290] width 0 height 0
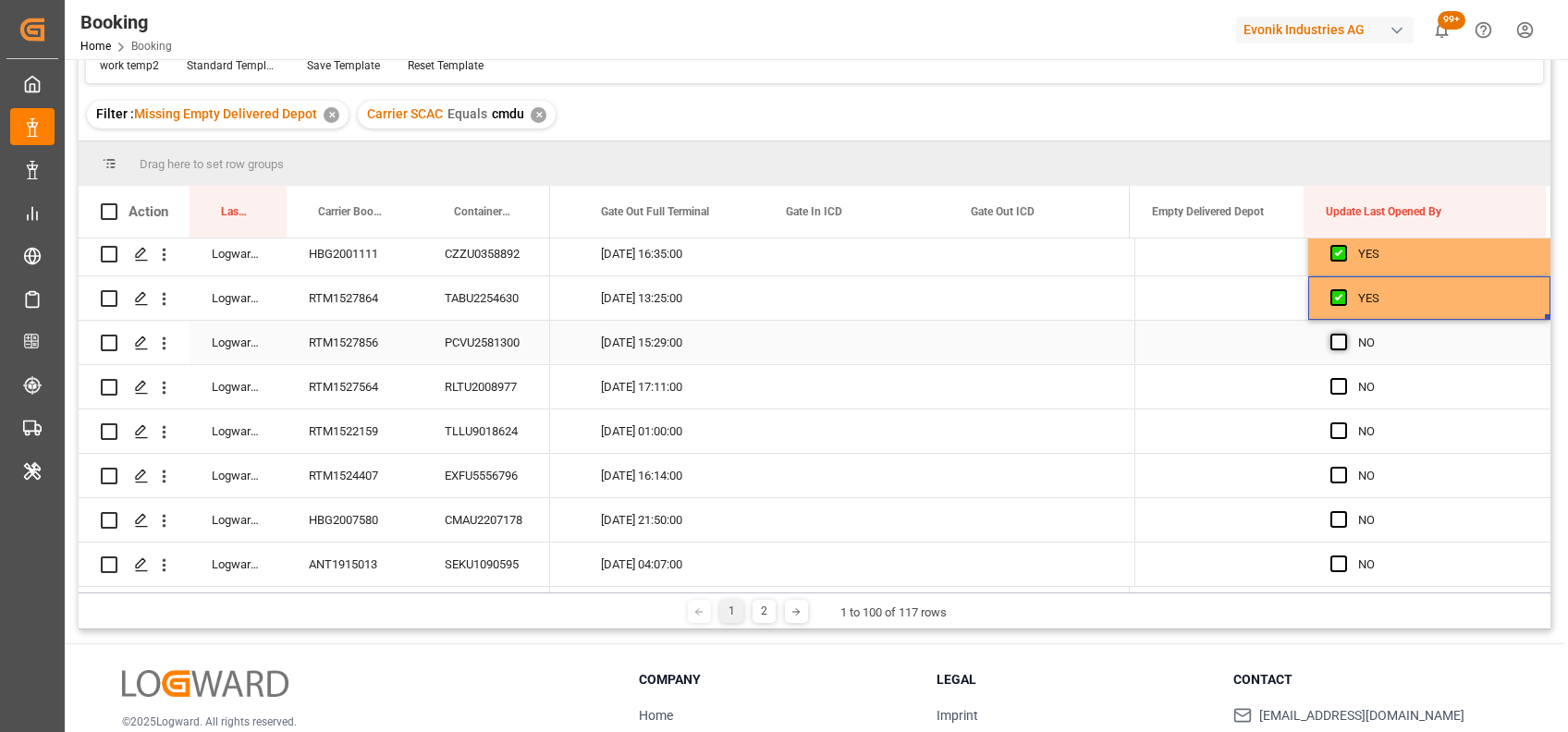
click at [1330, 340] on span "Press SPACE to select this row." at bounding box center [1337, 341] width 16 height 16
click at [1344, 334] on input "Press SPACE to select this row." at bounding box center [1344, 334] width 0 height 0
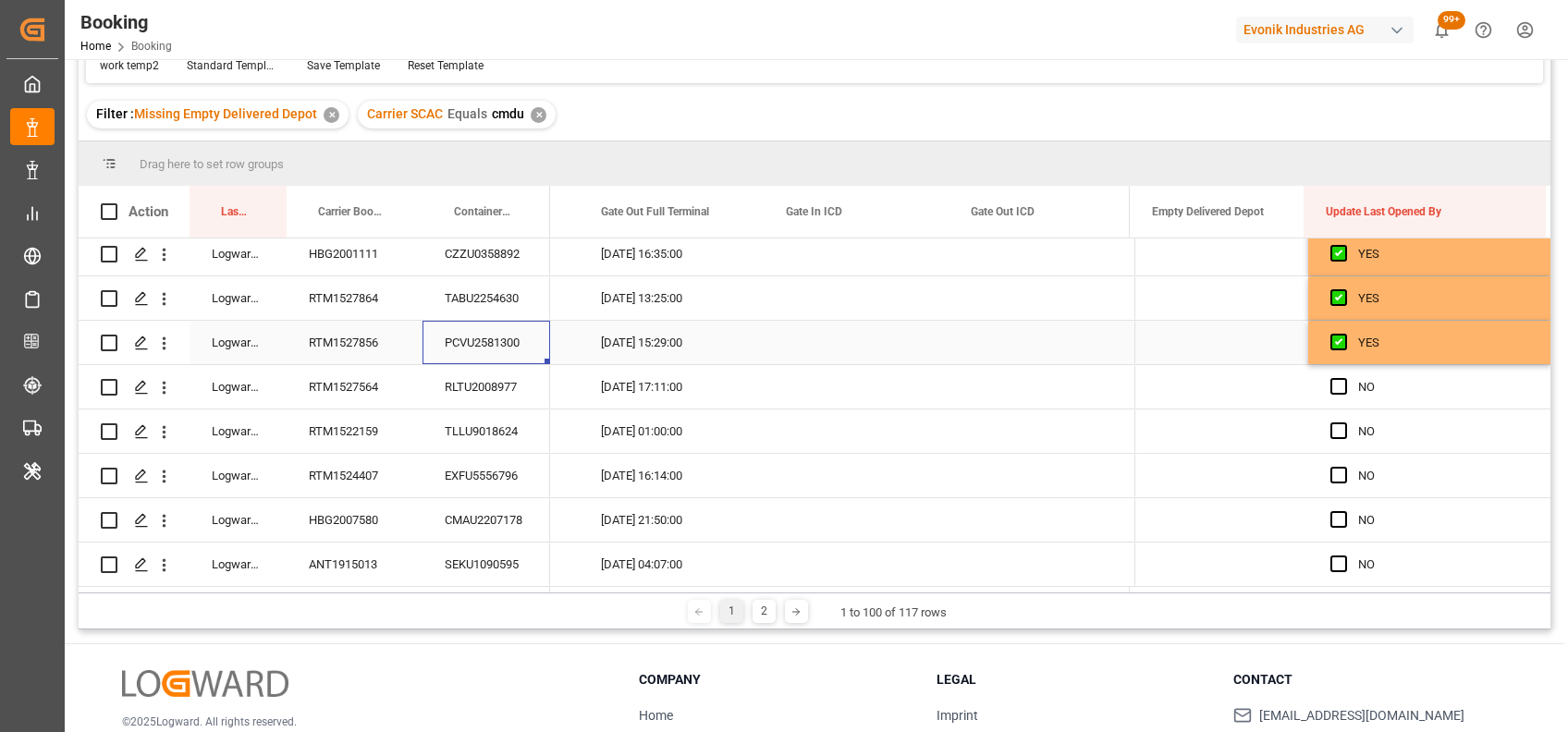
click at [471, 340] on div "PCVU2581300" at bounding box center [486, 343] width 128 height 44
click at [1330, 382] on span "Press SPACE to select this row." at bounding box center [1337, 386] width 16 height 16
click at [1344, 378] on input "Press SPACE to select this row." at bounding box center [1344, 378] width 0 height 0
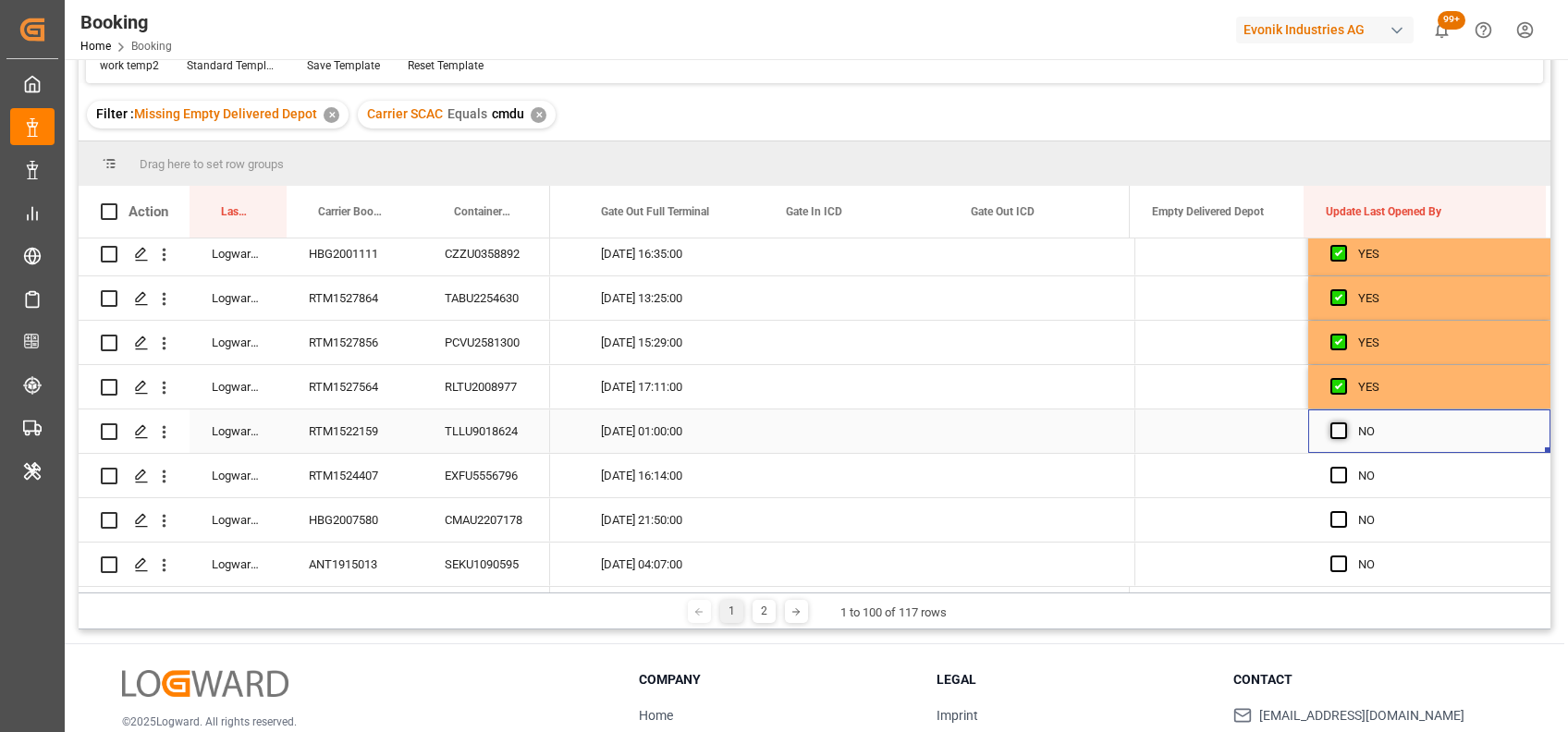
click at [1333, 427] on span "Press SPACE to select this row." at bounding box center [1337, 430] width 16 height 16
click at [1344, 422] on input "Press SPACE to select this row." at bounding box center [1344, 422] width 0 height 0
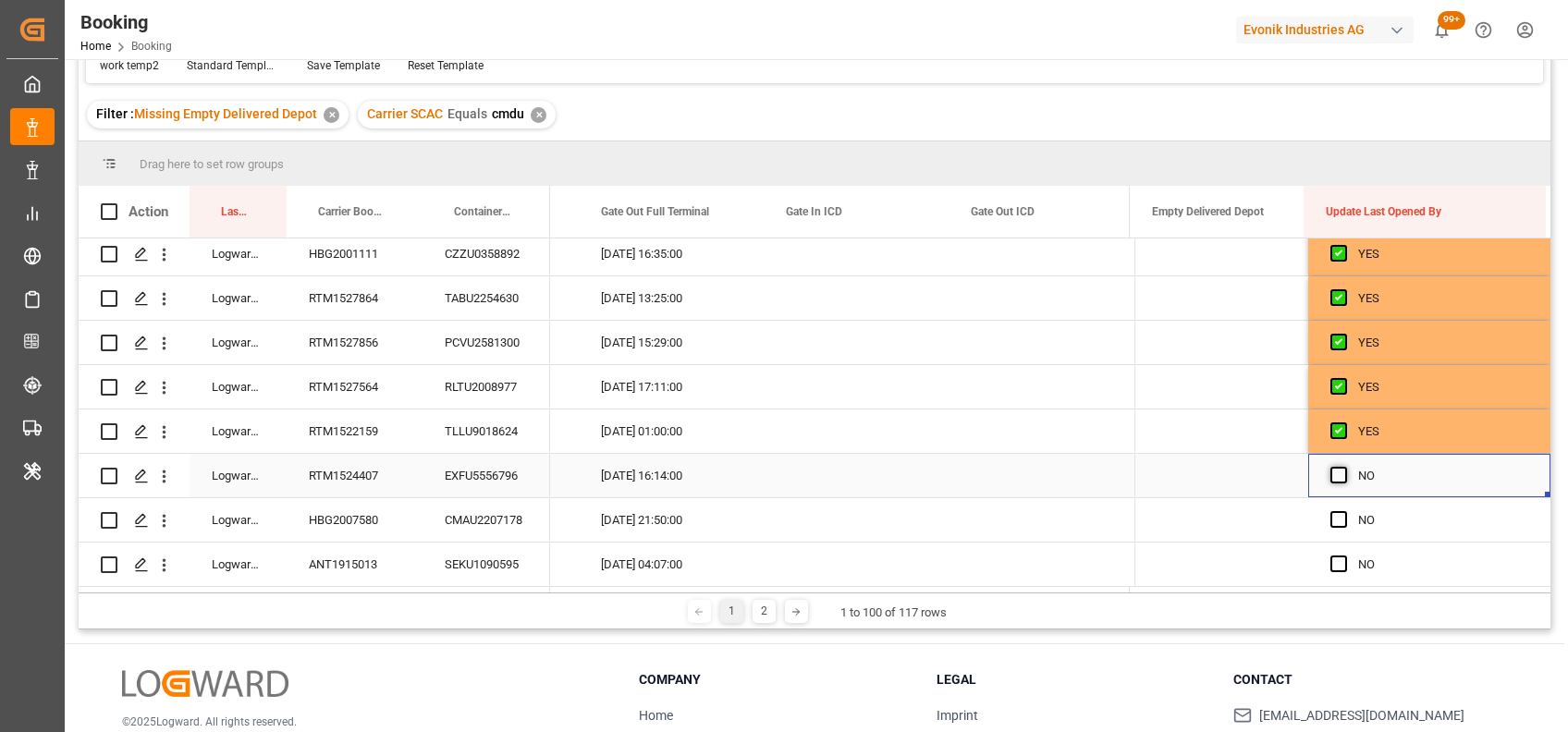
click at [1331, 473] on span "Press SPACE to select this row." at bounding box center [1337, 475] width 16 height 16
click at [1344, 467] on input "Press SPACE to select this row." at bounding box center [1344, 467] width 0 height 0
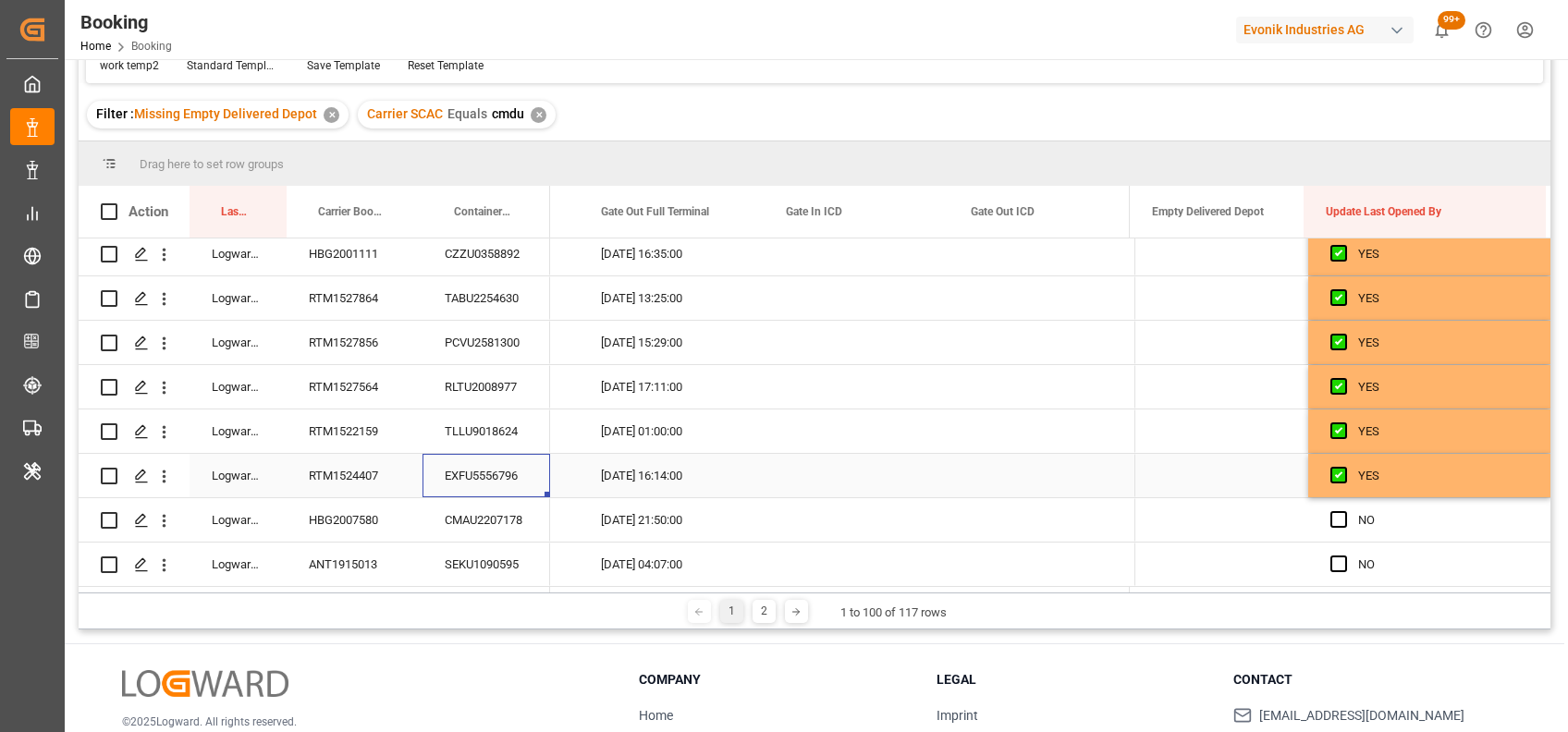
click at [482, 470] on div "EXFU5556796" at bounding box center [486, 476] width 128 height 44
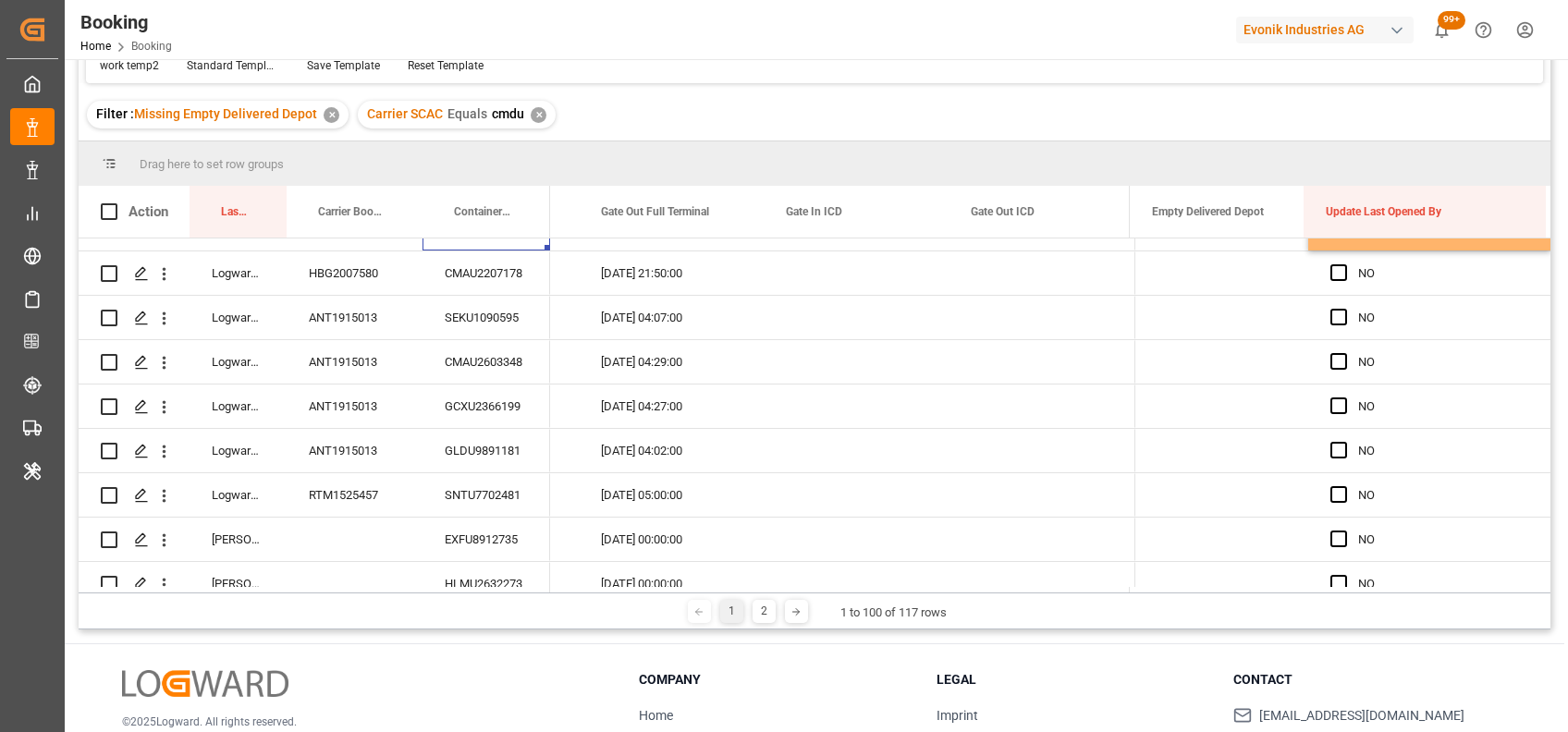
scroll to position [3023, 0]
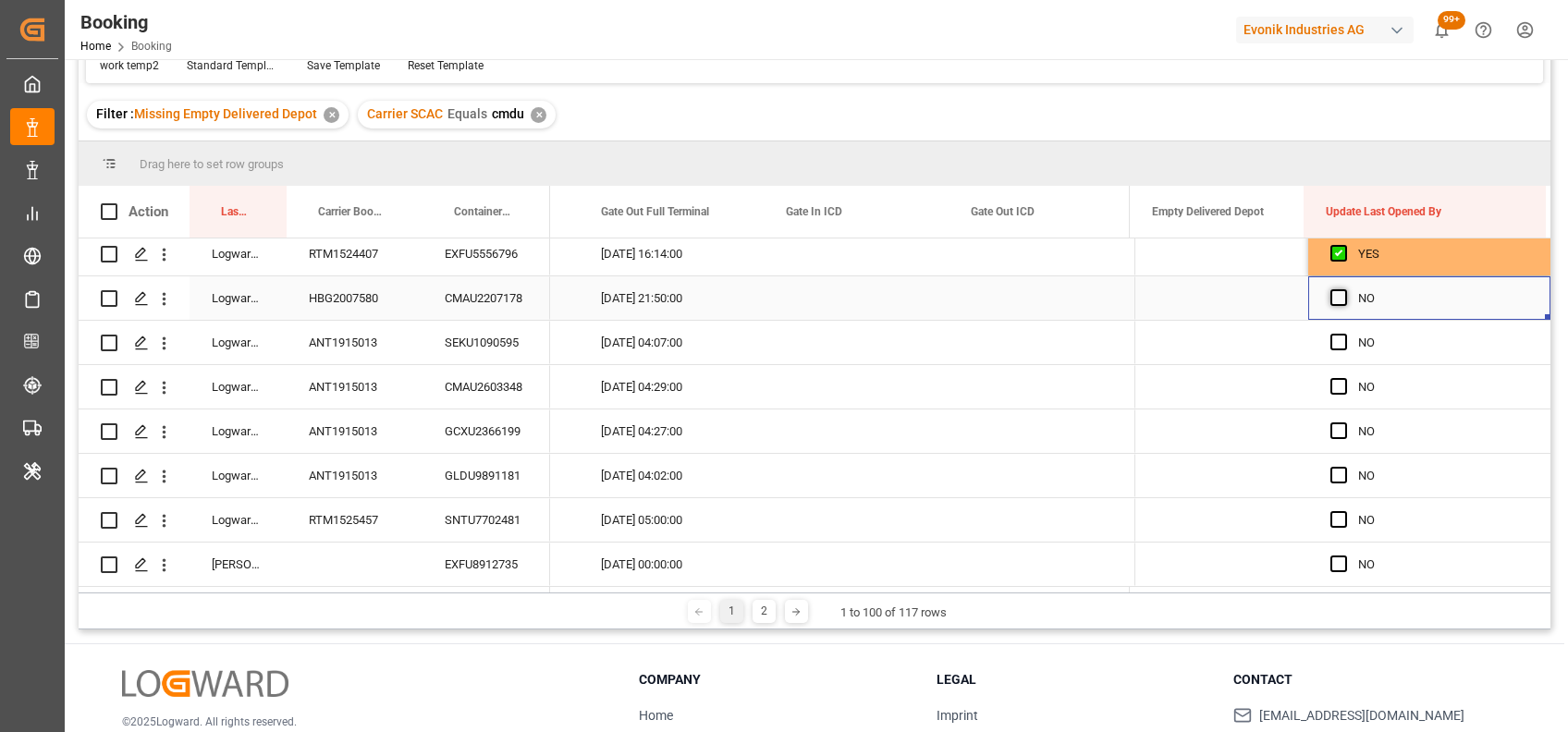
click at [1337, 293] on span "Press SPACE to select this row." at bounding box center [1337, 297] width 16 height 16
click at [1344, 290] on input "Press SPACE to select this row." at bounding box center [1344, 290] width 0 height 0
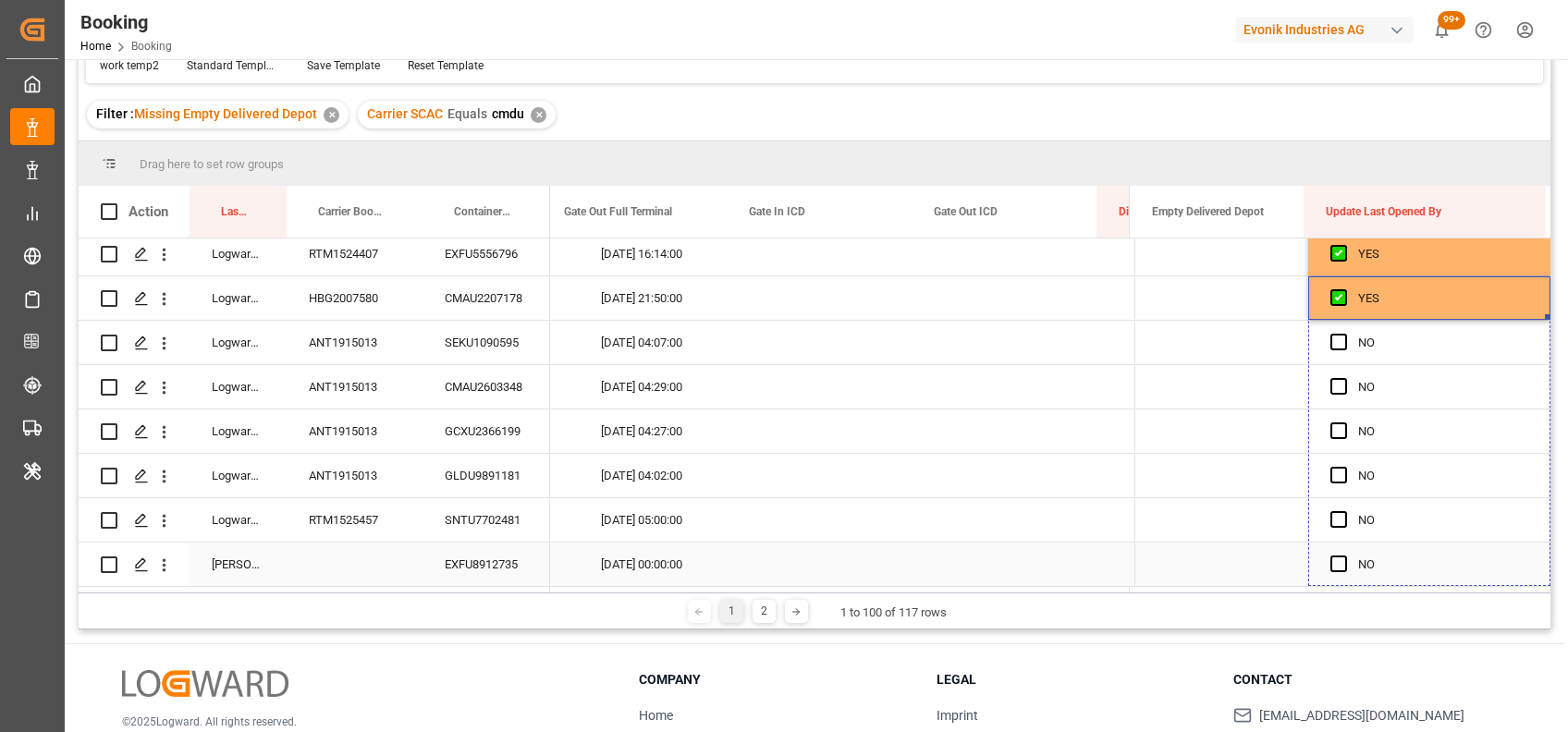
drag, startPoint x: 1539, startPoint y: 314, endPoint x: 1503, endPoint y: 584, distance: 272.4
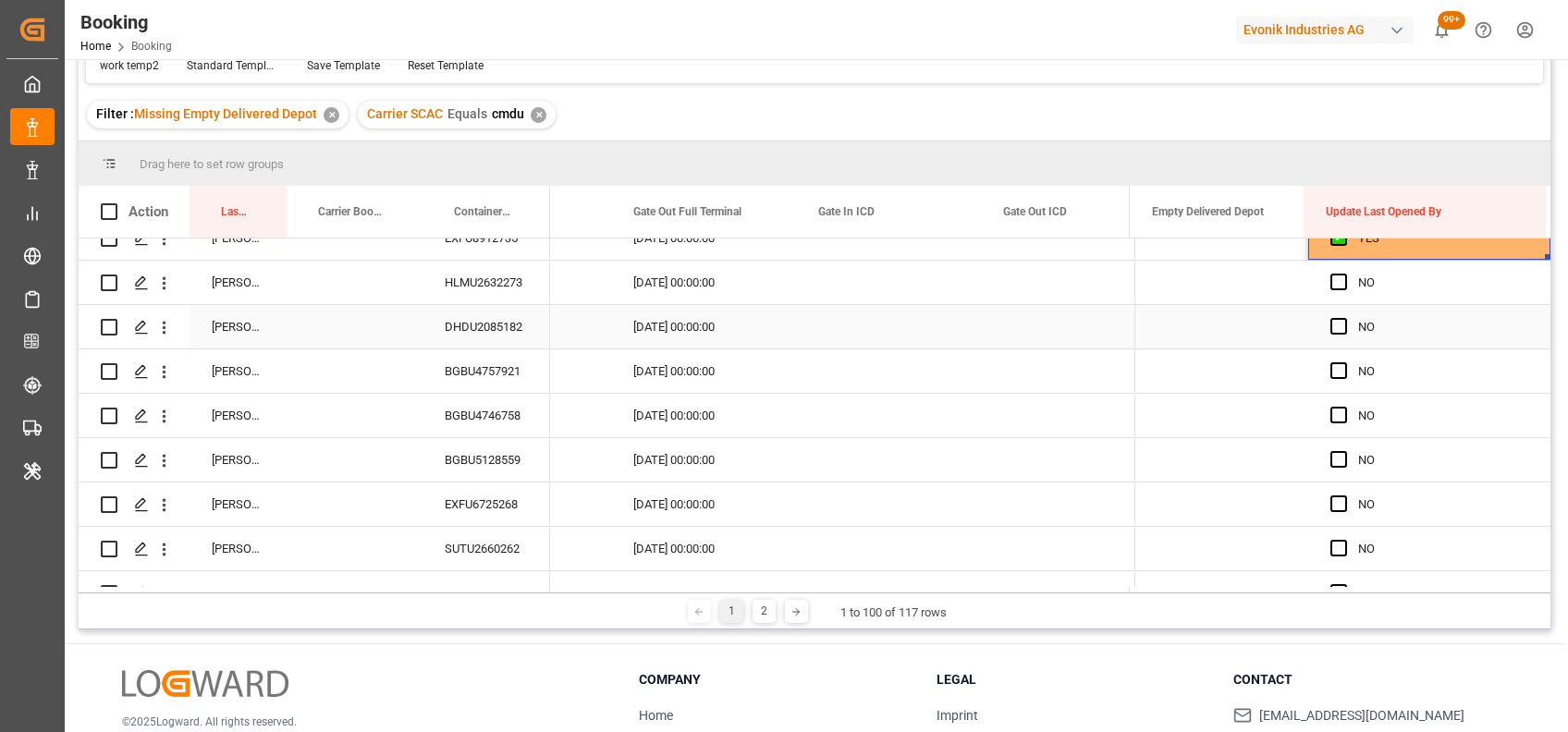
scroll to position [3353, 0]
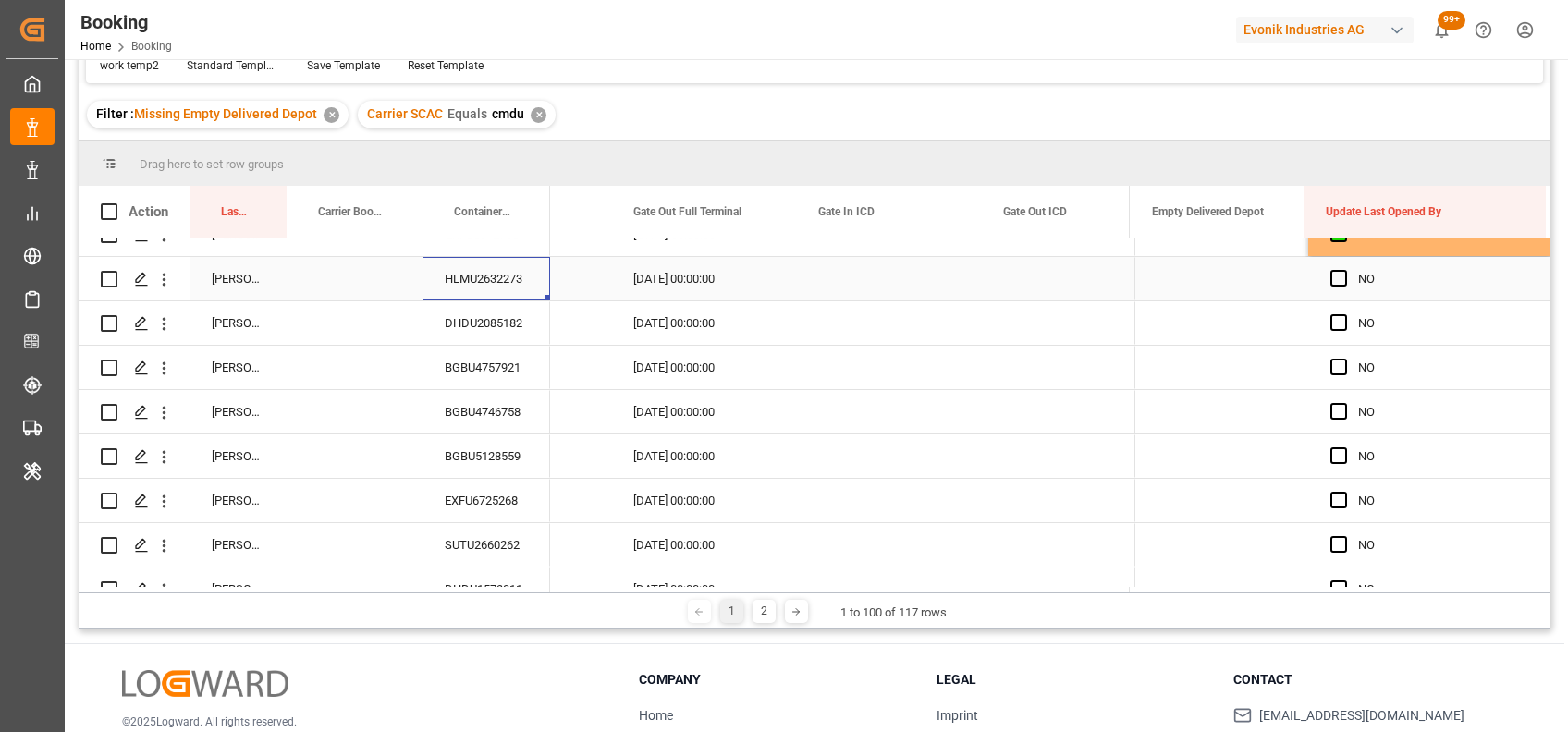
click at [493, 278] on div "HLMU2632273" at bounding box center [486, 279] width 128 height 44
click at [1330, 278] on span "Press SPACE to select this row." at bounding box center [1337, 277] width 16 height 16
click at [1344, 270] on input "Press SPACE to select this row." at bounding box center [1344, 270] width 0 height 0
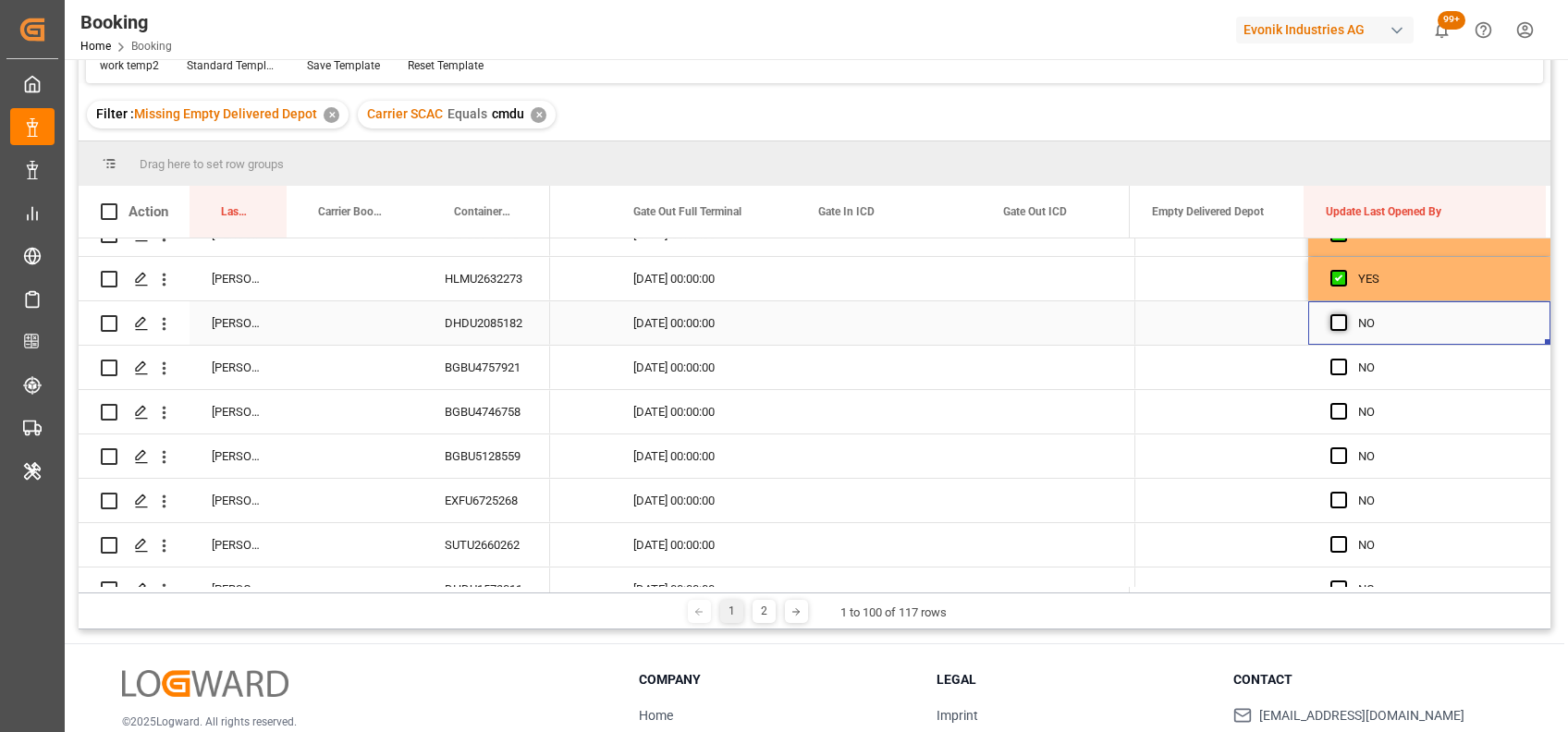
click at [1330, 326] on span "Press SPACE to select this row." at bounding box center [1337, 322] width 16 height 16
click at [1344, 315] on input "Press SPACE to select this row." at bounding box center [1344, 315] width 0 height 0
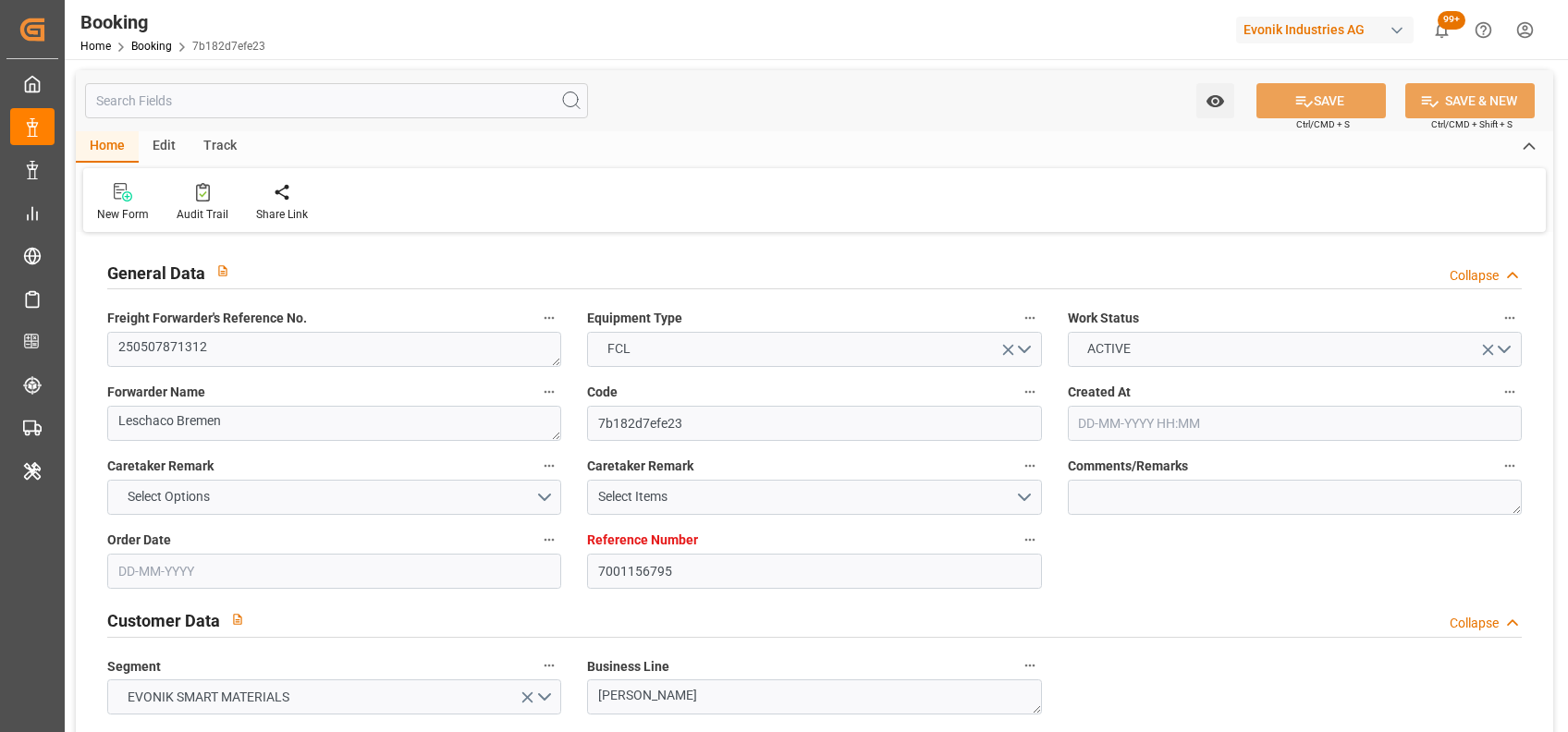
type input "7001156795"
type input "9839143"
type input "9776432"
type input "CMACGM"
type input "CMA CGM Group"
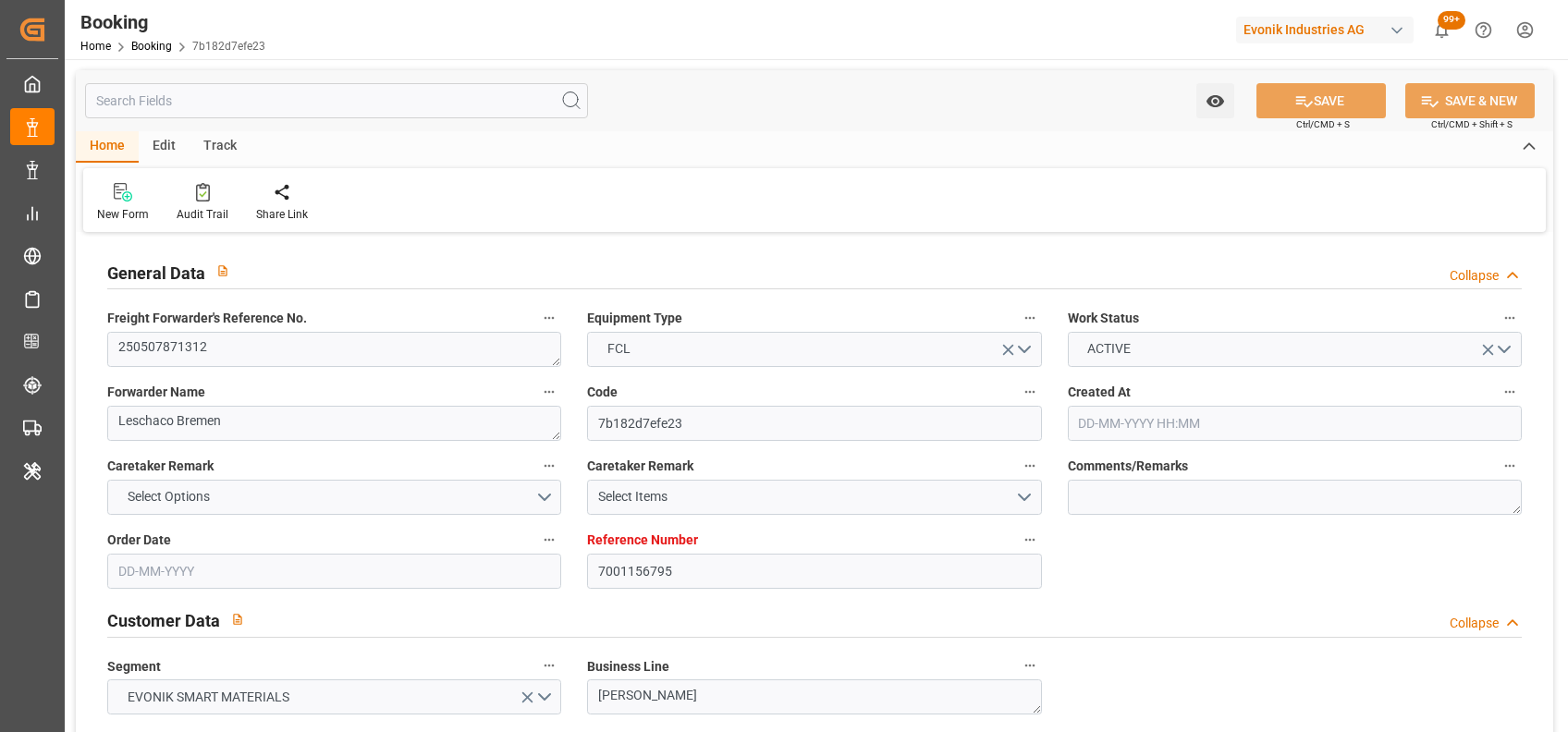
type input "NLRTM"
type input "IDBDJ"
type input "67"
type input "MYPKG"
type input "IDJKT"
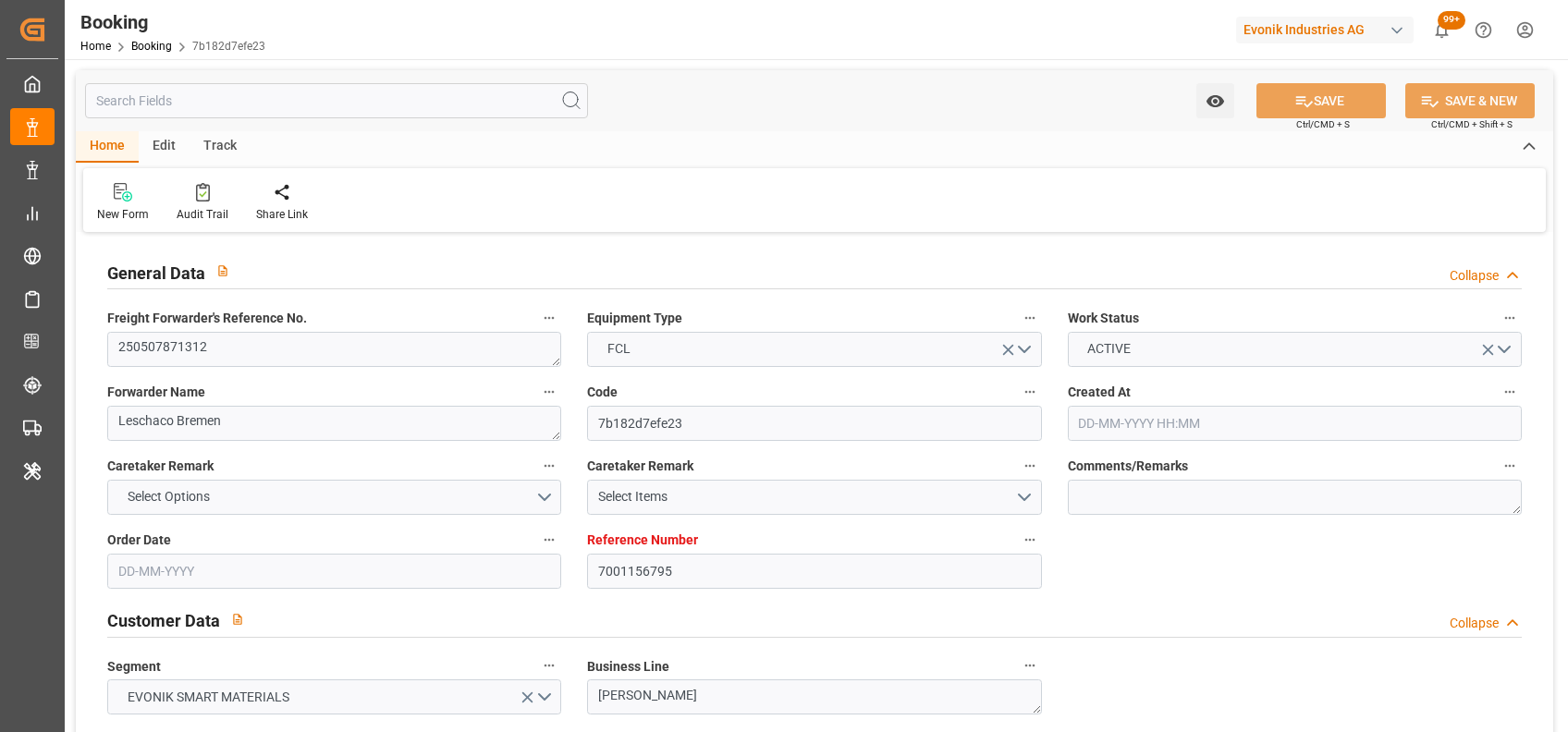
type input "49"
type input "0"
type input "-55"
type input "NLRTM"
type input "IDBDJ"
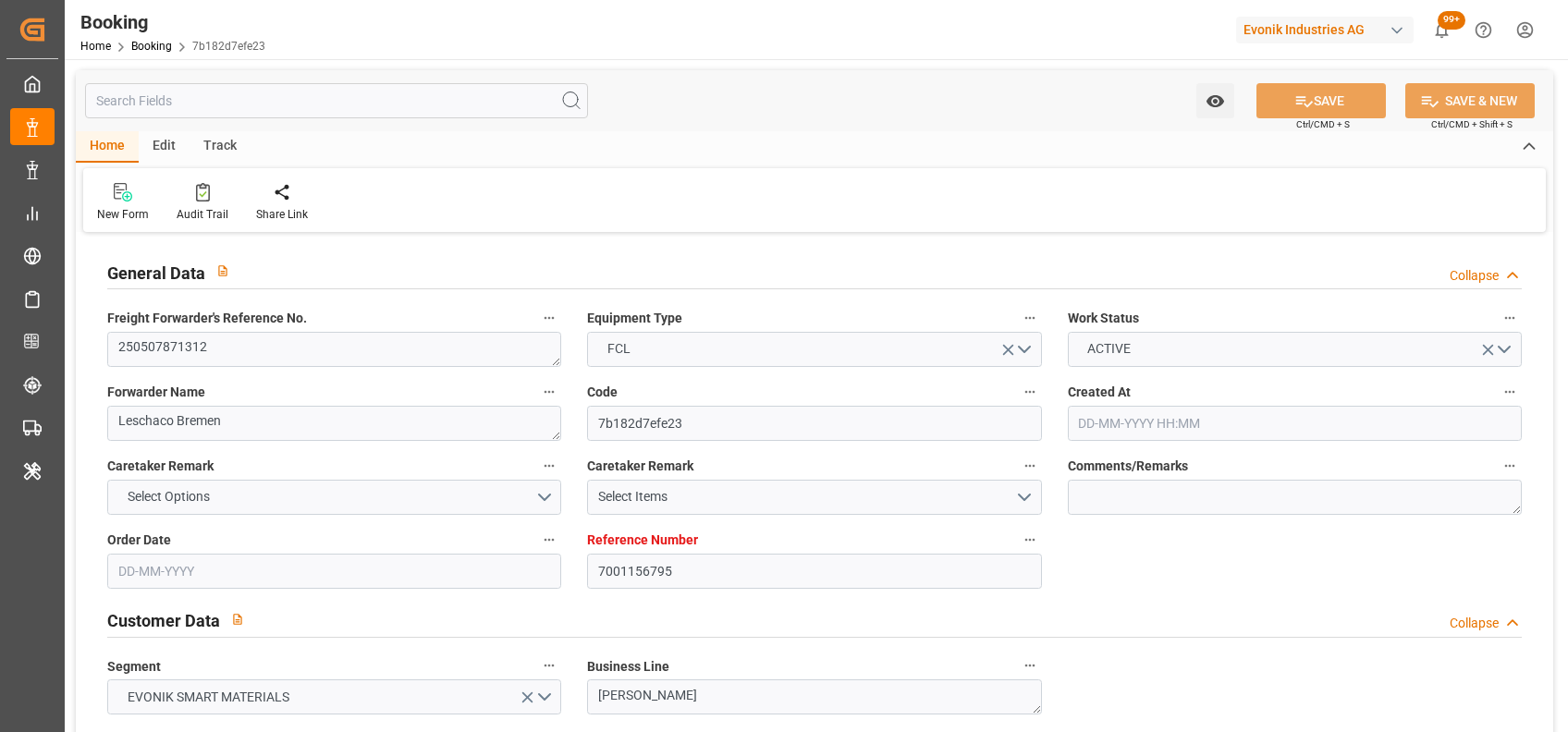
type input "9282962"
type input "9808493"
type input "[DATE] 06:16"
type input "[DATE]"
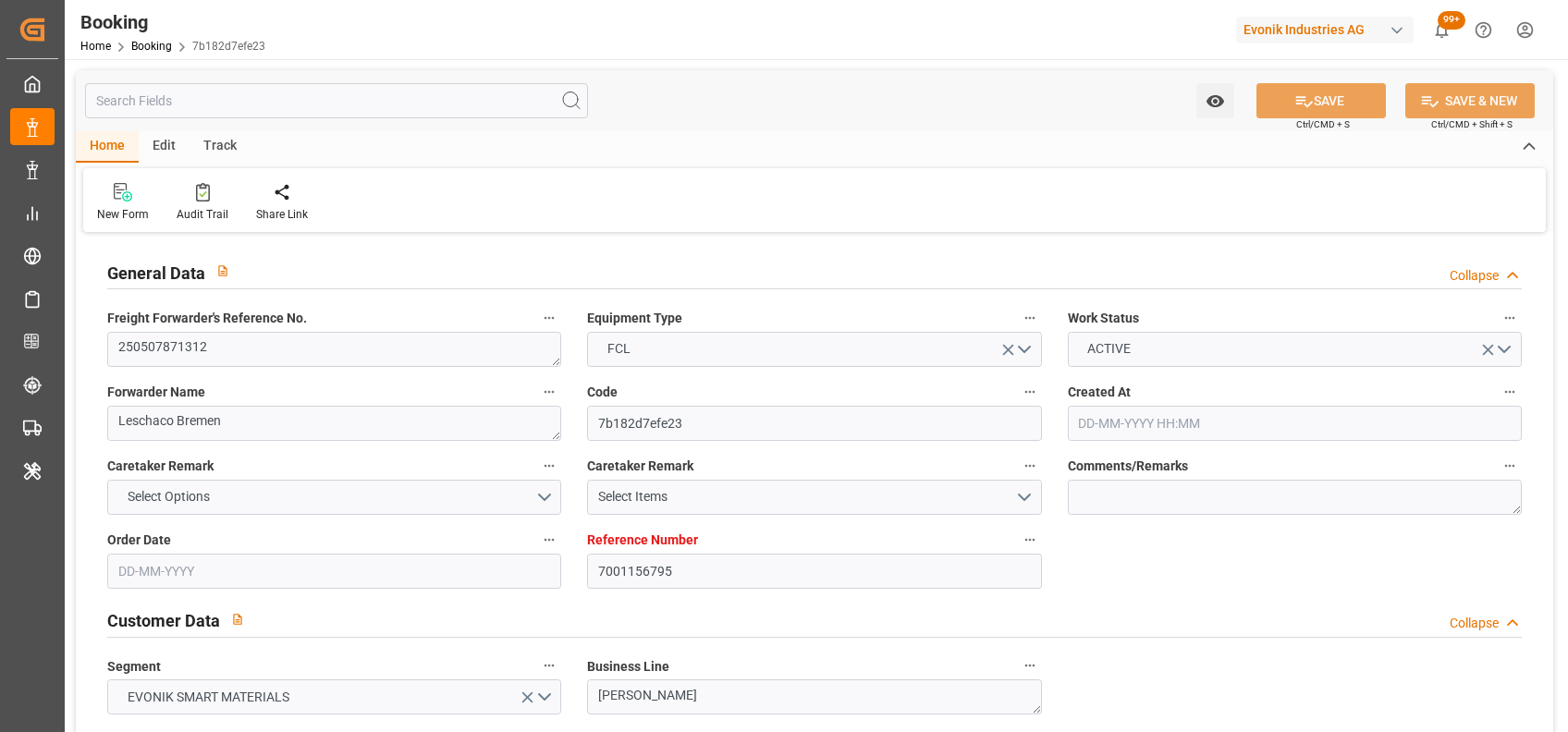
type input "[DATE]"
type input "[DATE] 00:00"
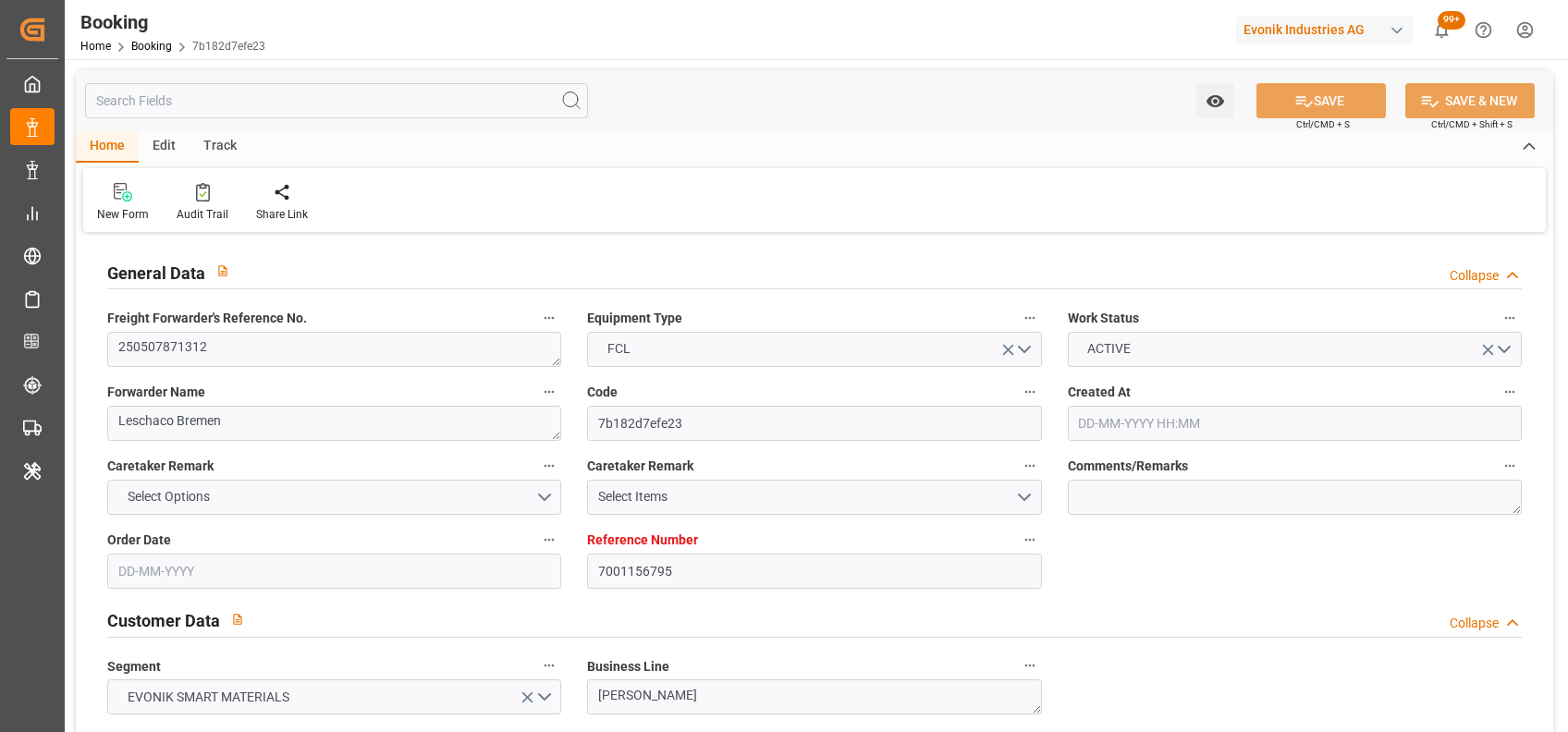
type input "[DATE]"
type input "[DATE] 00:00"
type input "[DATE]"
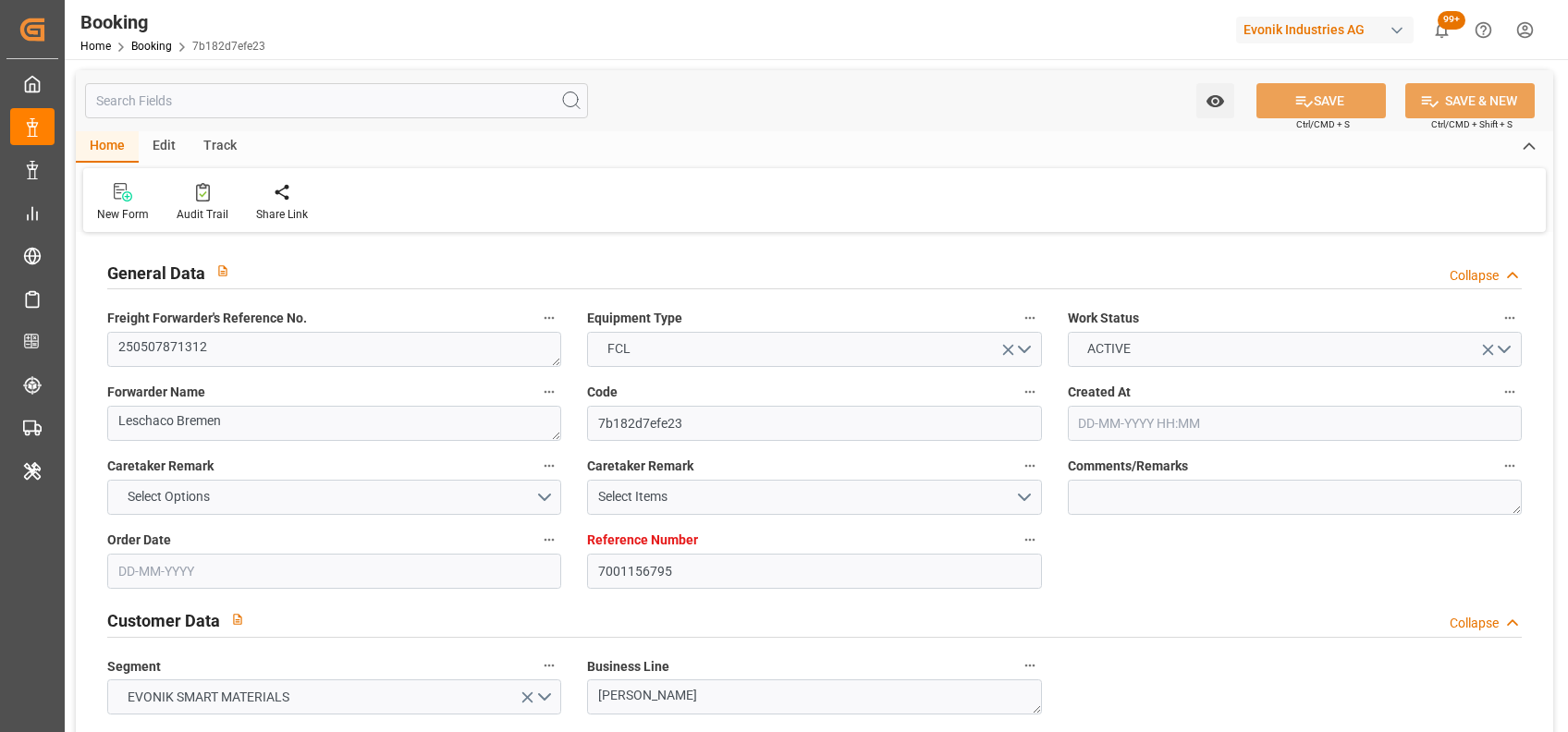
type input "[DATE] 22:20"
type input "[DATE] 15:40"
type input "[DATE] 09:00"
type input "[DATE] 00:00"
type input "[DATE]"
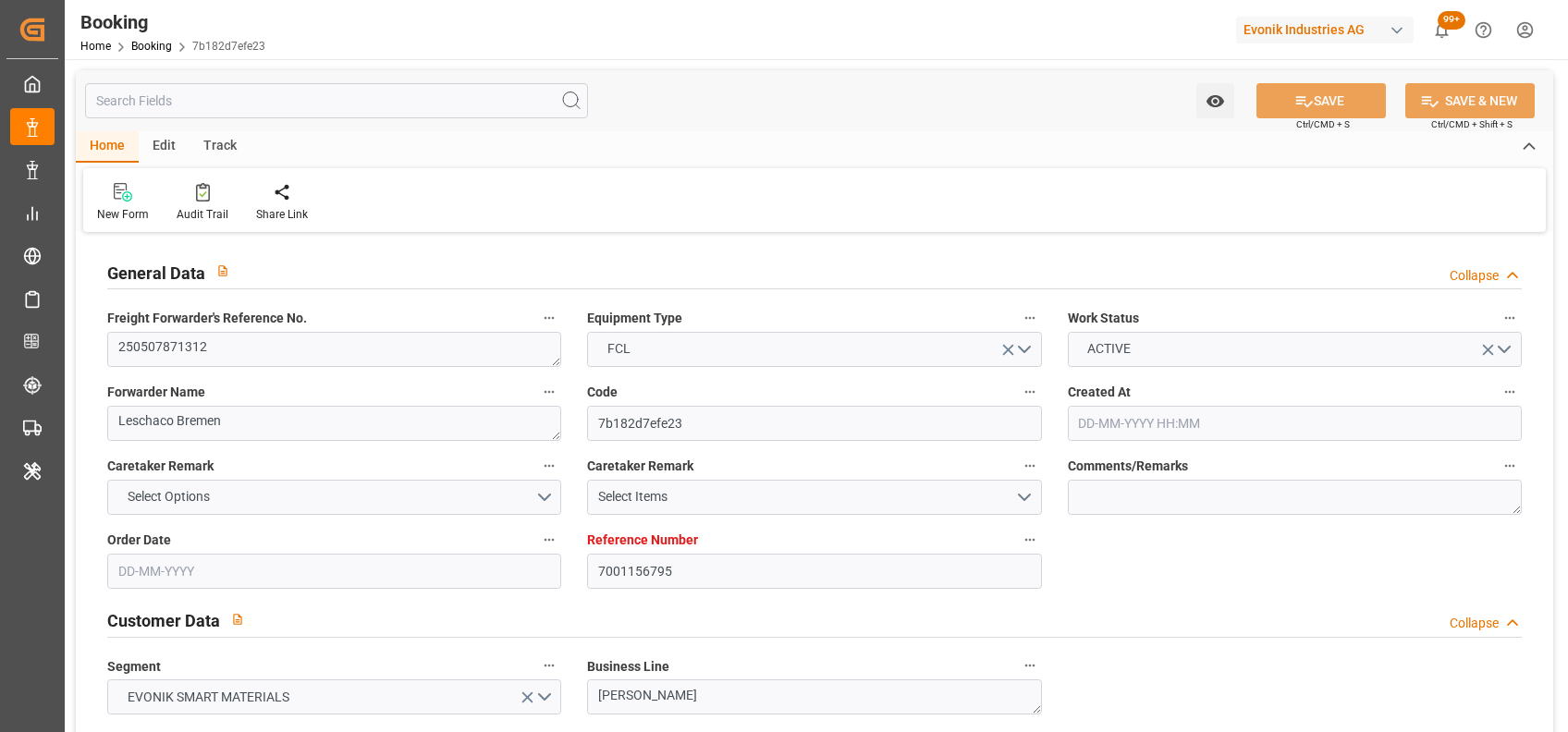
type input "[DATE] 09:00"
type input "[DATE] 16:00"
type input "[DATE] 00:00"
type input "[DATE] 01:04"
type input "[DATE] 03:00"
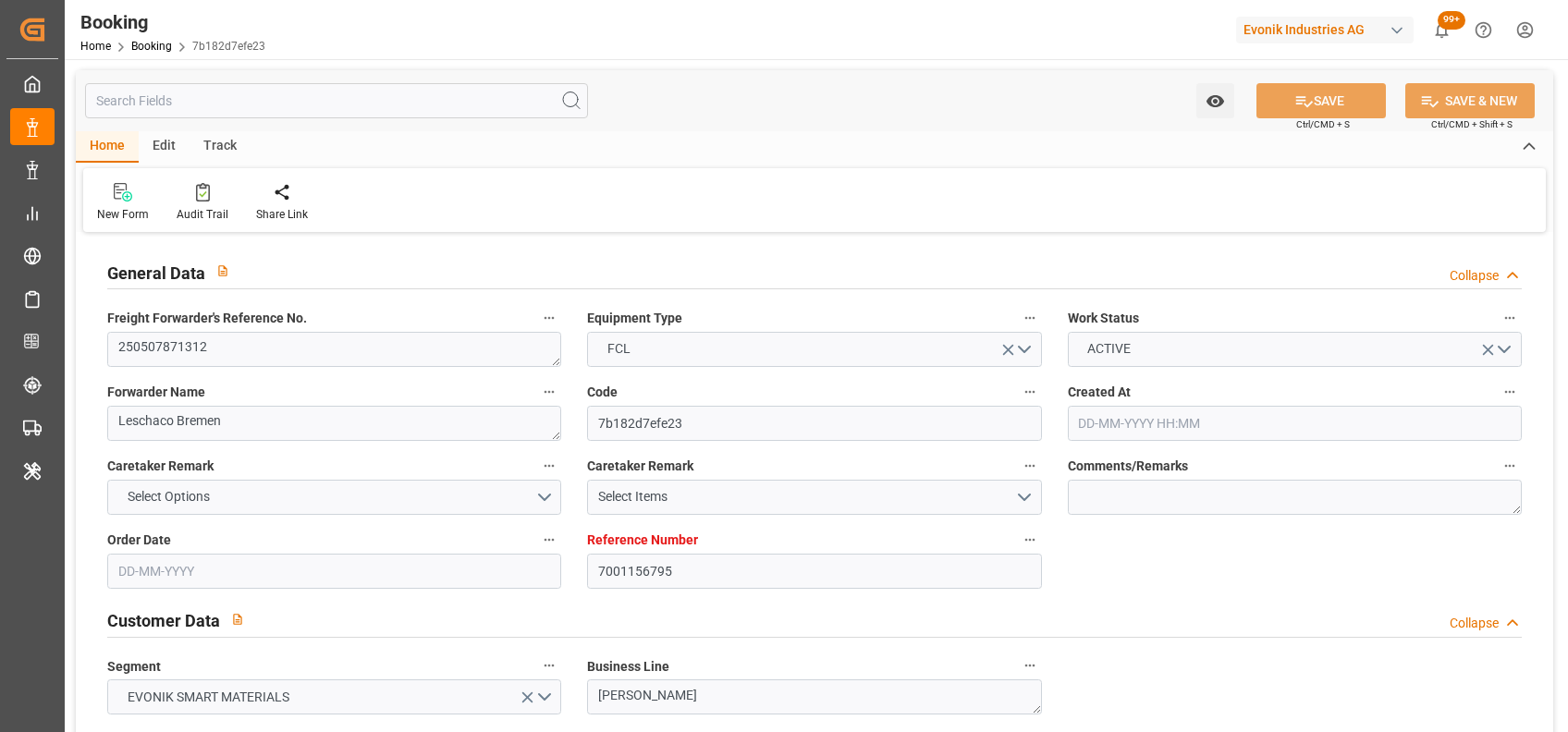
type input "[DATE] 00:00"
type input "[DATE] 12:24"
type input "[DATE] 07:00"
type input "[DATE] 00:00"
type input "[DATE] 13:36"
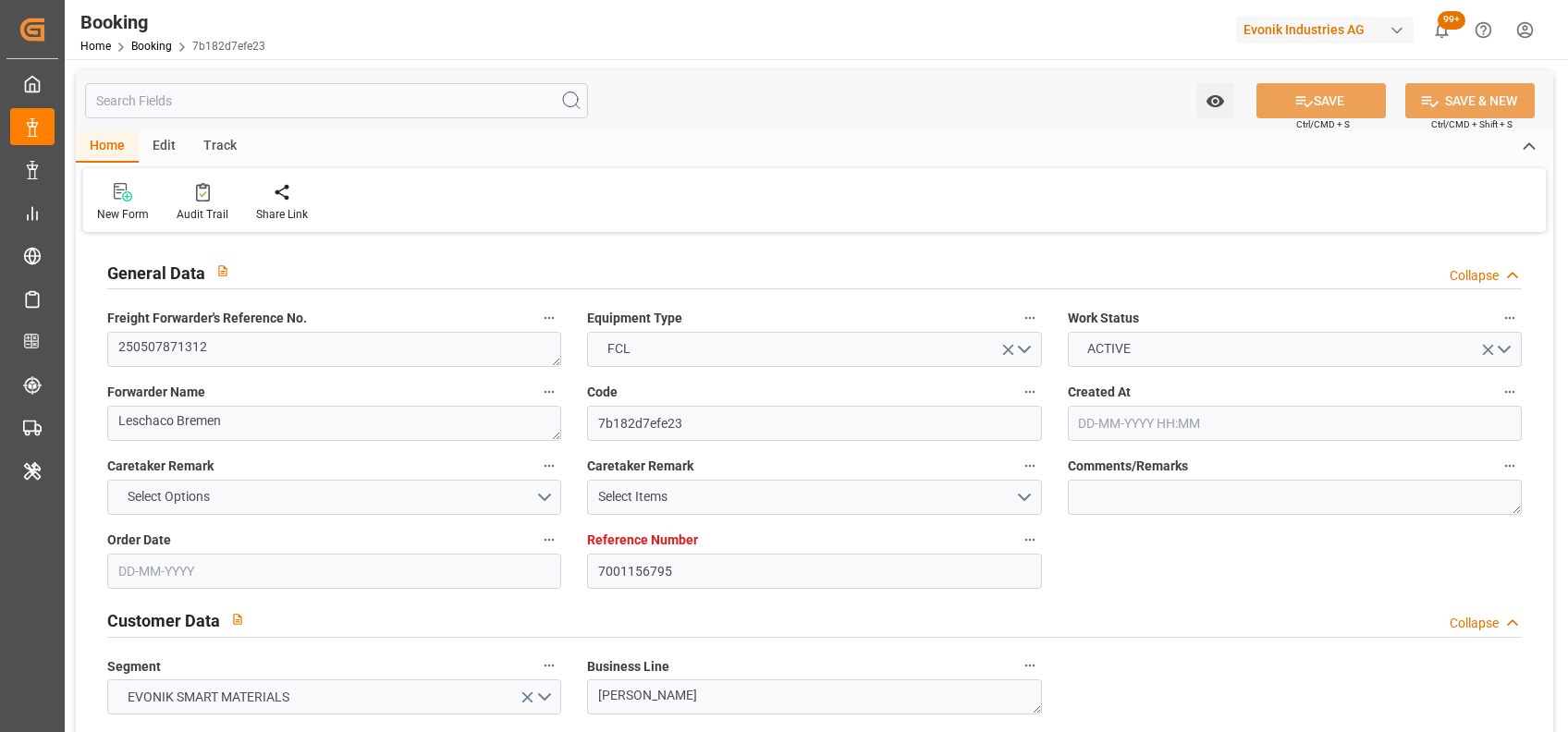
type input "[DATE] 15:00"
type input "[DATE] 00:00"
type input "[DATE] 15:00"
type input "[DATE] 08:00"
type input "[DATE] 05:00"
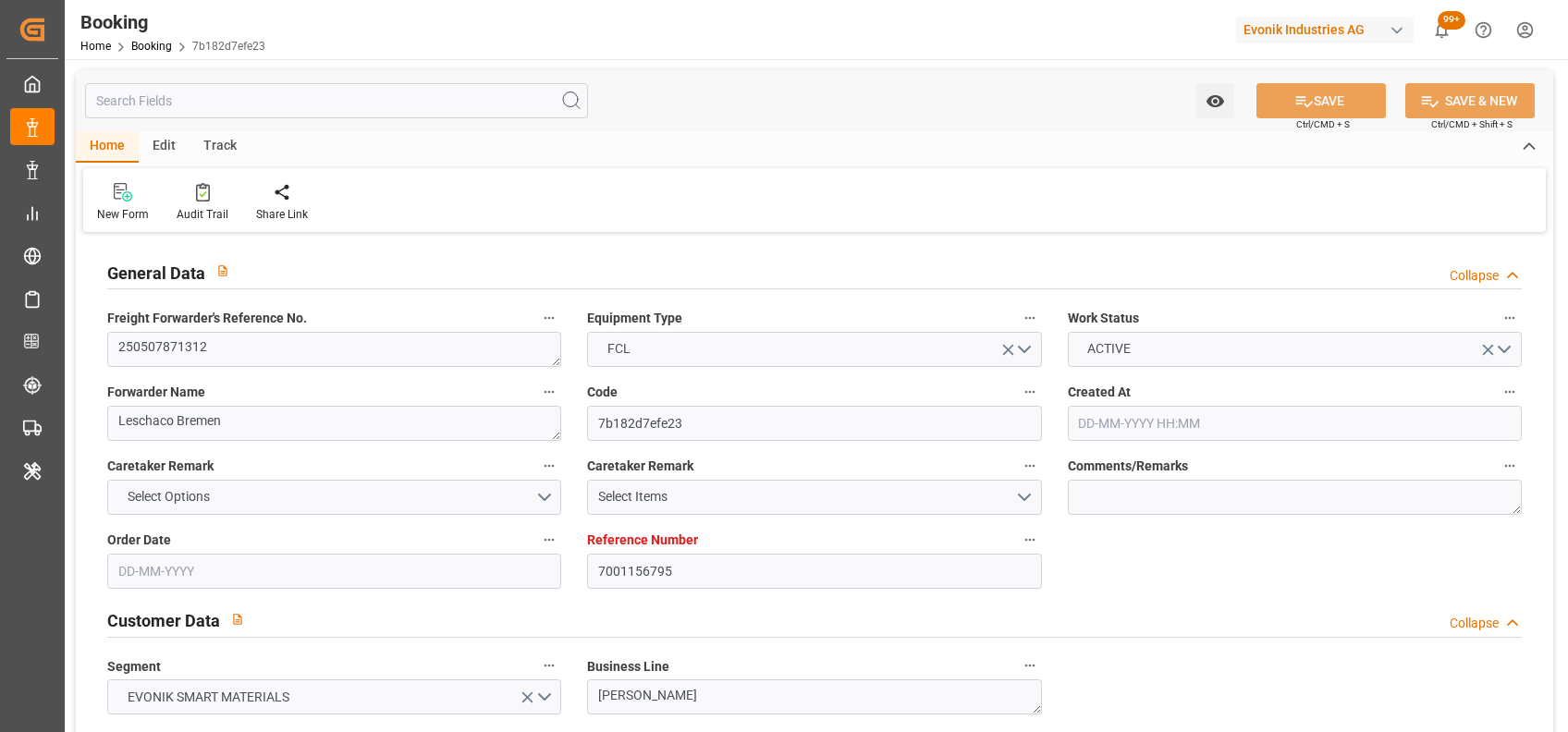
type input "[DATE]"
type input "[DATE] 09:51"
type input "[DATE]"
type input "[DATE] 20:49"
type input "[DATE] 23:44"
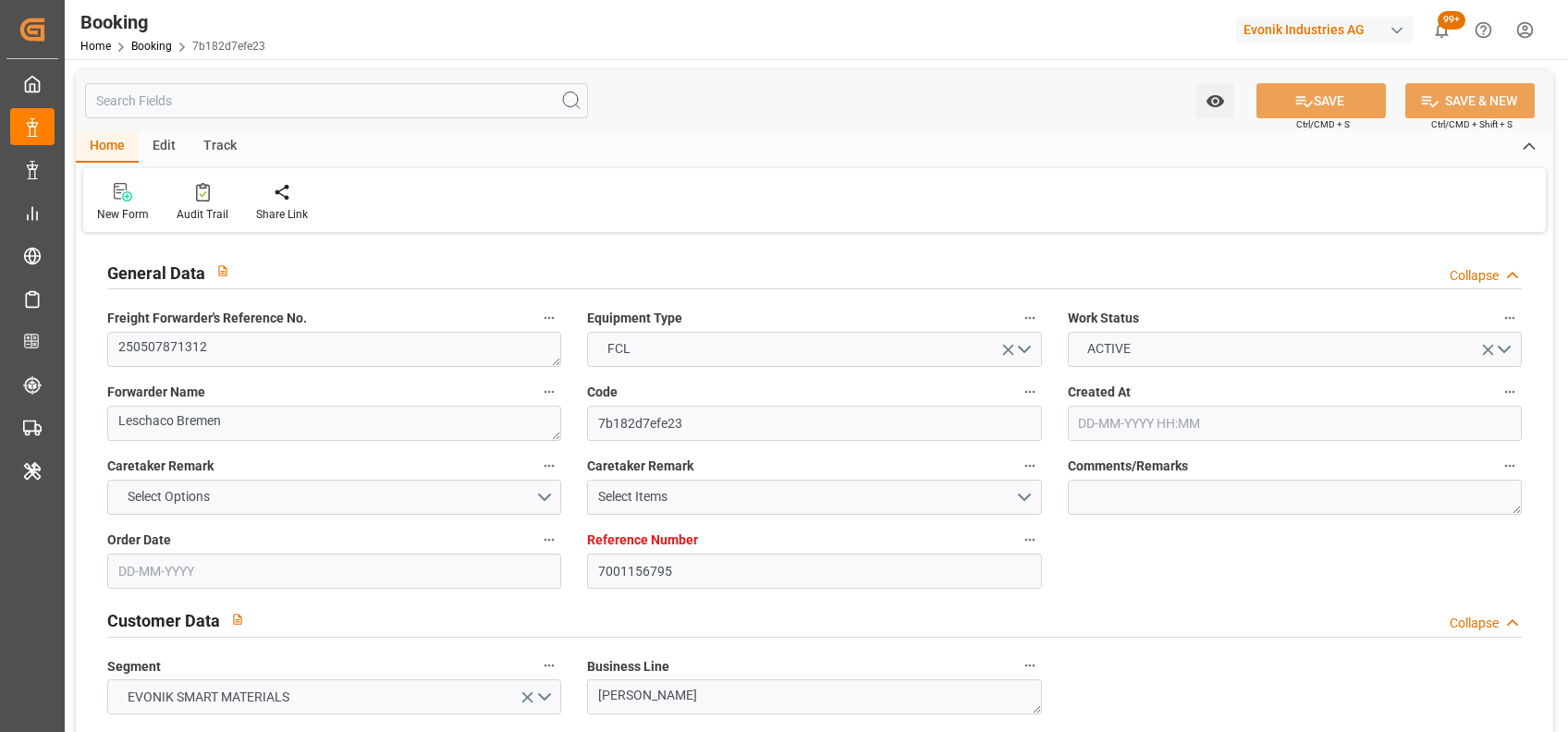
type input "[DATE] 16:00"
type input "[DATE] 16:46"
type input "[DATE] 04:16"
type input "[DATE] 23:02"
type input "[DATE] 19:02"
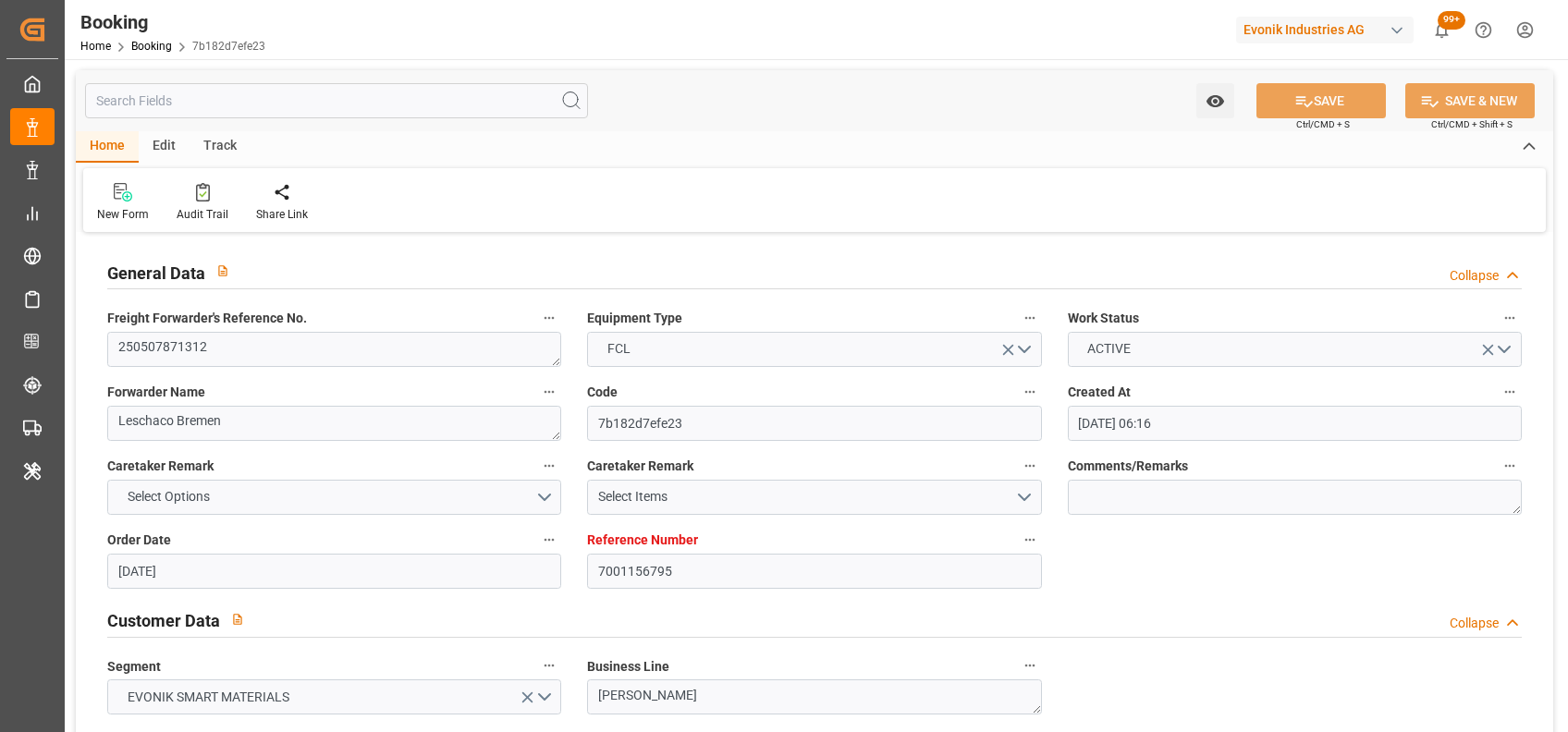
type input "[DATE] 03:00"
type input "[DATE] 04:25"
type input "[DATE] 07:00"
type input "[DATE] 07:51"
type input "[DATE] 18:37"
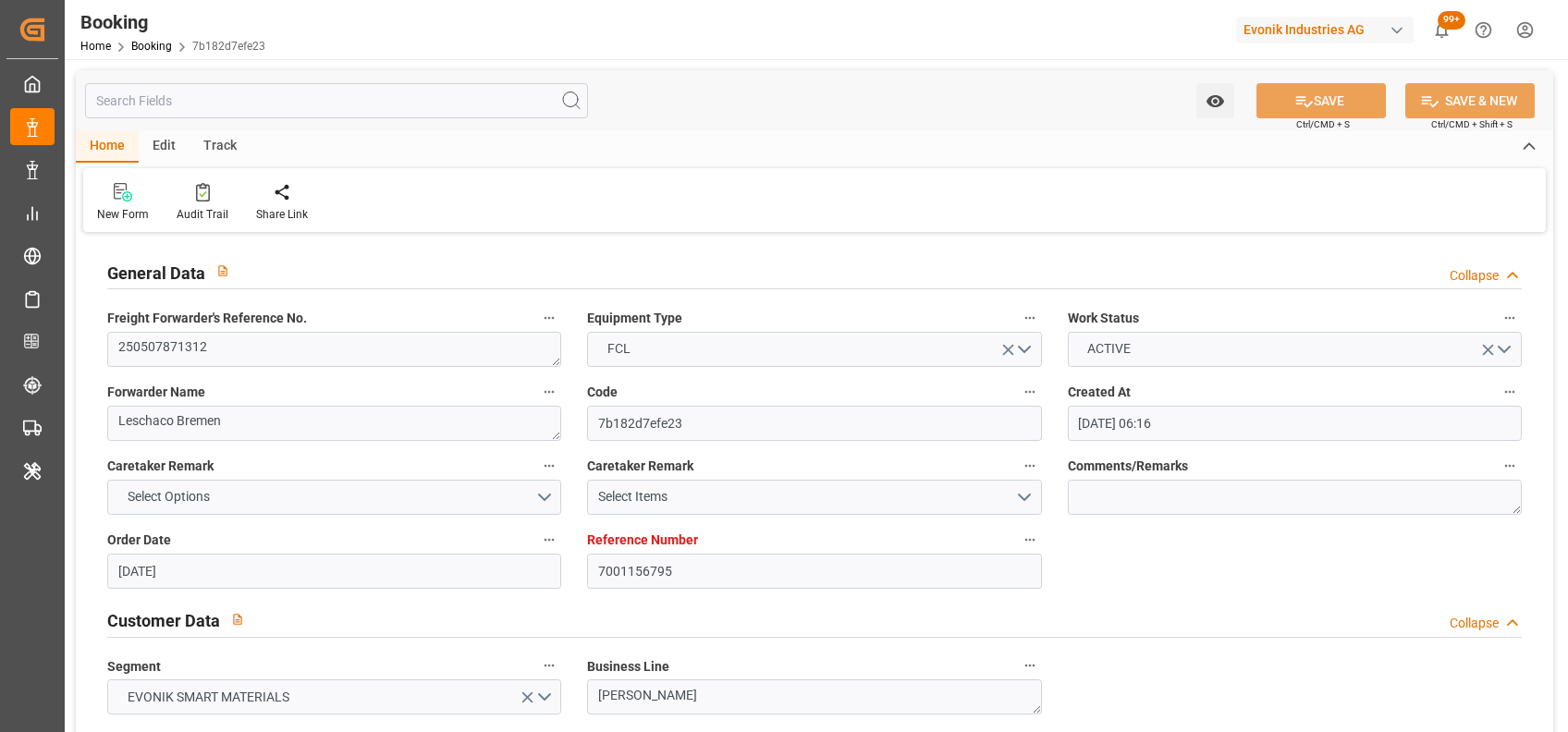
type input "[DATE] 13:26"
type input "[DATE] 11:00"
type input "[DATE] 15:00"
type input "[DATE] 08:00"
type input "[DATE] 16:32"
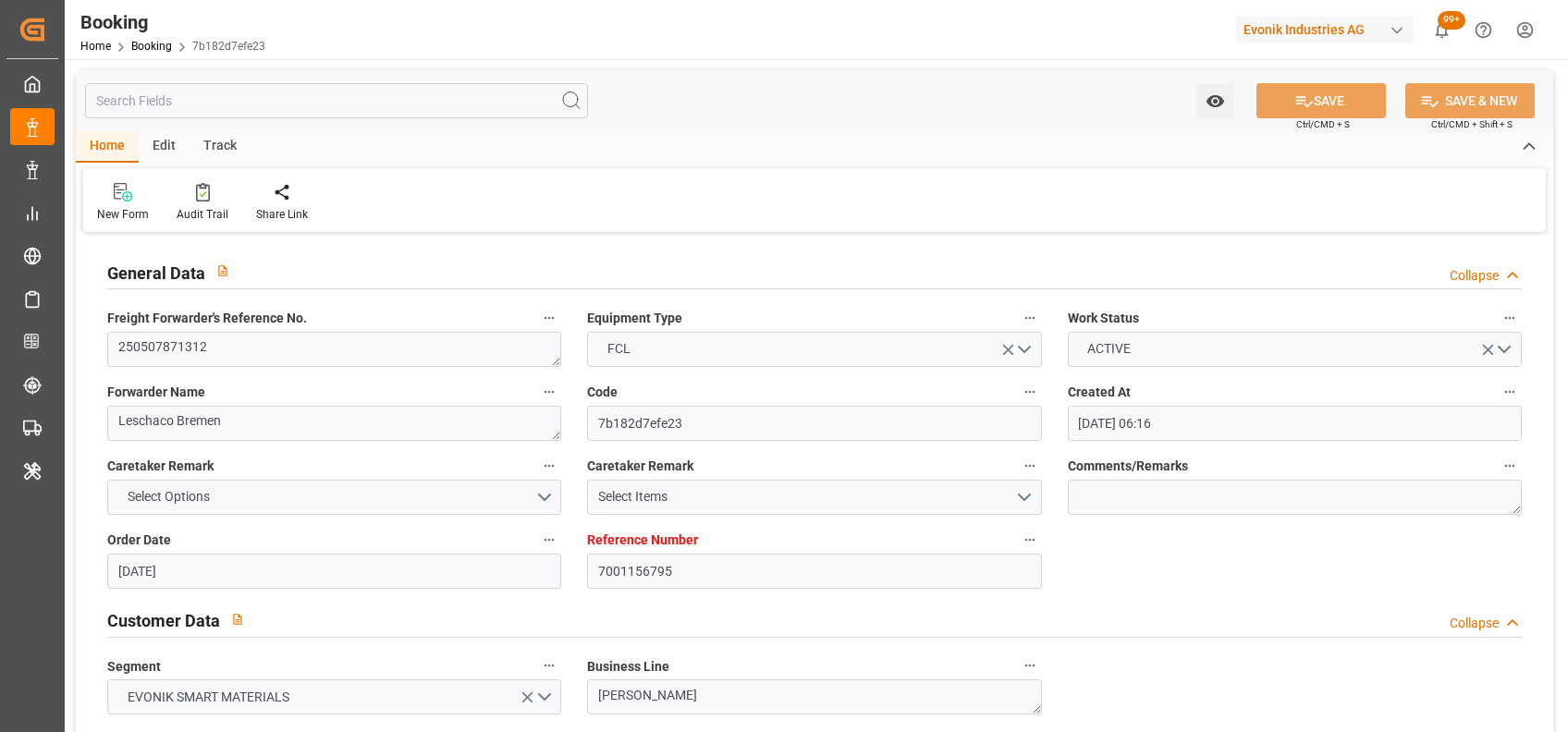
type input "[DATE] 09:00"
type input "[DATE] 12:17"
type input "[DATE] 13:06"
type input "[DATE] 20:20"
type input "[DATE] 13:06"
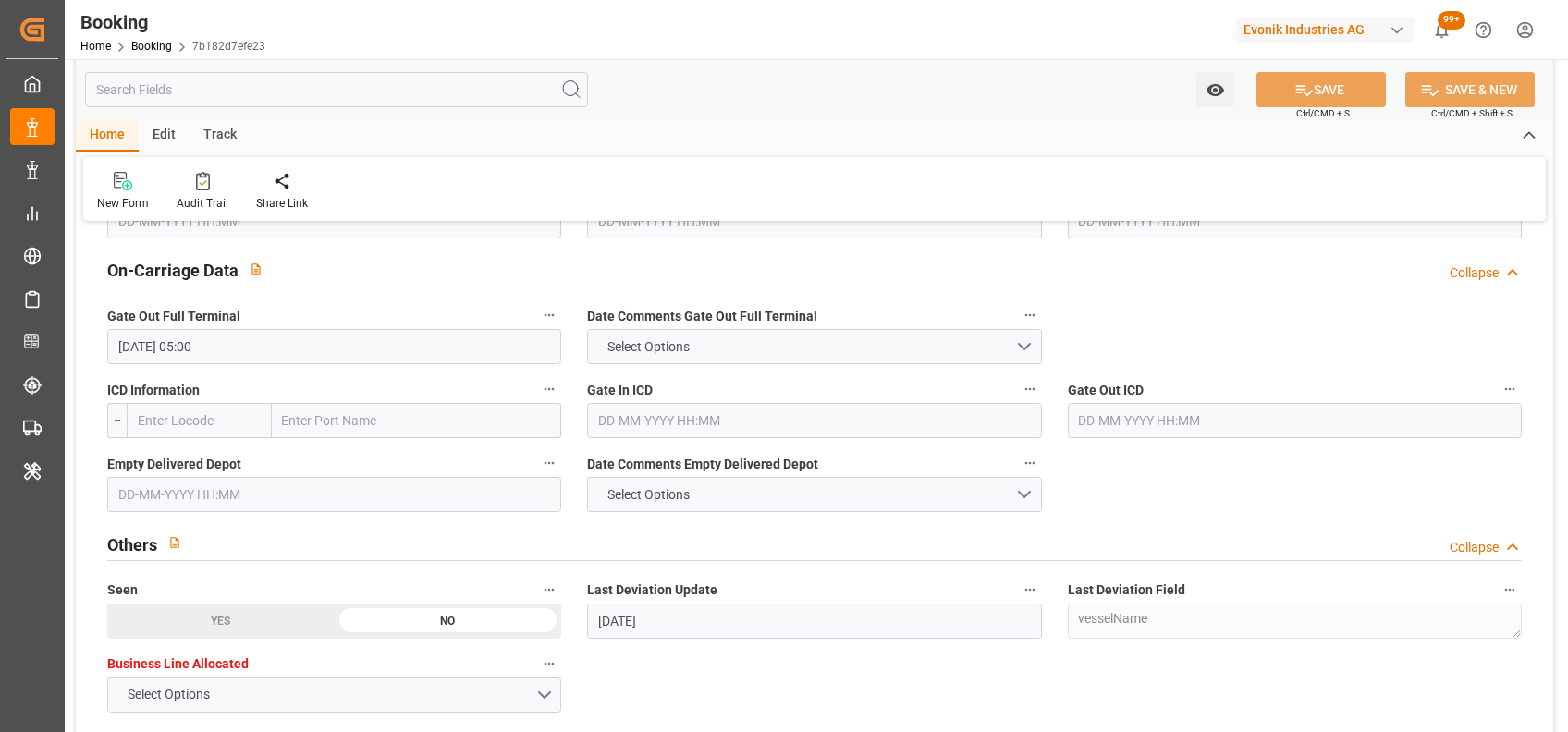
scroll to position [2704, 0]
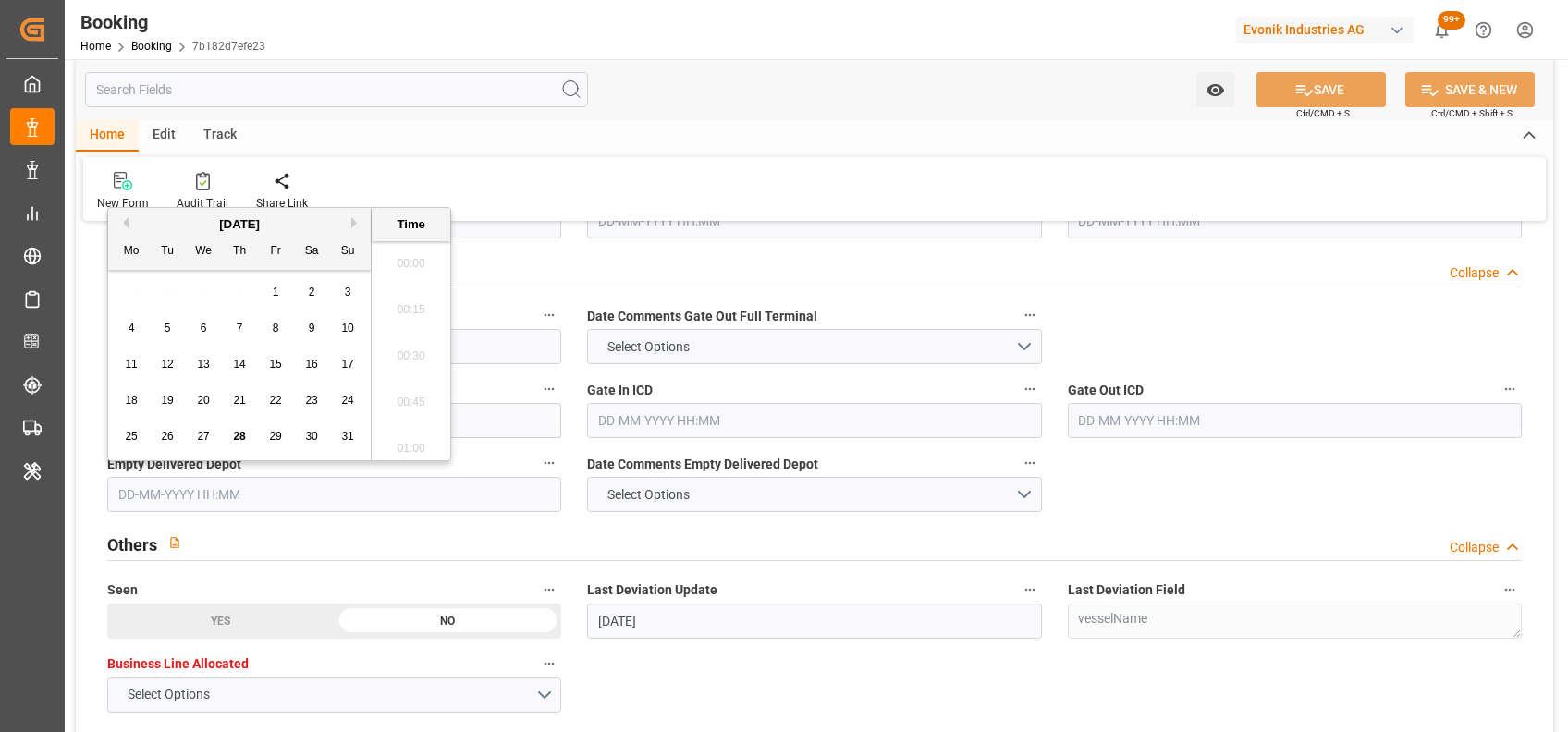
click at [261, 490] on input "text" at bounding box center [334, 494] width 454 height 35
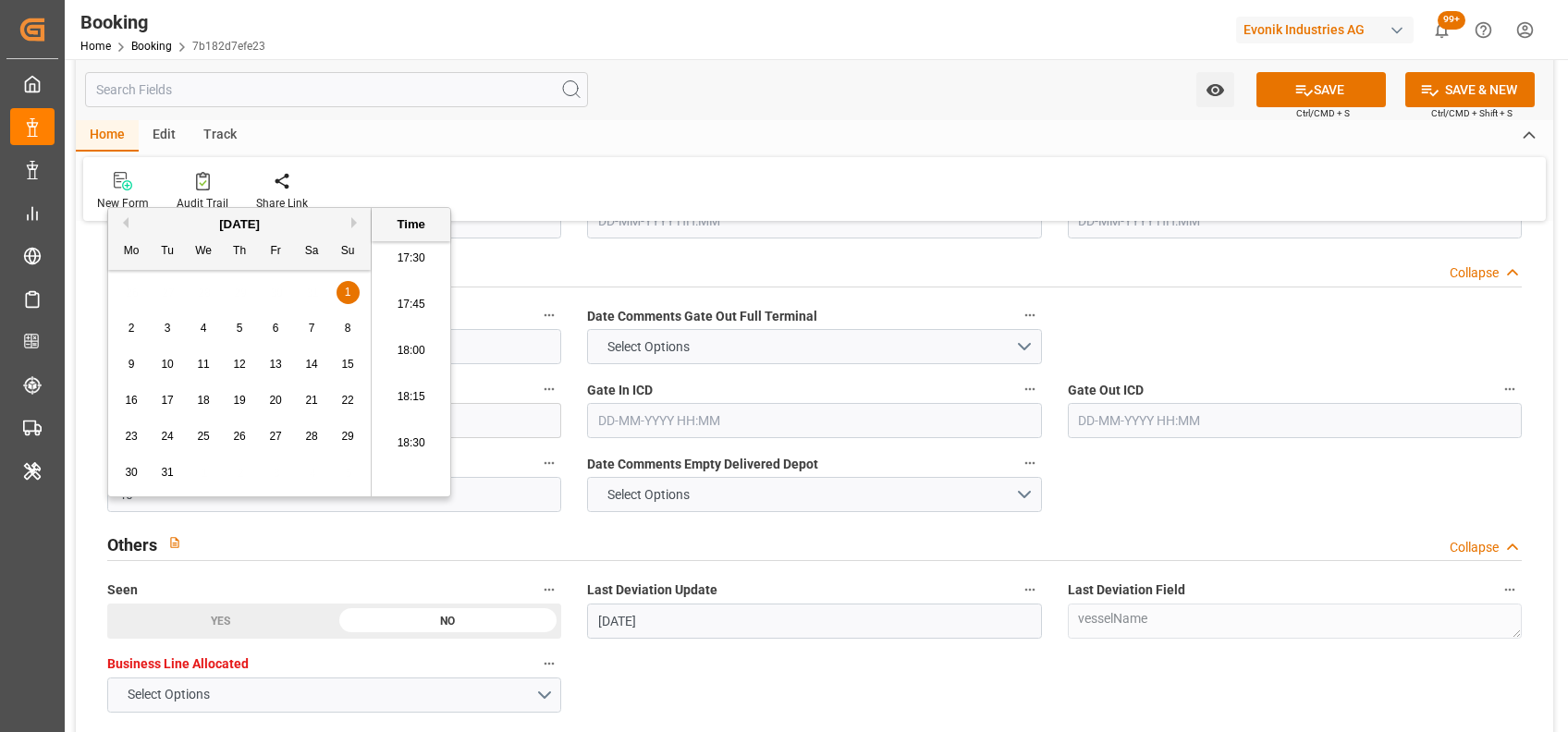
type input "4"
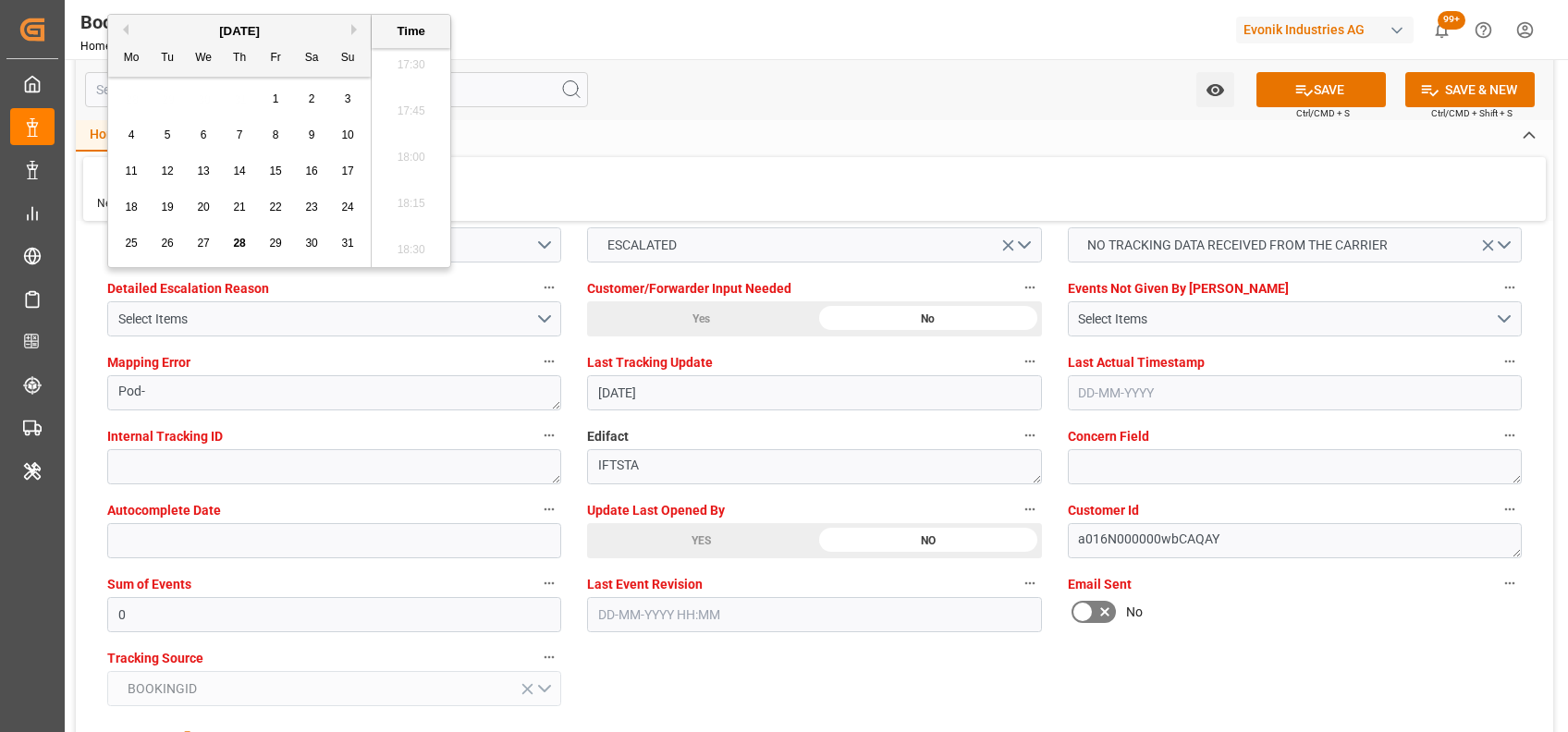
scroll to position [3502, 0]
click at [306, 616] on input "0" at bounding box center [334, 613] width 454 height 35
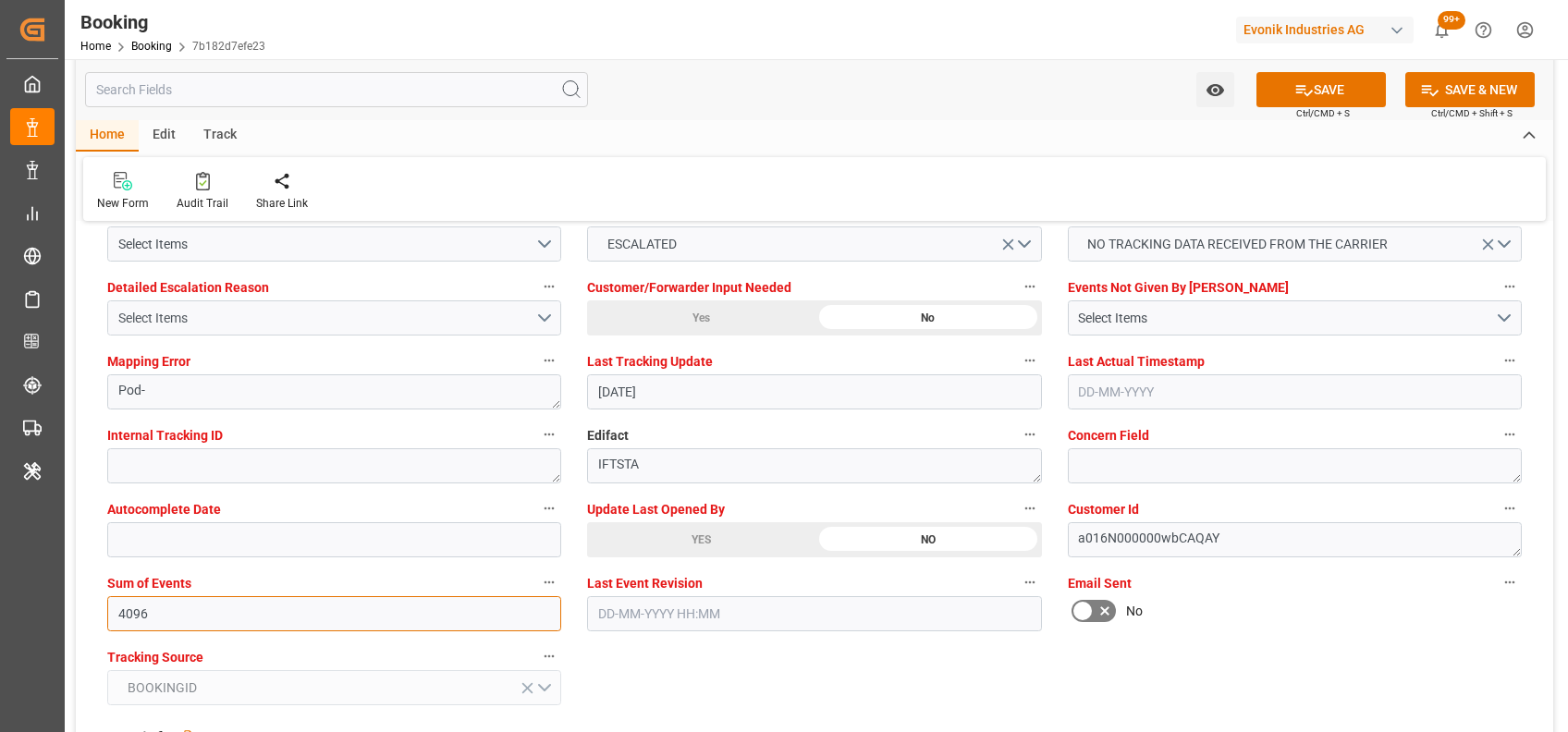
type input "4096"
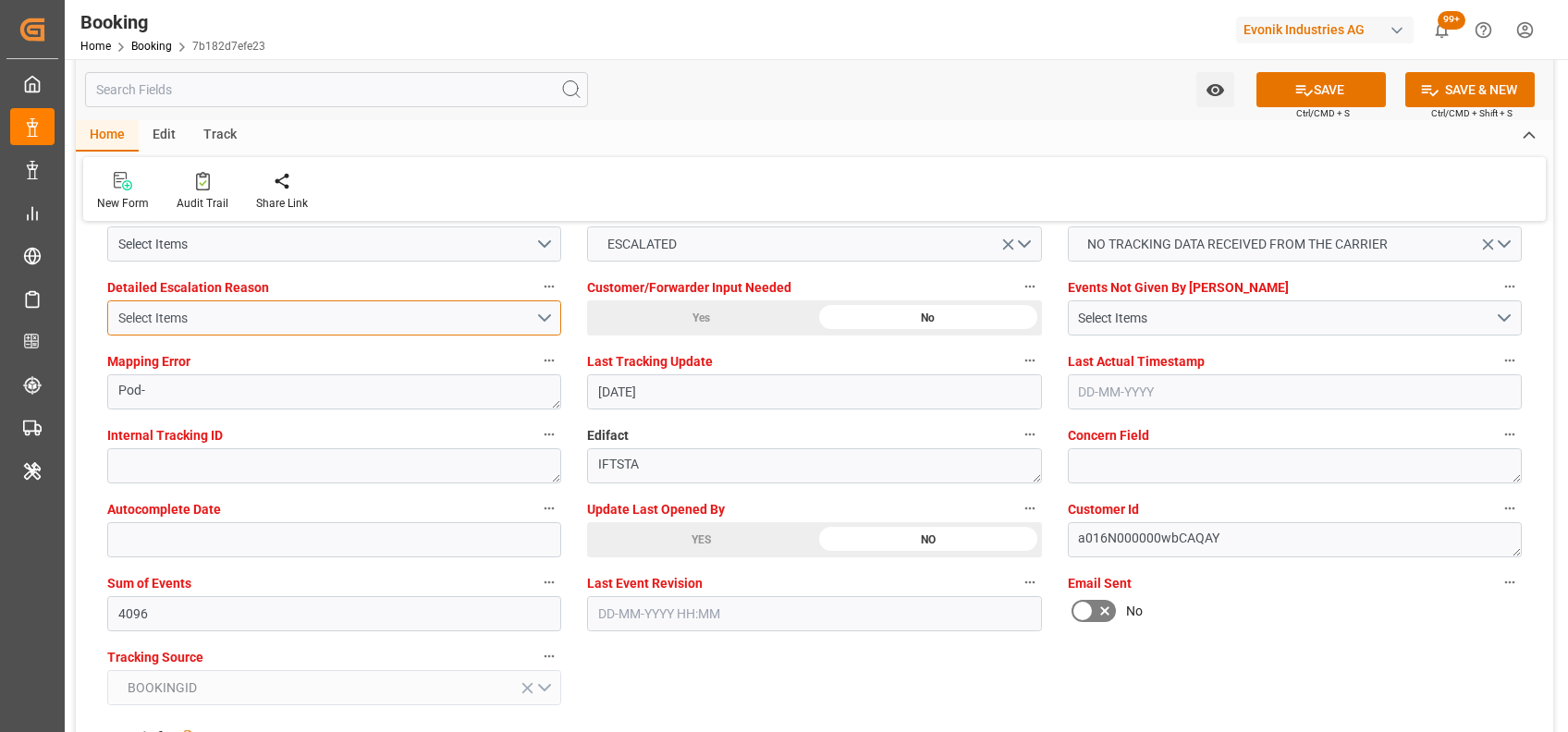
click at [337, 315] on div "Select Items" at bounding box center [326, 318] width 417 height 19
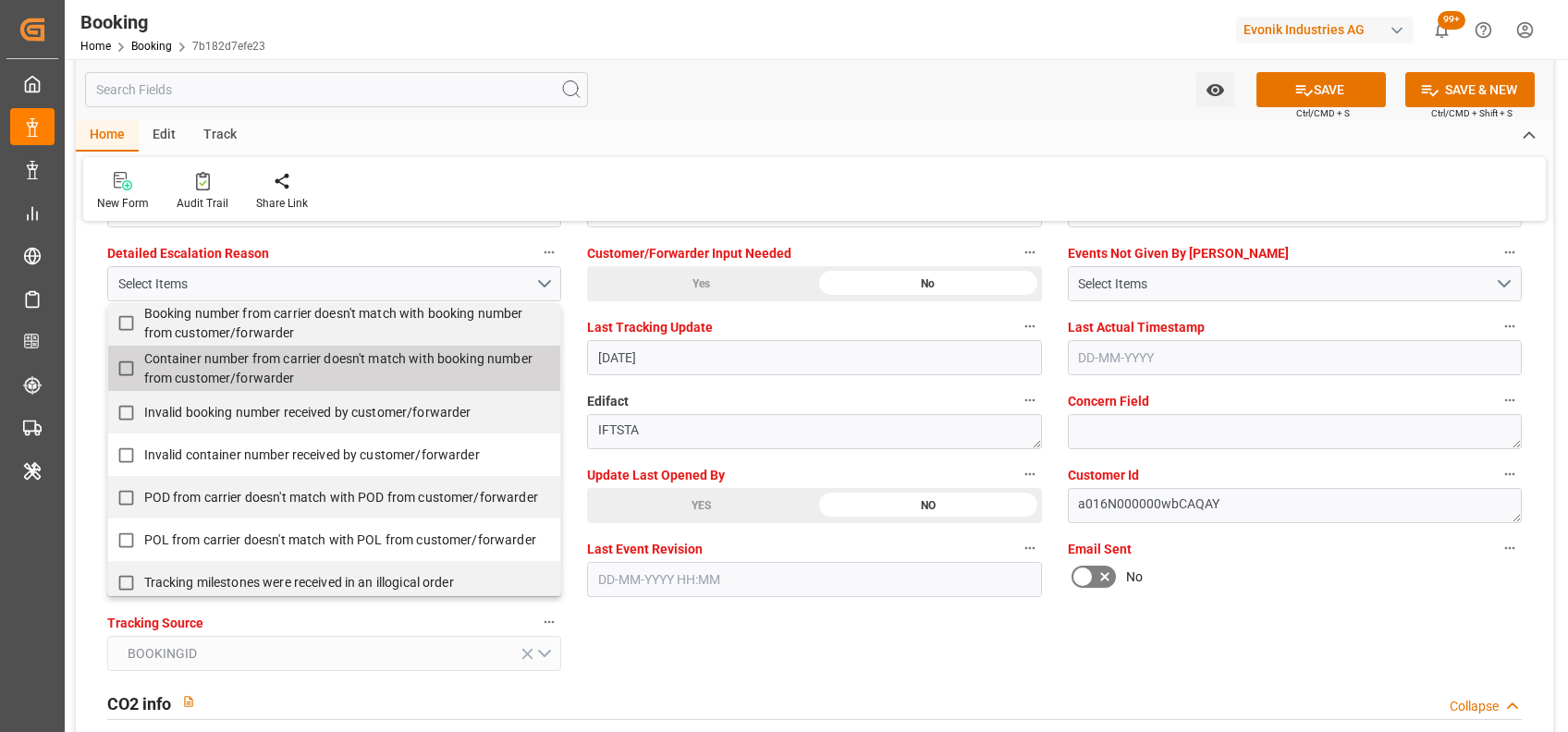
scroll to position [0, 0]
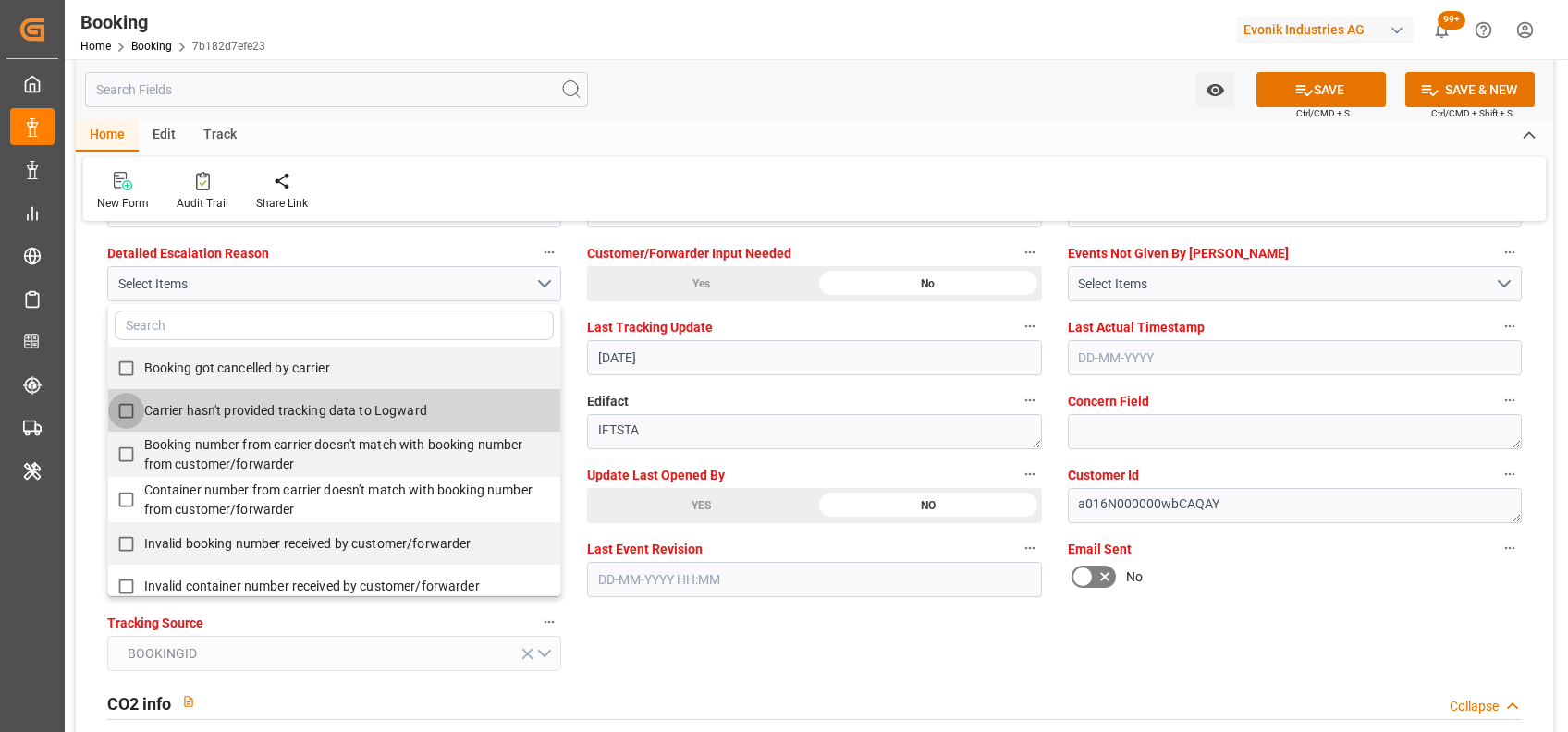
click at [131, 409] on input "Carrier hasn't provided tracking data to Logward" at bounding box center [126, 411] width 36 height 36
checkbox input "false"
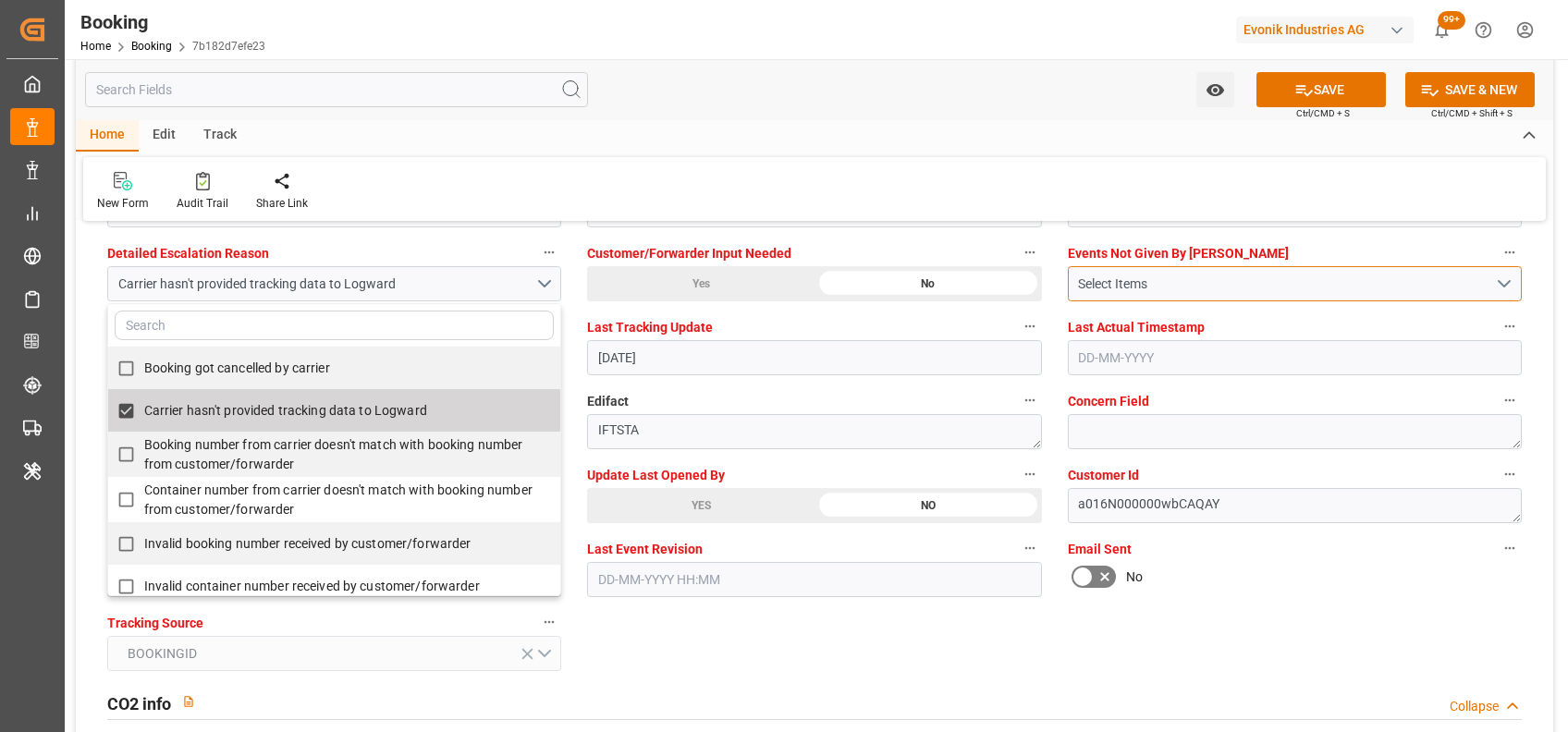
click at [1097, 281] on div "Select Items" at bounding box center [1286, 284] width 417 height 19
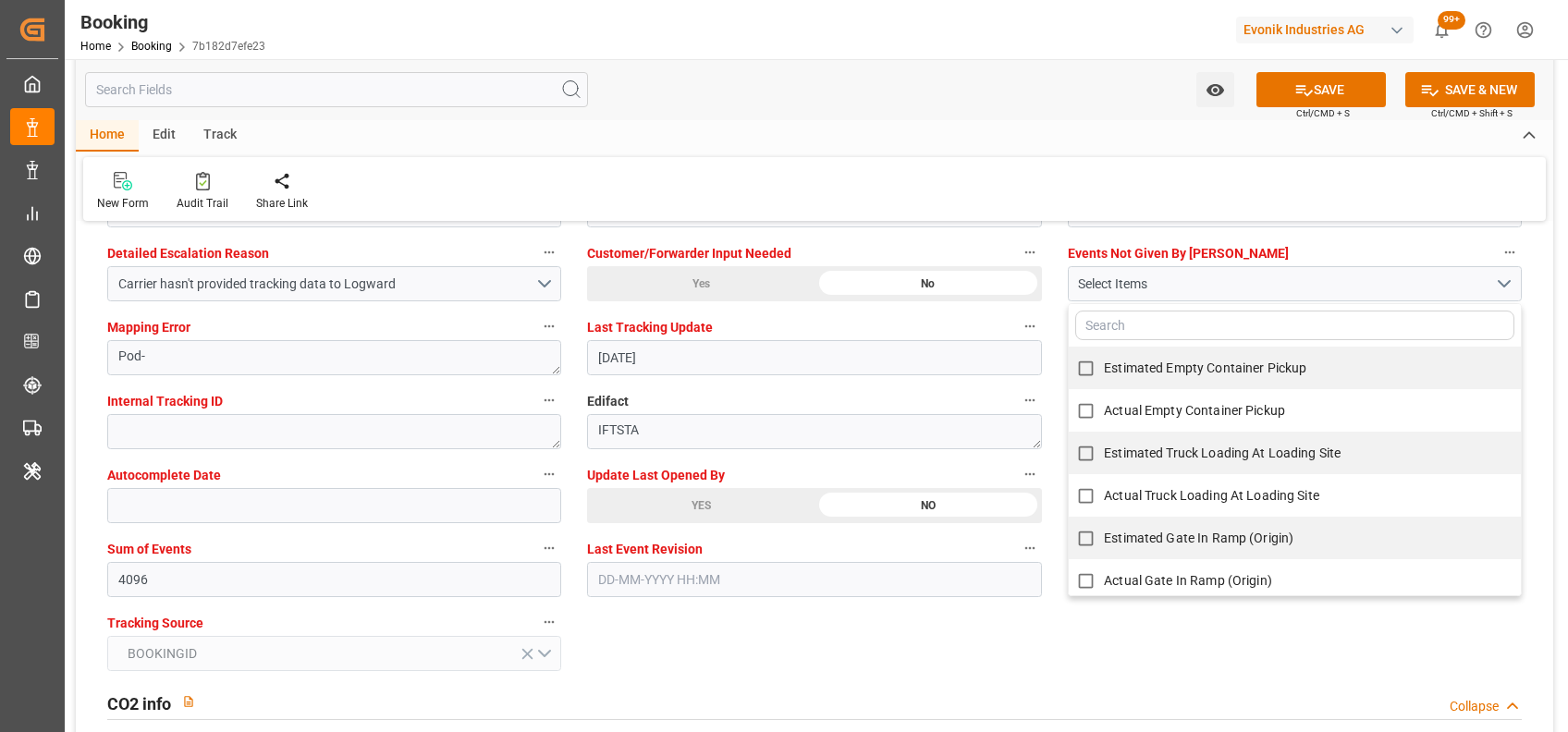
click at [1104, 321] on input "text" at bounding box center [1294, 325] width 439 height 30
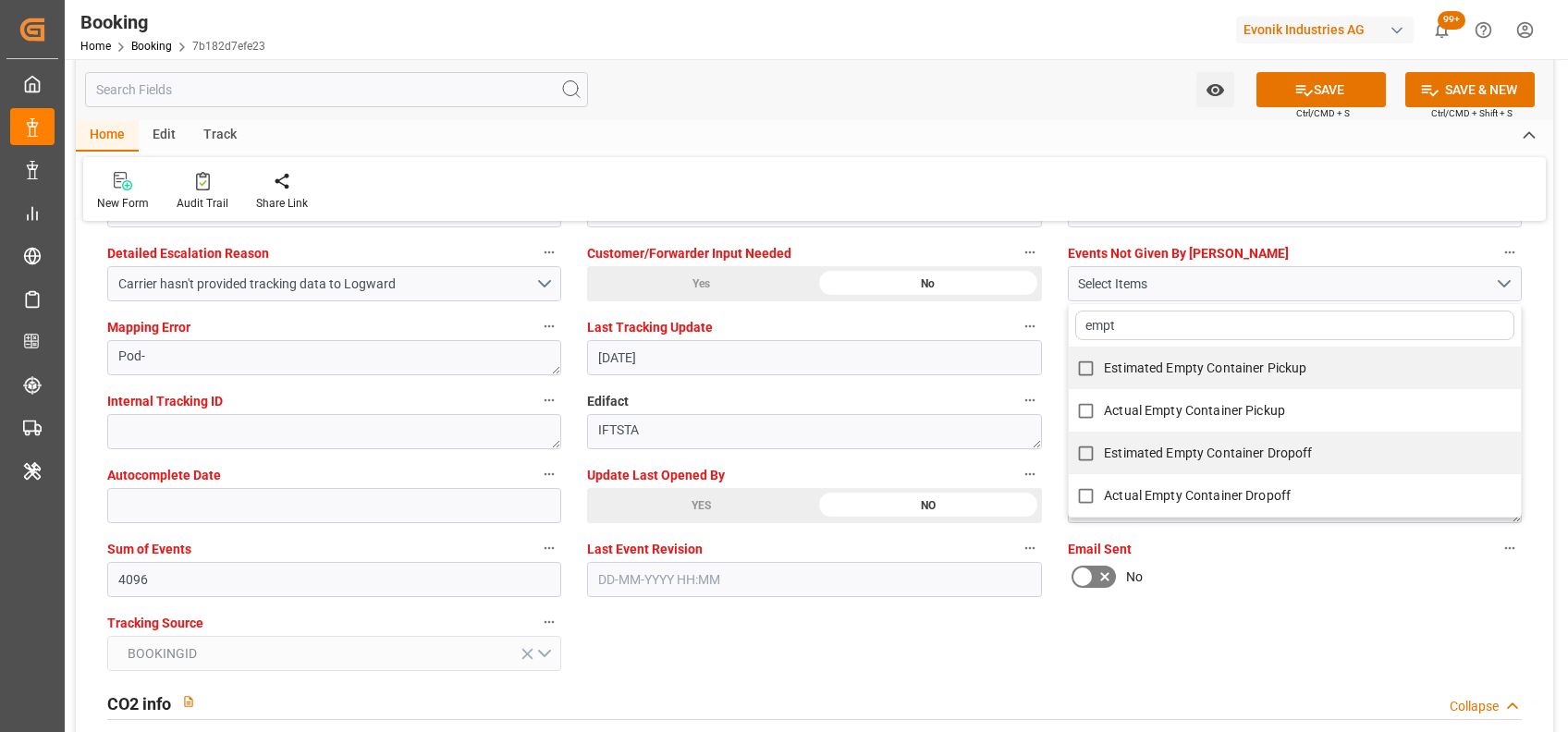
type input "empty"
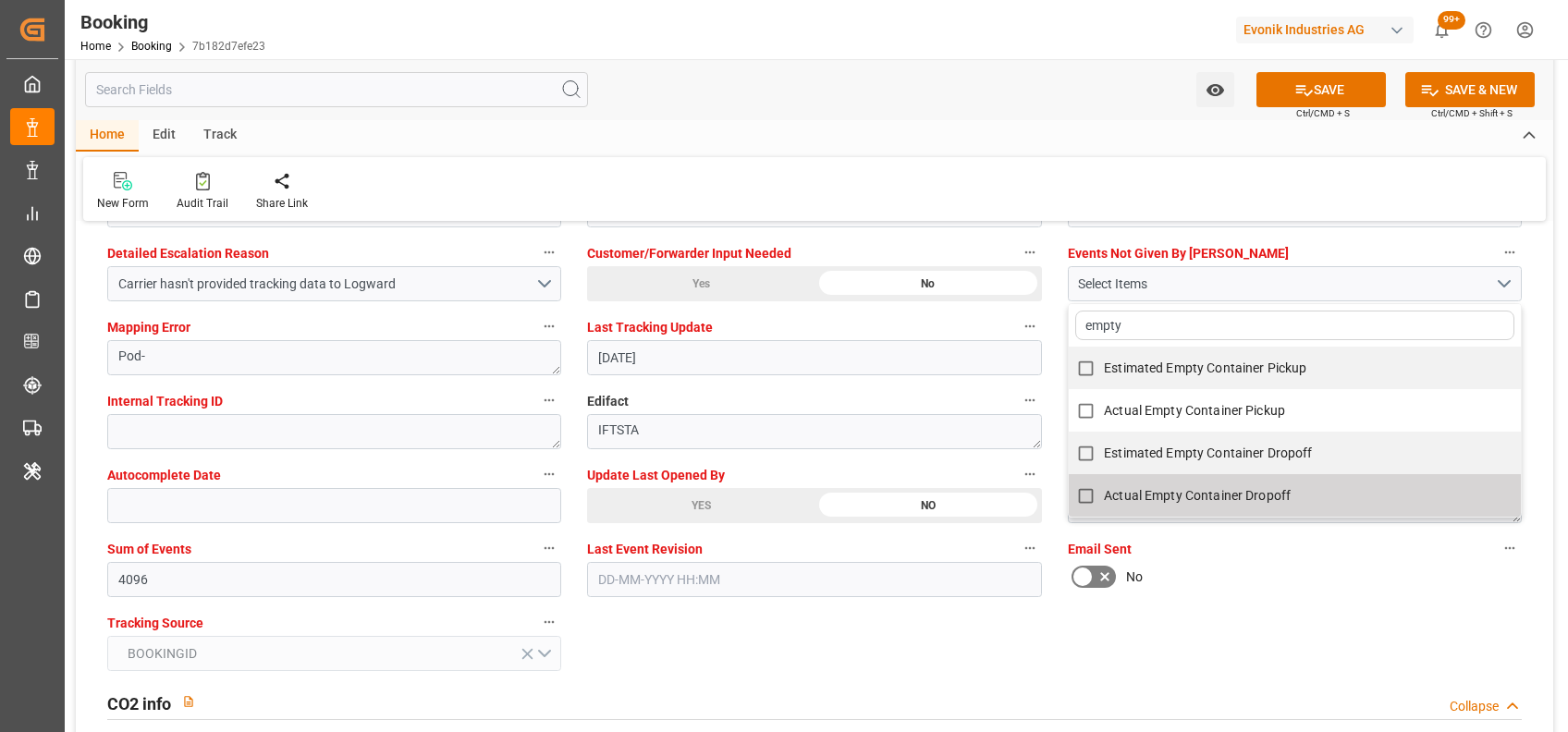
click at [1136, 482] on label "Actual Empty Container Dropoff" at bounding box center [1284, 496] width 433 height 36
checkbox input "true"
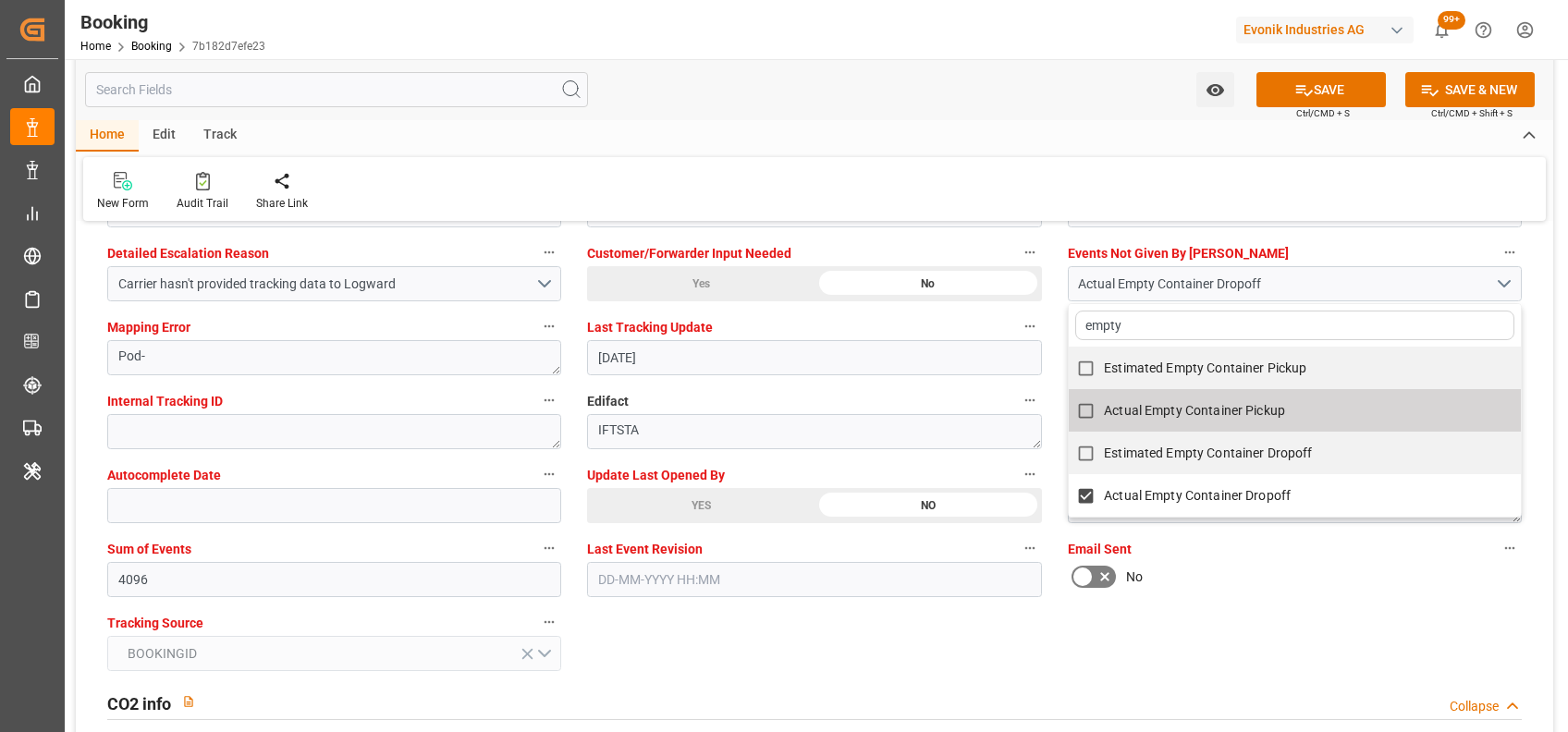
type input "empty"
click at [865, 155] on div "Home Edit Track New Form Audit Trail Share Link" at bounding box center [815, 171] width 1477 height 101
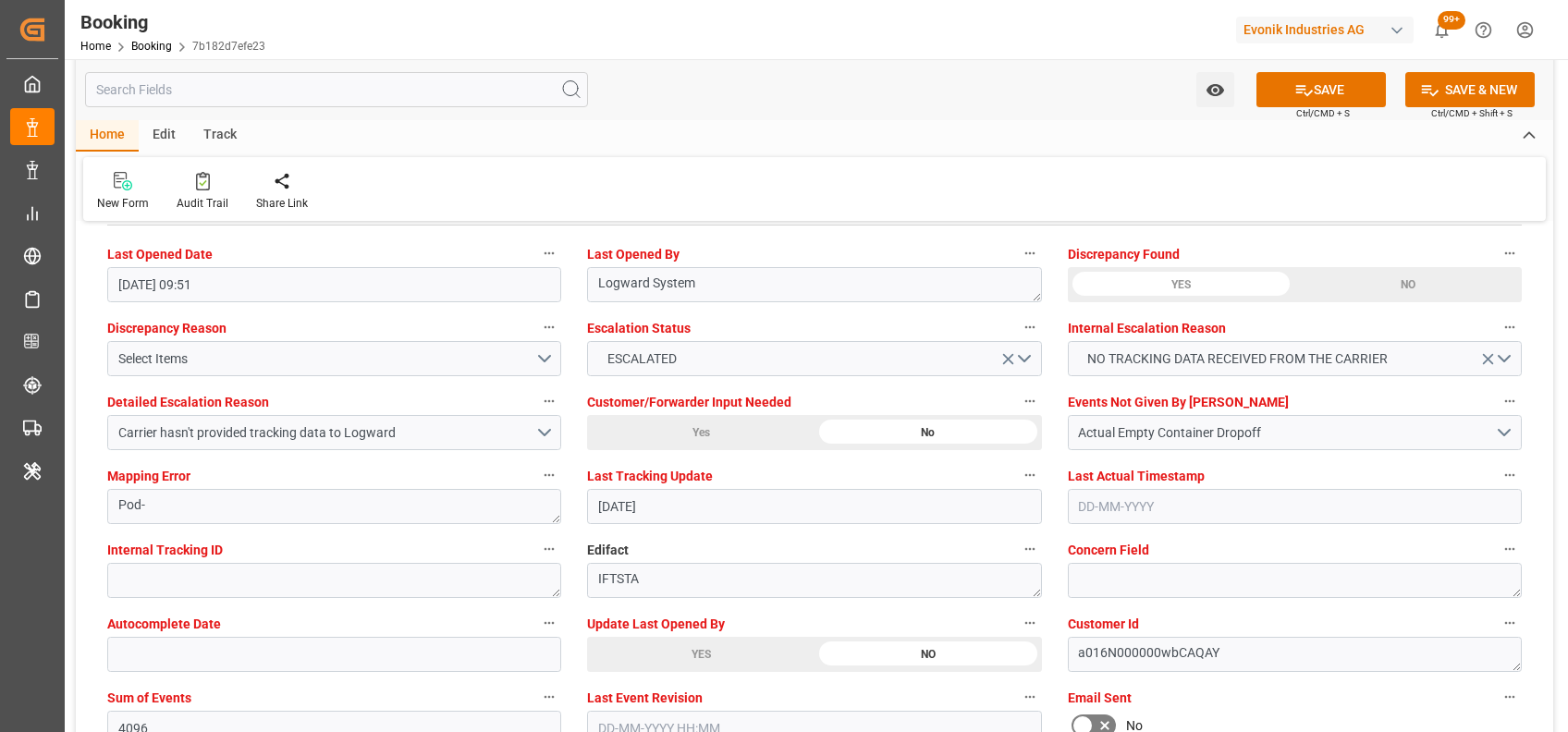
scroll to position [3386, 0]
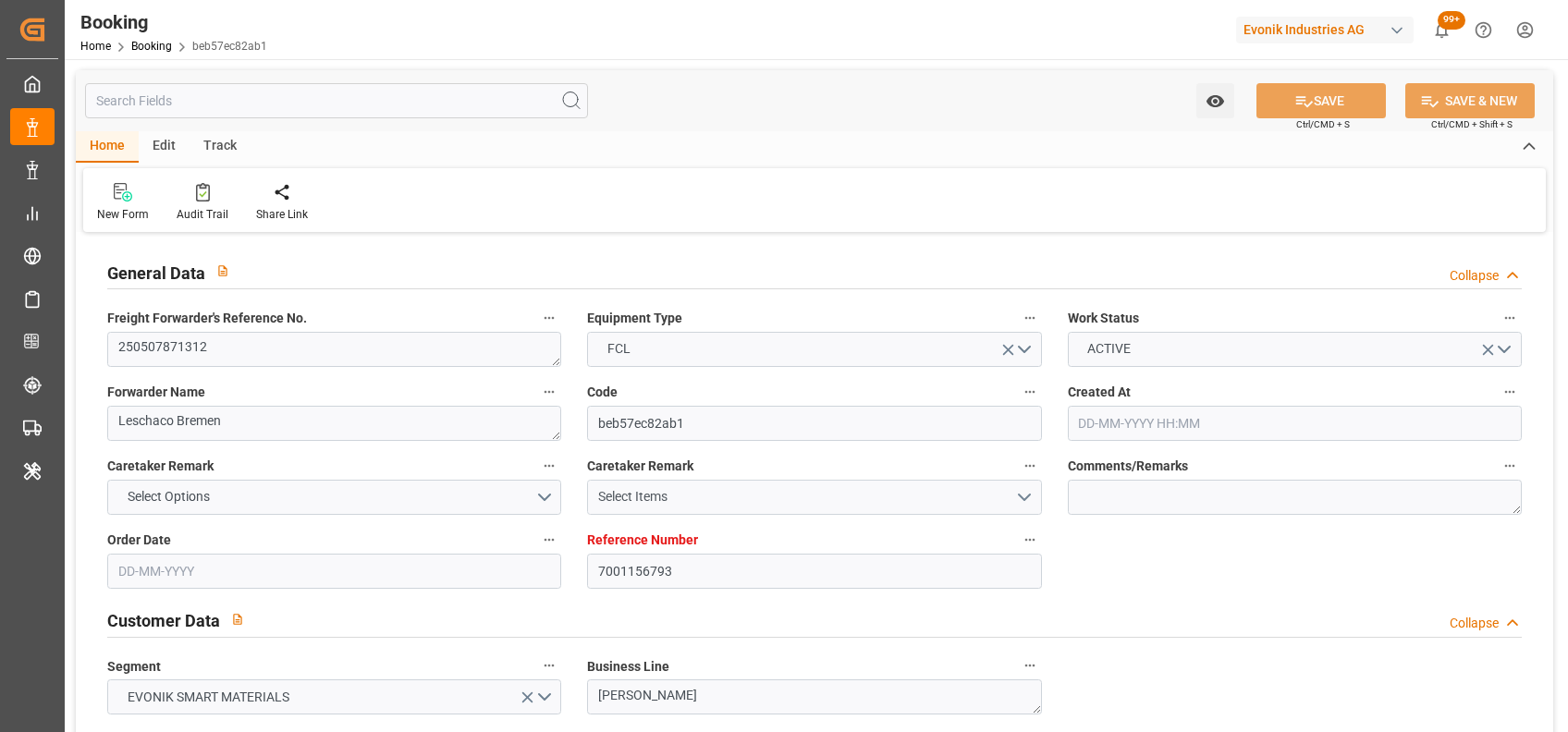
type input "7001156793"
type input "9839143"
type input "9776432"
type input "CMACGM"
type input "CMA CGM Group"
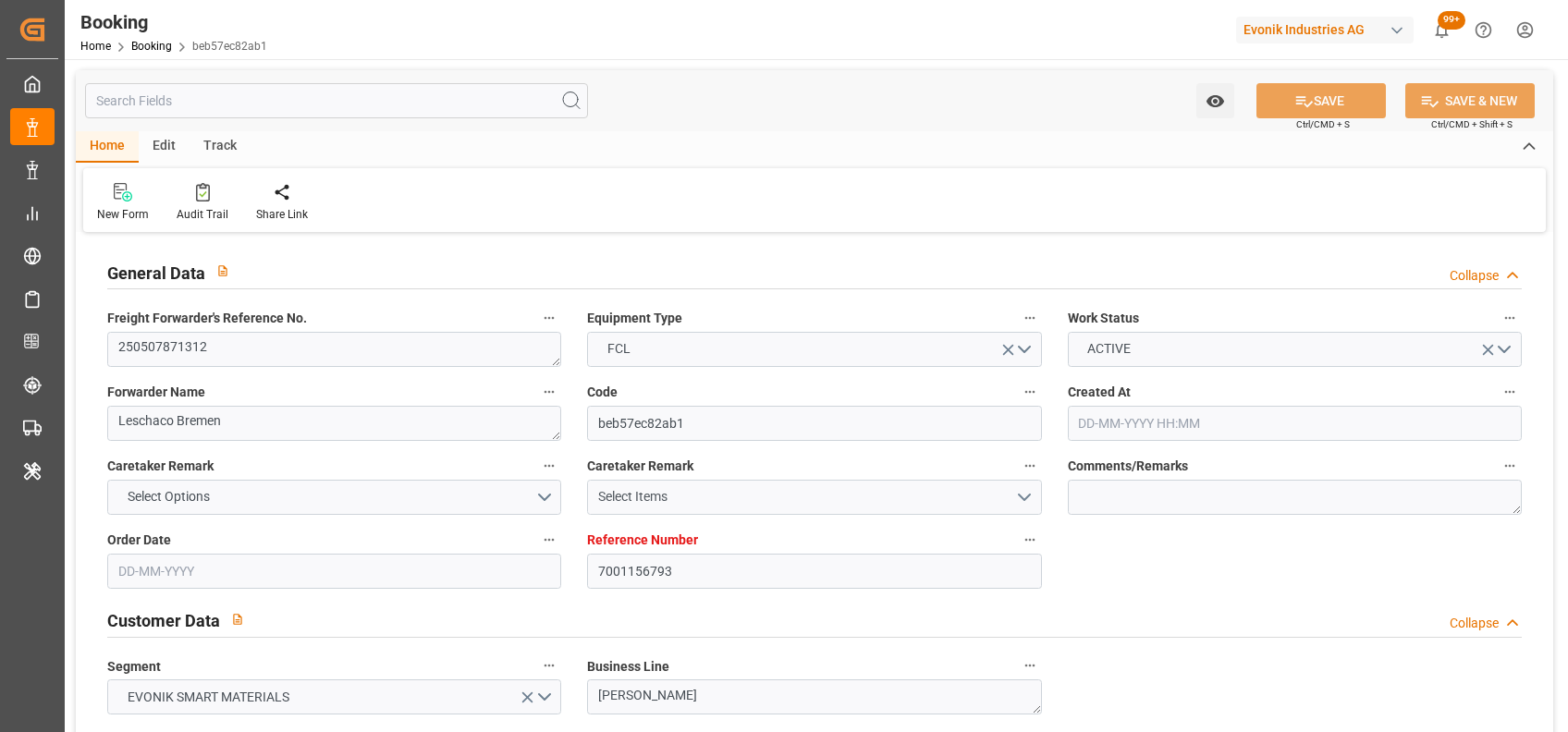
type input "NLRTM"
type input "IDBDJ"
type input "67"
type input "MYPKG"
type input "IDJKT"
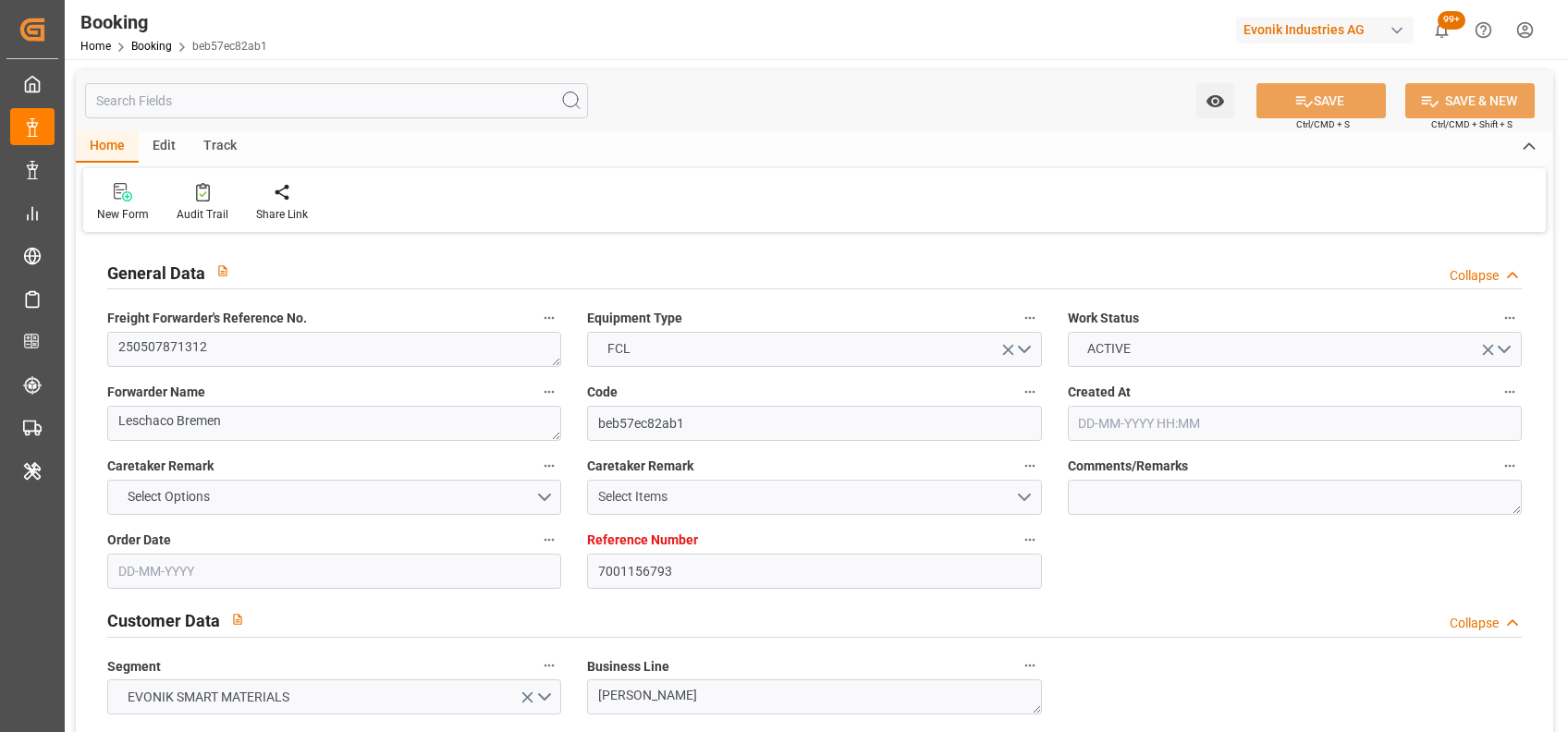
type input "49"
type input "0"
type input "-55"
type input "NLRTM"
type input "IDBDJ"
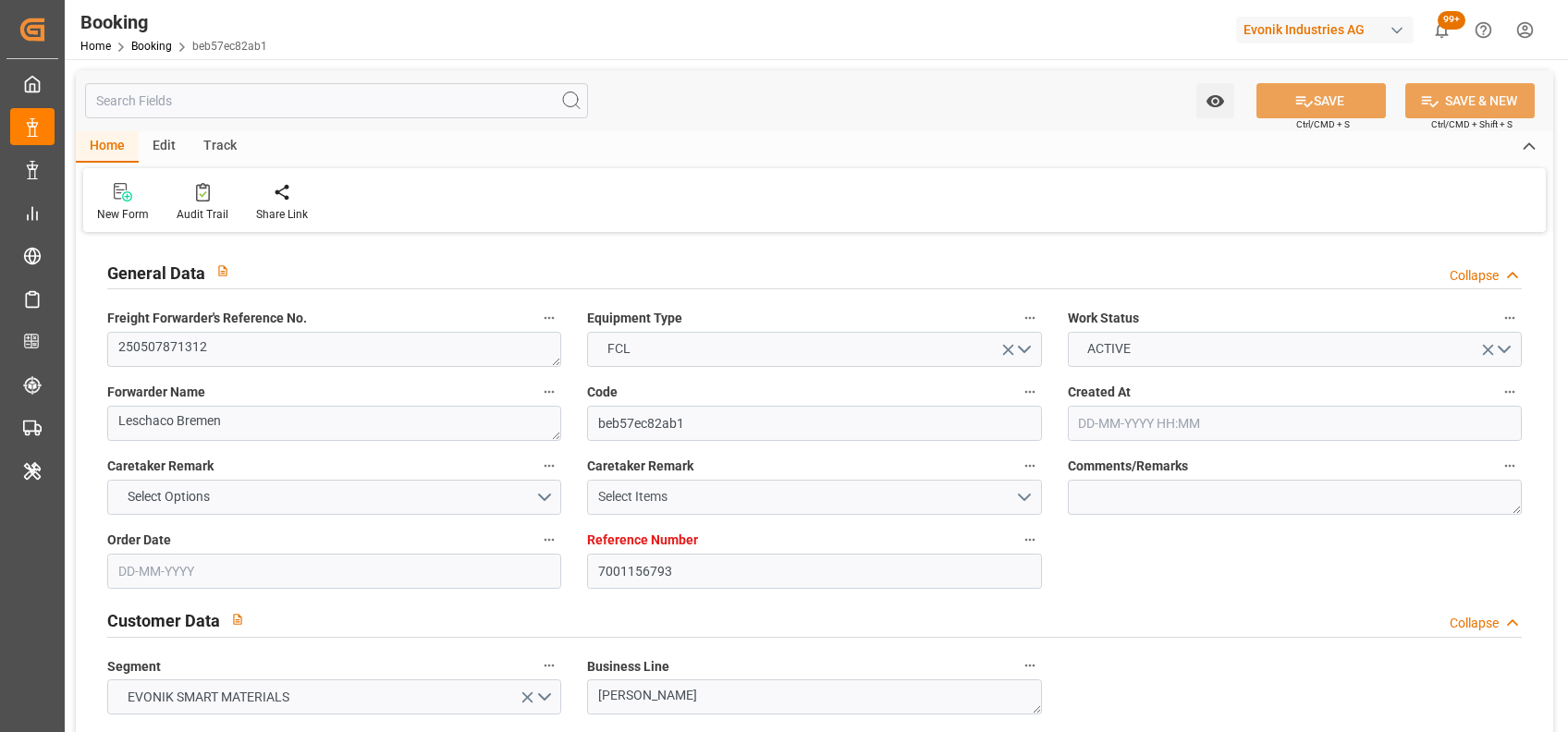
type input "9282962"
type input "9808493"
type input "[DATE] 06:16"
type input "[DATE]"
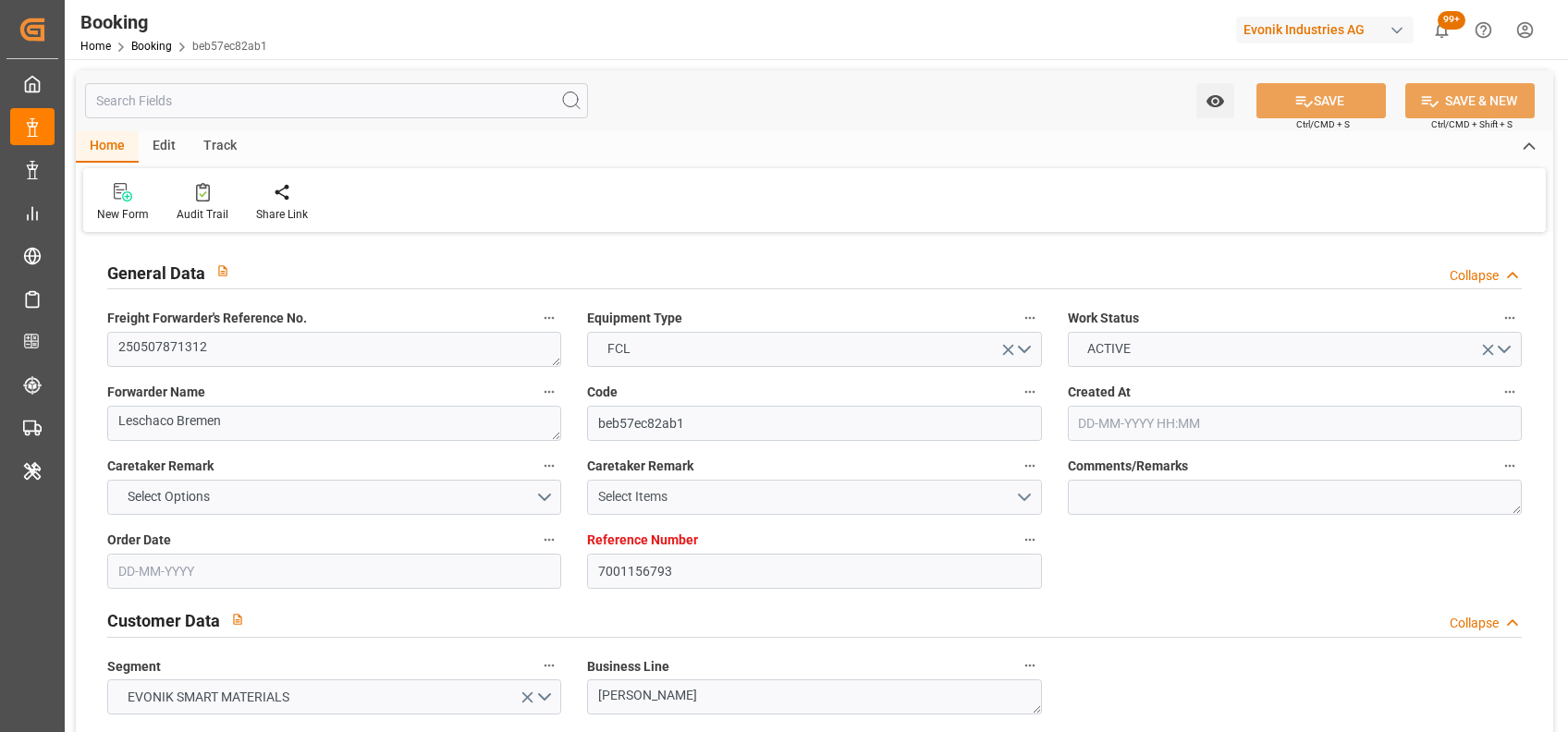
type input "[DATE]"
type input "[DATE] 00:00"
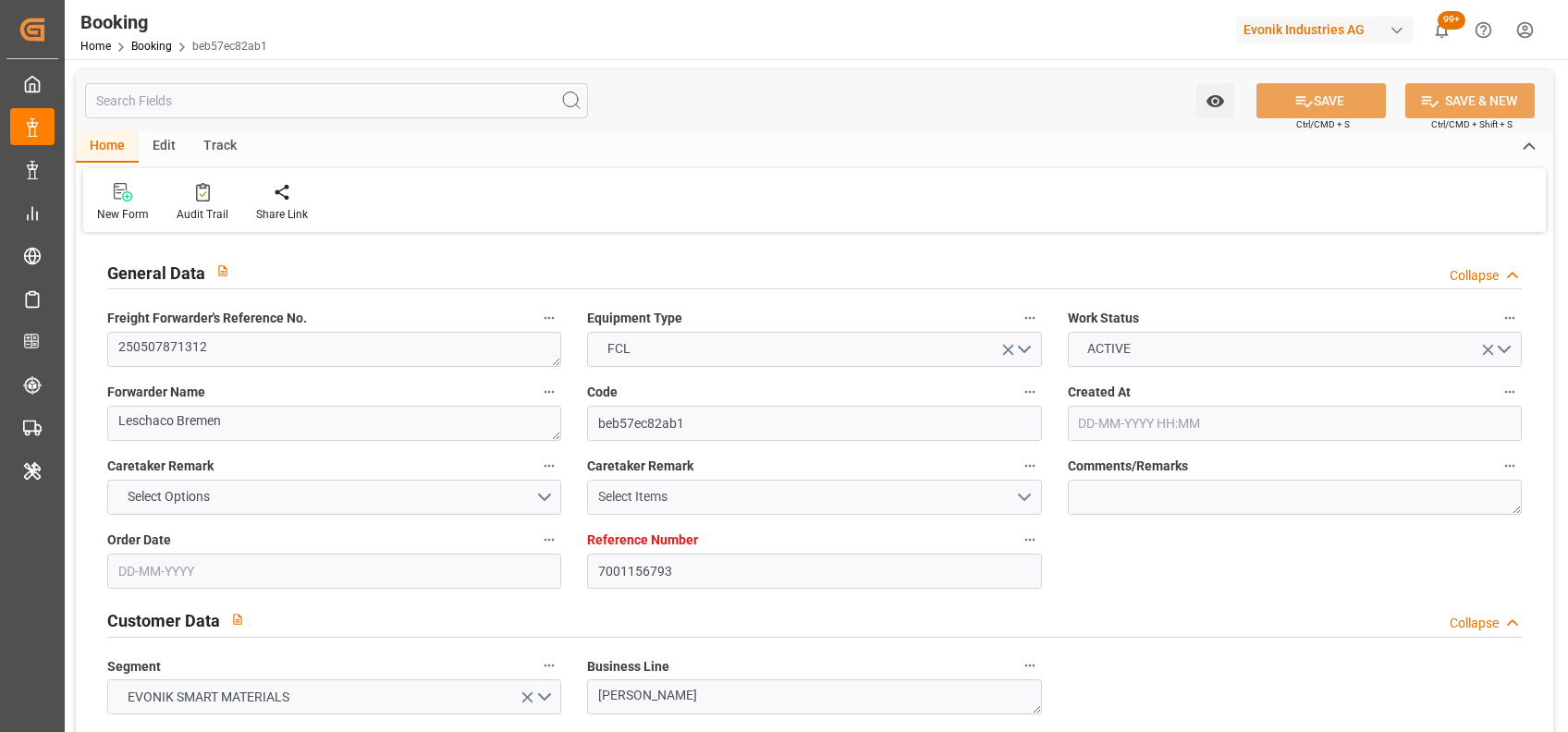
type input "[DATE]"
type input "[DATE] 00:00"
type input "[DATE]"
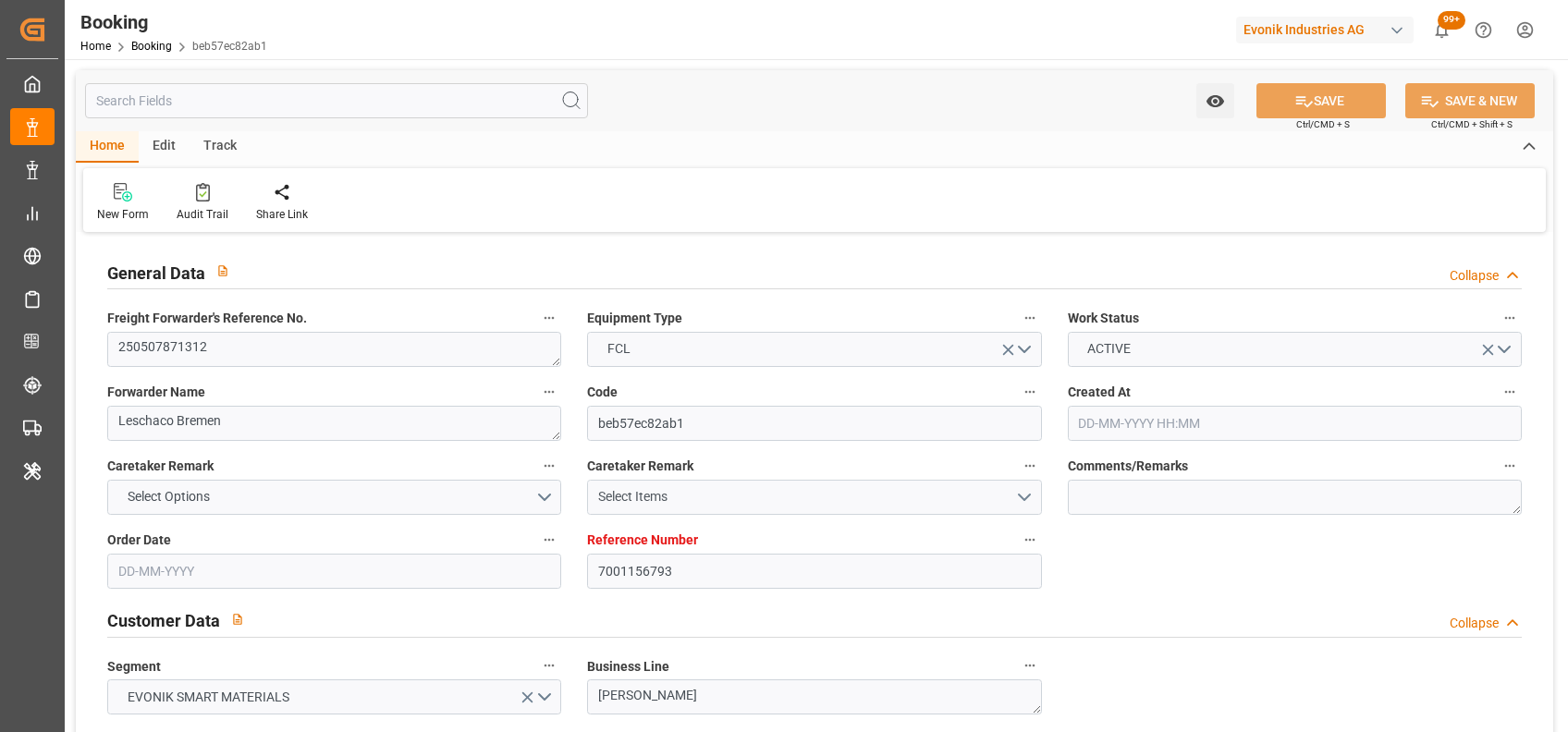
type input "[DATE] 22:20"
type input "[DATE] 11:33"
type input "[DATE] 09:00"
type input "[DATE] 00:00"
type input "[DATE]"
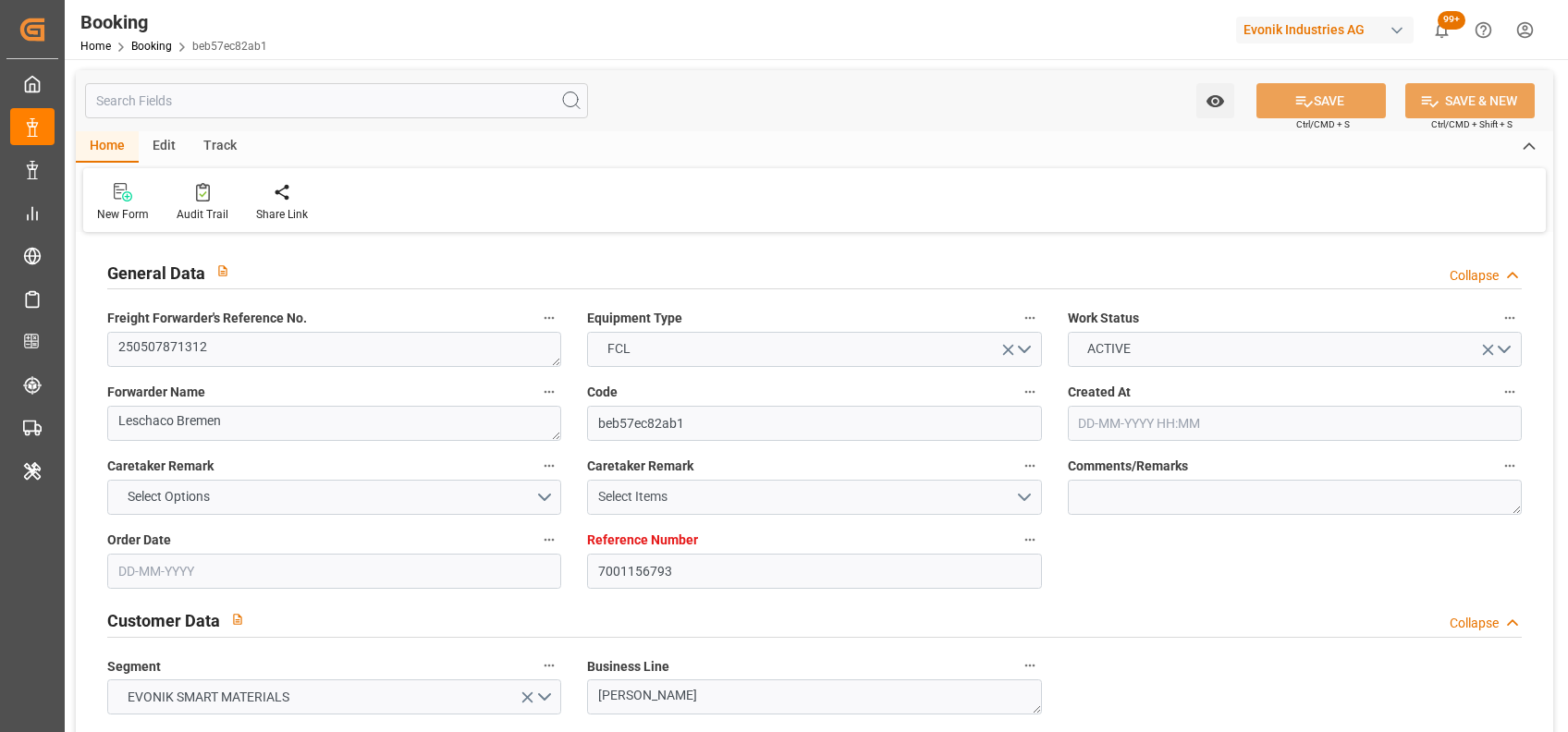
type input "[DATE] 09:00"
type input "[DATE] 16:00"
type input "[DATE] 00:00"
type input "[DATE] 01:04"
type input "[DATE] 03:00"
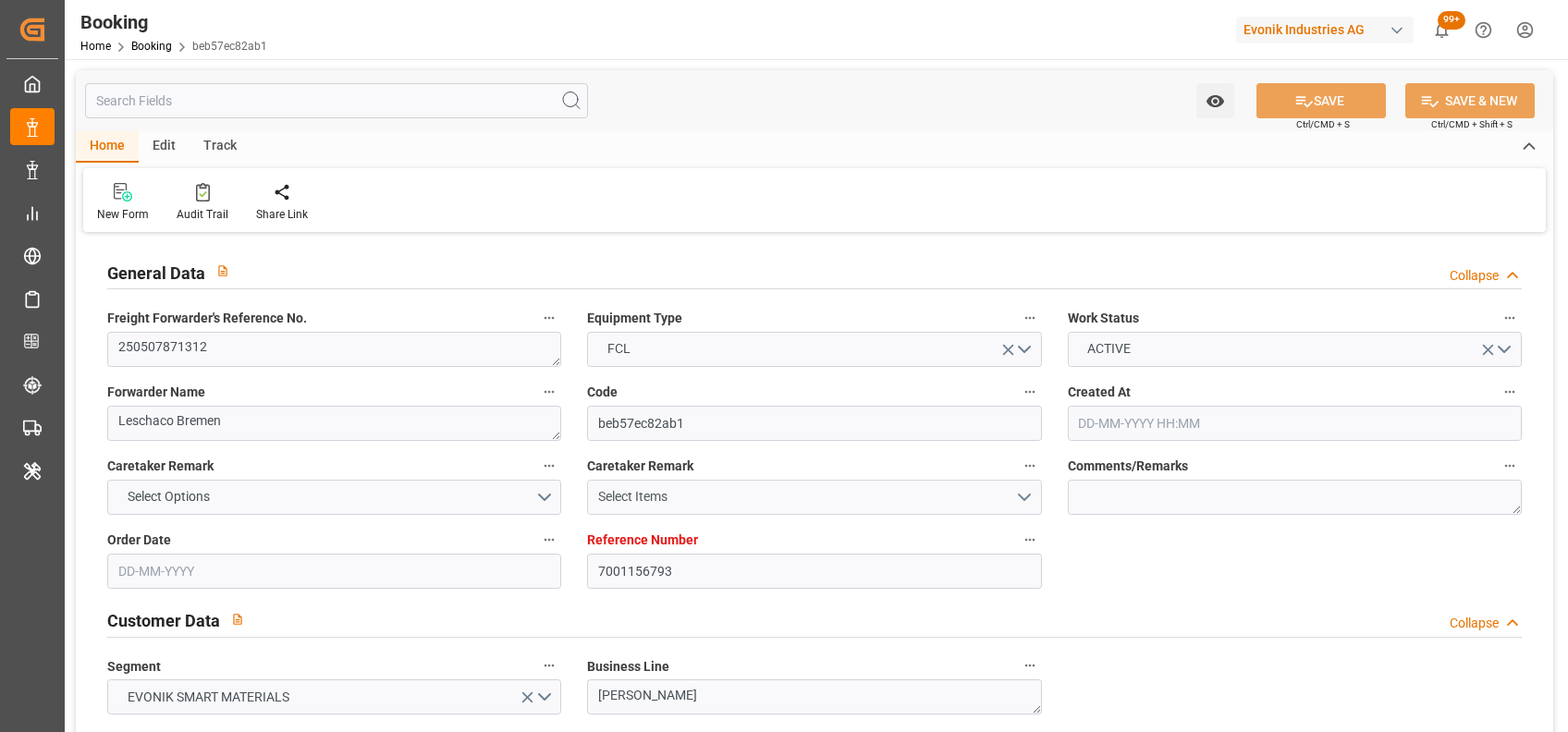
type input "[DATE] 00:00"
type input "[DATE] 12:24"
type input "[DATE] 07:00"
type input "[DATE] 00:00"
type input "[DATE] 13:36"
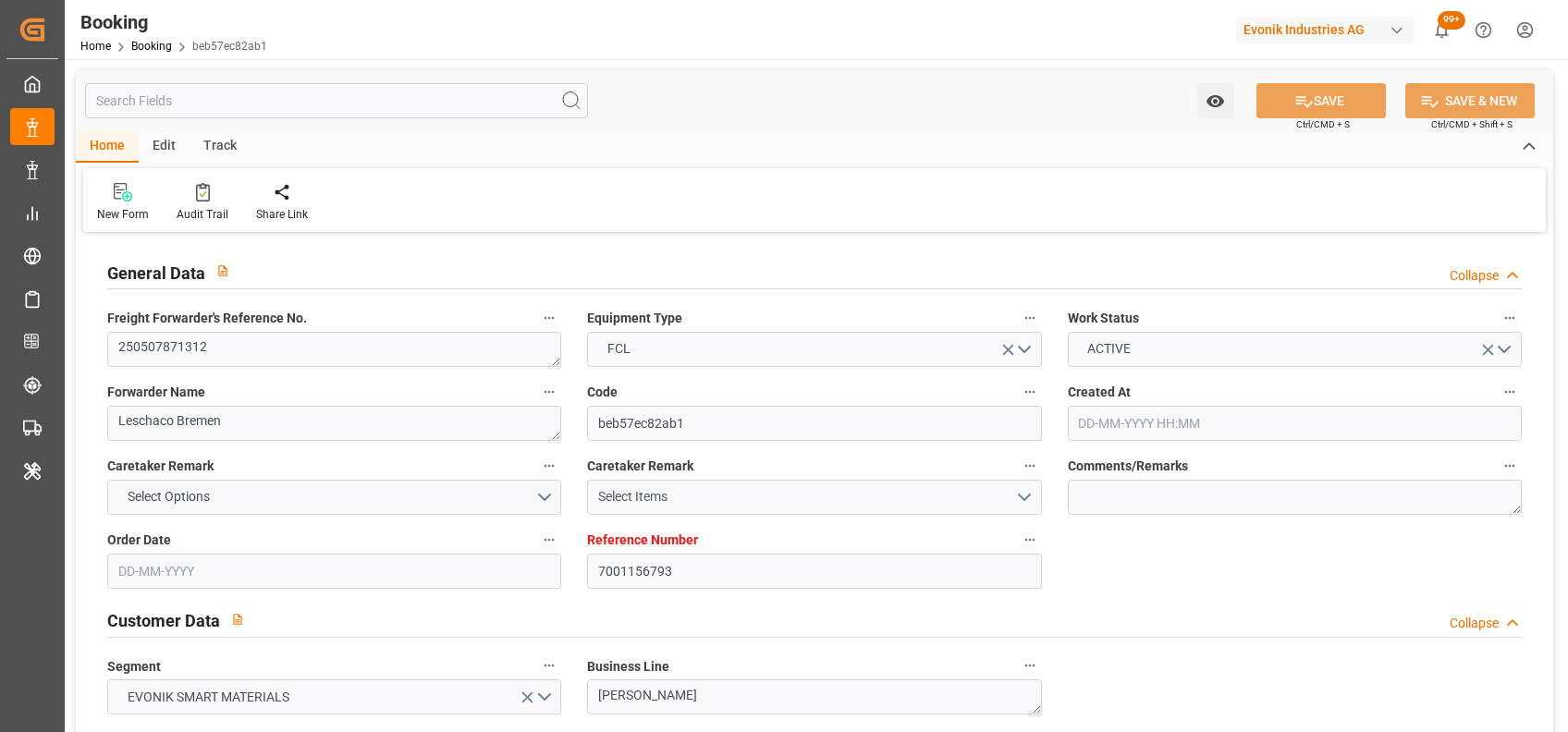
type input "[DATE] 15:00"
type input "[DATE] 00:00"
type input "[DATE] 15:00"
type input "[DATE] 08:00"
type input "[DATE] 05:00"
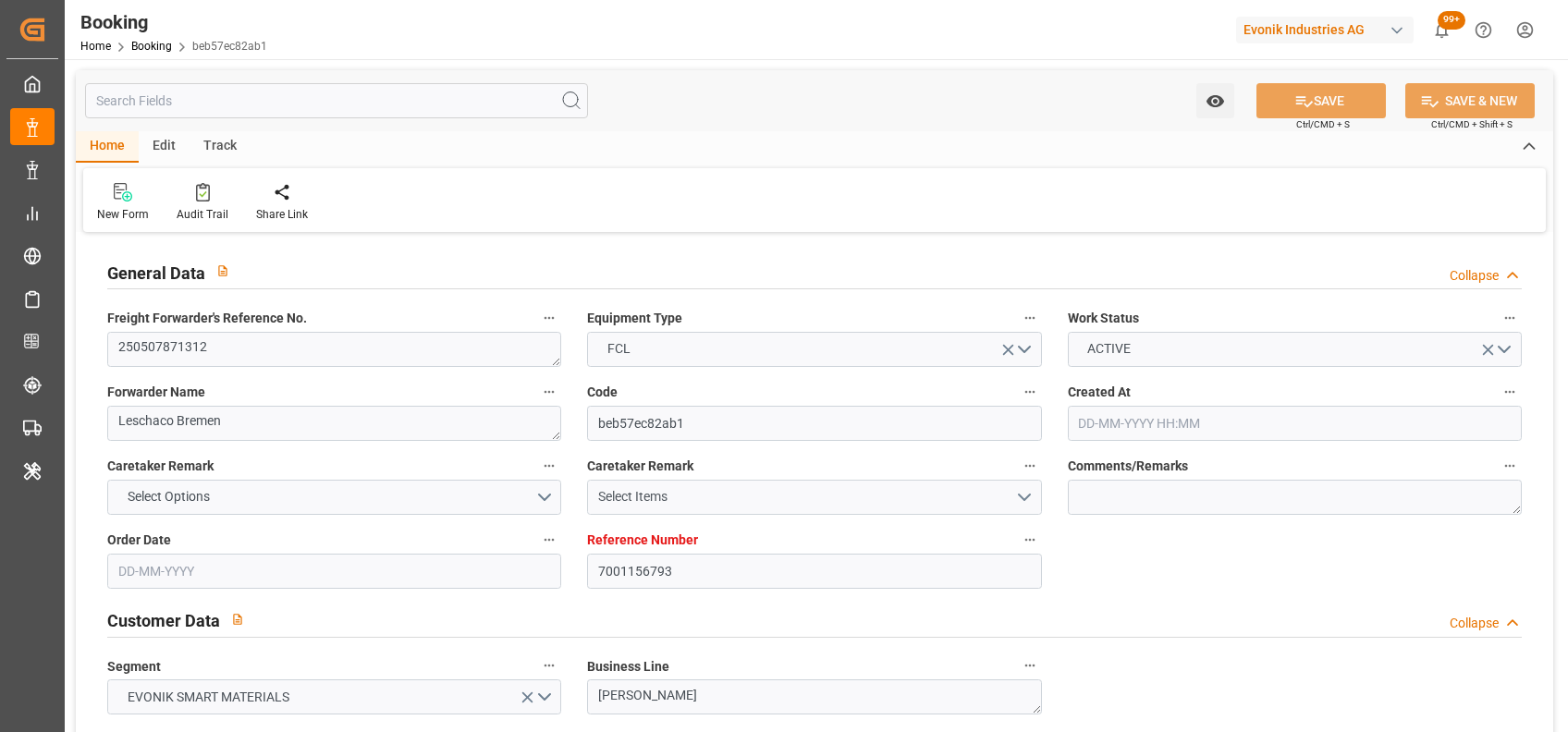
type input "[DATE]"
type input "[DATE] 09:51"
type input "[DATE]"
type input "[DATE] 14:21"
type input "[DATE] 23:44"
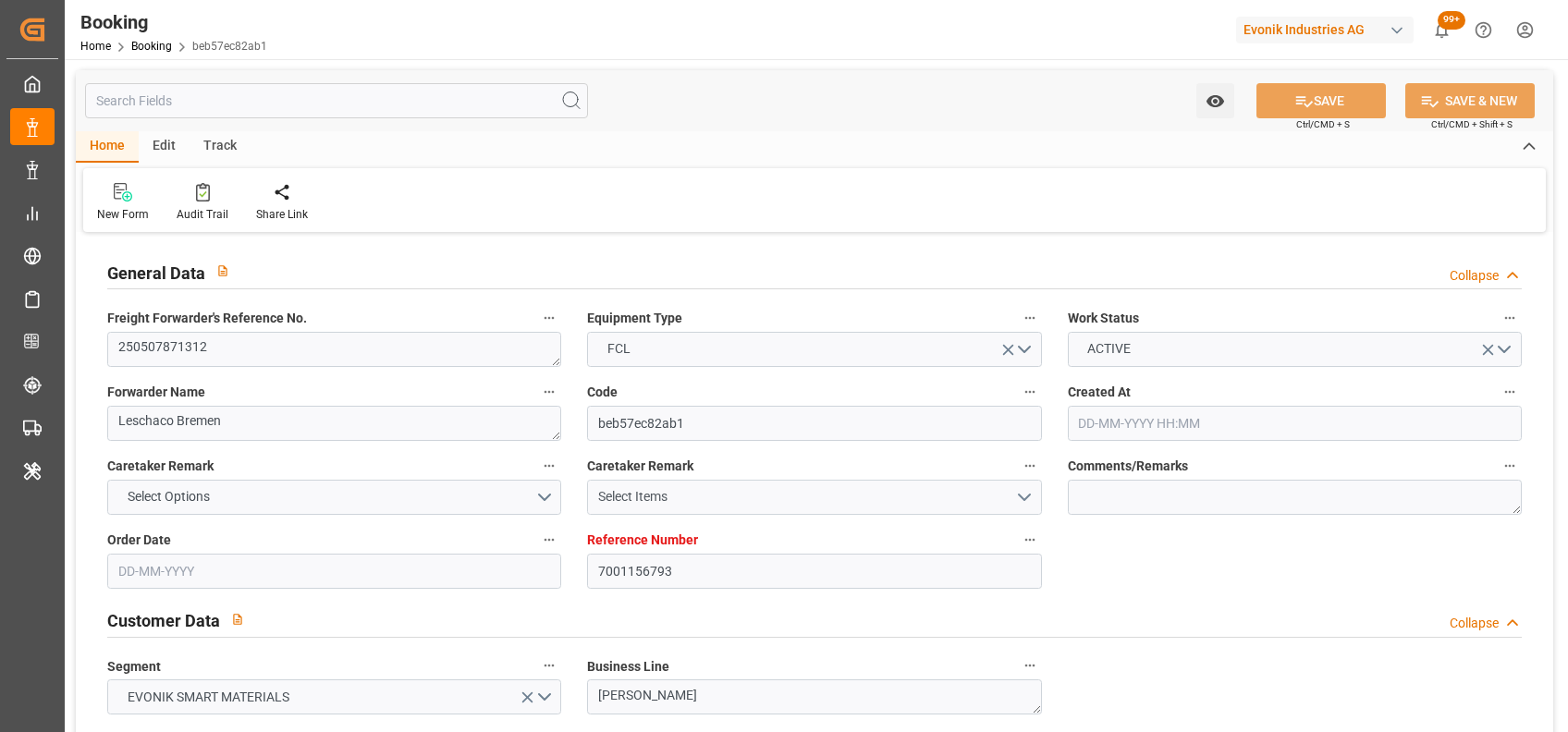
type input "[DATE] 16:00"
type input "[DATE] 16:46"
type input "[DATE] 04:16"
type input "[DATE] 19:43"
type input "[DATE] 19:32"
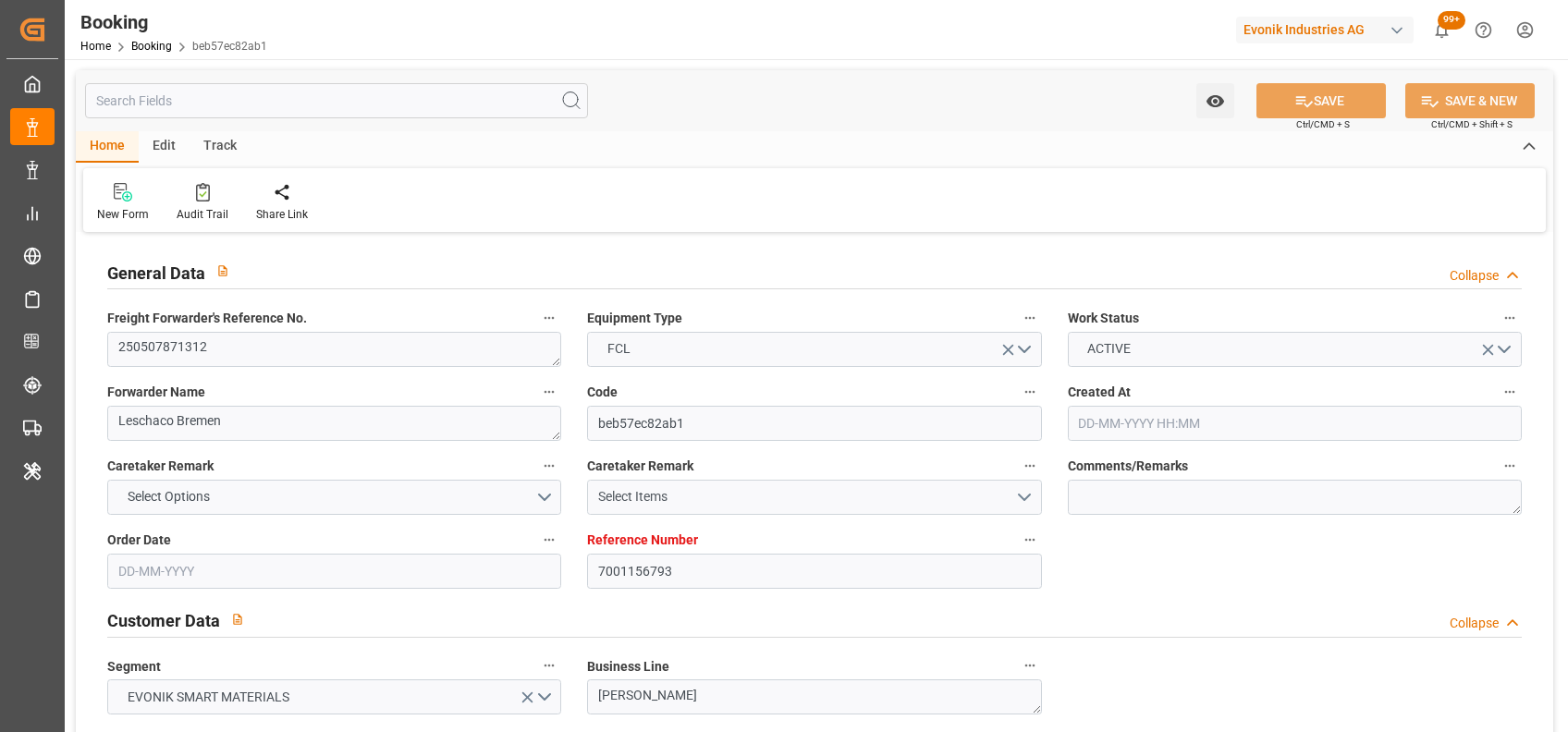
type input "[DATE] 03:00"
type input "[DATE] 04:25"
type input "[DATE] 07:00"
type input "[DATE] 07:51"
type input "[DATE] 18:37"
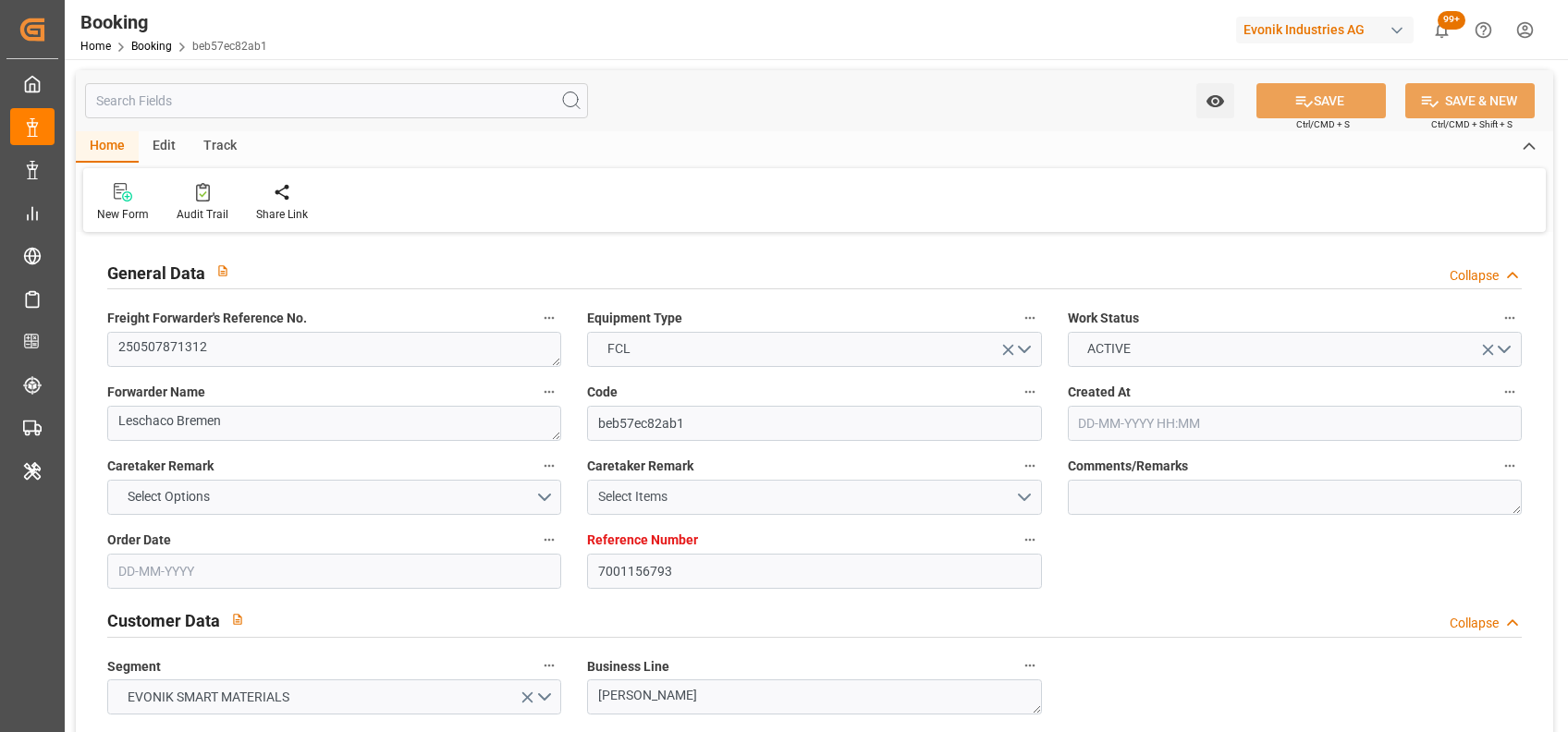
type input "[DATE] 11:04"
type input "[DATE] 03:30"
type input "[DATE] 15:00"
type input "[DATE] 08:00"
type input "[DATE] 16:32"
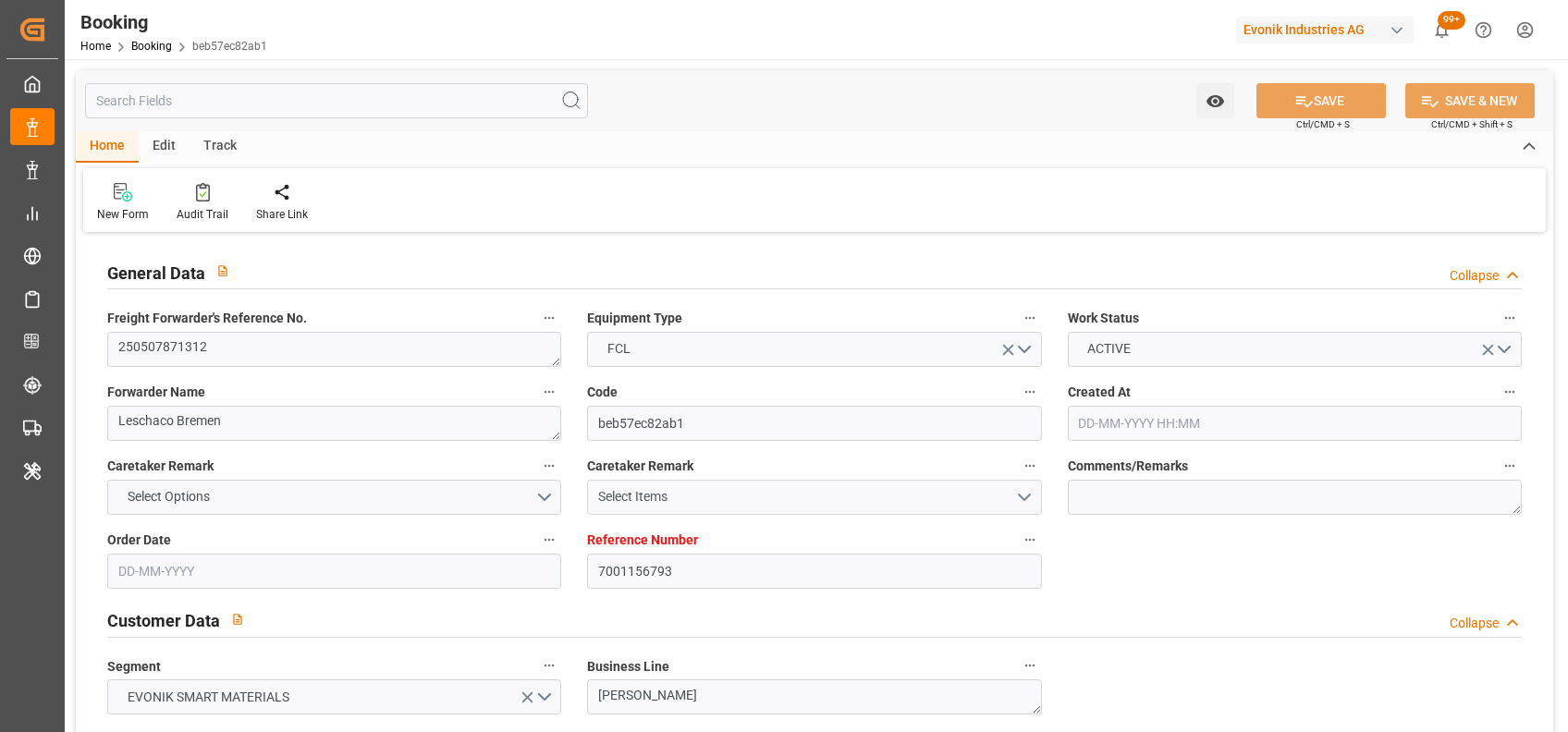
type input "[DATE] 07:00"
type input "[DATE] 12:17"
type input "[DATE] 07:49"
type input "[DATE] 20:20"
type input "[DATE] 07:49"
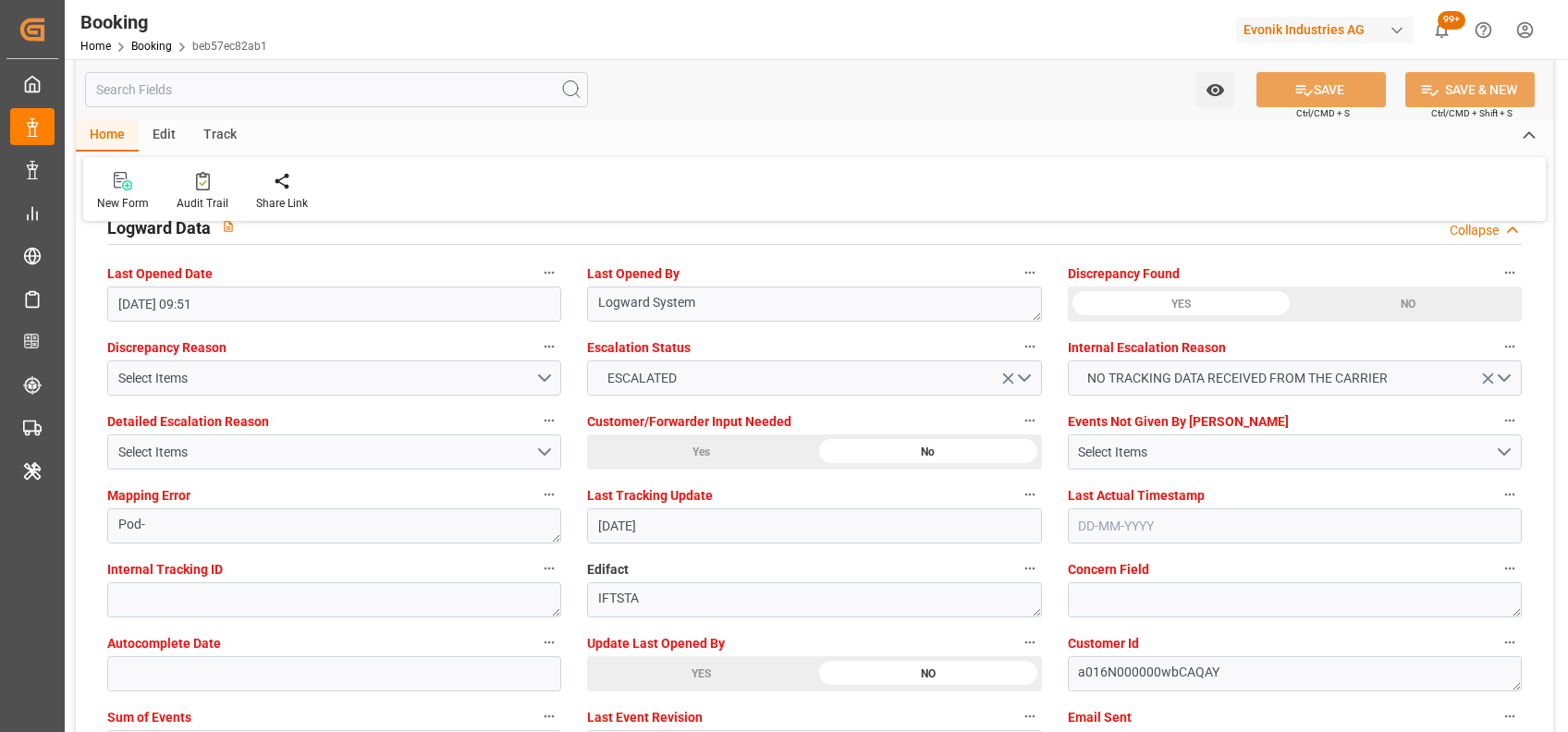
scroll to position [3371, 0]
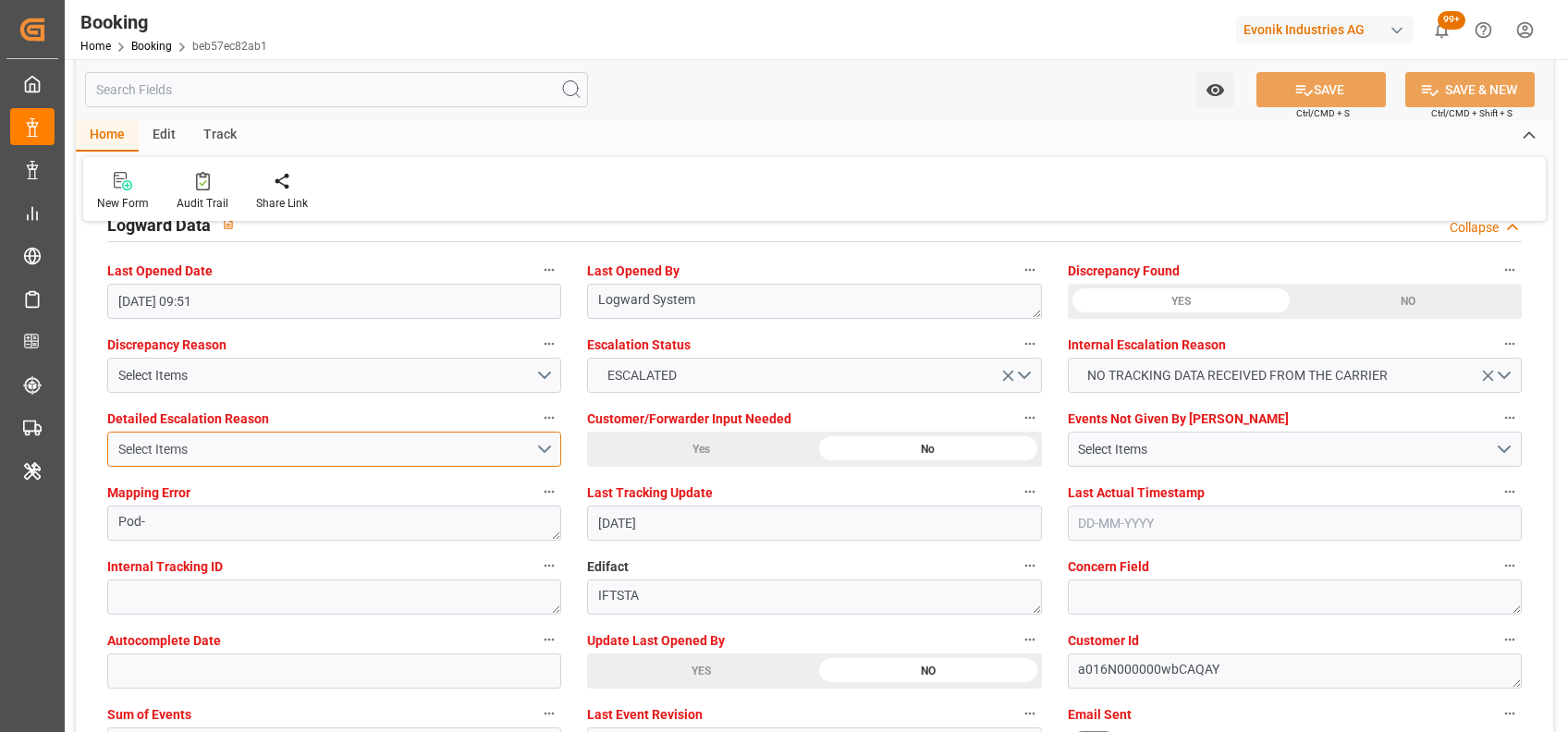
click at [165, 437] on button "Select Items" at bounding box center [334, 449] width 454 height 35
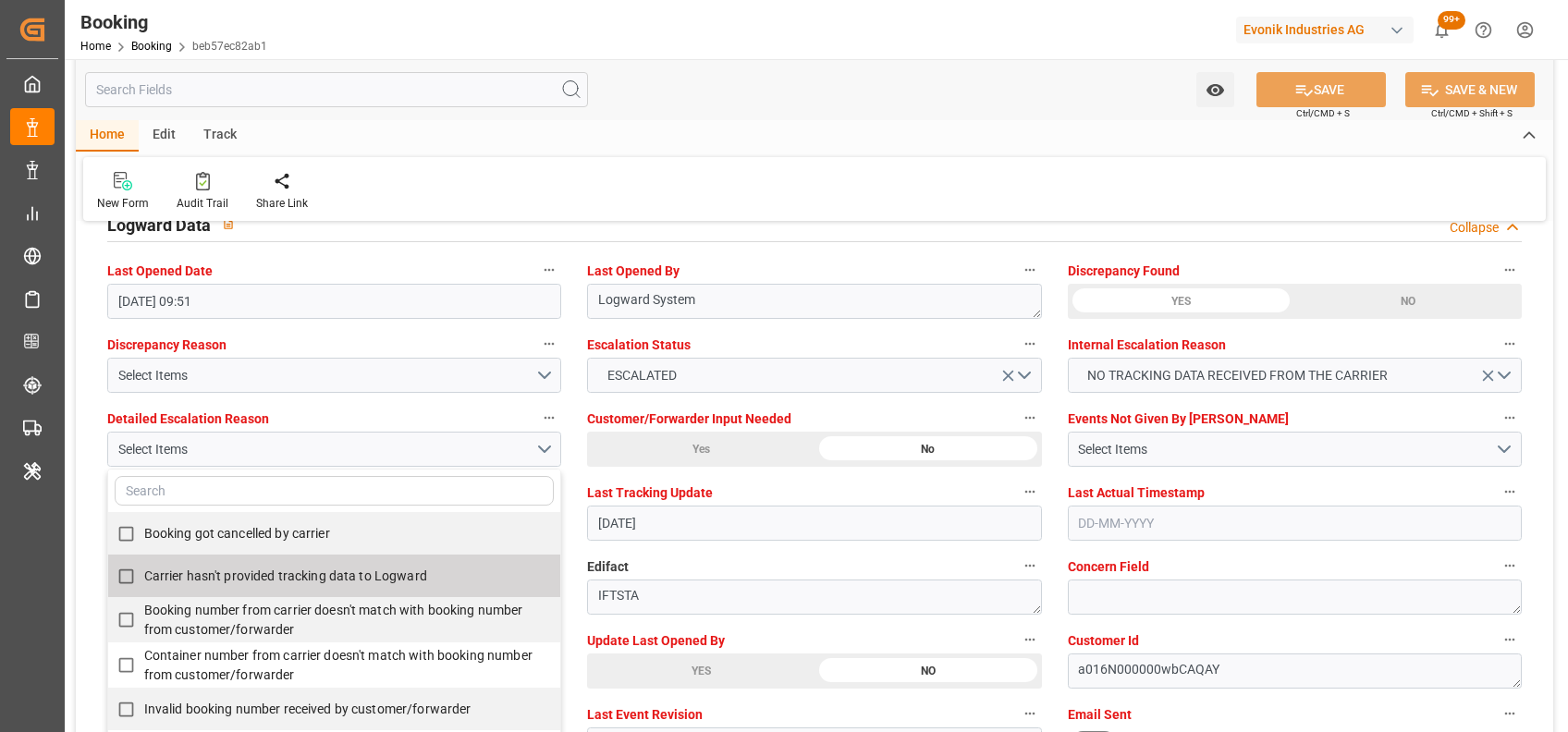
click at [151, 592] on label "Carrier hasn't provided tracking data to Logward" at bounding box center [324, 577] width 433 height 36
checkbox input "true"
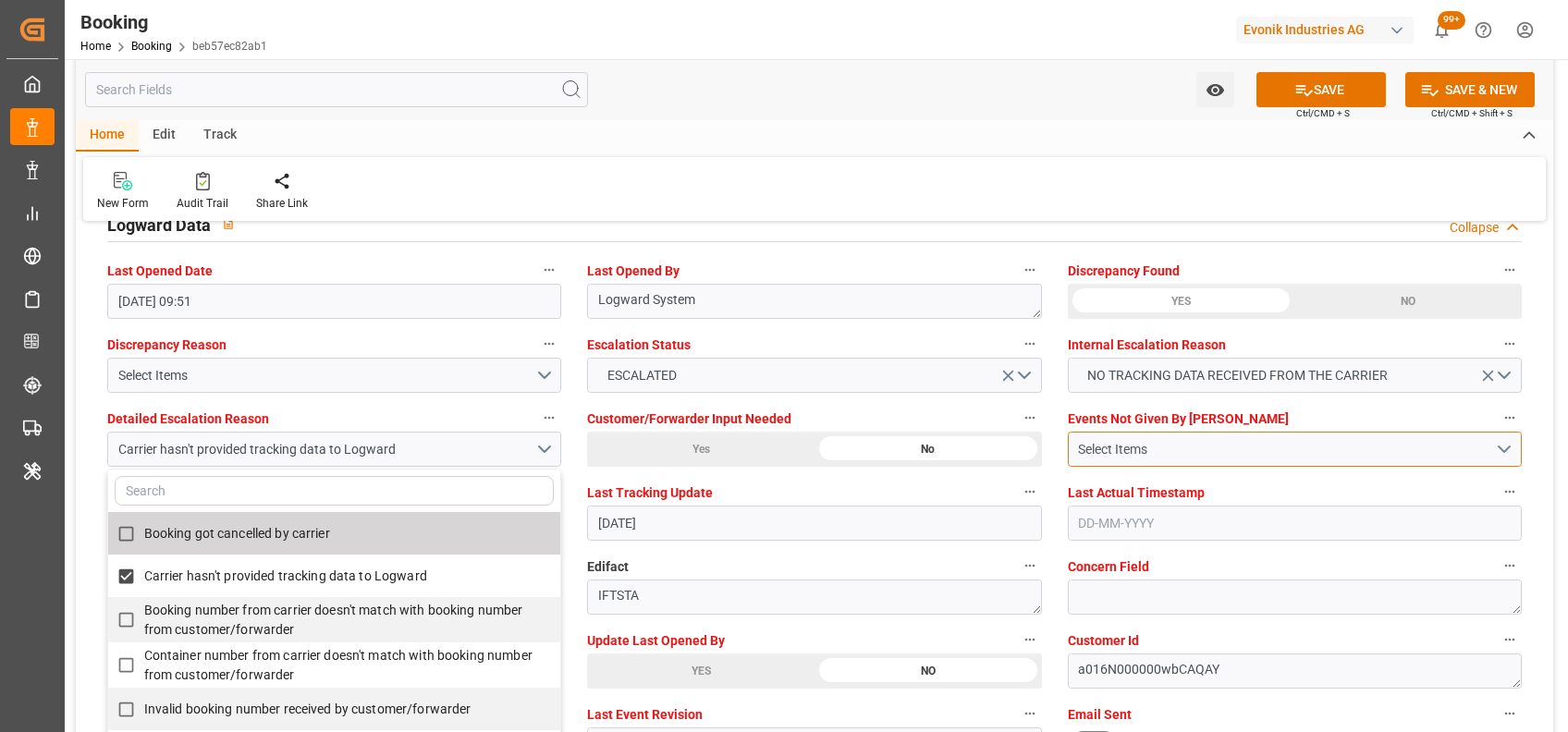
click at [1110, 463] on button "Select Items" at bounding box center [1294, 449] width 454 height 35
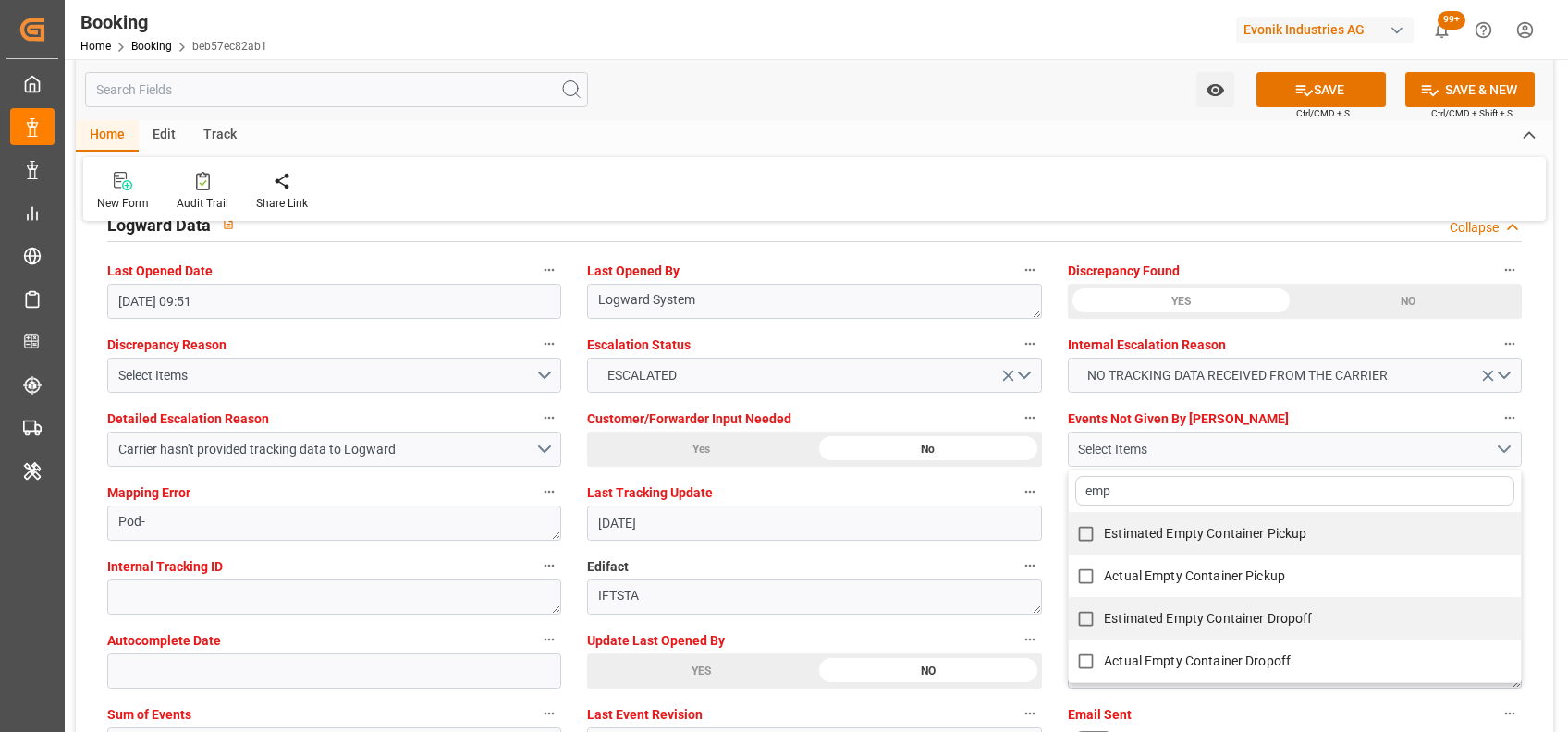
type input "empt"
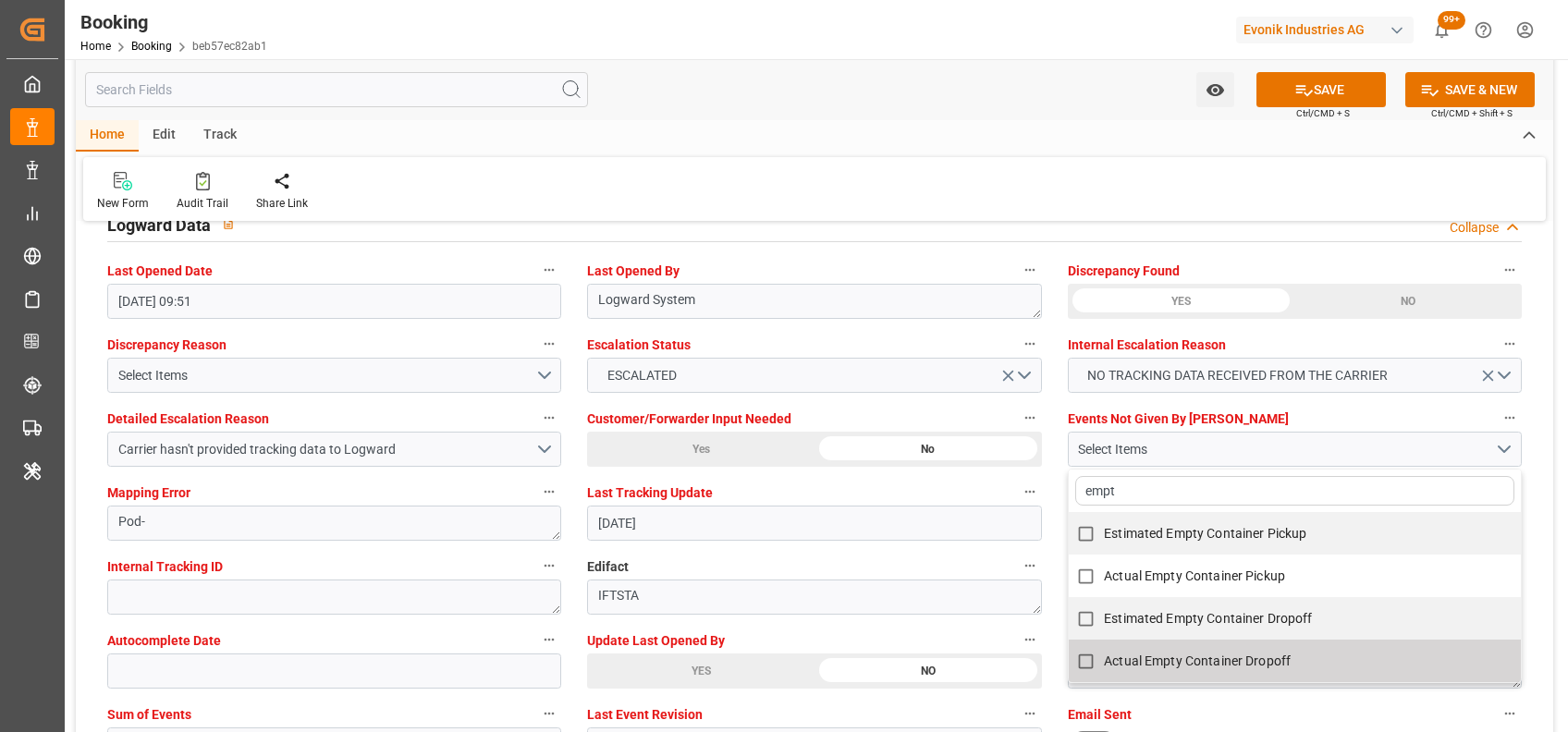
click at [1138, 667] on span "Actual Empty Container Dropoff" at bounding box center [1197, 661] width 187 height 19
checkbox input "true"
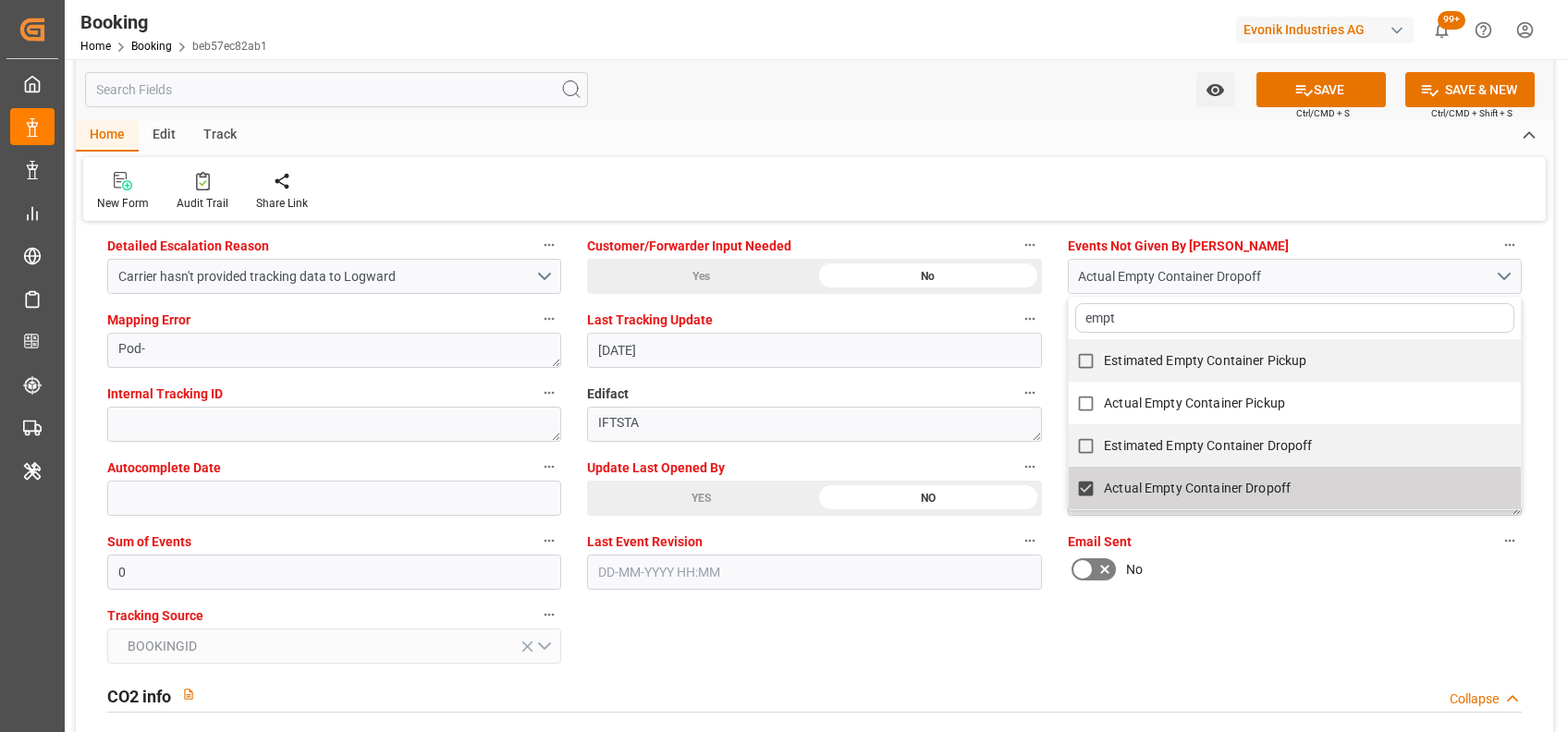
scroll to position [3546, 0]
type input "empt"
click at [147, 566] on input "0" at bounding box center [334, 570] width 454 height 35
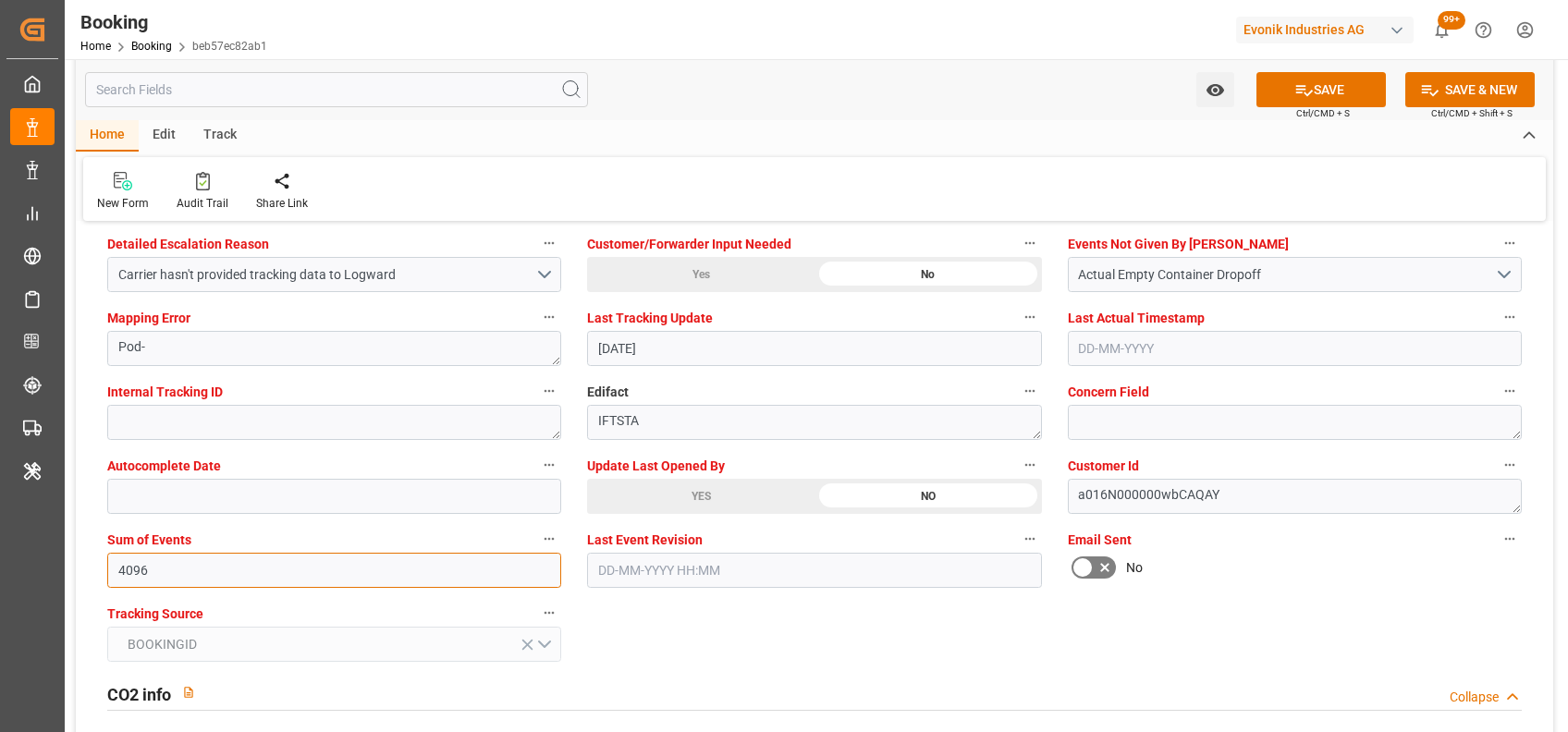
type input "4096"
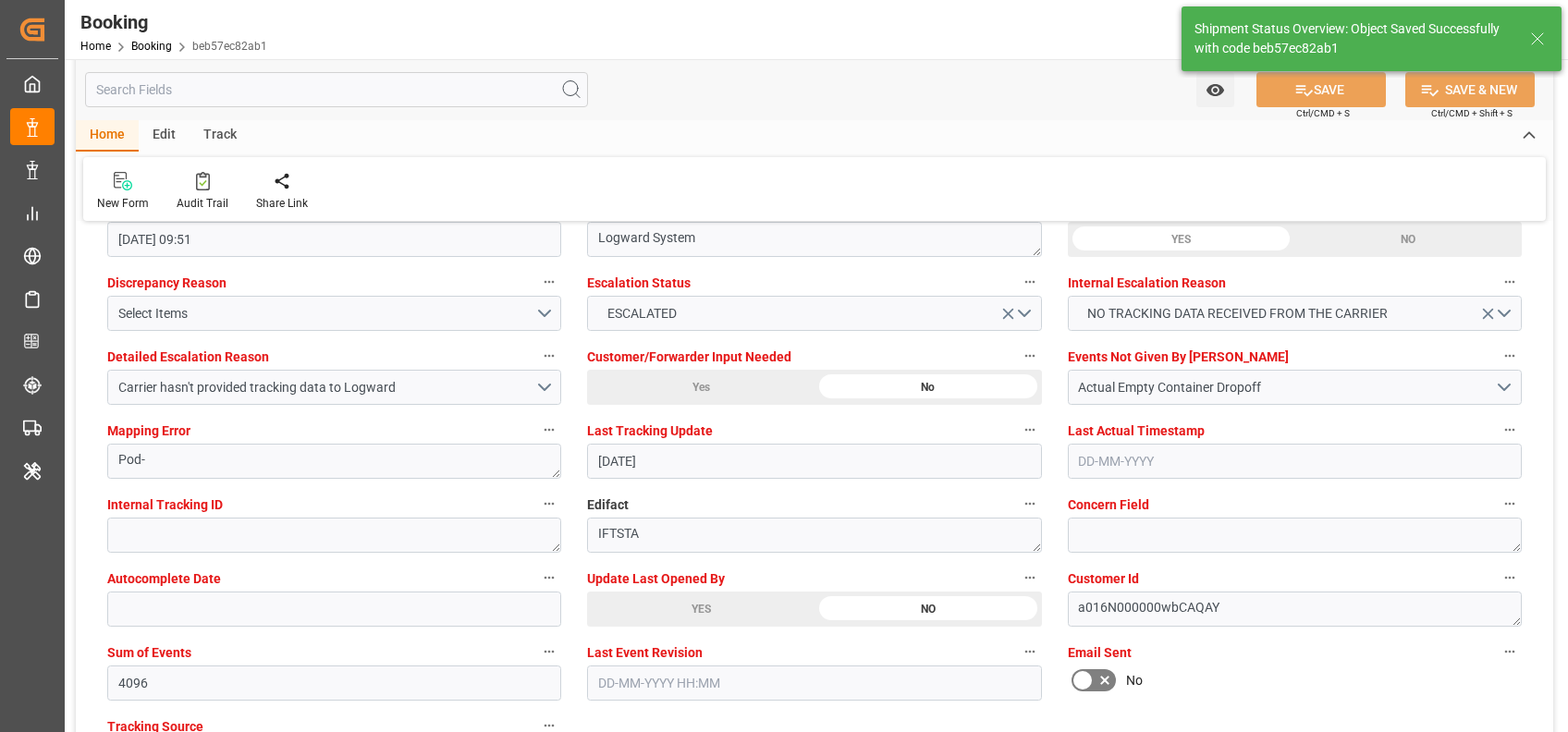
type textarea "[PERSON_NAME]"
type input "28-08-2025 12:35"
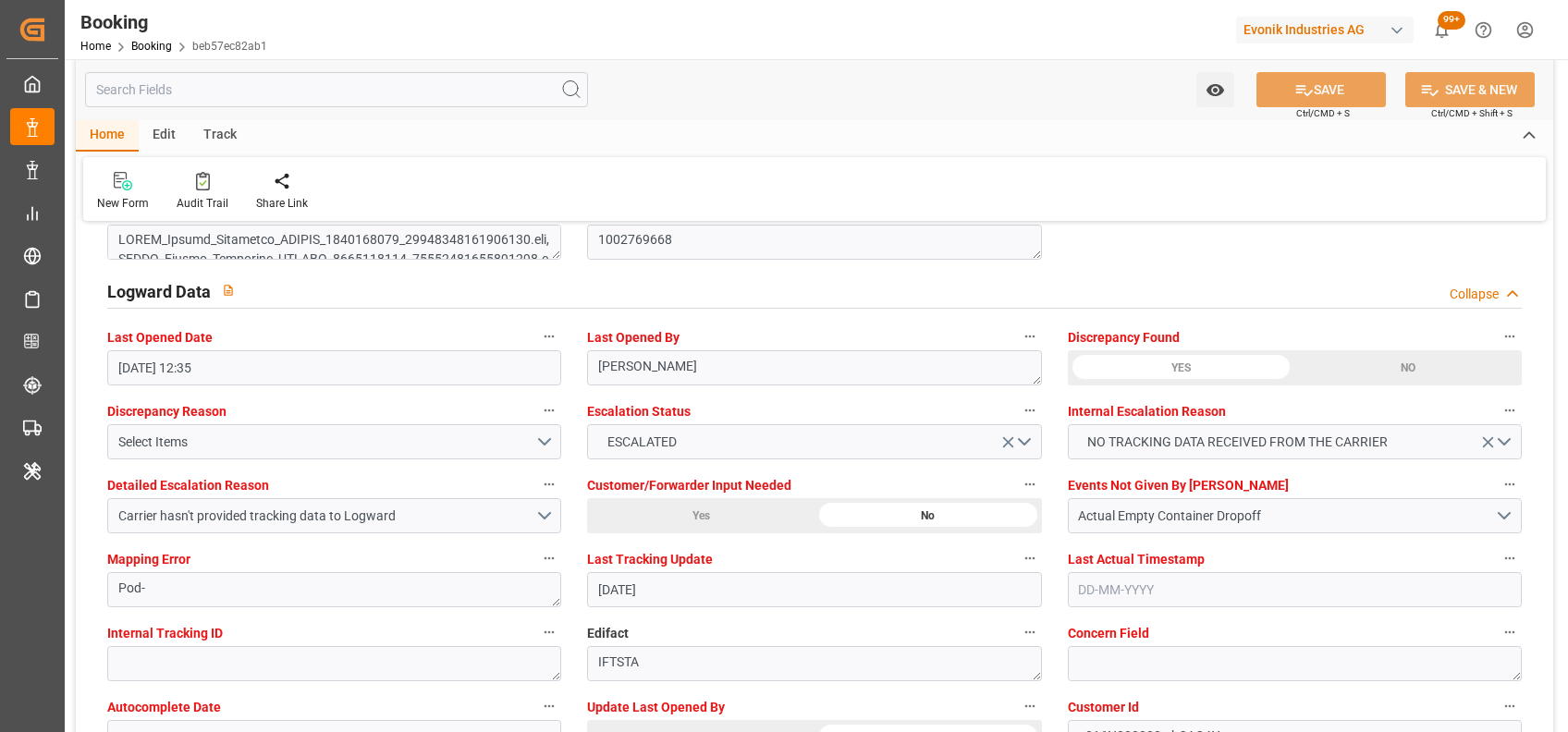
scroll to position [3303, 0]
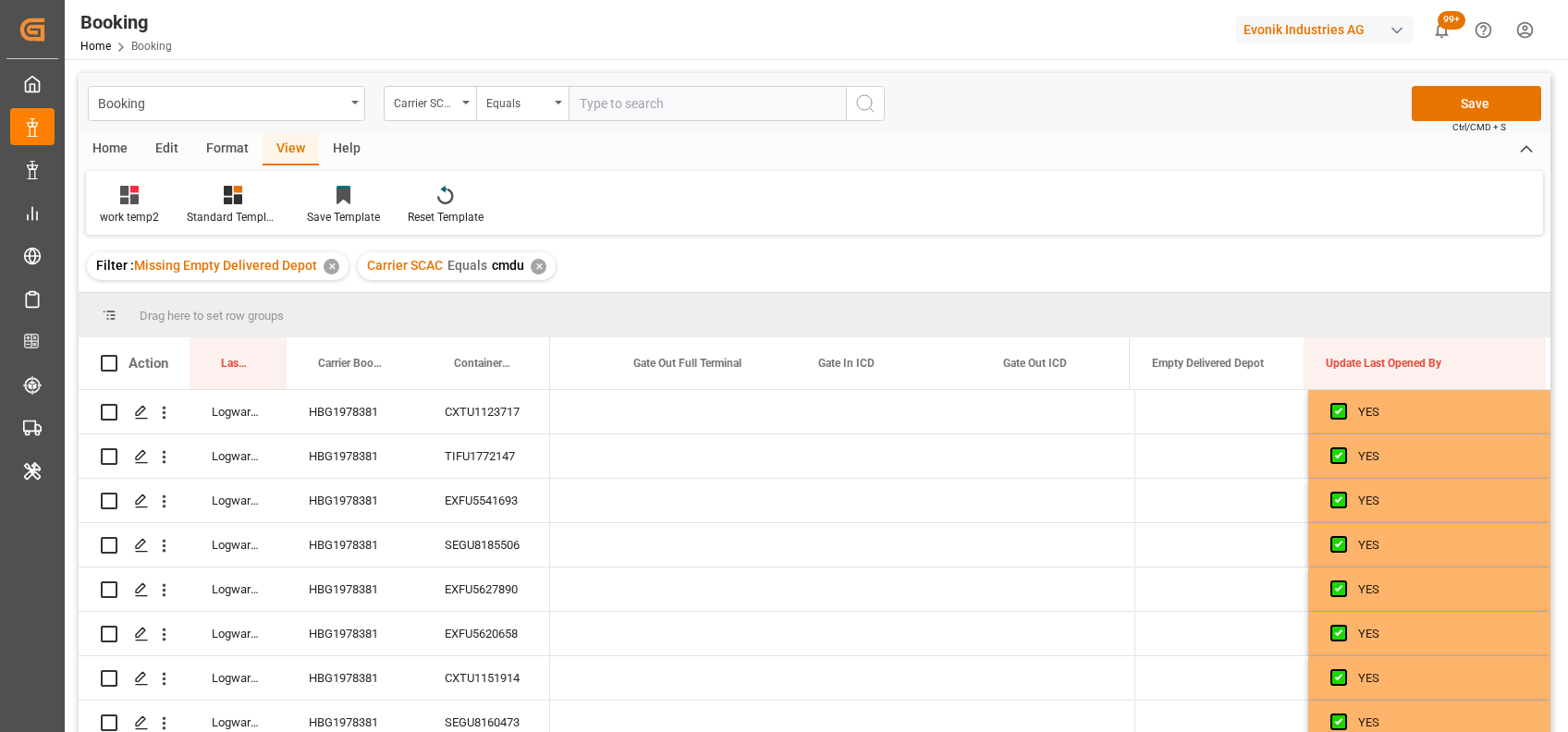
scroll to position [0, 23393]
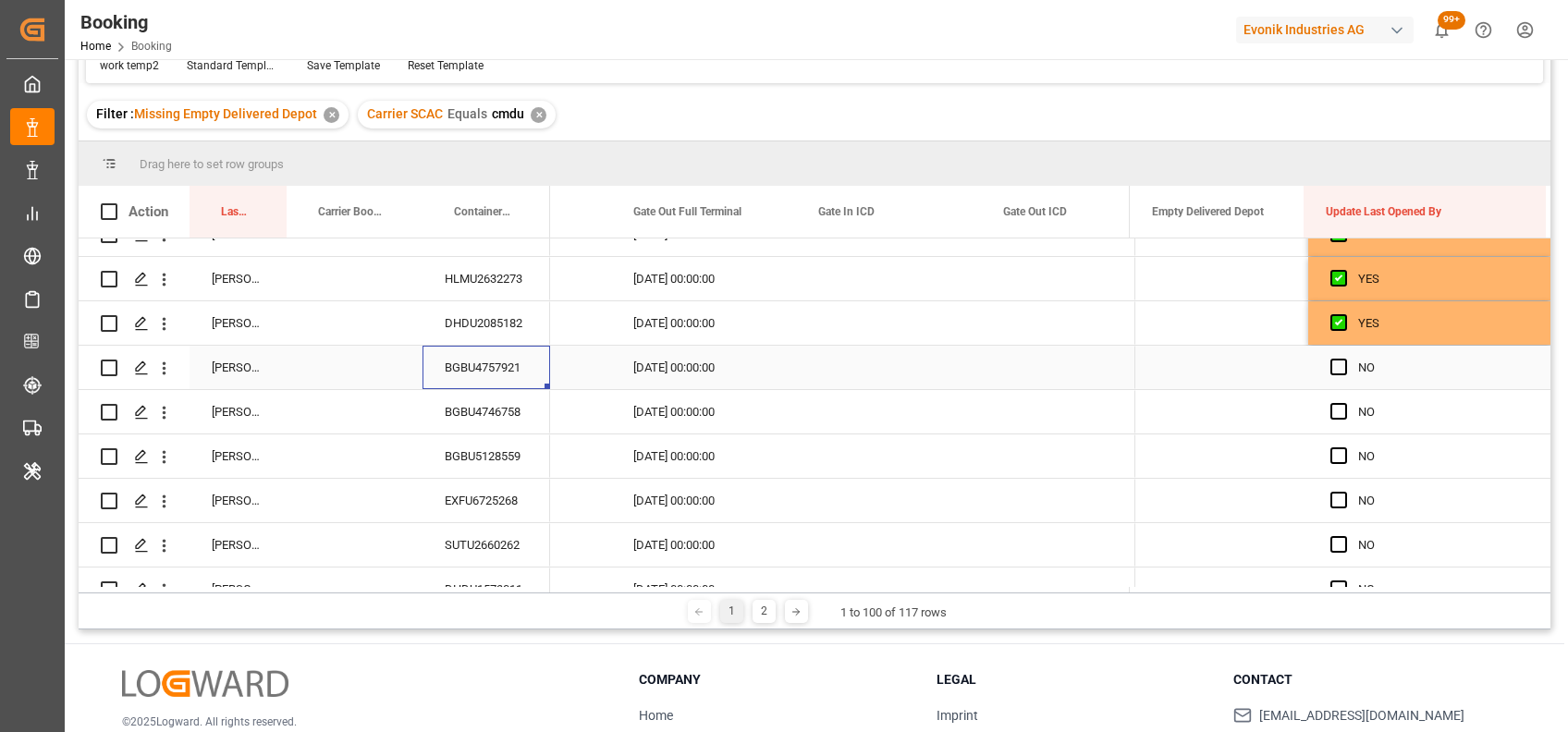
click at [494, 378] on div "BGBU4757921" at bounding box center [486, 368] width 128 height 44
click at [1332, 368] on span "Press SPACE to select this row." at bounding box center [1337, 366] width 16 height 16
click at [1344, 358] on input "Press SPACE to select this row." at bounding box center [1344, 358] width 0 height 0
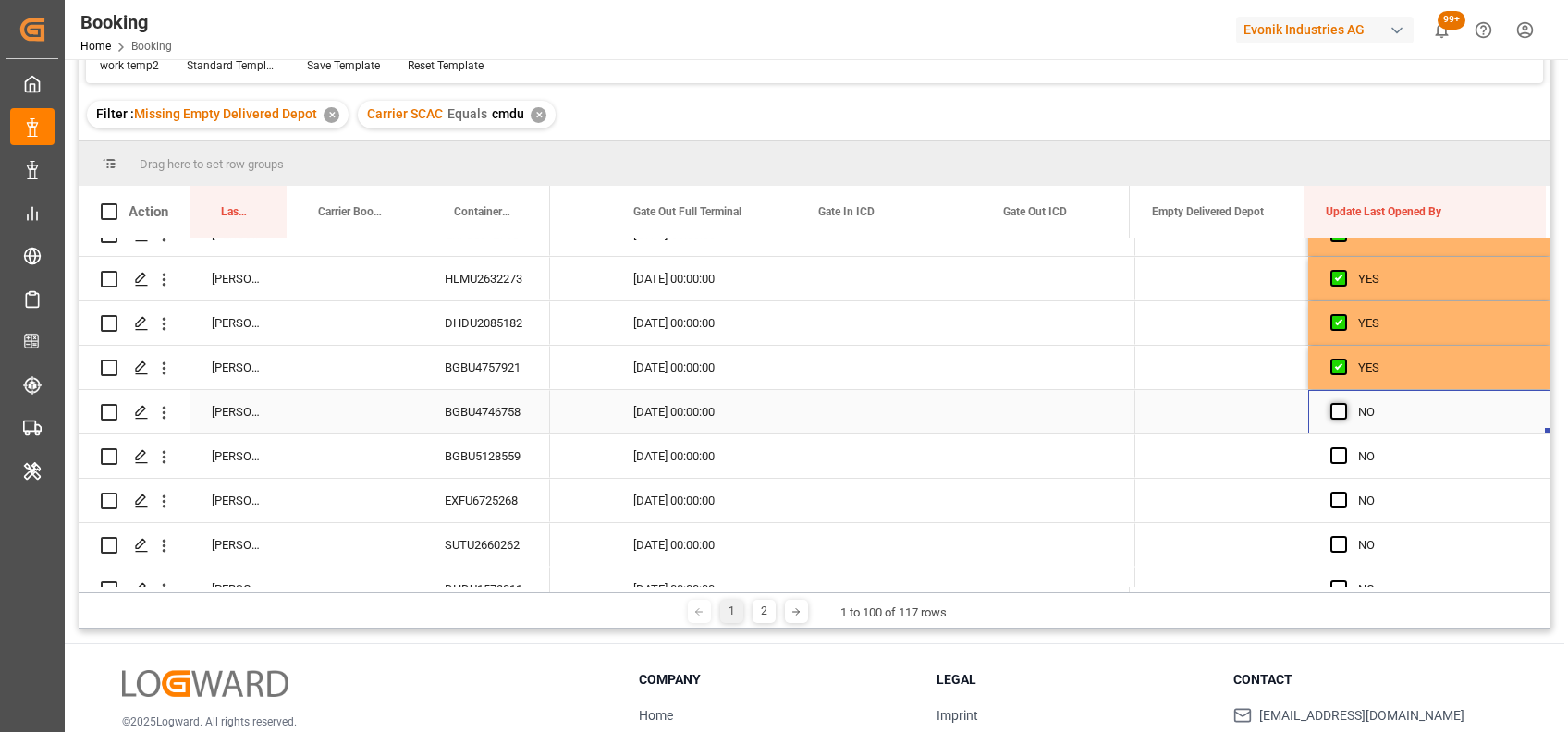
click at [1334, 413] on span "Press SPACE to select this row." at bounding box center [1337, 411] width 16 height 16
click at [1344, 403] on input "Press SPACE to select this row." at bounding box center [1344, 403] width 0 height 0
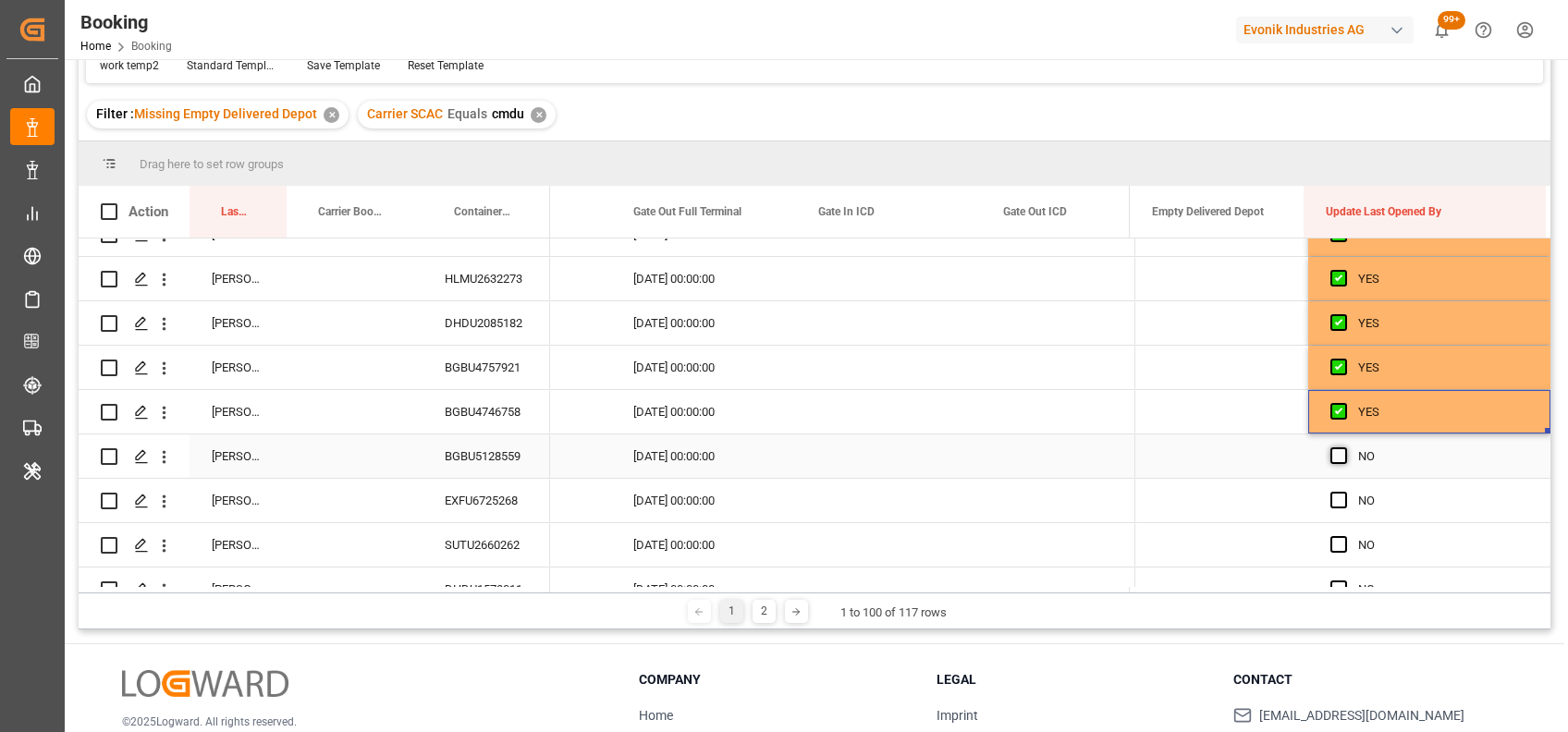
click at [1330, 453] on span "Press SPACE to select this row." at bounding box center [1337, 455] width 16 height 16
click at [1344, 447] on input "Press SPACE to select this row." at bounding box center [1344, 447] width 0 height 0
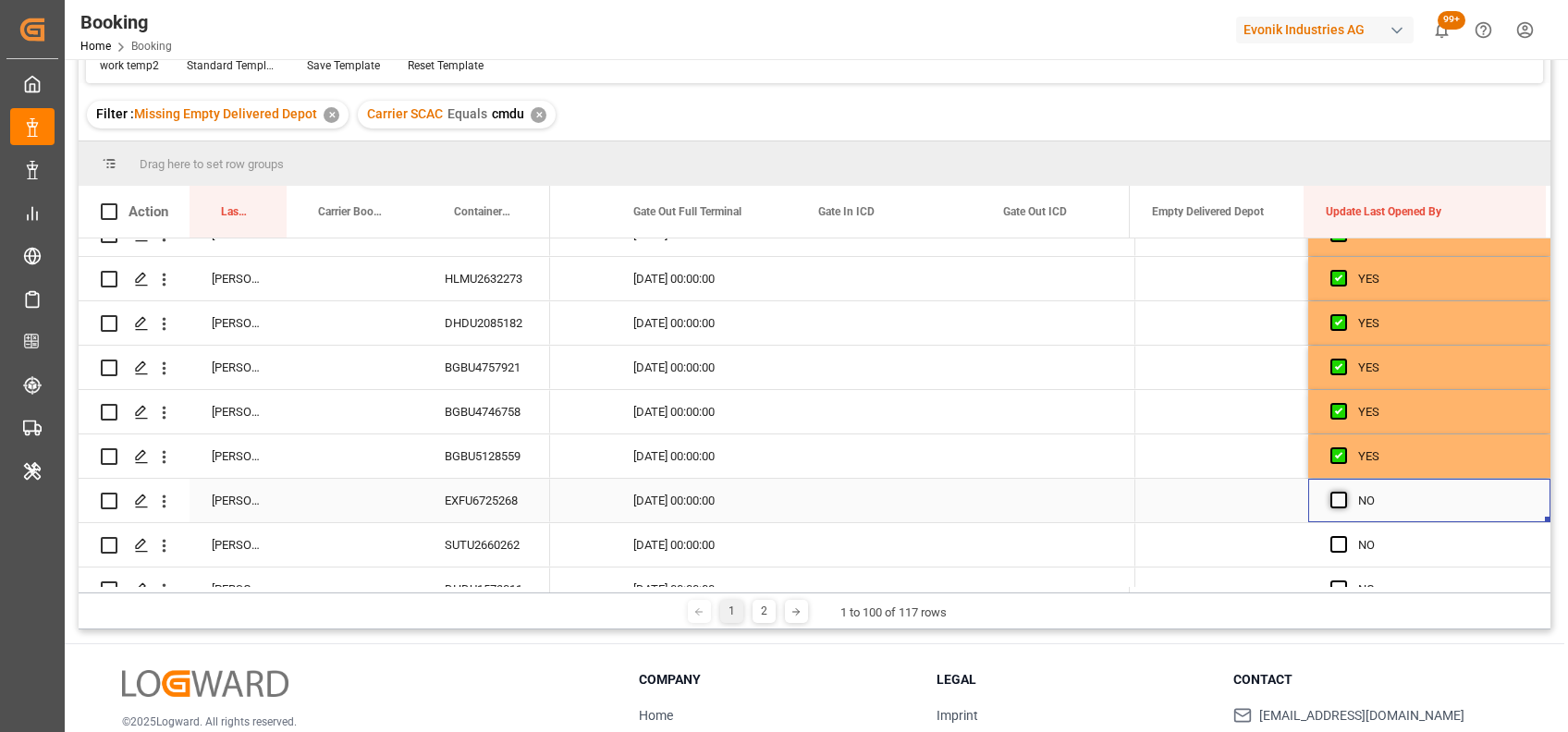
click at [1330, 498] on span "Press SPACE to select this row." at bounding box center [1337, 499] width 16 height 16
click at [1344, 492] on input "Press SPACE to select this row." at bounding box center [1344, 492] width 0 height 0
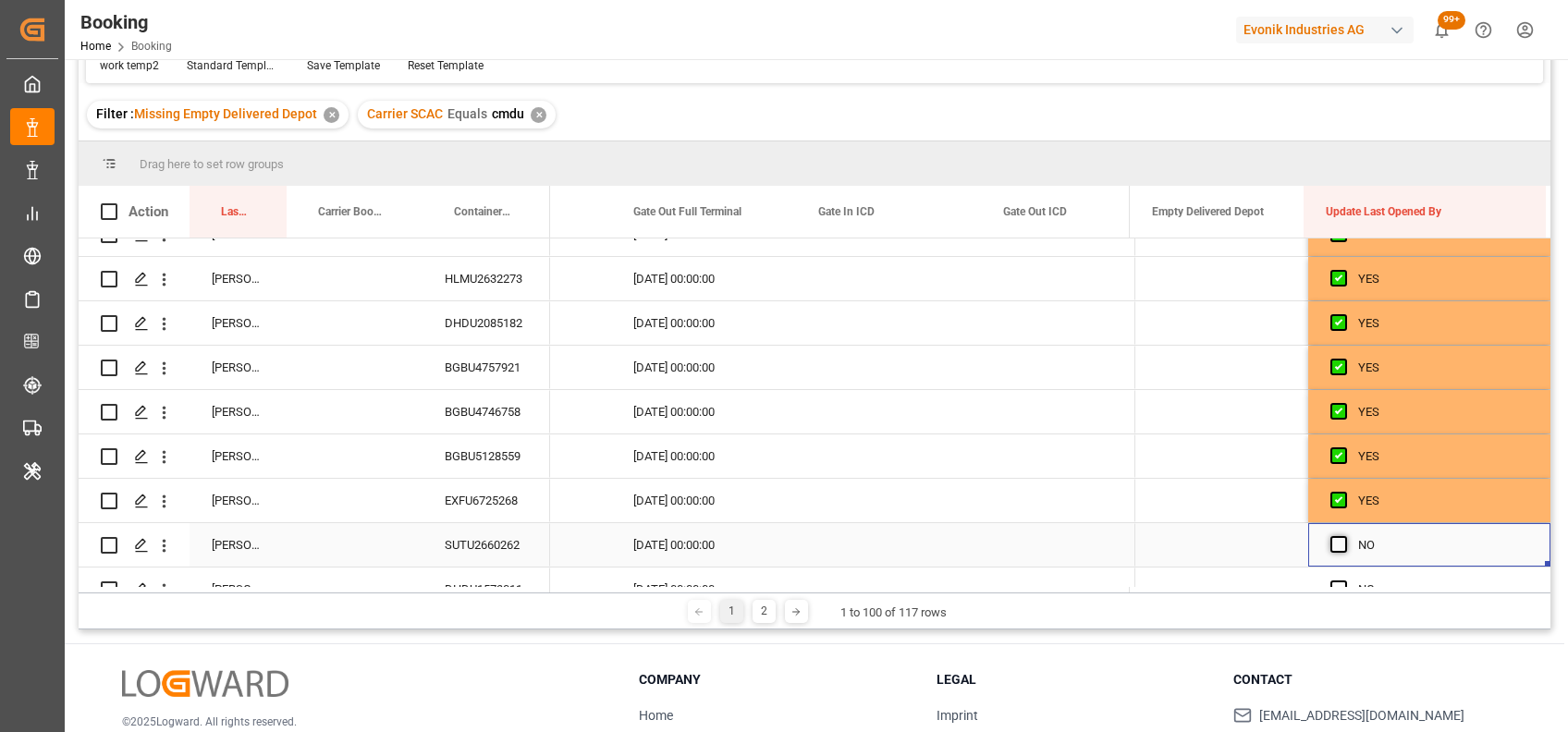
click at [1330, 539] on span "Press SPACE to select this row." at bounding box center [1337, 543] width 16 height 16
click at [1344, 536] on input "Press SPACE to select this row." at bounding box center [1344, 536] width 0 height 0
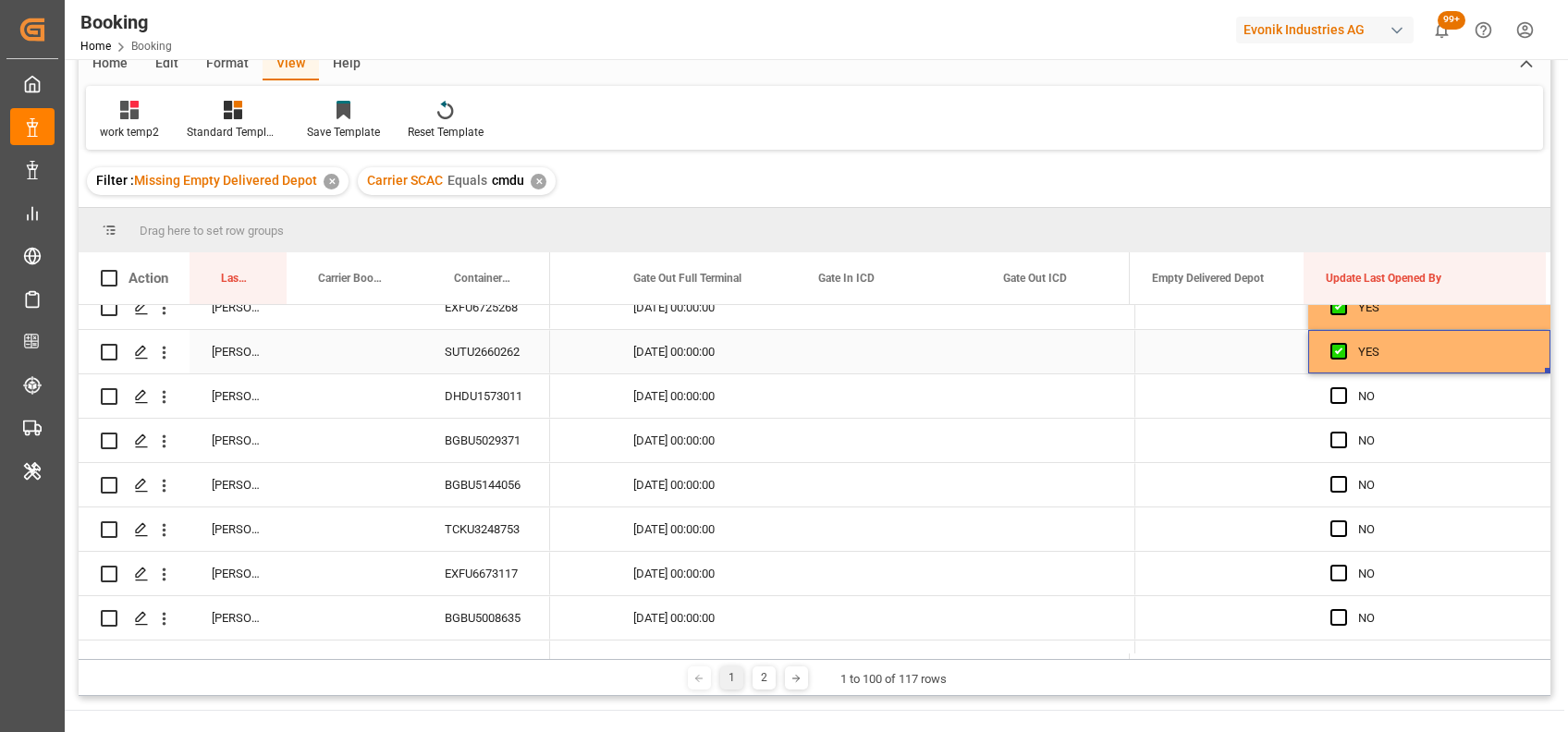
scroll to position [218, 0]
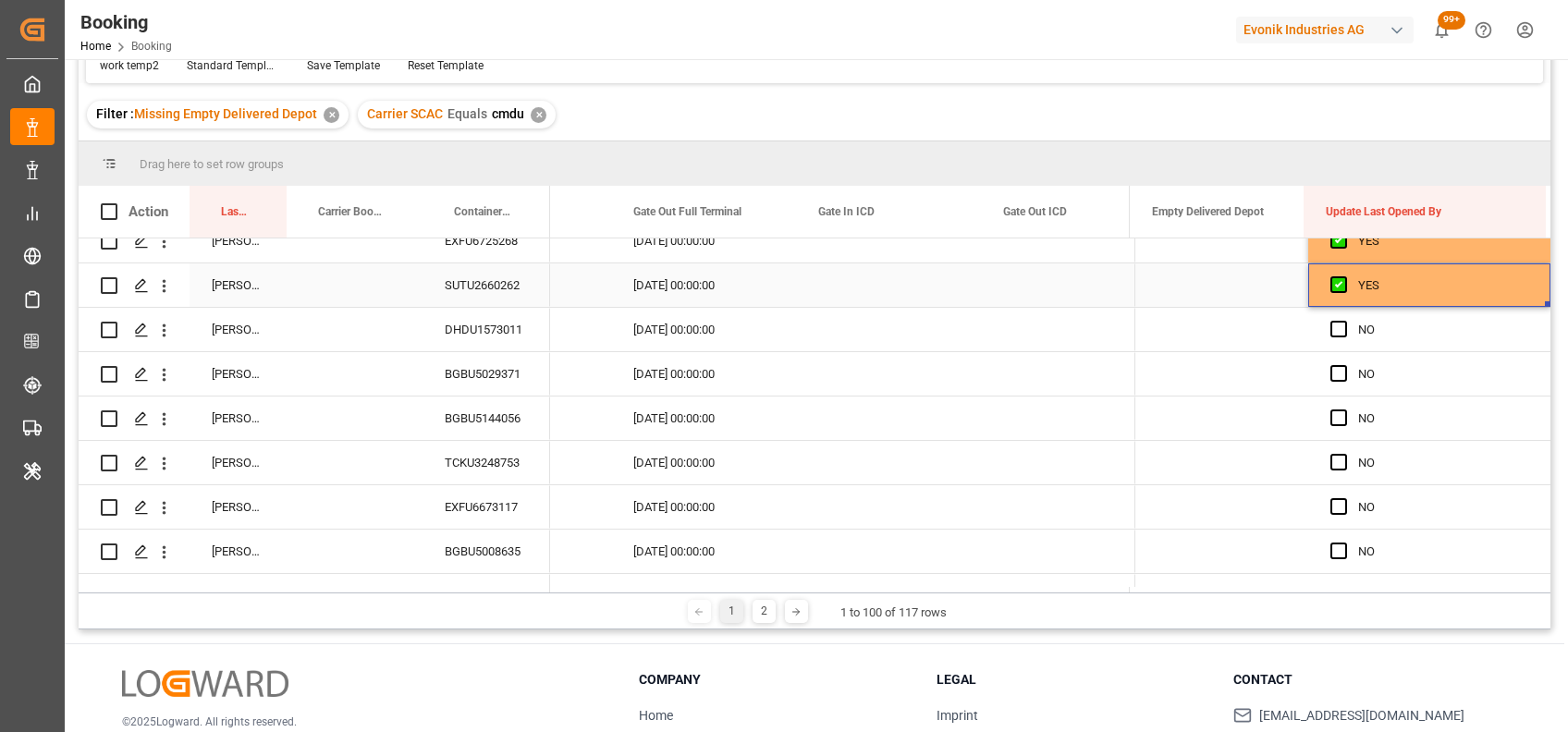
drag, startPoint x: 1540, startPoint y: 302, endPoint x: 1541, endPoint y: 634, distance: 332.0
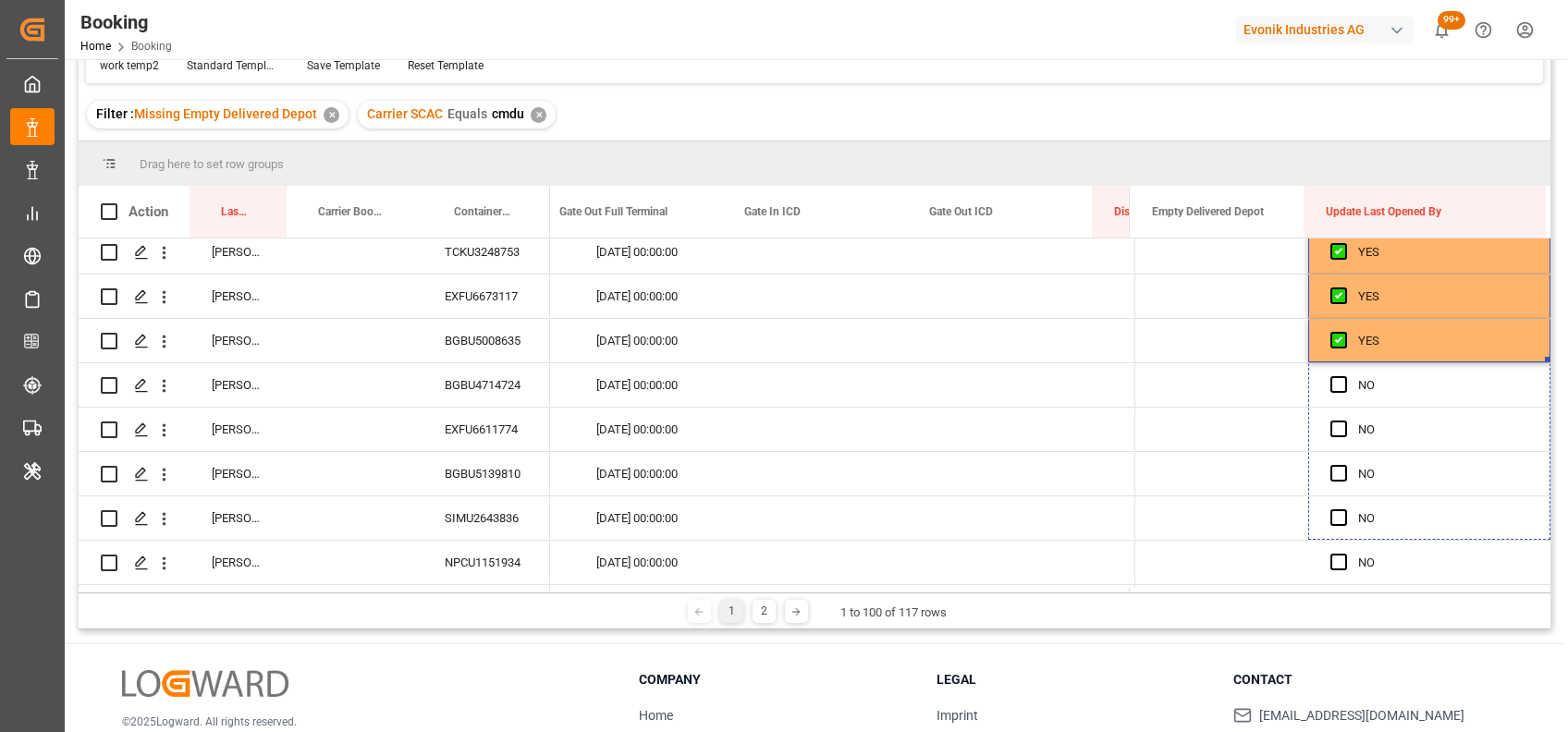
scroll to position [0, 23468]
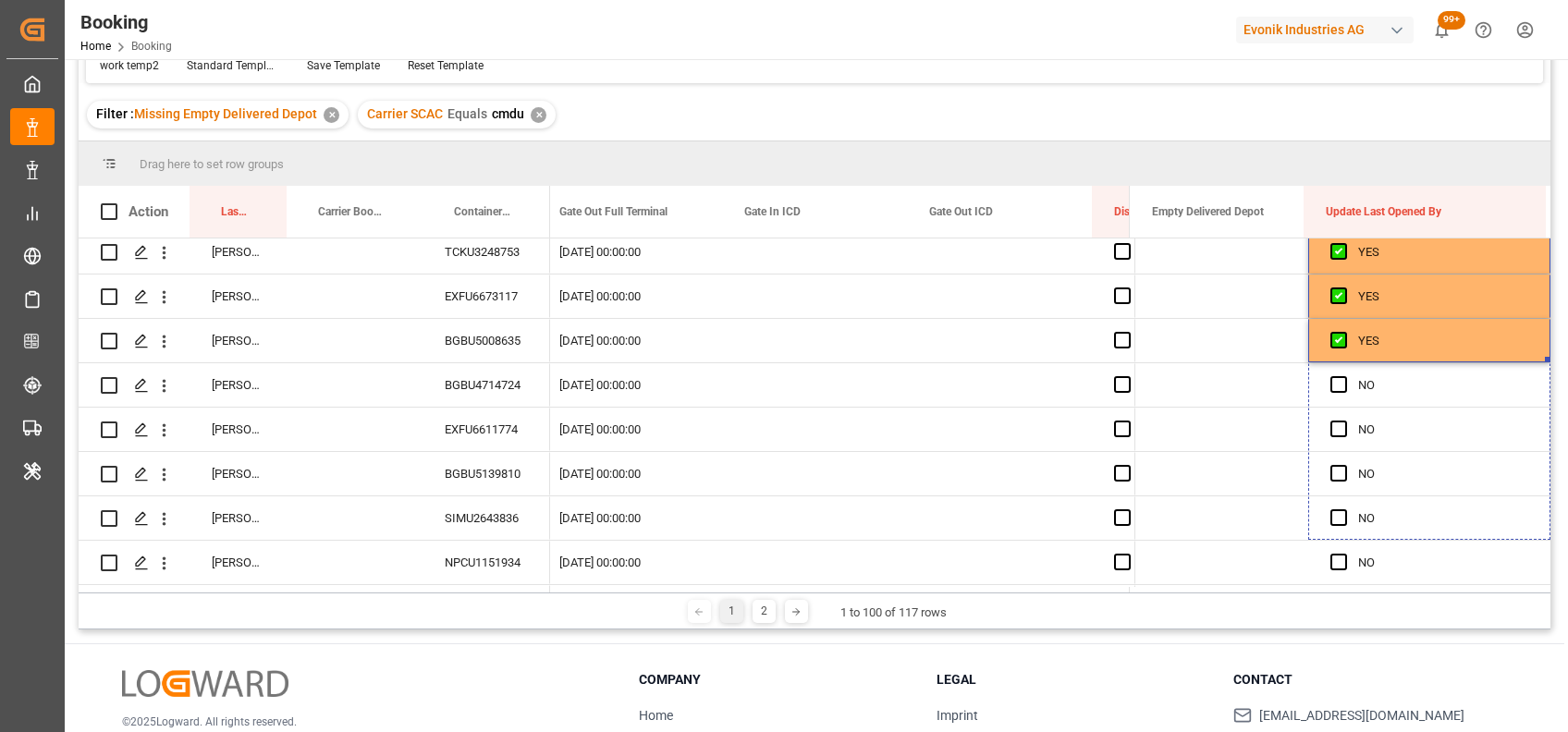
drag, startPoint x: 1539, startPoint y: 358, endPoint x: 1530, endPoint y: 723, distance: 365.1
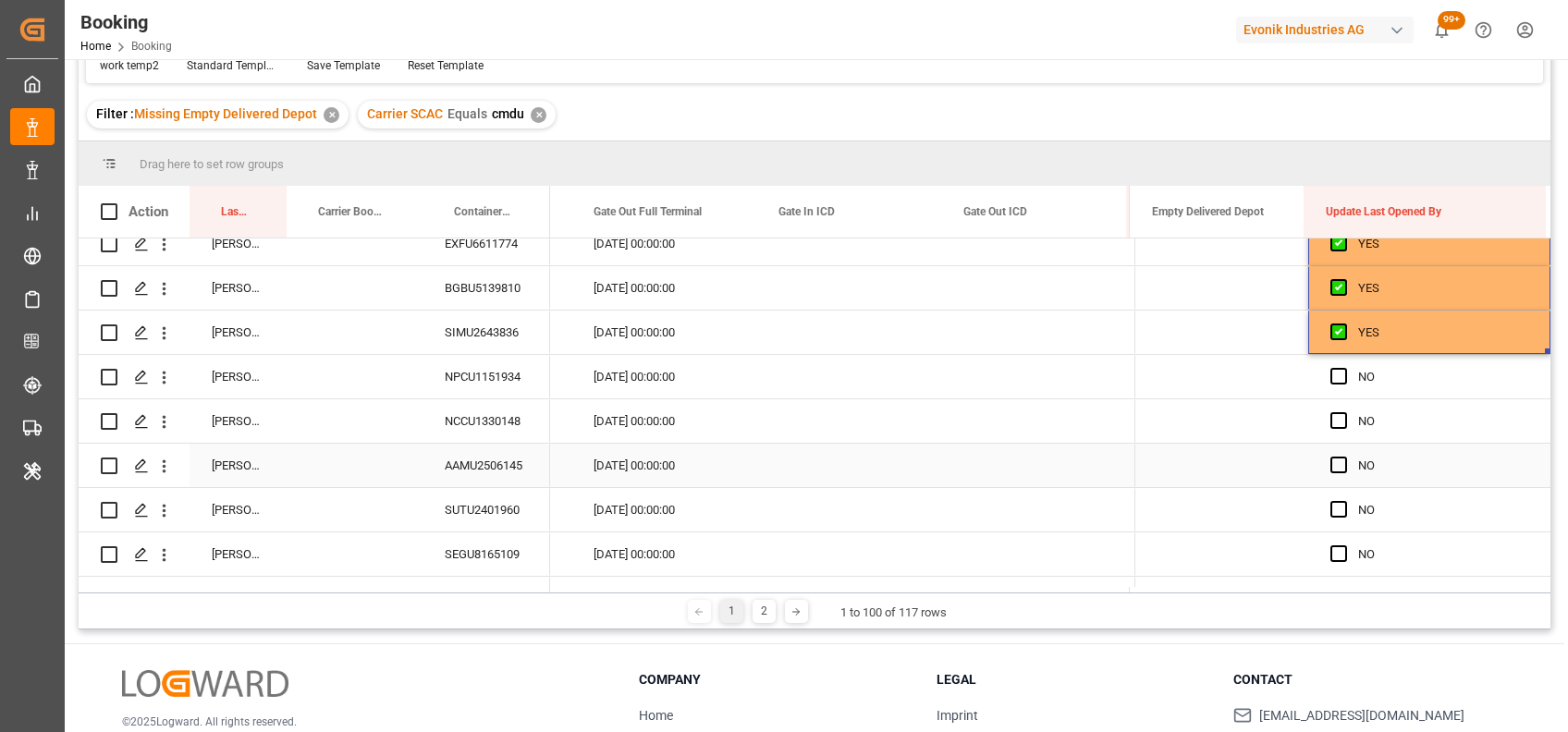
scroll to position [4094, 0]
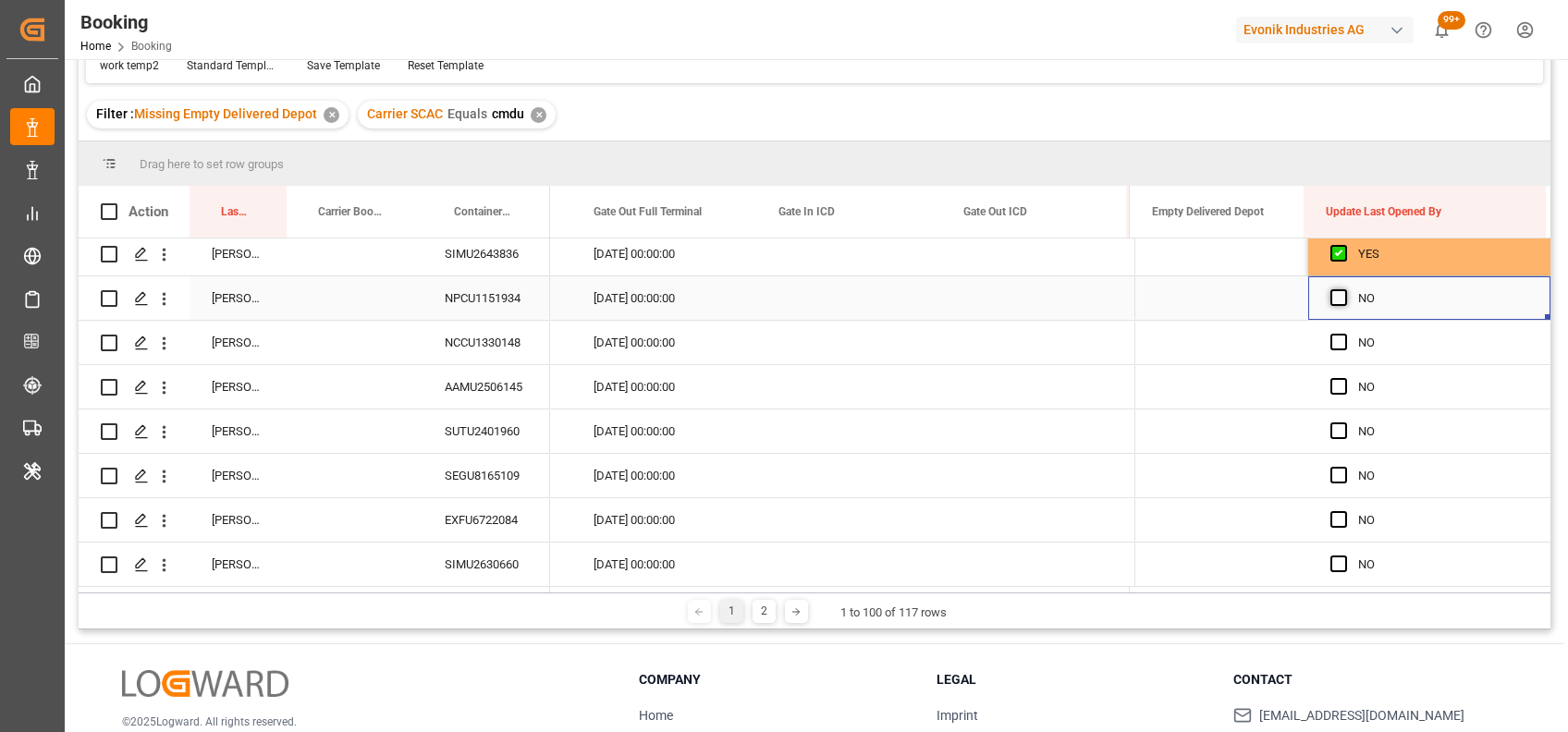
click at [1331, 295] on span "Press SPACE to select this row." at bounding box center [1337, 297] width 16 height 16
click at [1344, 290] on input "Press SPACE to select this row." at bounding box center [1344, 290] width 0 height 0
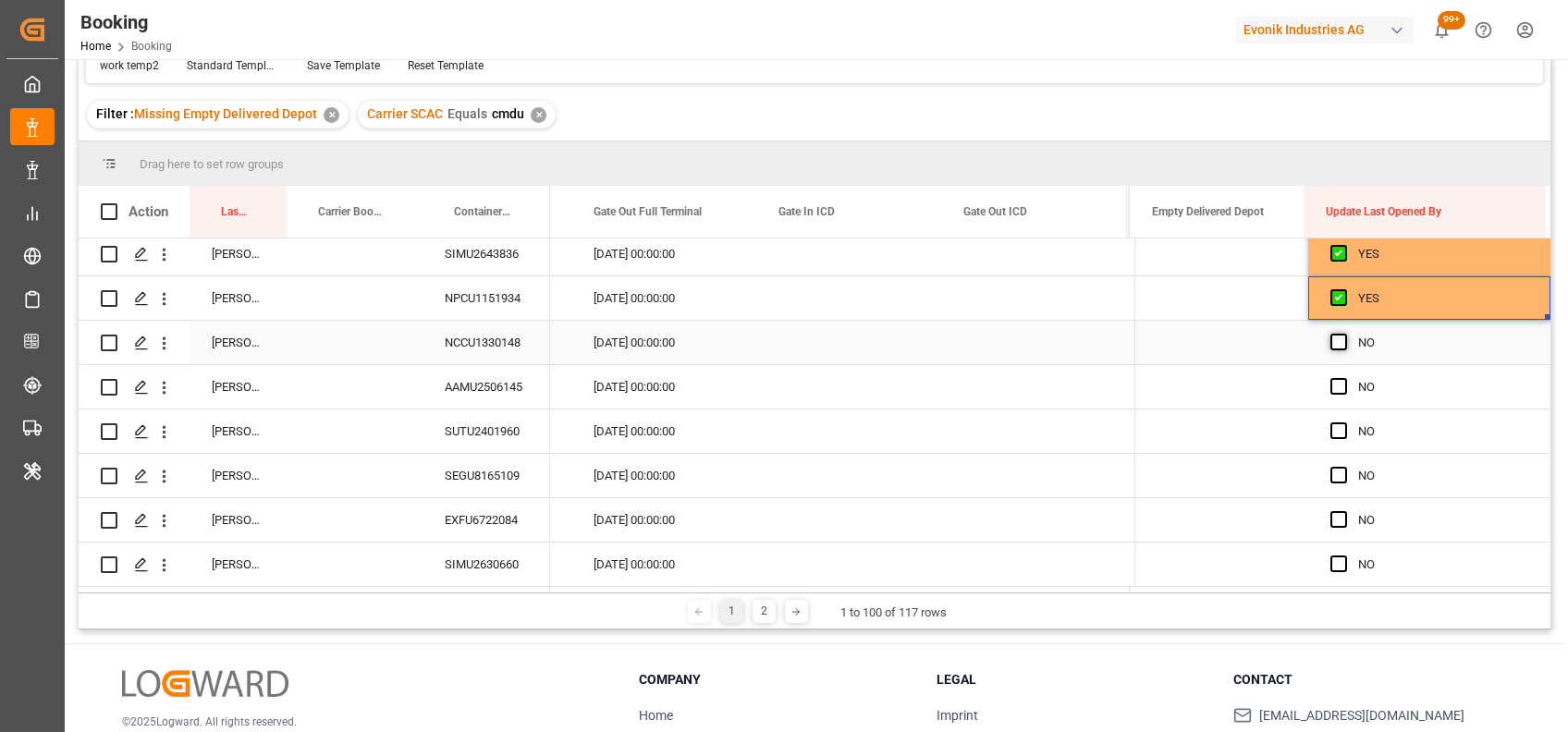
click at [1332, 334] on span "Press SPACE to select this row." at bounding box center [1337, 341] width 16 height 16
click at [1344, 334] on input "Press SPACE to select this row." at bounding box center [1344, 334] width 0 height 0
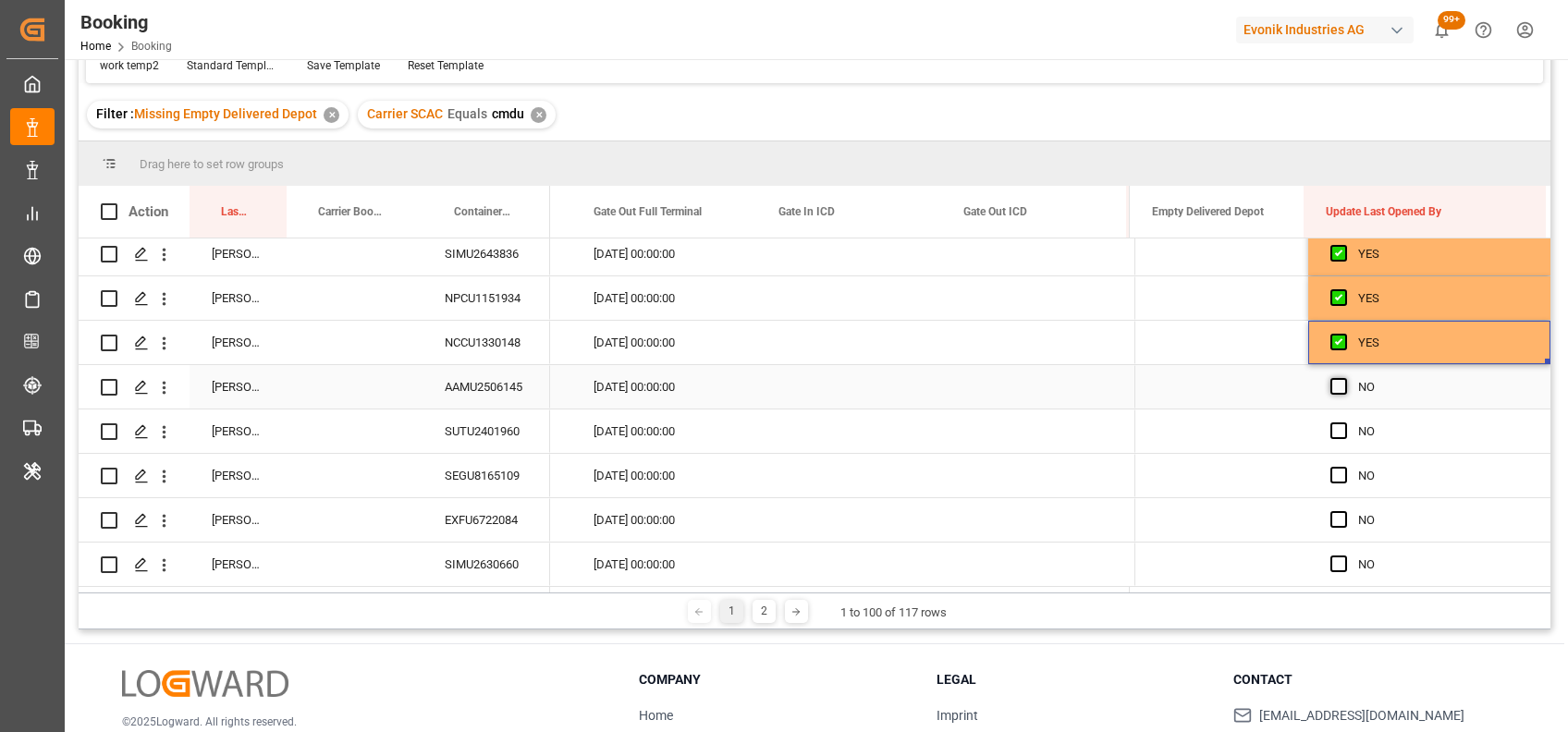
click at [1333, 379] on span "Press SPACE to select this row." at bounding box center [1337, 386] width 16 height 16
click at [1344, 378] on input "Press SPACE to select this row." at bounding box center [1344, 378] width 0 height 0
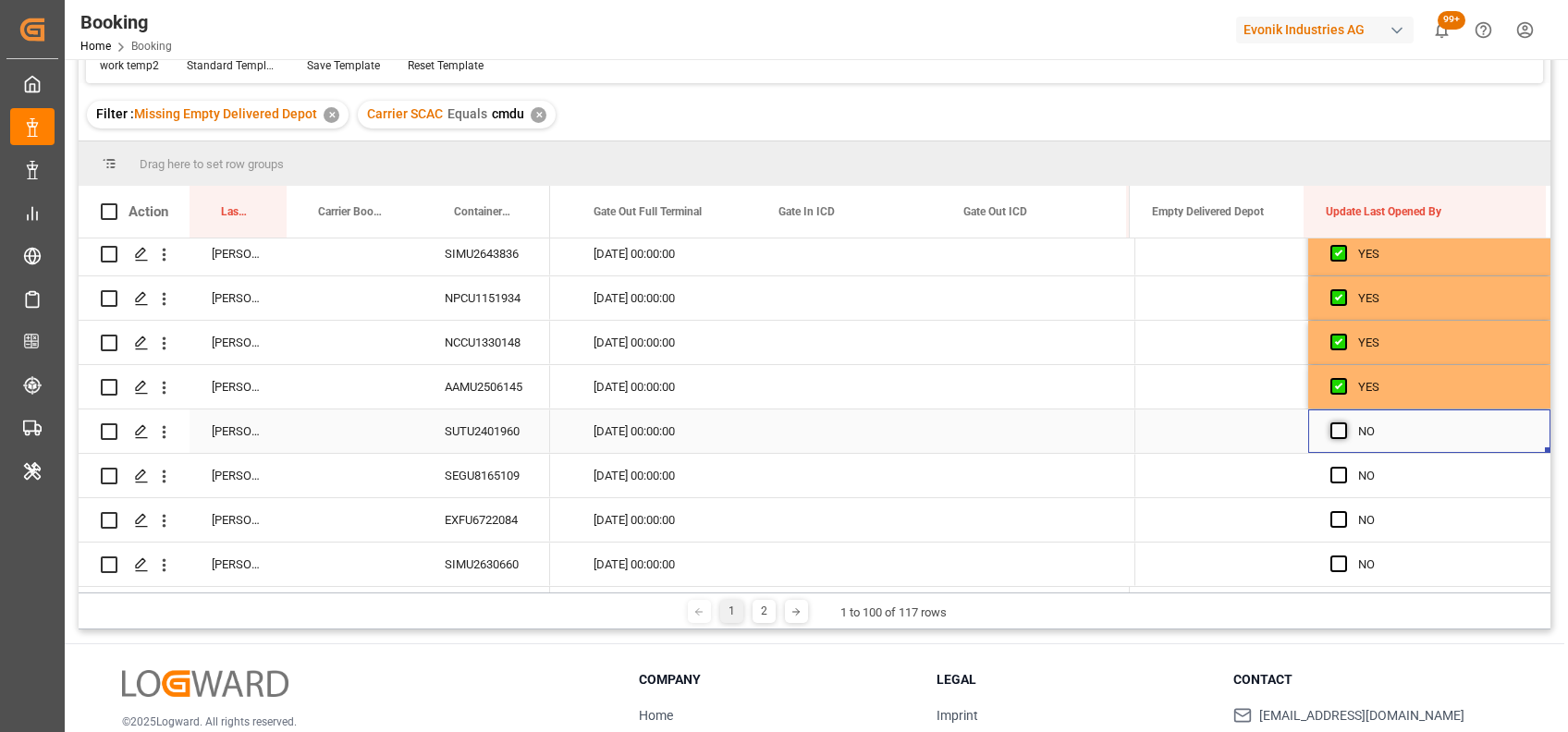
click at [1330, 422] on span "Press SPACE to select this row." at bounding box center [1337, 430] width 16 height 16
click at [1344, 422] on input "Press SPACE to select this row." at bounding box center [1344, 422] width 0 height 0
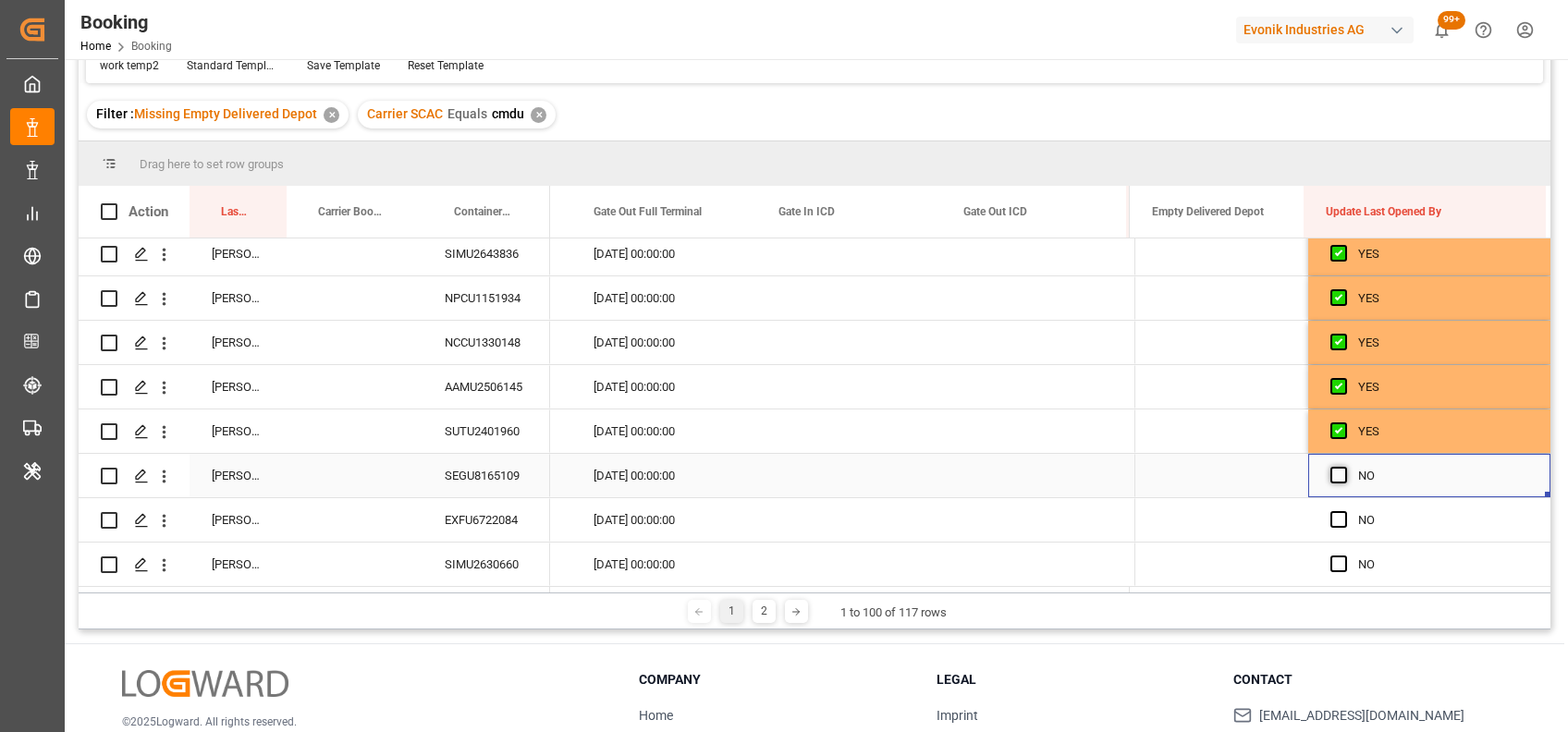
click at [1331, 467] on span "Press SPACE to select this row." at bounding box center [1337, 475] width 16 height 16
click at [1344, 467] on input "Press SPACE to select this row." at bounding box center [1344, 467] width 0 height 0
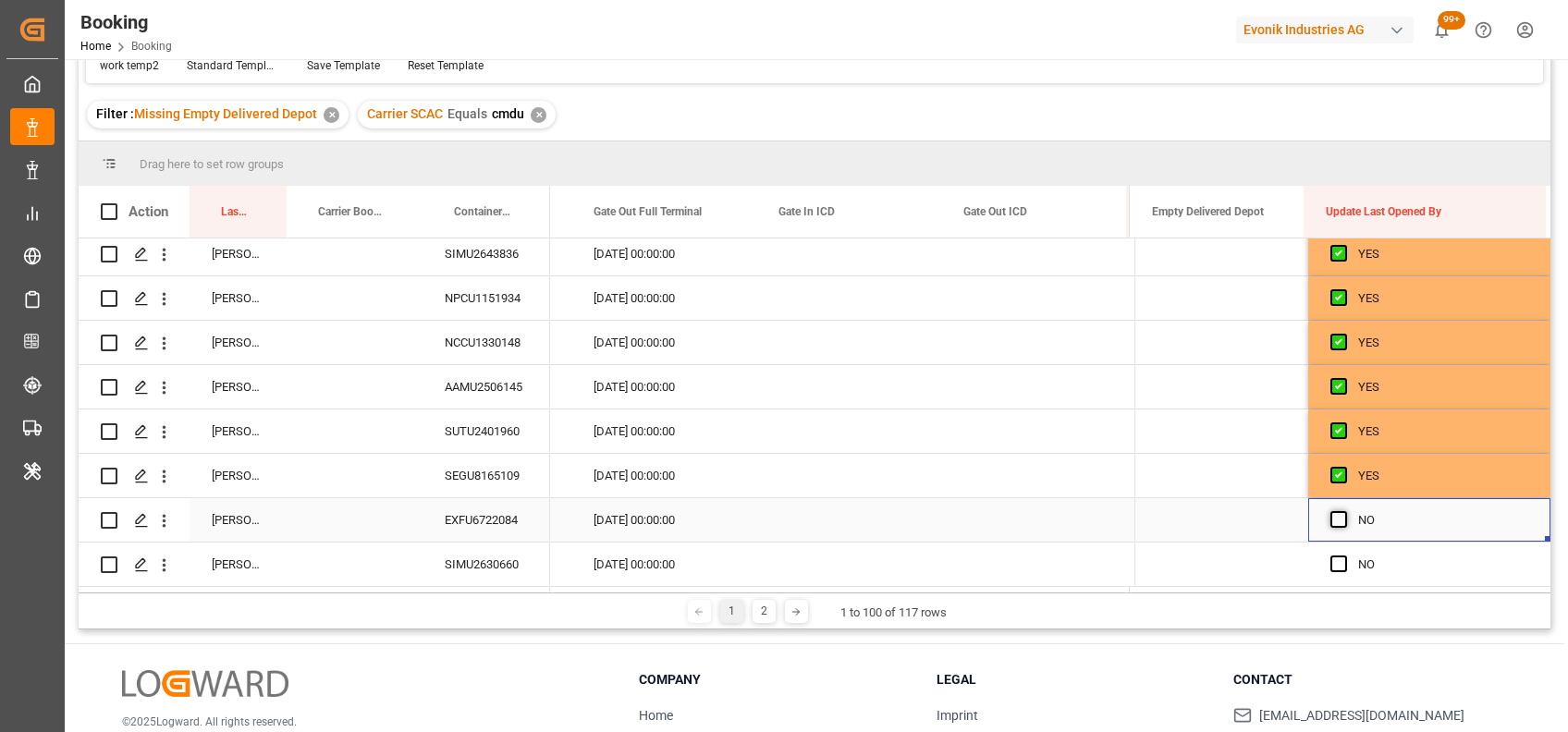
click at [1334, 511] on span "Press SPACE to select this row." at bounding box center [1337, 518] width 16 height 16
click at [1344, 511] on input "Press SPACE to select this row." at bounding box center [1344, 511] width 0 height 0
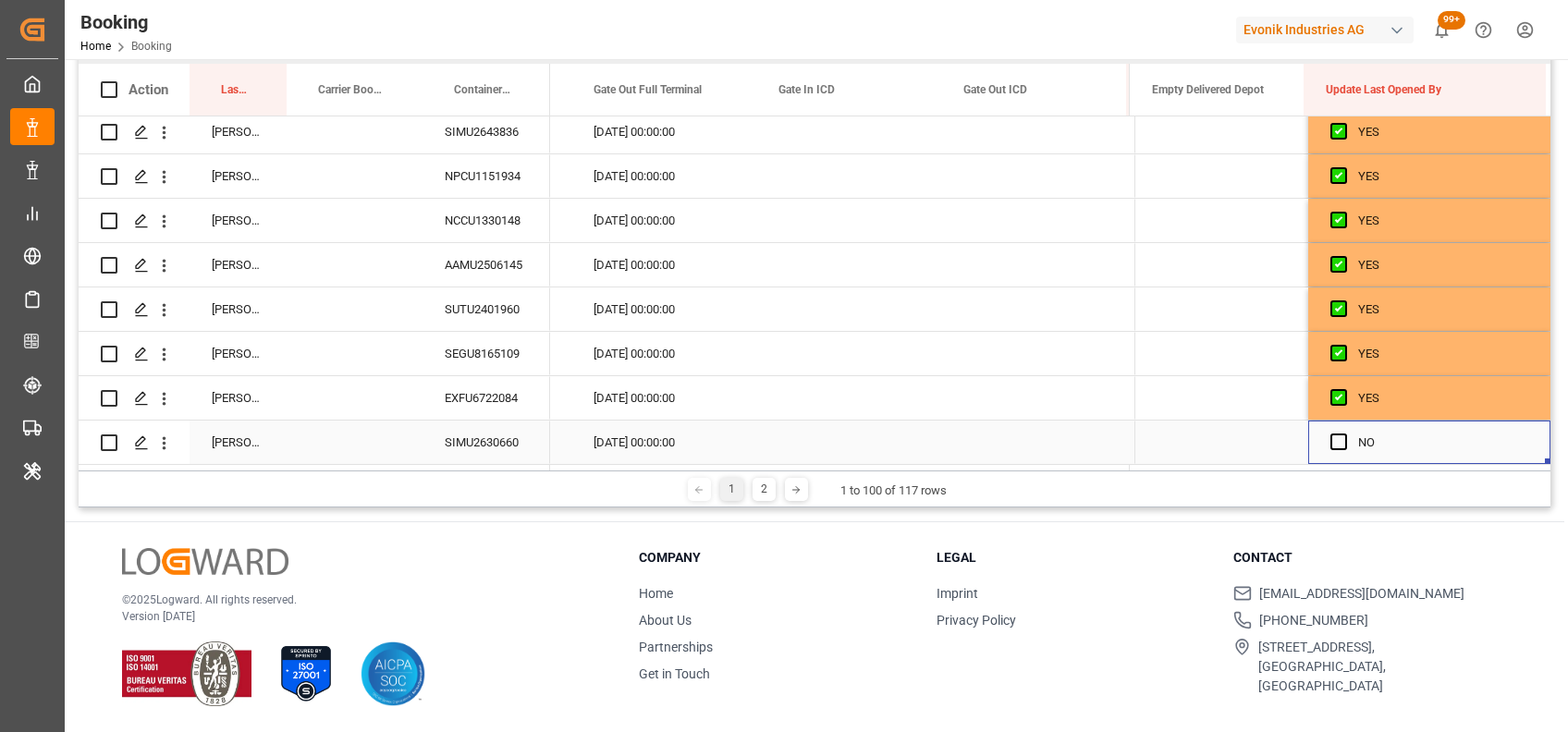
click at [1334, 426] on div "Press SPACE to select this row." at bounding box center [1343, 442] width 28 height 43
click at [495, 443] on div "SIMU2630660" at bounding box center [486, 442] width 128 height 44
click at [1330, 441] on span "Press SPACE to select this row." at bounding box center [1337, 441] width 16 height 16
click at [1344, 434] on input "Press SPACE to select this row." at bounding box center [1344, 434] width 0 height 0
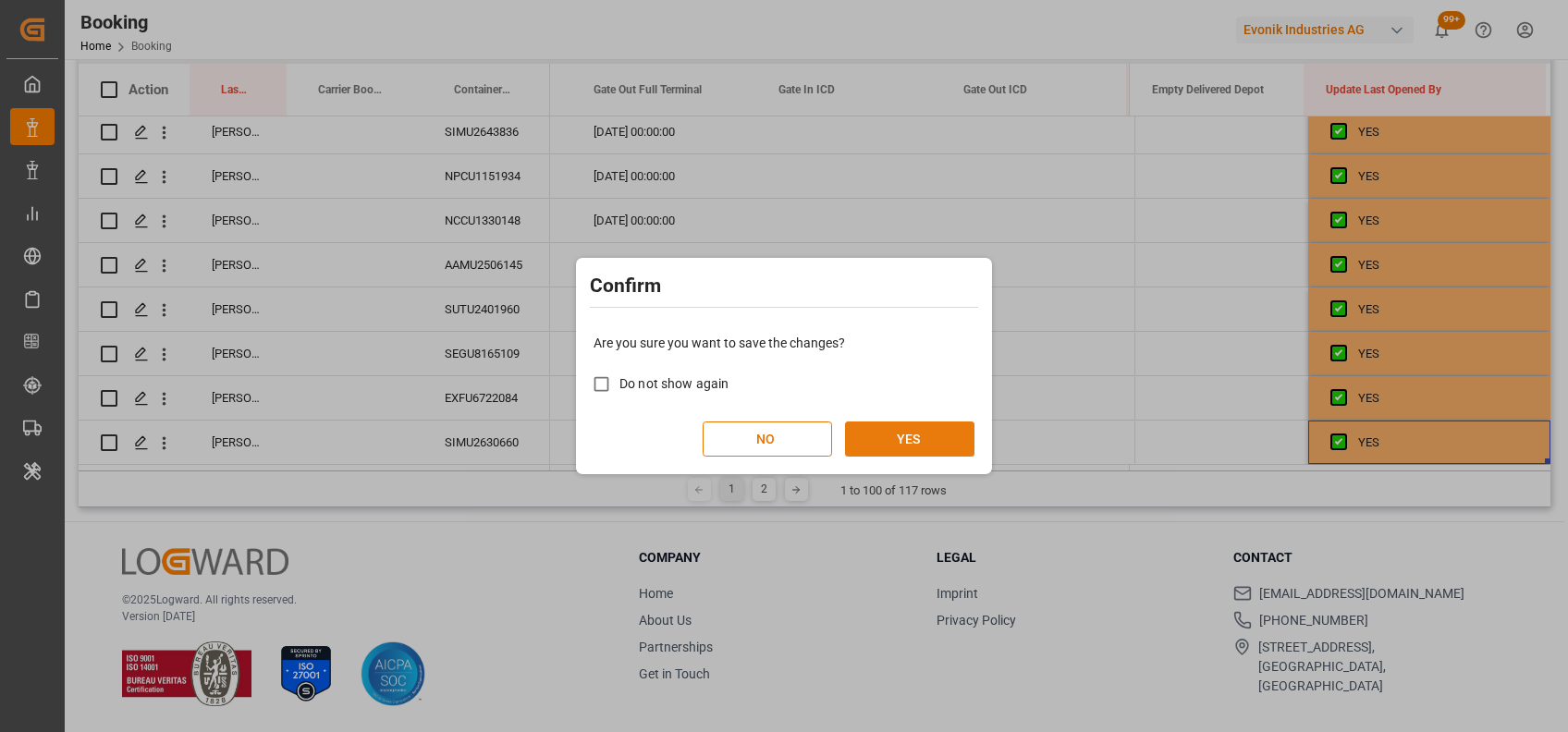
click at [898, 443] on button "YES" at bounding box center [909, 438] width 130 height 35
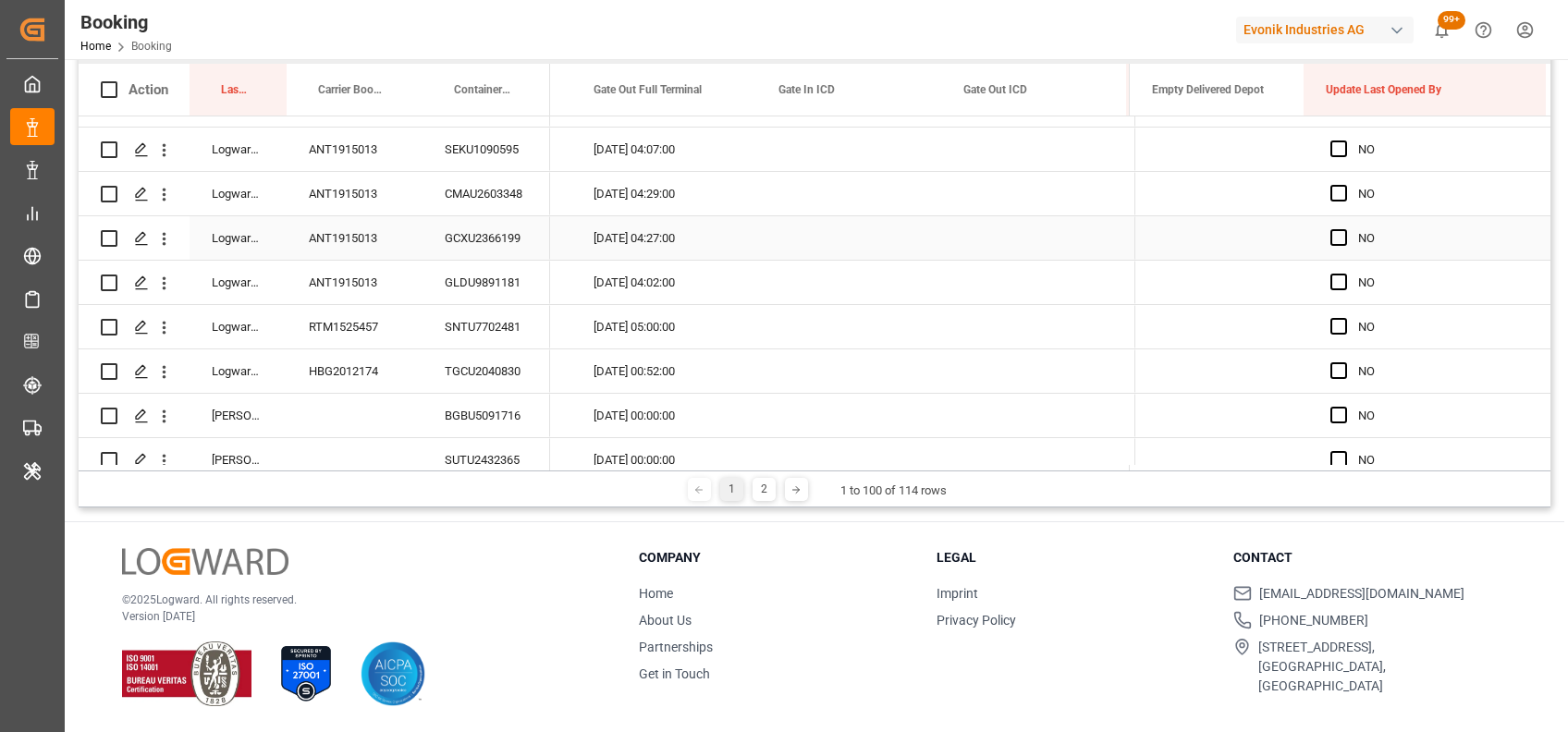
scroll to position [4029, 0]
click at [351, 161] on div "ANT1915013" at bounding box center [355, 147] width 136 height 44
click at [1214, 155] on div "Press SPACE to select this row." at bounding box center [1221, 147] width 173 height 44
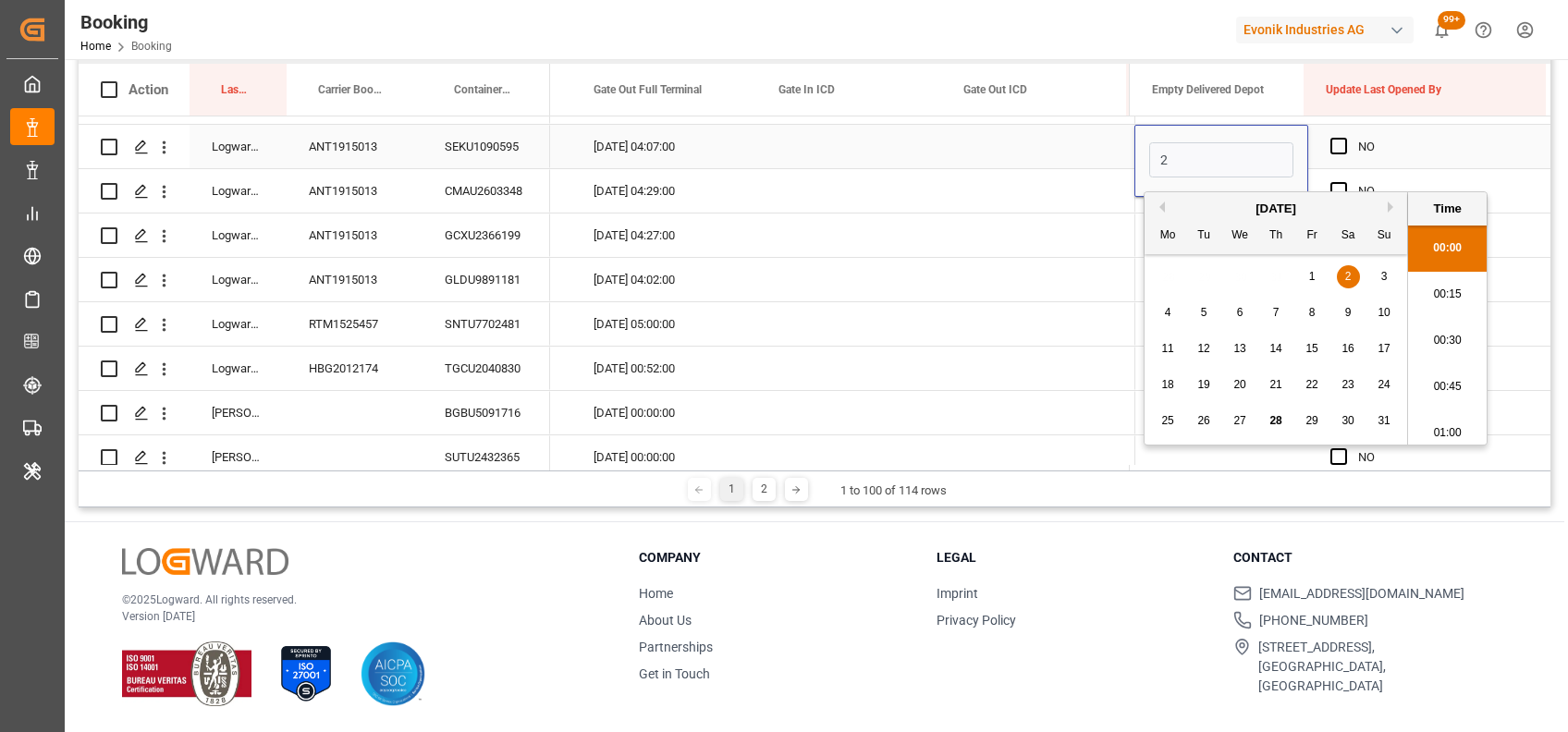
scroll to position [3286, 0]
type input "26-08-2025 00:00"
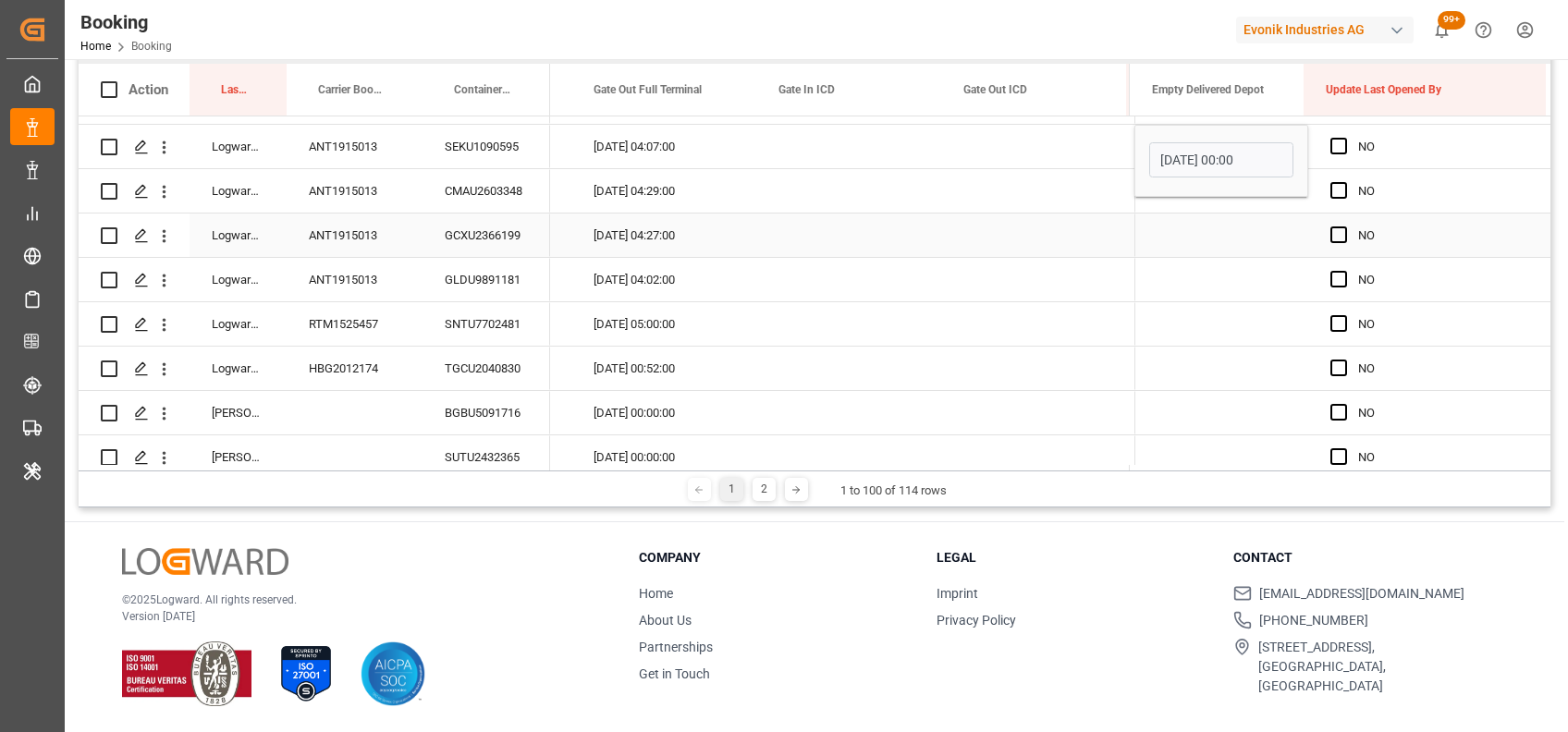
click at [1191, 224] on div "Press SPACE to select this row." at bounding box center [1221, 235] width 173 height 44
click at [1268, 153] on div "[DATE] 00:00:00" at bounding box center [1221, 147] width 173 height 44
drag, startPoint x: 1299, startPoint y: 167, endPoint x: 1301, endPoint y: 271, distance: 104.0
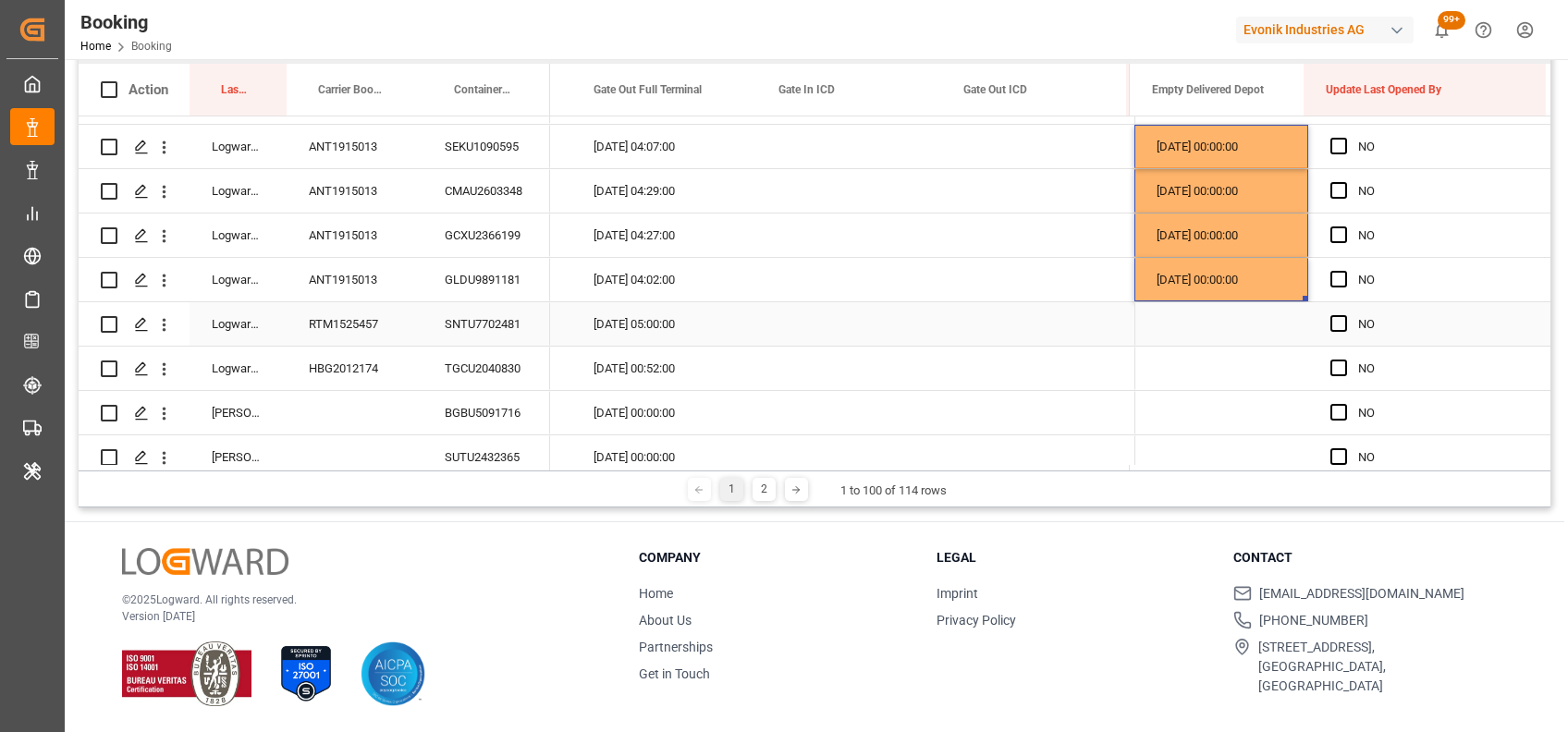
click at [487, 322] on div "SNTU7702481" at bounding box center [486, 324] width 128 height 44
click at [1330, 325] on span "Press SPACE to select this row." at bounding box center [1337, 323] width 16 height 16
click at [1344, 315] on input "Press SPACE to select this row." at bounding box center [1344, 315] width 0 height 0
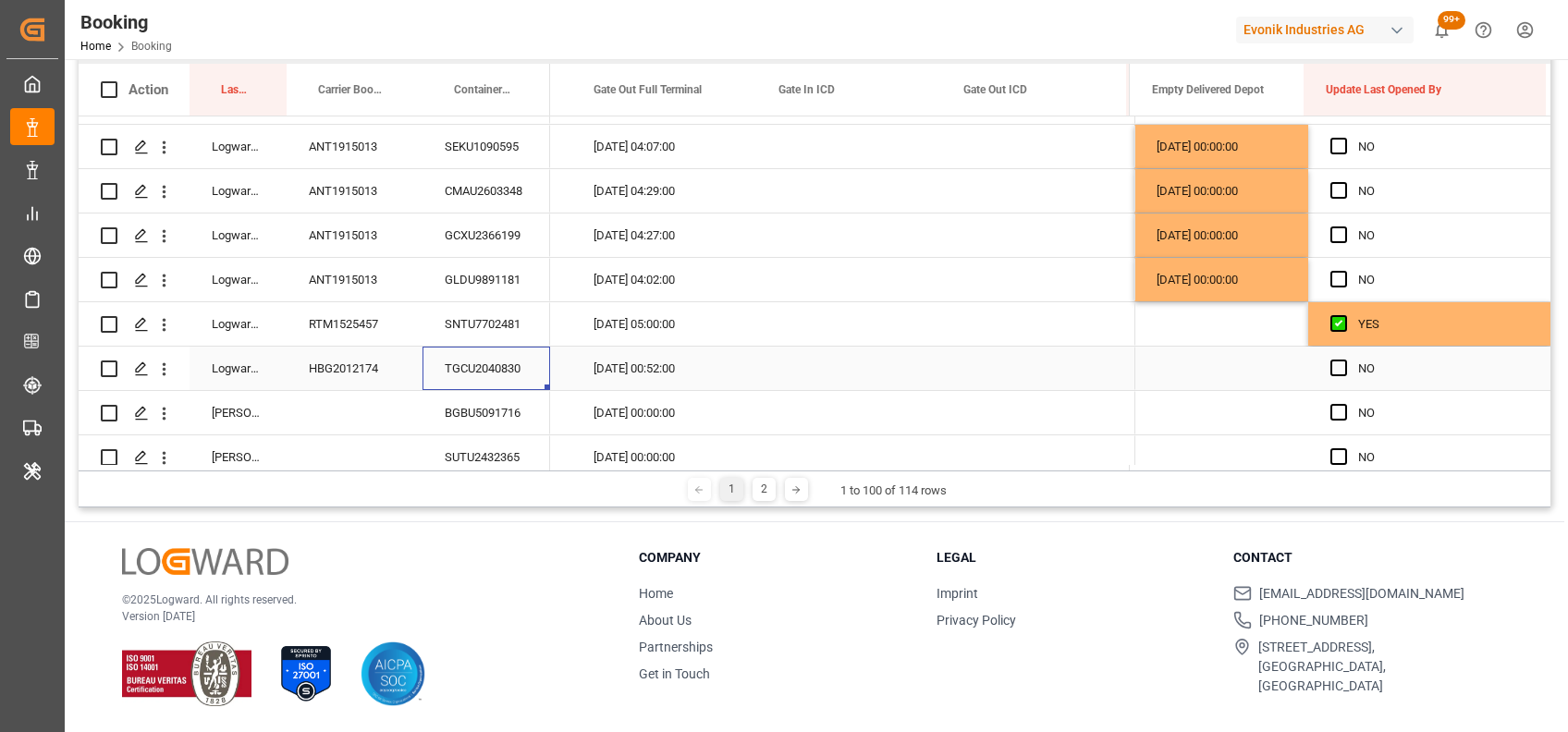
click at [447, 366] on div "TGCU2040830" at bounding box center [486, 369] width 128 height 44
click at [1330, 367] on span "Press SPACE to select this row." at bounding box center [1337, 367] width 16 height 16
click at [1344, 359] on input "Press SPACE to select this row." at bounding box center [1344, 359] width 0 height 0
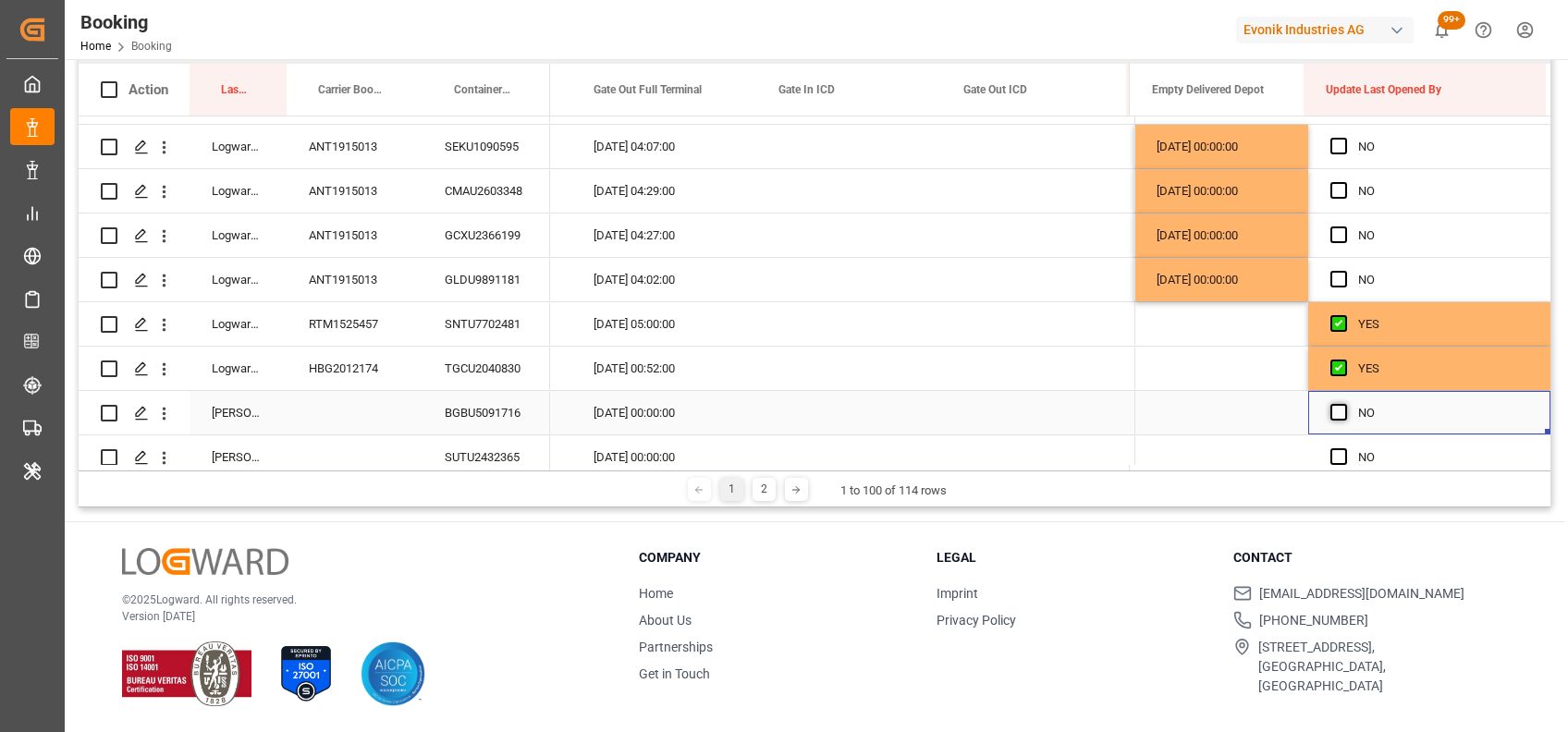
click at [1330, 411] on span "Press SPACE to select this row." at bounding box center [1337, 412] width 16 height 16
click at [1344, 404] on input "Press SPACE to select this row." at bounding box center [1344, 404] width 0 height 0
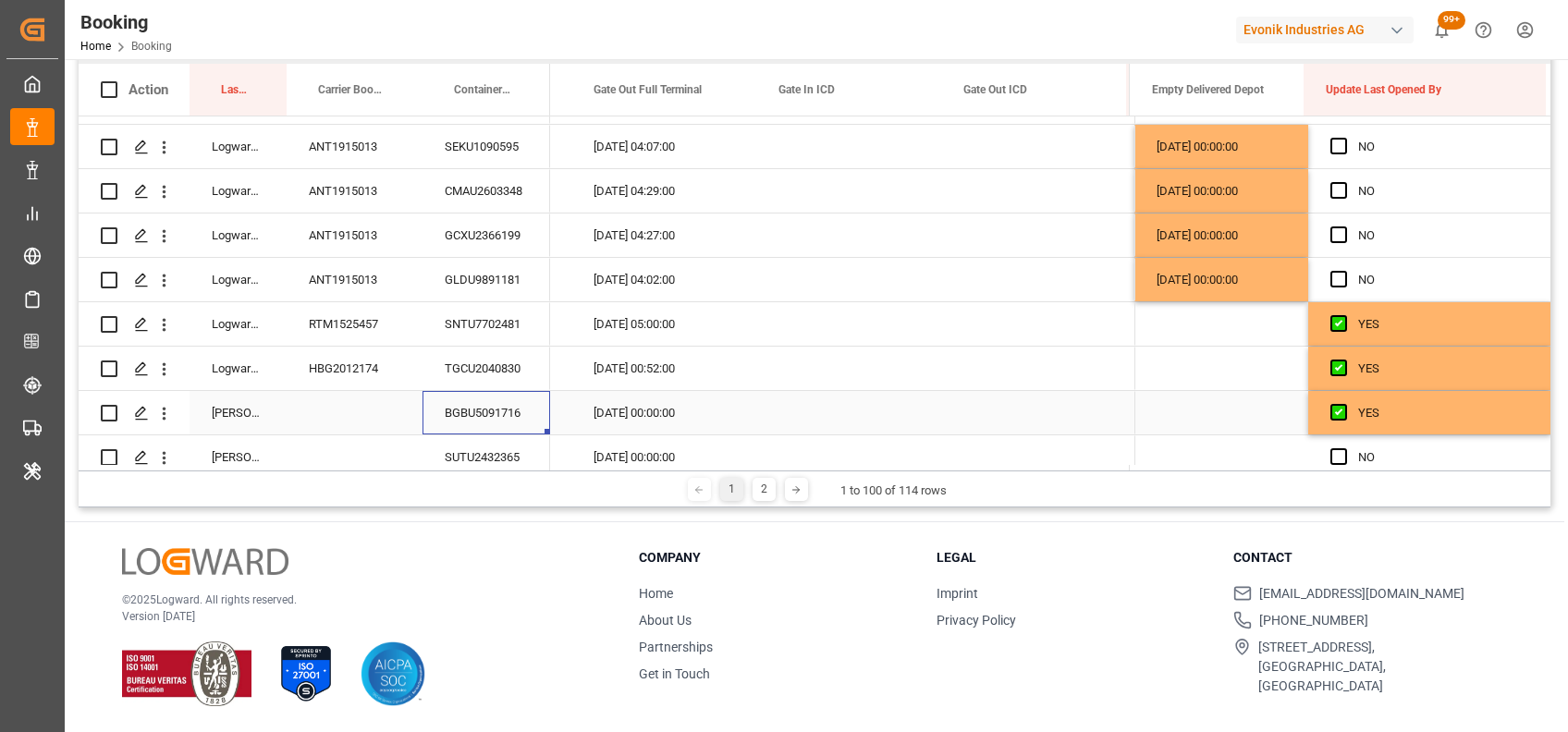
click at [468, 411] on div "BGBU5091716" at bounding box center [486, 413] width 128 height 44
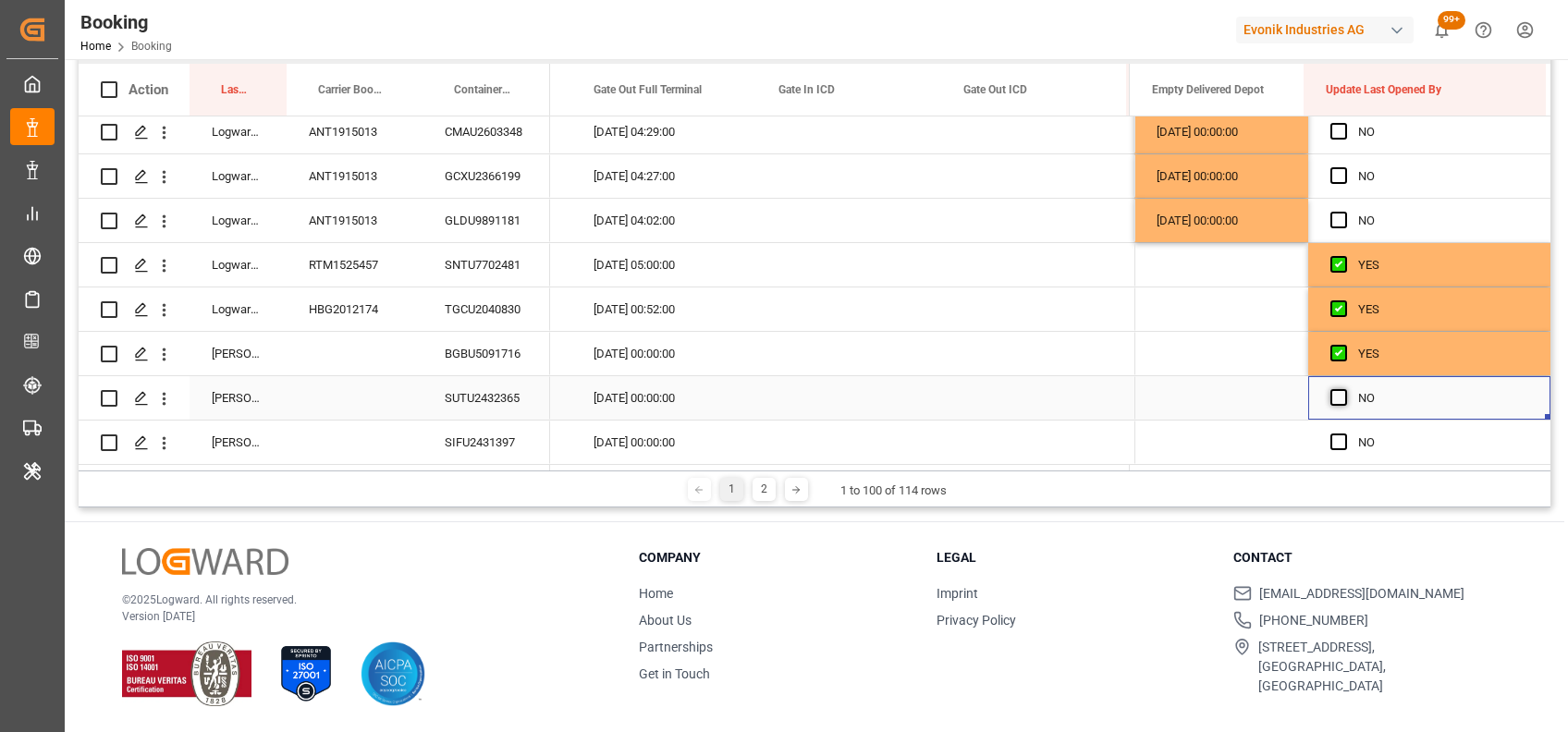
click at [1333, 392] on span "Press SPACE to select this row." at bounding box center [1337, 396] width 16 height 16
click at [1344, 389] on input "Press SPACE to select this row." at bounding box center [1344, 389] width 0 height 0
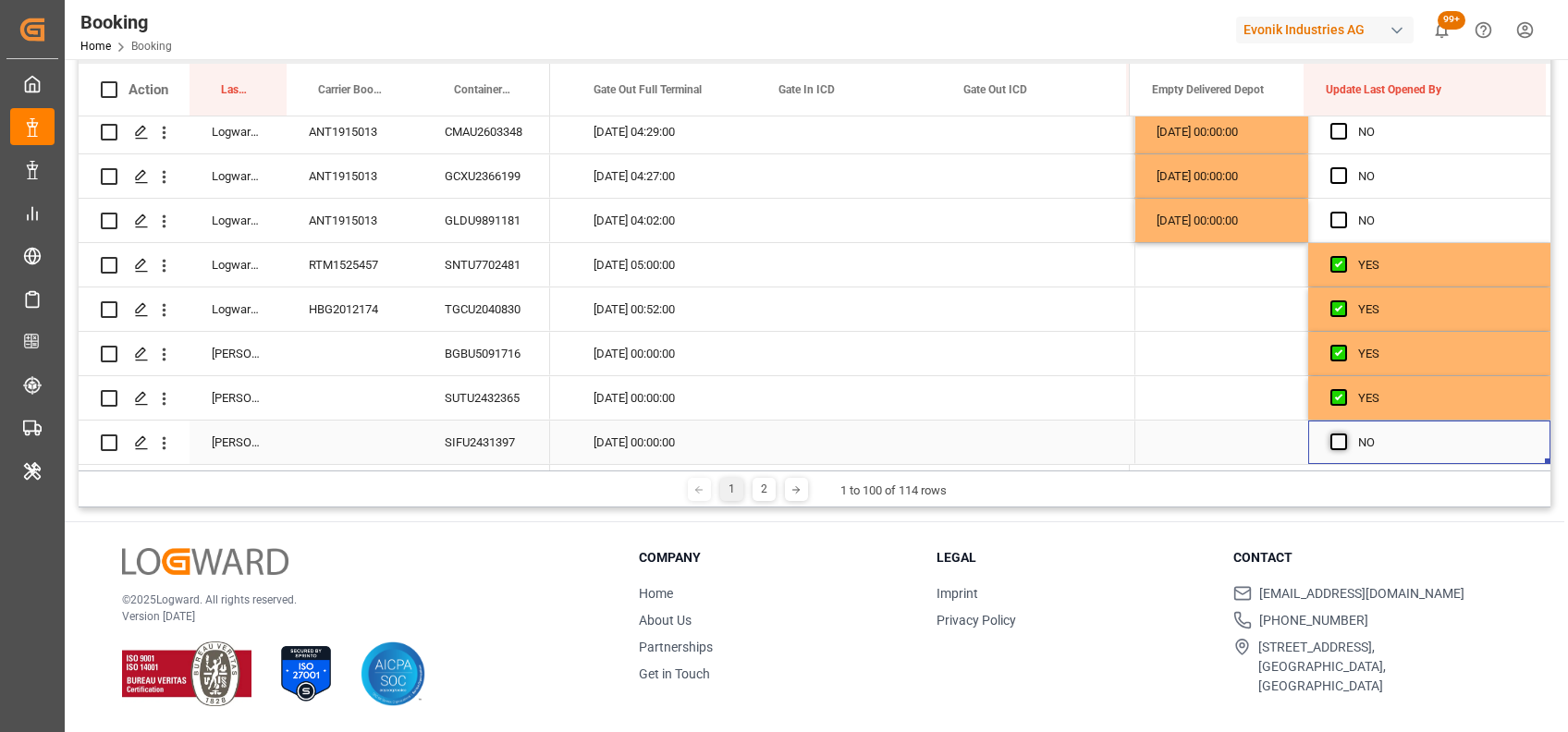
click at [1332, 437] on span "Press SPACE to select this row." at bounding box center [1337, 441] width 16 height 16
click at [1344, 434] on input "Press SPACE to select this row." at bounding box center [1344, 434] width 0 height 0
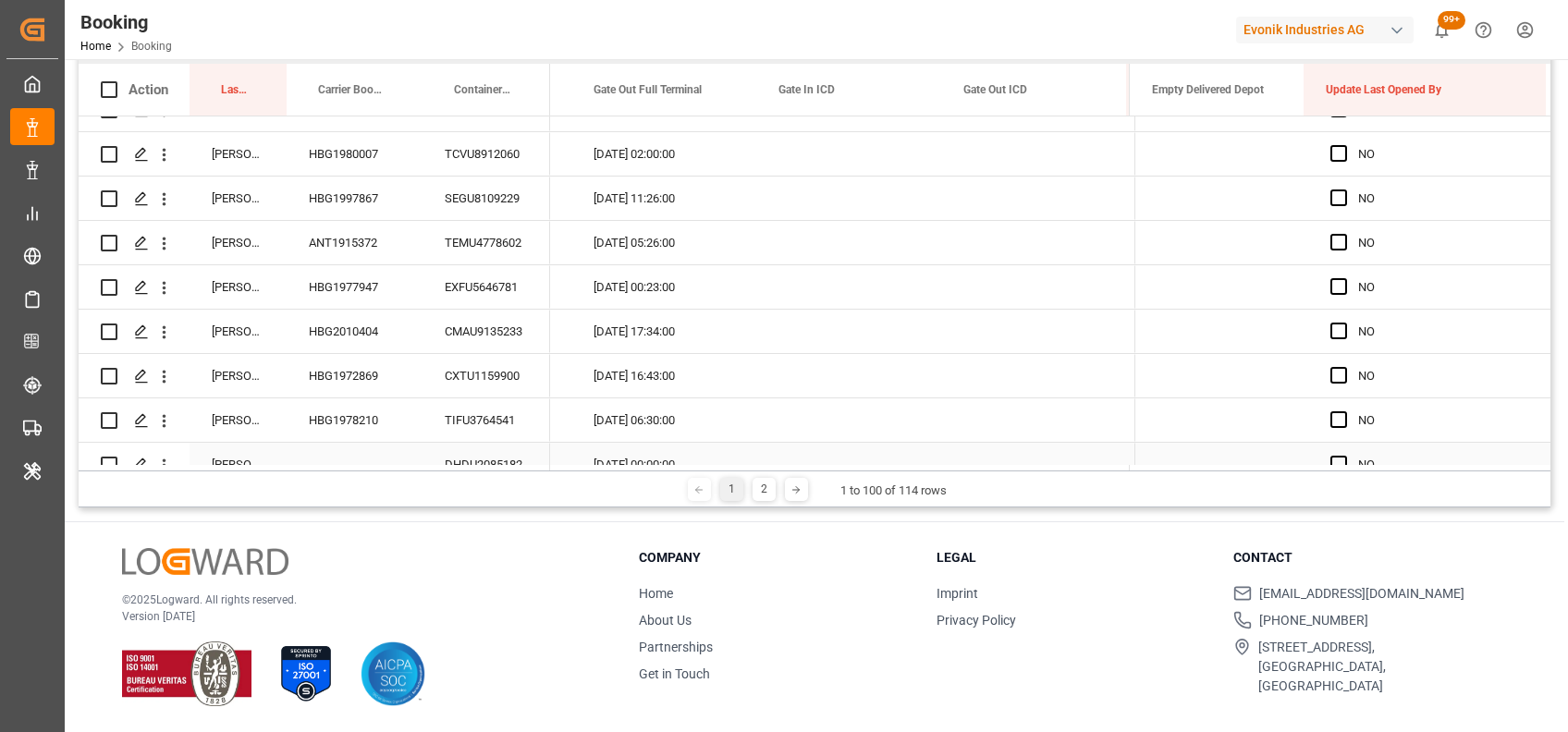
scroll to position [3310, 0]
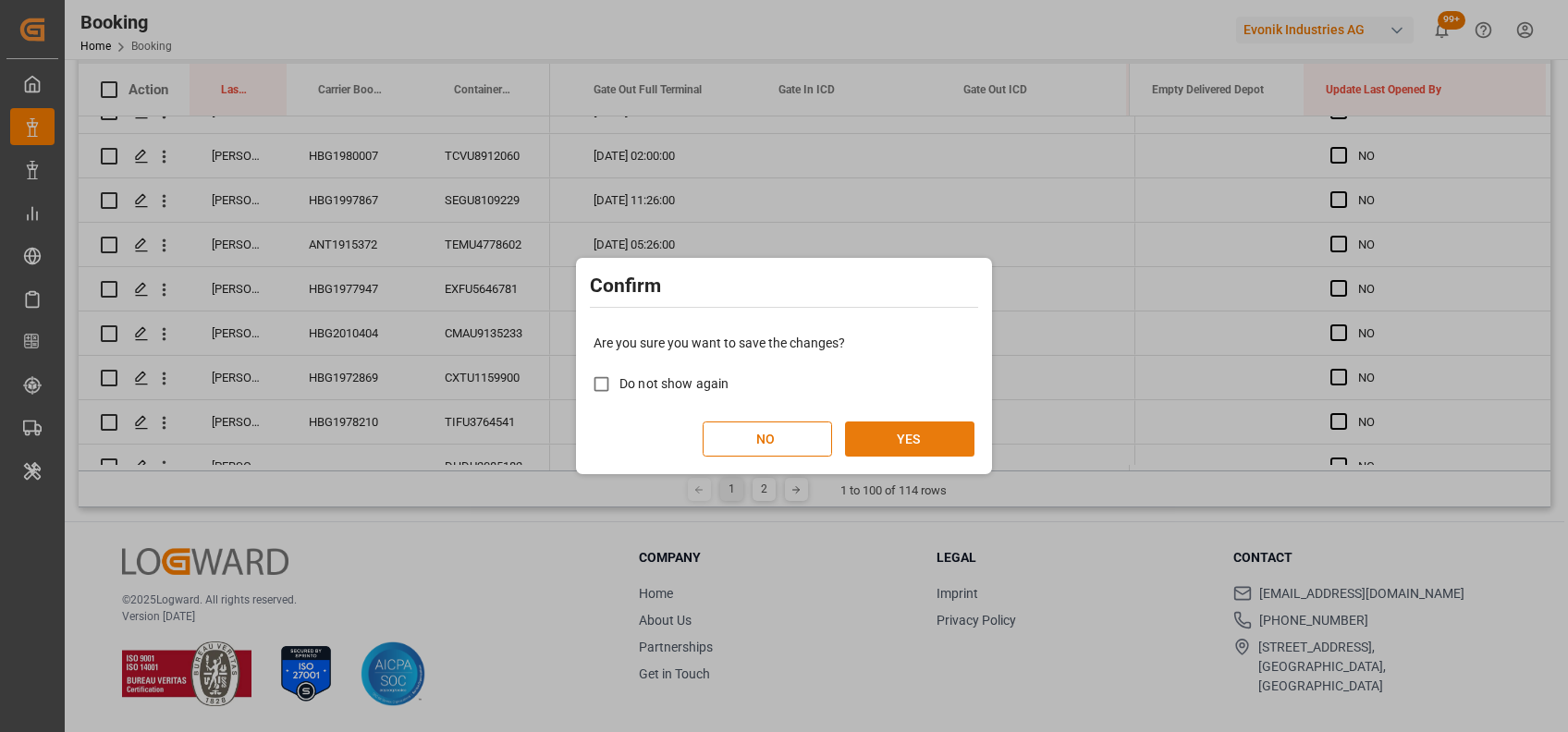
click at [886, 452] on button "YES" at bounding box center [909, 438] width 130 height 35
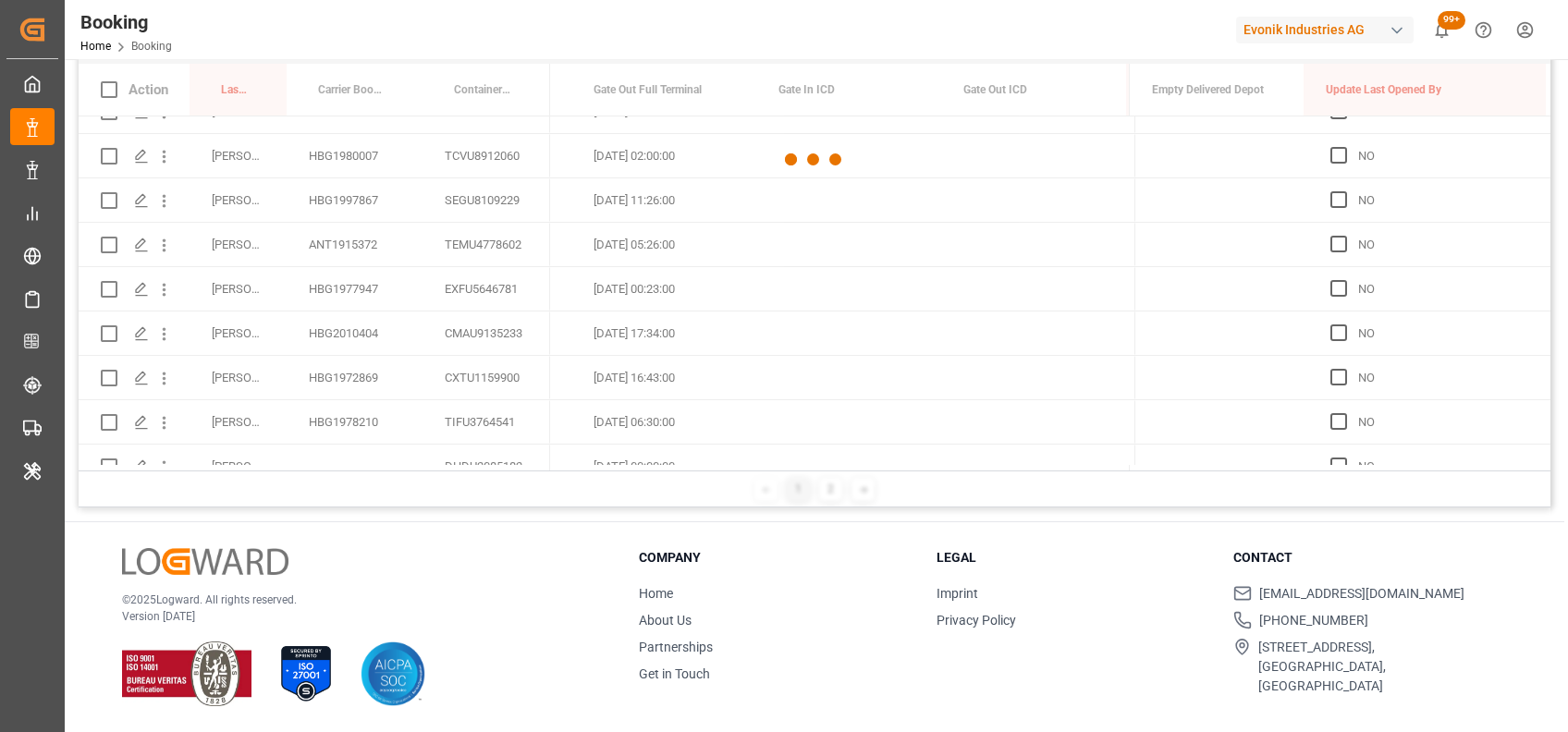
scroll to position [4094, 0]
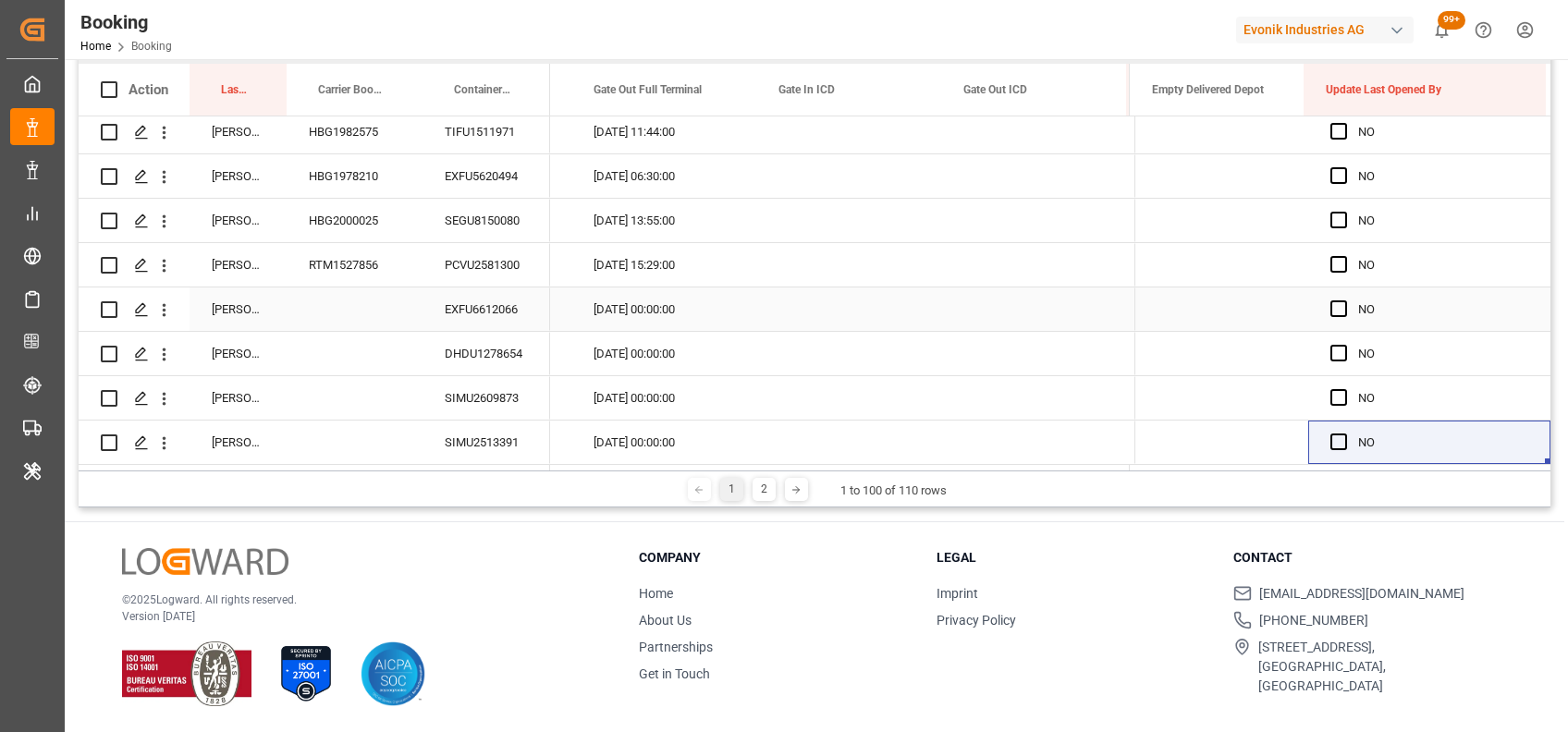
click at [485, 312] on div "EXFU6612066" at bounding box center [486, 310] width 128 height 44
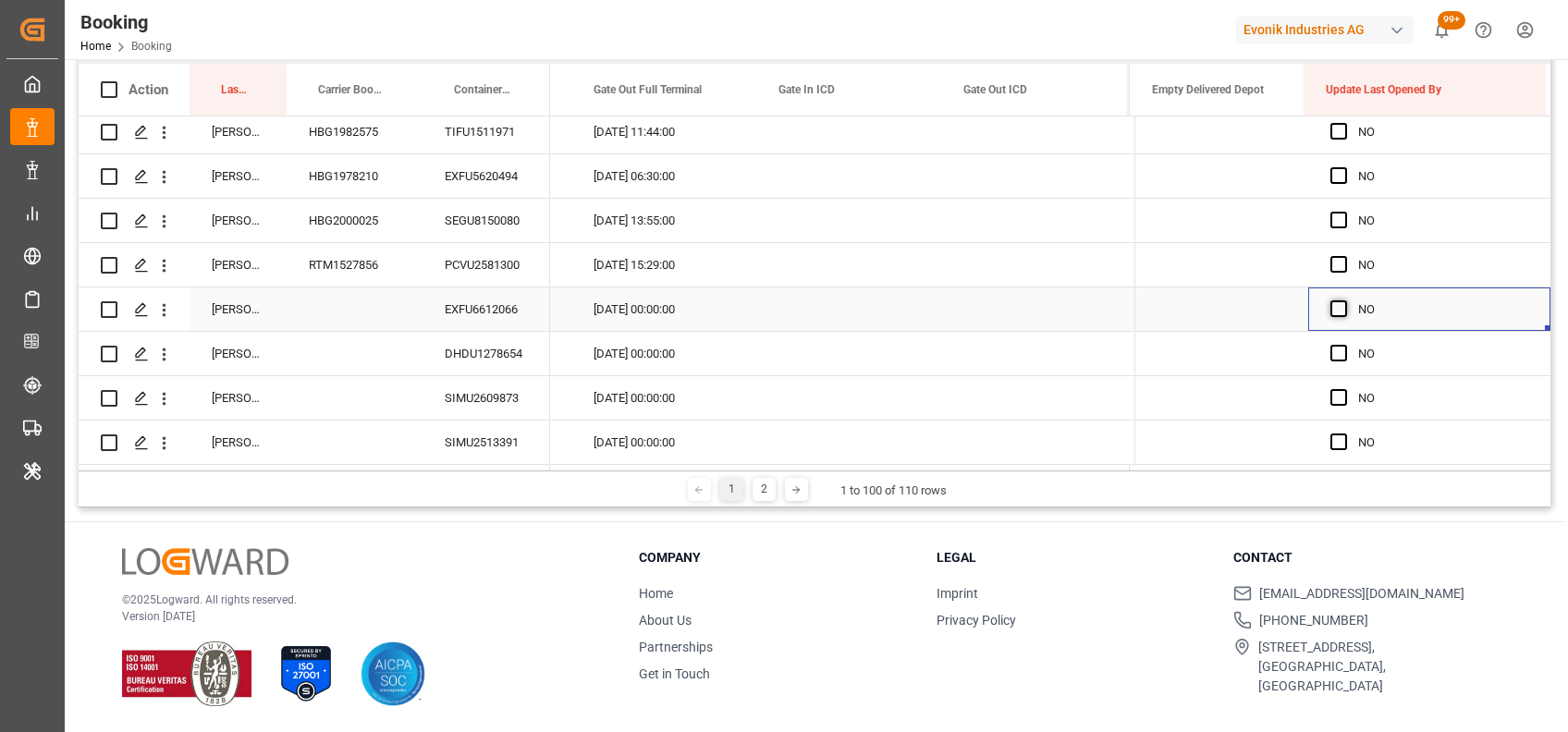
click at [1337, 303] on span "Press SPACE to select this row." at bounding box center [1337, 308] width 16 height 16
click at [1344, 300] on input "Press SPACE to select this row." at bounding box center [1344, 300] width 0 height 0
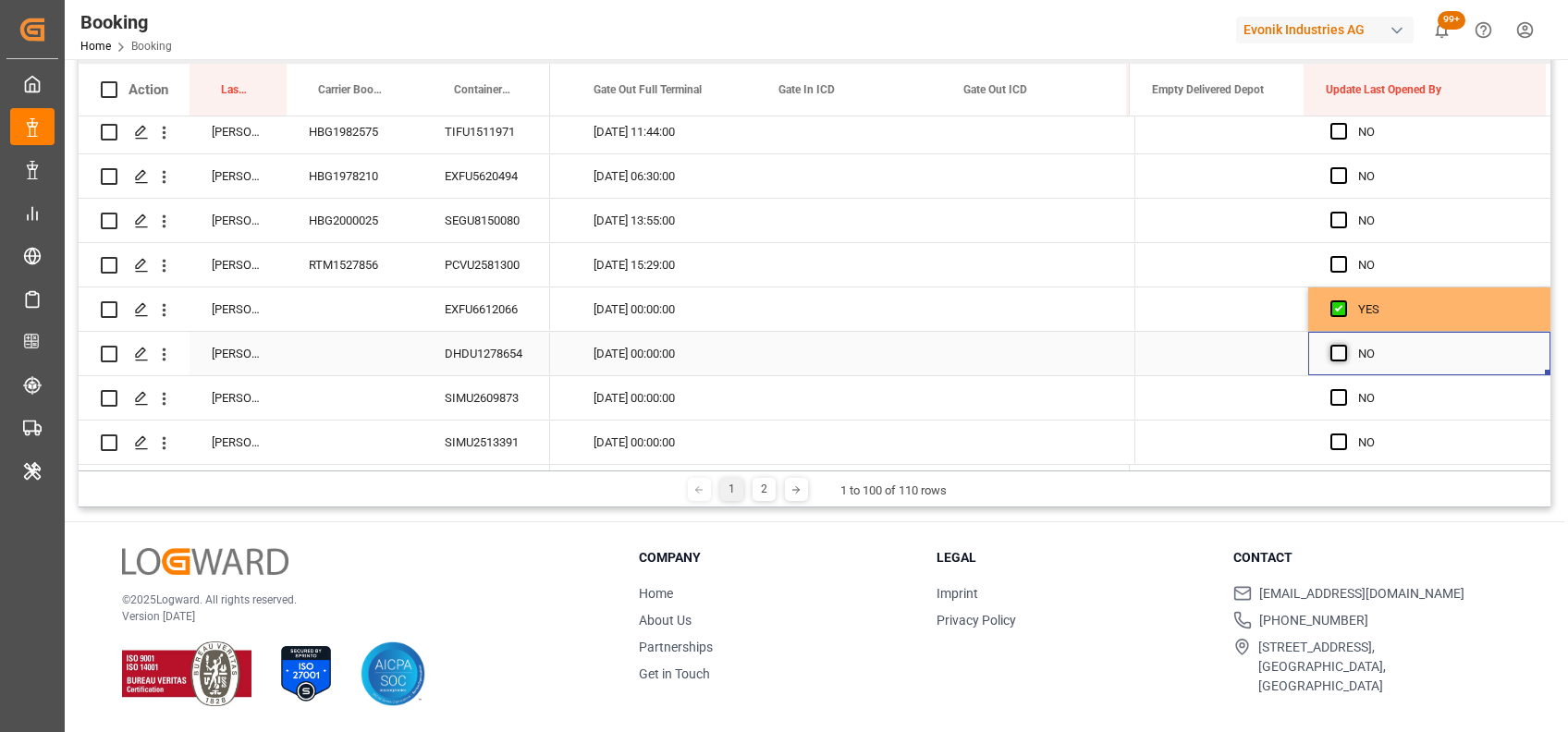
click at [1332, 345] on span "Press SPACE to select this row." at bounding box center [1337, 353] width 16 height 16
click at [1344, 345] on input "Press SPACE to select this row." at bounding box center [1344, 345] width 0 height 0
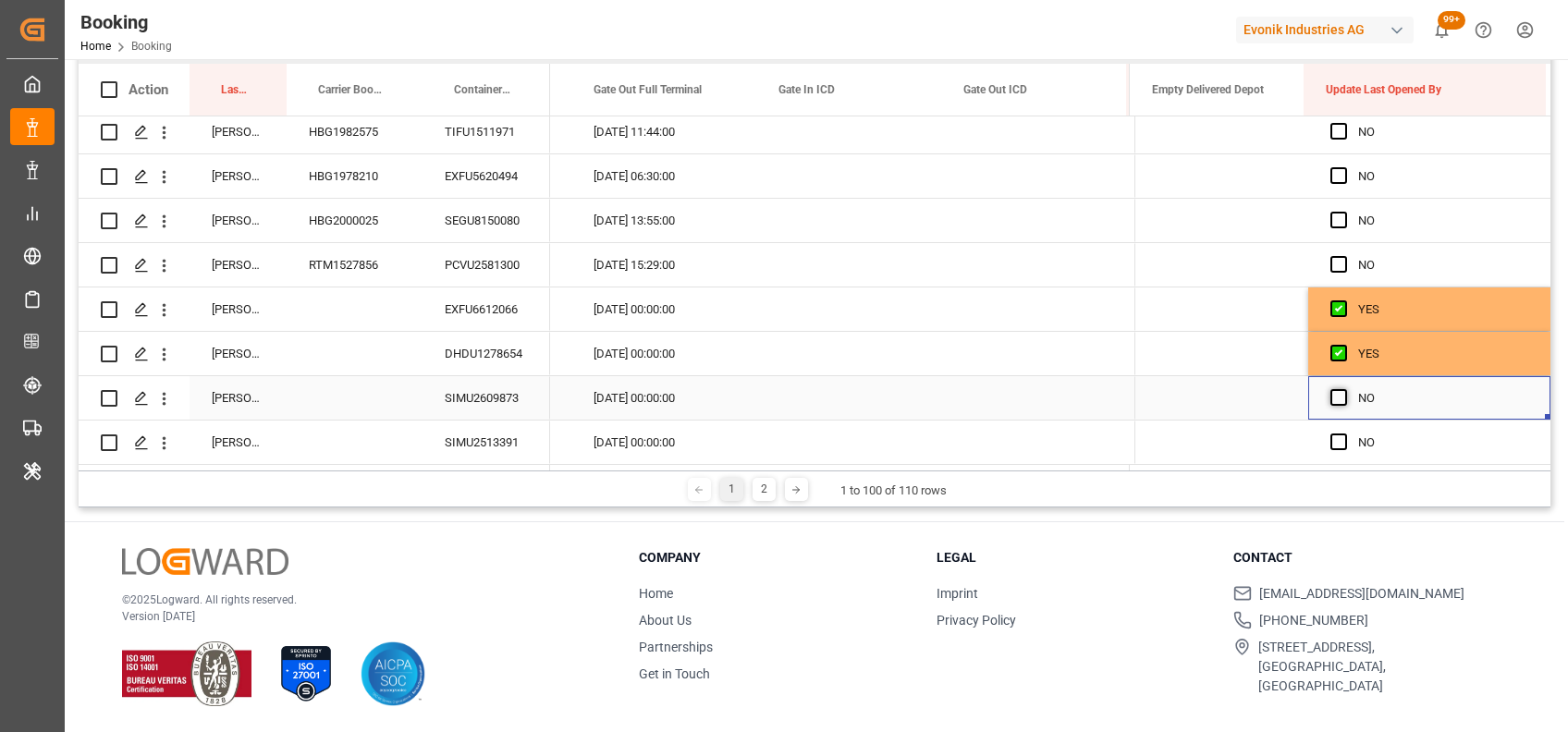
click at [1330, 389] on span "Press SPACE to select this row." at bounding box center [1337, 396] width 16 height 16
click at [1344, 389] on input "Press SPACE to select this row." at bounding box center [1344, 389] width 0 height 0
click at [1330, 437] on span "Press SPACE to select this row." at bounding box center [1337, 441] width 16 height 16
click at [1344, 434] on input "Press SPACE to select this row." at bounding box center [1344, 434] width 0 height 0
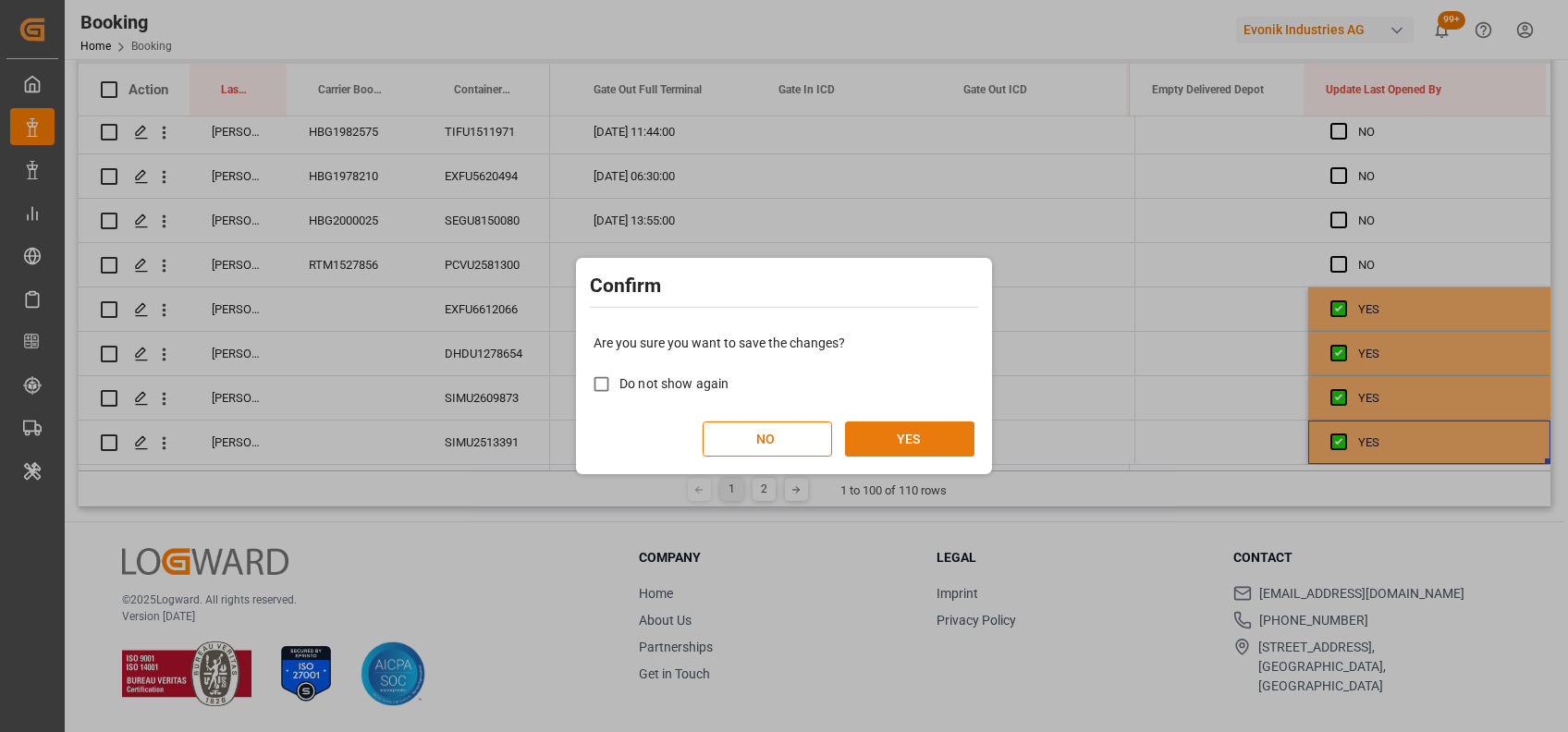
click at [888, 439] on button "YES" at bounding box center [909, 438] width 130 height 35
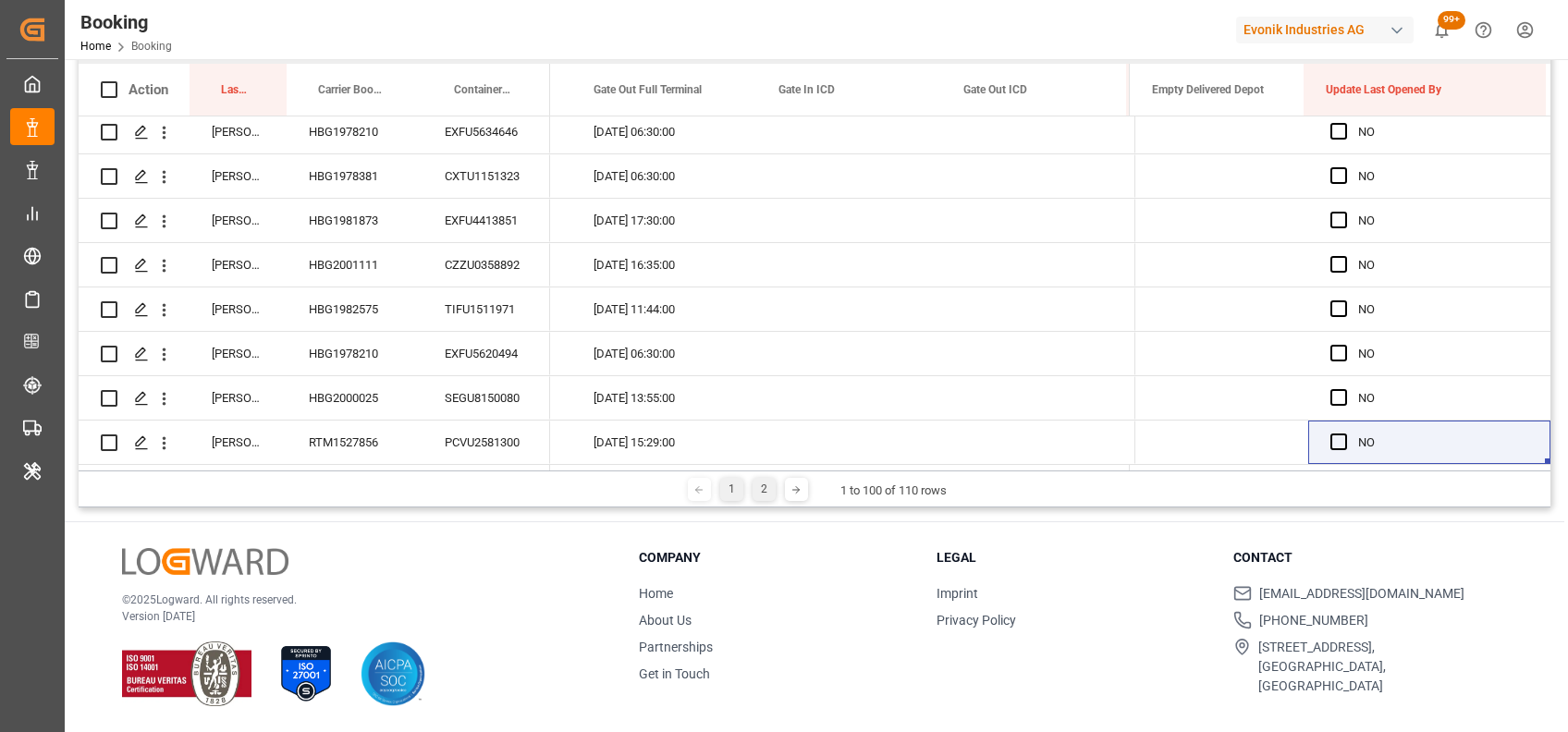
click at [754, 484] on div "2" at bounding box center [764, 489] width 23 height 23
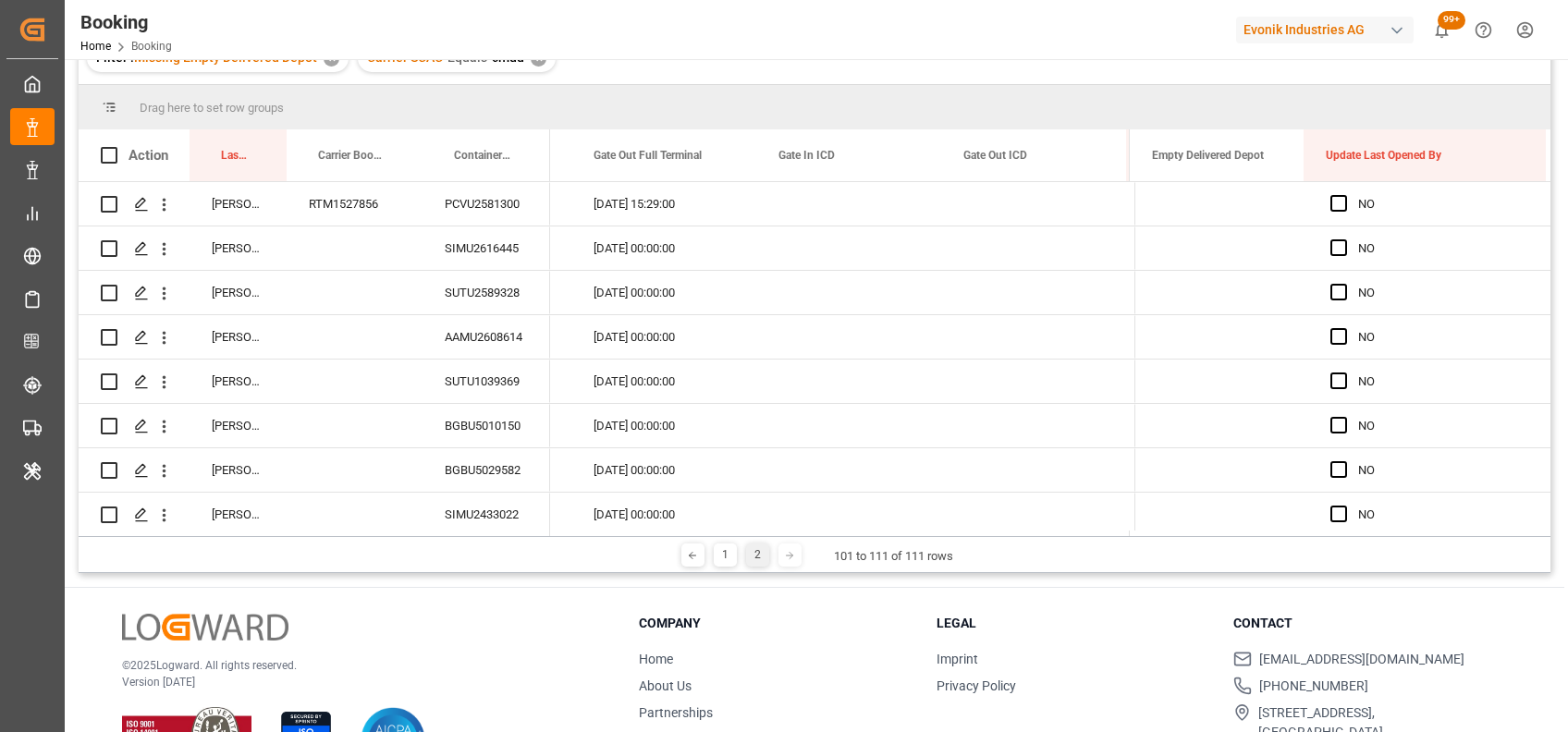
scroll to position [209, 0]
click at [474, 194] on div "PCVU2581300" at bounding box center [486, 203] width 128 height 44
click at [1330, 197] on span "Press SPACE to select this row." at bounding box center [1337, 202] width 16 height 16
click at [1344, 194] on input "Press SPACE to select this row." at bounding box center [1344, 194] width 0 height 0
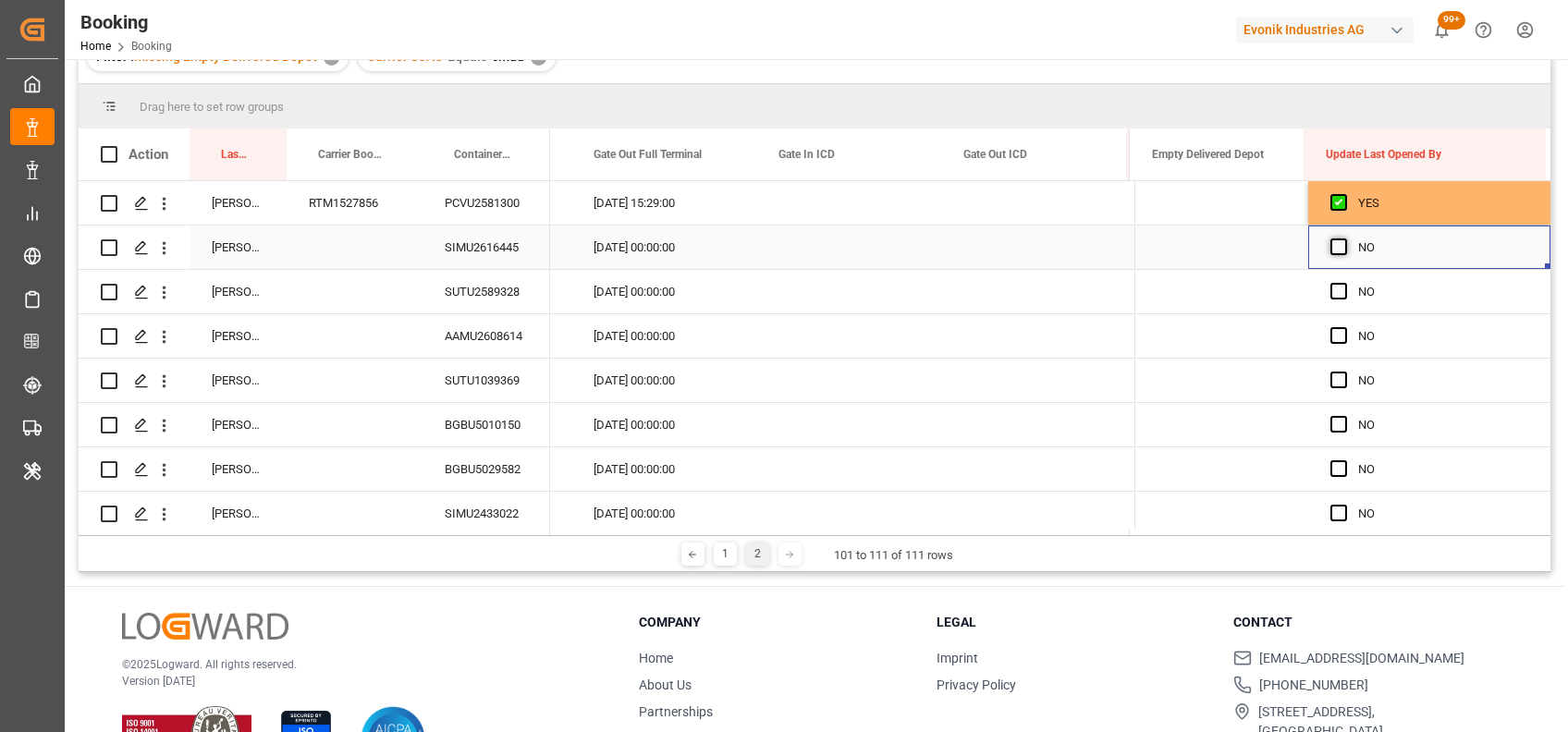
click at [1331, 250] on span "Press SPACE to select this row." at bounding box center [1337, 246] width 16 height 16
click at [1344, 238] on input "Press SPACE to select this row." at bounding box center [1344, 238] width 0 height 0
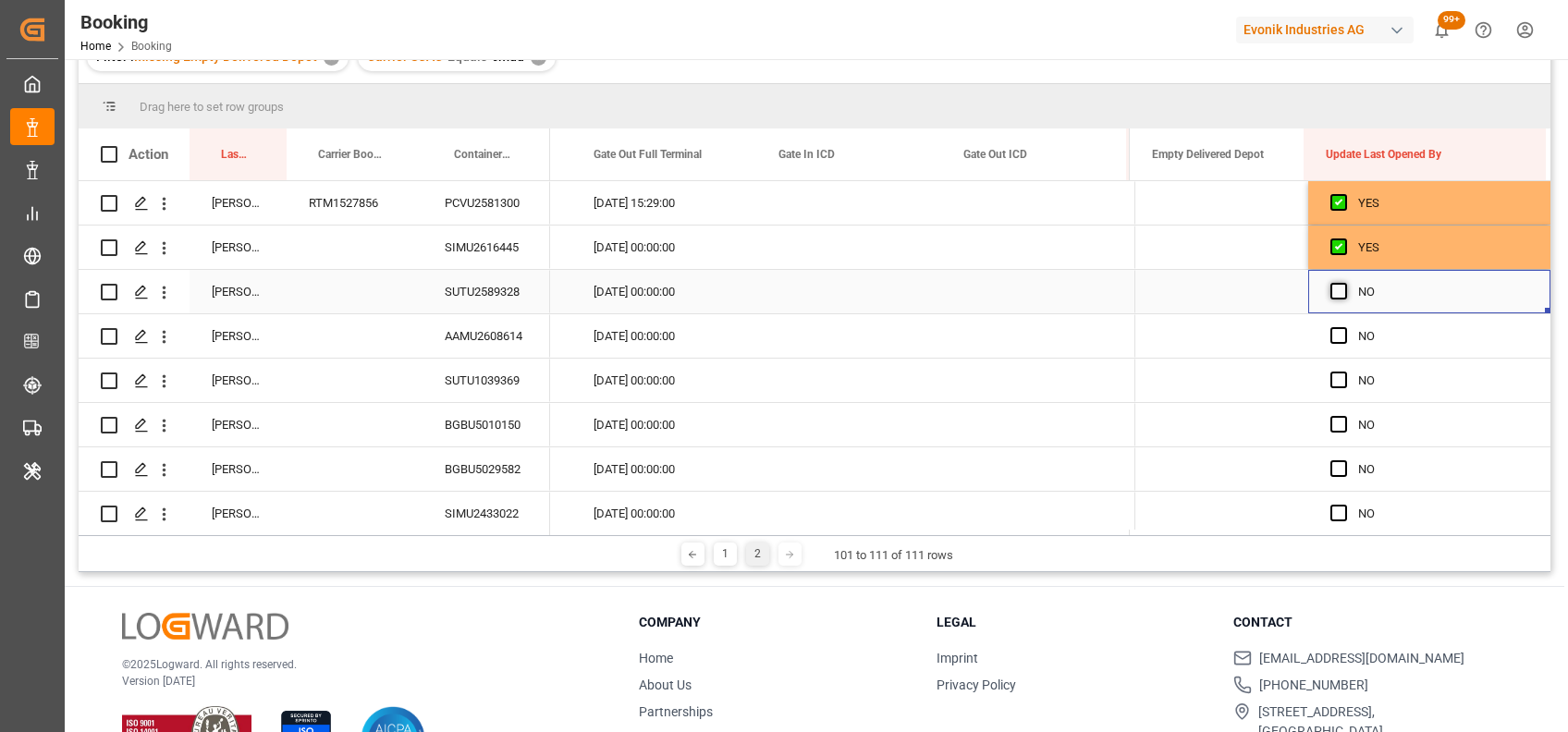
click at [1330, 289] on span "Press SPACE to select this row." at bounding box center [1337, 291] width 16 height 16
click at [1344, 283] on input "Press SPACE to select this row." at bounding box center [1344, 283] width 0 height 0
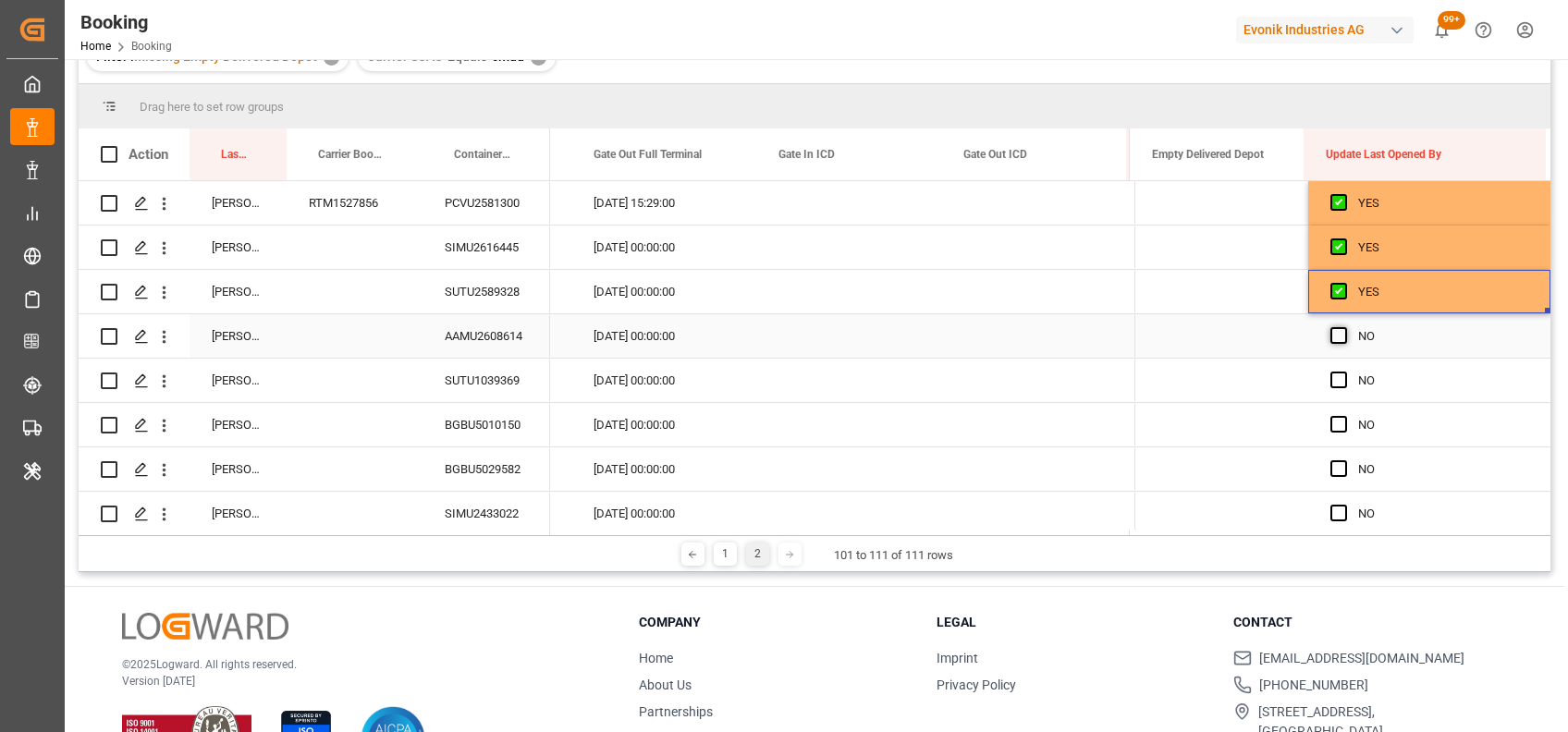
click at [1330, 336] on span "Press SPACE to select this row." at bounding box center [1337, 335] width 16 height 16
click at [1344, 327] on input "Press SPACE to select this row." at bounding box center [1344, 327] width 0 height 0
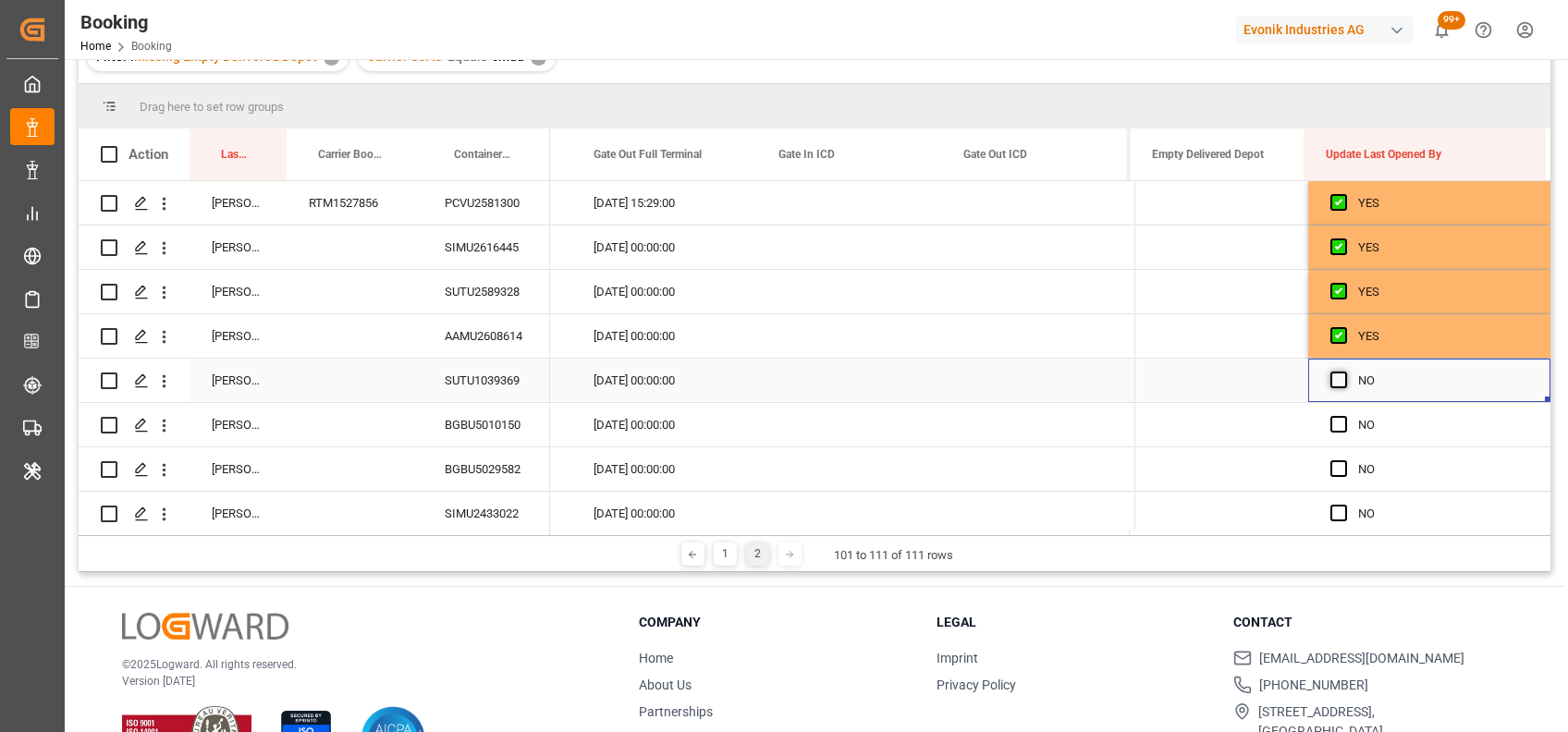
click at [1334, 377] on span "Press SPACE to select this row." at bounding box center [1337, 379] width 16 height 16
click at [1344, 372] on input "Press SPACE to select this row." at bounding box center [1344, 372] width 0 height 0
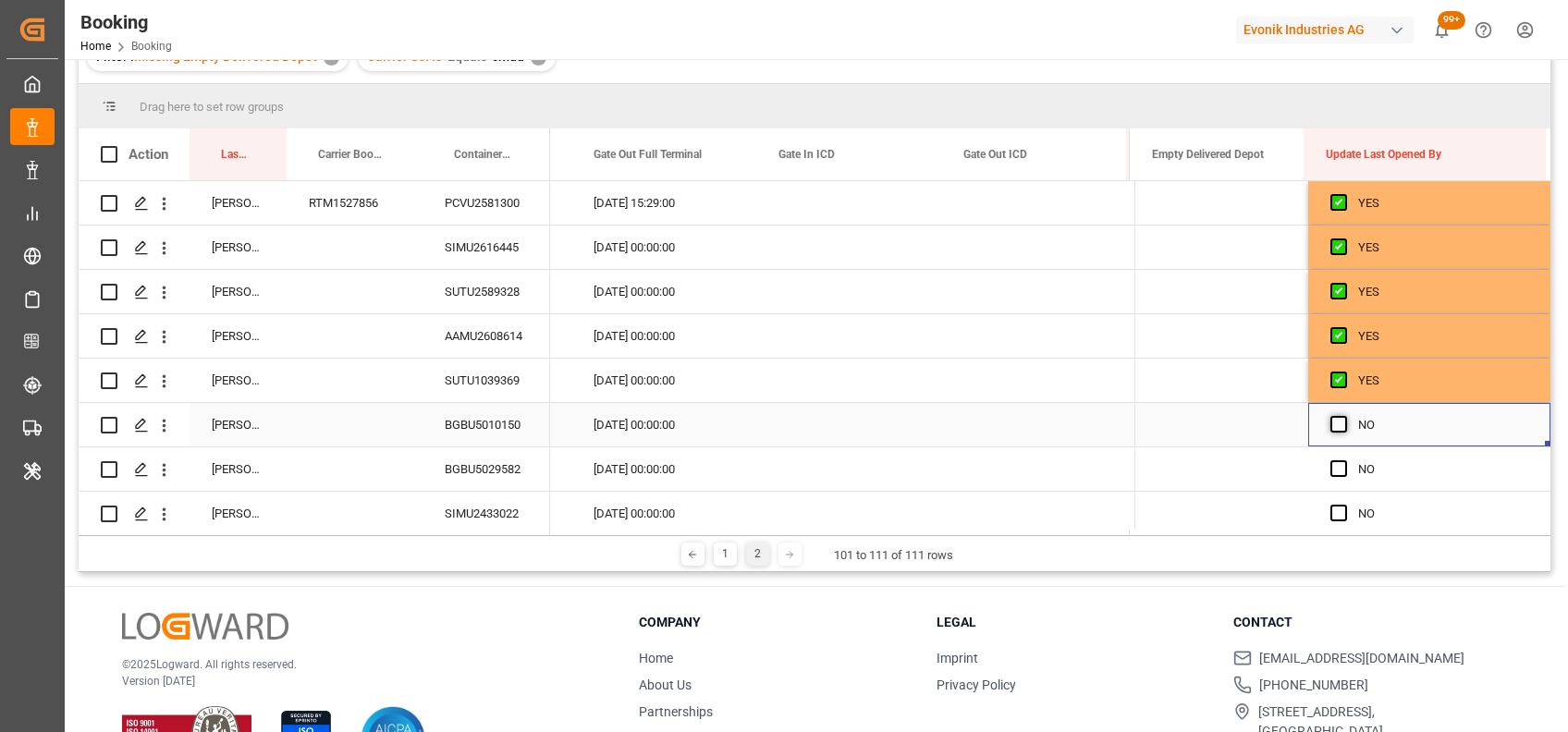
click at [1332, 423] on span "Press SPACE to select this row." at bounding box center [1337, 423] width 16 height 16
click at [1344, 416] on input "Press SPACE to select this row." at bounding box center [1344, 416] width 0 height 0
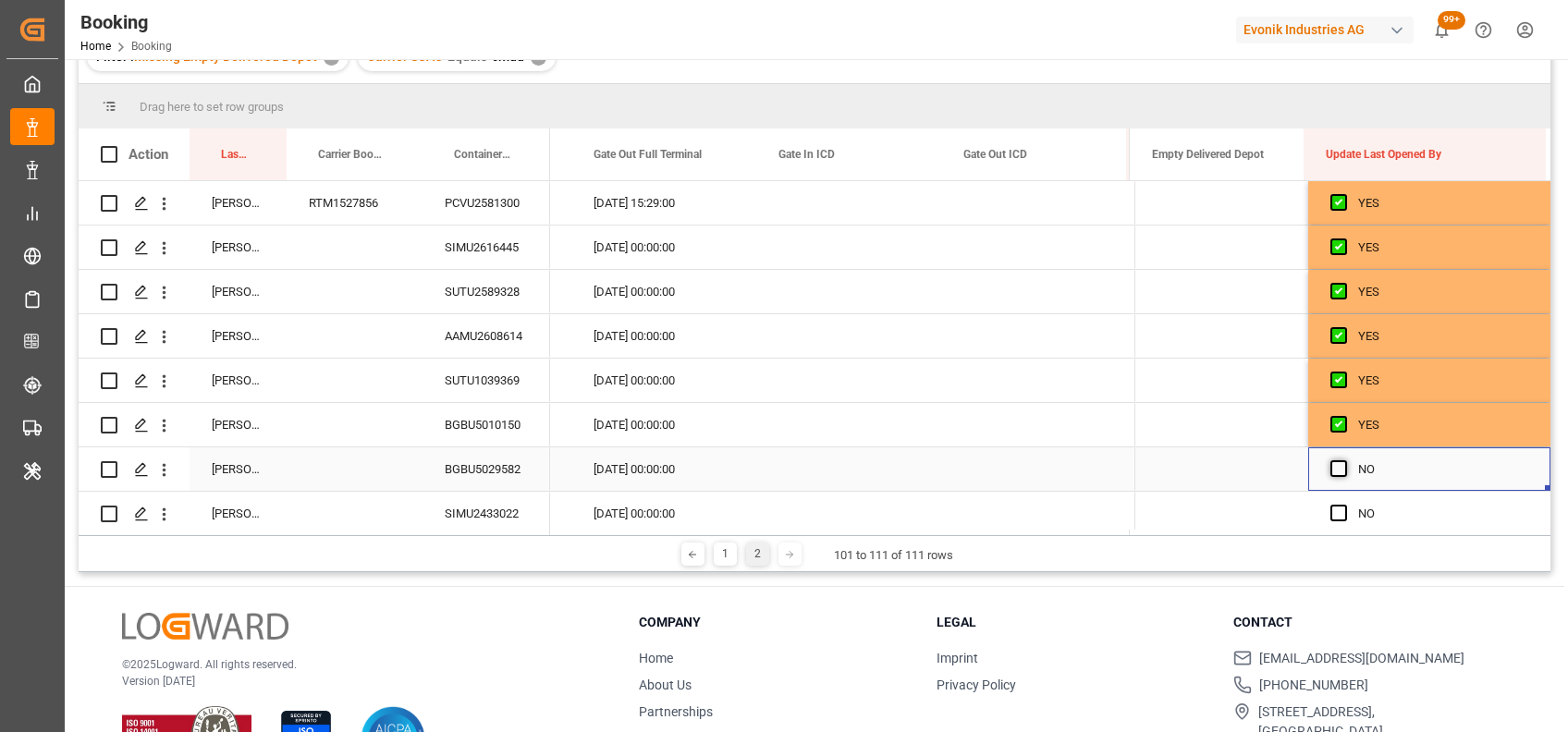
click at [1334, 467] on span "Press SPACE to select this row." at bounding box center [1337, 468] width 16 height 16
click at [1344, 460] on input "Press SPACE to select this row." at bounding box center [1344, 460] width 0 height 0
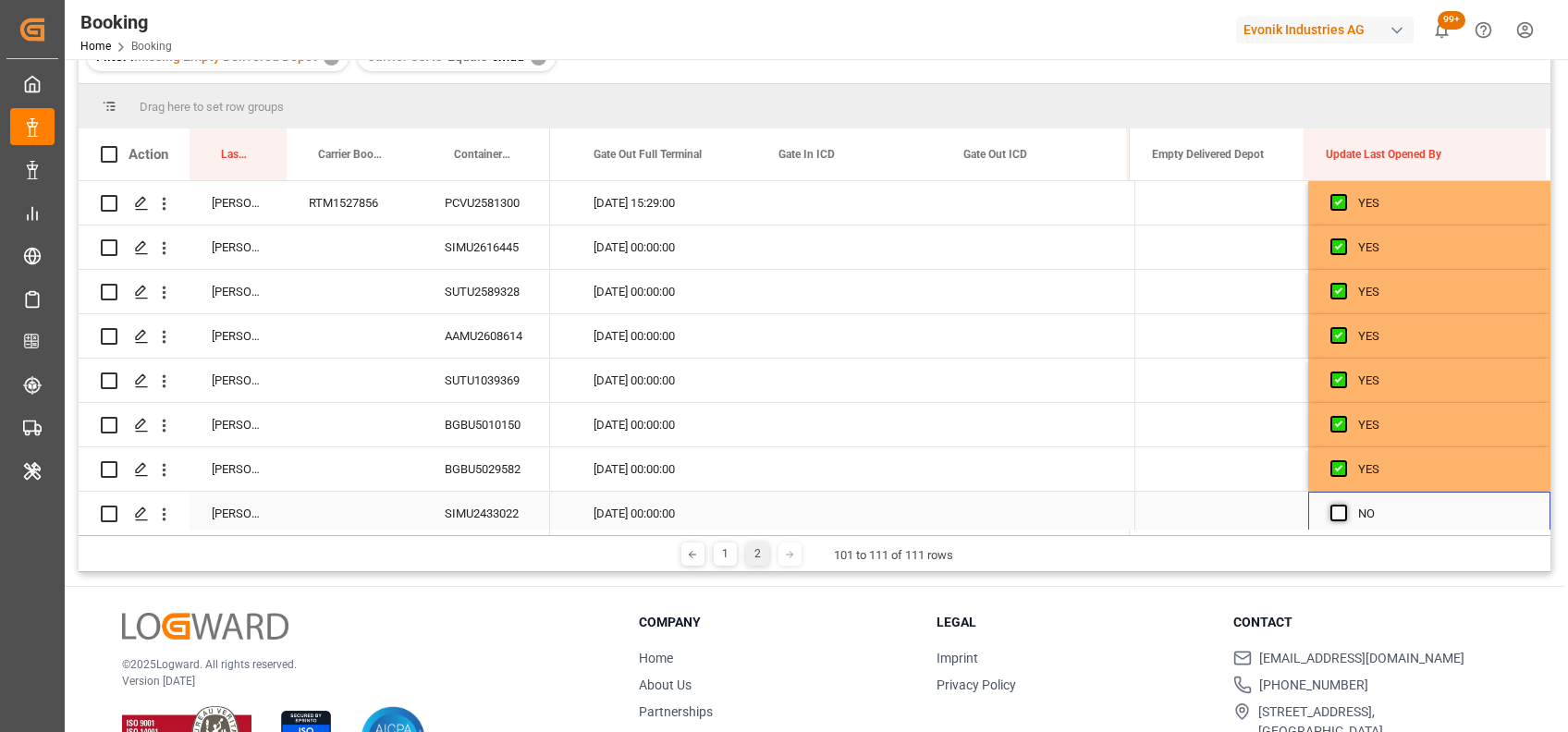
click at [1330, 510] on span "Press SPACE to select this row." at bounding box center [1337, 512] width 16 height 16
click at [1344, 504] on input "Press SPACE to select this row." at bounding box center [1344, 504] width 0 height 0
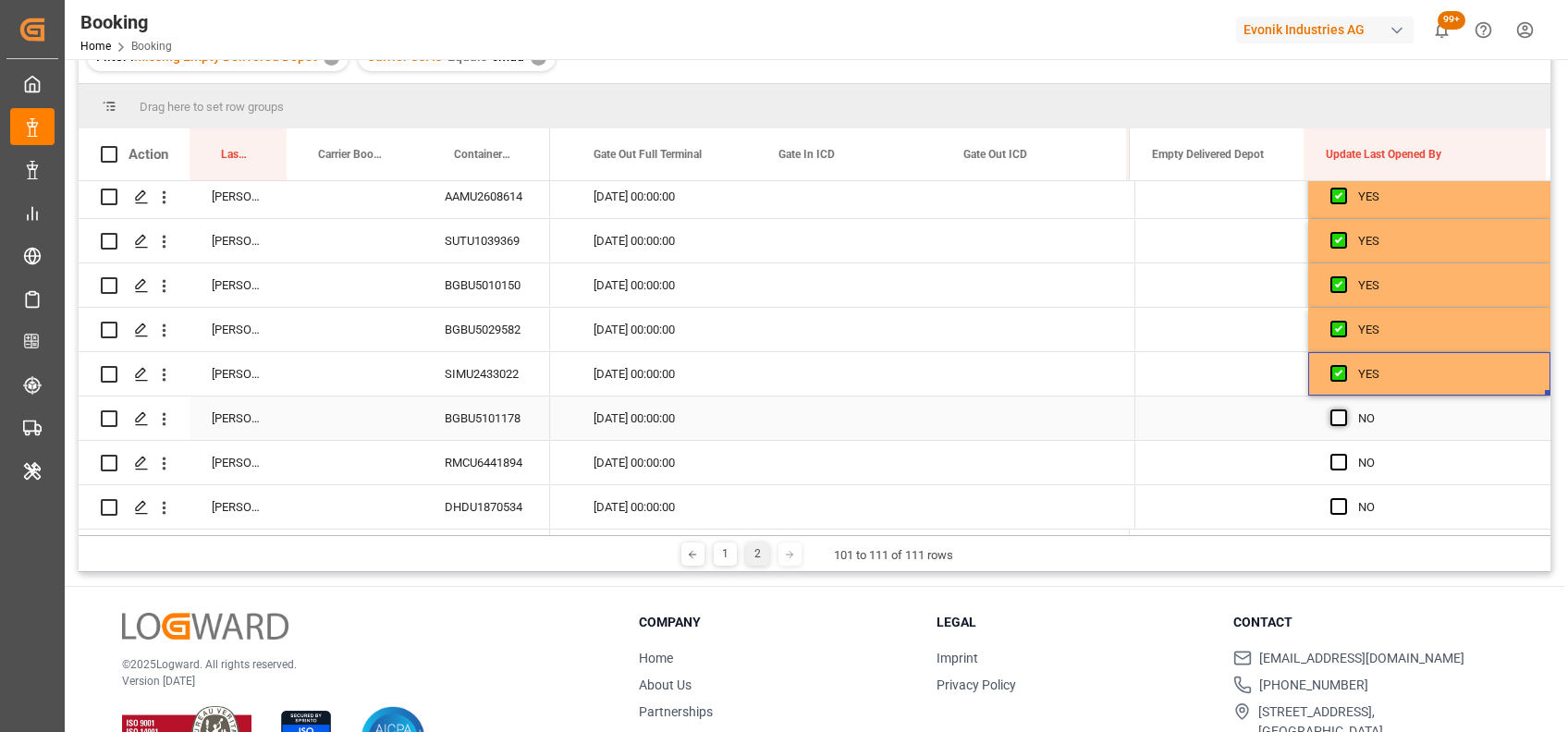
click at [1334, 410] on span "Press SPACE to select this row." at bounding box center [1337, 417] width 16 height 16
click at [1344, 410] on input "Press SPACE to select this row." at bounding box center [1344, 410] width 0 height 0
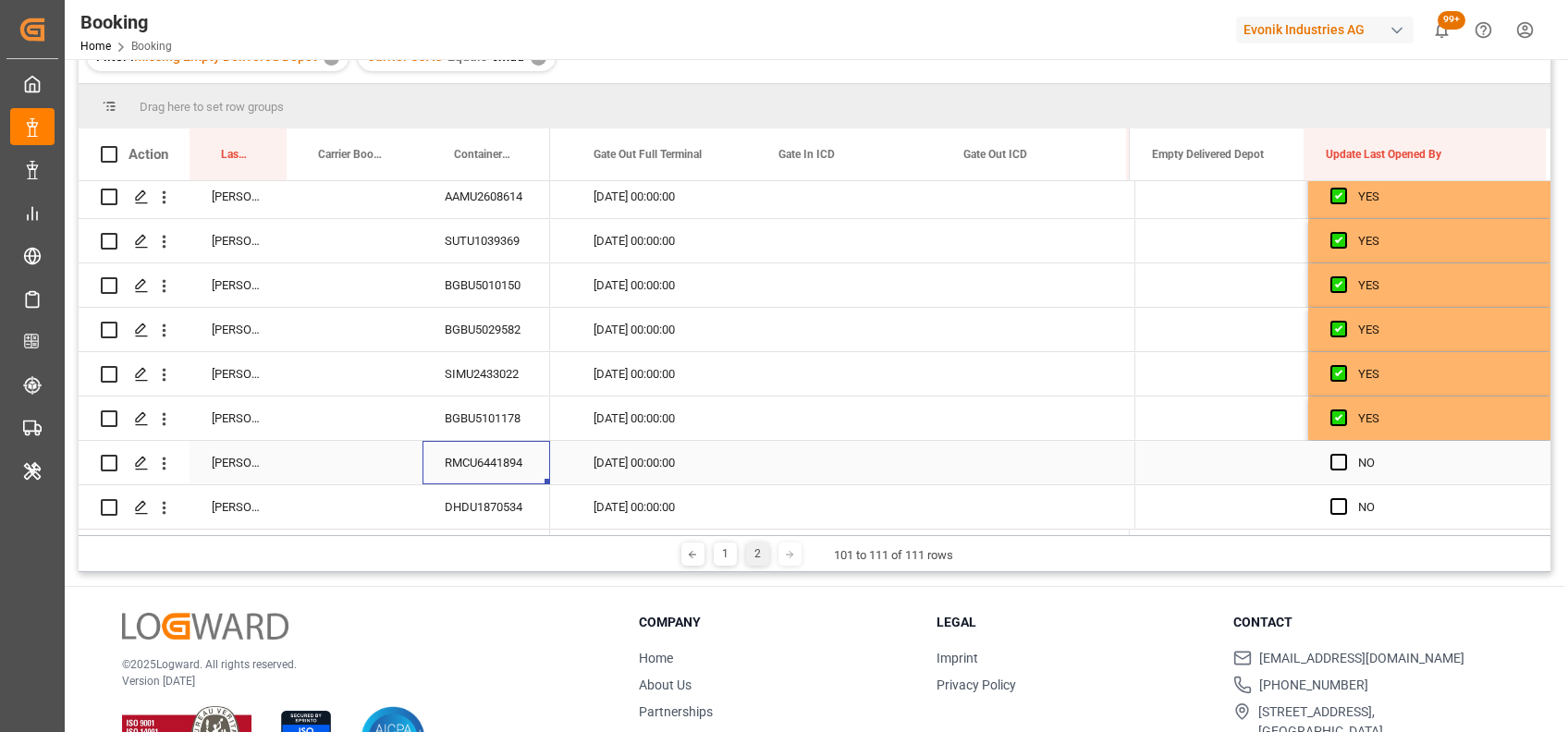
click at [455, 472] on div "RMCU6441894" at bounding box center [486, 463] width 128 height 44
click at [1333, 454] on span "Press SPACE to select this row." at bounding box center [1337, 461] width 16 height 16
click at [1344, 454] on input "Press SPACE to select this row." at bounding box center [1344, 454] width 0 height 0
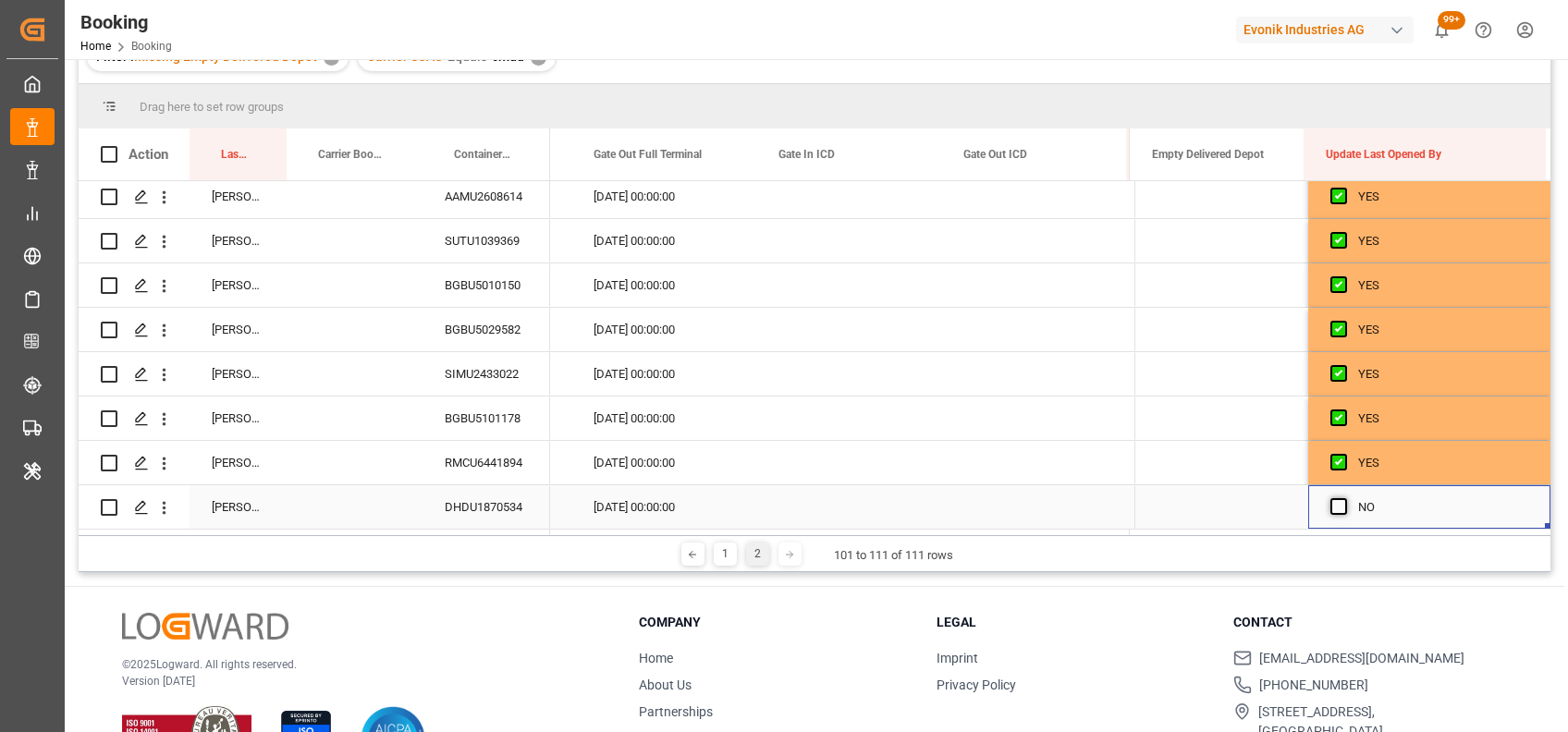
click at [1331, 504] on span "Press SPACE to select this row." at bounding box center [1337, 506] width 16 height 16
click at [1344, 498] on input "Press SPACE to select this row." at bounding box center [1344, 498] width 0 height 0
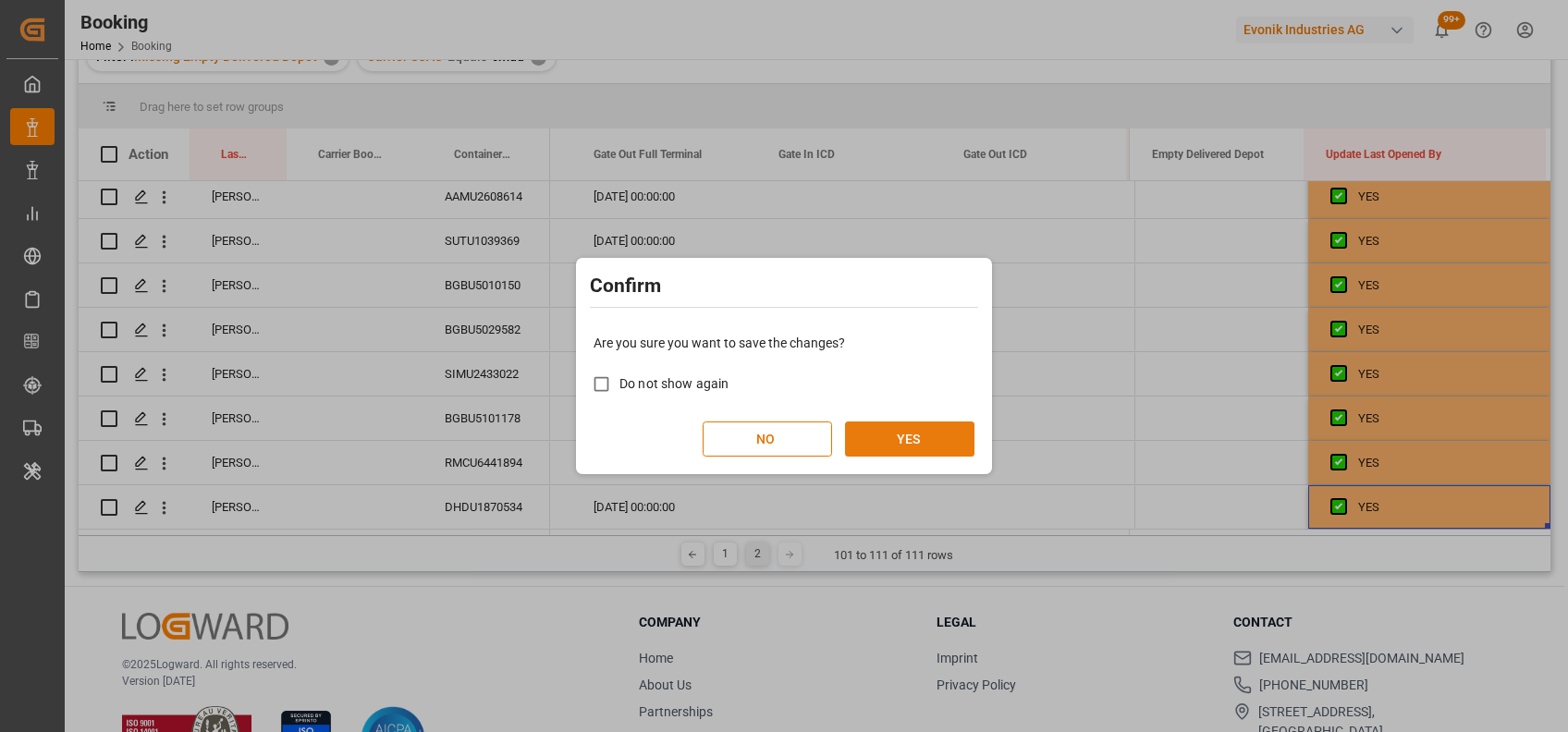
click at [901, 438] on button "YES" at bounding box center [909, 438] width 130 height 35
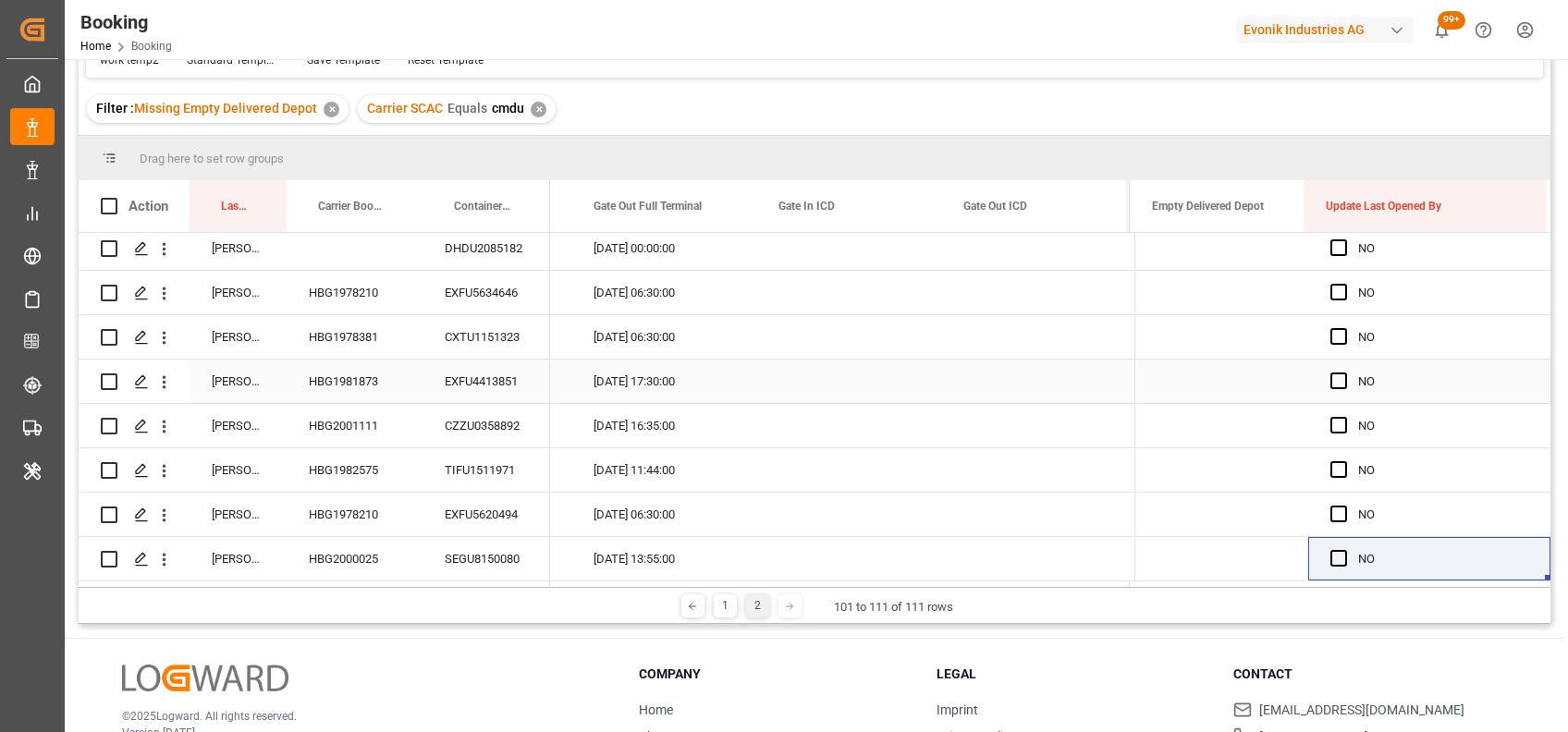
scroll to position [152, 0]
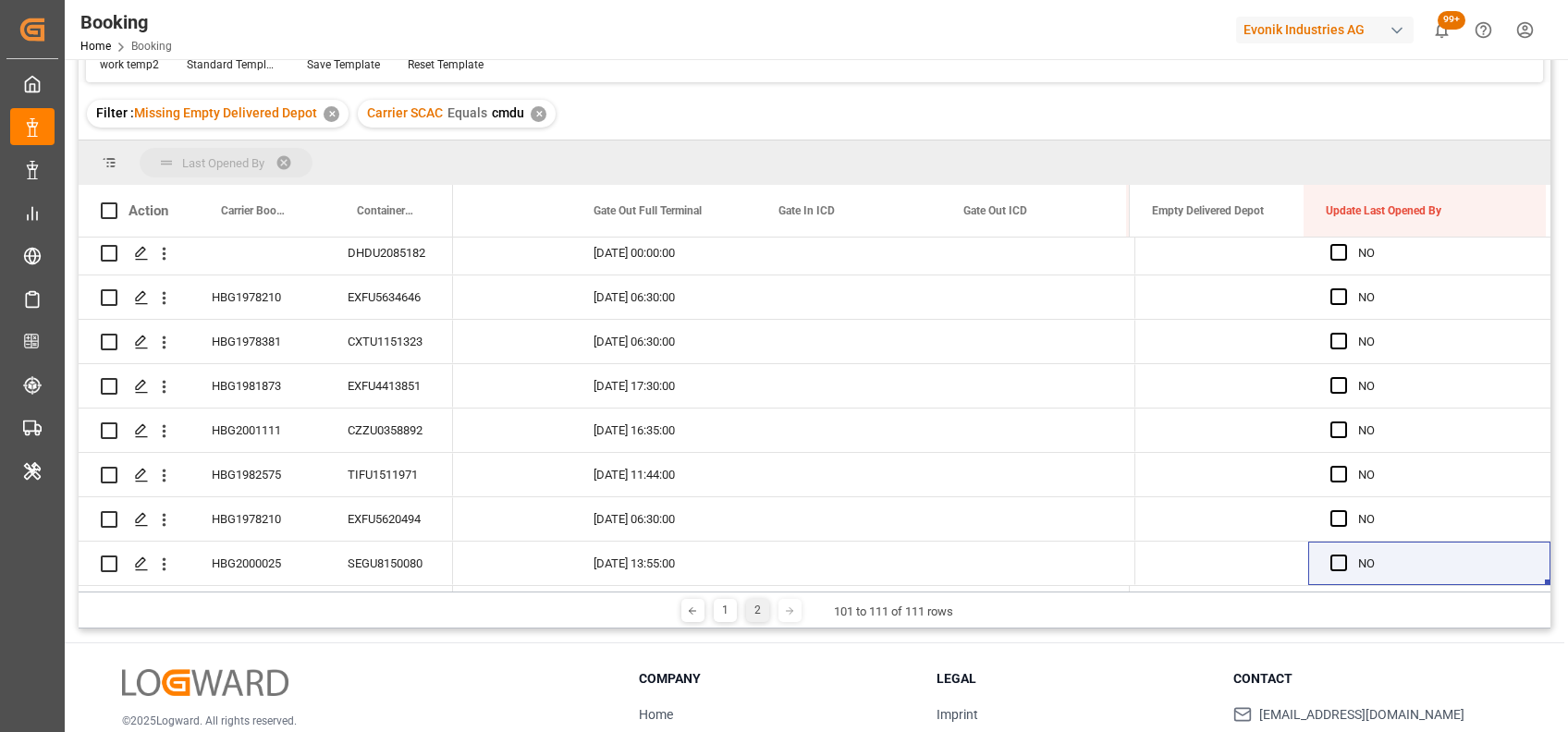
drag, startPoint x: 231, startPoint y: 213, endPoint x: 207, endPoint y: 156, distance: 61.8
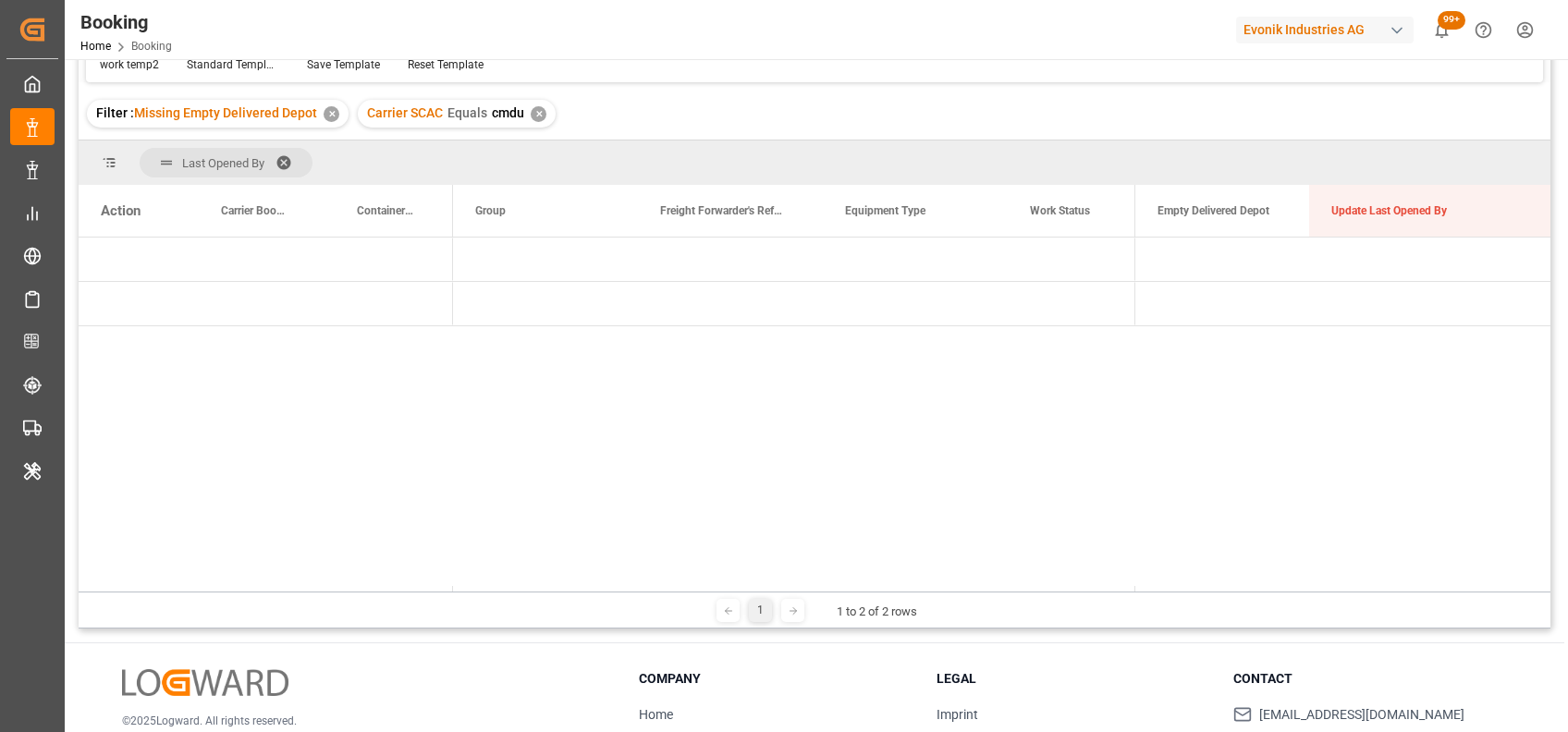
scroll to position [0, 0]
click at [285, 158] on span at bounding box center [290, 162] width 30 height 16
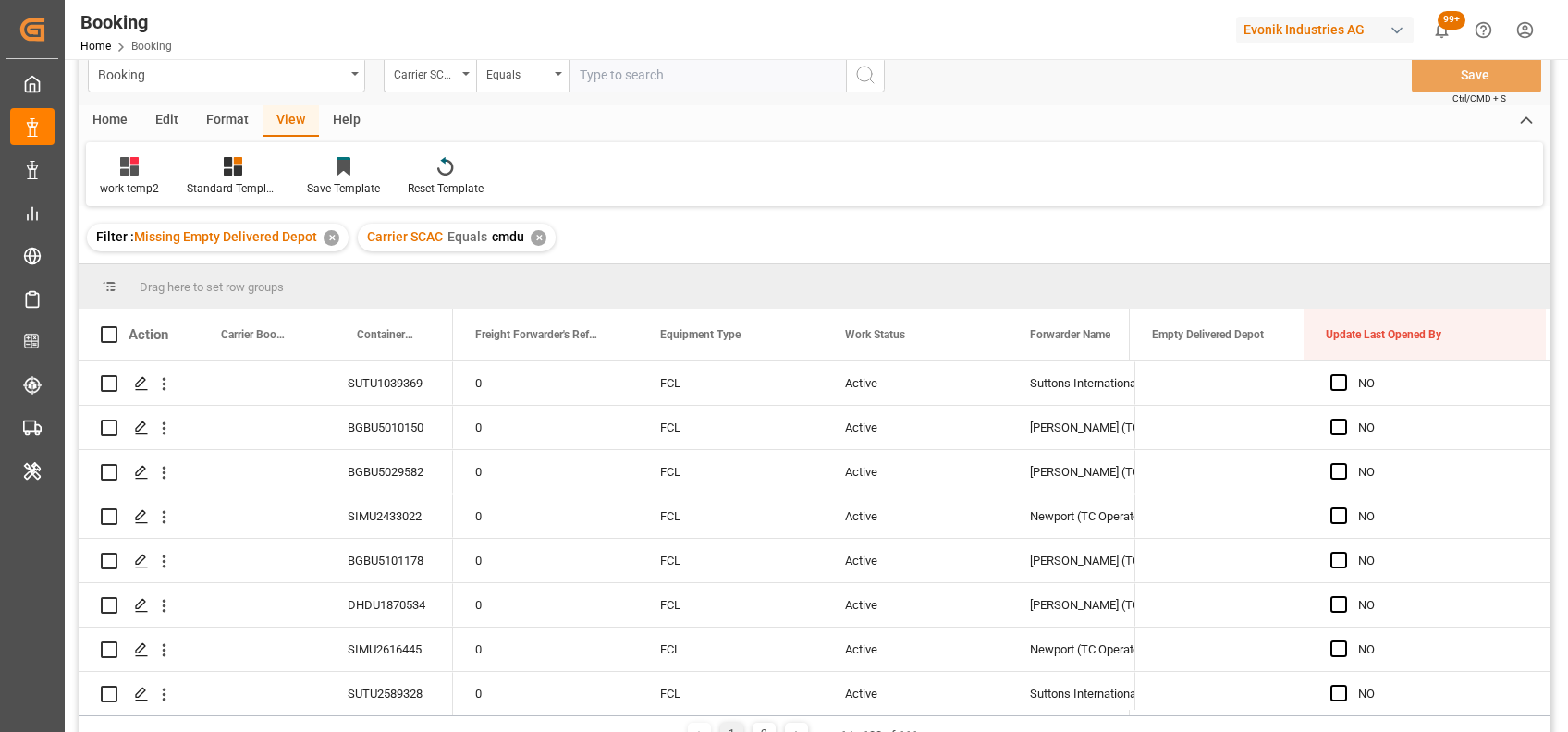
scroll to position [27, 0]
click at [532, 241] on div "✕" at bounding box center [539, 239] width 15 height 15
click at [787, 220] on div "Filter : Missing Empty Delivered Depot ✕" at bounding box center [814, 239] width 1472 height 51
click at [712, 106] on div "Booking Carrier SCAC Equals Save Ctrl/CMD + S" at bounding box center [814, 76] width 1472 height 61
click at [716, 68] on input "text" at bounding box center [706, 76] width 277 height 35
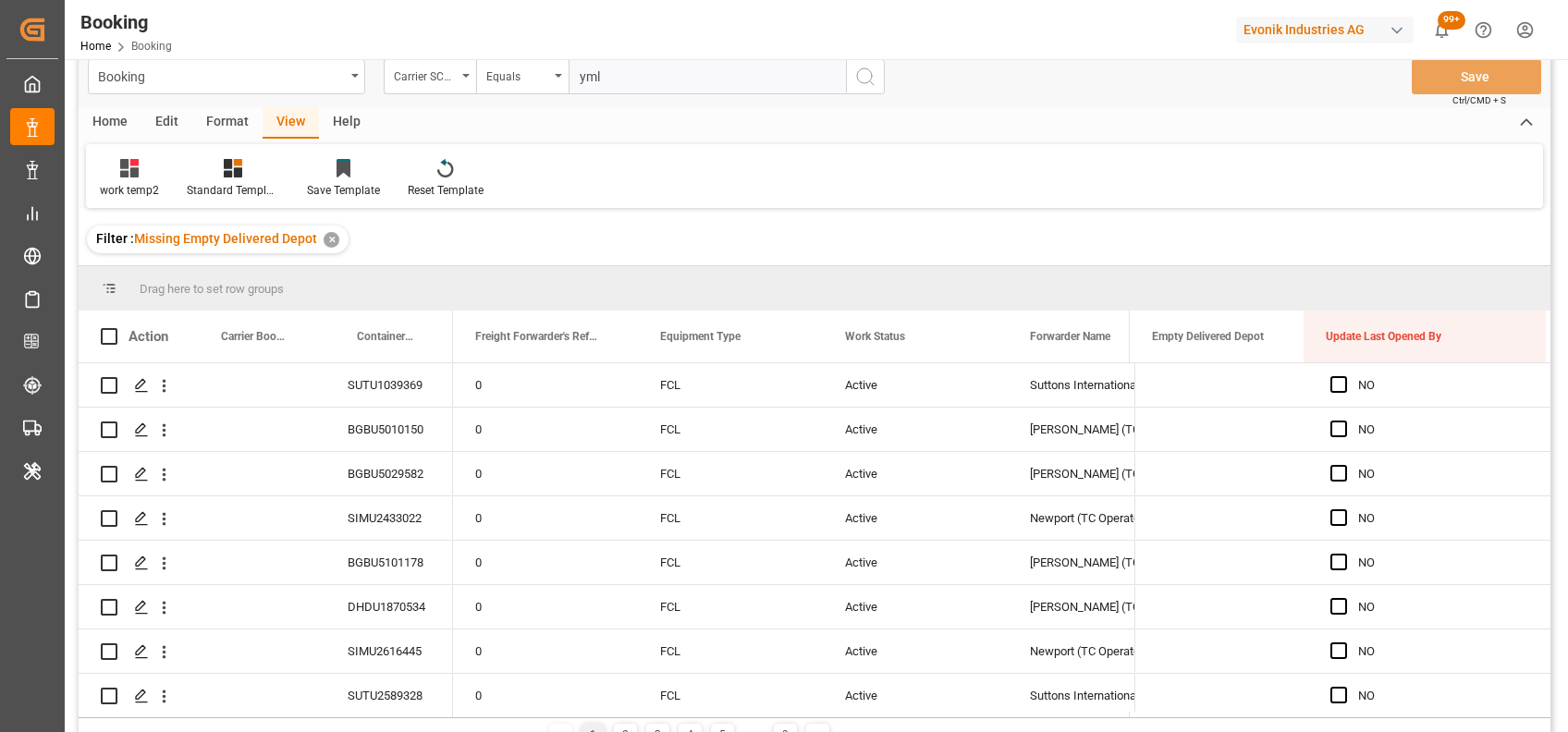
type input "ymlu"
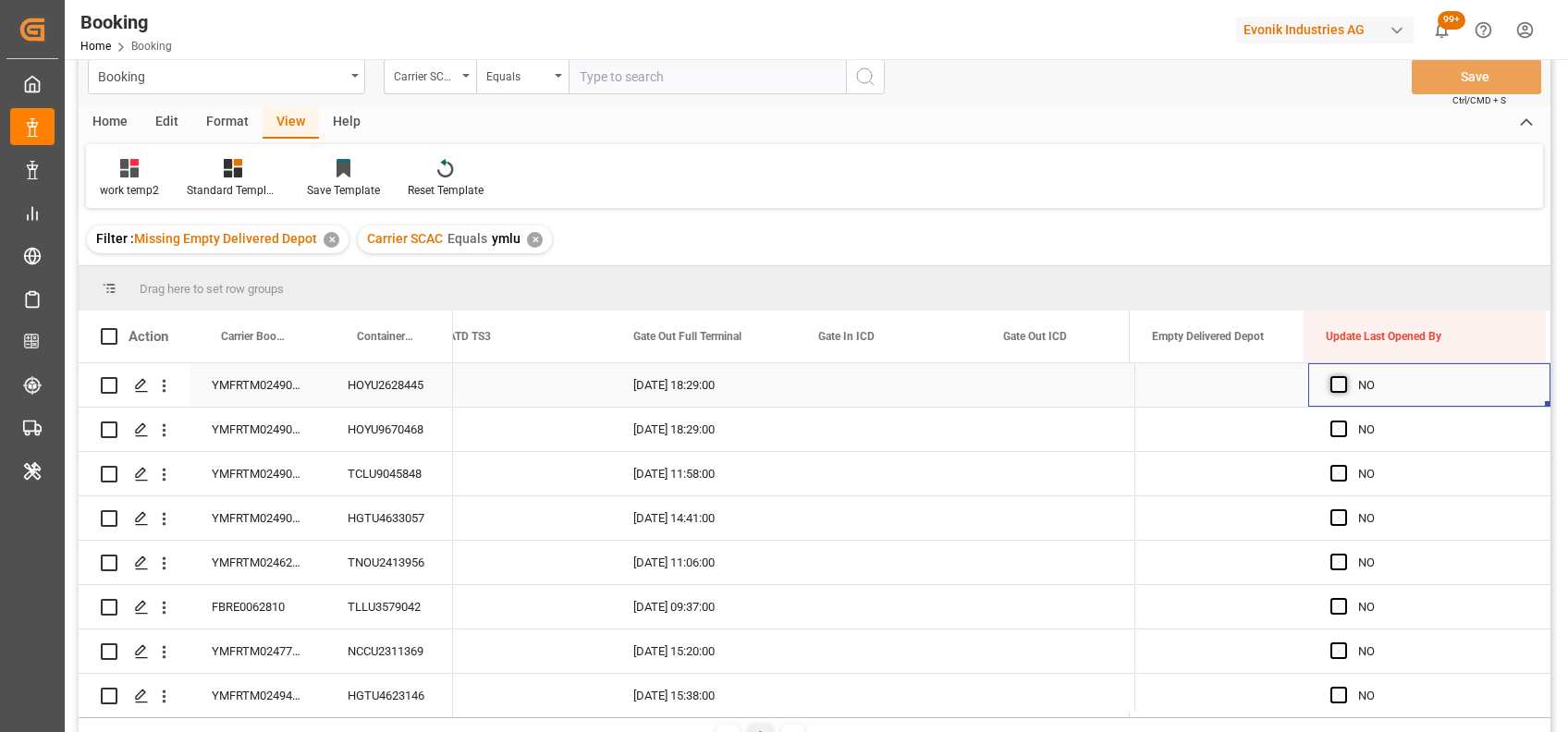
click at [1334, 379] on span "Press SPACE to select this row." at bounding box center [1337, 384] width 16 height 16
click at [1344, 376] on input "Press SPACE to select this row." at bounding box center [1344, 376] width 0 height 0
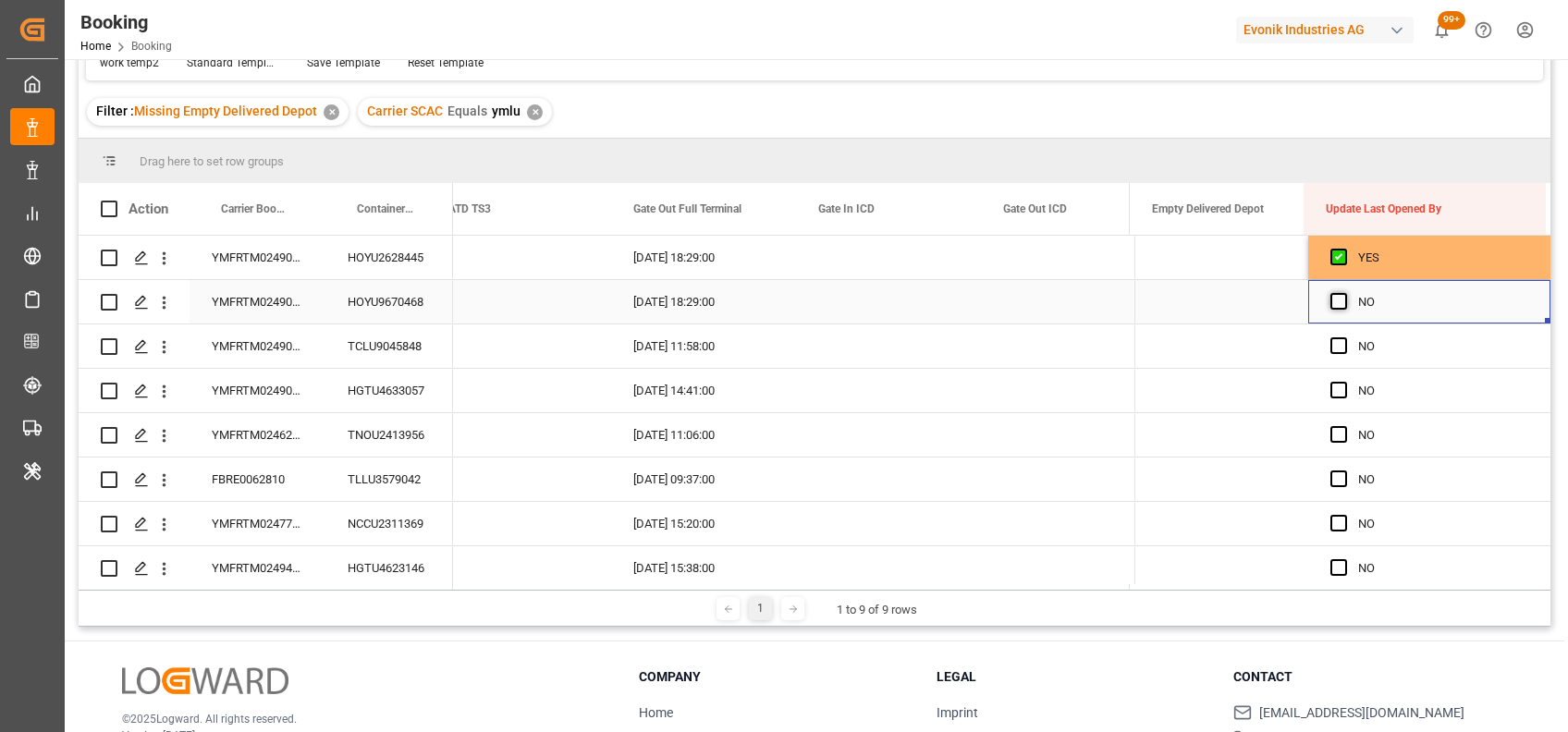
click at [1330, 303] on span "Press SPACE to select this row." at bounding box center [1337, 300] width 16 height 16
click at [1344, 293] on input "Press SPACE to select this row." at bounding box center [1344, 293] width 0 height 0
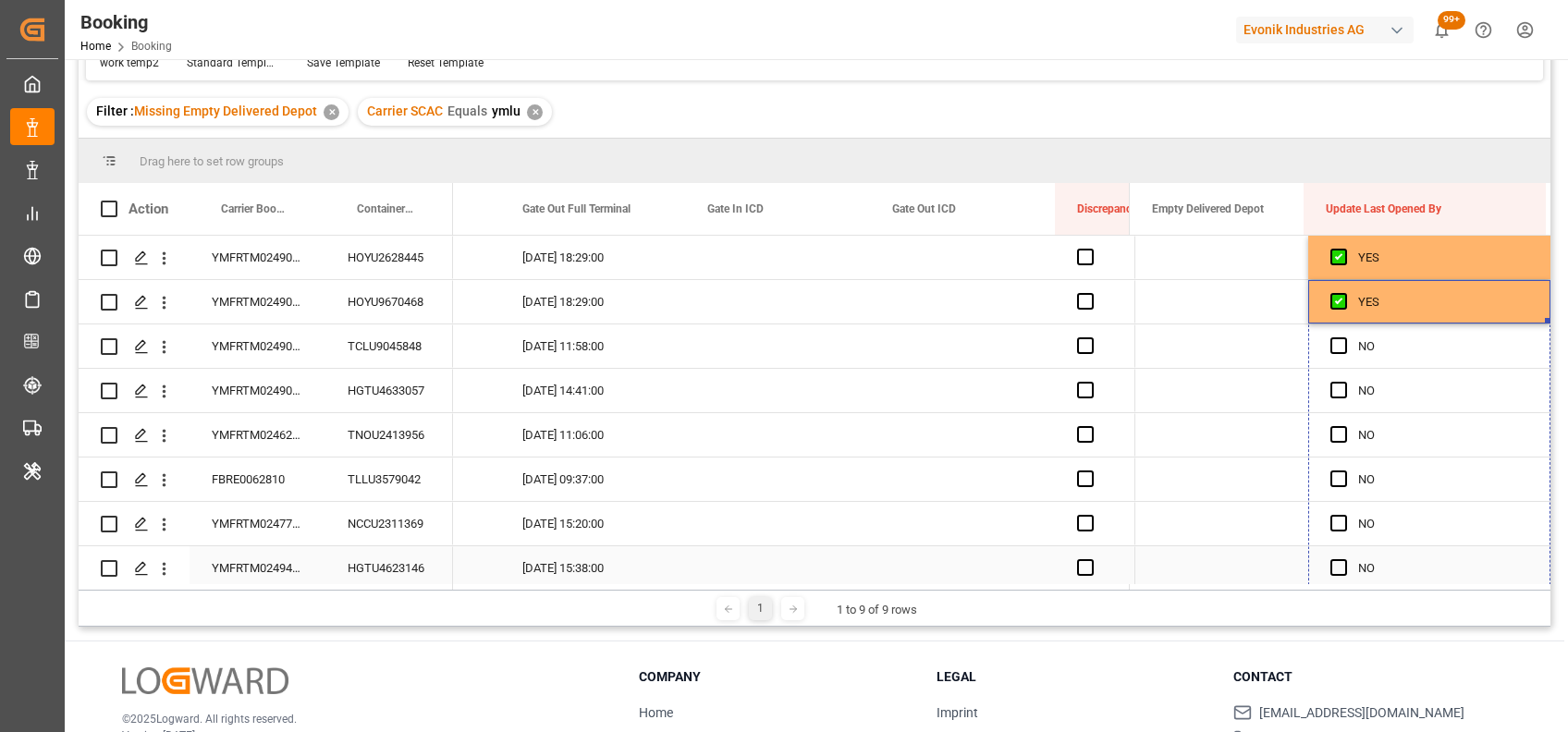
drag, startPoint x: 1538, startPoint y: 319, endPoint x: 1530, endPoint y: 582, distance: 263.1
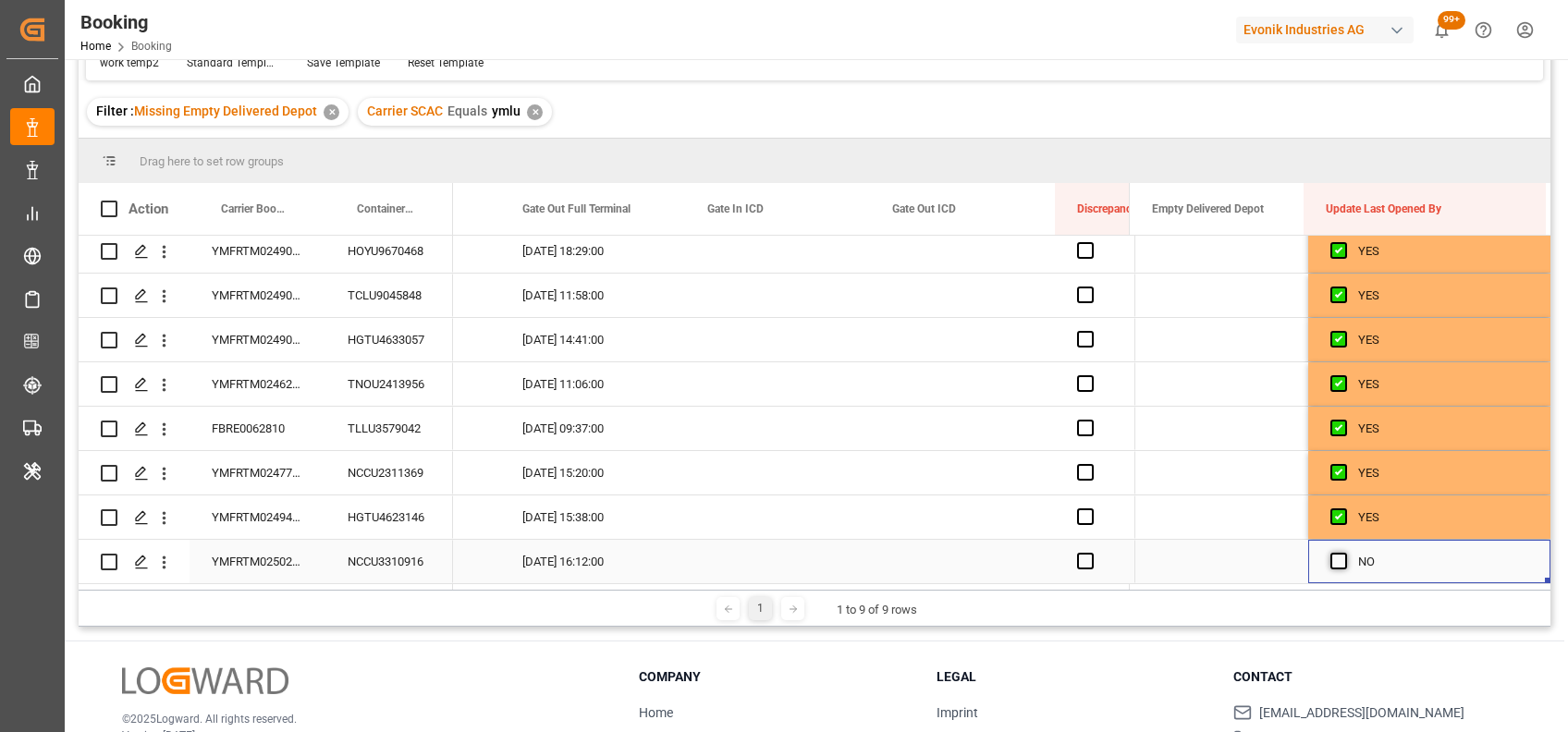
click at [1333, 553] on span "Press SPACE to select this row." at bounding box center [1337, 560] width 16 height 16
click at [1344, 553] on input "Press SPACE to select this row." at bounding box center [1344, 553] width 0 height 0
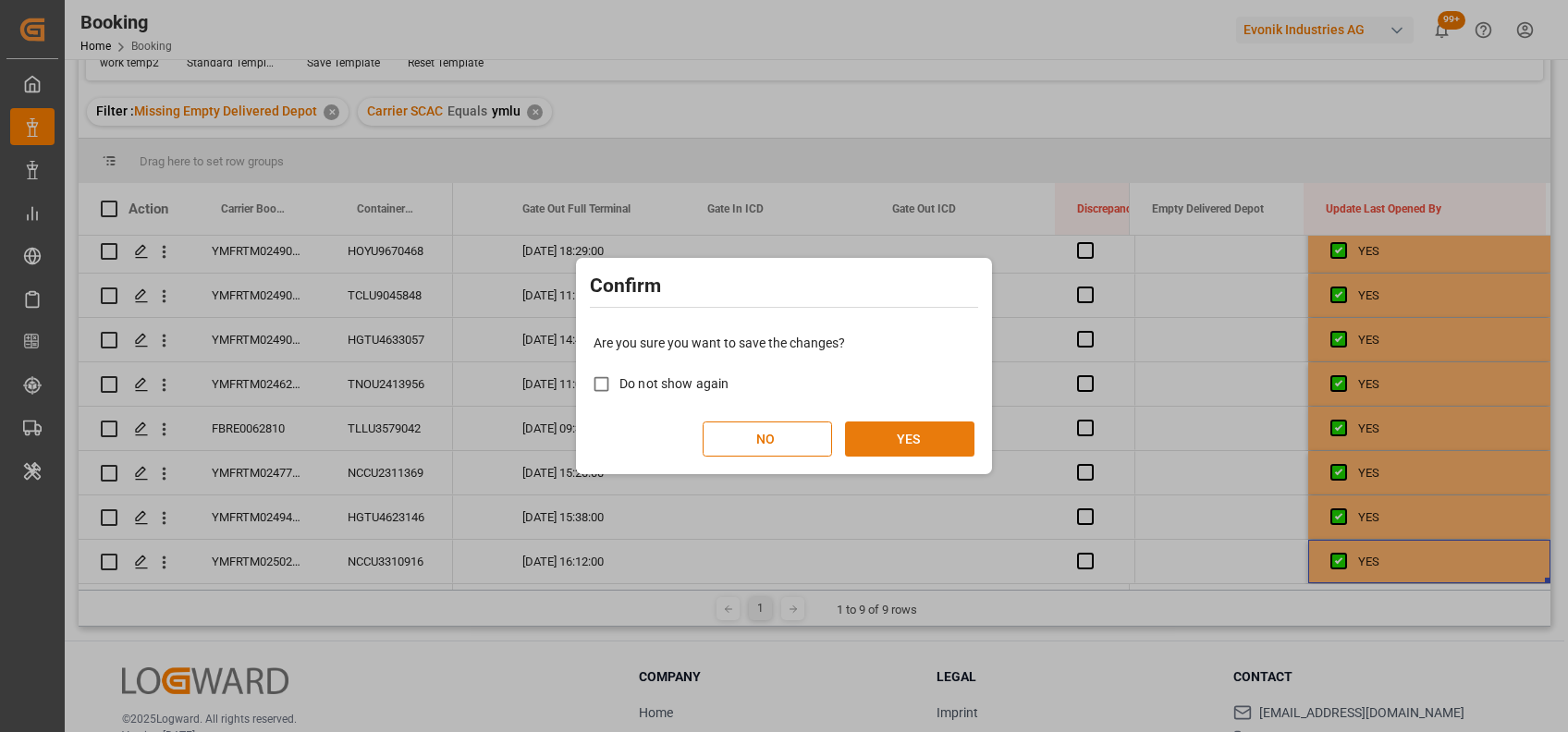
click at [932, 444] on button "YES" at bounding box center [909, 438] width 130 height 35
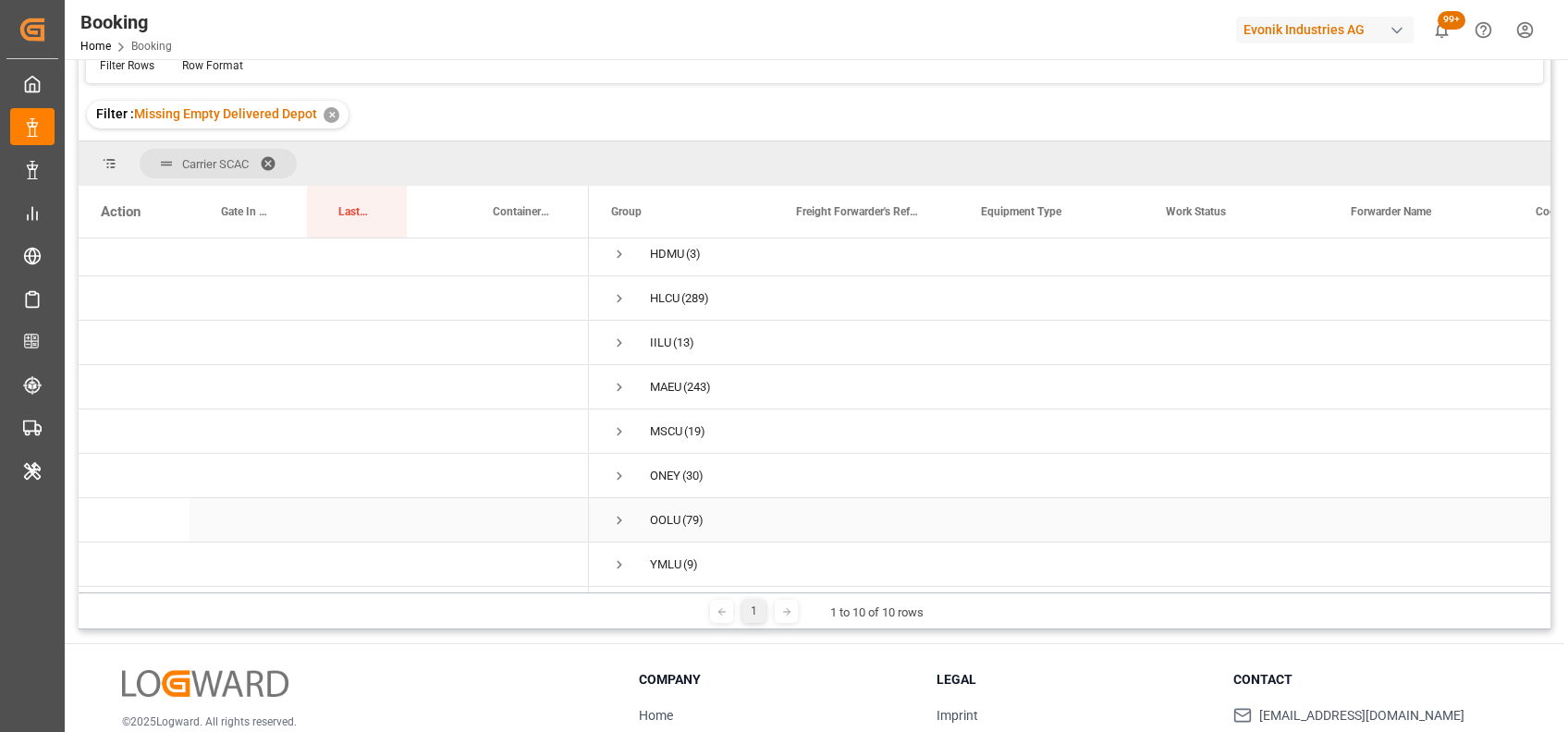
scroll to position [152, 0]
click at [270, 154] on span at bounding box center [275, 162] width 30 height 16
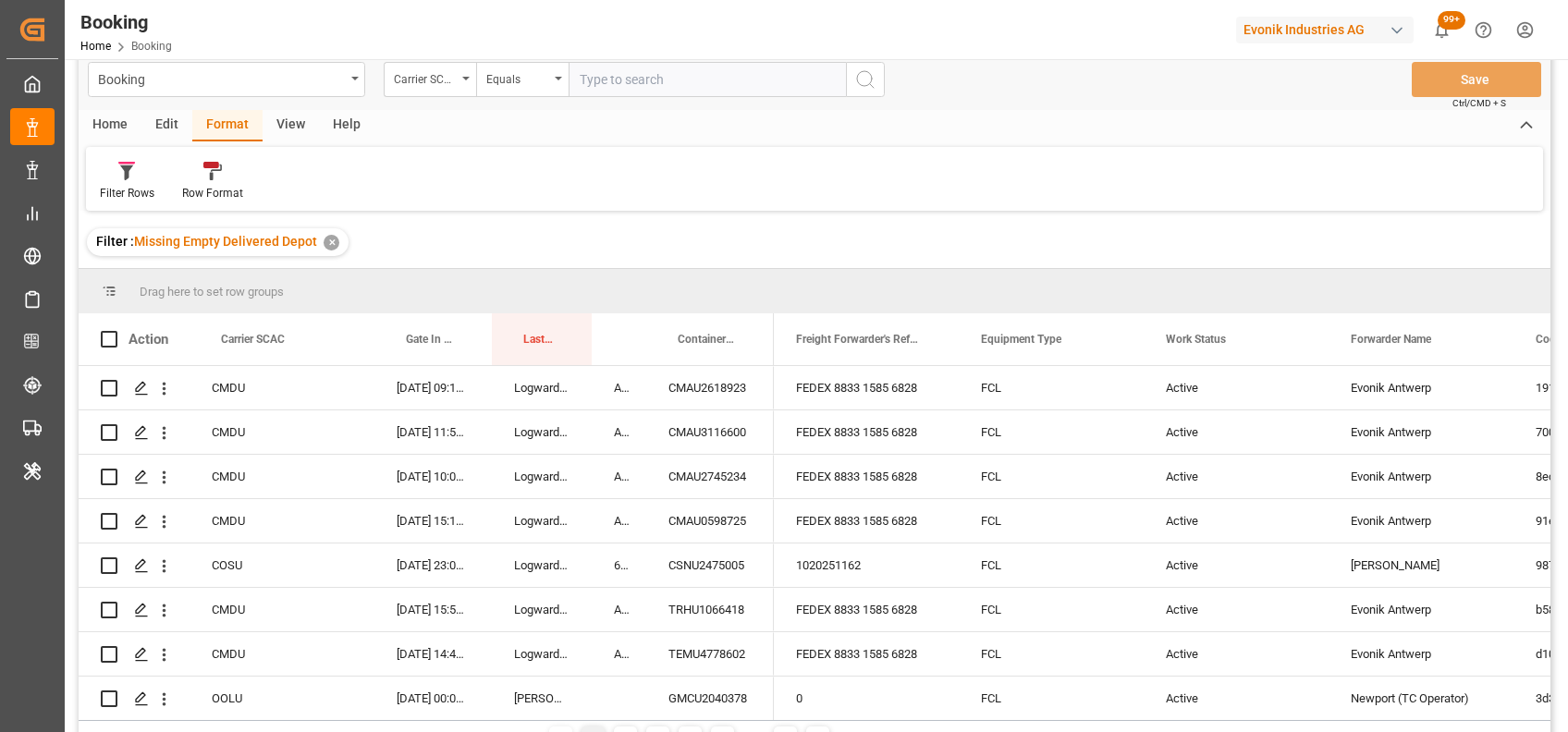
scroll to position [22, 0]
click at [288, 137] on div "View" at bounding box center [290, 127] width 56 height 31
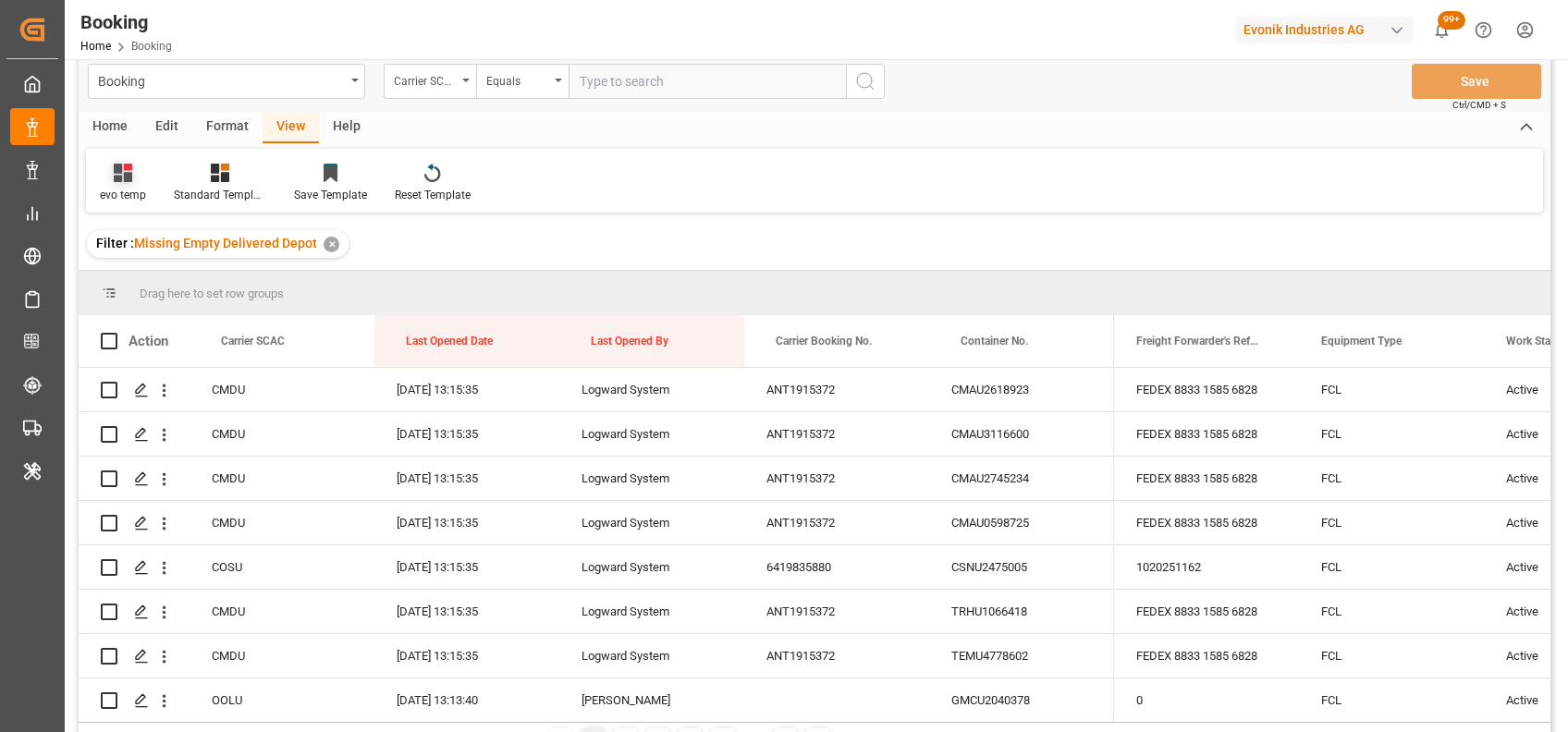
click at [126, 173] on icon at bounding box center [122, 173] width 18 height 18
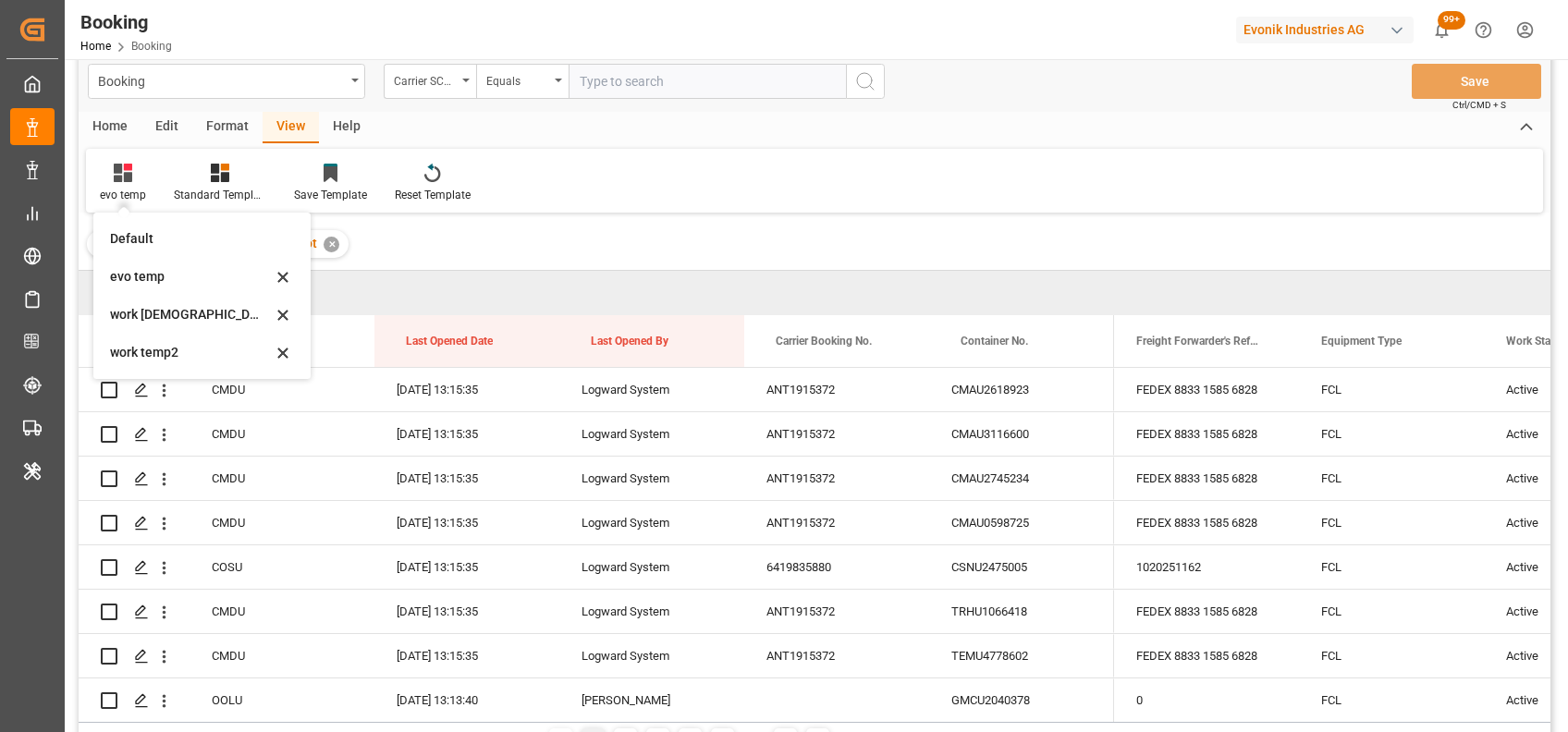
click at [412, 265] on div "Filter : Missing Empty Delivered Depot ✕" at bounding box center [814, 244] width 1472 height 51
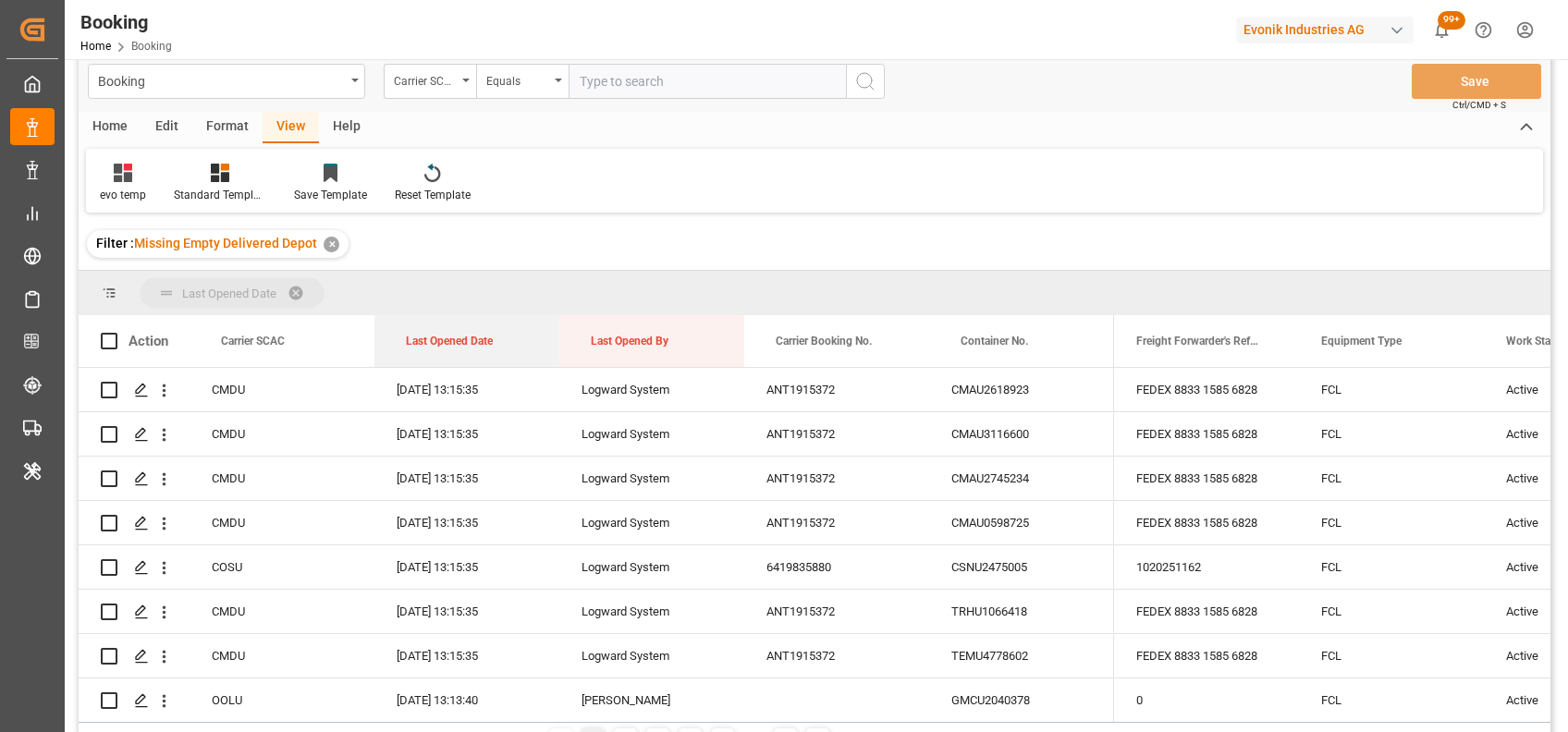
drag, startPoint x: 414, startPoint y: 343, endPoint x: 378, endPoint y: 296, distance: 59.2
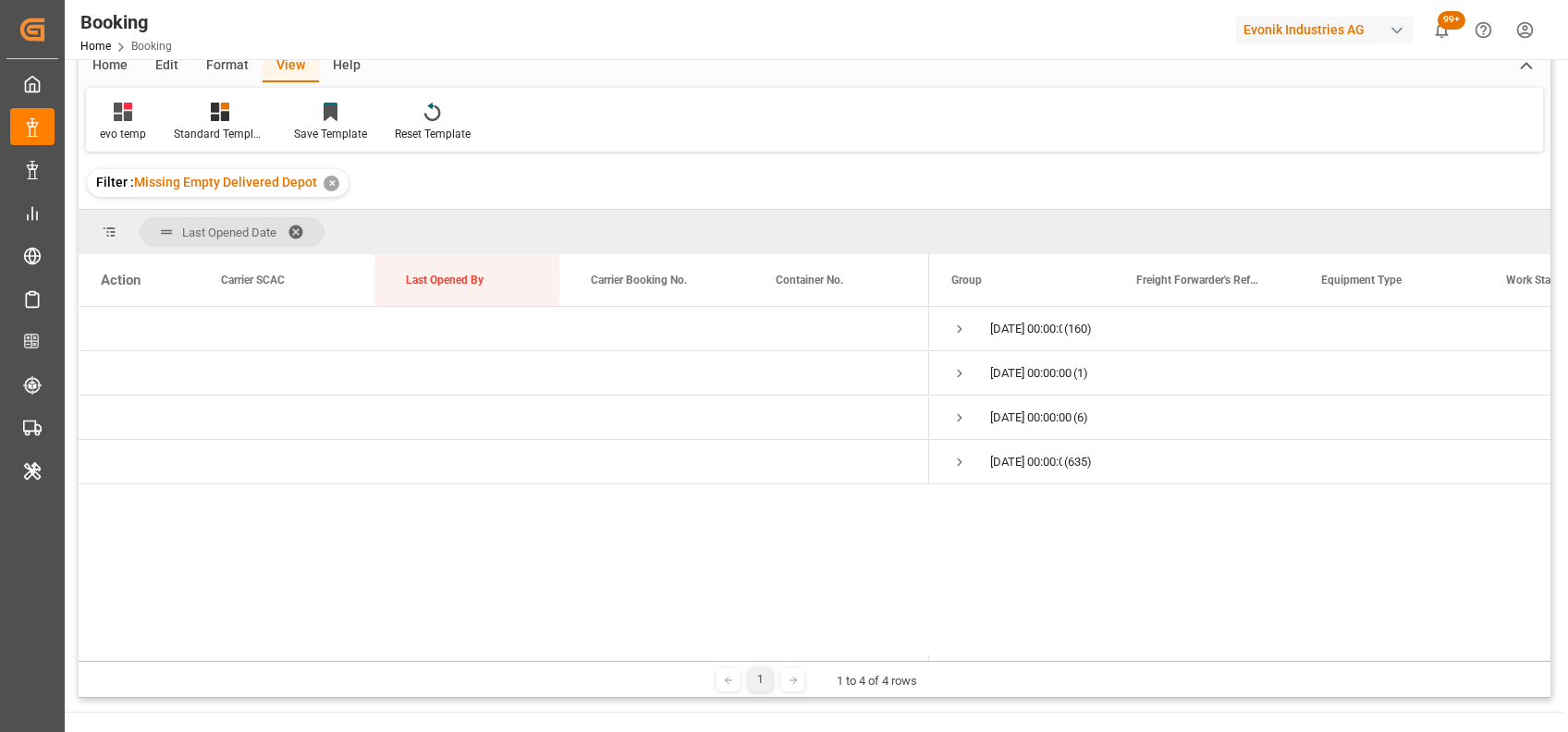
scroll to position [97, 0]
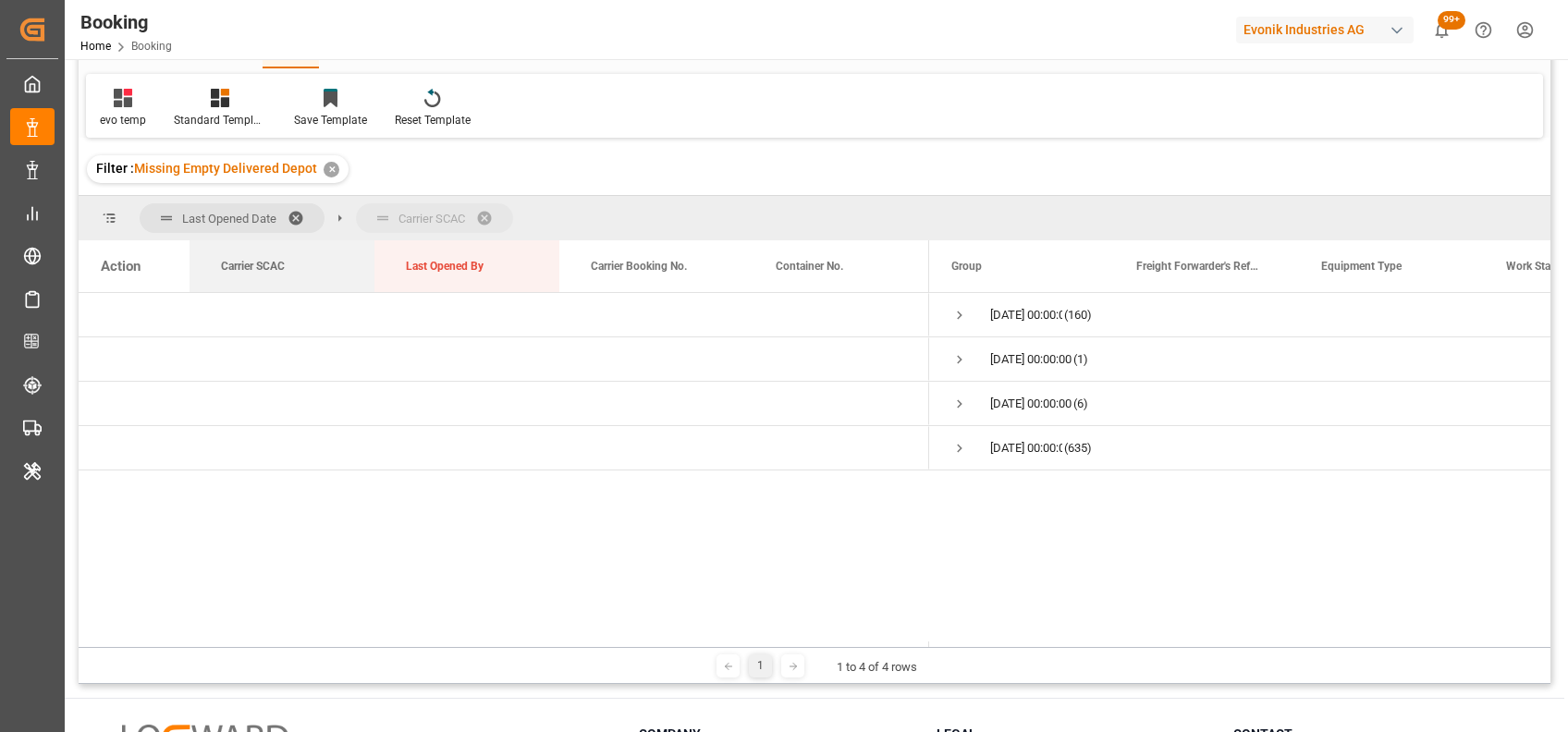
drag, startPoint x: 267, startPoint y: 274, endPoint x: 372, endPoint y: 222, distance: 117.2
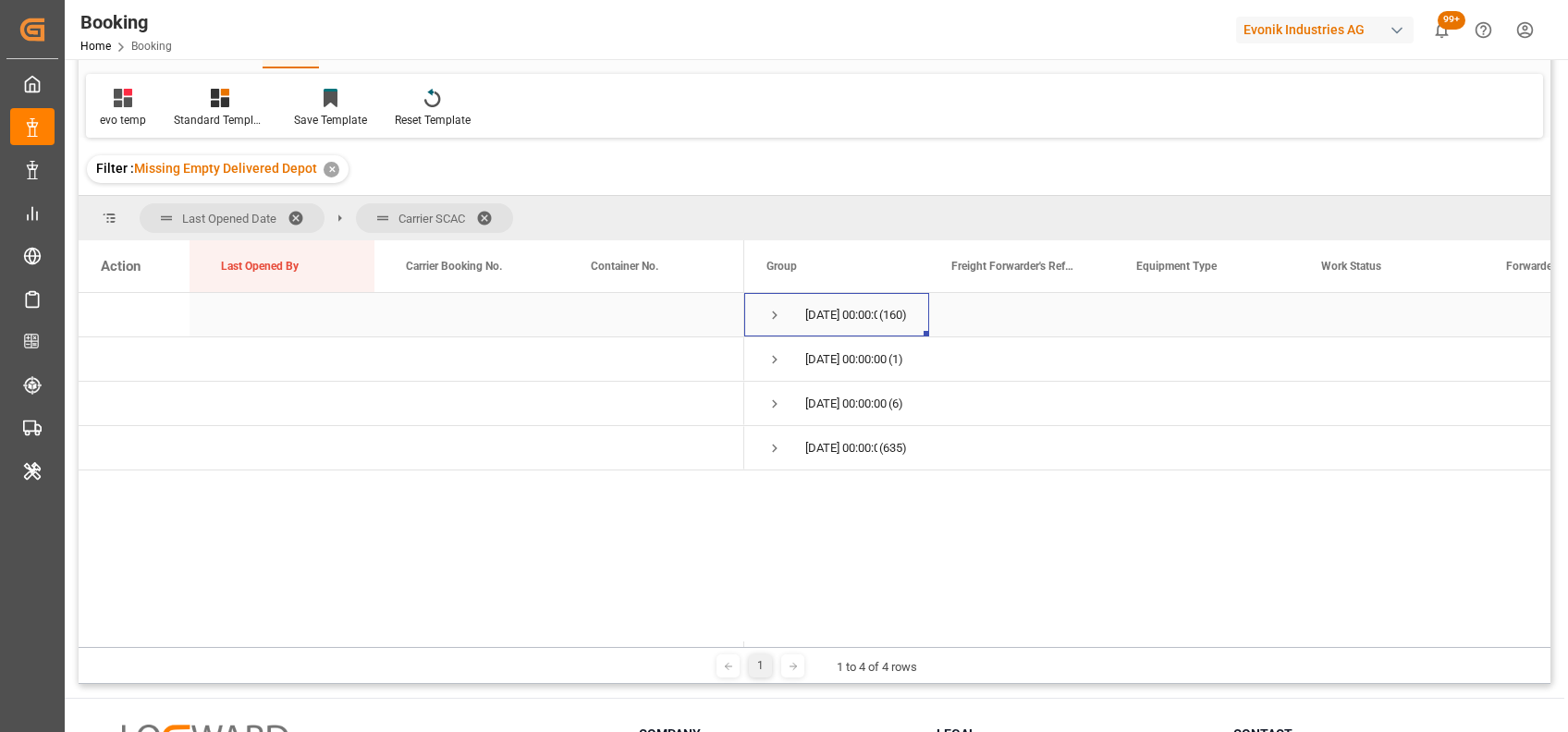
click at [776, 323] on span "Press SPACE to select this row." at bounding box center [774, 315] width 16 height 43
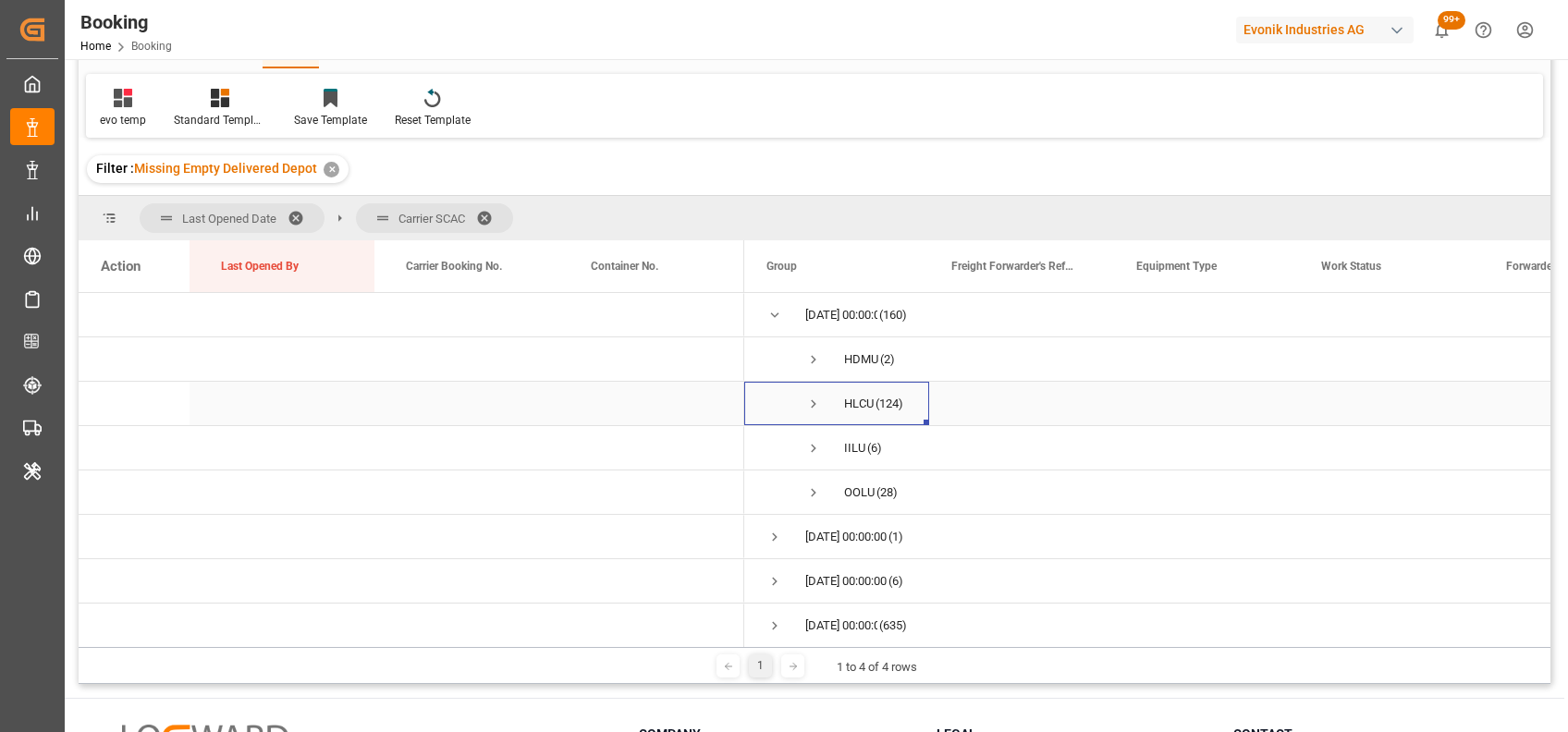
click at [806, 401] on span "Press SPACE to select this row." at bounding box center [813, 403] width 16 height 16
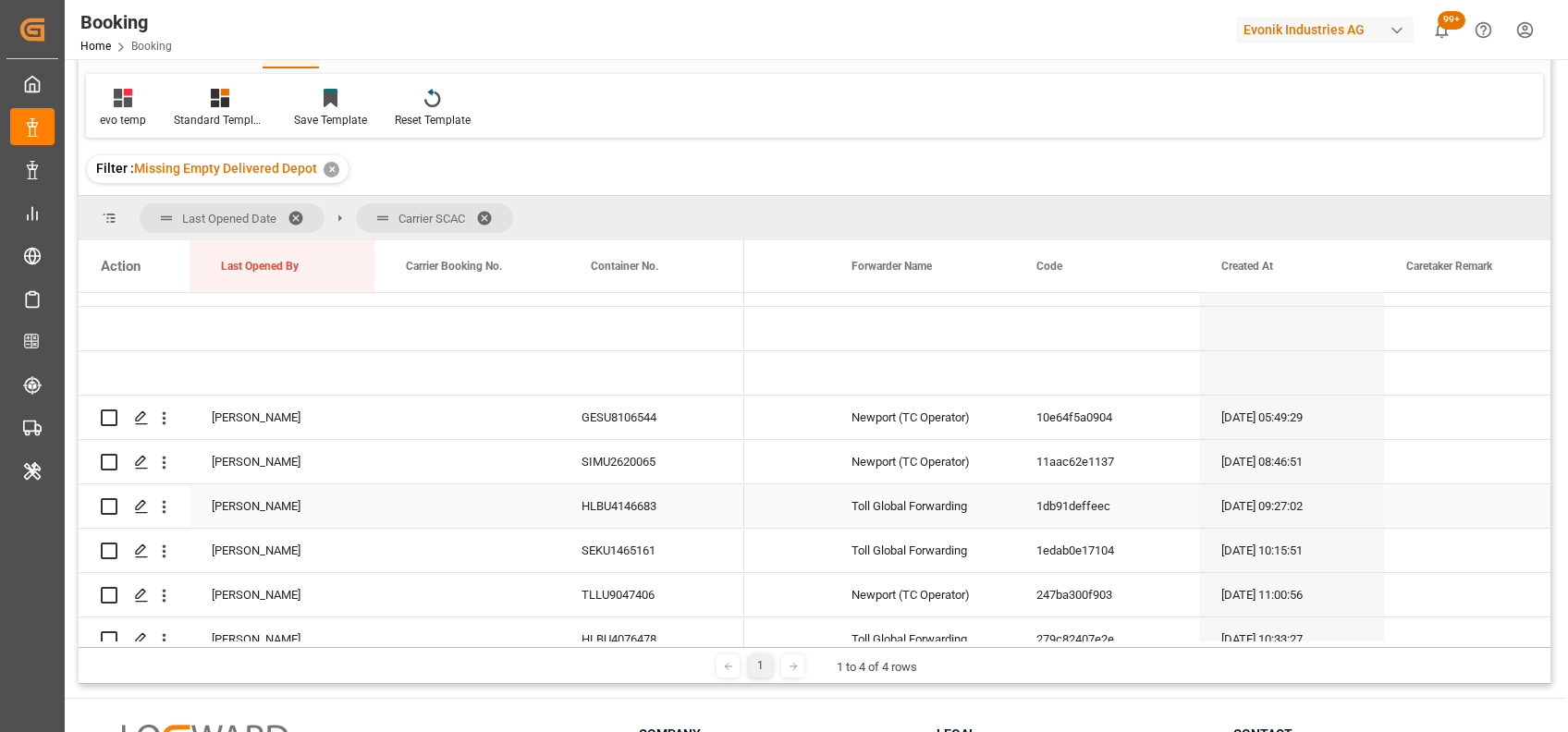
scroll to position [0, 0]
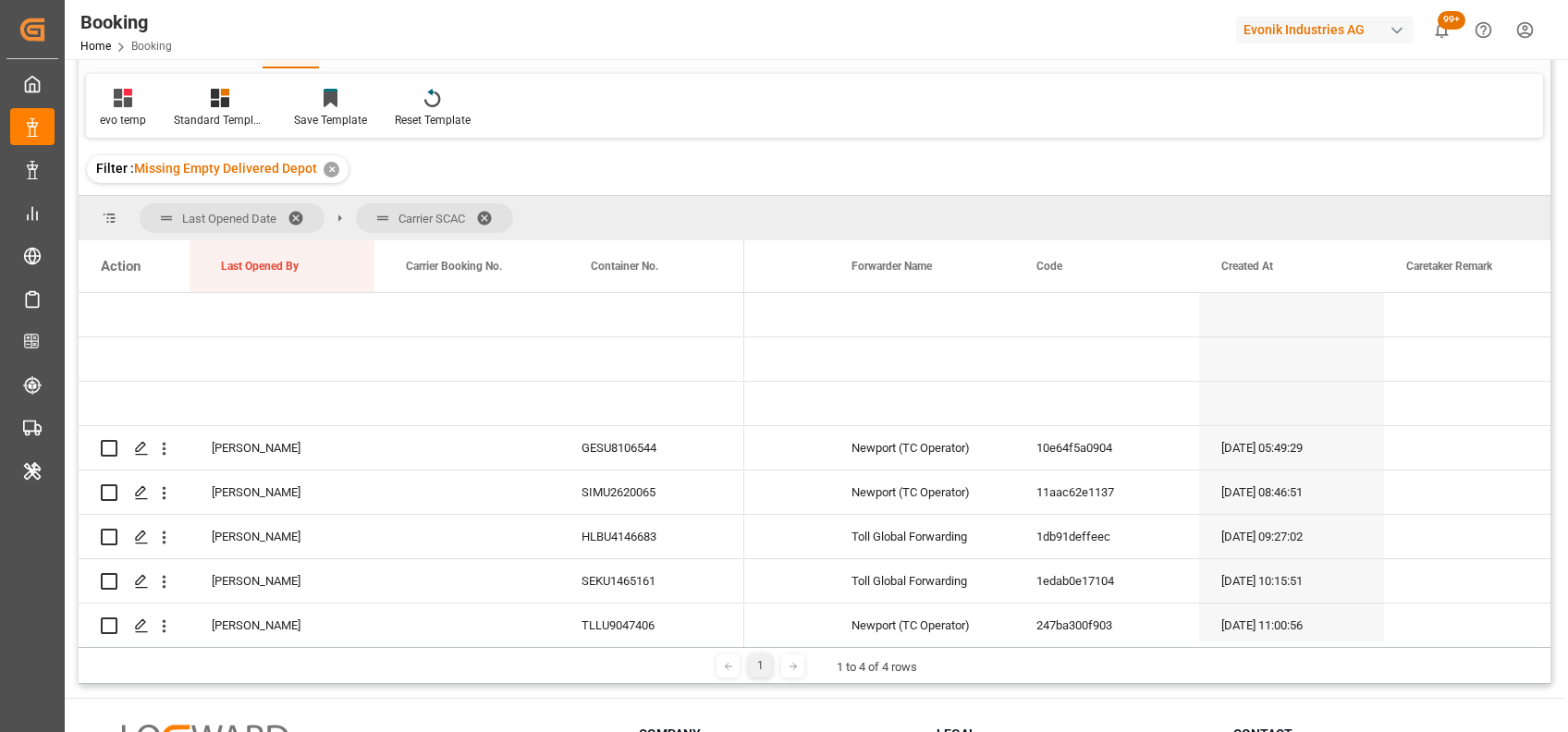
click at [488, 213] on span at bounding box center [490, 217] width 30 height 16
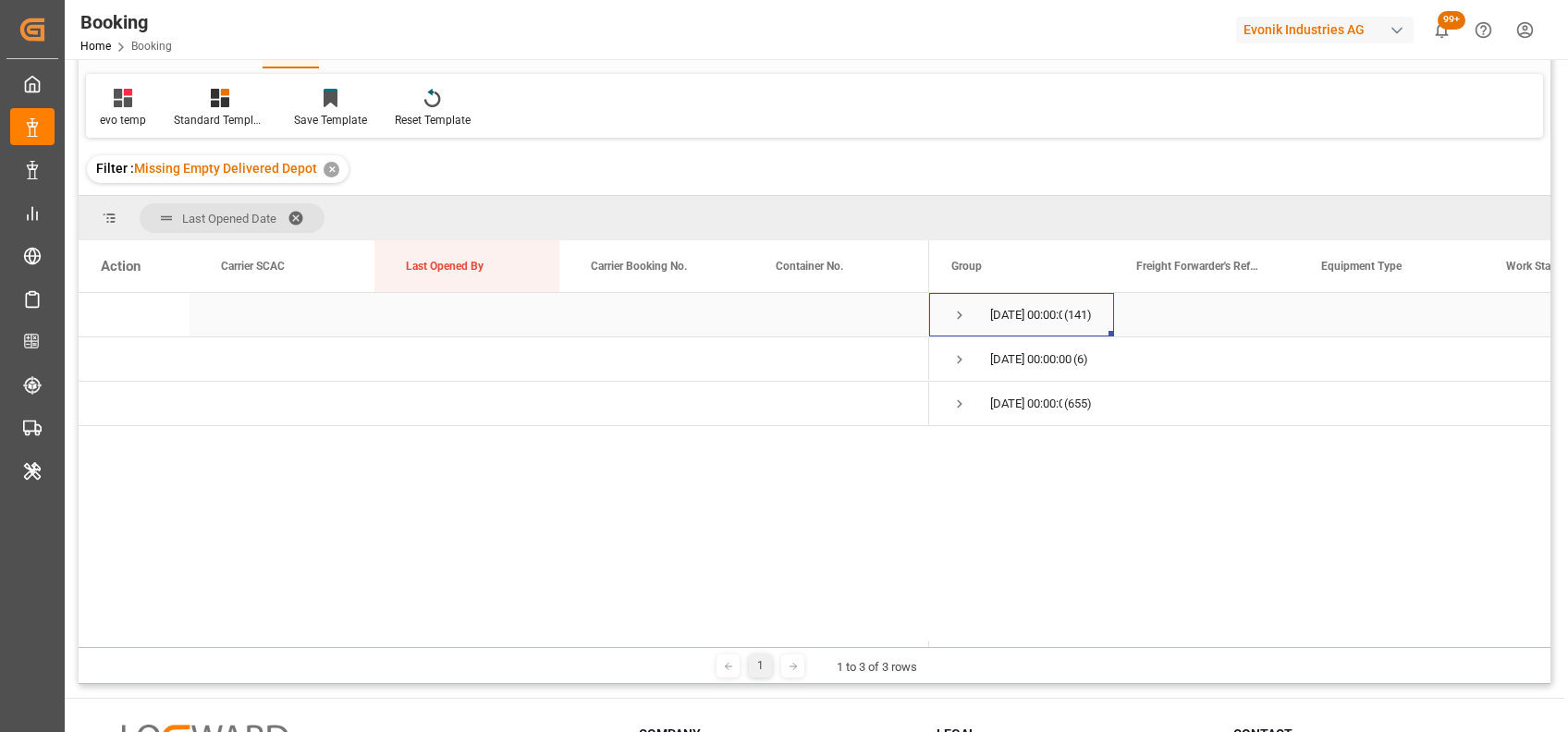
click at [953, 311] on span "Press SPACE to select this row." at bounding box center [959, 315] width 16 height 16
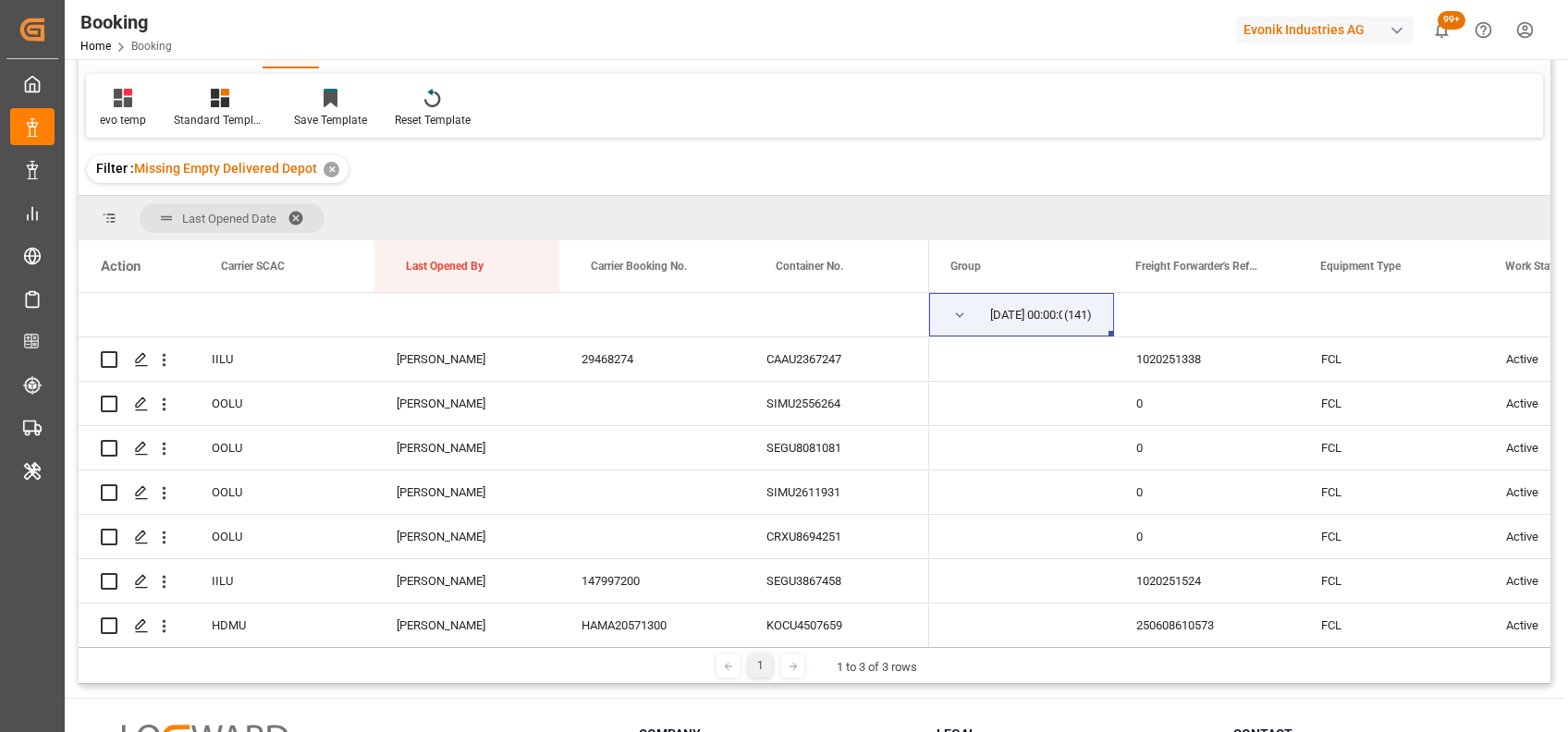
click at [289, 210] on span at bounding box center [302, 217] width 30 height 16
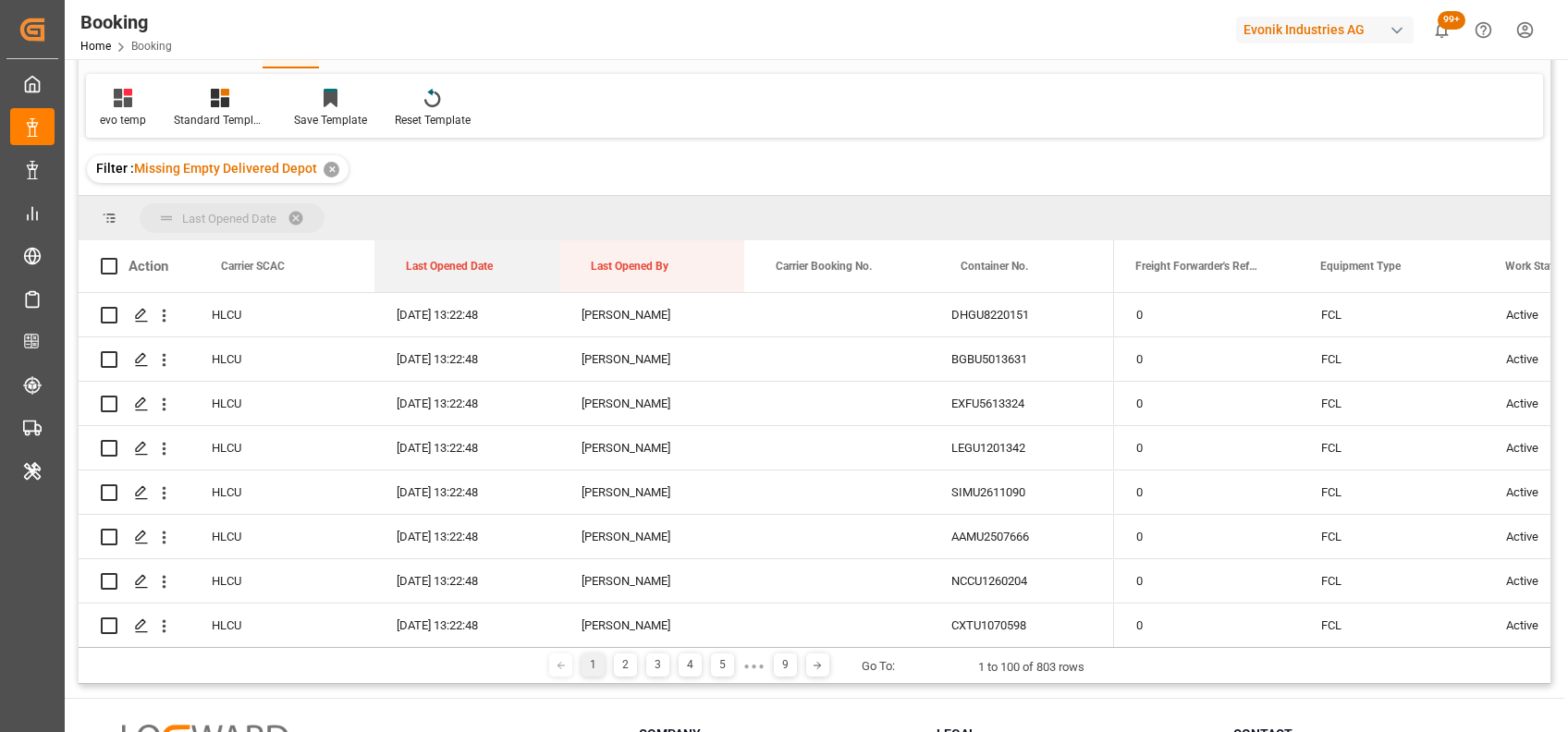
drag, startPoint x: 428, startPoint y: 264, endPoint x: 395, endPoint y: 230, distance: 47.4
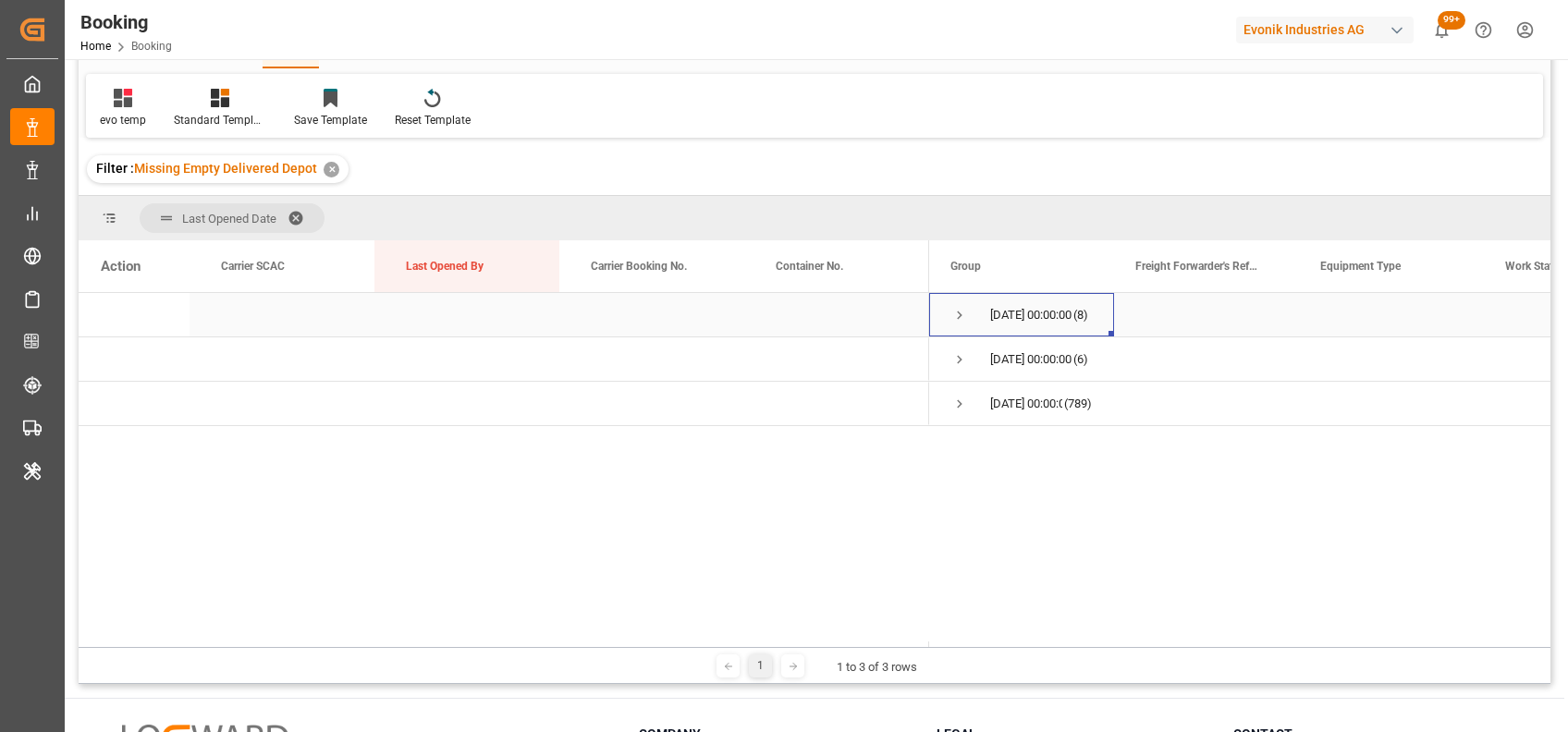
click at [957, 315] on span "Press SPACE to select this row." at bounding box center [959, 315] width 16 height 16
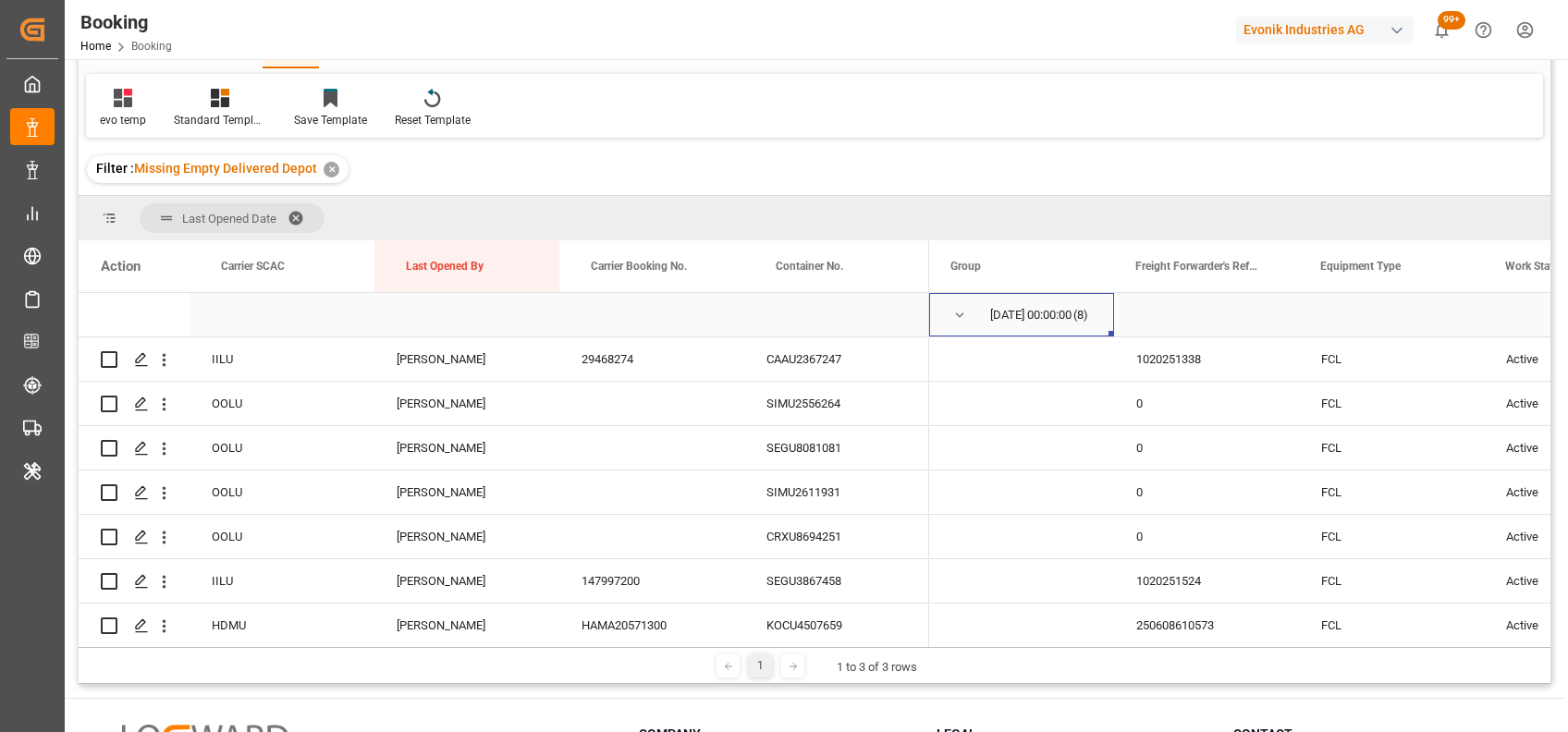
click at [957, 315] on span "Press SPACE to select this row." at bounding box center [959, 315] width 16 height 16
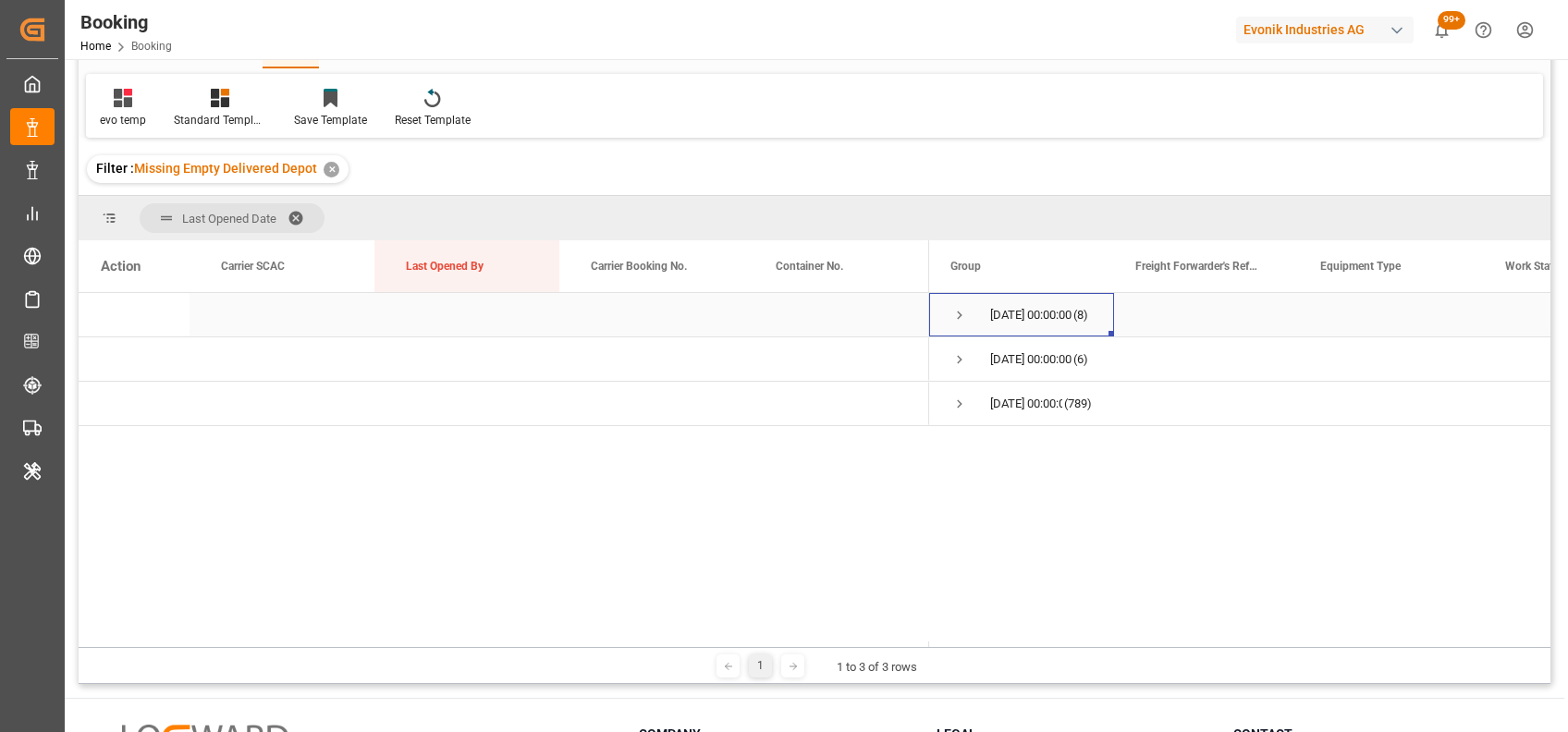
click at [958, 316] on span "Press SPACE to select this row." at bounding box center [959, 315] width 16 height 16
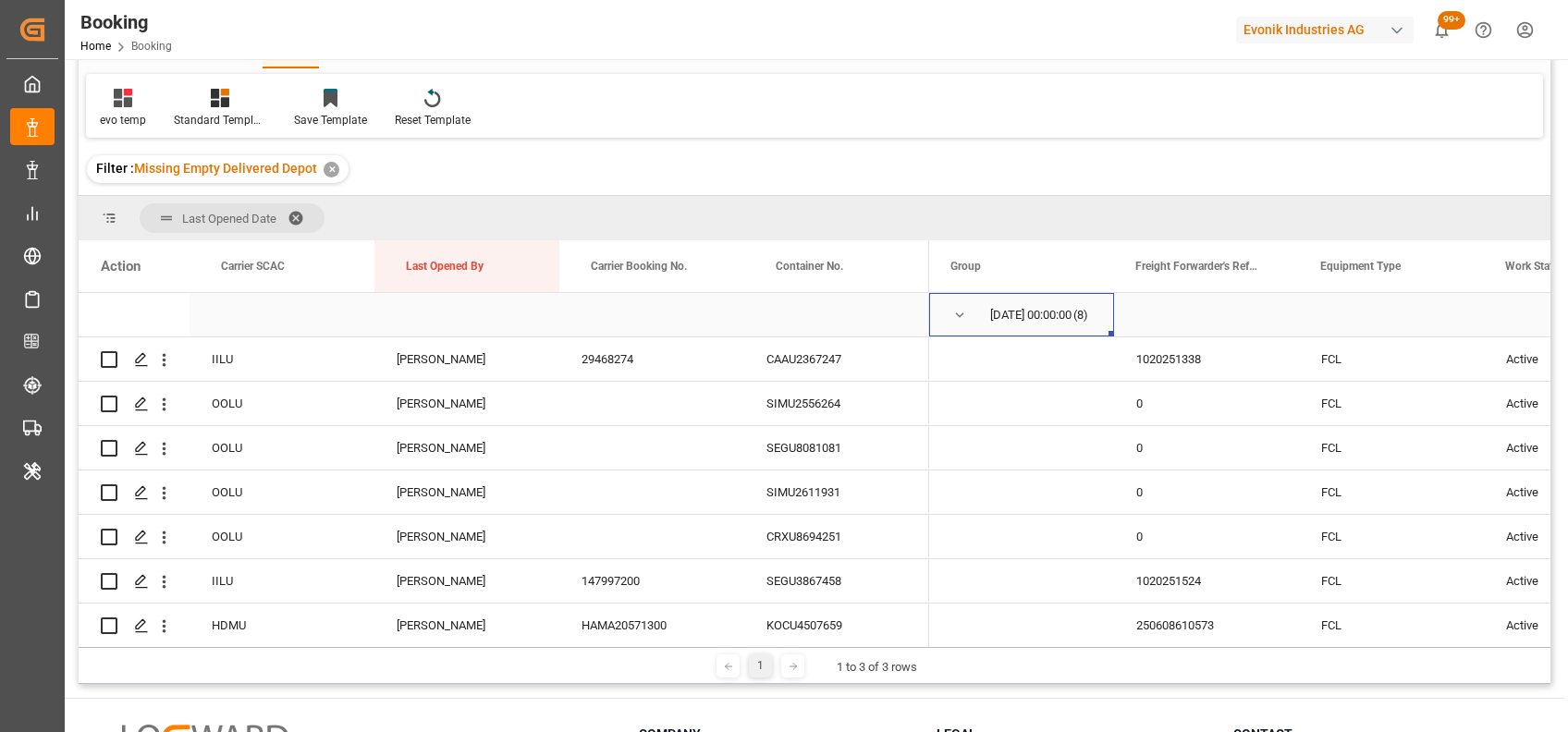
click at [951, 308] on span "Press SPACE to select this row." at bounding box center [959, 315] width 16 height 16
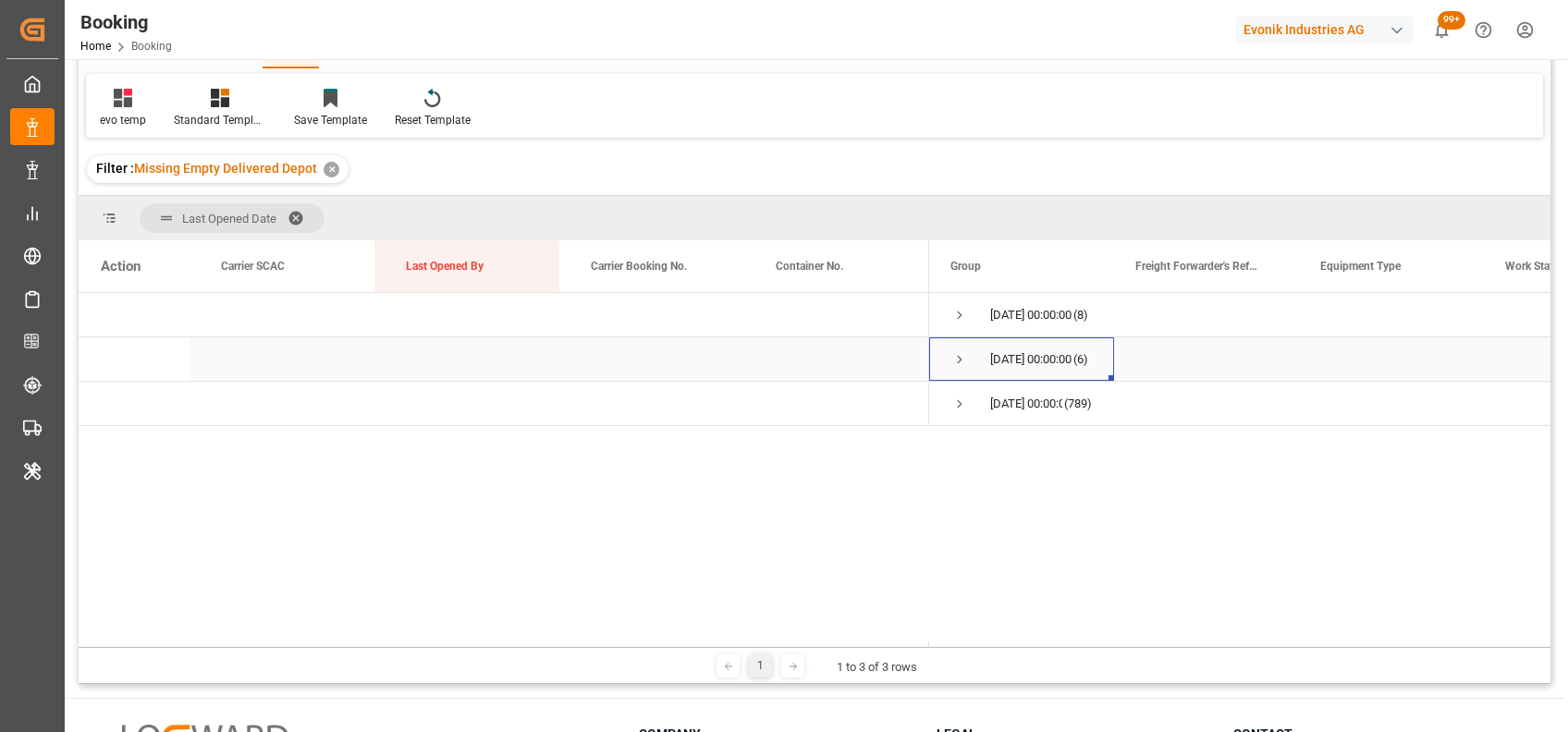
click at [955, 368] on span "Press SPACE to select this row." at bounding box center [959, 359] width 16 height 43
click at [954, 356] on span "Press SPACE to select this row." at bounding box center [959, 359] width 16 height 16
click at [954, 318] on span "Press SPACE to select this row." at bounding box center [959, 315] width 16 height 16
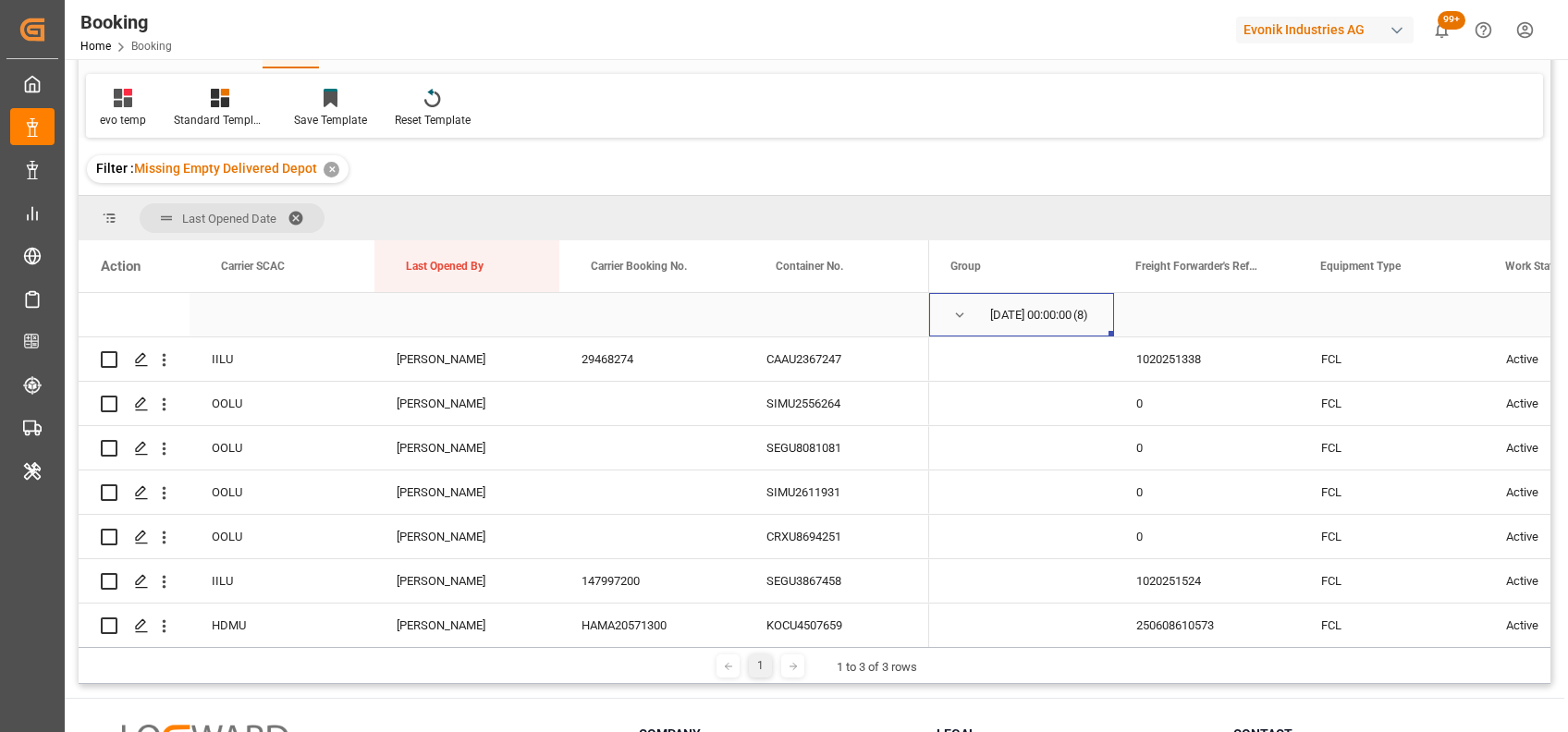
click at [961, 317] on span "Press SPACE to select this row." at bounding box center [959, 315] width 16 height 16
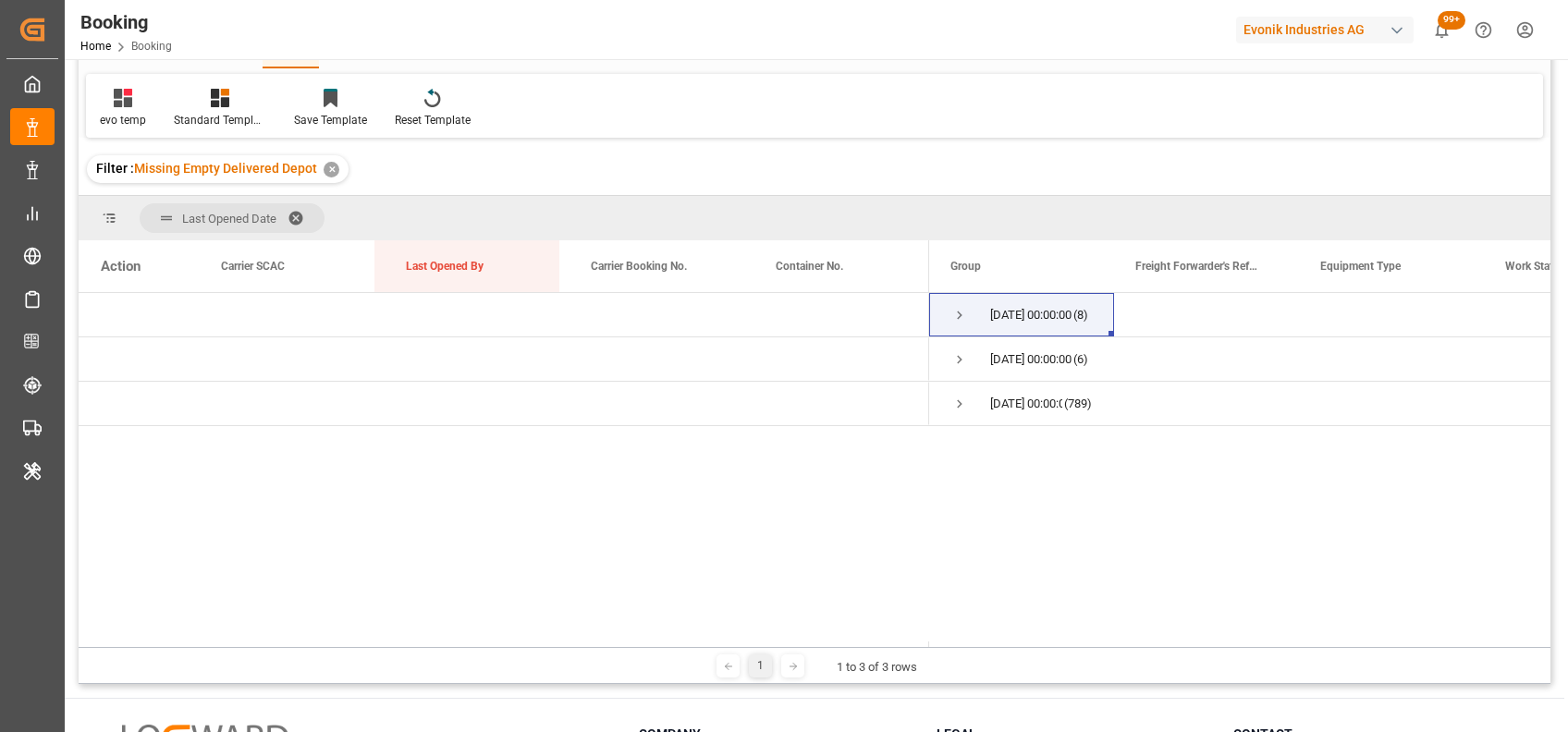
click at [294, 210] on span at bounding box center [302, 217] width 30 height 16
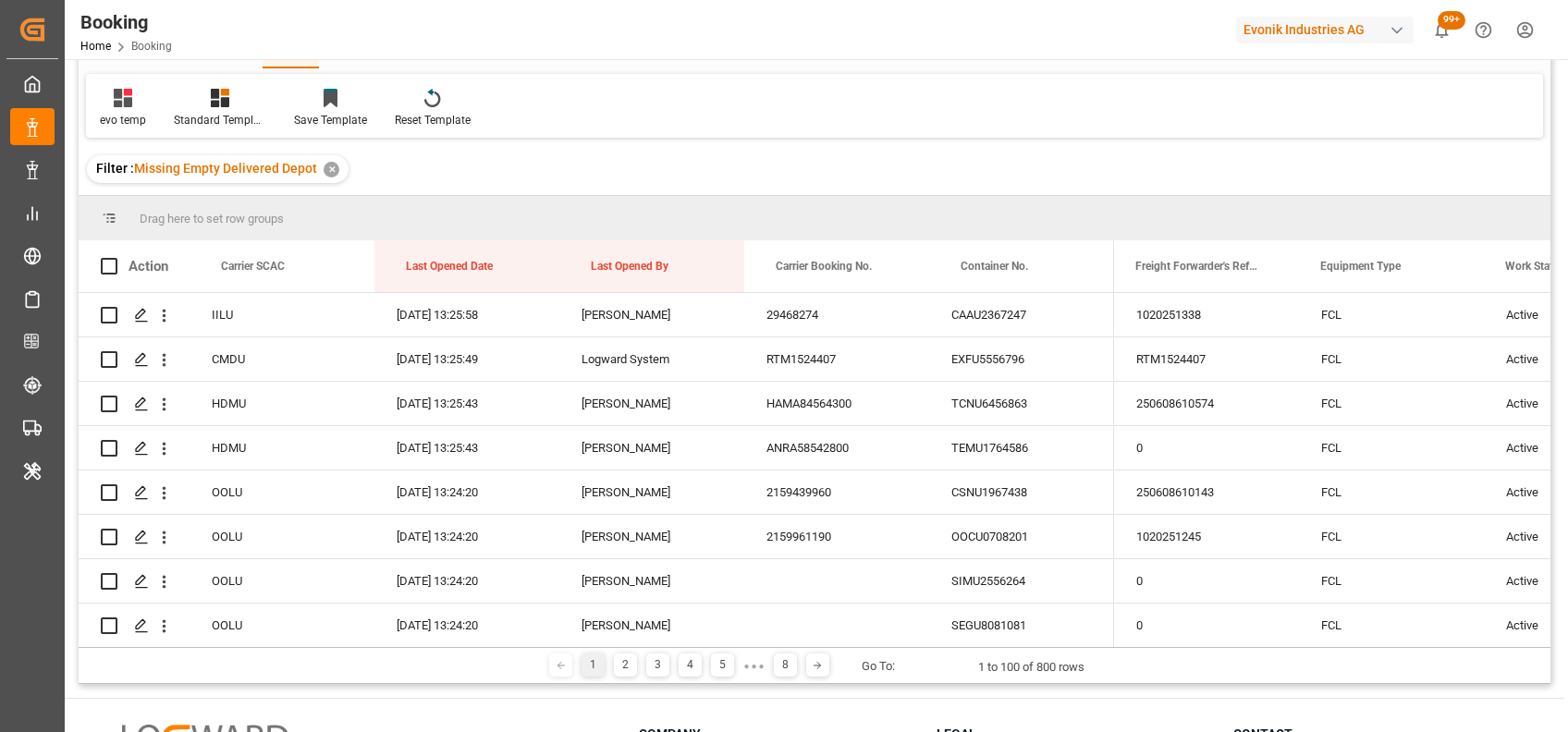
scroll to position [274, 0]
